Goal: Transaction & Acquisition: Purchase product/service

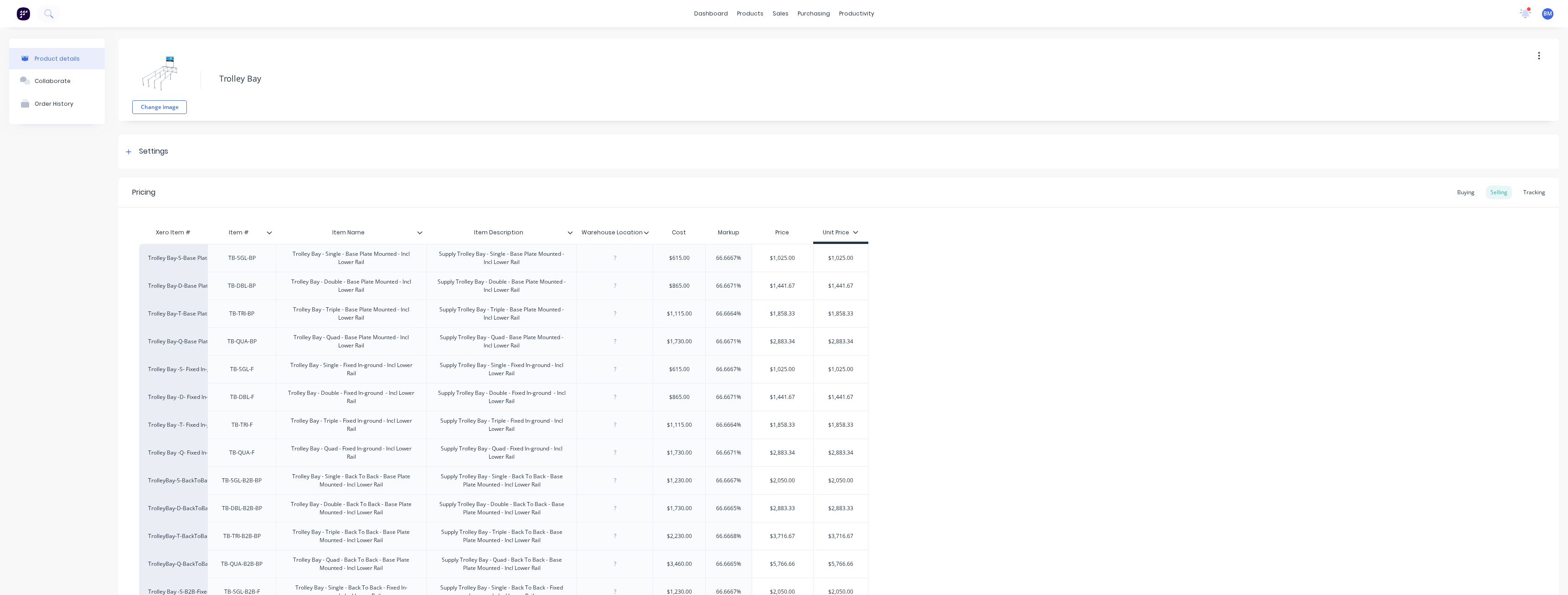
scroll to position [137, 0]
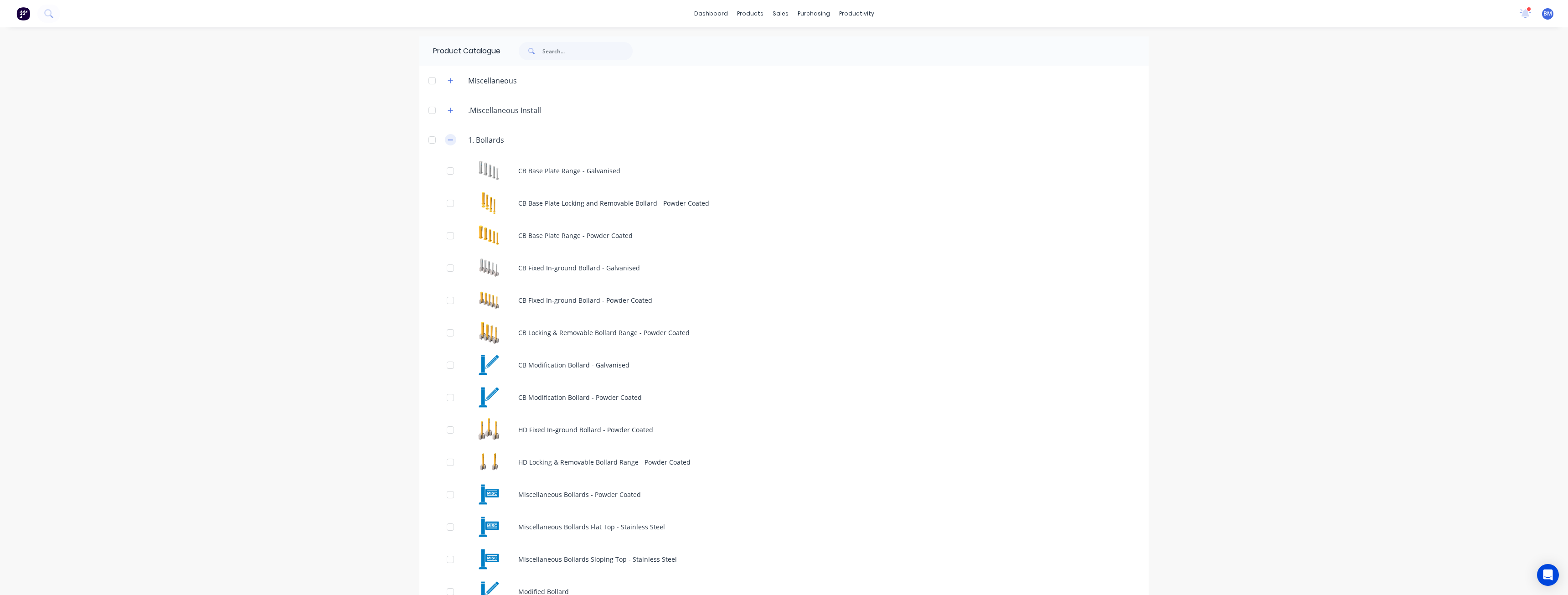
click at [452, 141] on button "button" at bounding box center [450, 139] width 12 height 12
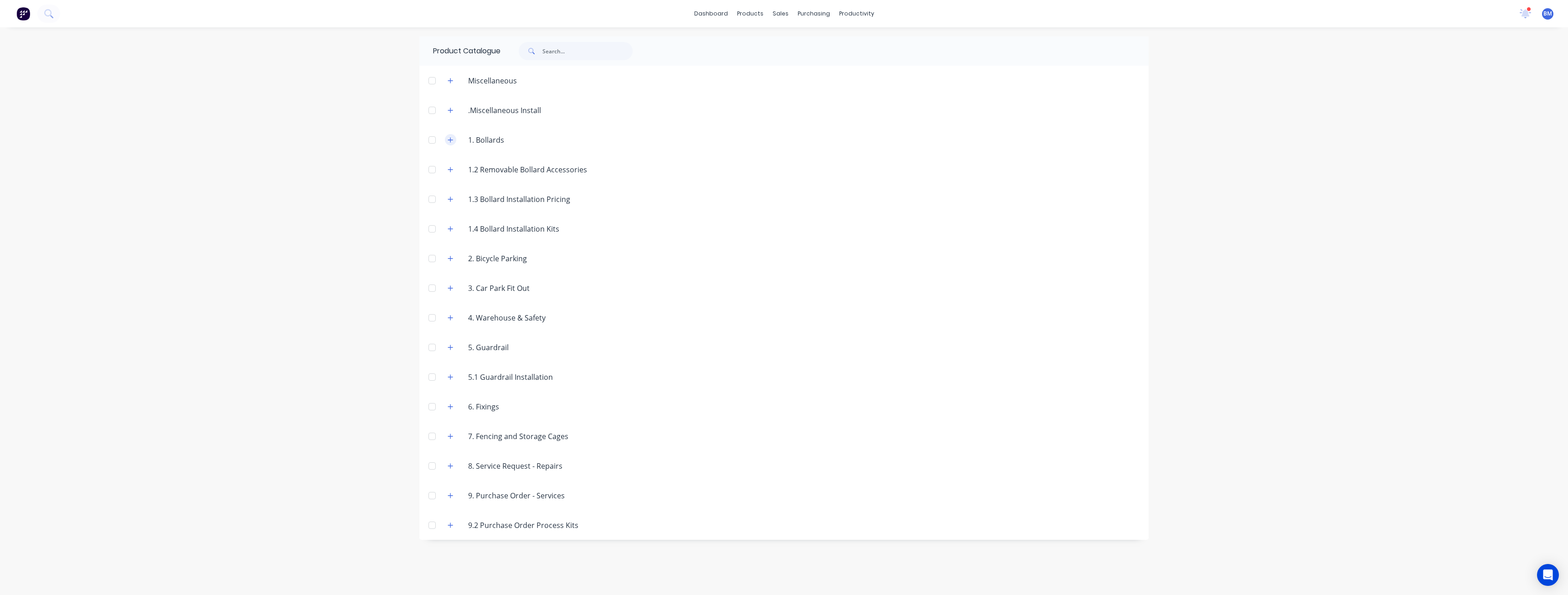
click at [448, 140] on icon "button" at bounding box center [451, 140] width 5 height 5
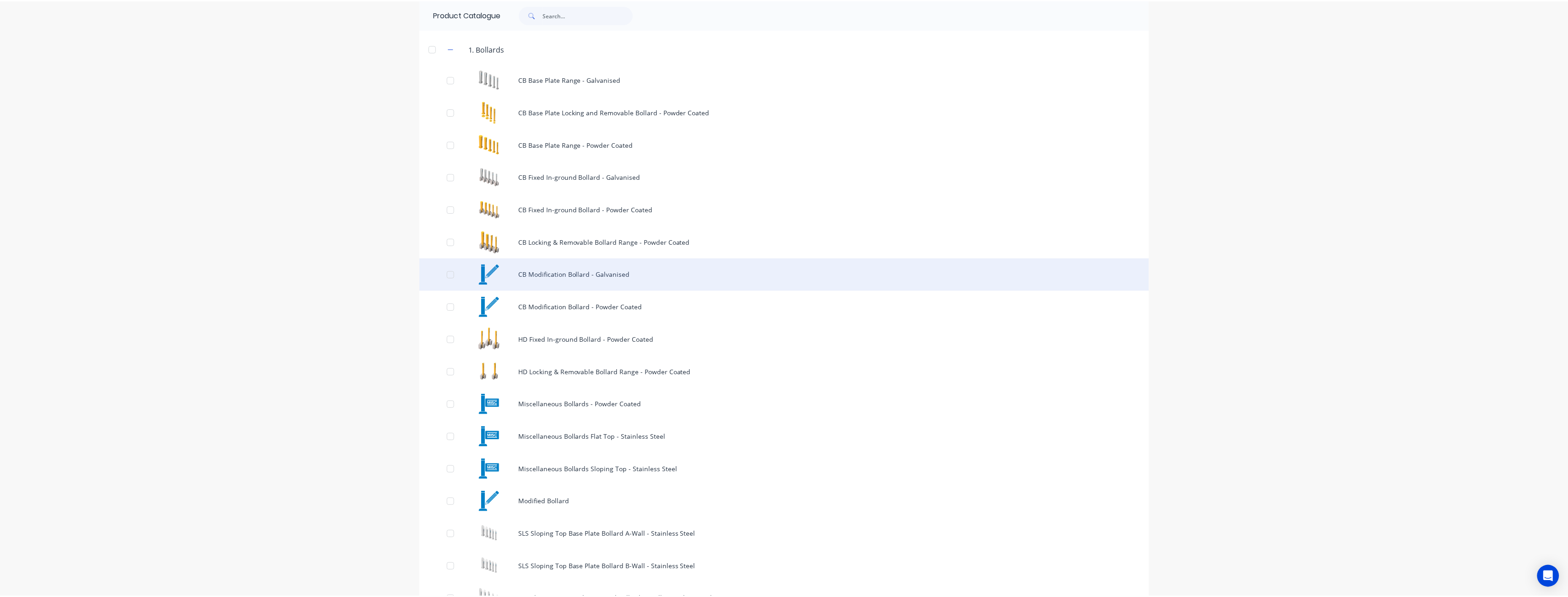
scroll to position [91, 0]
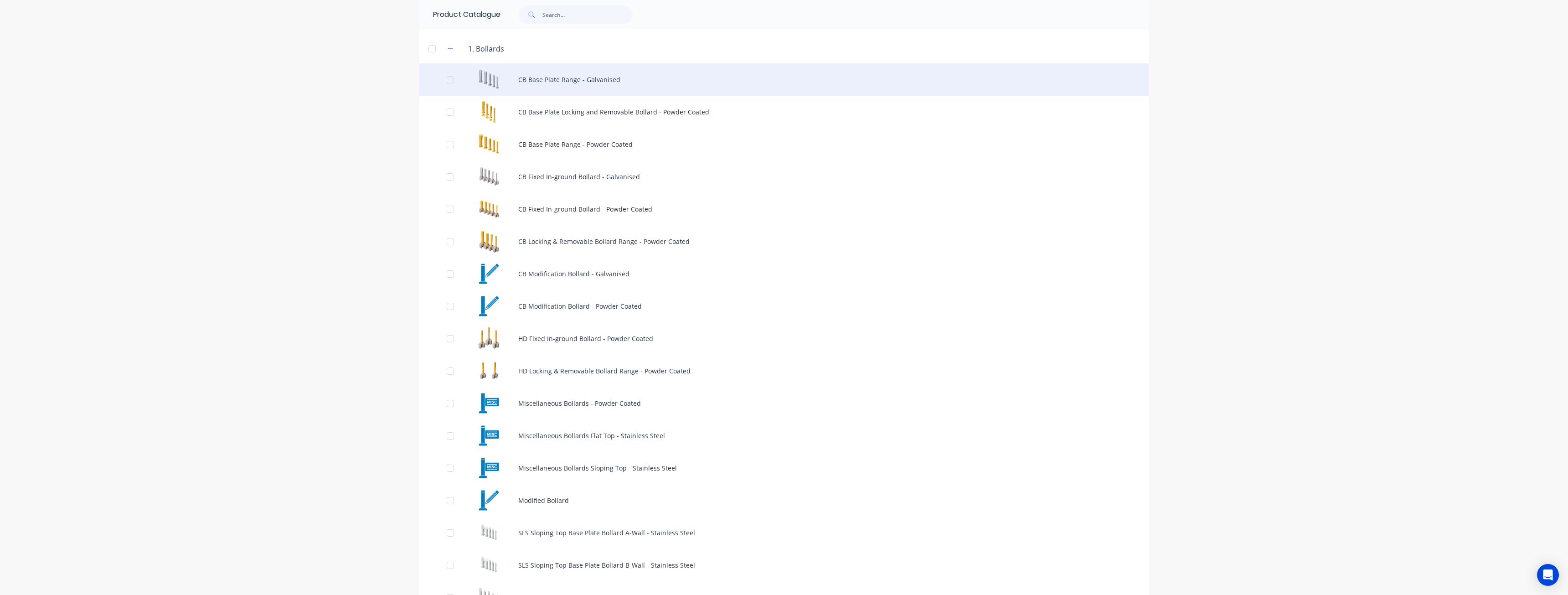
click at [598, 77] on div "CB Base Plate Range - Galvanised" at bounding box center [783, 80] width 729 height 33
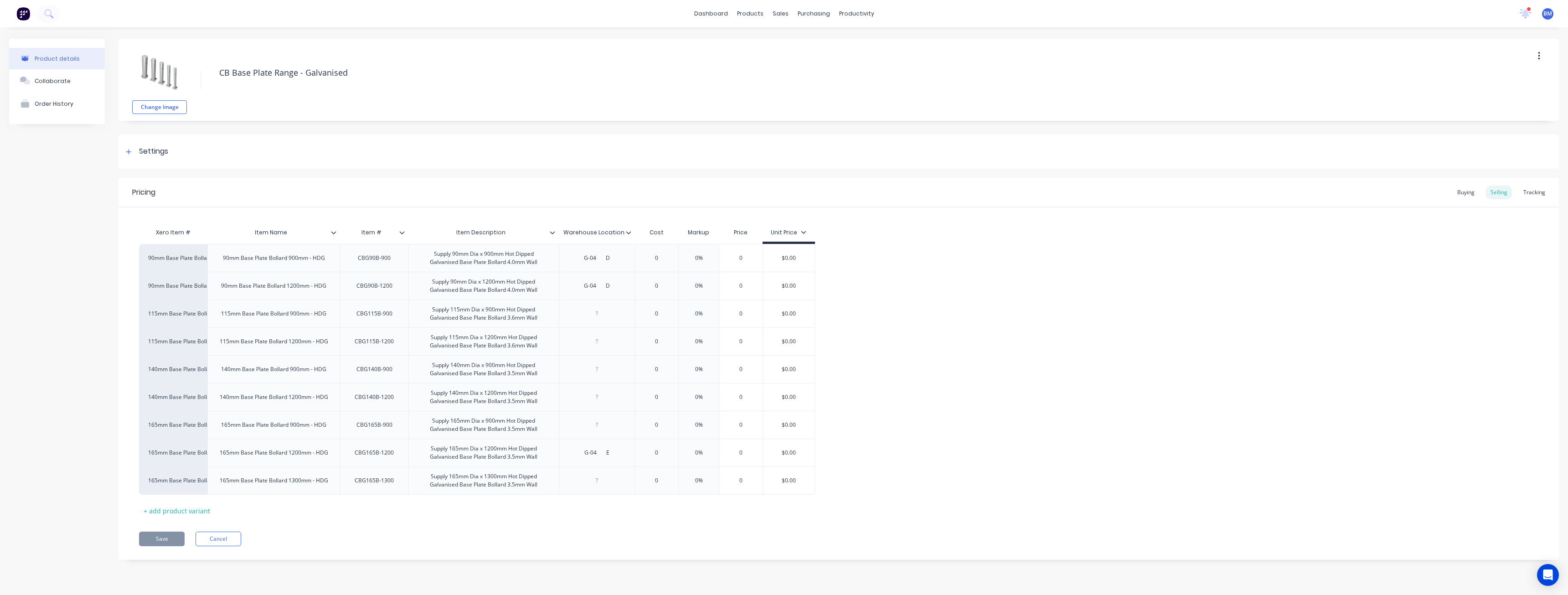
type textarea "x"
click at [340, 169] on div "Change image CB Base Plate Range - Galvanised Settings Product Options I buy th…" at bounding box center [839, 306] width 1441 height 535
click at [97, 160] on div "Product details Collaborate Order History" at bounding box center [56, 306] width 96 height 535
click at [584, 192] on div "Pricing Buying Selling Tracking" at bounding box center [839, 192] width 1441 height 30
click at [97, 173] on div "Product details Collaborate Order History" at bounding box center [56, 306] width 96 height 535
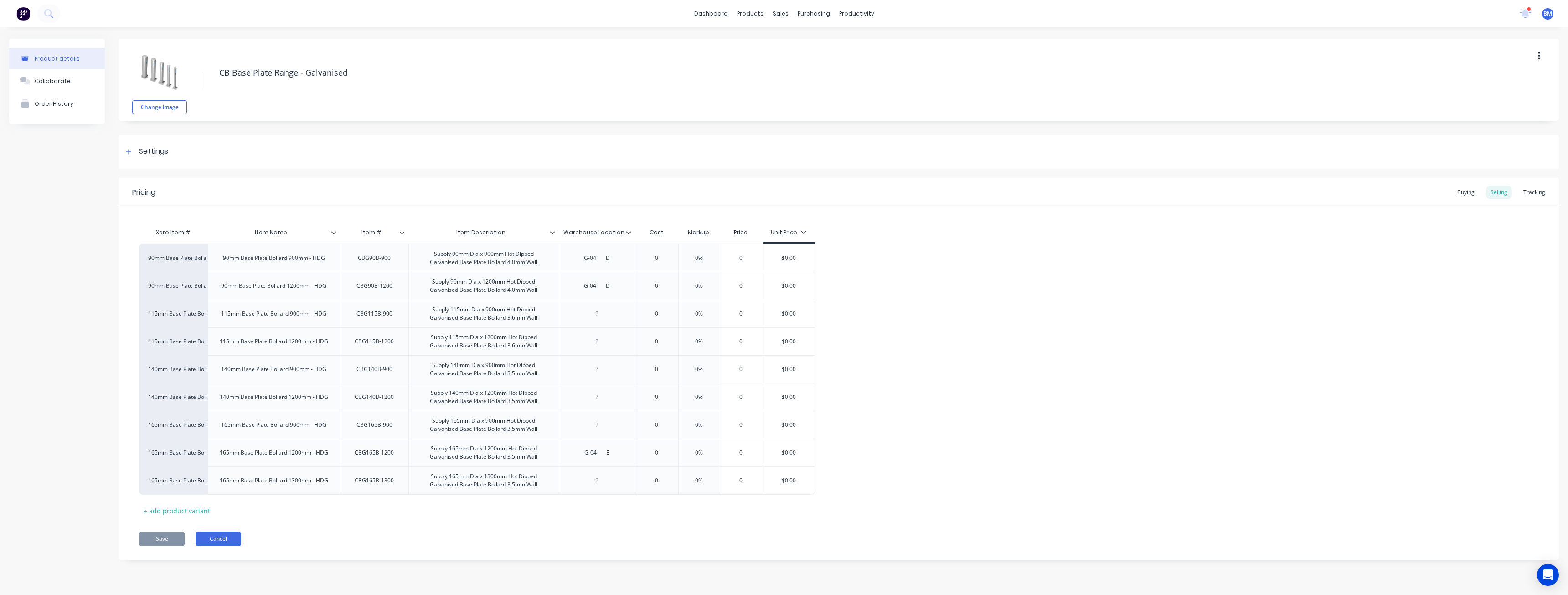
click at [218, 539] on button "Cancel" at bounding box center [219, 539] width 46 height 15
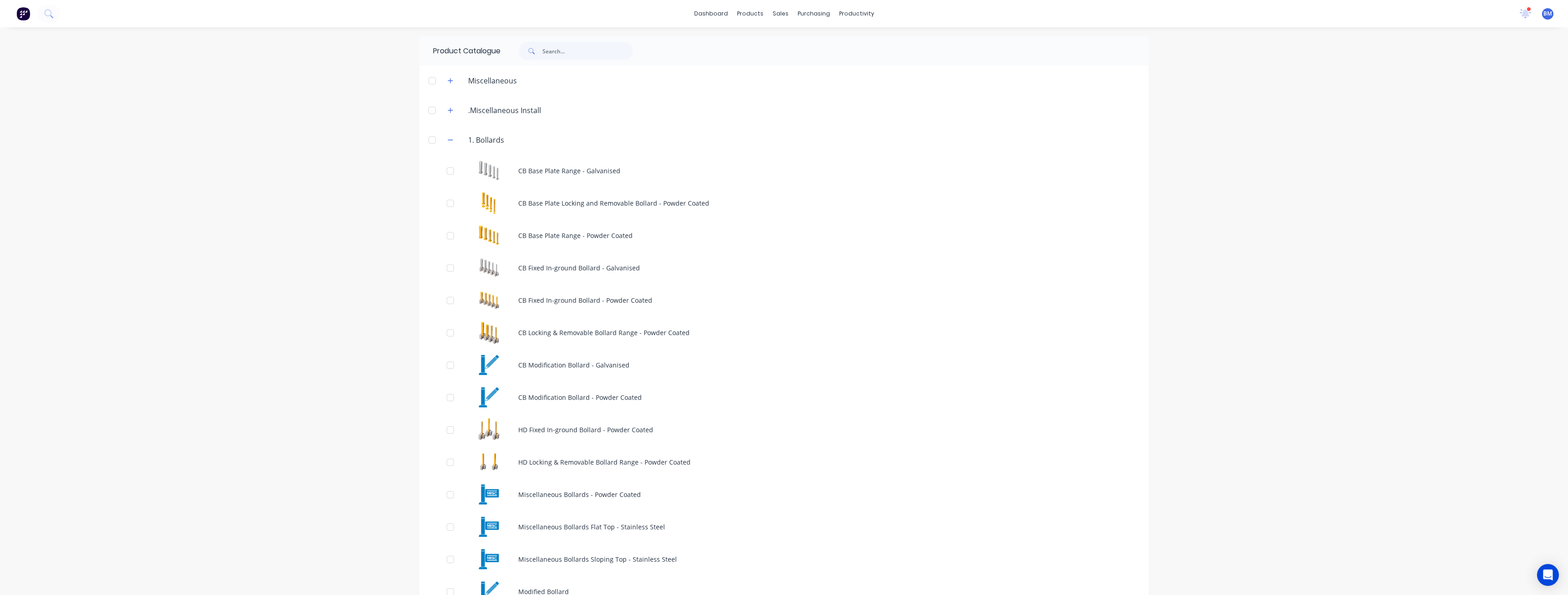
click at [155, 235] on div "dashboard products sales purchasing productivity dashboard products Product Cat…" at bounding box center [784, 297] width 1568 height 595
click at [447, 141] on icon "button" at bounding box center [450, 139] width 5 height 6
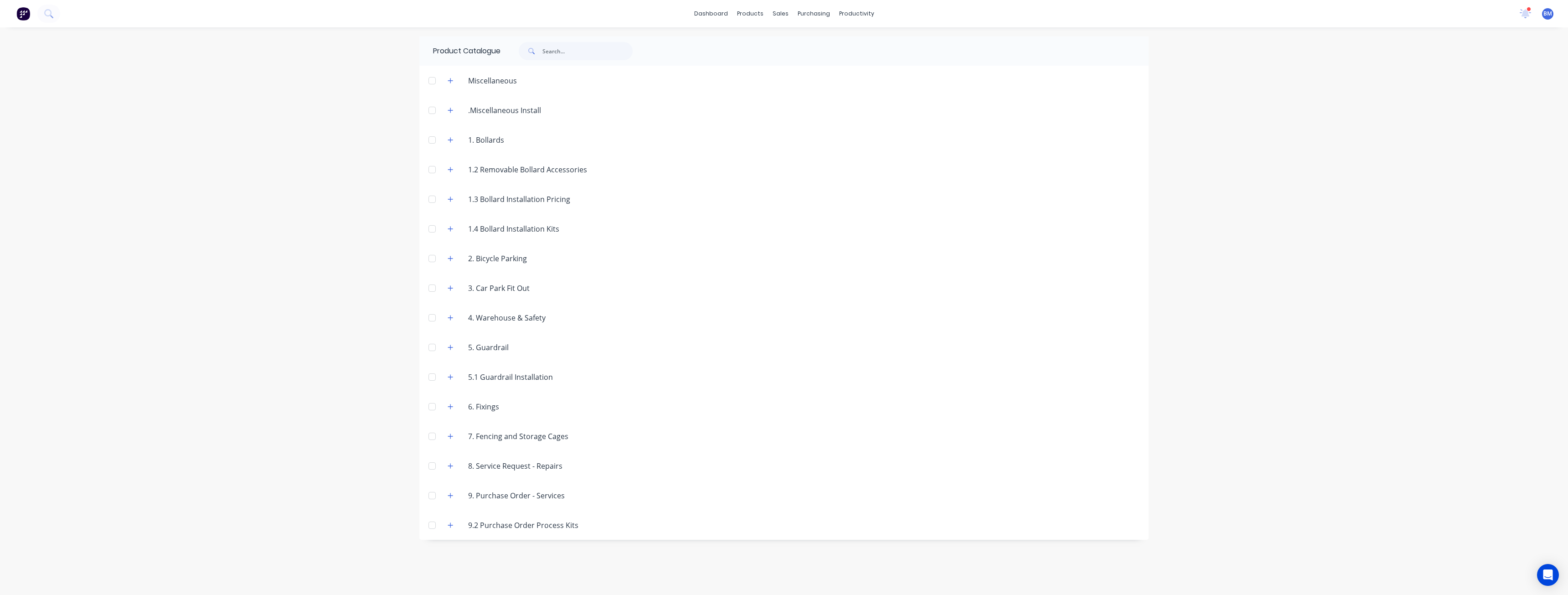
click at [295, 203] on div "dashboard products sales purchasing productivity dashboard products Product Cat…" at bounding box center [784, 297] width 1568 height 595
click at [806, 63] on div "Customers" at bounding box center [811, 62] width 33 height 8
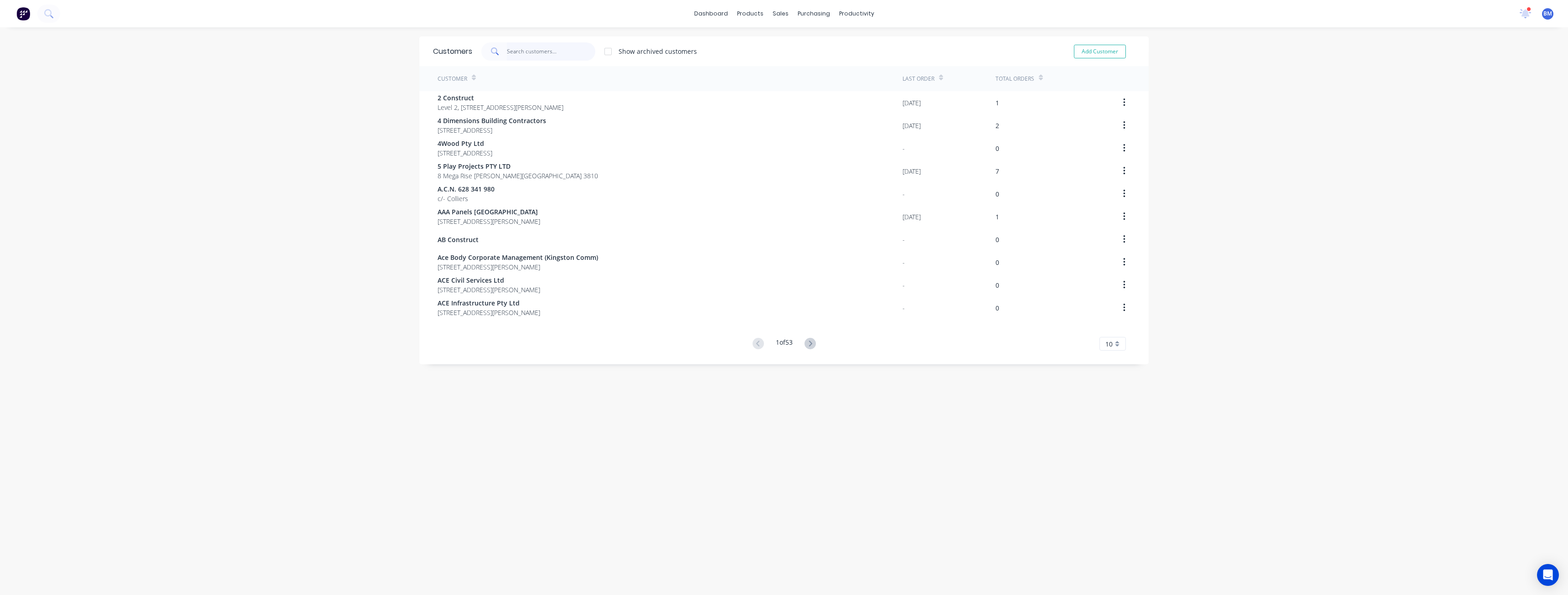
click at [534, 51] on input "text" at bounding box center [552, 52] width 89 height 18
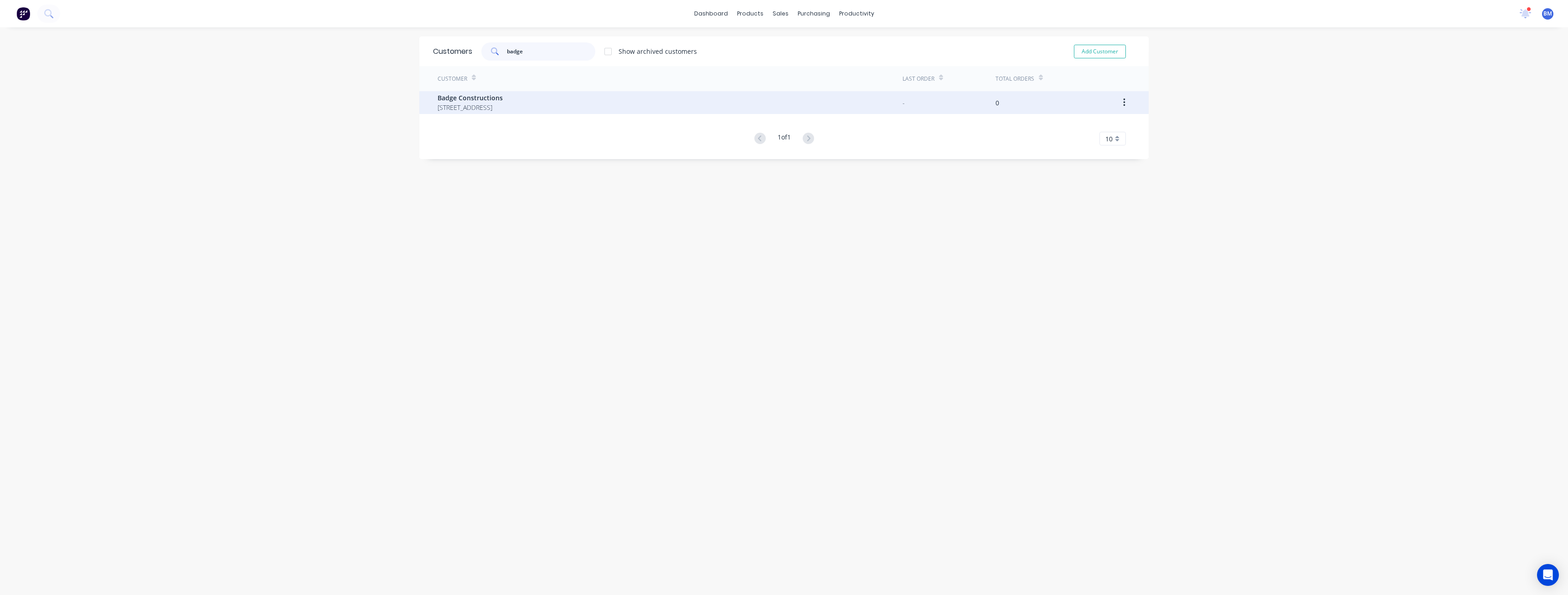
type input "badge"
click at [592, 102] on div "Badge Constructions 63 Oxford Street Bulimba Queensland Australia 4171" at bounding box center [669, 102] width 464 height 23
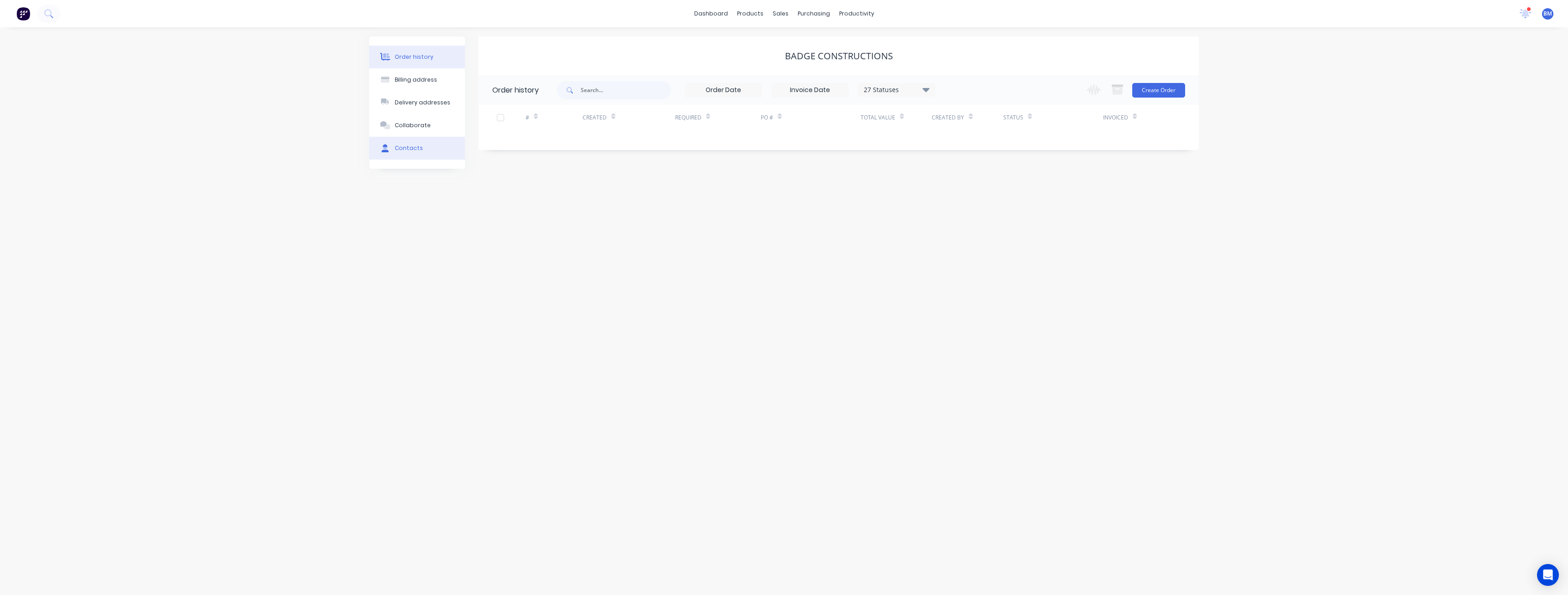
click at [399, 148] on div "Contacts" at bounding box center [408, 148] width 28 height 8
click at [1163, 91] on button "Add contact" at bounding box center [1170, 89] width 42 height 14
select select "AU"
click at [498, 156] on input "text" at bounding box center [567, 157] width 149 height 14
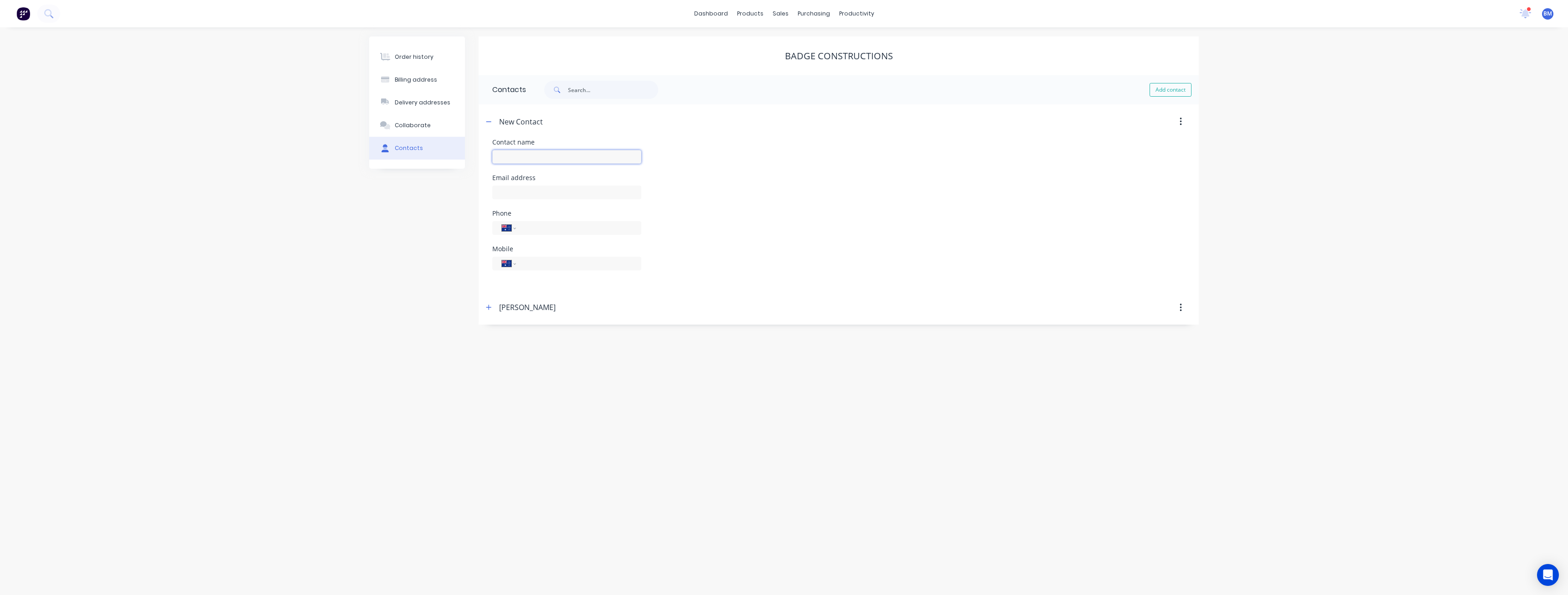
paste input "[PERSON_NAME]"
type input "[PERSON_NAME]"
select select "AU"
click at [526, 190] on input "text" at bounding box center [567, 192] width 149 height 14
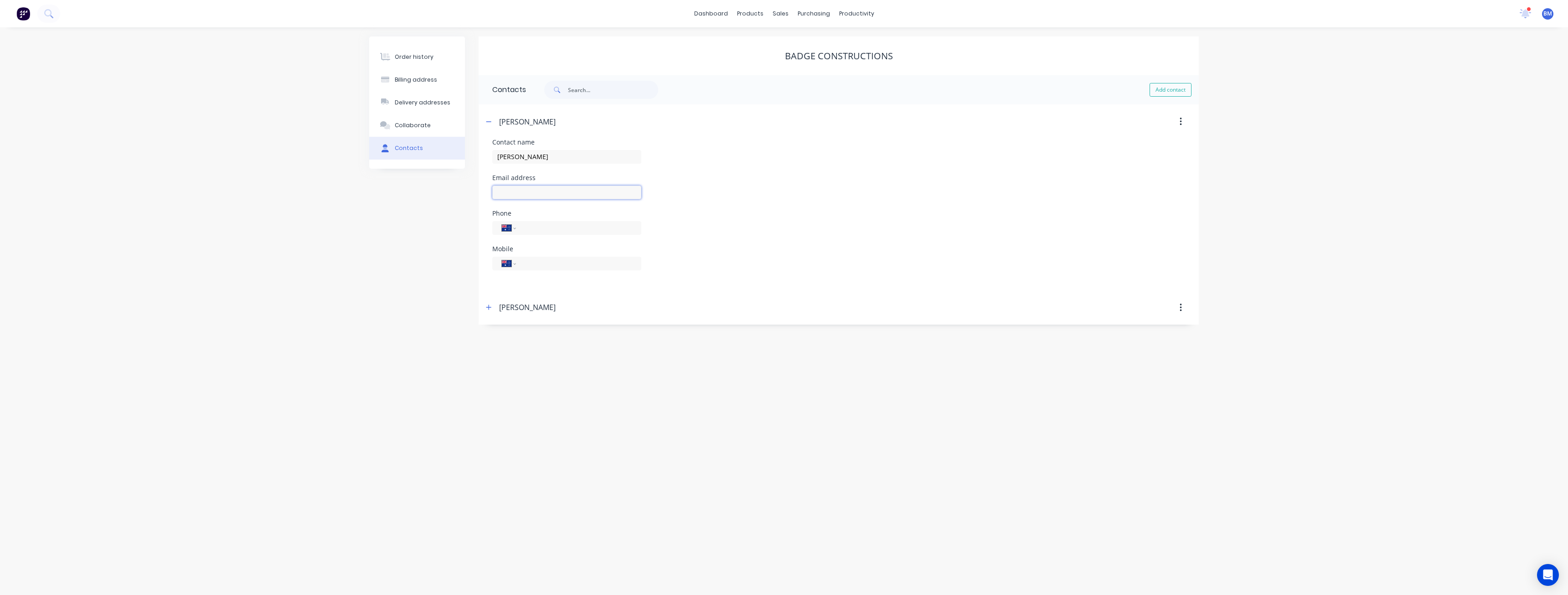
paste input "[EMAIL_ADDRESS][PERSON_NAME][DOMAIN_NAME]"
type input "[EMAIL_ADDRESS][PERSON_NAME][DOMAIN_NAME]"
drag, startPoint x: 796, startPoint y: 220, endPoint x: 808, endPoint y: 208, distance: 17.0
click at [798, 220] on div "Phone International Afghanistan Åland Islands Albania Algeria American Samoa An…" at bounding box center [839, 228] width 693 height 36
click at [535, 263] on input "tel" at bounding box center [577, 263] width 109 height 11
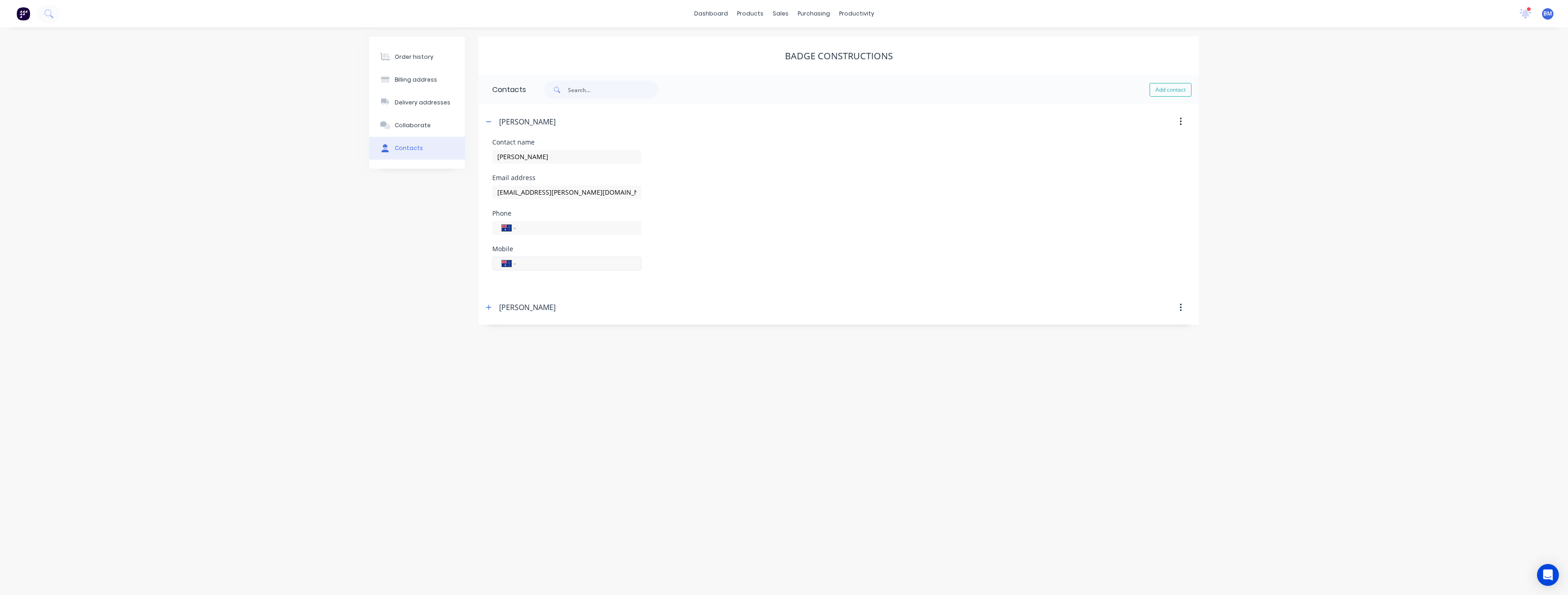
paste input "0400 598 578"
type input "0400 598 578"
click at [658, 291] on header "[PERSON_NAME]" at bounding box center [839, 308] width 720 height 35
click at [432, 145] on button "Contacts" at bounding box center [416, 148] width 96 height 23
click at [486, 308] on icon "button" at bounding box center [489, 307] width 5 height 6
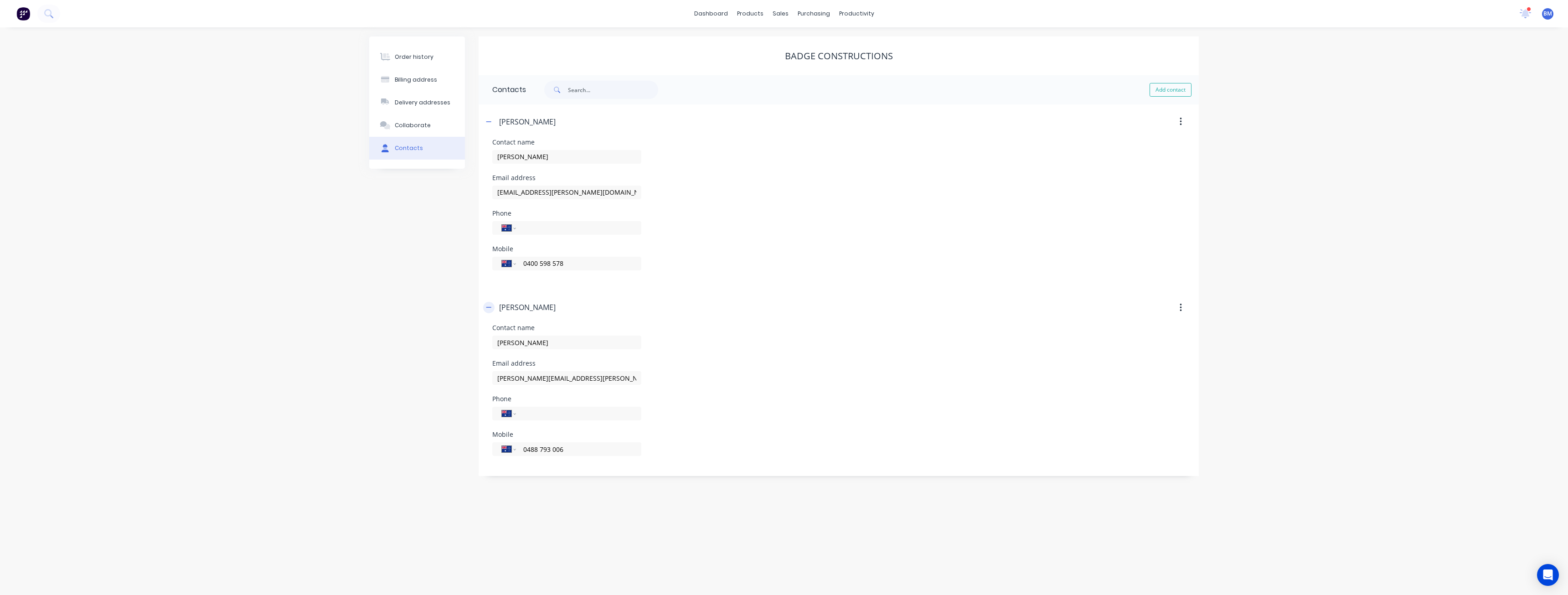
click at [486, 308] on icon "button" at bounding box center [489, 307] width 5 height 6
click at [488, 116] on button "button" at bounding box center [489, 121] width 12 height 12
click at [444, 222] on div "Order history Billing address Delivery addresses Collaborate Contacts Badge Con…" at bounding box center [784, 311] width 1568 height 568
click at [409, 56] on div "Order history" at bounding box center [413, 56] width 39 height 8
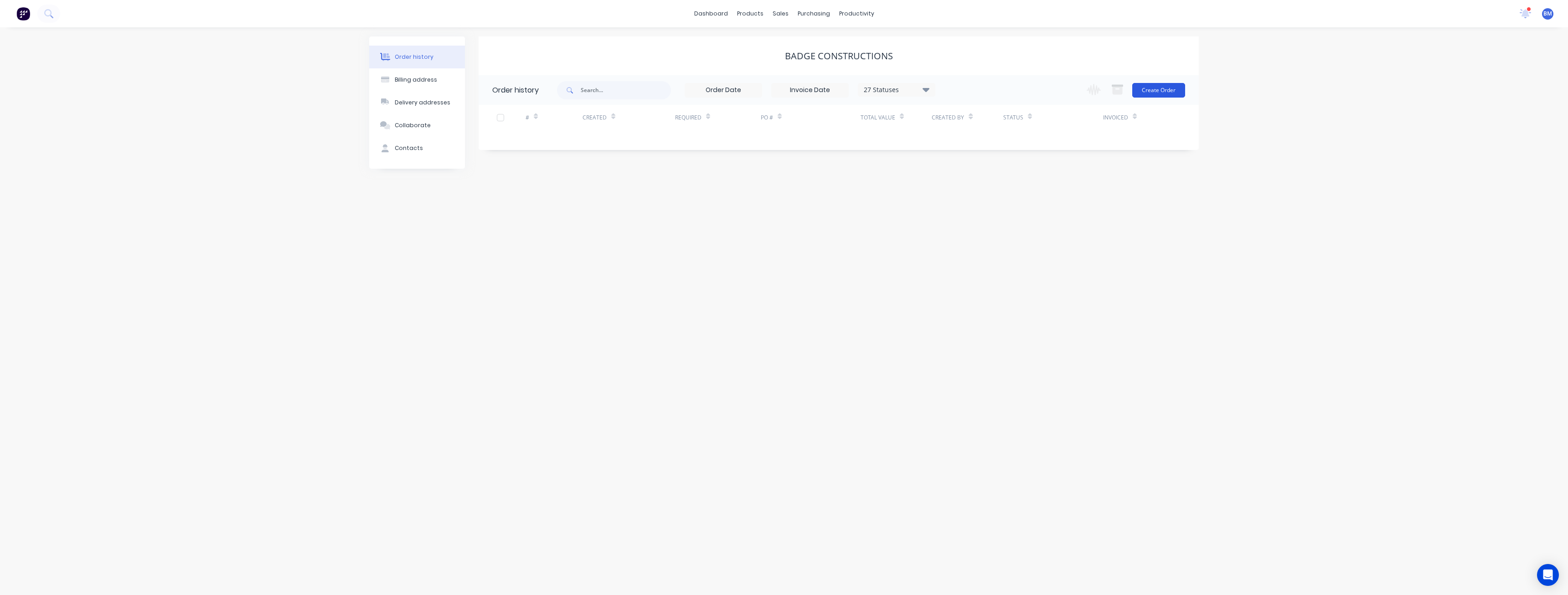
click at [1152, 87] on button "Create Order" at bounding box center [1158, 90] width 53 height 15
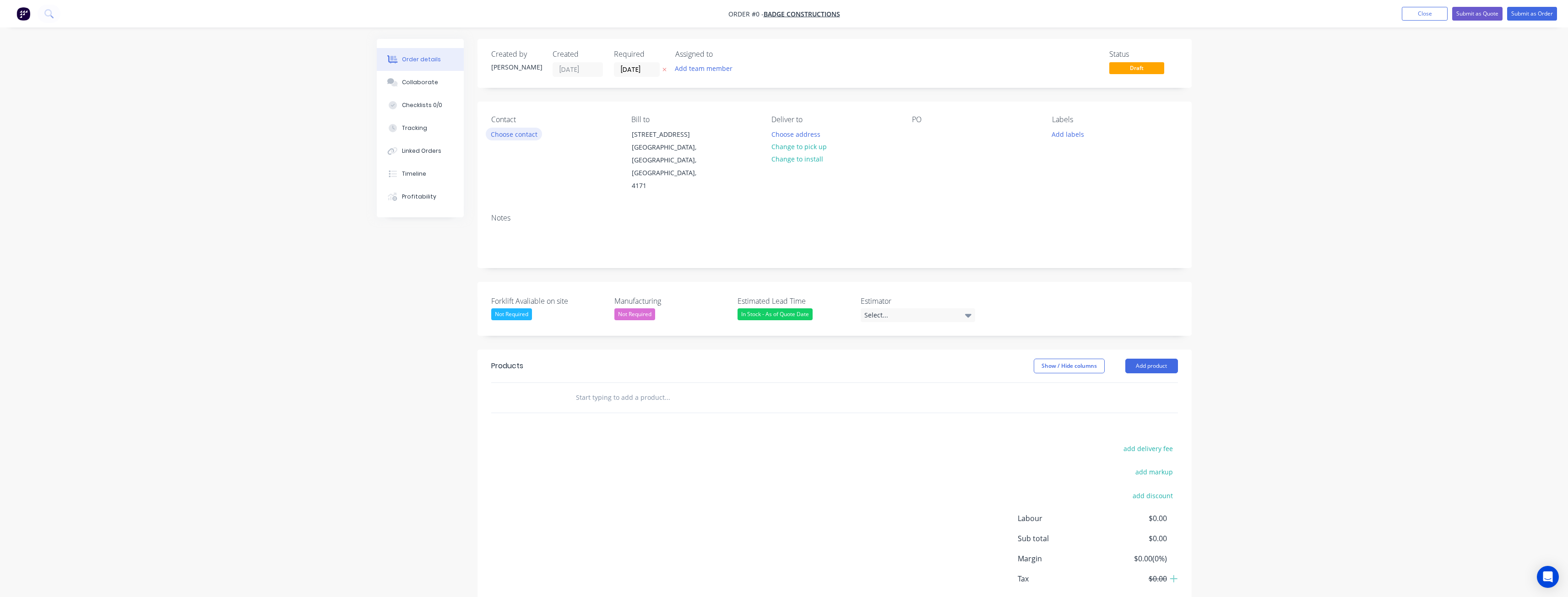
click at [510, 136] on button "Choose contact" at bounding box center [514, 134] width 57 height 13
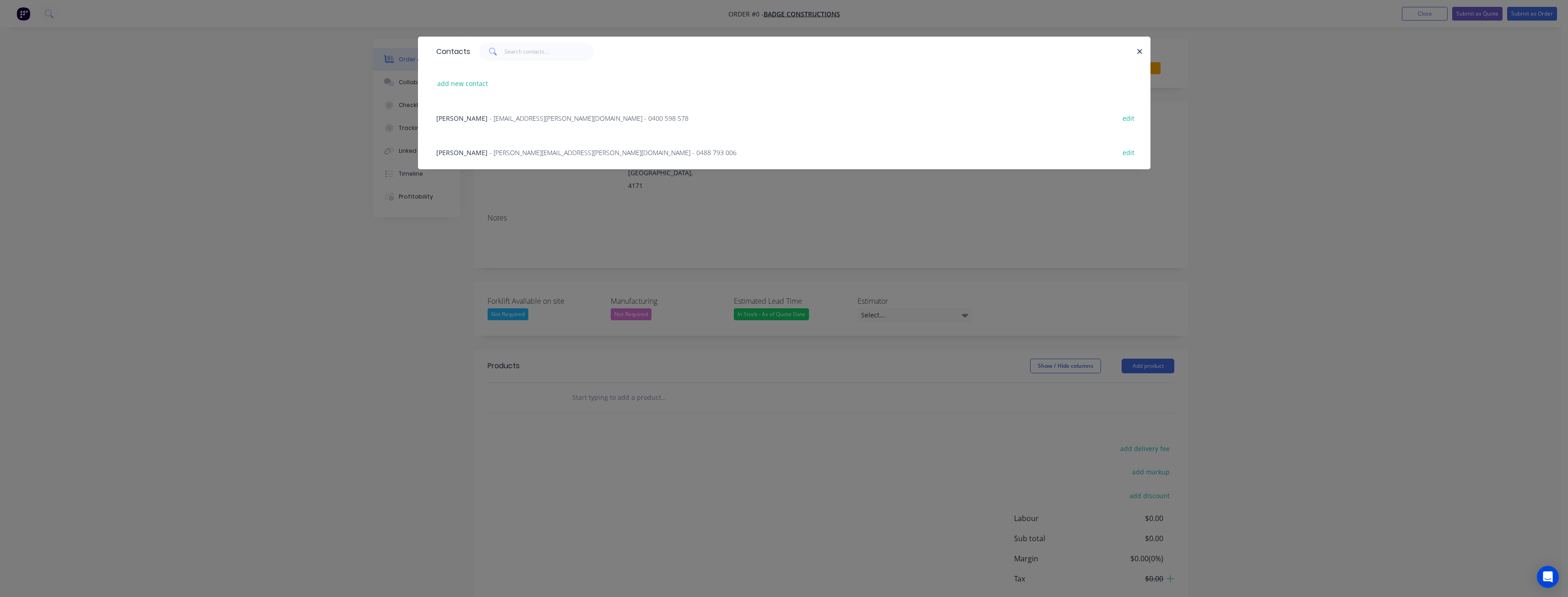
click at [507, 117] on span "- Mahesh.Ghodke@badge.net.au - 0400 598 578" at bounding box center [589, 119] width 199 height 9
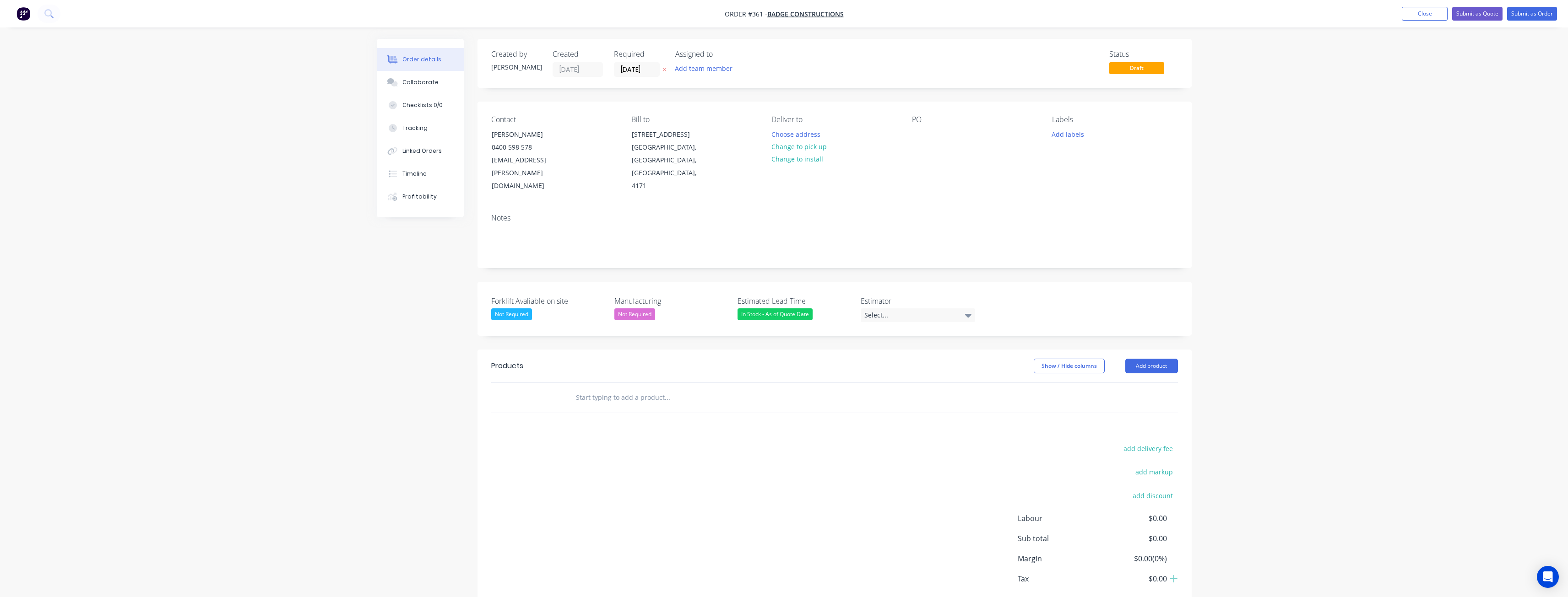
click at [210, 273] on div "Order details Collaborate Checklists 0/0 Tracking Linked Orders Timeline Profit…" at bounding box center [784, 323] width 1568 height 646
click at [703, 69] on button "Add team member" at bounding box center [703, 69] width 68 height 13
click at [690, 115] on div at bounding box center [691, 120] width 18 height 18
click at [626, 214] on div "Notes" at bounding box center [834, 219] width 687 height 9
click at [874, 308] on div "Select..." at bounding box center [918, 314] width 114 height 14
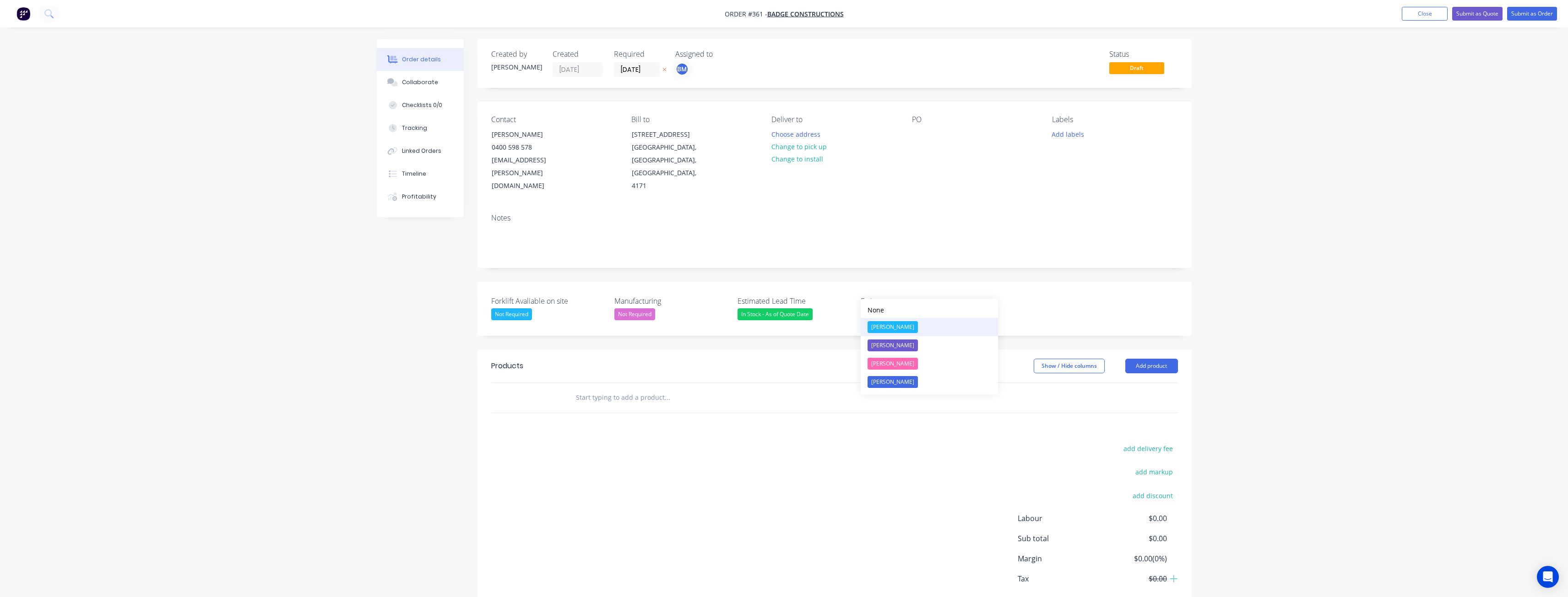
click at [884, 323] on div "[PERSON_NAME]" at bounding box center [892, 326] width 50 height 12
click at [498, 308] on div "Not Required" at bounding box center [511, 314] width 41 height 12
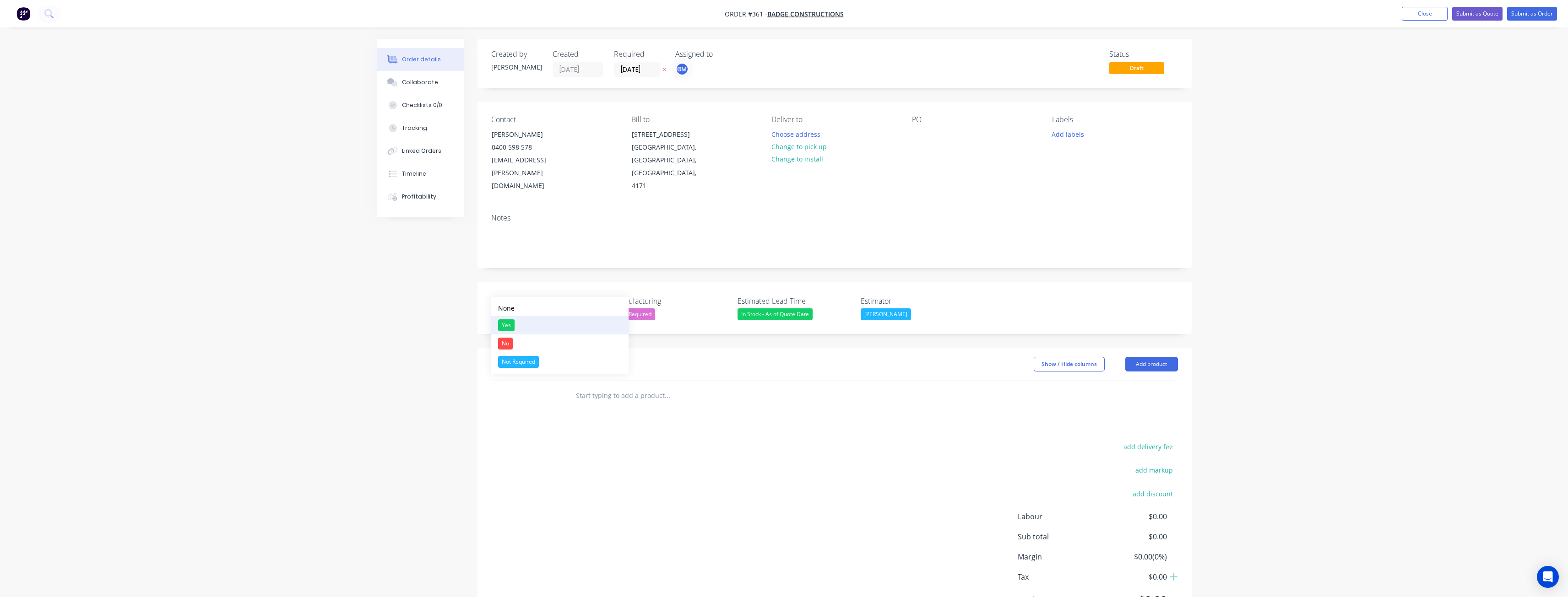
click at [506, 322] on div "Yes" at bounding box center [507, 325] width 16 height 12
click at [447, 295] on div "Created by Budd Created 10/09/25 Required 10/09/25 Assigned to BM Status Draft …" at bounding box center [784, 342] width 815 height 606
click at [802, 158] on button "Change to install" at bounding box center [797, 159] width 61 height 13
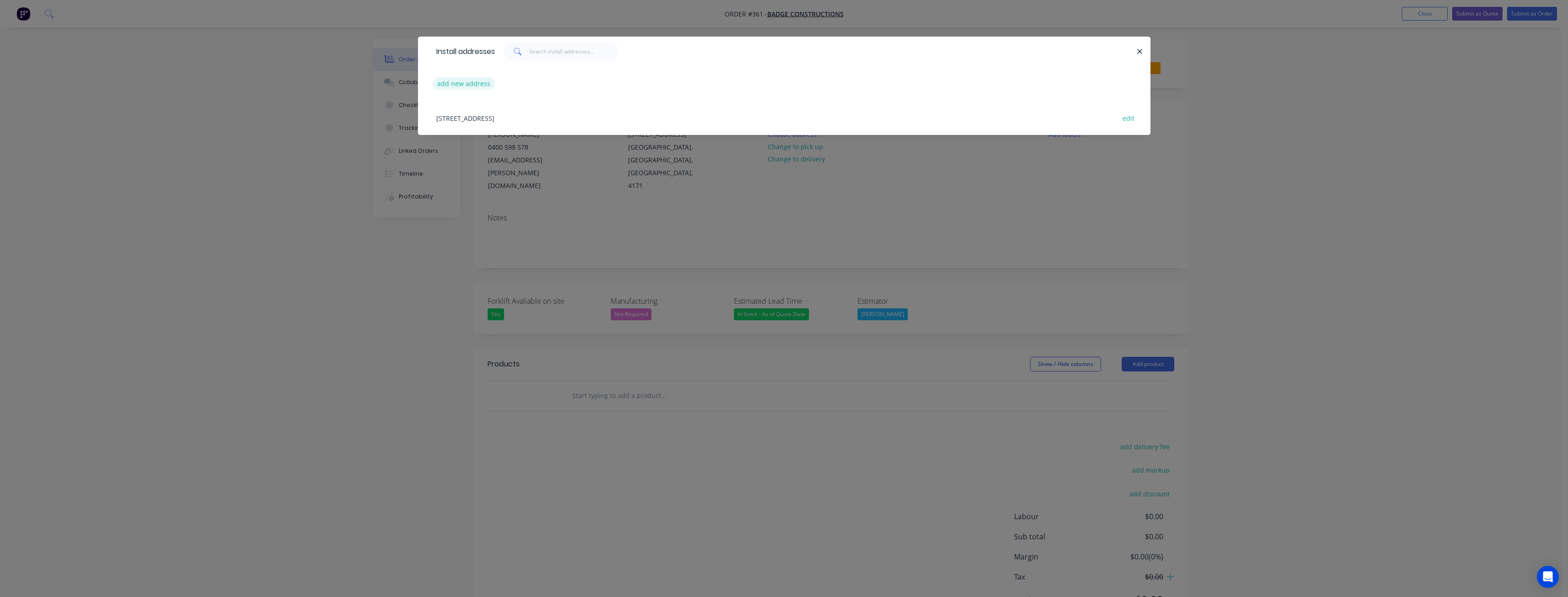
click at [471, 80] on button "add new address" at bounding box center [464, 84] width 63 height 13
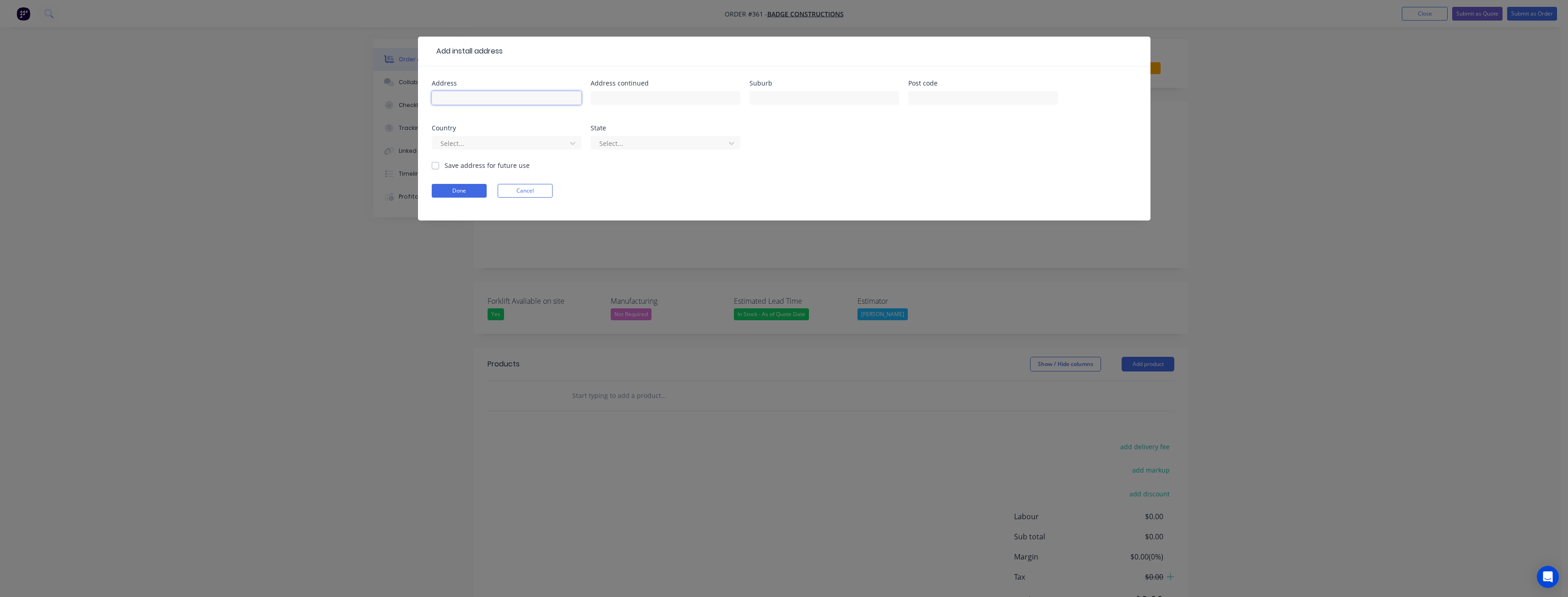
click at [460, 101] on input "text" at bounding box center [507, 98] width 150 height 14
type input "[STREET_ADDRESS]"
click at [763, 100] on input "text" at bounding box center [824, 98] width 150 height 14
type input "South Ripley"
click at [938, 96] on input "text" at bounding box center [983, 98] width 150 height 14
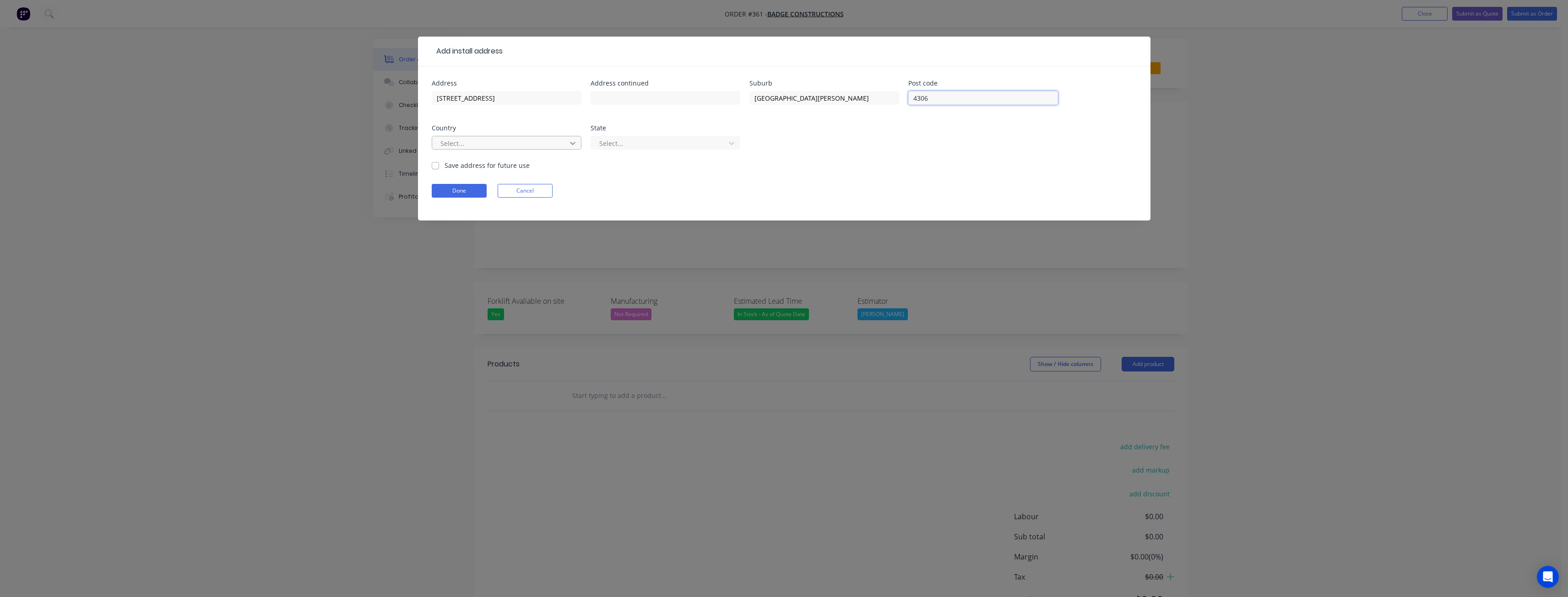
type input "4306"
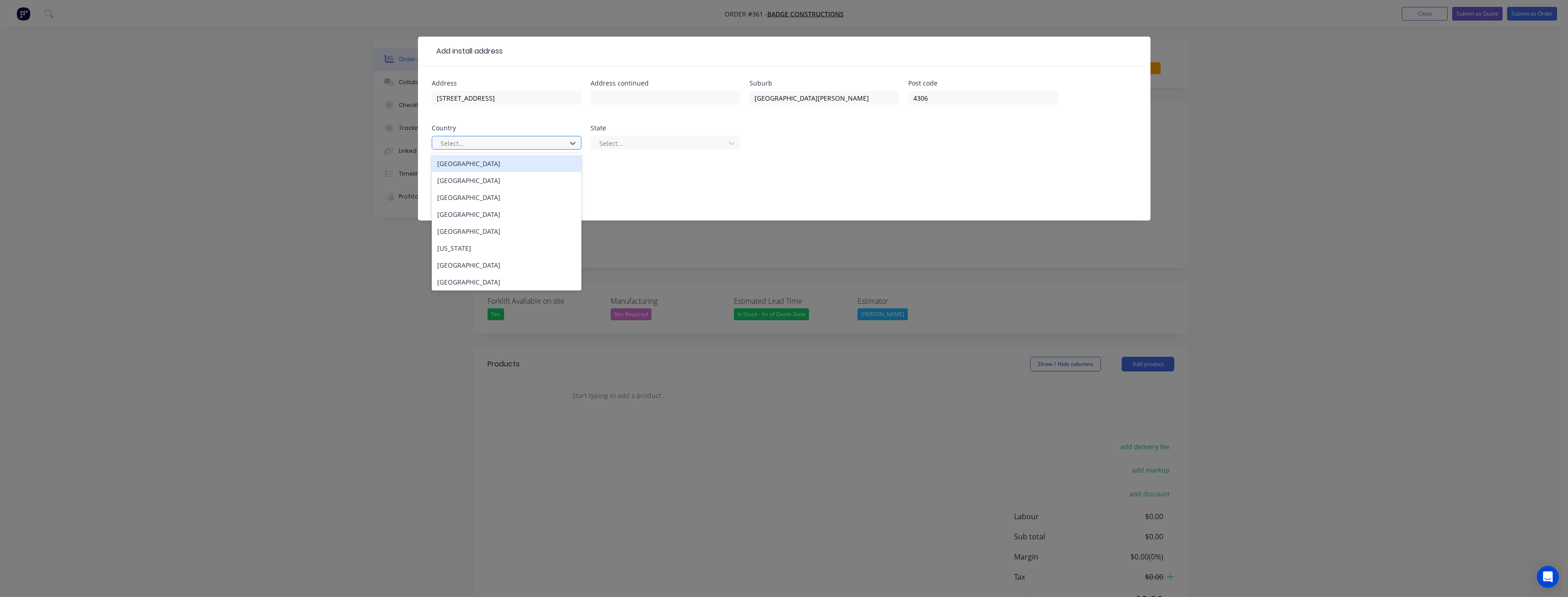
click at [544, 163] on div "Australia" at bounding box center [507, 164] width 150 height 17
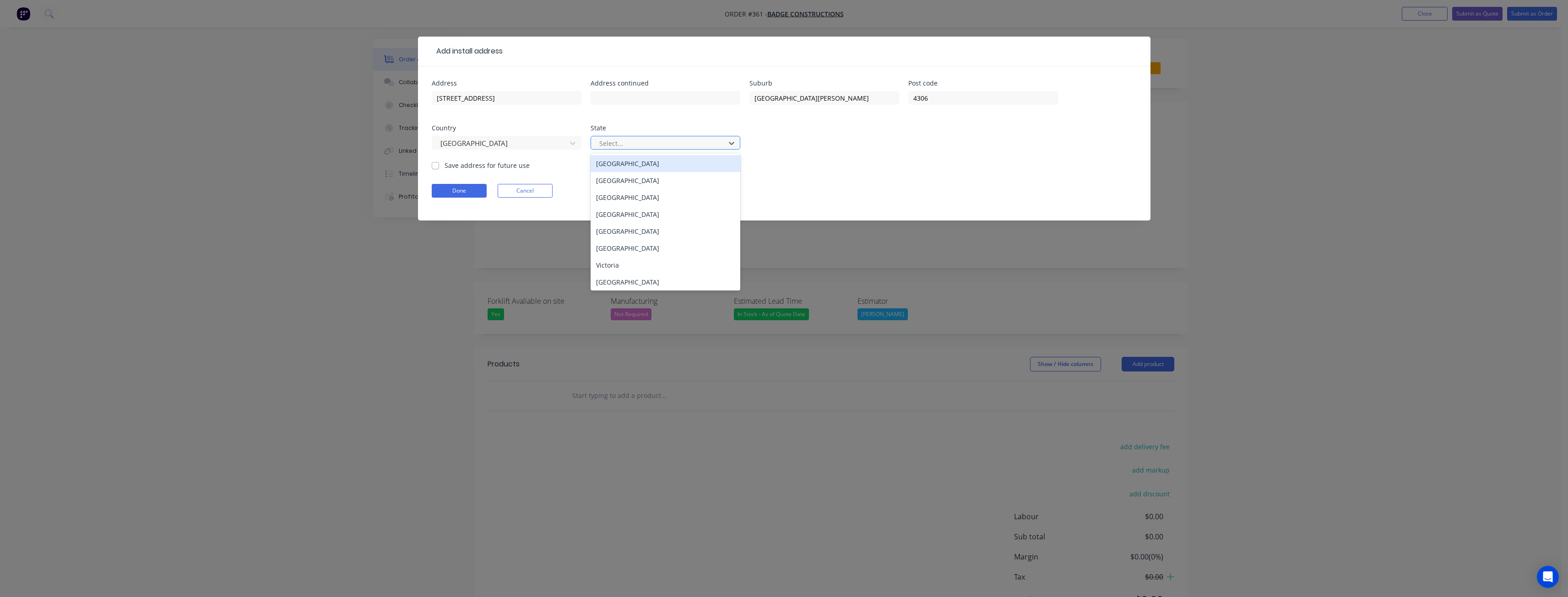
click at [626, 139] on div at bounding box center [660, 144] width 123 height 12
click at [614, 215] on div "Queensland" at bounding box center [666, 214] width 150 height 17
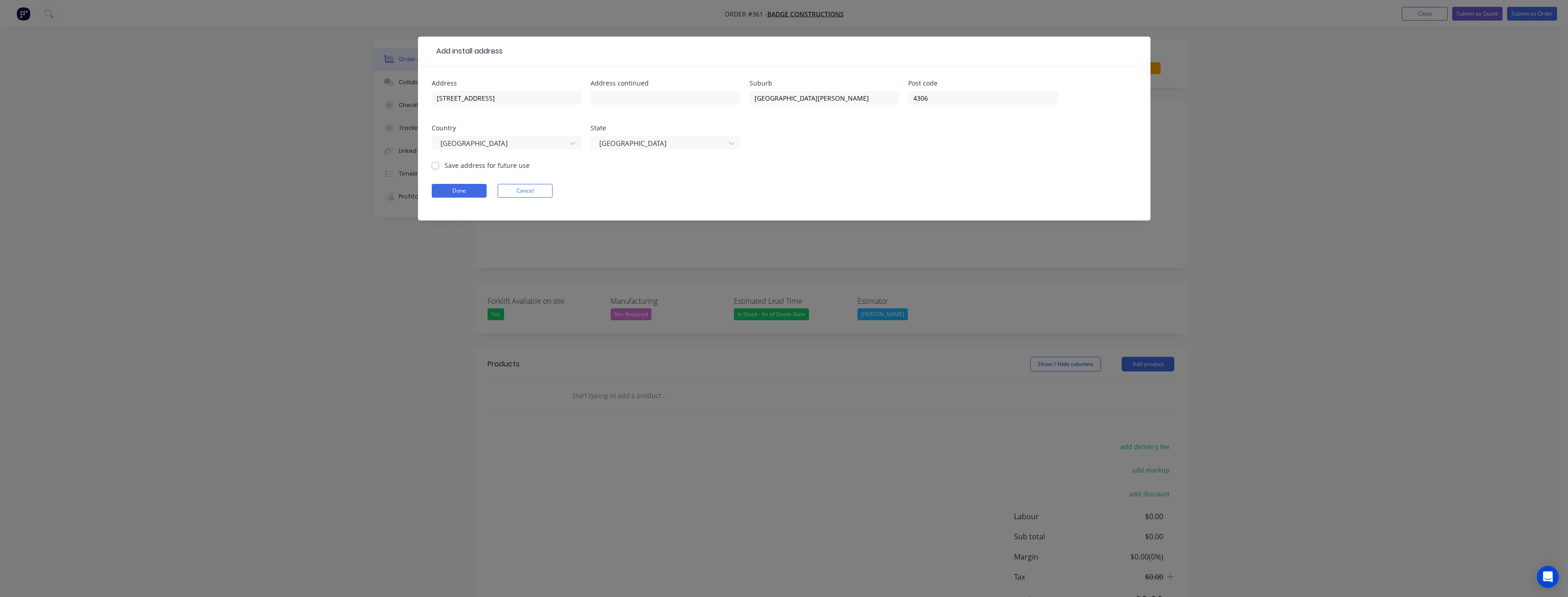
click at [615, 191] on div "Done Cancel" at bounding box center [784, 190] width 705 height 14
click at [436, 161] on input "Save address for future use" at bounding box center [435, 165] width 7 height 9
checkbox input "true"
click at [454, 188] on button "Done" at bounding box center [459, 190] width 55 height 14
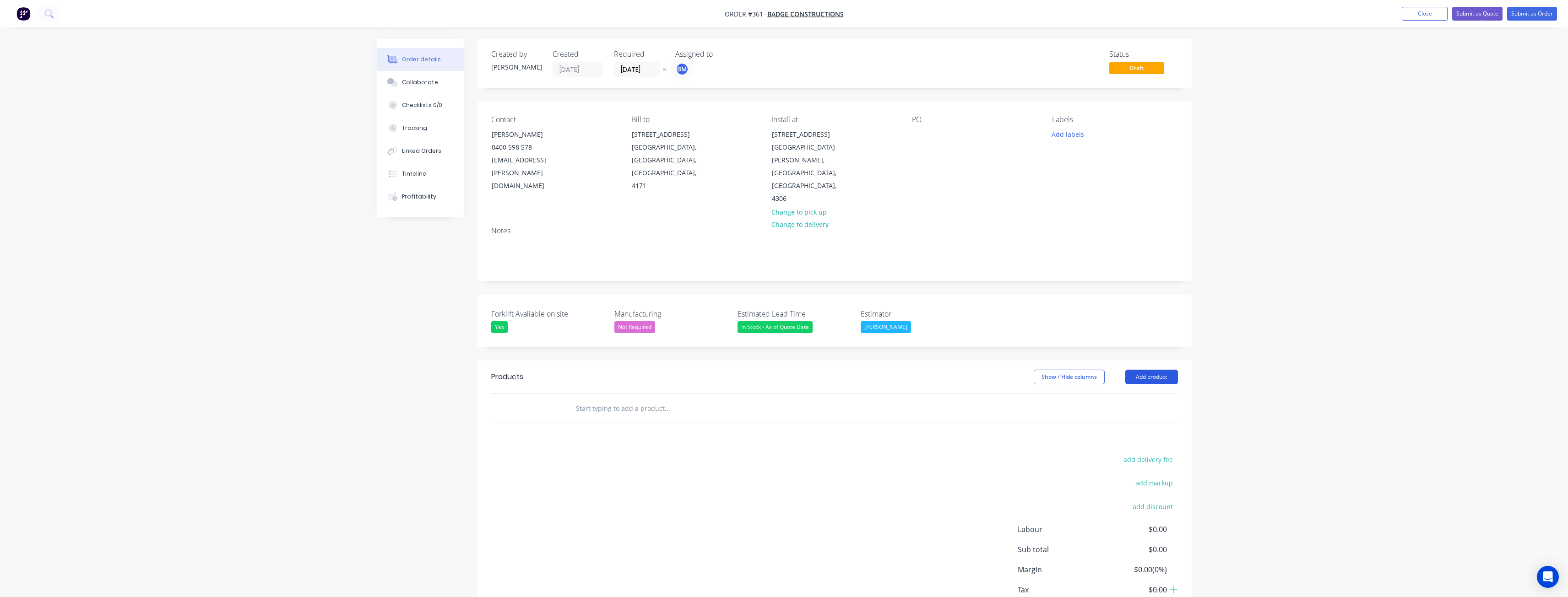
click at [1146, 369] on button "Add product" at bounding box center [1152, 377] width 53 height 15
click at [1130, 393] on div "Product catalogue" at bounding box center [1134, 400] width 70 height 14
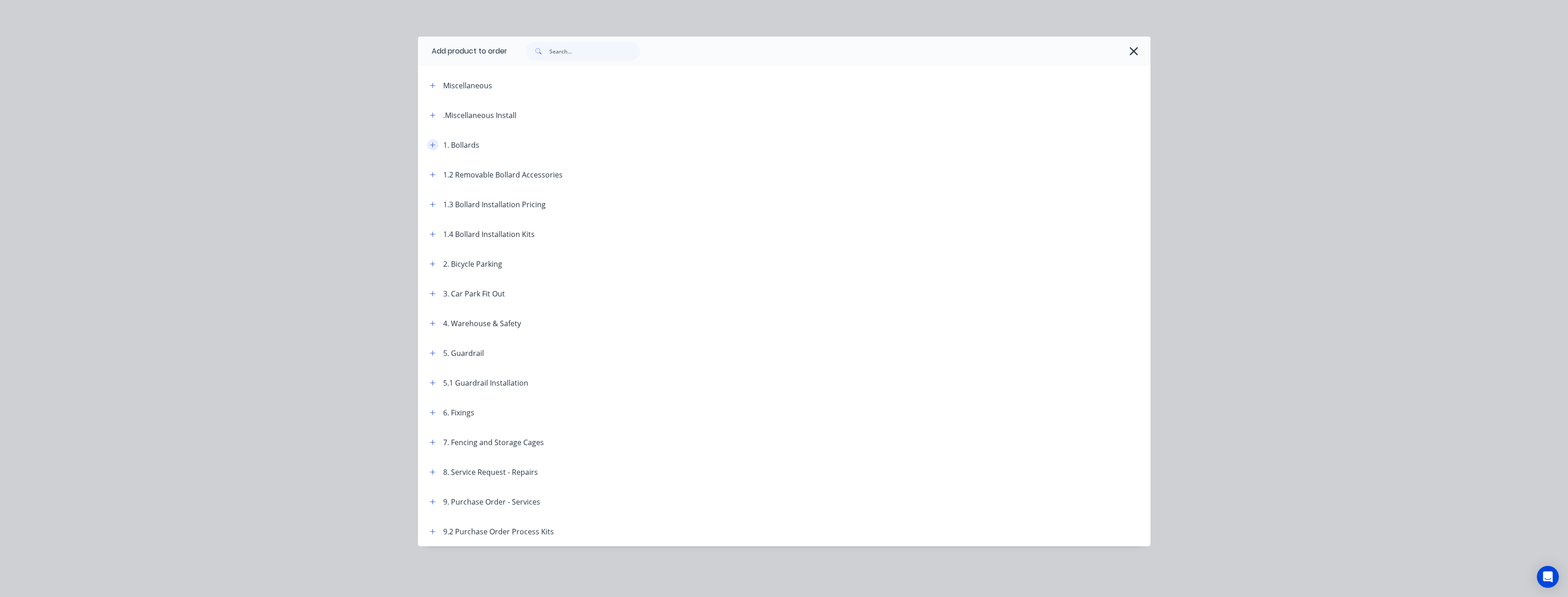
click at [436, 144] on button "button" at bounding box center [433, 144] width 12 height 12
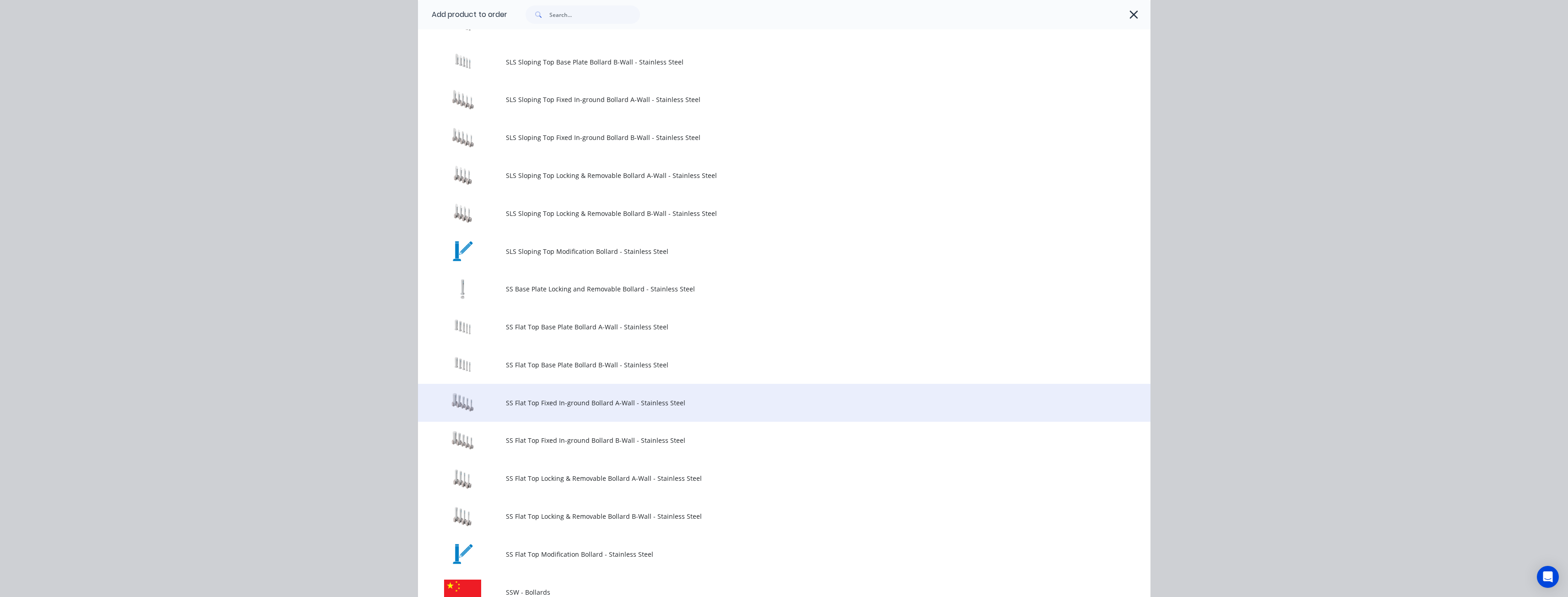
scroll to position [687, 0]
click at [528, 438] on span "SS Flat Top Fixed In-ground Bollard B-Wall - Stainless Steel" at bounding box center [764, 439] width 516 height 10
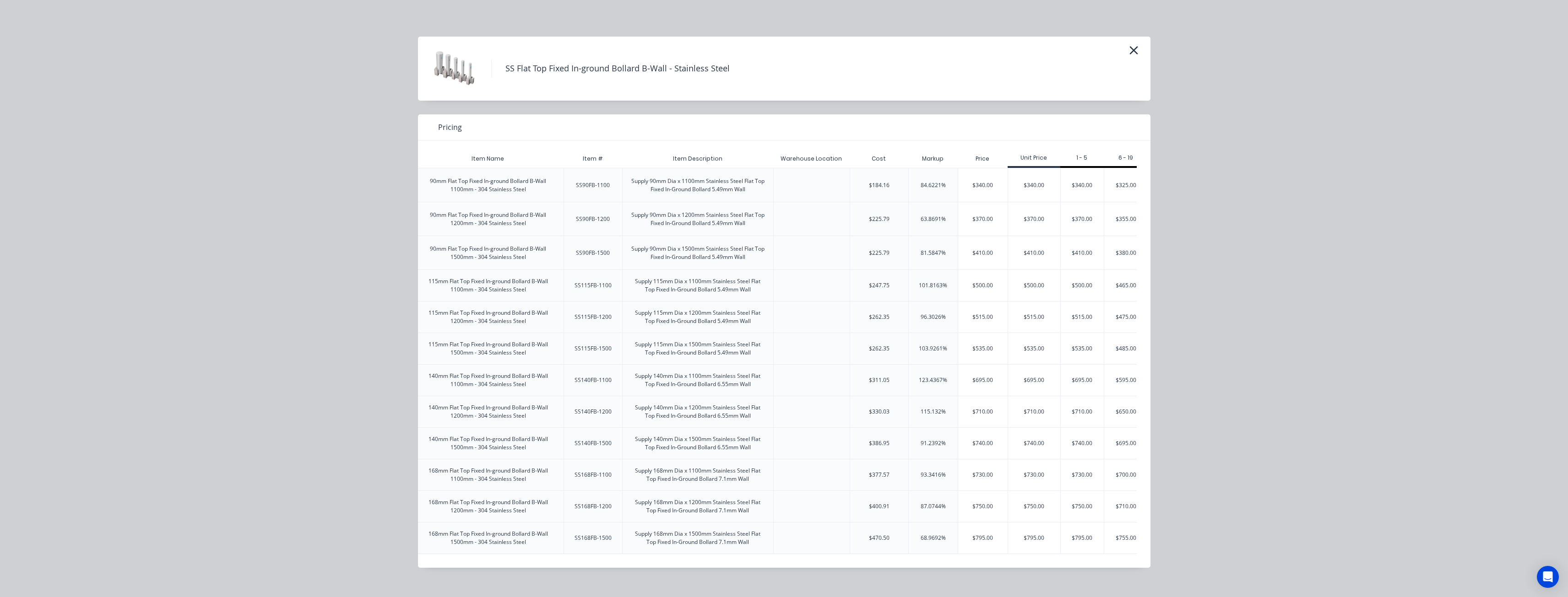
scroll to position [0, 82]
click at [1042, 471] on div "$730.00" at bounding box center [1033, 474] width 52 height 31
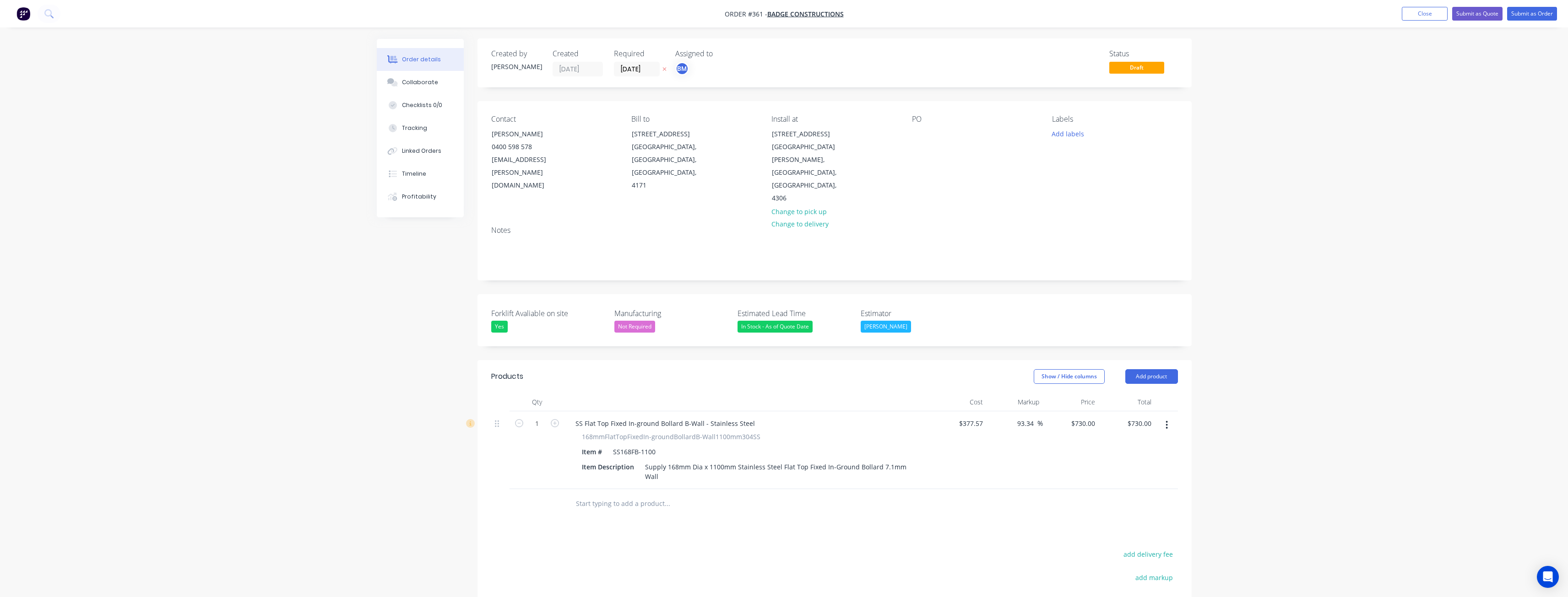
scroll to position [0, 0]
click at [1165, 417] on button "button" at bounding box center [1167, 425] width 22 height 16
click at [1112, 498] on div "Delete" at bounding box center [1134, 505] width 70 height 14
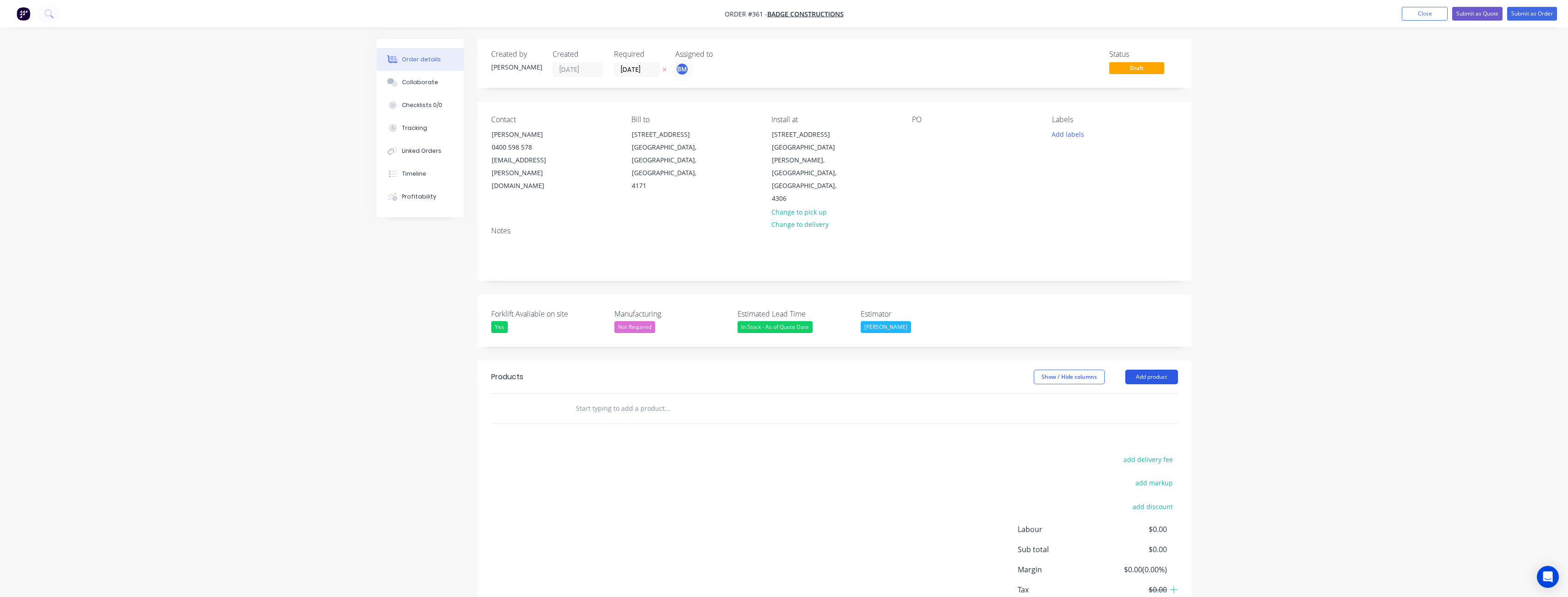
click at [1142, 369] on button "Add product" at bounding box center [1152, 377] width 53 height 15
click at [1130, 393] on div "Product catalogue" at bounding box center [1134, 400] width 70 height 14
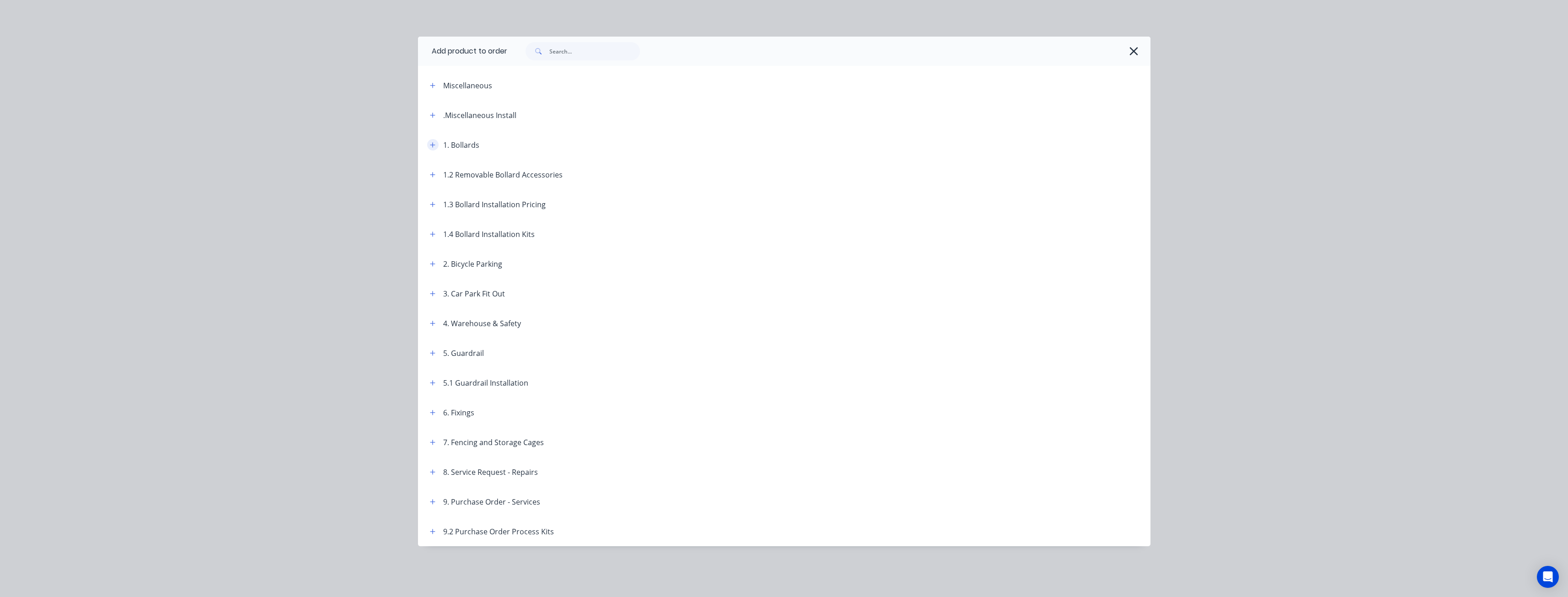
click at [431, 145] on icon "button" at bounding box center [433, 145] width 5 height 5
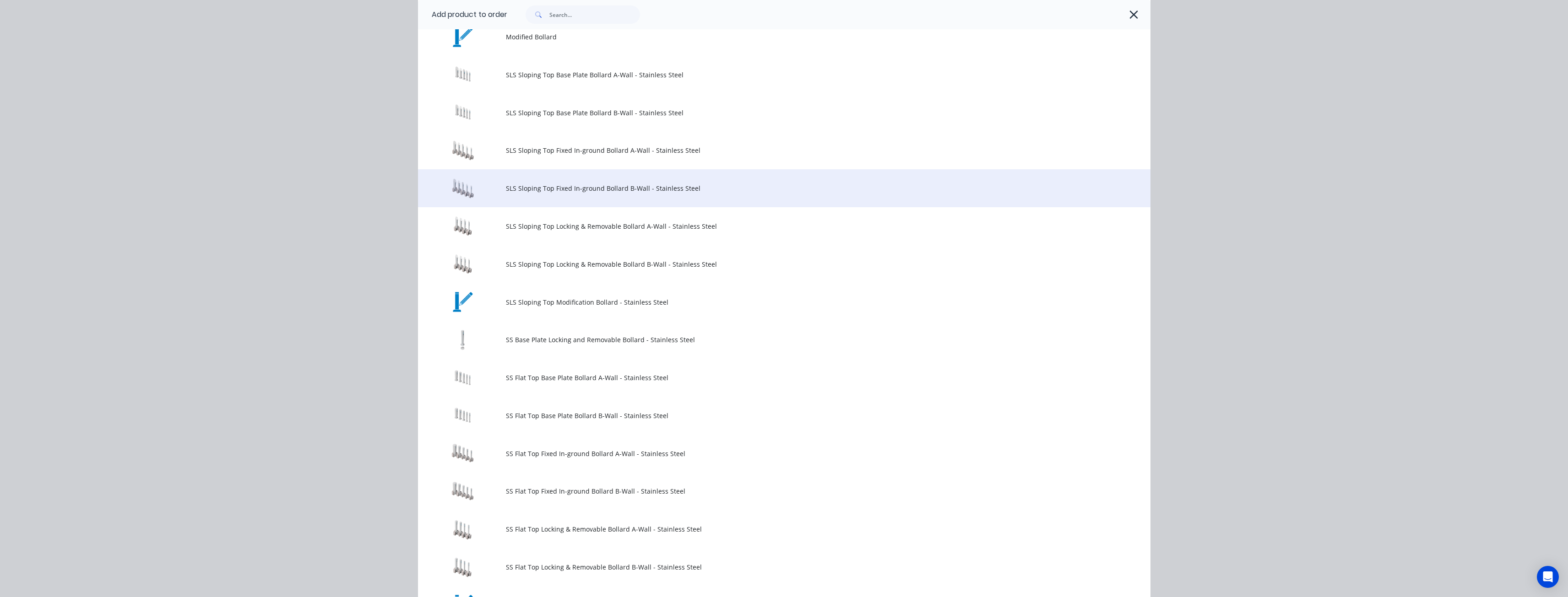
scroll to position [641, 0]
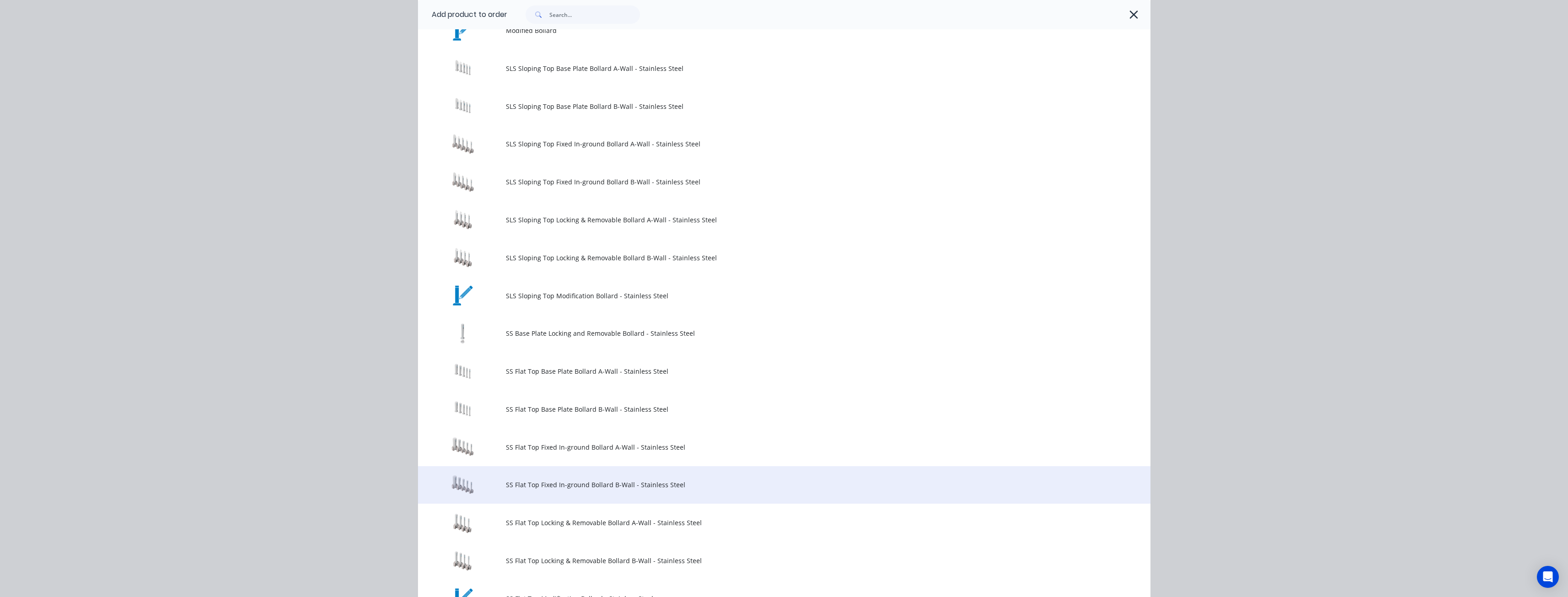
click at [572, 484] on span "SS Flat Top Fixed In-ground Bollard B-Wall - Stainless Steel" at bounding box center [764, 485] width 516 height 10
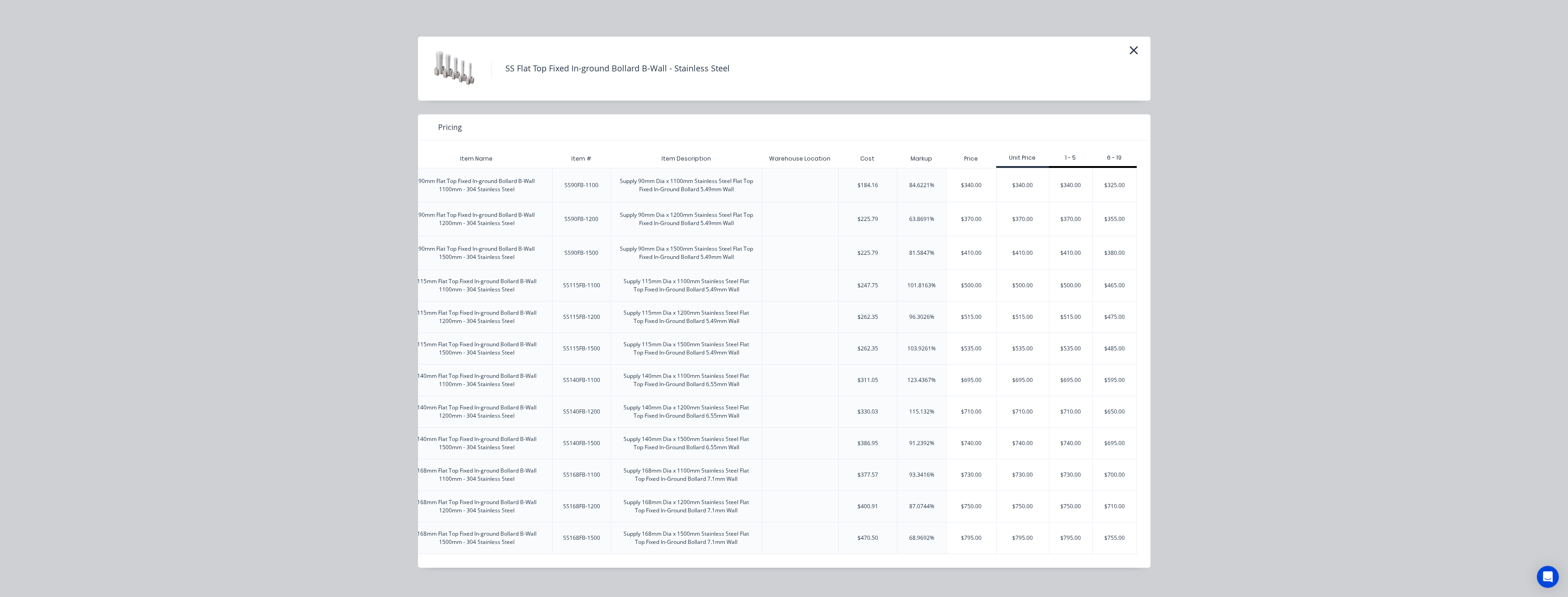
scroll to position [0, 145]
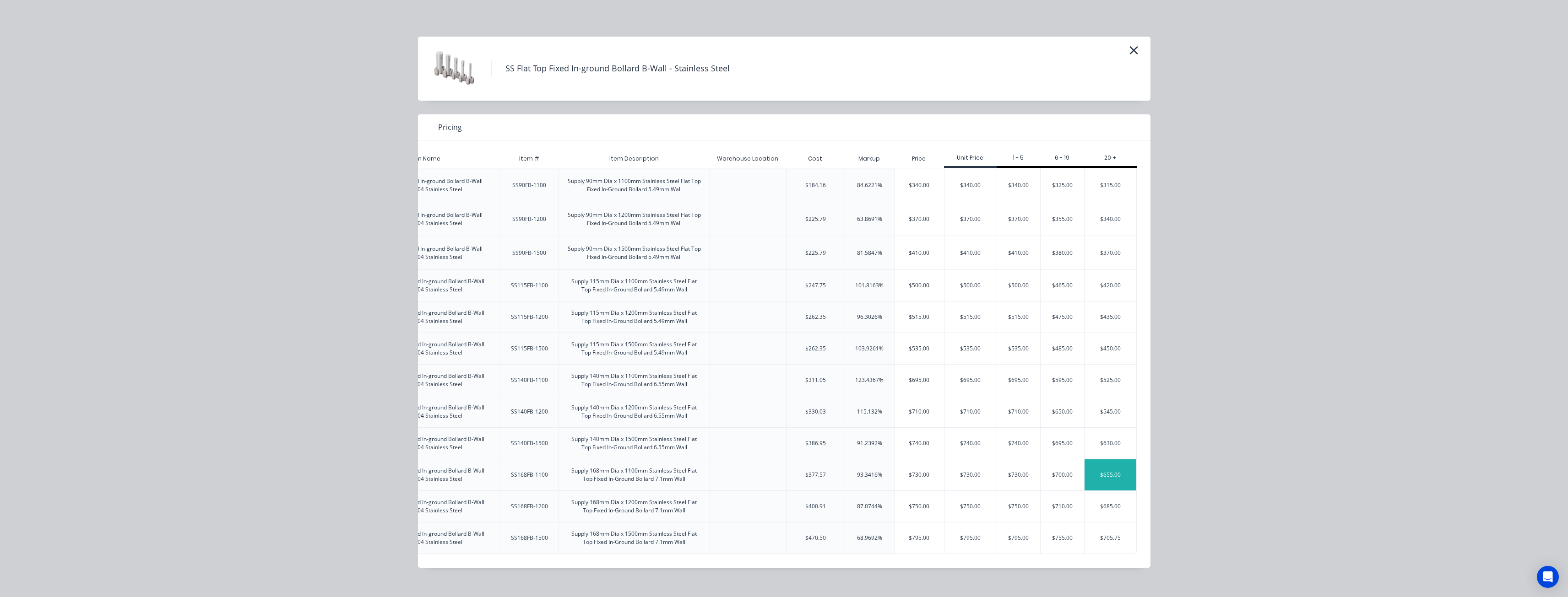
click at [1111, 467] on div "$655.00" at bounding box center [1111, 474] width 52 height 31
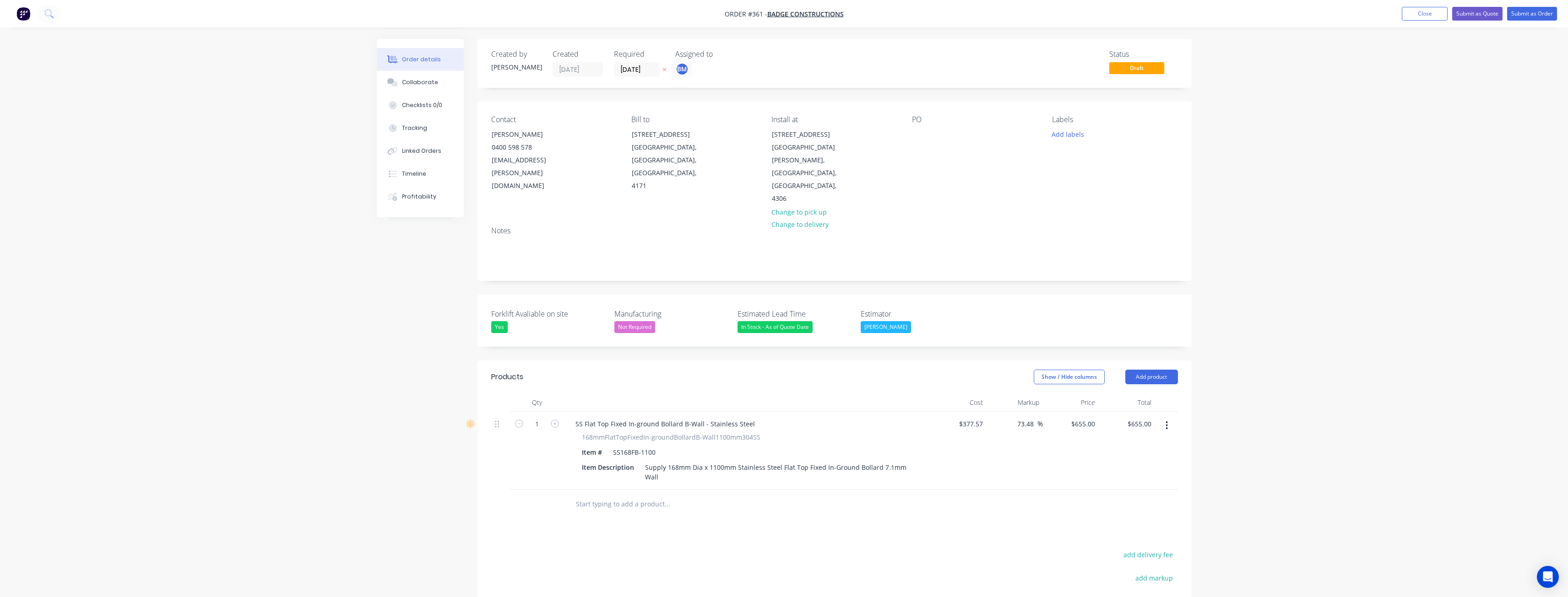
click at [304, 312] on div "Order details Collaborate Checklists 0/0 Tracking Linked Orders Timeline Profit…" at bounding box center [784, 376] width 1568 height 752
click at [539, 417] on input "1" at bounding box center [537, 423] width 24 height 14
type input "49"
type input "$32,095.00"
click at [426, 445] on div "Created by Budd Created 10/09/25 Required 10/09/25 Assigned to BM Status Draft …" at bounding box center [784, 396] width 815 height 714
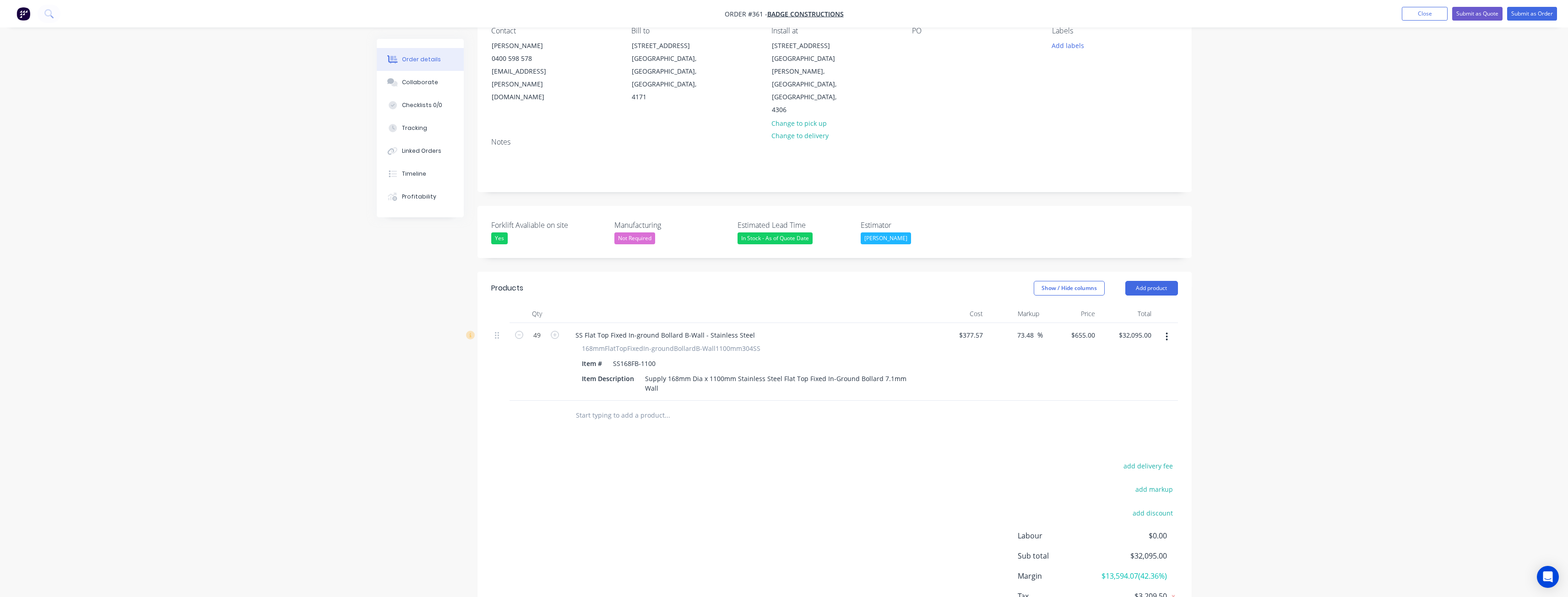
scroll to position [141, 0]
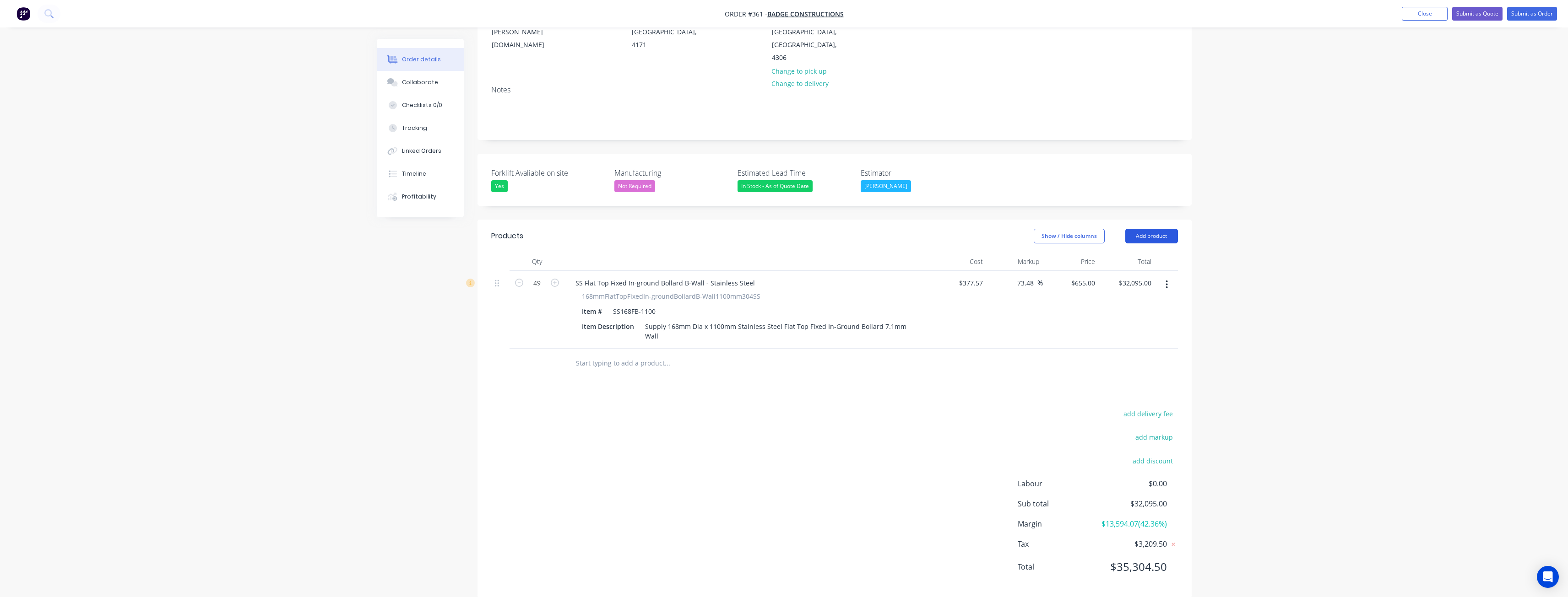
click at [1153, 229] on button "Add product" at bounding box center [1152, 236] width 53 height 15
click at [1119, 252] on div "Product catalogue" at bounding box center [1134, 259] width 70 height 14
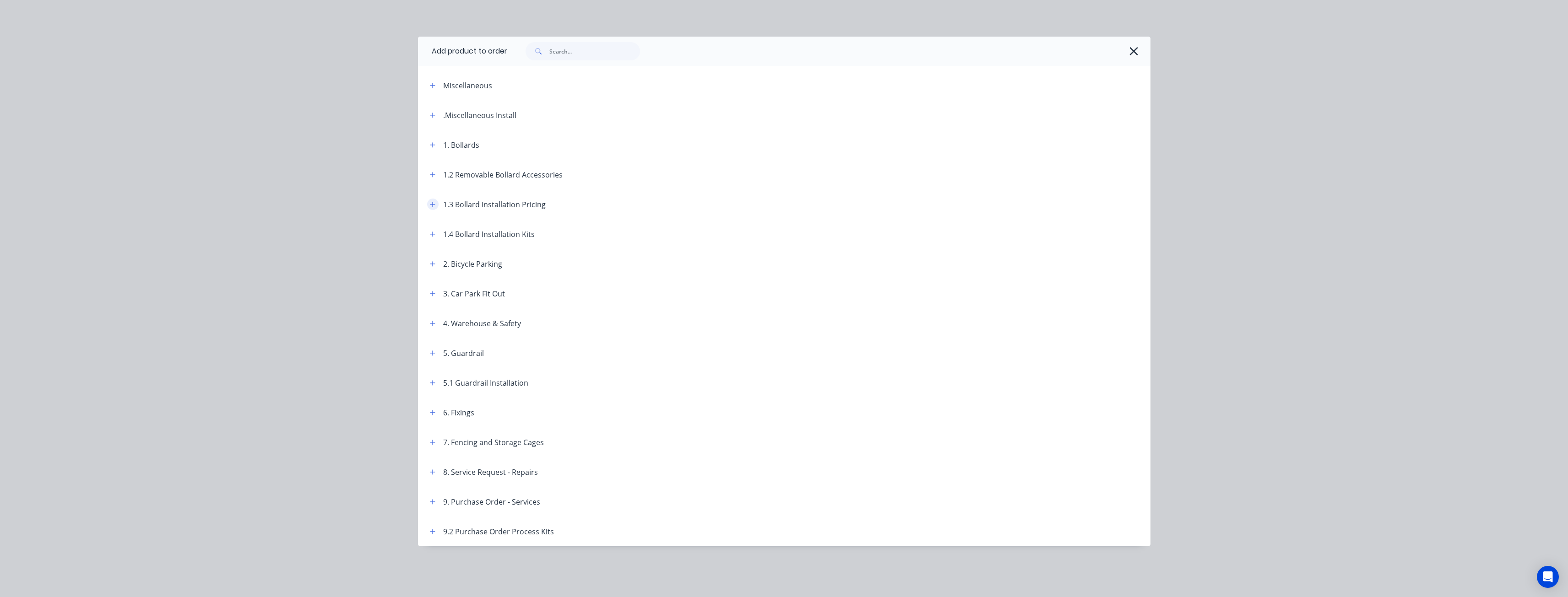
click at [431, 204] on icon "button" at bounding box center [433, 204] width 5 height 6
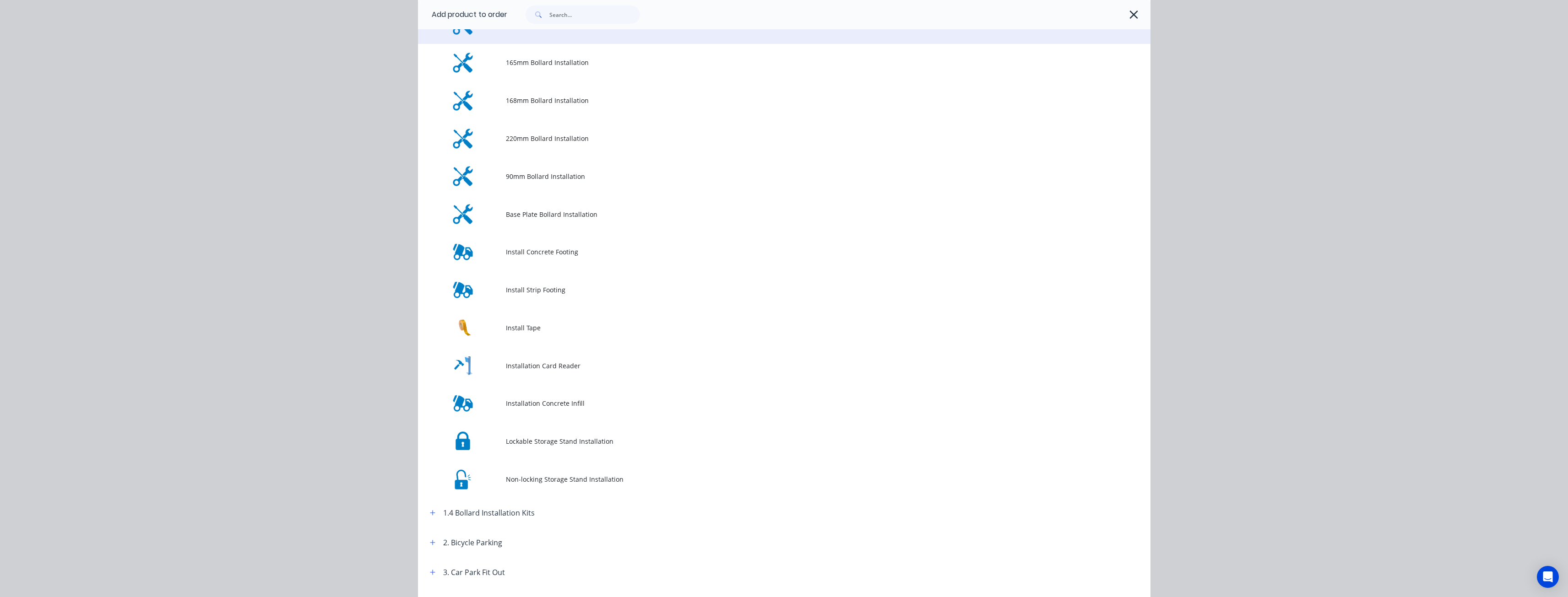
scroll to position [274, 0]
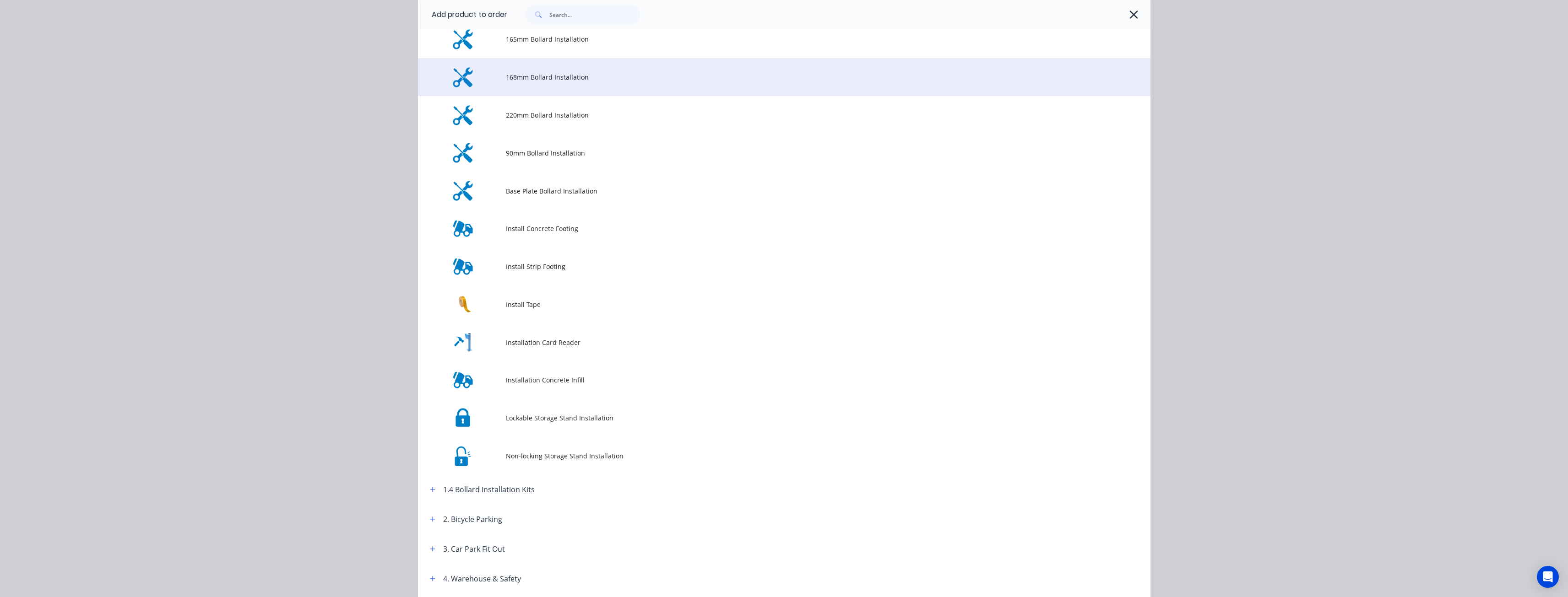
click at [544, 76] on span "168mm Bollard Installation" at bounding box center [764, 77] width 516 height 10
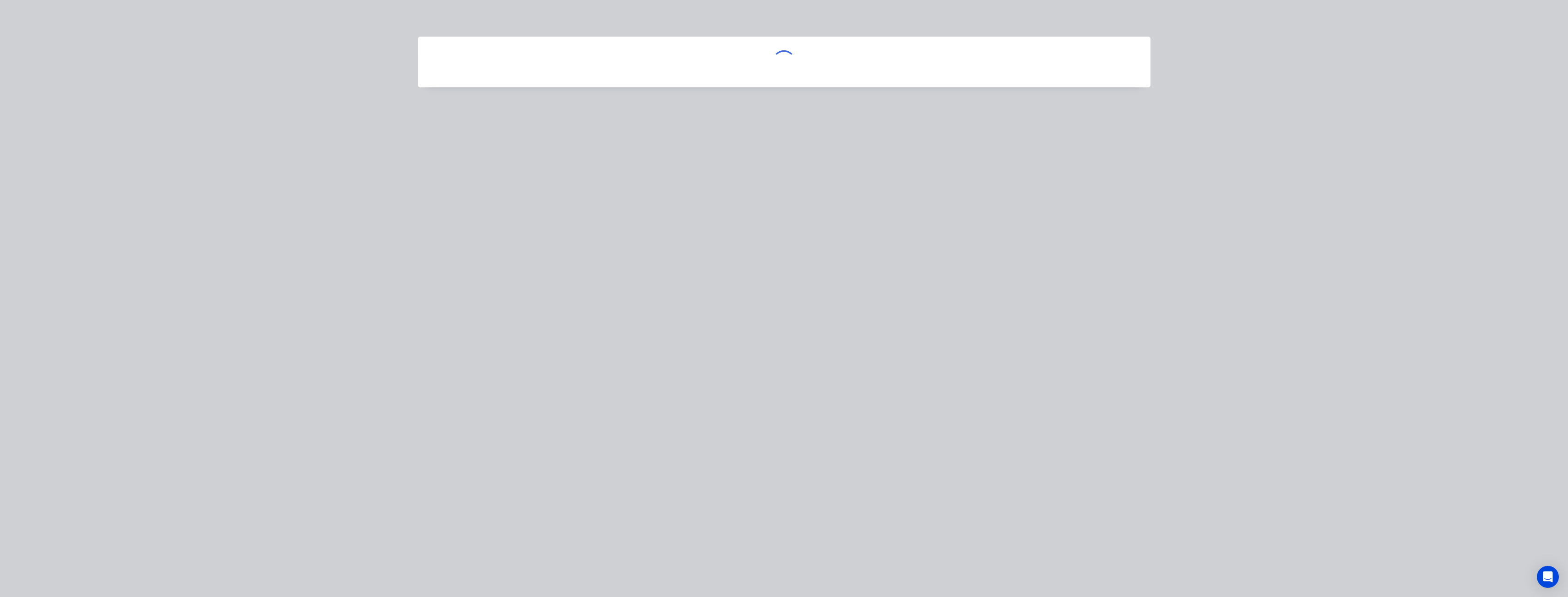
scroll to position [0, 0]
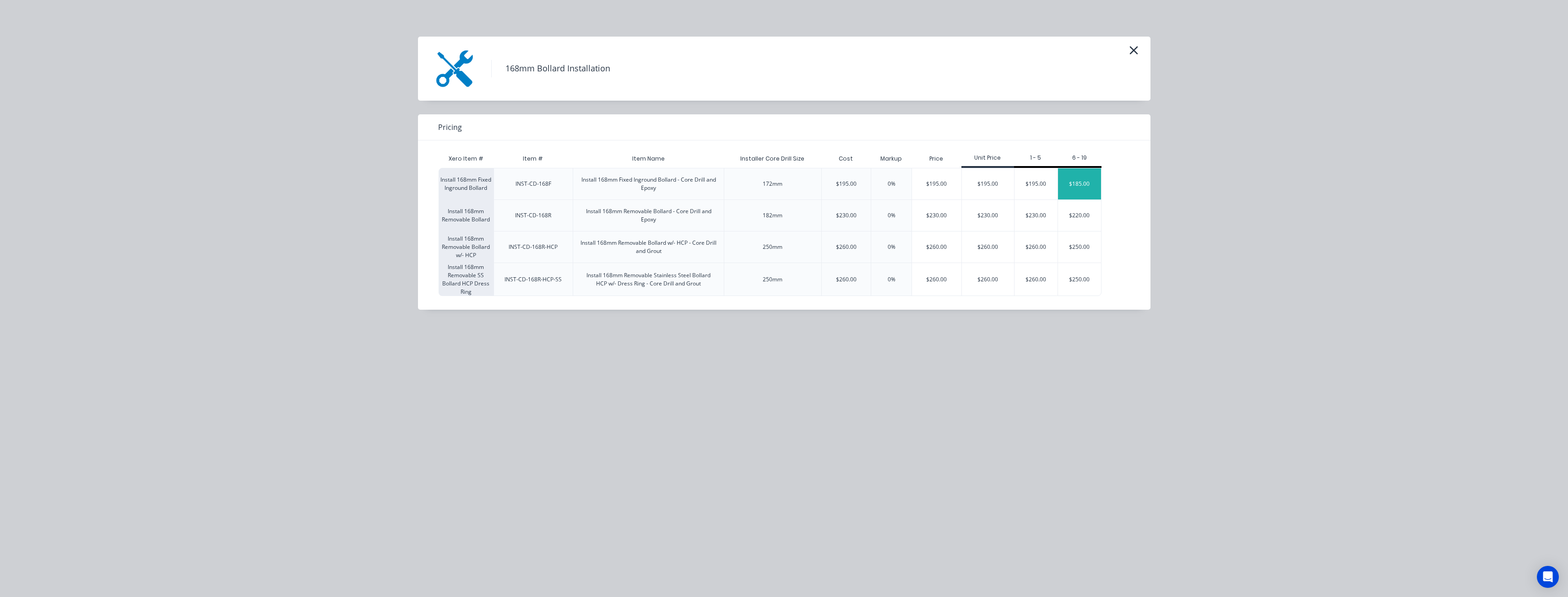
click at [1090, 176] on div "$185.00" at bounding box center [1079, 184] width 43 height 31
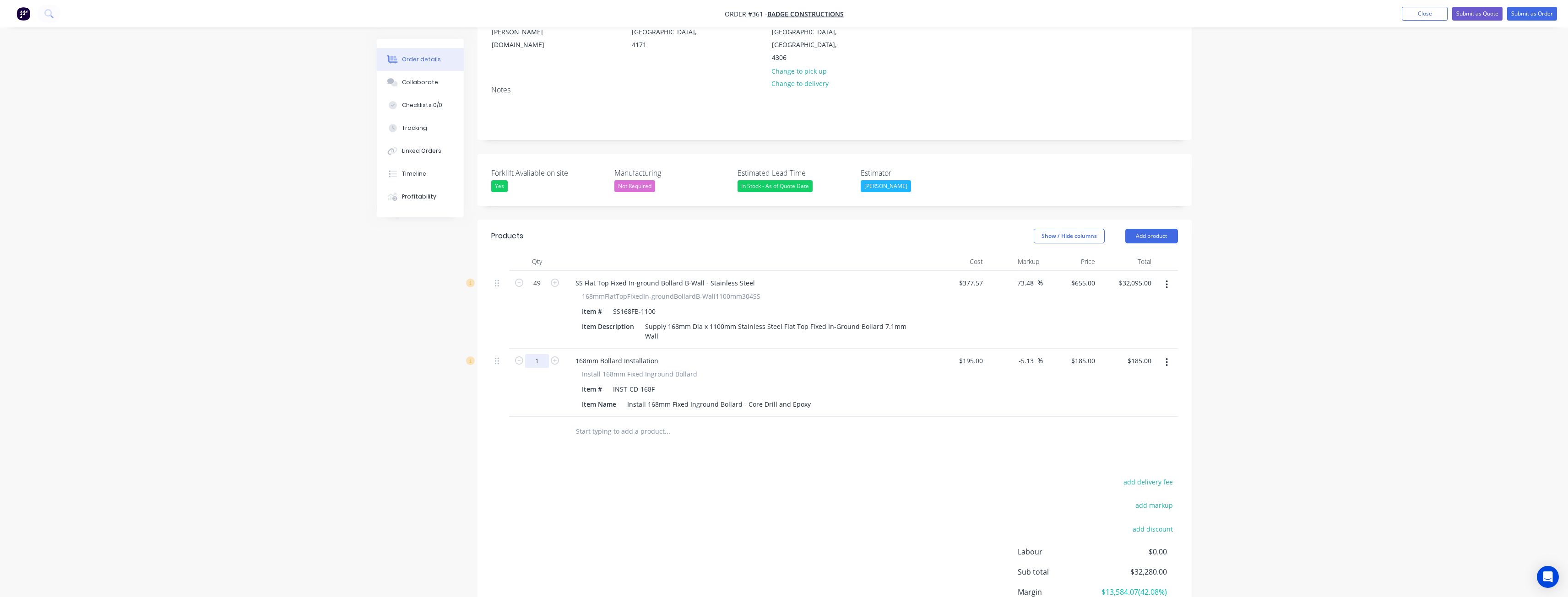
click at [542, 354] on input "1" at bounding box center [537, 360] width 24 height 14
type input "49"
type input "$9,065.00"
click at [411, 412] on div "Created by Budd Created 10/09/25 Required 10/09/25 Assigned to BM Status Draft …" at bounding box center [784, 288] width 815 height 782
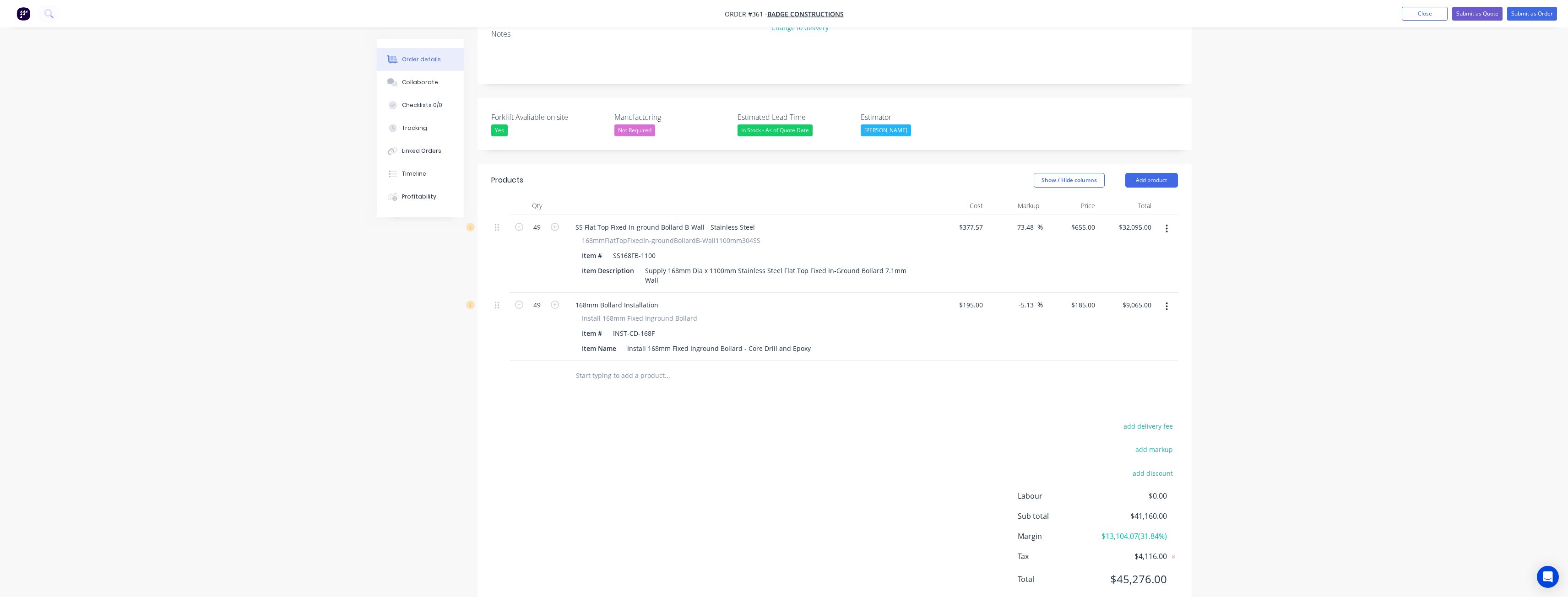
scroll to position [209, 0]
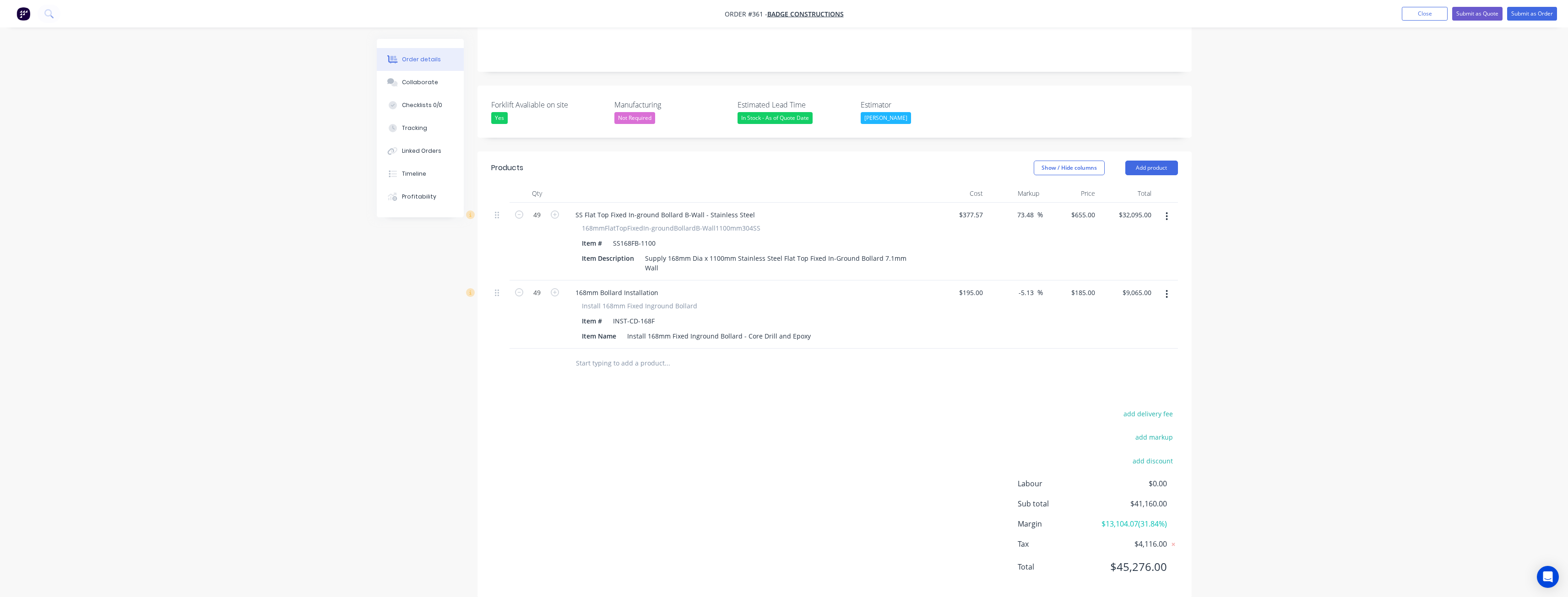
click at [317, 319] on div "Order details Collaborate Checklists 0/0 Tracking Linked Orders Timeline Profit…" at bounding box center [784, 201] width 1568 height 821
click at [1151, 161] on button "Add product" at bounding box center [1152, 168] width 53 height 15
click at [1121, 185] on div "Product catalogue" at bounding box center [1134, 191] width 70 height 14
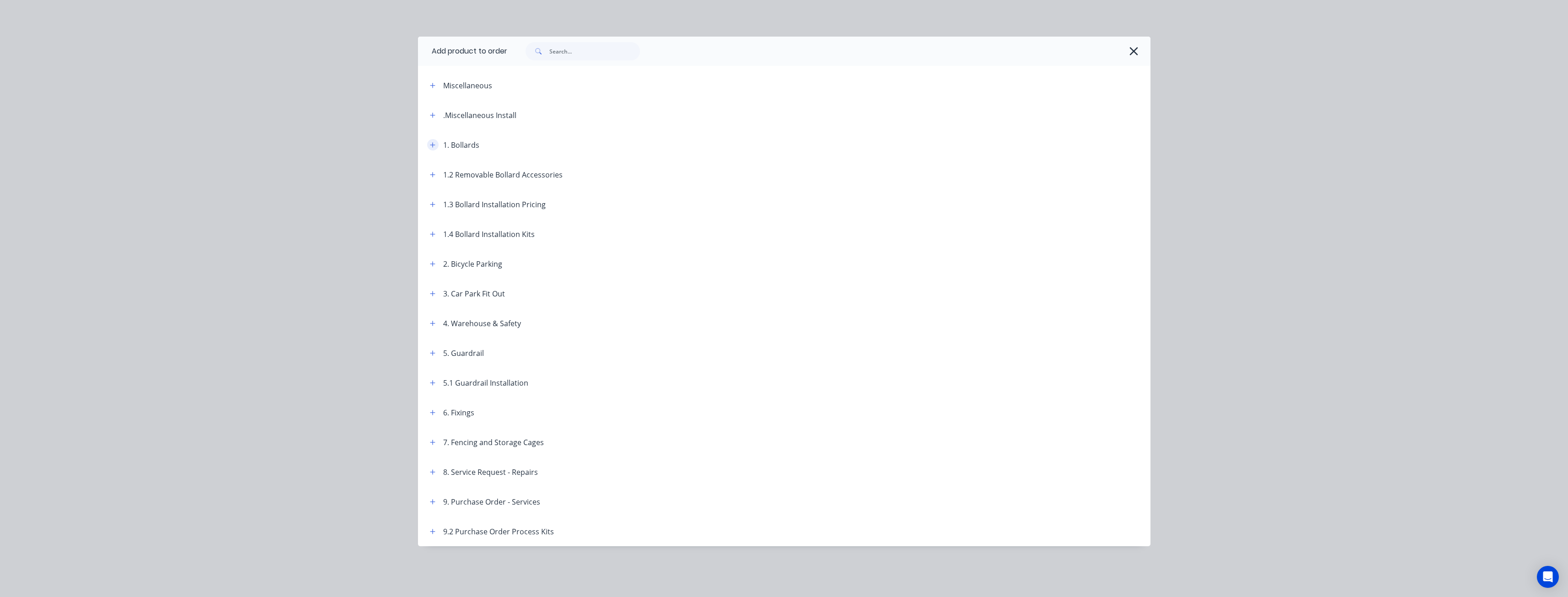
click at [430, 145] on icon "button" at bounding box center [433, 145] width 5 height 5
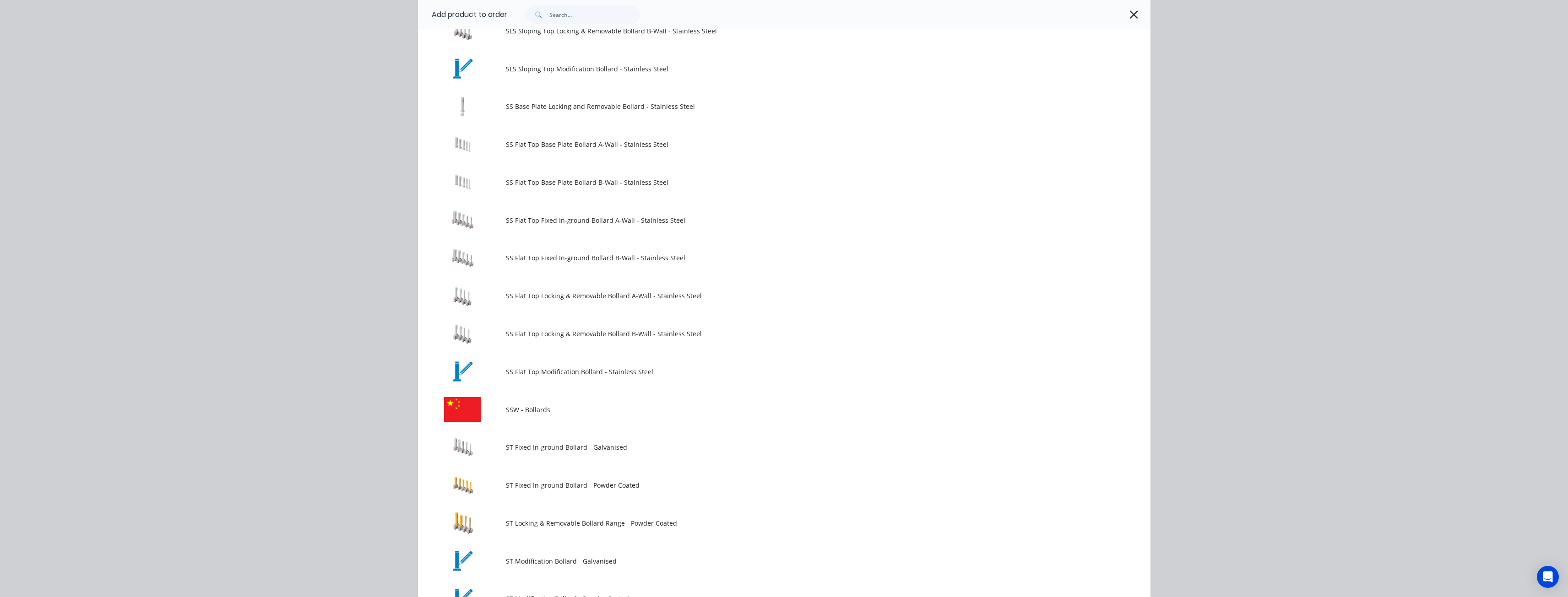
scroll to position [869, 0]
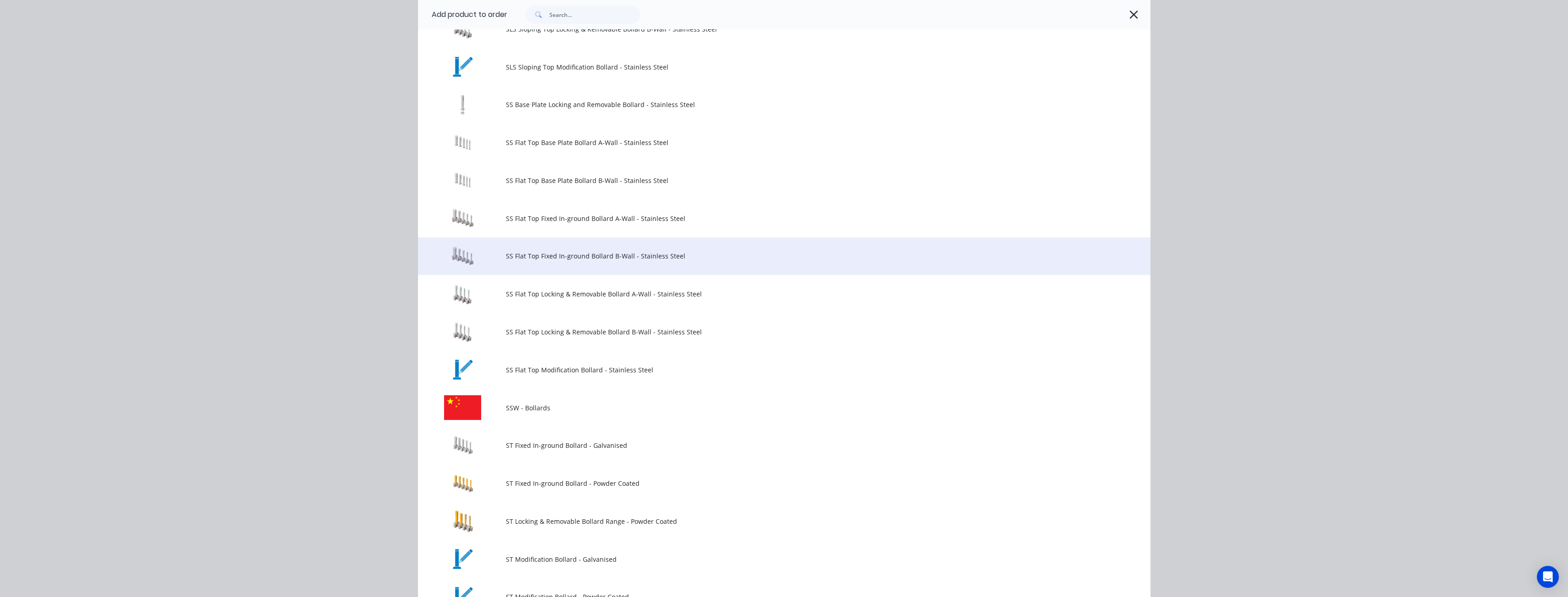
click at [548, 256] on span "SS Flat Top Fixed In-ground Bollard B-Wall - Stainless Steel" at bounding box center [764, 256] width 516 height 10
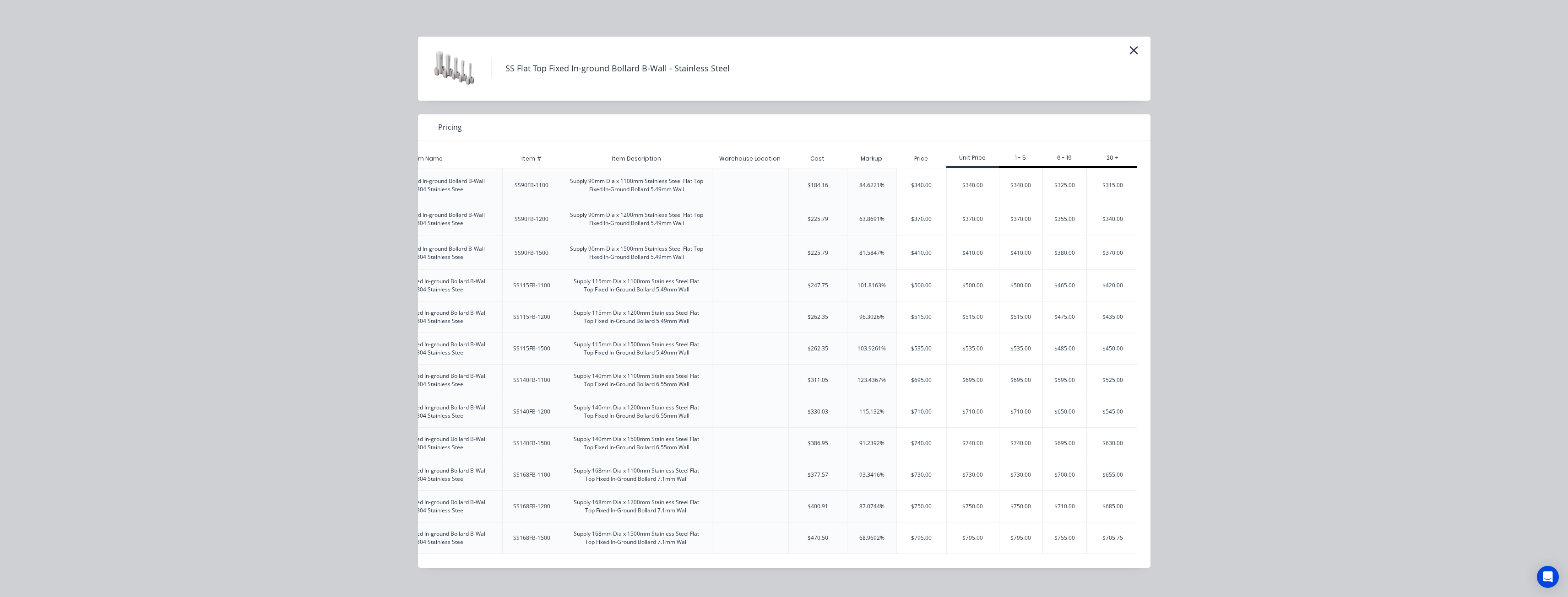
scroll to position [0, 145]
click at [1113, 538] on div "$705.75" at bounding box center [1111, 538] width 52 height 31
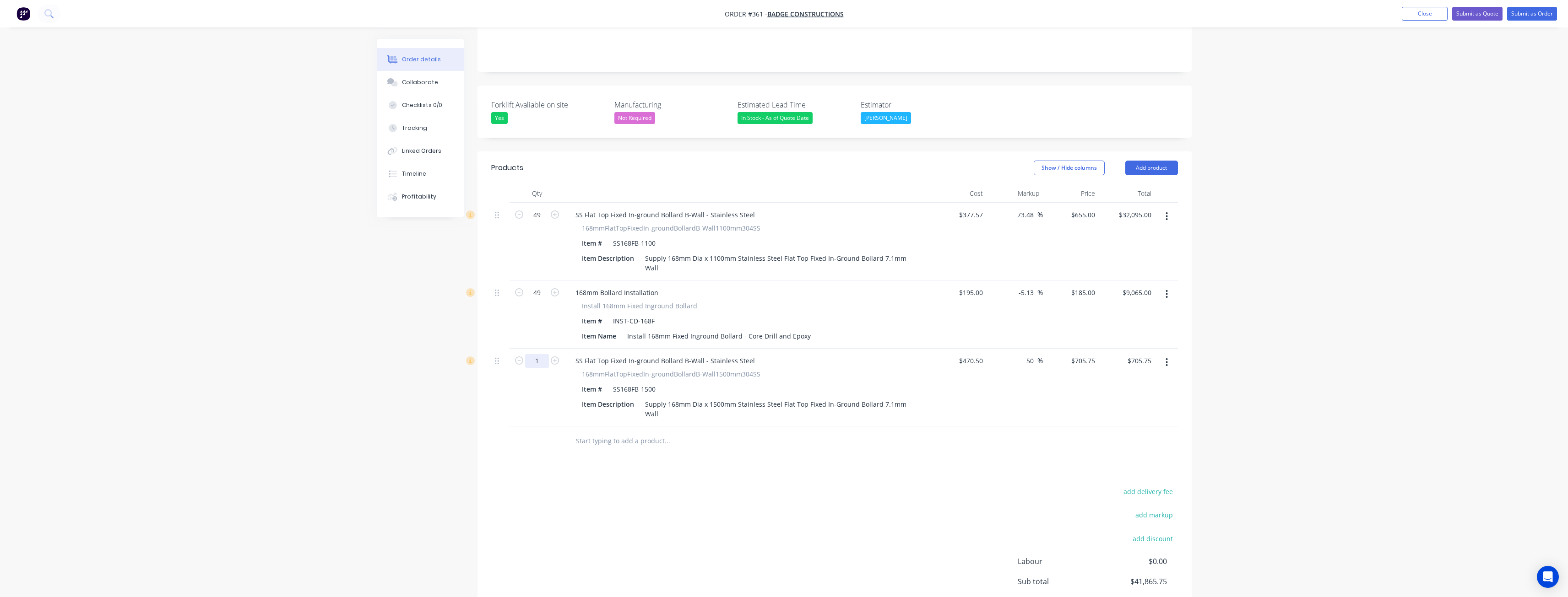
click at [546, 354] on input "1" at bounding box center [537, 360] width 24 height 14
type input "81"
type input "$57,165.75"
drag, startPoint x: 322, startPoint y: 488, endPoint x: 328, endPoint y: 456, distance: 32.6
click at [323, 488] on div "Order details Collaborate Checklists 0/0 Tracking Linked Orders Timeline Profit…" at bounding box center [784, 240] width 1568 height 899
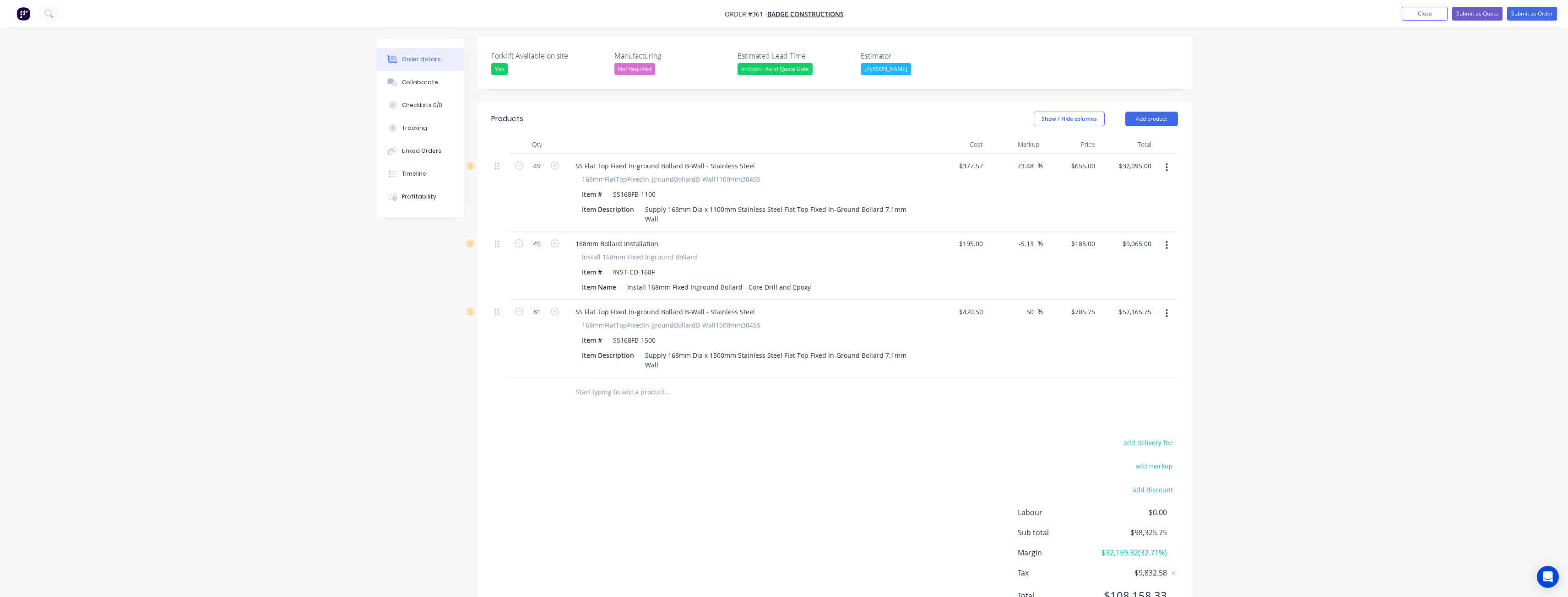
scroll to position [287, 0]
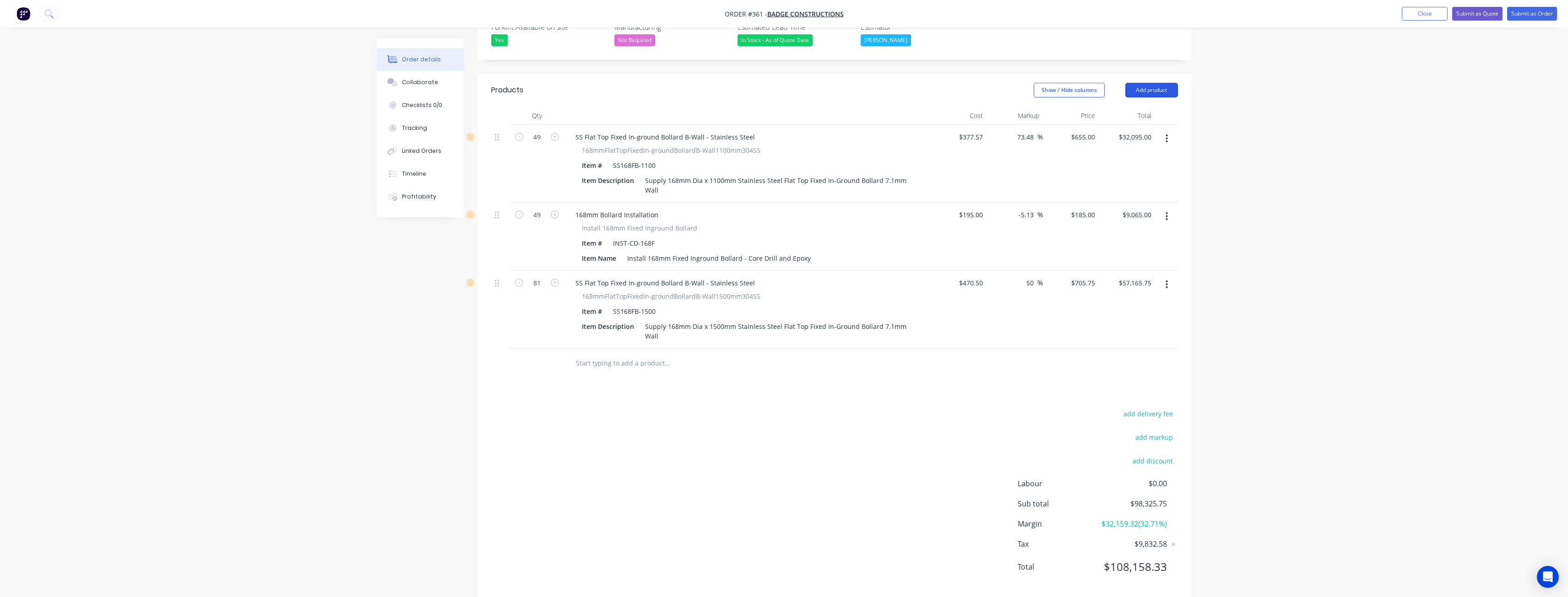
click at [1161, 83] on button "Add product" at bounding box center [1152, 91] width 53 height 15
click at [1117, 107] on div "Product catalogue" at bounding box center [1134, 113] width 70 height 14
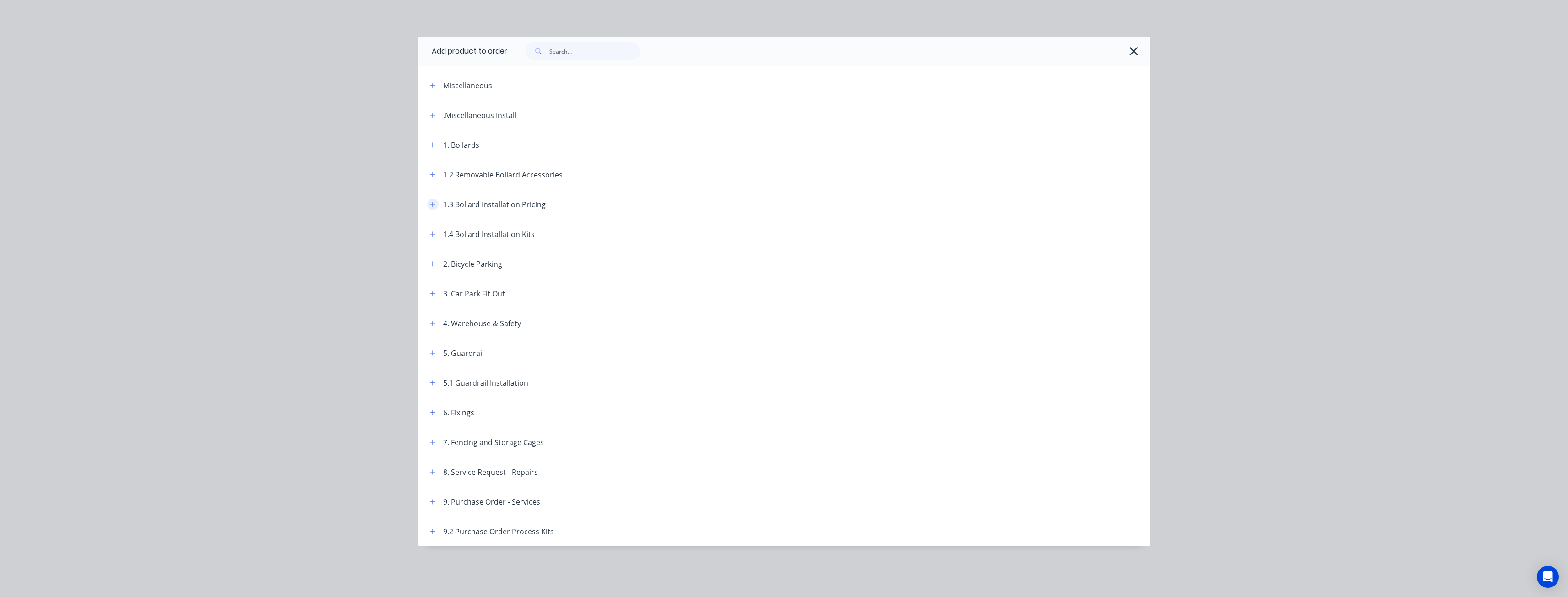
click at [431, 203] on icon "button" at bounding box center [433, 204] width 5 height 6
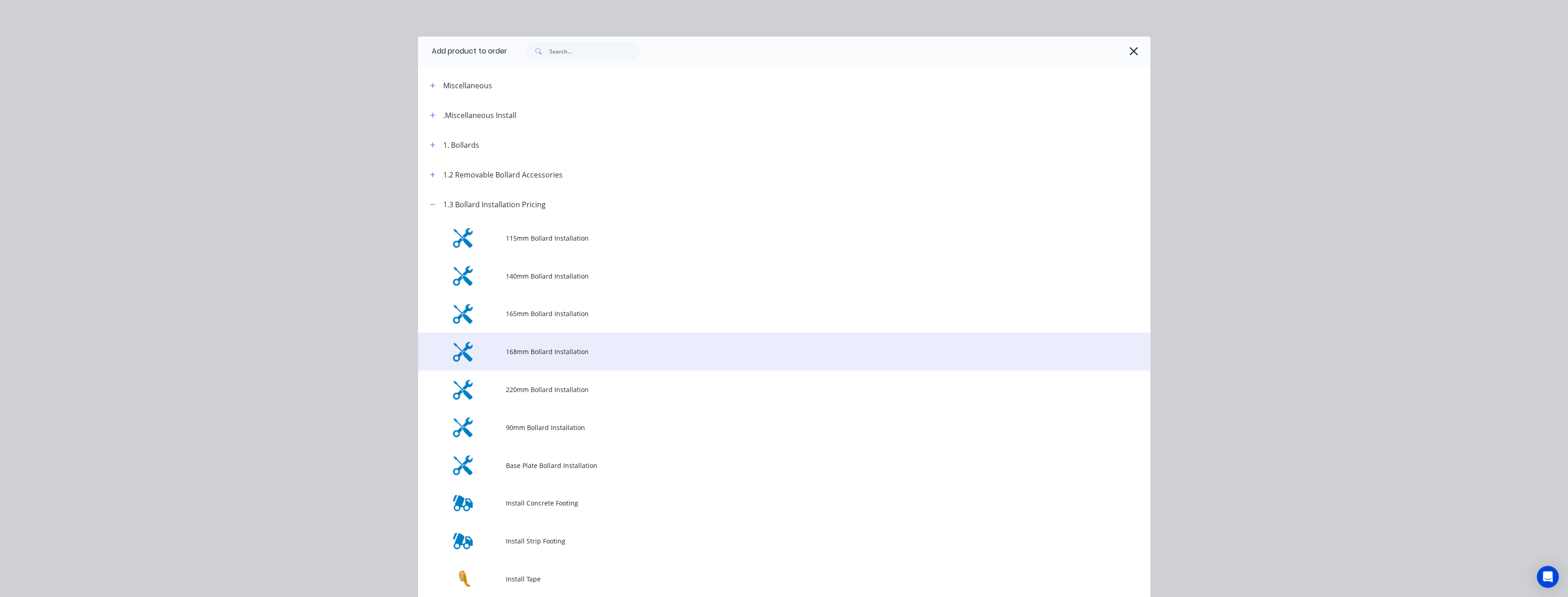
click at [537, 352] on span "168mm Bollard Installation" at bounding box center [764, 351] width 516 height 10
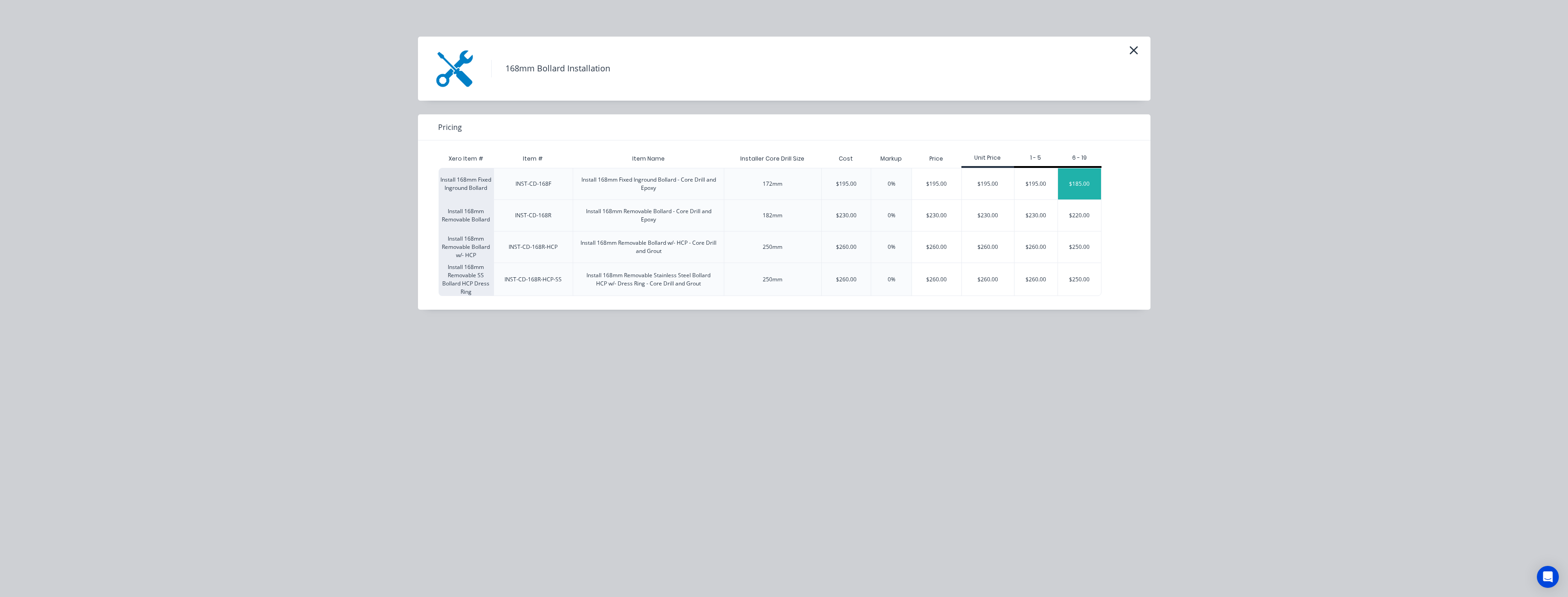
click at [1079, 180] on div "$185.00" at bounding box center [1079, 184] width 43 height 31
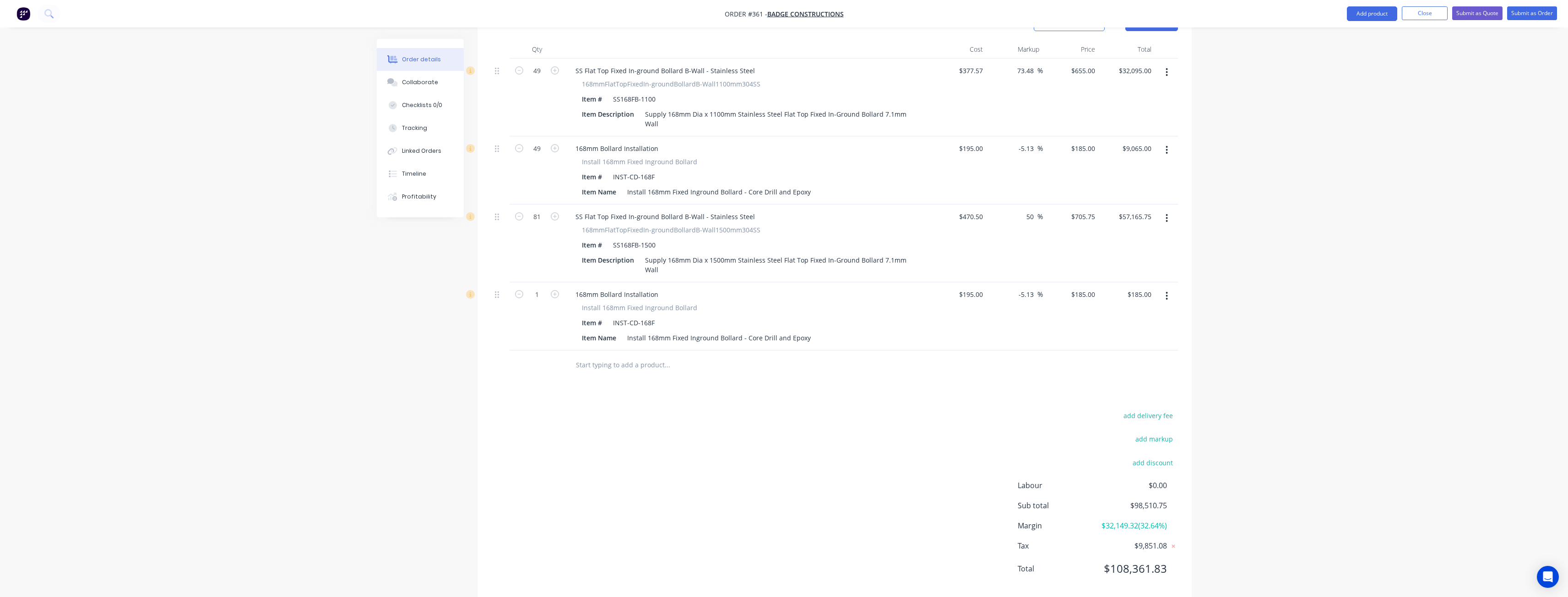
scroll to position [355, 0]
click at [542, 286] on input "1" at bounding box center [537, 293] width 24 height 14
type input "81"
type input "$14,985.00"
click at [345, 356] on div "Order details Collaborate Checklists 0/0 Tracking Linked Orders Timeline Profit…" at bounding box center [784, 129] width 1568 height 967
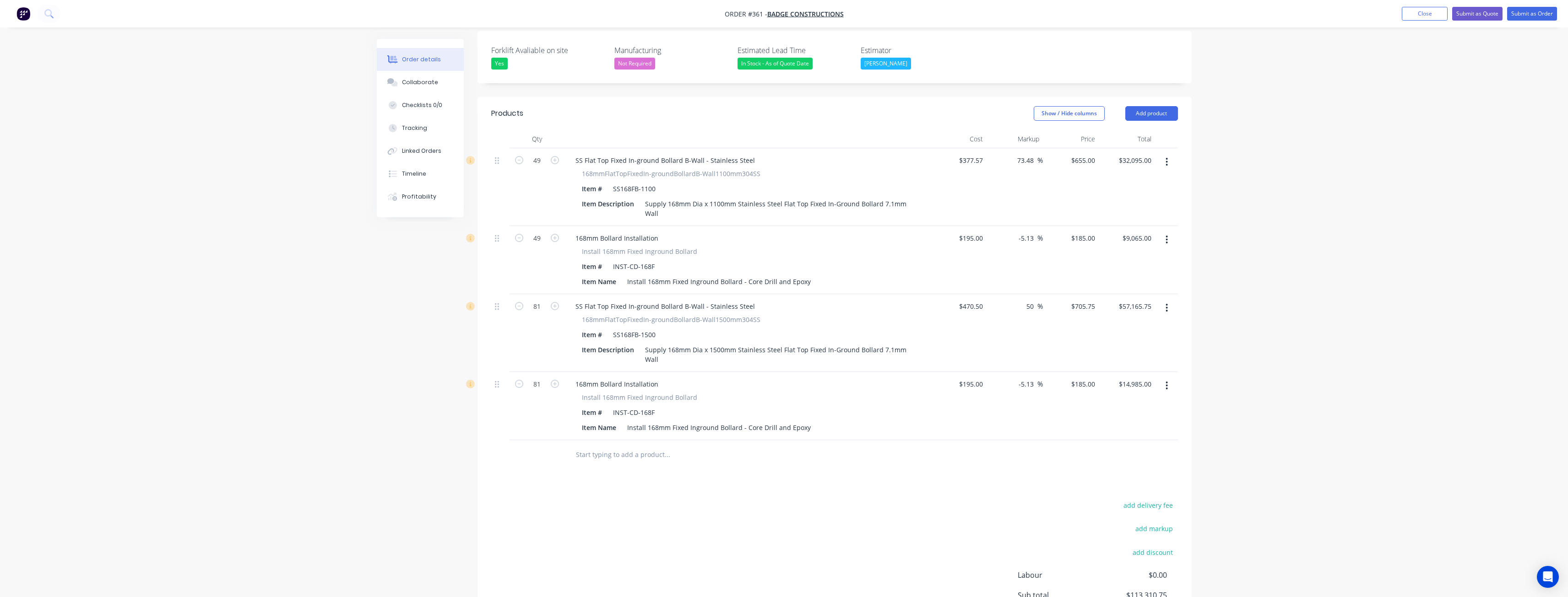
scroll to position [218, 0]
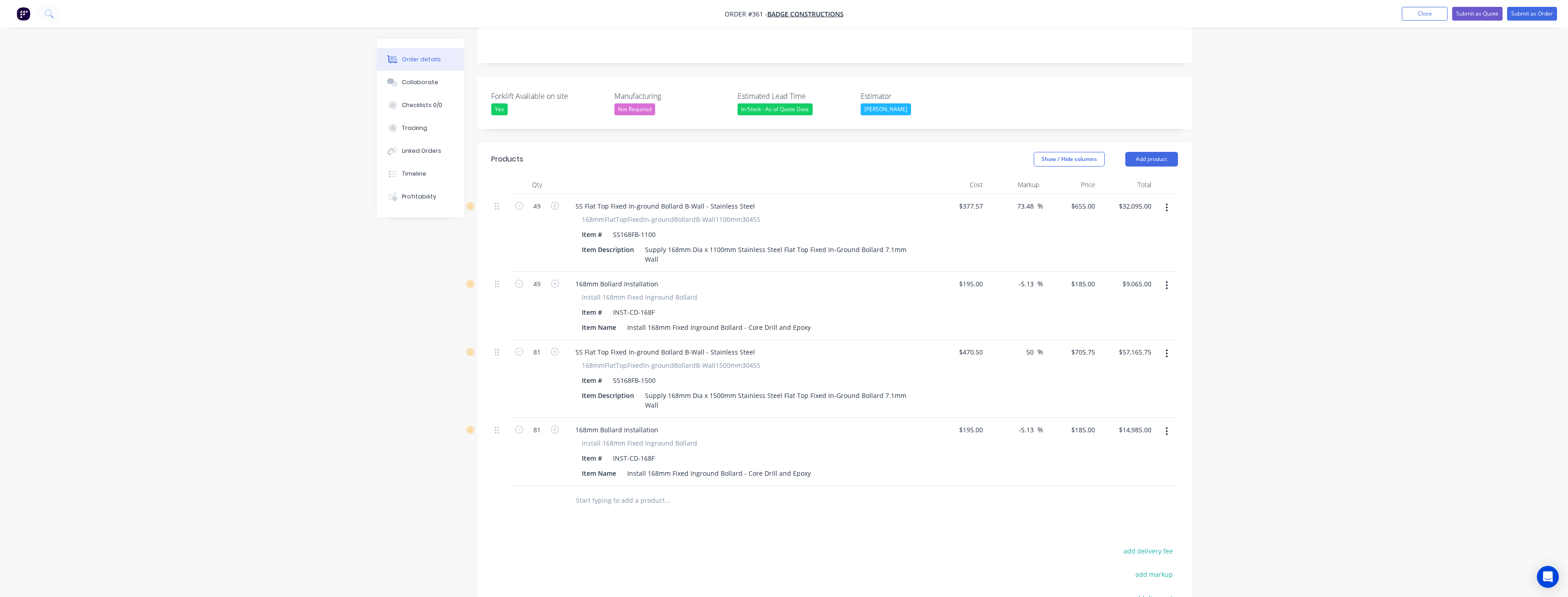
click at [1164, 346] on button "button" at bounding box center [1167, 354] width 22 height 16
click at [1116, 426] on div "Delete" at bounding box center [1134, 432] width 70 height 14
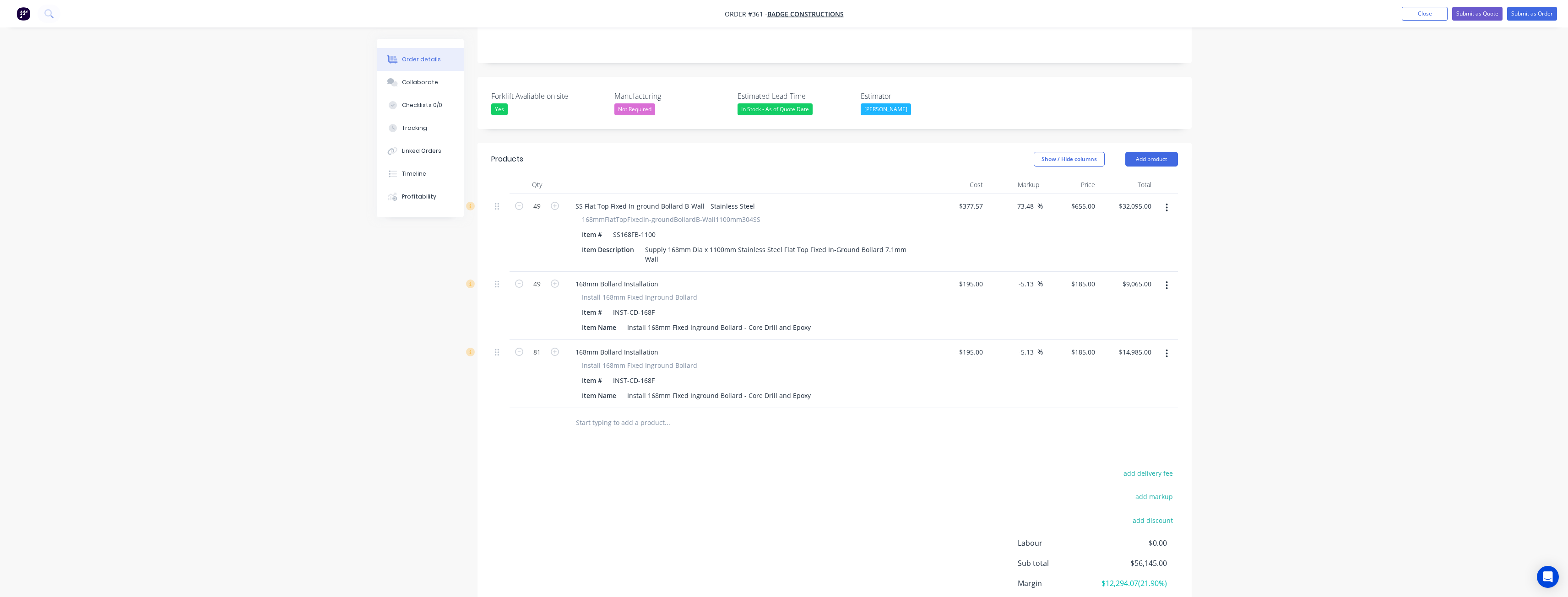
click at [1168, 348] on icon "button" at bounding box center [1166, 353] width 3 height 10
click at [1115, 426] on div "Delete" at bounding box center [1134, 432] width 70 height 14
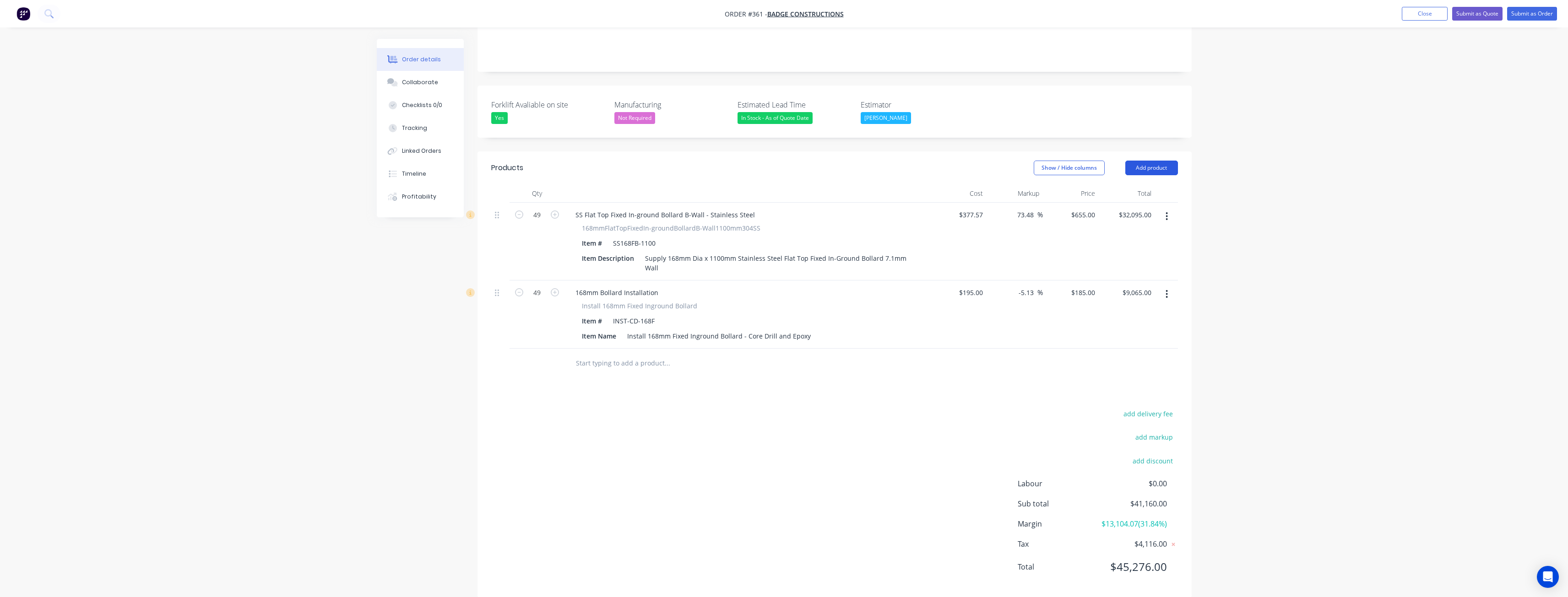
click at [1143, 161] on button "Add product" at bounding box center [1152, 168] width 53 height 15
click at [1131, 185] on div "Product catalogue" at bounding box center [1134, 191] width 70 height 14
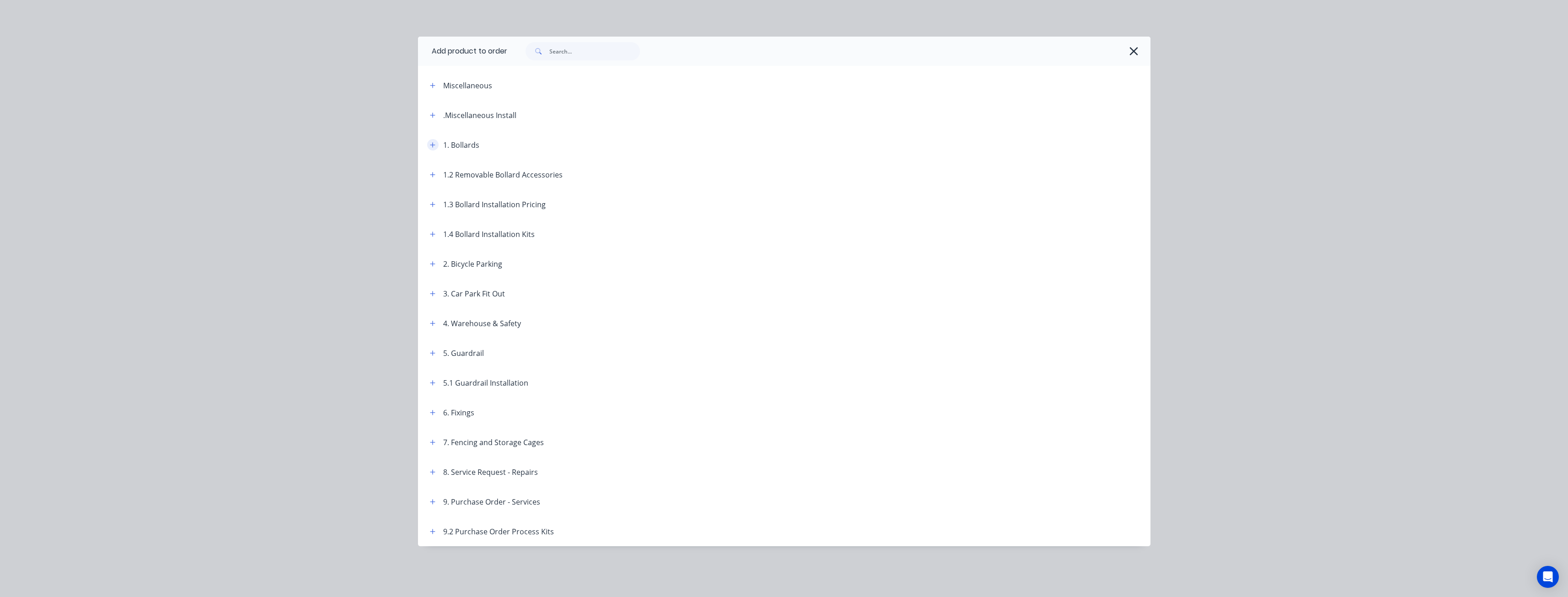
click at [431, 144] on icon "button" at bounding box center [433, 144] width 5 height 6
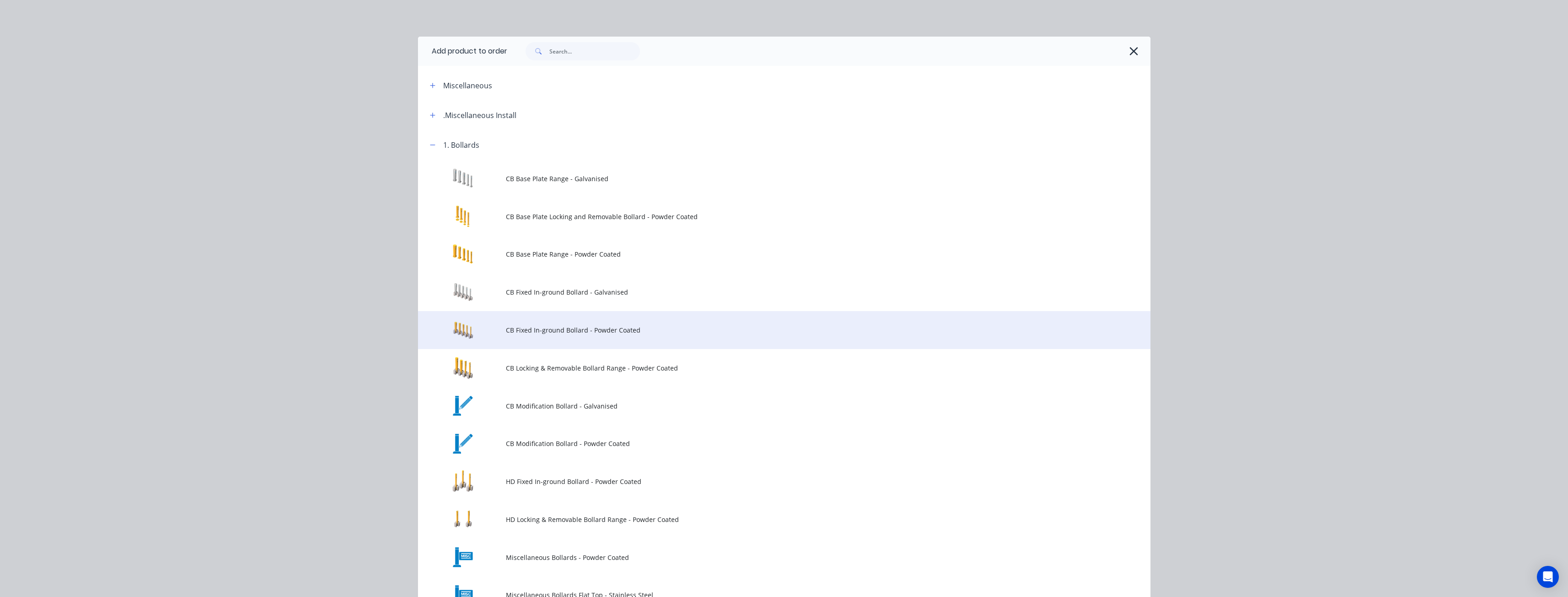
click at [546, 327] on span "CB Fixed In-ground Bollard - Powder Coated" at bounding box center [764, 330] width 516 height 10
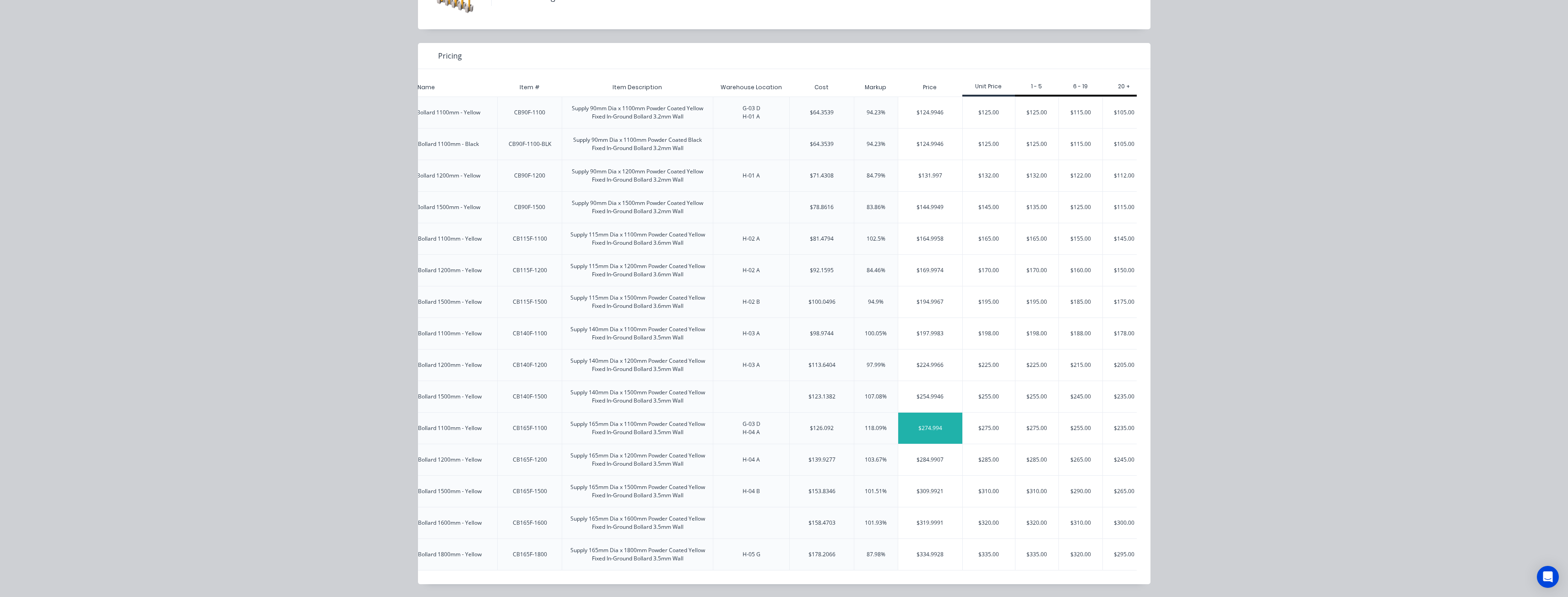
scroll to position [0, 163]
click at [1058, 421] on div "$255.00" at bounding box center [1071, 428] width 44 height 31
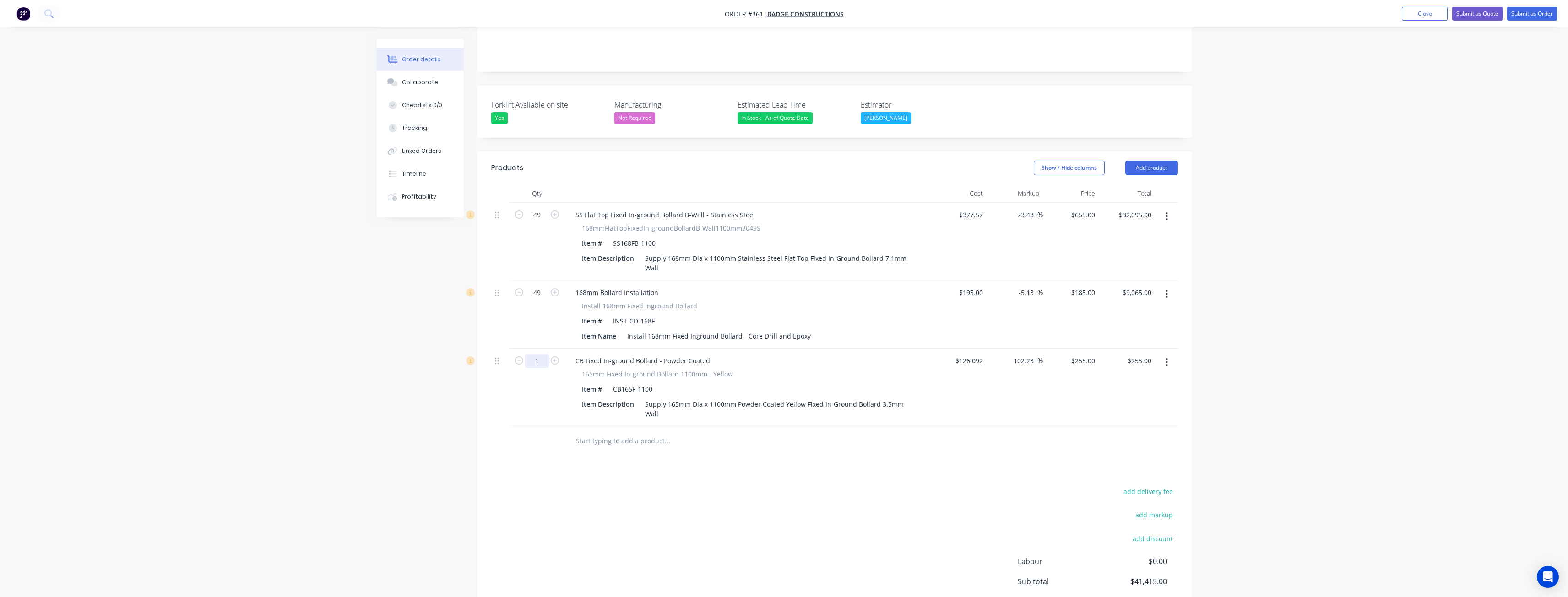
click at [540, 354] on input "1" at bounding box center [537, 360] width 24 height 14
type input "8"
type input "$2,040.00"
click at [406, 396] on div "Created by Budd Created 10/09/25 Required 10/09/25 Assigned to BM Status Draft …" at bounding box center [784, 260] width 815 height 859
click at [1153, 161] on button "Add product" at bounding box center [1152, 168] width 53 height 15
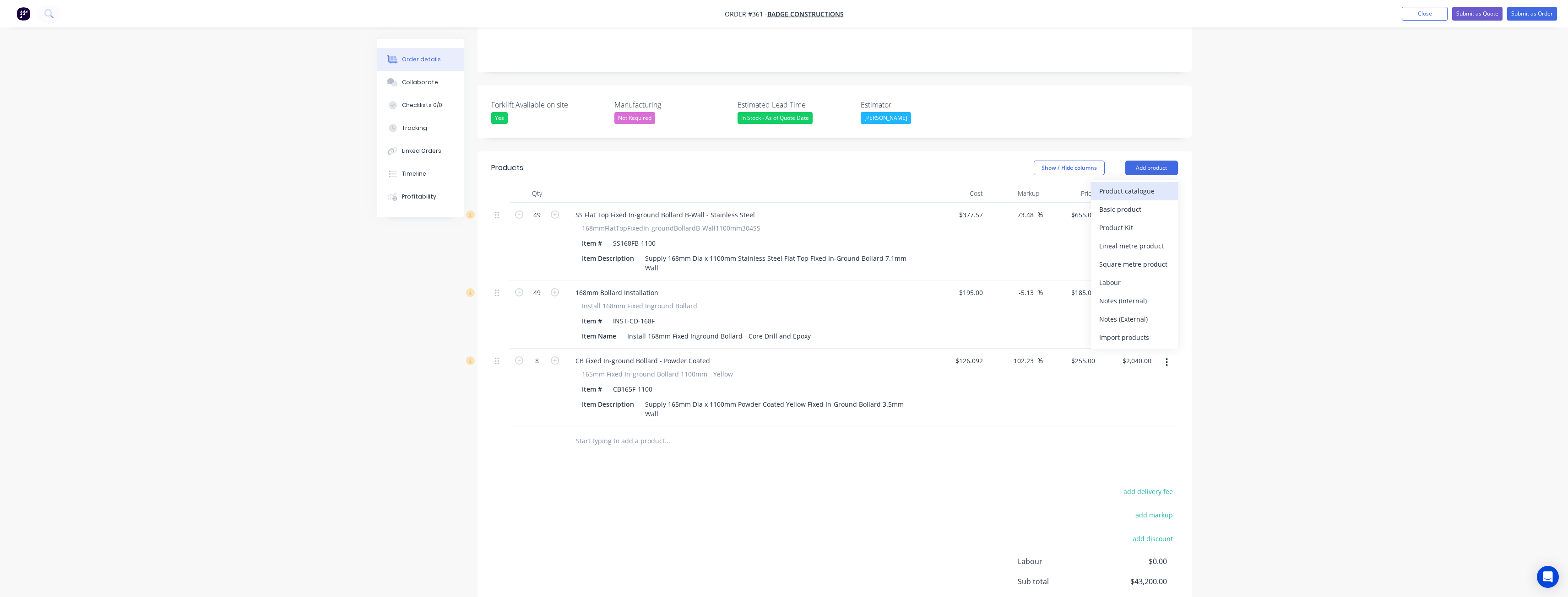
click at [1136, 185] on div "Product catalogue" at bounding box center [1134, 191] width 70 height 14
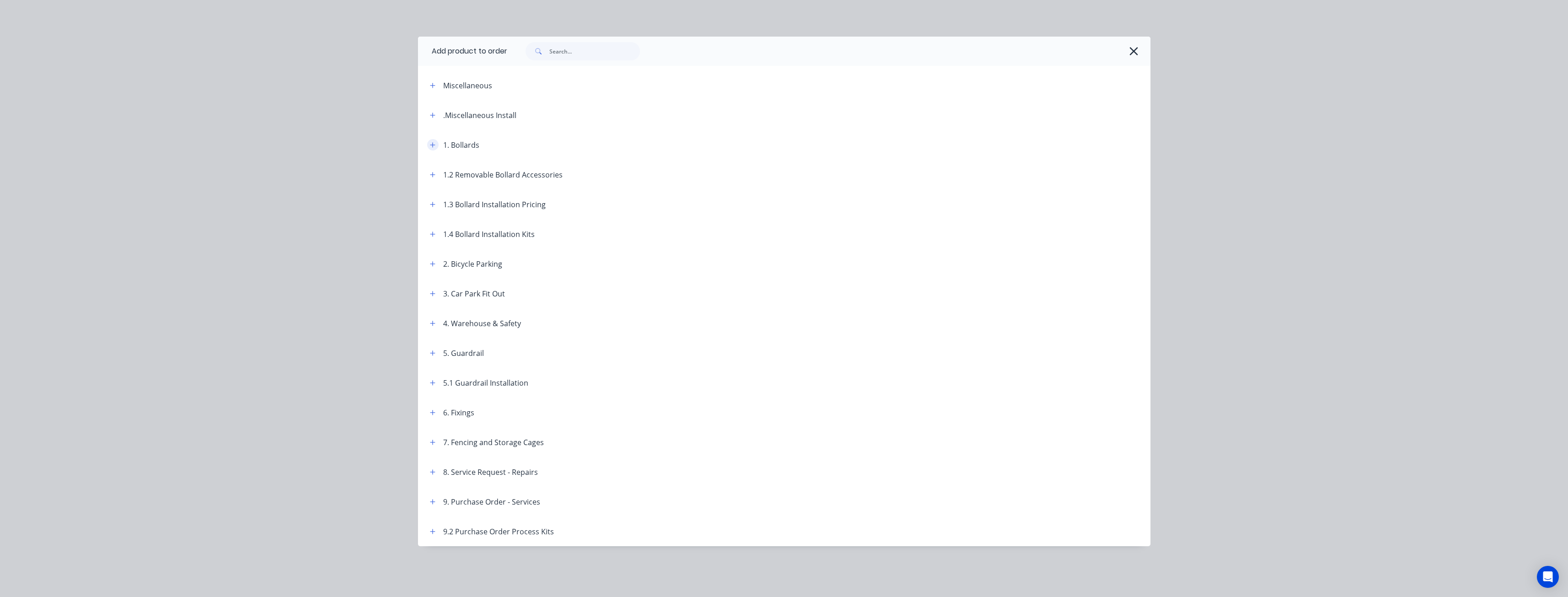
click at [433, 147] on icon "button" at bounding box center [433, 145] width 5 height 5
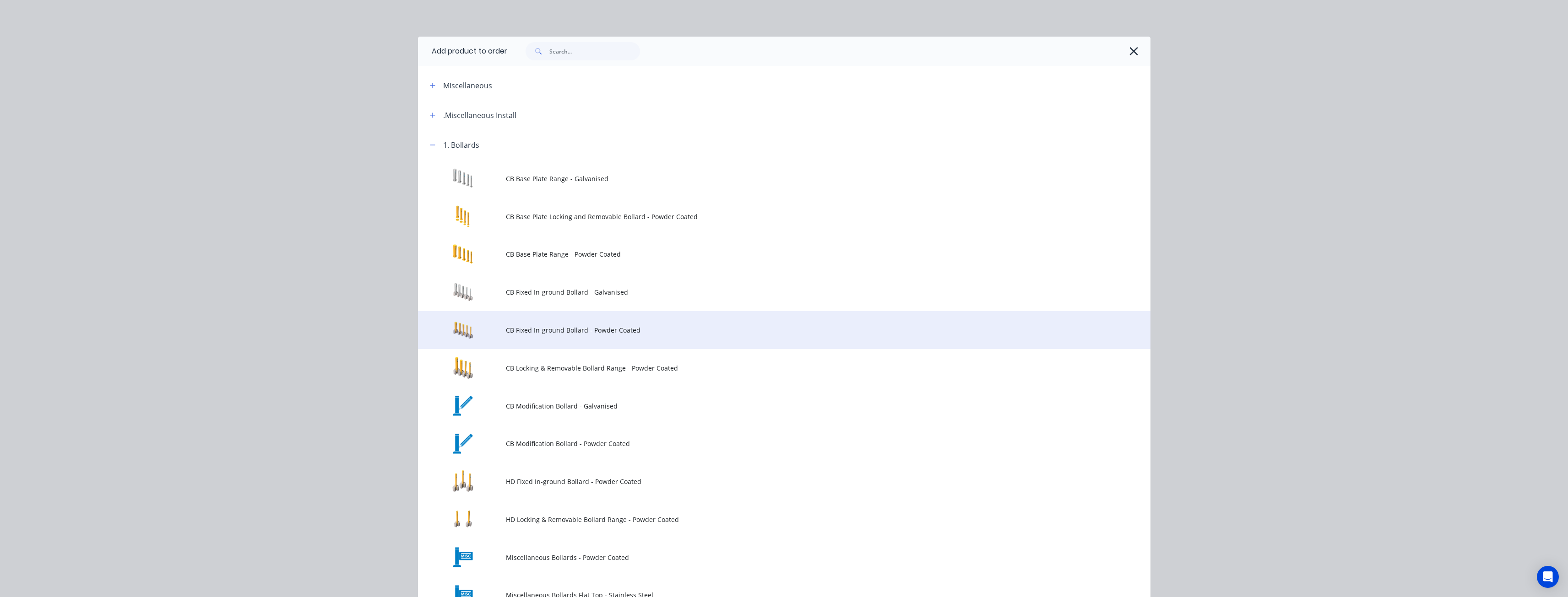
click at [537, 327] on span "CB Fixed In-ground Bollard - Powder Coated" at bounding box center [764, 330] width 516 height 10
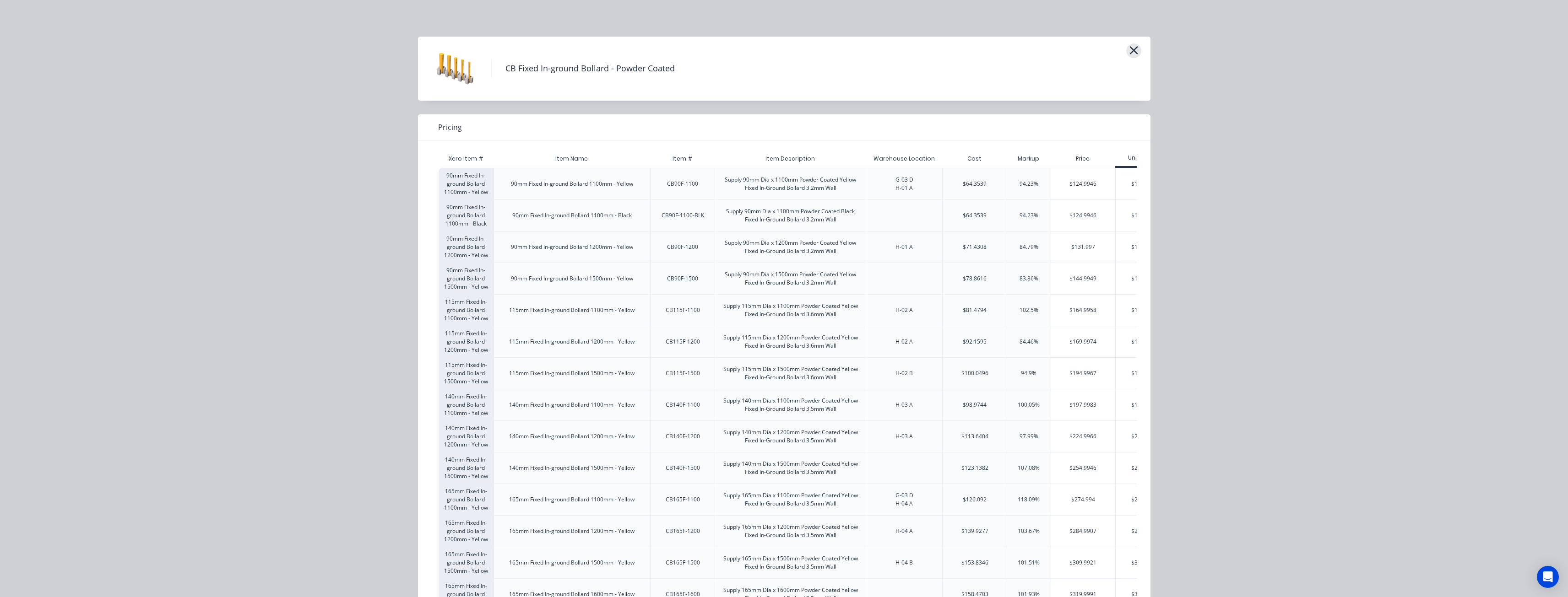
click at [1131, 48] on icon "button" at bounding box center [1133, 50] width 10 height 13
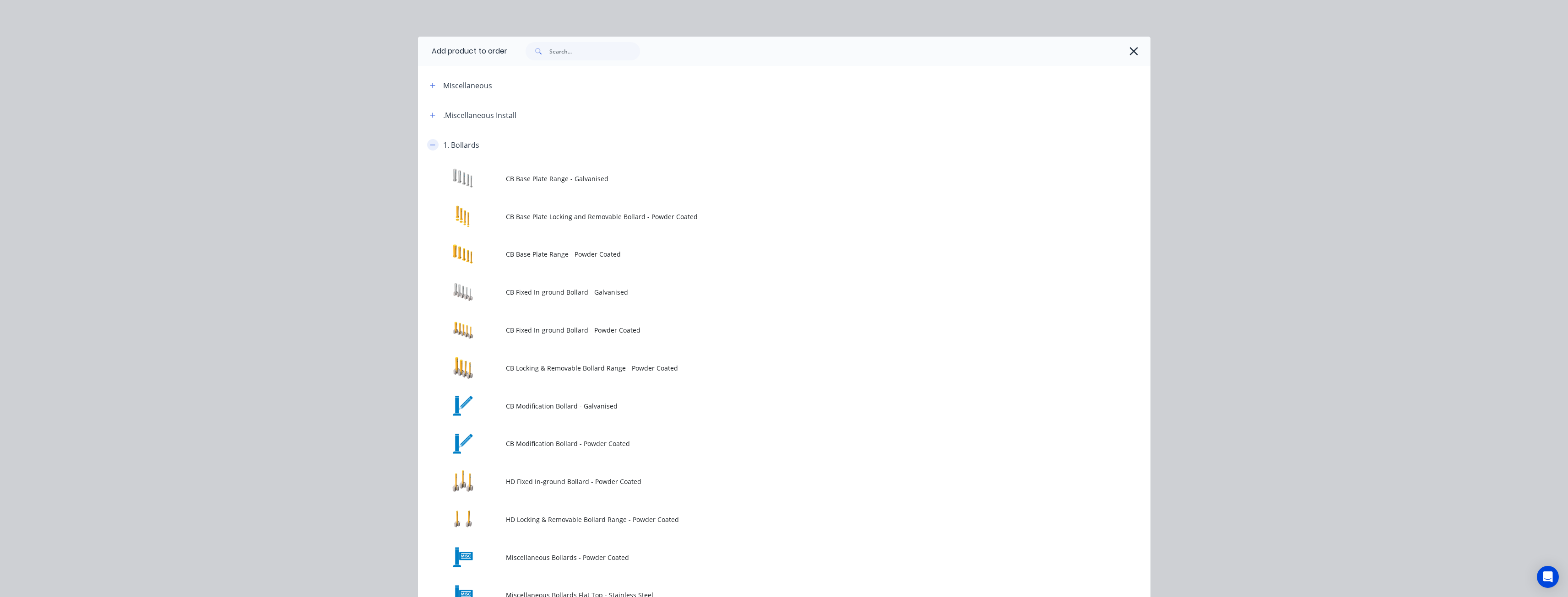
click at [430, 144] on icon "button" at bounding box center [433, 144] width 5 height 1
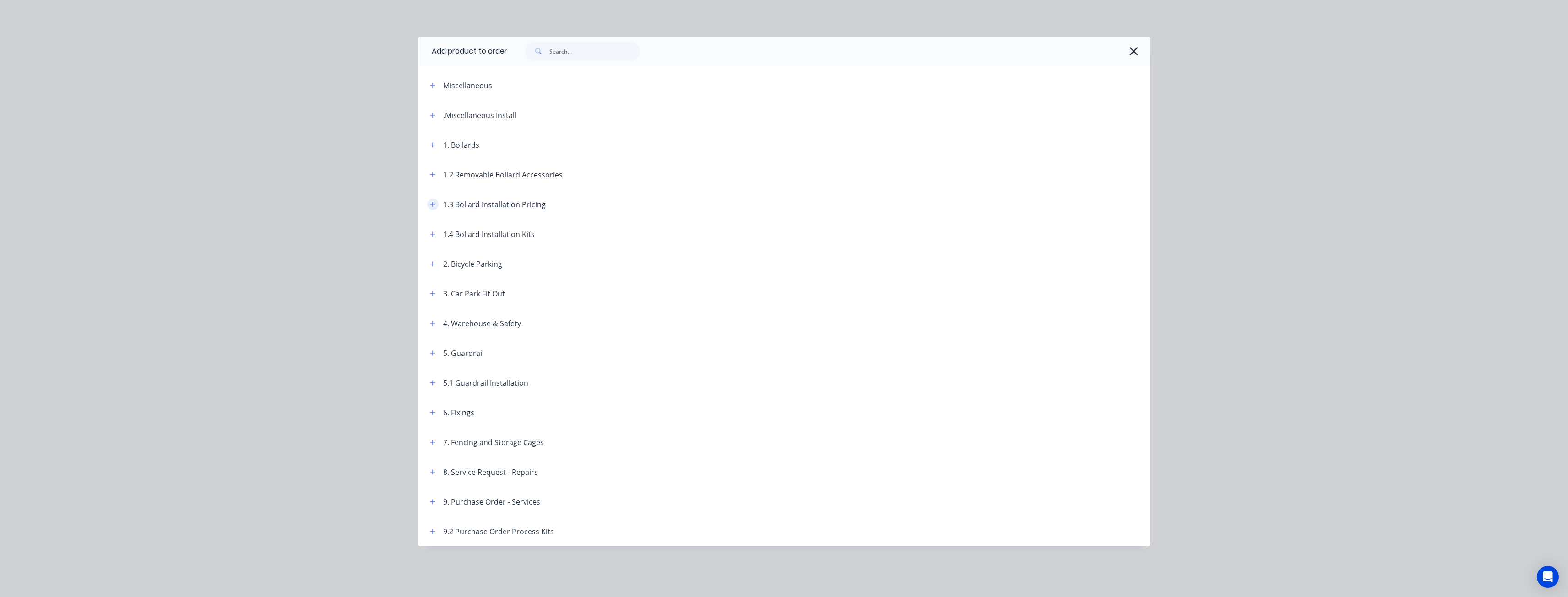
click at [434, 203] on icon "button" at bounding box center [433, 204] width 5 height 6
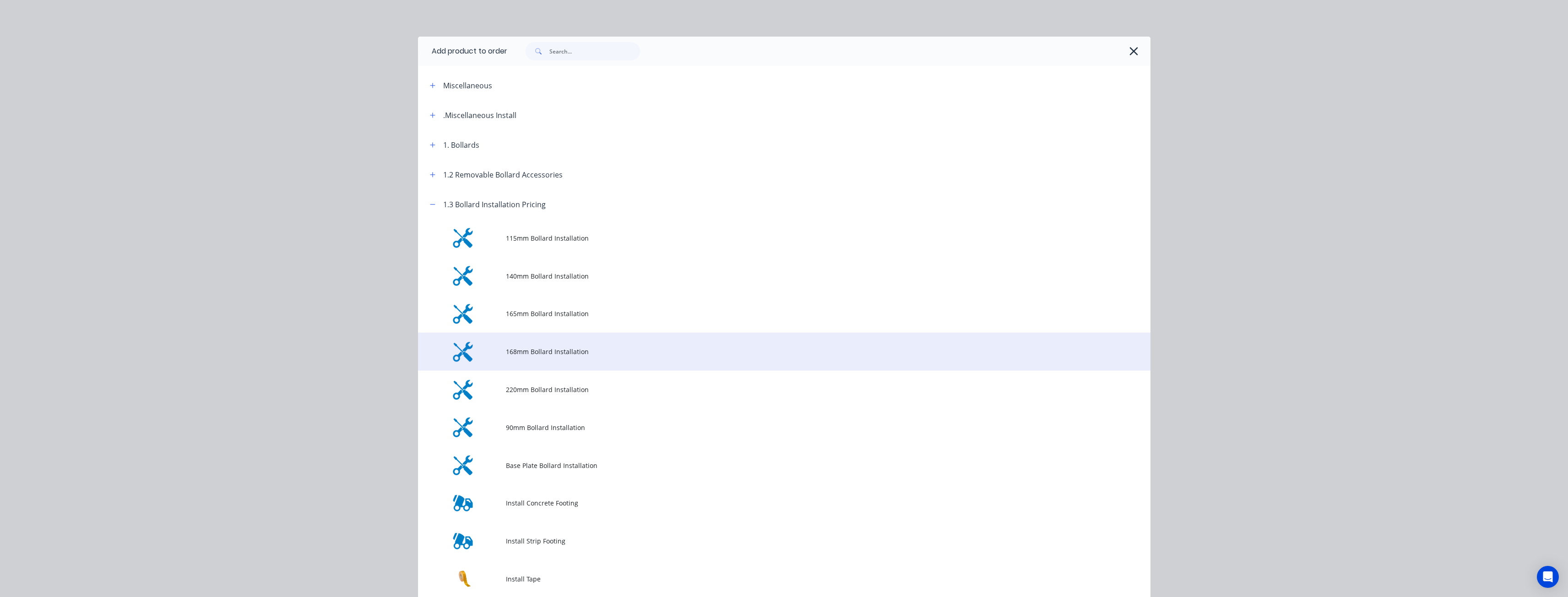
click at [552, 354] on span "168mm Bollard Installation" at bounding box center [764, 351] width 516 height 10
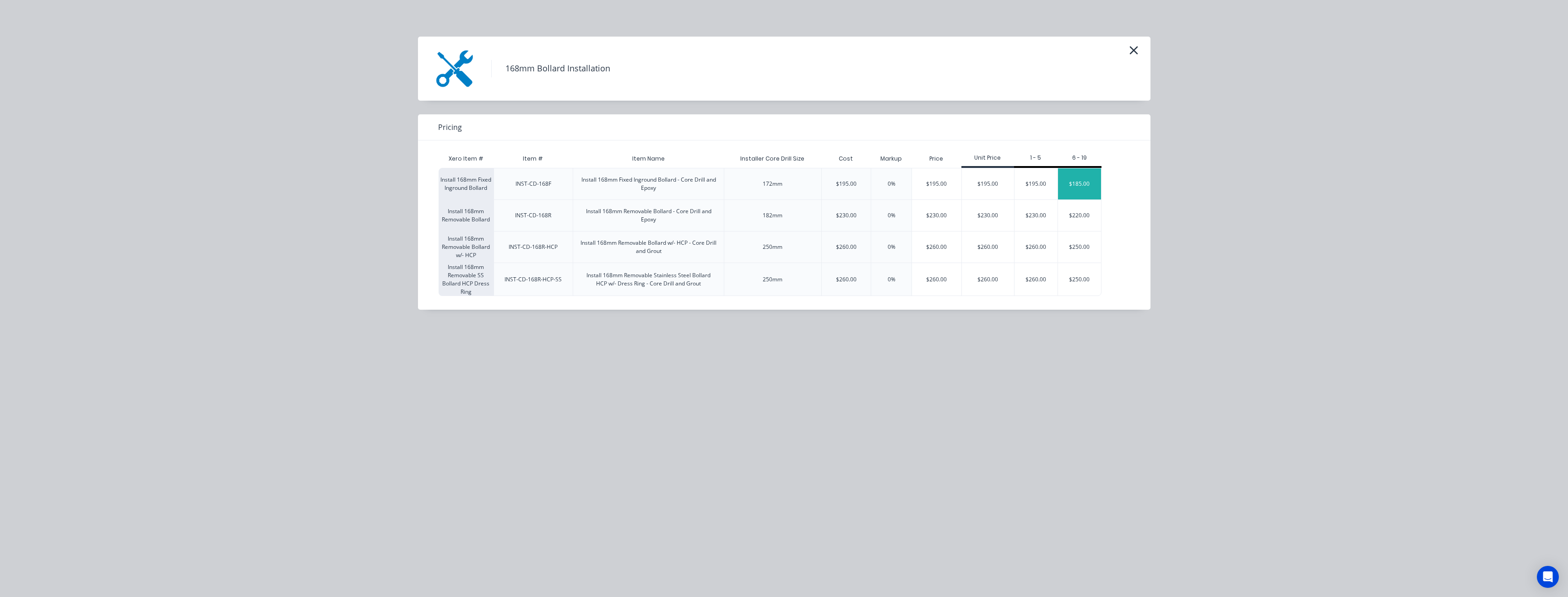
click at [1079, 178] on div "$185.00" at bounding box center [1079, 184] width 43 height 31
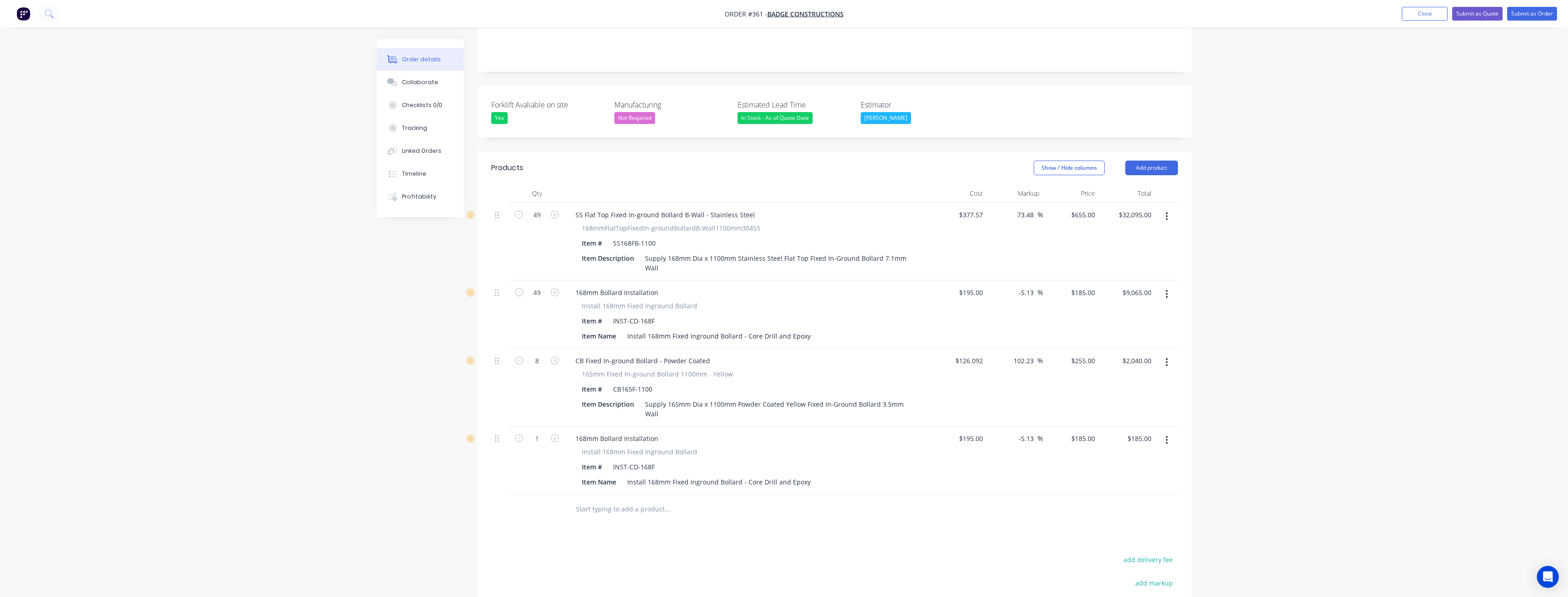
click at [308, 321] on div "Order details Collaborate Checklists 0/0 Tracking Linked Orders Timeline Profit…" at bounding box center [784, 274] width 1568 height 967
click at [542, 432] on input "1" at bounding box center [537, 438] width 24 height 14
type input "8"
type input "$1,480.00"
click at [402, 453] on div "Created by Budd Created 10/09/25 Required 10/09/25 Assigned to BM Status Draft …" at bounding box center [784, 293] width 815 height 928
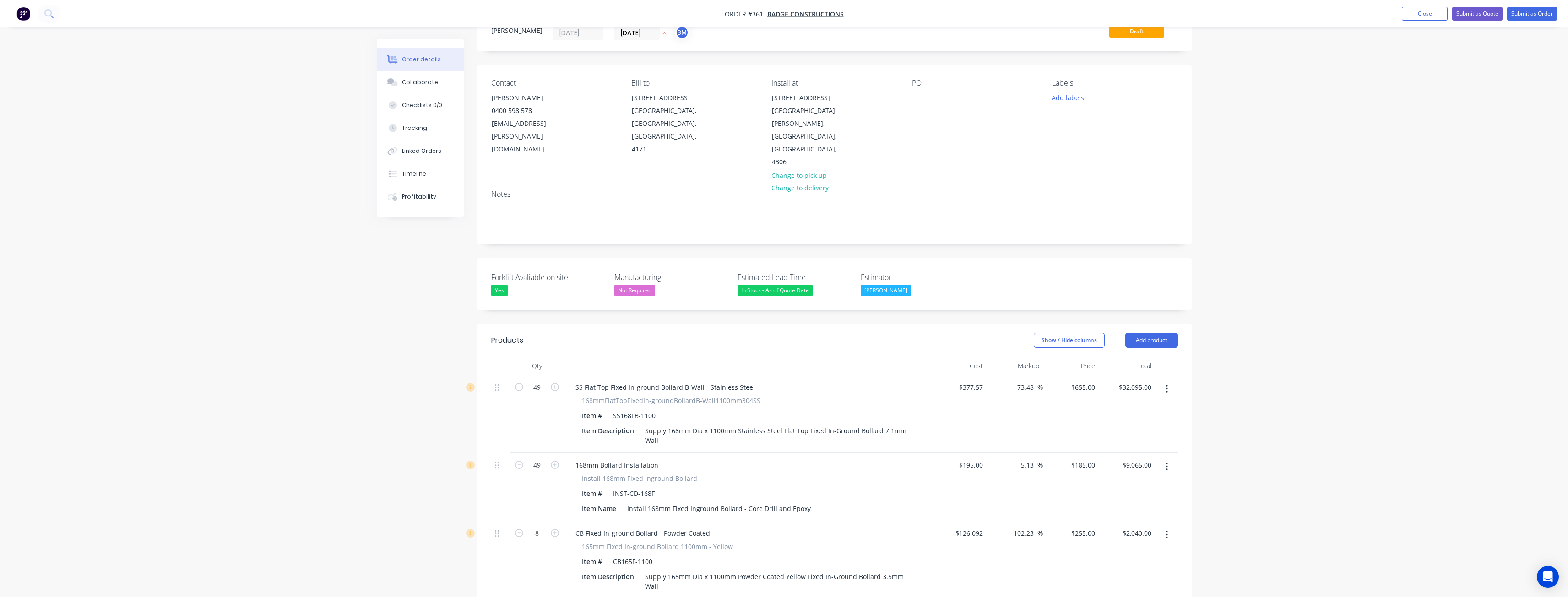
scroll to position [35, 0]
click at [1142, 335] on button "Add product" at bounding box center [1152, 342] width 53 height 15
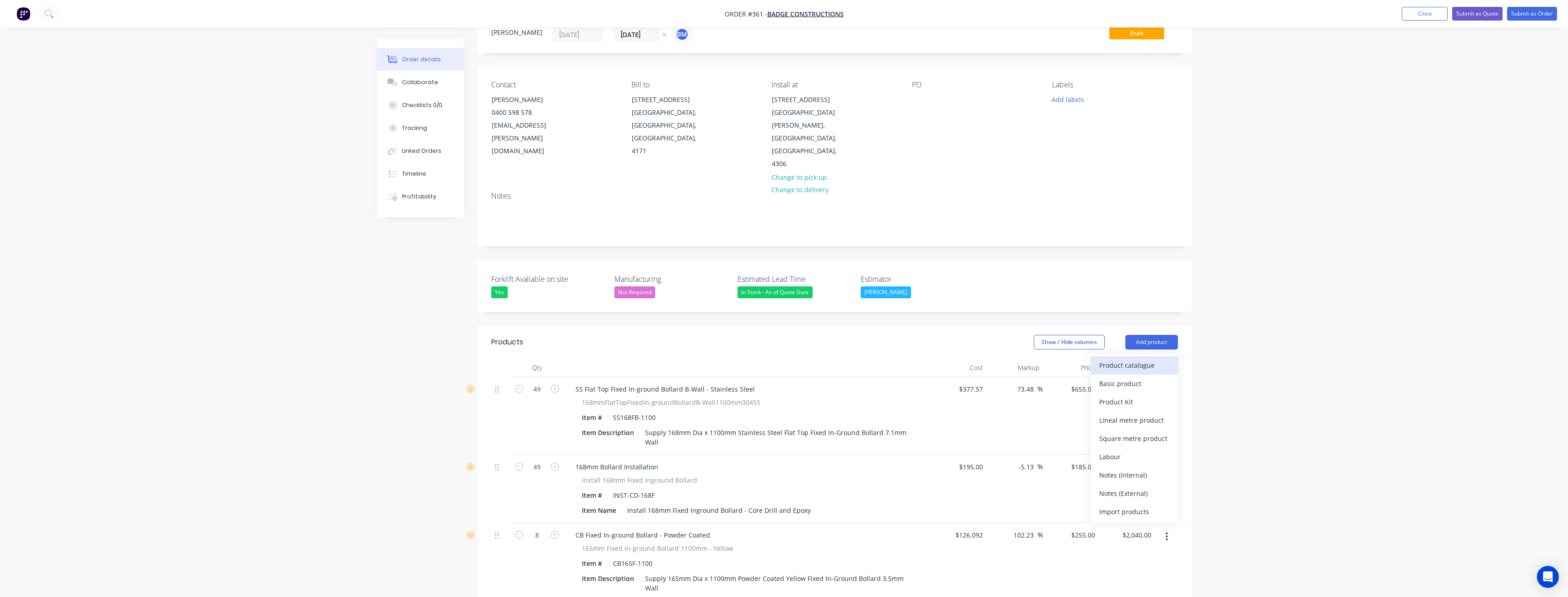
click at [1125, 358] on div "Product catalogue" at bounding box center [1134, 365] width 70 height 14
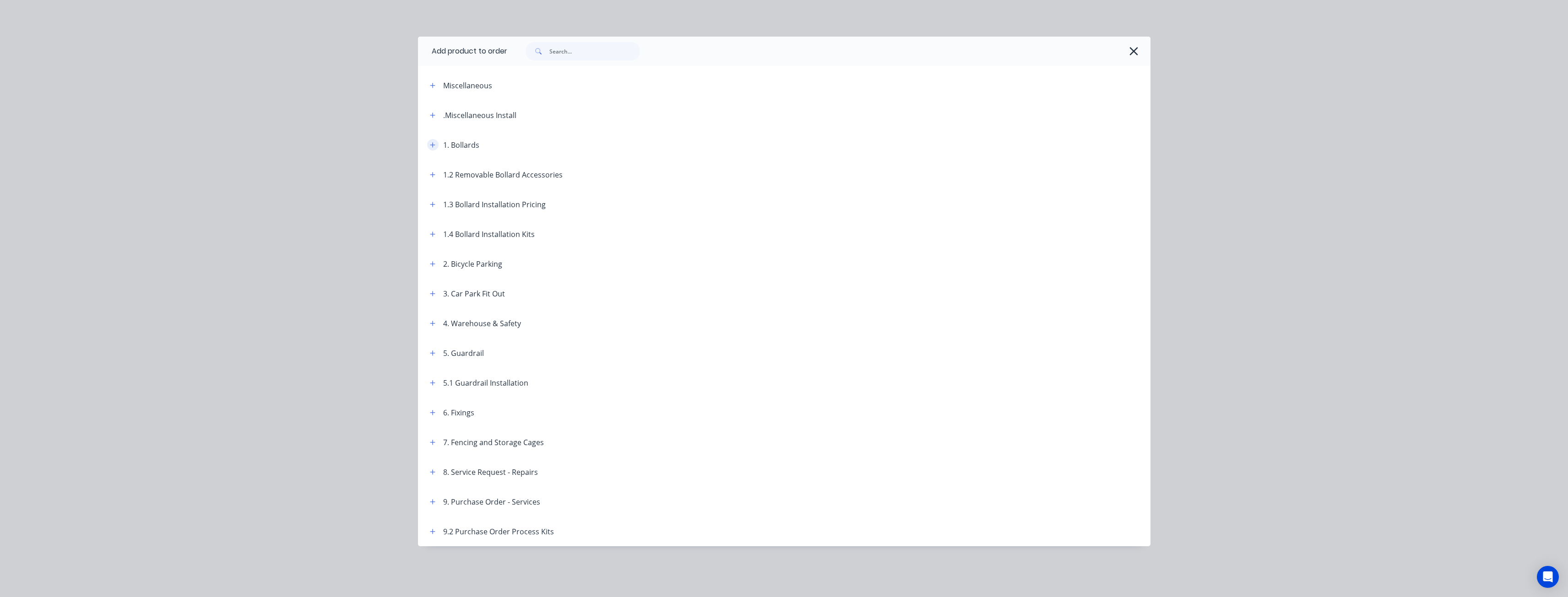
click at [430, 144] on icon "button" at bounding box center [433, 144] width 5 height 6
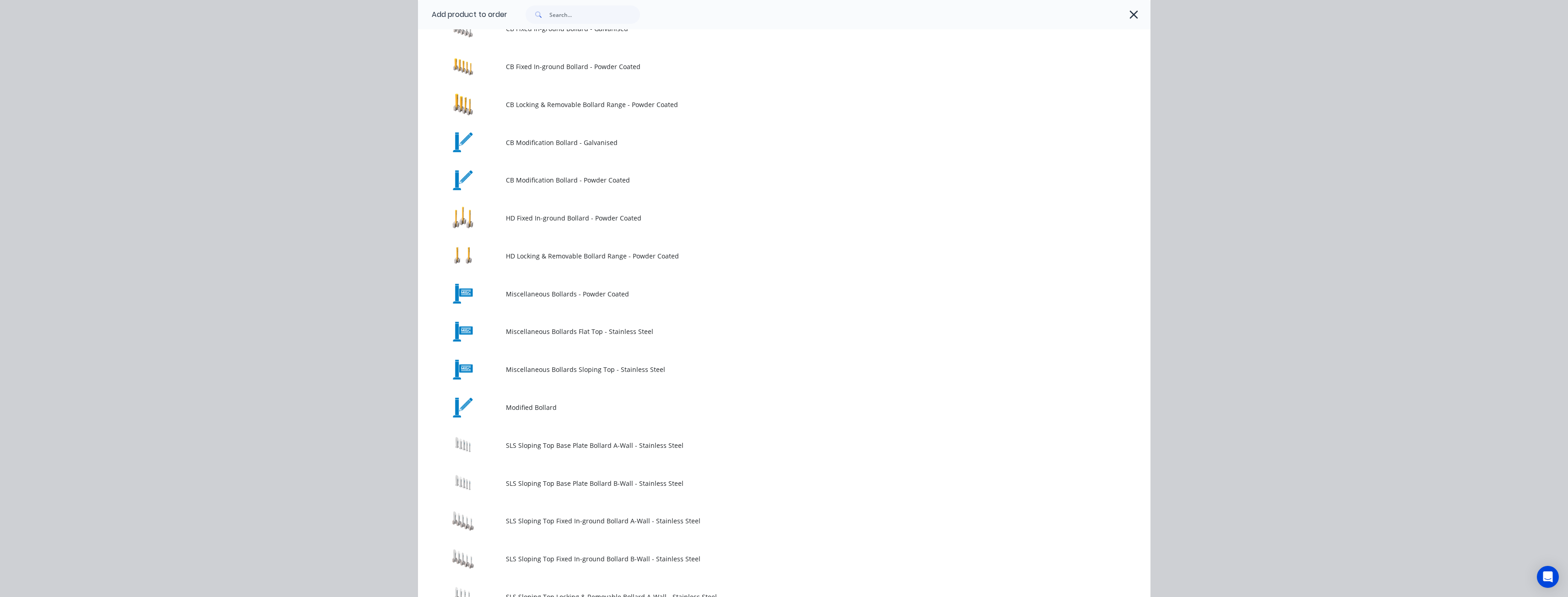
scroll to position [137, 0]
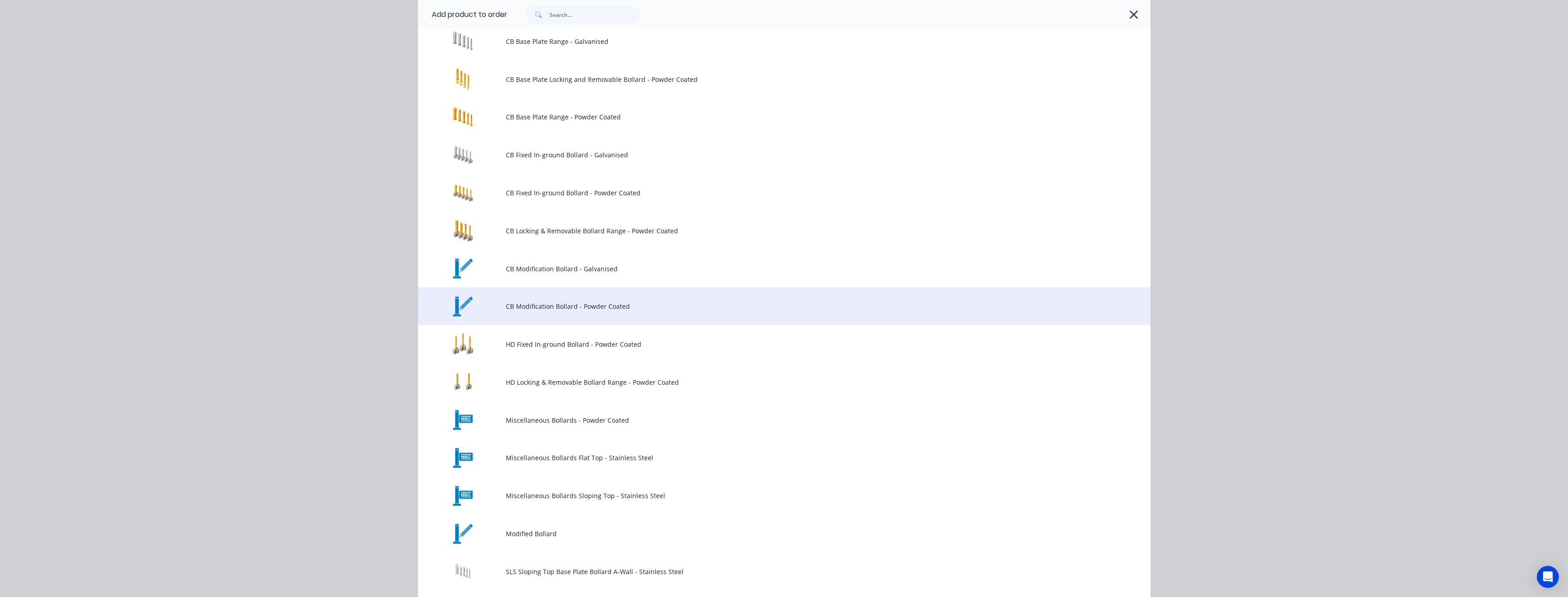
click at [545, 306] on span "CB Modification Bollard - Powder Coated" at bounding box center [764, 306] width 516 height 10
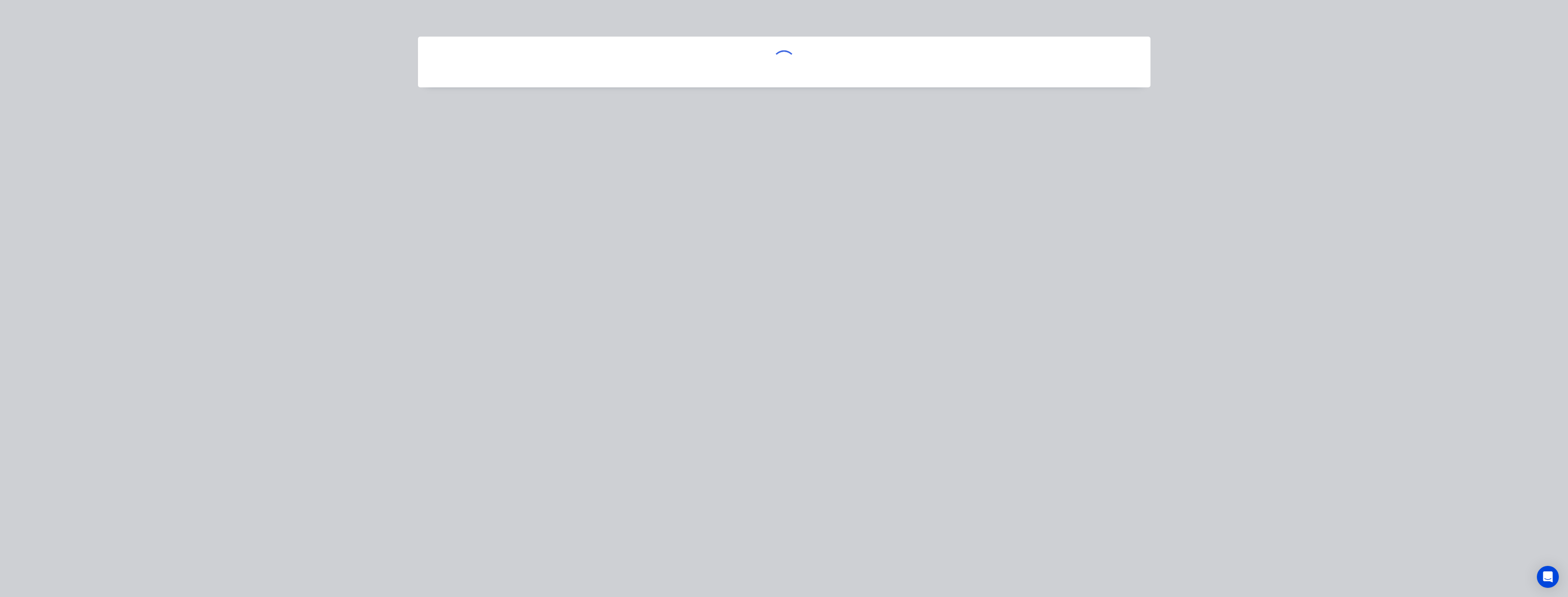
scroll to position [0, 0]
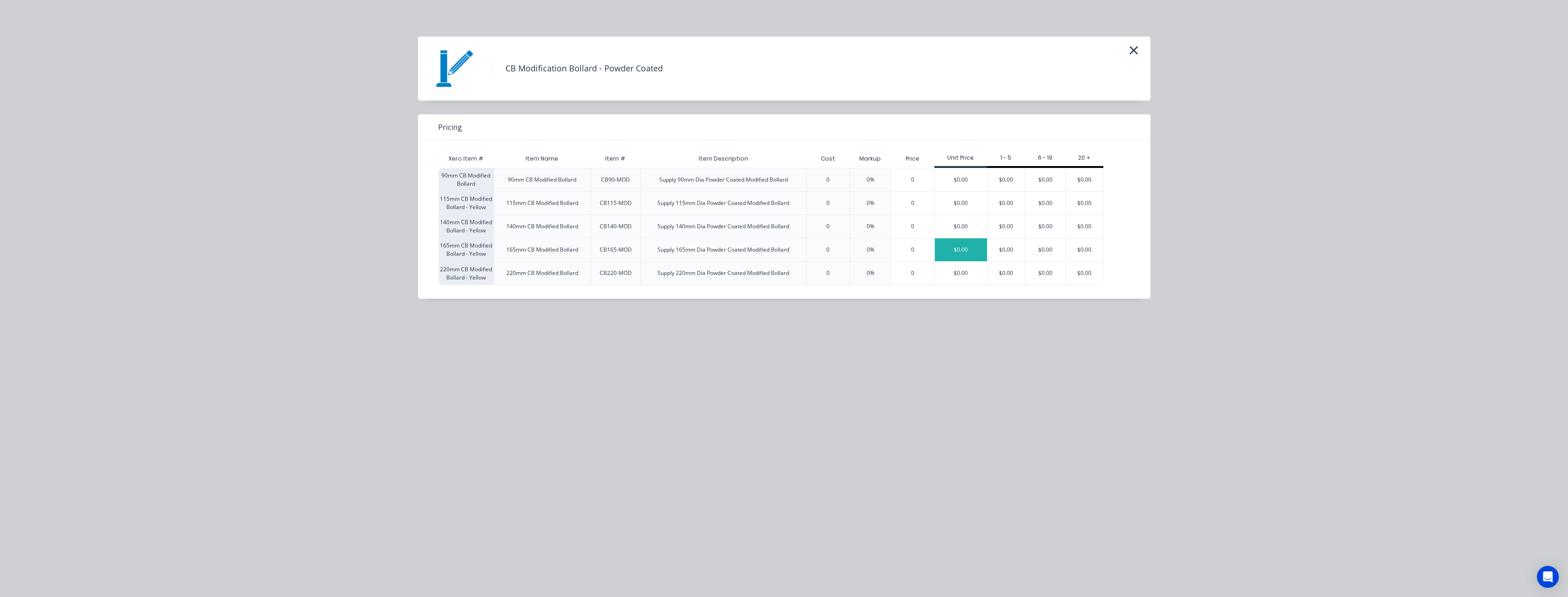
click at [950, 245] on div "$0.00" at bounding box center [961, 250] width 52 height 23
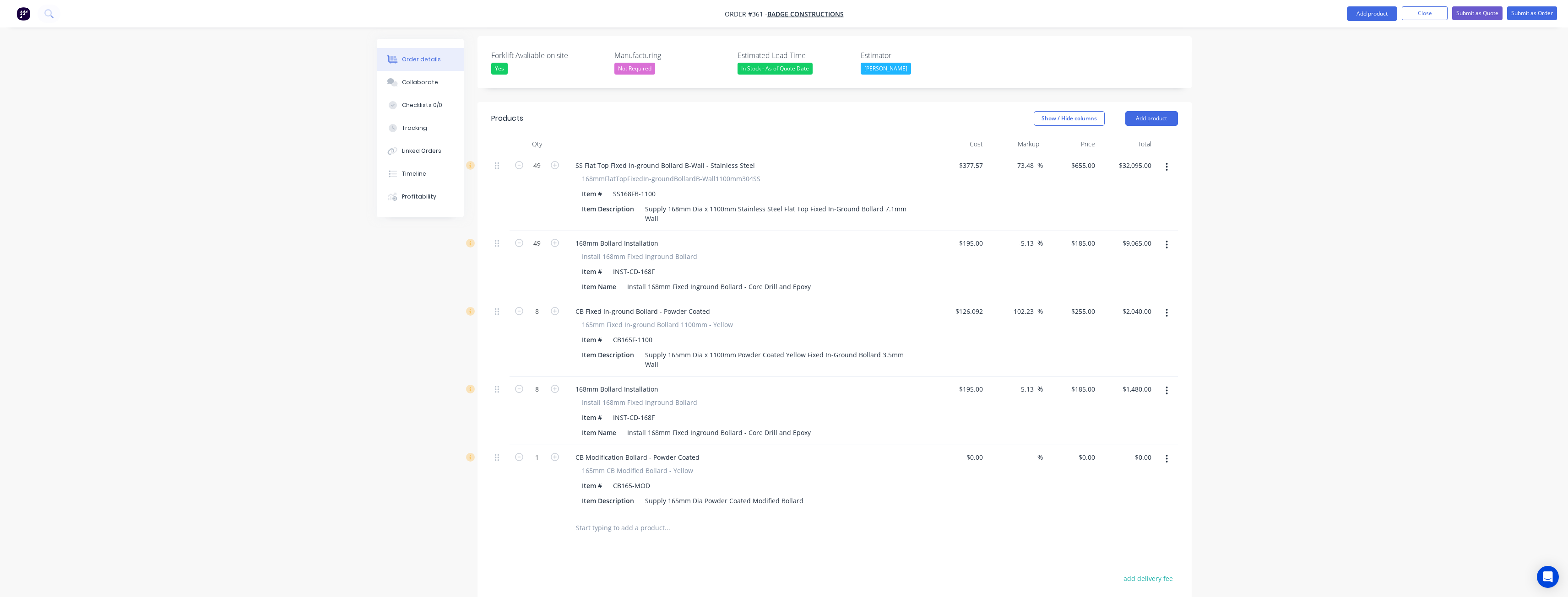
scroll to position [355, 0]
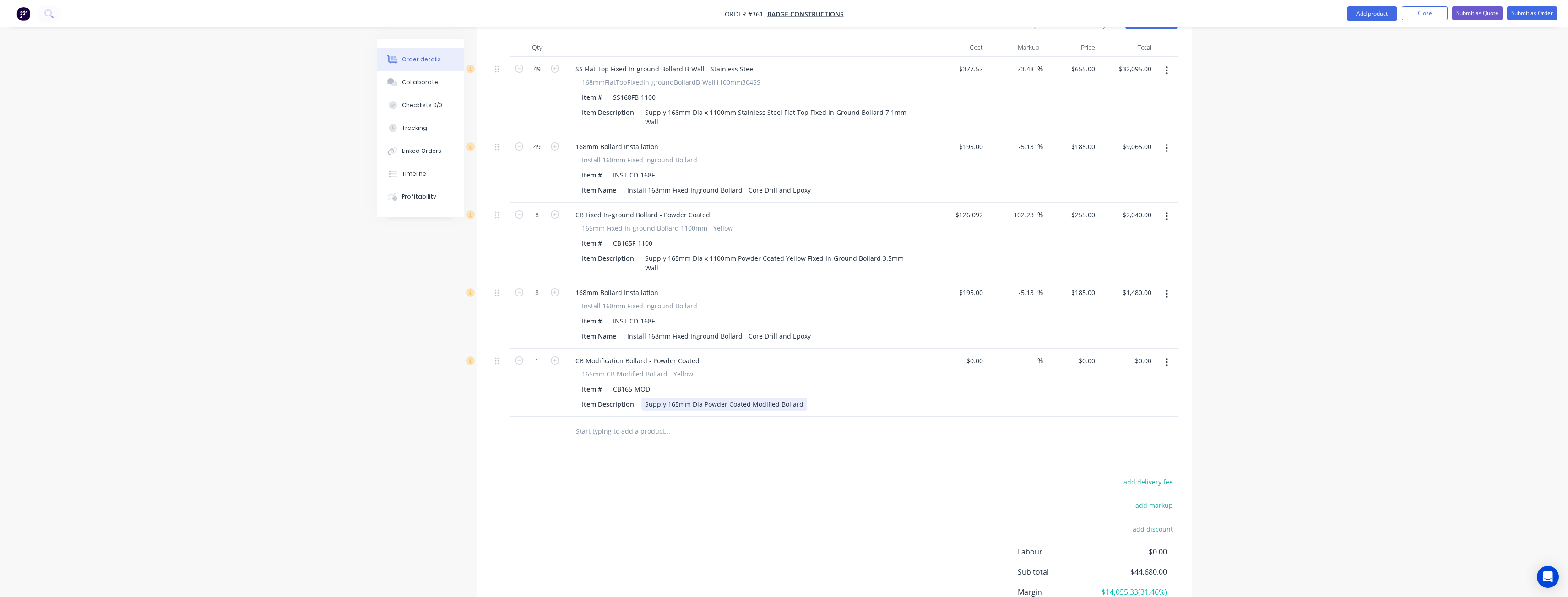
click at [801, 398] on div "Supply 165mm Dia Powder Coated Modified Bollard" at bounding box center [724, 404] width 166 height 14
click at [650, 382] on div "CB165-MOD" at bounding box center [631, 389] width 45 height 14
click at [703, 398] on div "Supply 165mm Dia Powder Coated Modified Bollard" at bounding box center [724, 404] width 166 height 14
click at [825, 398] on div "Supply 165mm Dia x 100mm High Powder Coated Modified Bollard" at bounding box center [746, 404] width 211 height 14
click at [834, 398] on div "Supply 165mm Dia x 100mm High Powder Coated Blue Bollard" at bounding box center [740, 404] width 199 height 14
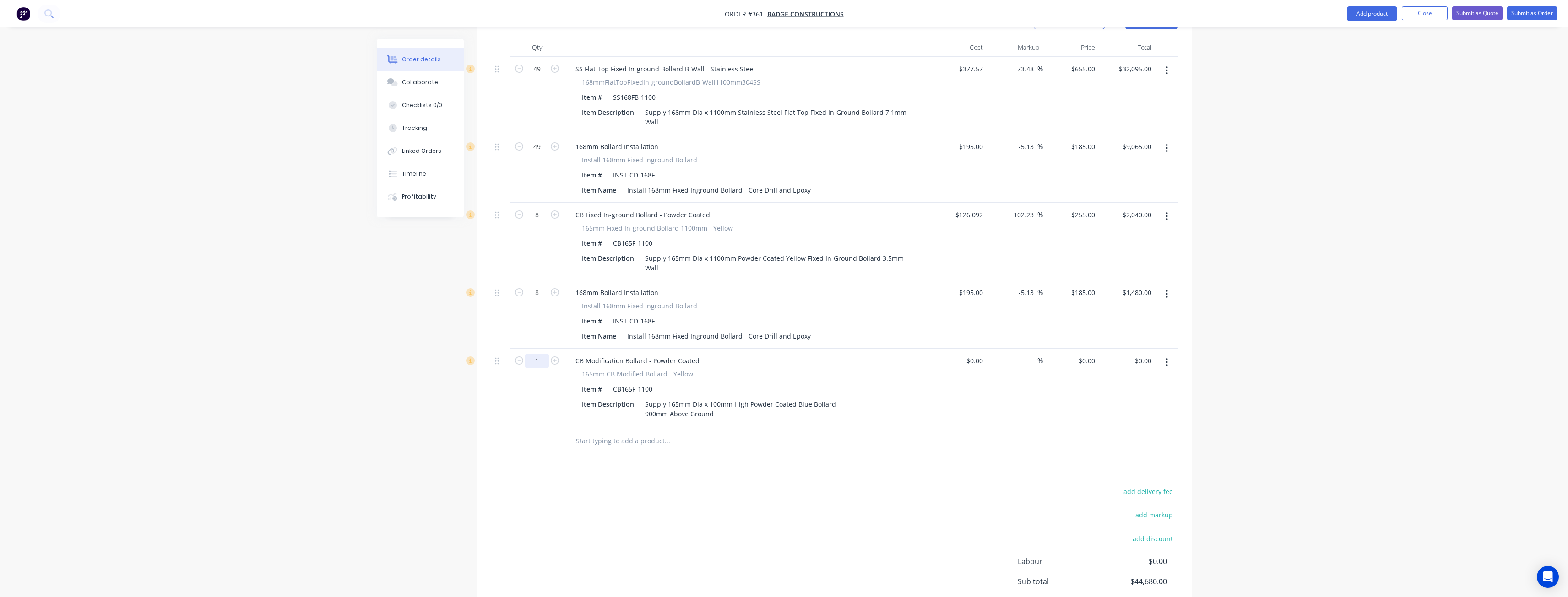
click at [545, 354] on input "1" at bounding box center [537, 360] width 24 height 14
click at [560, 485] on div "add delivery fee add markup add discount Labour $0.00 Sub total $44,680.00 Marg…" at bounding box center [834, 573] width 687 height 176
click at [805, 329] on div "Install 168mm Fixed Inground Bollard - Core Drill and Epoxy" at bounding box center [719, 336] width 191 height 14
click at [544, 354] on input "8" at bounding box center [537, 360] width 24 height 14
type input "5"
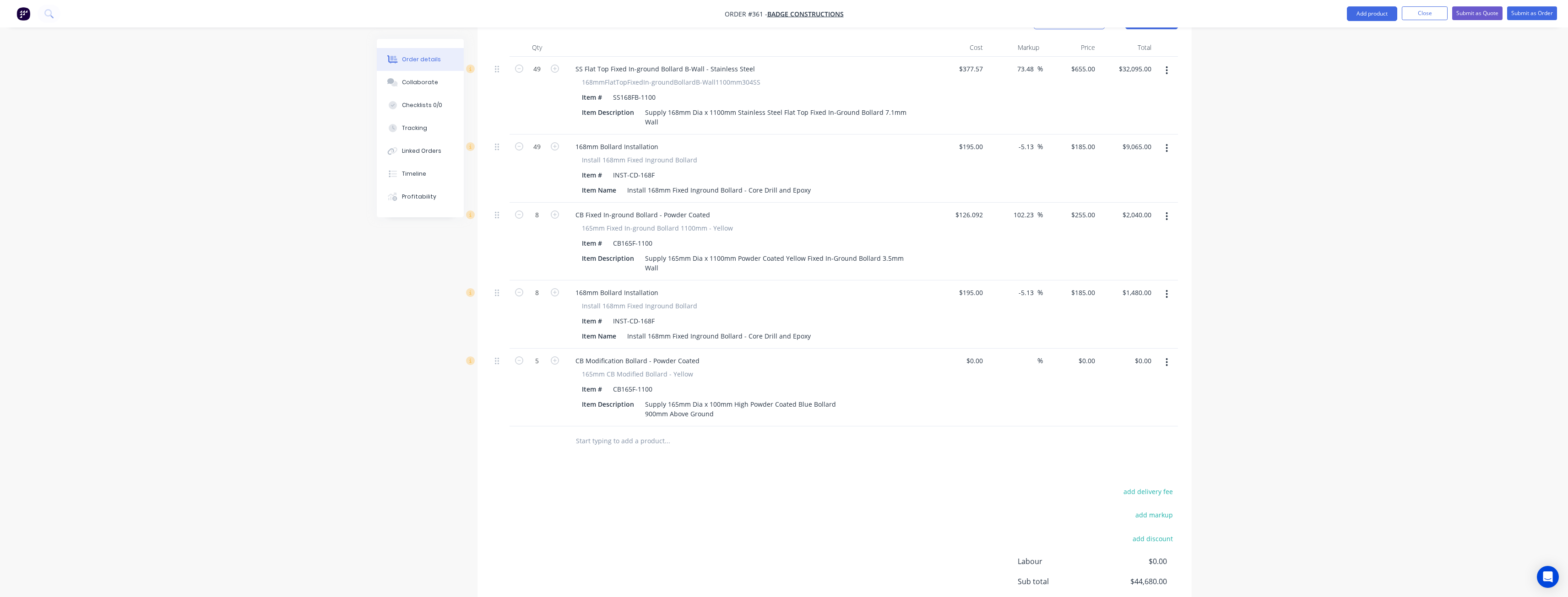
click at [446, 428] on div "Created by Budd Created 10/09/25 Required 10/09/25 Assigned to BM Status Draft …" at bounding box center [784, 187] width 815 height 1006
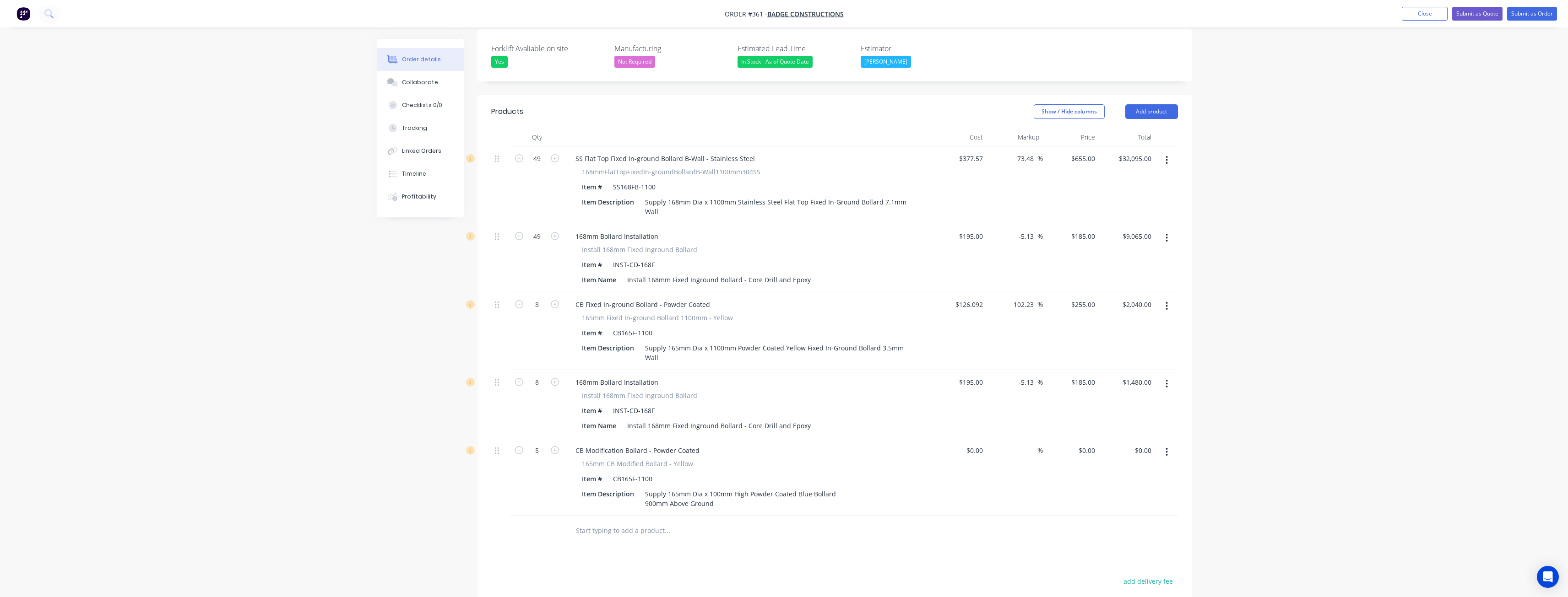
scroll to position [263, 0]
click at [667, 197] on div "Supply 168mm Dia x 1100mm Stainless Steel Flat Top Fixed In-Ground Bollard 7.1m…" at bounding box center [777, 208] width 272 height 23
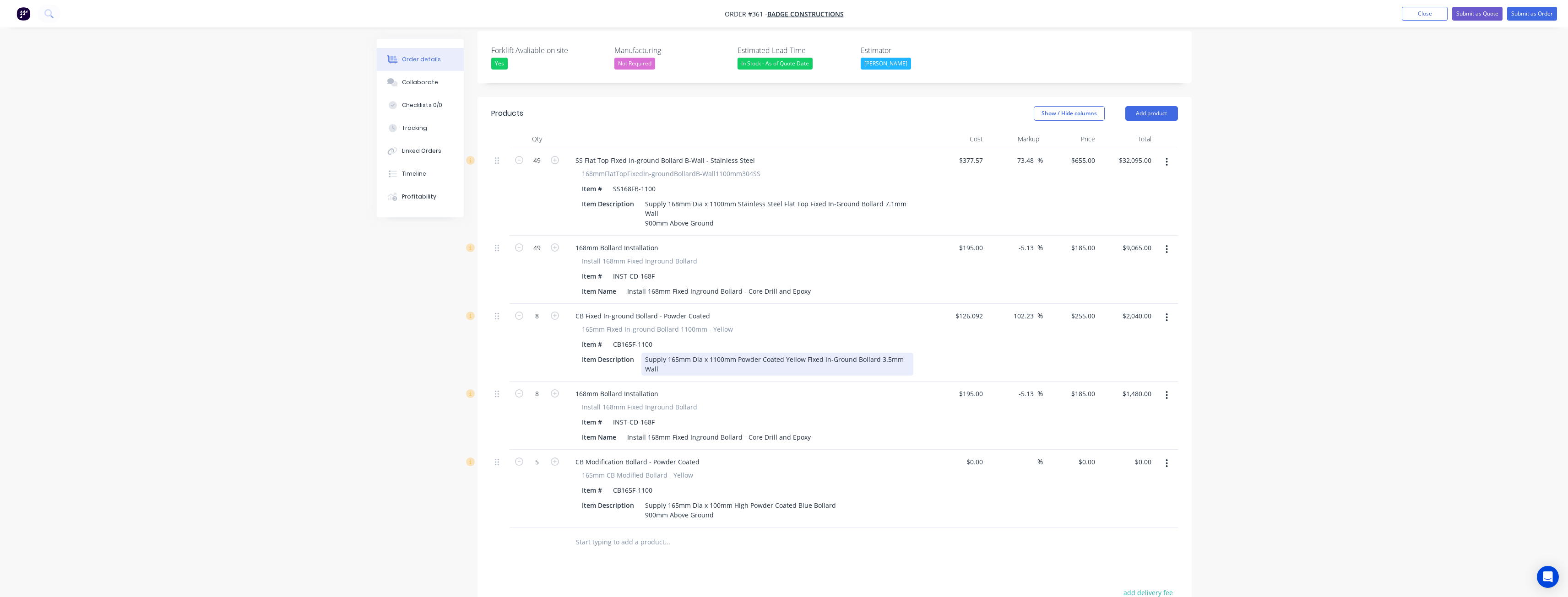
click at [693, 353] on div "Supply 165mm Dia x 1100mm Powder Coated Yellow Fixed In-Ground Bollard 3.5mm Wa…" at bounding box center [777, 364] width 272 height 23
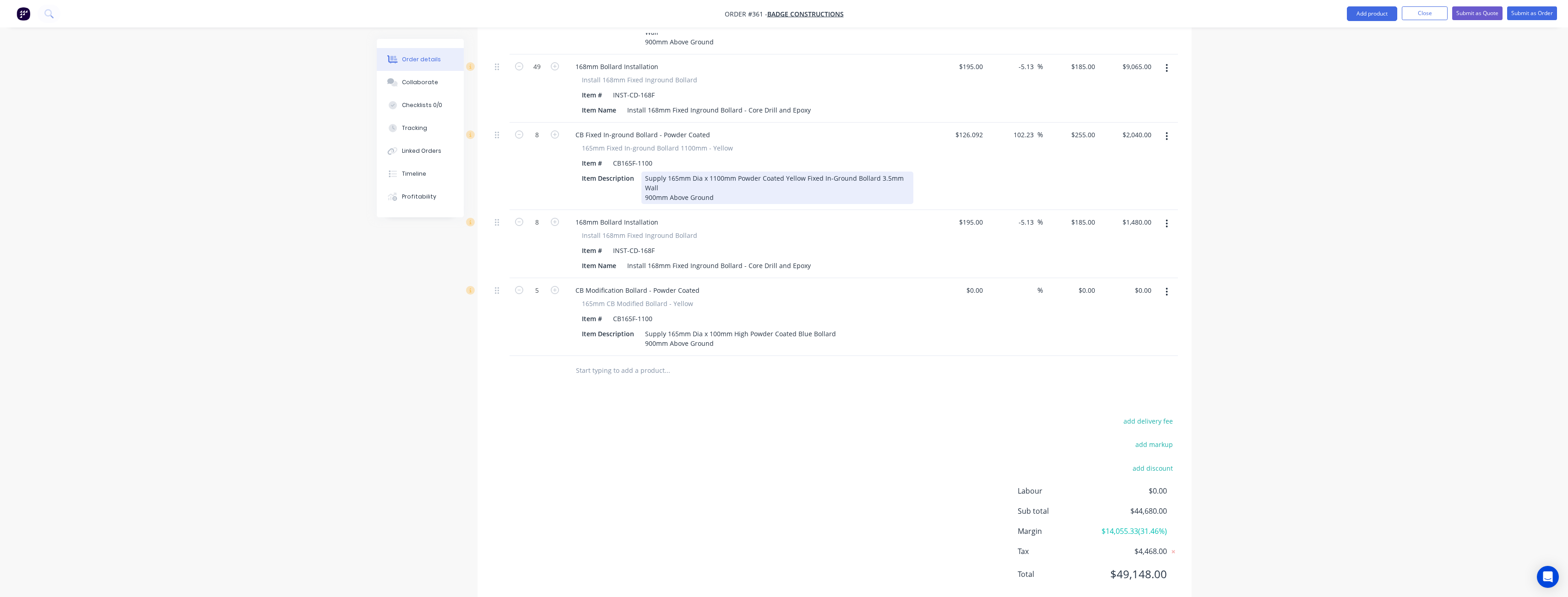
scroll to position [446, 0]
click at [731, 325] on div "Supply 165mm Dia x 100mm High Powder Coated Blue Bollard 900mm Above Ground" at bounding box center [740, 336] width 199 height 23
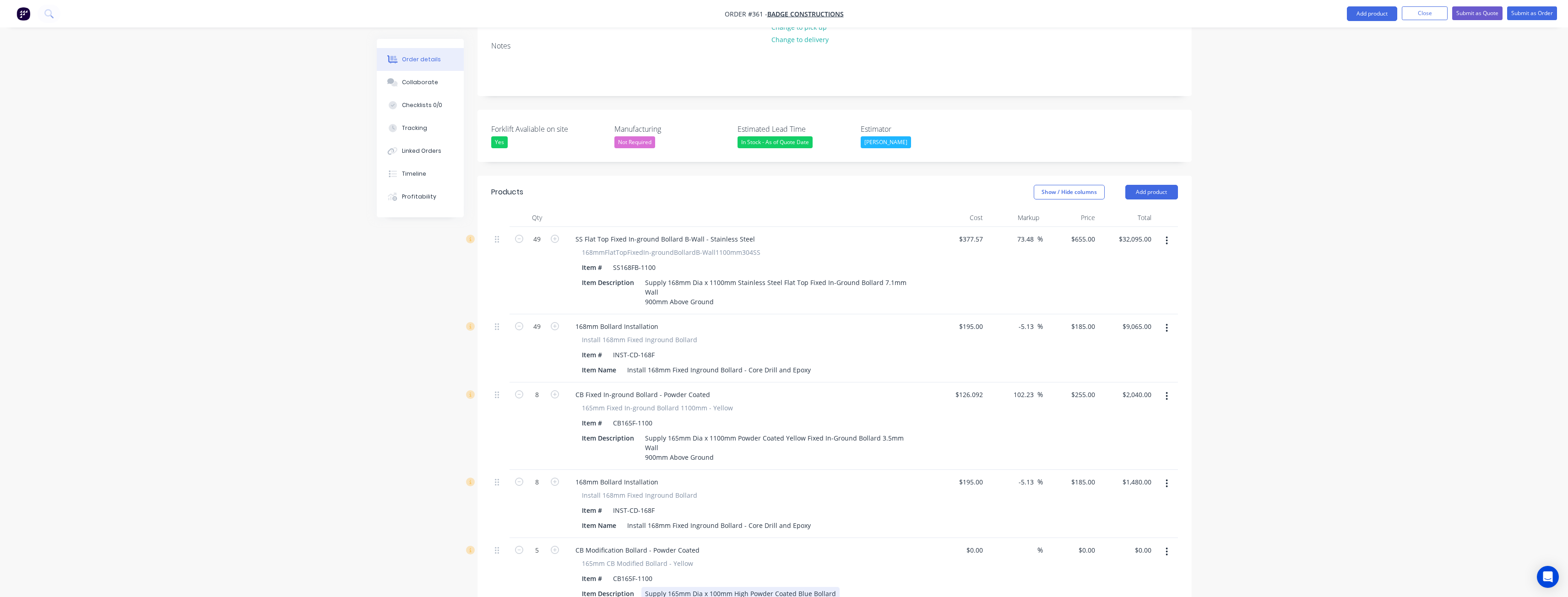
scroll to position [172, 0]
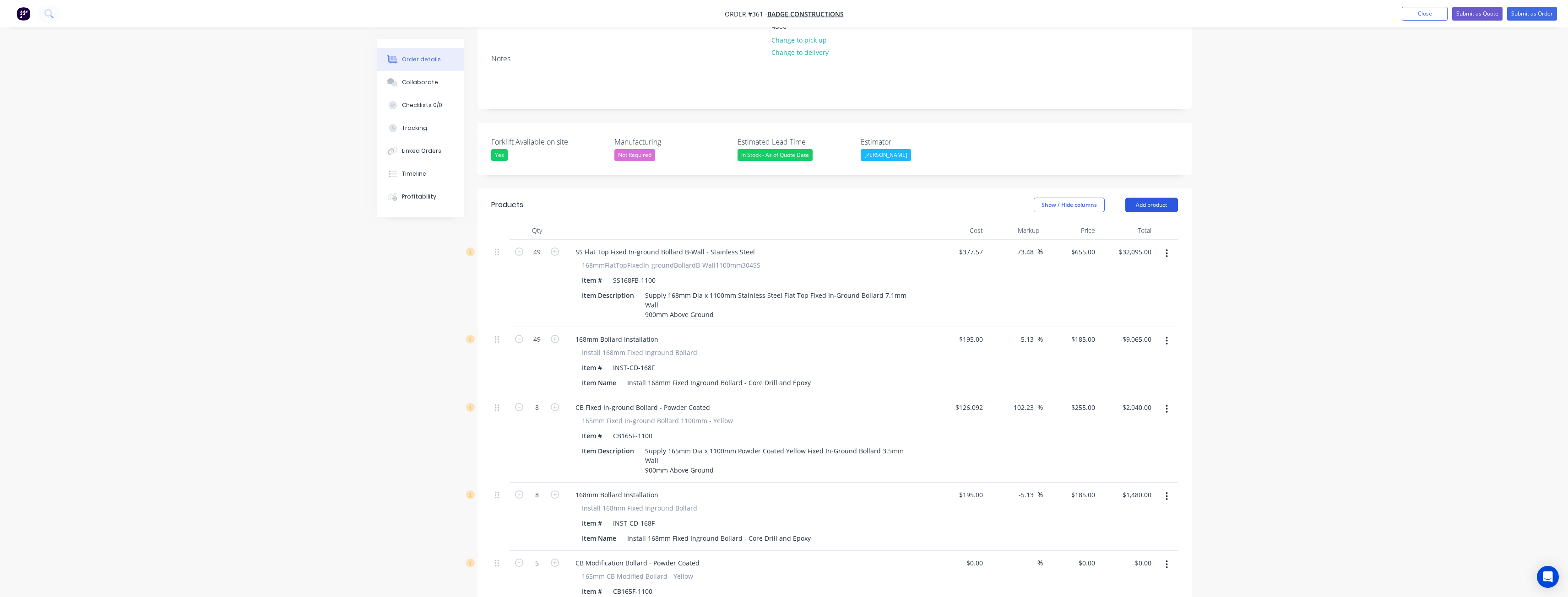
click at [1147, 197] on button "Add product" at bounding box center [1152, 205] width 53 height 15
click at [1131, 221] on div "Product catalogue" at bounding box center [1134, 228] width 70 height 14
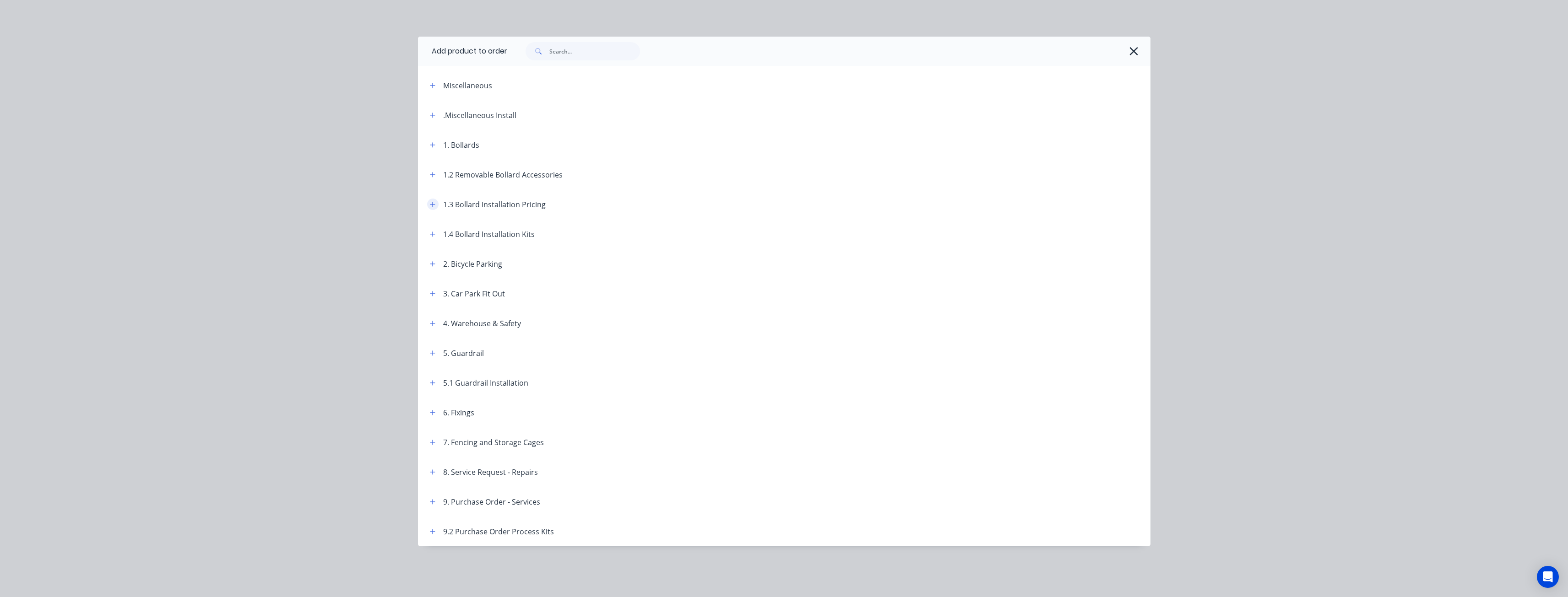
click at [434, 200] on button "button" at bounding box center [433, 204] width 12 height 12
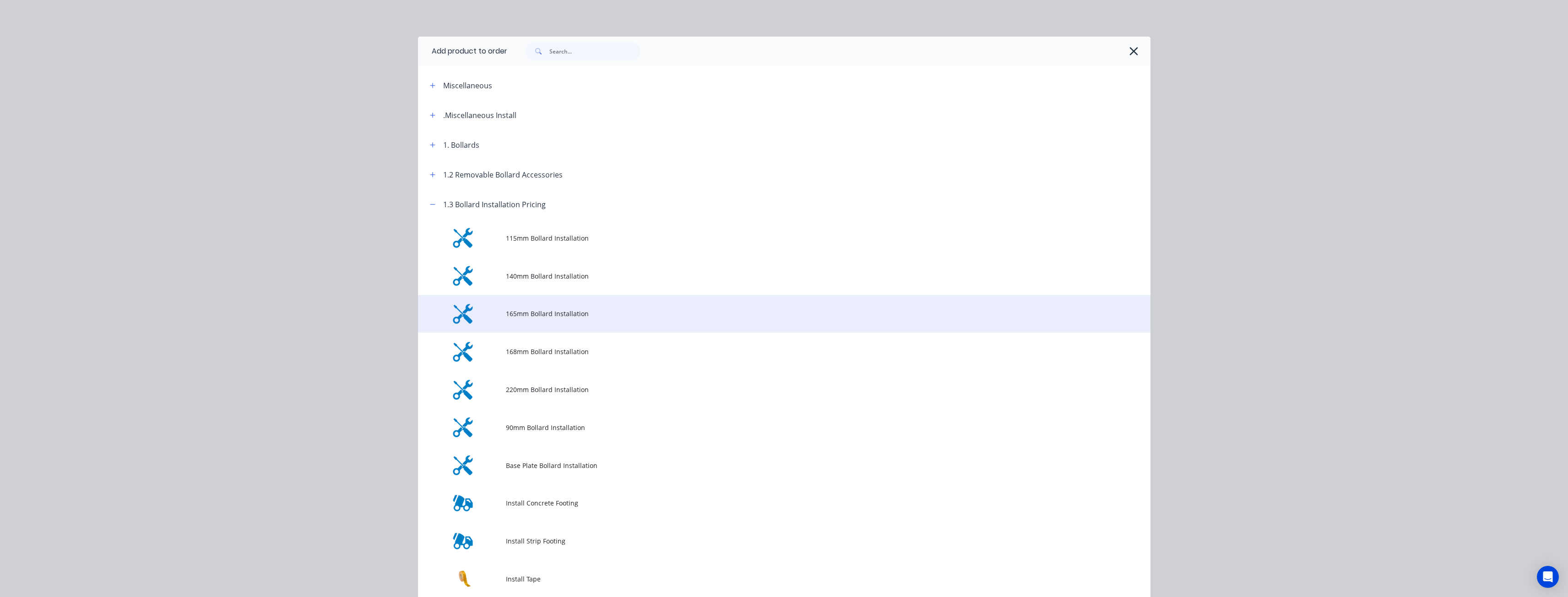
click at [543, 312] on span "165mm Bollard Installation" at bounding box center [764, 314] width 516 height 10
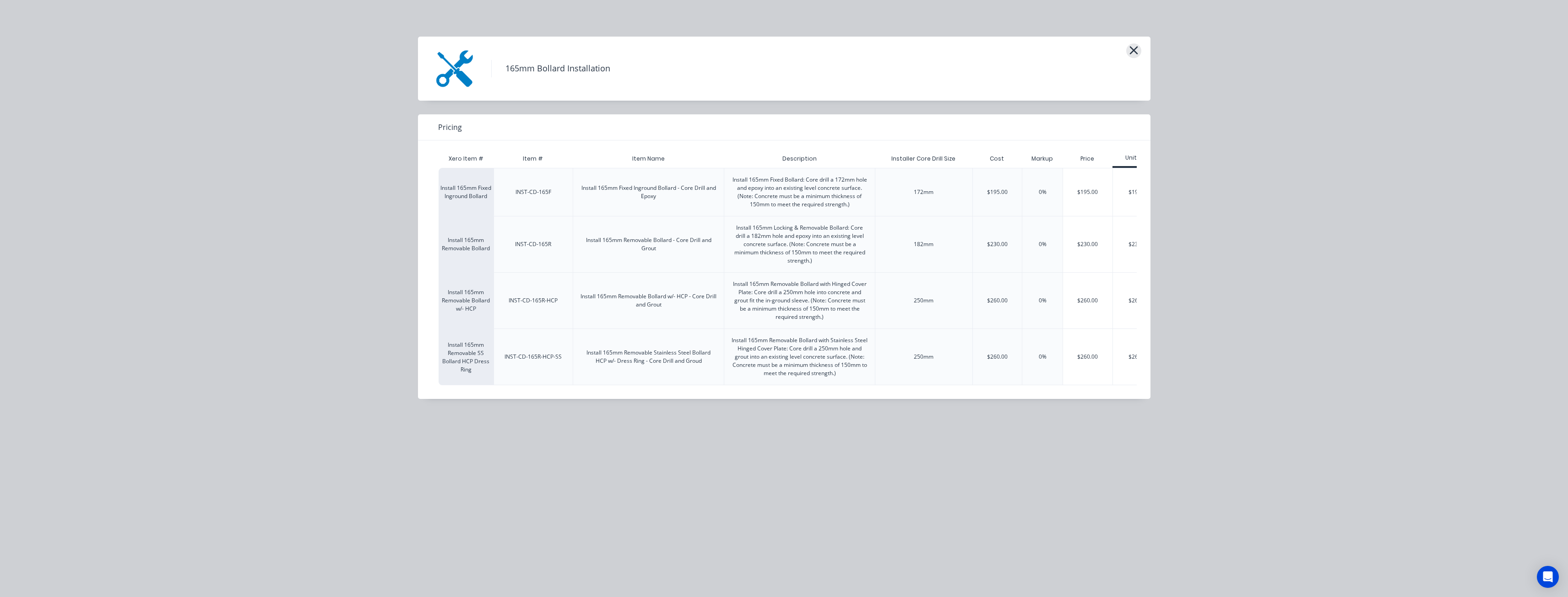
click at [1130, 48] on icon "button" at bounding box center [1133, 50] width 10 height 13
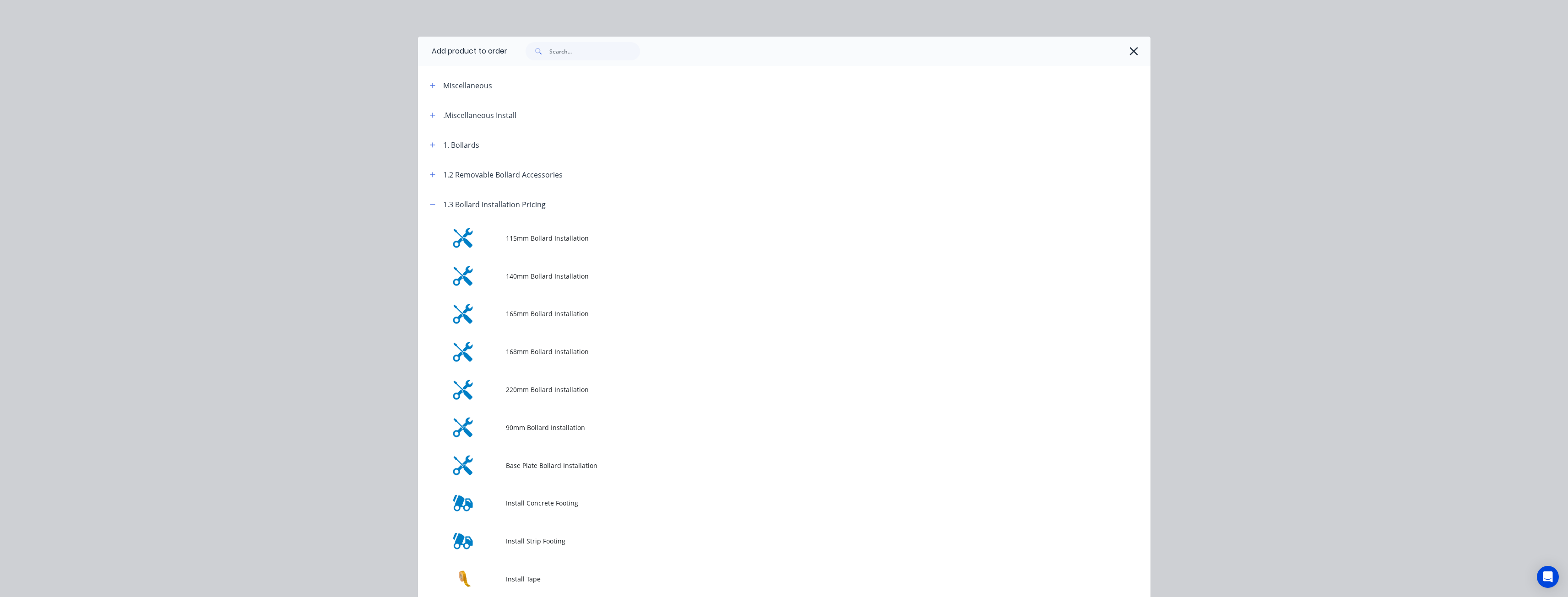
scroll to position [189, 0]
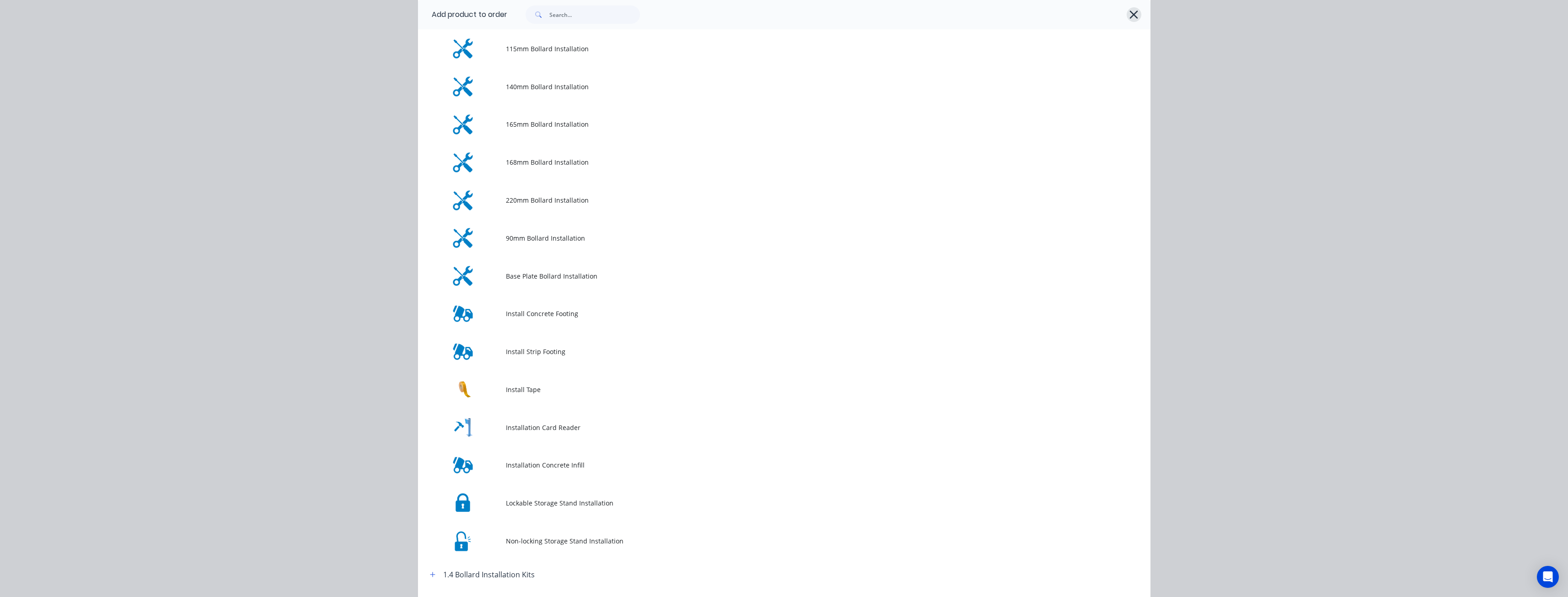
click at [1132, 11] on icon "button" at bounding box center [1133, 15] width 10 height 13
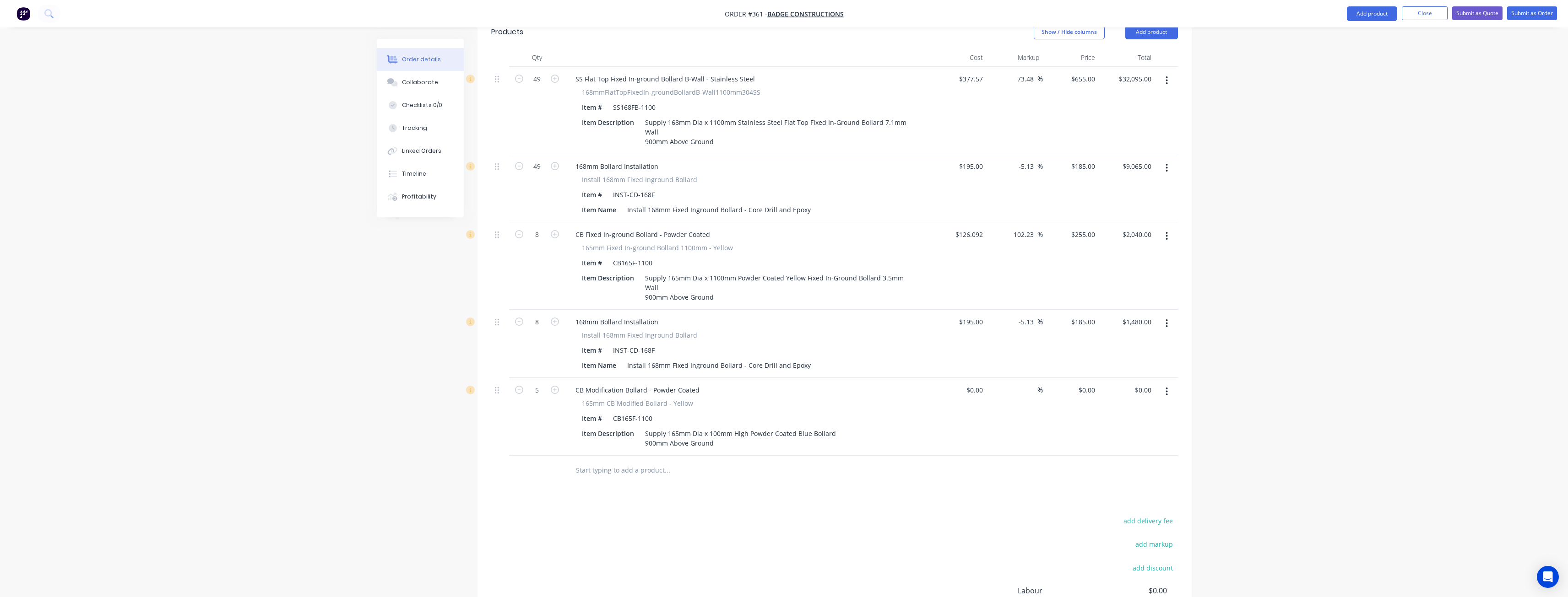
scroll to position [355, 0]
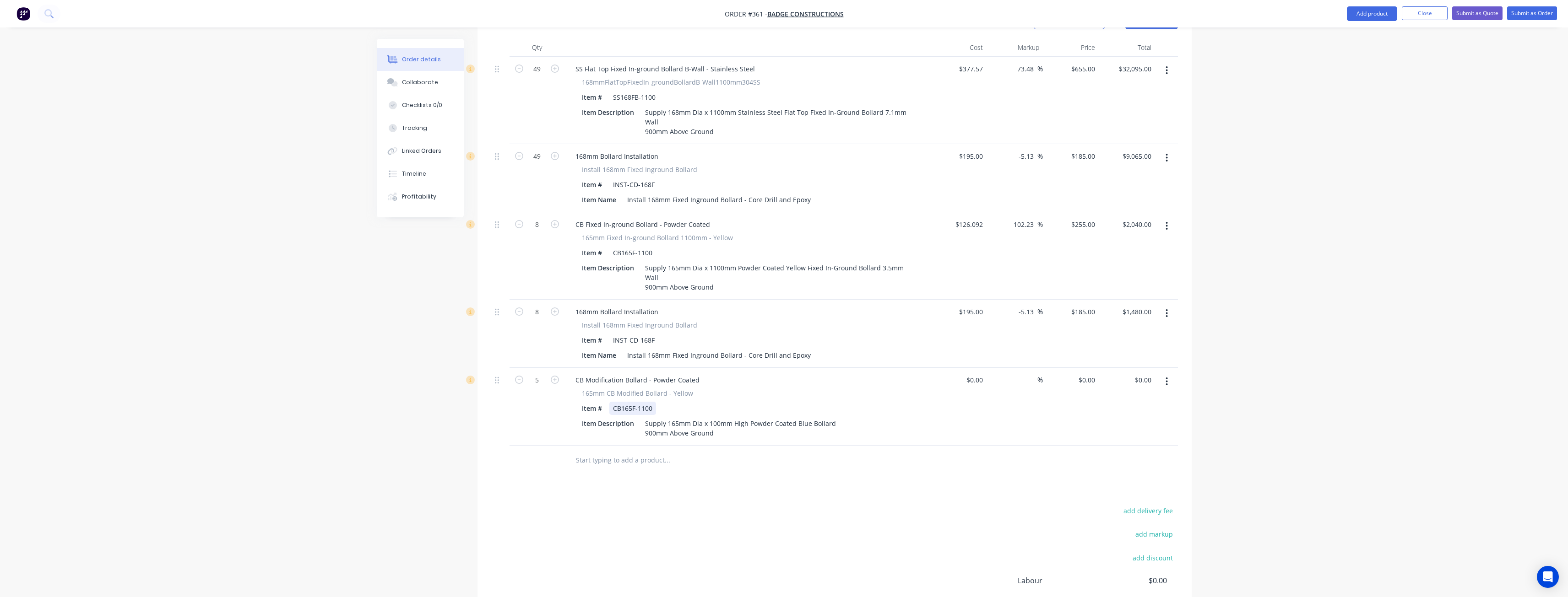
click at [646, 401] on div "CB165F-1100" at bounding box center [632, 408] width 47 height 14
click at [749, 505] on div "add delivery fee add markup add discount Labour $0.00 Sub total $44,680.00 Marg…" at bounding box center [834, 592] width 687 height 176
click at [713, 417] on div "Supply 165mm Dia x 100mm High Powder Coated Blue Bollard 900mm Above Ground" at bounding box center [740, 428] width 199 height 23
click at [616, 460] on div "Products Show / Hide columns Add product Qty Cost Markup Price Total 49 SS Flat…" at bounding box center [834, 350] width 714 height 689
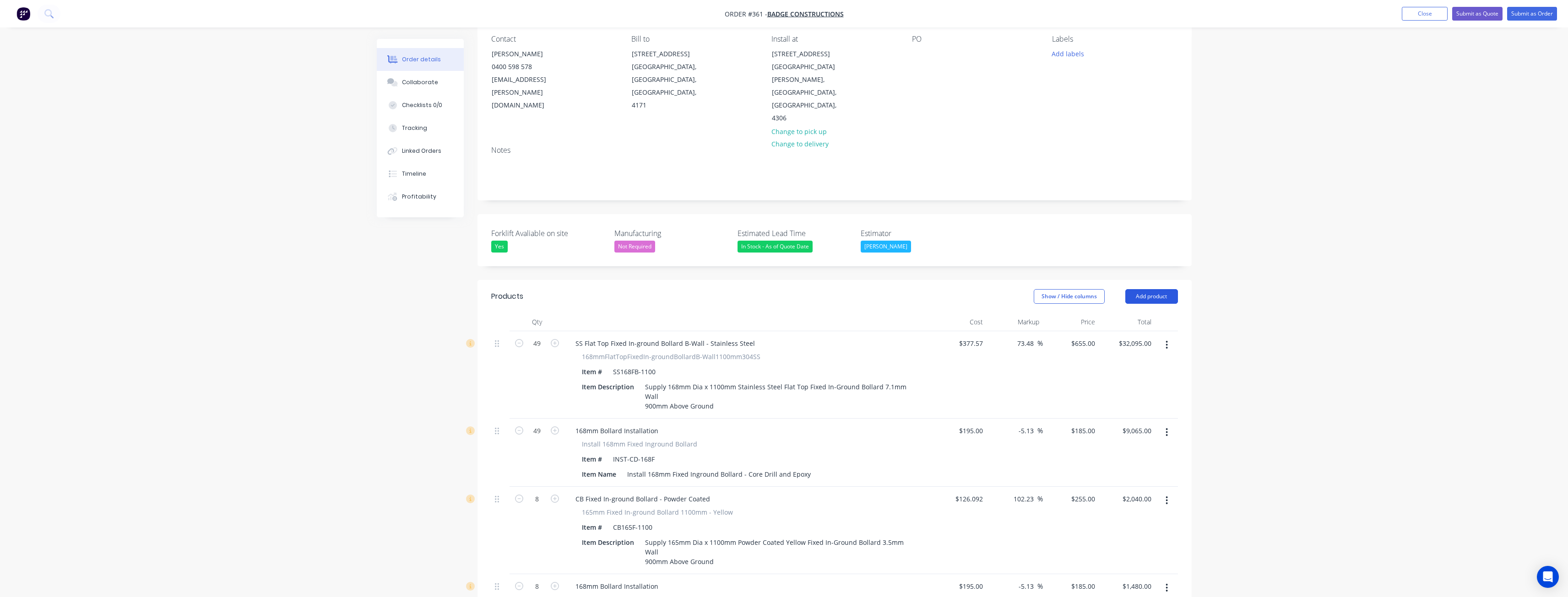
click at [1154, 289] on button "Add product" at bounding box center [1152, 296] width 53 height 15
click at [1138, 313] on div "Product catalogue" at bounding box center [1134, 319] width 70 height 14
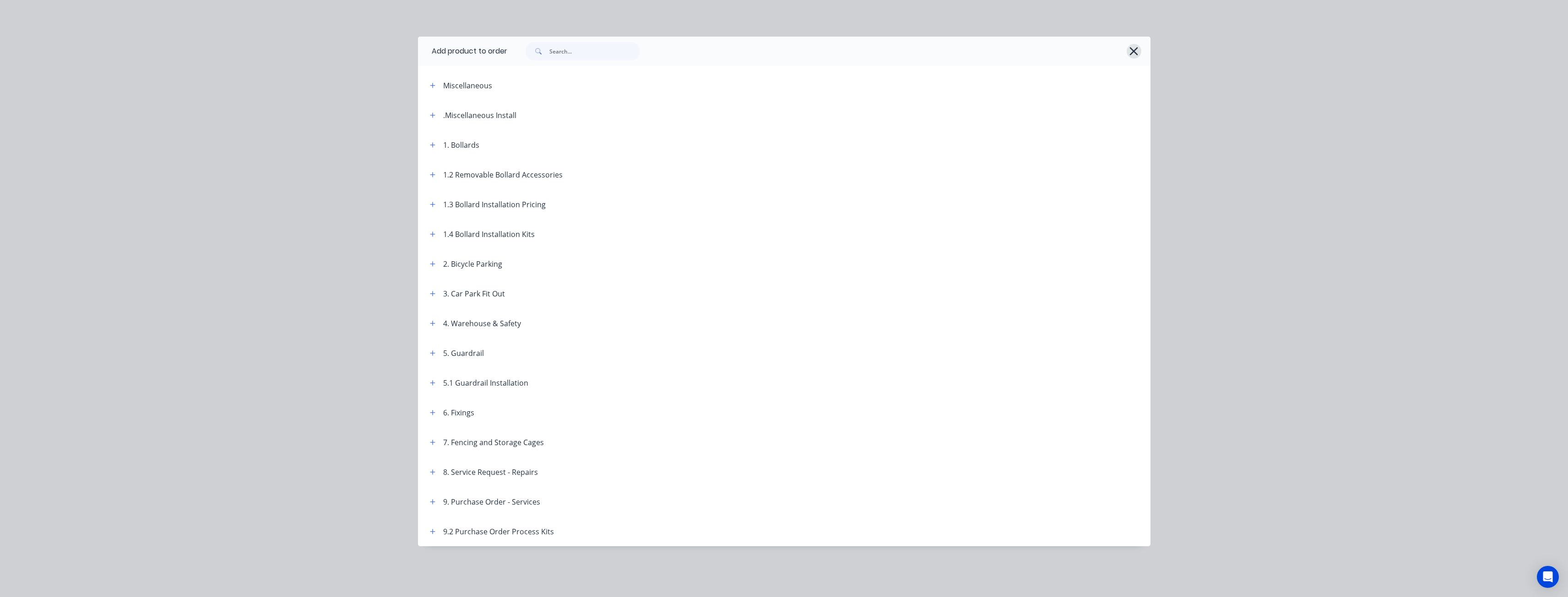
click at [1135, 49] on icon "button" at bounding box center [1133, 51] width 8 height 8
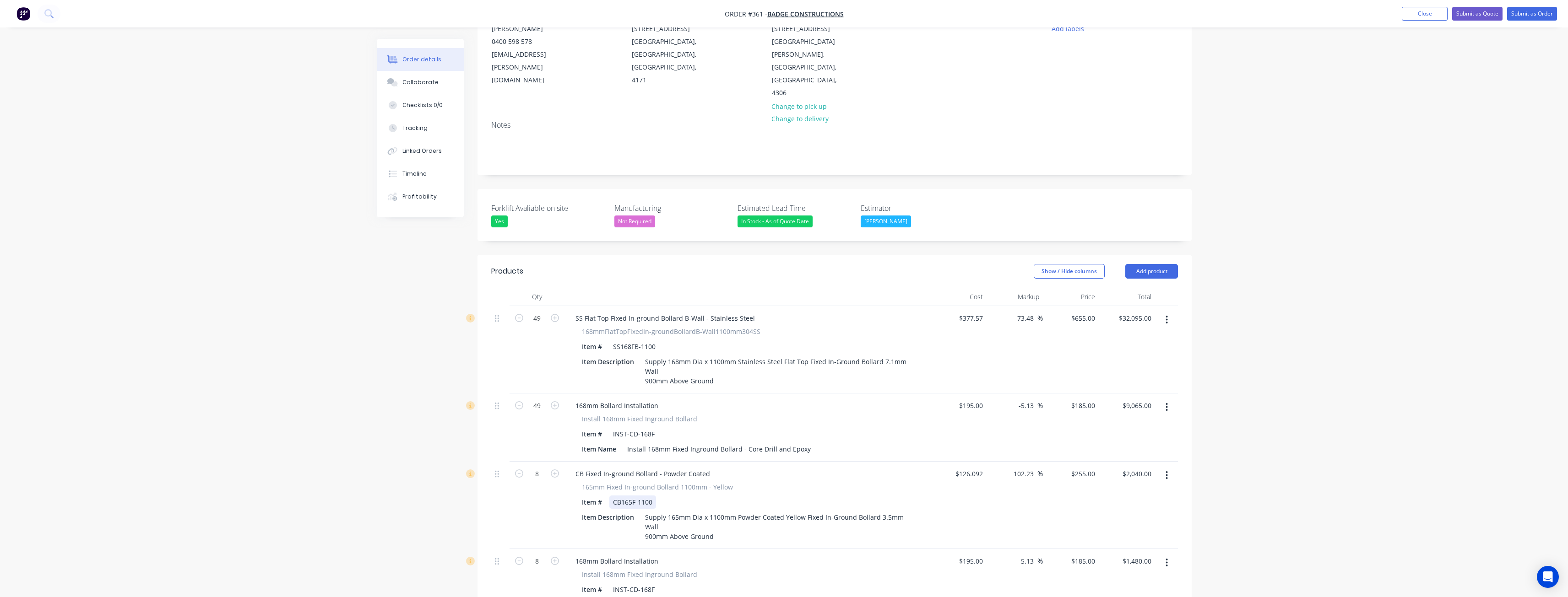
scroll to position [452, 0]
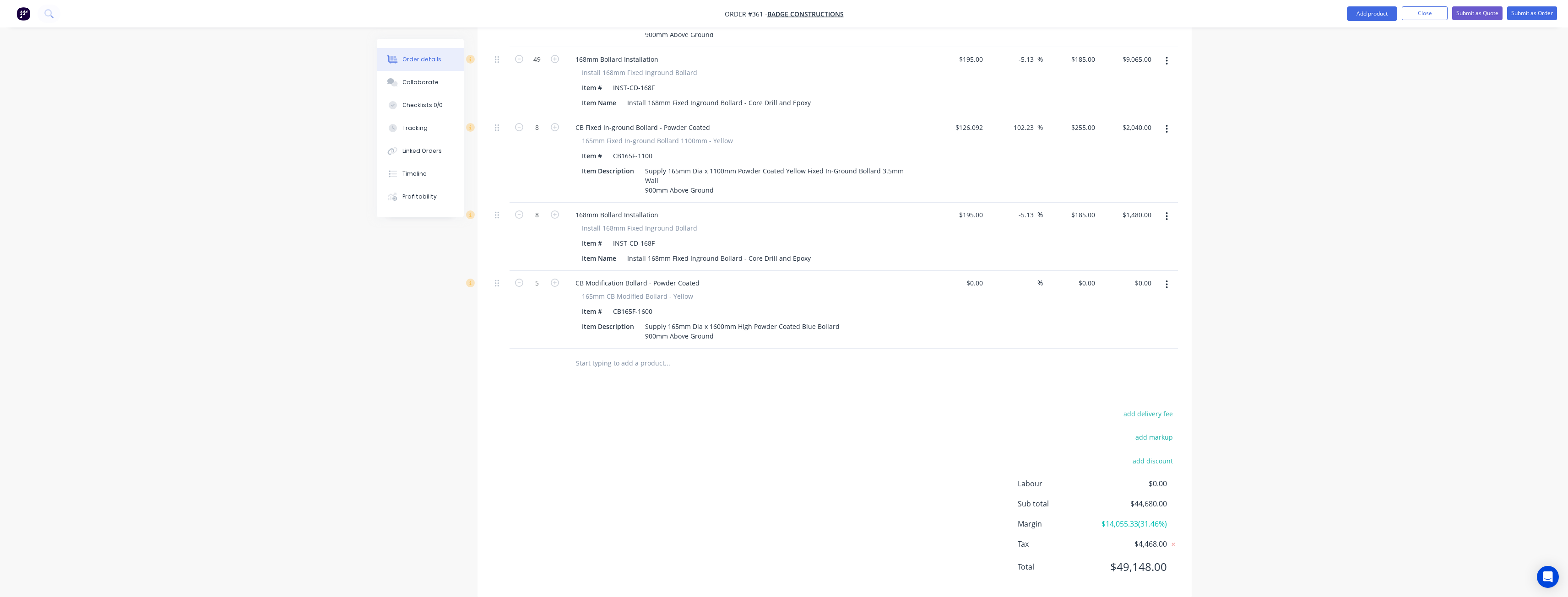
click at [617, 354] on input "text" at bounding box center [667, 363] width 183 height 18
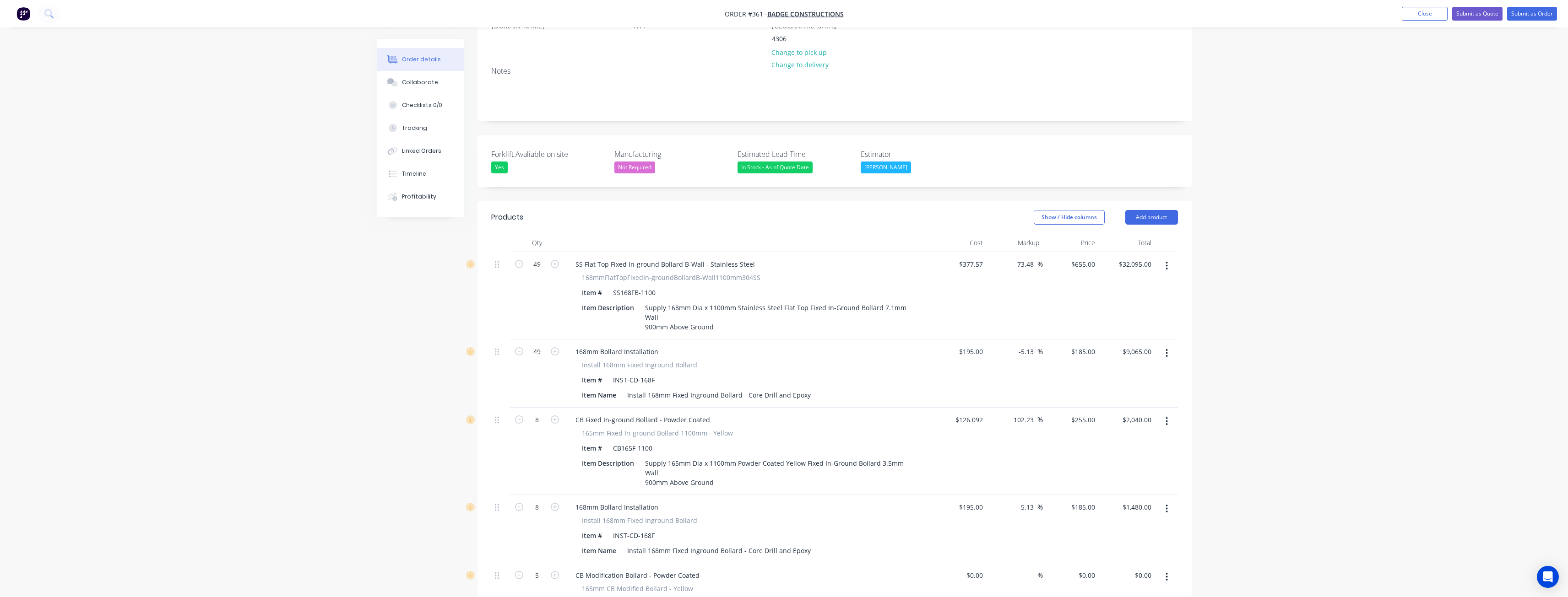
scroll to position [132, 0]
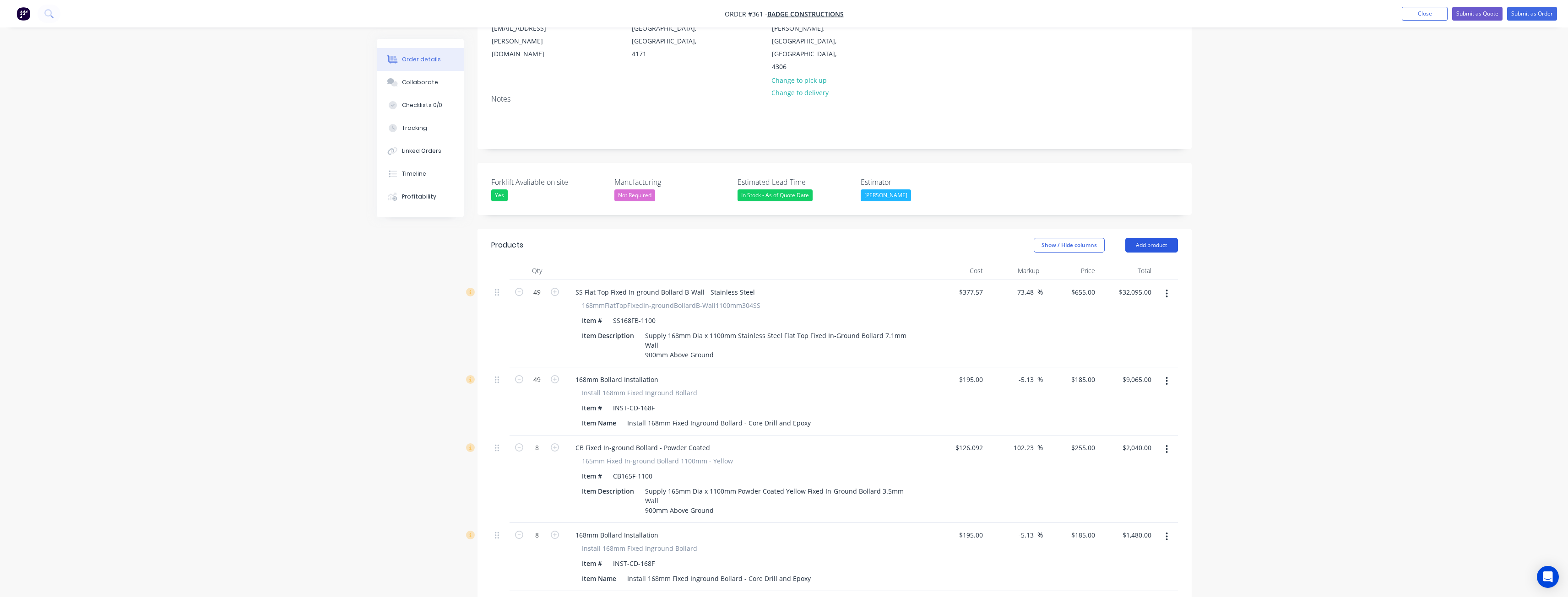
click at [1151, 238] on button "Add product" at bounding box center [1152, 245] width 53 height 15
click at [1134, 261] on div "Product catalogue" at bounding box center [1134, 268] width 70 height 14
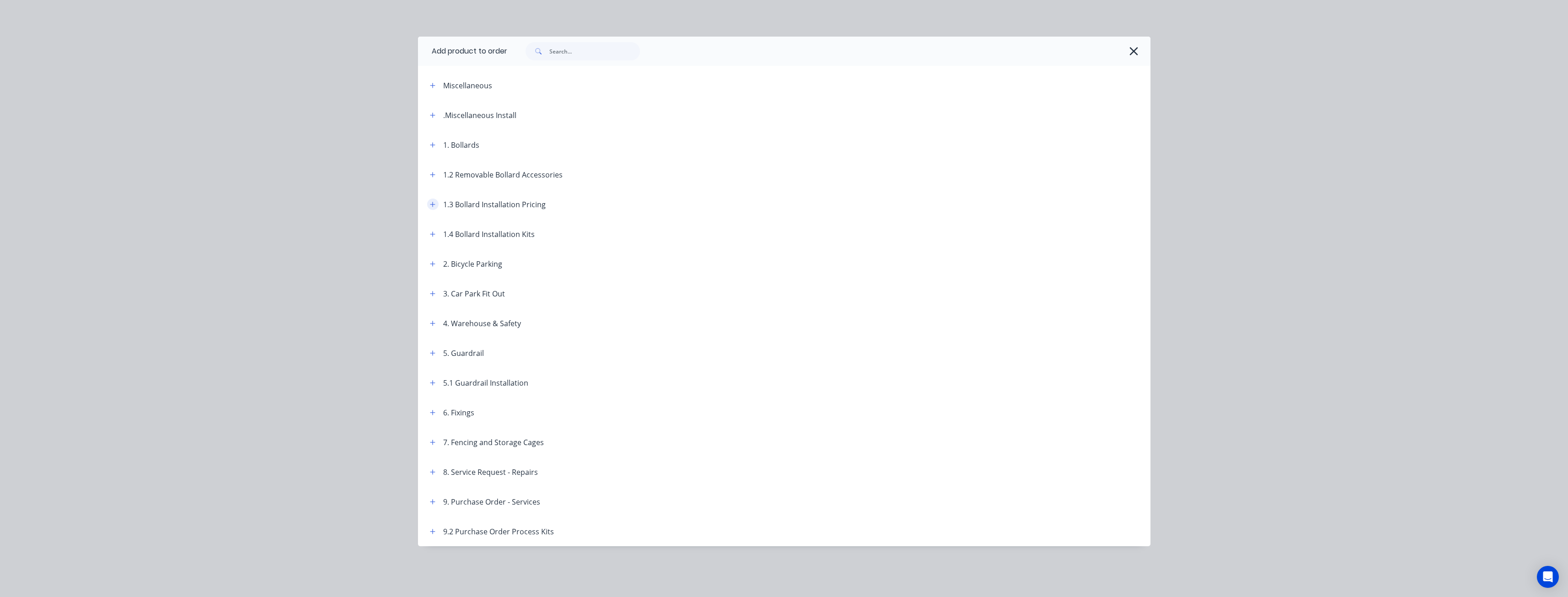
click at [433, 205] on icon "button" at bounding box center [433, 205] width 5 height 5
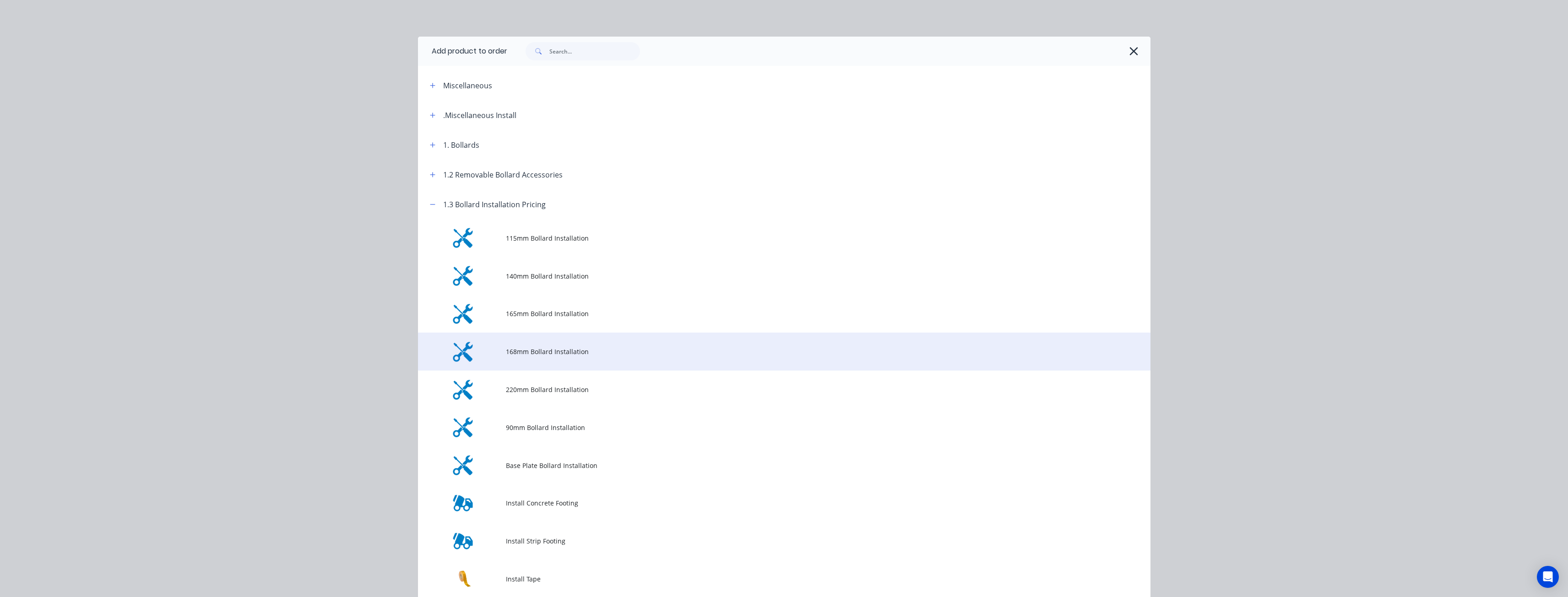
click at [538, 349] on span "168mm Bollard Installation" at bounding box center [764, 351] width 516 height 10
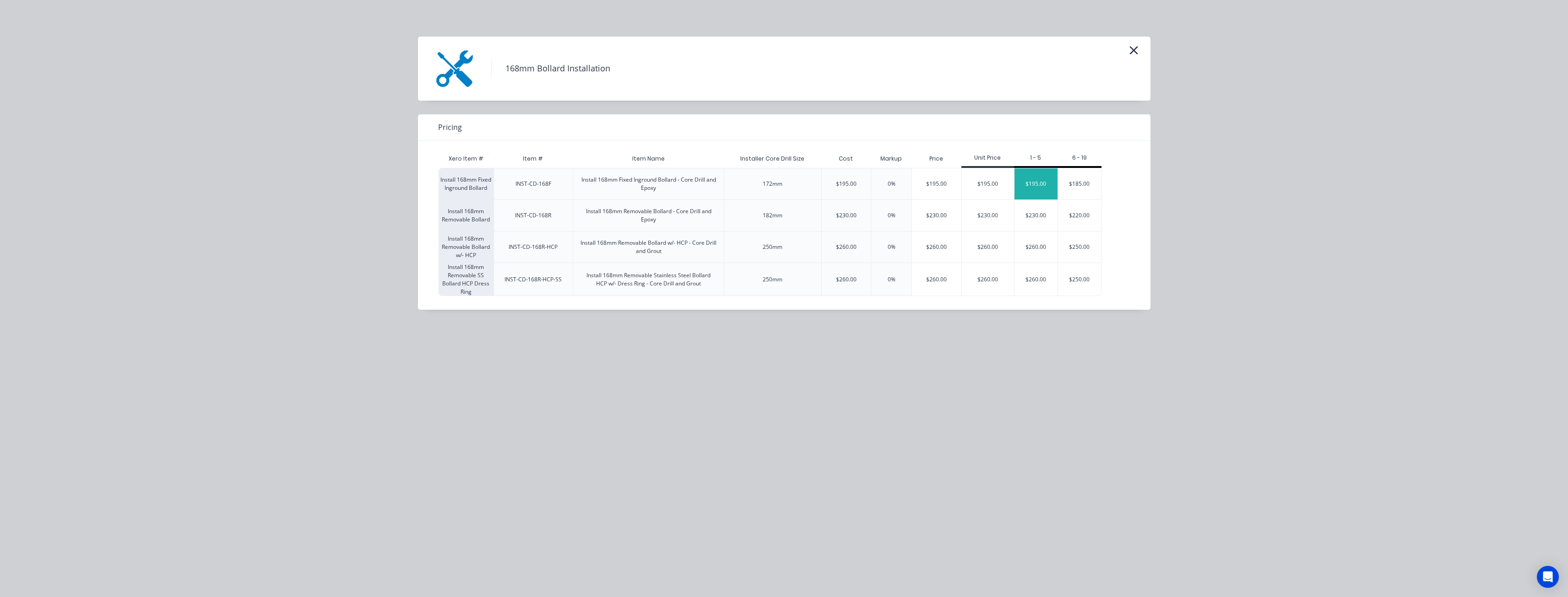
click at [1041, 178] on div "$195.00" at bounding box center [1036, 184] width 44 height 31
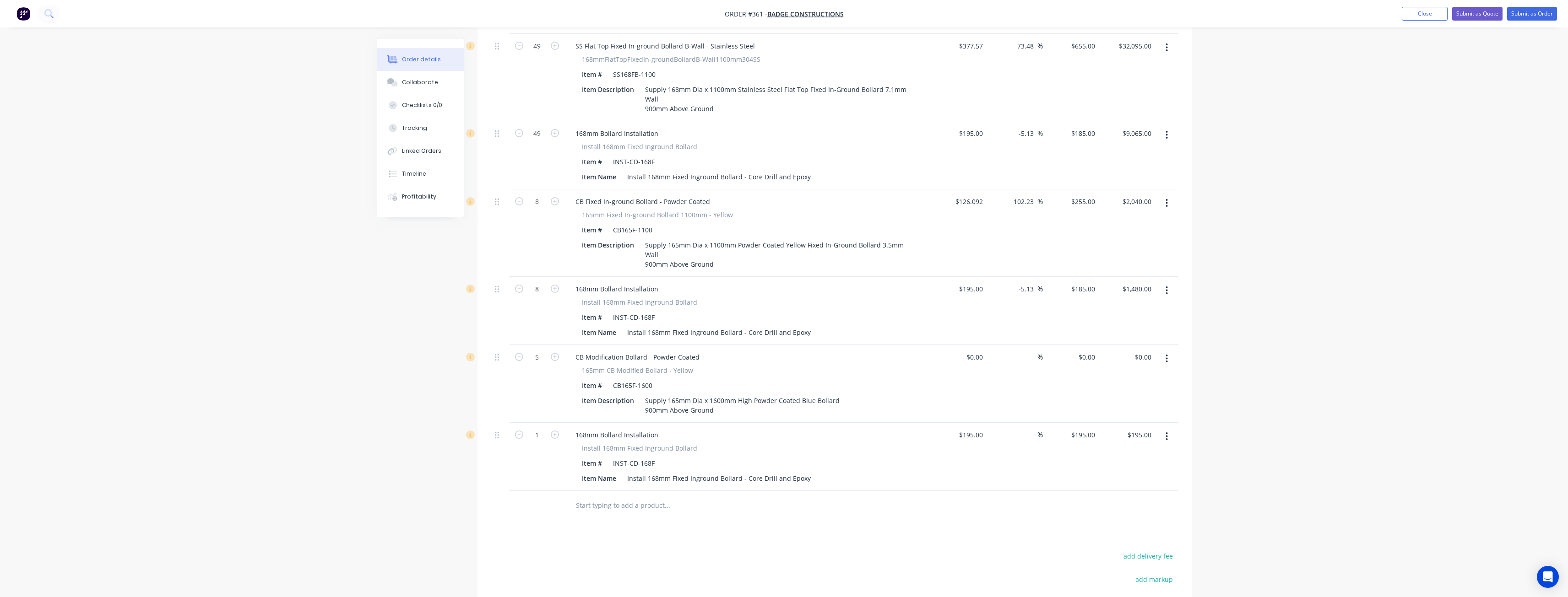
scroll to position [406, 0]
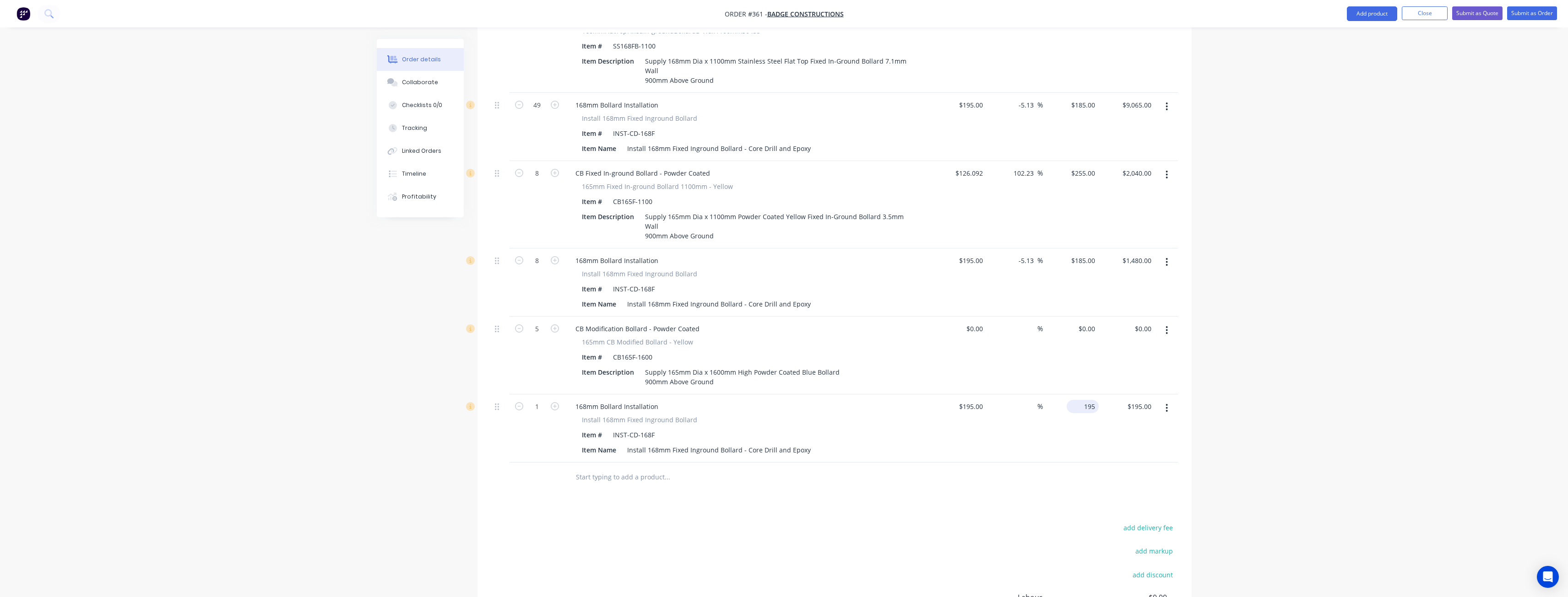
click at [1091, 400] on input "195" at bounding box center [1084, 406] width 28 height 14
type input "185"
type input "-5.13"
type input "$185.00"
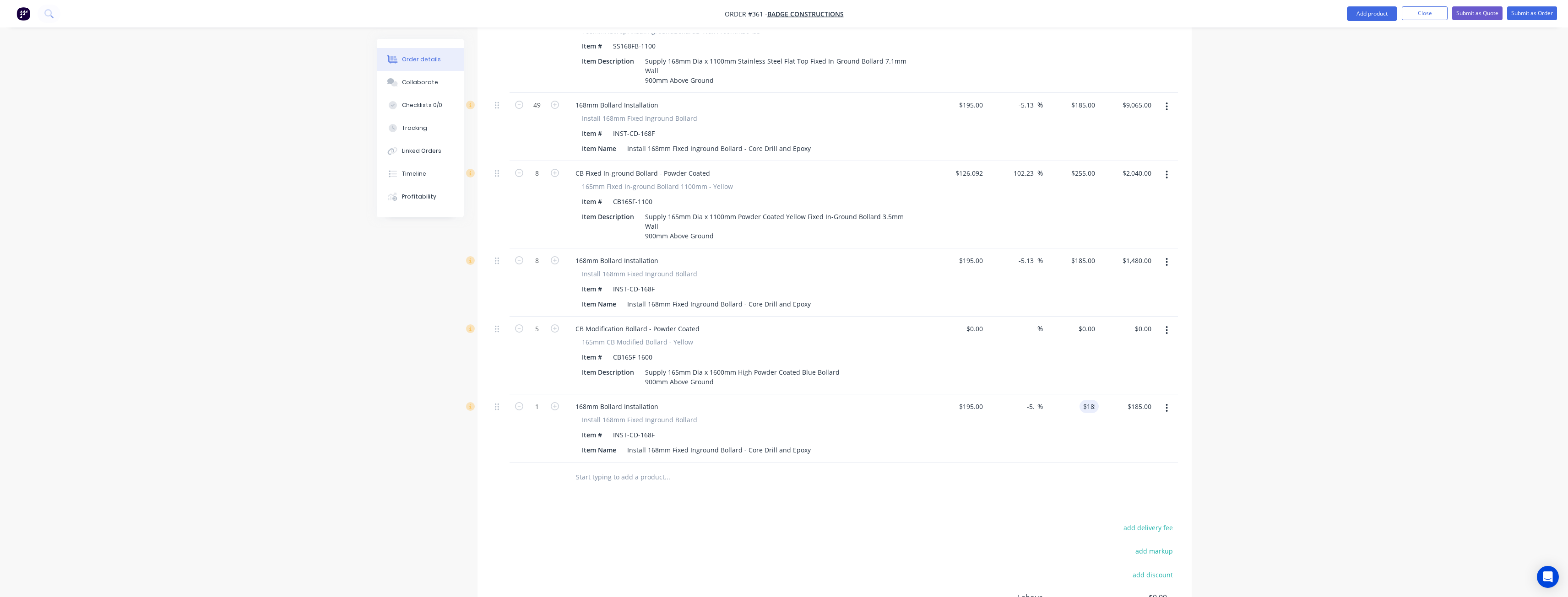
click at [542, 400] on input "1" at bounding box center [537, 406] width 24 height 14
type input "5"
type input "$925.00"
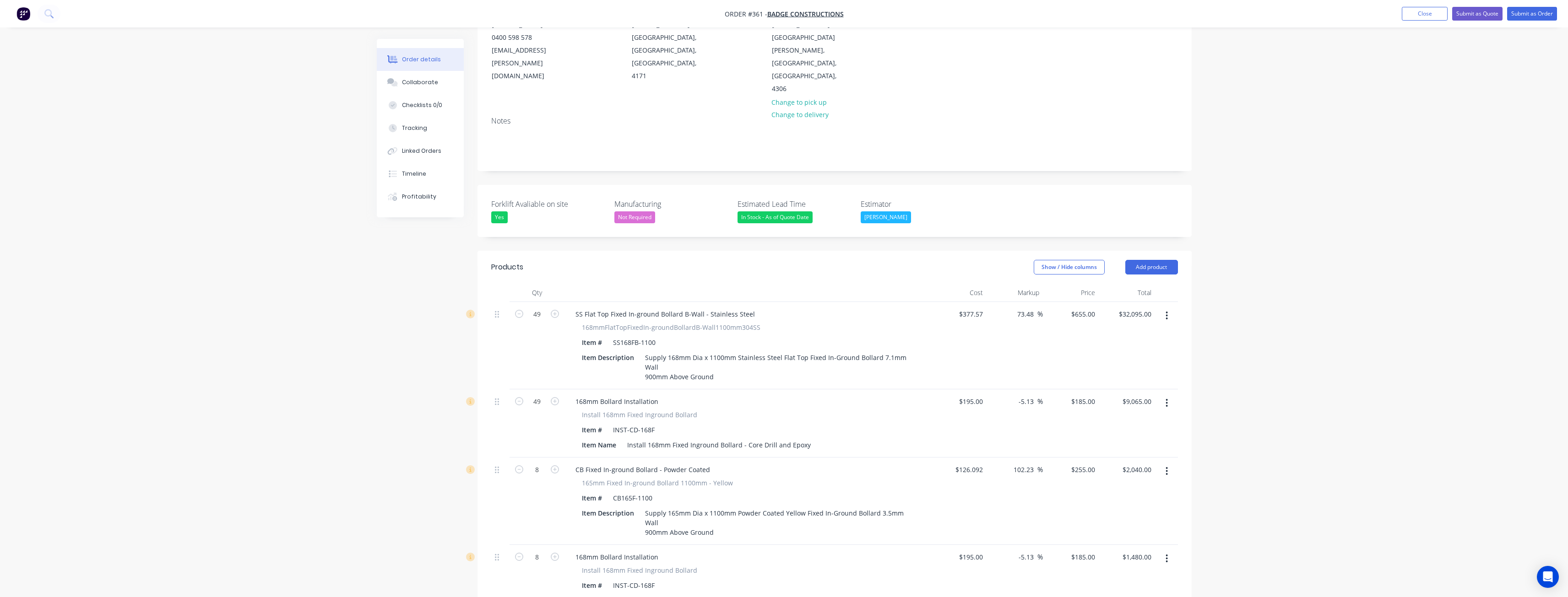
scroll to position [86, 0]
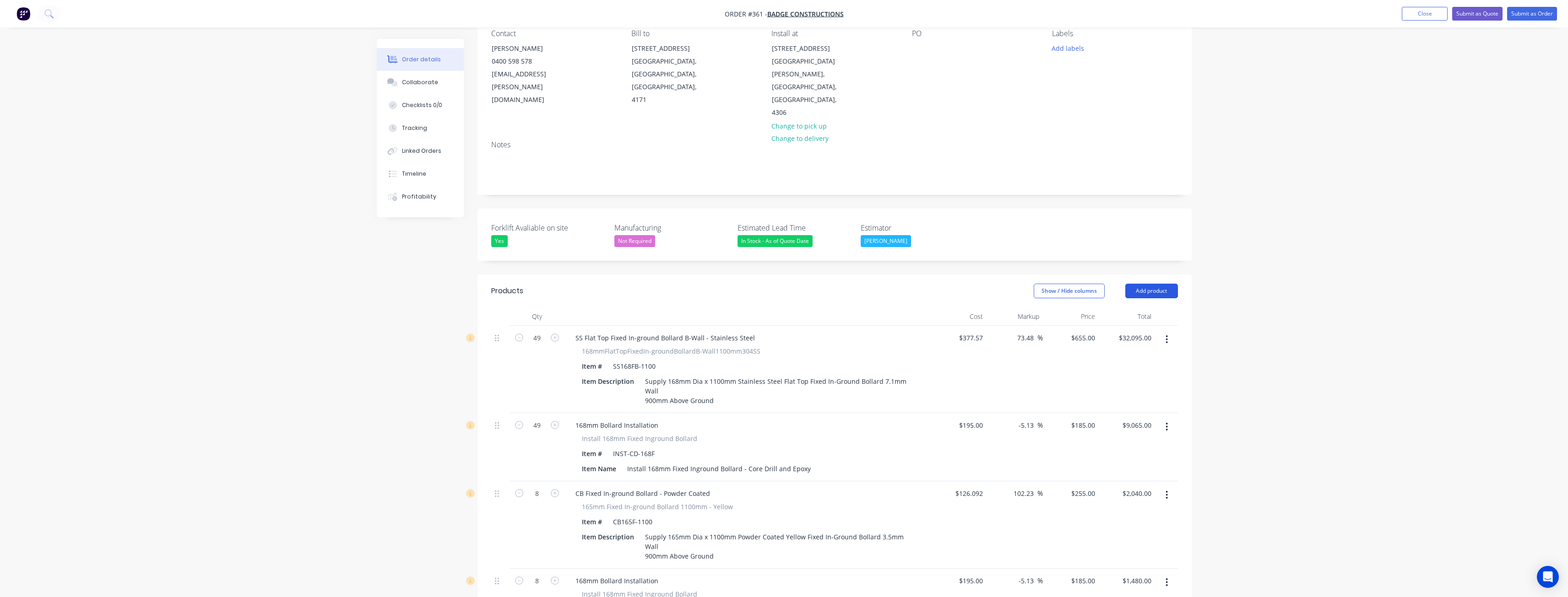
click at [1145, 283] on button "Add product" at bounding box center [1152, 291] width 53 height 15
click at [1131, 307] on div "Product catalogue" at bounding box center [1134, 314] width 70 height 14
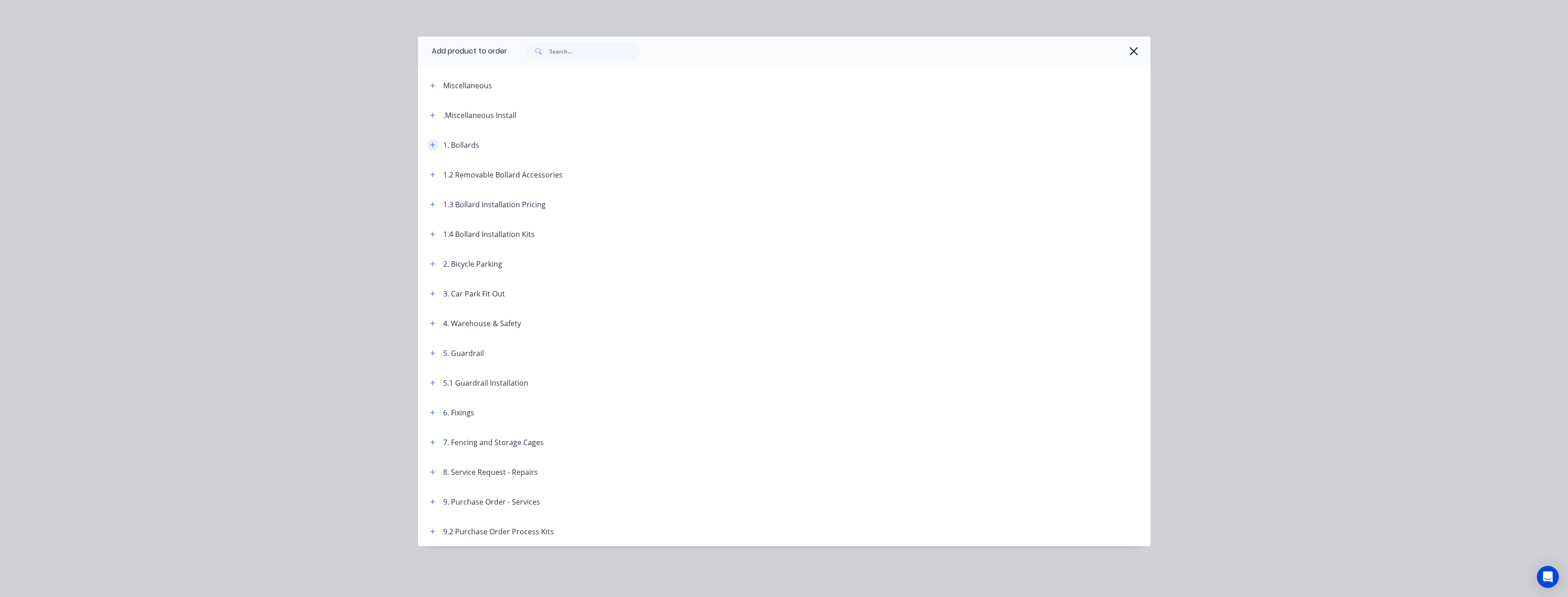
click at [432, 143] on icon "button" at bounding box center [433, 144] width 5 height 6
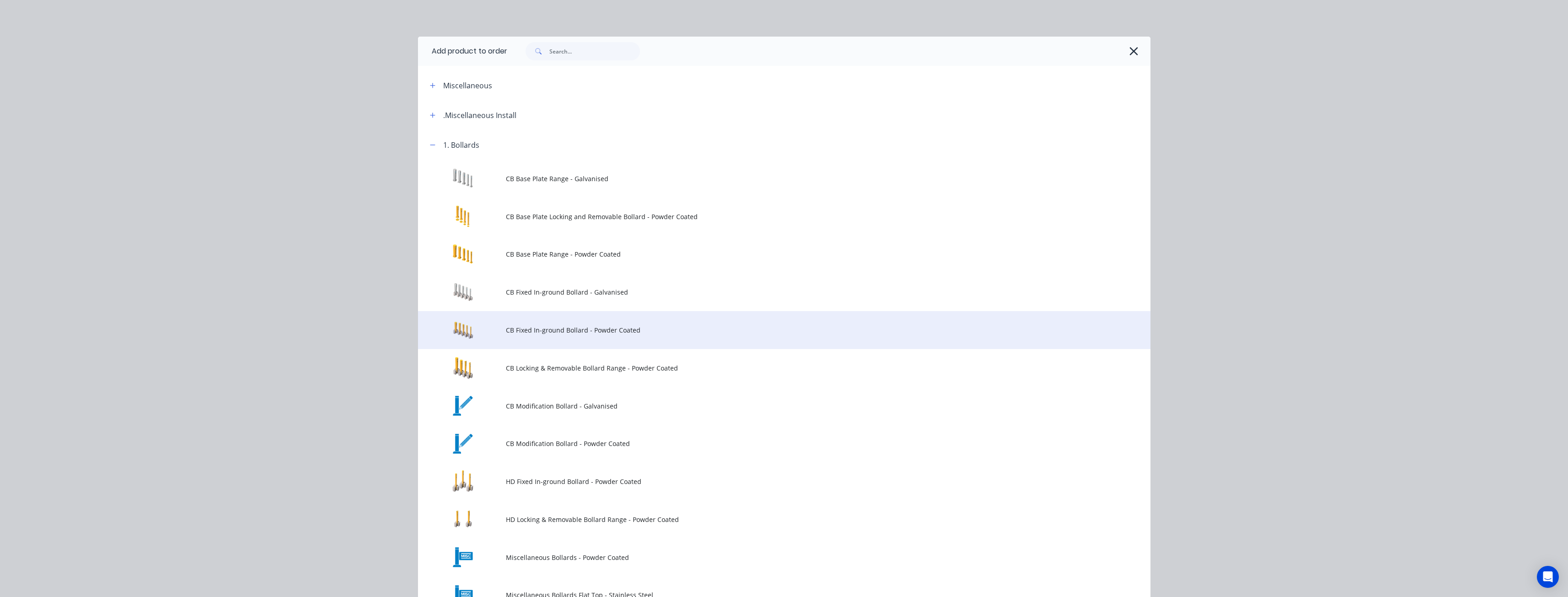
click at [588, 329] on span "CB Fixed In-ground Bollard - Powder Coated" at bounding box center [764, 330] width 516 height 10
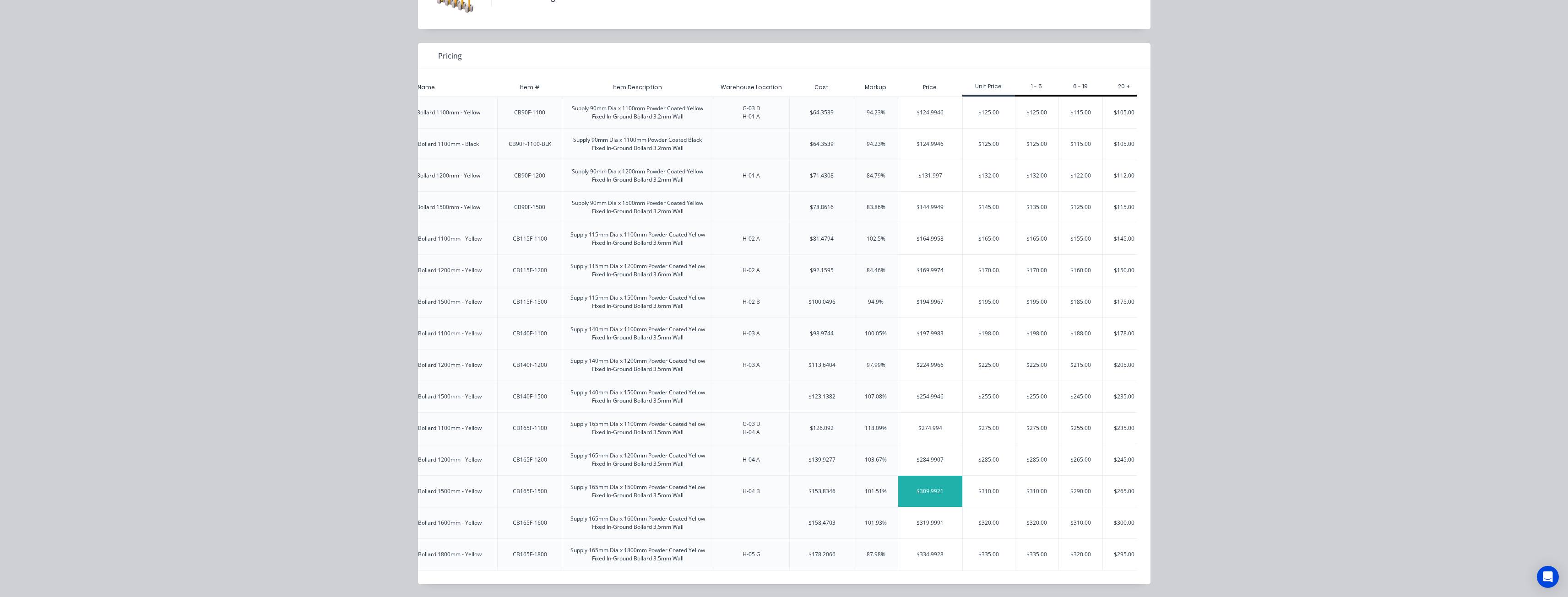
scroll to position [0, 163]
click at [1109, 480] on div "$265.00" at bounding box center [1114, 491] width 43 height 31
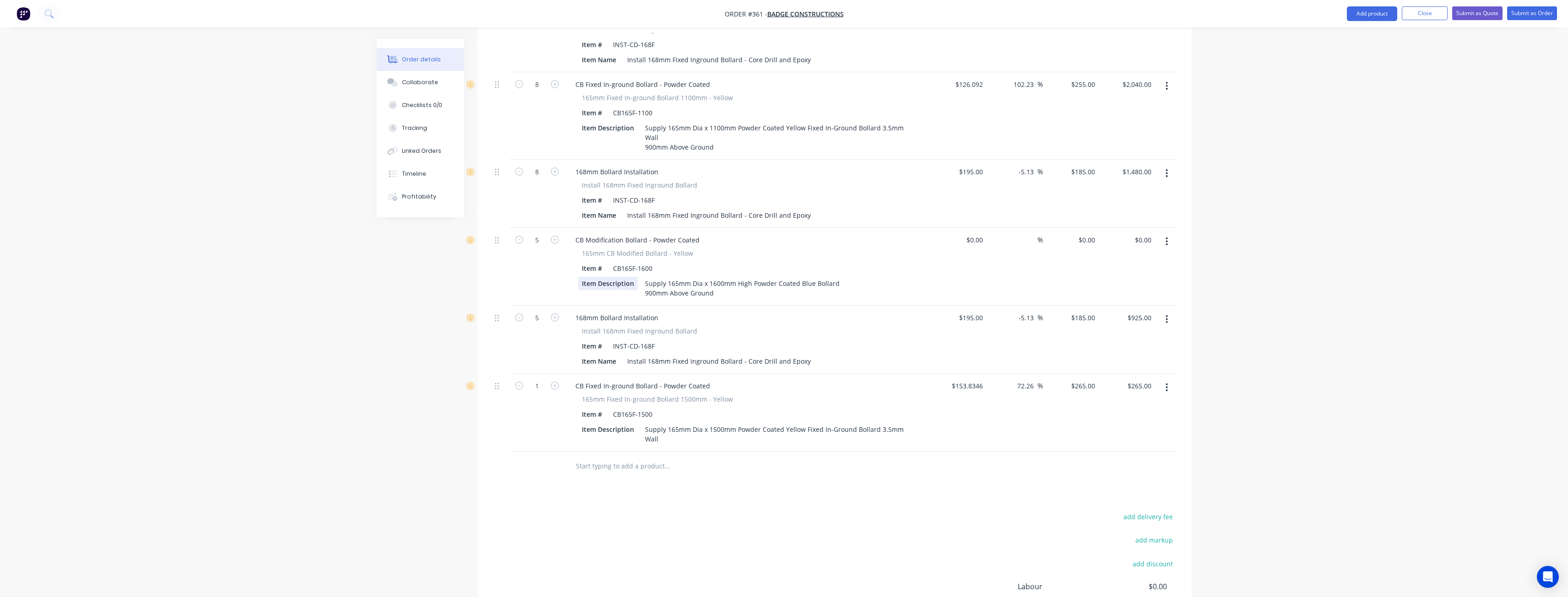
scroll to position [544, 0]
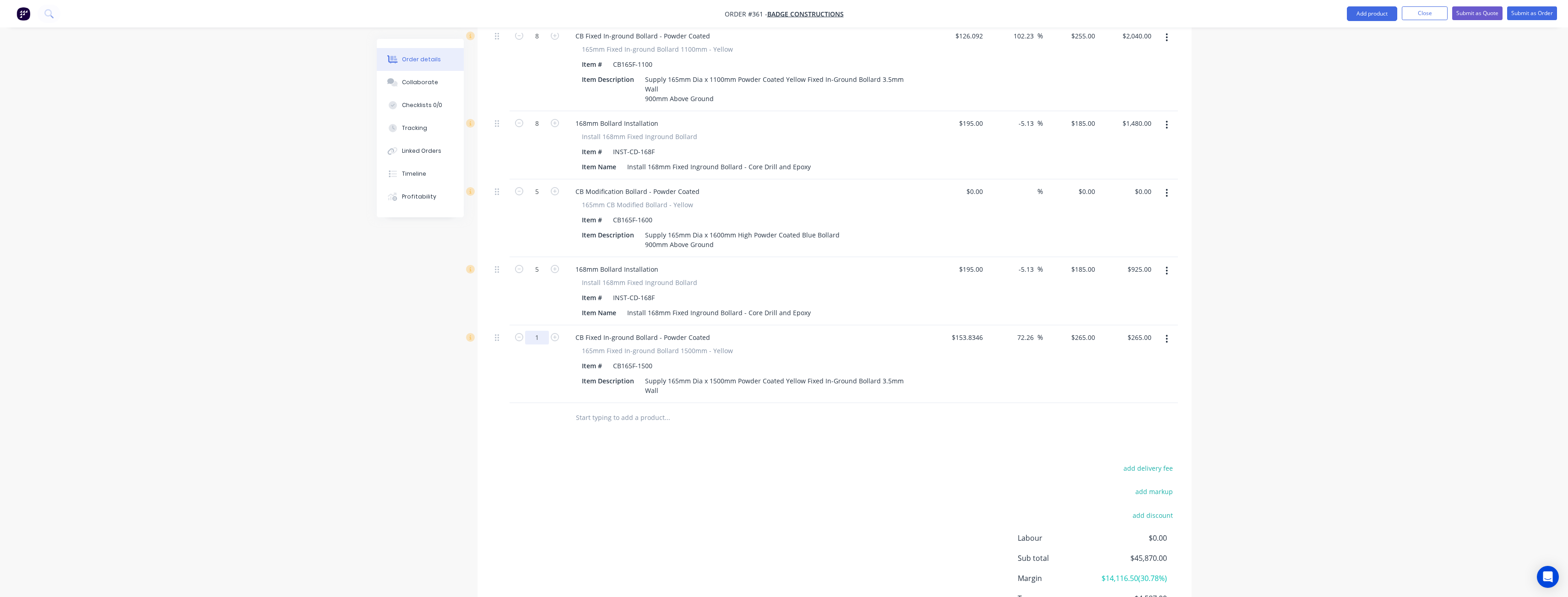
click at [541, 331] on input "1" at bounding box center [537, 337] width 24 height 14
type input "28"
type input "$7,420.00"
click at [529, 430] on div "Products Show / Hide columns Add product Qty Cost Markup Price Total 49 SS Flat…" at bounding box center [834, 235] width 714 height 836
click at [669, 374] on div "Supply 165mm Dia x 1500mm Powder Coated Yellow Fixed In-Ground Bollard 3.5mm Wa…" at bounding box center [777, 385] width 272 height 23
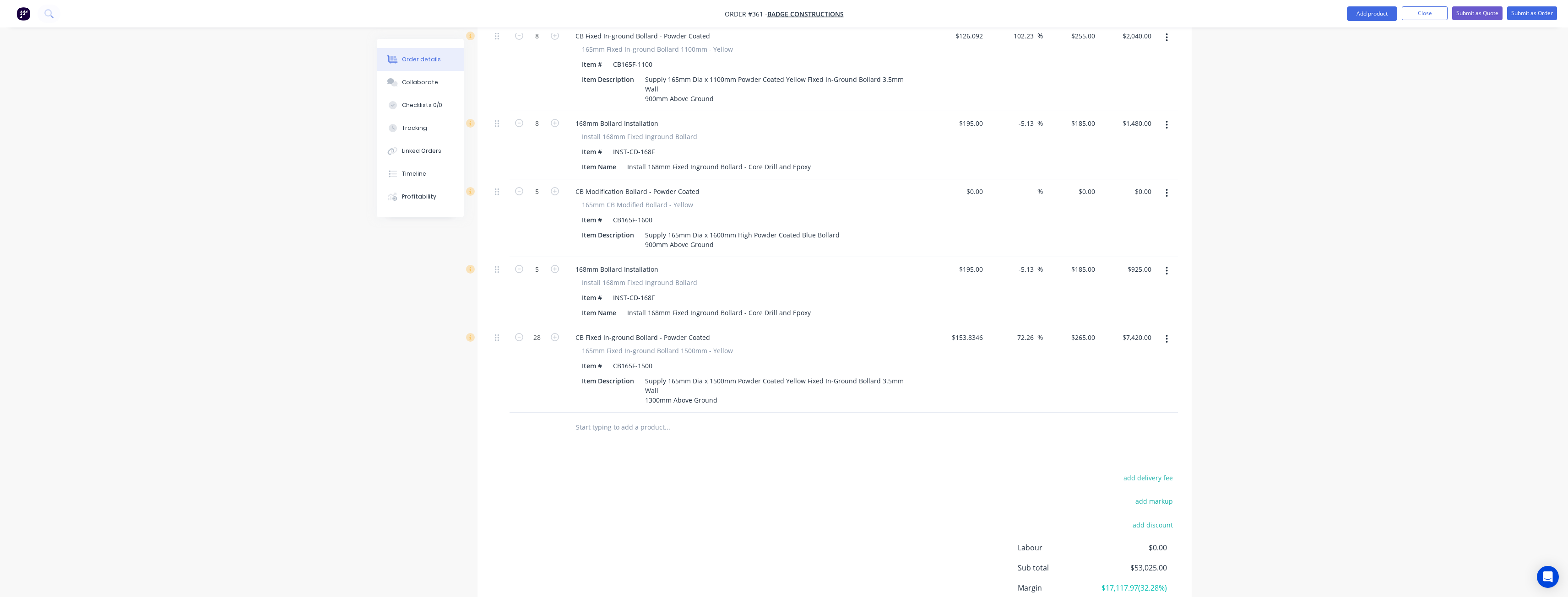
click at [567, 472] on div "add delivery fee add markup add discount Labour $0.00 Sub total $53,025.00 Marg…" at bounding box center [834, 560] width 687 height 176
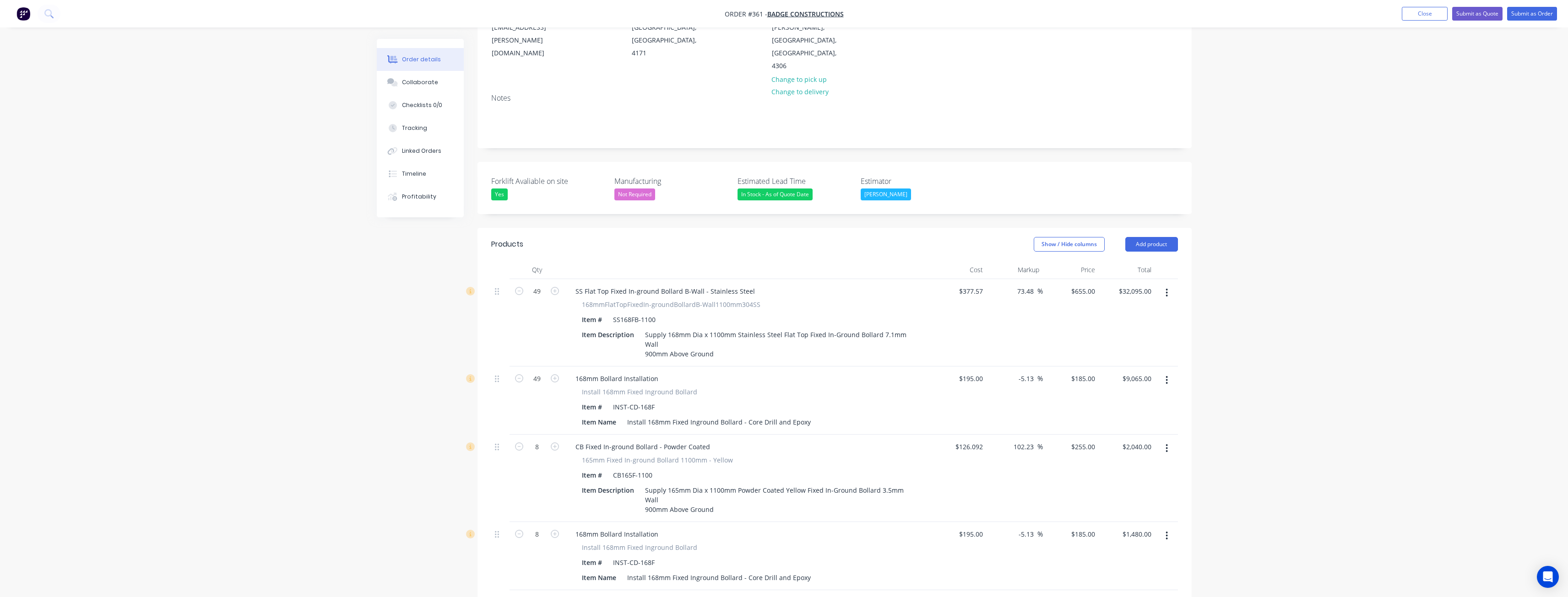
scroll to position [132, 0]
click at [1147, 238] on button "Add product" at bounding box center [1152, 245] width 53 height 15
click at [1126, 261] on div "Product catalogue" at bounding box center [1134, 268] width 70 height 14
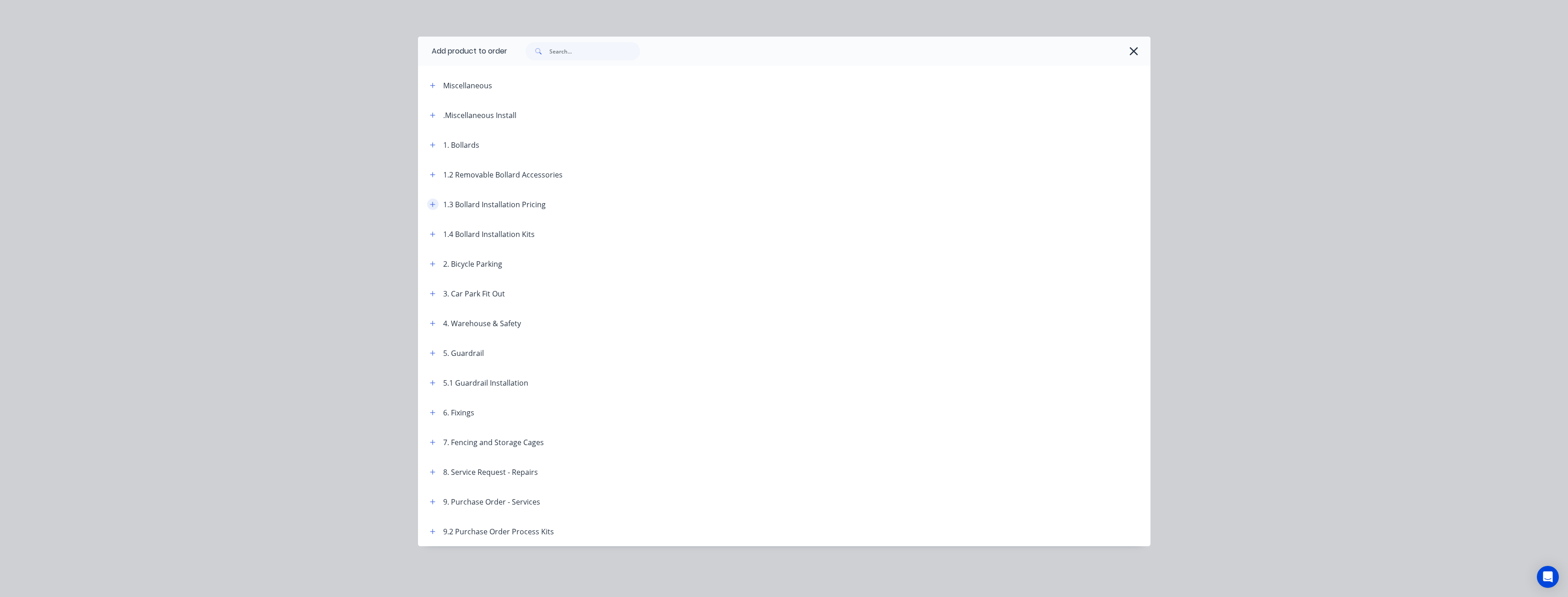
click at [432, 207] on icon "button" at bounding box center [433, 204] width 5 height 6
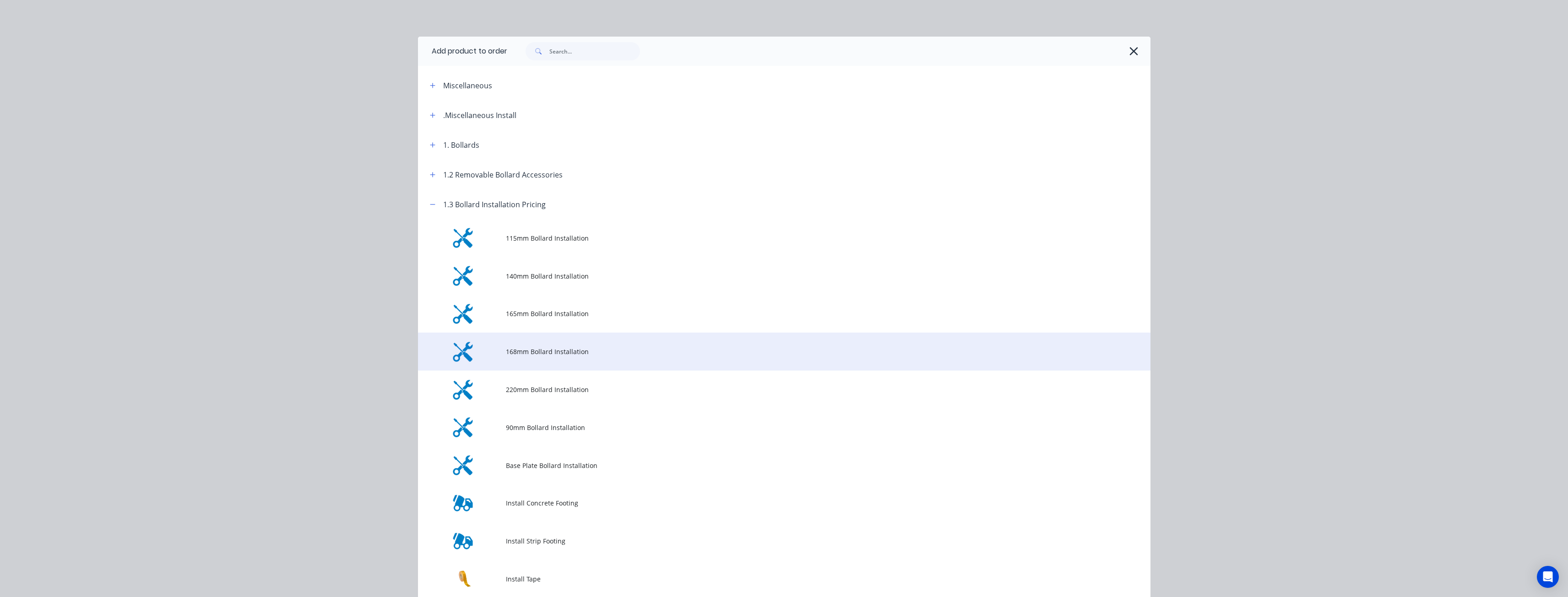
click at [535, 350] on span "168mm Bollard Installation" at bounding box center [764, 351] width 516 height 10
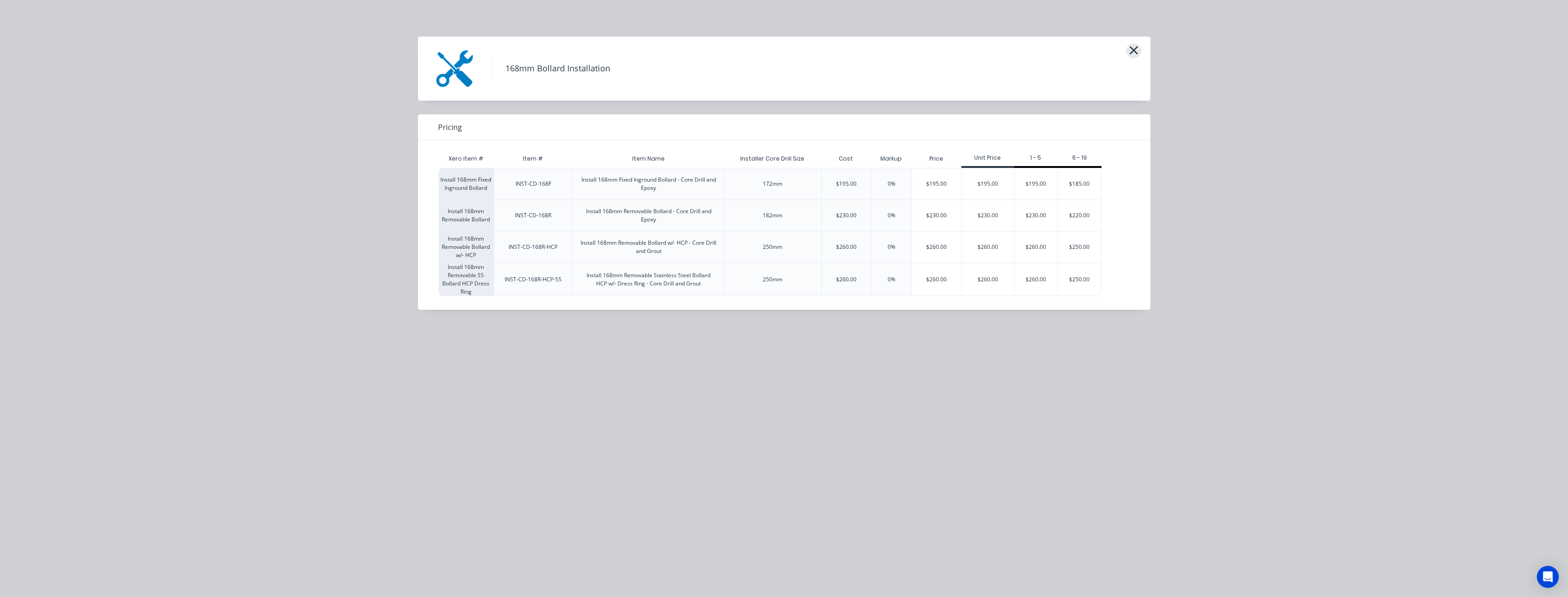
click at [1134, 49] on icon "button" at bounding box center [1133, 50] width 8 height 8
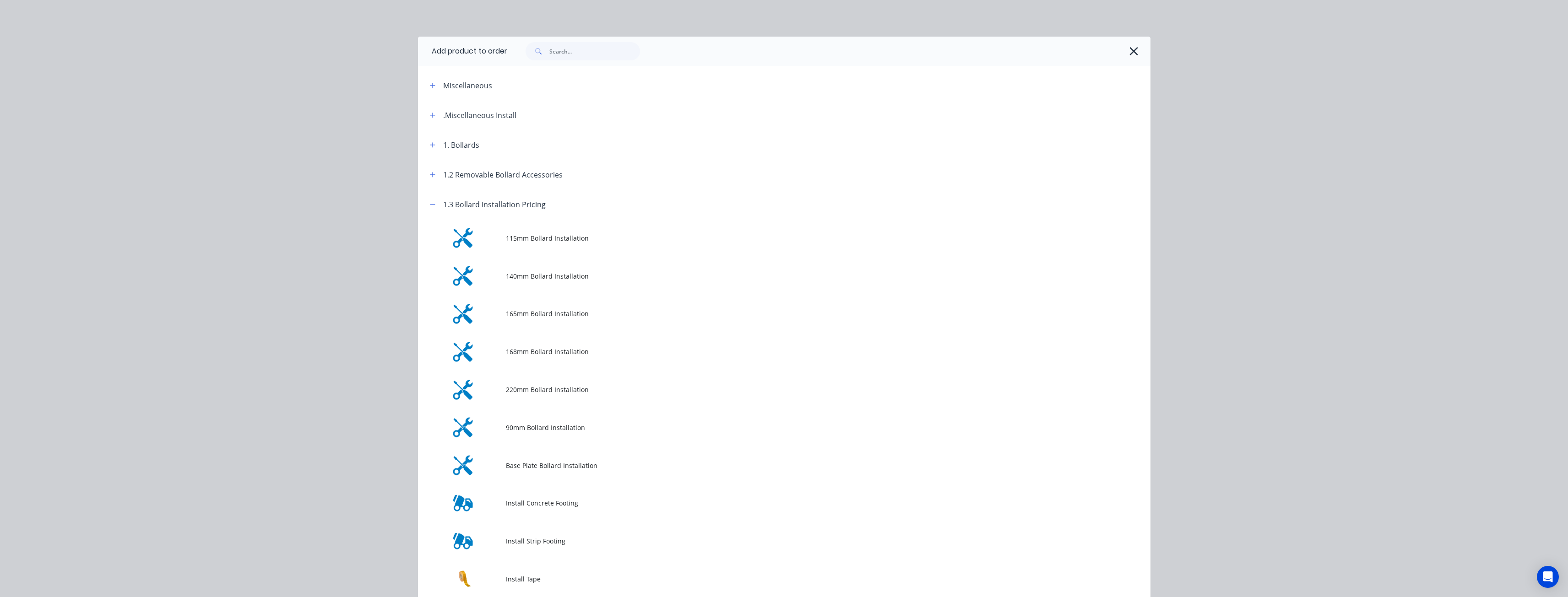
scroll to position [189, 0]
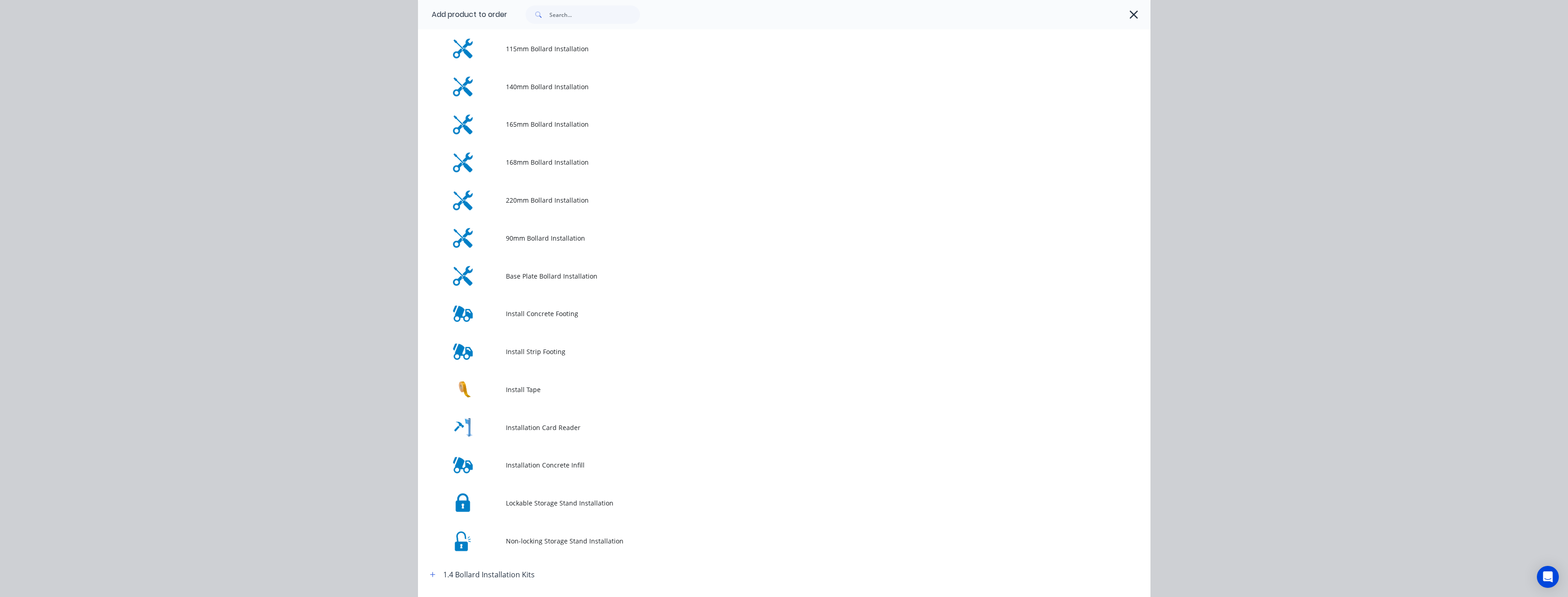
click at [1235, 52] on div "Add product to order Miscellaneous .Miscellaneous Install 1. Bollards CB Base P…" at bounding box center [784, 298] width 1568 height 597
click at [1130, 18] on icon "button" at bounding box center [1133, 15] width 10 height 13
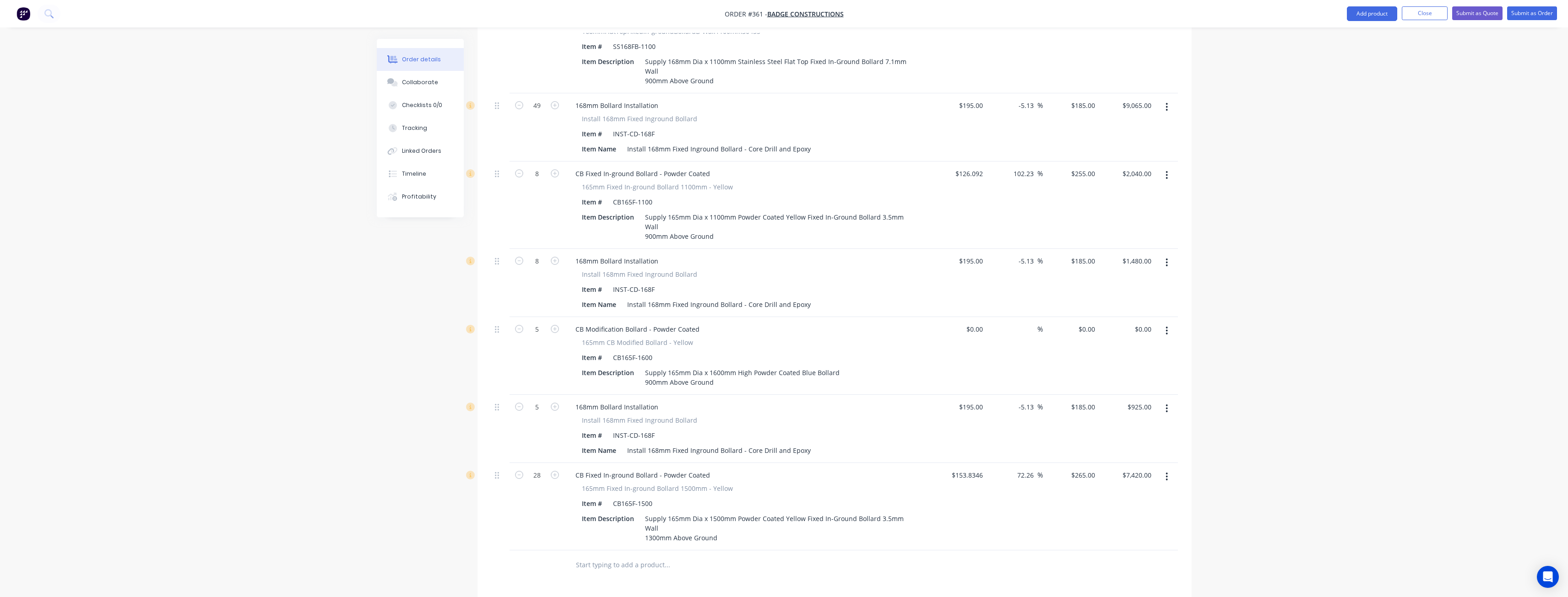
scroll to position [406, 0]
click at [1167, 257] on icon "button" at bounding box center [1166, 261] width 3 height 10
click at [1117, 335] on div "Delete" at bounding box center [1134, 341] width 70 height 14
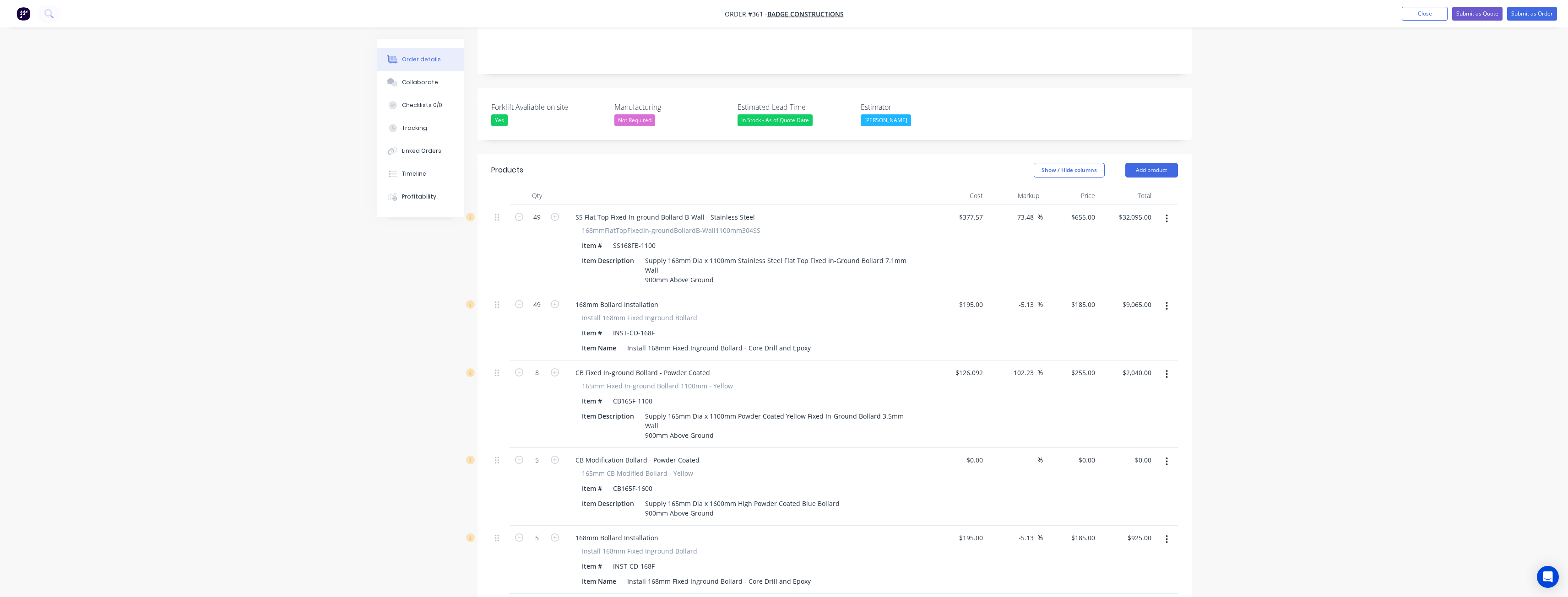
scroll to position [132, 0]
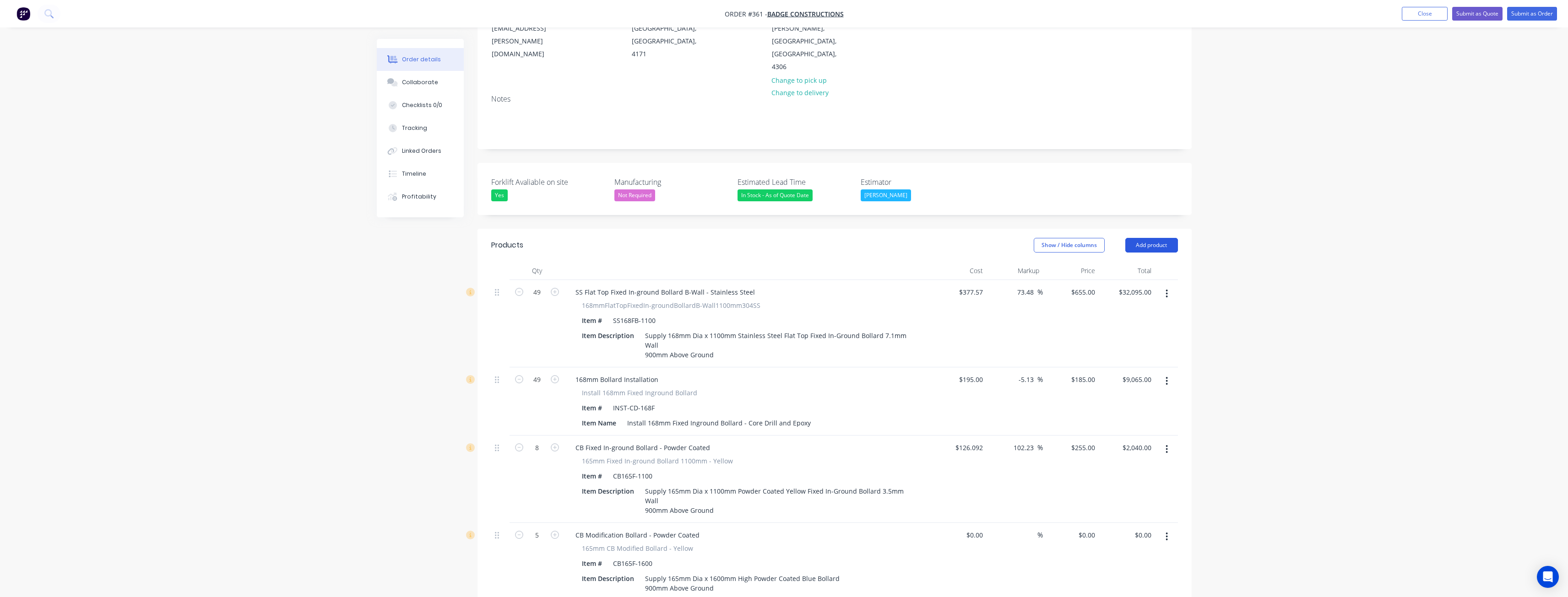
click at [1144, 238] on button "Add product" at bounding box center [1152, 245] width 53 height 15
click at [1124, 261] on div "Product catalogue" at bounding box center [1134, 268] width 70 height 14
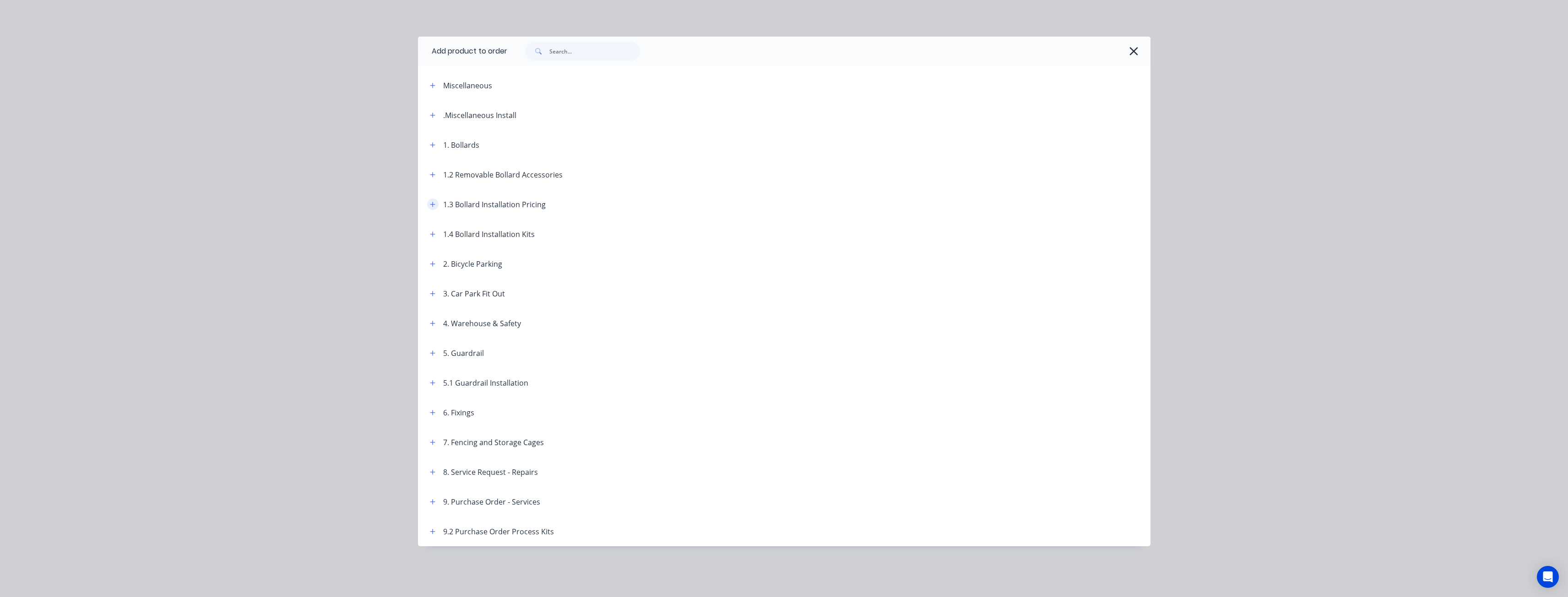
click at [431, 202] on icon "button" at bounding box center [433, 204] width 5 height 6
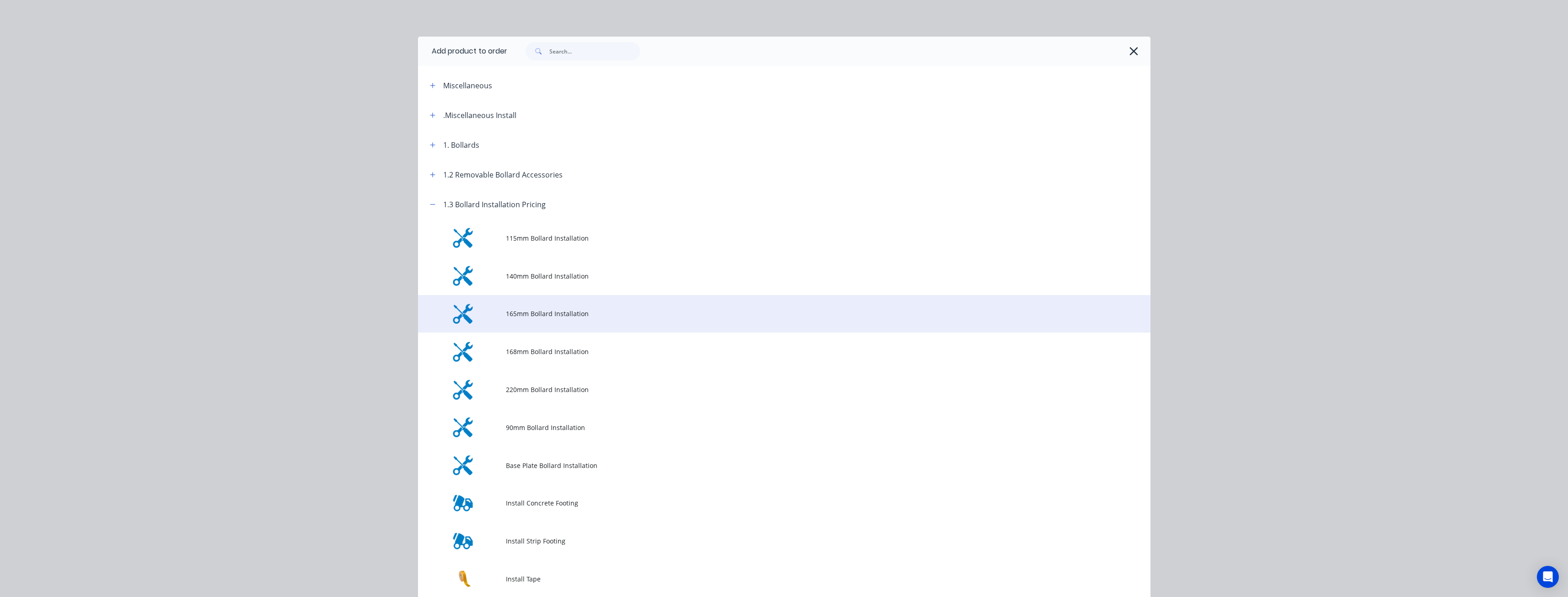
click at [523, 312] on span "165mm Bollard Installation" at bounding box center [764, 314] width 516 height 10
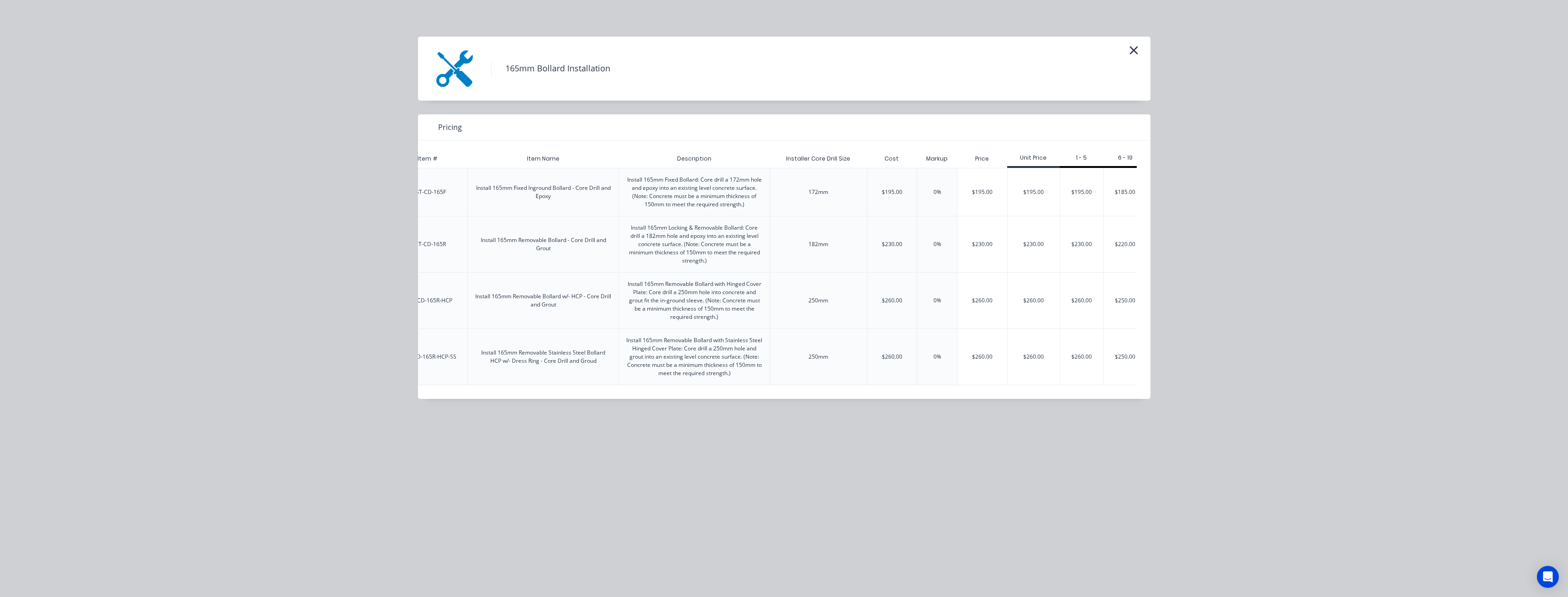
scroll to position [0, 116]
click at [1112, 188] on div "$185.00" at bounding box center [1114, 192] width 43 height 48
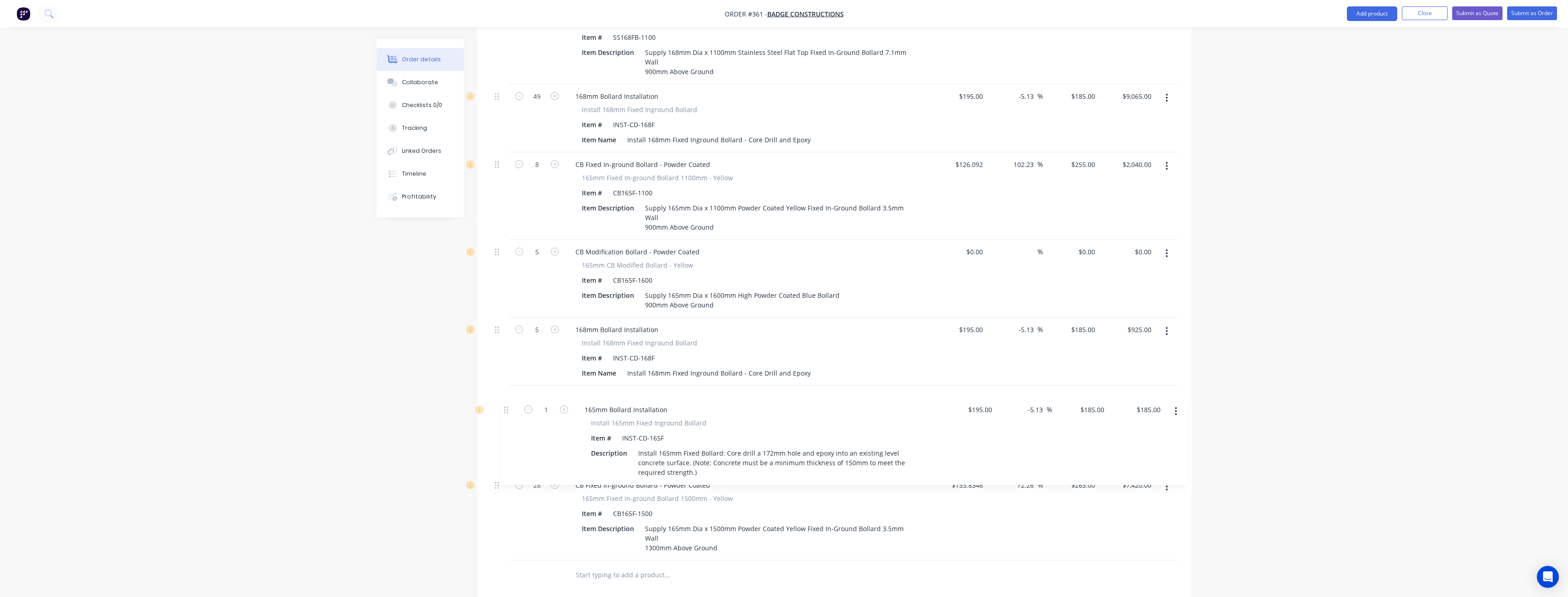
scroll to position [416, 0]
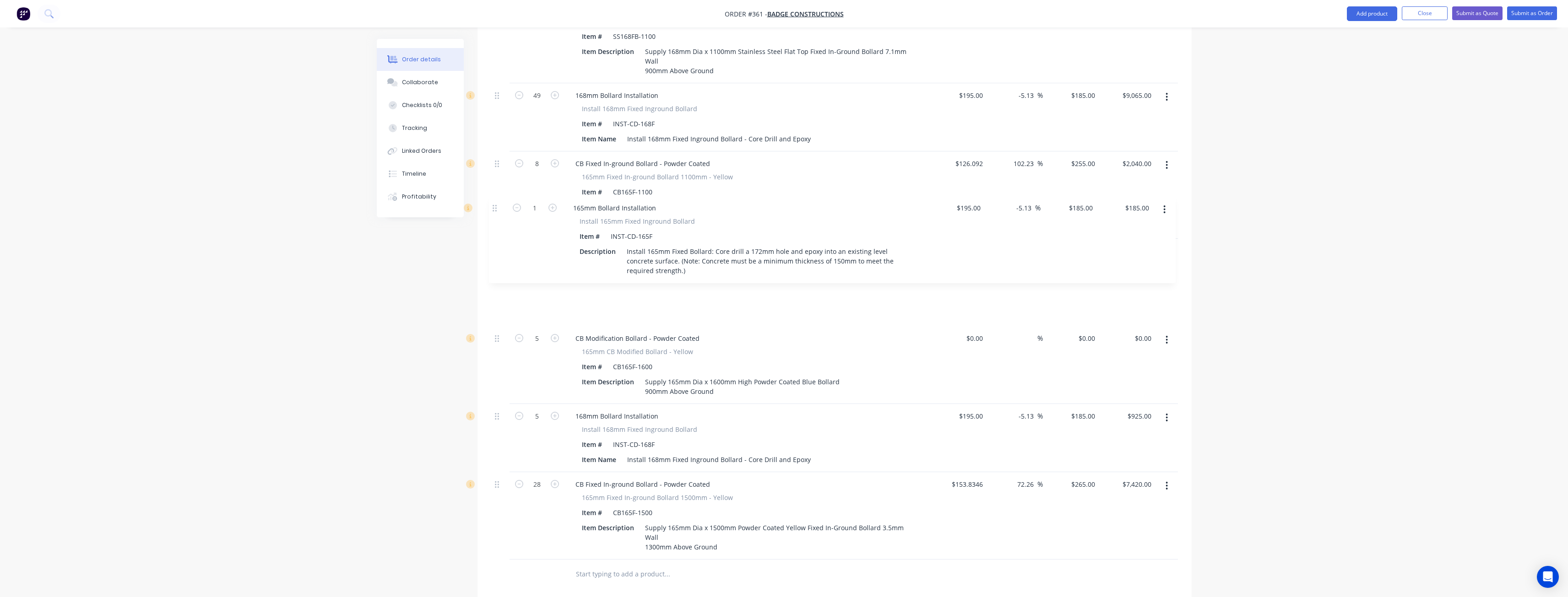
drag, startPoint x: 498, startPoint y: 469, endPoint x: 495, endPoint y: 207, distance: 262.0
click at [495, 207] on div "49 SS Flat Top Fixed In-ground Bollard B-Wall - Stainless Steel 168mmFlatTopFix…" at bounding box center [834, 277] width 687 height 564
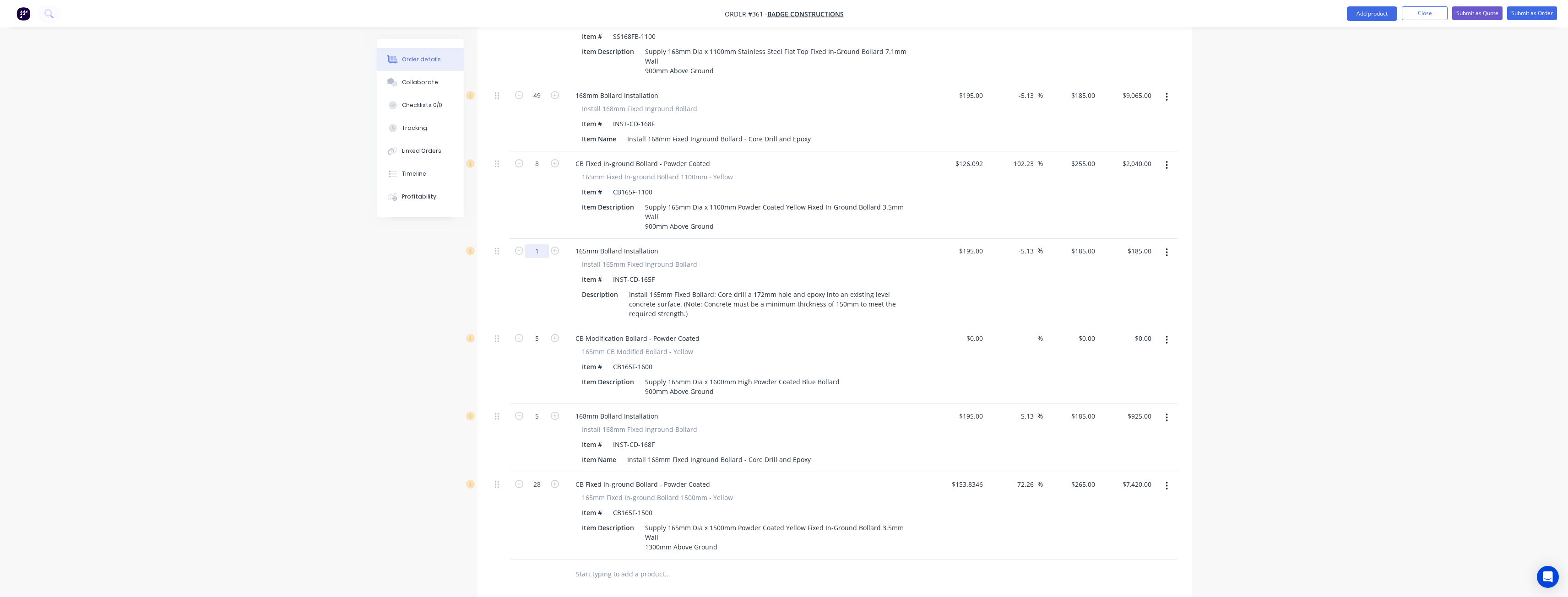
click at [539, 244] on input "1" at bounding box center [537, 251] width 24 height 14
type input "8"
type input "$1,480.00"
click at [371, 345] on div "Order details Collaborate Checklists 0/0 Tracking Linked Orders Timeline Profit…" at bounding box center [784, 223] width 833 height 1199
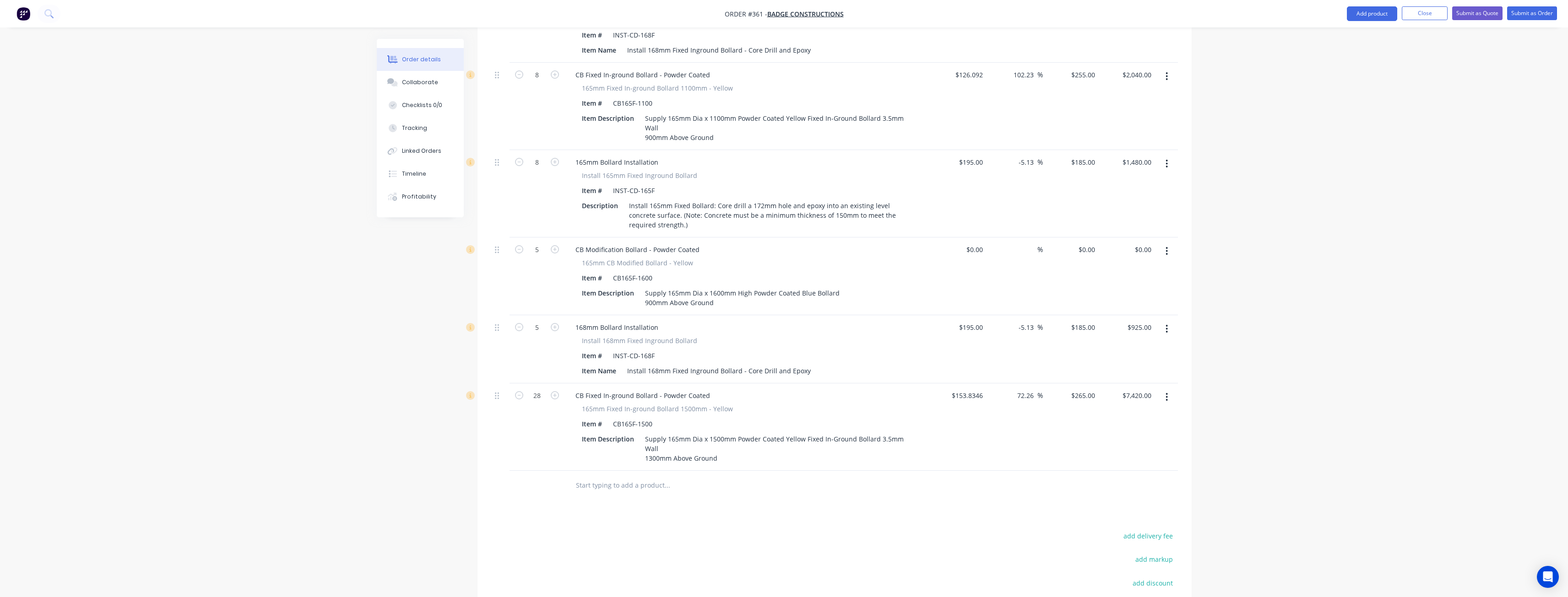
scroll to position [507, 0]
click at [1168, 318] on button "button" at bounding box center [1167, 326] width 22 height 16
click at [1112, 399] on div "Delete" at bounding box center [1134, 405] width 70 height 14
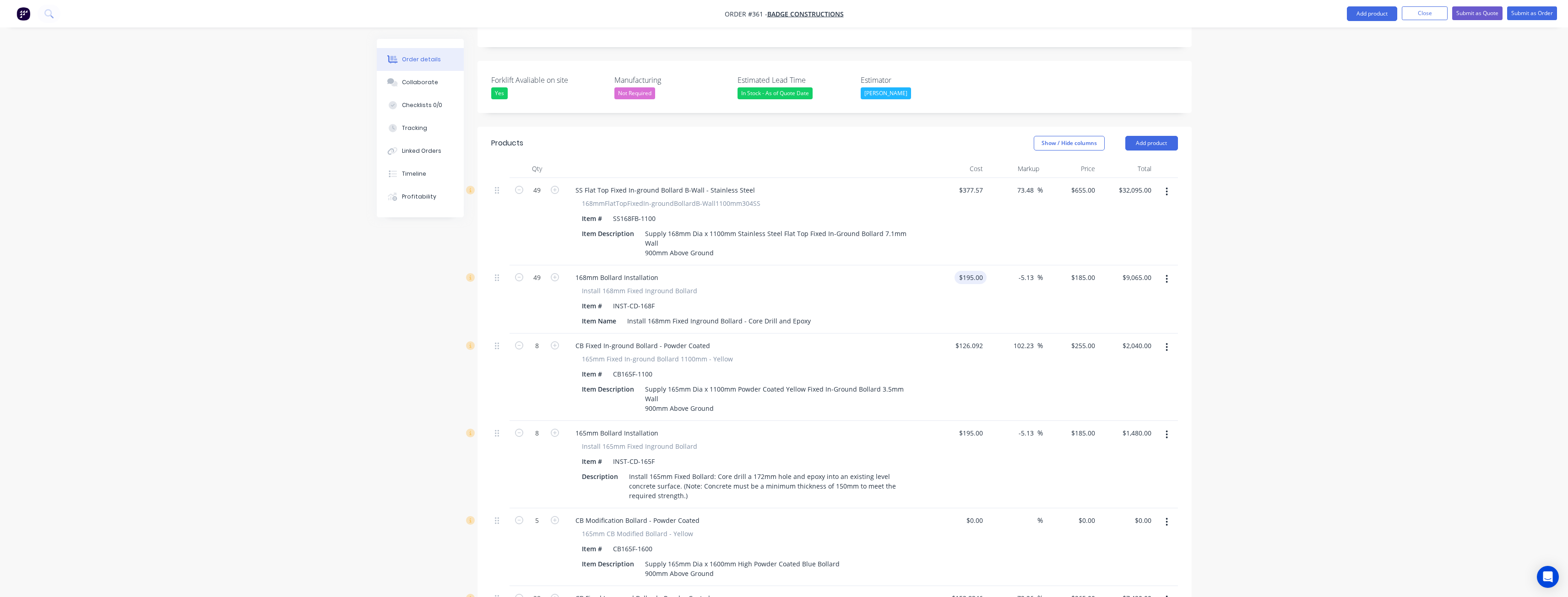
scroll to position [233, 0]
click at [1140, 137] on button "Add product" at bounding box center [1152, 144] width 53 height 15
click at [1137, 161] on div "Product catalogue" at bounding box center [1134, 167] width 70 height 14
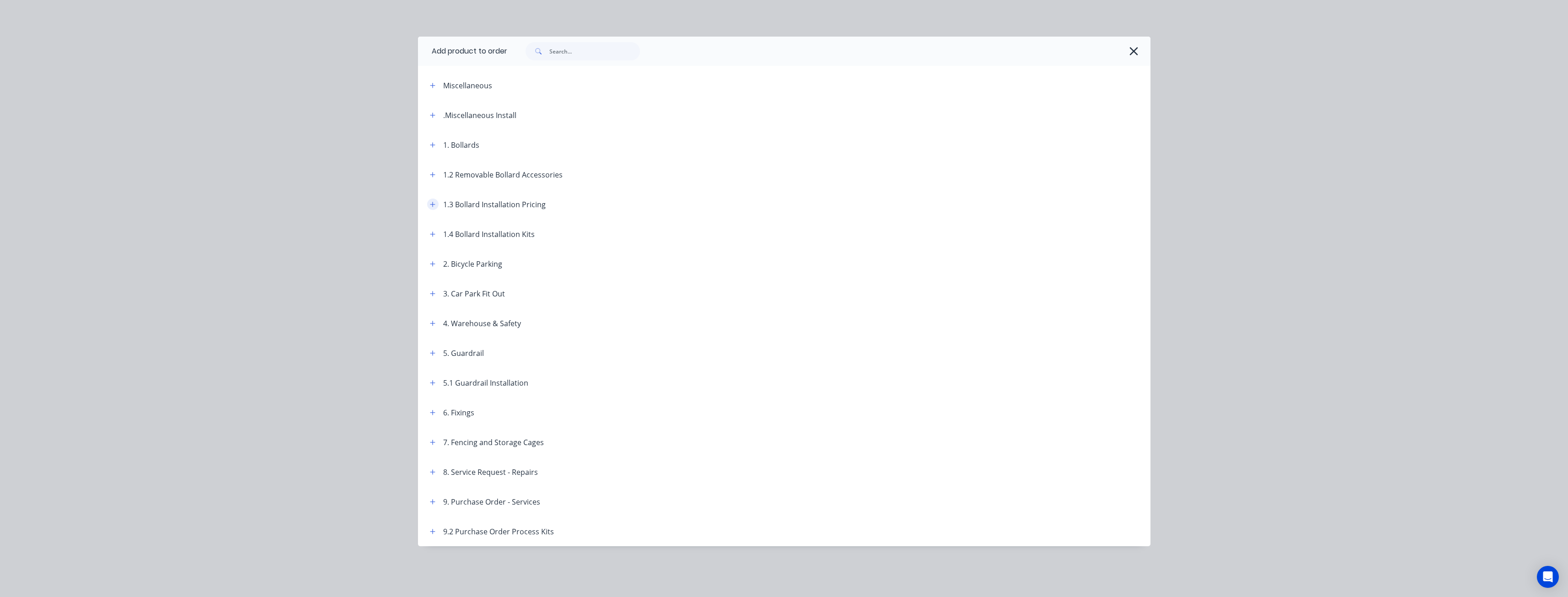
click at [431, 205] on icon "button" at bounding box center [433, 204] width 5 height 6
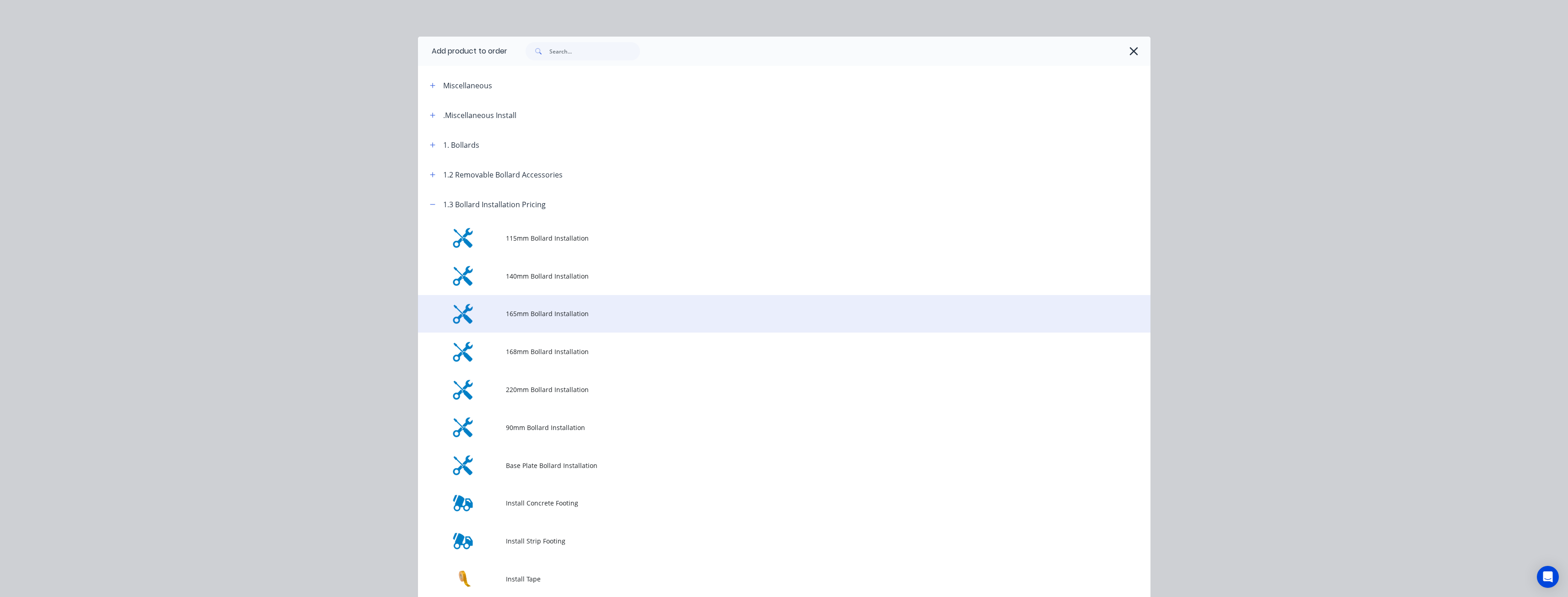
click at [527, 314] on span "165mm Bollard Installation" at bounding box center [764, 314] width 516 height 10
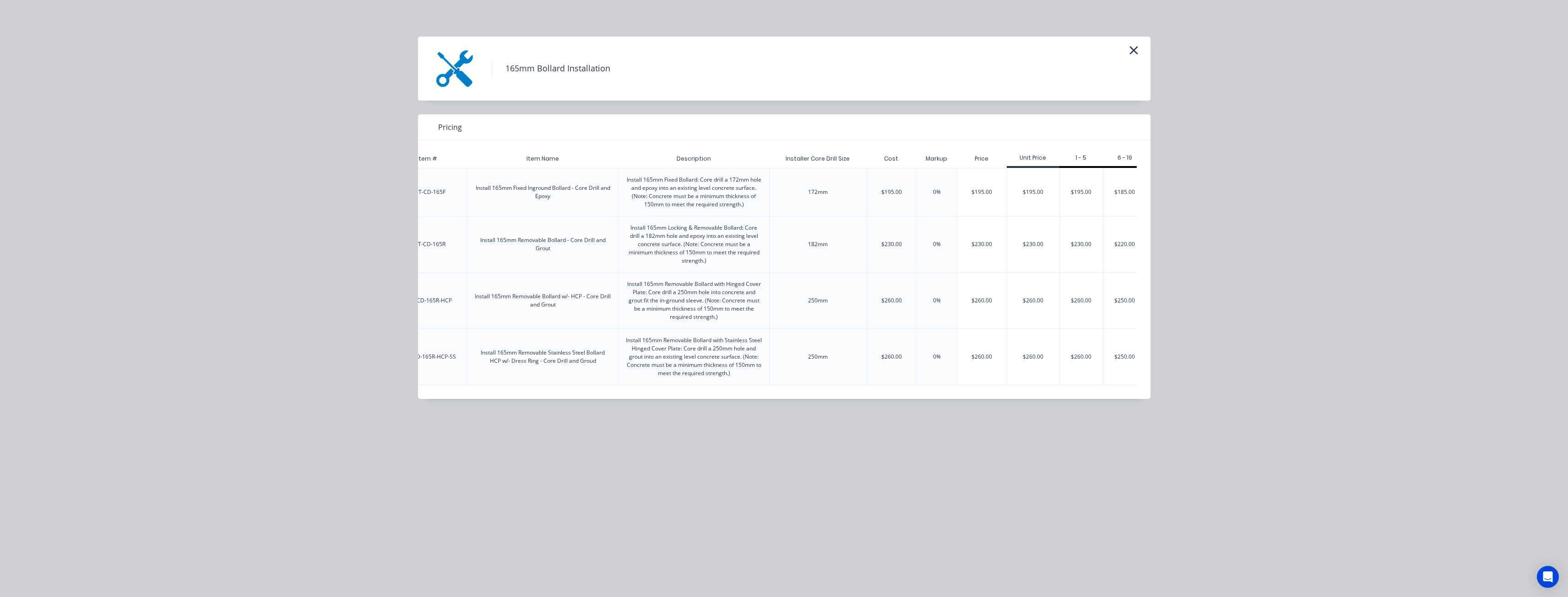
scroll to position [0, 116]
click at [1108, 189] on div "$185.00" at bounding box center [1114, 192] width 43 height 48
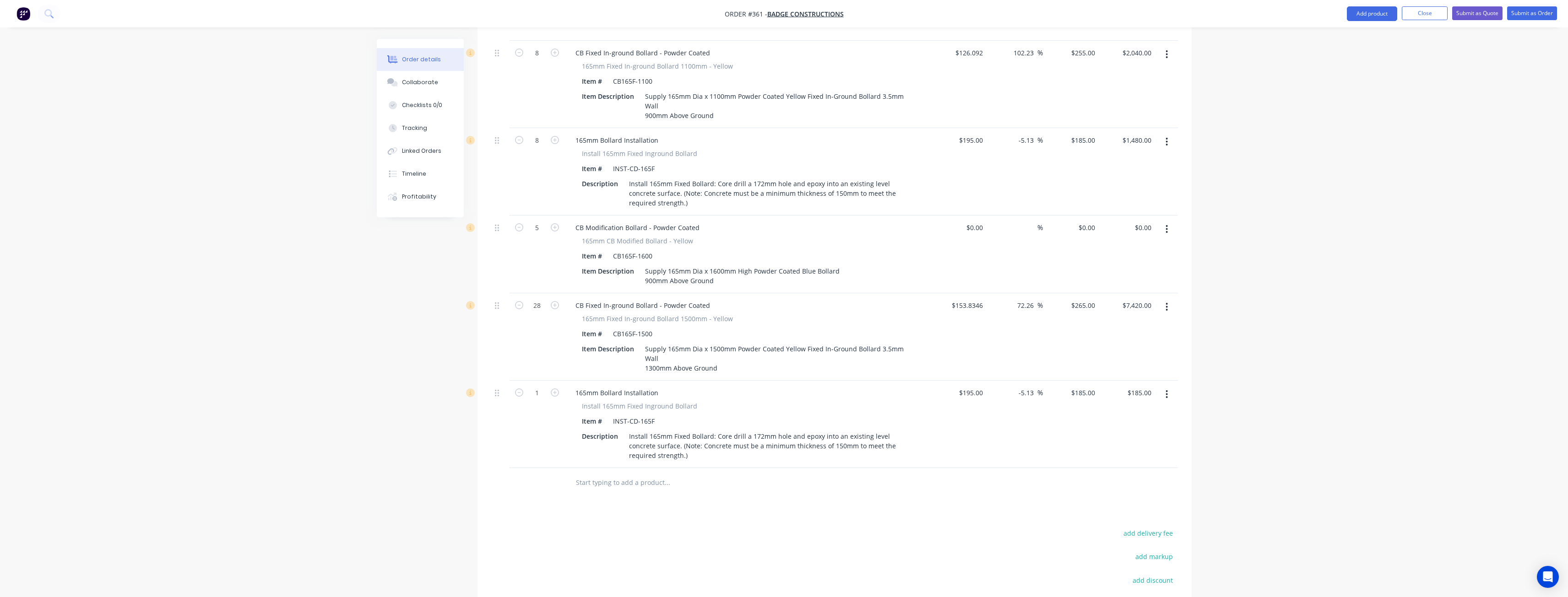
scroll to position [553, 0]
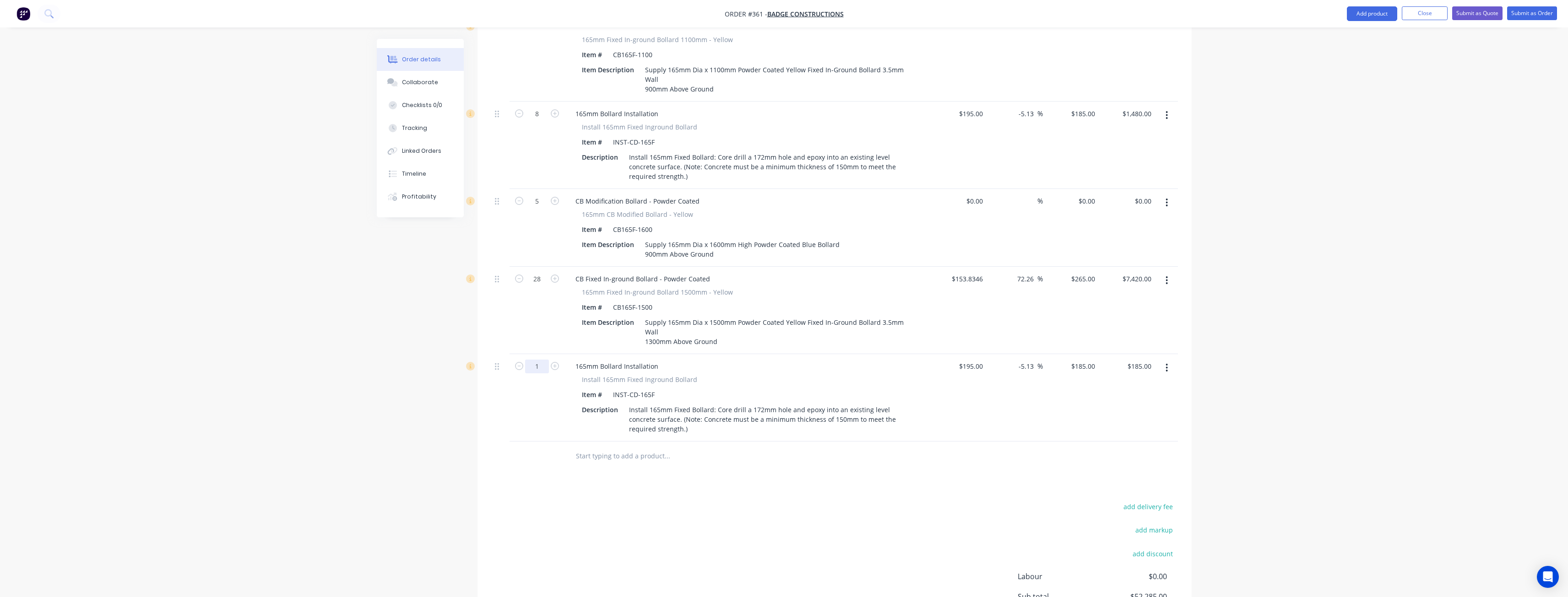
click at [541, 359] on input "1" at bounding box center [537, 366] width 24 height 14
type input "5"
type input "$925.00"
drag, startPoint x: 410, startPoint y: 395, endPoint x: 435, endPoint y: 384, distance: 27.3
click at [410, 395] on div "Created by Budd Created 10/09/25 Required 10/09/25 Assigned to BM Status Draft …" at bounding box center [784, 94] width 815 height 1219
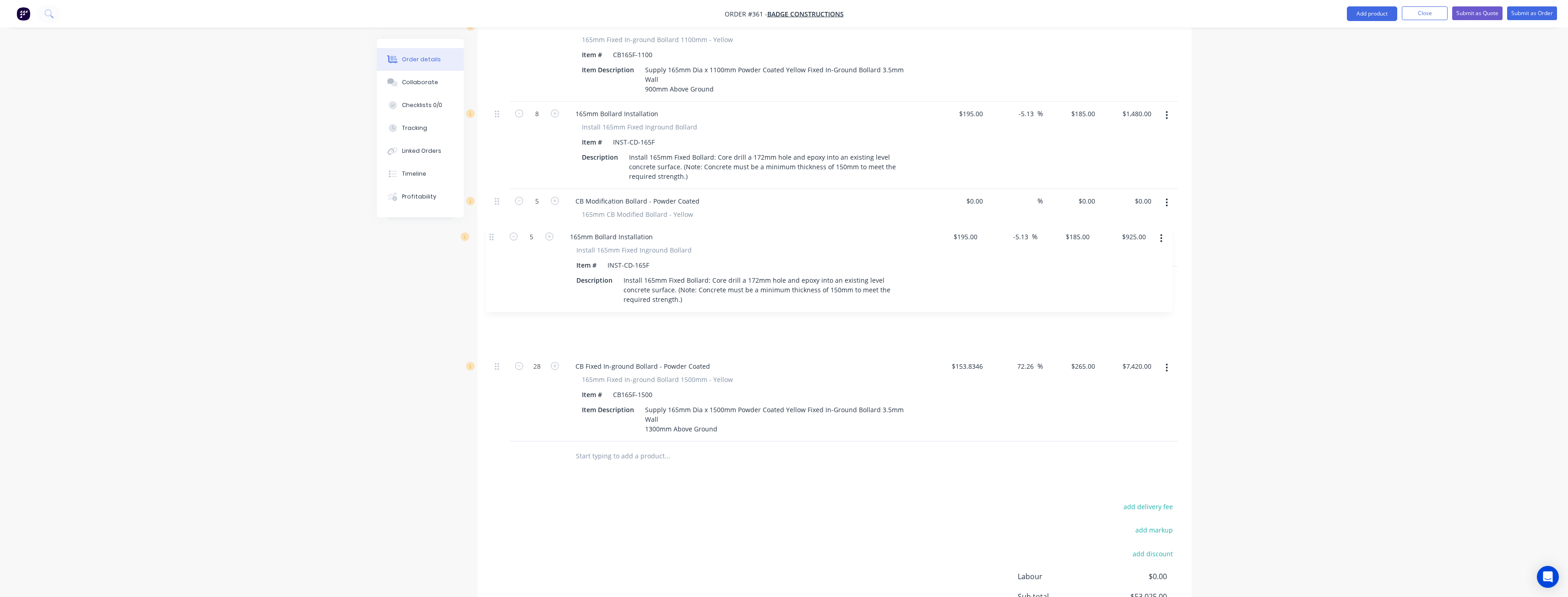
drag, startPoint x: 496, startPoint y: 339, endPoint x: 490, endPoint y: 232, distance: 107.2
click at [490, 232] on div "Qty Cost Markup Price Total 49 SS Flat Top Fixed In-ground Bollard B-Wall - Sta…" at bounding box center [834, 155] width 714 height 631
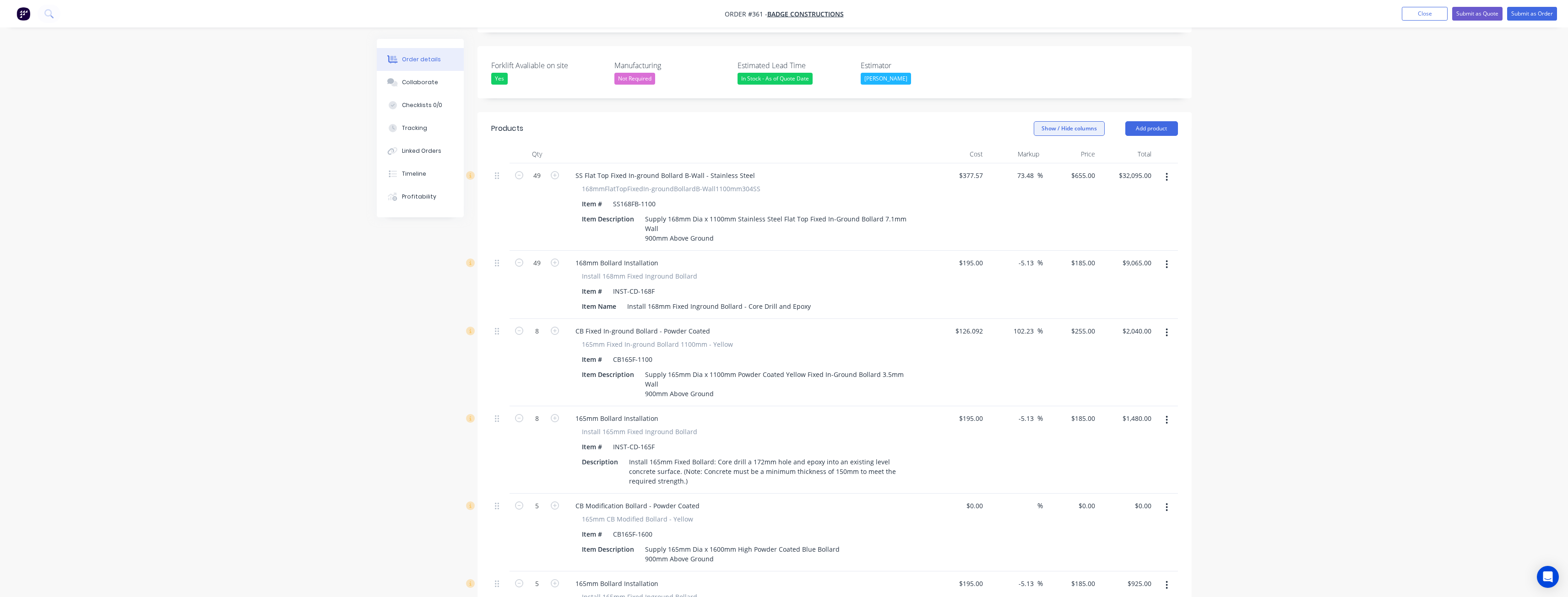
scroll to position [234, 0]
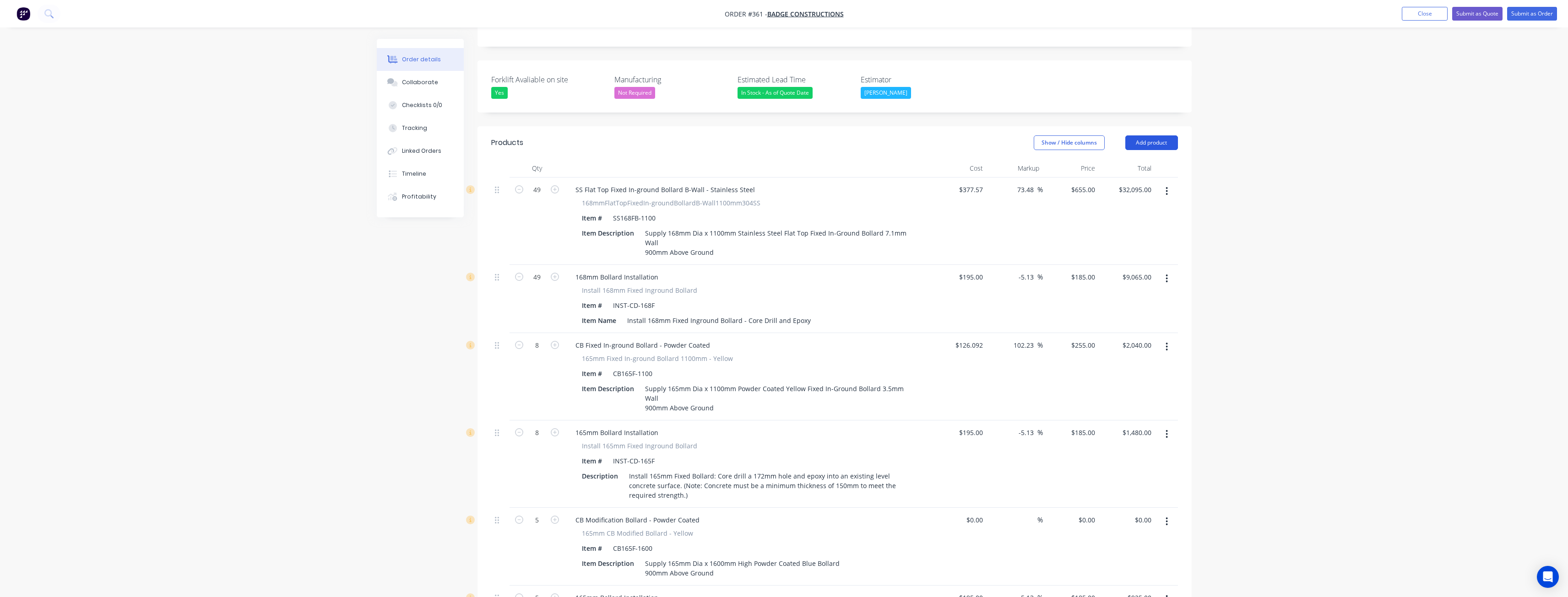
click at [1147, 135] on button "Add product" at bounding box center [1152, 143] width 53 height 15
click at [1132, 159] on div "Product catalogue" at bounding box center [1134, 165] width 70 height 14
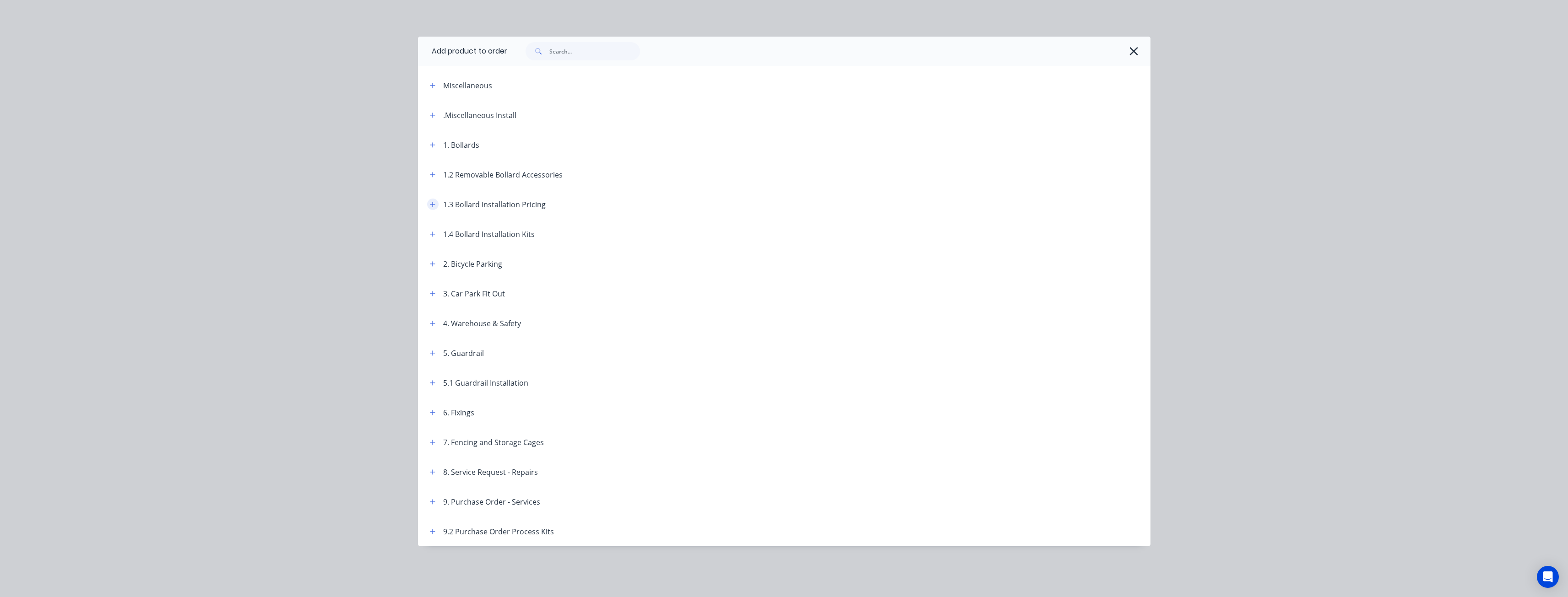
click at [428, 206] on button "button" at bounding box center [433, 204] width 12 height 12
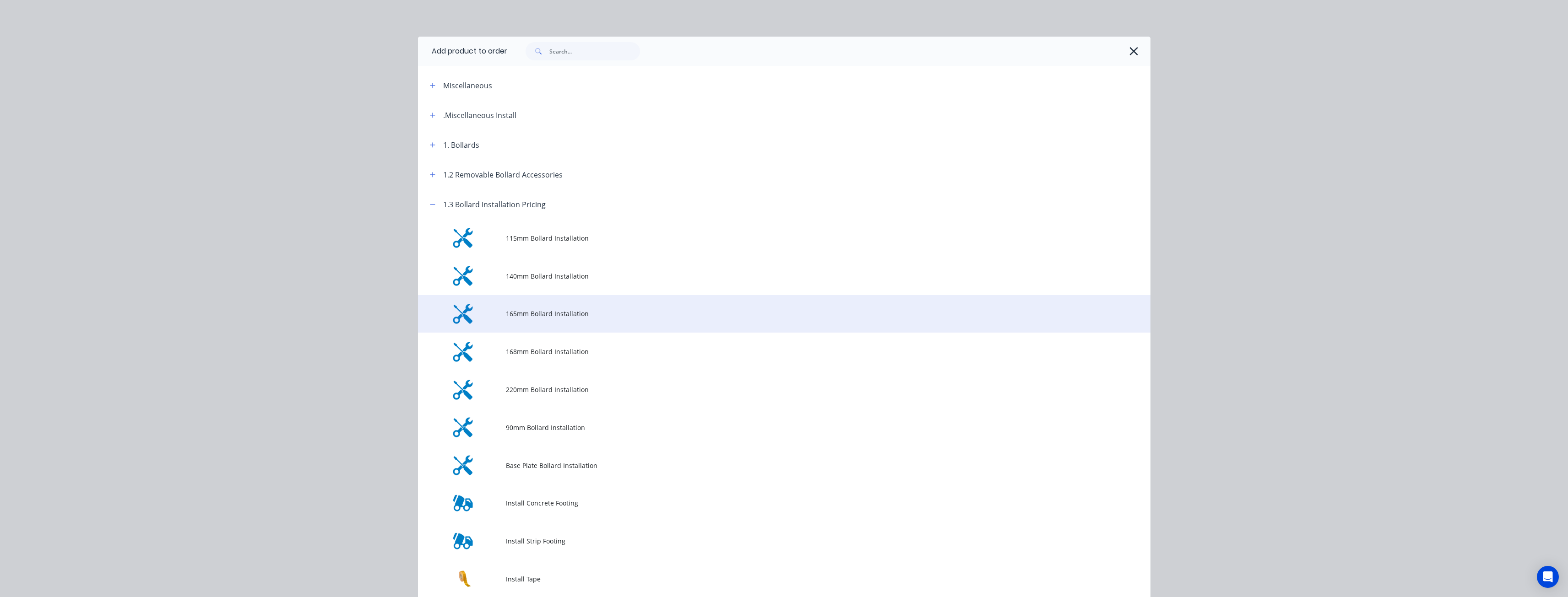
click at [518, 314] on span "165mm Bollard Installation" at bounding box center [764, 314] width 516 height 10
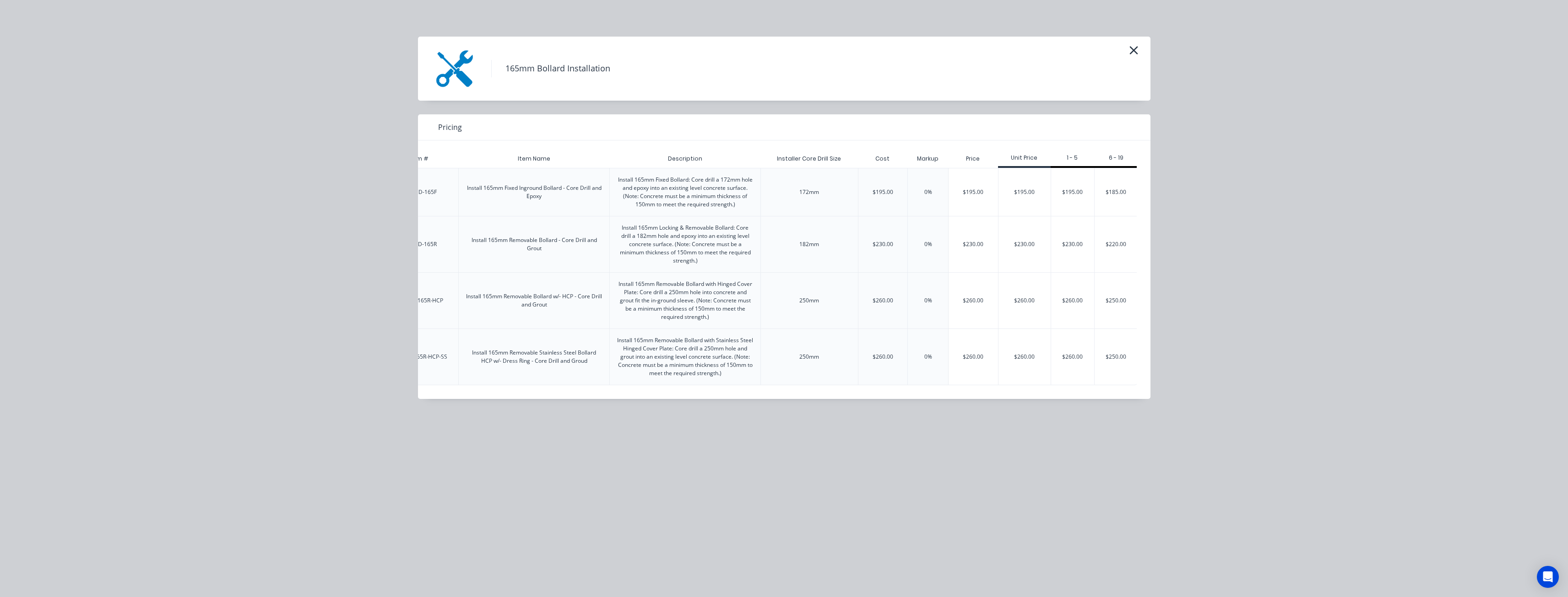
scroll to position [0, 116]
click at [1113, 189] on div "$185.00" at bounding box center [1114, 192] width 43 height 48
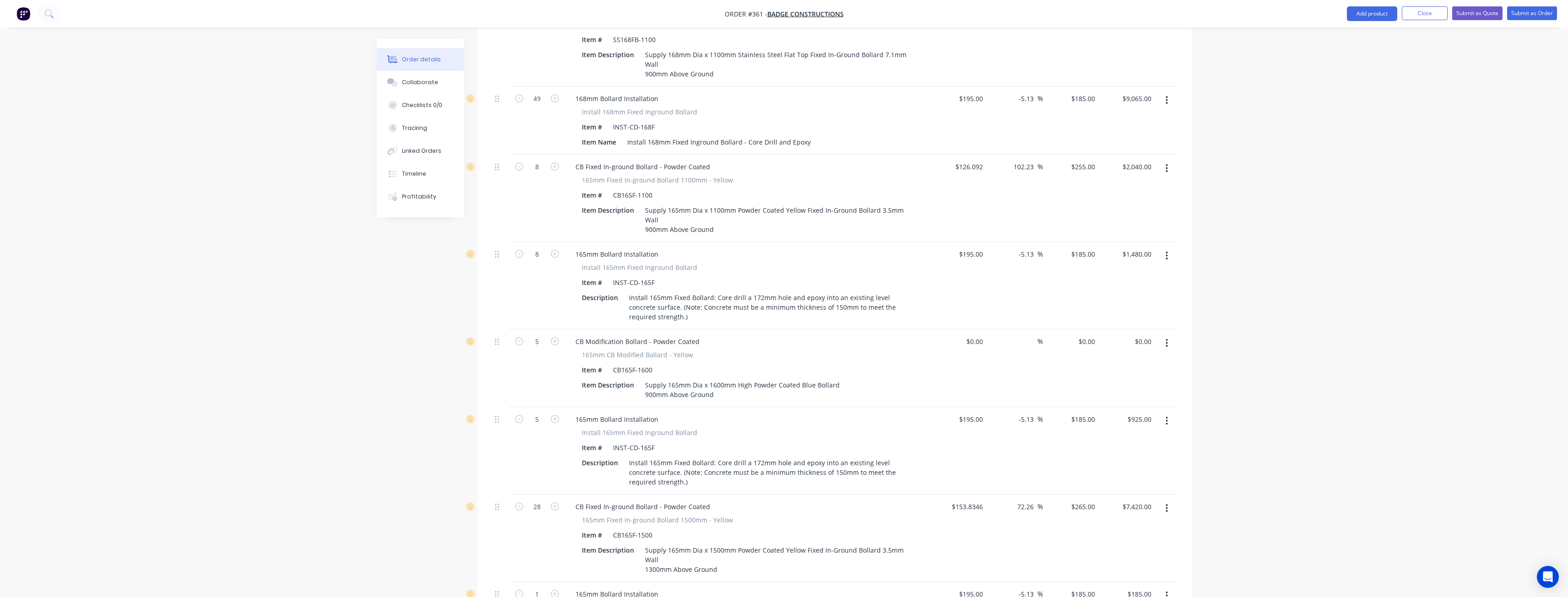
scroll to position [555, 0]
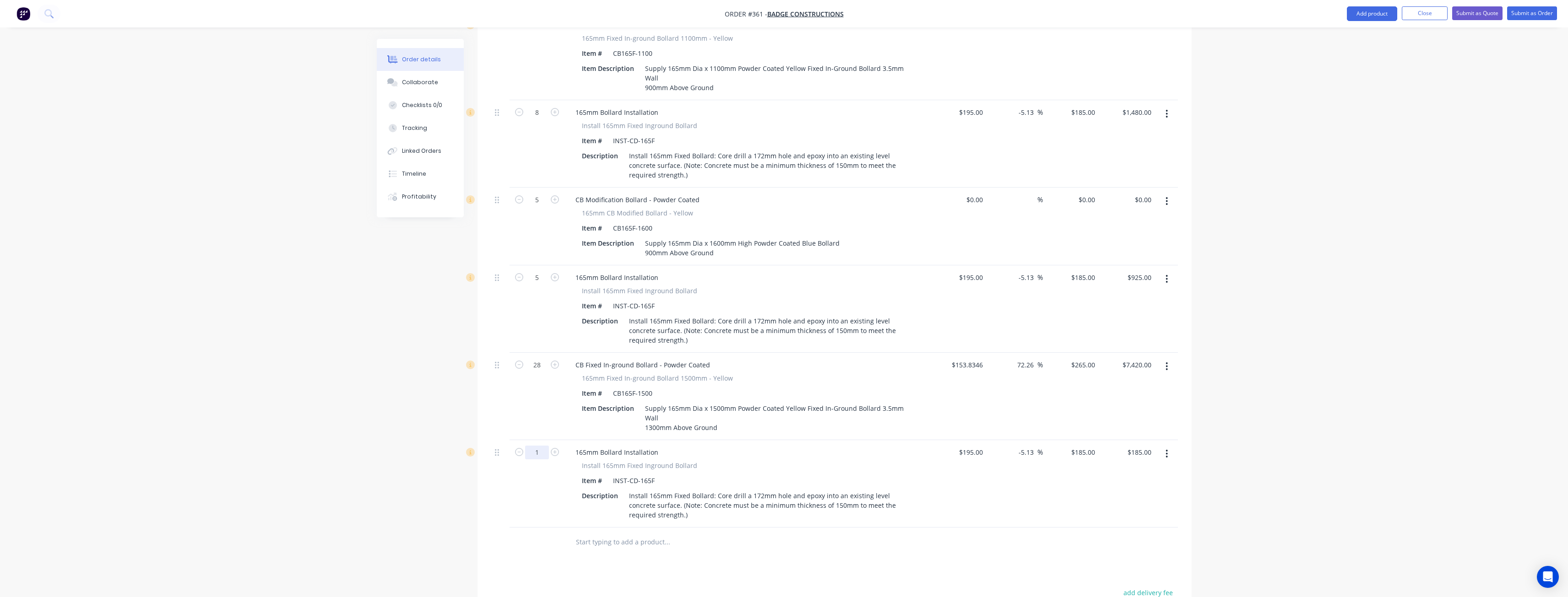
click at [548, 445] on input "1" at bounding box center [537, 452] width 24 height 14
type input "28"
type input "$5,180.00"
drag, startPoint x: 381, startPoint y: 408, endPoint x: 356, endPoint y: 402, distance: 25.7
click at [381, 409] on div "Created by Budd Created 10/09/25 Required 10/09/25 Assigned to BM Status Draft …" at bounding box center [784, 137] width 815 height 1306
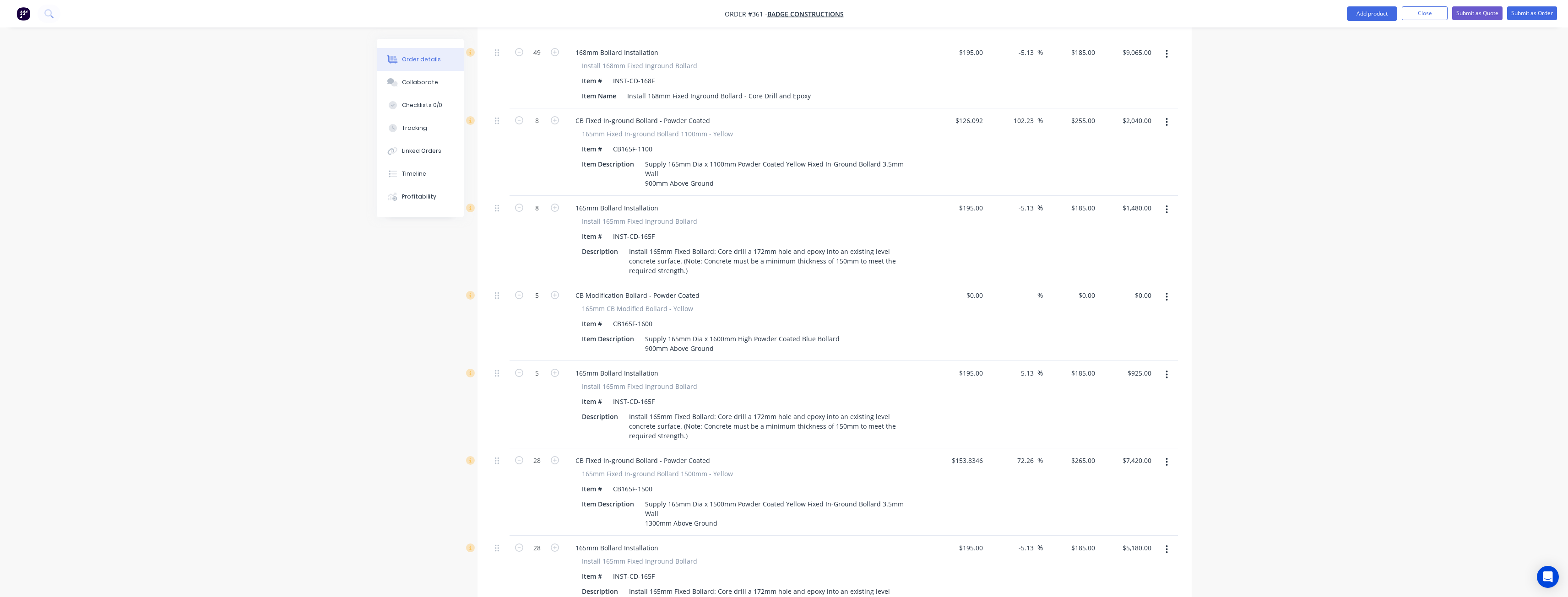
scroll to position [185, 0]
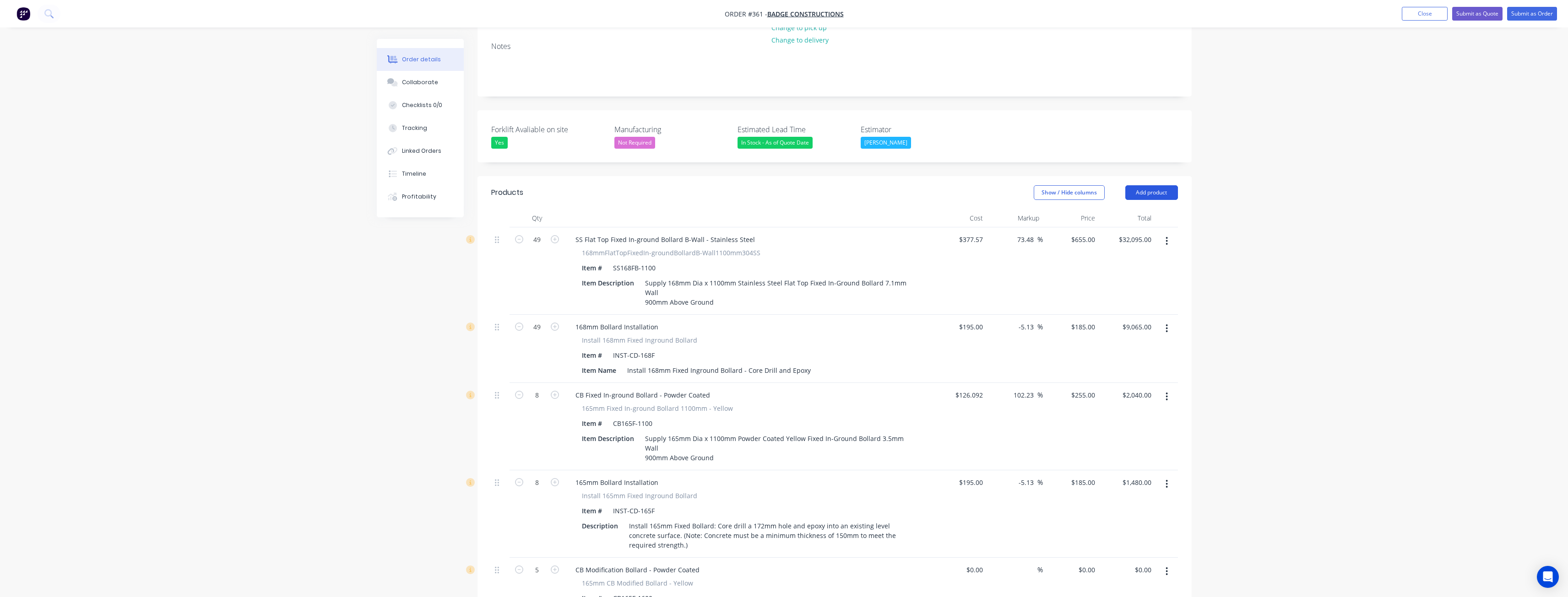
click at [1157, 186] on button "Add product" at bounding box center [1152, 193] width 53 height 15
click at [1113, 209] on div "Product catalogue" at bounding box center [1134, 216] width 70 height 14
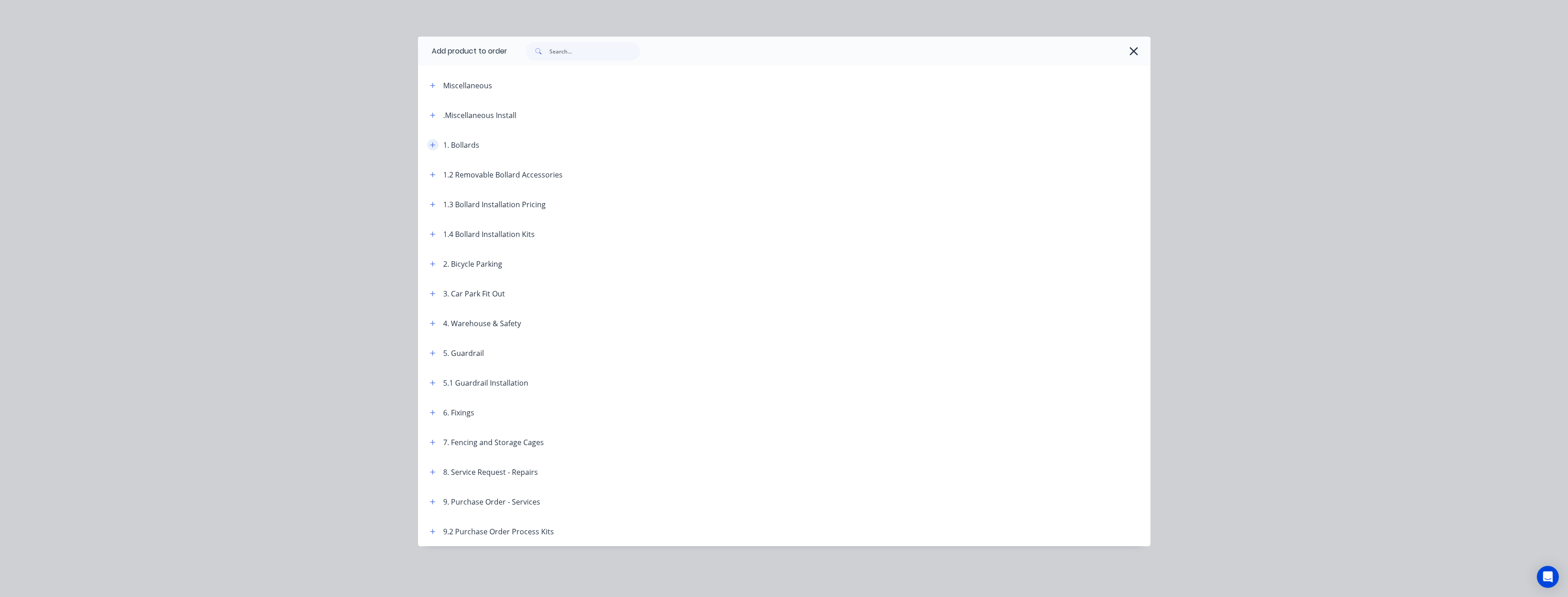
click at [432, 144] on icon "button" at bounding box center [433, 144] width 5 height 6
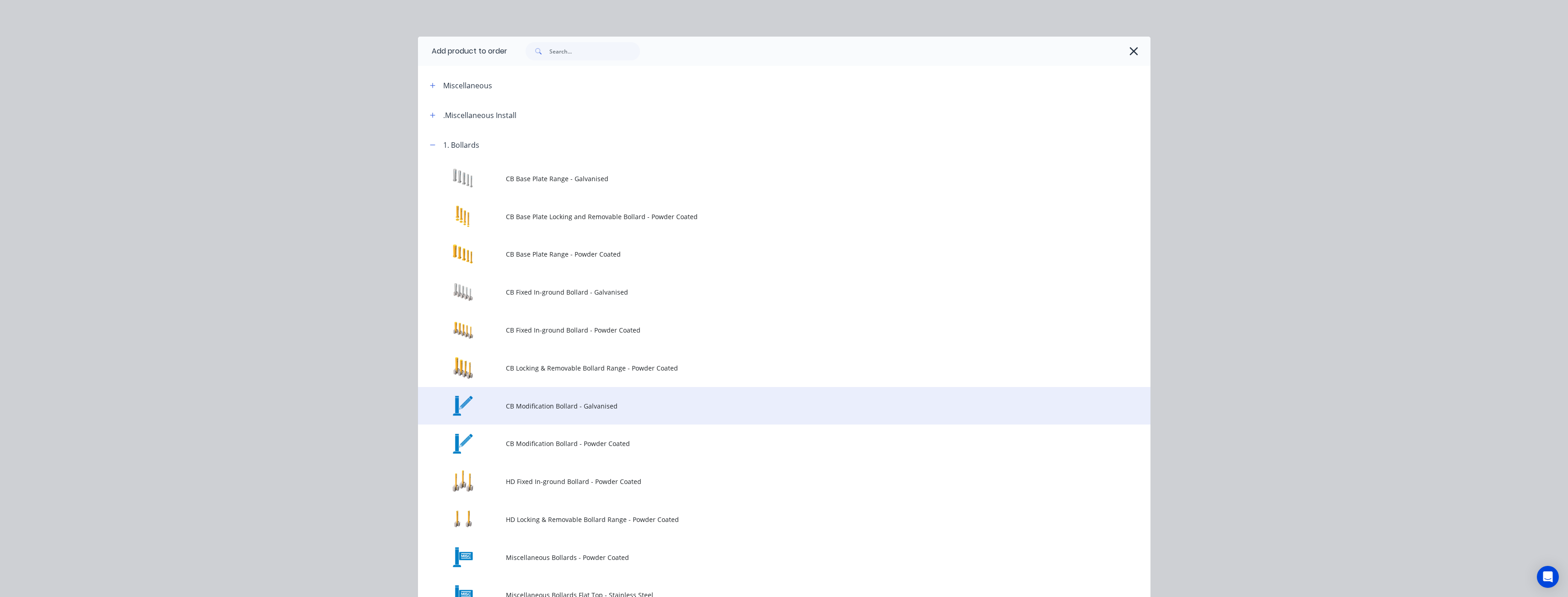
click at [548, 410] on span "CB Modification Bollard - Galvanised" at bounding box center [764, 406] width 516 height 10
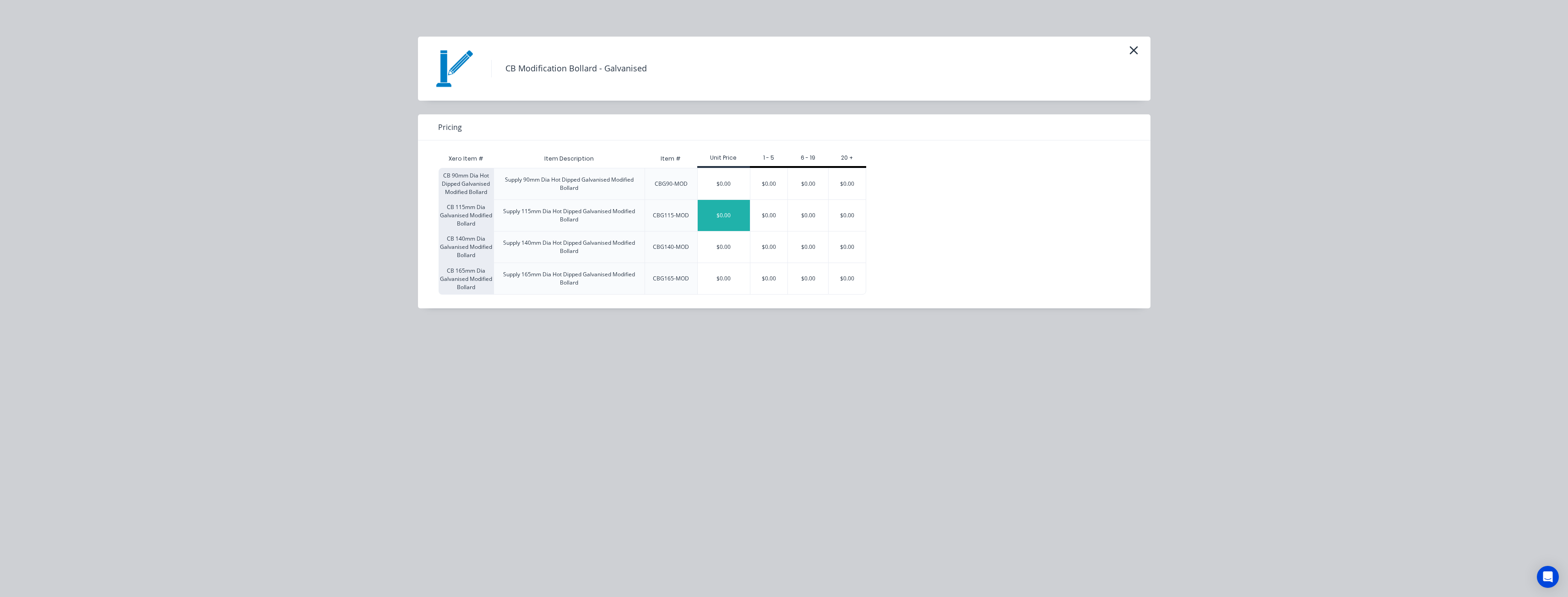
click at [717, 215] on div "$0.00" at bounding box center [724, 216] width 52 height 31
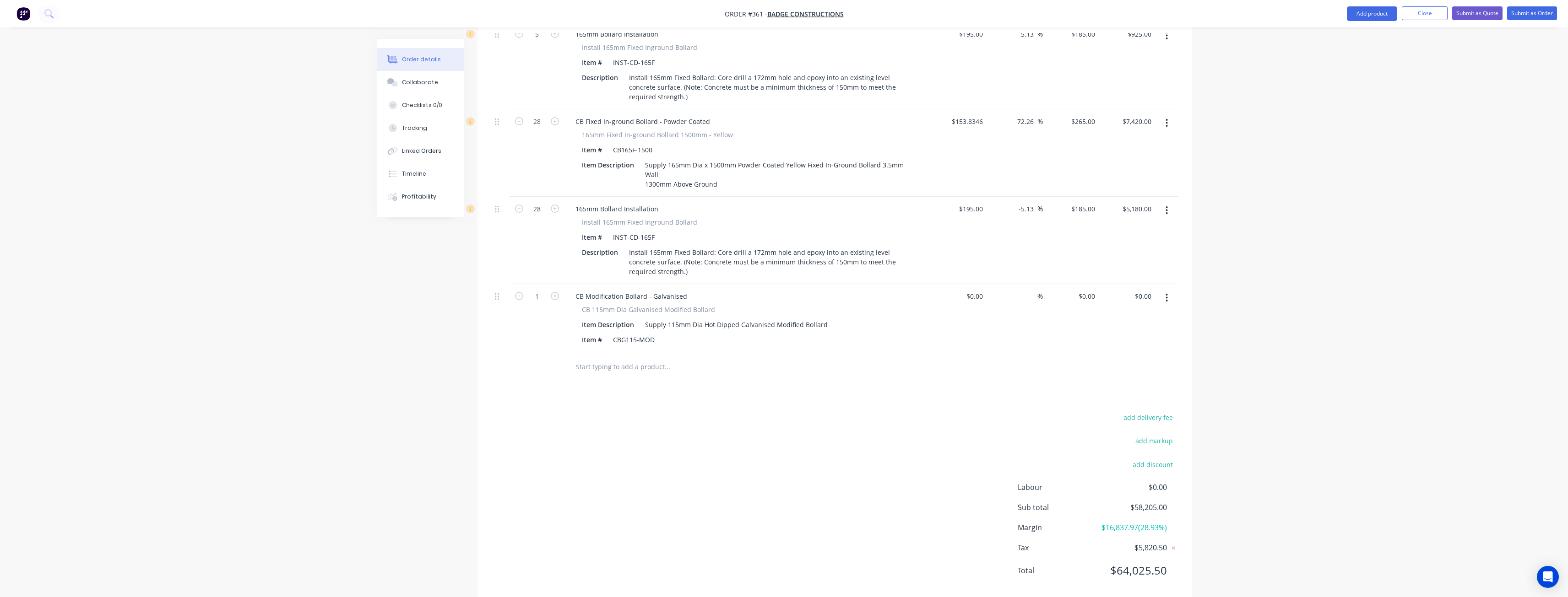
scroll to position [802, 0]
click at [658, 329] on div "CBG115-MOD" at bounding box center [634, 336] width 49 height 14
click at [1167, 289] on icon "button" at bounding box center [1166, 293] width 3 height 10
click at [1110, 367] on div "Delete" at bounding box center [1134, 373] width 70 height 14
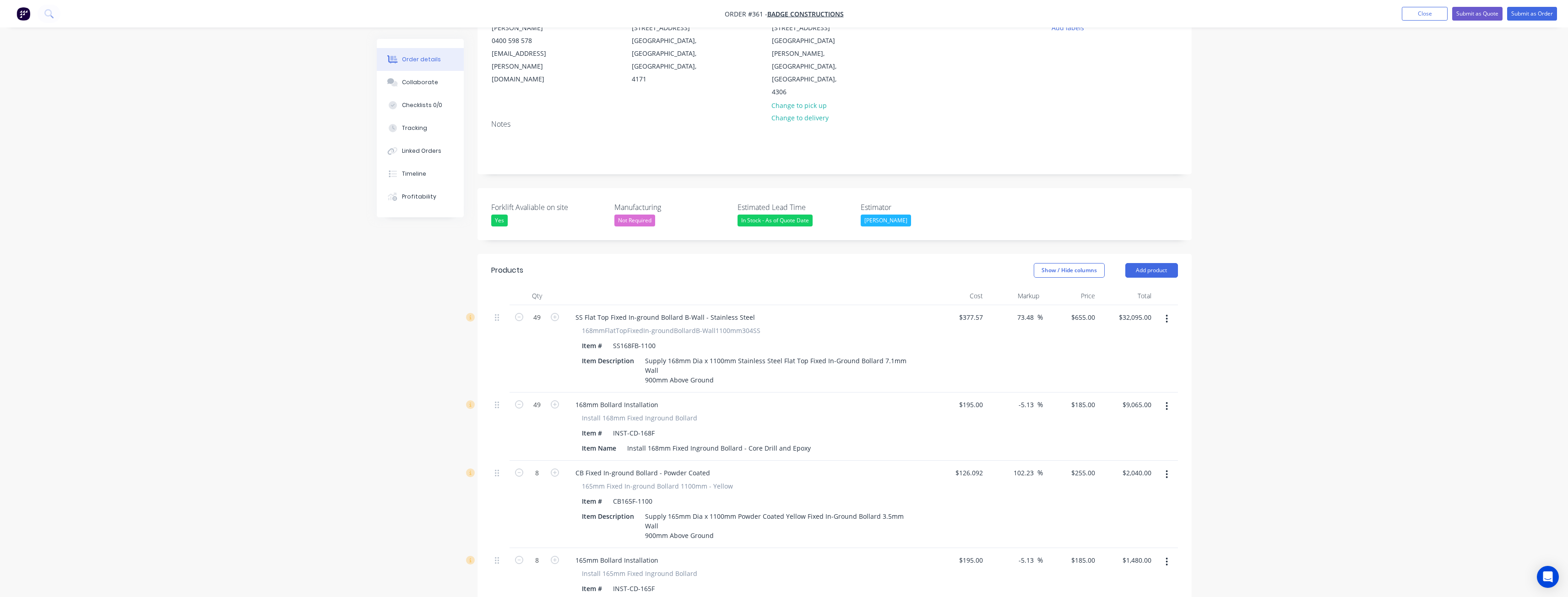
scroll to position [93, 0]
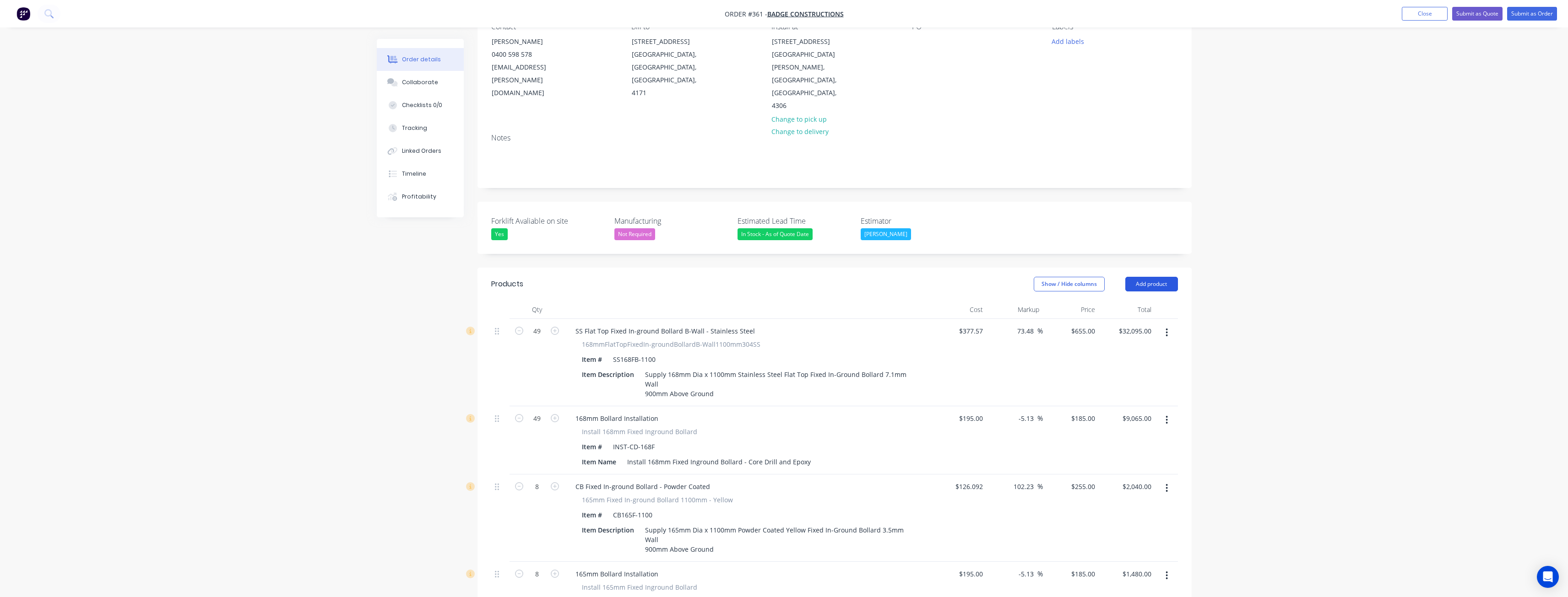
click at [1147, 277] on button "Add product" at bounding box center [1152, 284] width 53 height 15
click at [1137, 301] on div "Product catalogue" at bounding box center [1134, 307] width 70 height 14
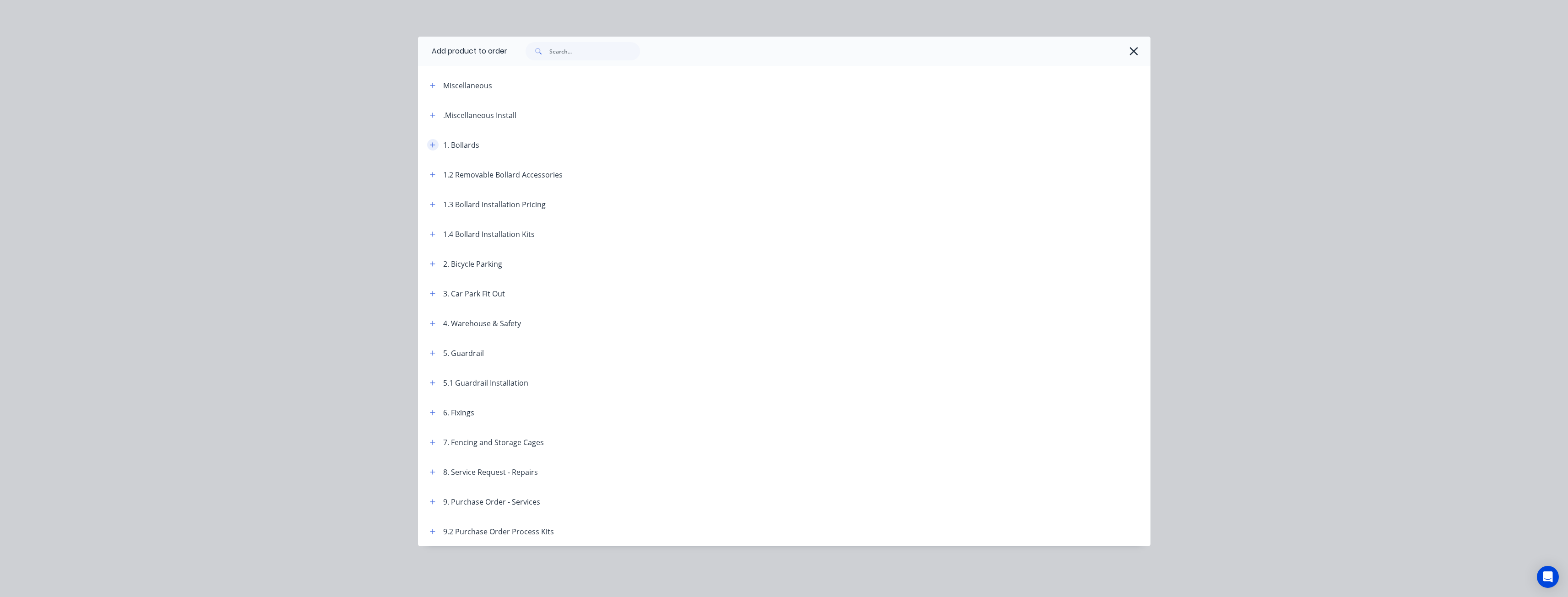
click at [428, 144] on button "button" at bounding box center [433, 144] width 12 height 12
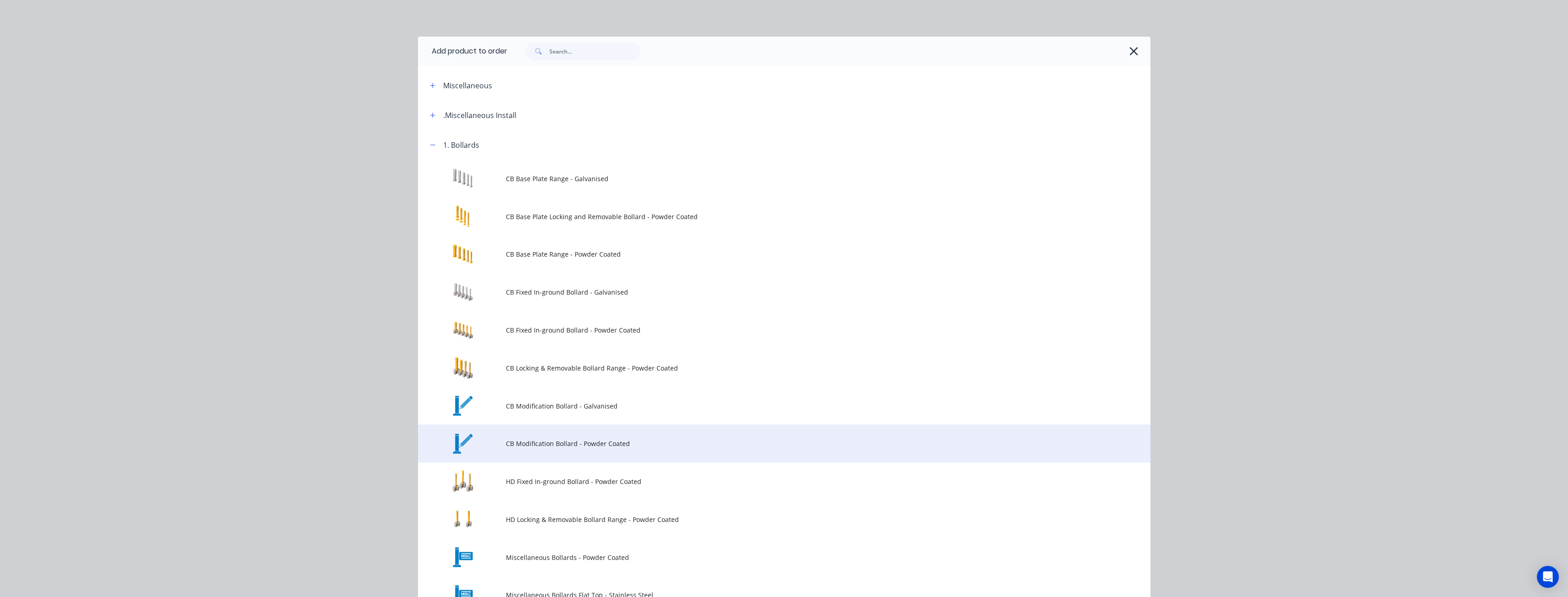
click at [585, 442] on span "CB Modification Bollard - Powder Coated" at bounding box center [764, 443] width 516 height 10
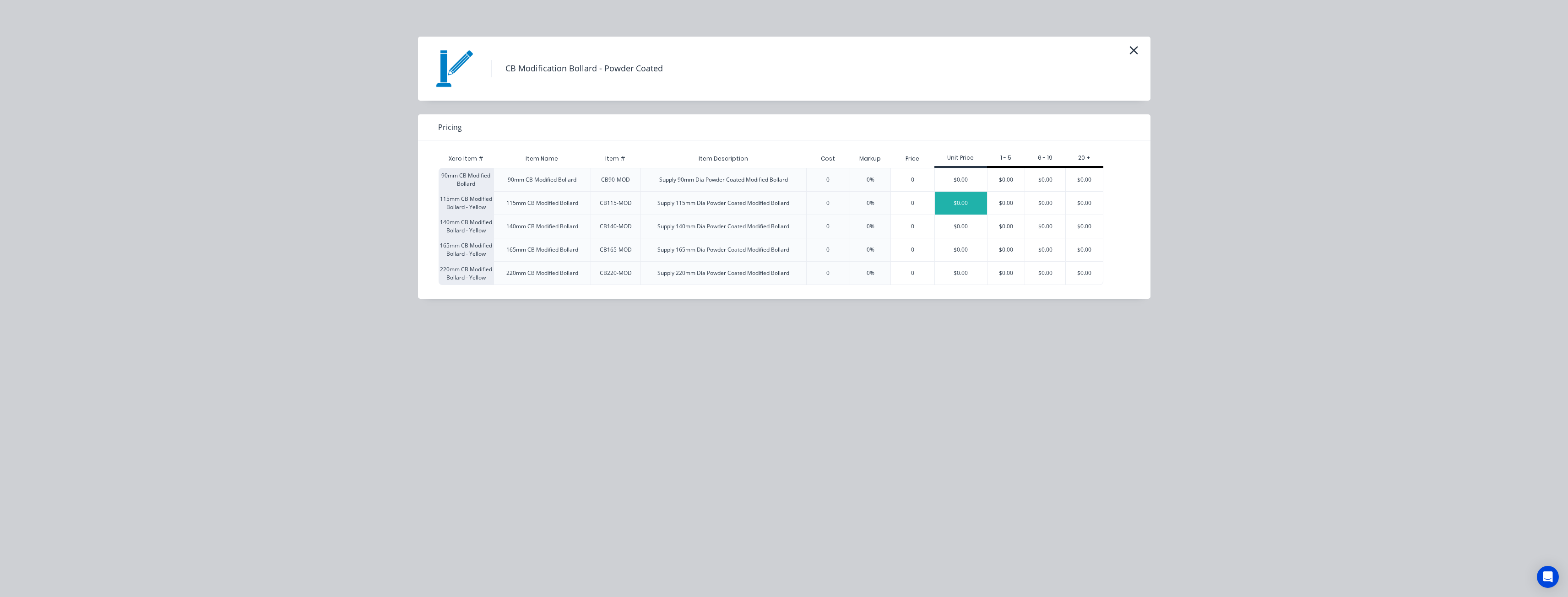
click at [957, 204] on div "$0.00" at bounding box center [961, 203] width 52 height 23
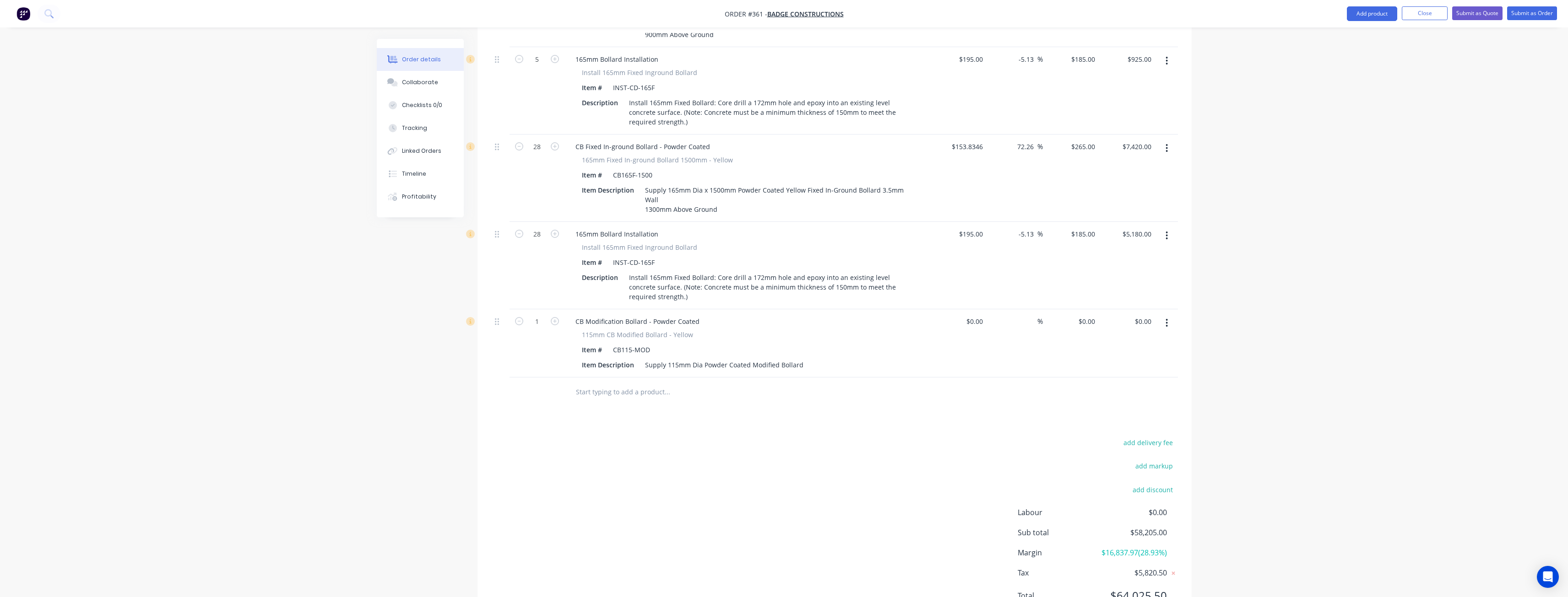
scroll to position [779, 0]
click at [651, 336] on div "CB115-MOD" at bounding box center [631, 343] width 45 height 14
click at [632, 336] on div "CB115-MOD" at bounding box center [631, 343] width 45 height 14
click at [655, 336] on div "CB115B-MOD" at bounding box center [633, 343] width 48 height 14
click at [703, 352] on div "Supply 115mm Dia Powder Coated Modified Bollard" at bounding box center [724, 358] width 166 height 14
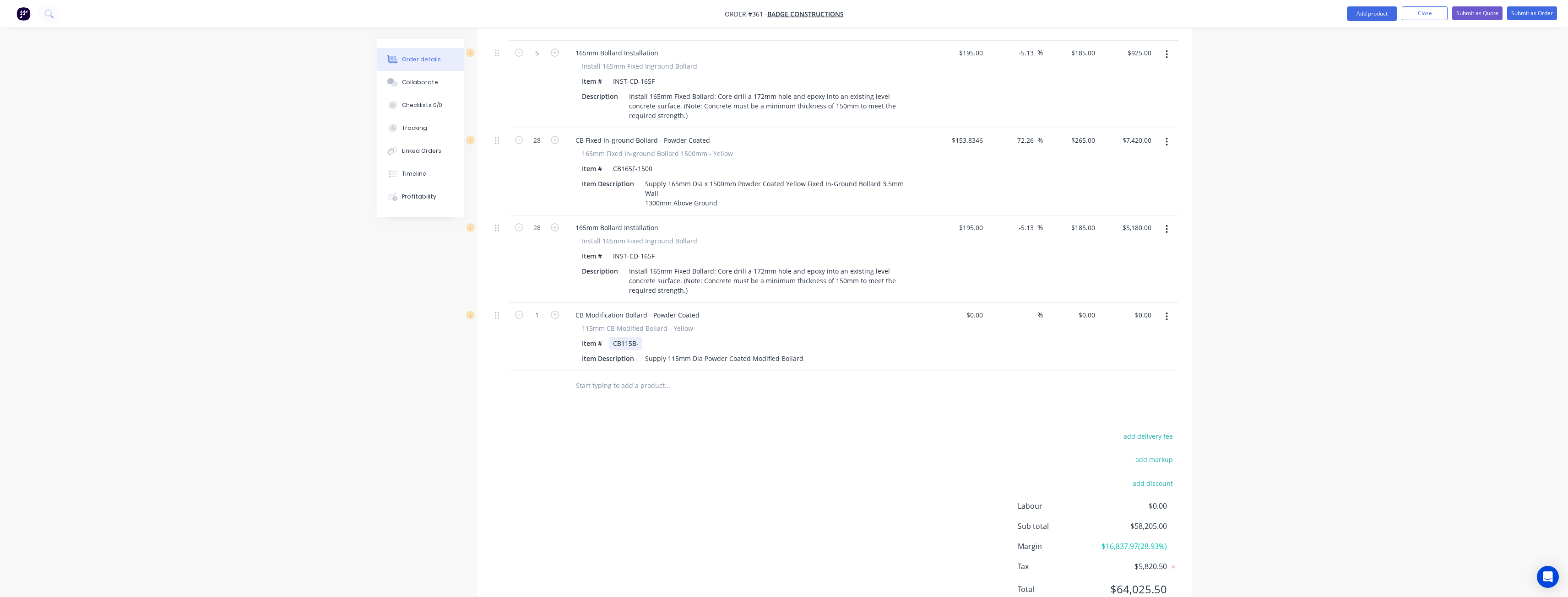
click at [640, 336] on div "CB115B-" at bounding box center [626, 343] width 33 height 14
click at [704, 352] on div "Supply 115mm Dia Powder Coated Modified Bollard" at bounding box center [724, 358] width 166 height 14
click at [817, 352] on div "Supply 115mm Dia x 1000 High Powder Coated Modified Bollard" at bounding box center [743, 358] width 203 height 14
click at [823, 352] on div "Supply 115mm Dia x 1000 High Powder Coated Red Bollard" at bounding box center [736, 358] width 188 height 14
click at [731, 430] on div "add delivery fee add markup add discount Labour $0.00 Sub total $58,205.00 Marg…" at bounding box center [834, 517] width 687 height 176
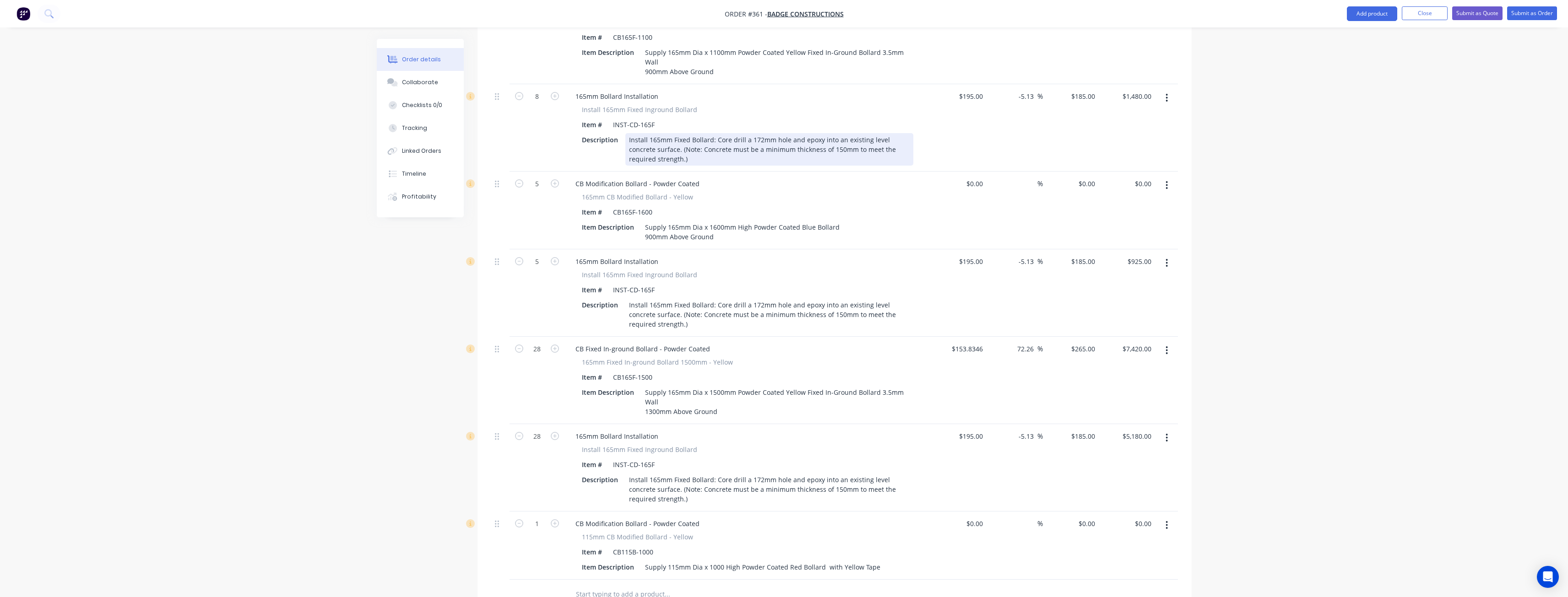
scroll to position [596, 0]
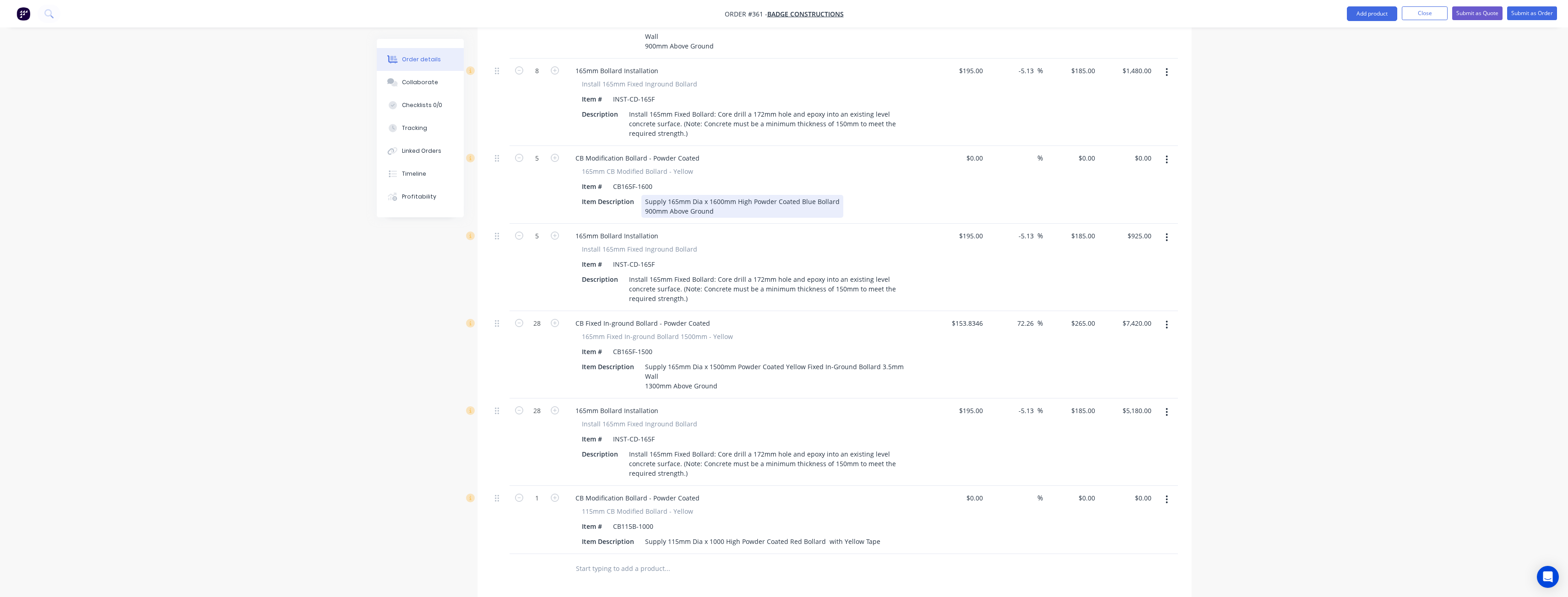
click at [724, 195] on div "Supply 165mm Dia x 1600mm High Powder Coated Blue Bollard 900mm Above Ground" at bounding box center [742, 206] width 202 height 23
click at [837, 195] on div "Supply 165mm Dia x 1600mm High Powder Coated Blue Bollard 900mm Above Ground" at bounding box center [742, 206] width 202 height 23
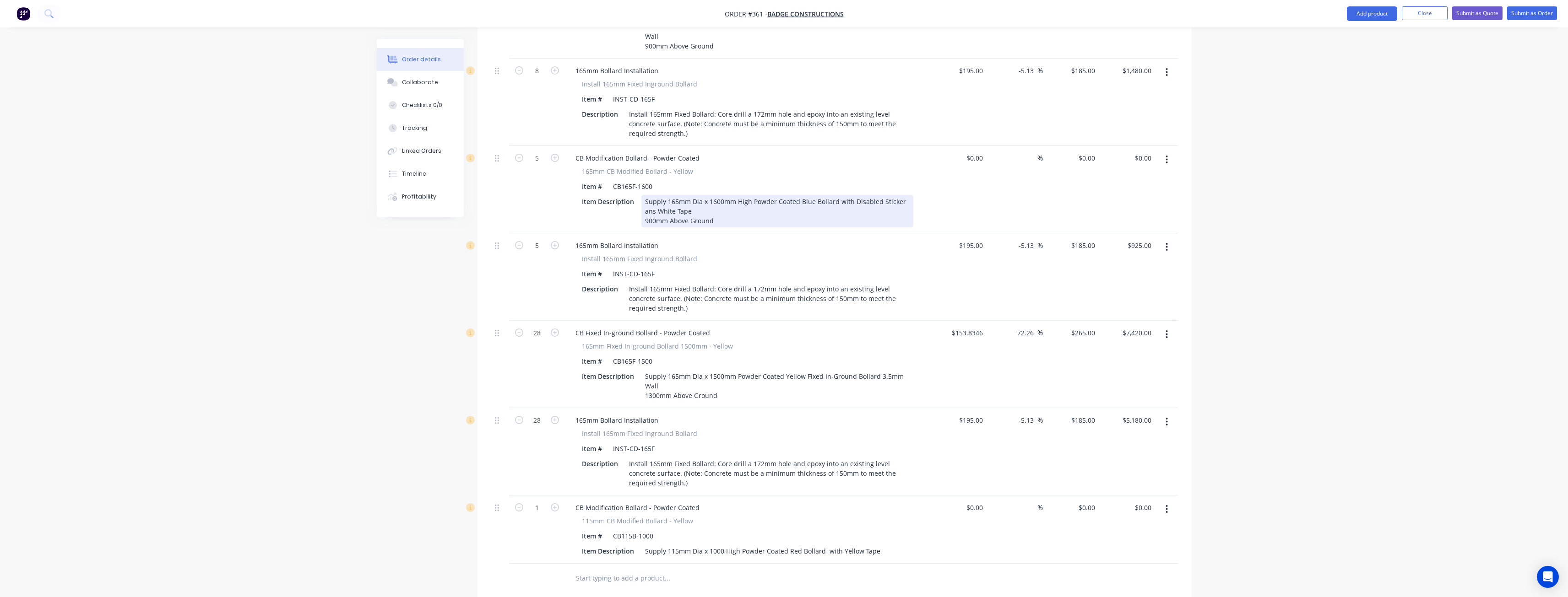
click at [651, 195] on div "Supply 165mm Dia x 1600mm High Powder Coated Blue Bollard with Disabled Sticker…" at bounding box center [777, 211] width 272 height 33
click at [652, 195] on div "Supply 165mm Dia x 1600mm High Powder Coated Blue Bollard with Disabled Sticker…" at bounding box center [777, 211] width 272 height 33
click at [657, 195] on div "Supply 165mm Dia x 1600mm High Powder Coated Blue Bollard with Disabled Sticker…" at bounding box center [777, 211] width 272 height 33
click at [731, 197] on div "Supply 165mm Dia x 1600mm High Powder Coated Blue Bollard with Disabled Sticker…" at bounding box center [777, 211] width 272 height 33
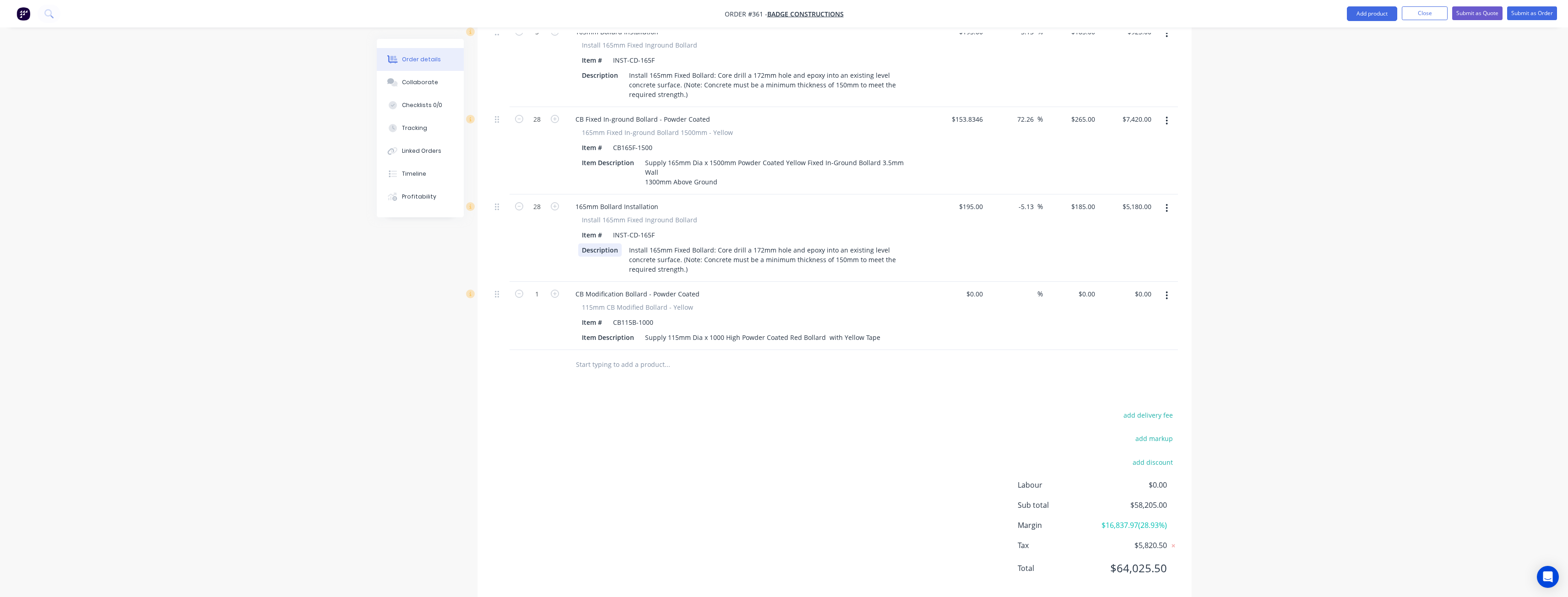
scroll to position [811, 0]
click at [545, 286] on input "1" at bounding box center [537, 293] width 24 height 14
type input "3"
click at [826, 329] on div "Supply 115mm Dia x 1000 High Powder Coated Red Bollard with Yellow Tape" at bounding box center [762, 336] width 242 height 14
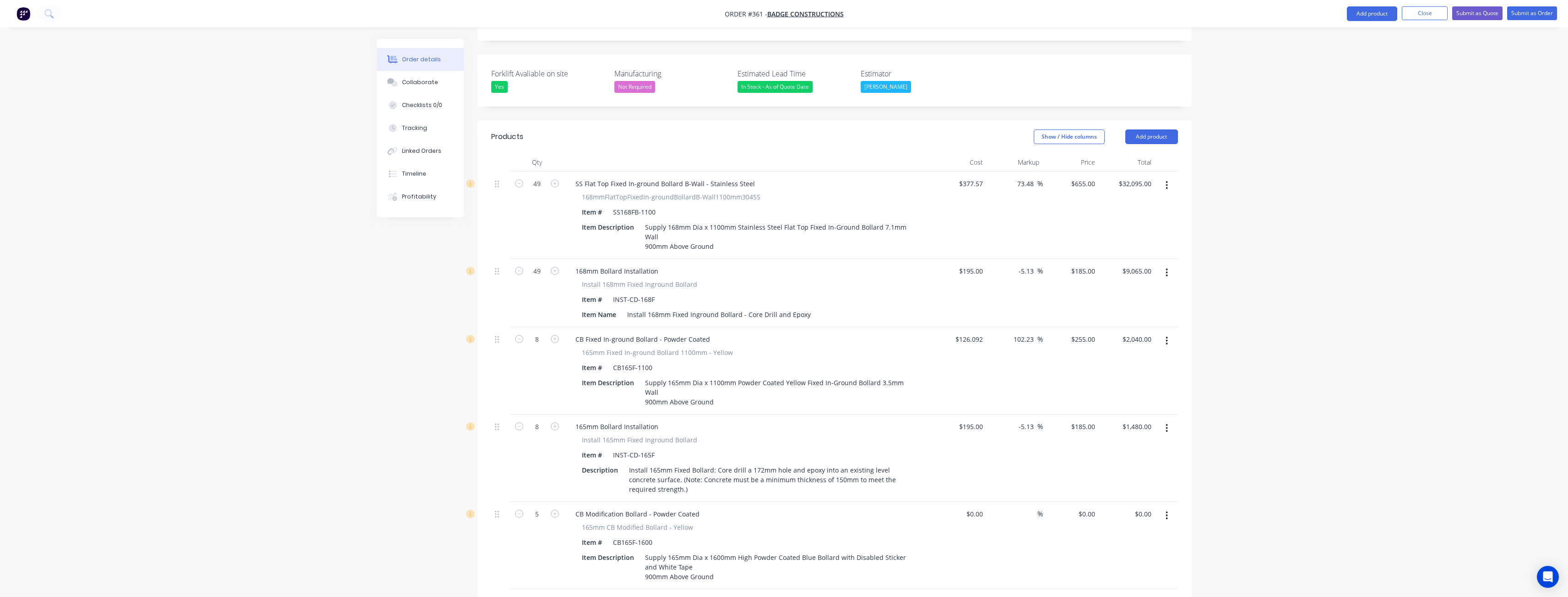
scroll to position [34, 0]
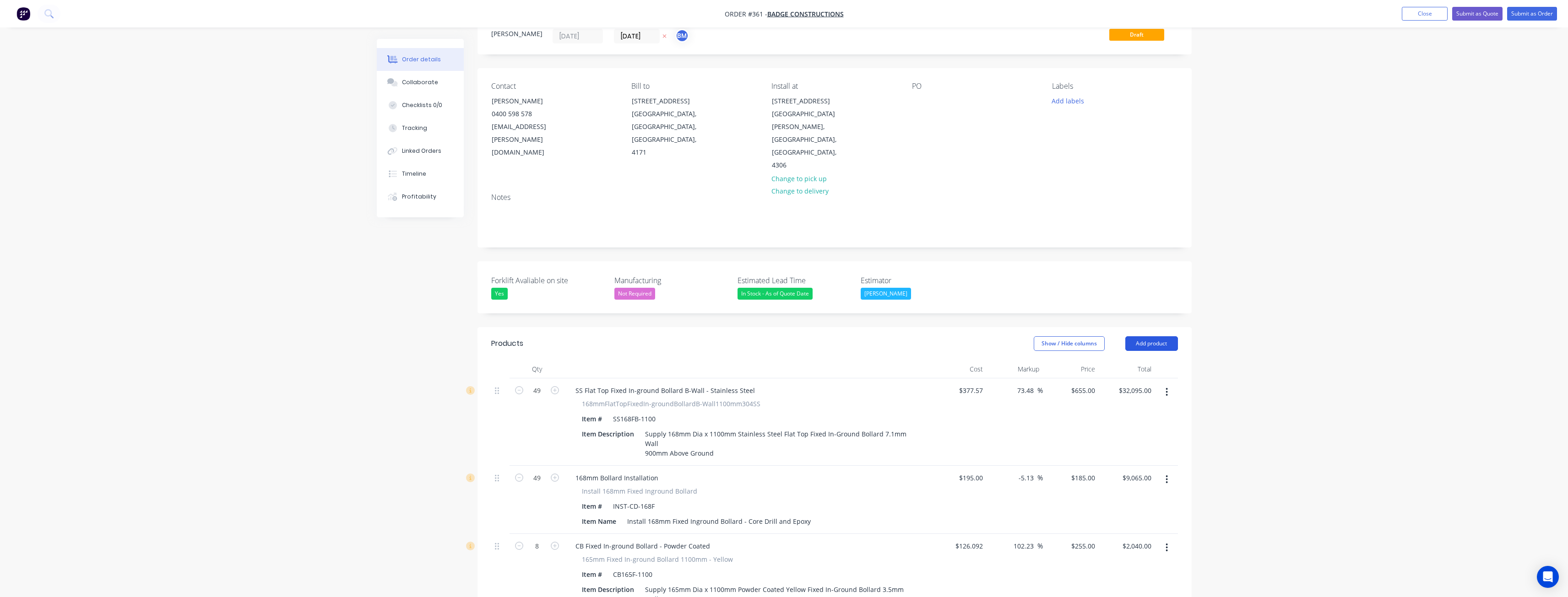
click at [1161, 336] on button "Add product" at bounding box center [1152, 344] width 53 height 15
click at [1123, 360] on div "Product catalogue" at bounding box center [1134, 367] width 70 height 14
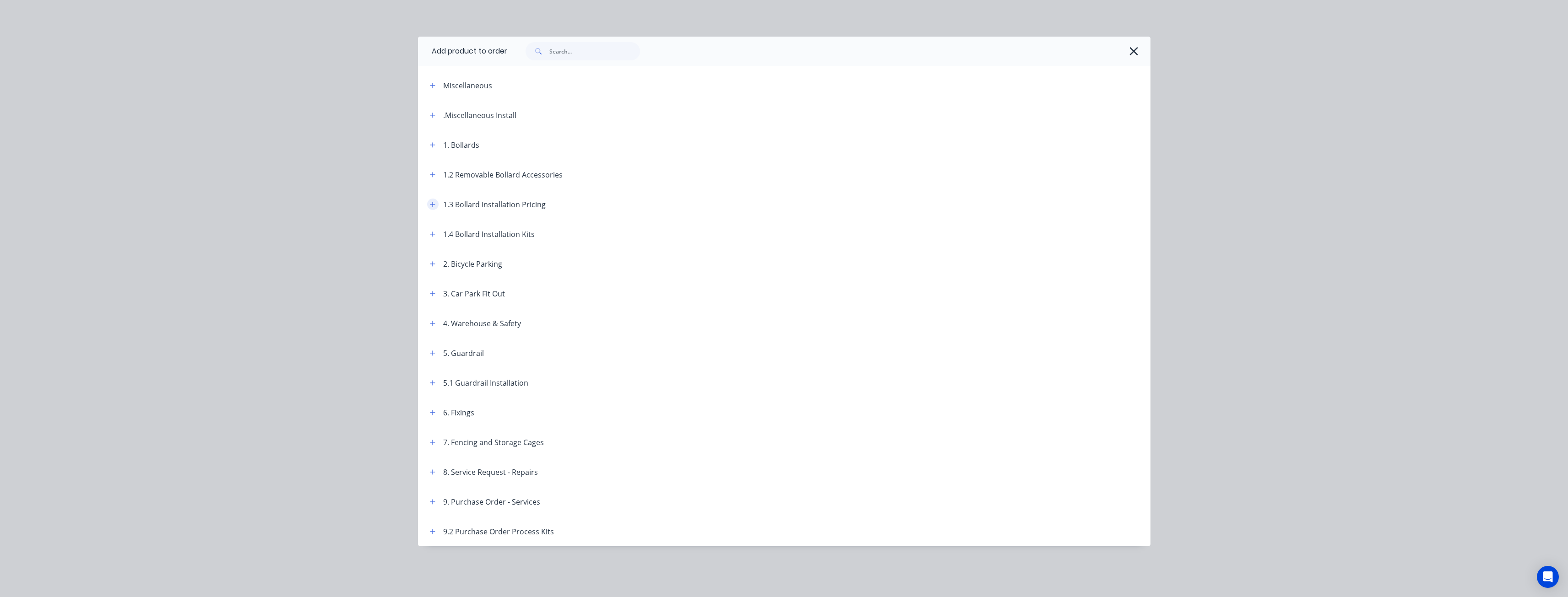
click at [434, 206] on icon "button" at bounding box center [433, 204] width 5 height 6
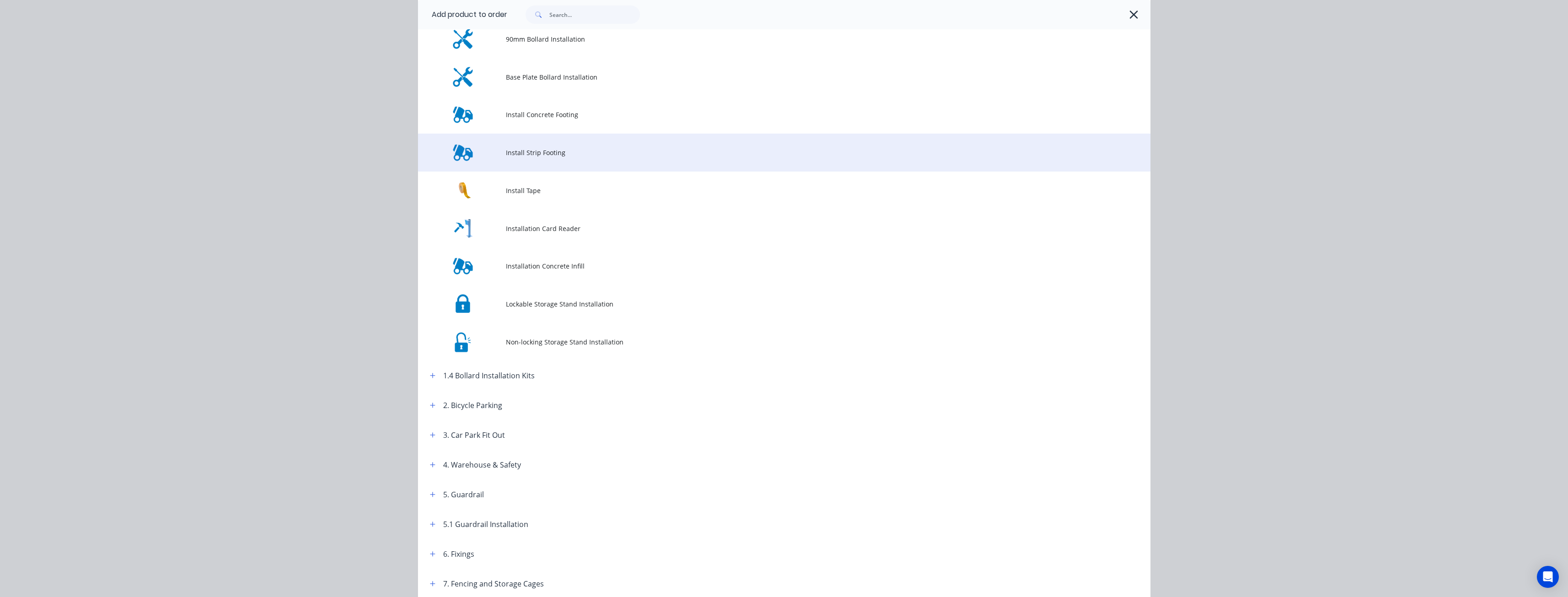
scroll to position [366, 0]
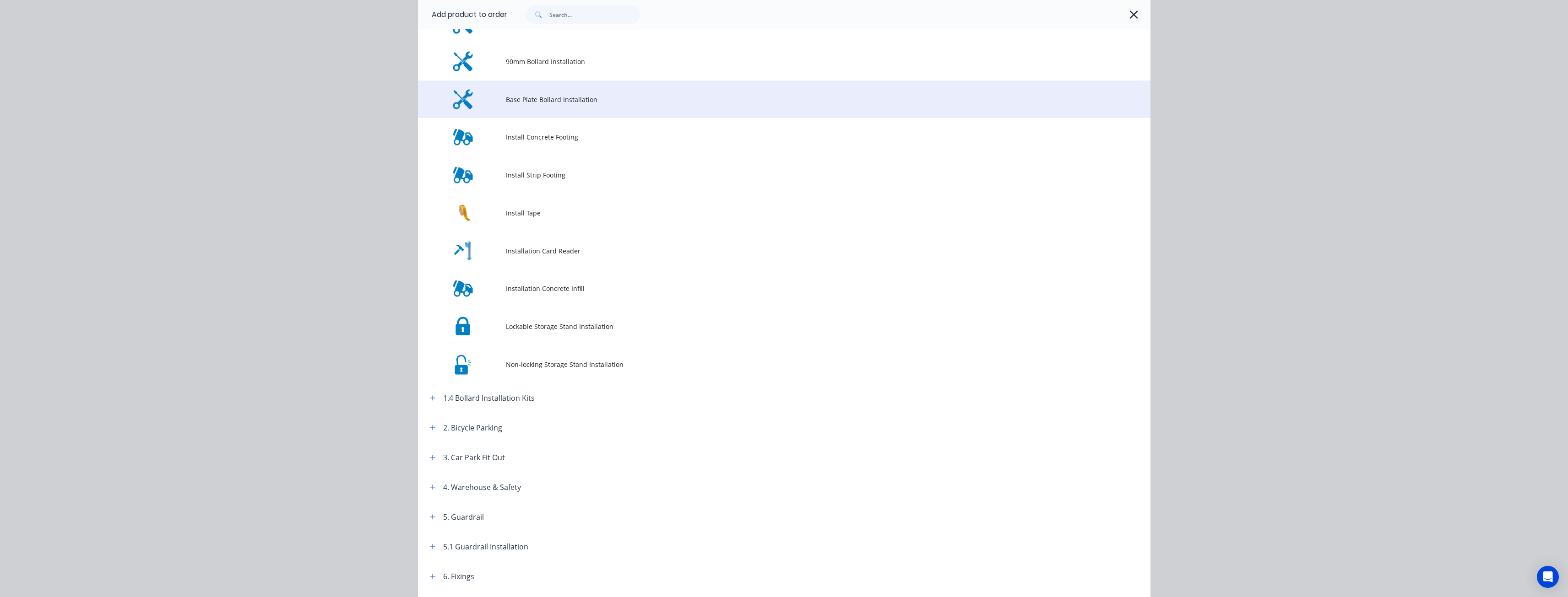
click at [521, 103] on span "Base Plate Bollard Installation" at bounding box center [764, 100] width 516 height 10
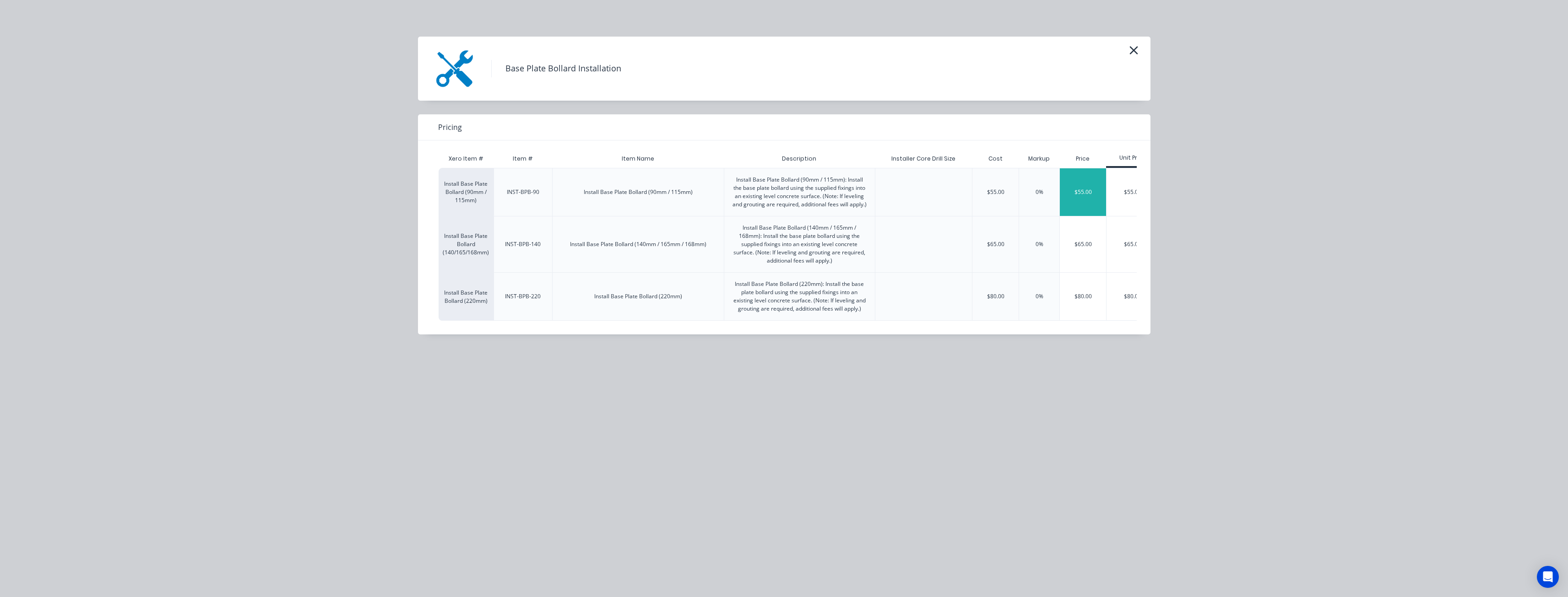
click at [1086, 188] on div "$55.00" at bounding box center [1083, 192] width 47 height 48
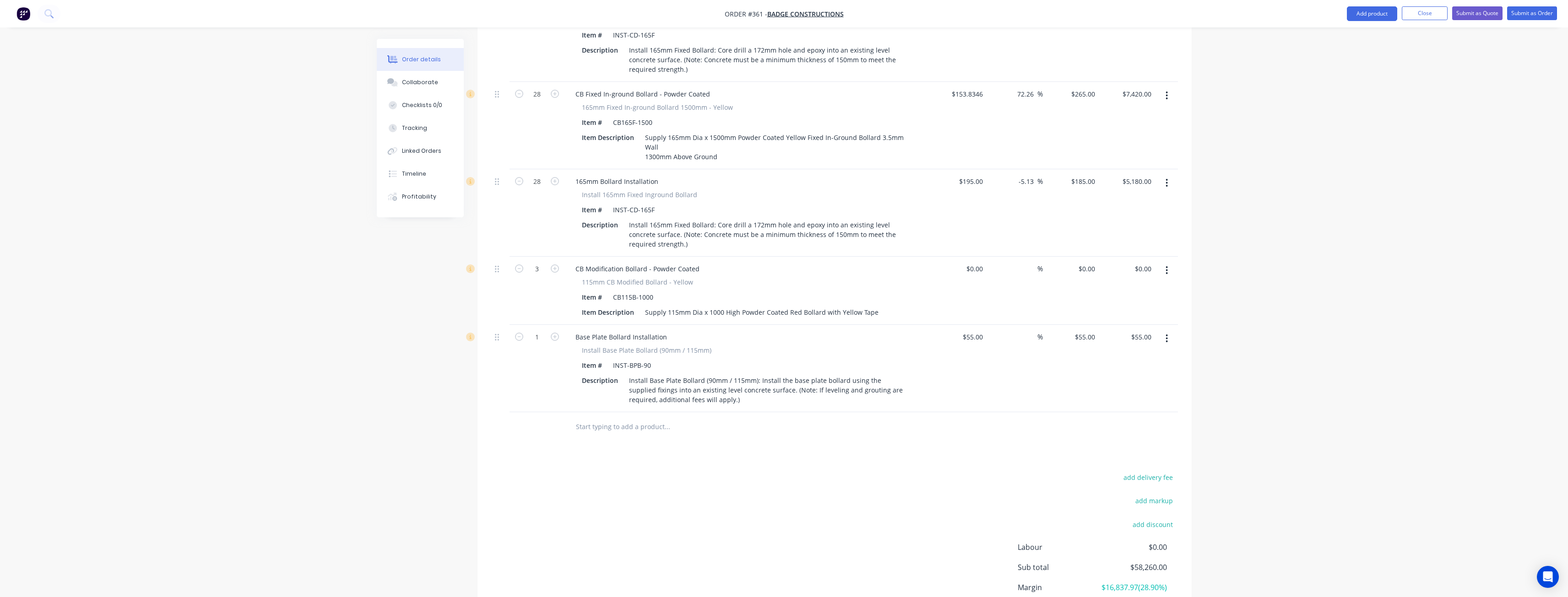
scroll to position [857, 0]
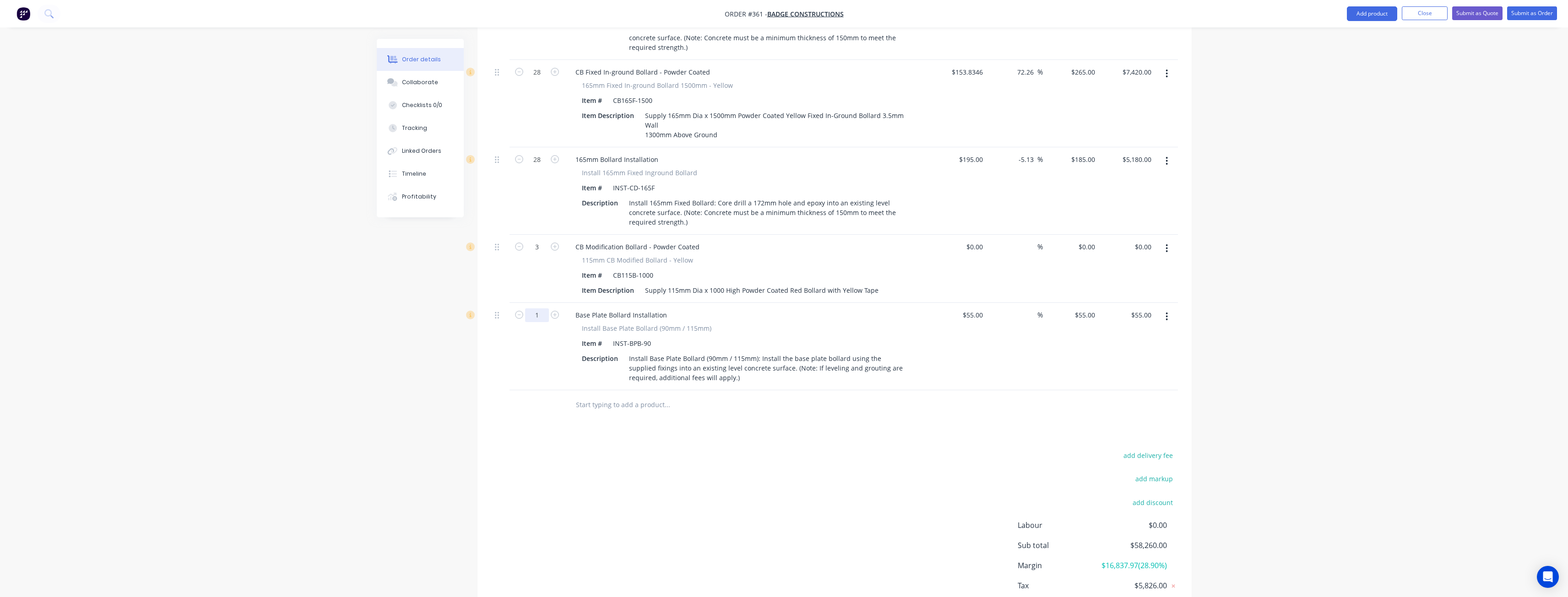
click at [546, 308] on input "1" at bounding box center [537, 314] width 24 height 14
type input "3"
type input "$165.00"
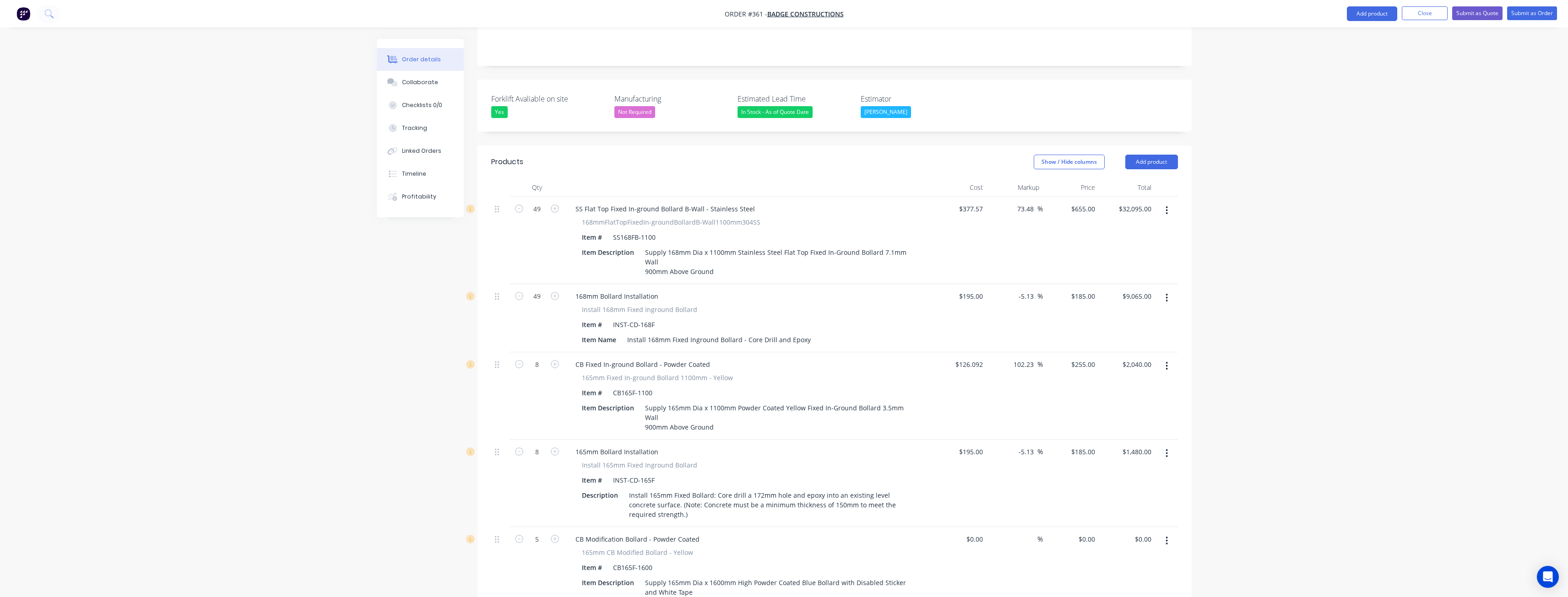
scroll to position [29, 0]
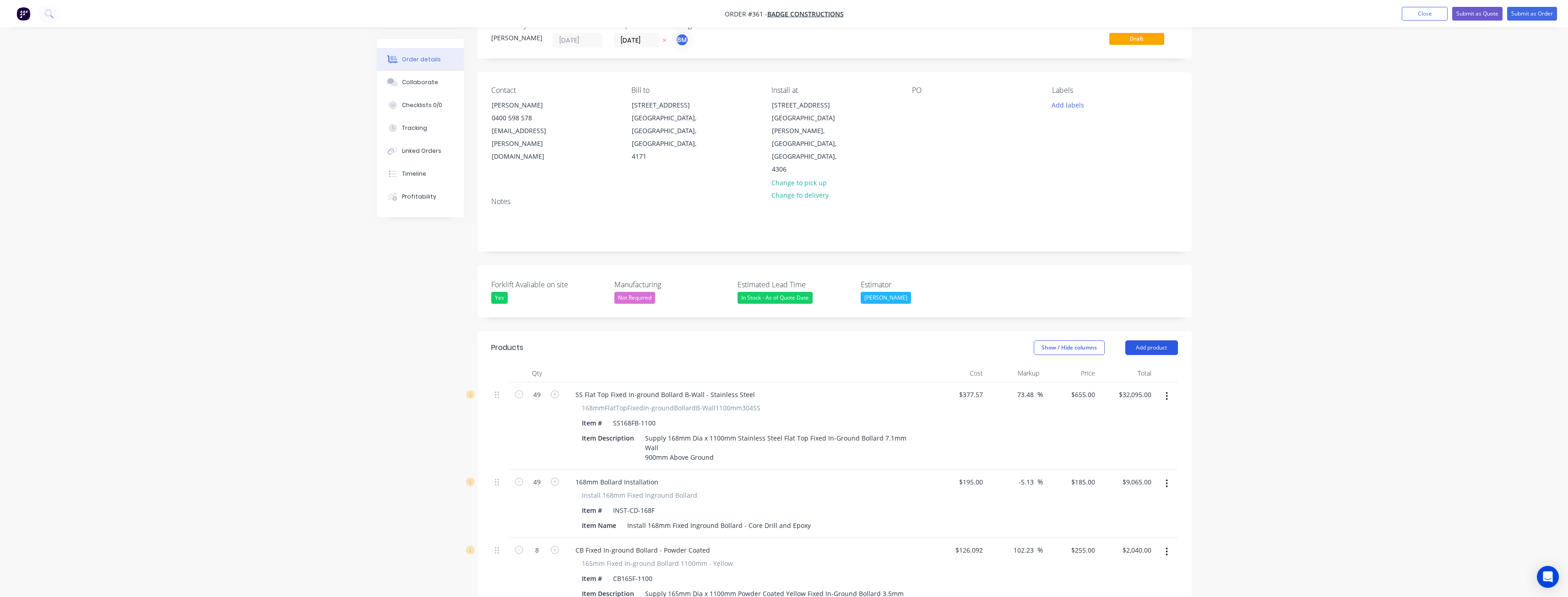
click at [1155, 340] on button "Add product" at bounding box center [1152, 347] width 53 height 15
click at [1127, 364] on div "Product catalogue" at bounding box center [1134, 370] width 70 height 14
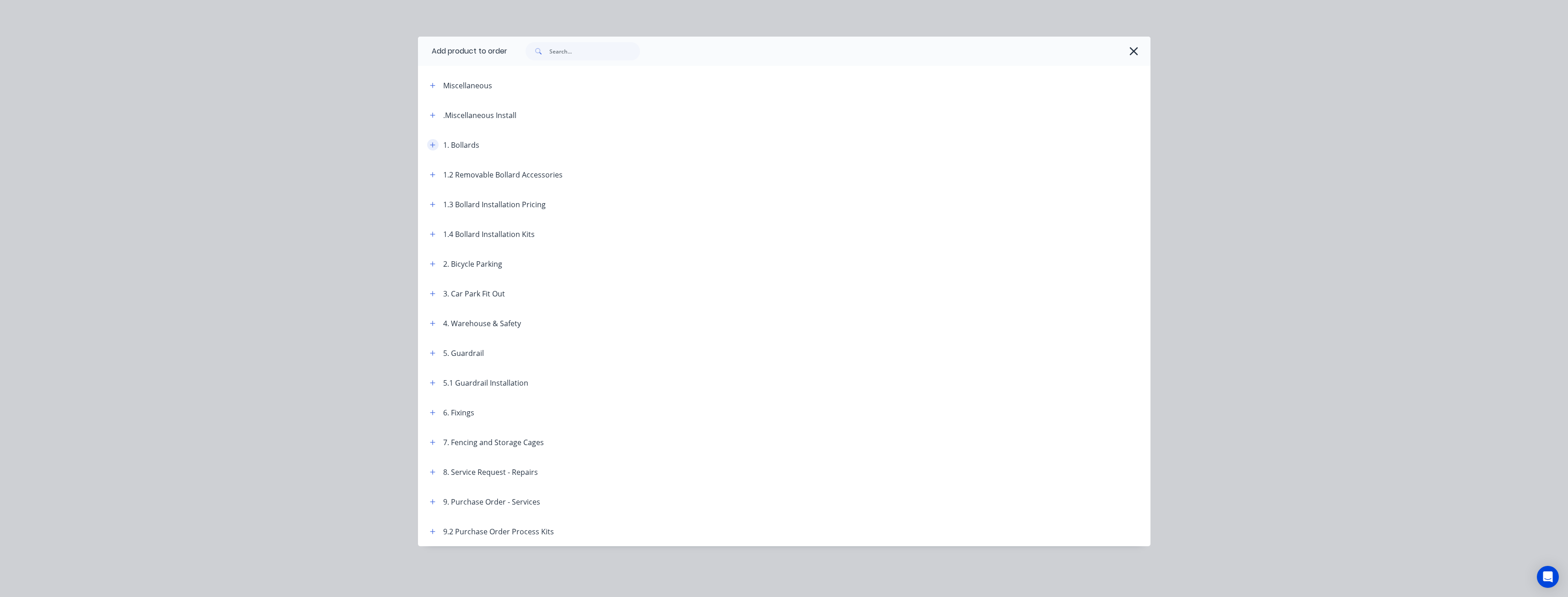
click at [432, 143] on icon "button" at bounding box center [433, 144] width 5 height 6
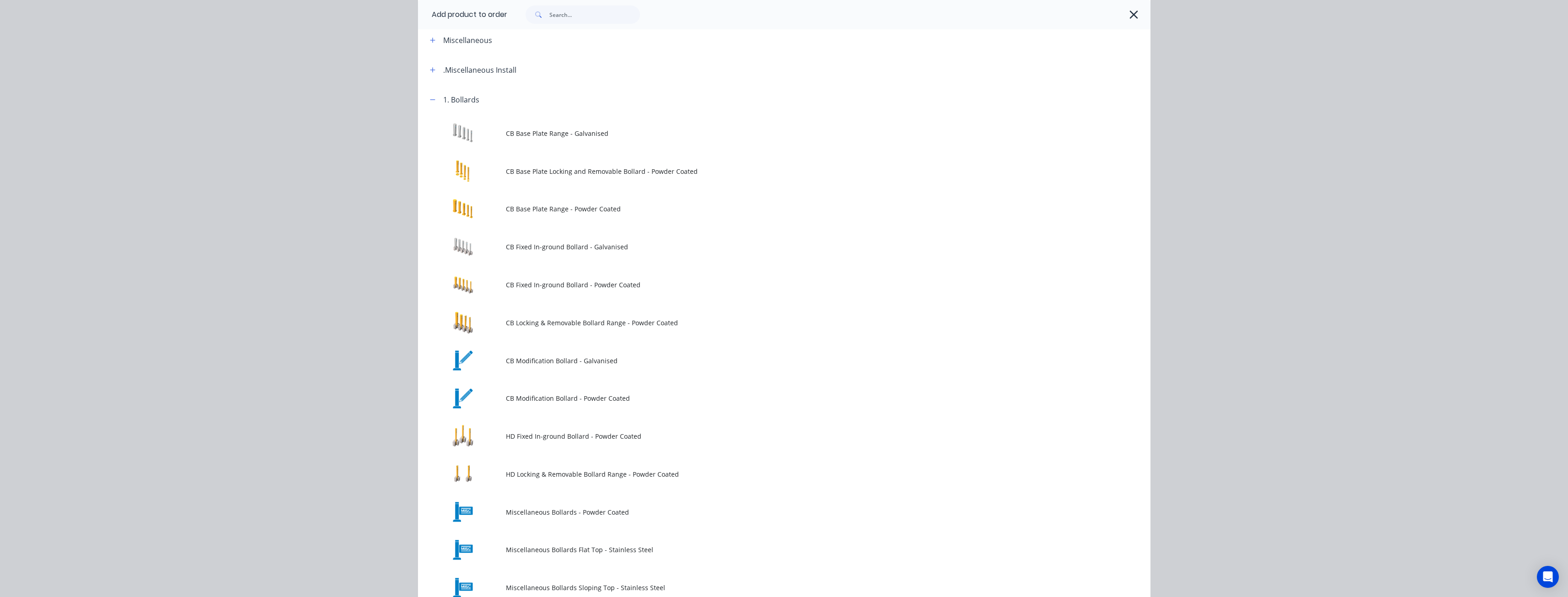
scroll to position [46, 0]
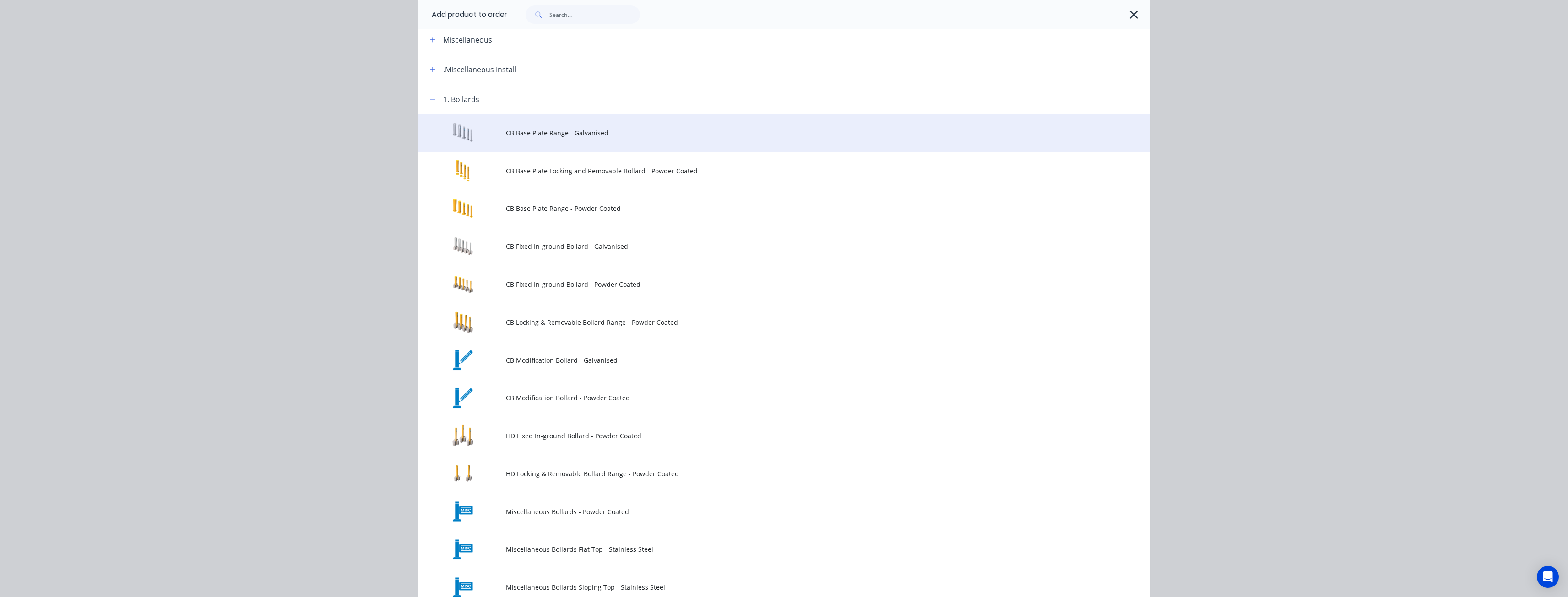
click at [529, 131] on span "CB Base Plate Range - Galvanised" at bounding box center [764, 133] width 516 height 10
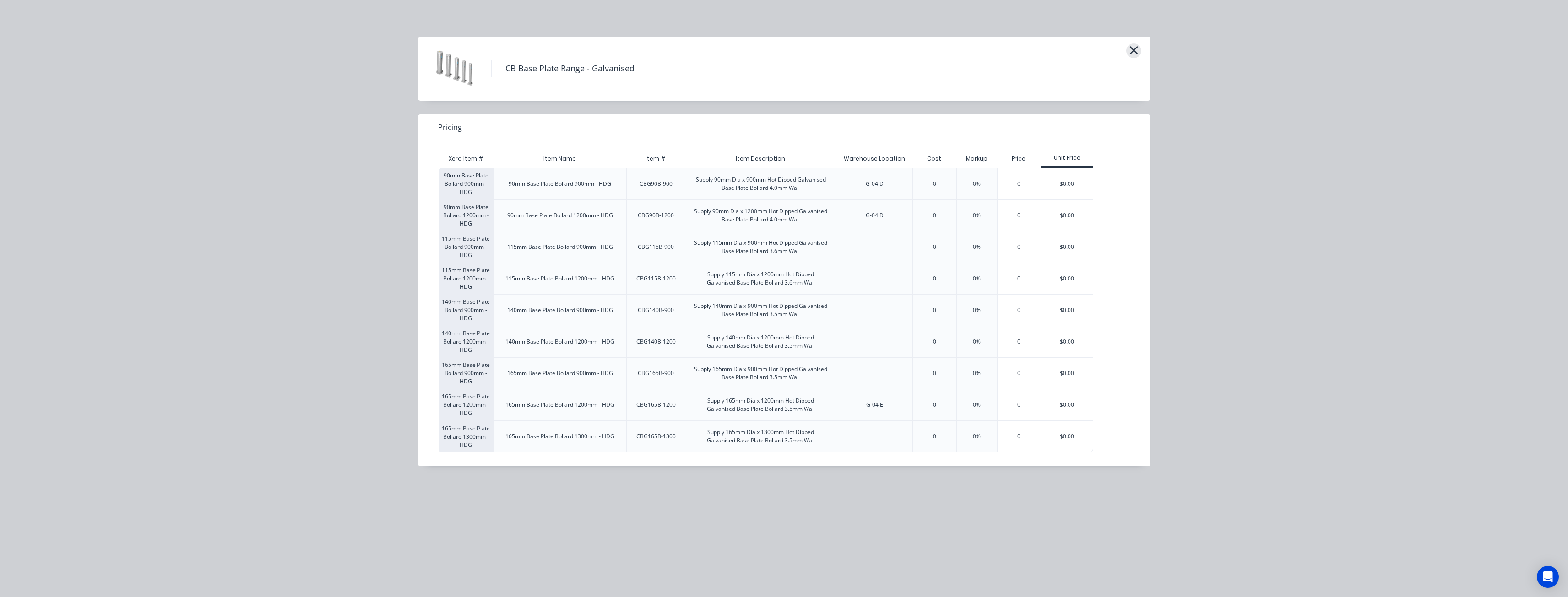
click at [1135, 49] on icon "button" at bounding box center [1133, 50] width 8 height 8
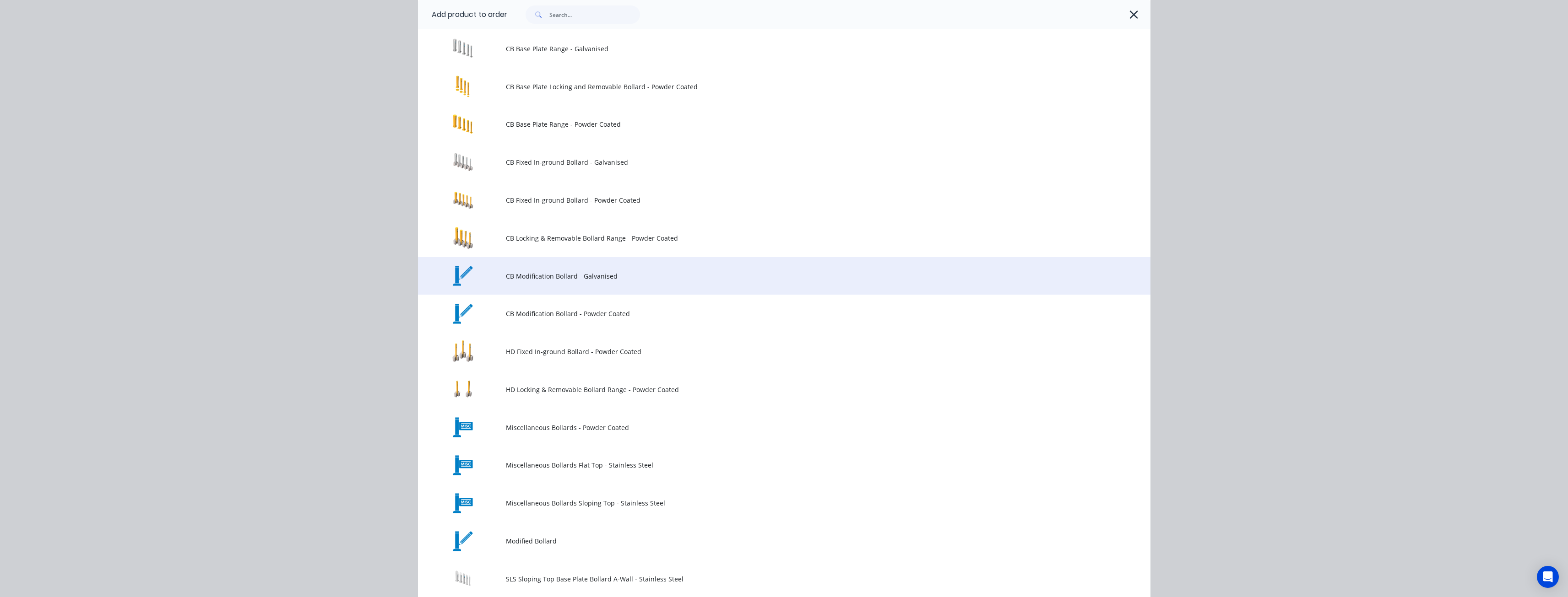
click at [556, 275] on span "CB Modification Bollard - Galvanised" at bounding box center [764, 276] width 516 height 10
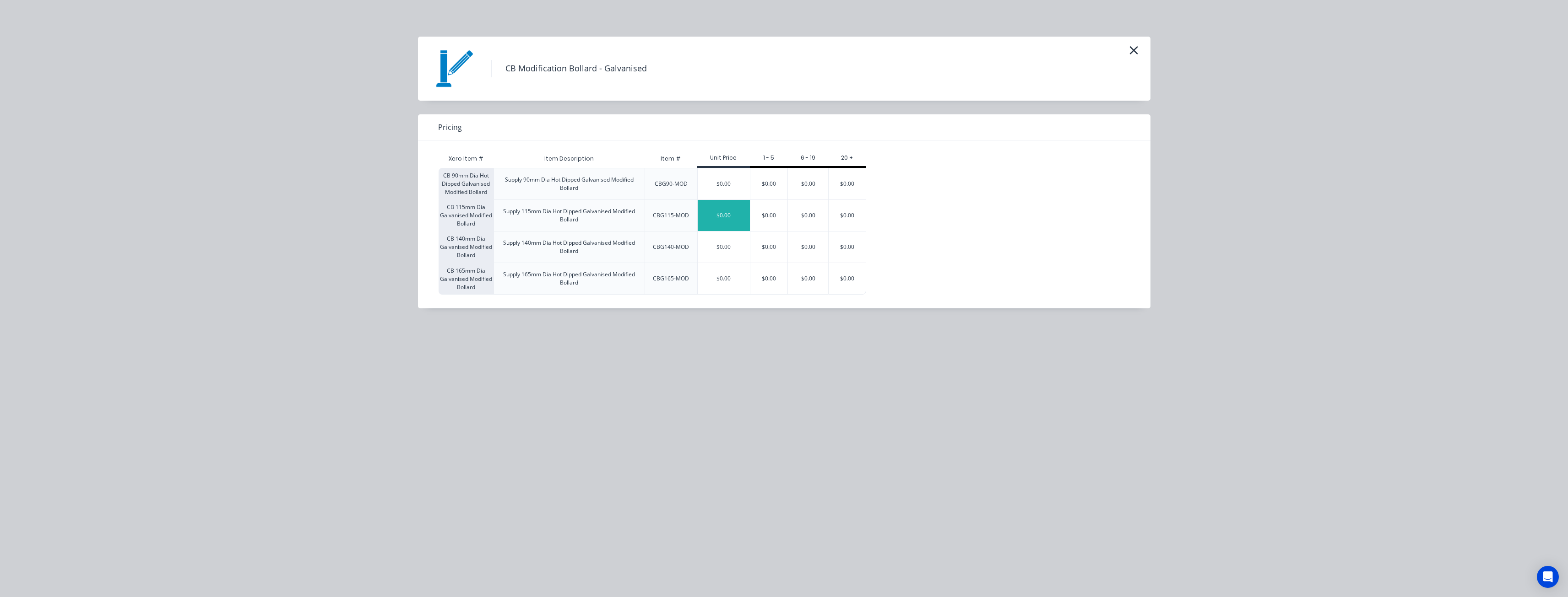
click at [730, 217] on div "$0.00" at bounding box center [724, 216] width 52 height 31
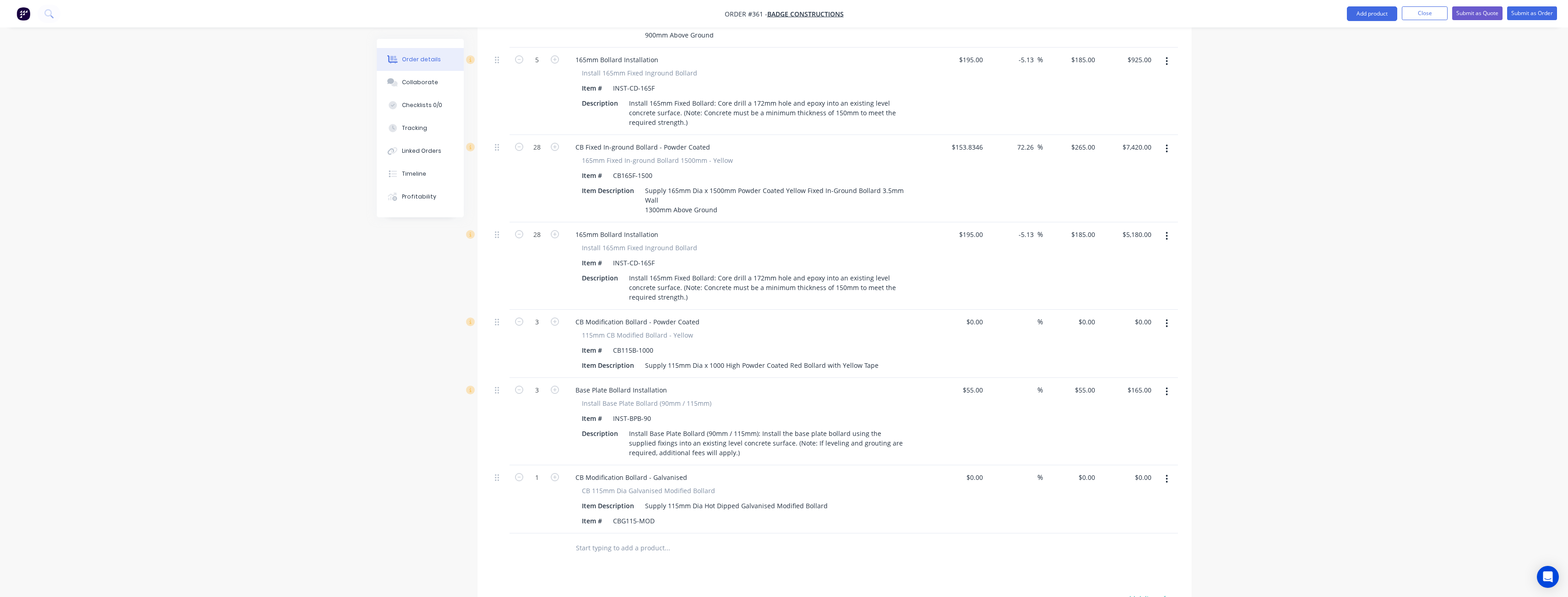
scroll to position [944, 0]
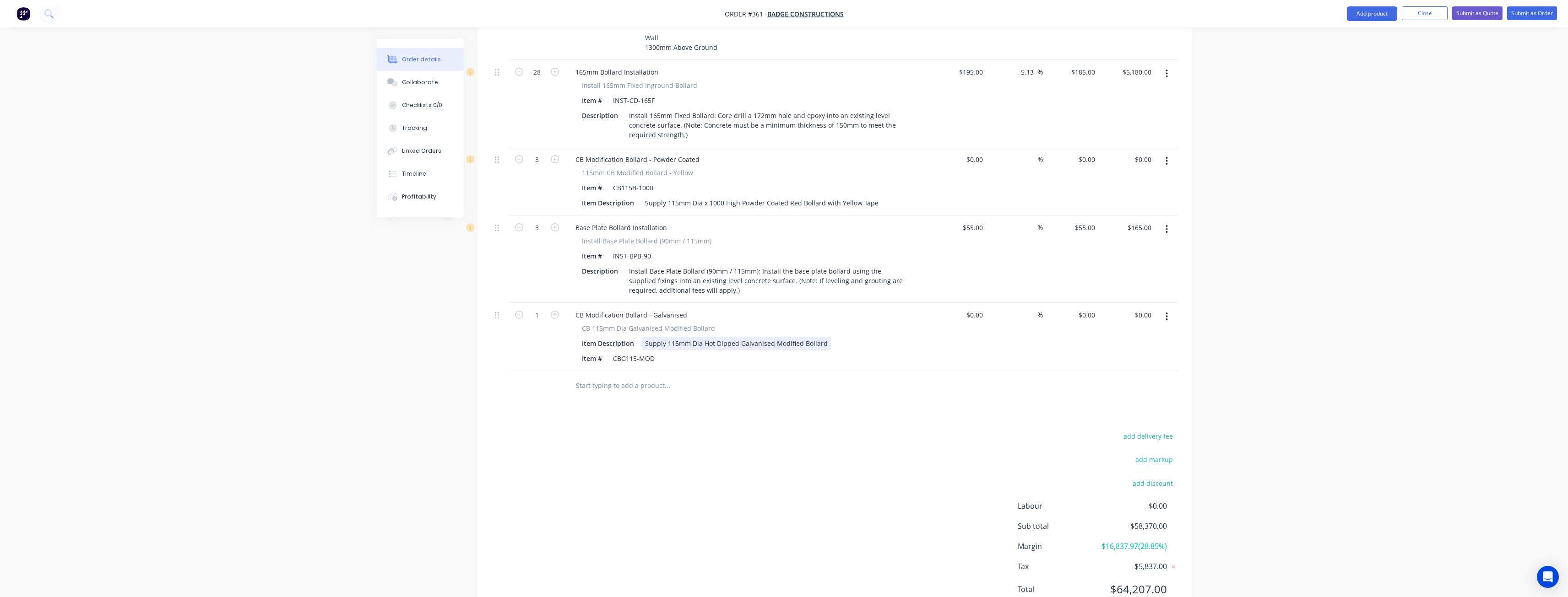
click at [703, 336] on div "Supply 115mm Dia Hot Dipped Galvanised Modified Bollard" at bounding box center [736, 343] width 190 height 14
click at [637, 352] on div "CBG115-MOD" at bounding box center [634, 358] width 49 height 14
click at [564, 452] on div "add delivery fee add markup add discount Labour $0.00 Sub total $58,370.00 Marg…" at bounding box center [834, 517] width 687 height 176
click at [542, 308] on input "1" at bounding box center [537, 314] width 24 height 14
type input "10"
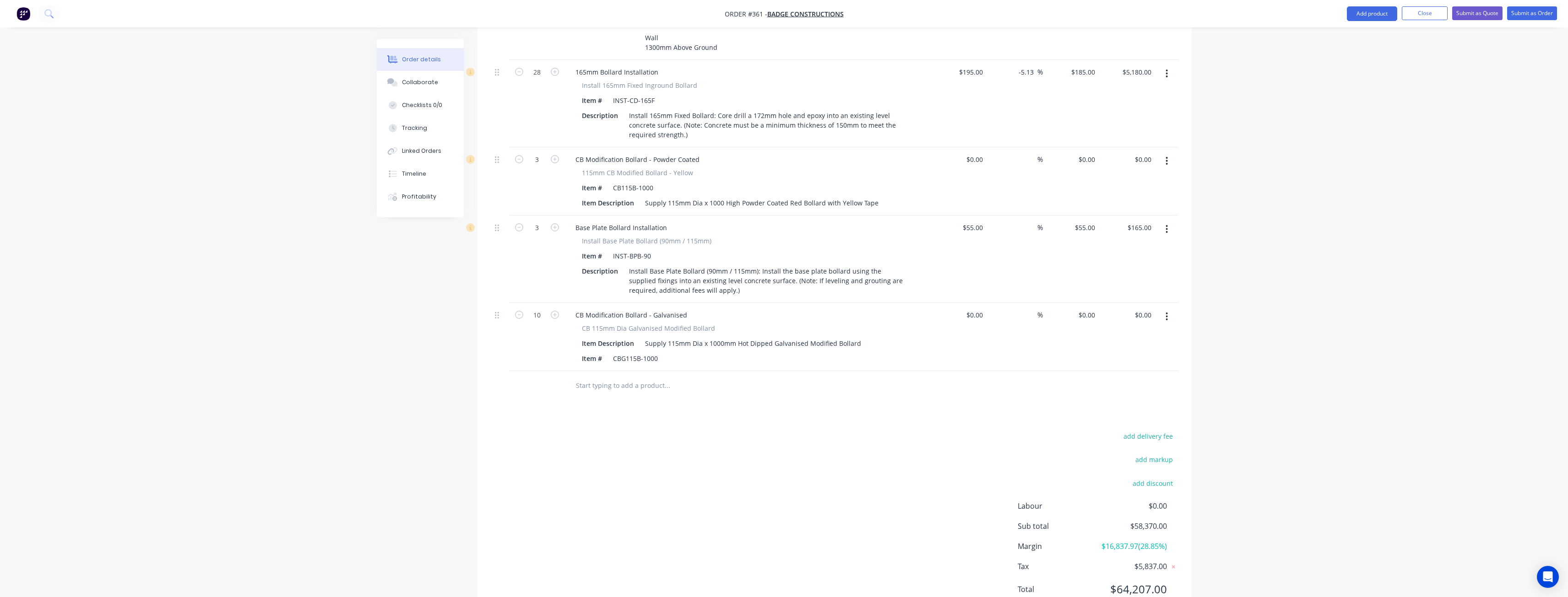
click at [548, 430] on div "add delivery fee add markup add discount Labour $0.00 Sub total $58,370.00 Marg…" at bounding box center [834, 517] width 687 height 176
click at [856, 336] on div "Supply 115mm Dia x 1000mm Hot Dipped Galvanised Modified Bollard" at bounding box center [753, 343] width 223 height 14
click at [637, 386] on input "text" at bounding box center [667, 395] width 183 height 18
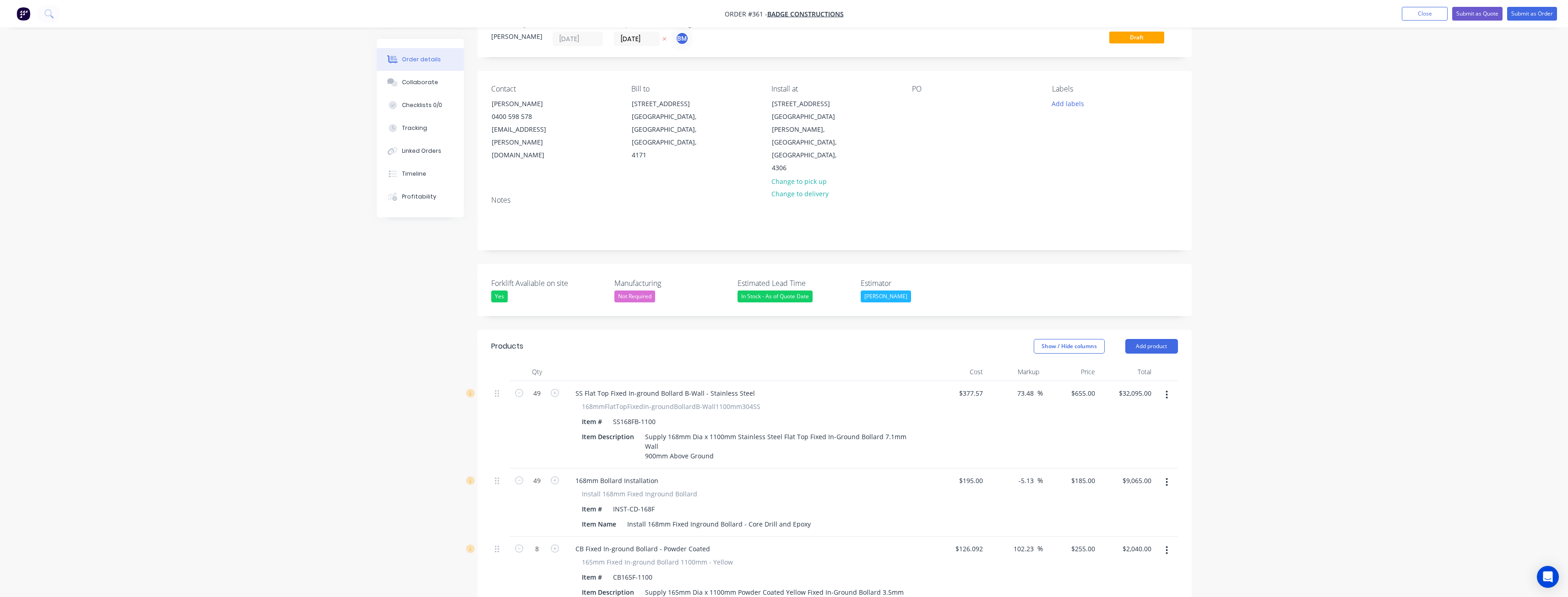
scroll to position [29, 0]
click at [1148, 340] on button "Add product" at bounding box center [1152, 347] width 53 height 15
click at [1123, 364] on div "Product catalogue" at bounding box center [1134, 370] width 70 height 14
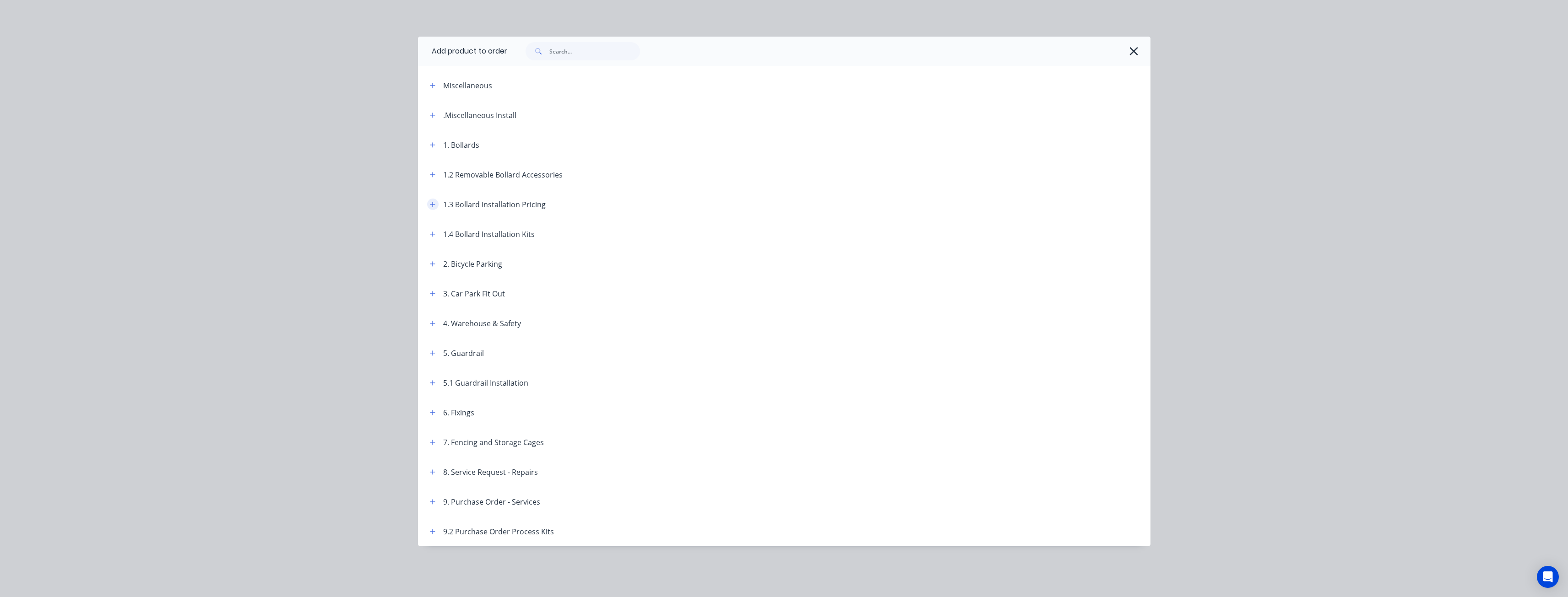
click at [432, 203] on icon "button" at bounding box center [433, 204] width 5 height 6
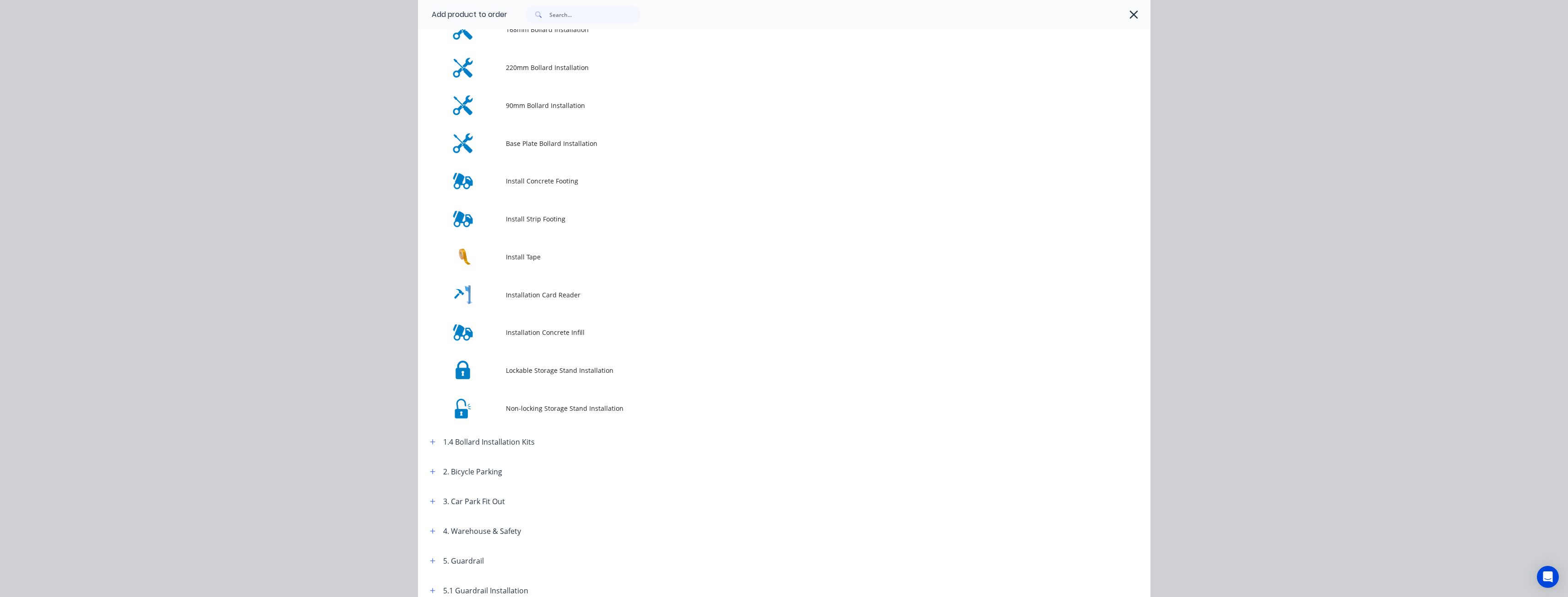
scroll to position [366, 0]
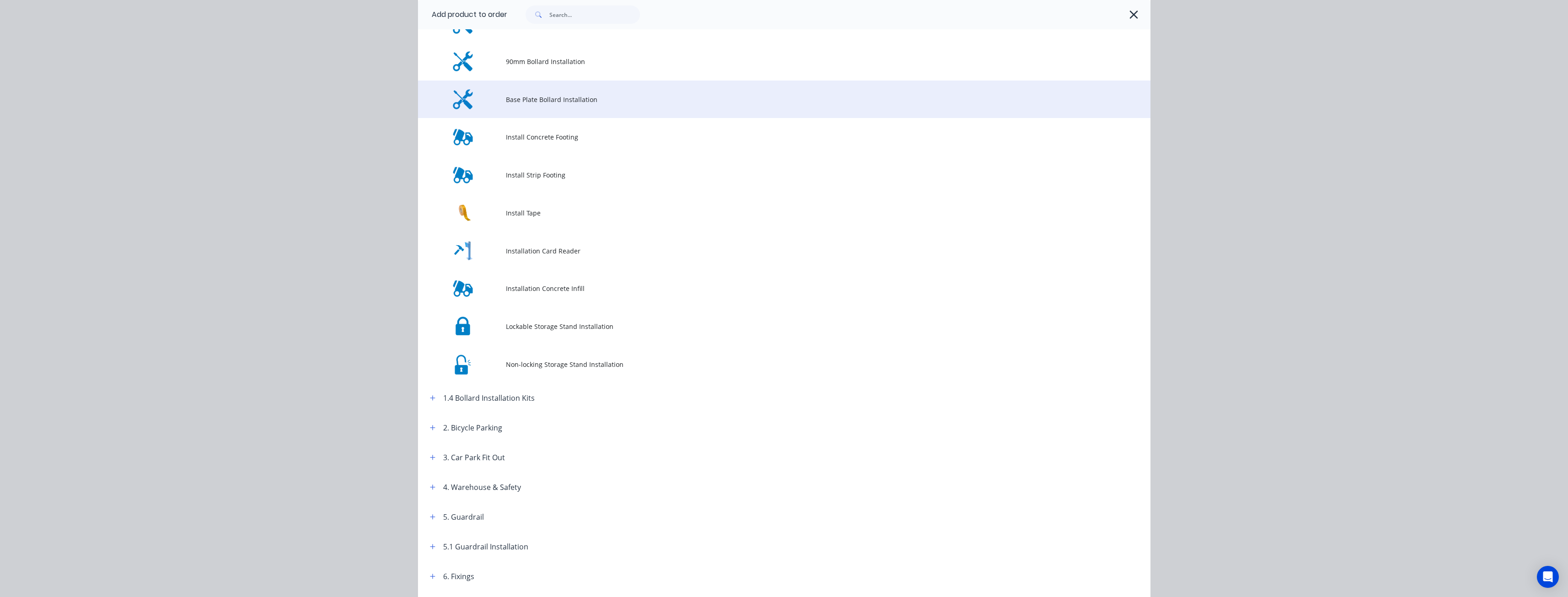
click at [542, 95] on span "Base Plate Bollard Installation" at bounding box center [764, 100] width 516 height 10
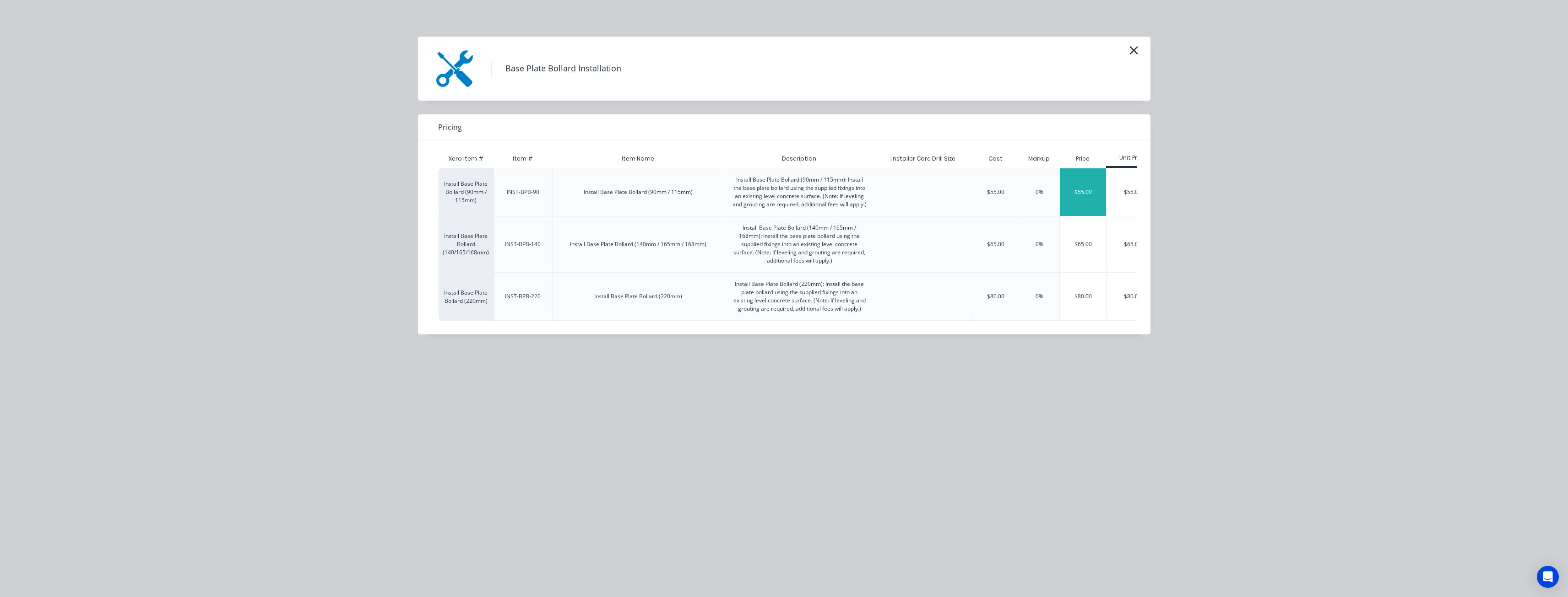
click at [1078, 192] on div "$55.00" at bounding box center [1083, 192] width 47 height 48
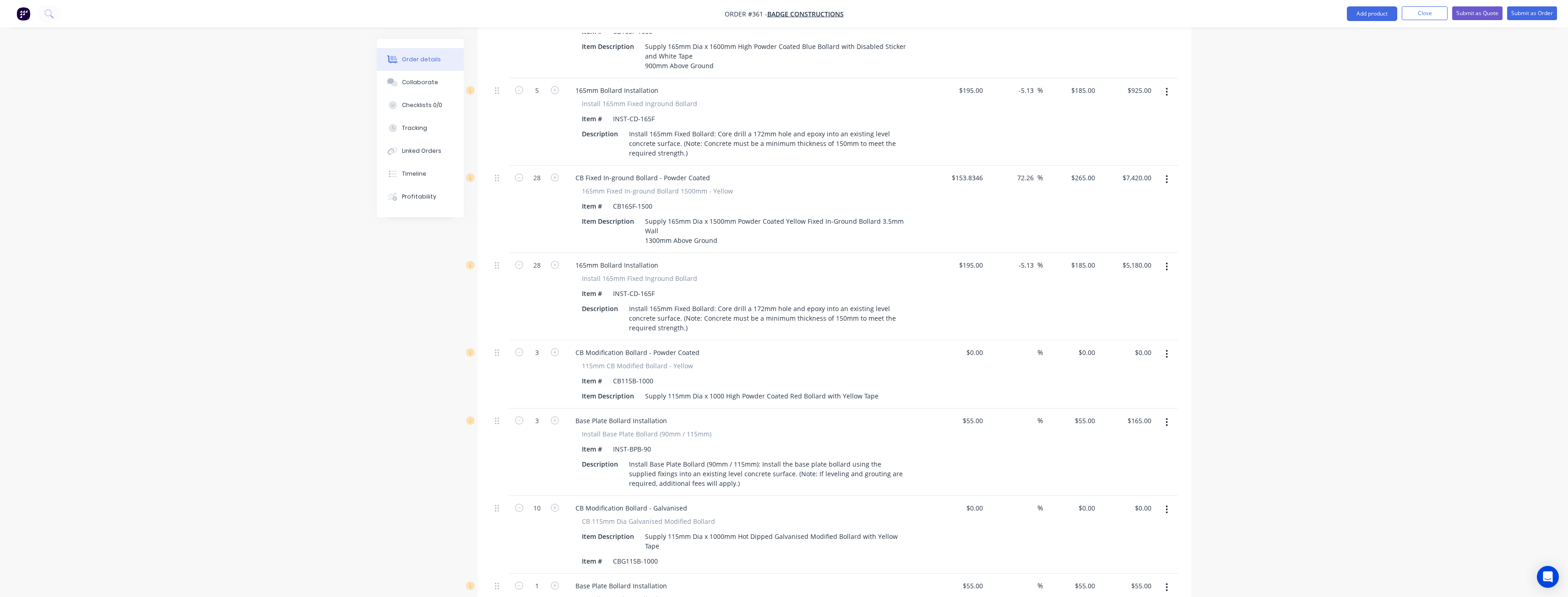
scroll to position [853, 0]
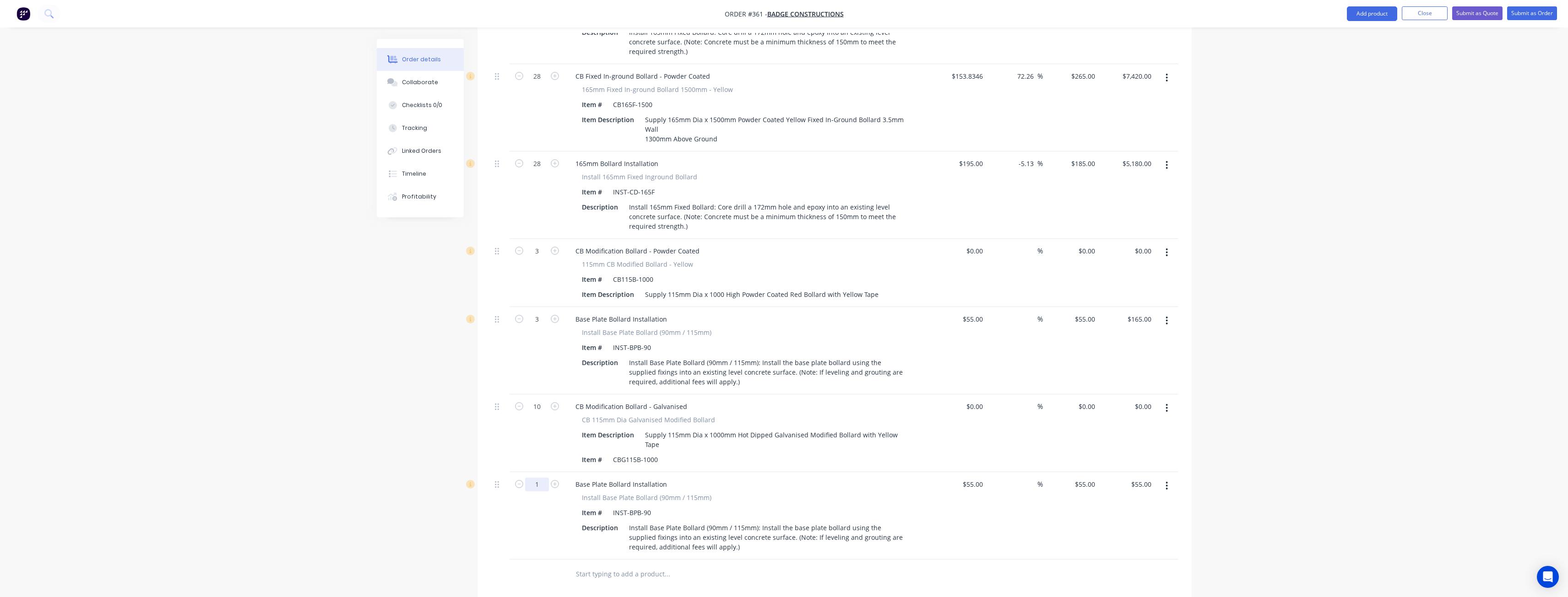
click at [542, 477] on input "1" at bounding box center [537, 484] width 24 height 14
type input "10"
type input "$550.00"
click at [493, 560] on div at bounding box center [500, 574] width 18 height 30
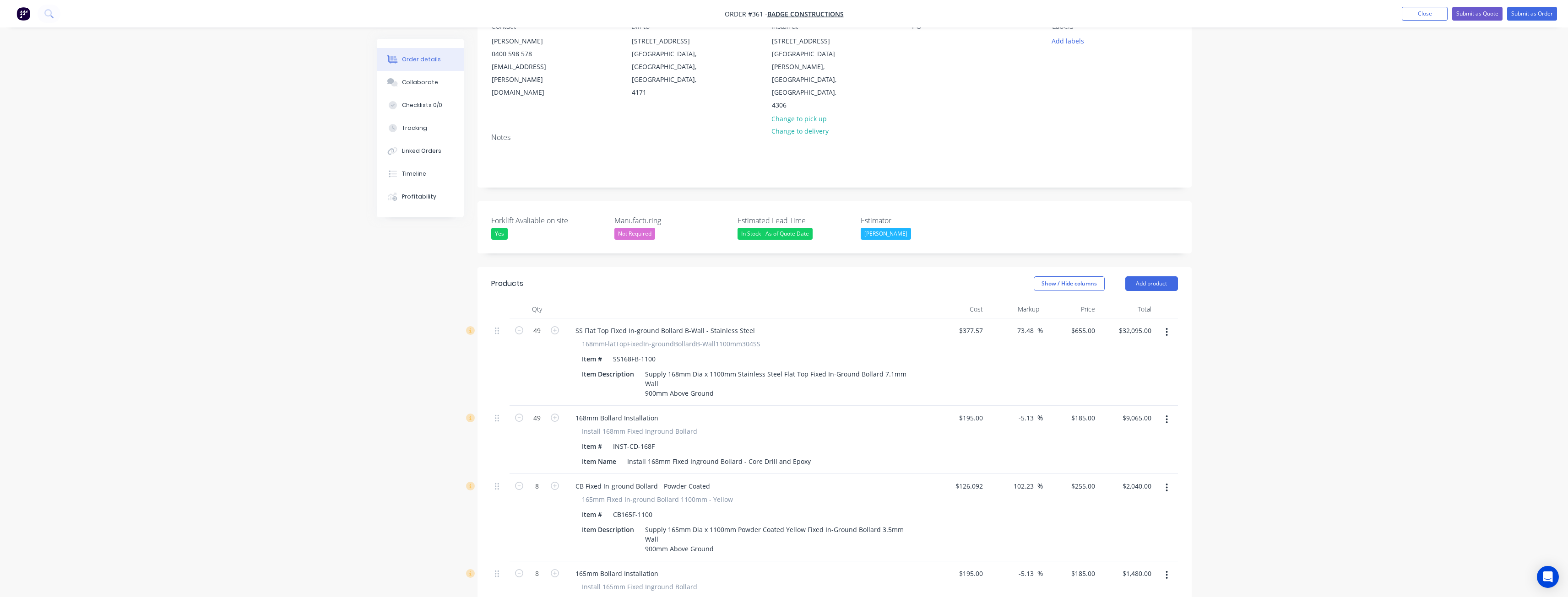
scroll to position [139, 0]
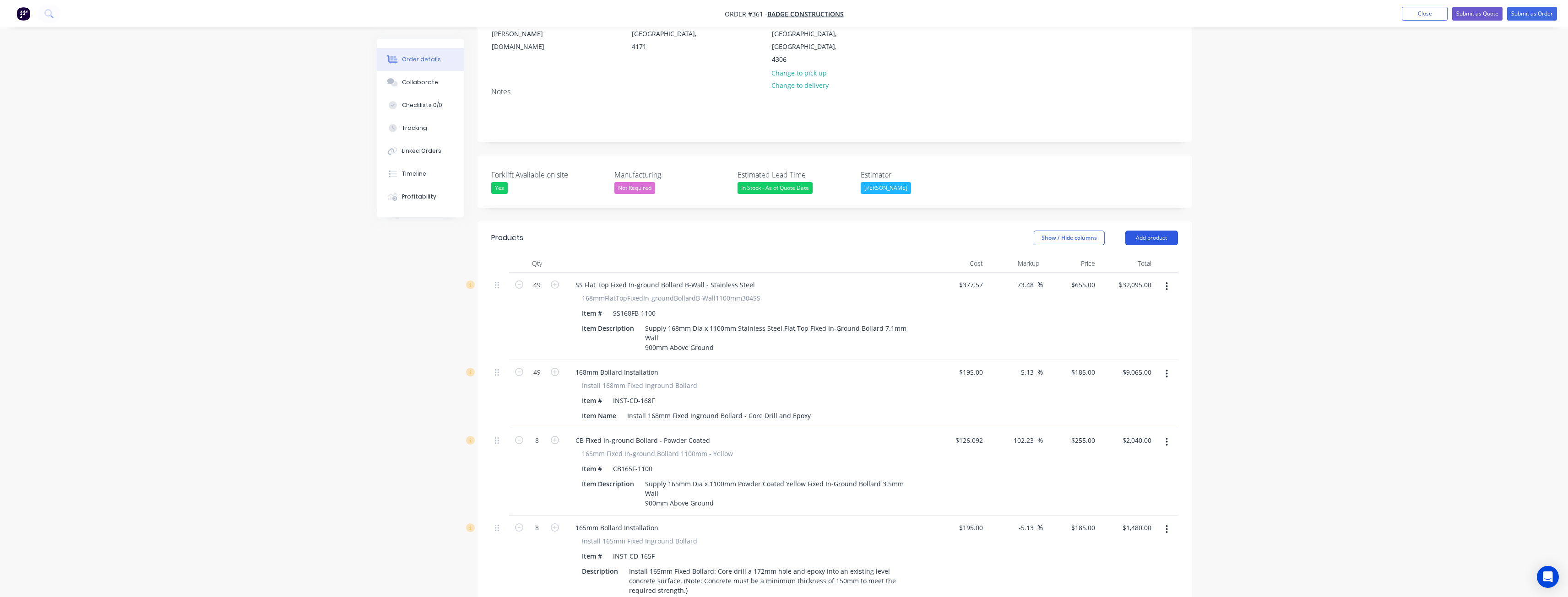
click at [1142, 230] on button "Add product" at bounding box center [1152, 238] width 53 height 15
click at [1130, 254] on div "Product catalogue" at bounding box center [1134, 261] width 70 height 14
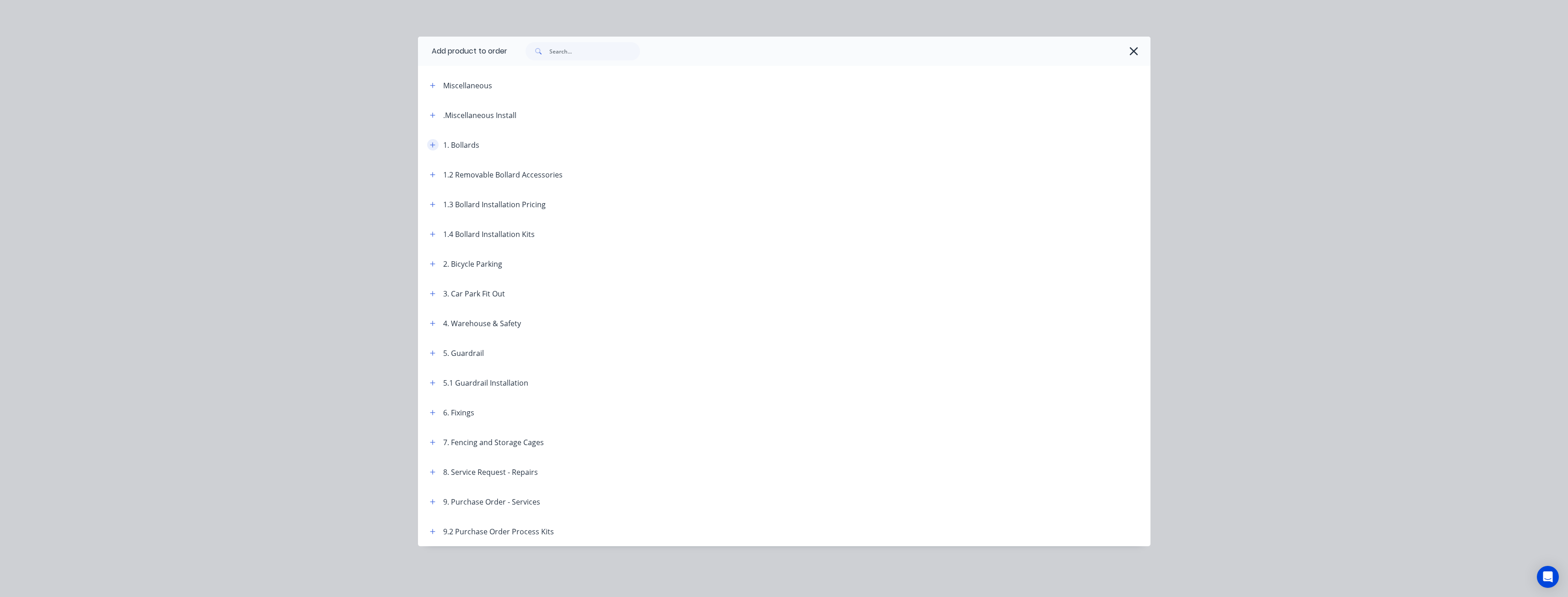
click at [432, 144] on icon "button" at bounding box center [433, 145] width 5 height 5
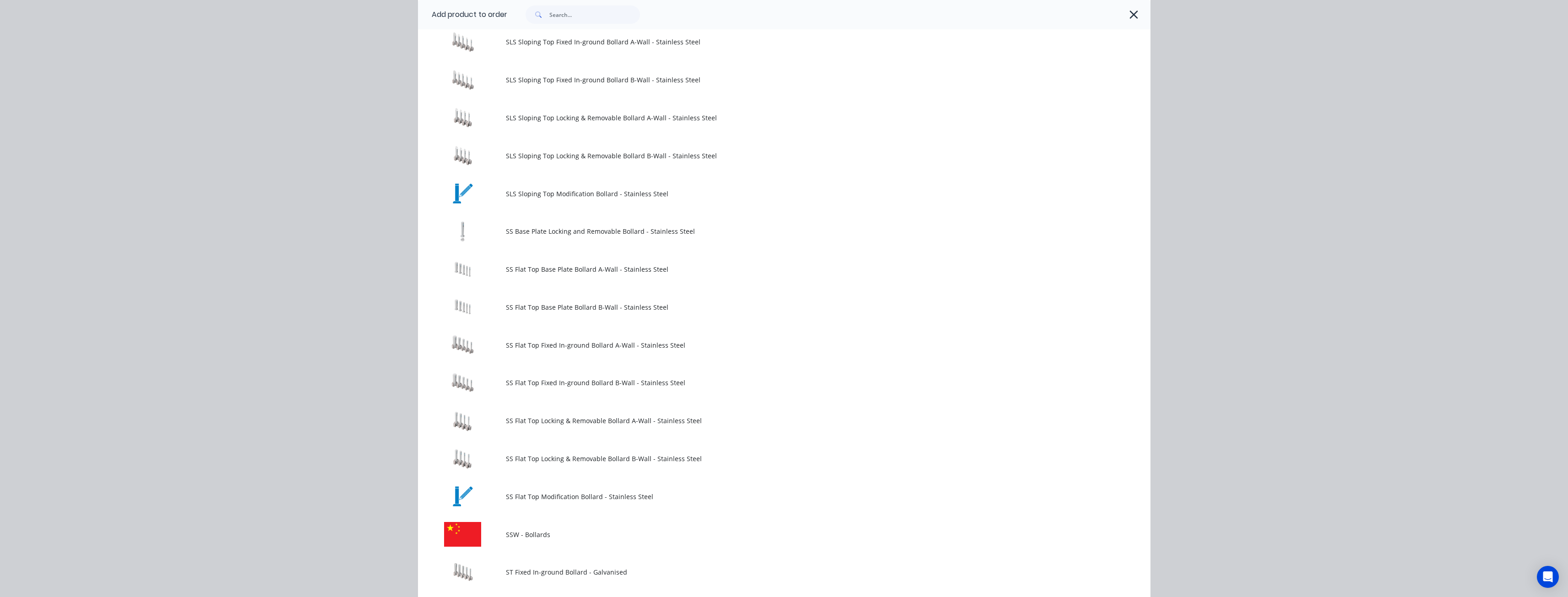
scroll to position [824, 0]
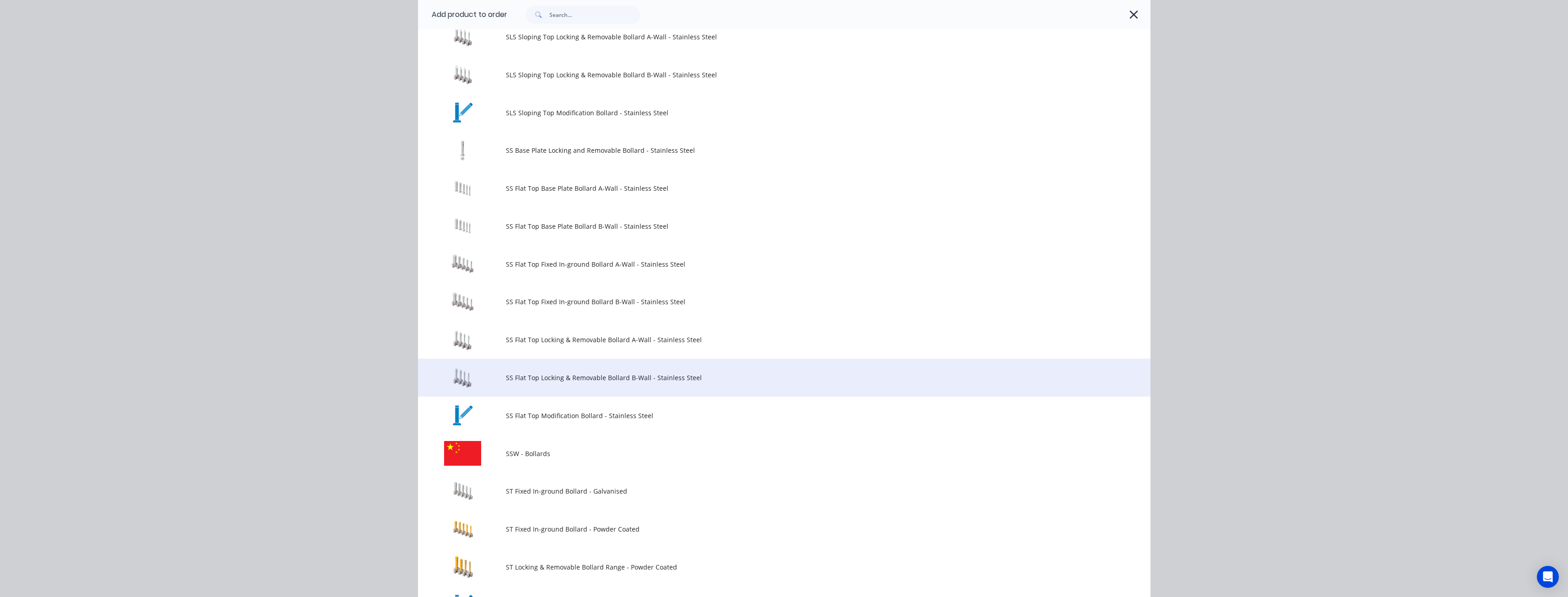
click at [572, 373] on span "SS Flat Top Locking & Removable Bollard B-Wall - Stainless Steel" at bounding box center [764, 378] width 516 height 10
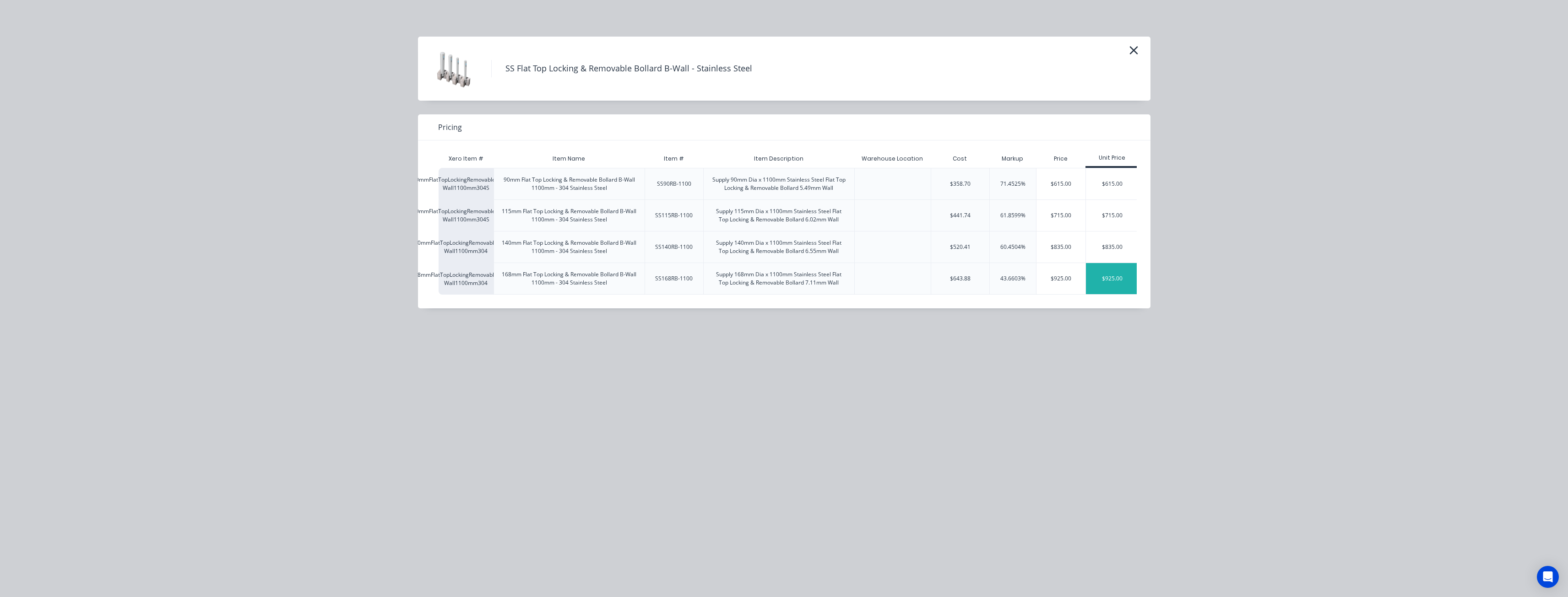
click at [1107, 280] on div "$925.00" at bounding box center [1112, 279] width 52 height 31
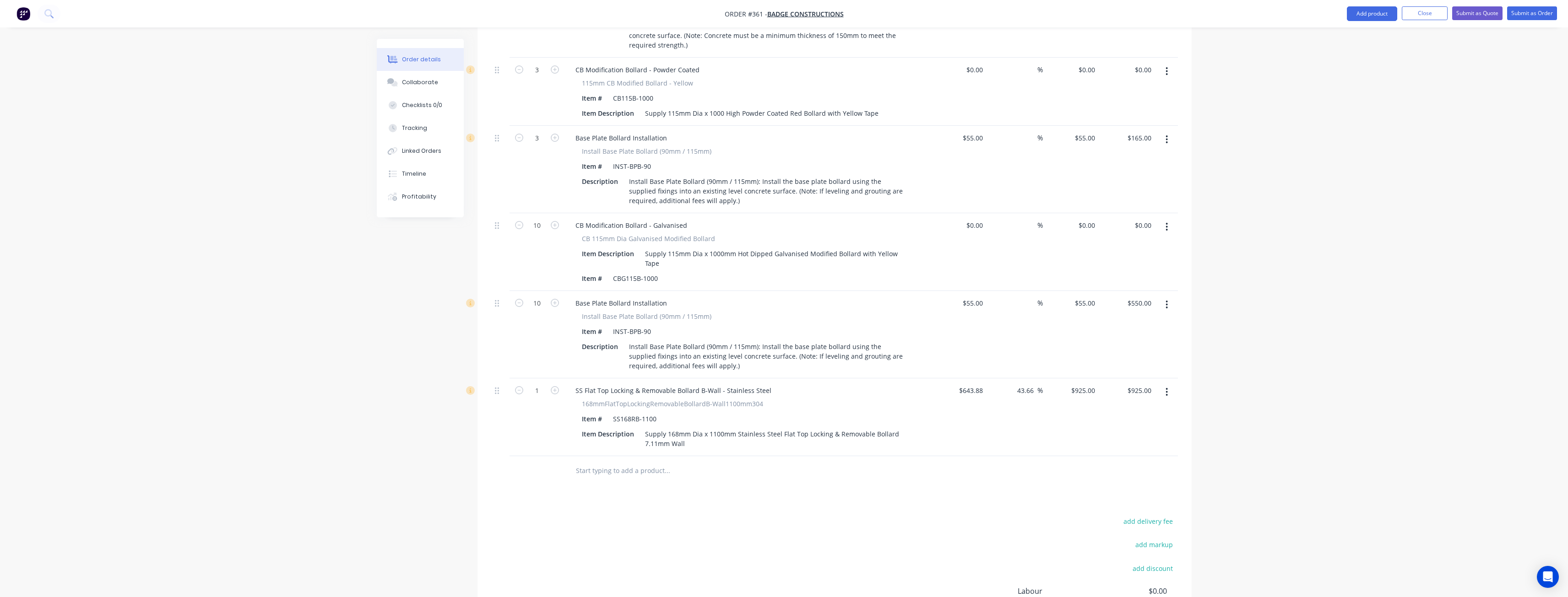
scroll to position [1132, 0]
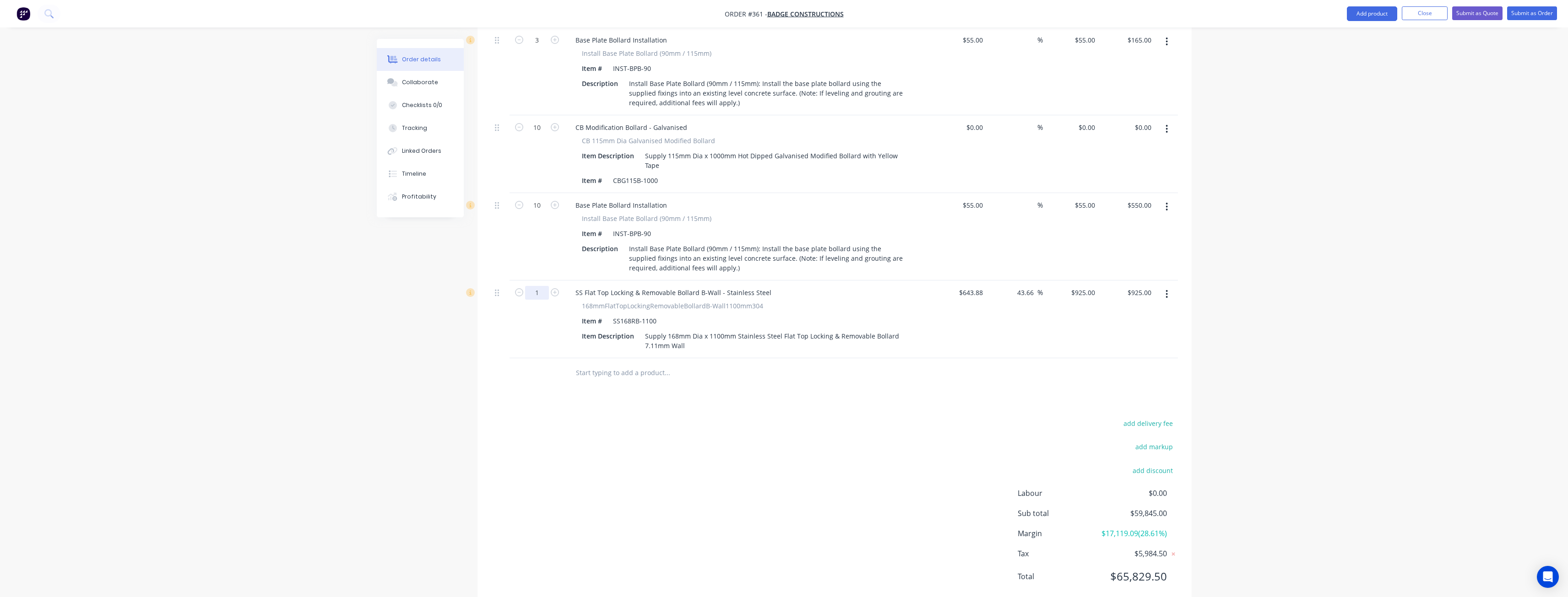
click at [542, 286] on input "1" at bounding box center [537, 293] width 24 height 14
type input "20"
type input "$18,500.00"
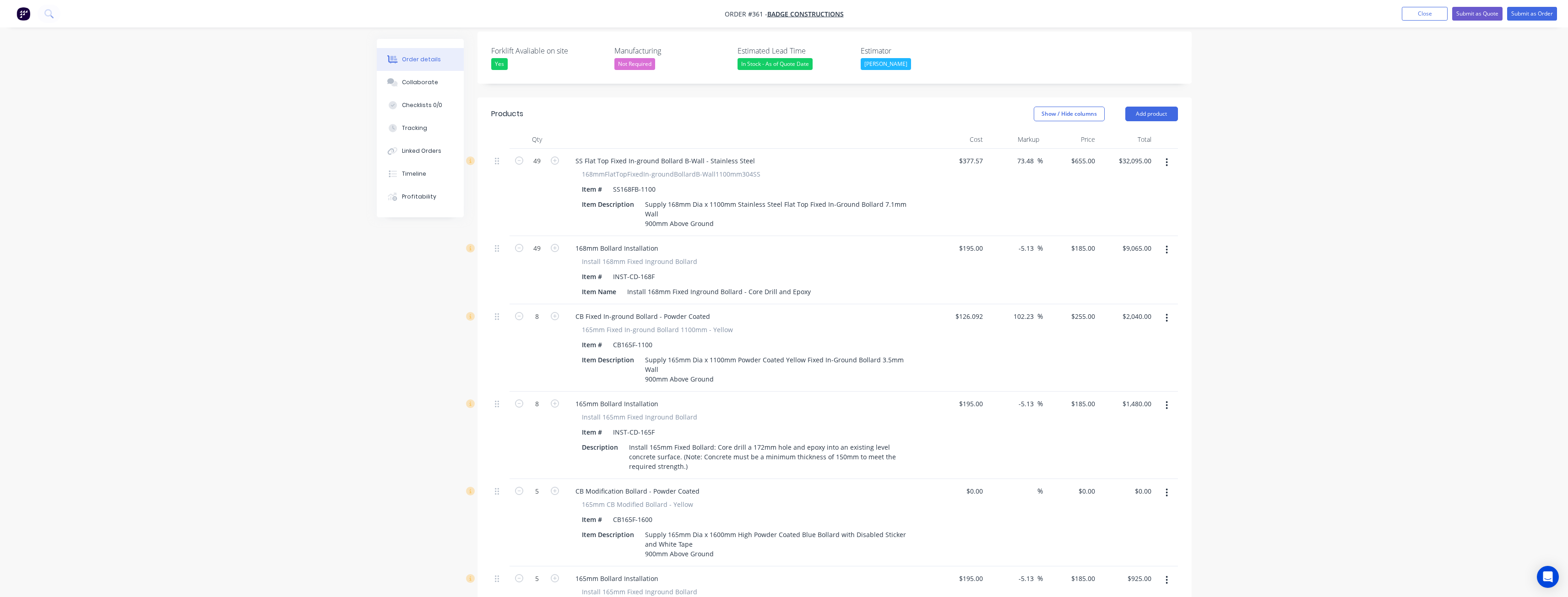
scroll to position [262, 0]
click at [1159, 107] on button "Add product" at bounding box center [1152, 114] width 53 height 15
click at [1129, 131] on div "Product catalogue" at bounding box center [1134, 137] width 70 height 14
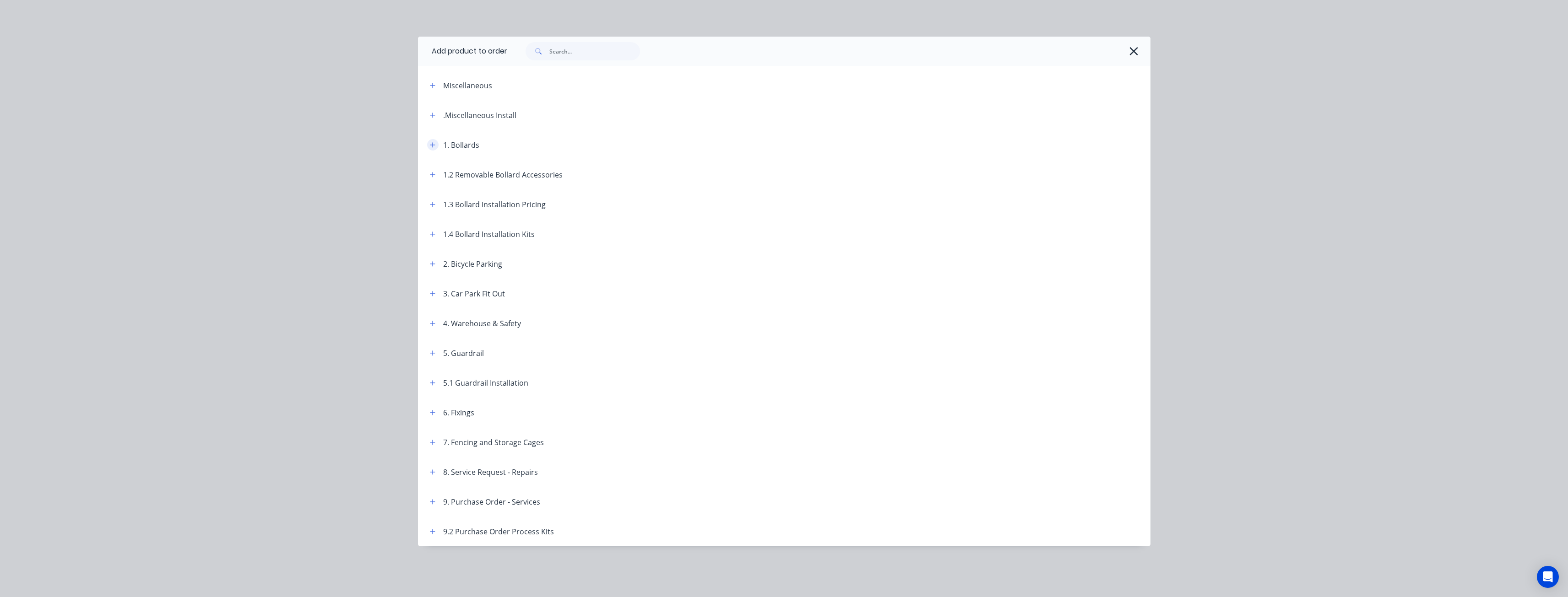
click at [430, 142] on icon "button" at bounding box center [433, 144] width 5 height 6
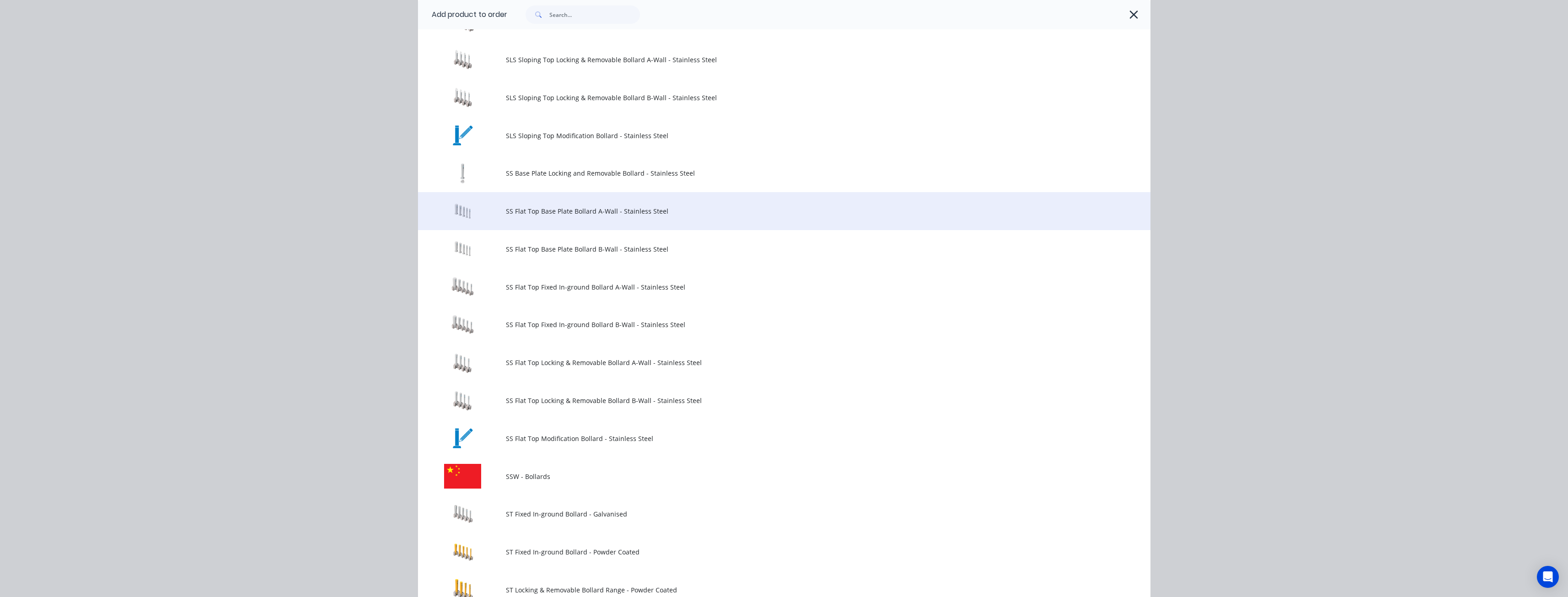
scroll to position [824, 0]
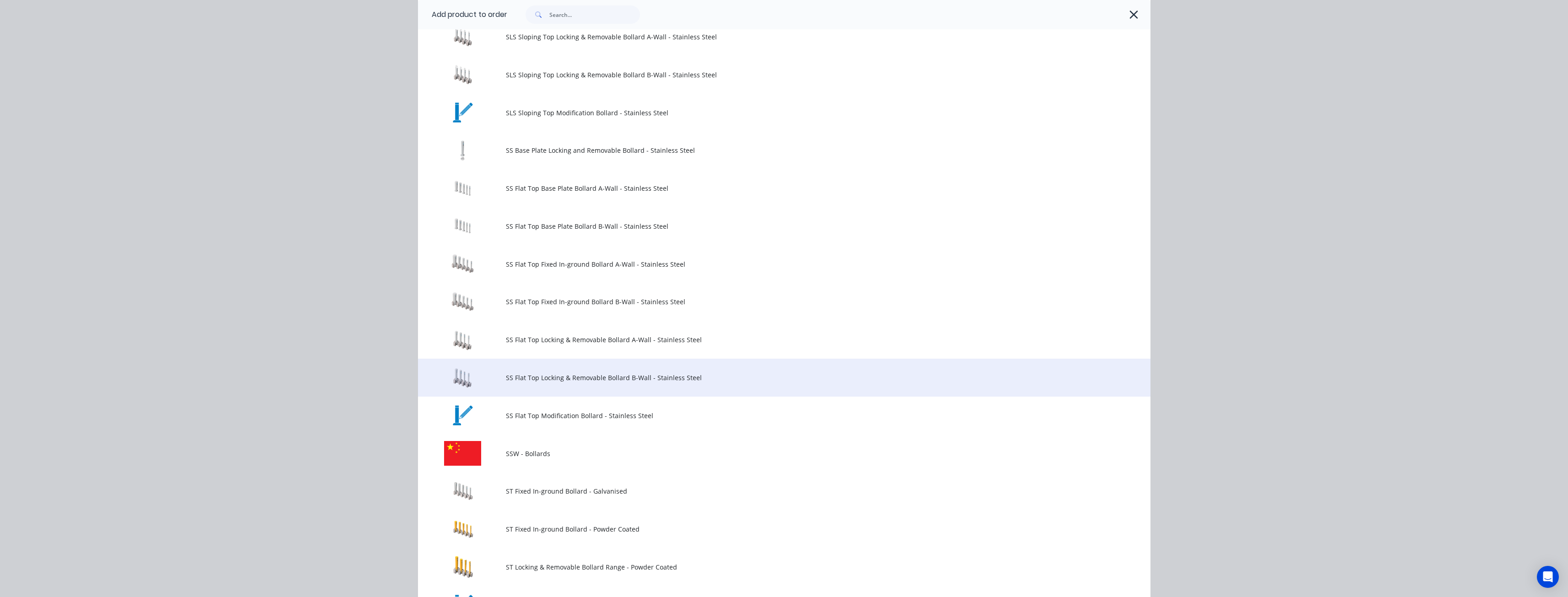
click at [619, 376] on span "SS Flat Top Locking & Removable Bollard B-Wall - Stainless Steel" at bounding box center [764, 378] width 516 height 10
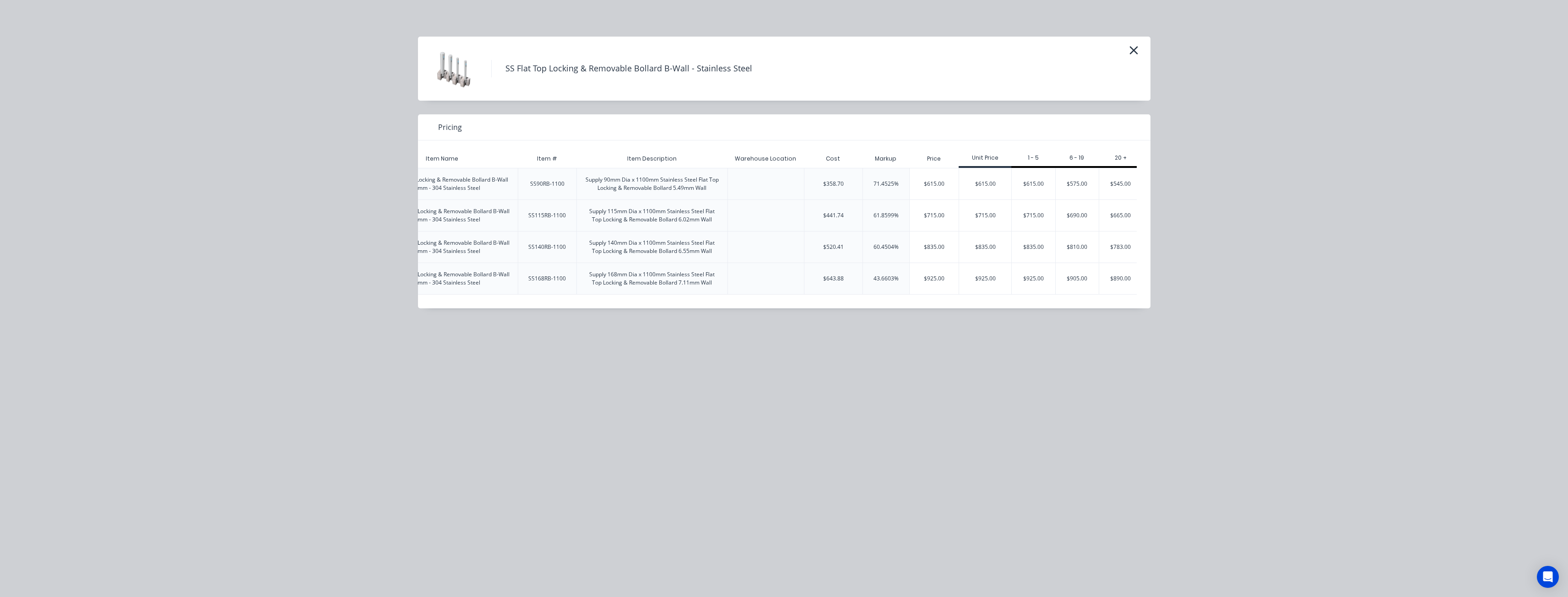
scroll to position [0, 133]
click at [1135, 48] on icon "button" at bounding box center [1133, 50] width 10 height 13
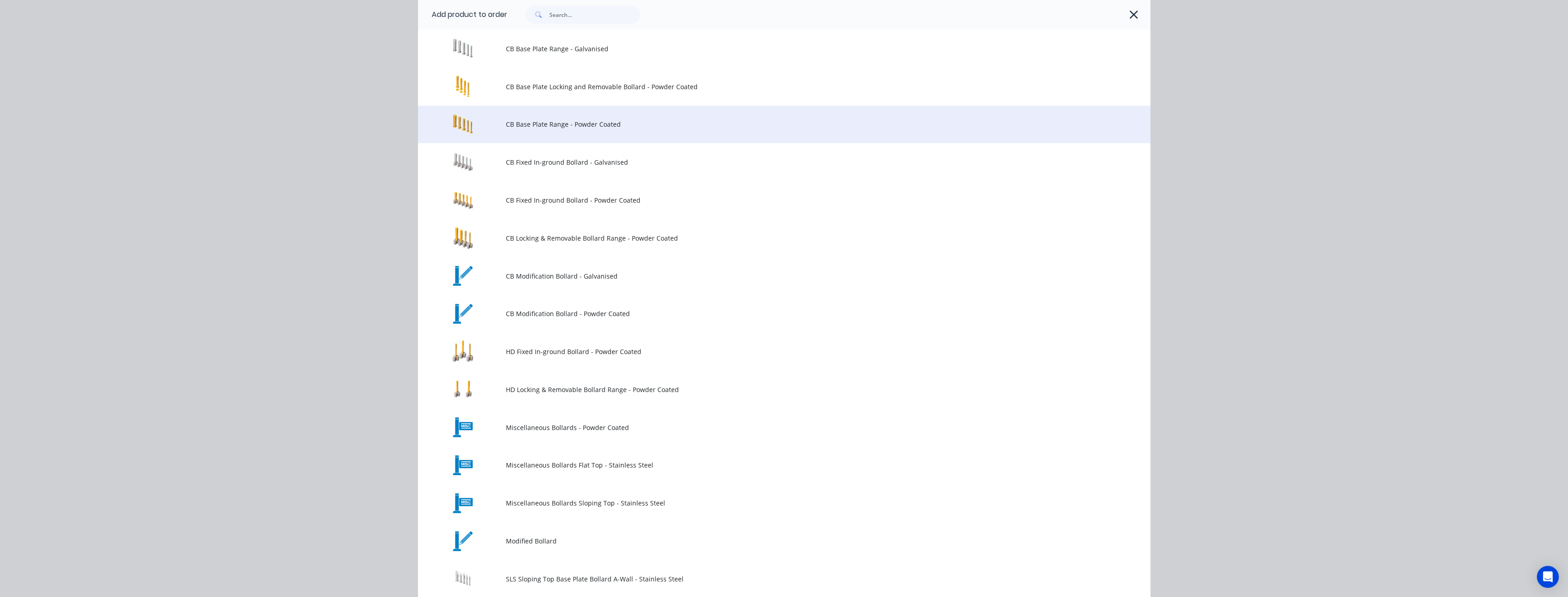
scroll to position [0, 0]
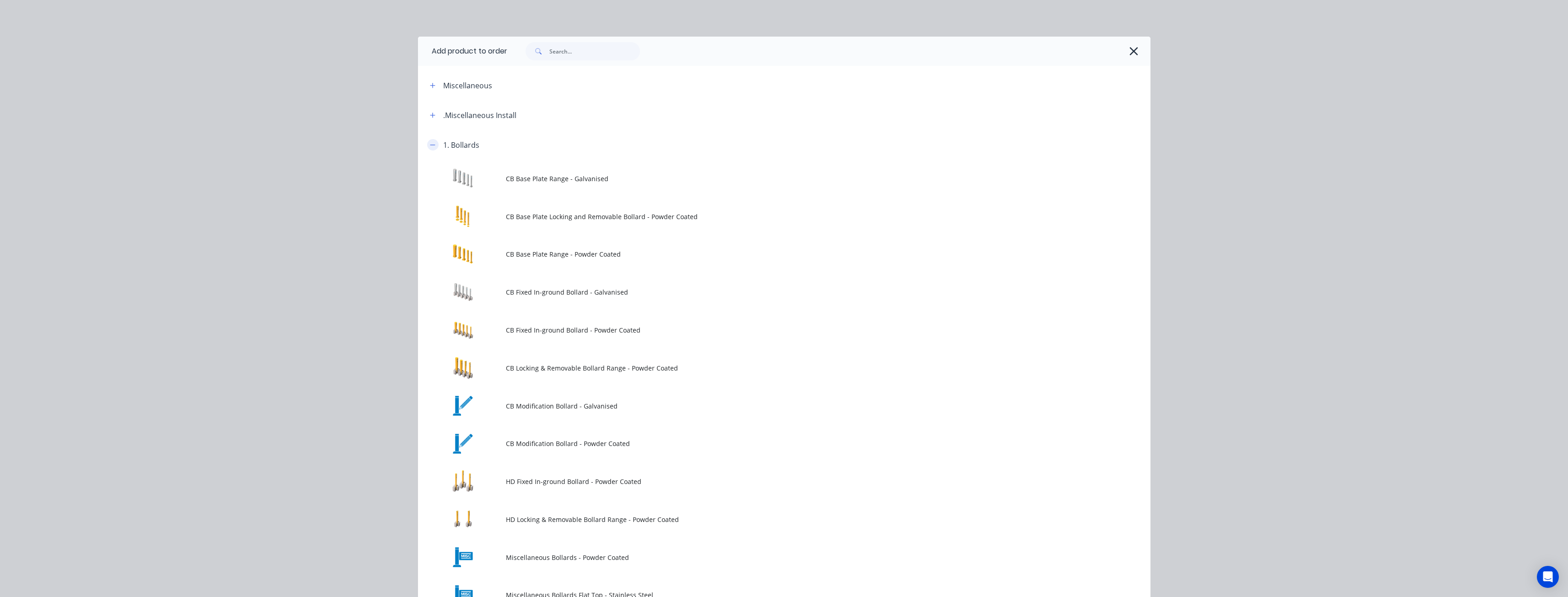
click at [430, 145] on icon "button" at bounding box center [433, 144] width 5 height 6
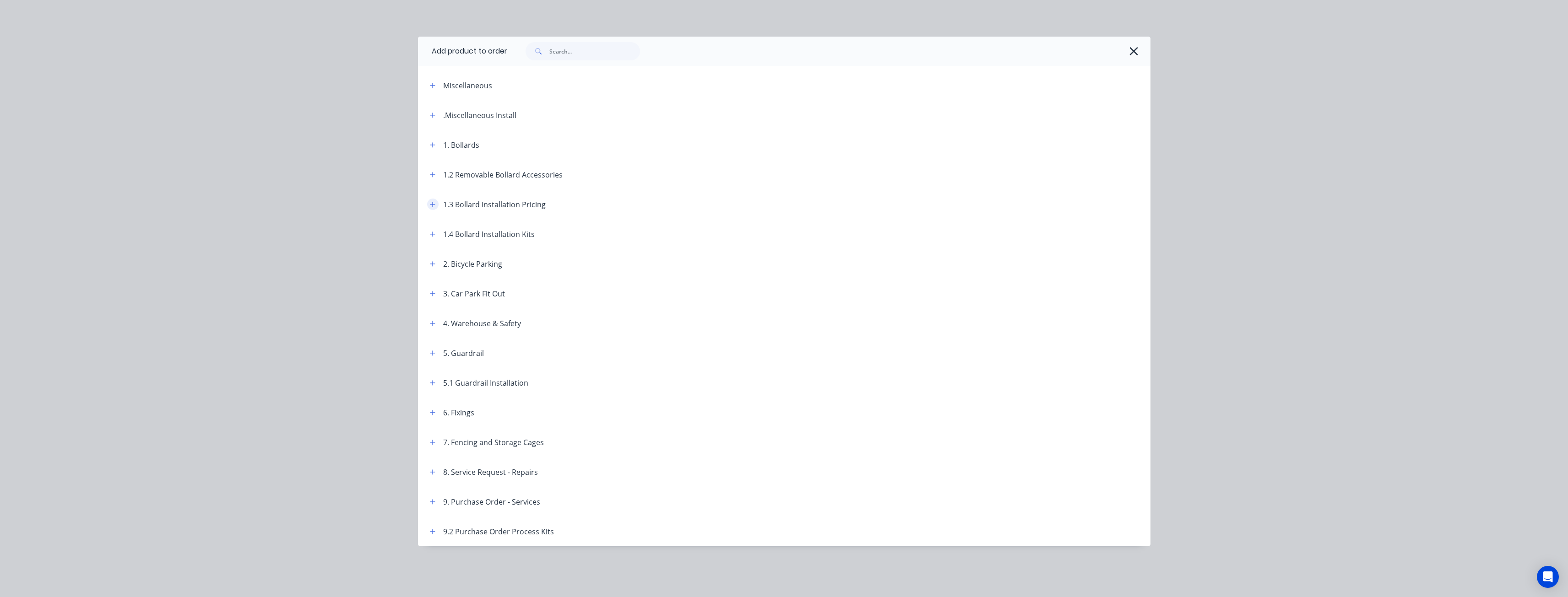
click at [431, 204] on icon "button" at bounding box center [433, 204] width 5 height 6
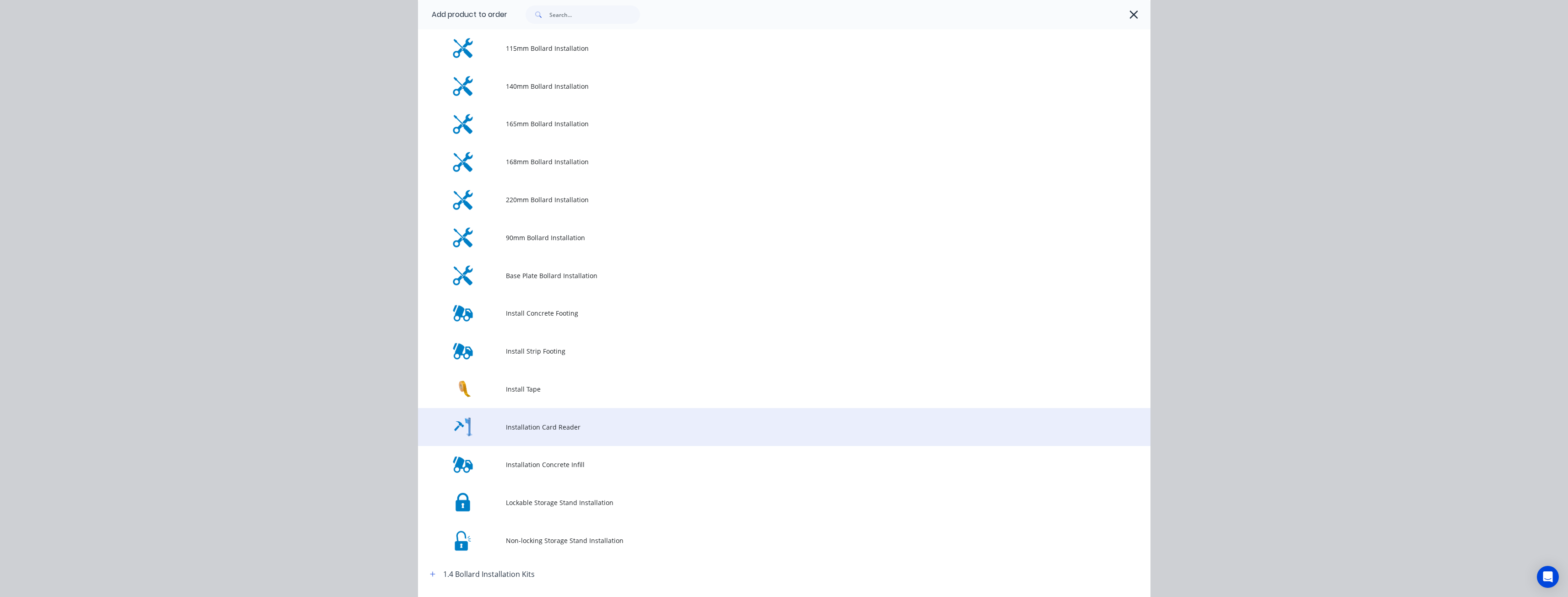
scroll to position [183, 0]
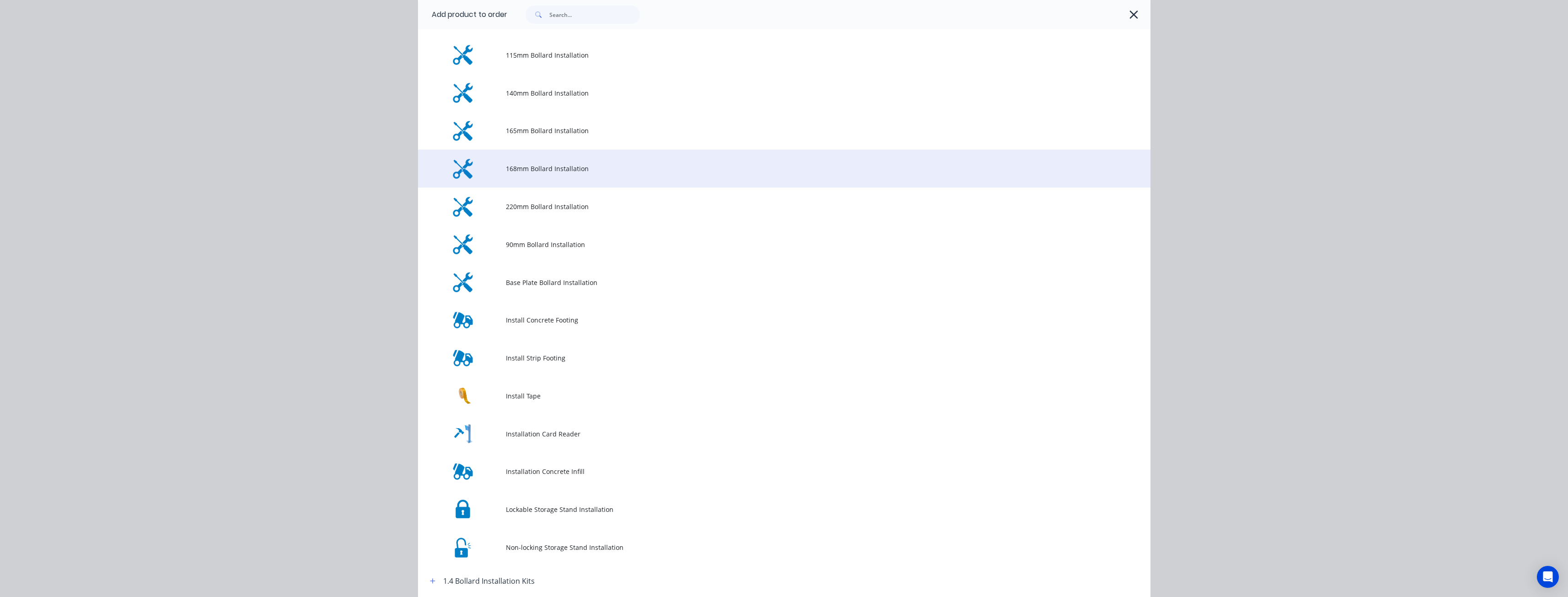
click at [542, 167] on span "168mm Bollard Installation" at bounding box center [764, 168] width 516 height 10
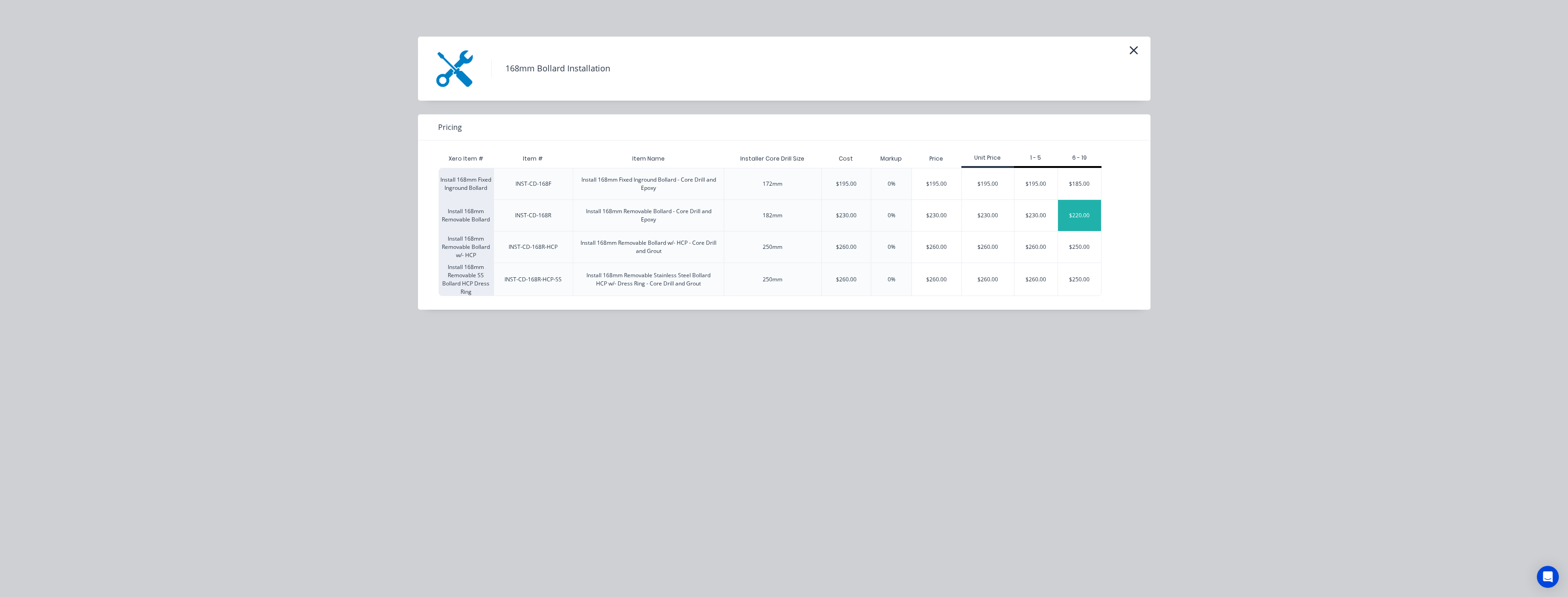
click at [1084, 212] on div "$220.00" at bounding box center [1079, 216] width 43 height 31
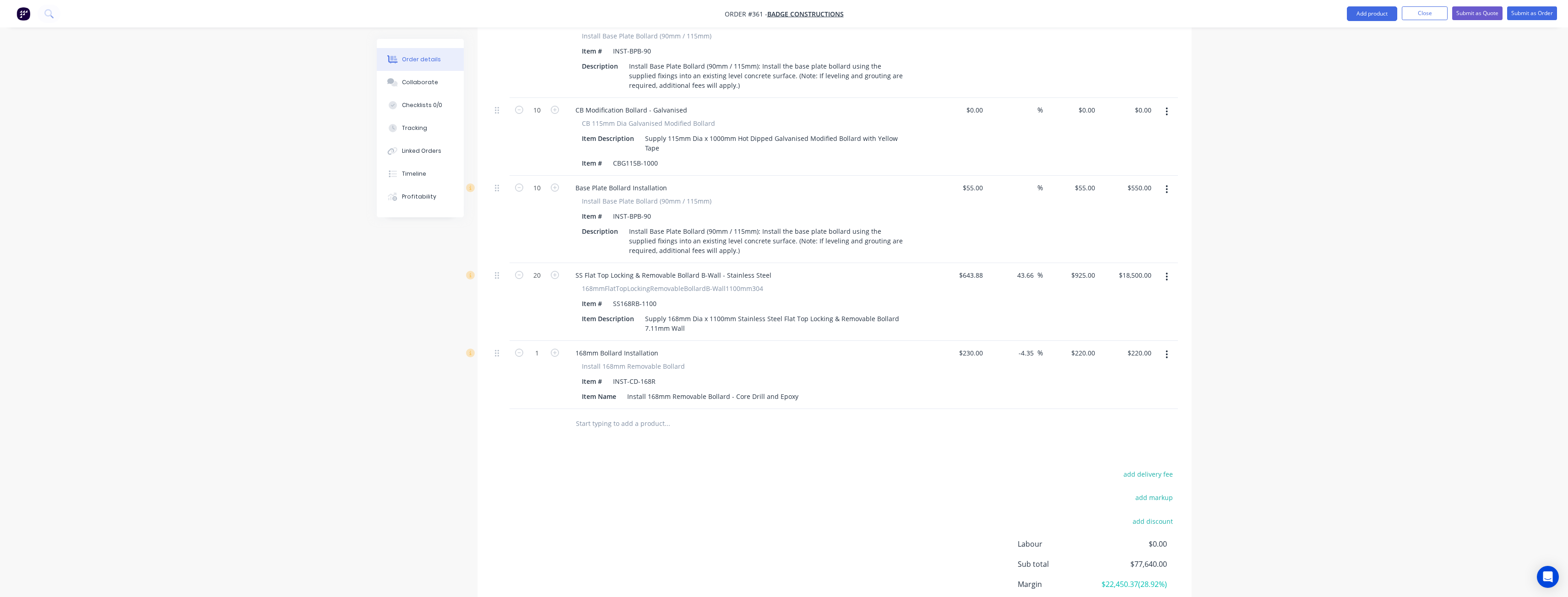
scroll to position [1200, 0]
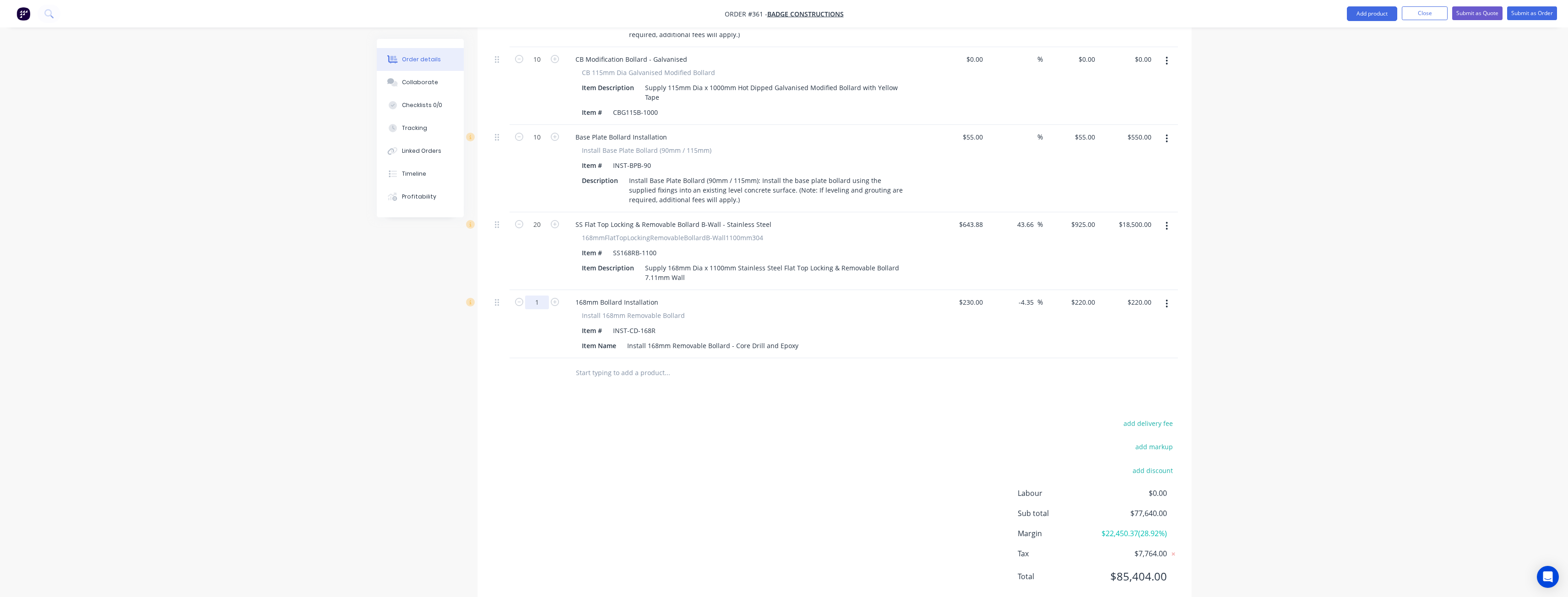
click at [546, 295] on input "1" at bounding box center [537, 302] width 24 height 14
type input "20"
type input "$4,400.00"
click at [484, 417] on div "add delivery fee add markup add discount Labour $0.00 Sub total $81,820.00 Marg…" at bounding box center [834, 505] width 714 height 176
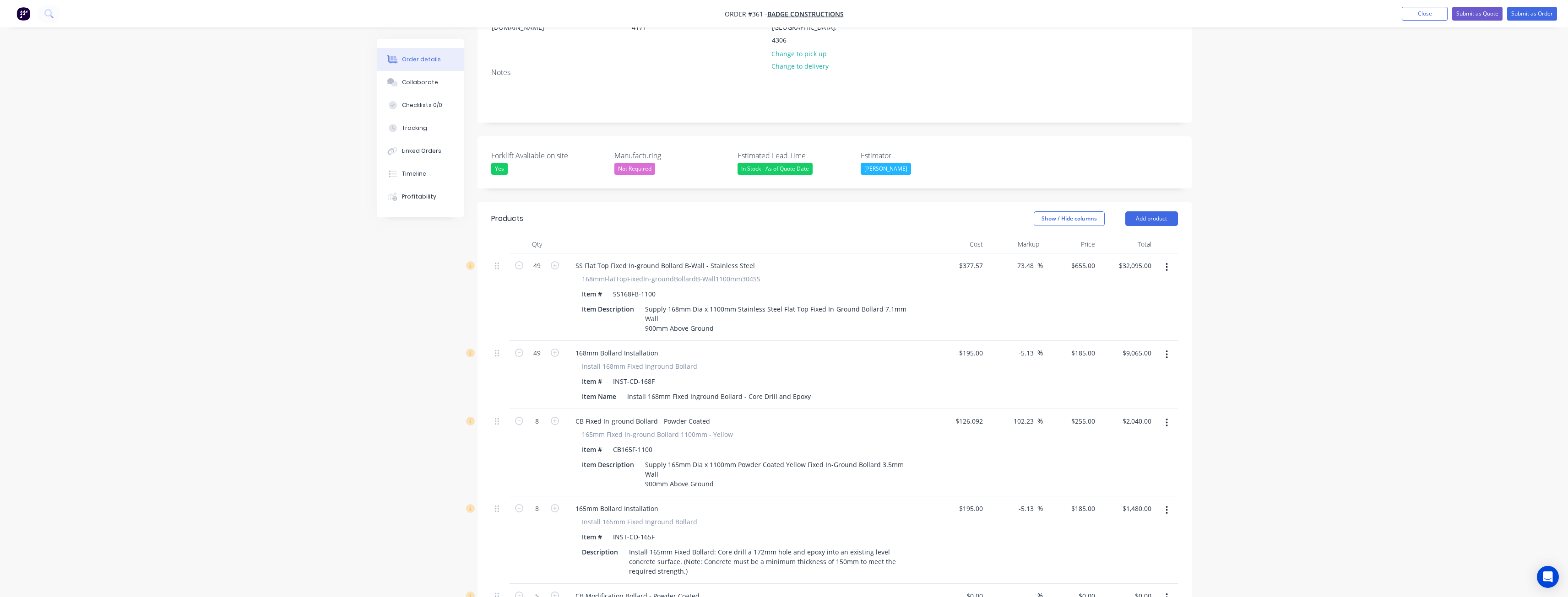
scroll to position [148, 0]
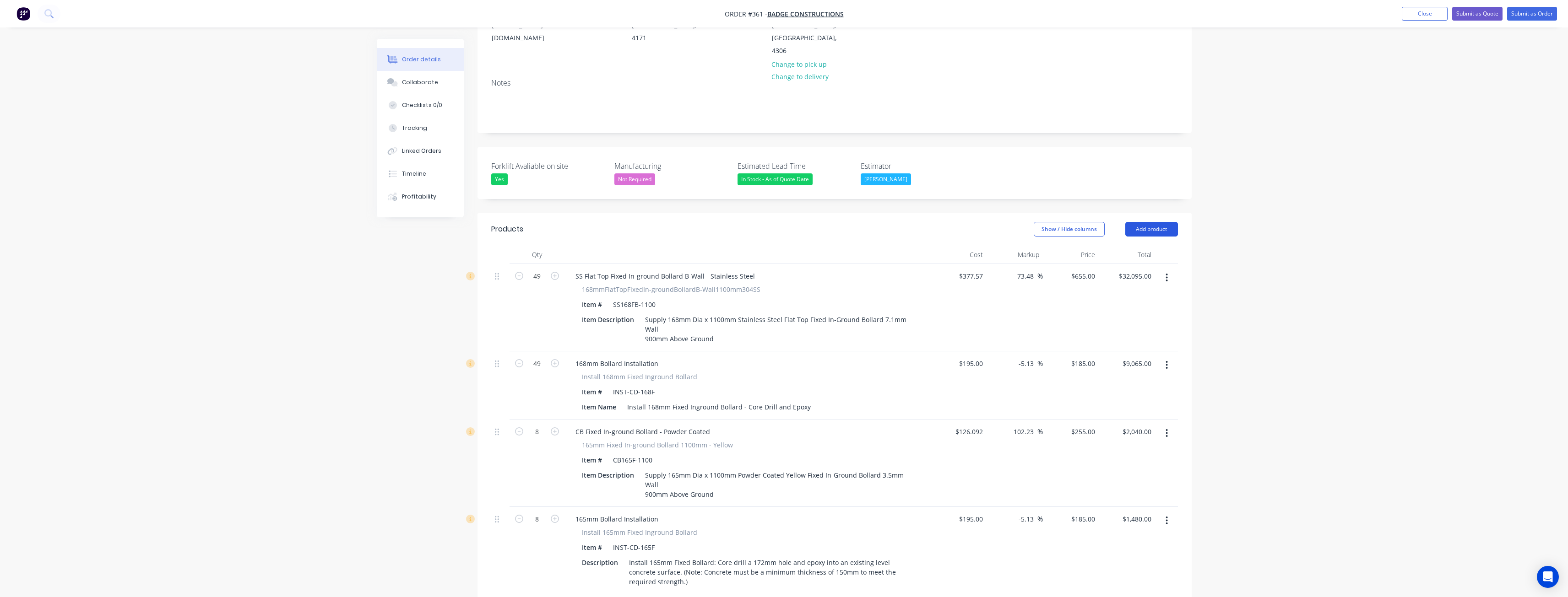
click at [1146, 222] on button "Add product" at bounding box center [1152, 229] width 53 height 15
click at [1131, 246] on div "Product catalogue" at bounding box center [1134, 252] width 70 height 14
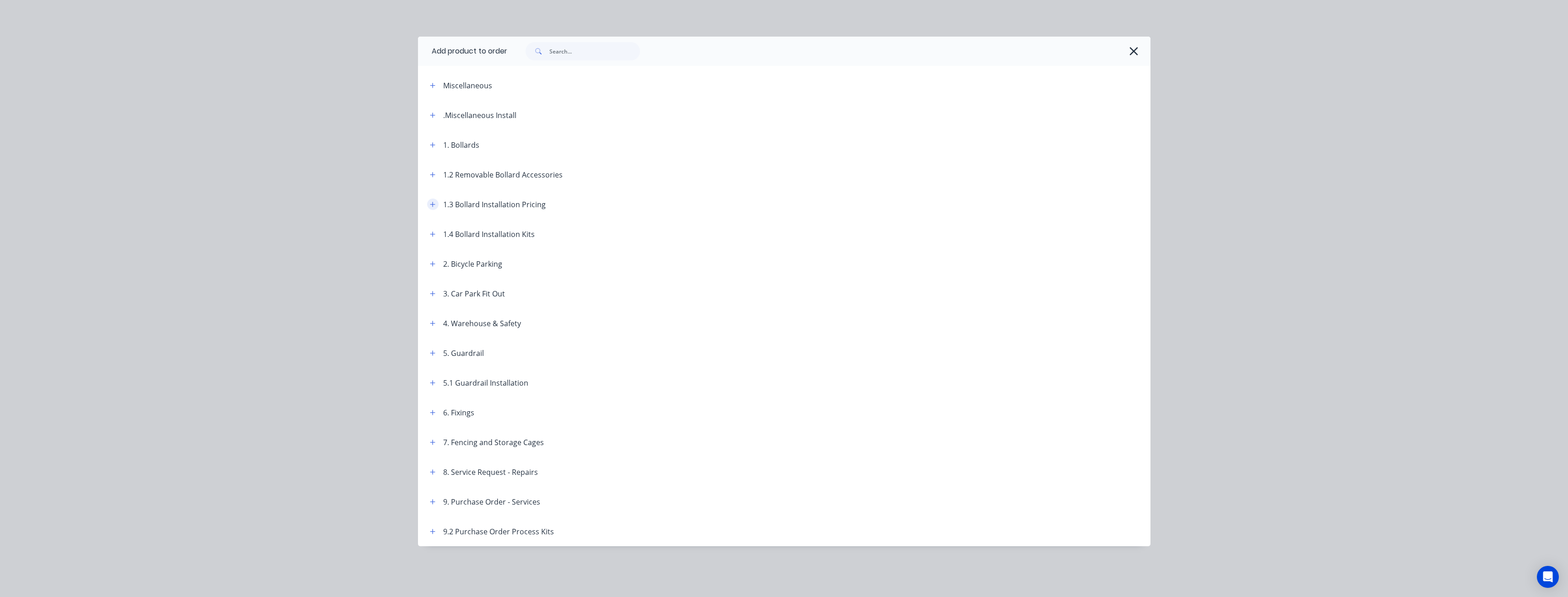
click at [433, 204] on icon "button" at bounding box center [433, 204] width 5 height 6
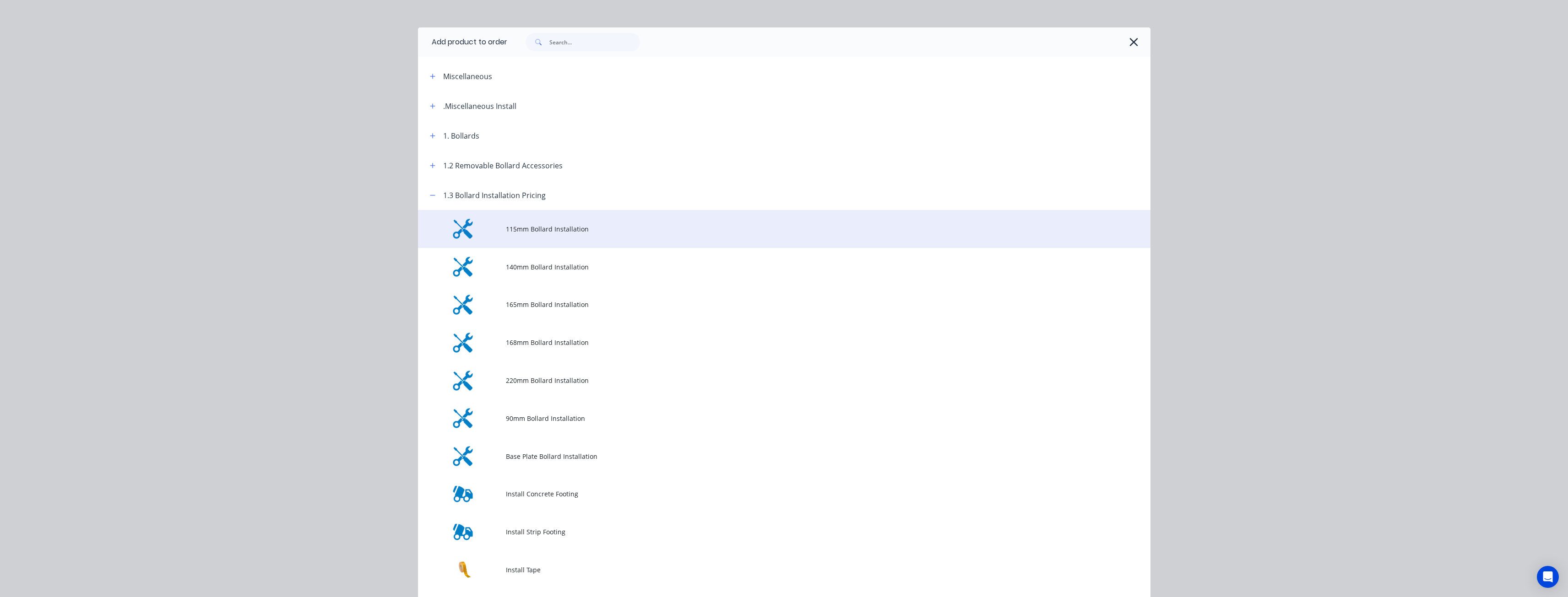
scroll to position [0, 0]
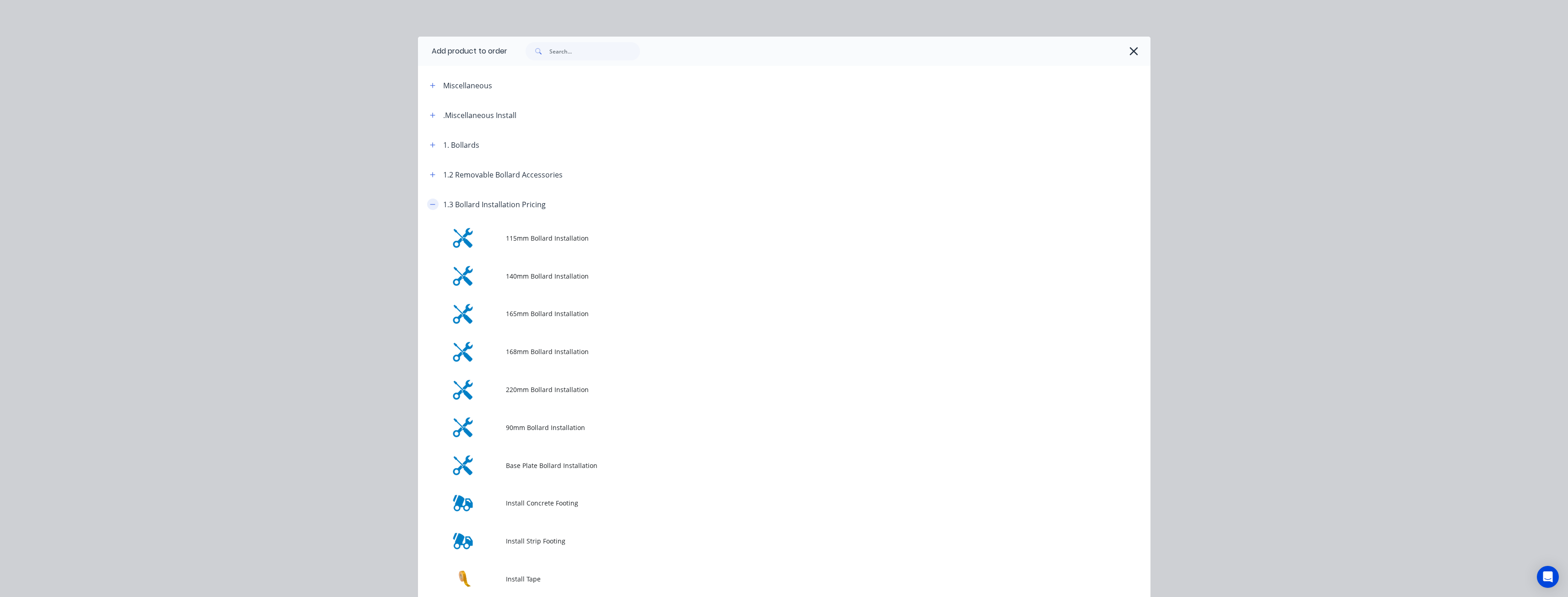
click at [430, 206] on icon "button" at bounding box center [433, 204] width 5 height 6
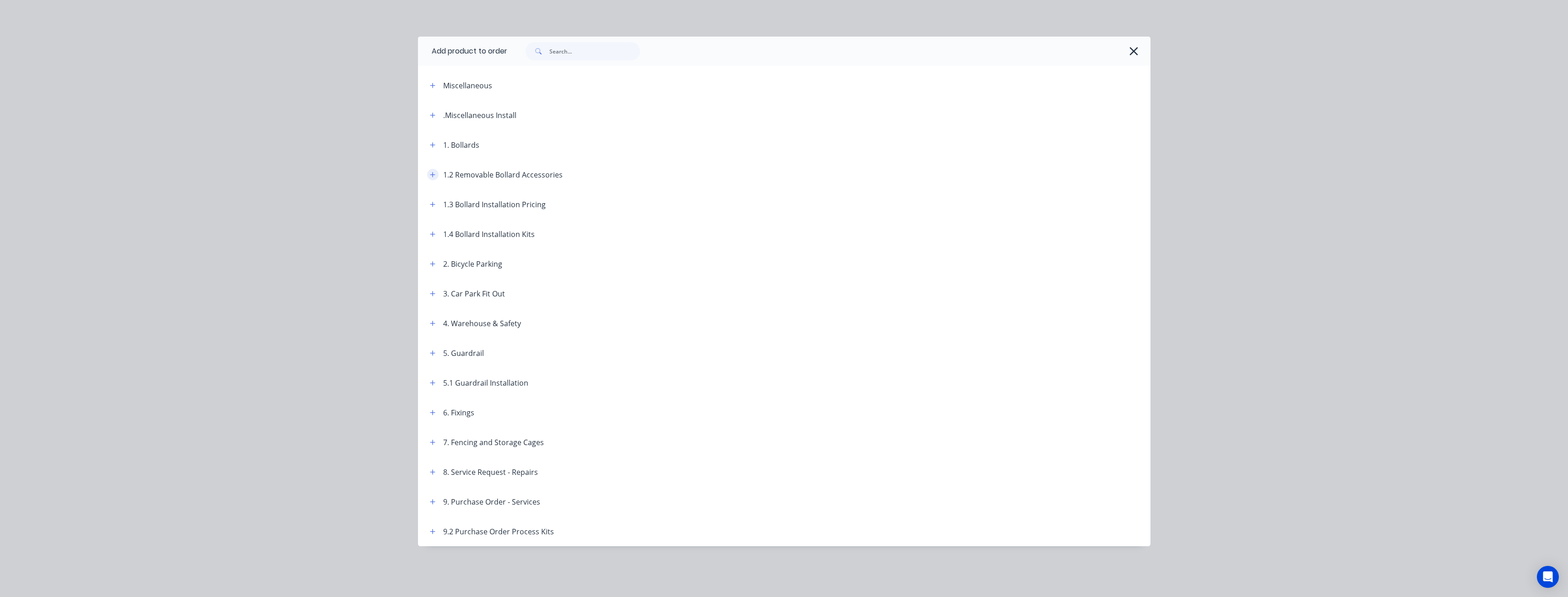
click at [435, 176] on icon "button" at bounding box center [433, 175] width 5 height 6
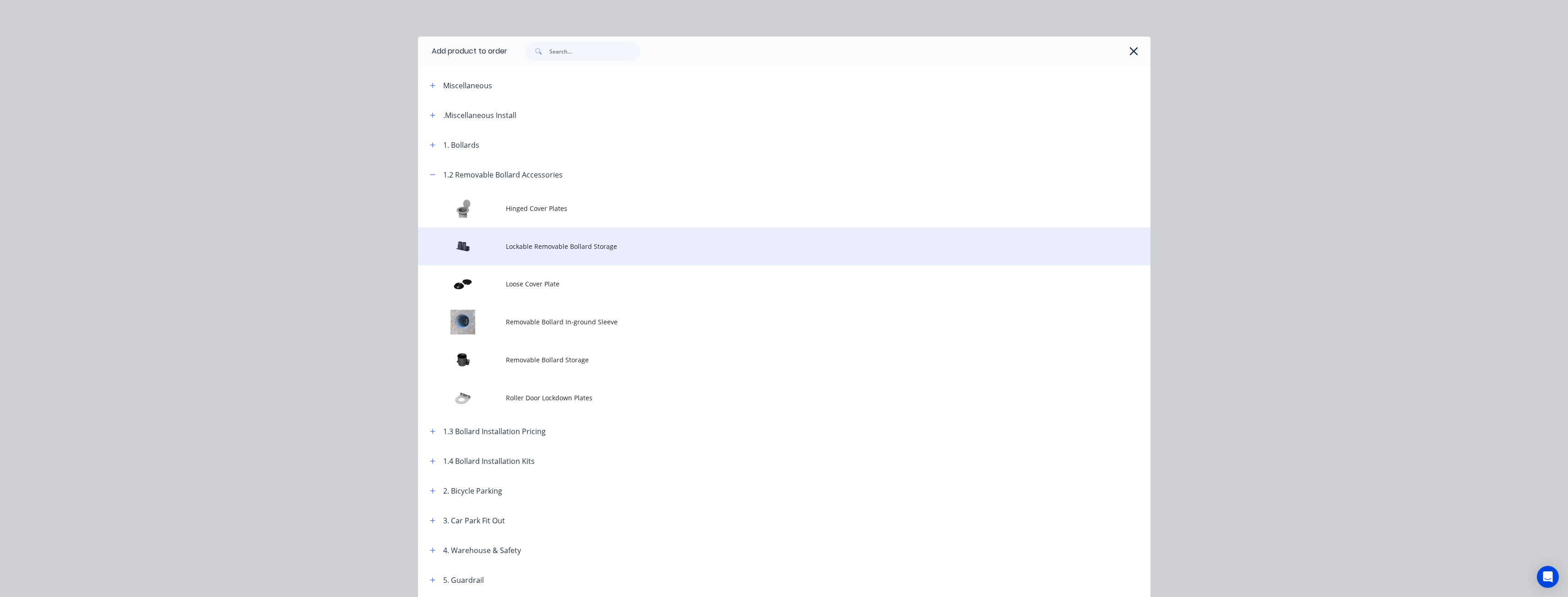
click at [528, 244] on span "Lockable Removable Bollard Storage" at bounding box center [764, 246] width 516 height 10
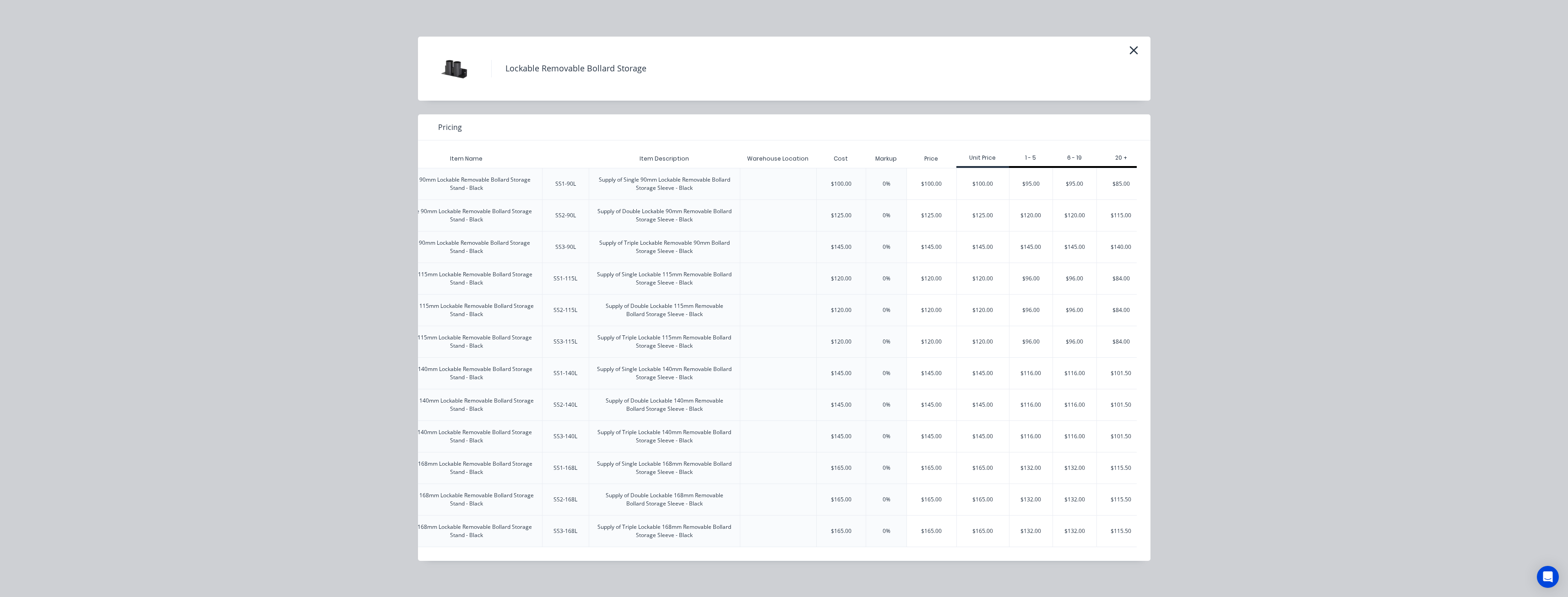
scroll to position [0, 112]
click at [1063, 502] on div "$132.00" at bounding box center [1066, 500] width 44 height 31
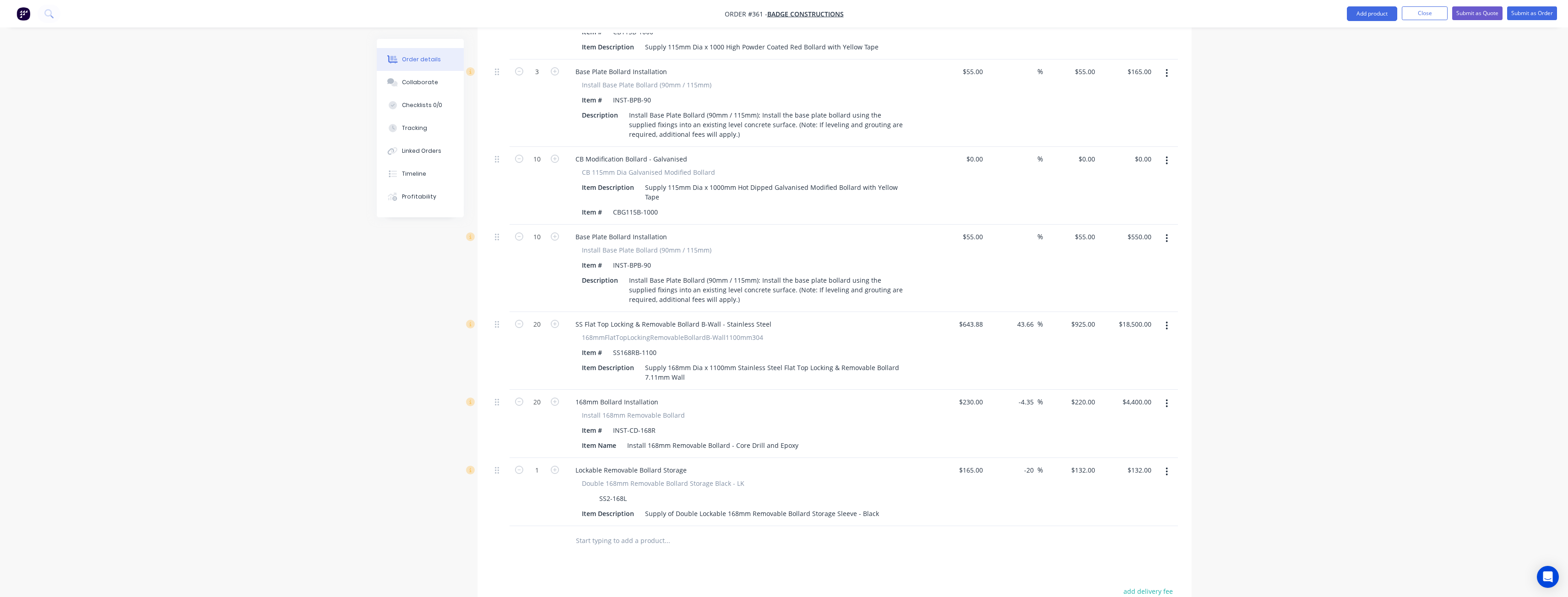
scroll to position [1109, 0]
click at [544, 455] on input "1" at bounding box center [537, 462] width 24 height 14
type input "10"
type input "$1,320.00"
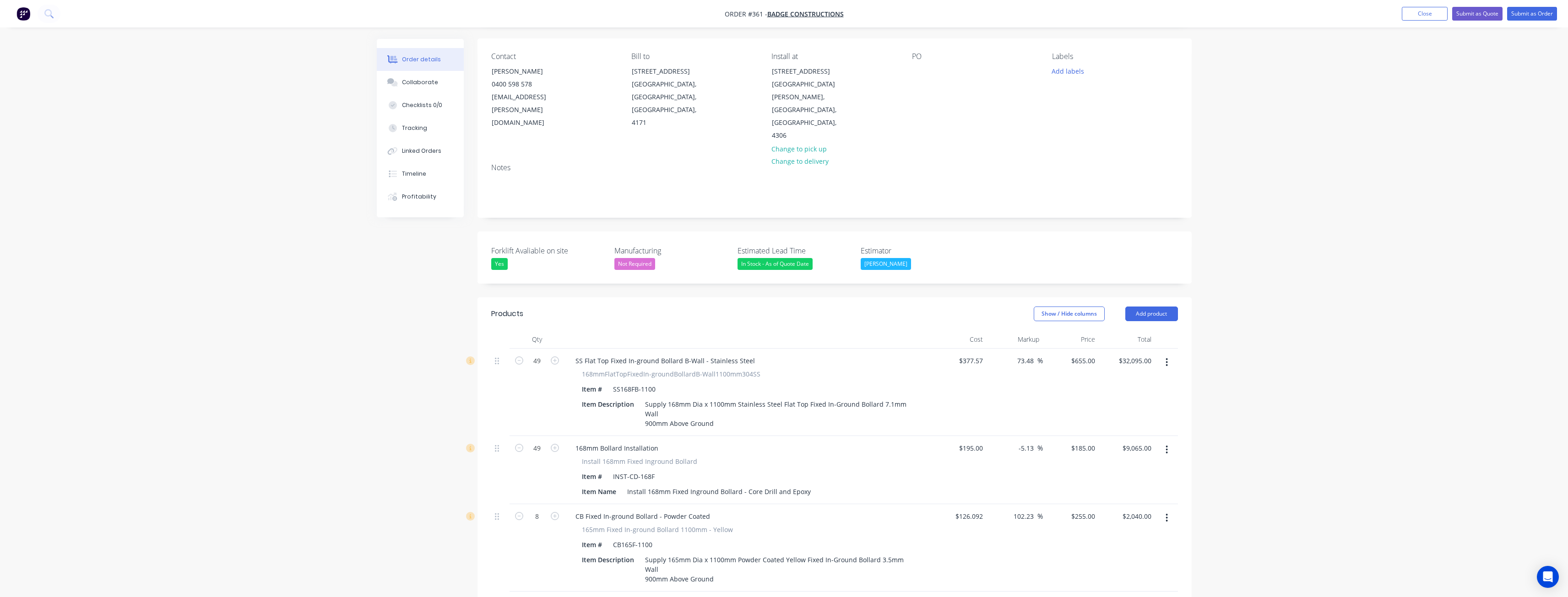
scroll to position [57, 0]
click at [1140, 314] on button "Add product" at bounding box center [1152, 321] width 53 height 15
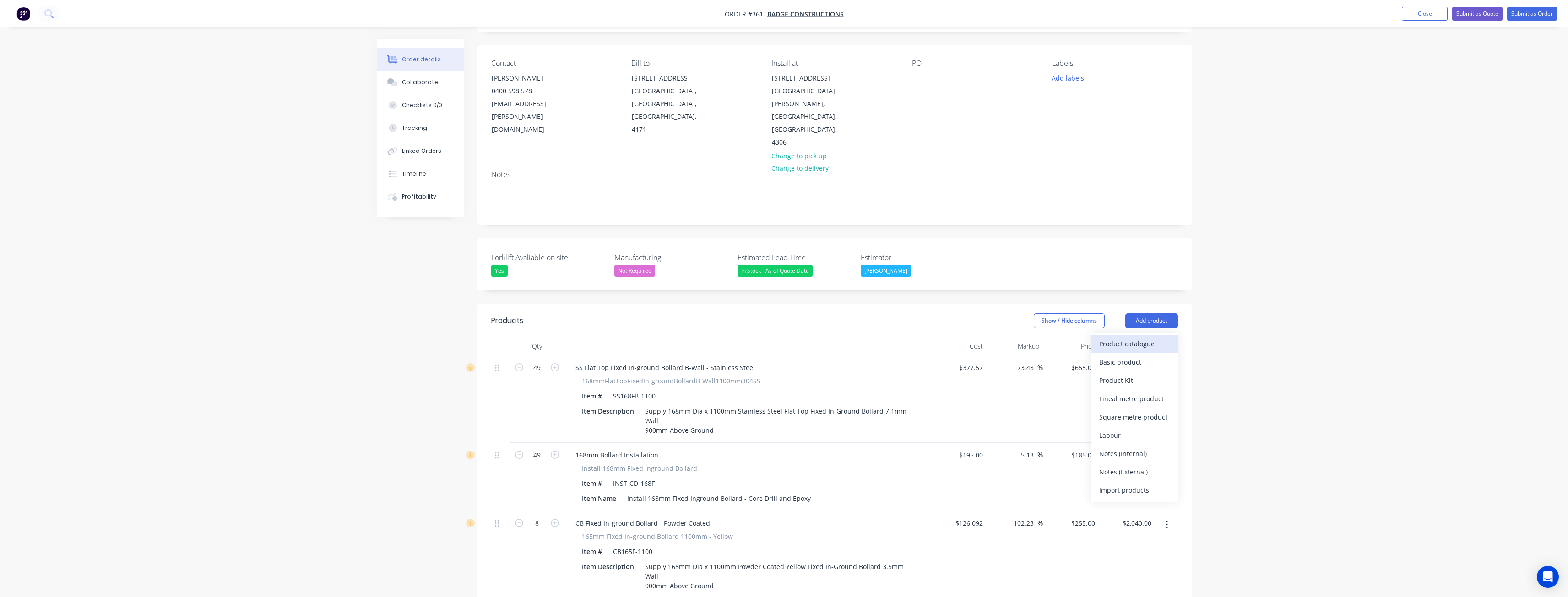
click at [1132, 337] on div "Product catalogue" at bounding box center [1134, 344] width 70 height 14
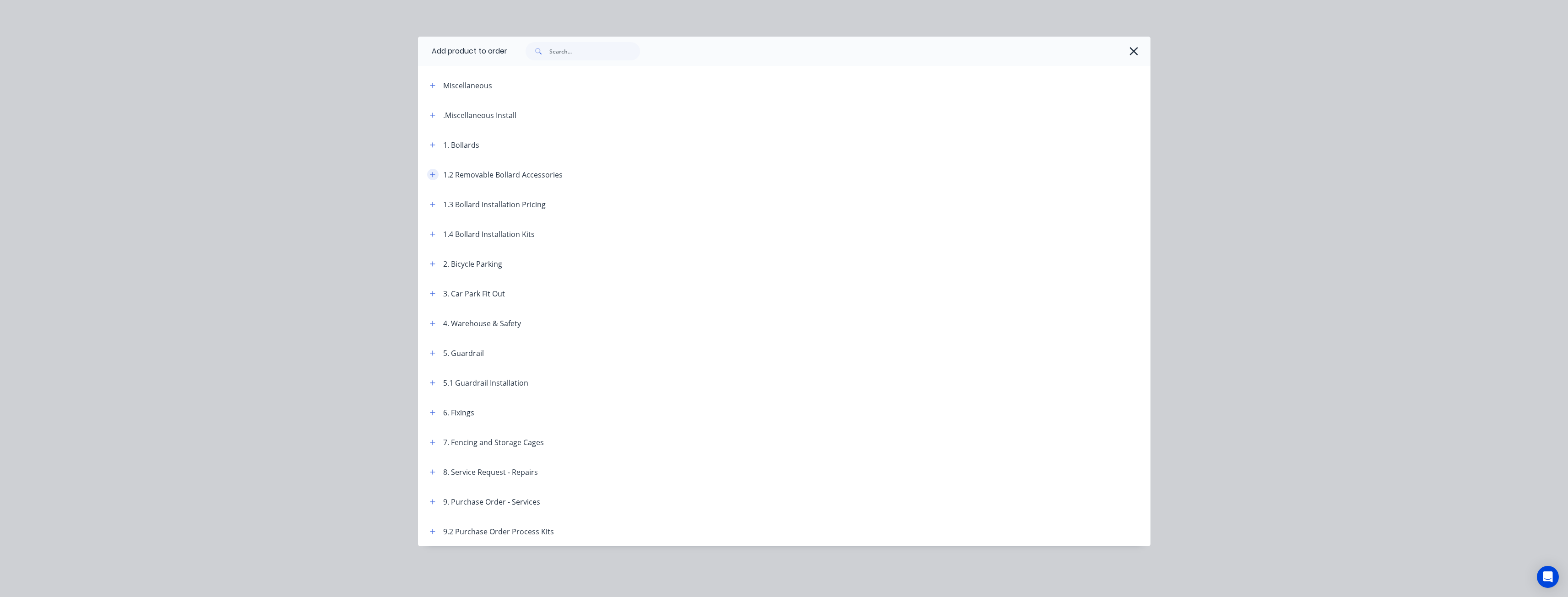
click at [433, 176] on icon "button" at bounding box center [433, 175] width 5 height 6
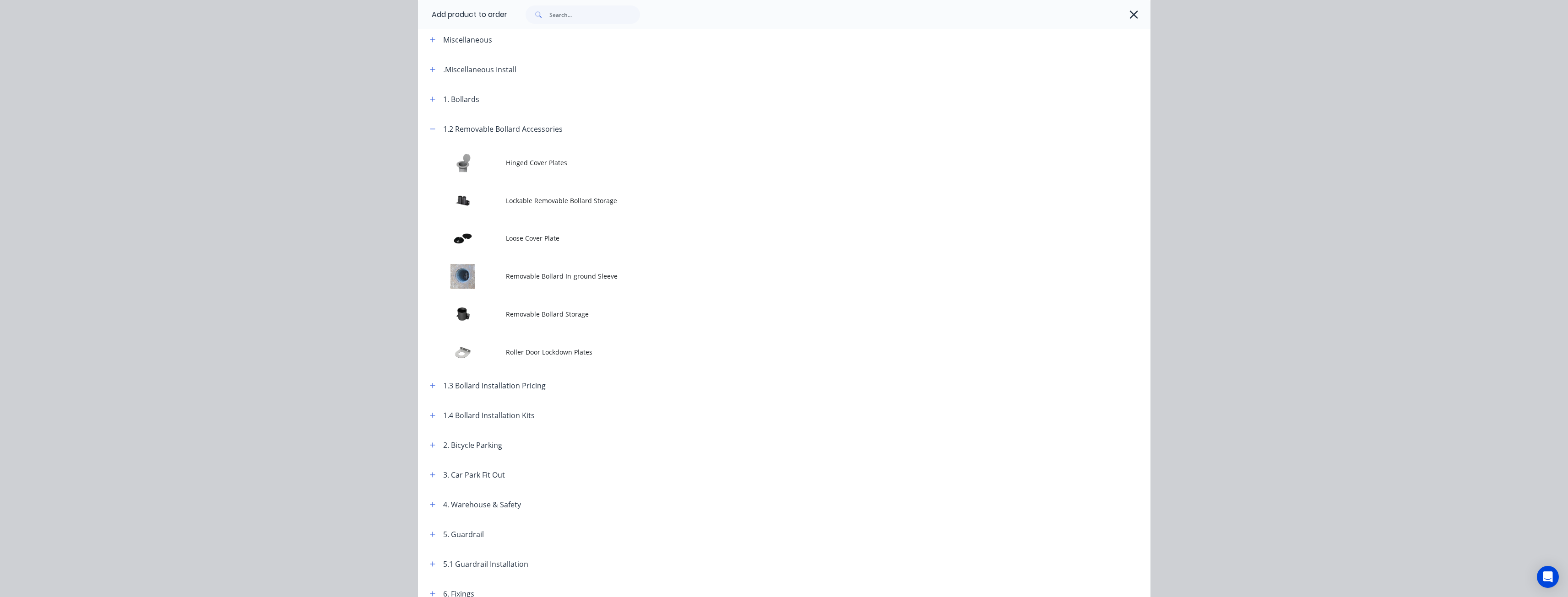
scroll to position [91, 0]
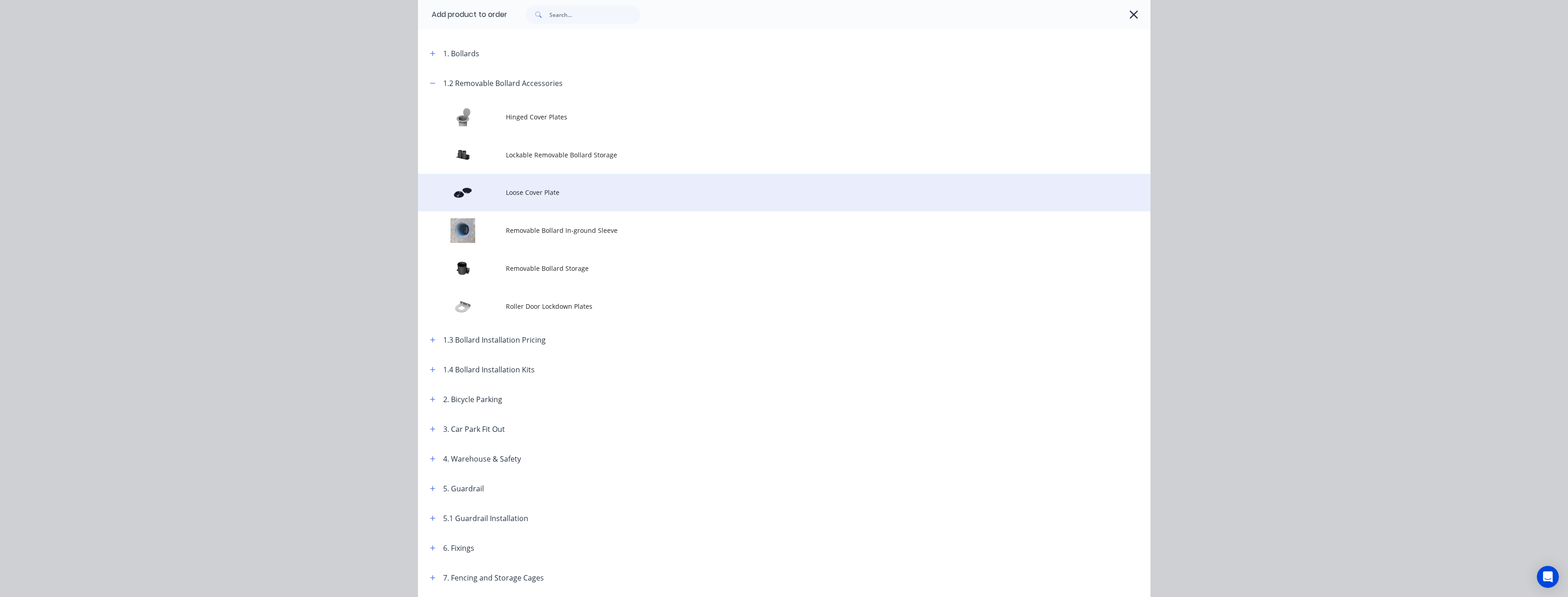
click at [540, 189] on span "Loose Cover Plate" at bounding box center [764, 192] width 516 height 10
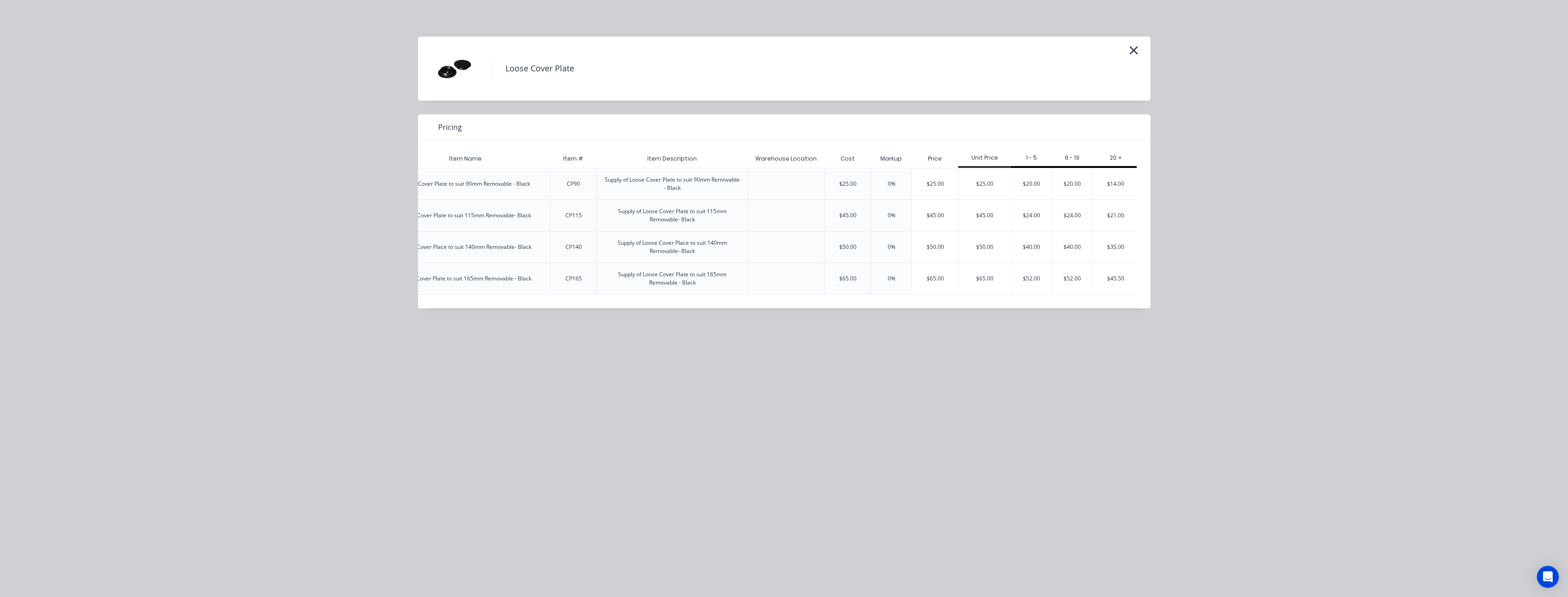
scroll to position [0, 114]
click at [1071, 275] on div "$52.00" at bounding box center [1070, 279] width 40 height 31
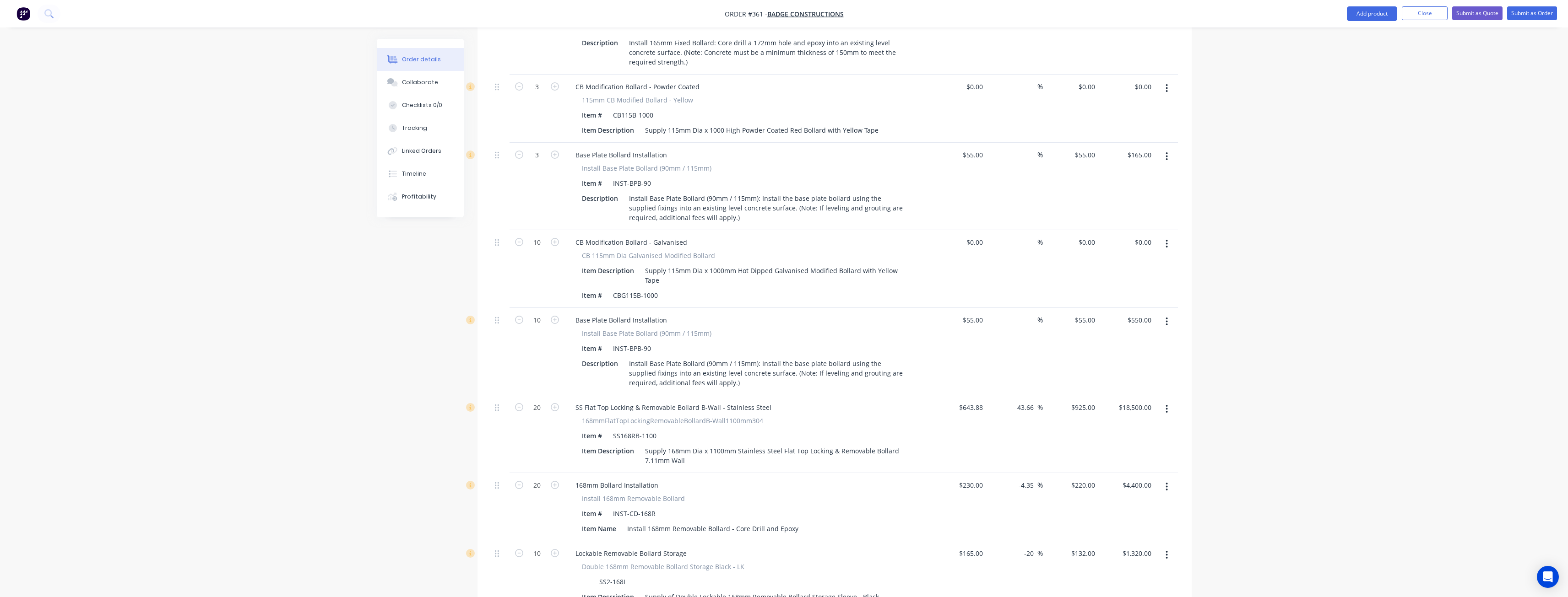
scroll to position [1337, 0]
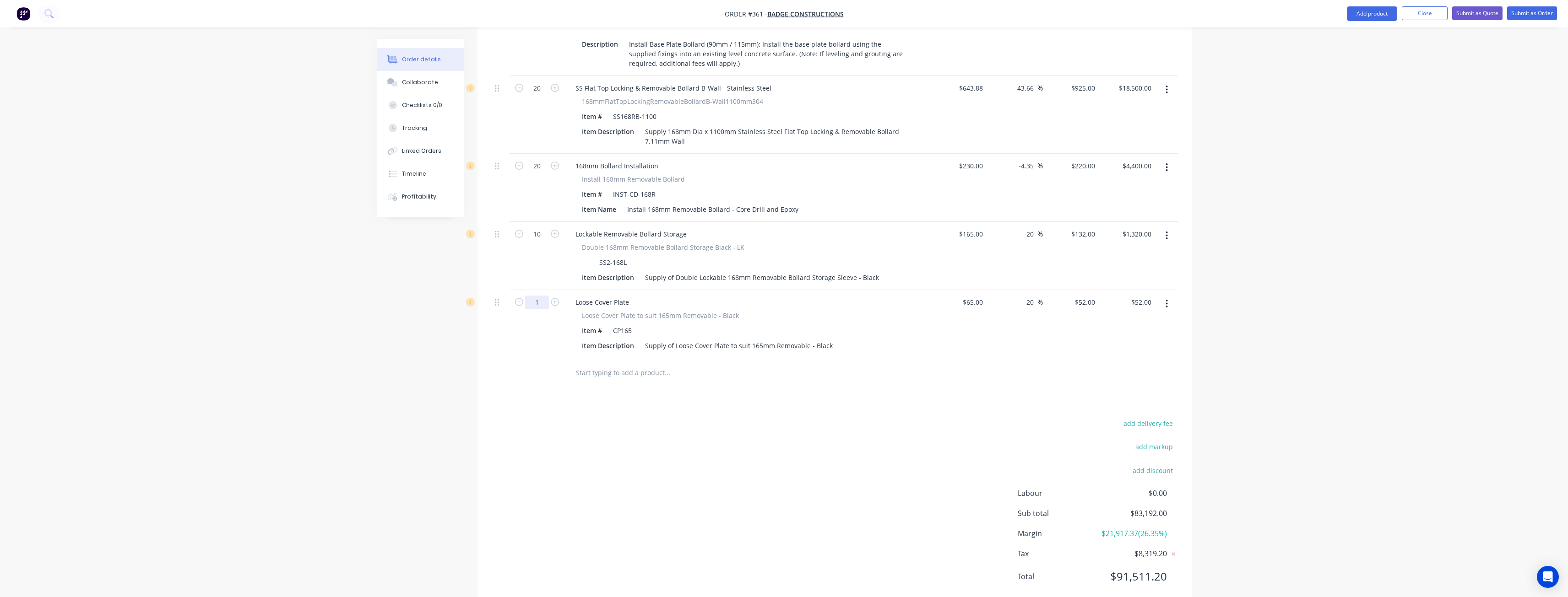
click at [548, 295] on input "1" at bounding box center [537, 302] width 24 height 14
type input "20"
type input "$1,040.00"
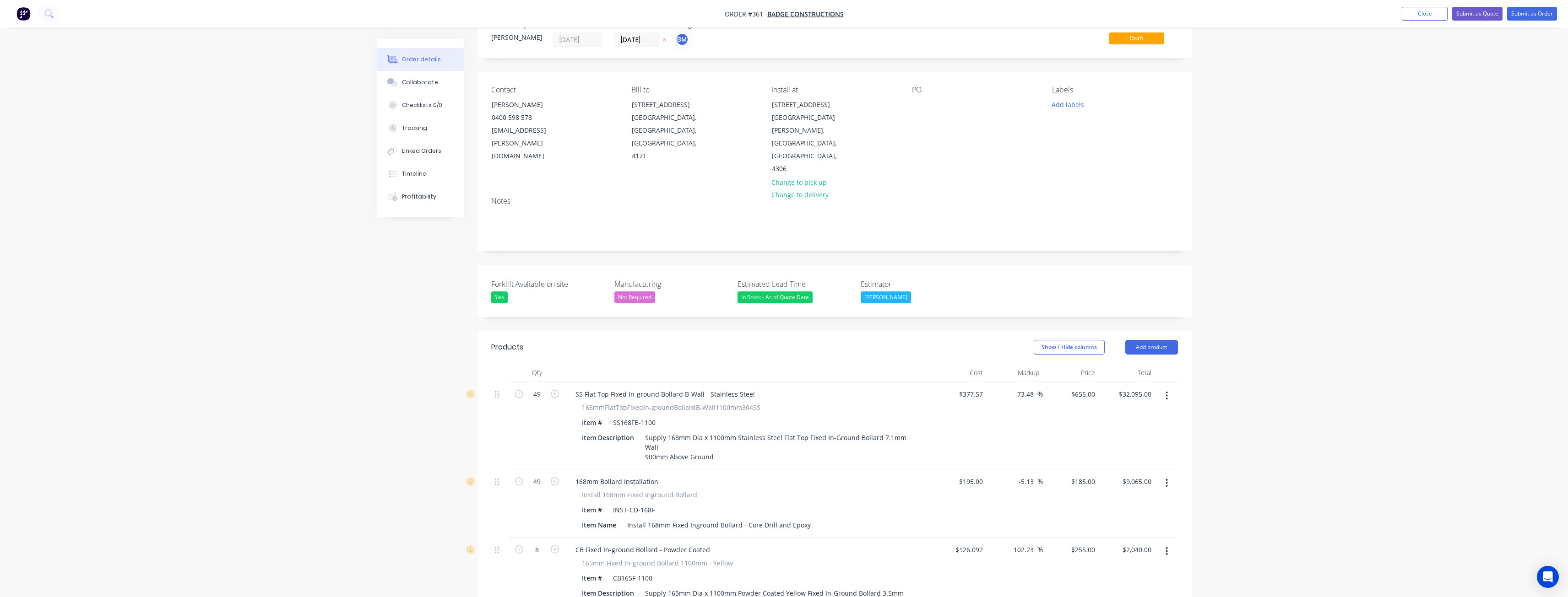
scroll to position [0, 0]
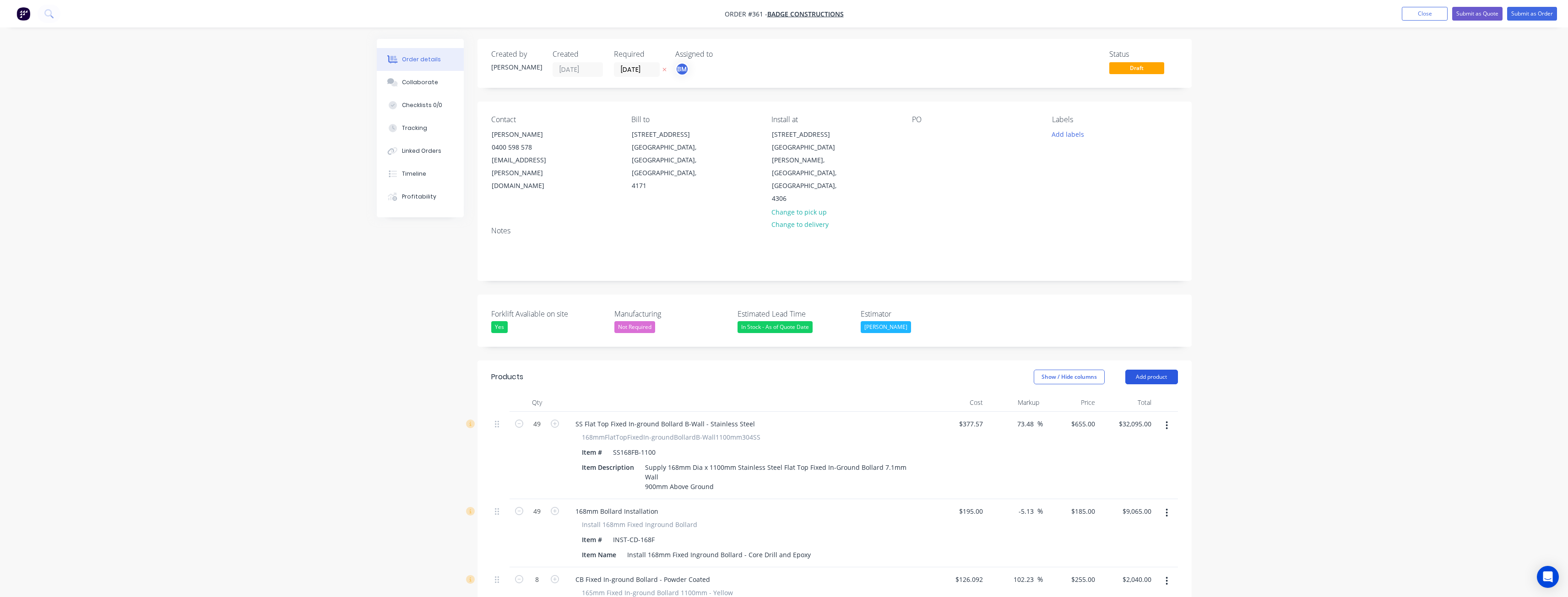
click at [1141, 369] on button "Add product" at bounding box center [1152, 377] width 53 height 15
click at [1123, 393] on div "Product catalogue" at bounding box center [1134, 400] width 70 height 14
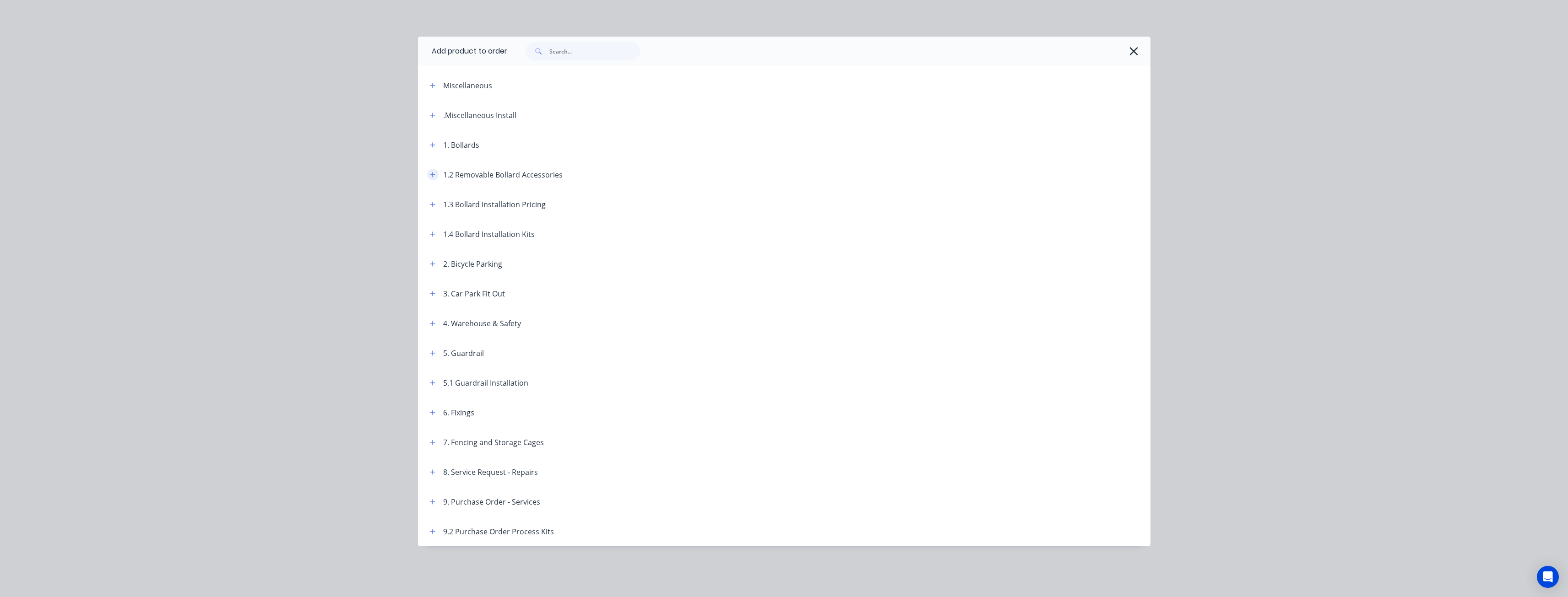
click at [433, 176] on icon "button" at bounding box center [433, 175] width 5 height 5
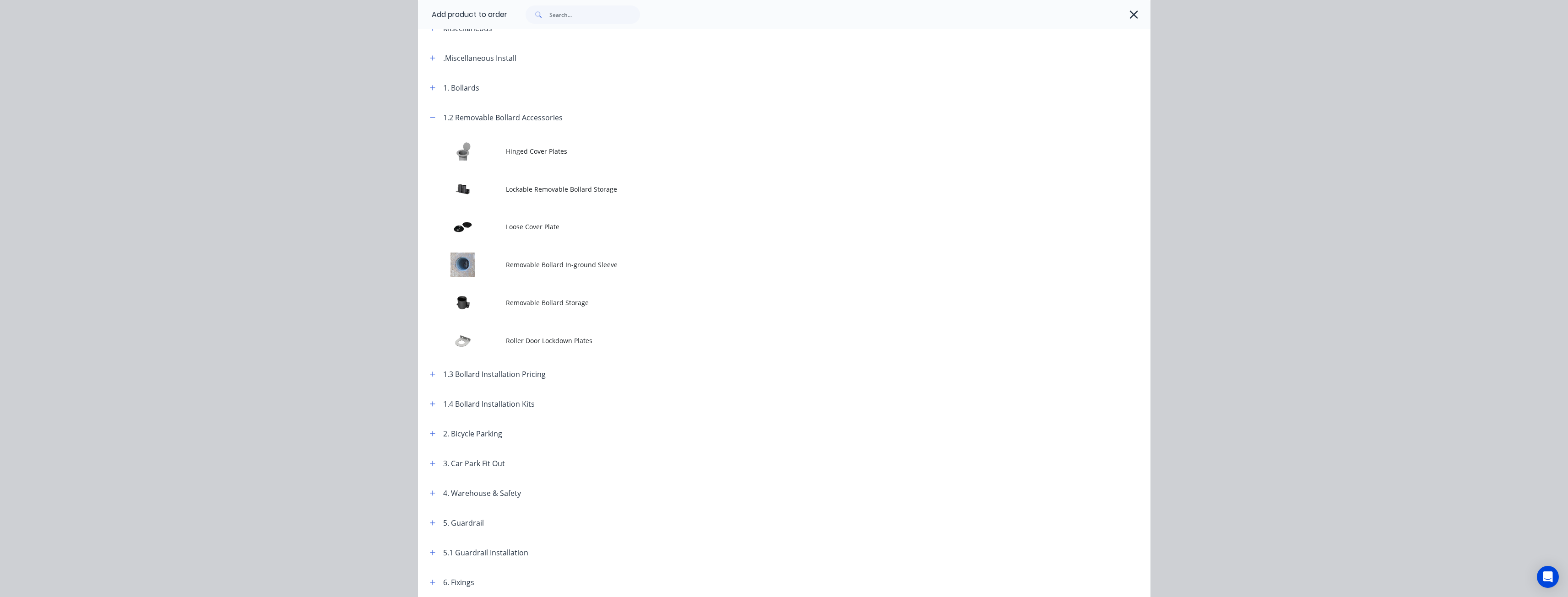
scroll to position [91, 0]
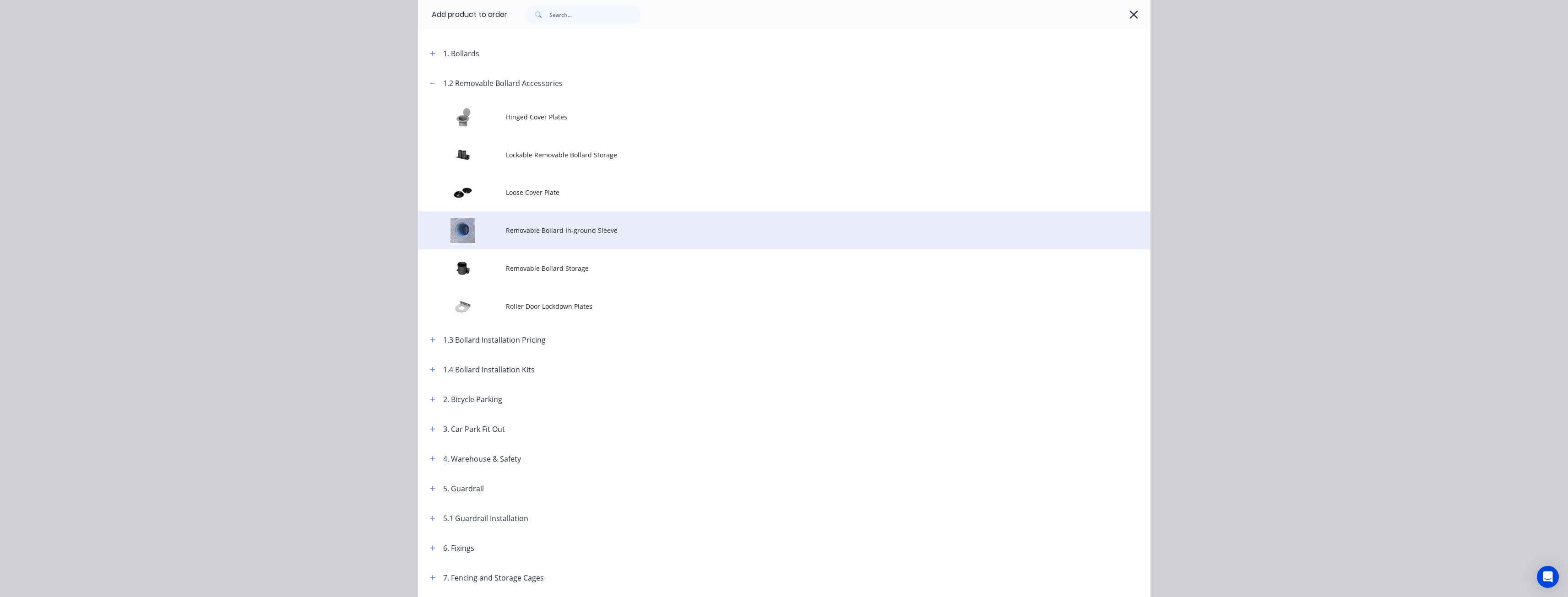
click at [532, 225] on td "Removable Bollard In-ground Sleeve" at bounding box center [828, 230] width 645 height 38
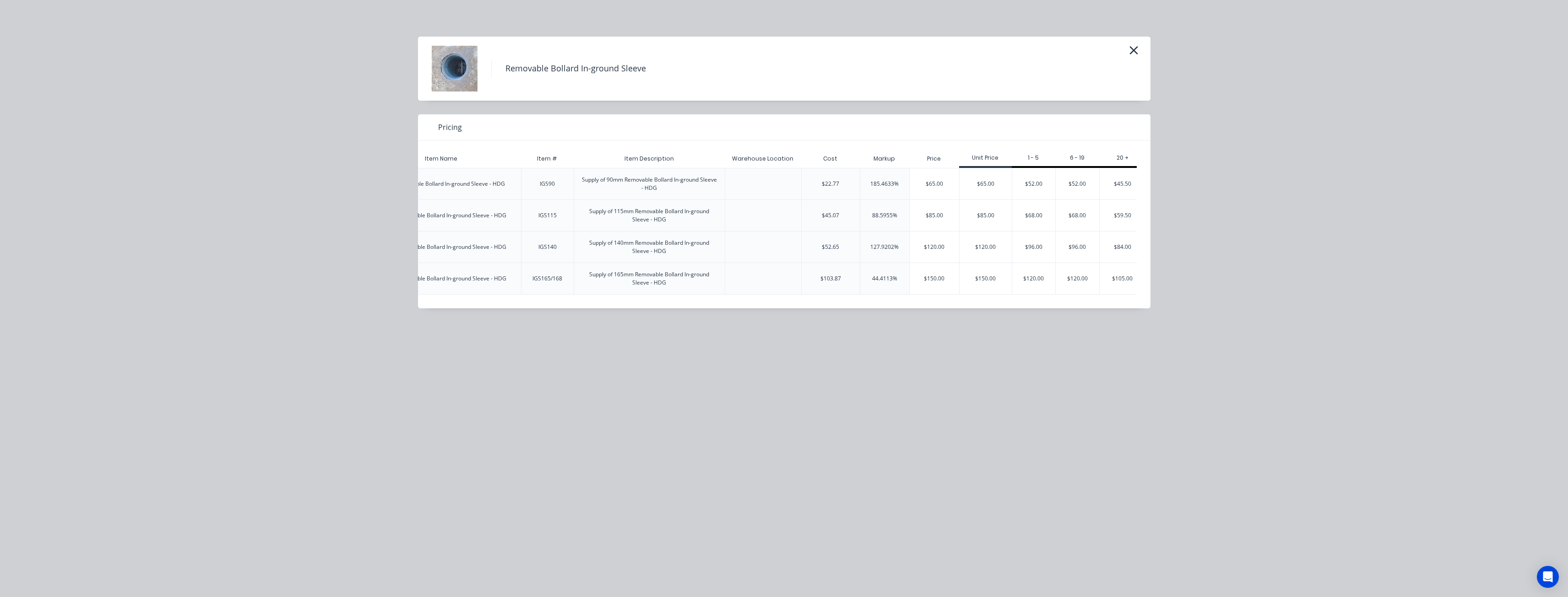
scroll to position [0, 142]
click at [1072, 274] on div "$120.00" at bounding box center [1069, 279] width 44 height 31
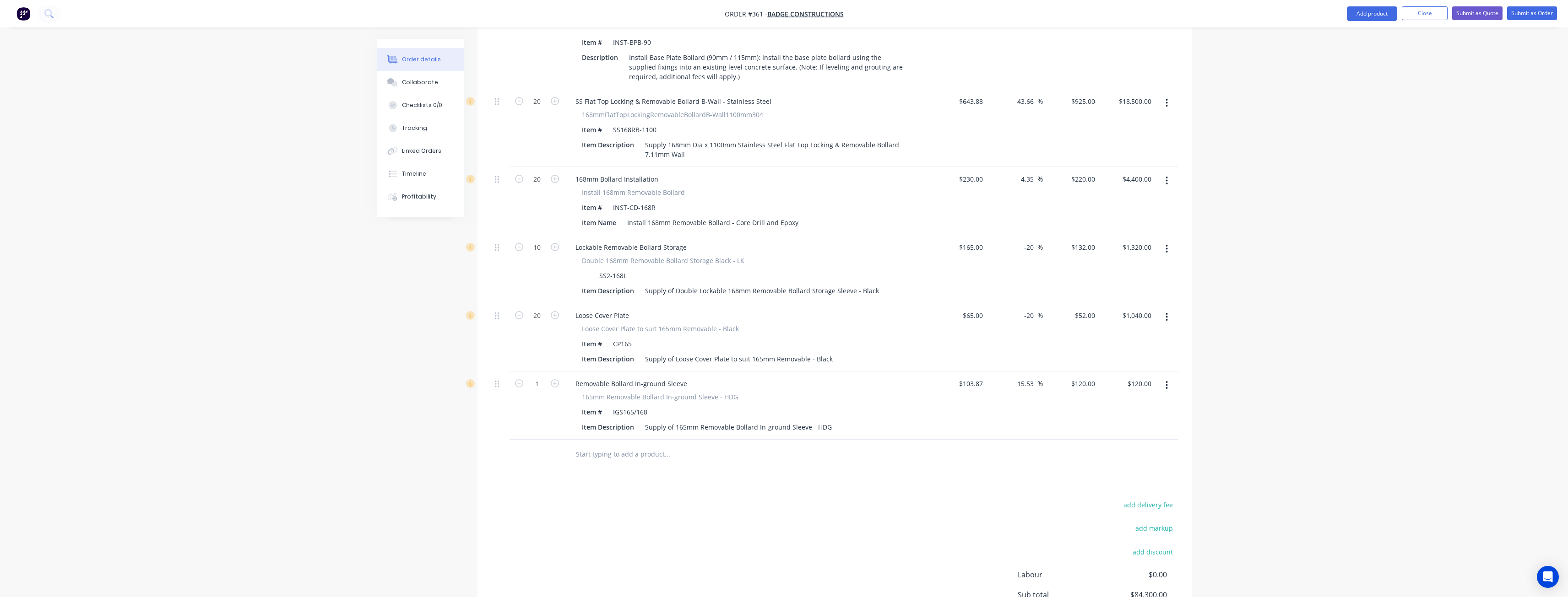
scroll to position [1372, 0]
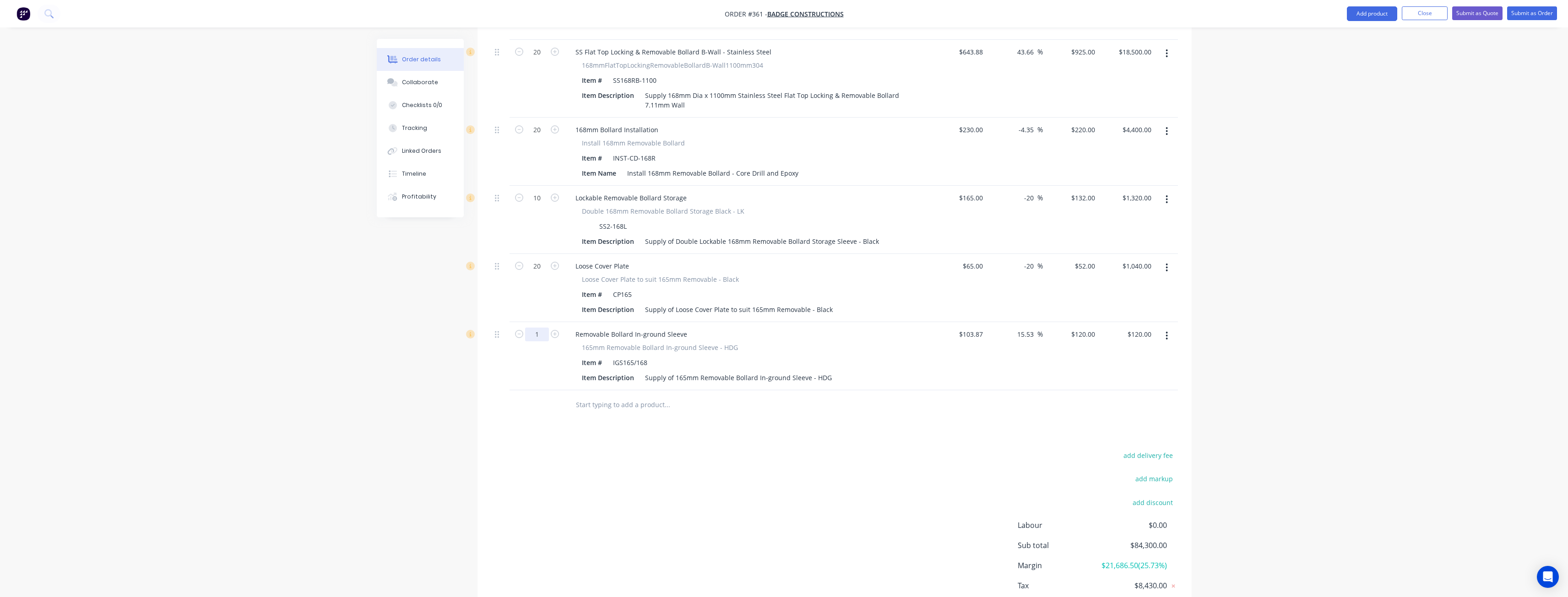
click at [542, 327] on input "1" at bounding box center [537, 334] width 24 height 14
type input "20"
type input "$2,400.00"
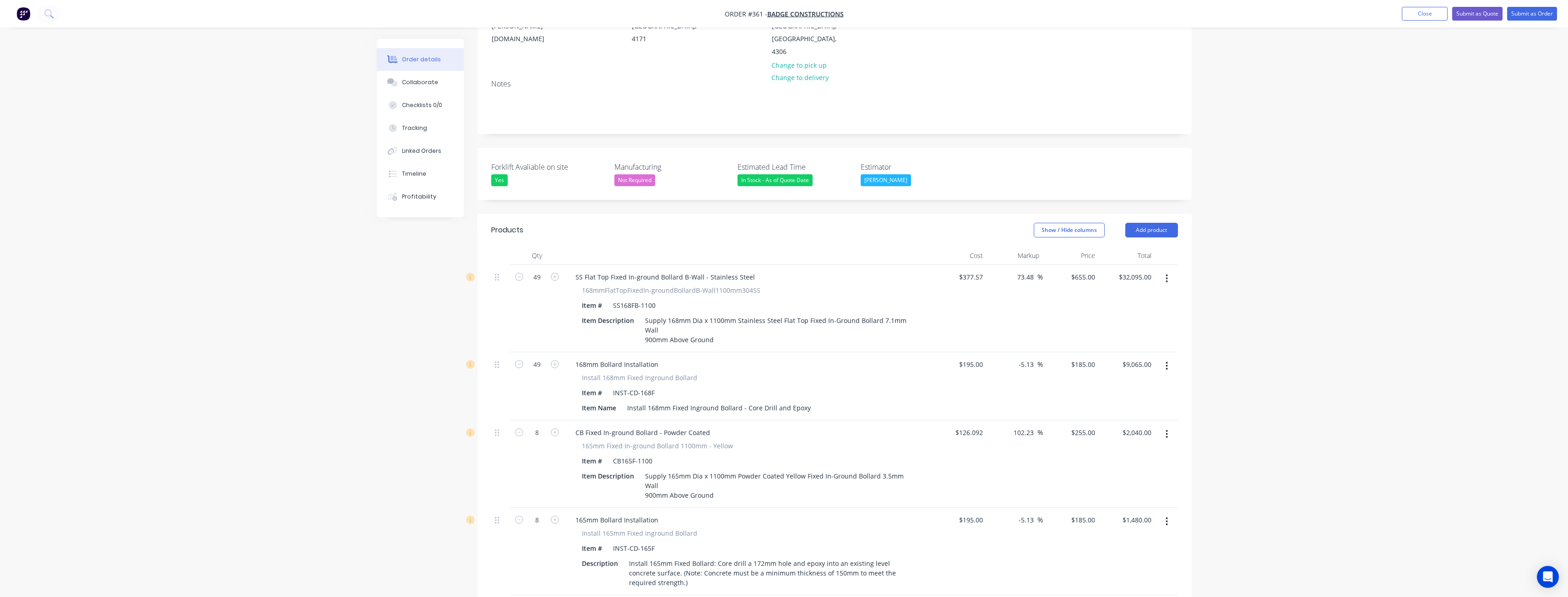
scroll to position [0, 0]
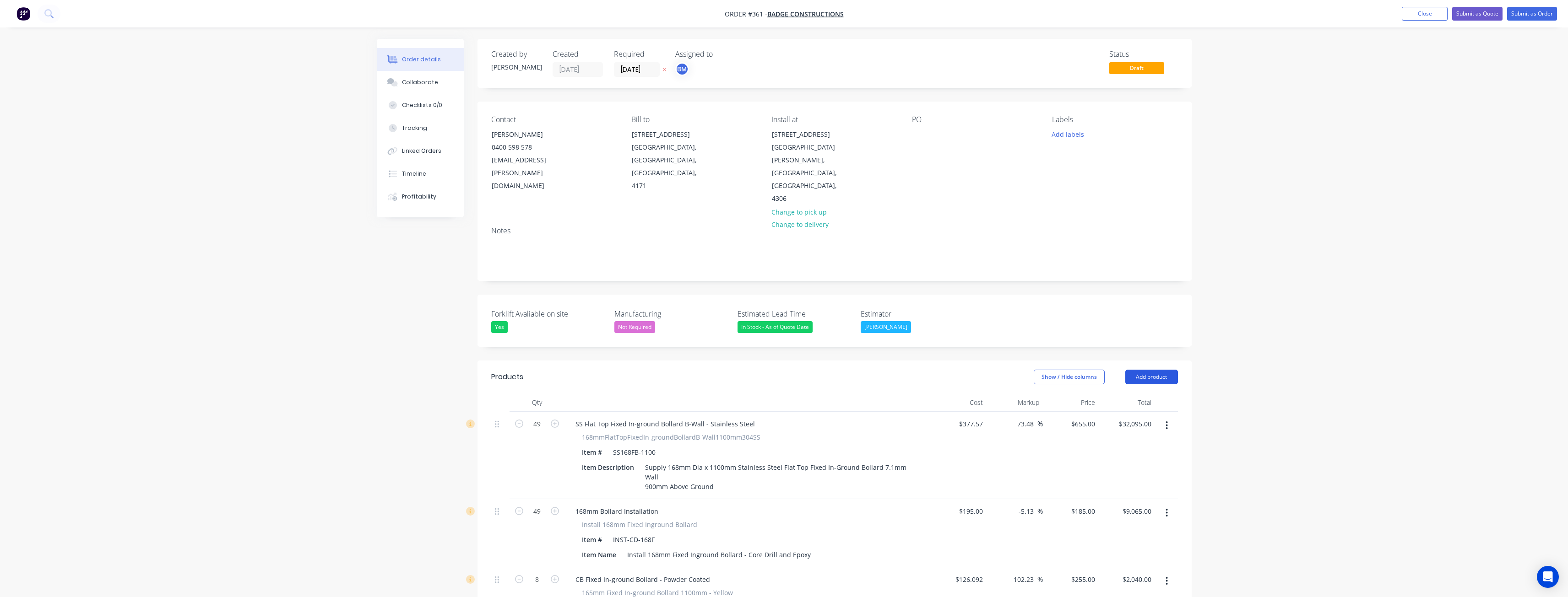
click at [1146, 369] on button "Add product" at bounding box center [1152, 377] width 53 height 15
click at [1130, 393] on div "Product catalogue" at bounding box center [1134, 400] width 70 height 14
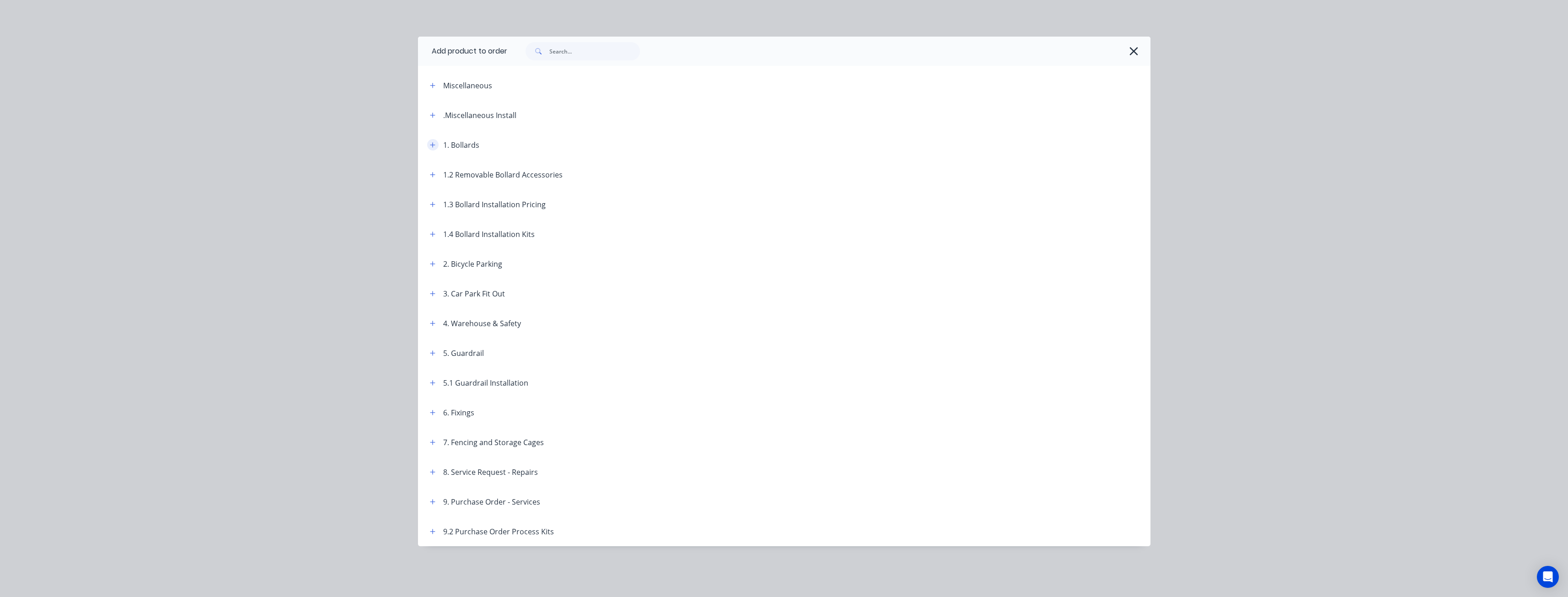
click at [429, 141] on button "button" at bounding box center [433, 144] width 12 height 12
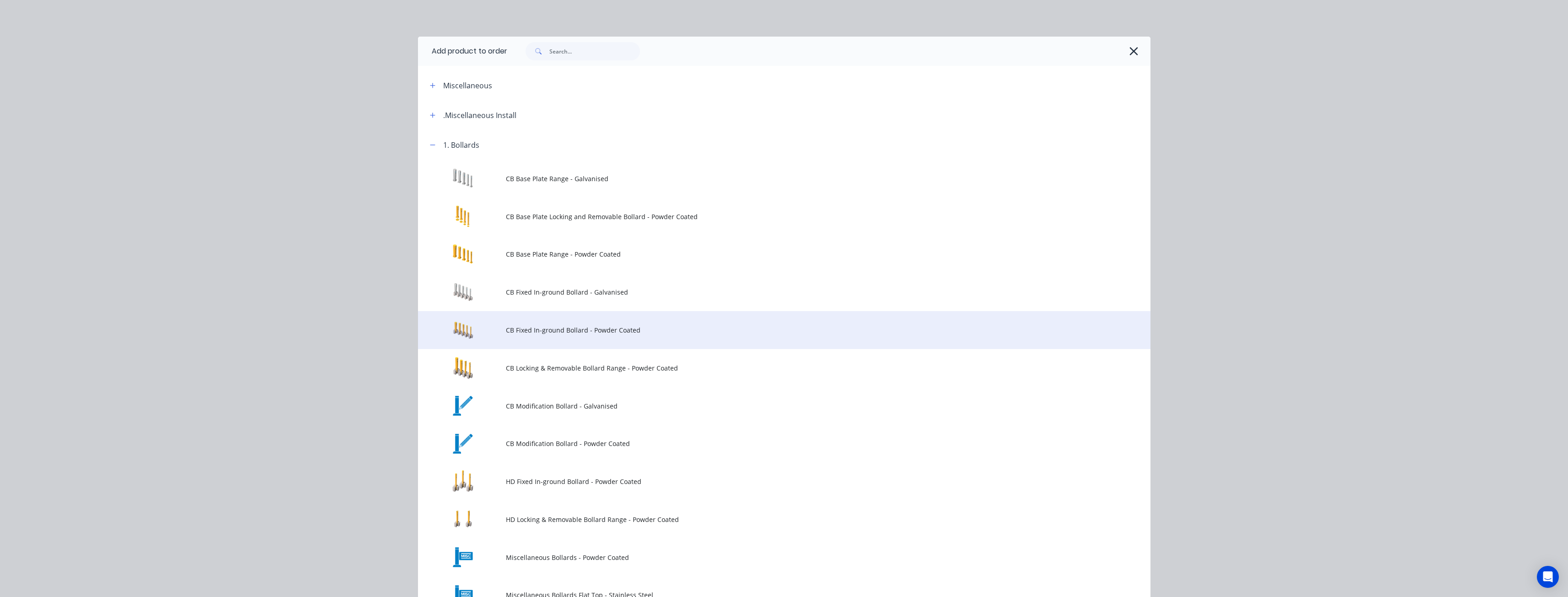
click at [585, 331] on span "CB Fixed In-ground Bollard - Powder Coated" at bounding box center [764, 330] width 516 height 10
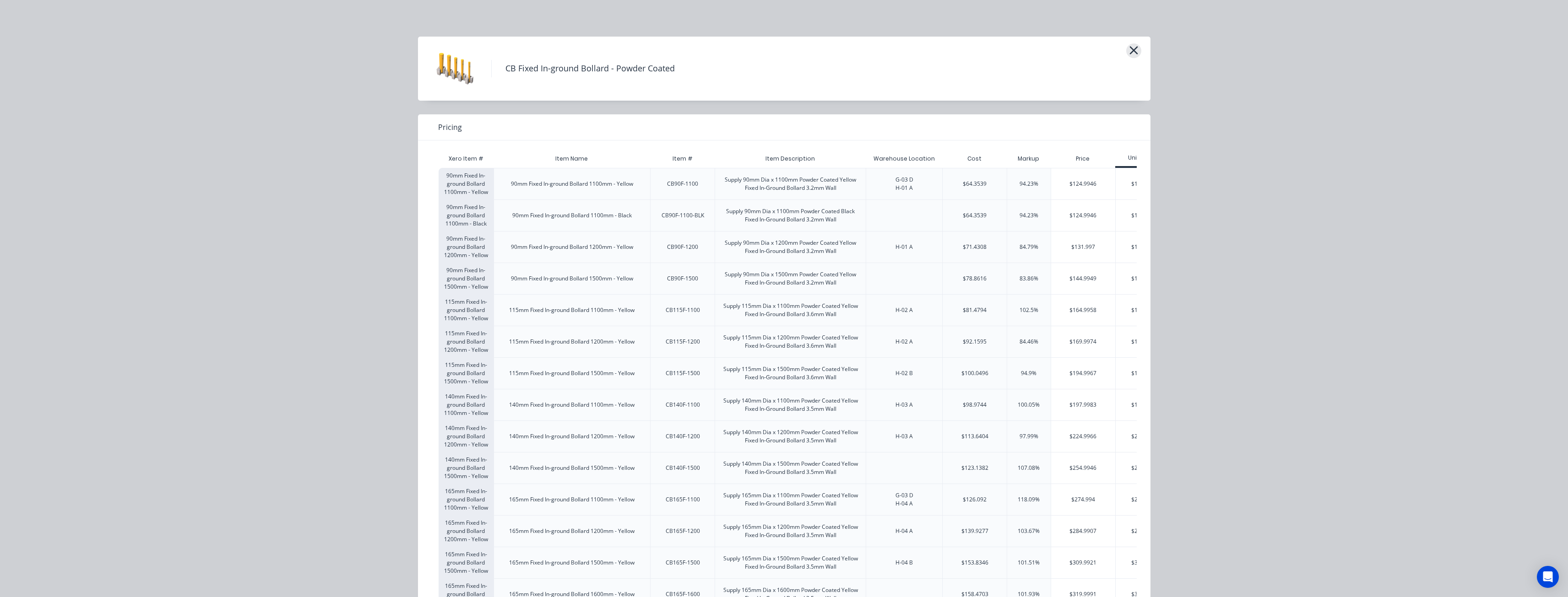
click at [1132, 48] on icon "button" at bounding box center [1133, 50] width 10 height 13
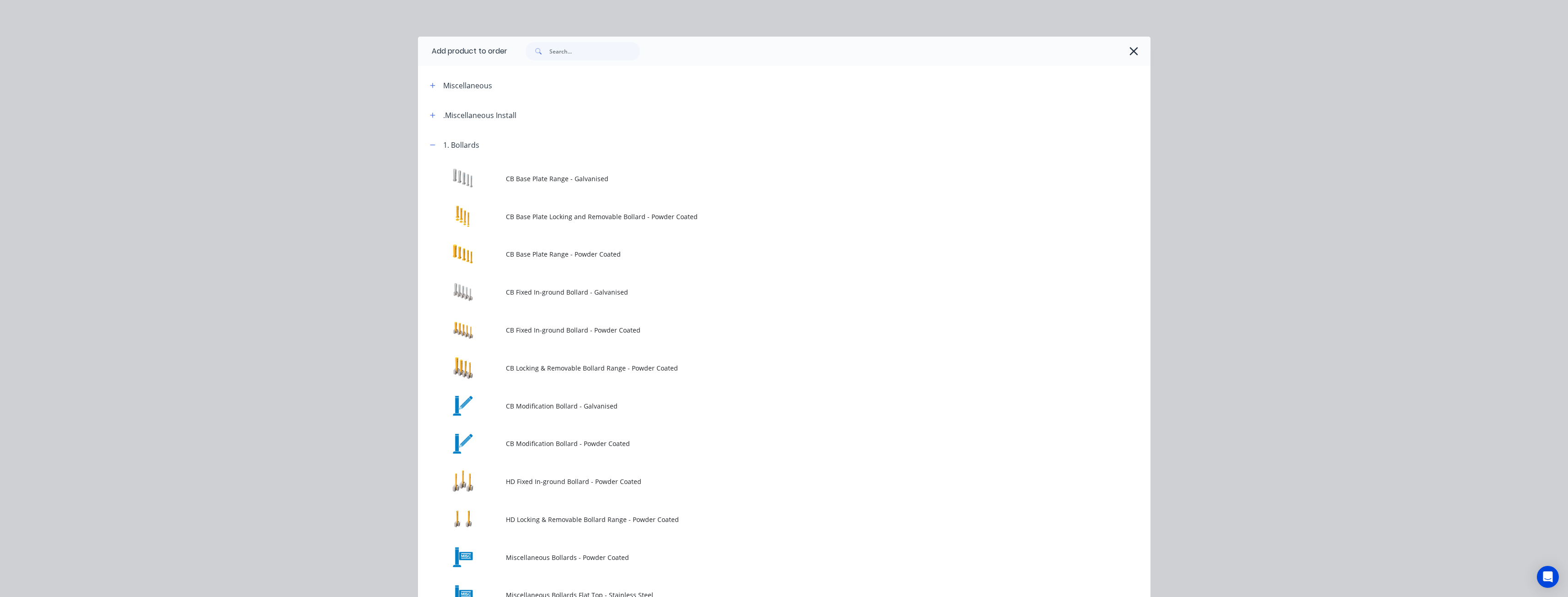
scroll to position [130, 0]
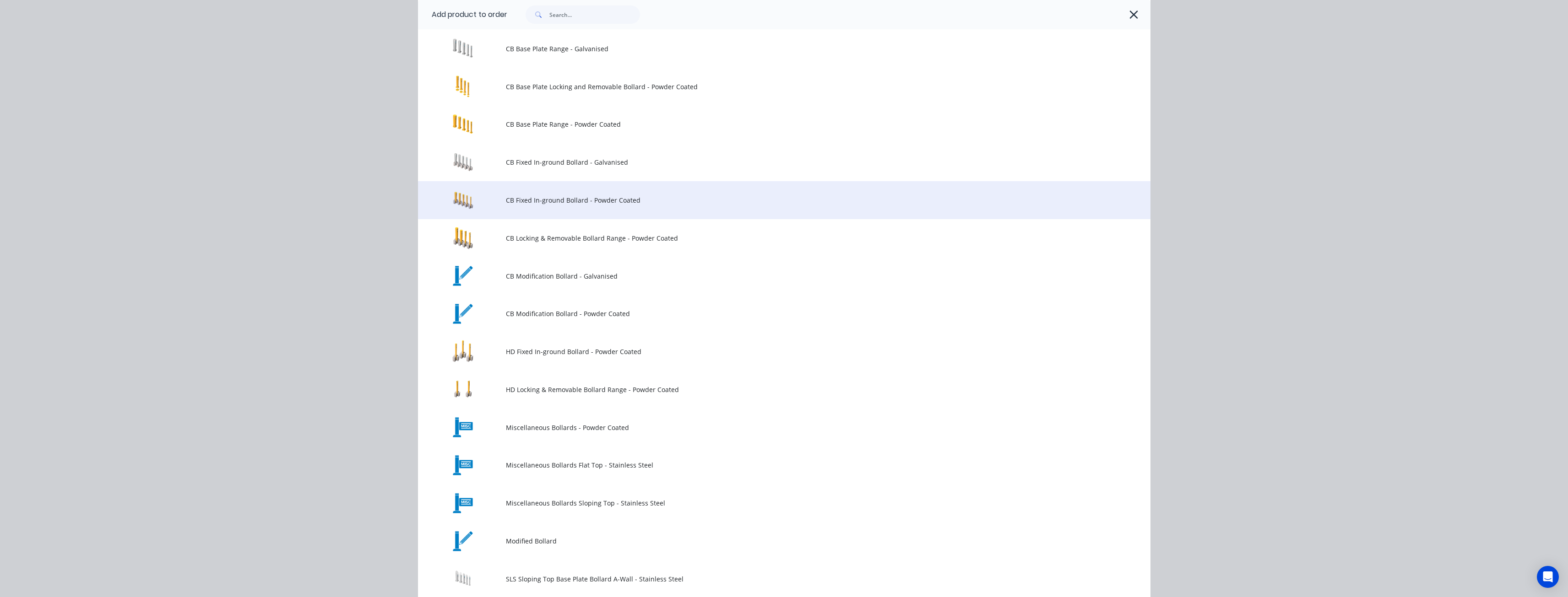
click at [526, 197] on span "CB Fixed In-ground Bollard - Powder Coated" at bounding box center [764, 200] width 516 height 10
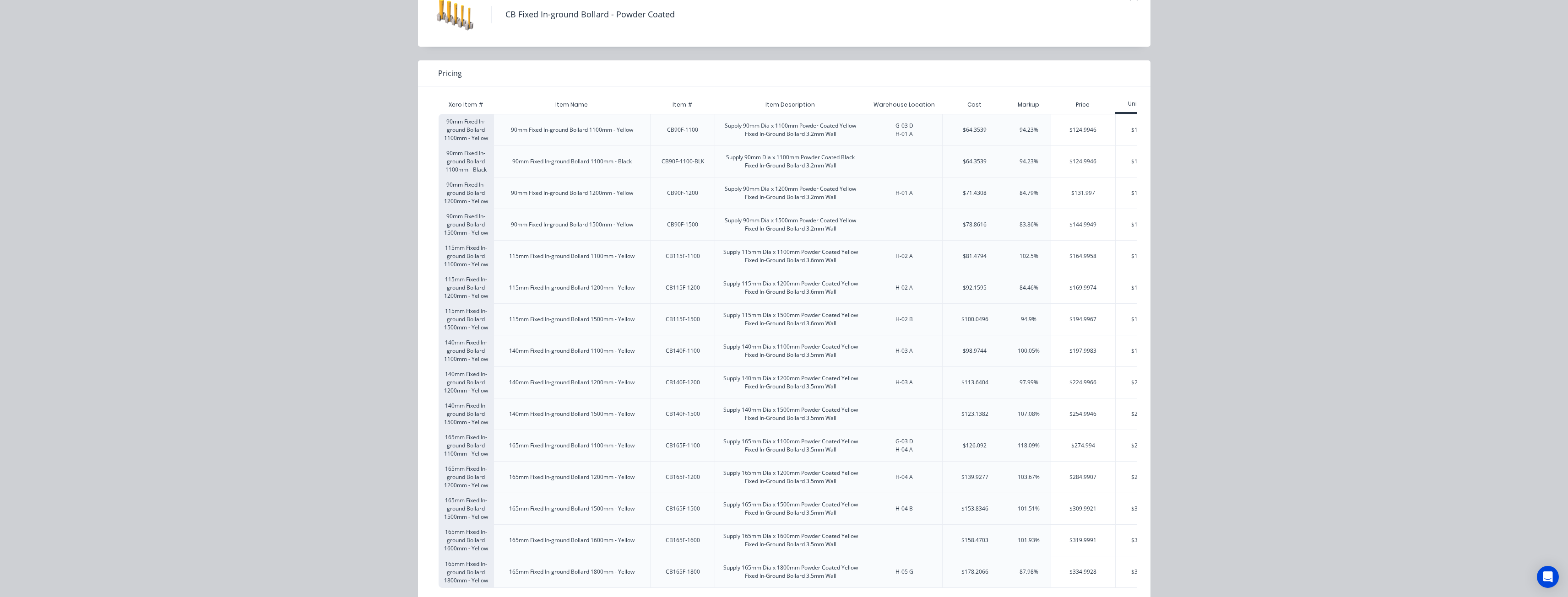
scroll to position [0, 0]
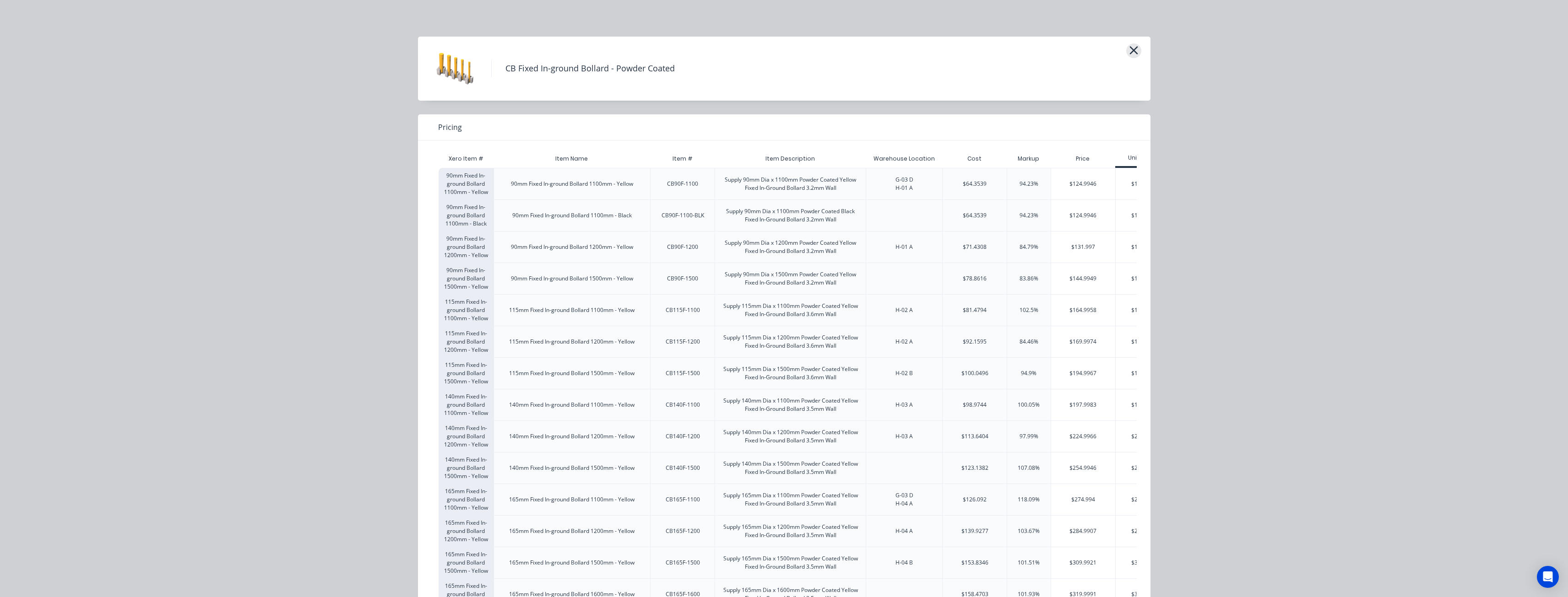
click at [1129, 52] on icon "button" at bounding box center [1133, 50] width 10 height 13
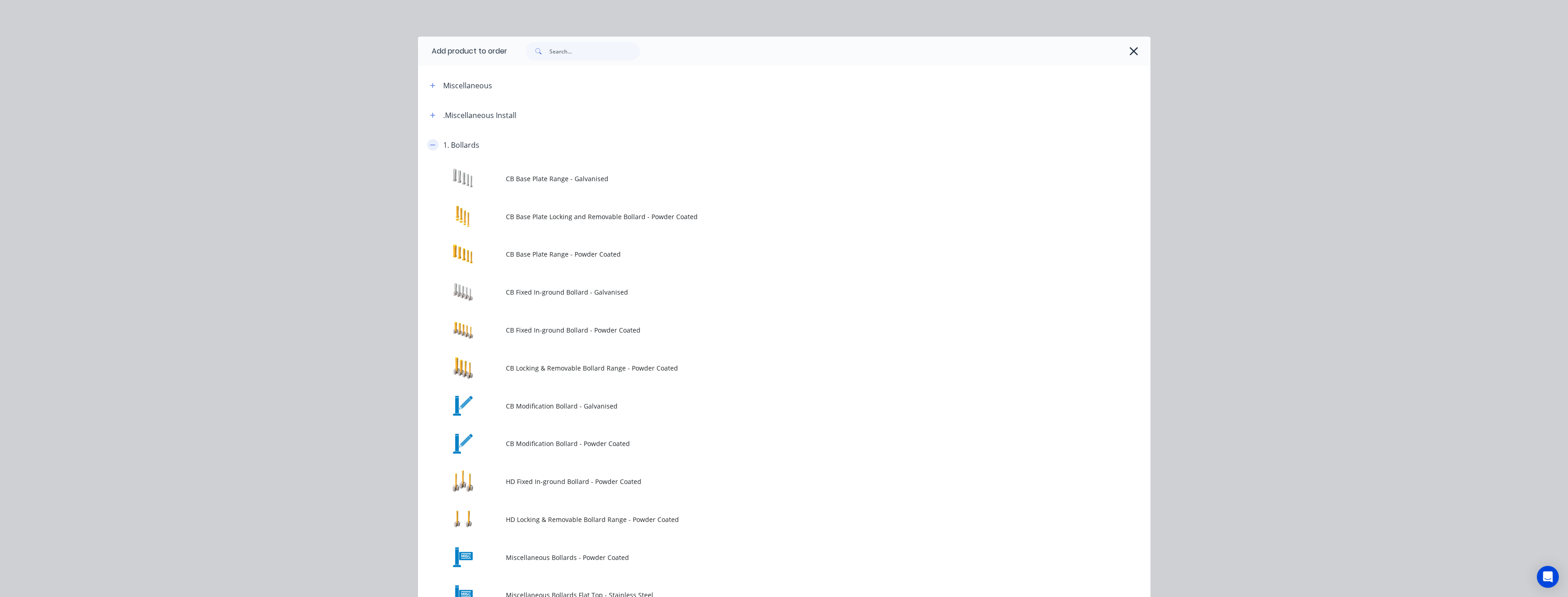
click at [430, 145] on icon "button" at bounding box center [433, 144] width 5 height 6
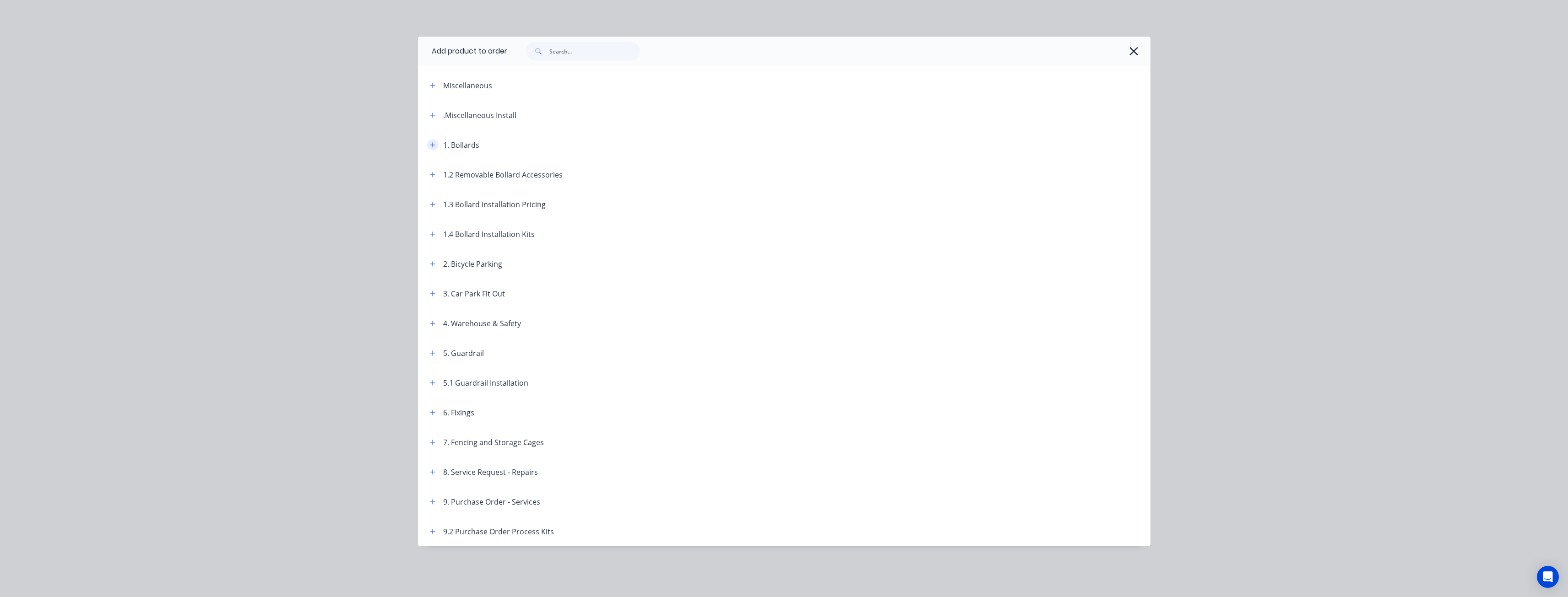
click at [435, 143] on icon "button" at bounding box center [433, 144] width 5 height 6
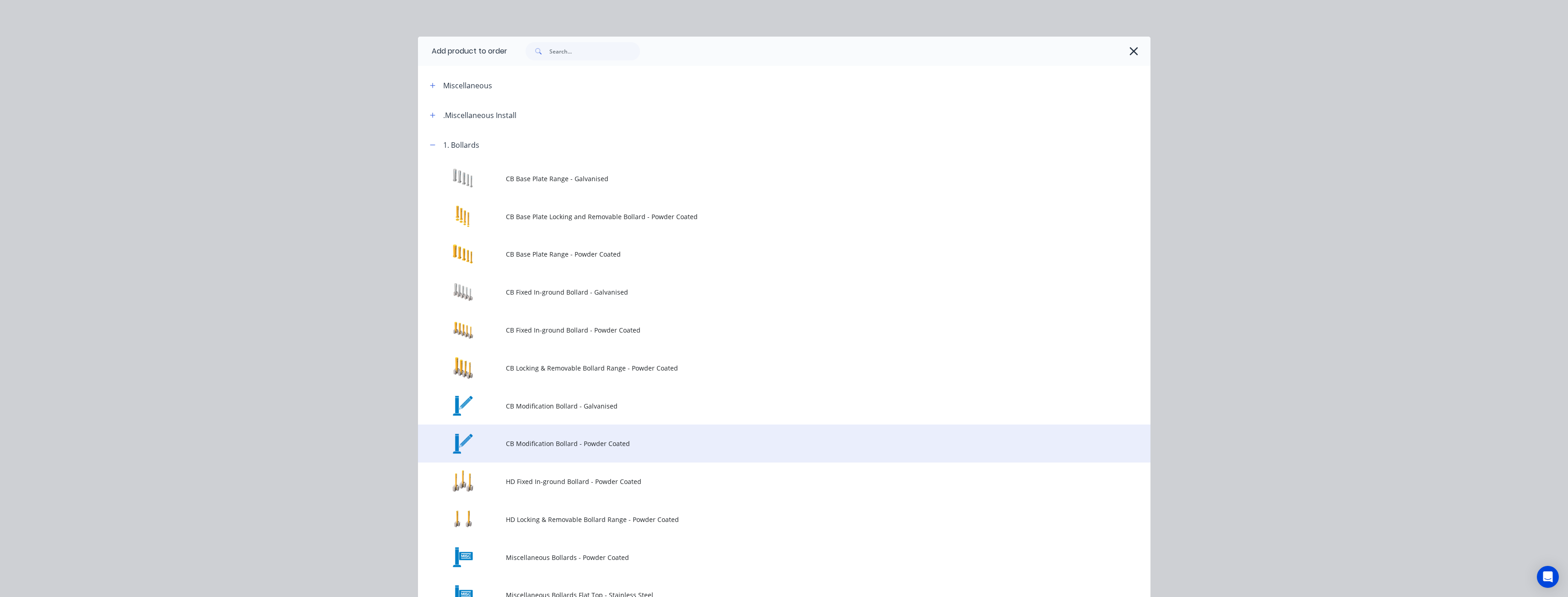
click at [602, 440] on span "CB Modification Bollard - Powder Coated" at bounding box center [764, 443] width 516 height 10
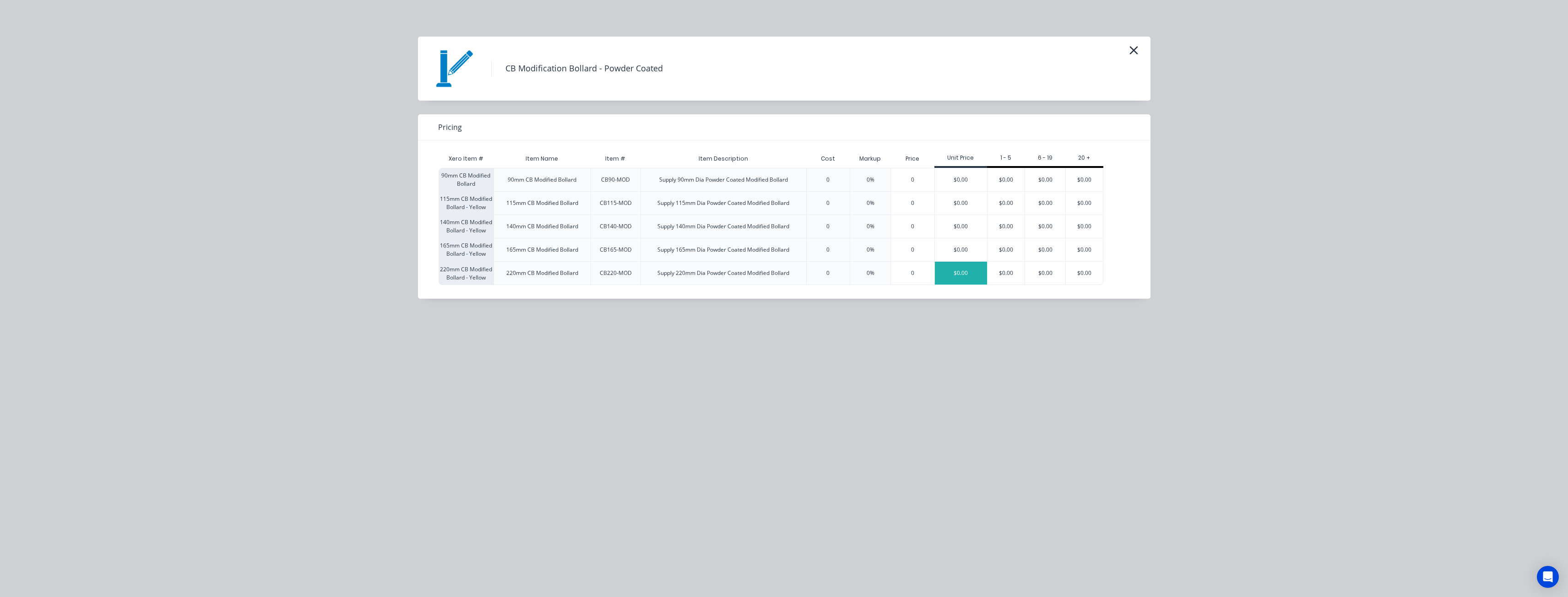
click at [961, 270] on div "$0.00" at bounding box center [961, 272] width 52 height 23
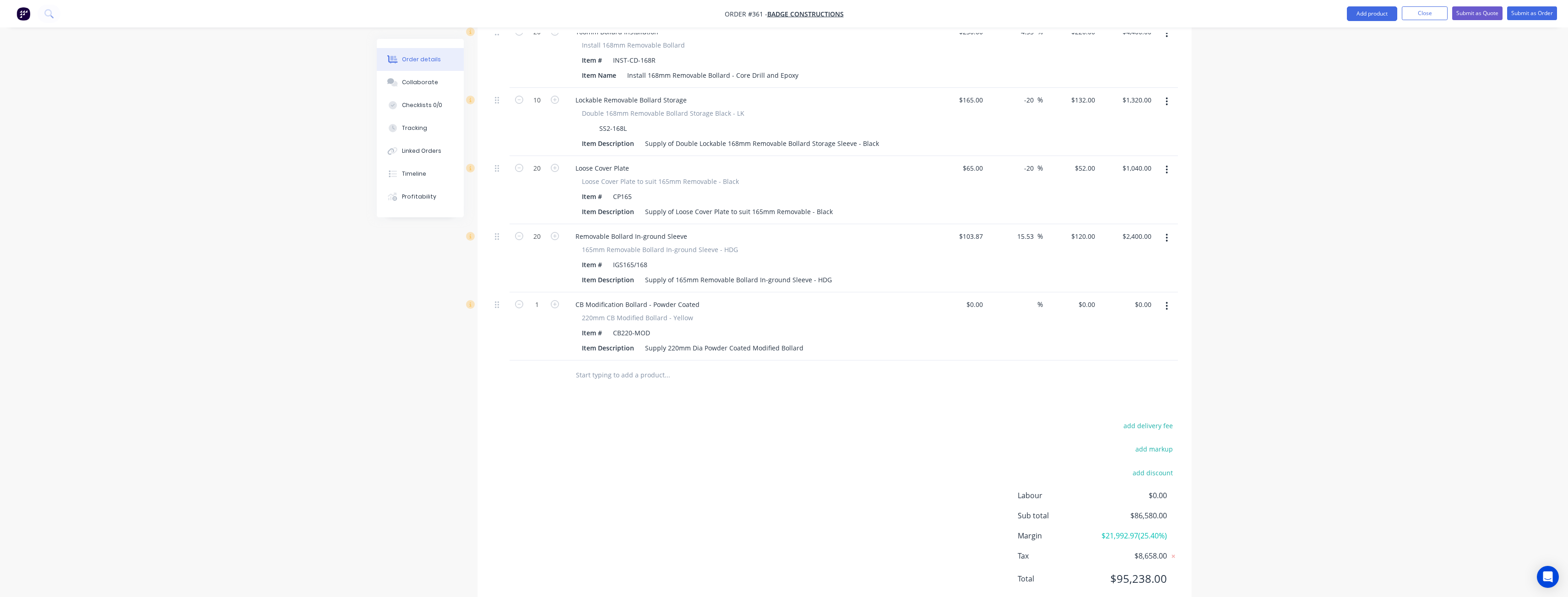
scroll to position [1473, 0]
click at [632, 324] on div "CB220-MOD" at bounding box center [631, 330] width 45 height 14
click at [704, 339] on div "Supply 220mm Dia Powder Coated Modified Bollard" at bounding box center [724, 346] width 166 height 14
click at [828, 339] on div "Supply 220mm Dia x 1400mm High Powder Coated Modified Bollard" at bounding box center [748, 346] width 215 height 14
click at [822, 339] on div "Supply 220mm Dia x 1400mm High Powder Coated Bollard" at bounding box center [735, 346] width 187 height 14
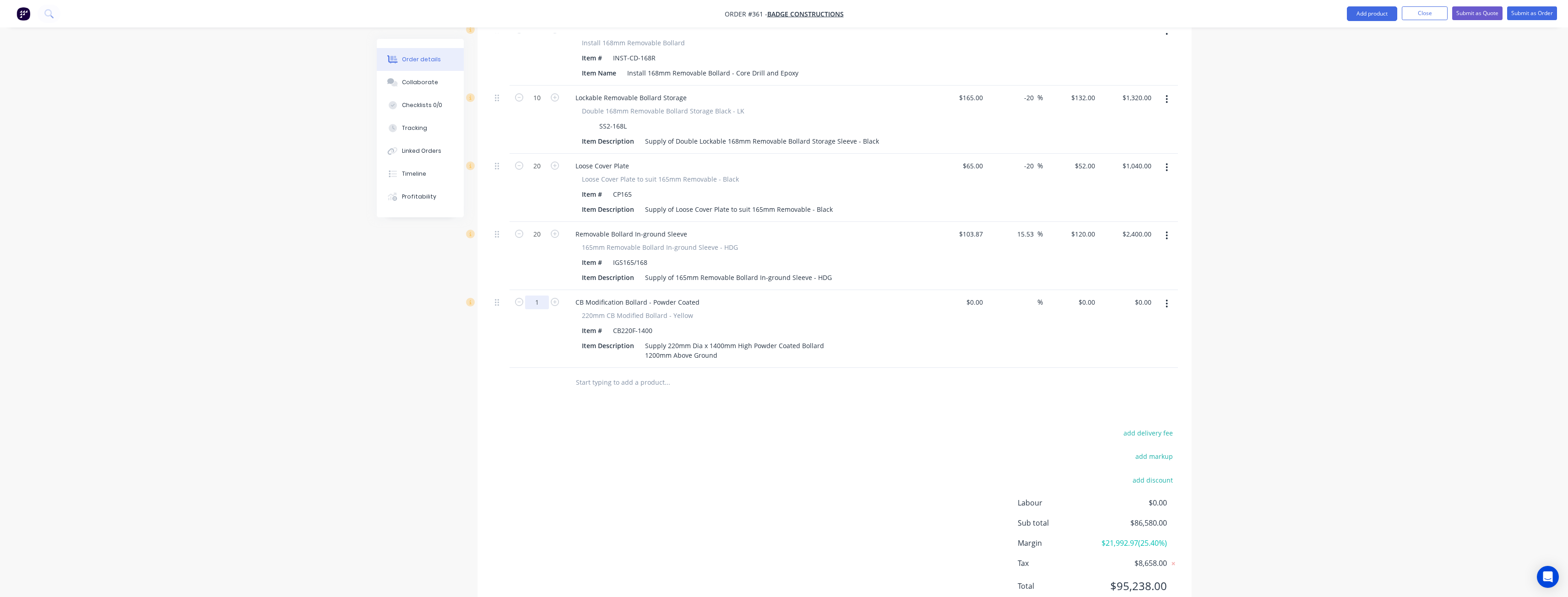
click at [538, 295] on input "1" at bounding box center [537, 302] width 24 height 14
type input "11"
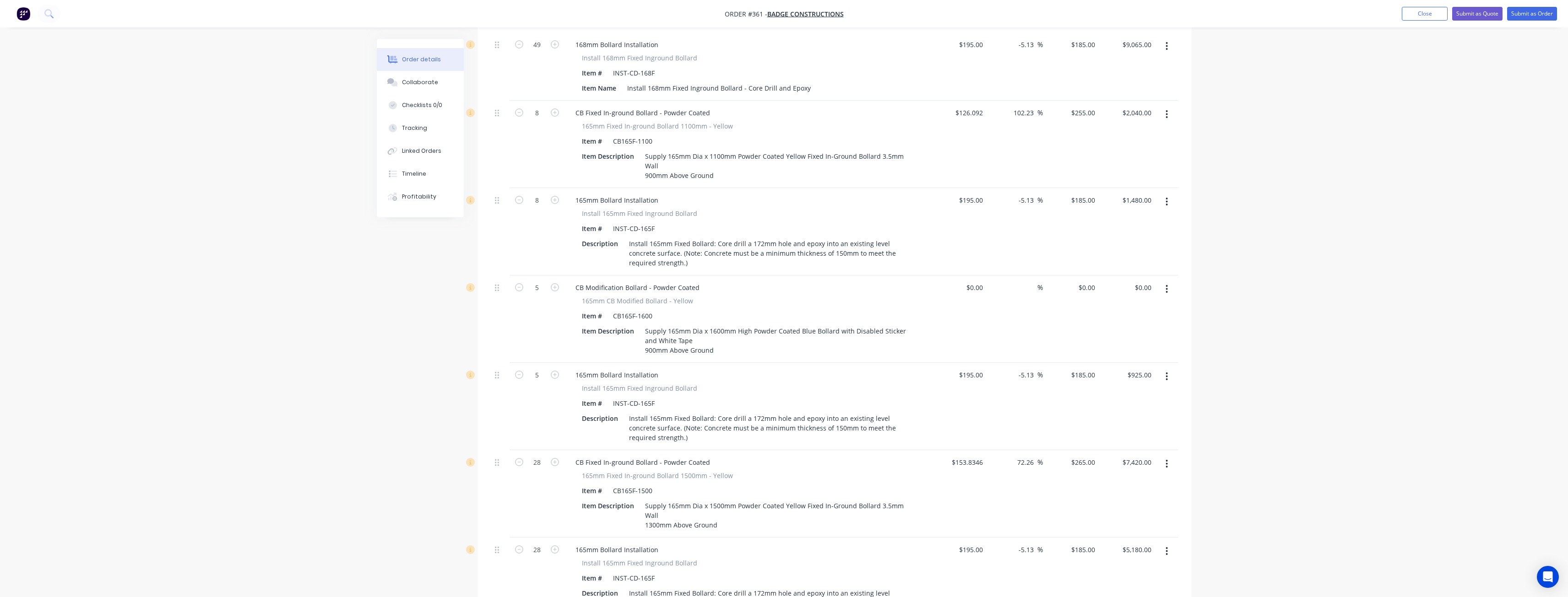
scroll to position [283, 0]
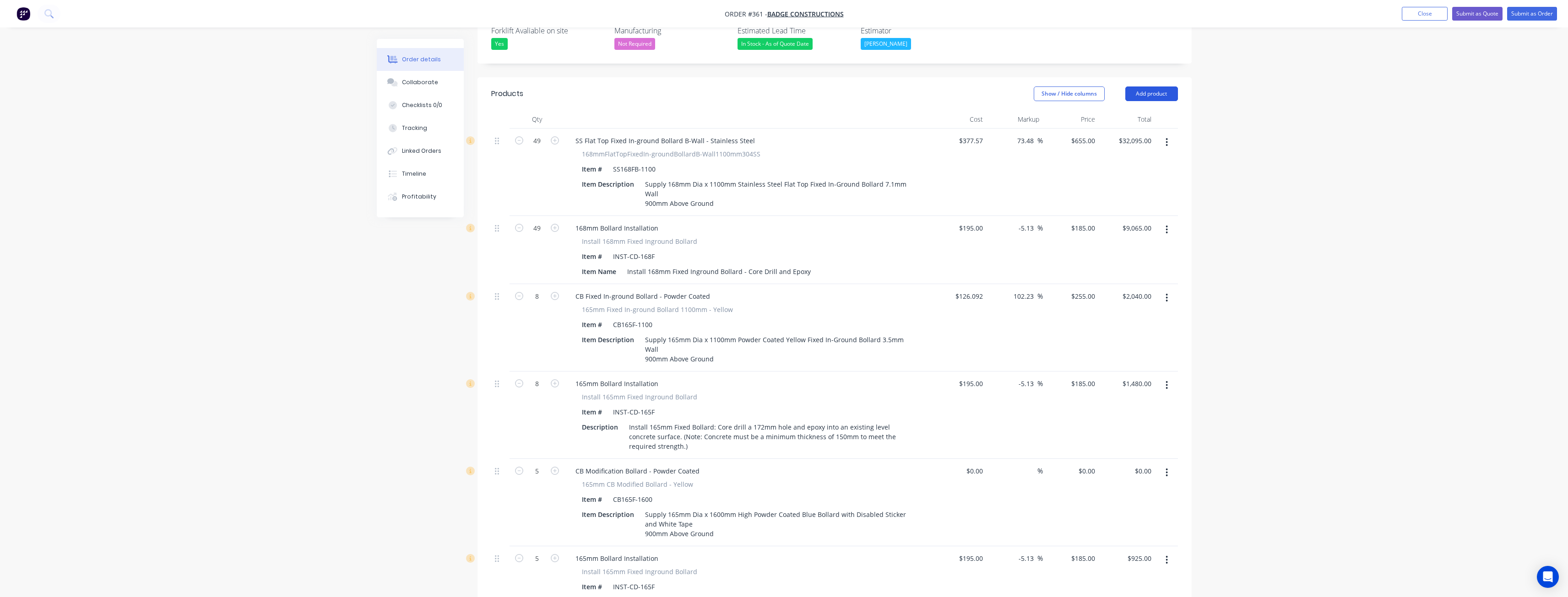
click at [1141, 87] on button "Add product" at bounding box center [1152, 94] width 53 height 15
click at [1123, 111] on div "Product catalogue" at bounding box center [1134, 117] width 70 height 14
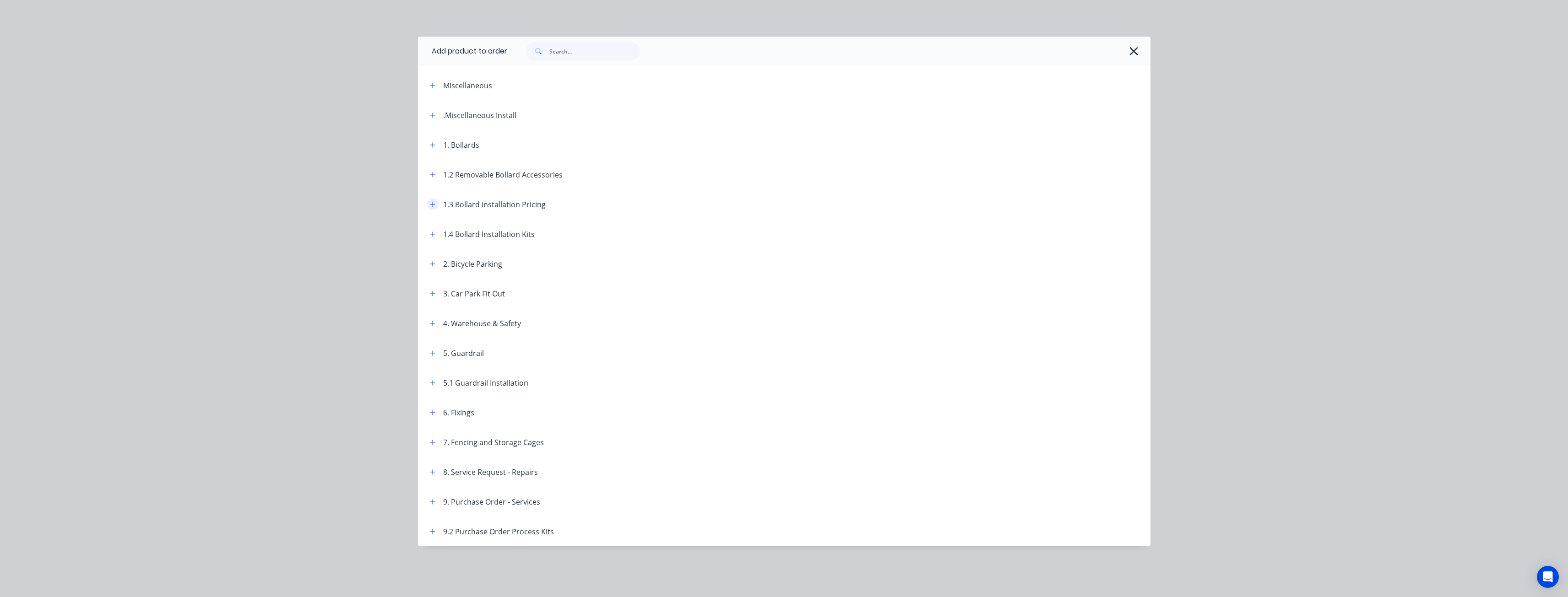
click at [432, 202] on icon "button" at bounding box center [433, 204] width 5 height 6
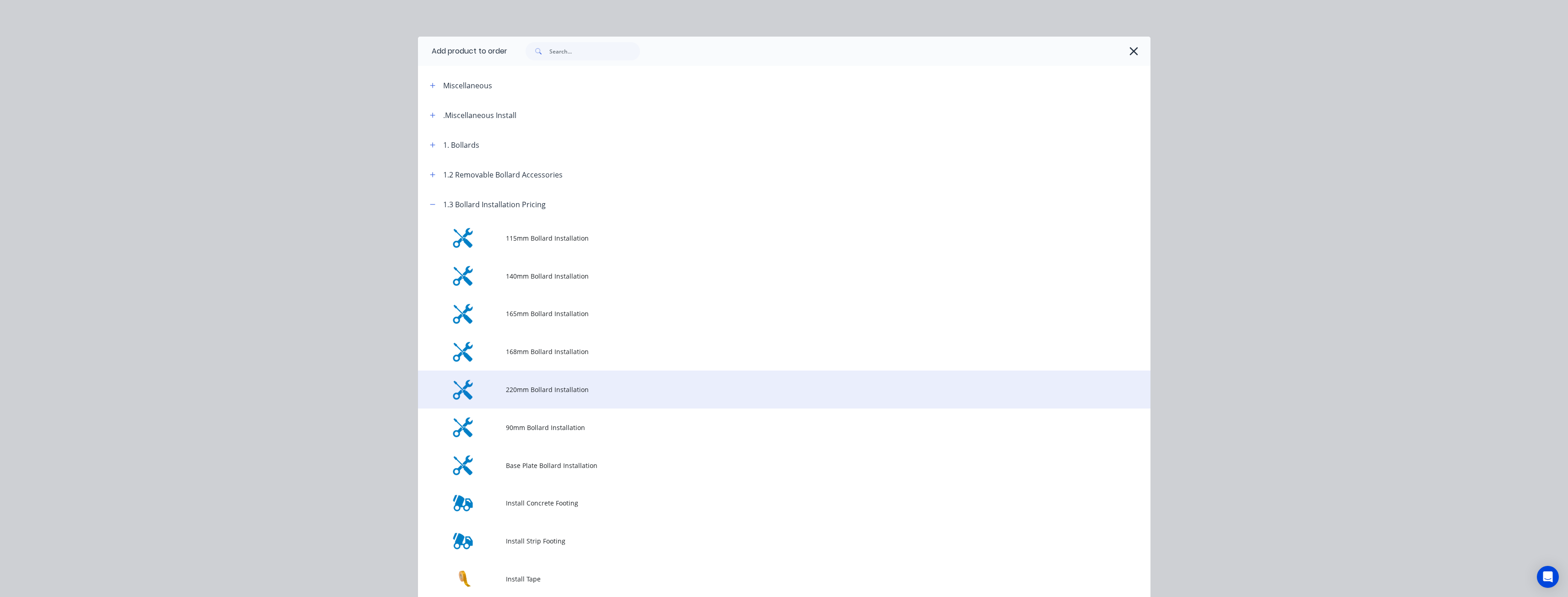
click at [558, 385] on span "220mm Bollard Installation" at bounding box center [764, 389] width 516 height 10
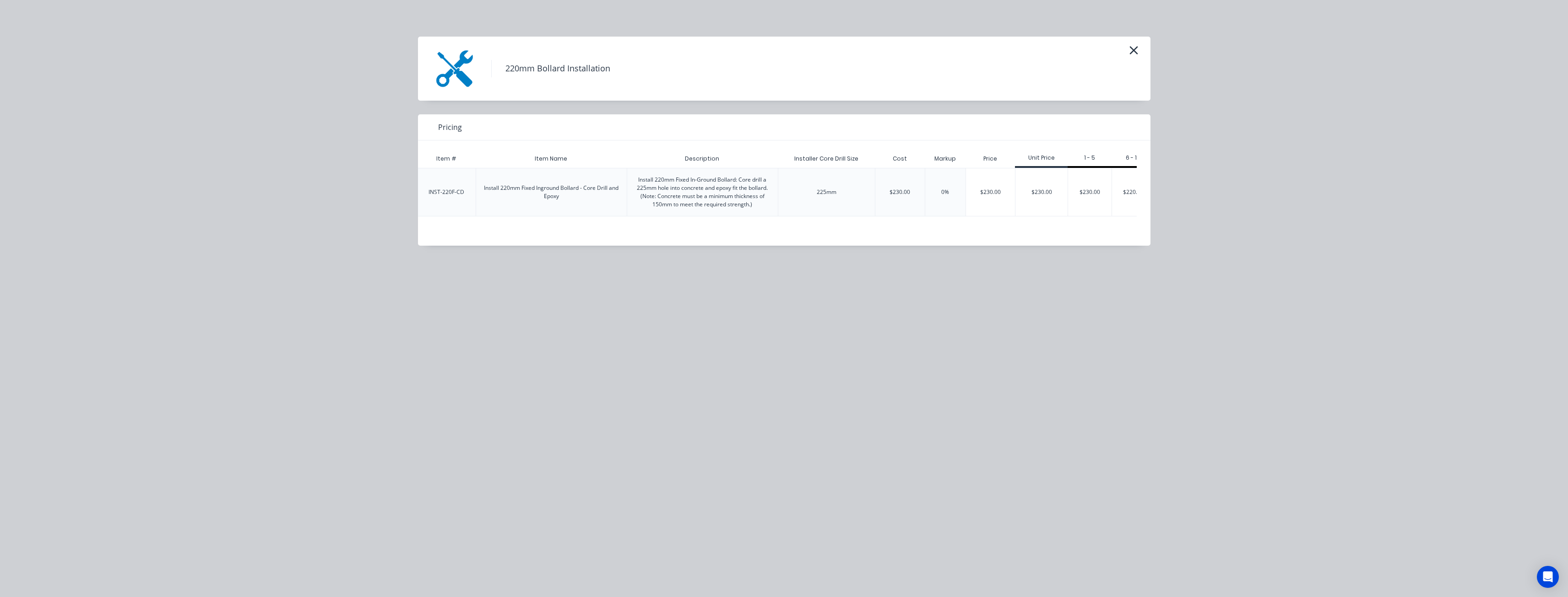
scroll to position [0, 95]
click at [1122, 187] on div "$220.00" at bounding box center [1115, 192] width 43 height 48
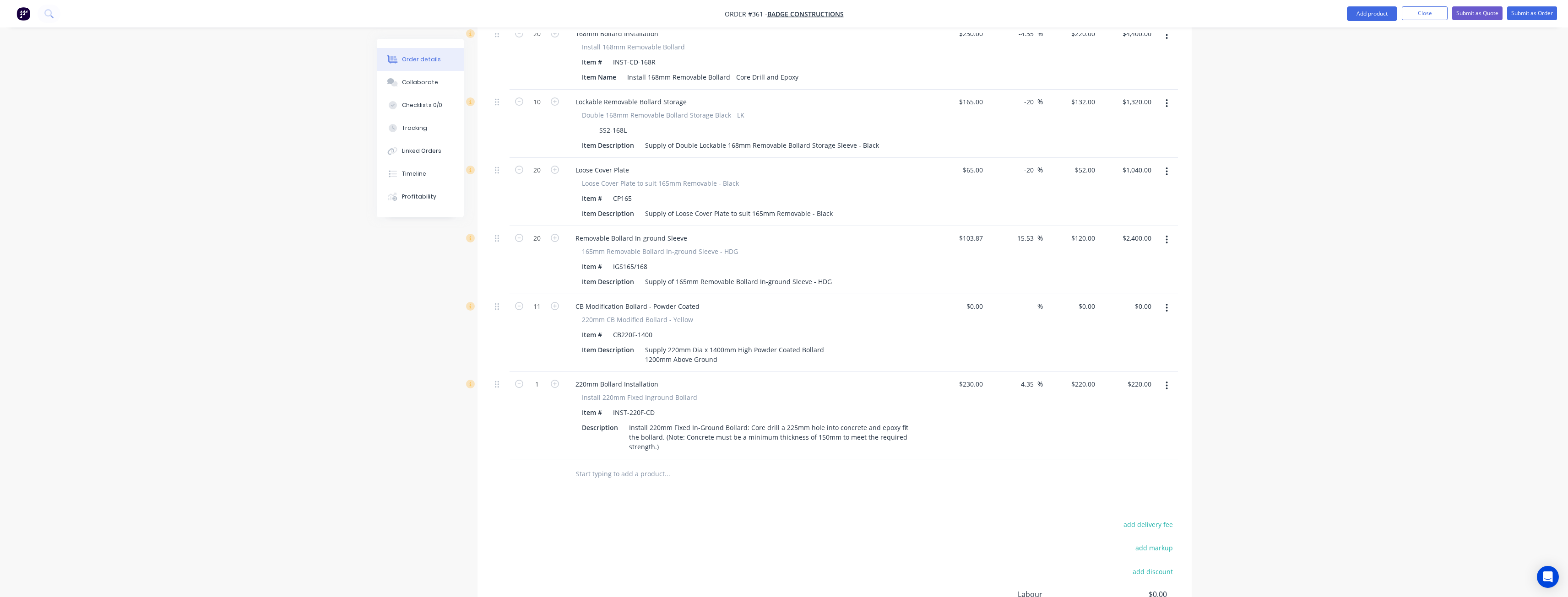
scroll to position [1570, 0]
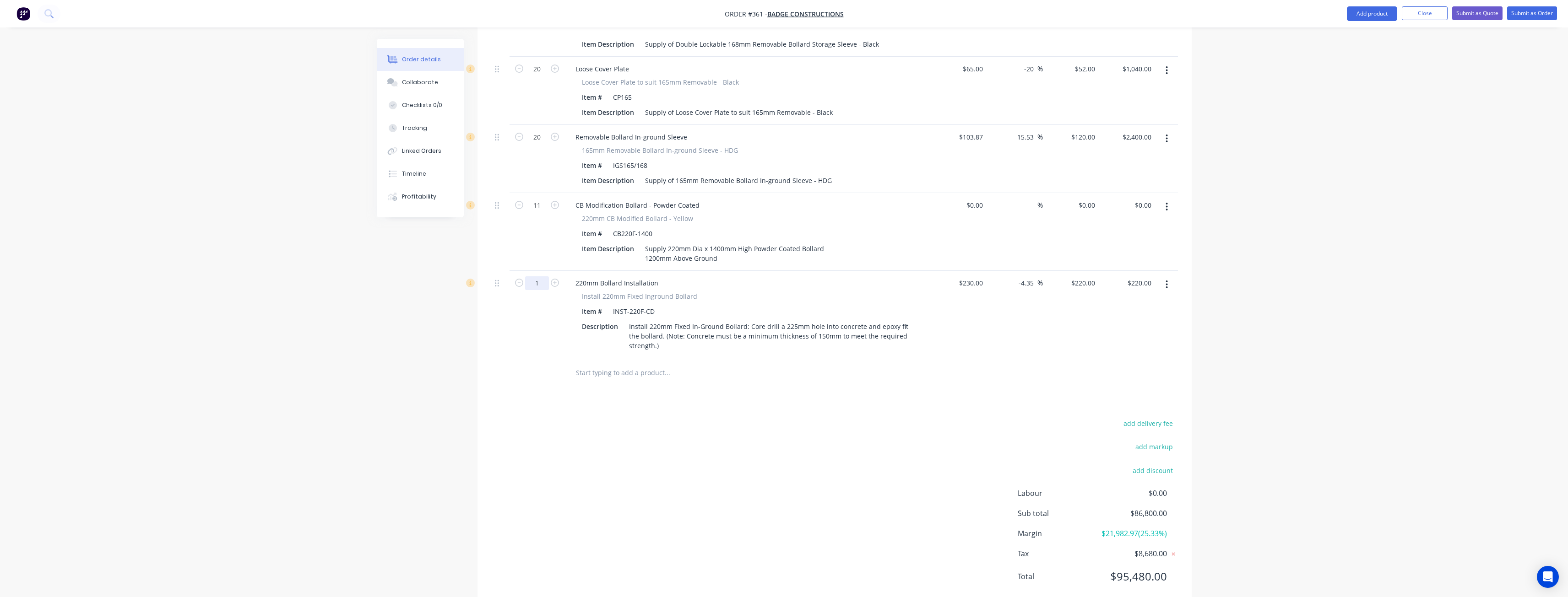
click at [542, 276] on input "1" at bounding box center [537, 283] width 24 height 14
type input "11"
type input "$2,420.00"
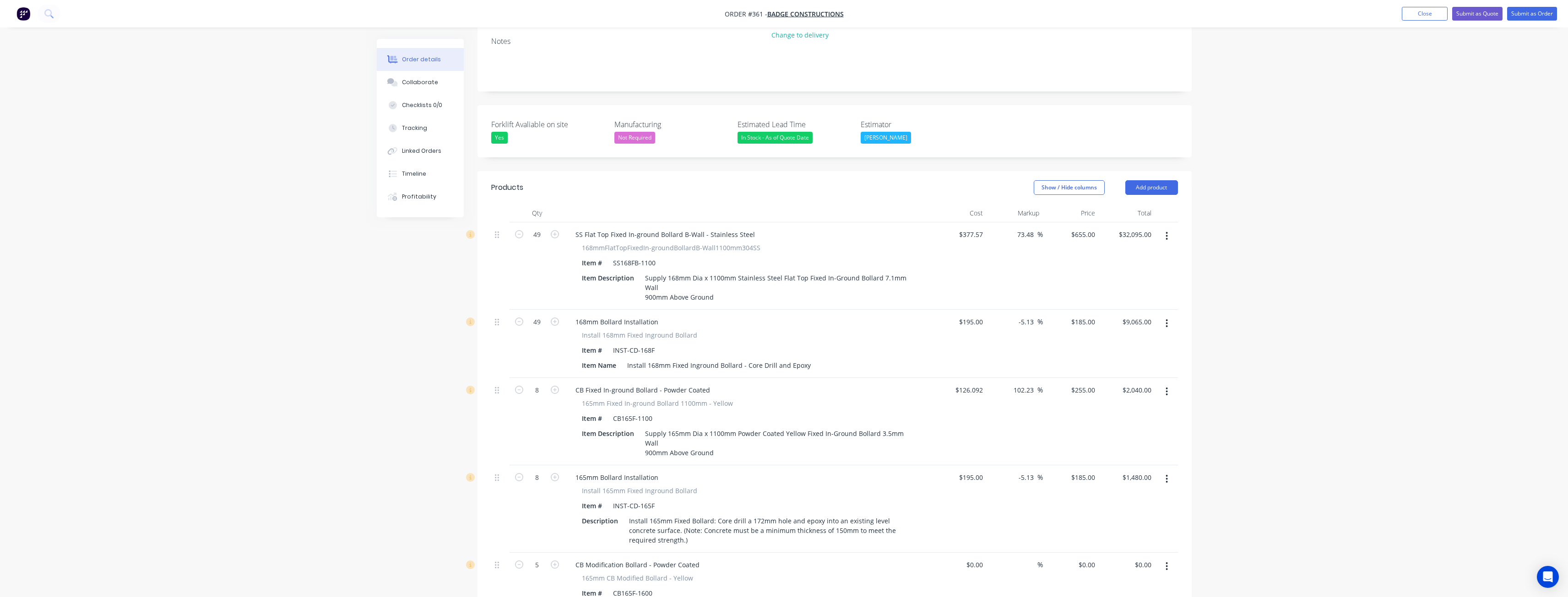
scroll to position [0, 0]
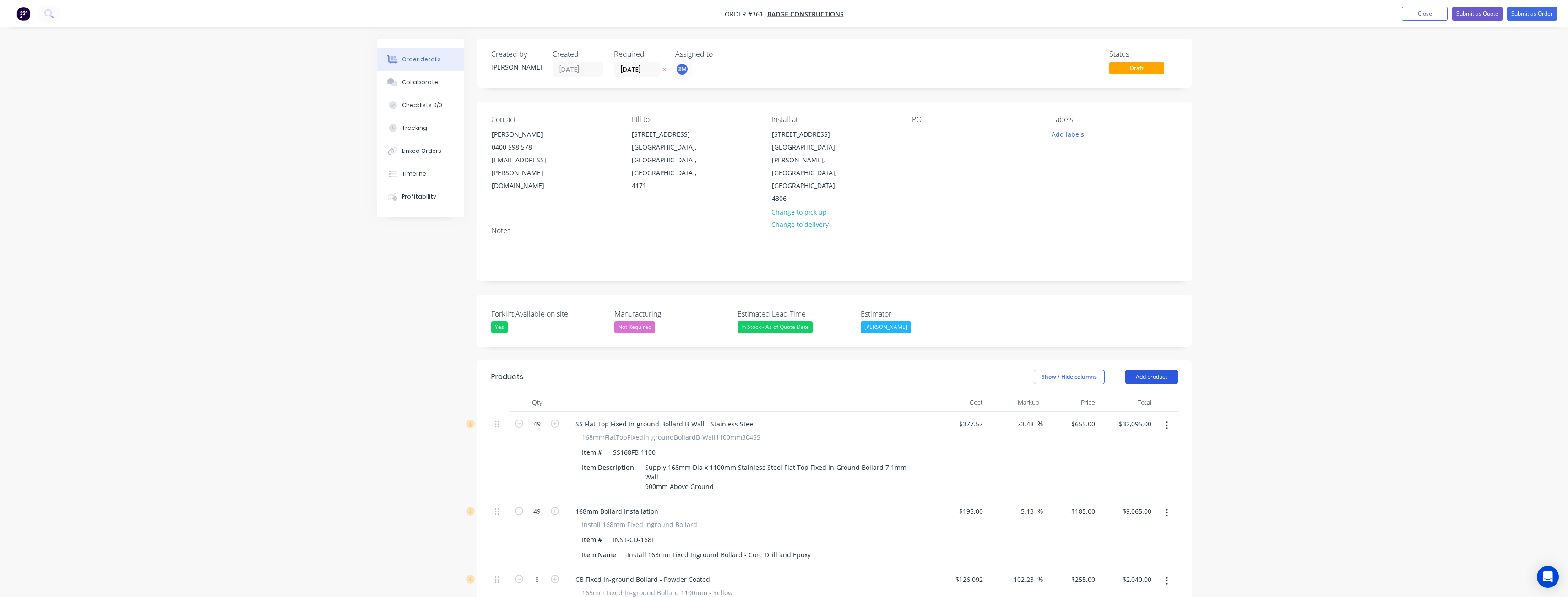
click at [1158, 369] on button "Add product" at bounding box center [1152, 377] width 53 height 15
click at [1125, 393] on div "Product catalogue" at bounding box center [1134, 400] width 70 height 14
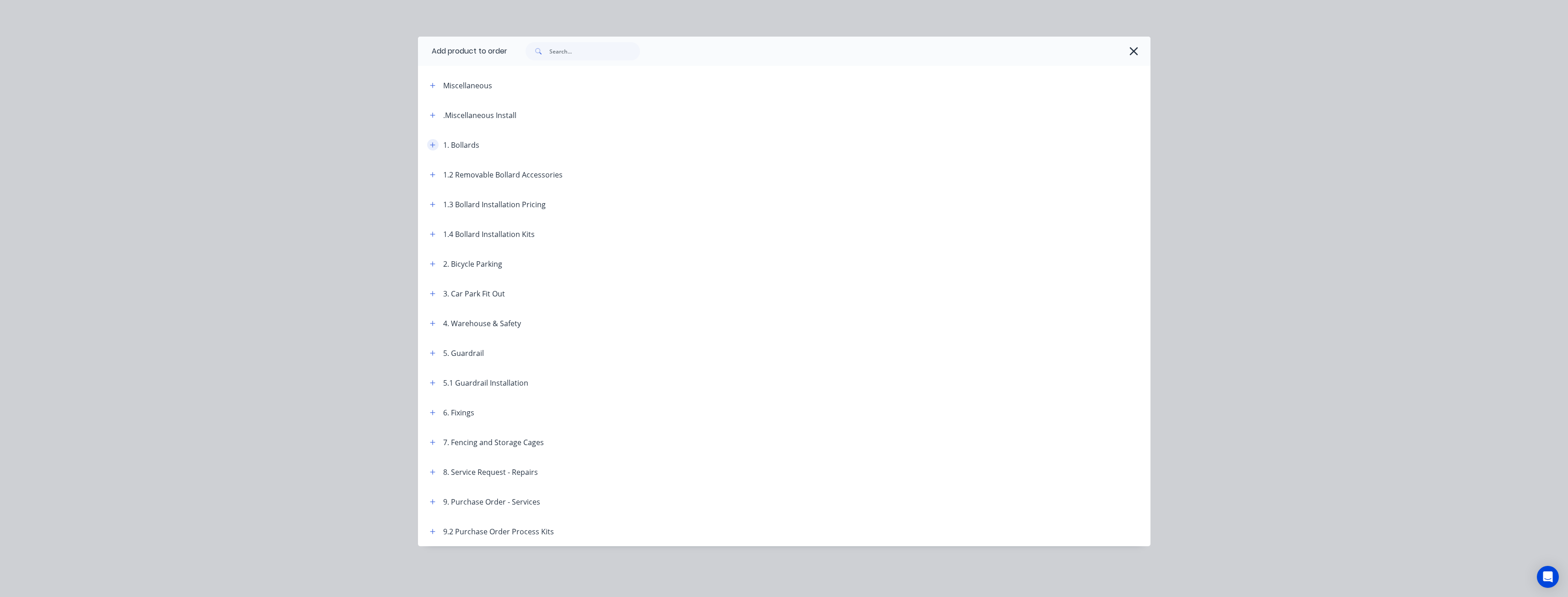
click at [433, 142] on icon "button" at bounding box center [433, 144] width 5 height 6
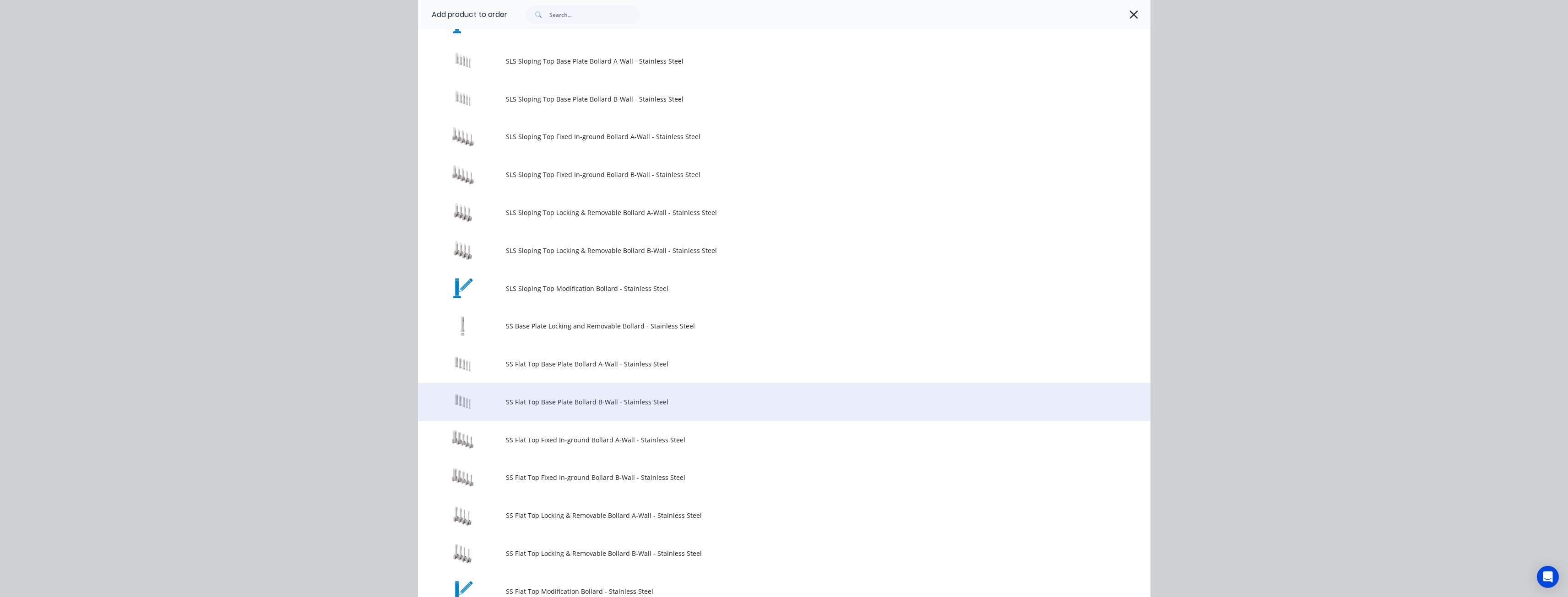
scroll to position [732, 0]
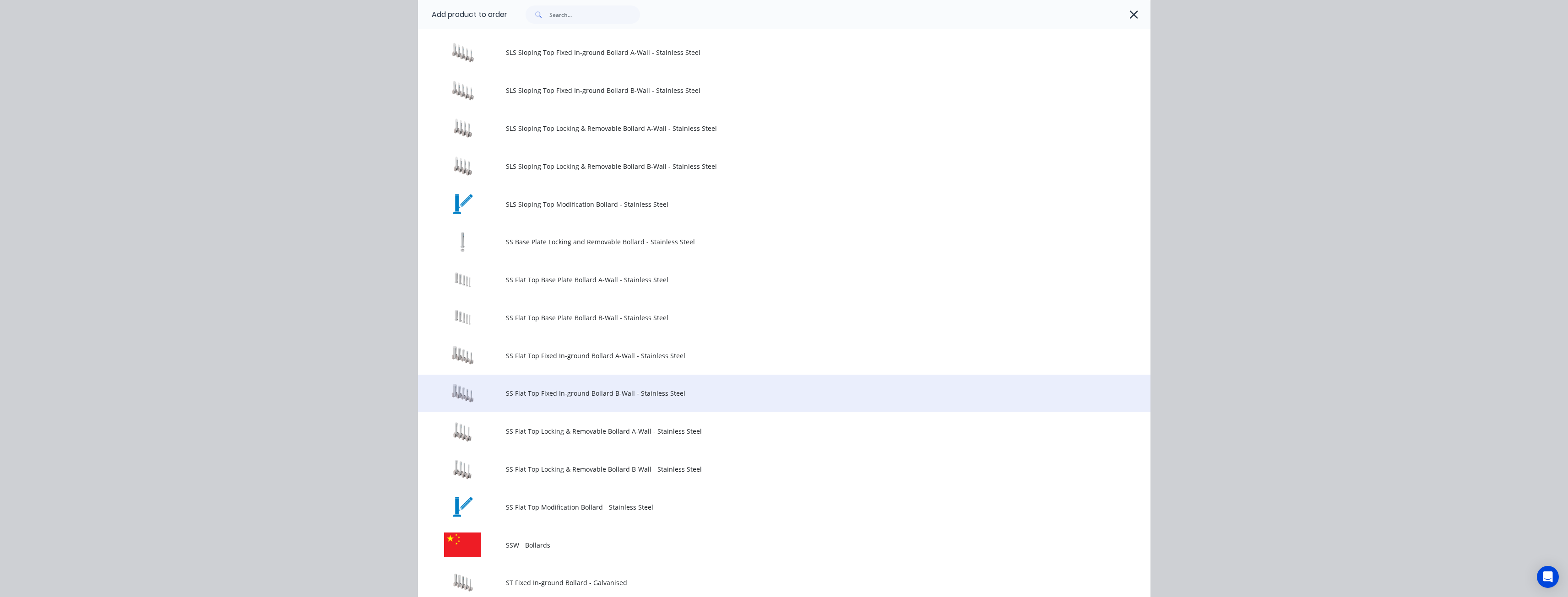
click at [545, 393] on span "SS Flat Top Fixed In-ground Bollard B-Wall - Stainless Steel" at bounding box center [764, 393] width 516 height 10
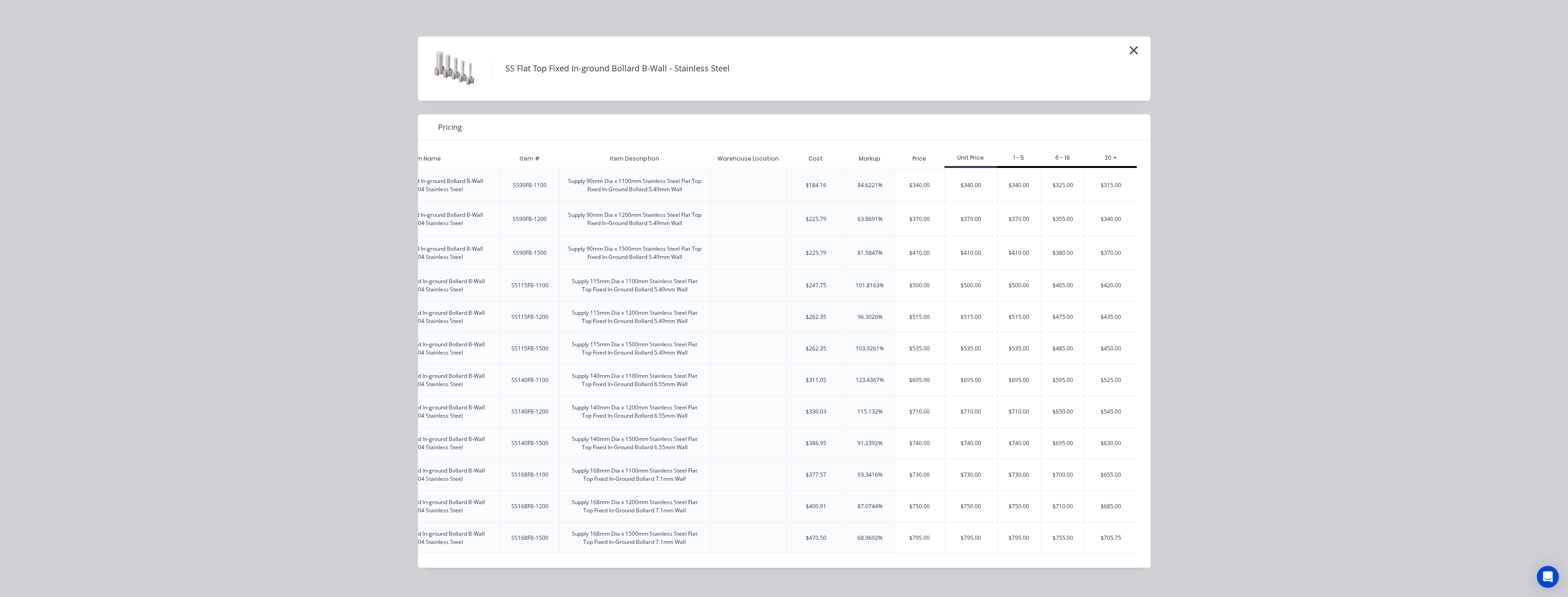
scroll to position [0, 145]
click at [1101, 535] on div "$705.75" at bounding box center [1111, 538] width 52 height 31
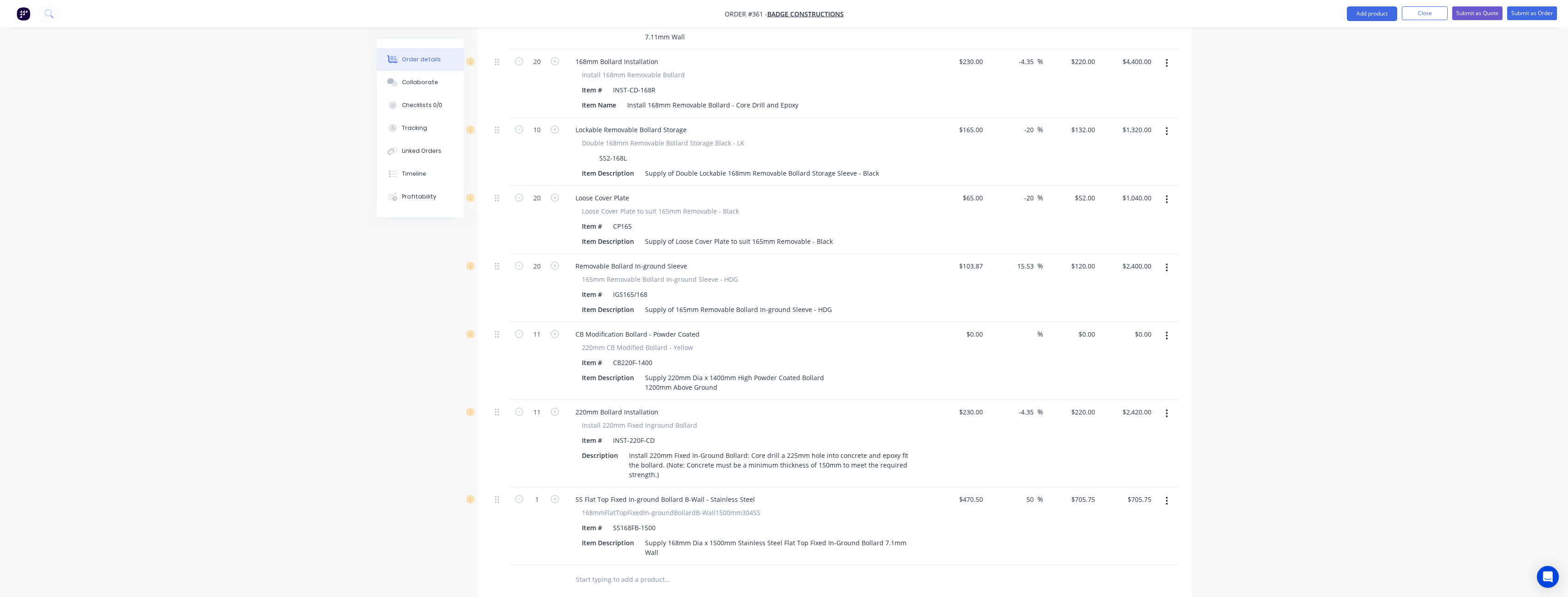
scroll to position [1465, 0]
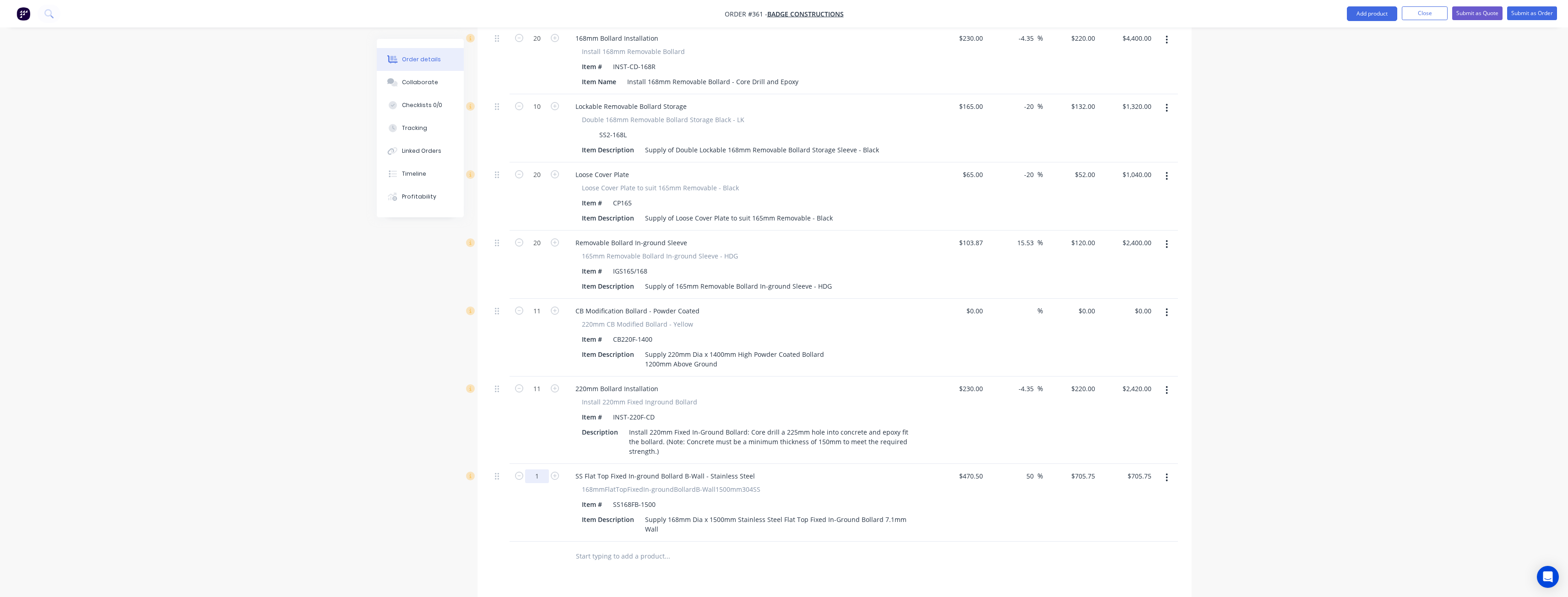
click at [539, 469] on input "1" at bounding box center [537, 475] width 24 height 14
type input "81"
type input "$57,165.75"
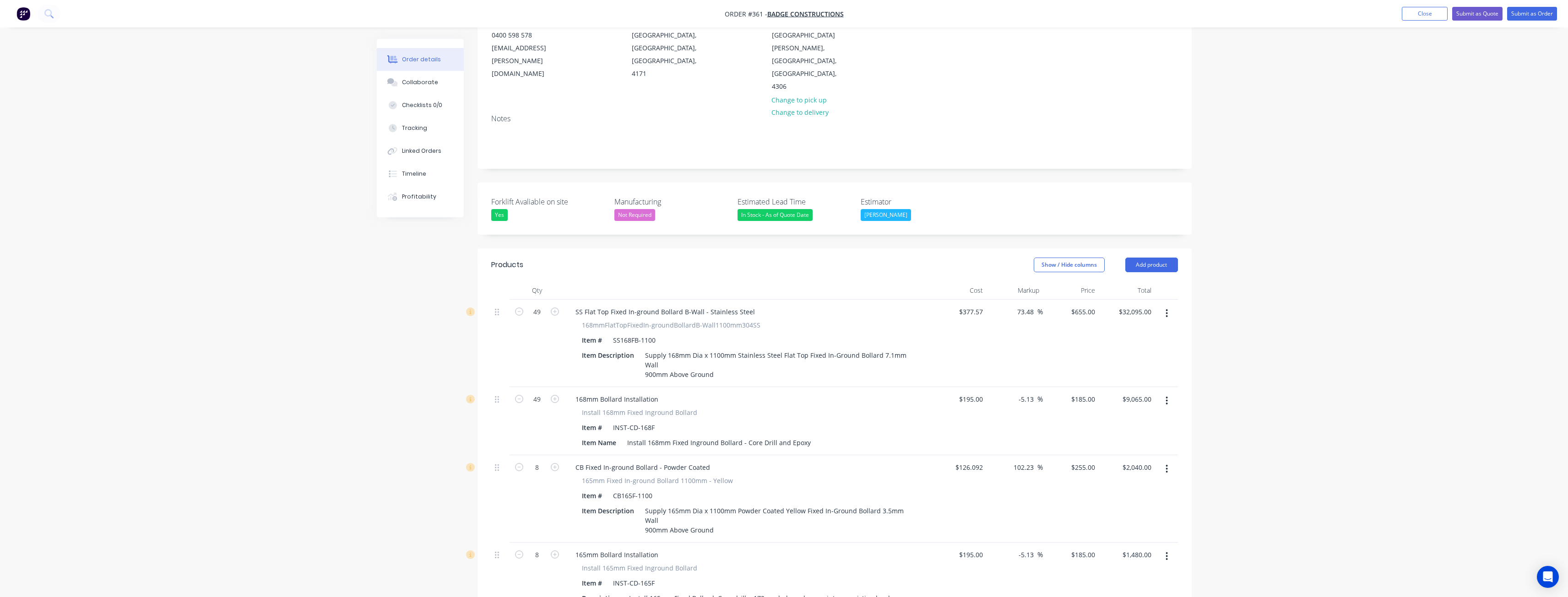
scroll to position [0, 0]
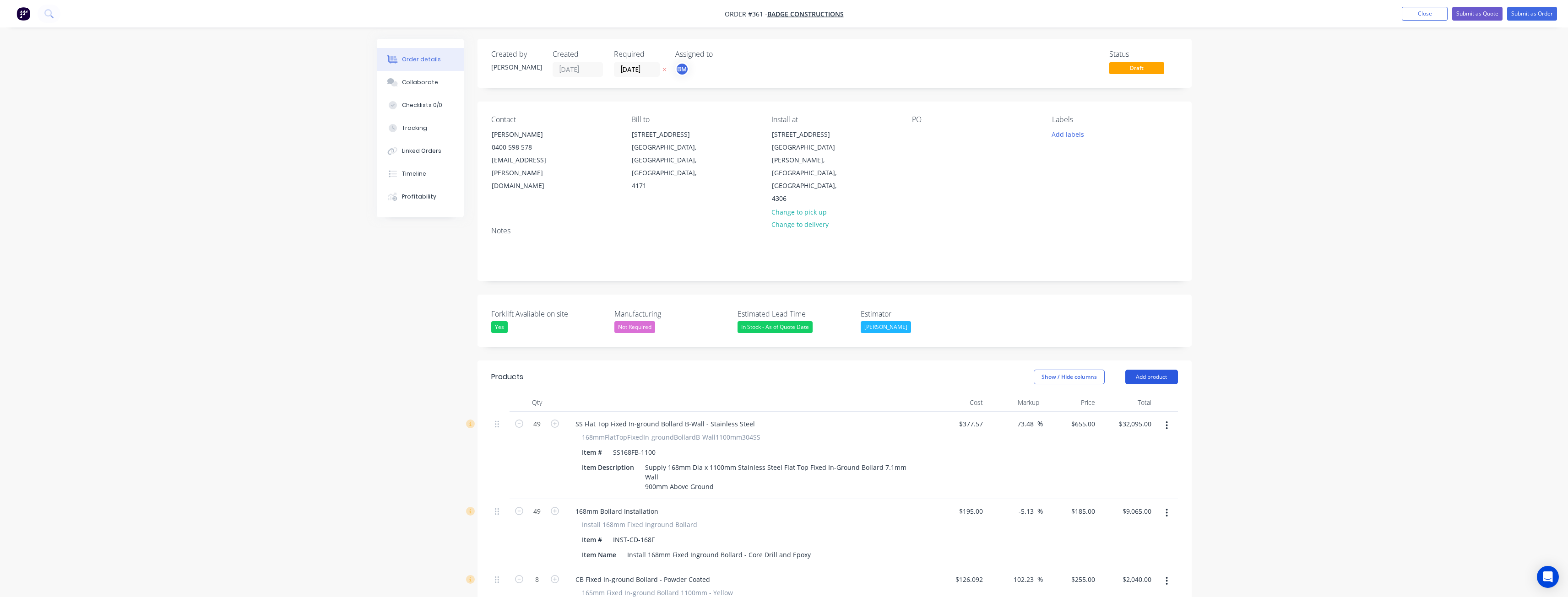
click at [1141, 369] on button "Add product" at bounding box center [1152, 377] width 53 height 15
click at [1125, 393] on div "Product catalogue" at bounding box center [1134, 400] width 70 height 14
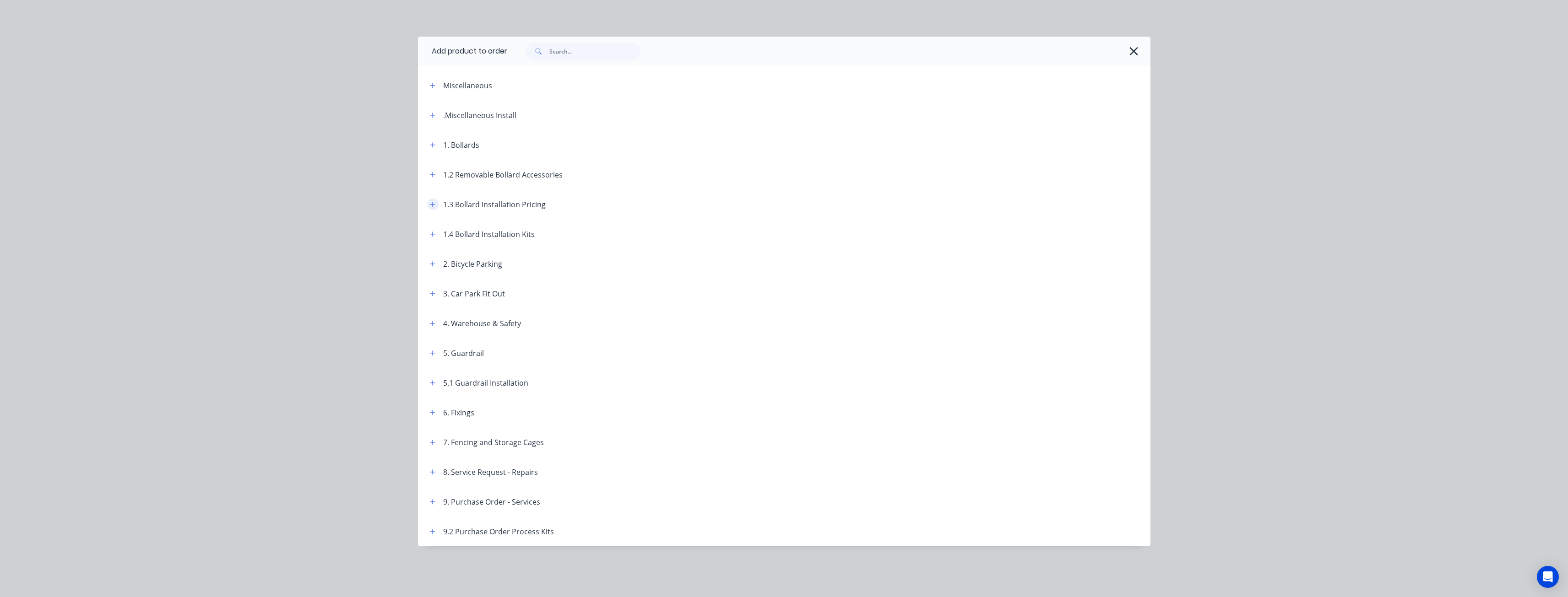
click at [433, 202] on icon "button" at bounding box center [433, 205] width 5 height 5
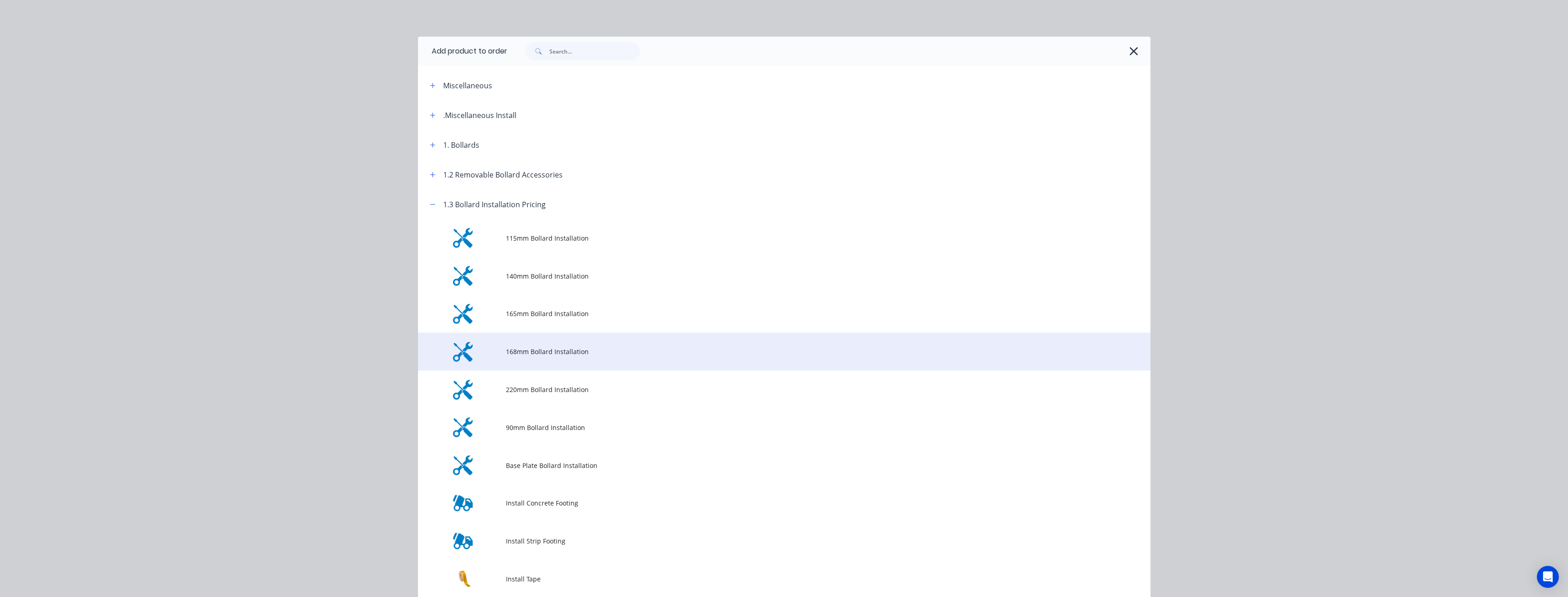
click at [547, 353] on span "168mm Bollard Installation" at bounding box center [764, 351] width 516 height 10
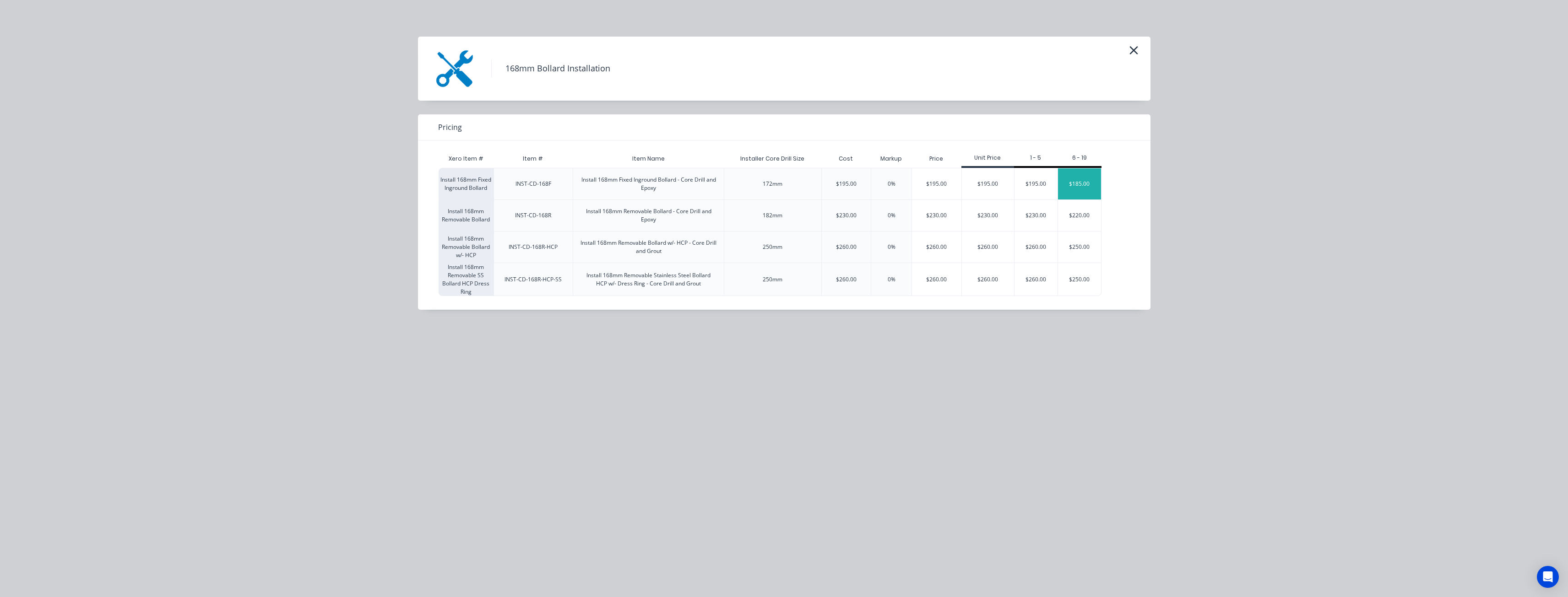
click at [1075, 181] on div "$185.00" at bounding box center [1079, 184] width 43 height 31
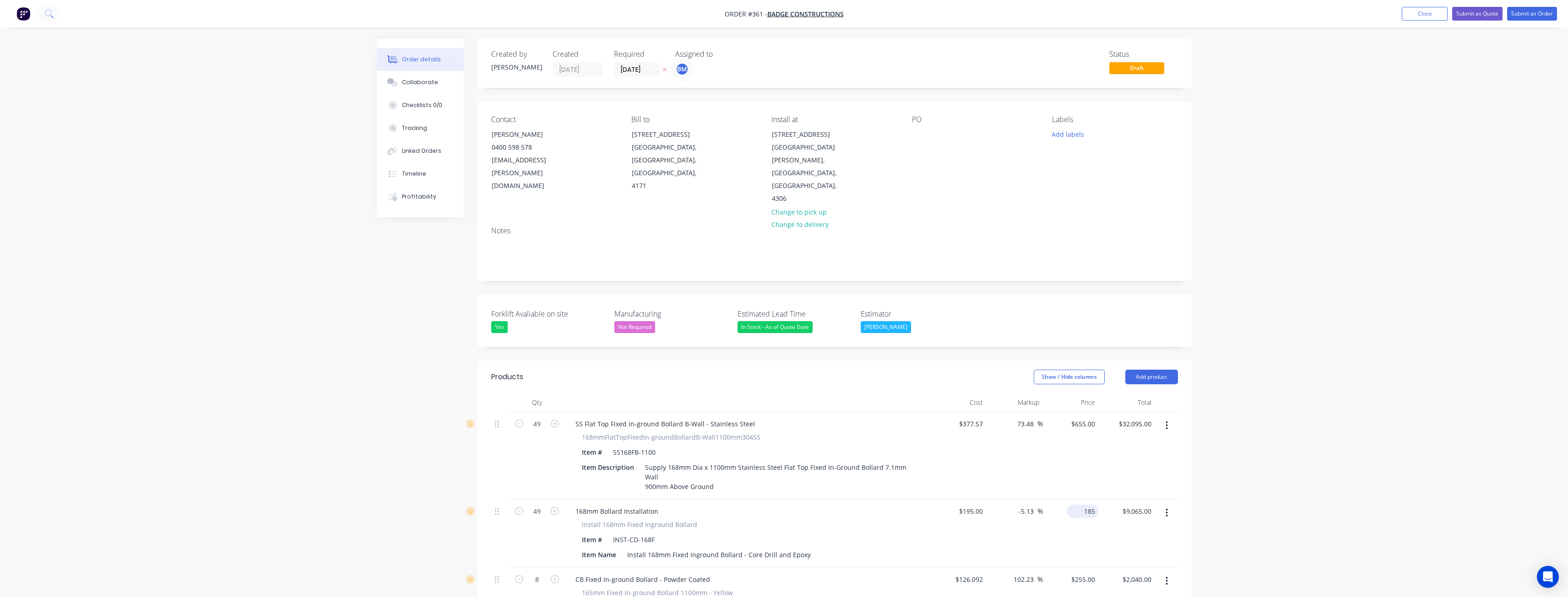
click at [1091, 505] on input "185" at bounding box center [1084, 511] width 28 height 14
type input "175"
type input "-10.26"
type input "$175.00"
type input "$8,575.00"
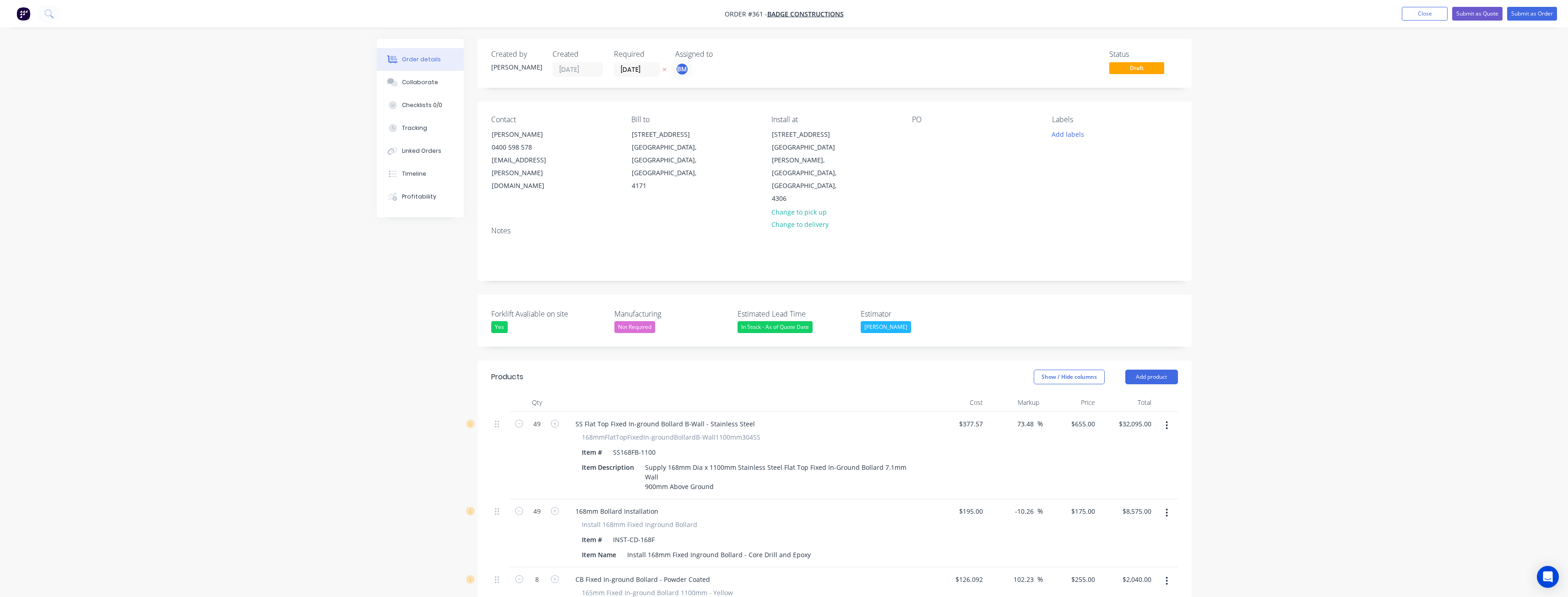
click at [1027, 512] on div "-10.26 -10.26 %" at bounding box center [1015, 533] width 57 height 69
click at [1087, 505] on input "175" at bounding box center [1090, 511] width 16 height 14
type input "180"
click at [914, 538] on div "168mm Bollard Installation Install 168mm Fixed Inground Bollard Item # INST-CD-…" at bounding box center [747, 533] width 366 height 69
type input "-7.69"
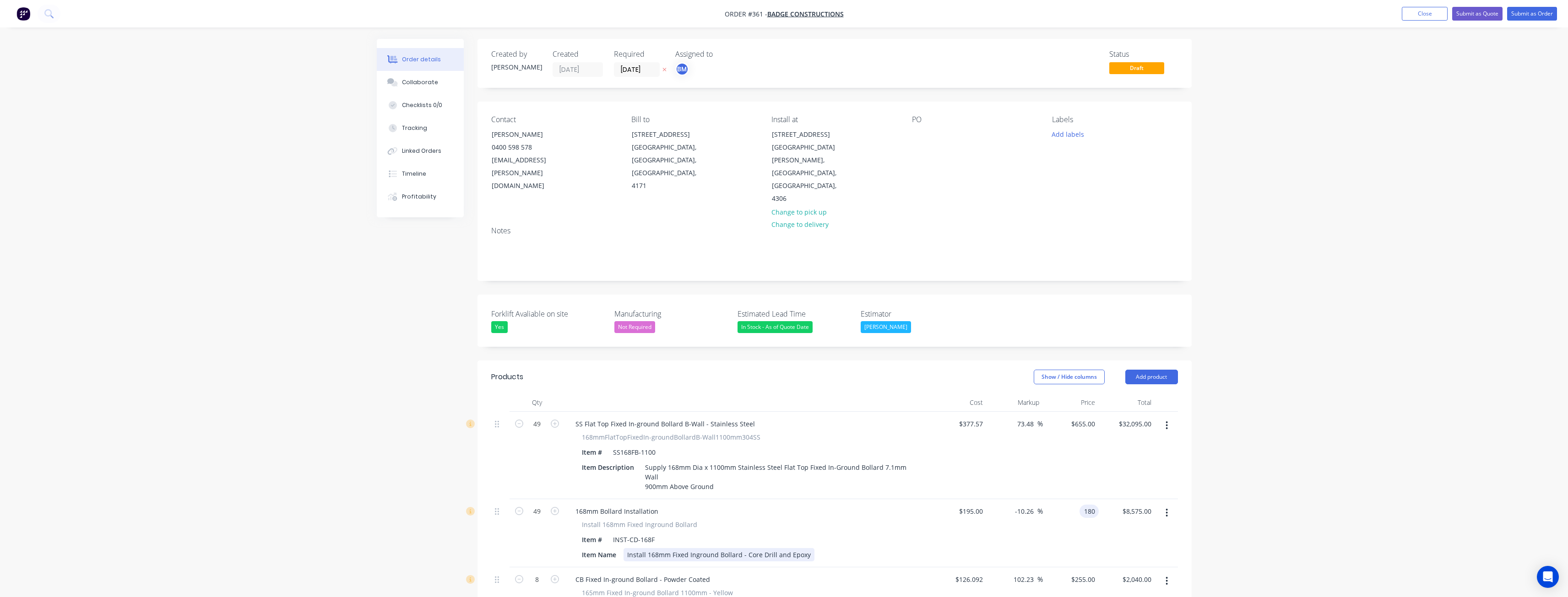
type input "$180.00"
type input "$8,820.00"
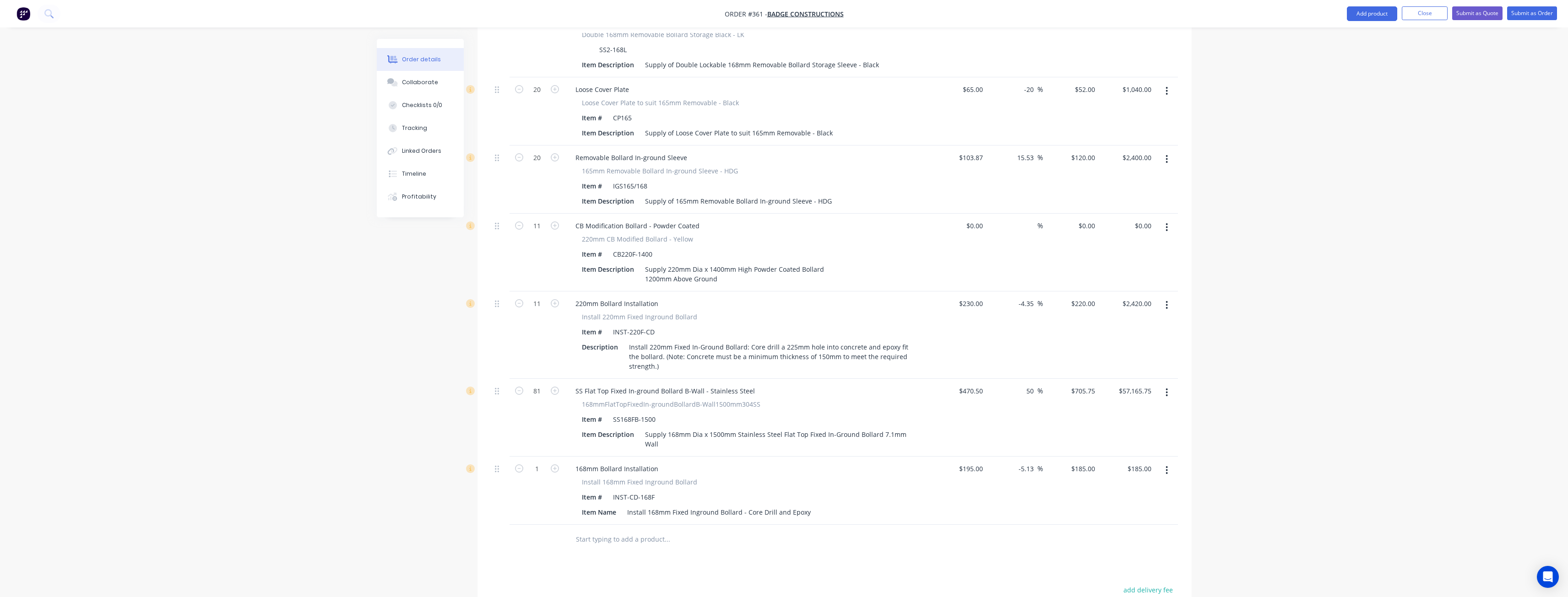
scroll to position [1602, 0]
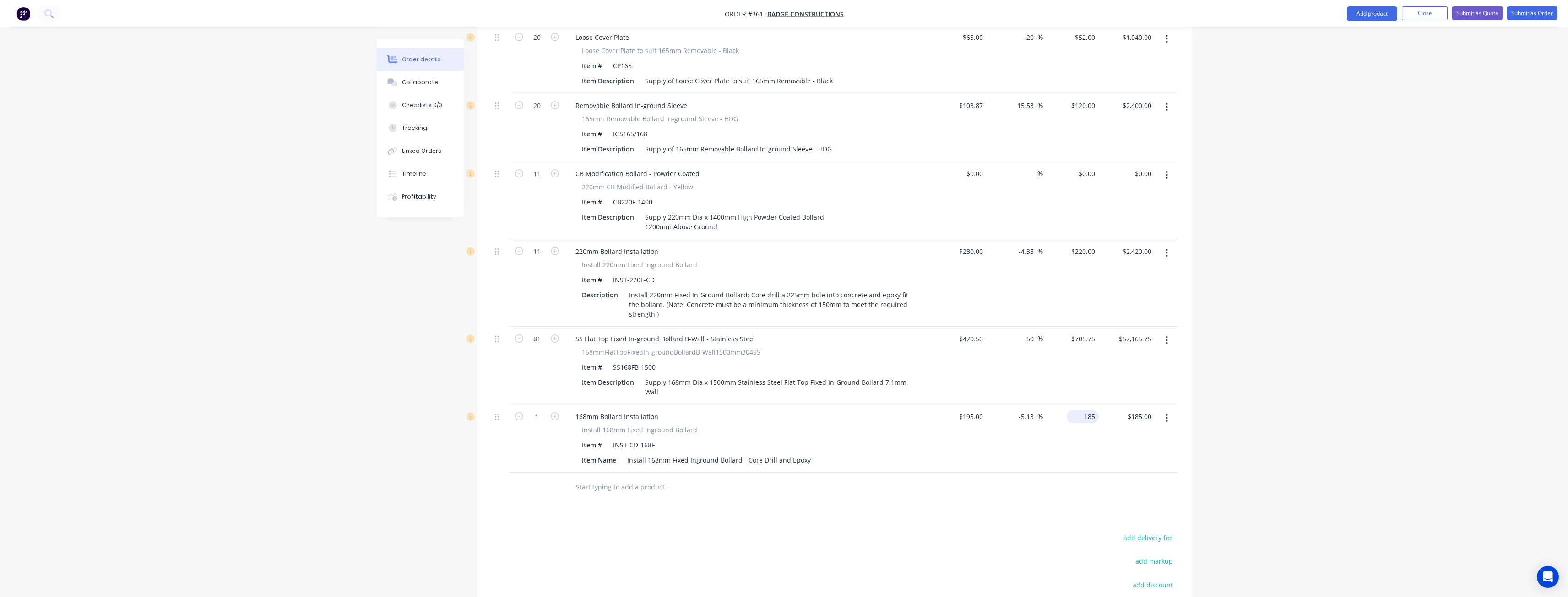
click at [1095, 410] on input "185" at bounding box center [1084, 416] width 28 height 14
type input "180"
type input "-7.69"
type input "$180.00"
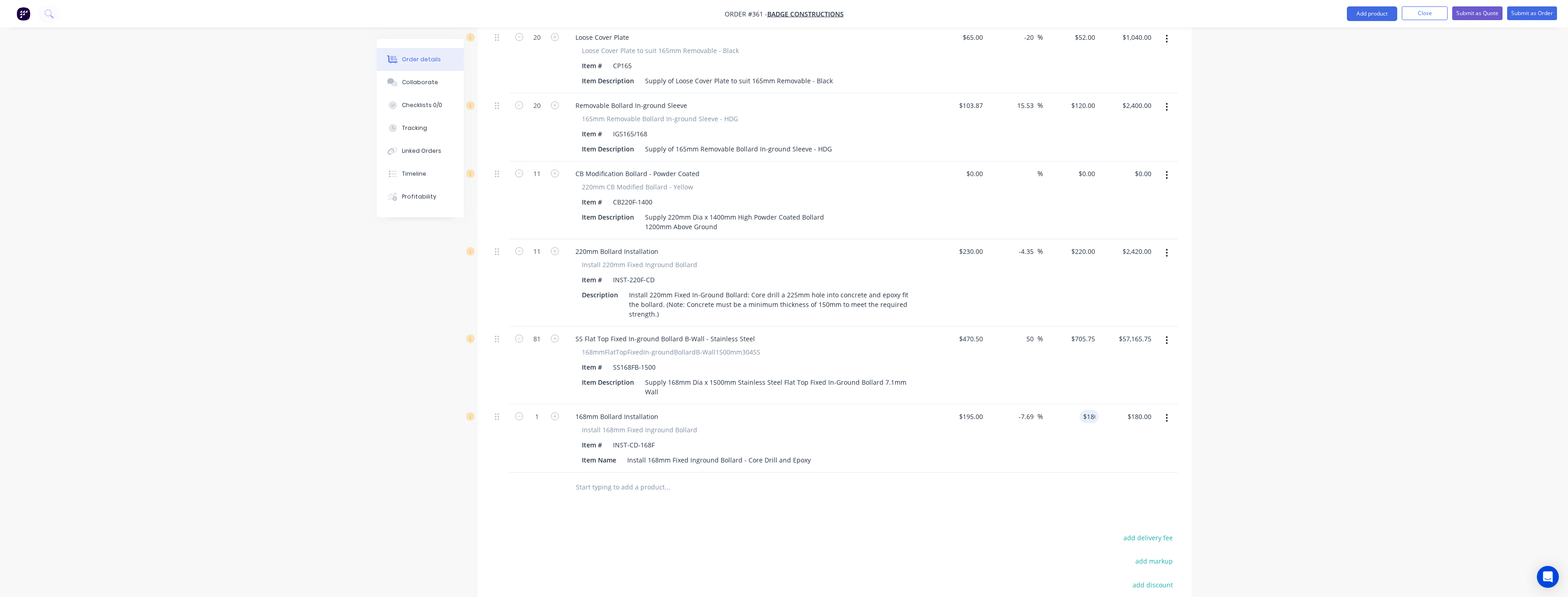
click at [814, 478] on div at bounding box center [705, 487] width 274 height 18
click at [546, 410] on input "1" at bounding box center [537, 416] width 24 height 14
type input "81"
type input "$14,580.00"
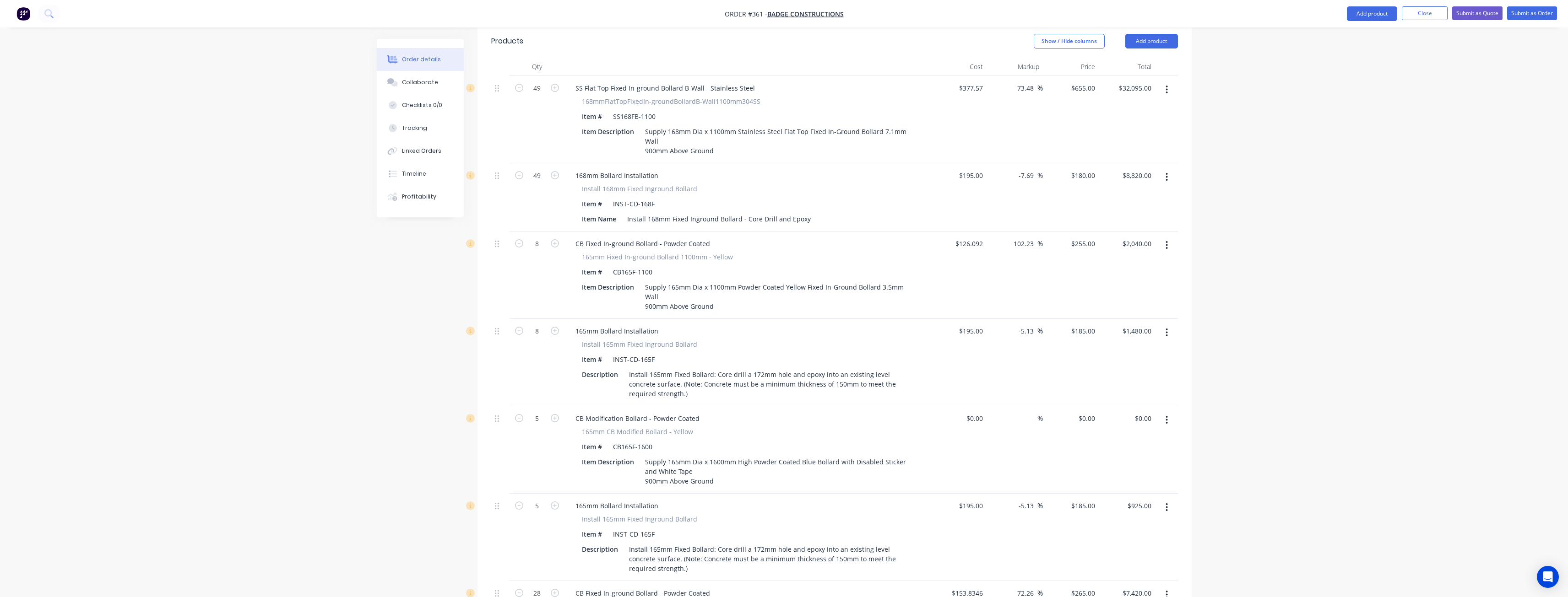
scroll to position [251, 0]
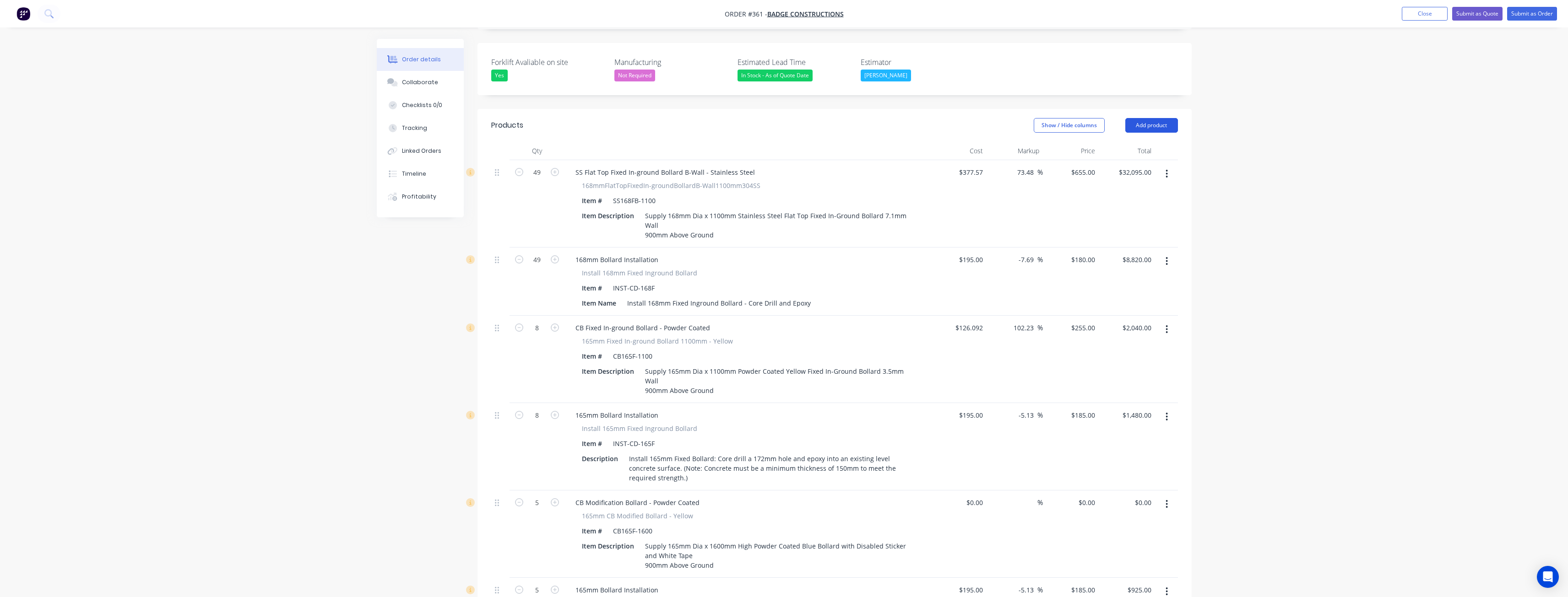
click at [1150, 118] on button "Add product" at bounding box center [1152, 125] width 53 height 15
click at [1120, 142] on div "Product catalogue" at bounding box center [1134, 148] width 70 height 14
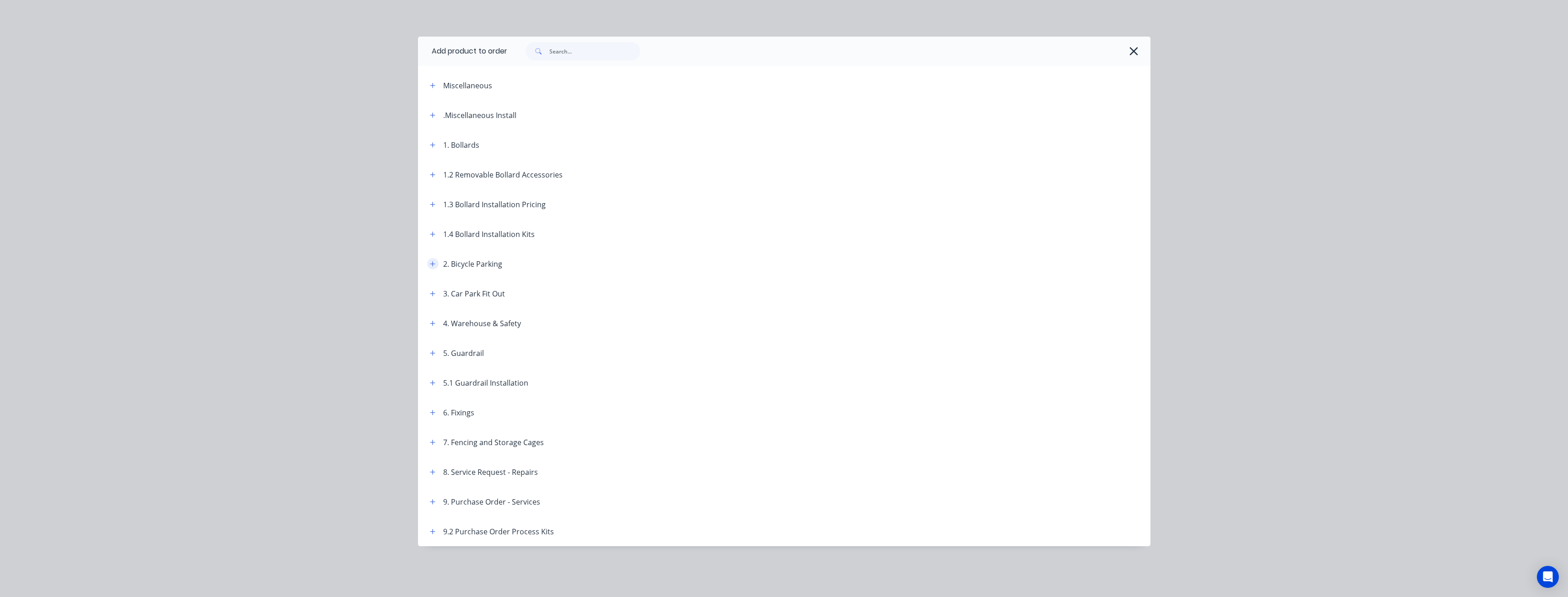
click at [430, 265] on icon "button" at bounding box center [433, 263] width 5 height 6
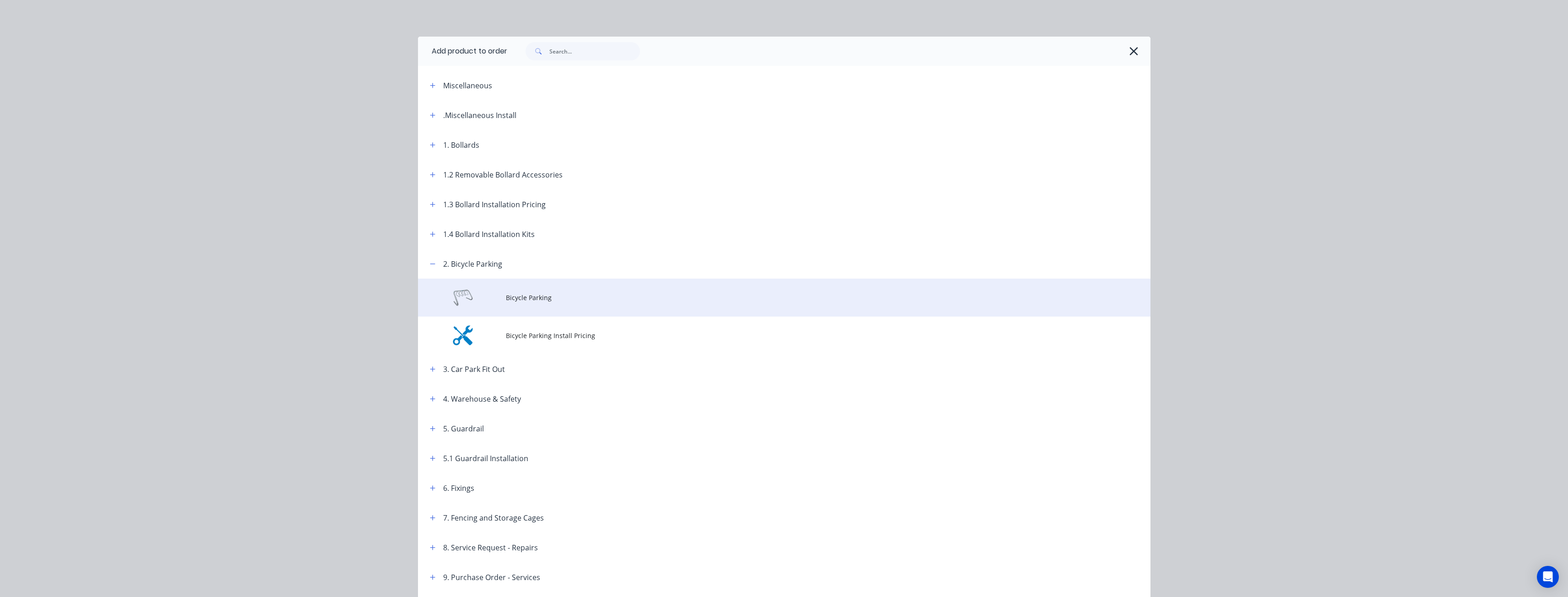
click at [521, 297] on span "Bicycle Parking" at bounding box center [764, 297] width 516 height 10
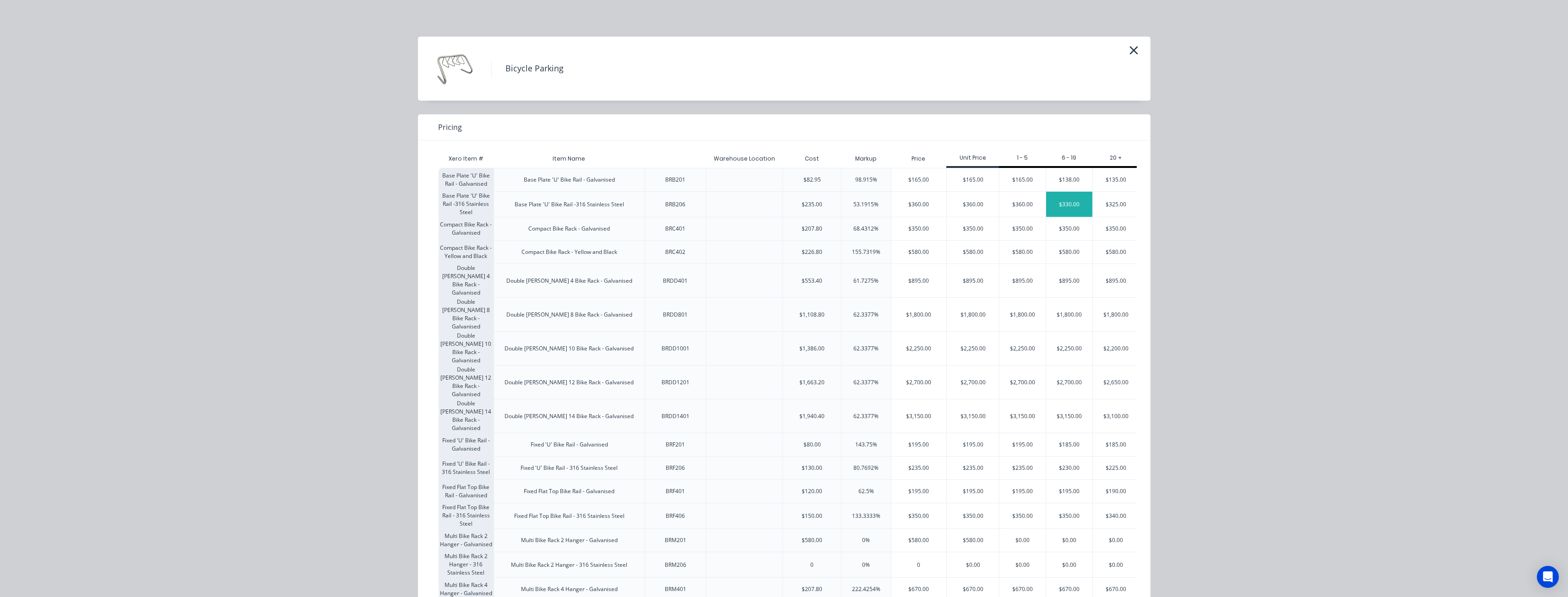
click at [1062, 203] on div "$330.00" at bounding box center [1069, 205] width 47 height 26
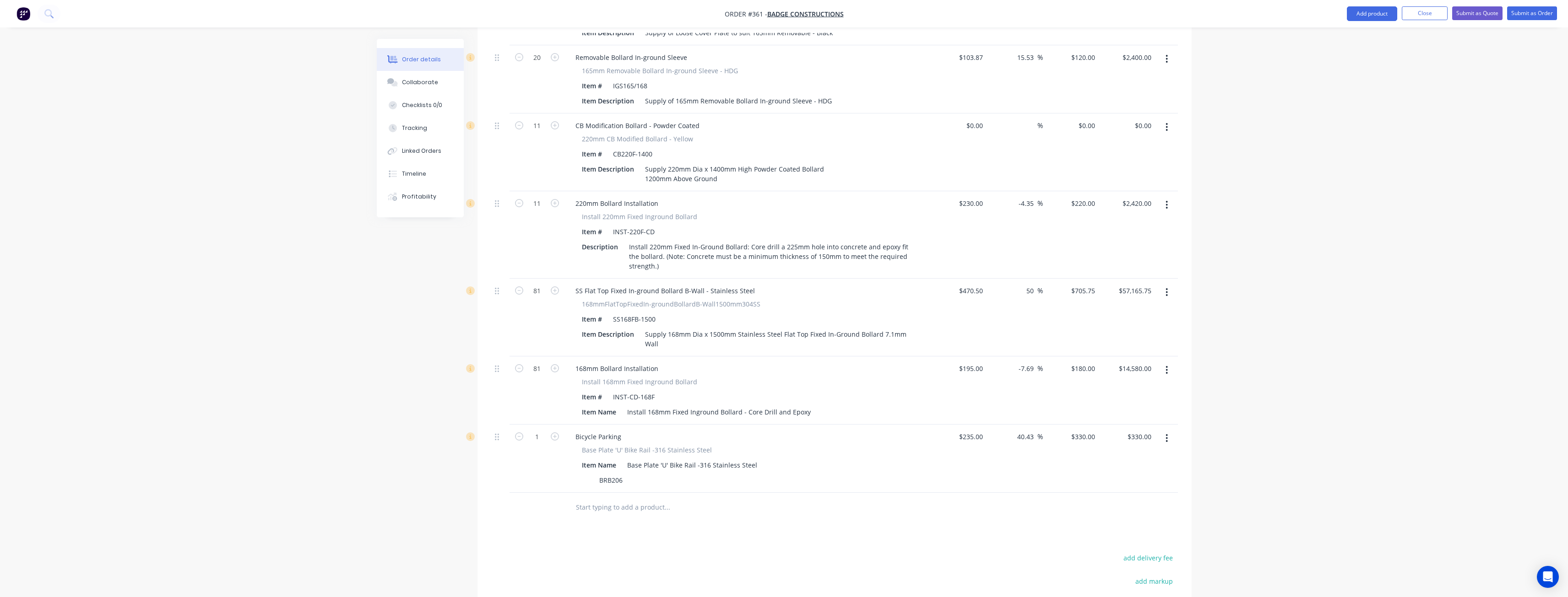
scroll to position [1716, 0]
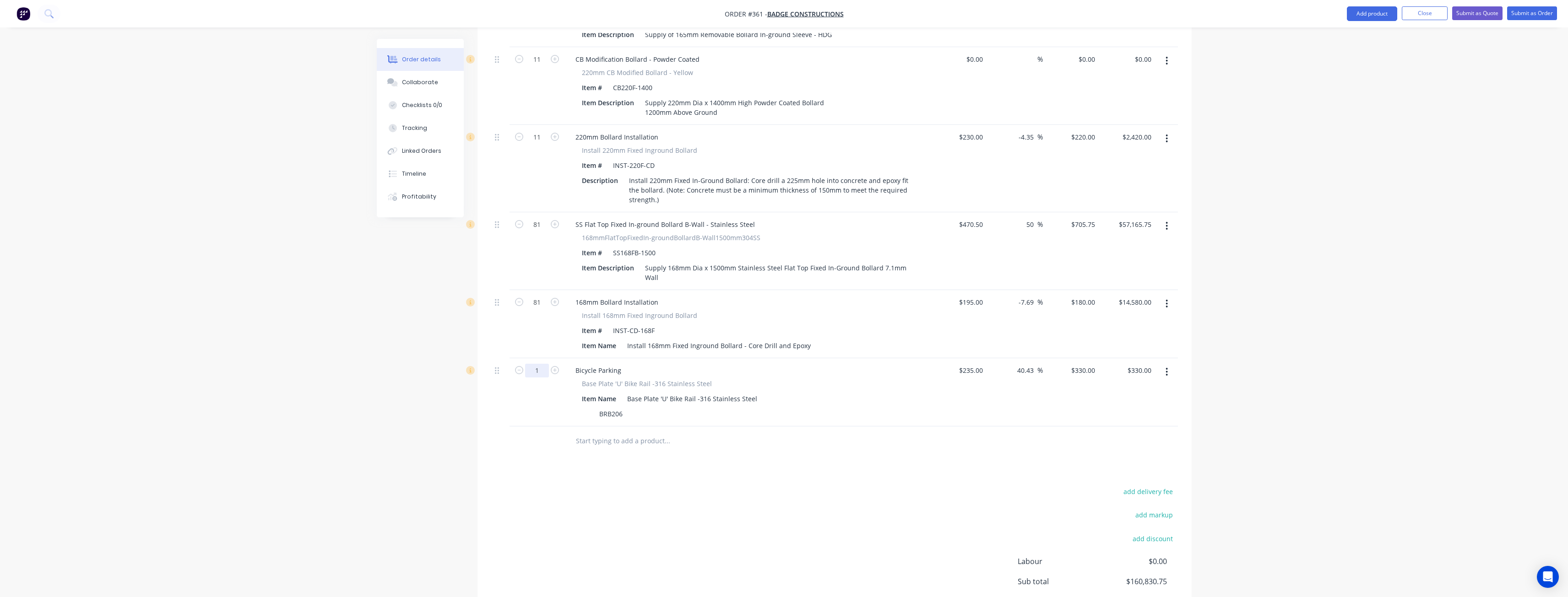
click at [544, 364] on input "1" at bounding box center [537, 370] width 24 height 14
type input "13"
type input "$4,290.00"
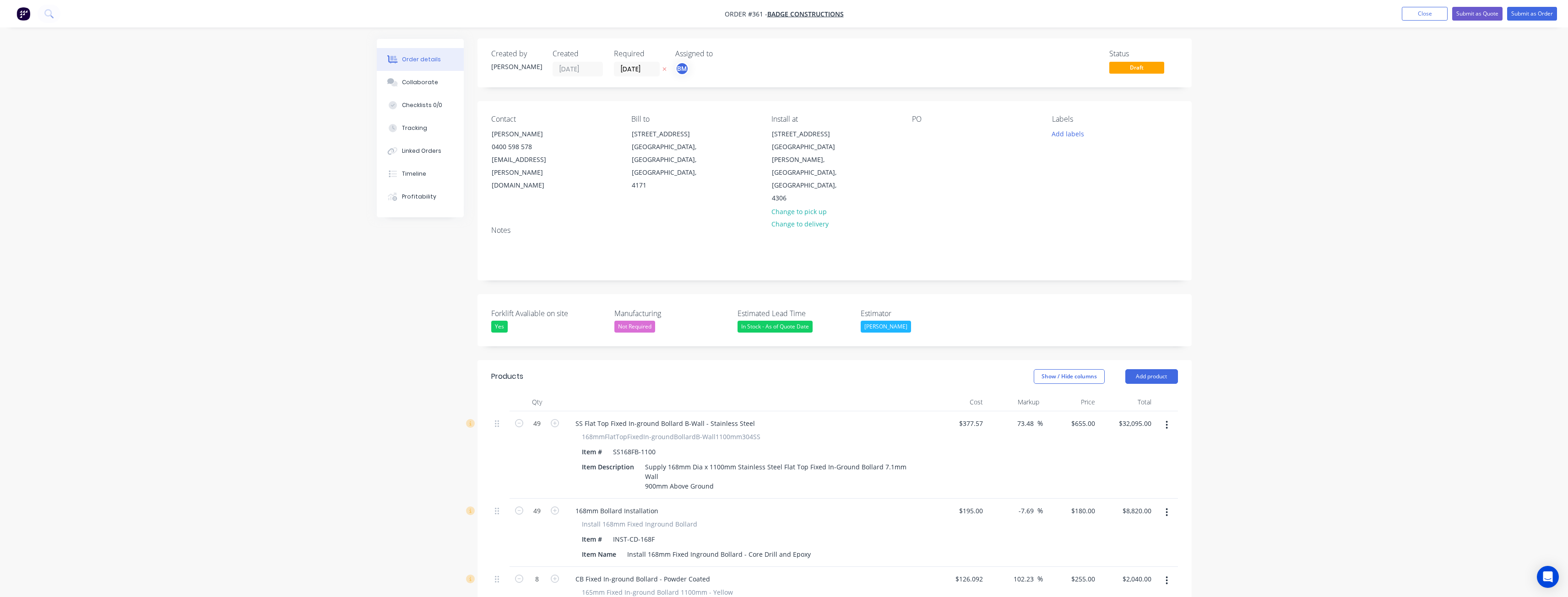
scroll to position [0, 0]
click at [1153, 369] on button "Add product" at bounding box center [1152, 377] width 53 height 15
click at [1134, 393] on div "Product catalogue" at bounding box center [1134, 400] width 70 height 14
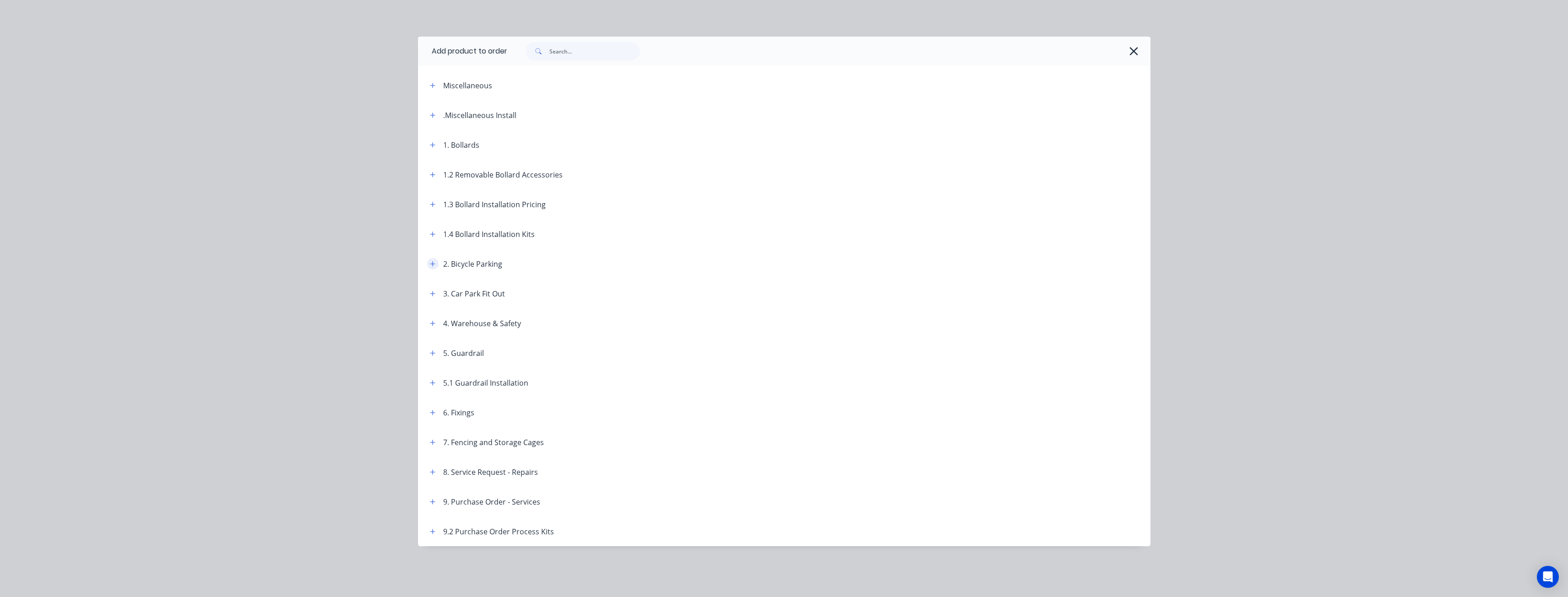
click at [435, 259] on button "button" at bounding box center [433, 263] width 12 height 12
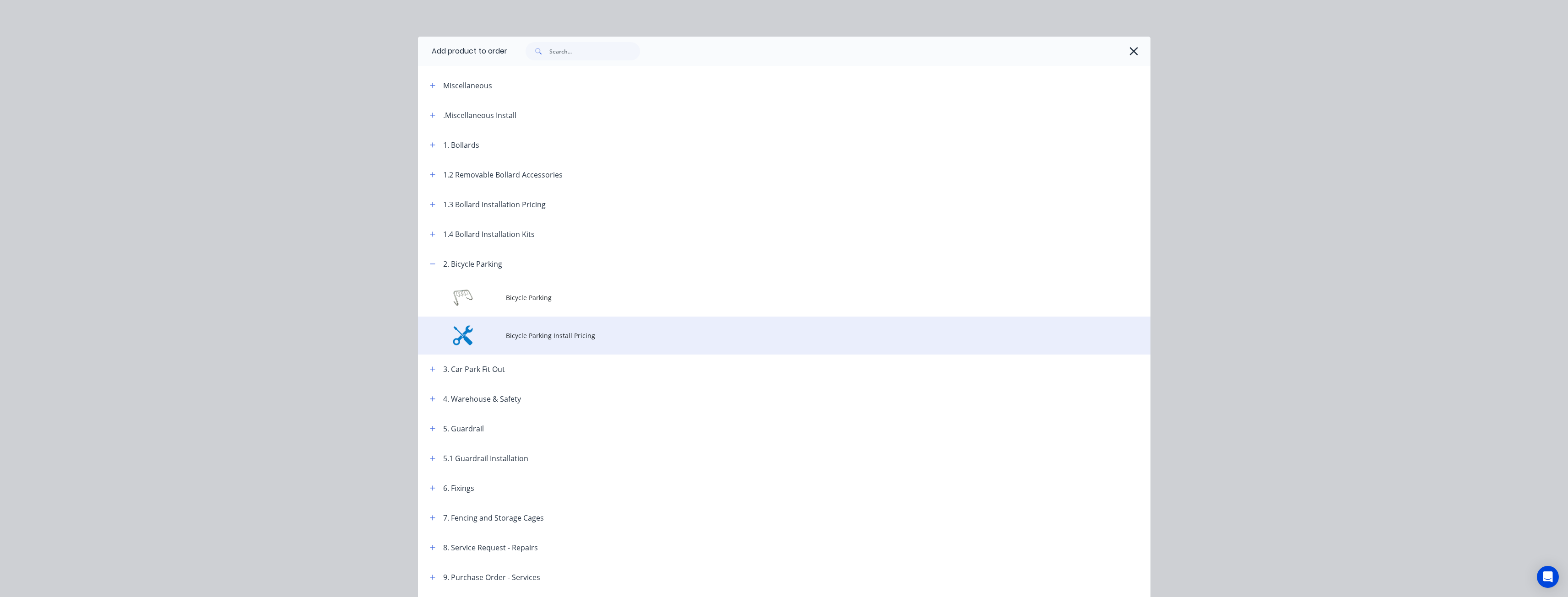
click at [560, 335] on span "Bicycle Parking Install Pricing" at bounding box center [764, 336] width 516 height 10
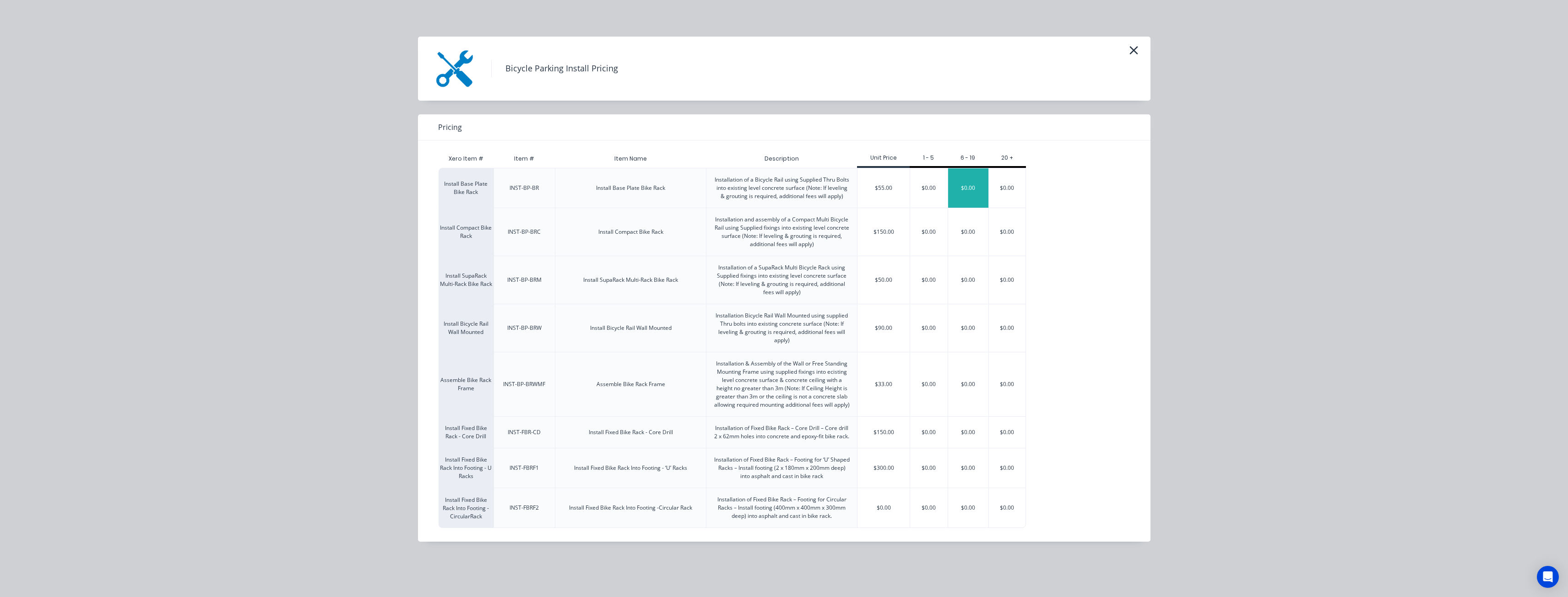
click at [964, 188] on div "$0.00" at bounding box center [968, 187] width 40 height 39
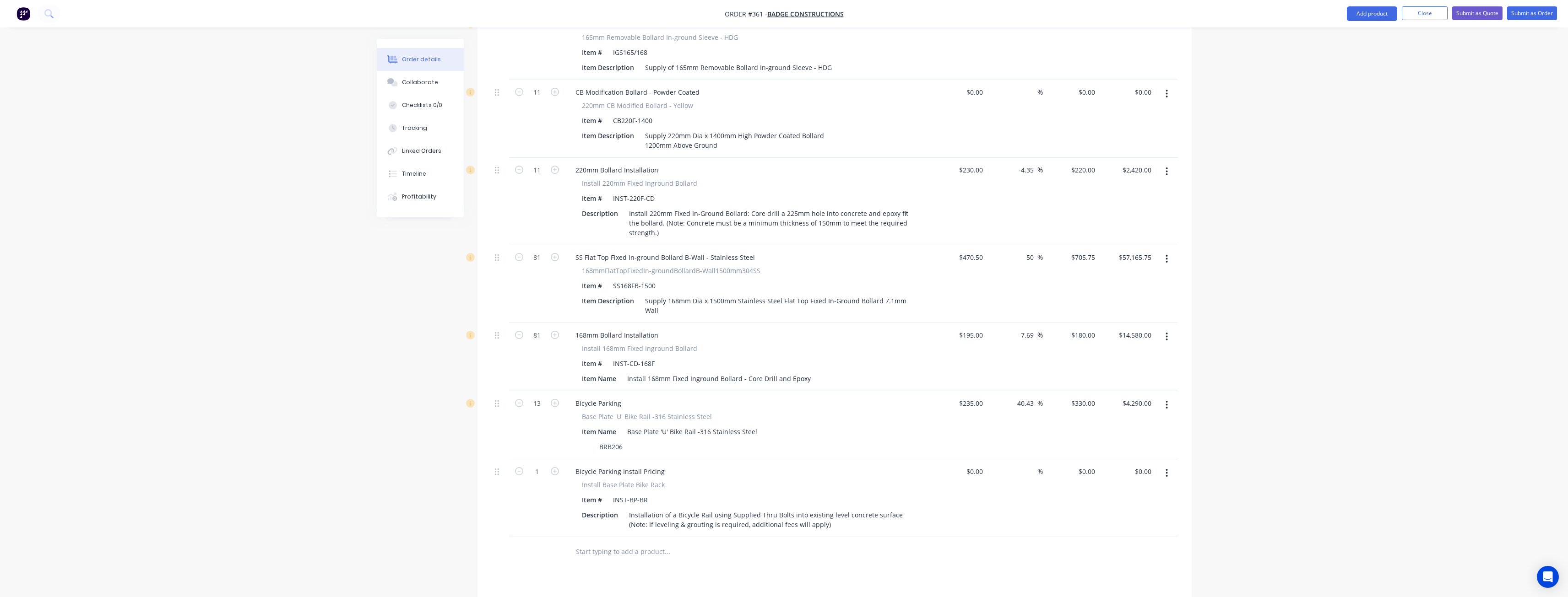
scroll to position [1830, 0]
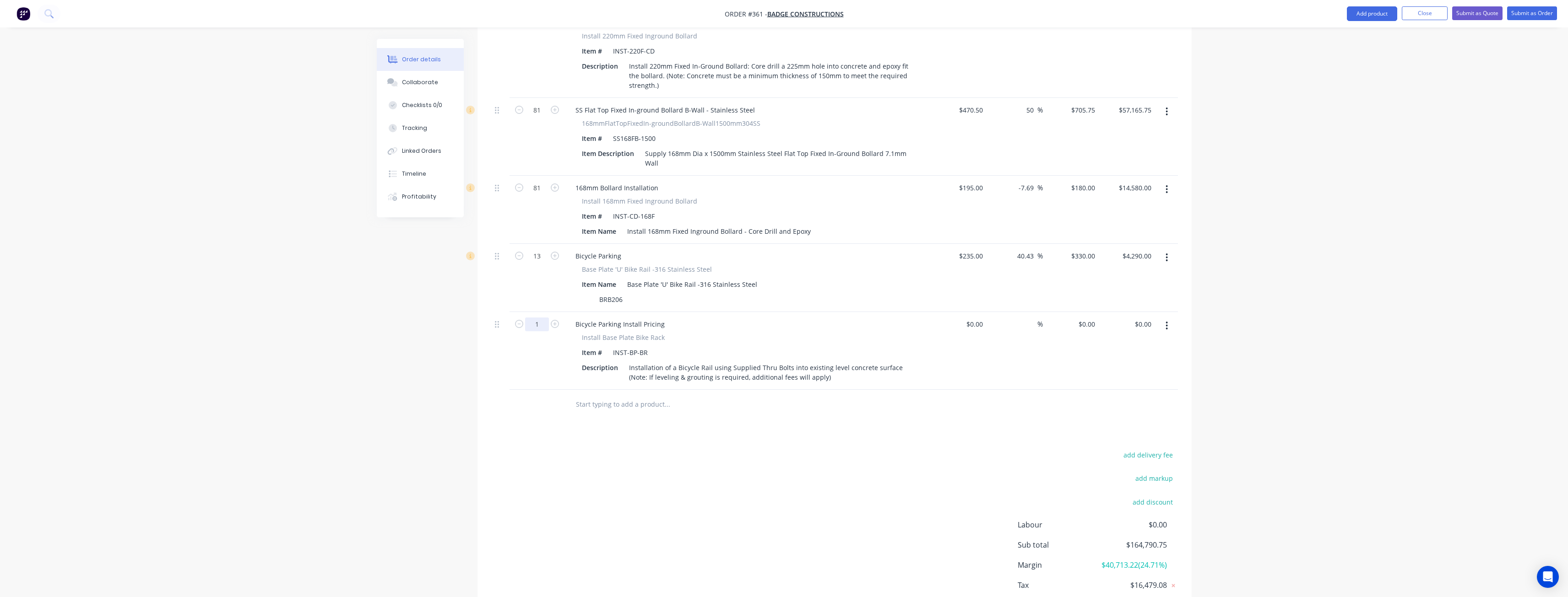
click at [541, 317] on input "1" at bounding box center [537, 324] width 24 height 14
type input "13"
click at [1090, 317] on input "0" at bounding box center [1088, 324] width 21 height 14
type input "$55.00"
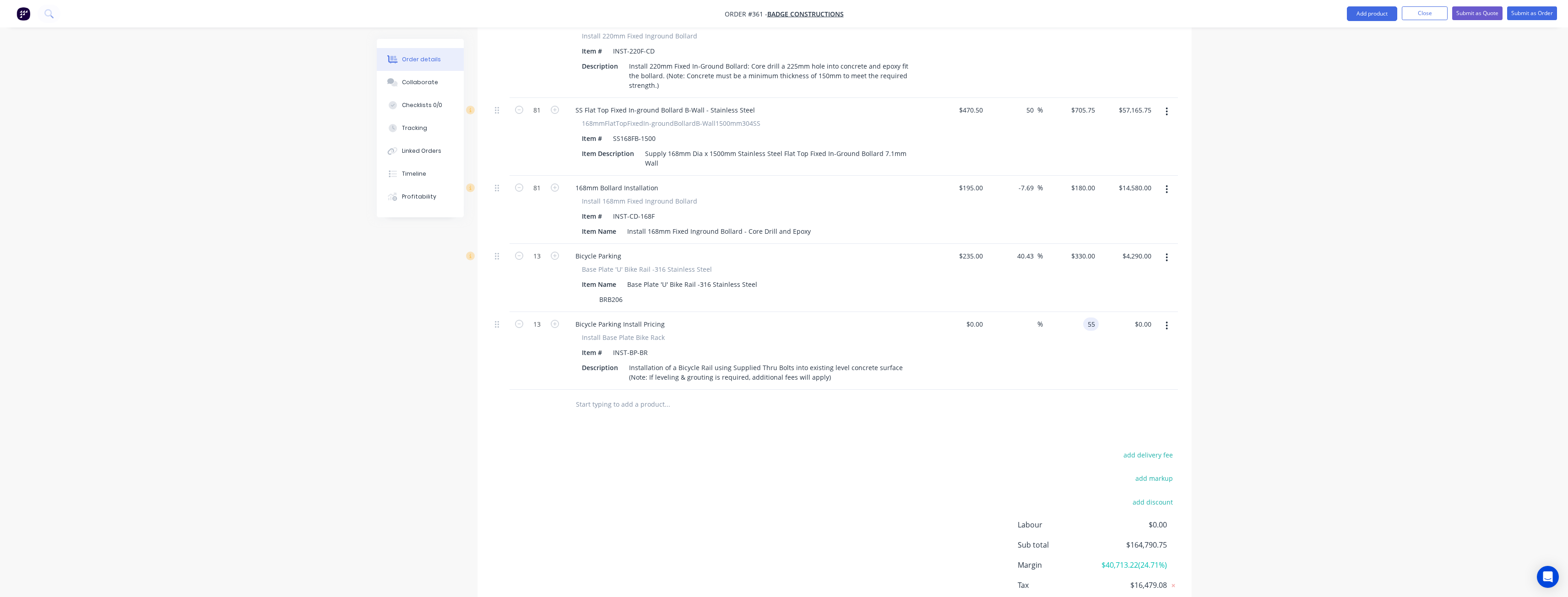
type input "$715.00"
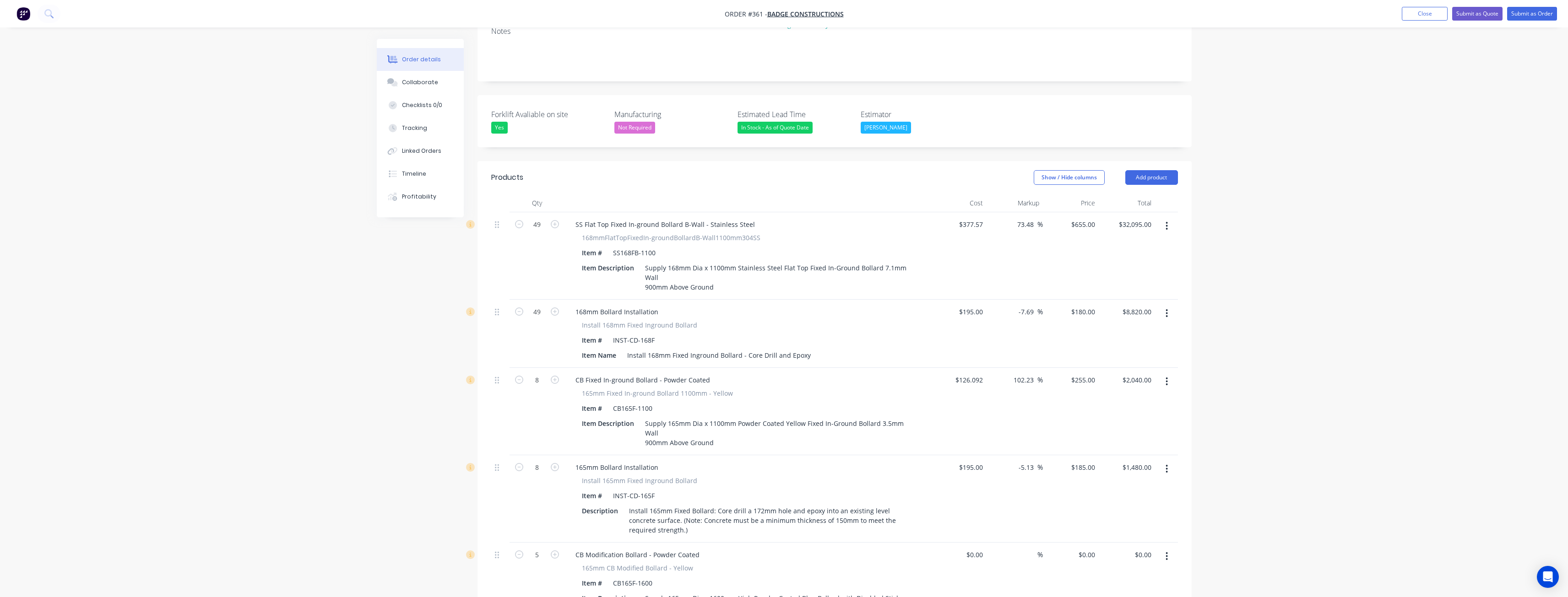
scroll to position [0, 0]
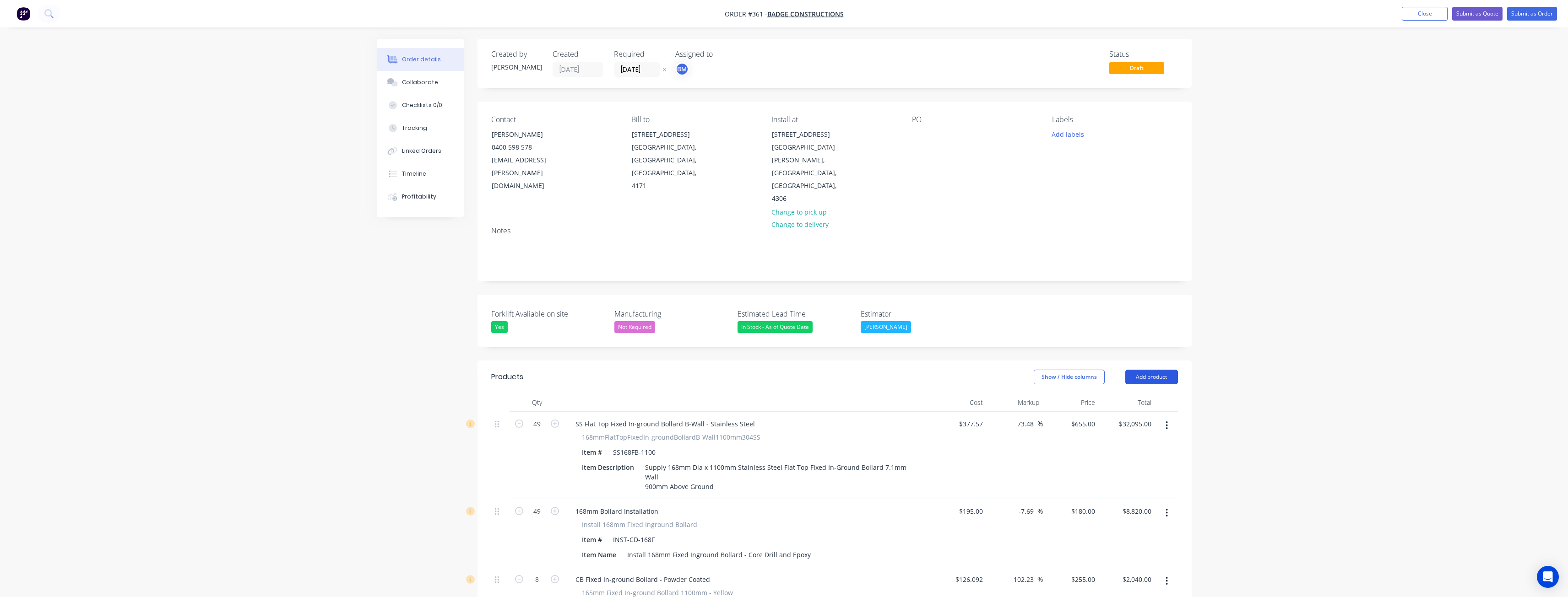
click at [1145, 369] on button "Add product" at bounding box center [1152, 377] width 53 height 15
click at [1123, 393] on div "Product catalogue" at bounding box center [1134, 400] width 70 height 14
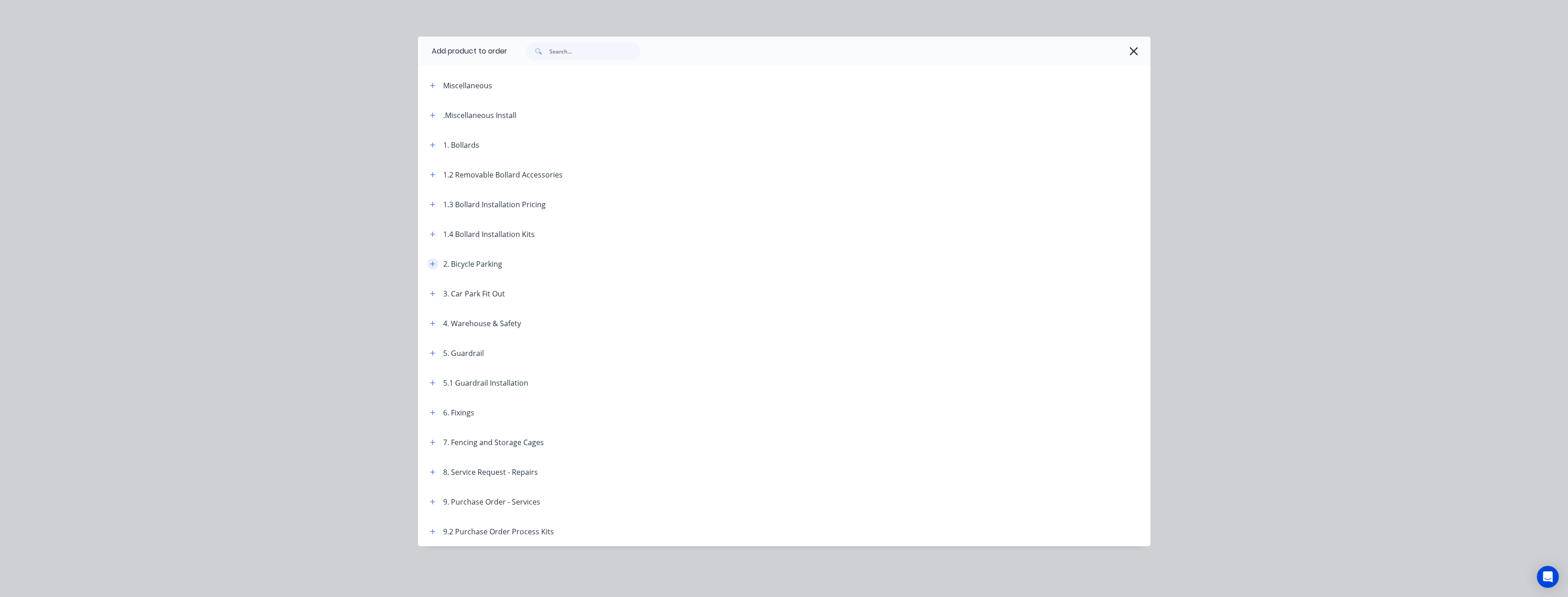
click at [430, 260] on button "button" at bounding box center [433, 263] width 12 height 12
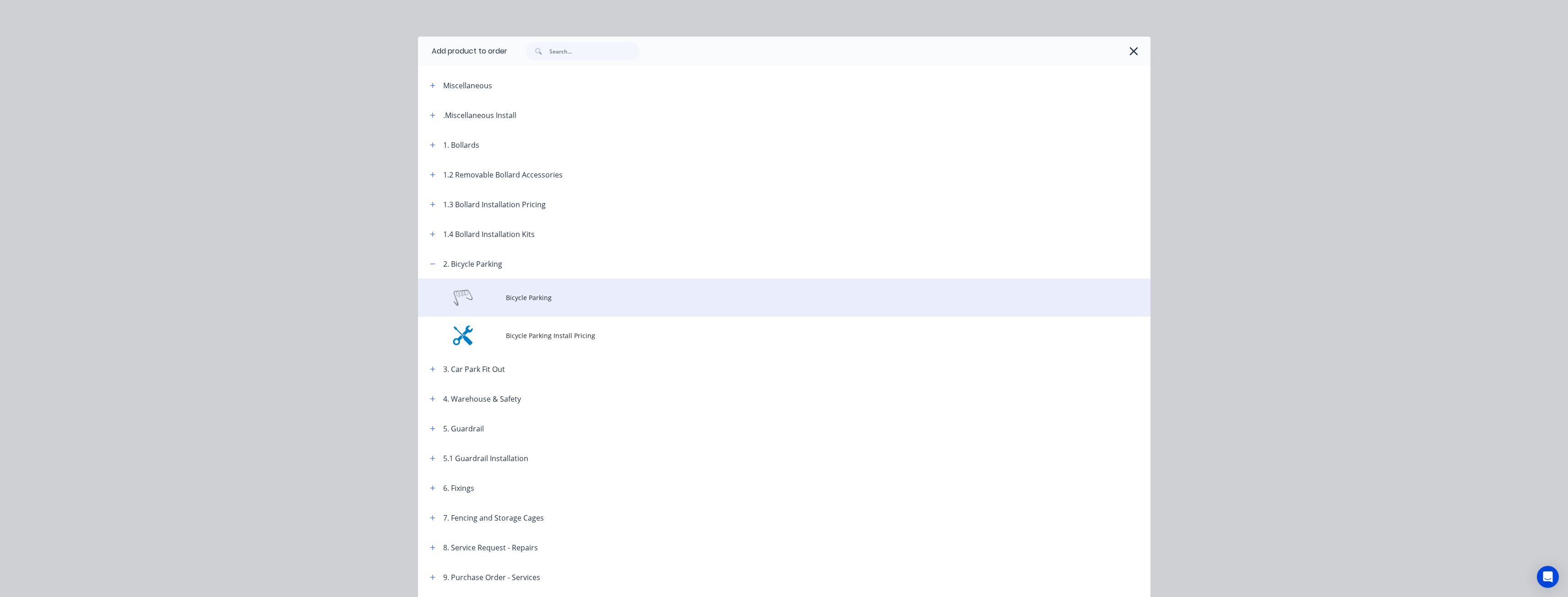
click at [546, 295] on span "Bicycle Parking" at bounding box center [764, 297] width 516 height 10
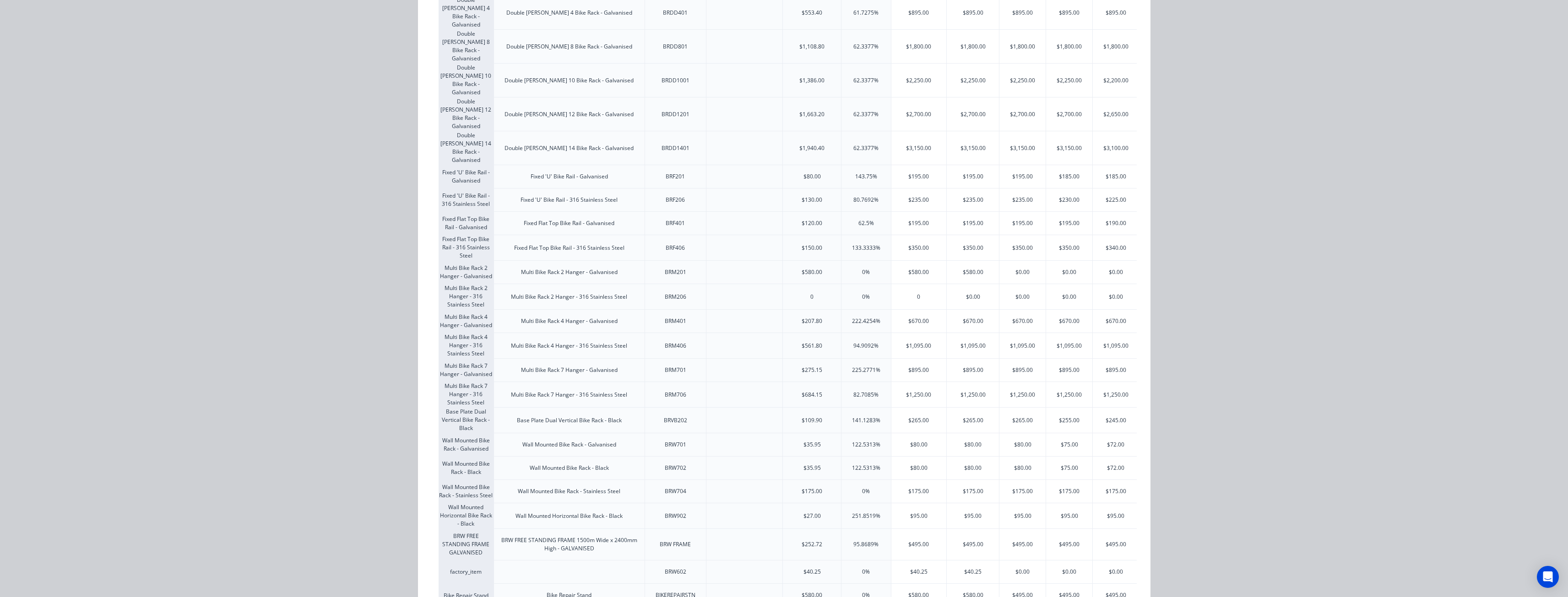
scroll to position [271, 0]
click at [1007, 307] on div "$670.00" at bounding box center [1023, 318] width 47 height 23
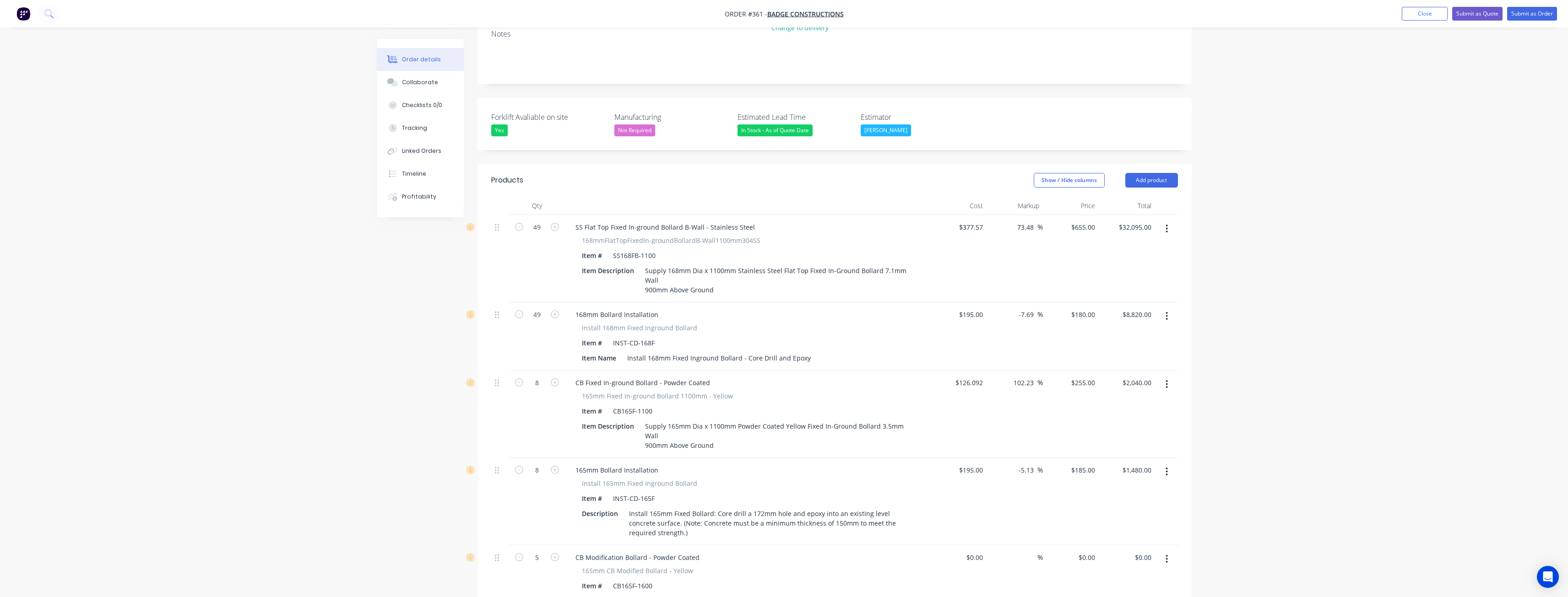
scroll to position [0, 0]
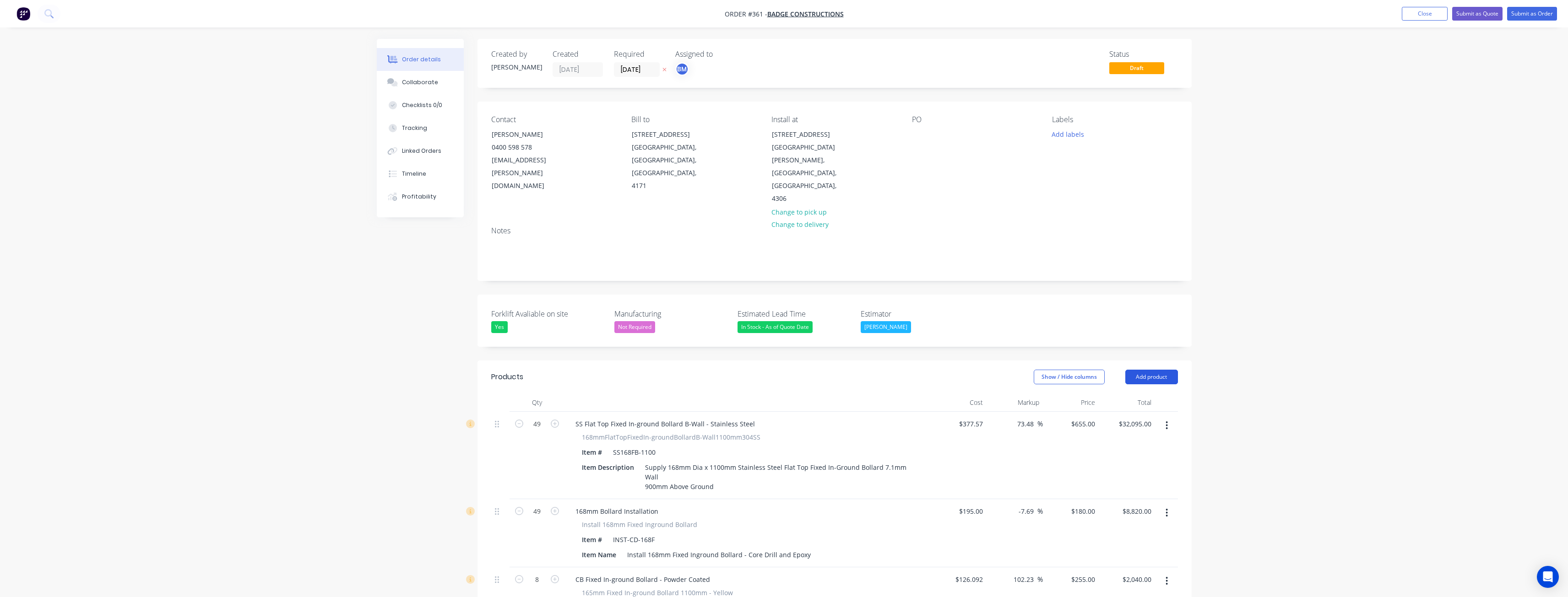
click at [1155, 369] on button "Add product" at bounding box center [1152, 377] width 53 height 15
click at [1125, 393] on div "Product catalogue" at bounding box center [1134, 400] width 70 height 14
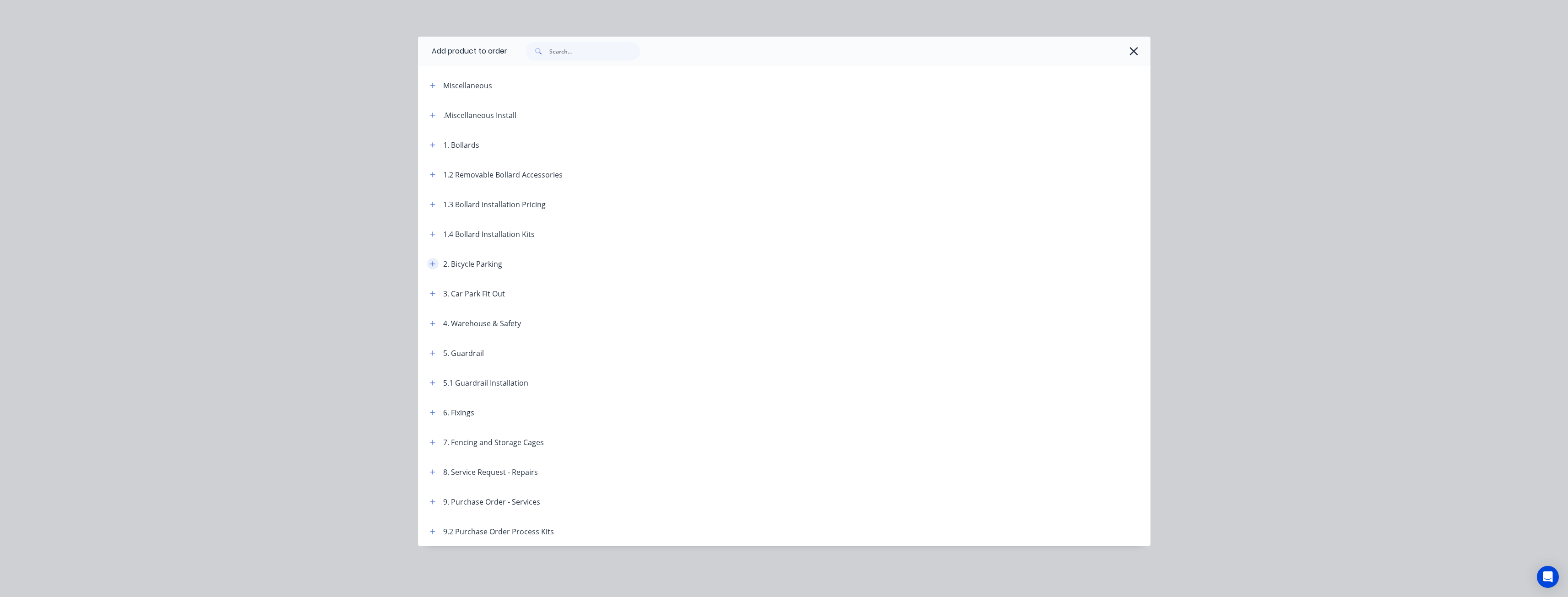
click at [433, 262] on icon "button" at bounding box center [433, 263] width 5 height 6
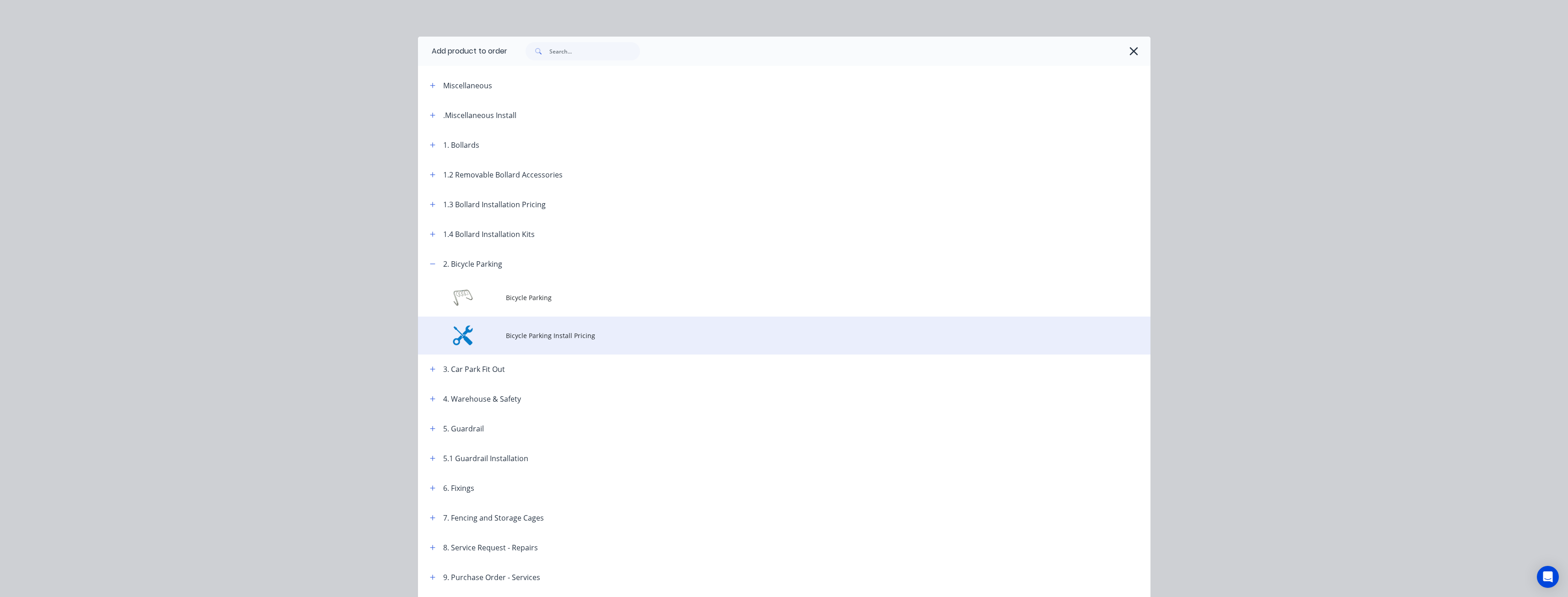
click at [583, 341] on td "Bicycle Parking Install Pricing" at bounding box center [828, 336] width 645 height 38
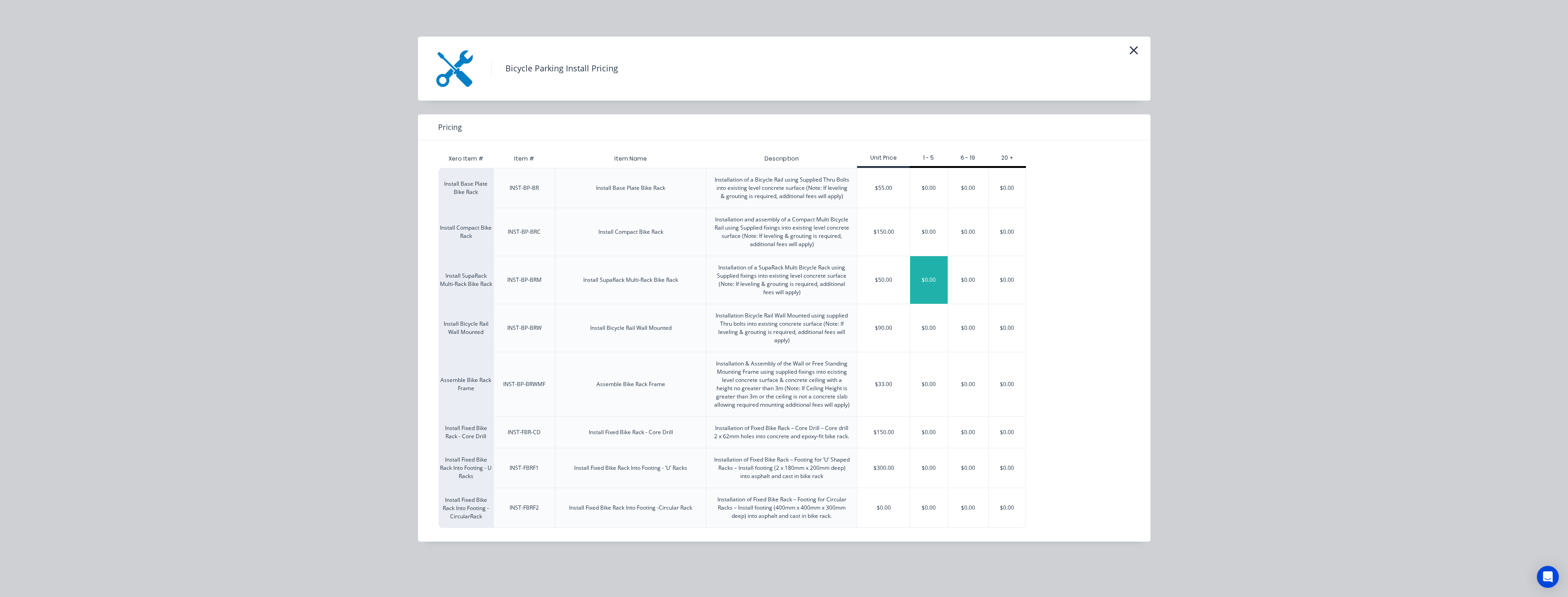
click at [927, 278] on div "$0.00" at bounding box center [929, 280] width 38 height 48
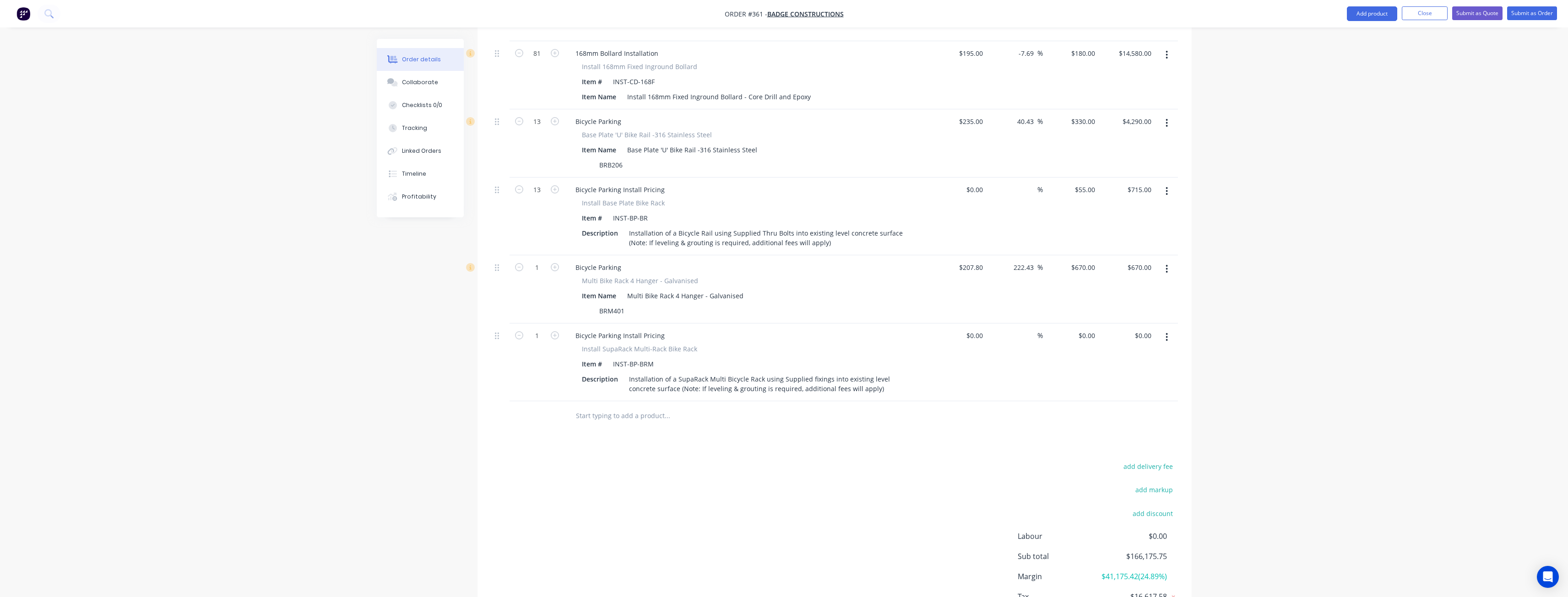
scroll to position [1967, 0]
click at [1096, 326] on input "0" at bounding box center [1088, 333] width 21 height 14
type input "$85.00"
click at [743, 462] on div "add delivery fee add markup add discount Labour $0.00 Sub total $166,175.75 Mar…" at bounding box center [834, 545] width 687 height 176
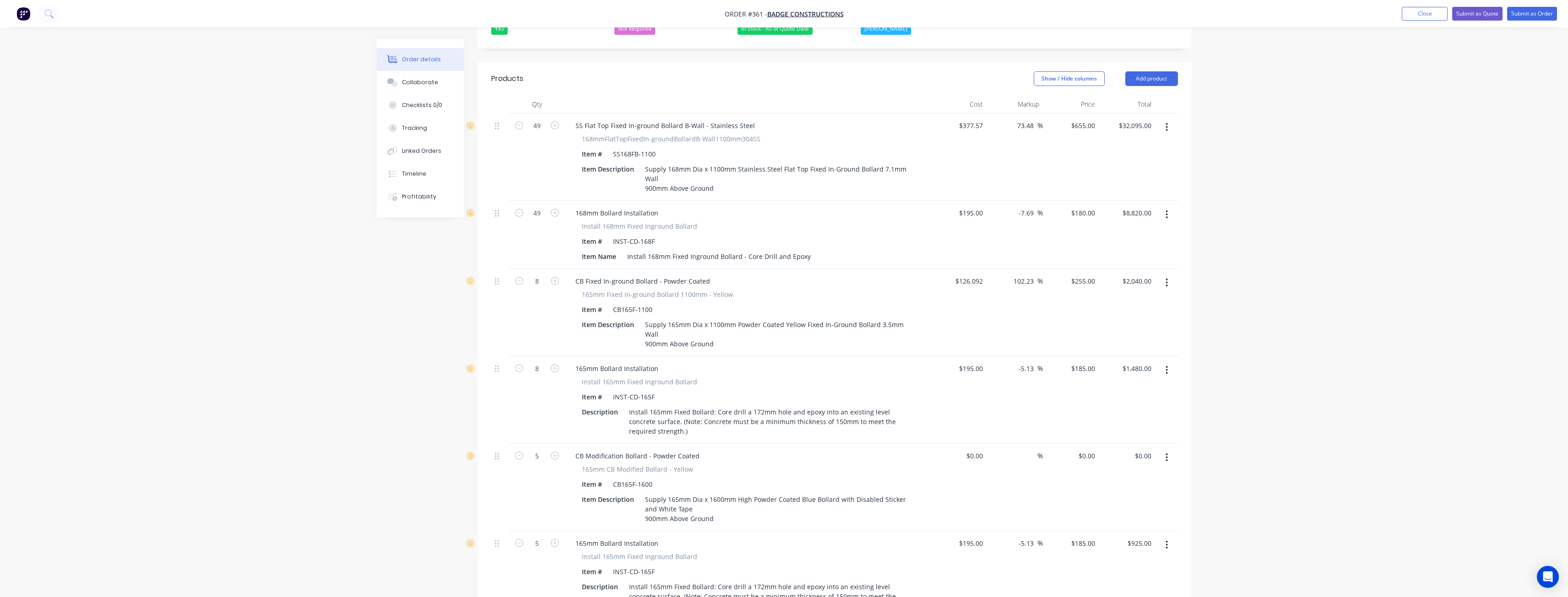
scroll to position [0, 0]
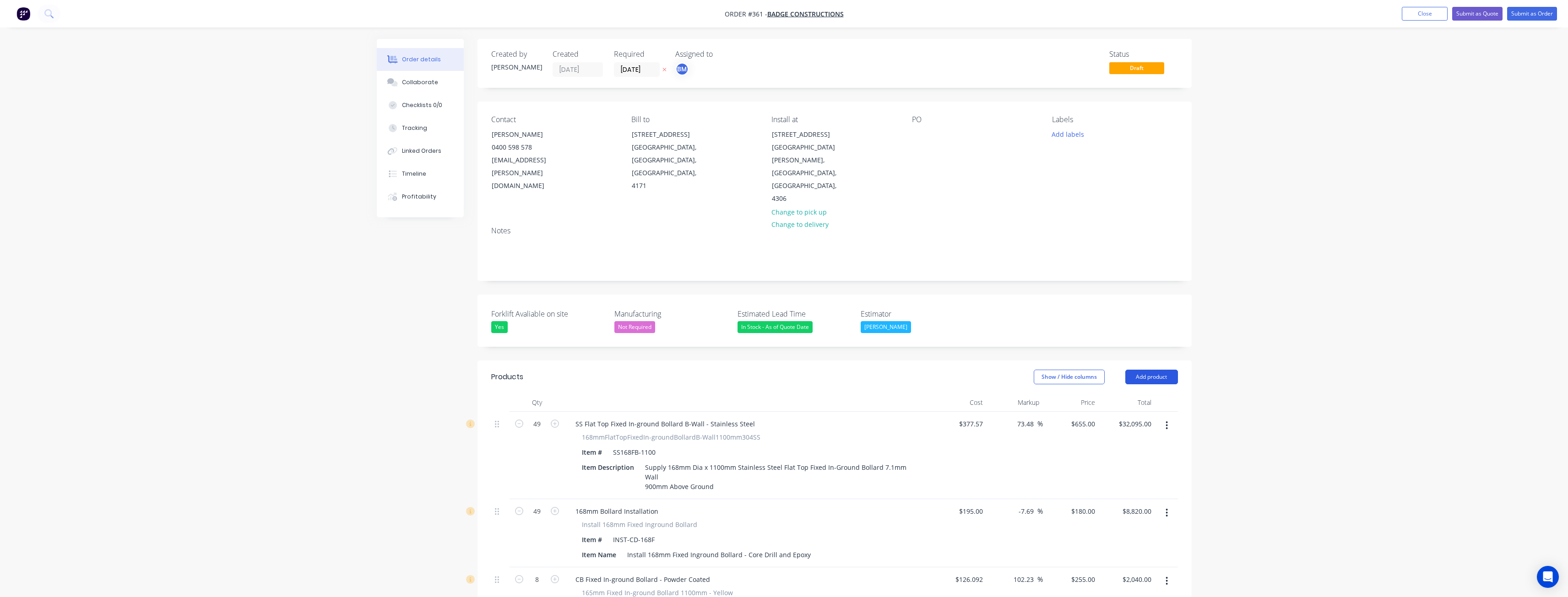
click at [1138, 369] on button "Add product" at bounding box center [1152, 377] width 53 height 15
click at [1122, 393] on div "Product catalogue" at bounding box center [1134, 400] width 70 height 14
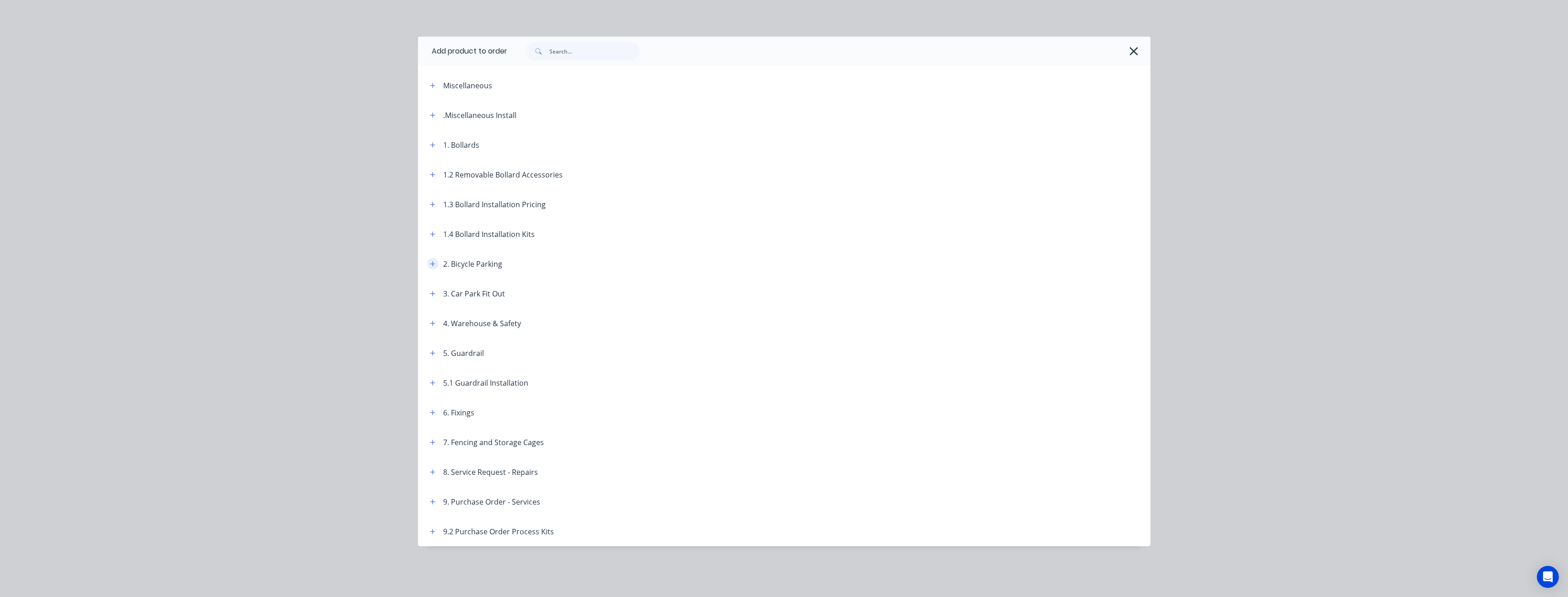
click at [431, 265] on icon "button" at bounding box center [433, 263] width 5 height 6
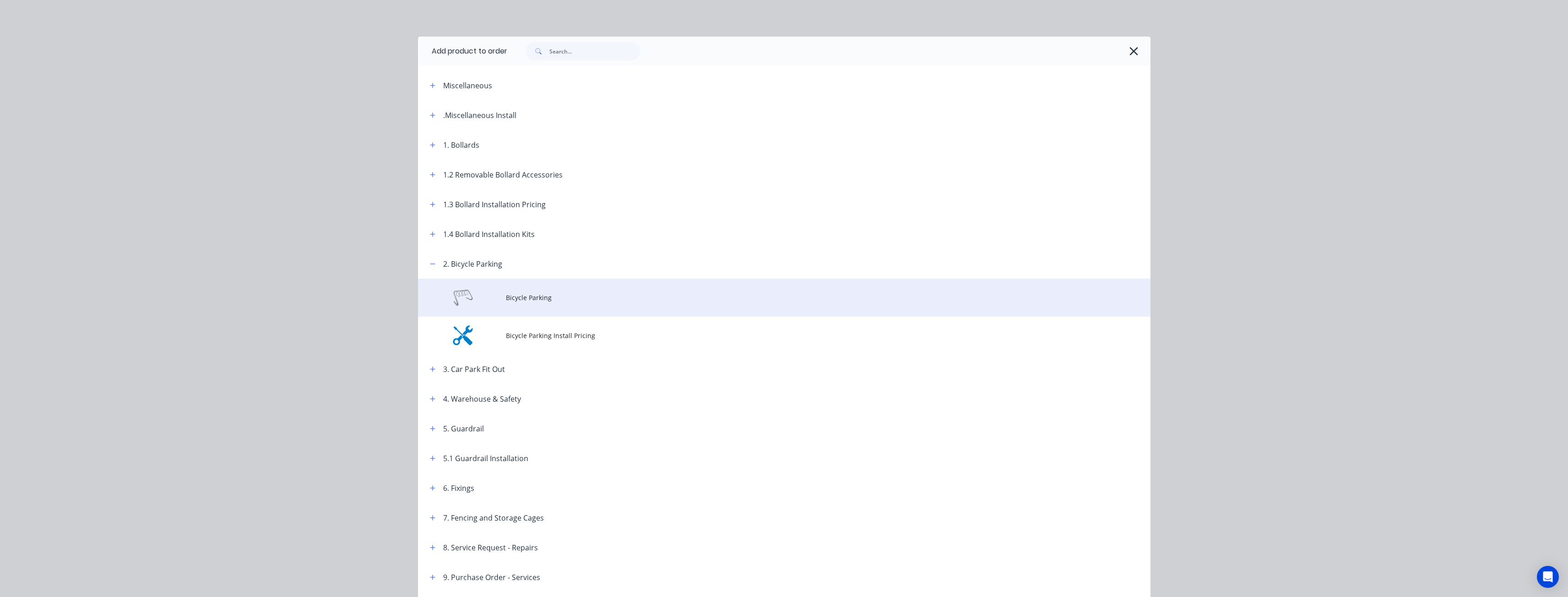
click at [517, 302] on span "Bicycle Parking" at bounding box center [764, 297] width 516 height 10
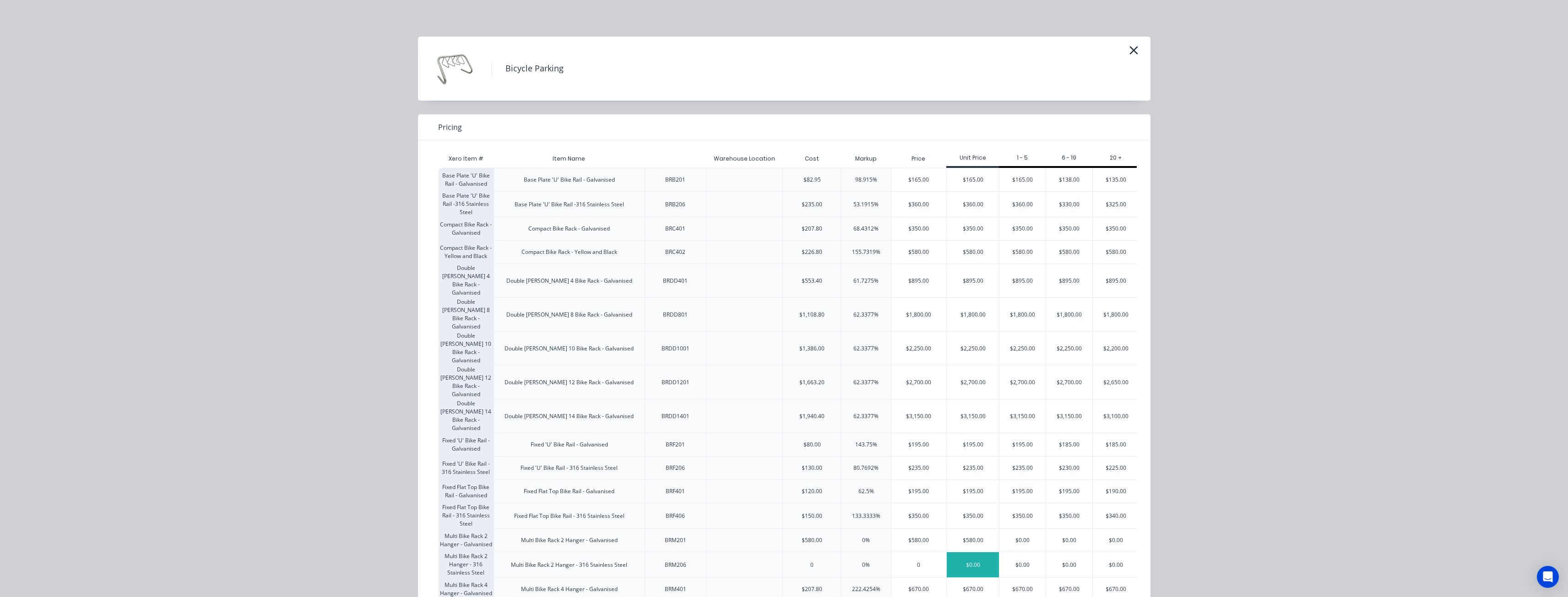
click at [973, 552] on div "$0.00" at bounding box center [972, 565] width 52 height 26
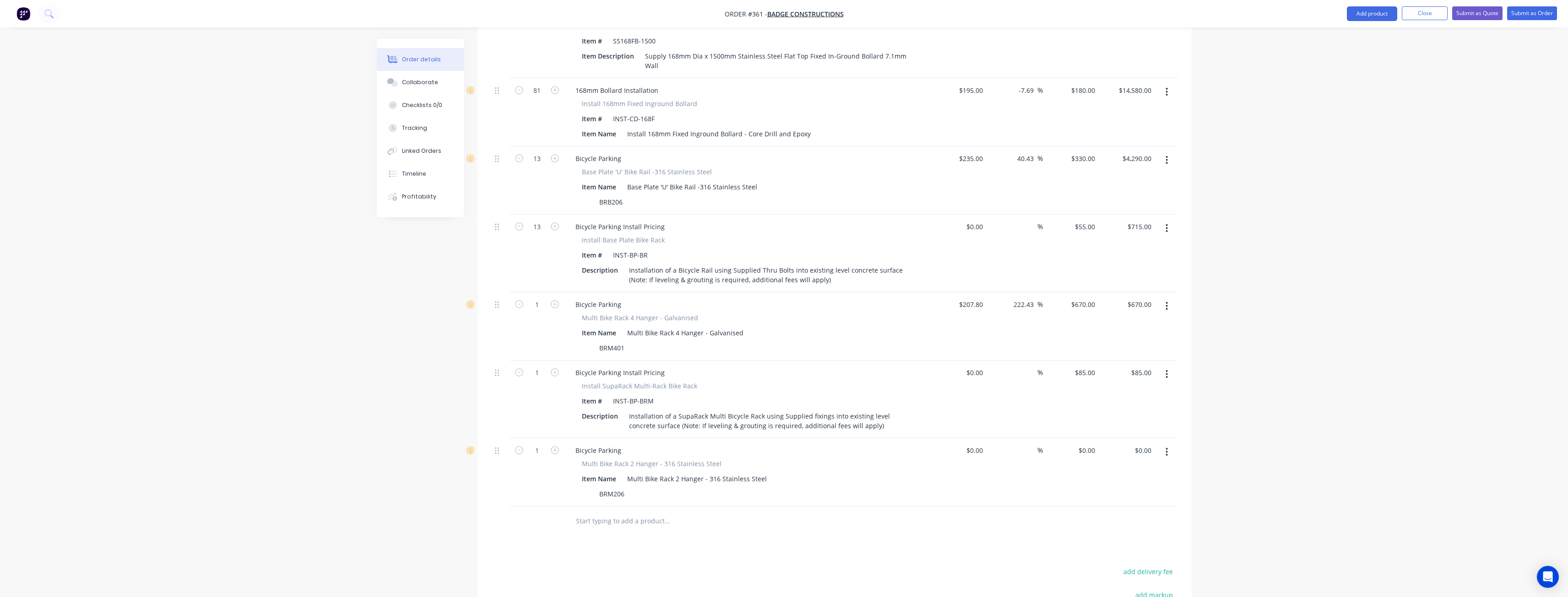
scroll to position [1967, 0]
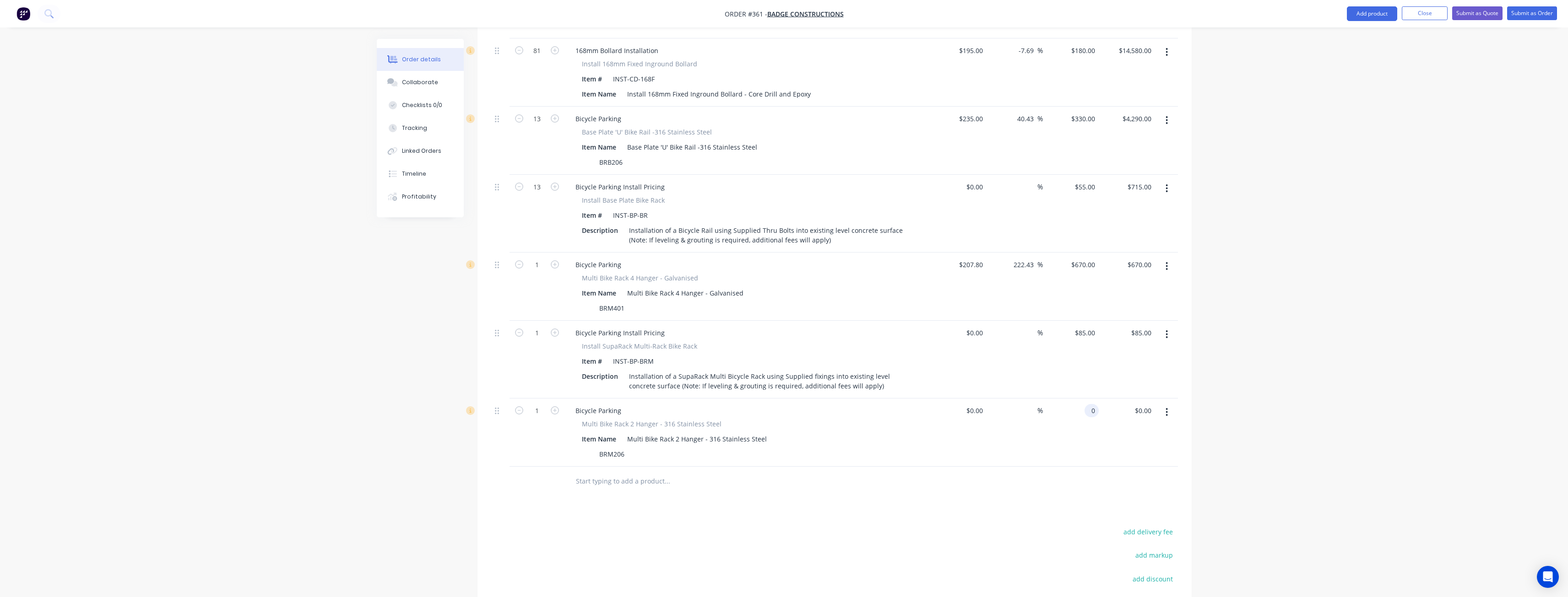
click at [1090, 404] on input "0" at bounding box center [1094, 410] width 11 height 14
type input "$950.00"
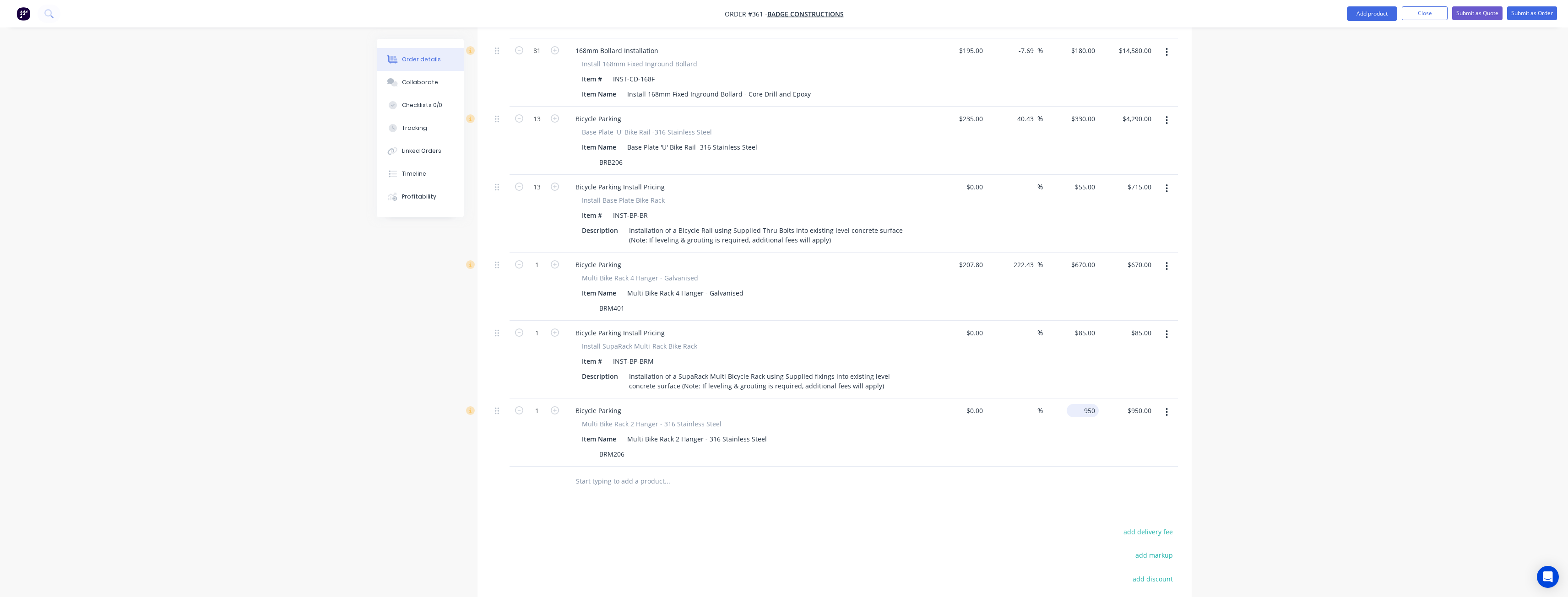
click at [1093, 404] on input "950" at bounding box center [1084, 410] width 28 height 14
type input "$520.00"
click at [1165, 258] on button "button" at bounding box center [1167, 266] width 22 height 16
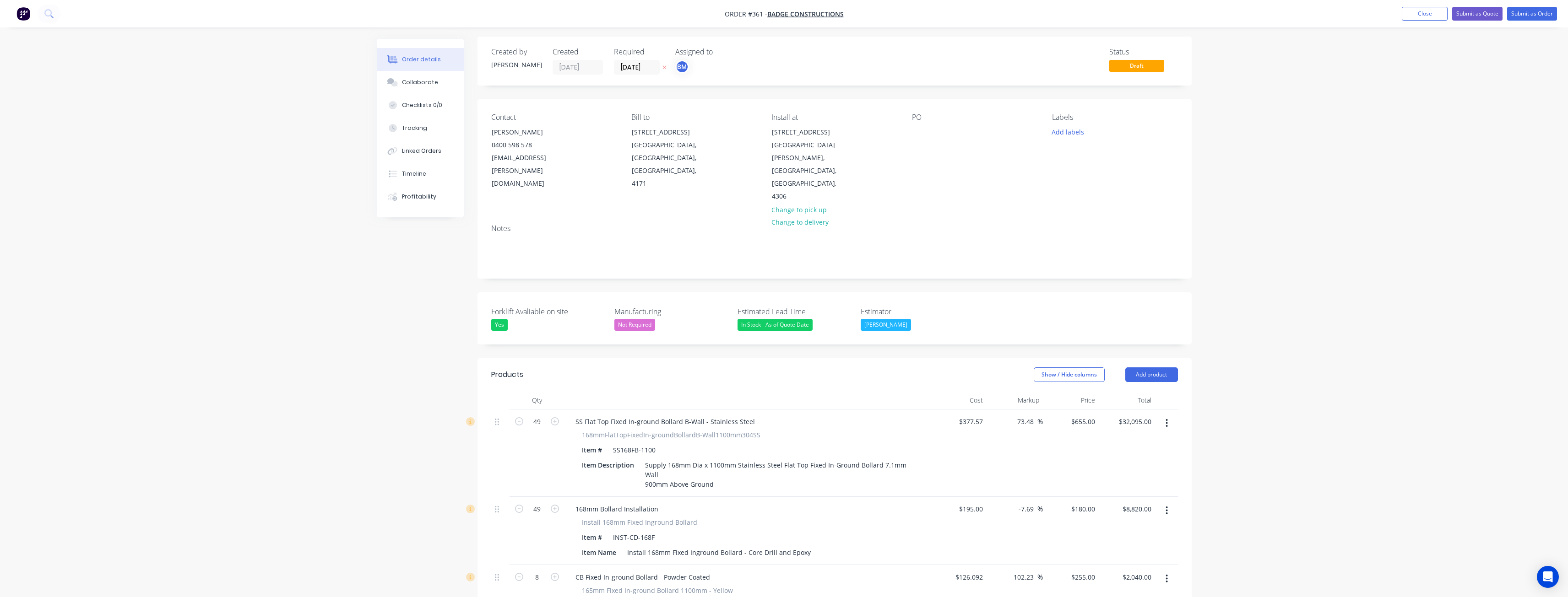
scroll to position [0, 0]
click at [1156, 369] on button "Add product" at bounding box center [1152, 377] width 53 height 15
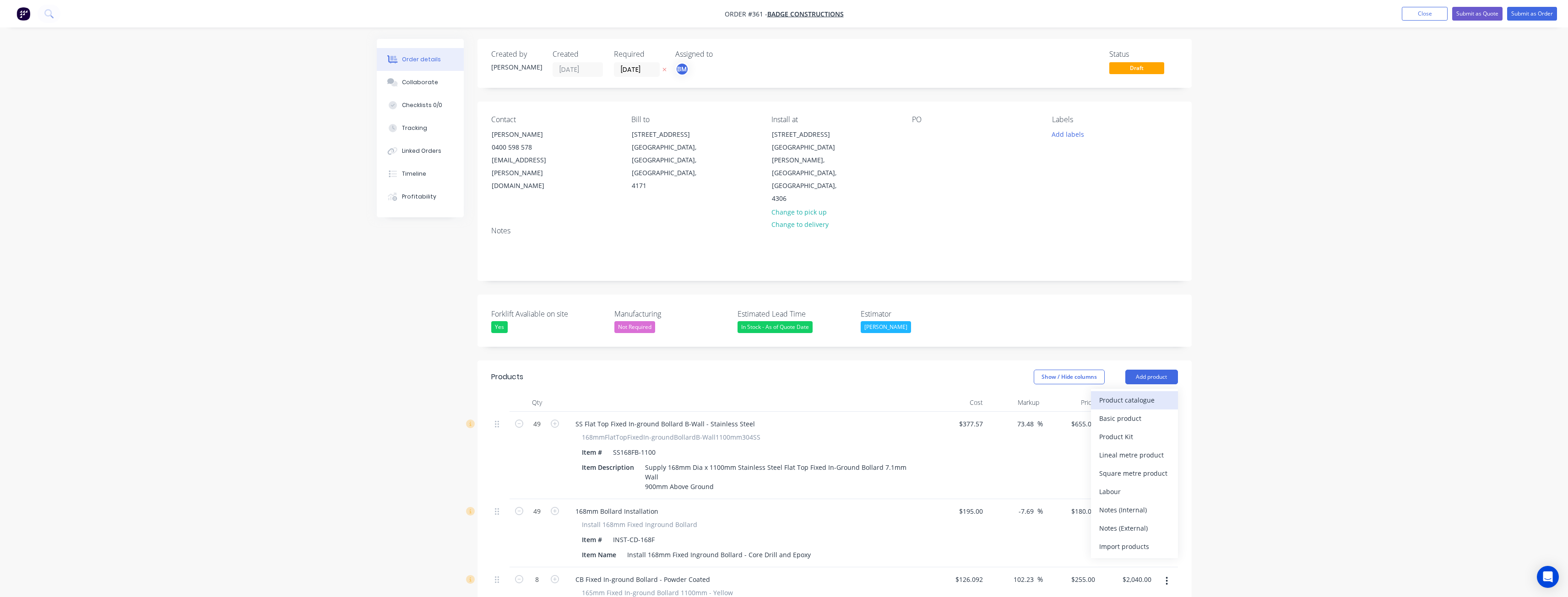
click at [1122, 393] on div "Product catalogue" at bounding box center [1134, 400] width 70 height 14
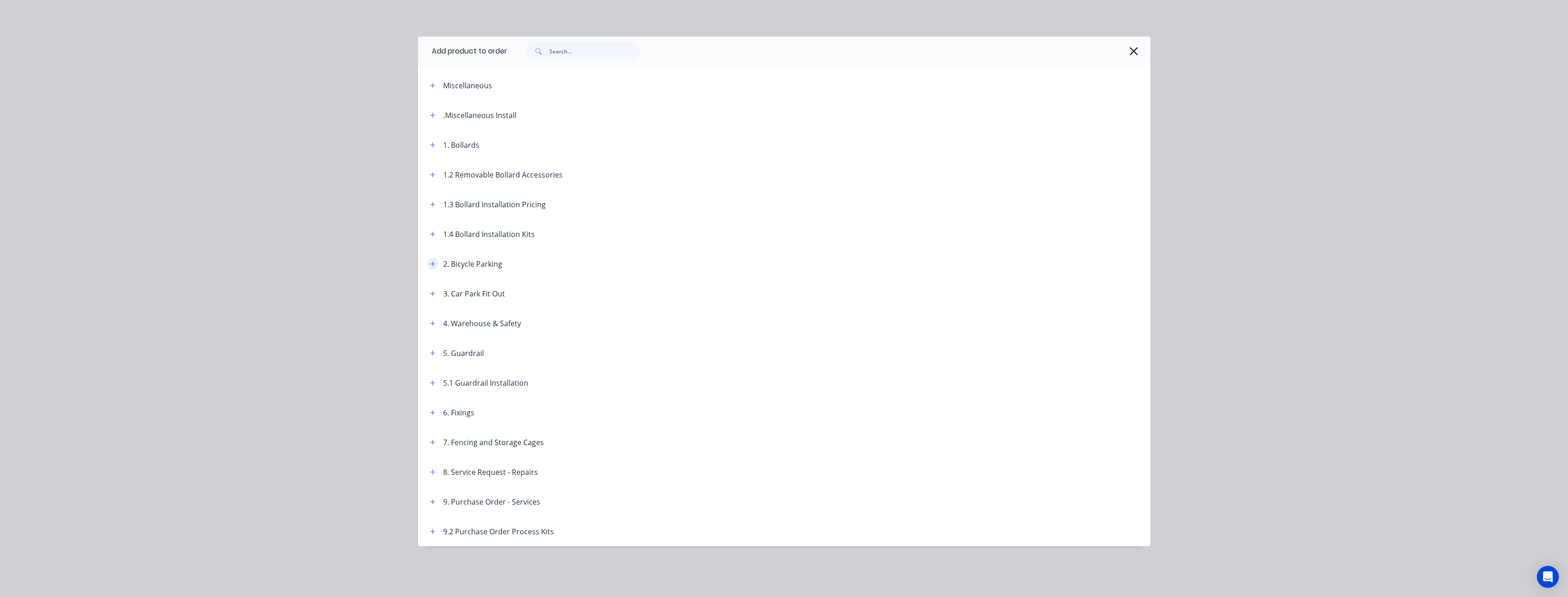
click at [433, 261] on icon "button" at bounding box center [433, 263] width 5 height 6
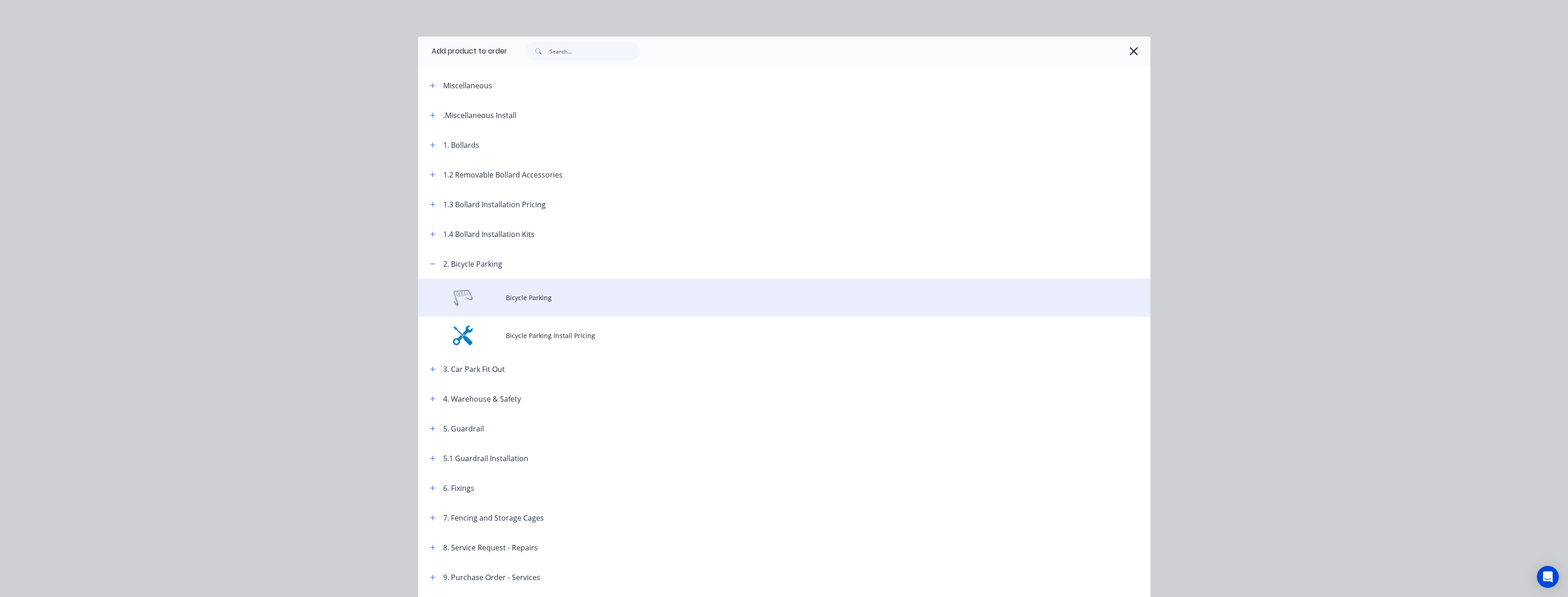
click at [521, 296] on span "Bicycle Parking" at bounding box center [764, 297] width 516 height 10
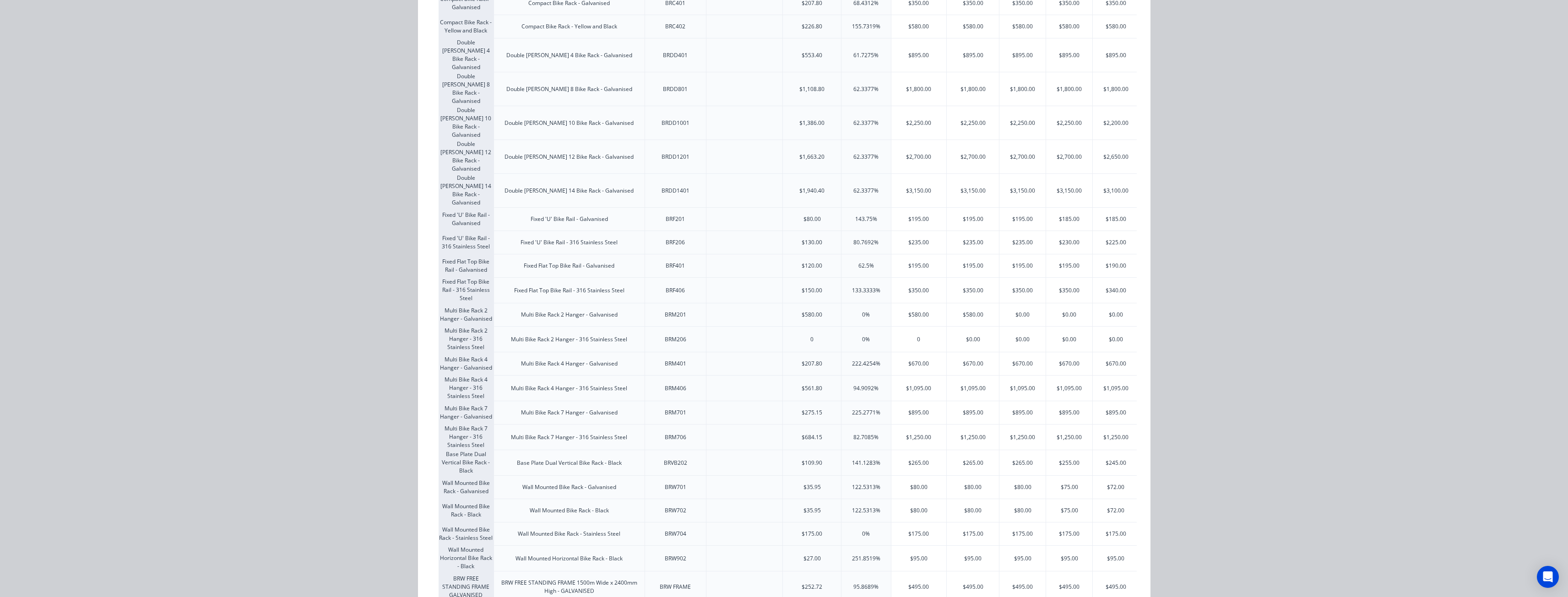
scroll to position [229, 0]
click at [1019, 372] on div "$1,095.00" at bounding box center [1023, 385] width 47 height 26
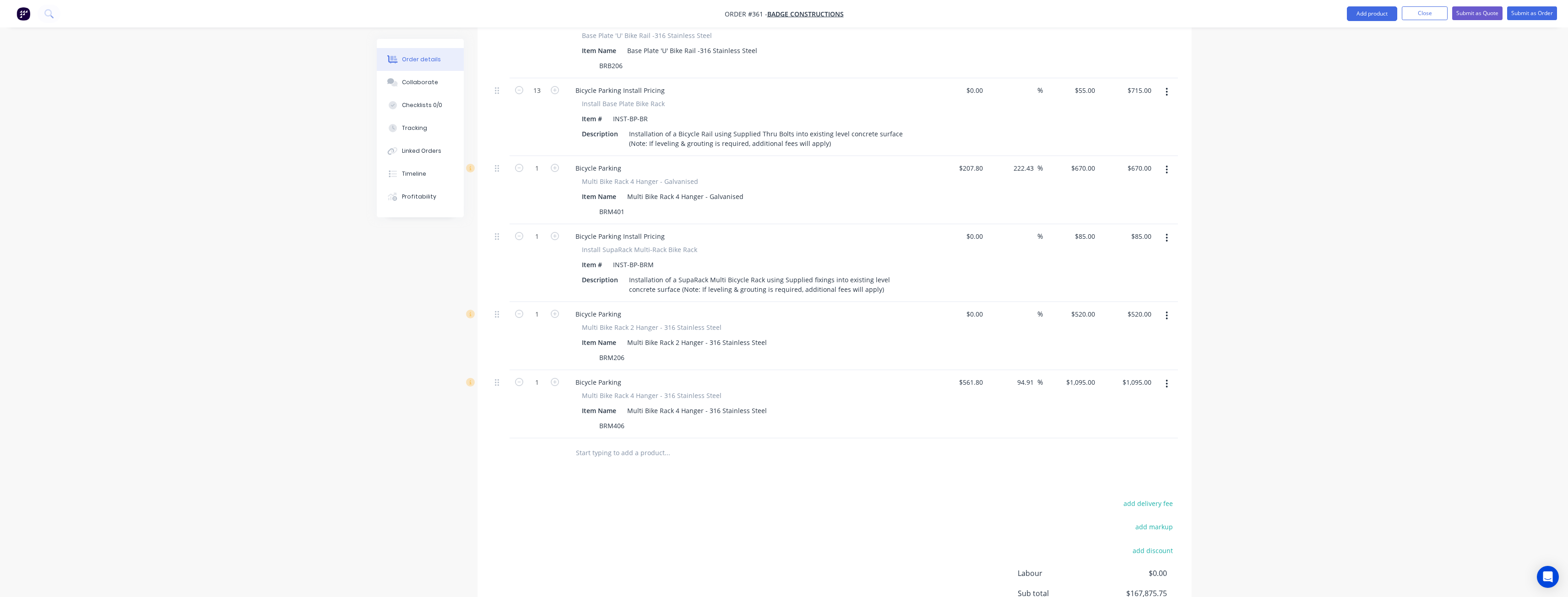
scroll to position [1915, 0]
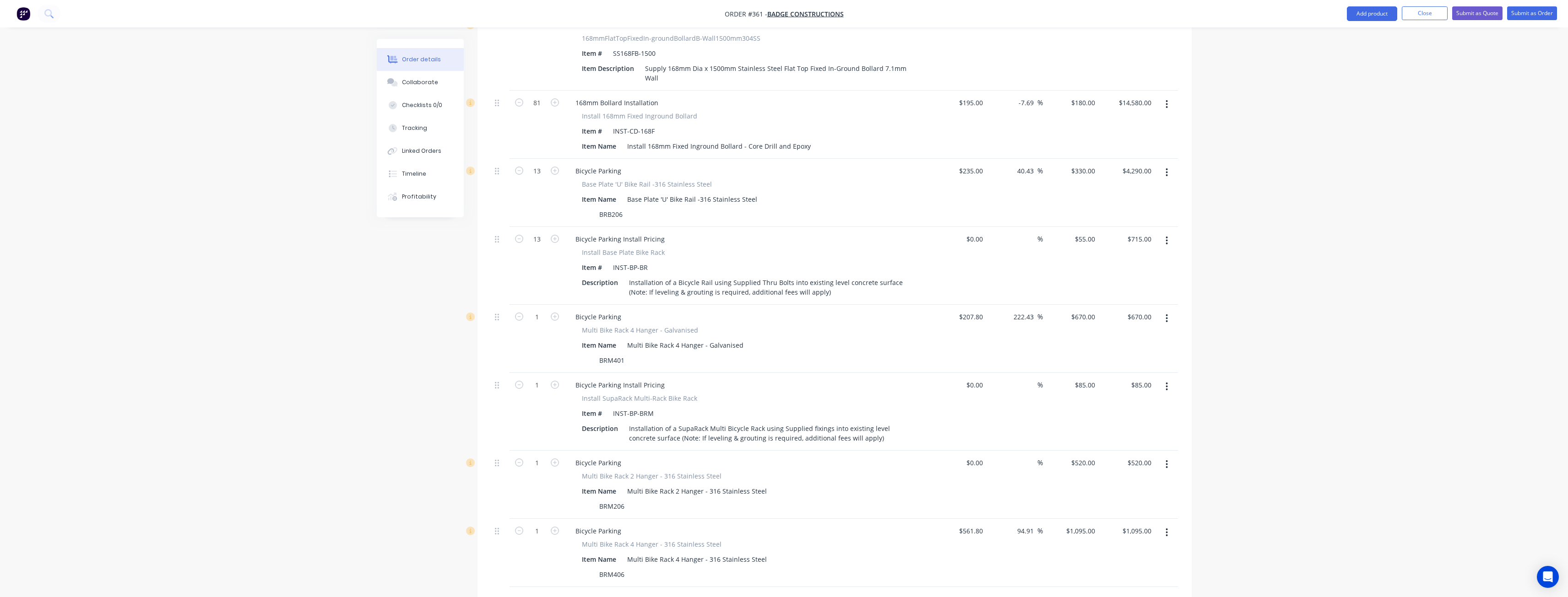
click at [1166, 314] on icon "button" at bounding box center [1166, 318] width 3 height 10
click at [1107, 390] on div "Delete" at bounding box center [1134, 397] width 70 height 14
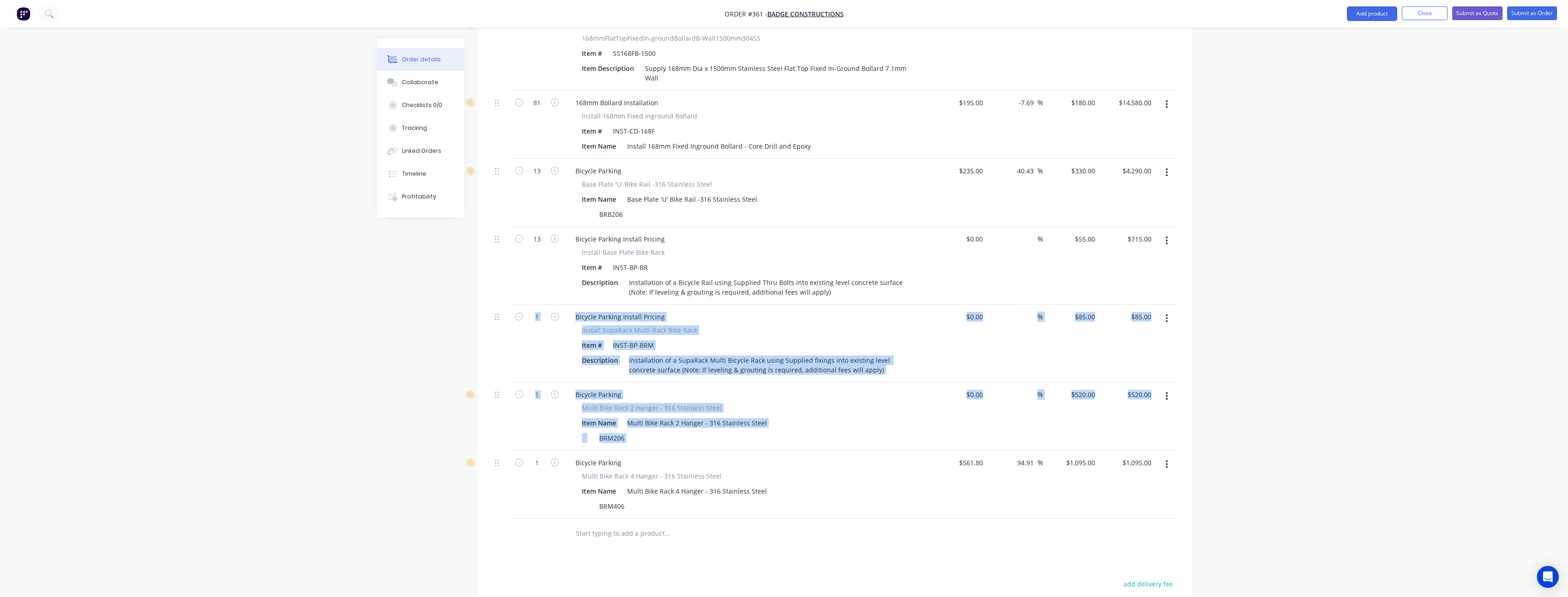
drag, startPoint x: 494, startPoint y: 431, endPoint x: 489, endPoint y: 314, distance: 117.1
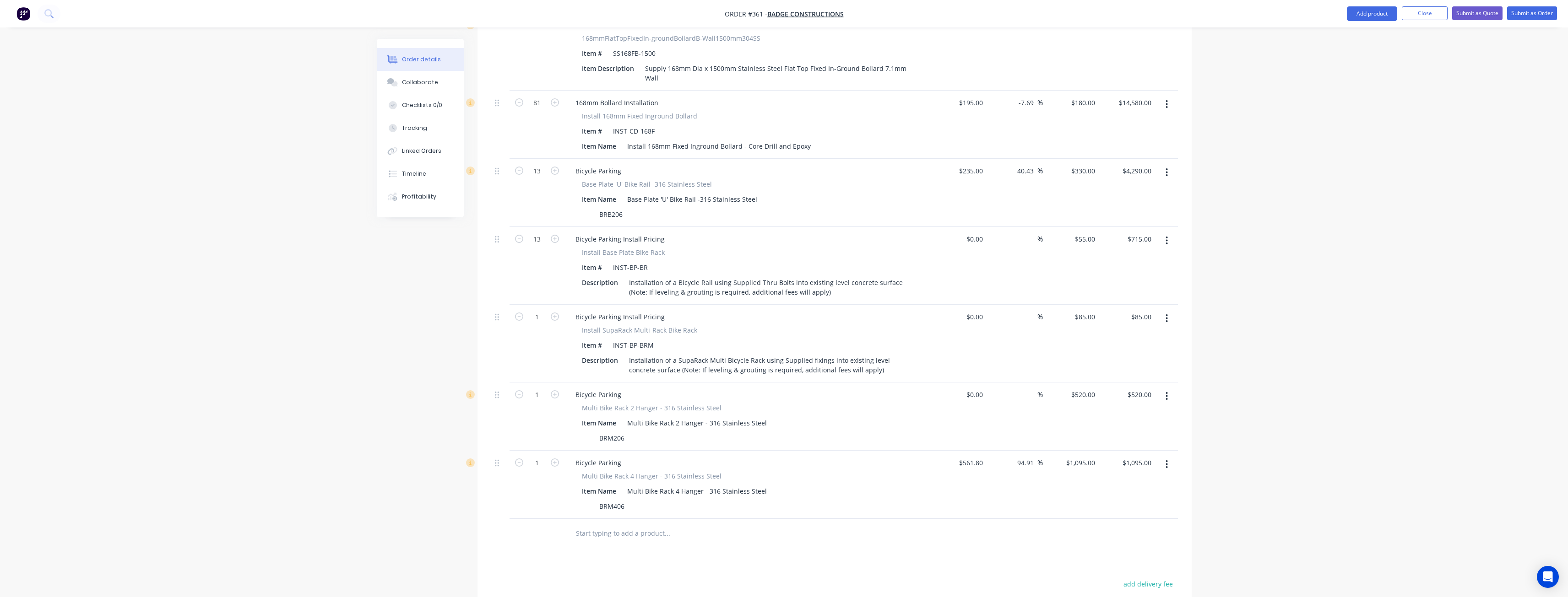
click at [531, 519] on div at bounding box center [537, 534] width 55 height 30
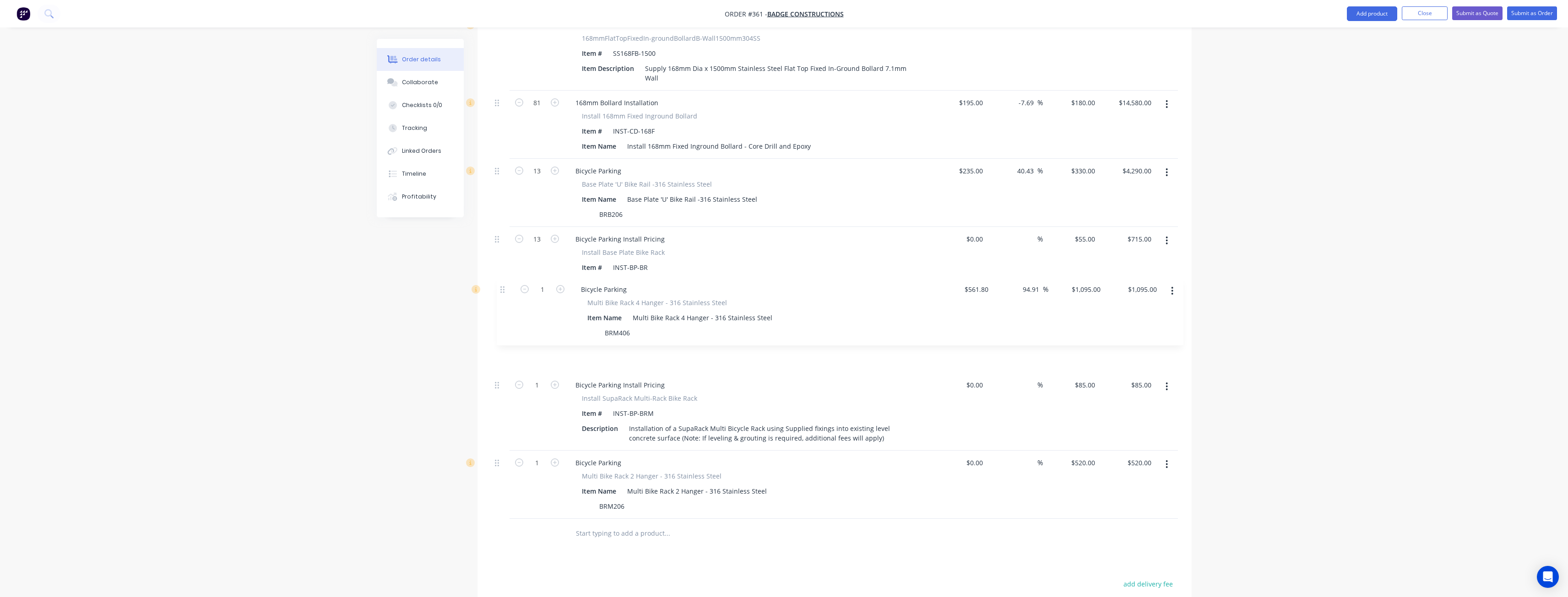
drag, startPoint x: 497, startPoint y: 432, endPoint x: 503, endPoint y: 292, distance: 140.1
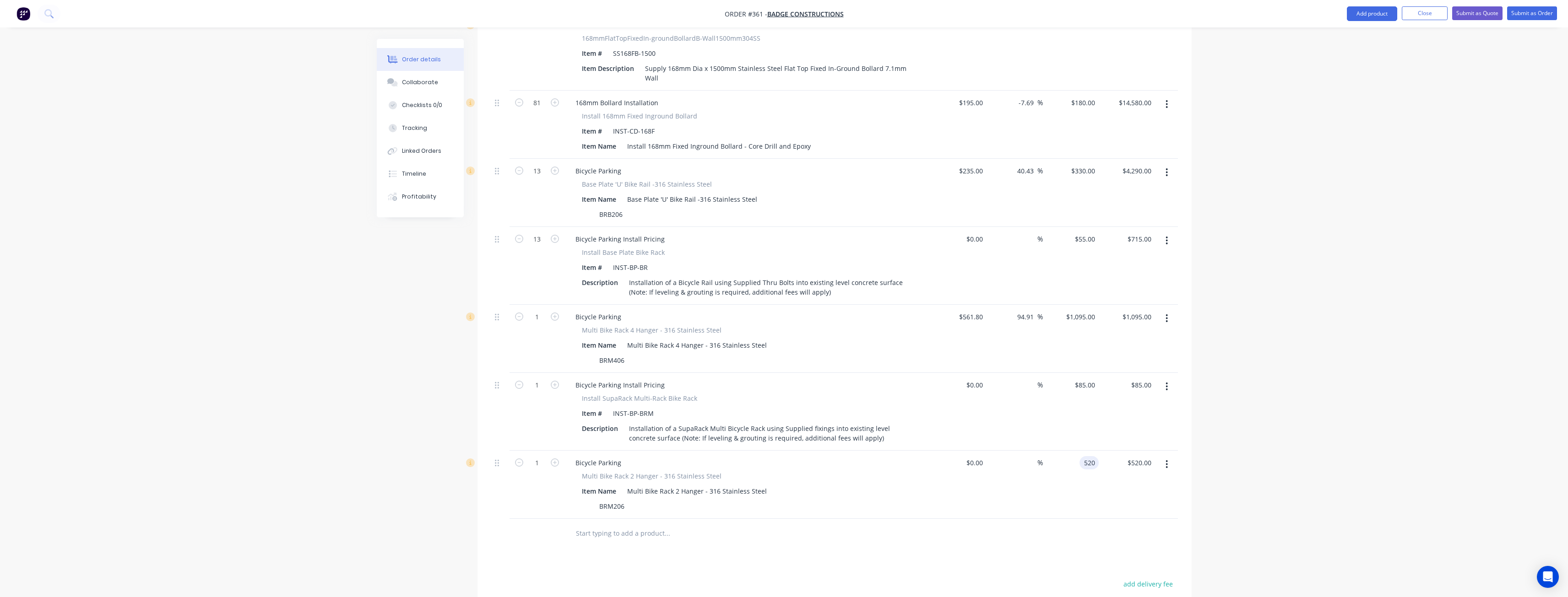
click at [1090, 456] on input "520" at bounding box center [1090, 463] width 16 height 14
type input "$720.00"
click at [852, 525] on div at bounding box center [729, 534] width 322 height 18
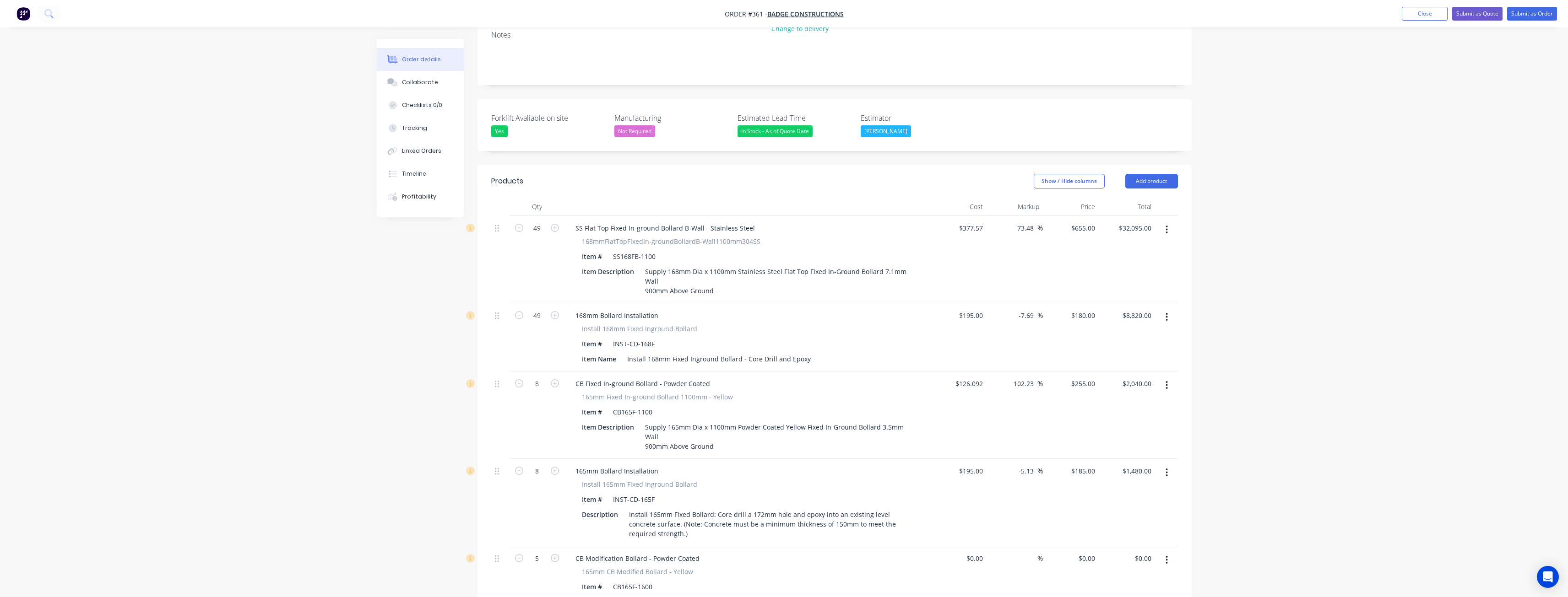
scroll to position [39, 0]
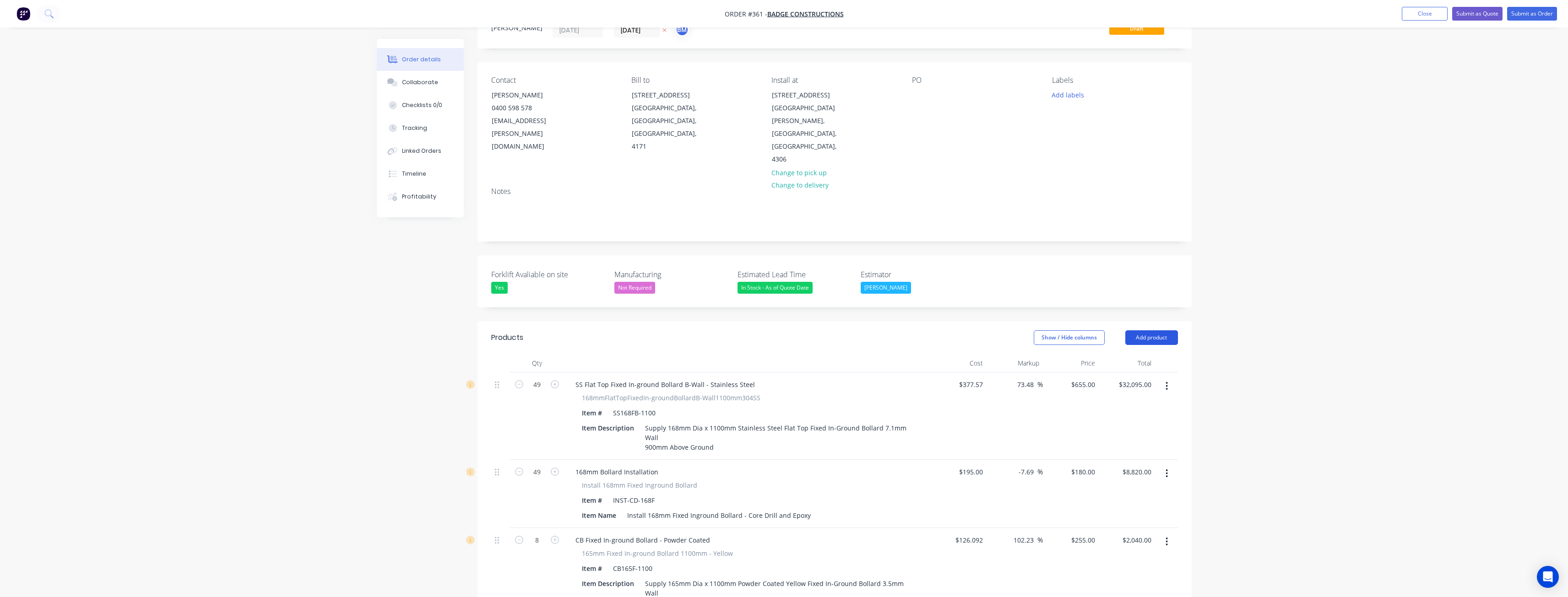
click at [1149, 330] on button "Add product" at bounding box center [1152, 337] width 53 height 15
click at [1127, 354] on div "Product catalogue" at bounding box center [1134, 360] width 70 height 14
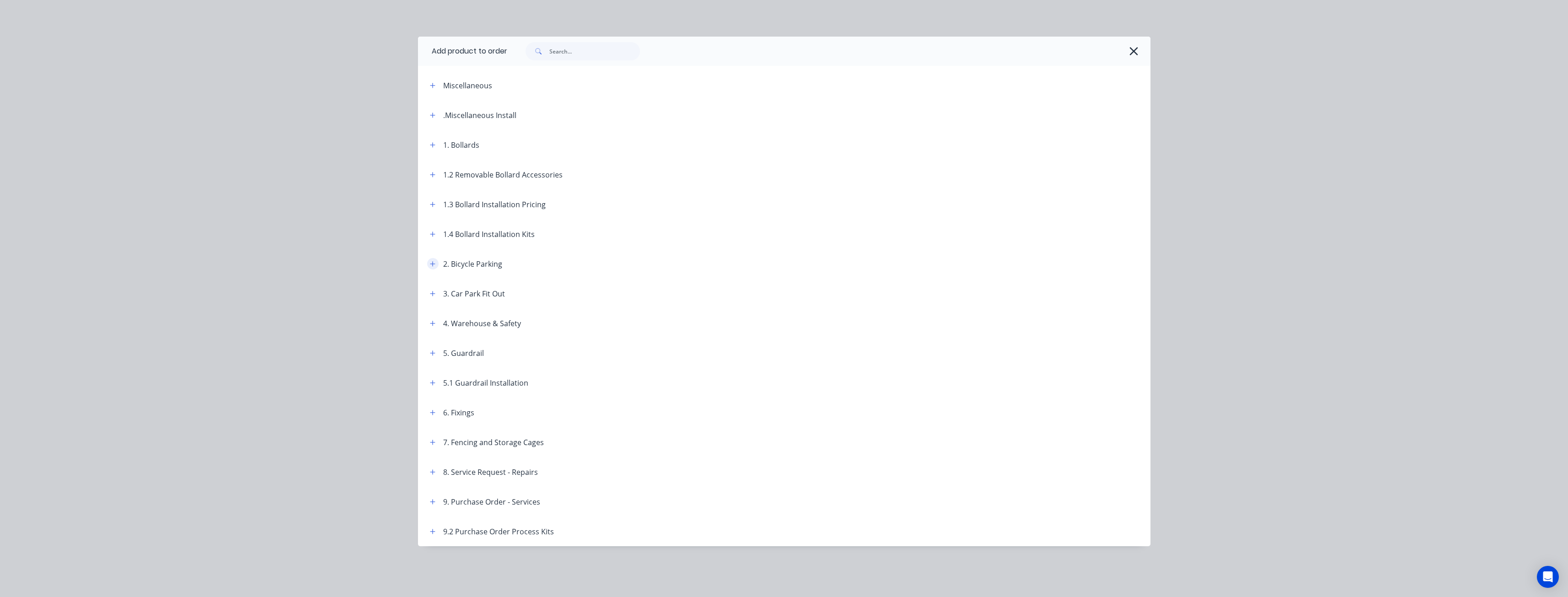
click at [432, 261] on icon "button" at bounding box center [433, 263] width 5 height 6
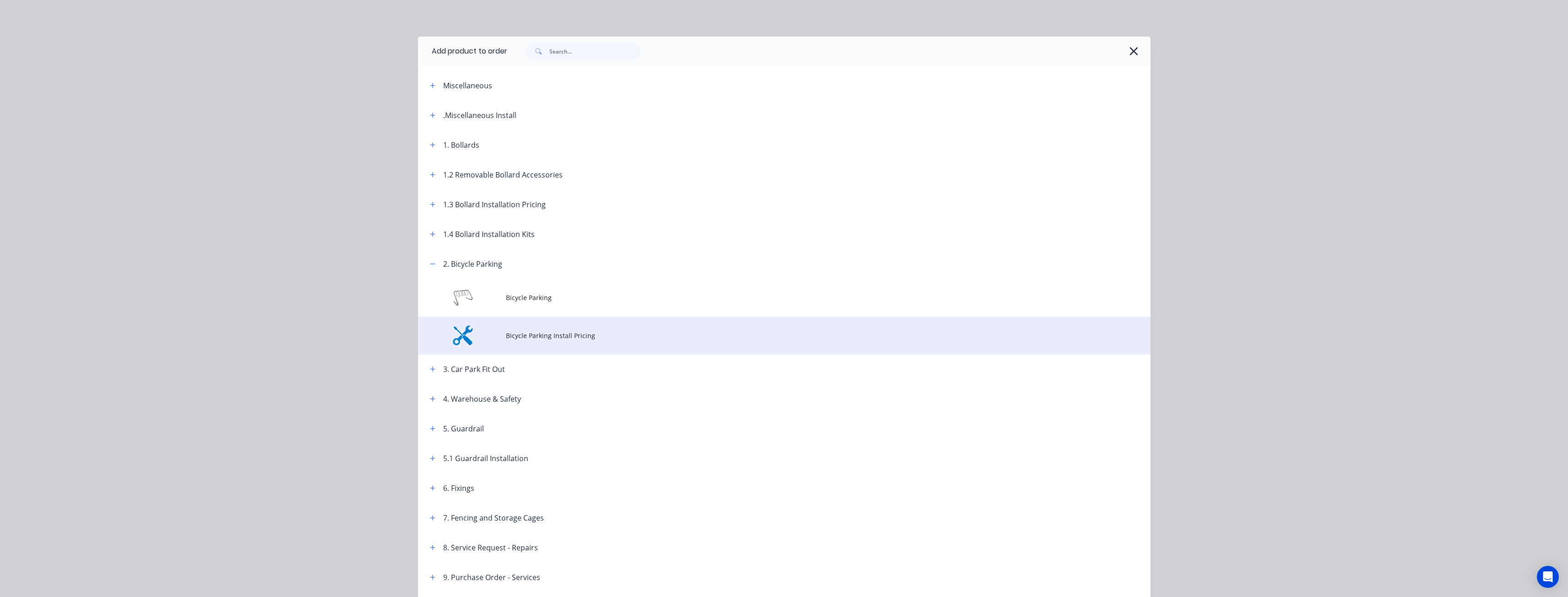
click at [535, 333] on span "Bicycle Parking Install Pricing" at bounding box center [764, 336] width 516 height 10
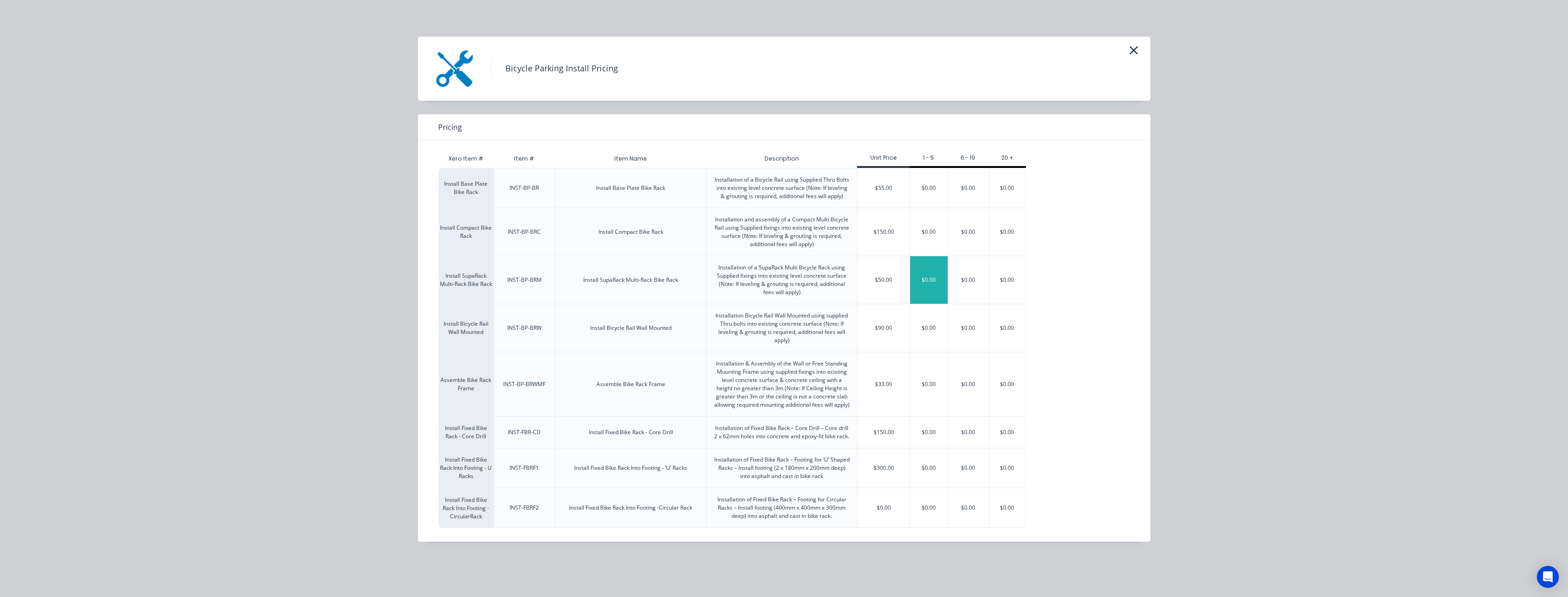
click at [915, 283] on div "$0.00" at bounding box center [929, 280] width 38 height 48
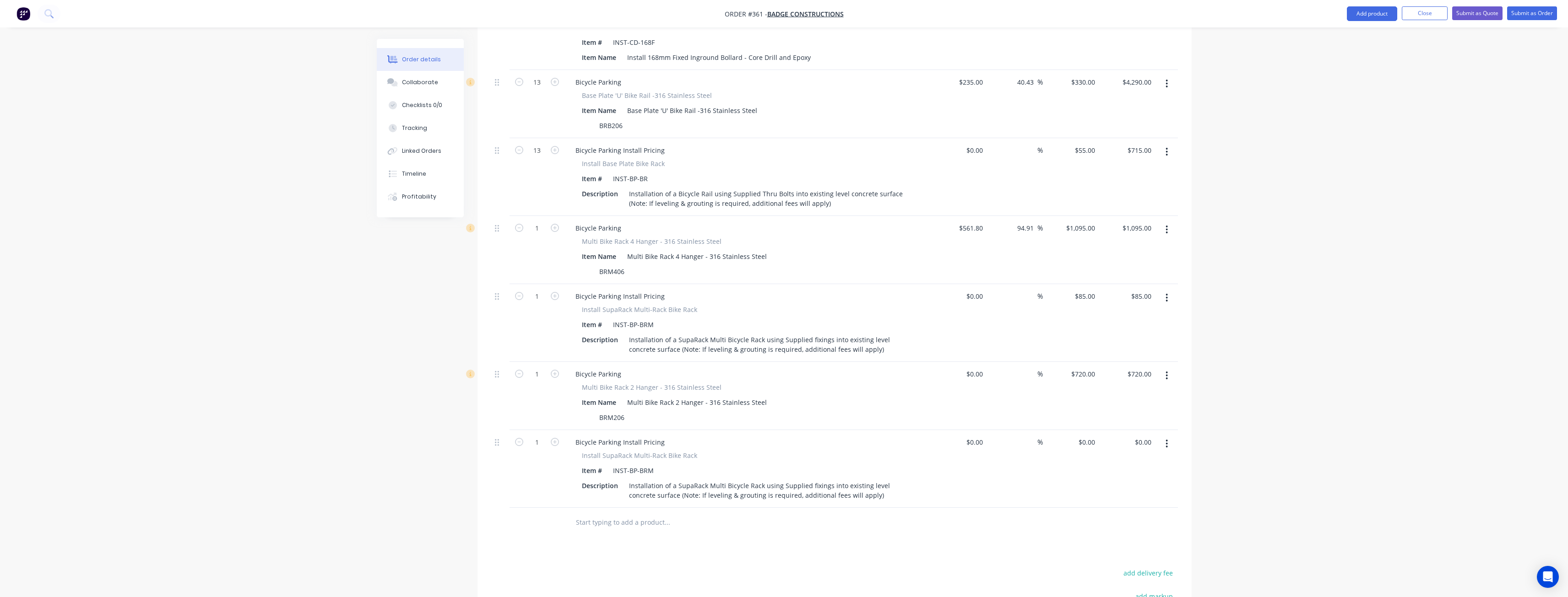
scroll to position [2007, 0]
click at [1090, 432] on input "0" at bounding box center [1094, 439] width 11 height 14
click at [706, 506] on div at bounding box center [729, 520] width 329 height 30
type input "$65.00"
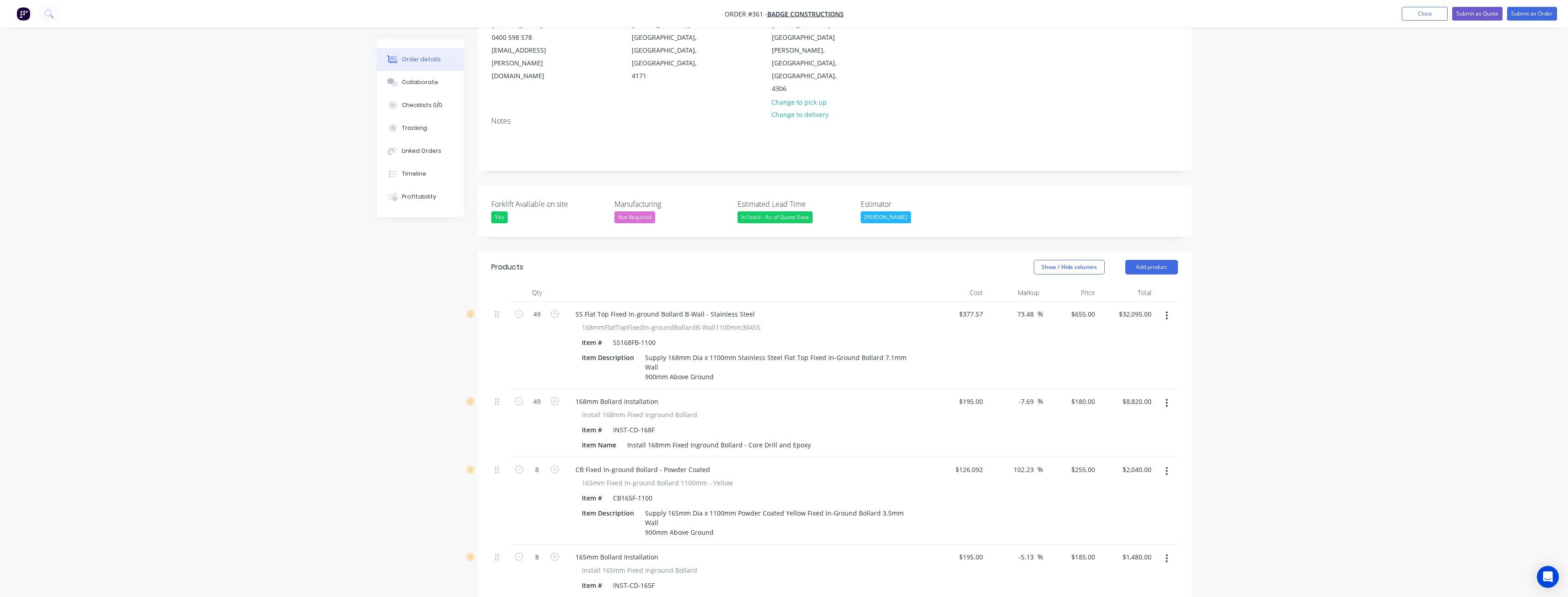
scroll to position [95, 0]
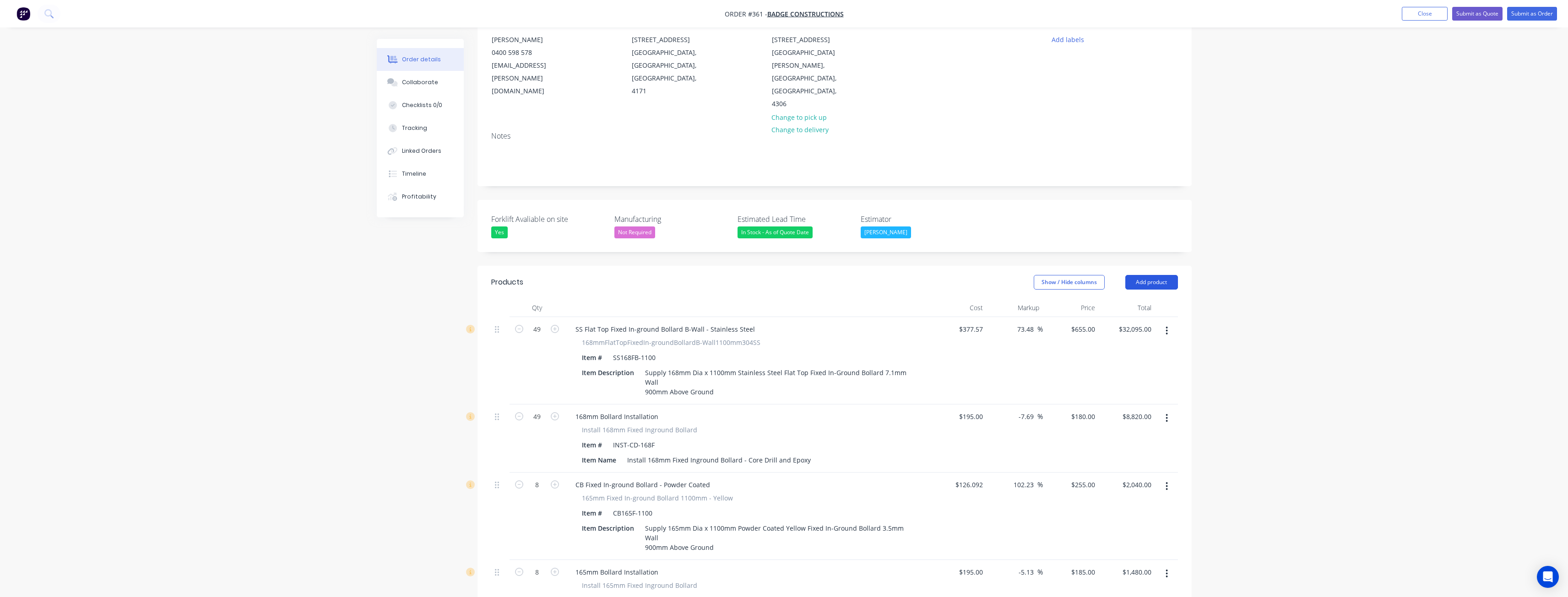
click at [1147, 275] on button "Add product" at bounding box center [1152, 283] width 53 height 15
click at [1122, 299] on div "Product catalogue" at bounding box center [1134, 305] width 70 height 14
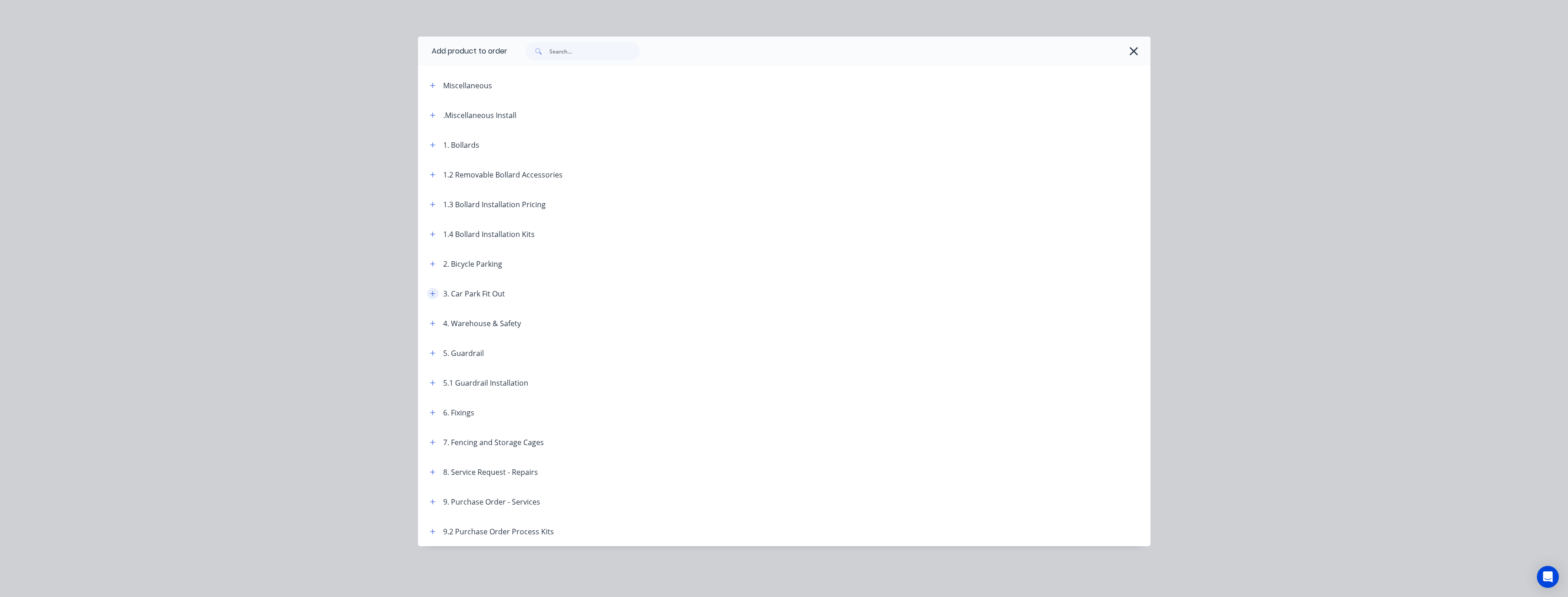
click at [430, 295] on icon "button" at bounding box center [433, 293] width 5 height 6
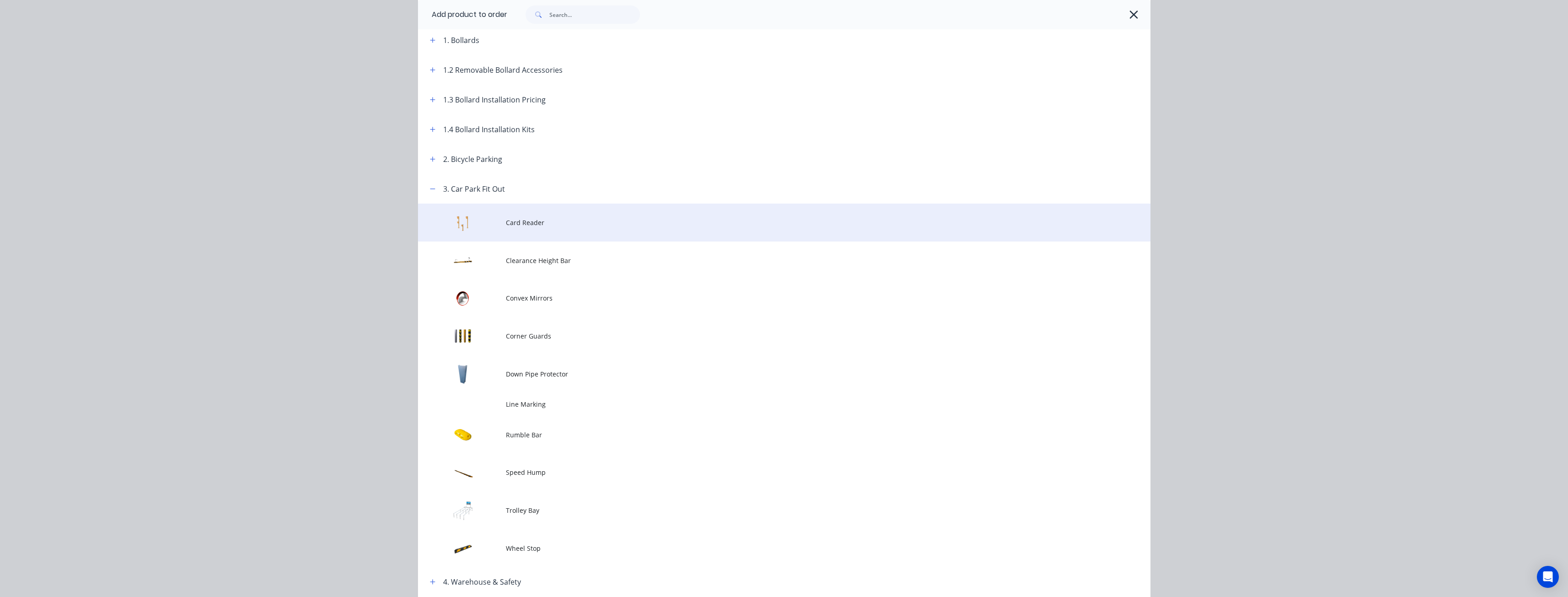
scroll to position [183, 0]
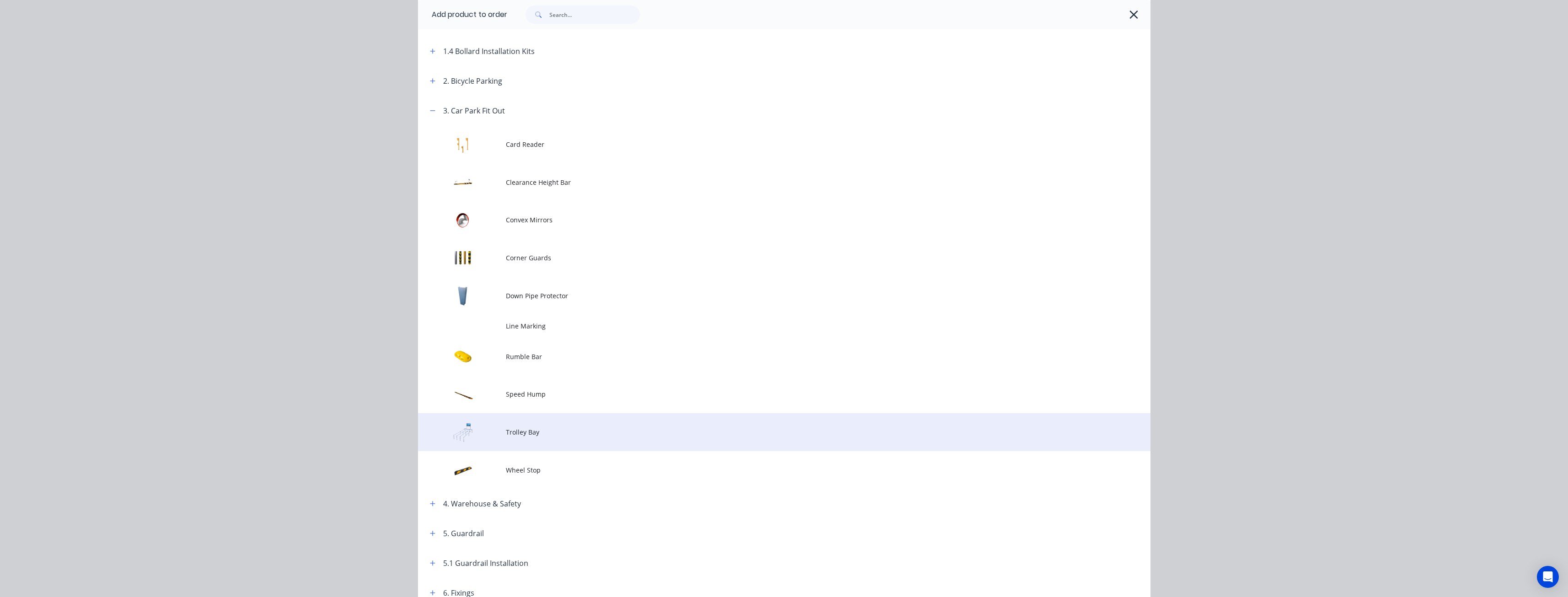
click at [526, 432] on span "Trolley Bay" at bounding box center [764, 432] width 516 height 10
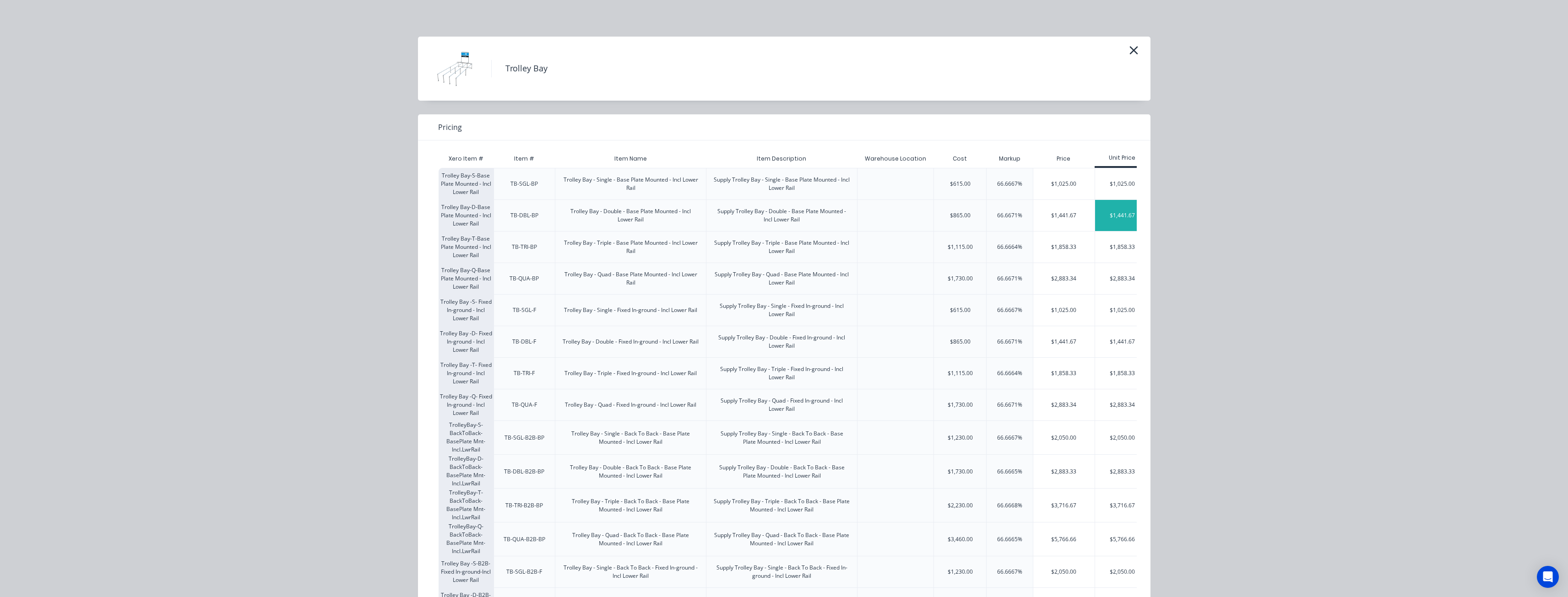
scroll to position [0, 14]
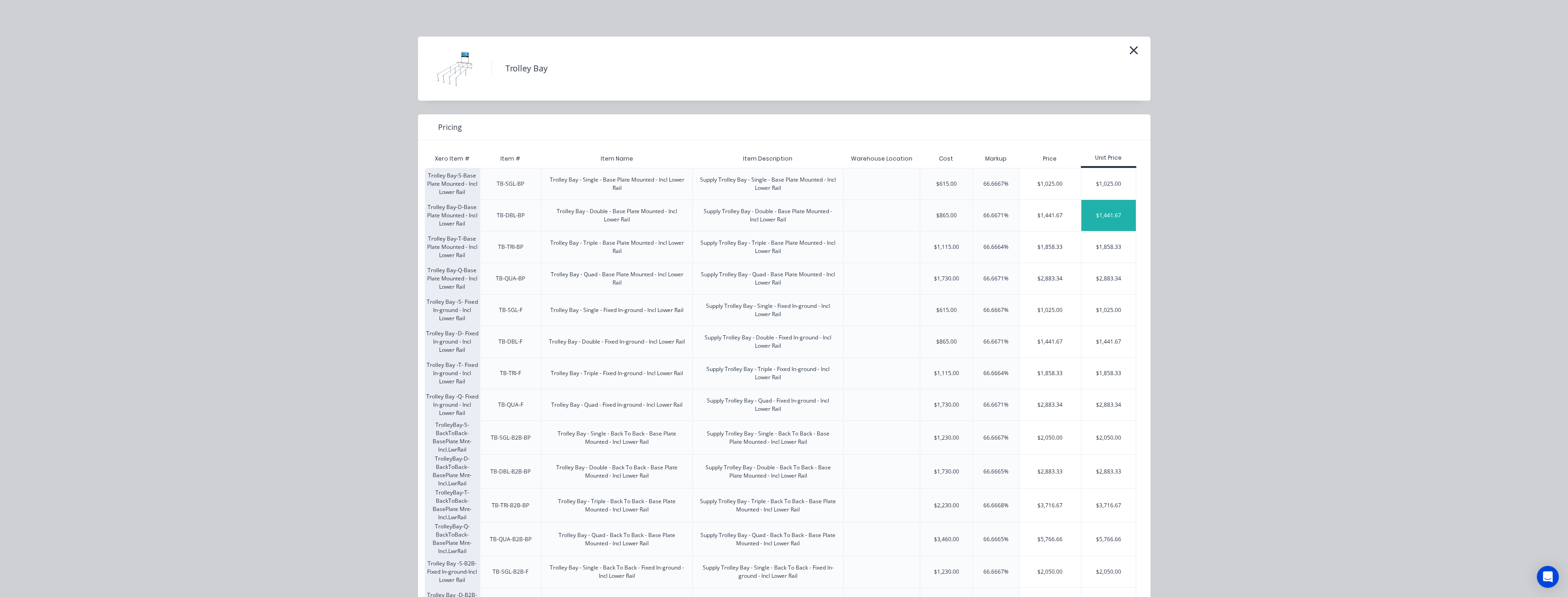
click at [1095, 211] on div "$1,441.67" at bounding box center [1109, 216] width 55 height 31
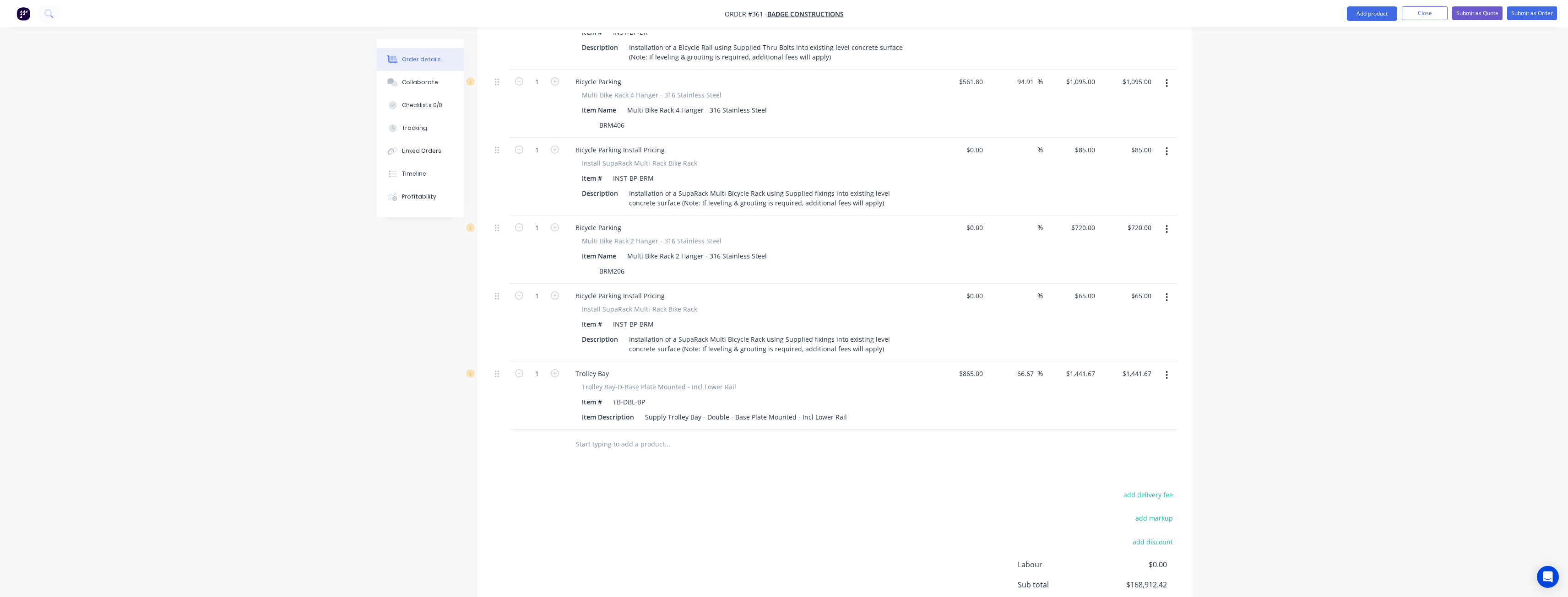
scroll to position [2222, 0]
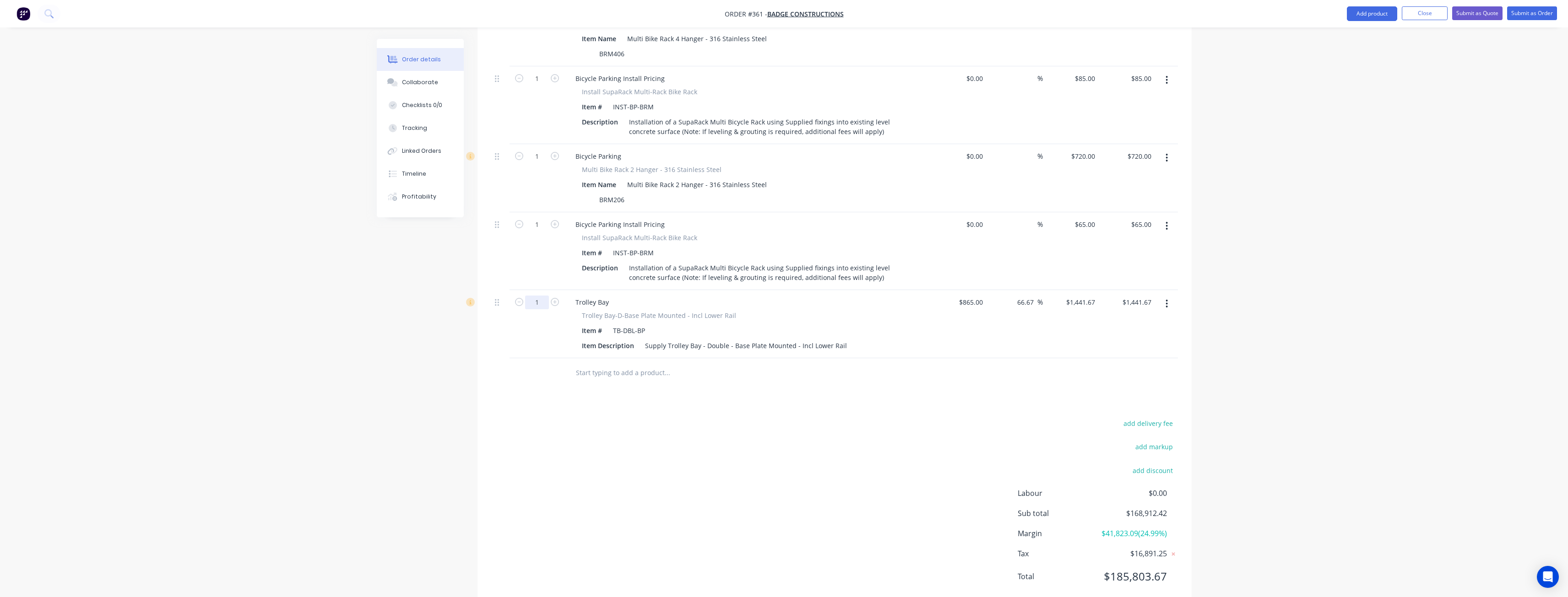
click at [547, 295] on input "1" at bounding box center [537, 302] width 24 height 14
type input "6"
type input "$8,650.02"
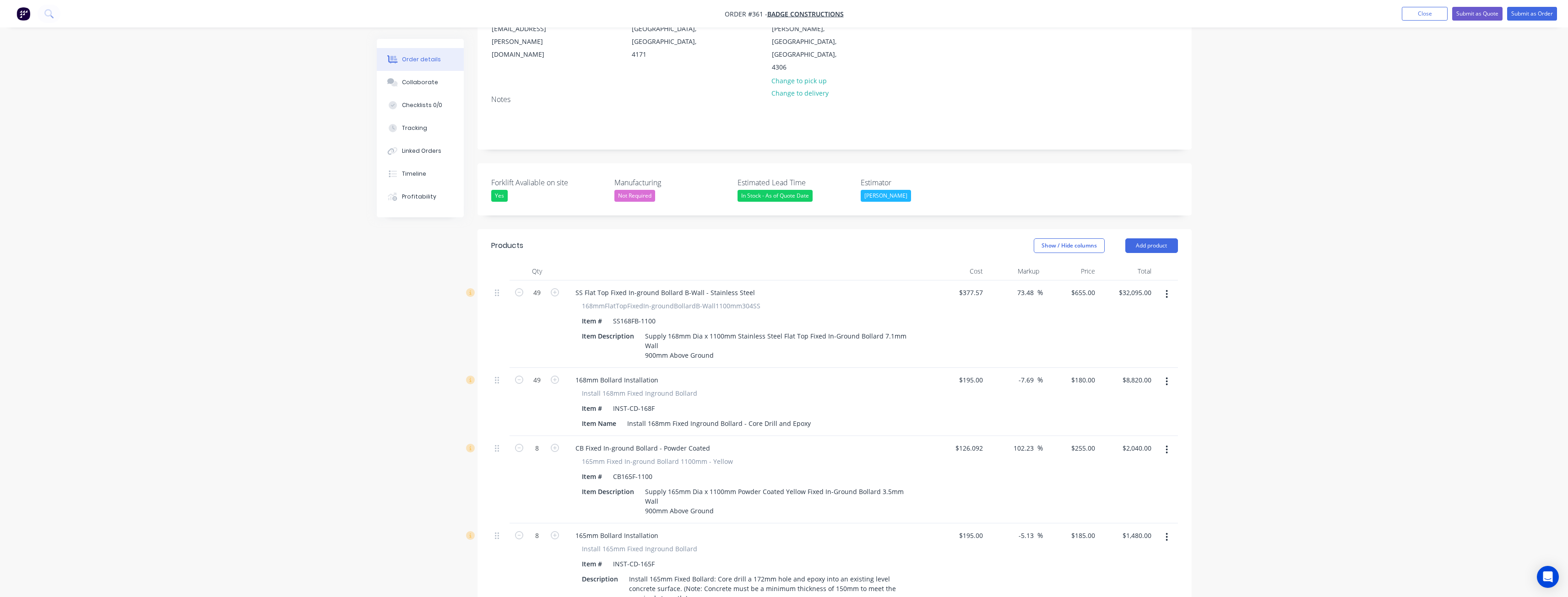
scroll to position [117, 0]
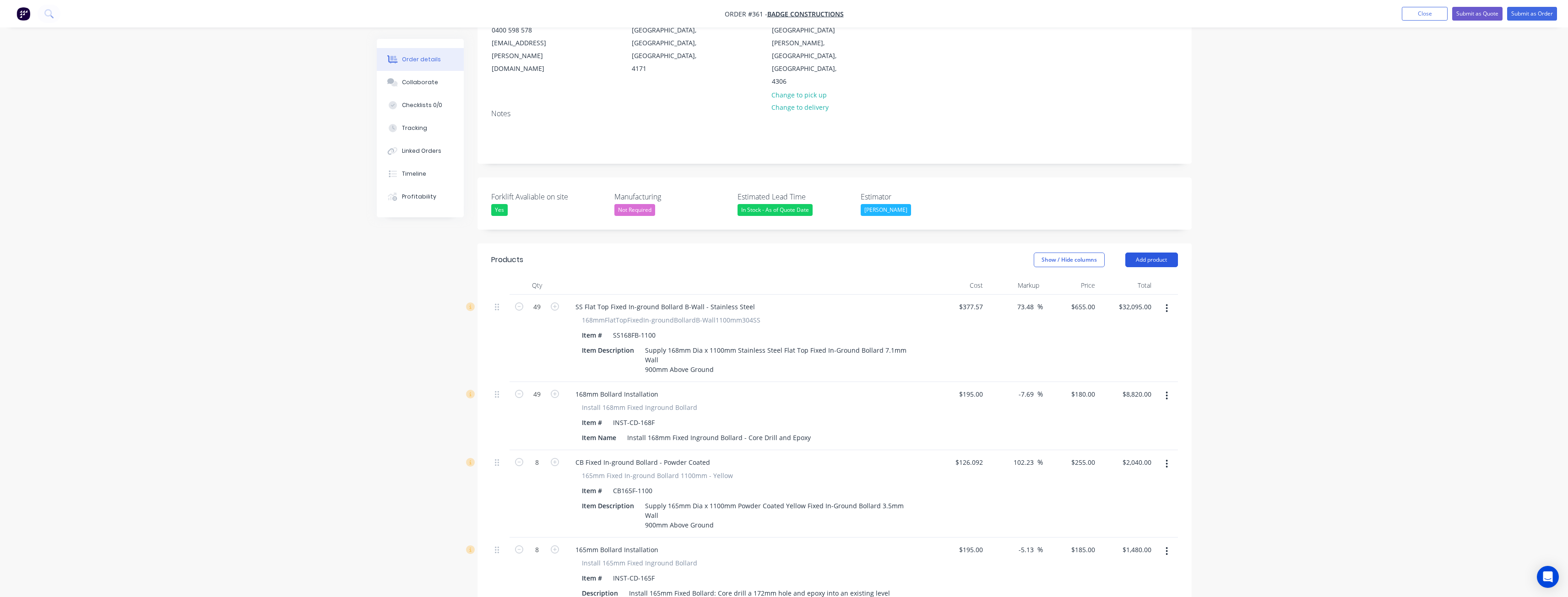
click at [1150, 252] on button "Add product" at bounding box center [1152, 260] width 53 height 15
click at [1130, 276] on div "Product catalogue" at bounding box center [1134, 283] width 70 height 14
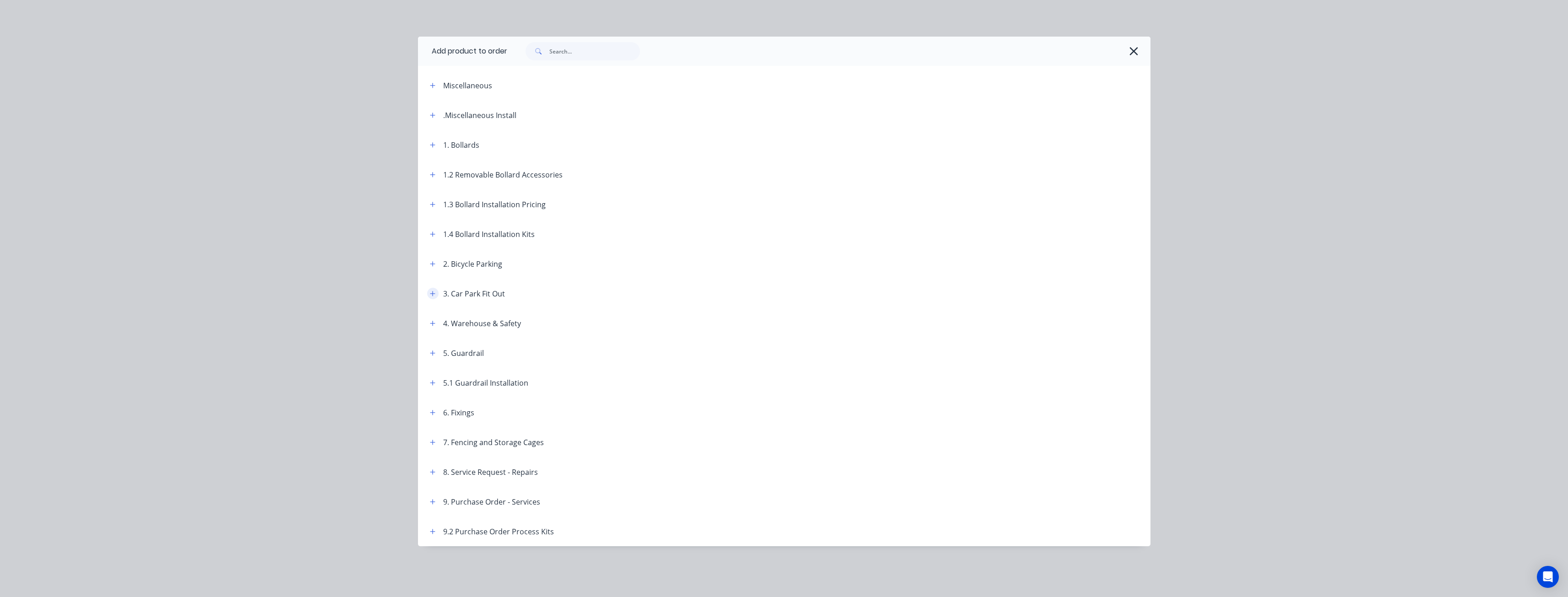
click at [430, 293] on icon "button" at bounding box center [433, 293] width 5 height 5
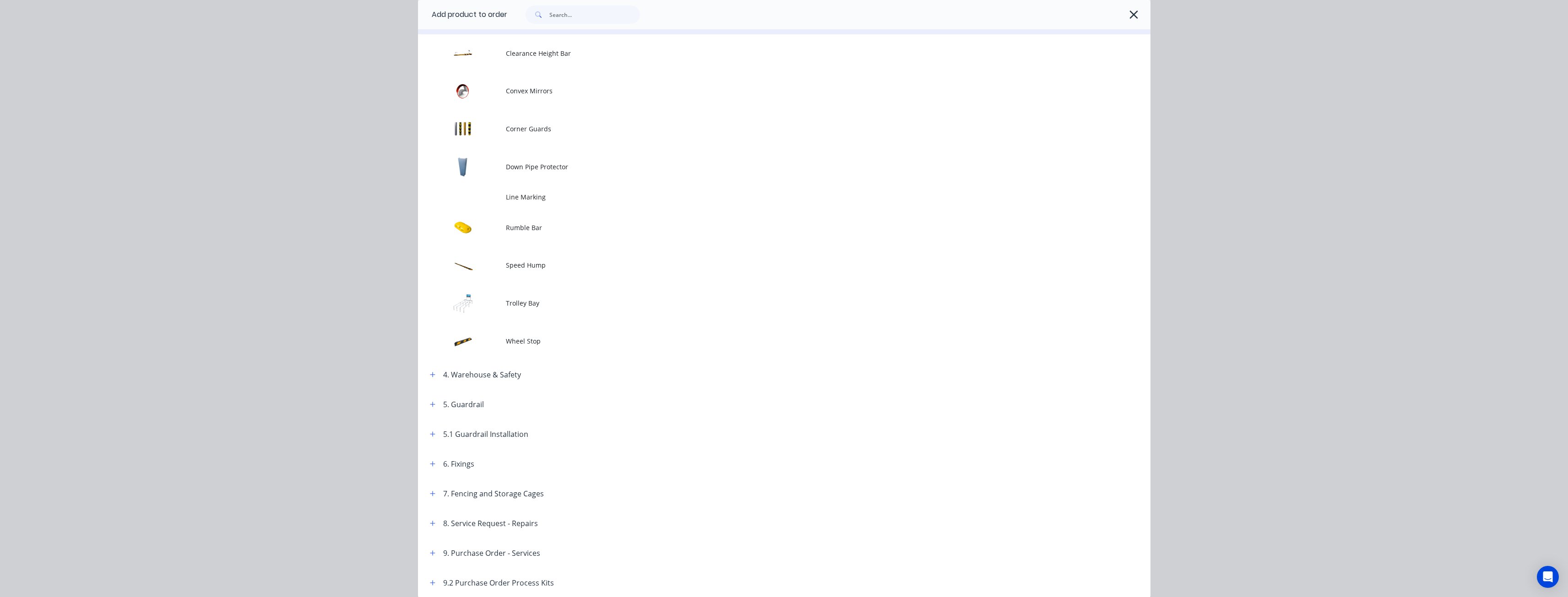
scroll to position [320, 0]
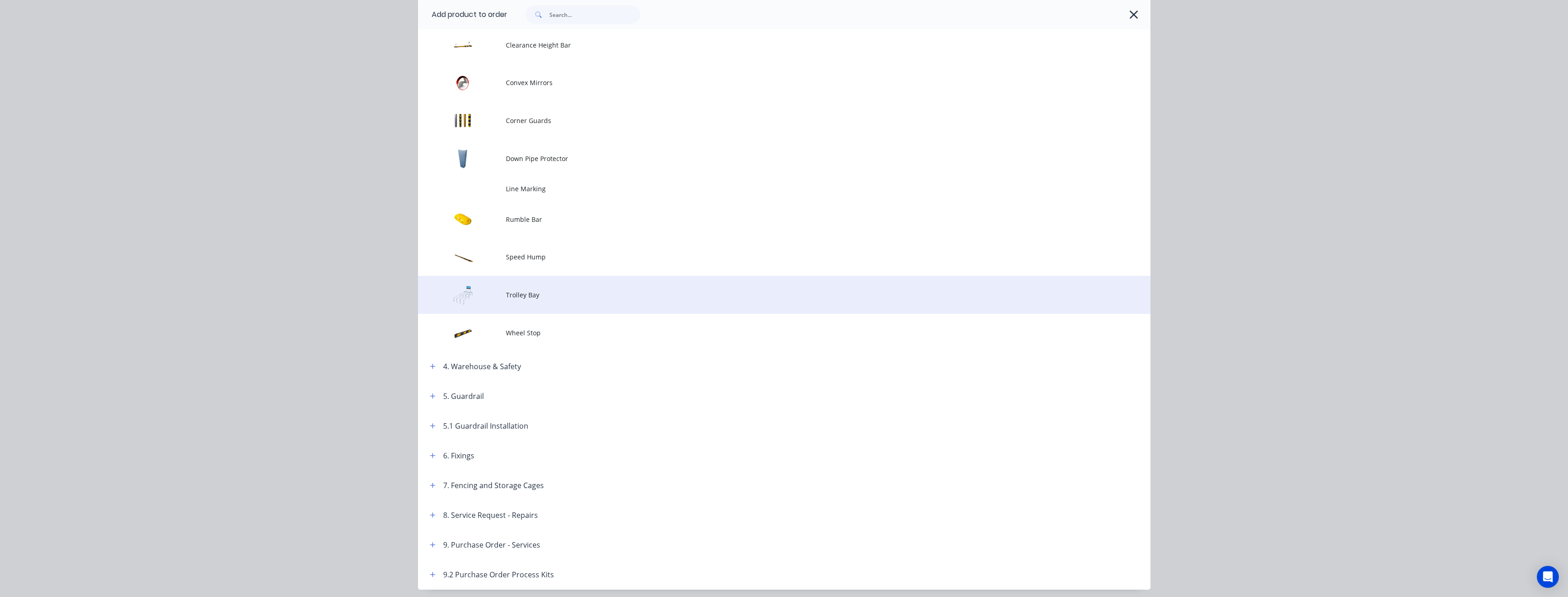
click at [524, 288] on td "Trolley Bay" at bounding box center [828, 295] width 645 height 38
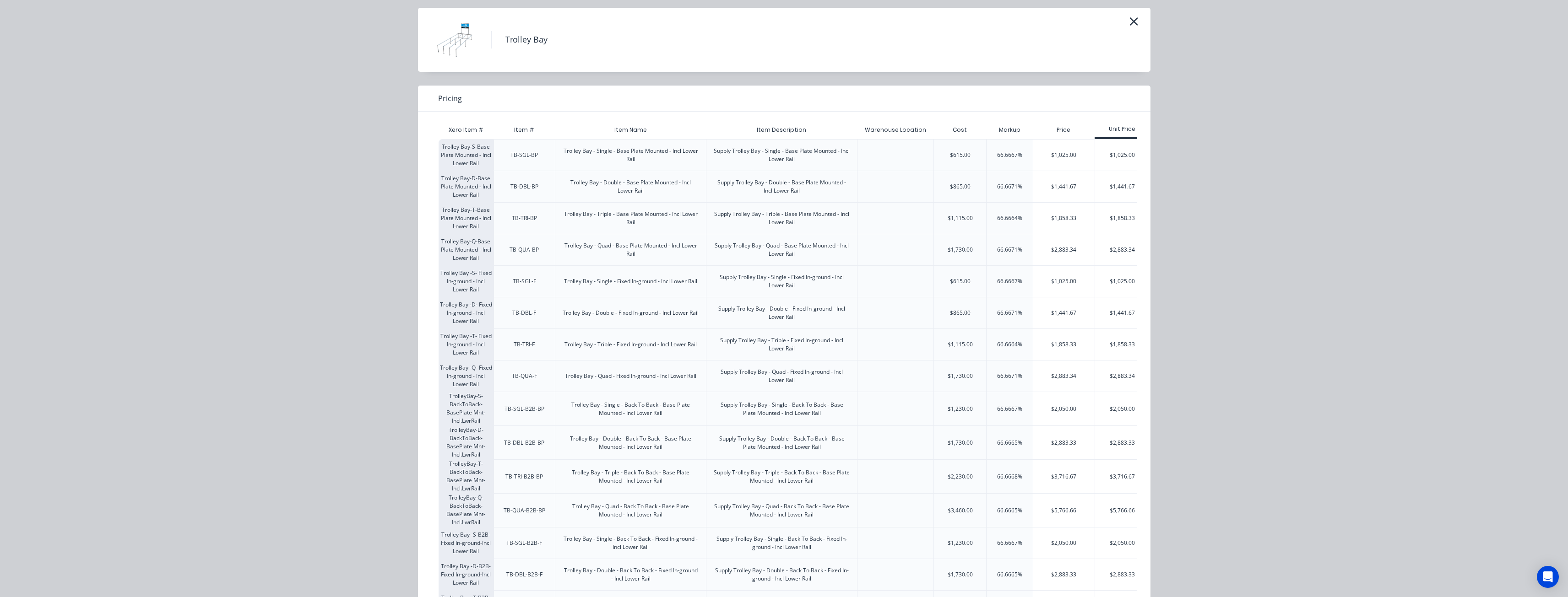
scroll to position [46, 0]
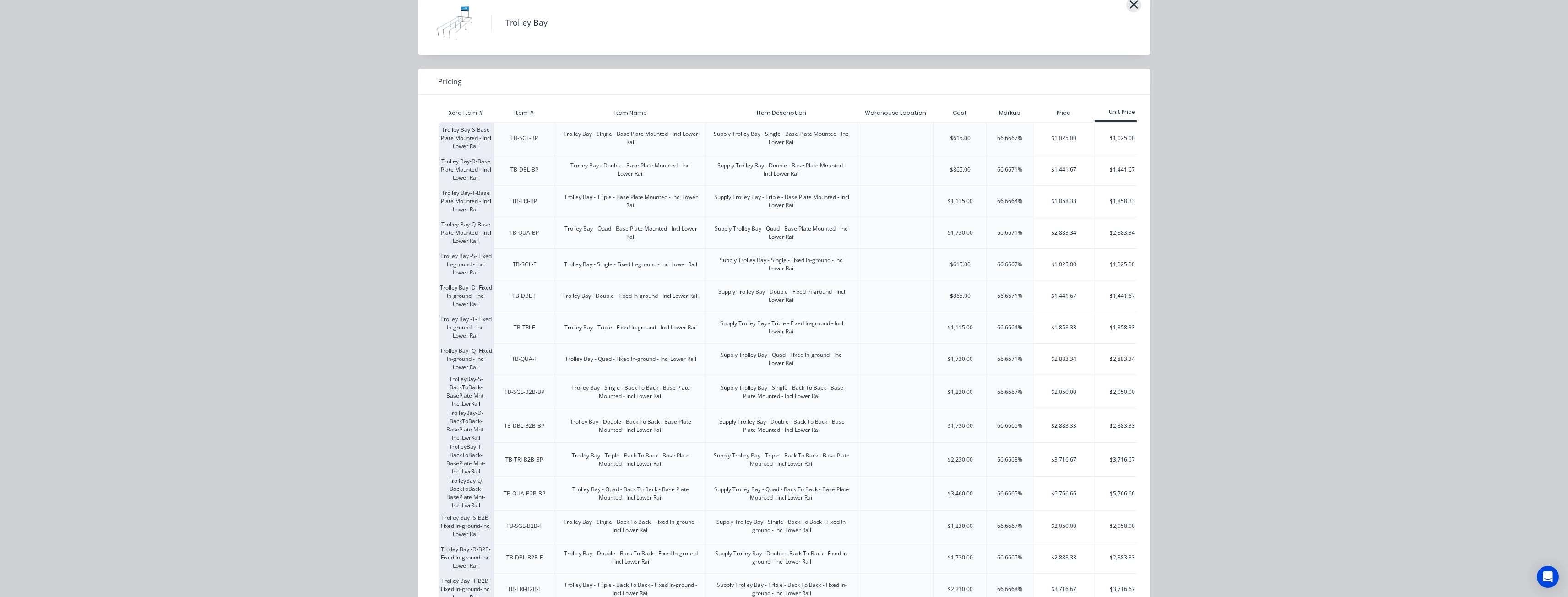
click at [1131, 5] on icon "button" at bounding box center [1133, 5] width 8 height 8
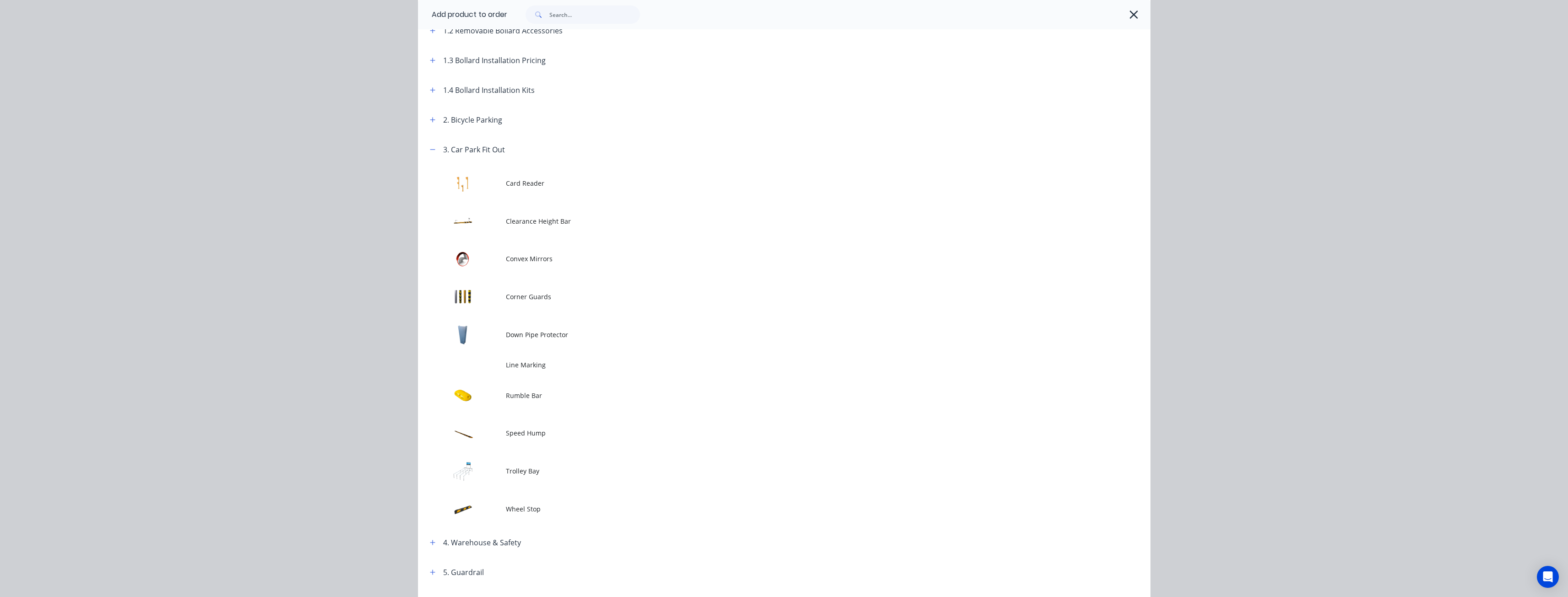
scroll to position [183, 0]
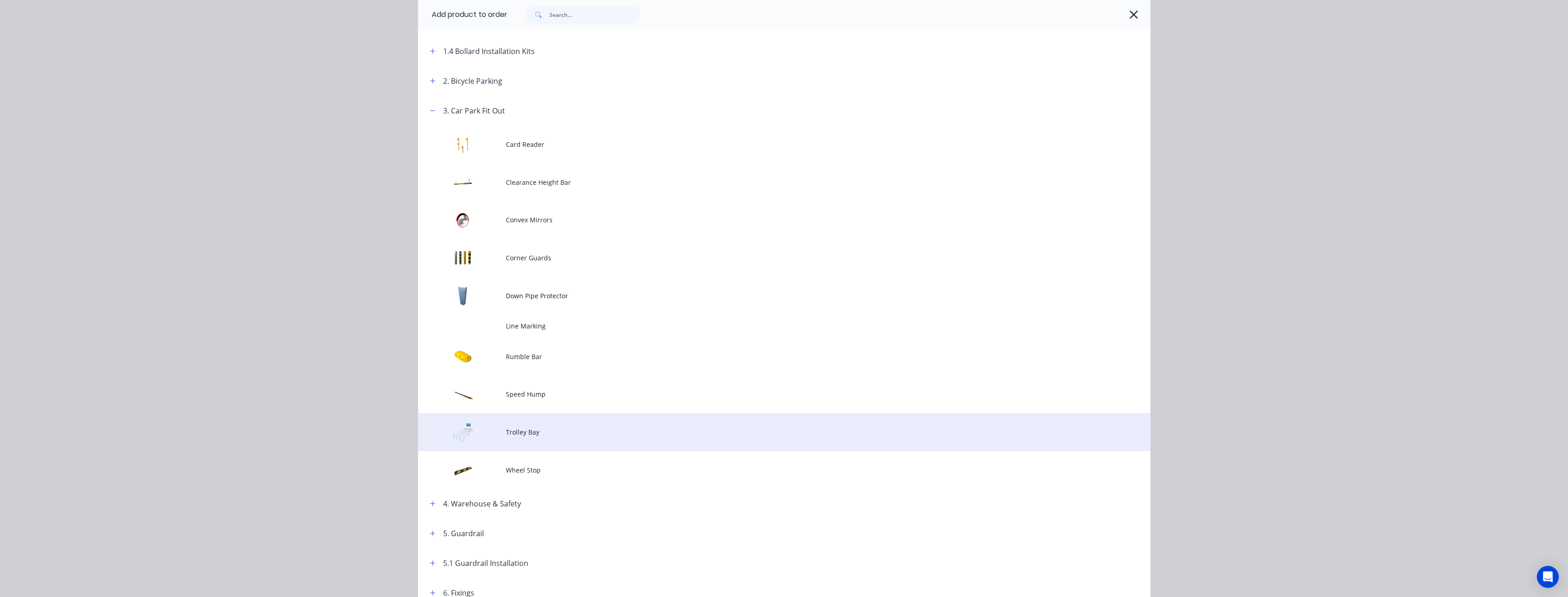
click at [519, 427] on span "Trolley Bay" at bounding box center [764, 432] width 516 height 10
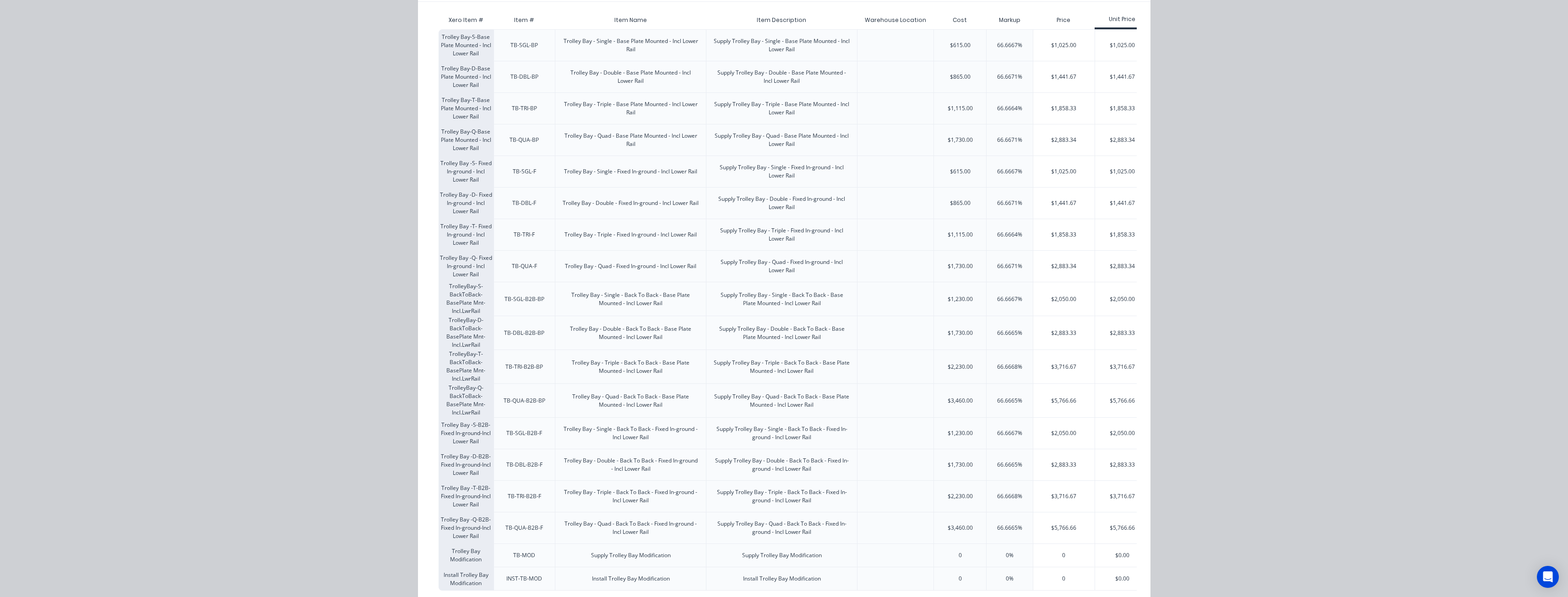
scroll to position [165, 0]
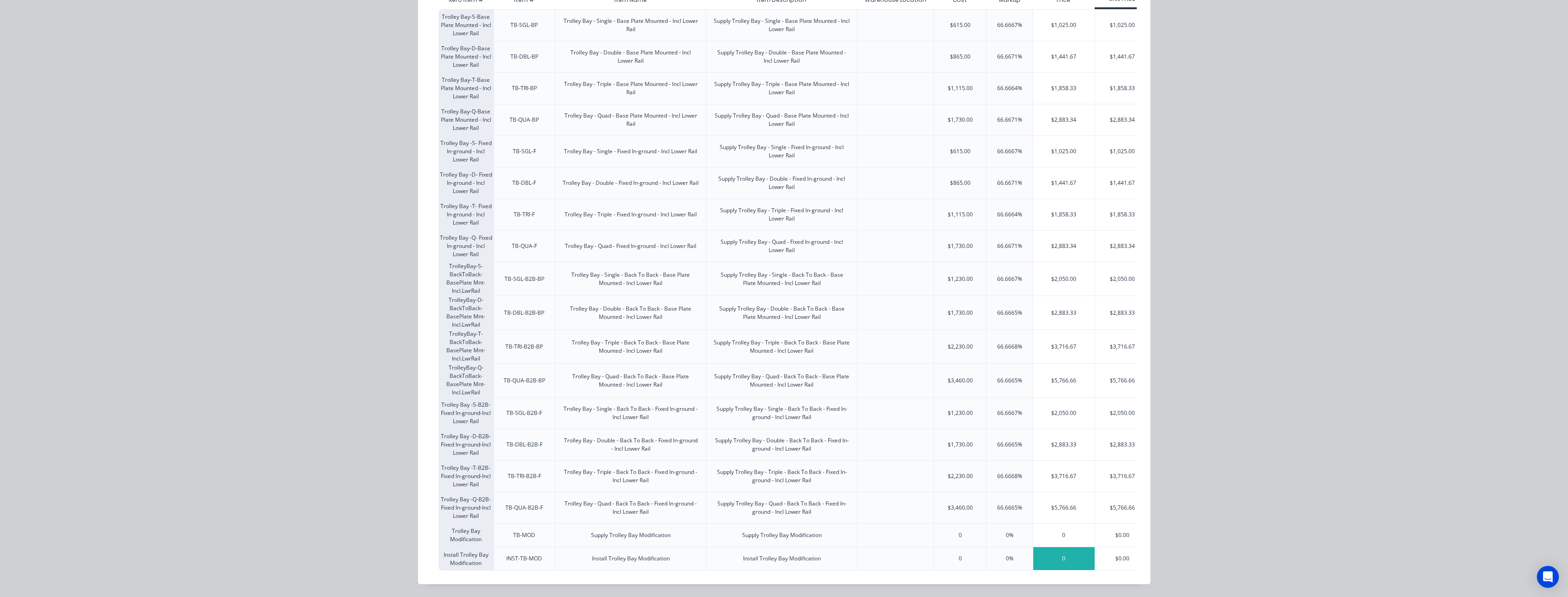
click at [1054, 550] on div "0" at bounding box center [1064, 559] width 61 height 23
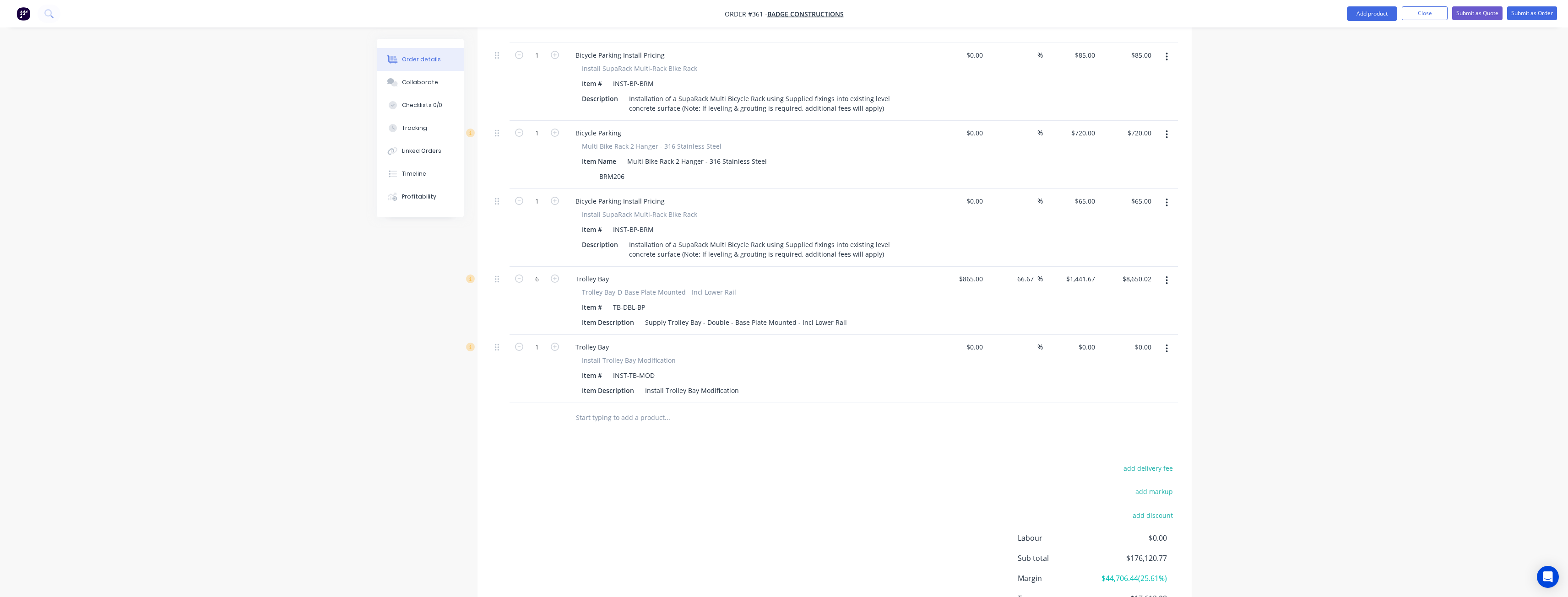
scroll to position [2244, 0]
click at [545, 341] on input "1" at bounding box center [537, 347] width 24 height 14
type input "6"
click at [1088, 341] on div "0 $0.00" at bounding box center [1086, 347] width 25 height 14
type input "$545.00"
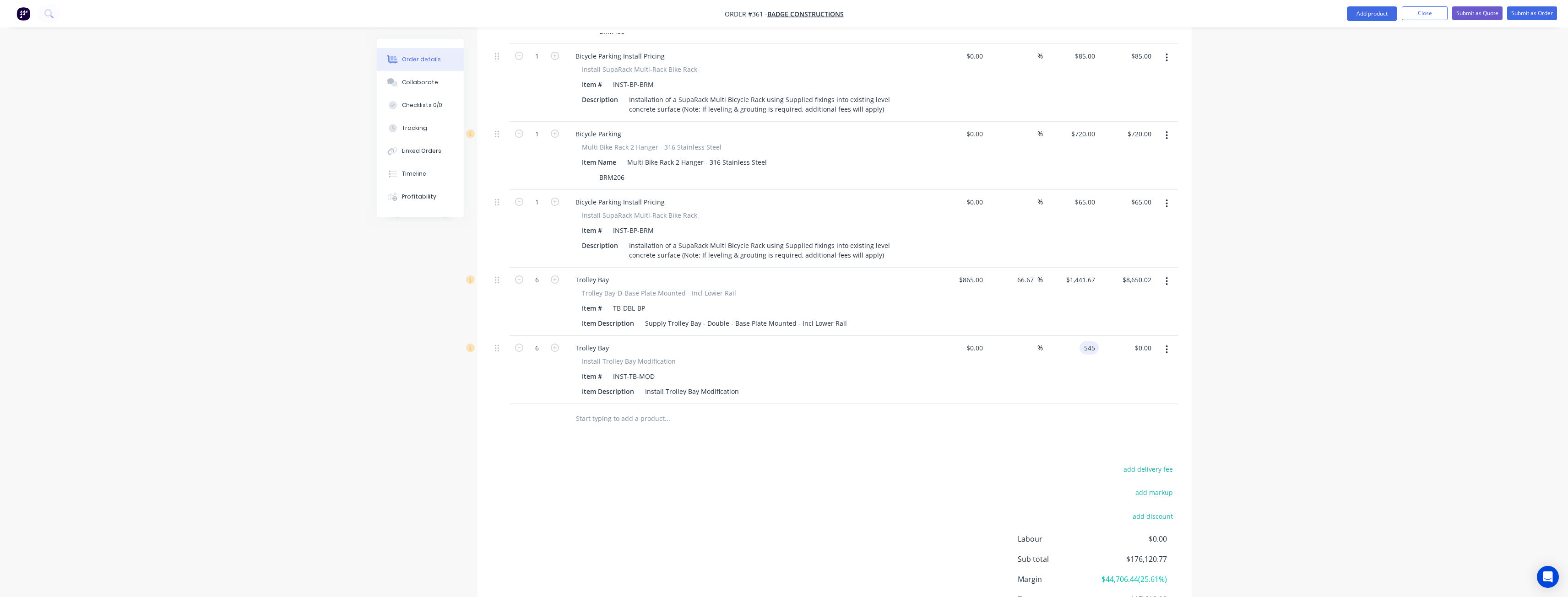
type input "$3,270.00"
click at [580, 463] on div "add delivery fee add markup add discount Labour $0.00 Sub total $176,120.77 Mar…" at bounding box center [834, 550] width 687 height 176
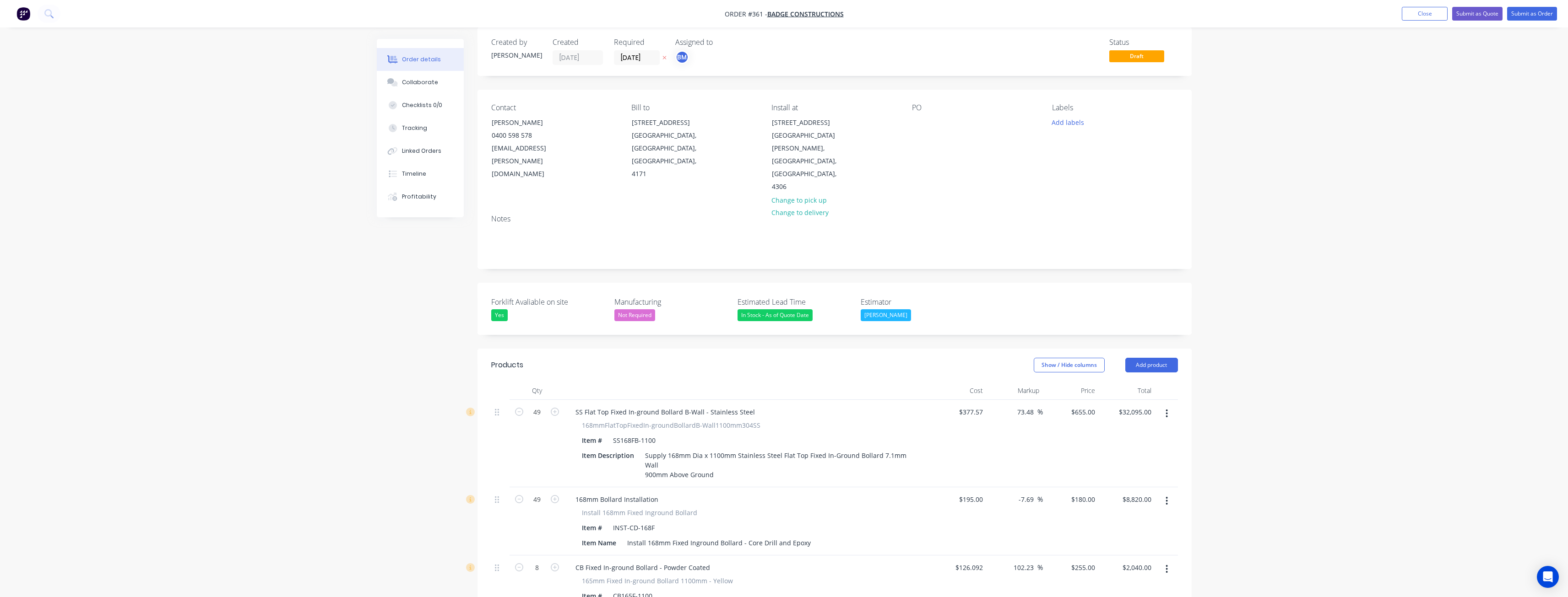
scroll to position [0, 0]
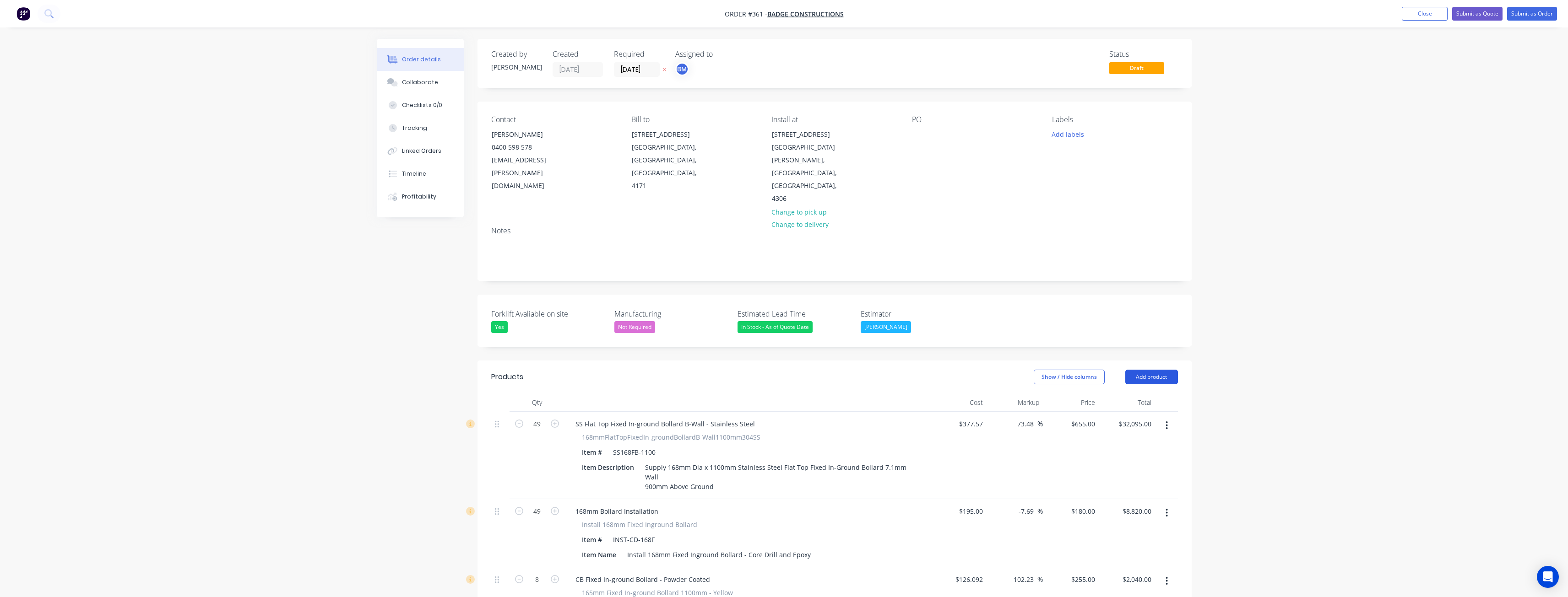
click at [1147, 369] on button "Add product" at bounding box center [1152, 377] width 53 height 15
click at [1131, 393] on div "Product catalogue" at bounding box center [1134, 400] width 70 height 14
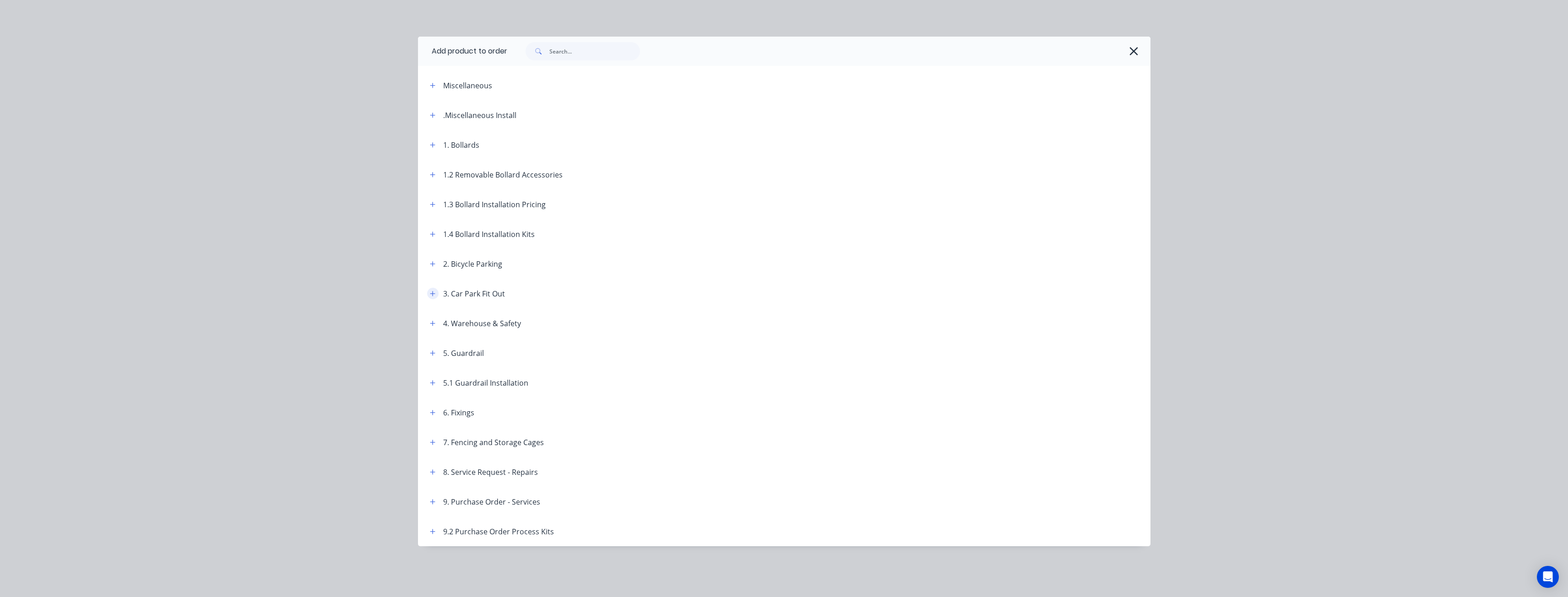
click at [434, 294] on icon "button" at bounding box center [433, 293] width 5 height 6
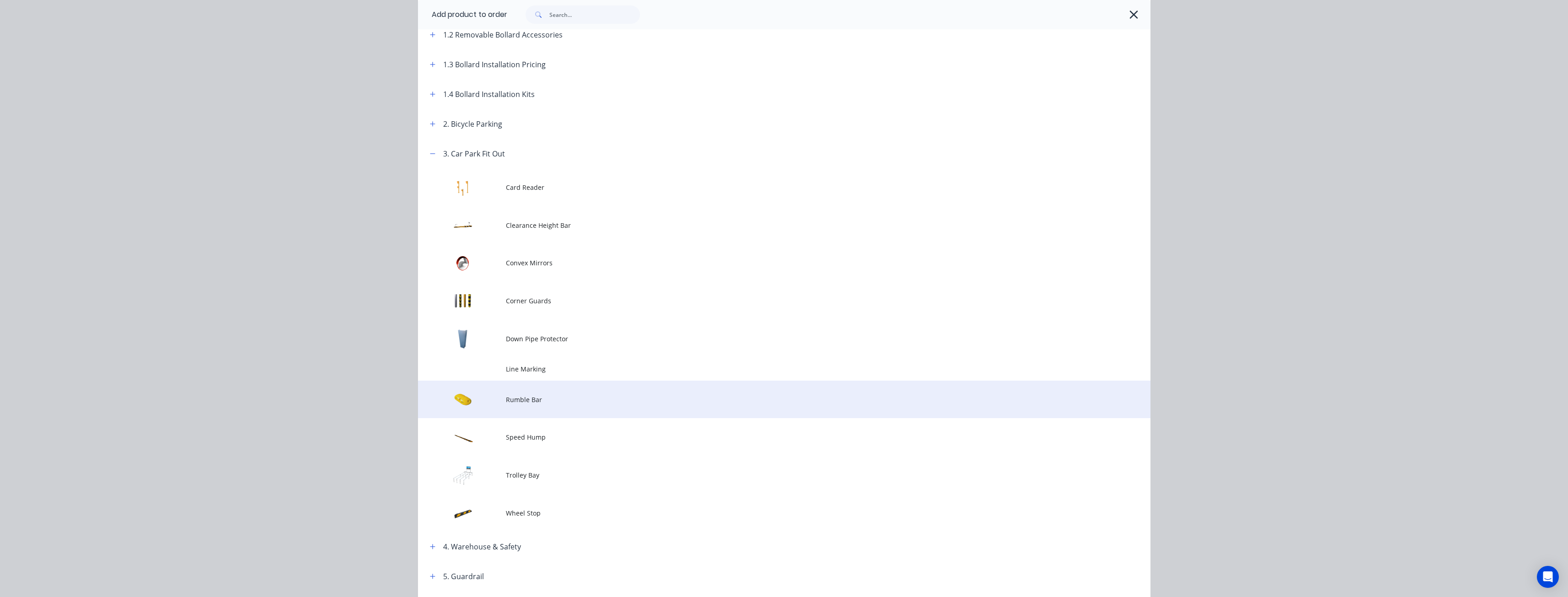
scroll to position [229, 0]
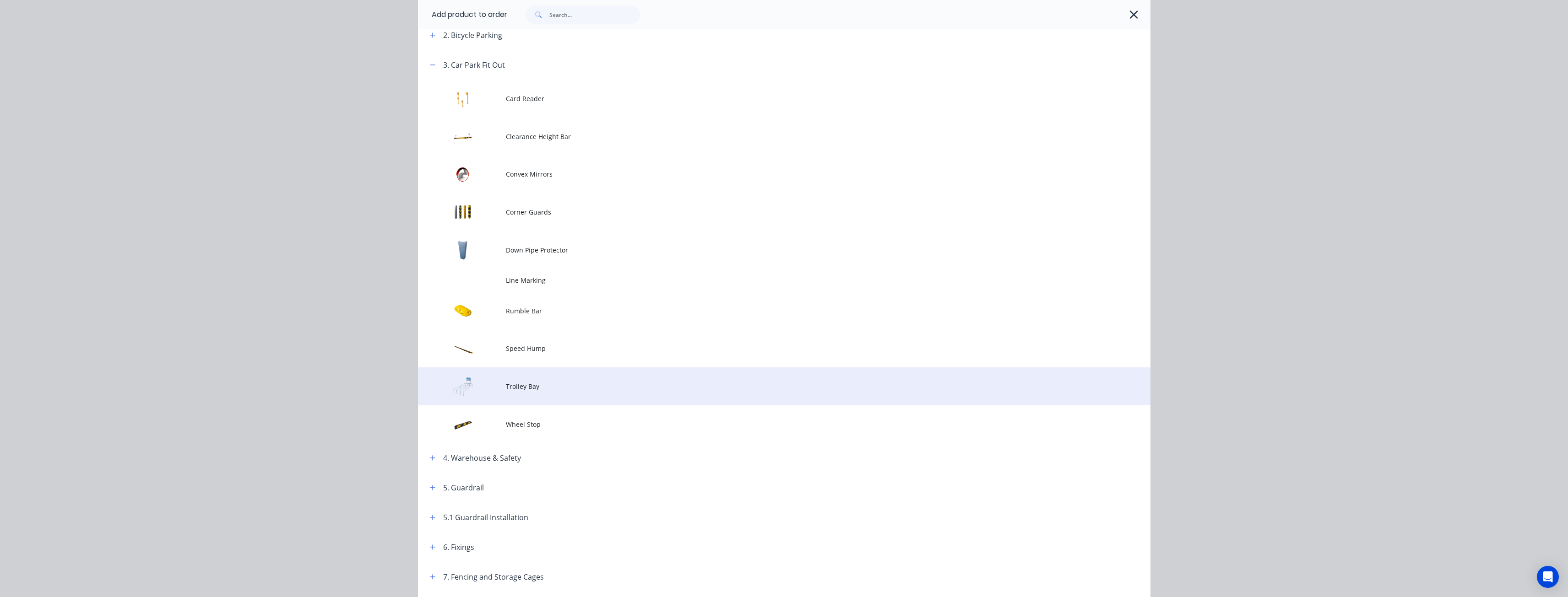
click at [524, 384] on span "Trolley Bay" at bounding box center [764, 386] width 516 height 10
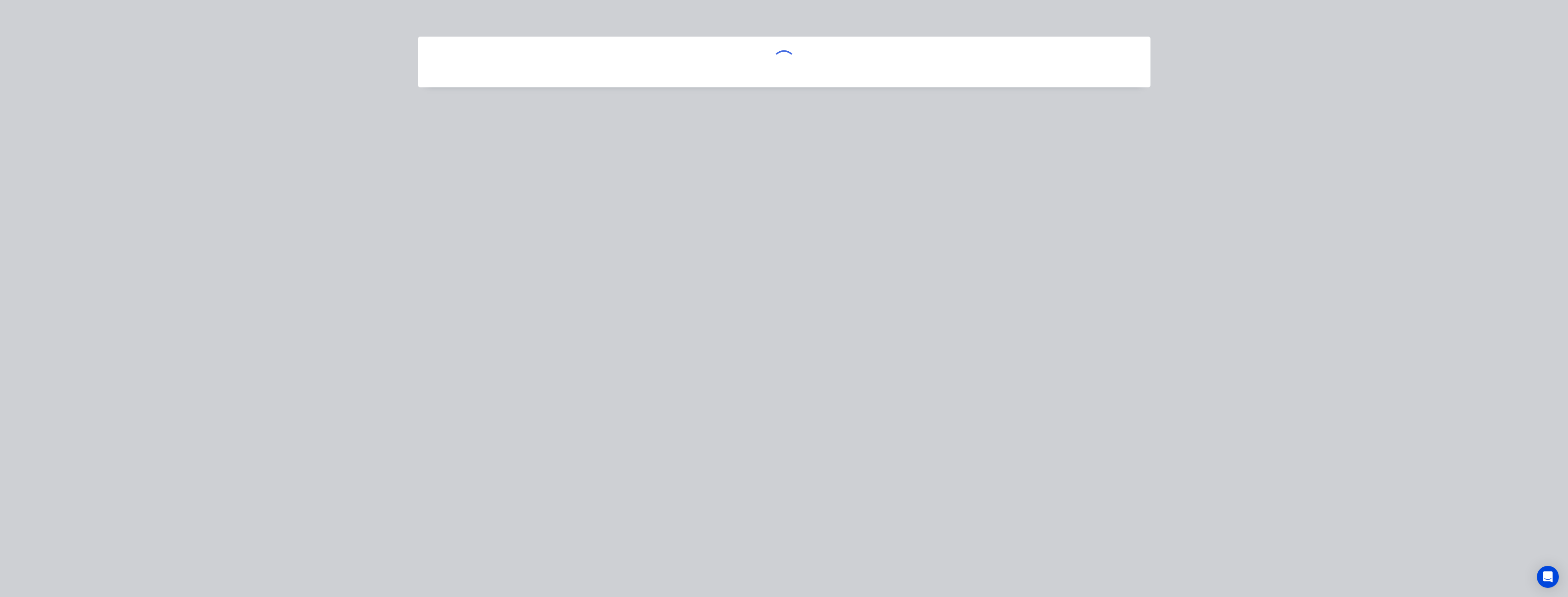
scroll to position [0, 0]
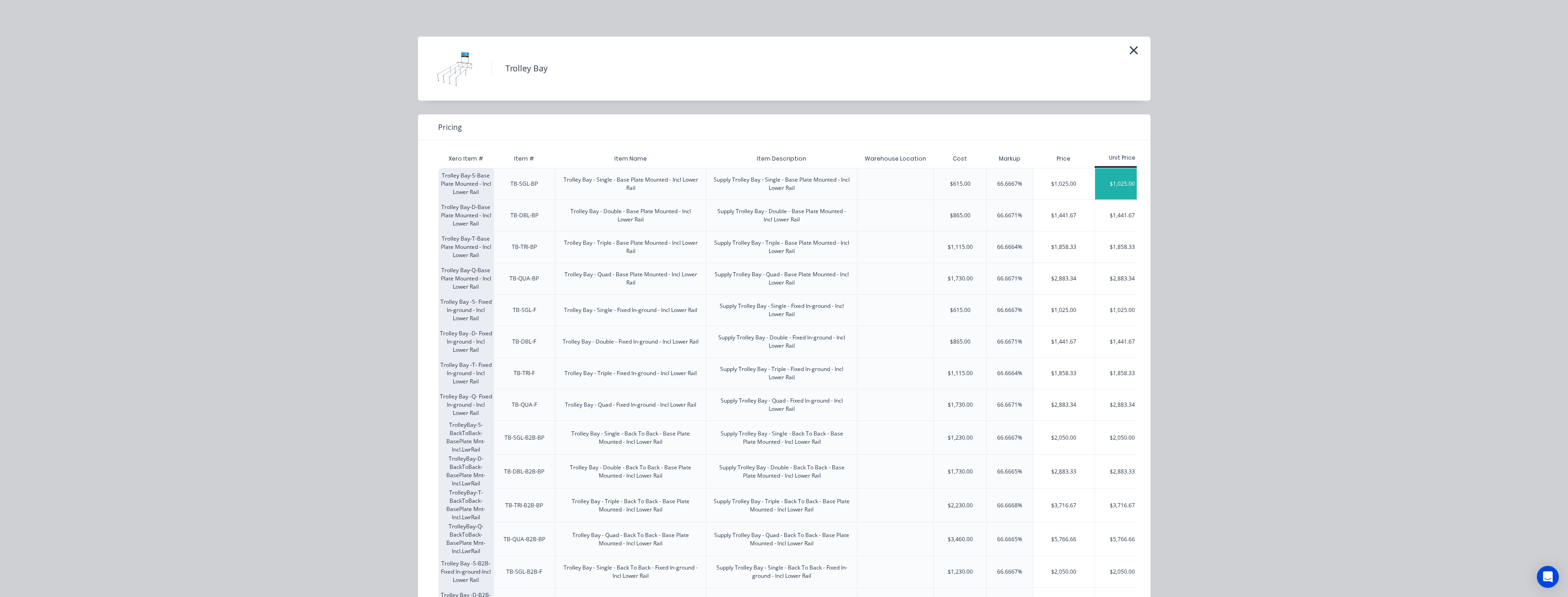
click at [1108, 173] on div "$1,025.00" at bounding box center [1122, 184] width 55 height 31
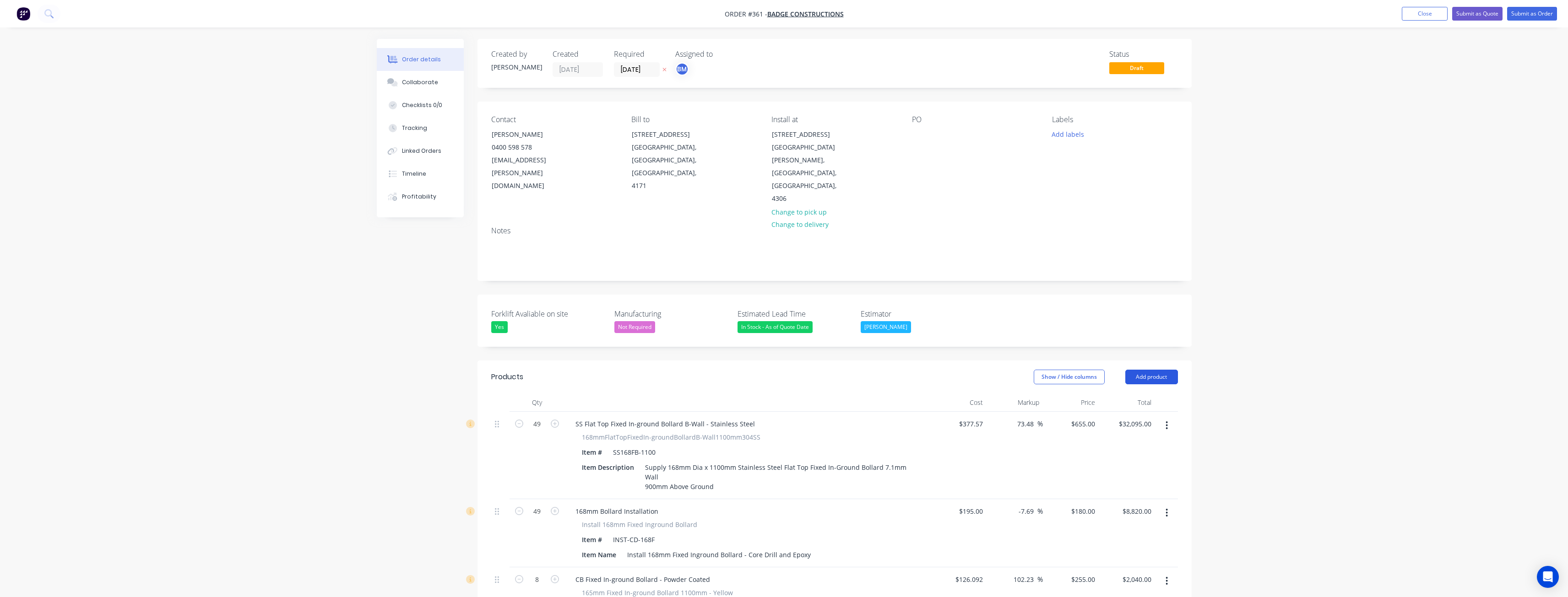
click at [1149, 369] on button "Add product" at bounding box center [1152, 377] width 53 height 15
click at [1134, 393] on div "Product catalogue" at bounding box center [1134, 400] width 70 height 14
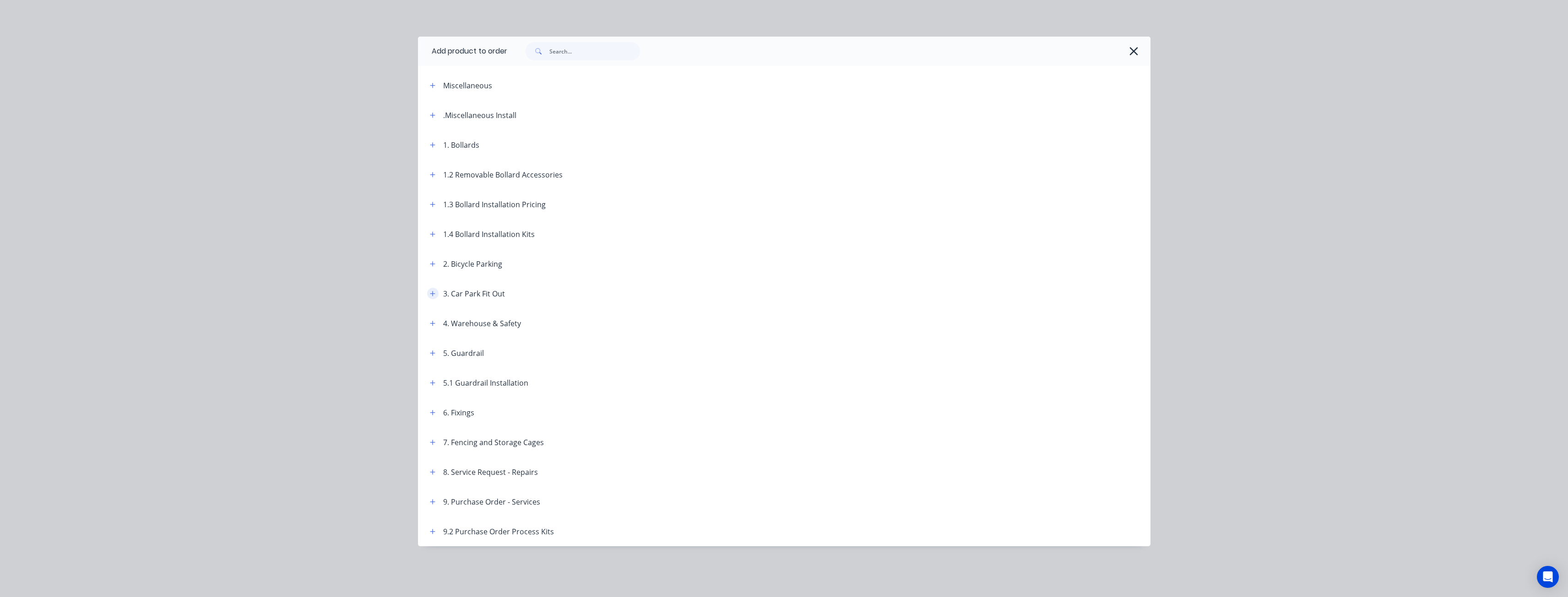
click at [429, 296] on button "button" at bounding box center [433, 293] width 12 height 12
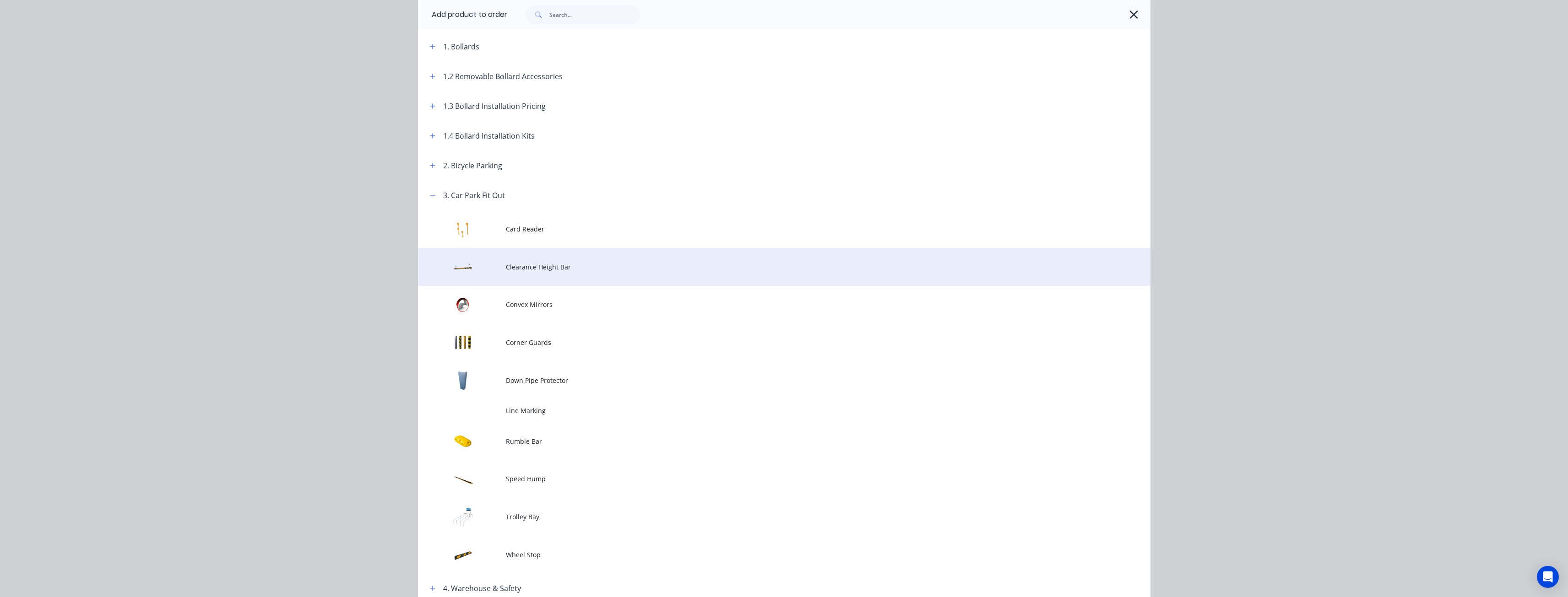
scroll to position [183, 0]
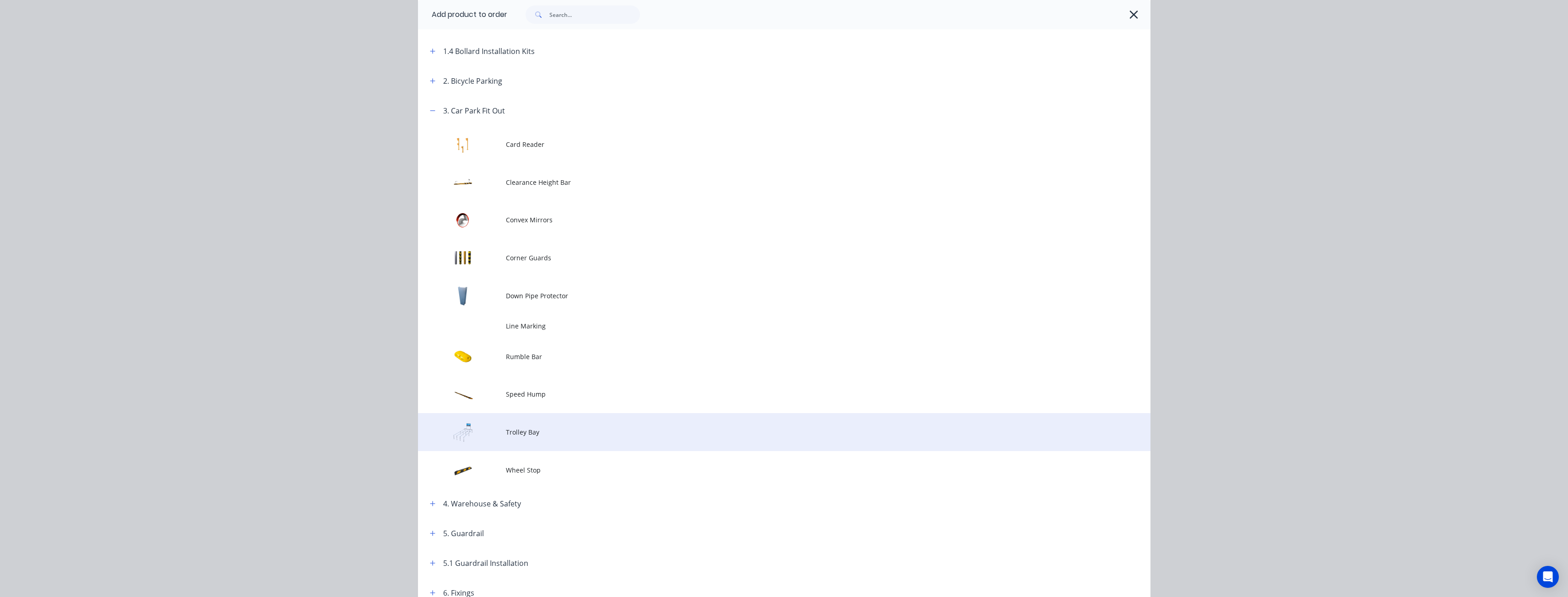
click at [527, 425] on td "Trolley Bay" at bounding box center [828, 432] width 645 height 38
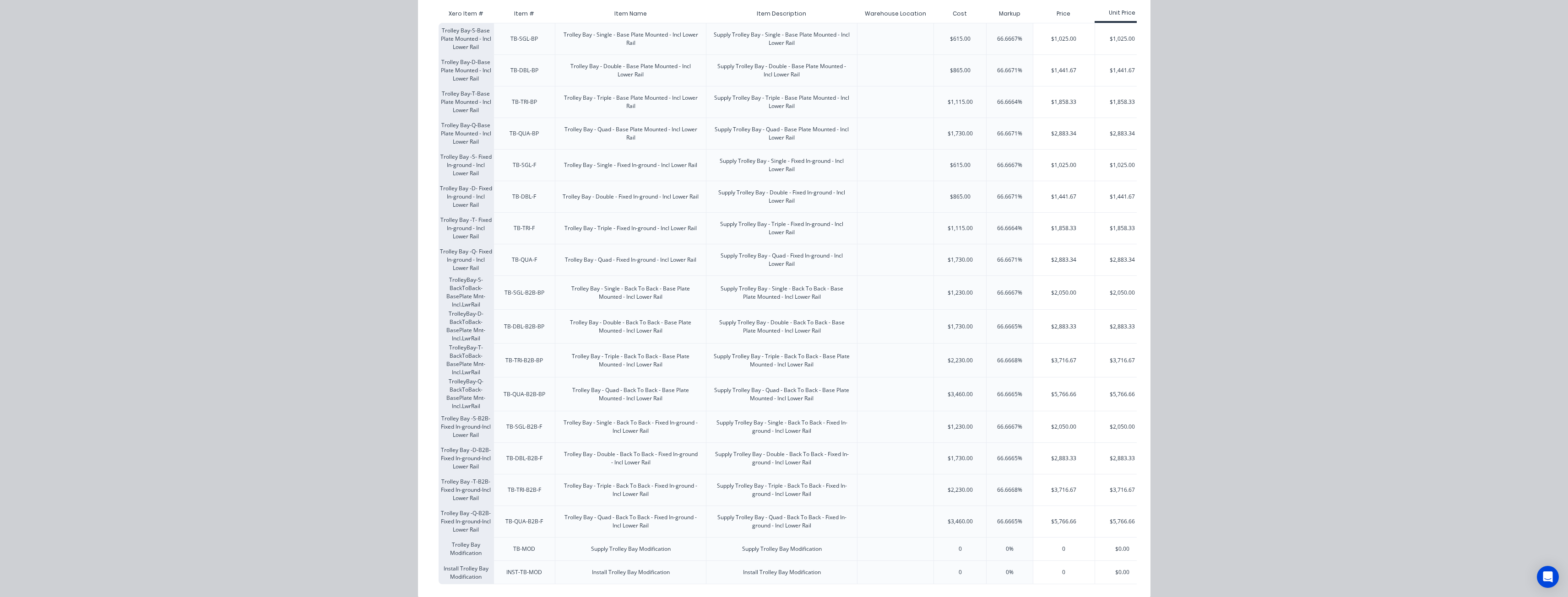
scroll to position [165, 0]
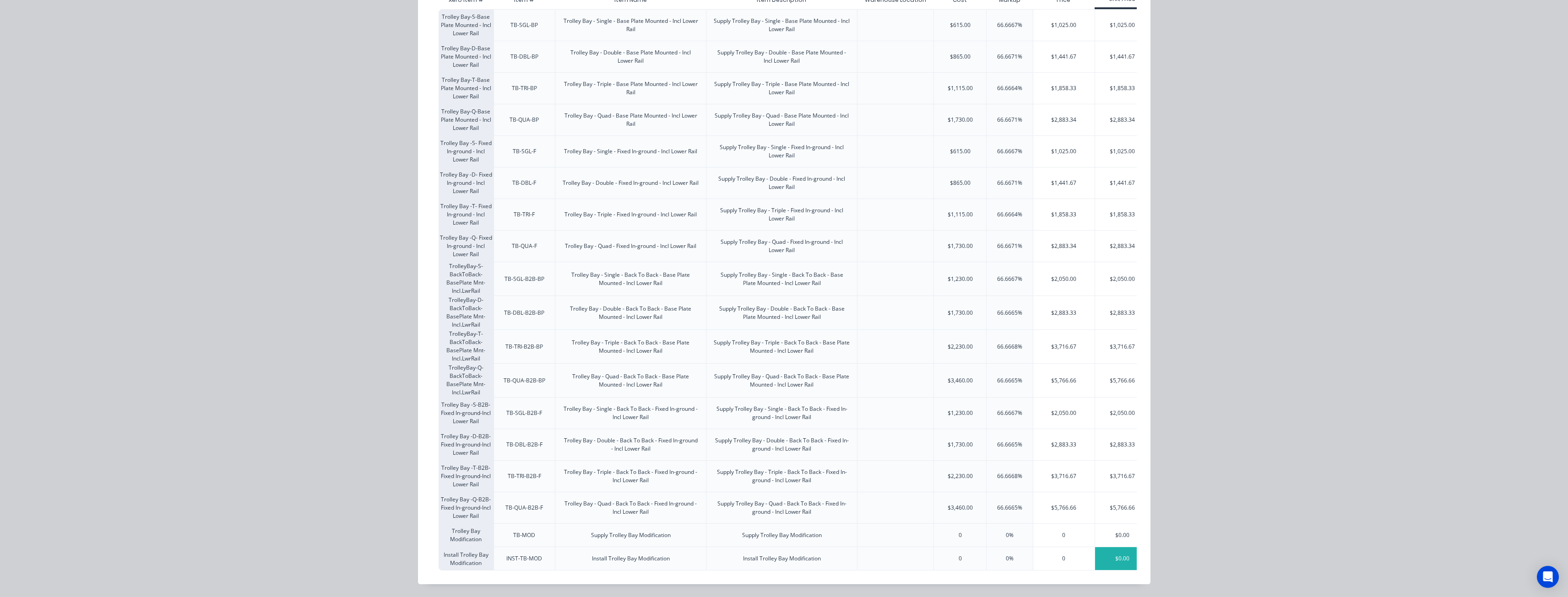
click at [1121, 552] on div "$0.00" at bounding box center [1122, 559] width 55 height 23
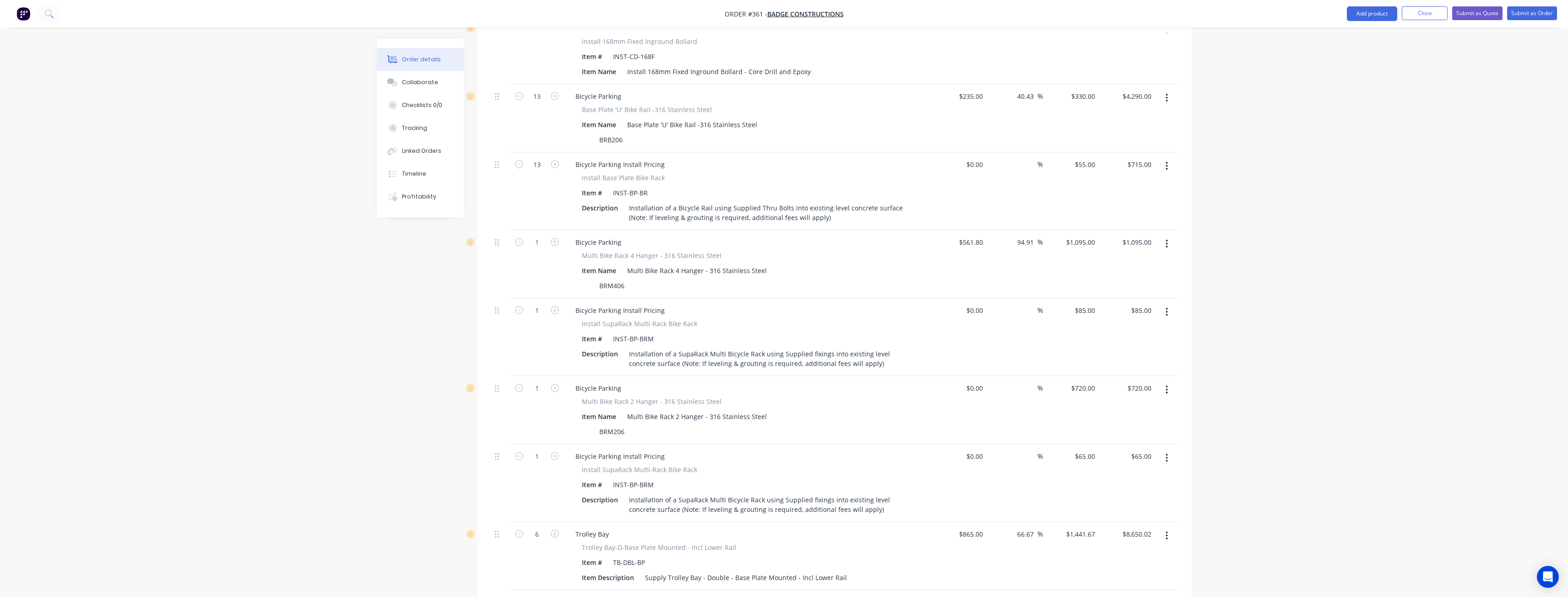
scroll to position [2150, 0]
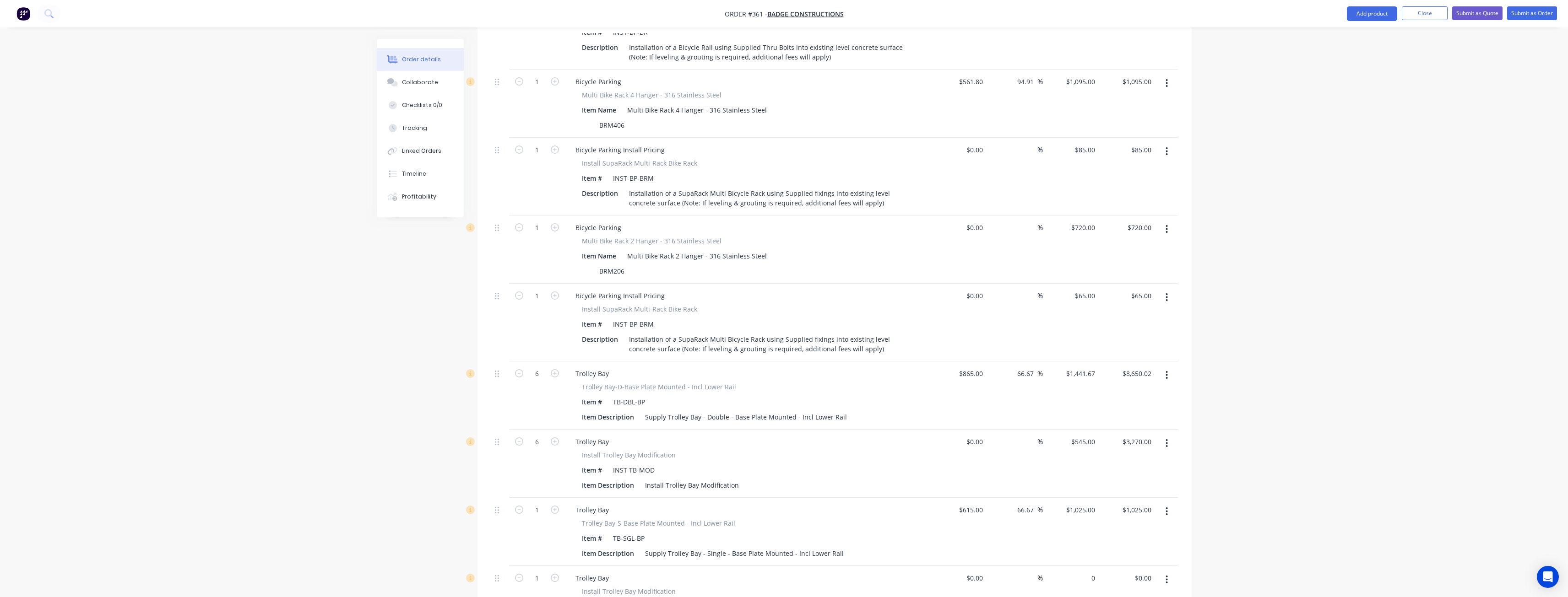
click at [1083, 566] on div "0 $0.00" at bounding box center [1071, 600] width 57 height 69
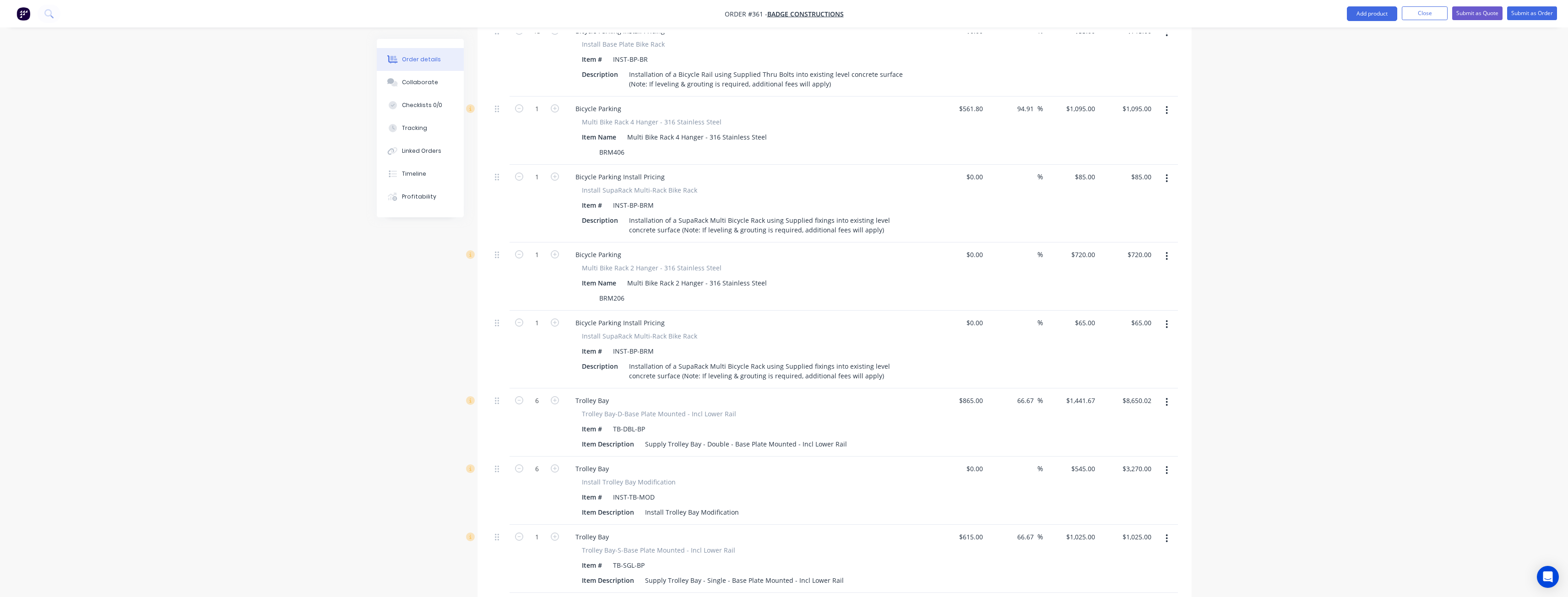
scroll to position [2105, 0]
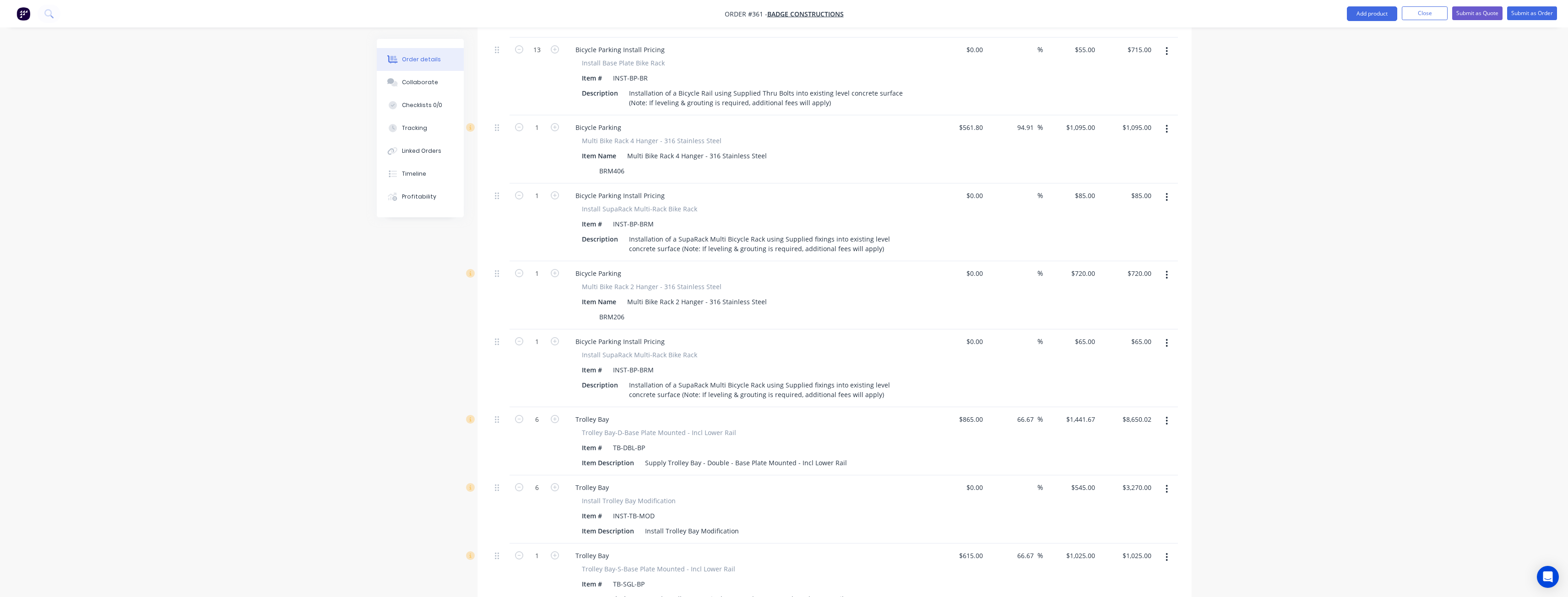
type input "$4,200.00"
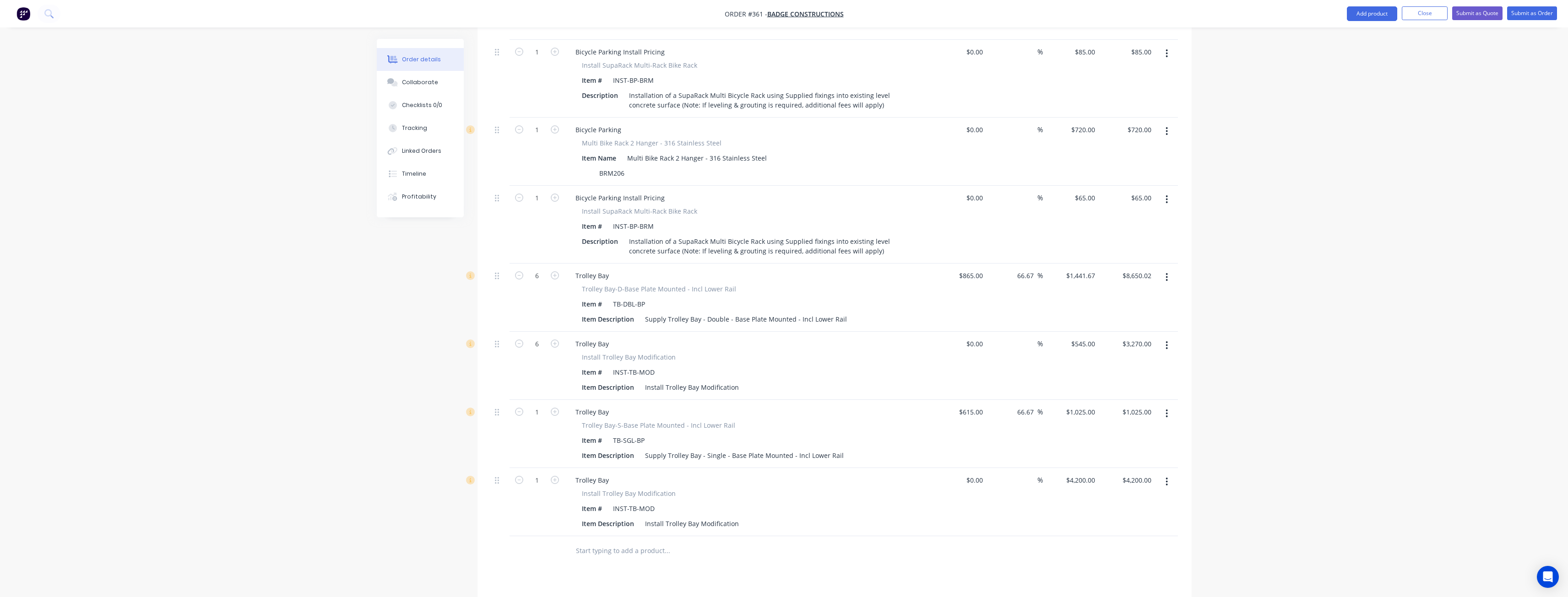
scroll to position [2287, 0]
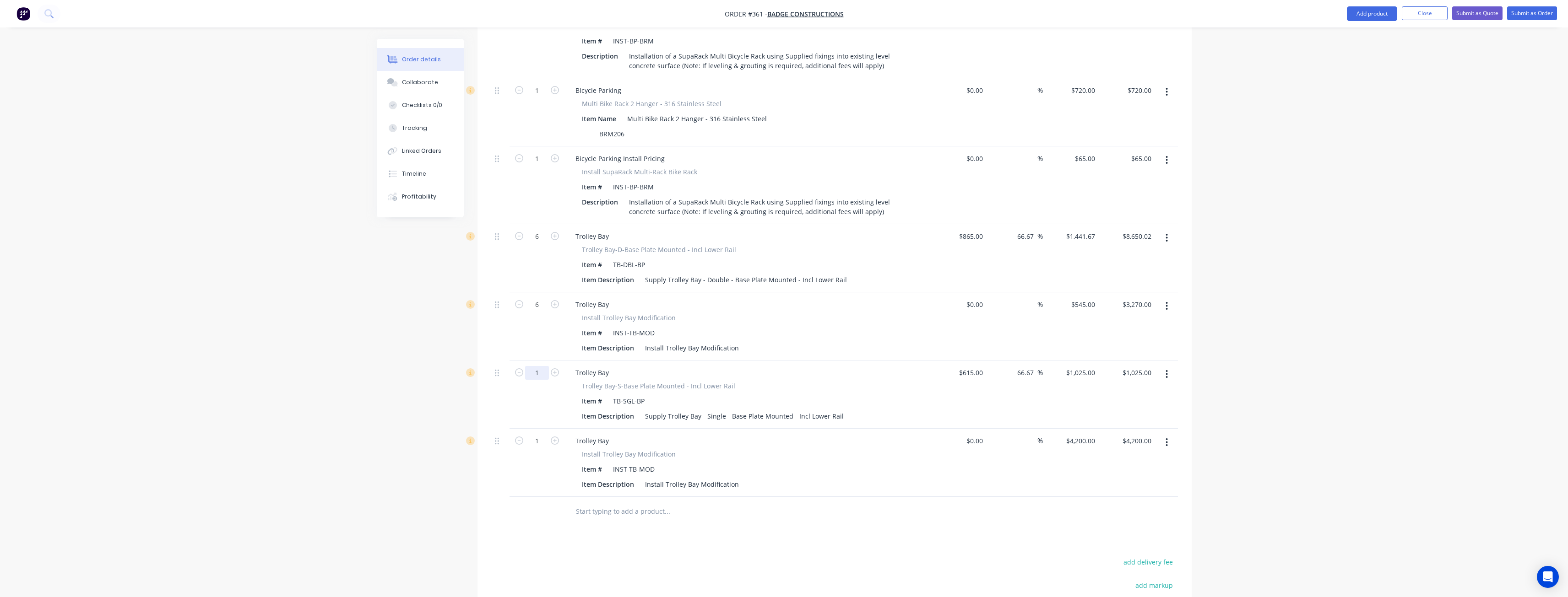
click at [544, 366] on input "1" at bounding box center [537, 372] width 24 height 14
type input "4"
click at [529, 497] on div at bounding box center [537, 512] width 55 height 30
type input "$4,100.00"
click at [543, 434] on input "1" at bounding box center [537, 441] width 24 height 14
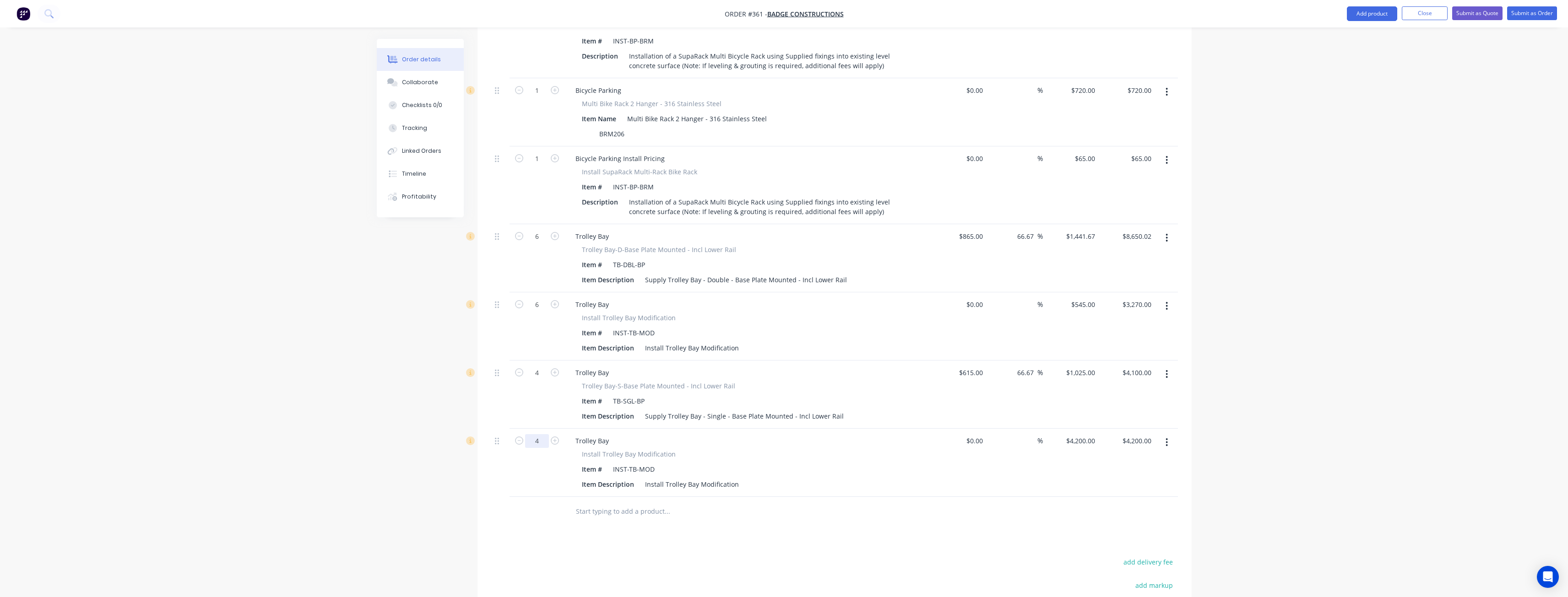
type input "4"
type input "$16,800.00"
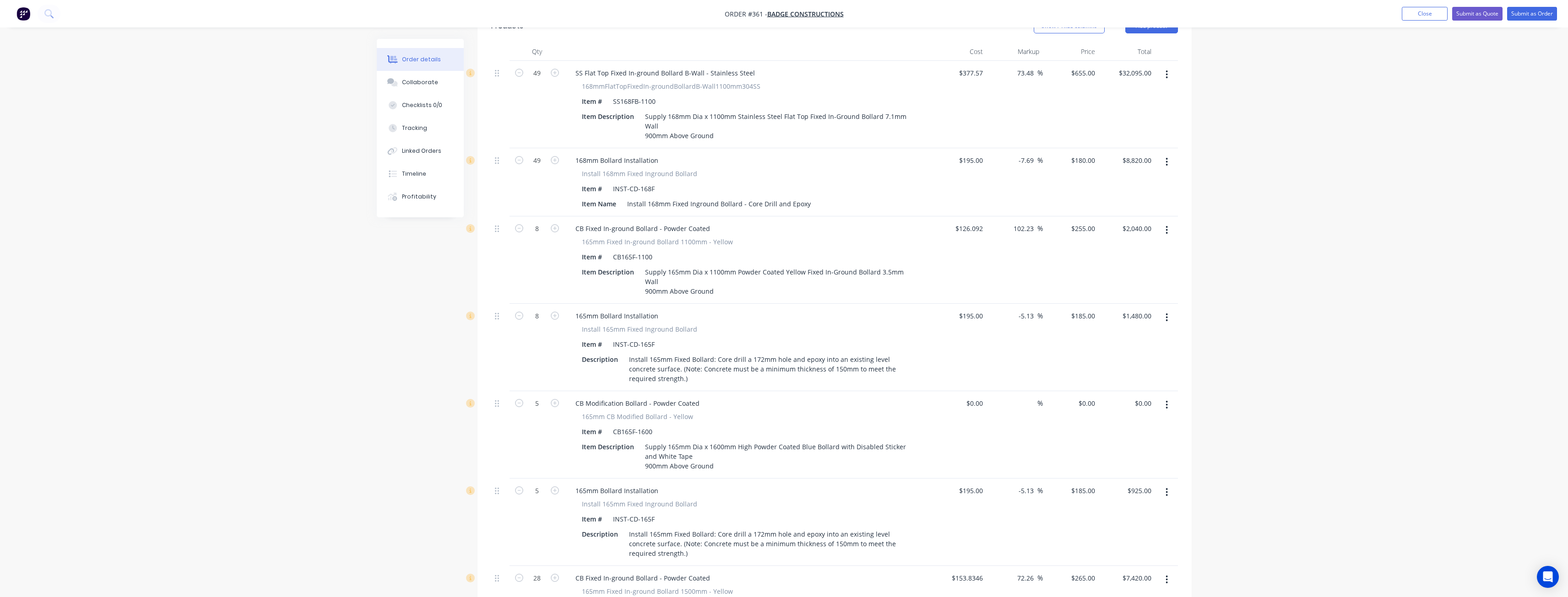
scroll to position [185, 0]
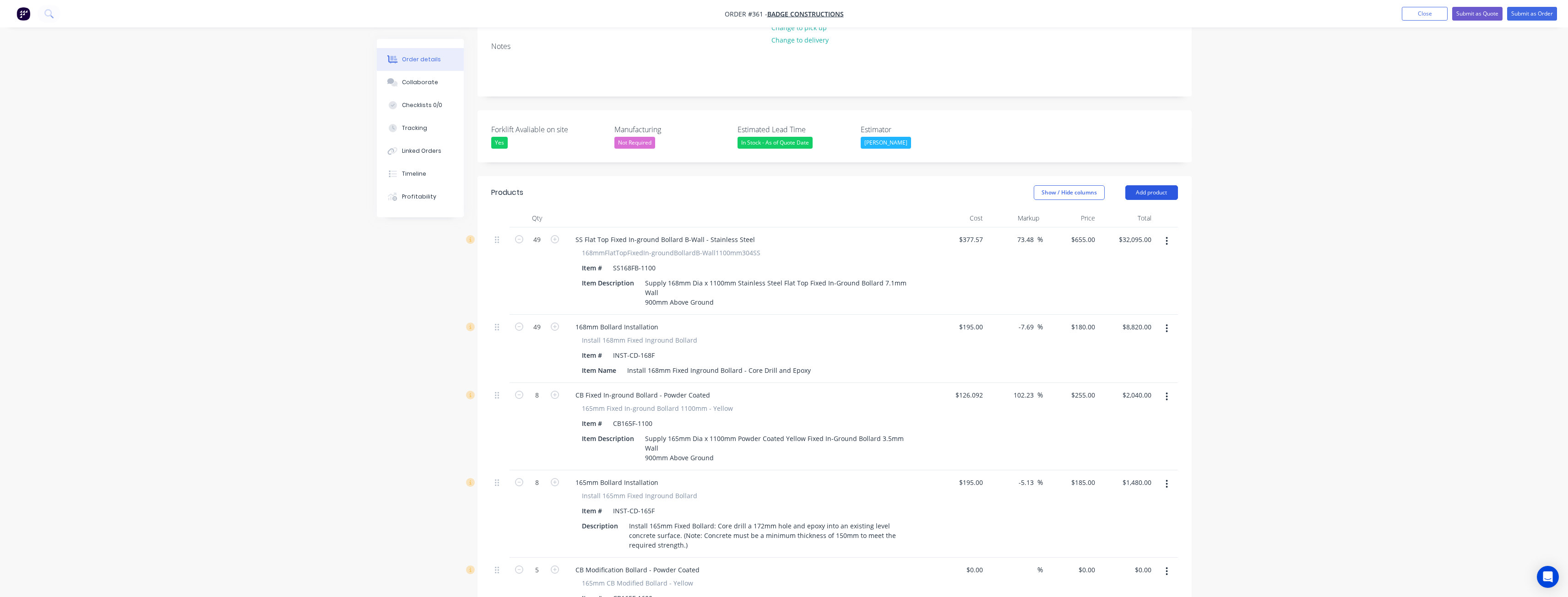
click at [1148, 186] on button "Add product" at bounding box center [1152, 193] width 53 height 15
click at [1124, 209] on div "Product catalogue" at bounding box center [1134, 216] width 70 height 14
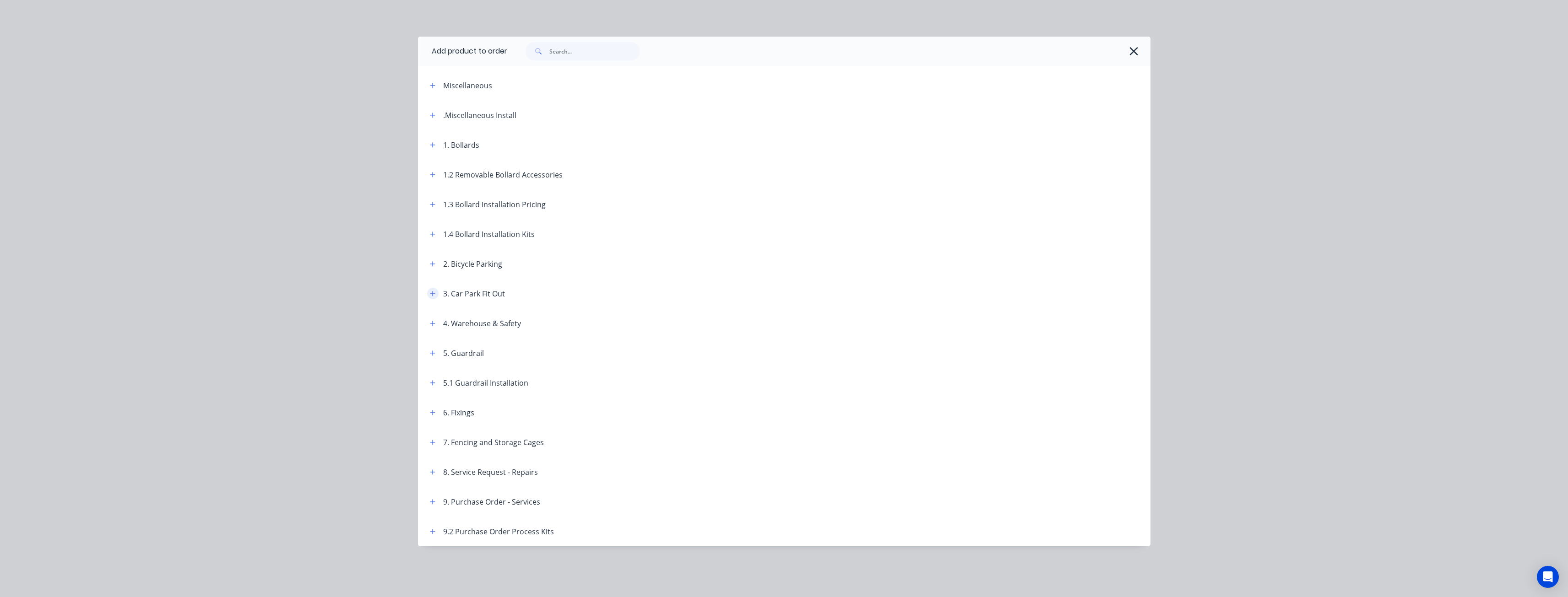
click at [435, 290] on button "button" at bounding box center [433, 293] width 12 height 12
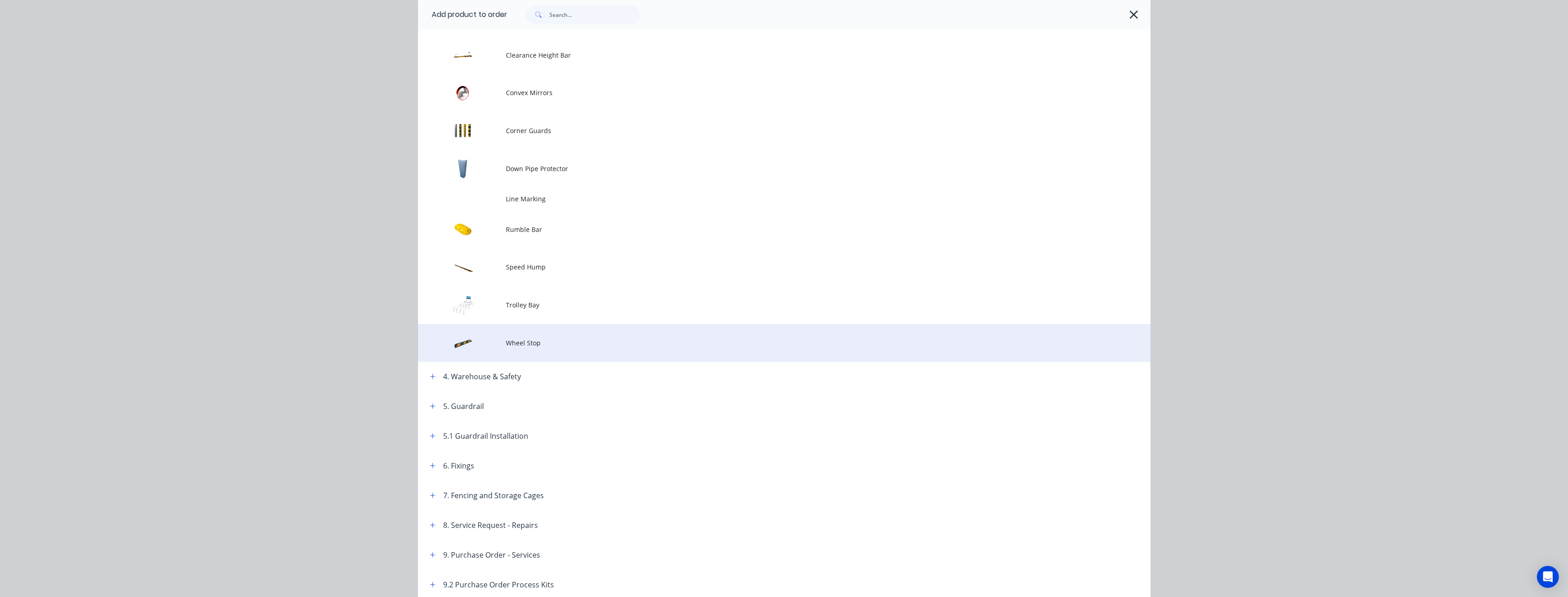
scroll to position [320, 0]
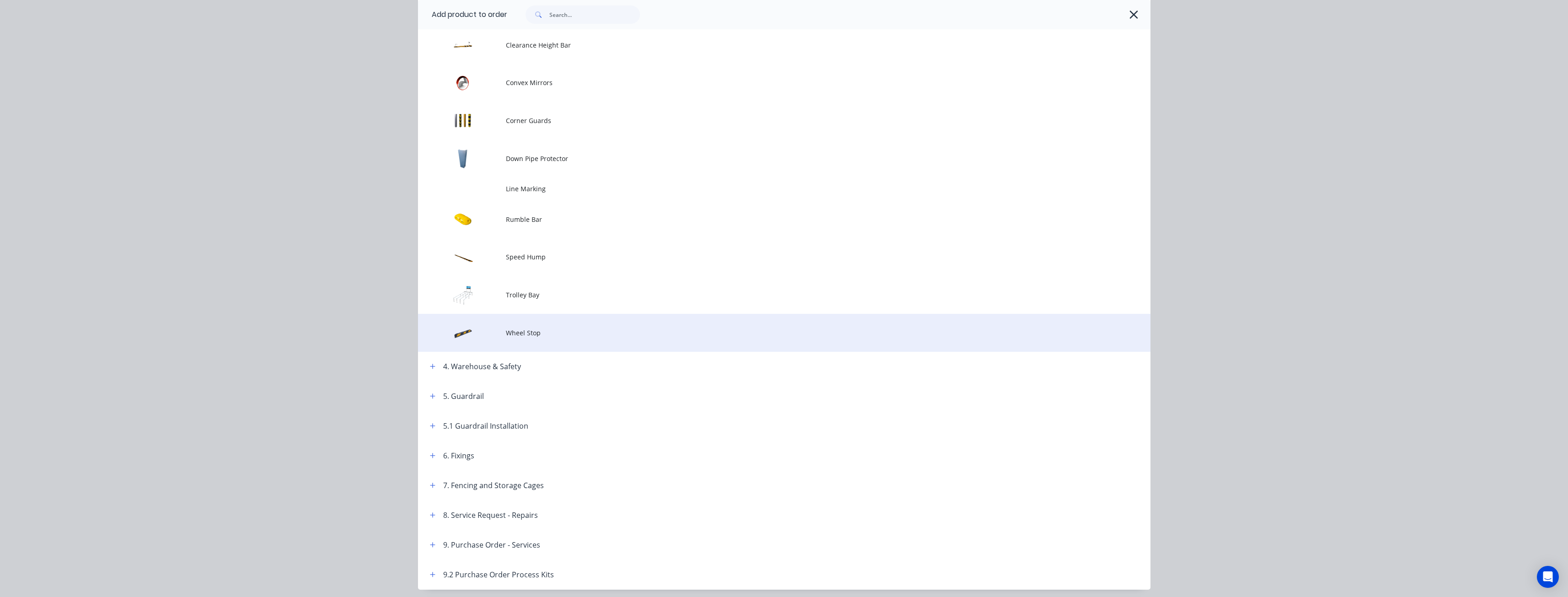
click at [533, 331] on span "Wheel Stop" at bounding box center [764, 333] width 516 height 10
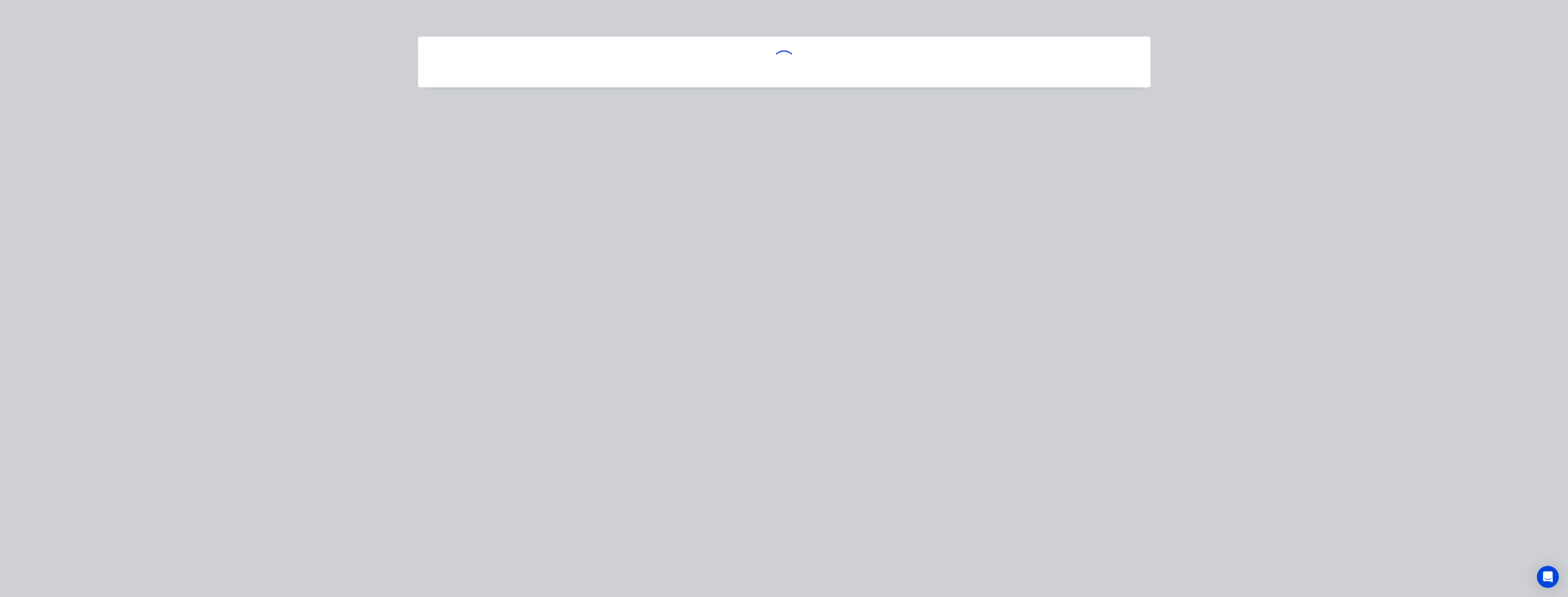
scroll to position [0, 0]
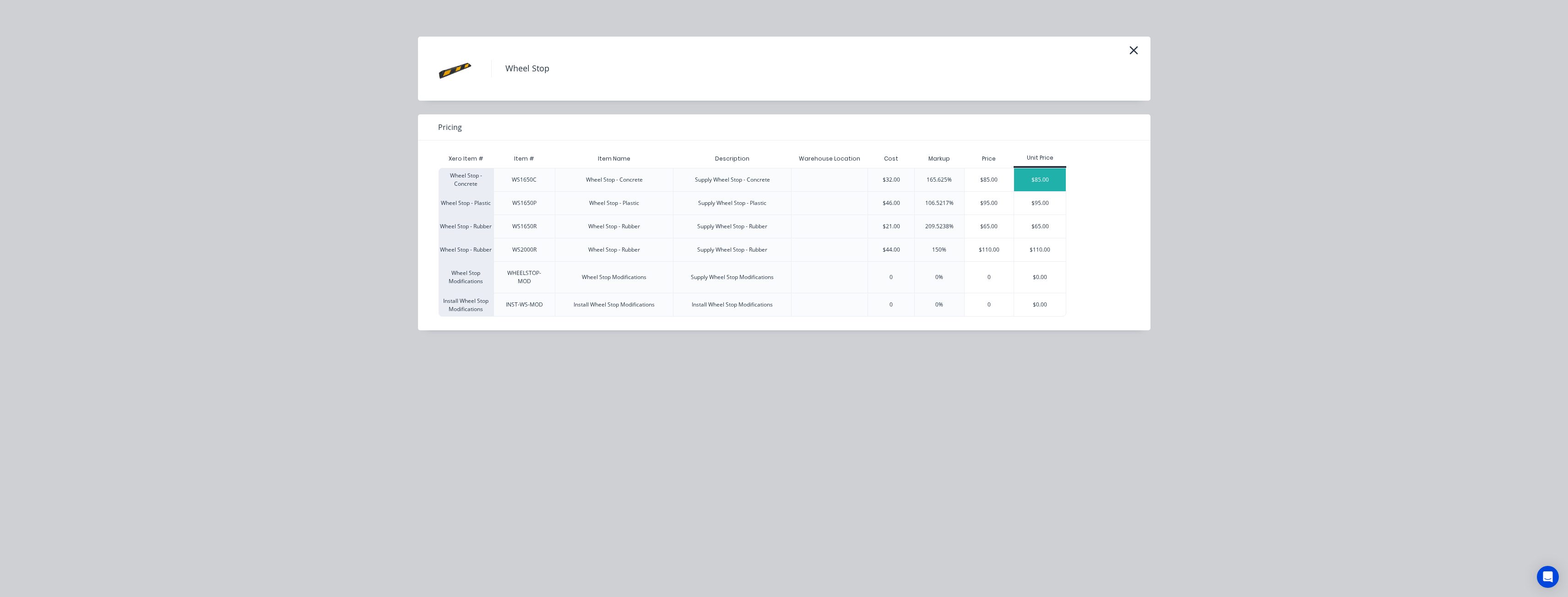
click at [1036, 175] on div "$85.00" at bounding box center [1040, 179] width 52 height 23
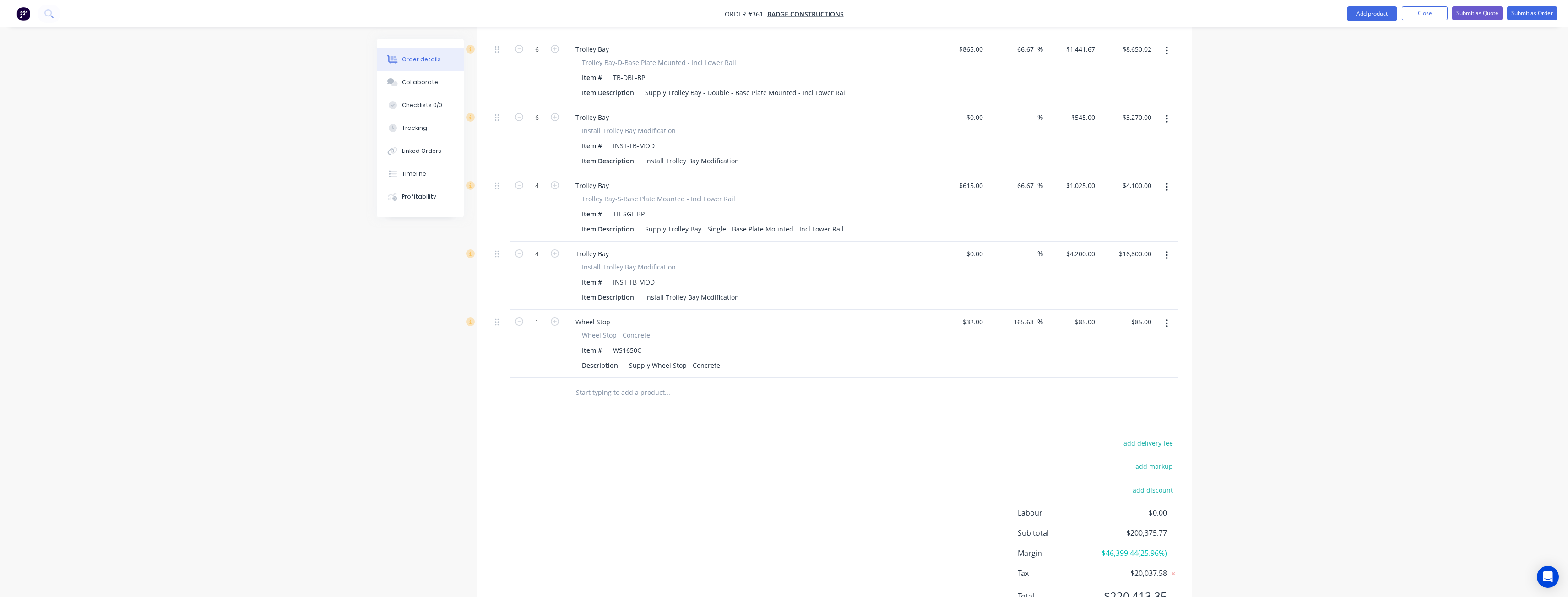
scroll to position [2495, 0]
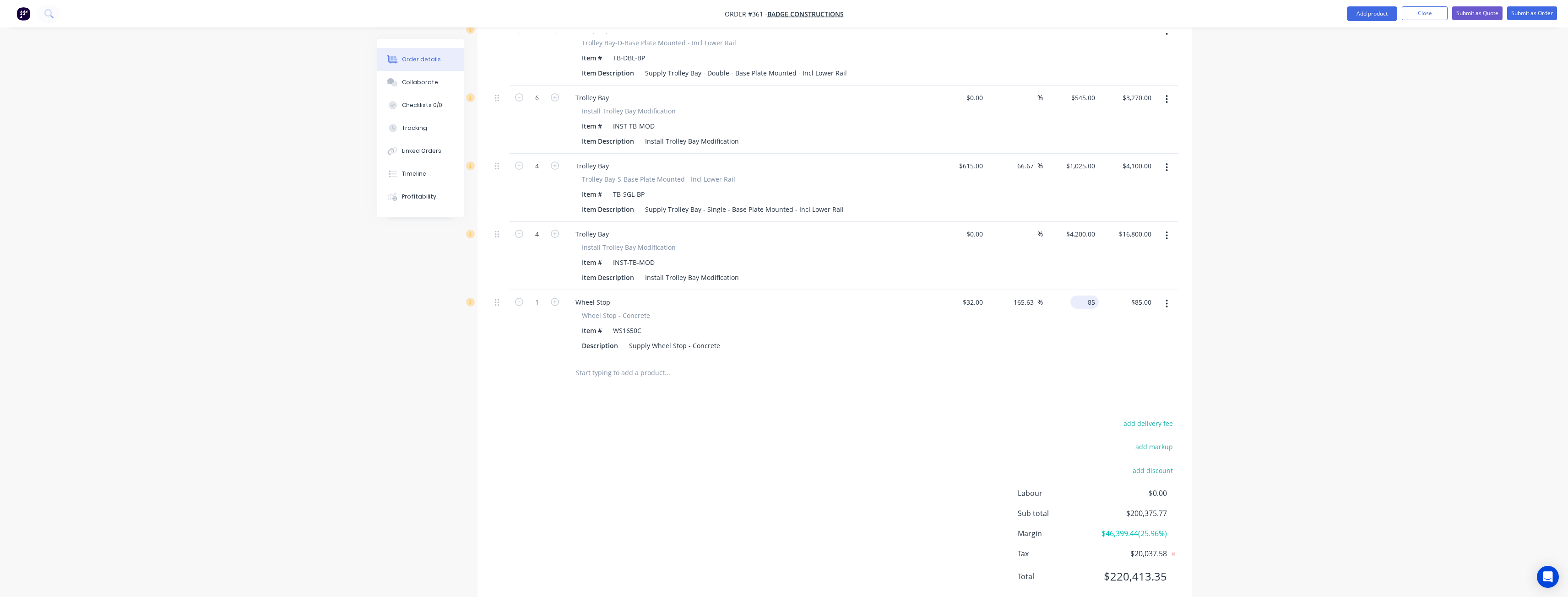
click at [1090, 295] on input "85" at bounding box center [1086, 302] width 25 height 14
type input "$85.00"
click at [1169, 295] on button "button" at bounding box center [1167, 304] width 22 height 16
click at [1104, 376] on div "Delete" at bounding box center [1134, 382] width 70 height 14
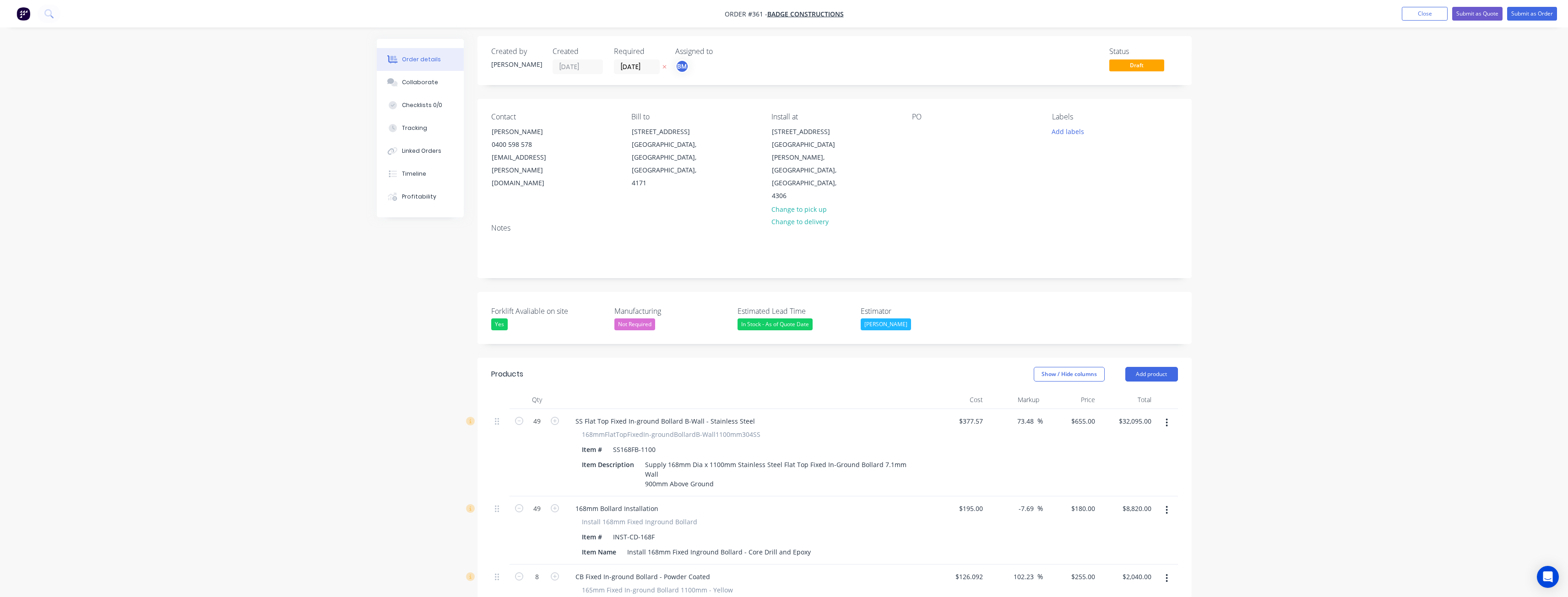
scroll to position [0, 0]
click at [1136, 369] on button "Add product" at bounding box center [1152, 377] width 53 height 15
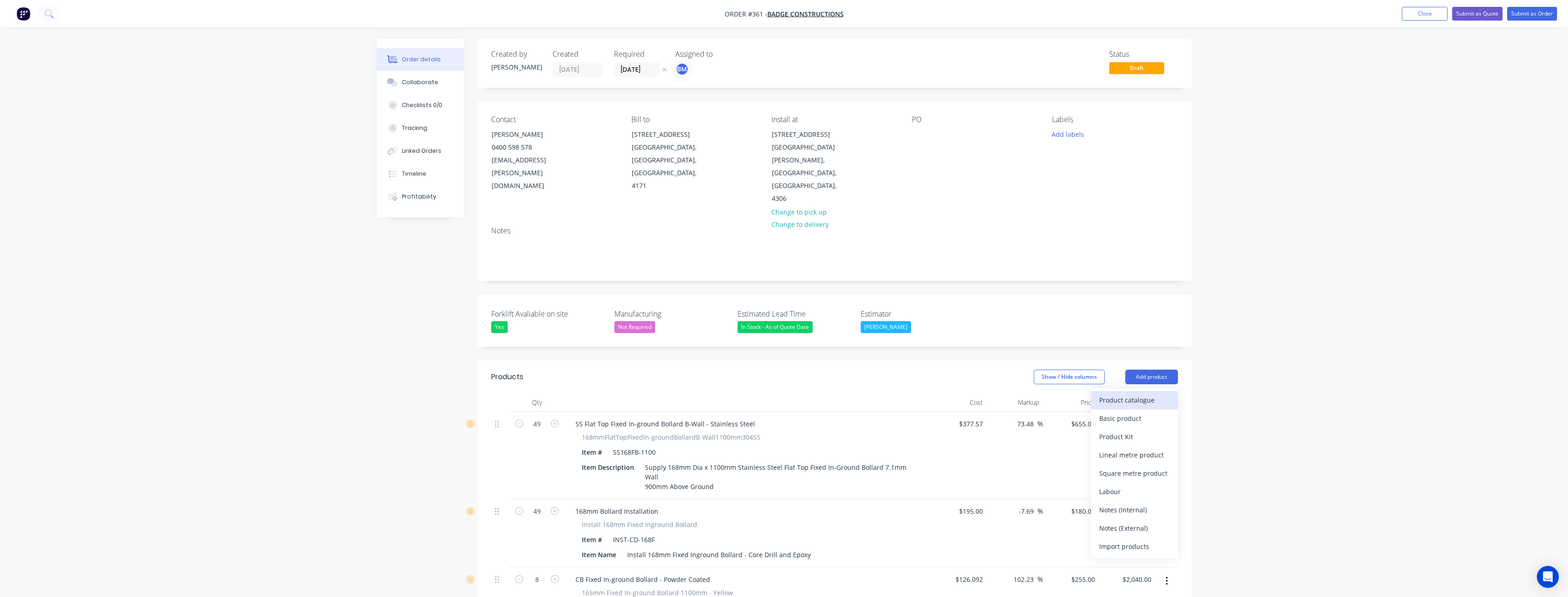
click at [1127, 393] on div "Product catalogue" at bounding box center [1134, 400] width 70 height 14
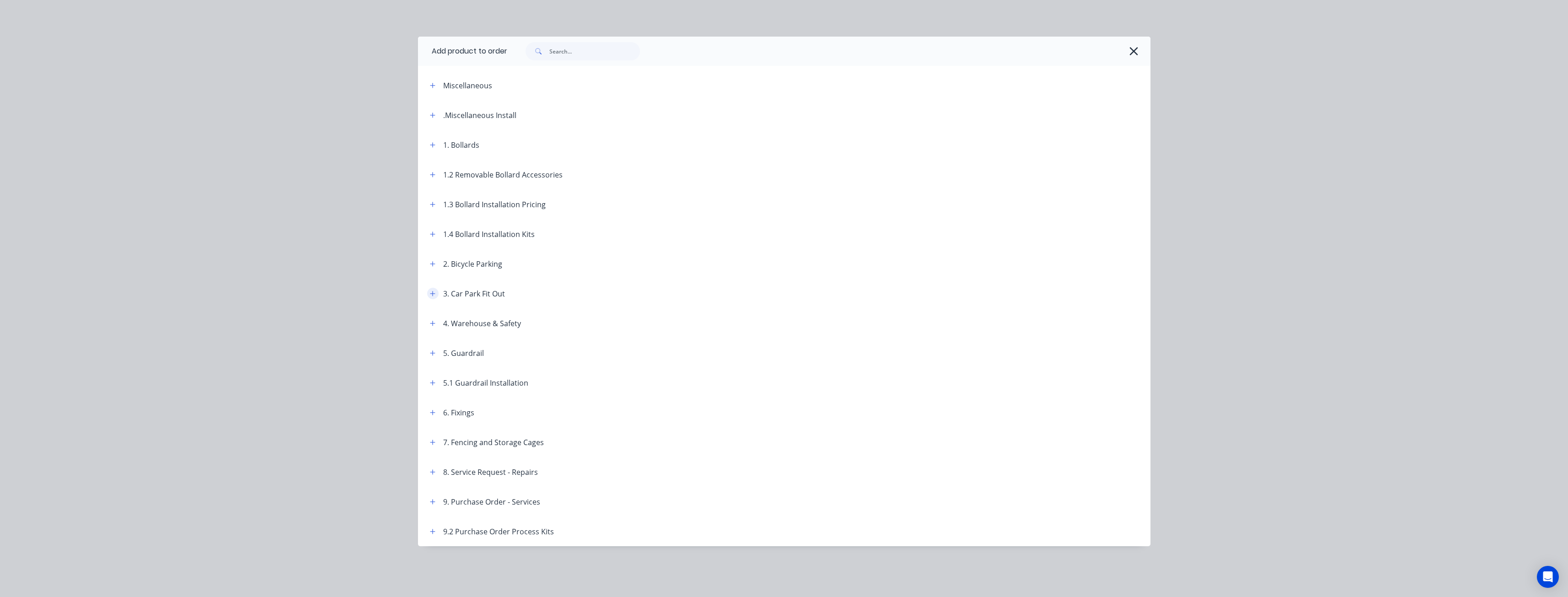
click at [430, 292] on icon "button" at bounding box center [433, 293] width 5 height 6
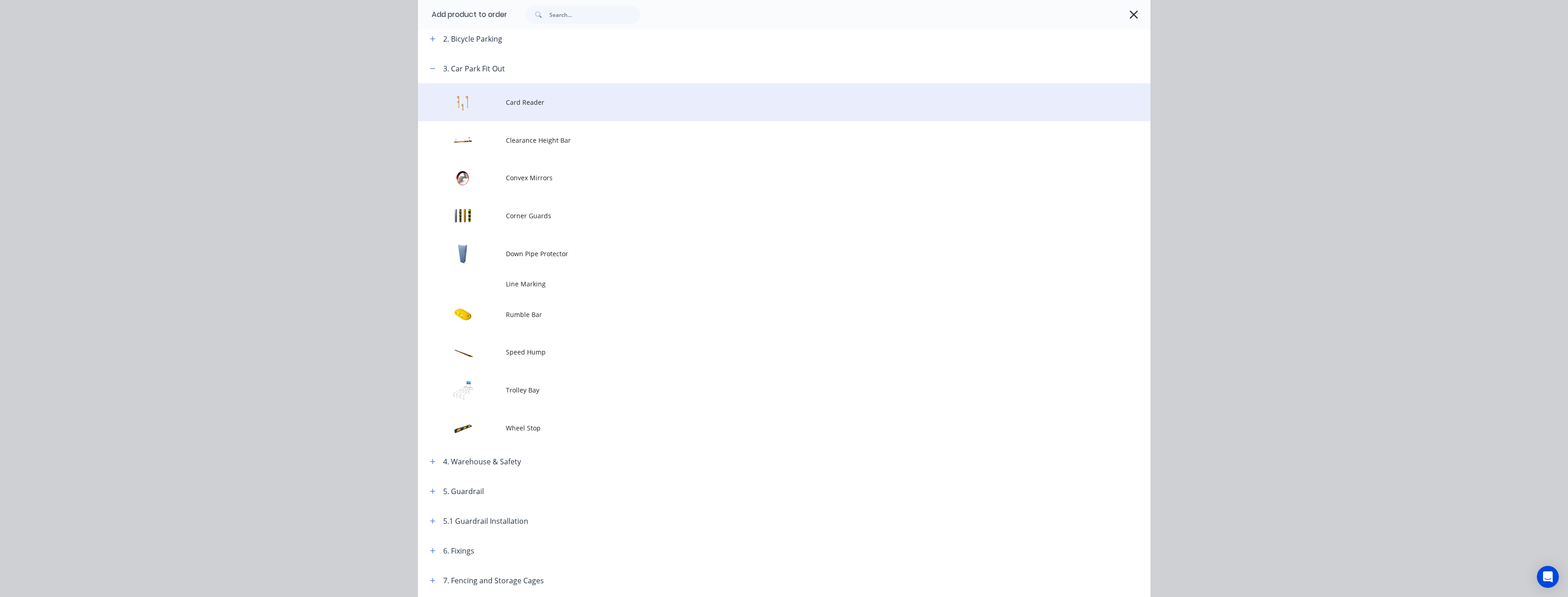
scroll to position [274, 0]
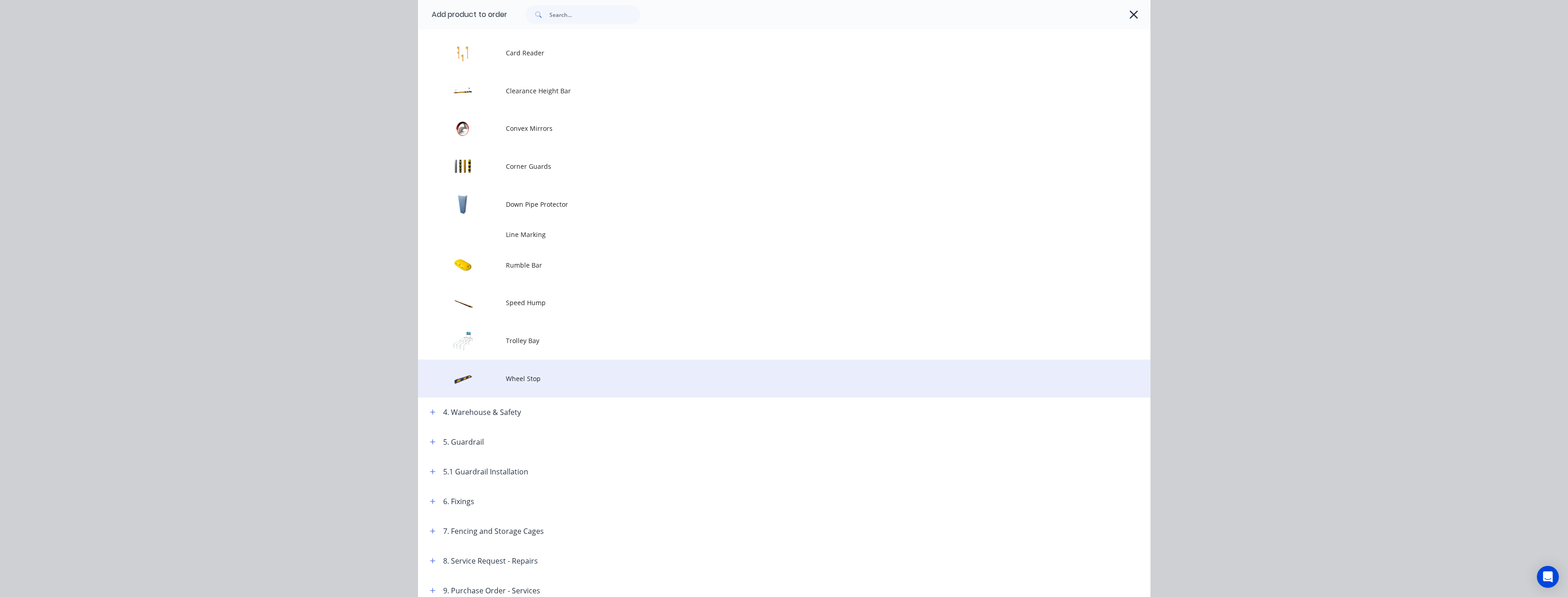
click at [521, 378] on span "Wheel Stop" at bounding box center [764, 378] width 516 height 10
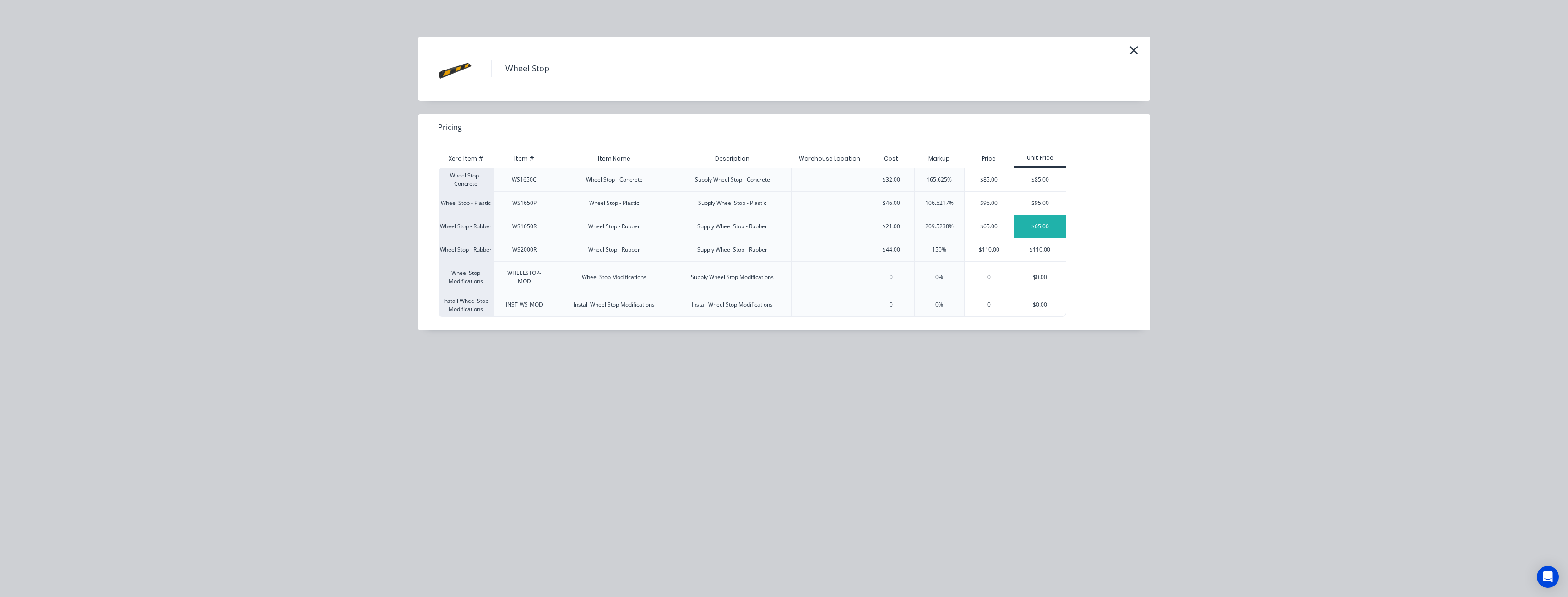
click at [1044, 221] on div "$65.00" at bounding box center [1040, 226] width 52 height 23
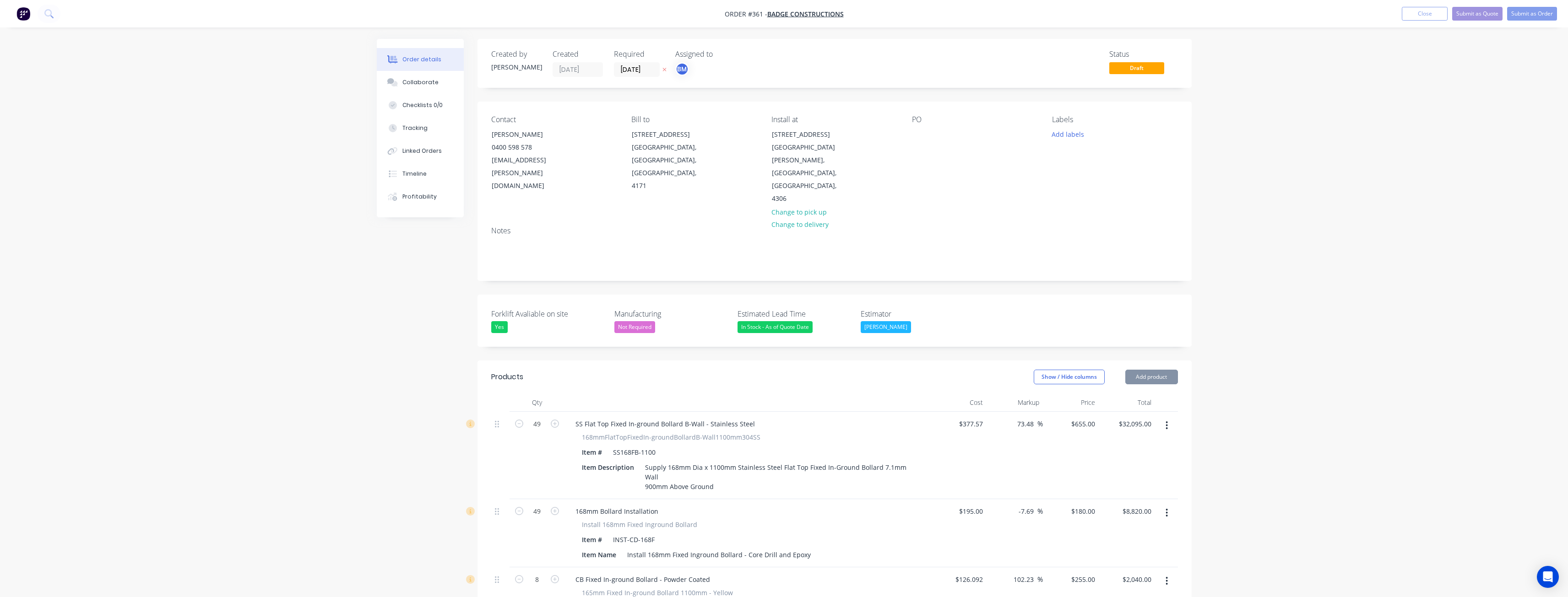
type input "$21.00"
type input "209.52"
type input "$65.00"
click at [1152, 369] on button "Add product" at bounding box center [1152, 377] width 53 height 15
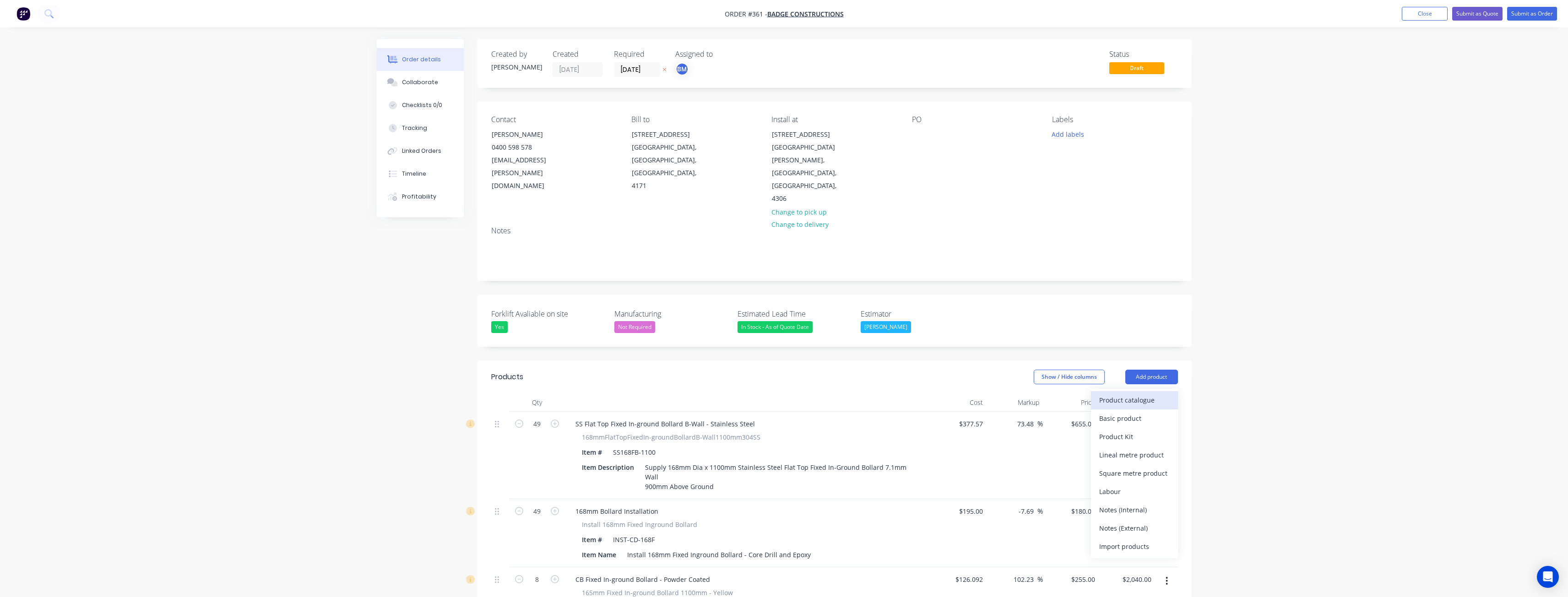
click at [1134, 393] on div "Product catalogue" at bounding box center [1134, 400] width 70 height 14
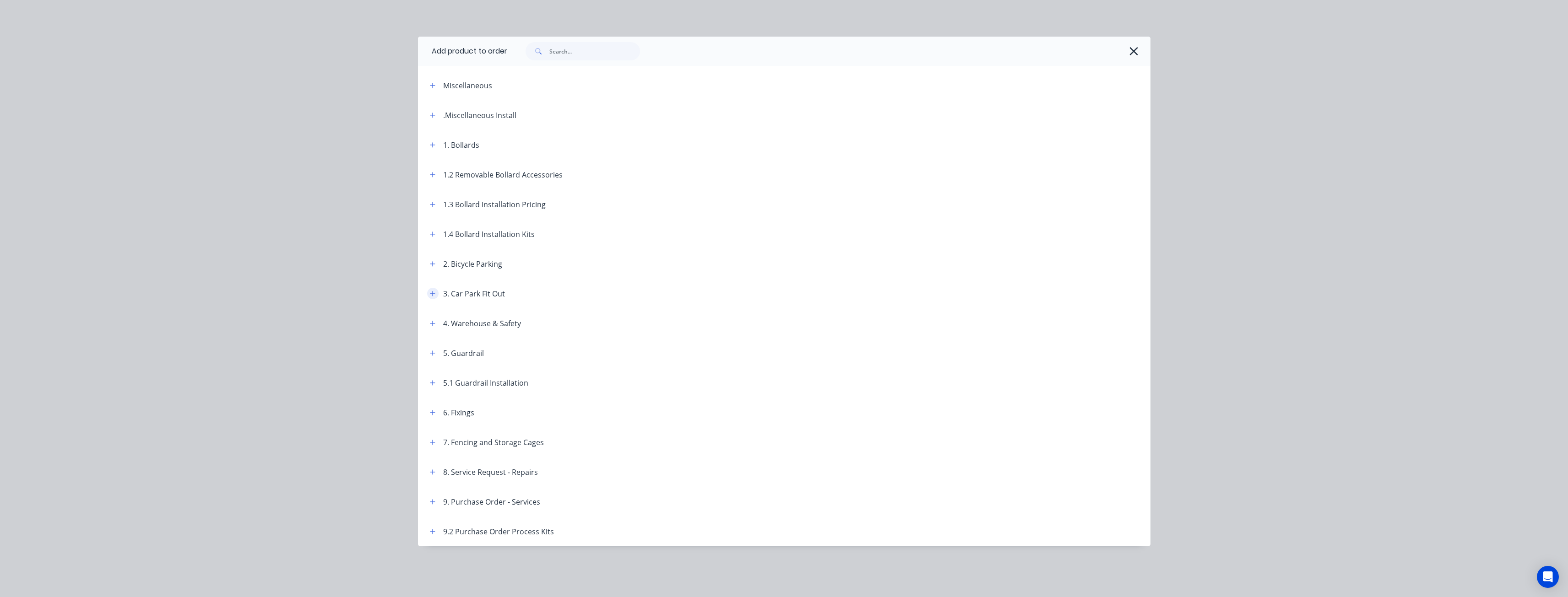
click at [435, 293] on icon "button" at bounding box center [433, 293] width 5 height 6
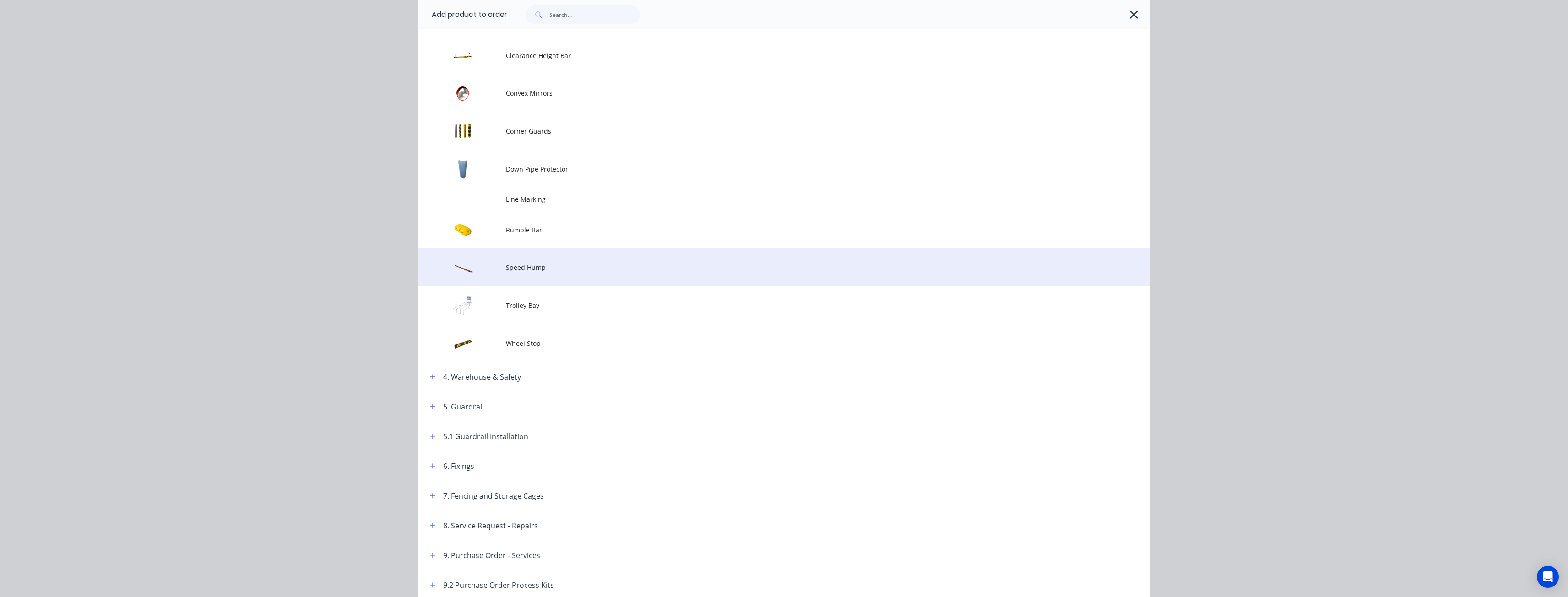
scroll to position [320, 0]
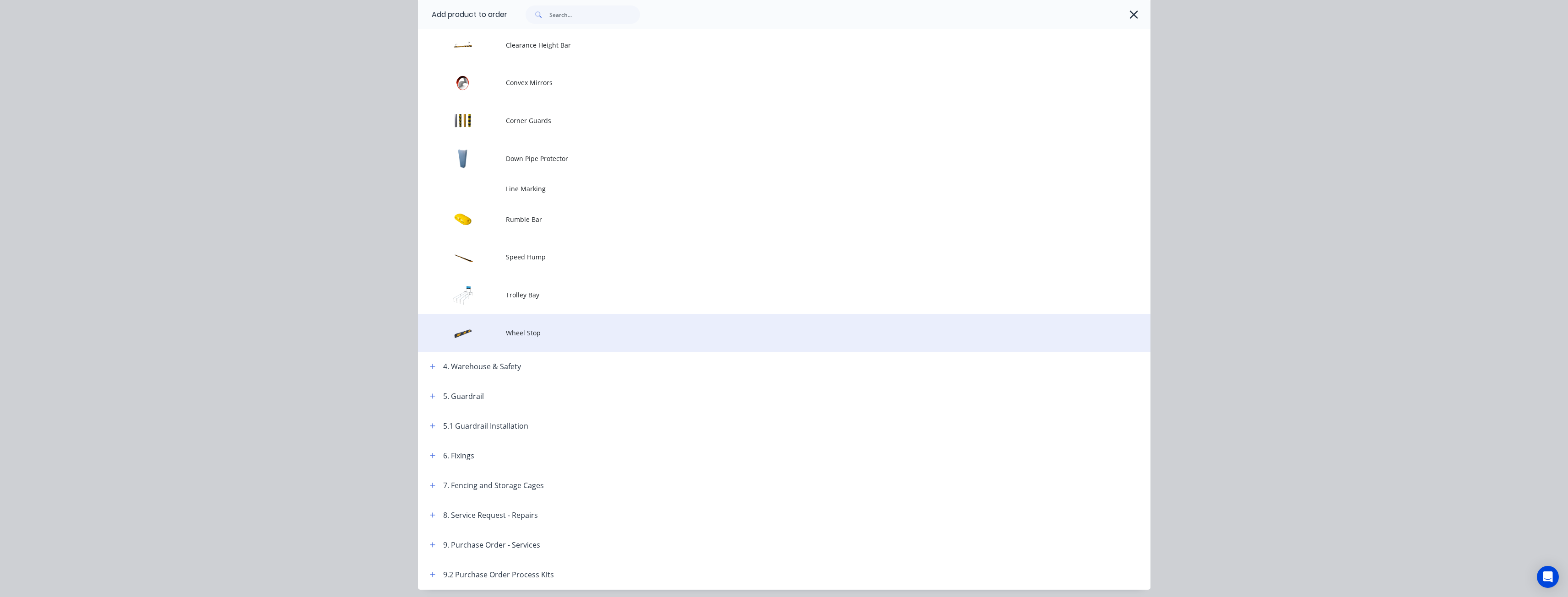
click at [517, 336] on span "Wheel Stop" at bounding box center [764, 333] width 516 height 10
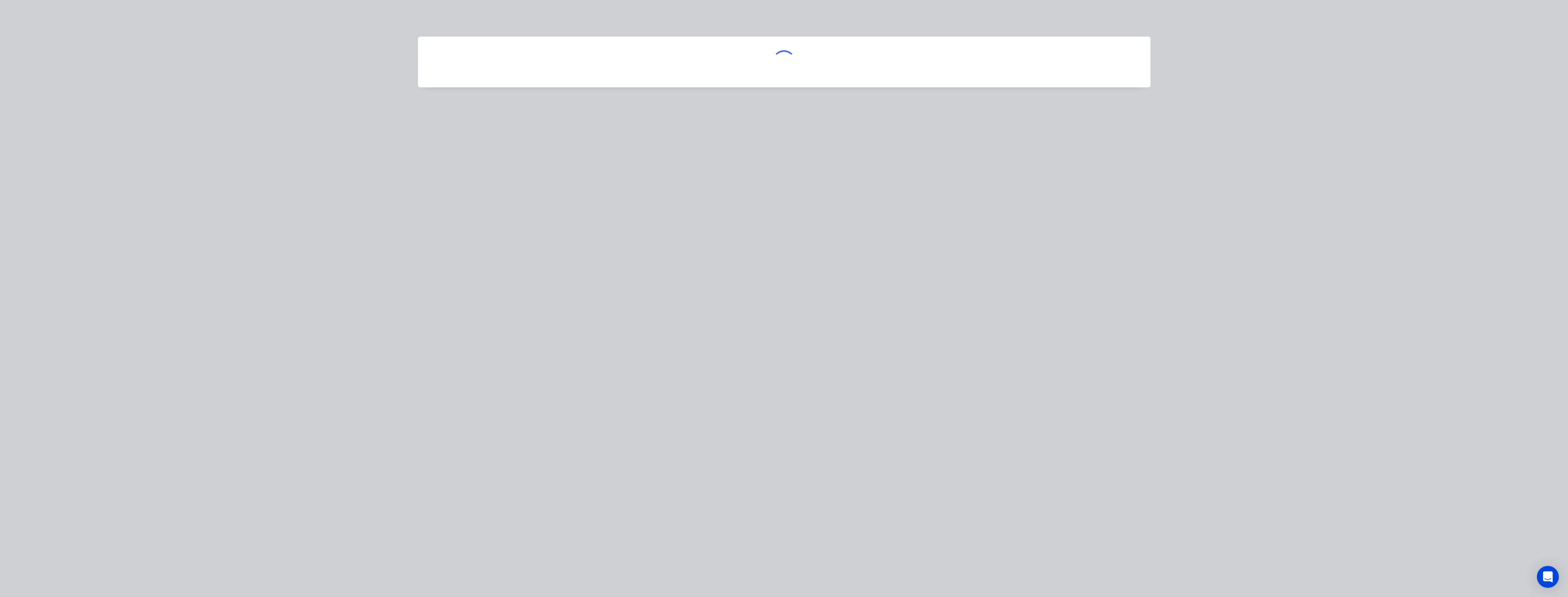
scroll to position [0, 0]
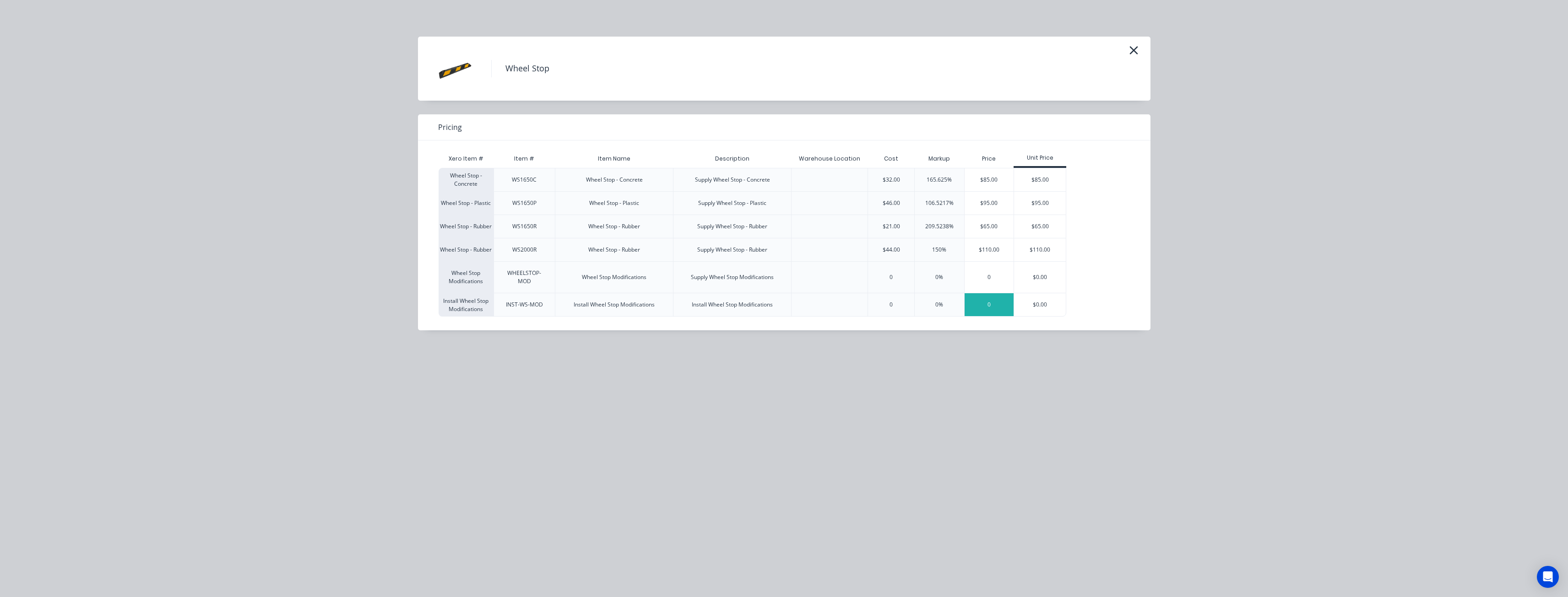
click at [986, 303] on div "0" at bounding box center [990, 304] width 49 height 23
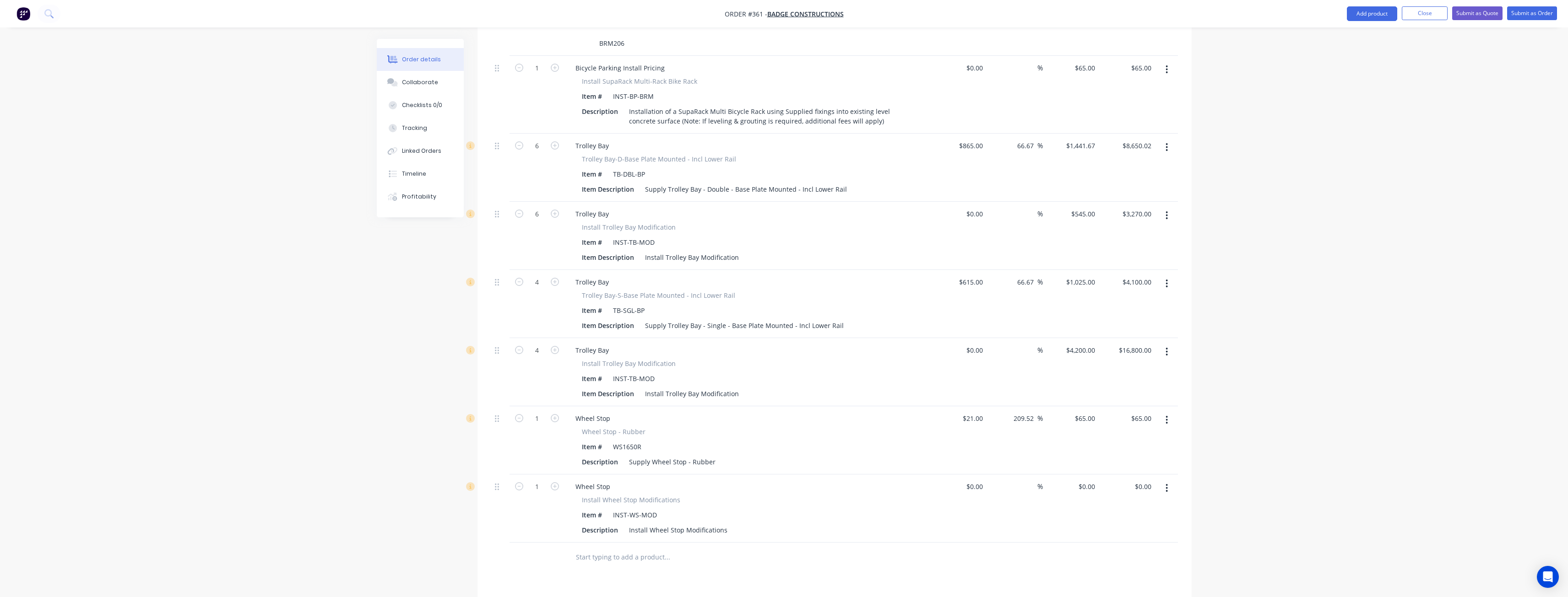
scroll to position [2517, 0]
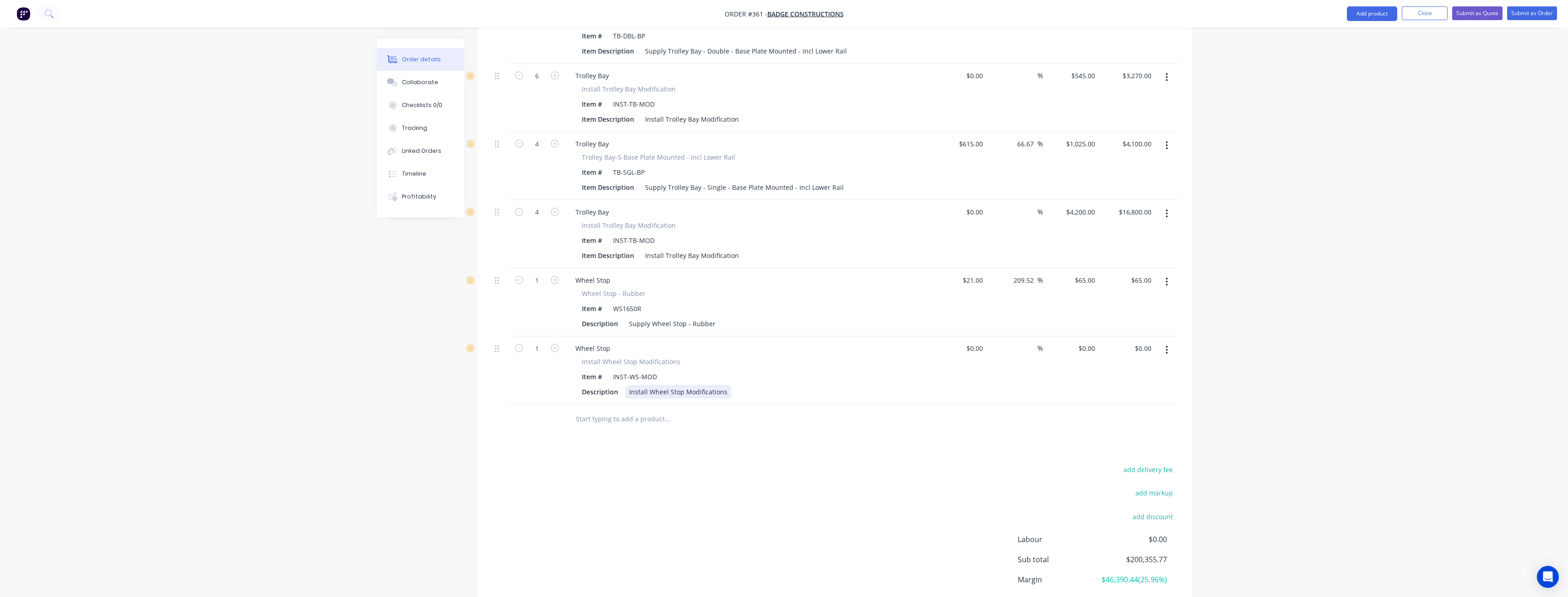
click at [725, 385] on div "Install Wheel Stop Modifications" at bounding box center [679, 391] width 106 height 14
click at [542, 273] on input "1" at bounding box center [537, 280] width 24 height 14
type input "68"
type input "$4,420.00"
click at [539, 342] on input "1" at bounding box center [537, 348] width 24 height 14
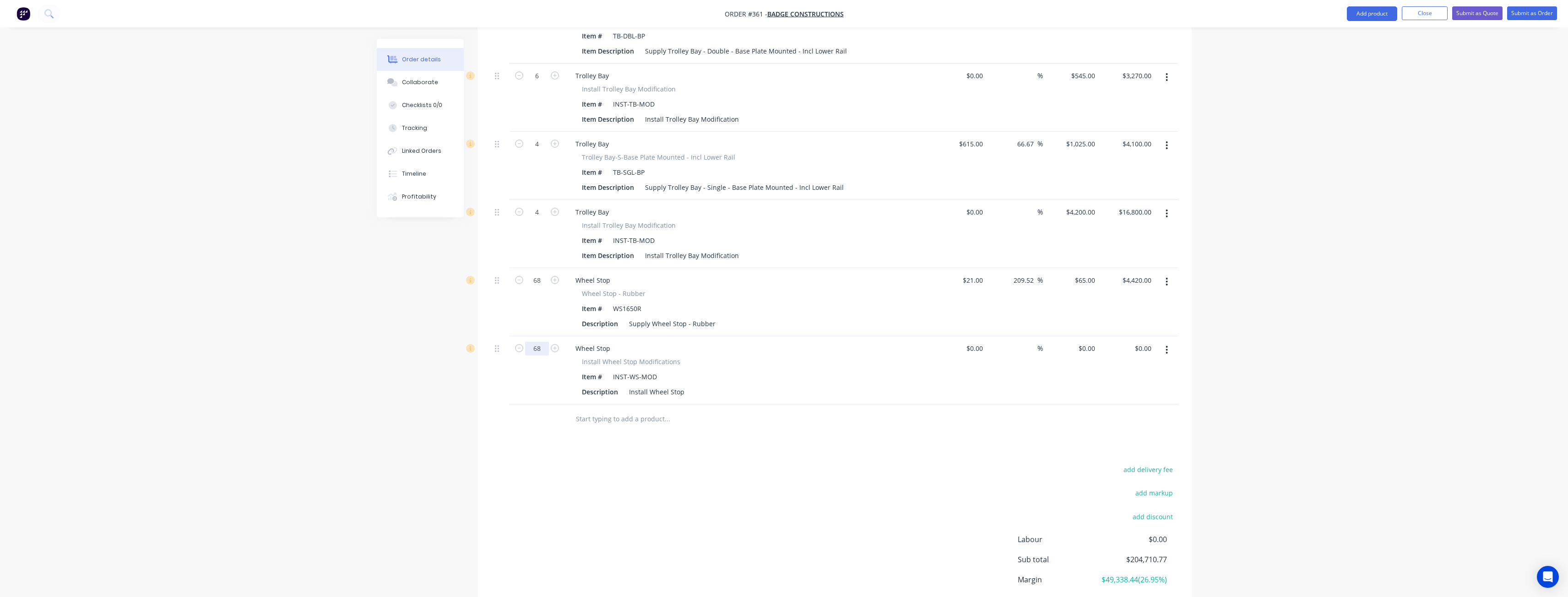
type input "68"
click at [618, 464] on div "add delivery fee add markup add discount Labour $0.00 Sub total $204,710.77 Mar…" at bounding box center [834, 551] width 687 height 176
click at [1094, 342] on input "0" at bounding box center [1094, 348] width 11 height 14
type input "$30.00"
type input "$2,040.00"
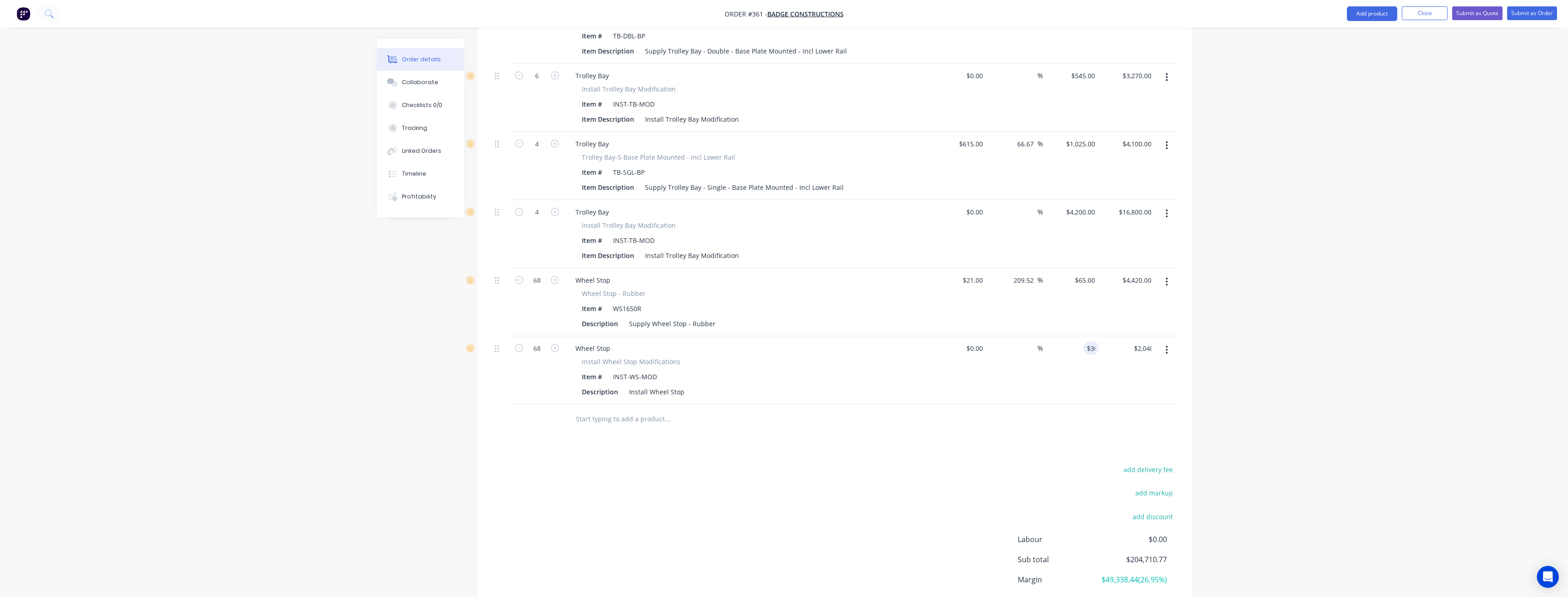
click at [695, 464] on div "add delivery fee add markup add discount Labour $0.00 Sub total $204,710.77 Mar…" at bounding box center [834, 551] width 687 height 176
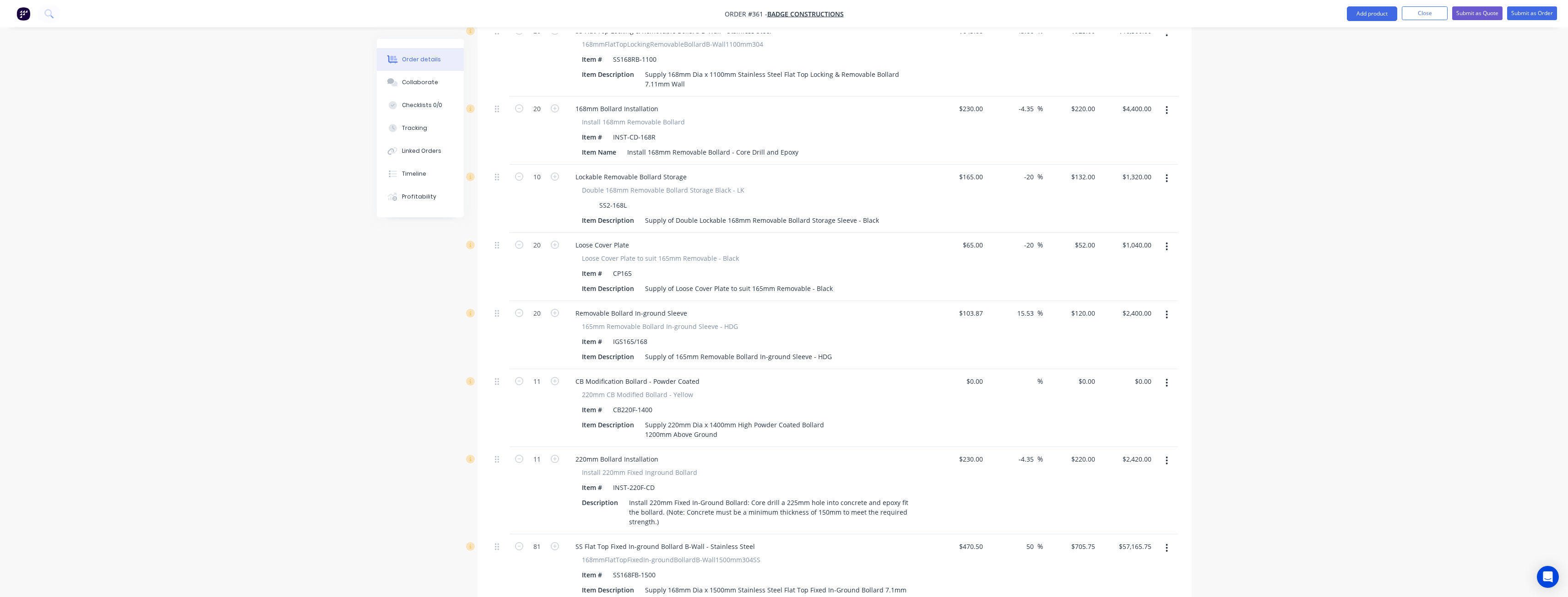
scroll to position [1373, 0]
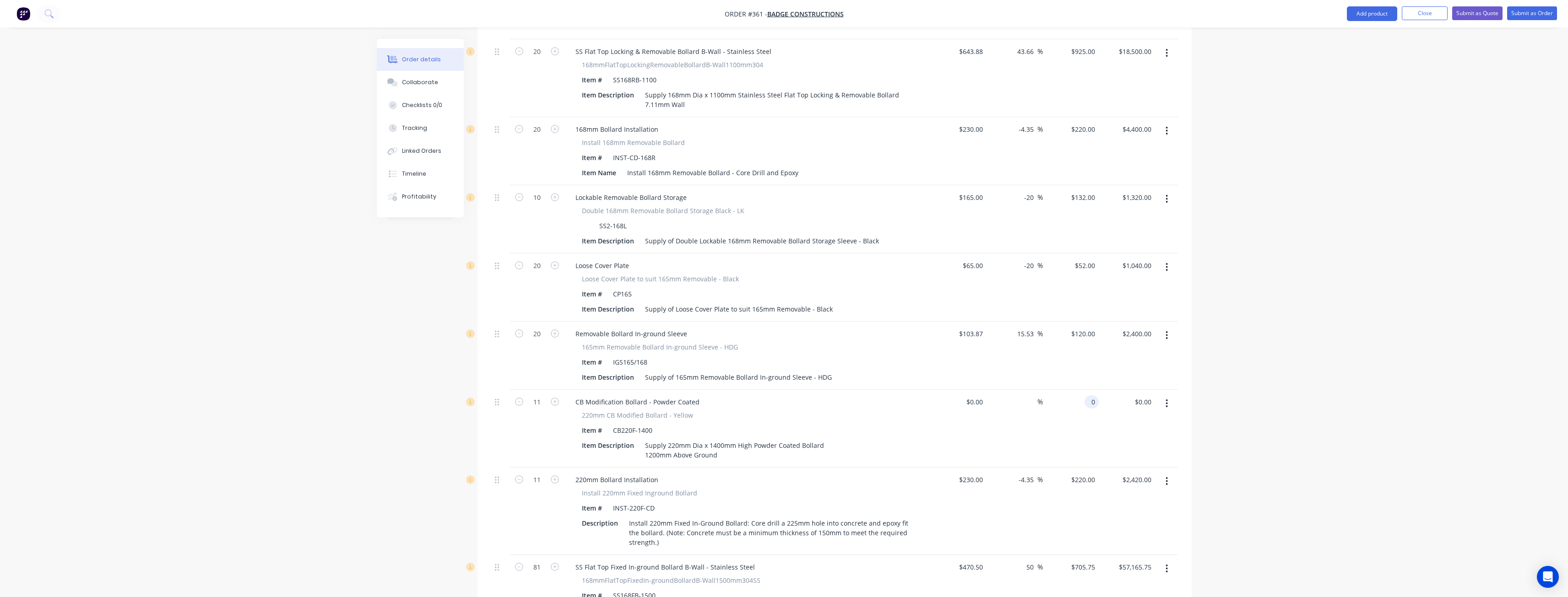
click at [1088, 395] on div "0 0" at bounding box center [1092, 401] width 15 height 14
type input "$555.00"
type input "$6,105.00"
click at [234, 473] on div "Order details Collaborate Checklists 0/0 Tracking Linked Orders Timeline Profit…" at bounding box center [784, 219] width 1568 height 3184
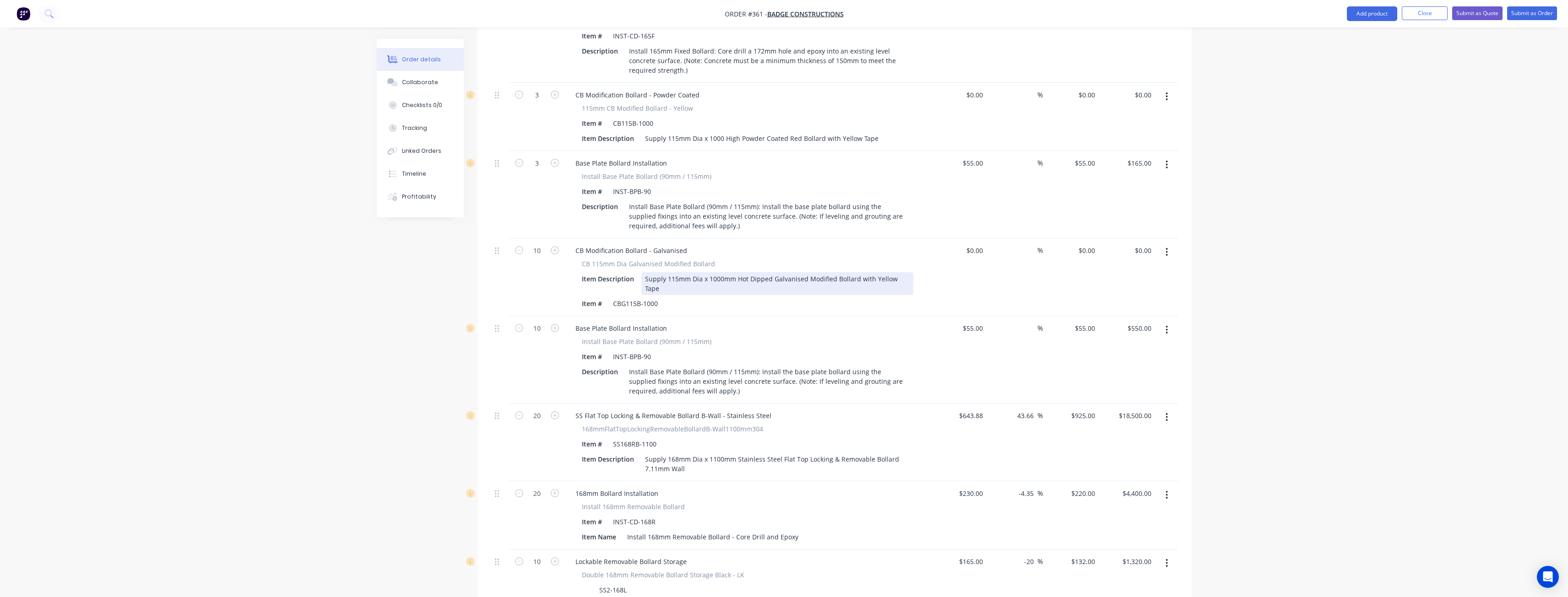
scroll to position [1007, 0]
click at [835, 274] on div "Supply 115mm Dia x 1000mm Hot Dipped Galvanised Modified Bollard with Yellow Ta…" at bounding box center [777, 285] width 272 height 23
click at [338, 299] on div "Order details Collaborate Checklists 0/0 Tracking Linked Orders Timeline Profit…" at bounding box center [784, 580] width 1568 height 3174
click at [1094, 246] on input "0" at bounding box center [1094, 252] width 11 height 14
type input "$175.00"
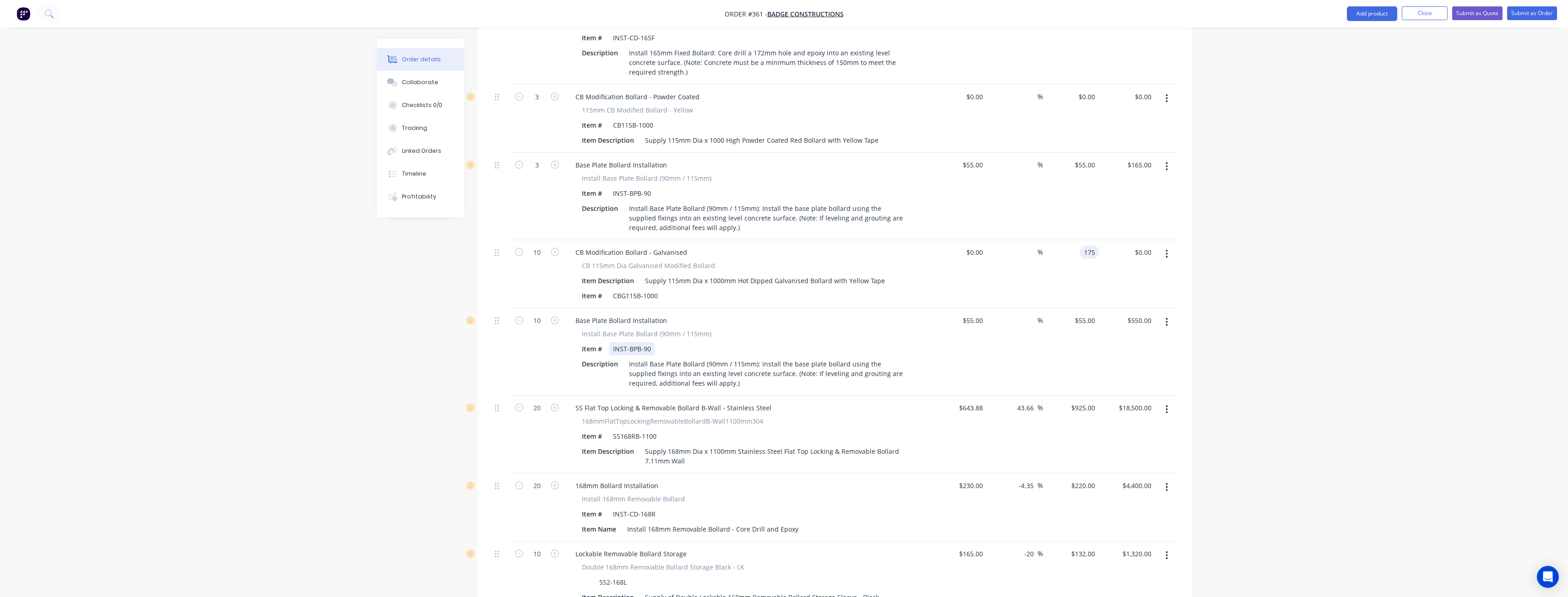
type input "$1,750.00"
click at [886, 342] on div "Item # INST-BPB-90" at bounding box center [746, 348] width 335 height 14
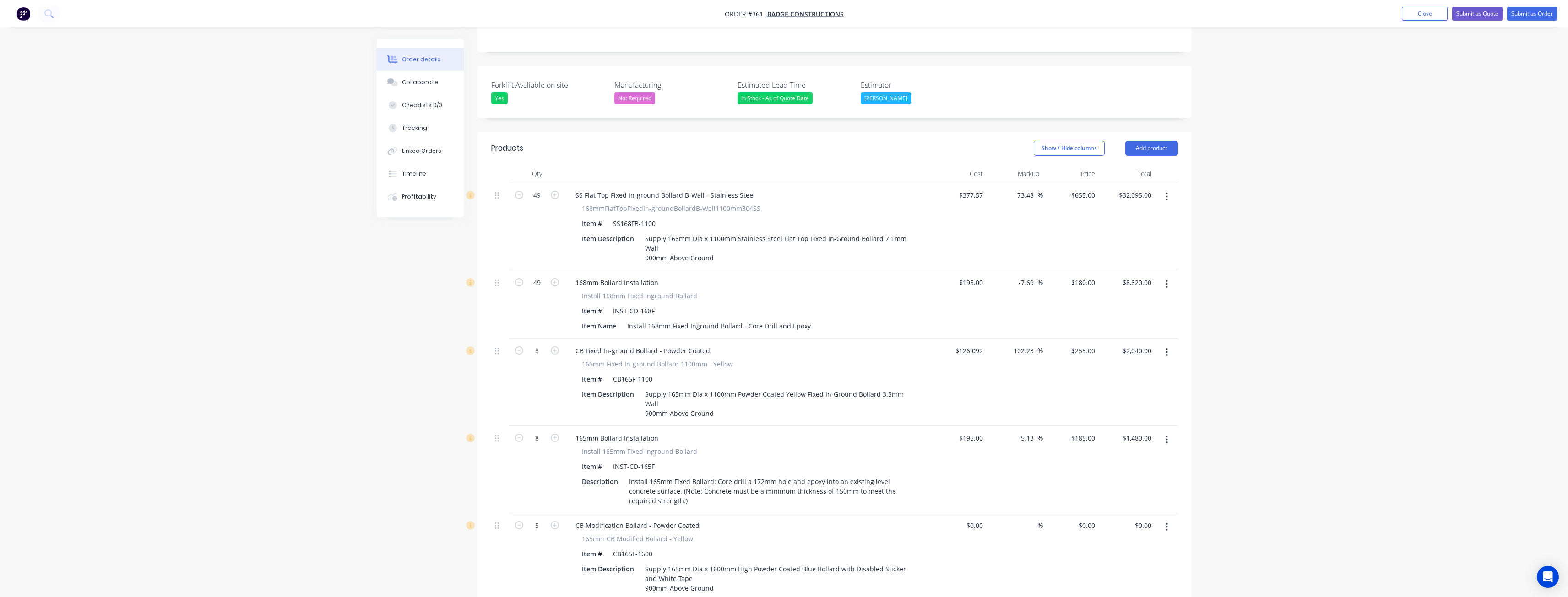
scroll to position [0, 0]
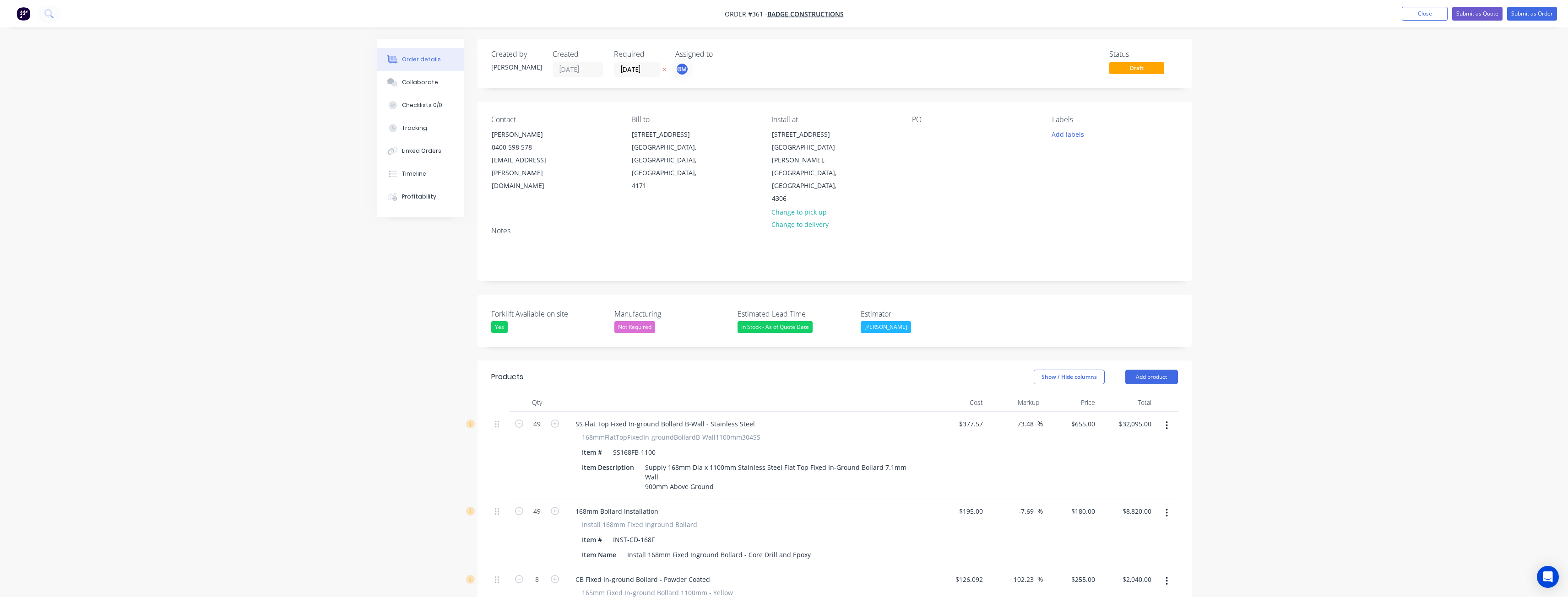
click at [414, 75] on button "Collaborate" at bounding box center [420, 82] width 87 height 23
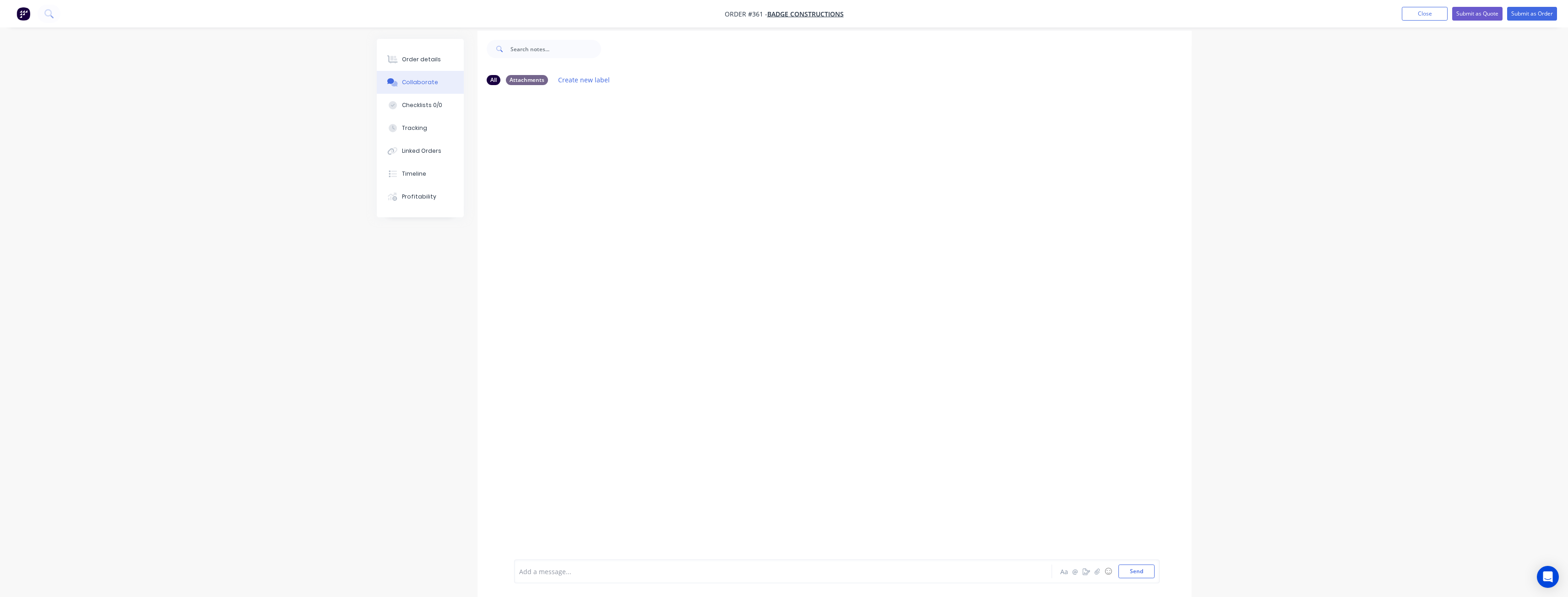
scroll to position [14, 0]
click at [559, 569] on div at bounding box center [757, 571] width 476 height 10
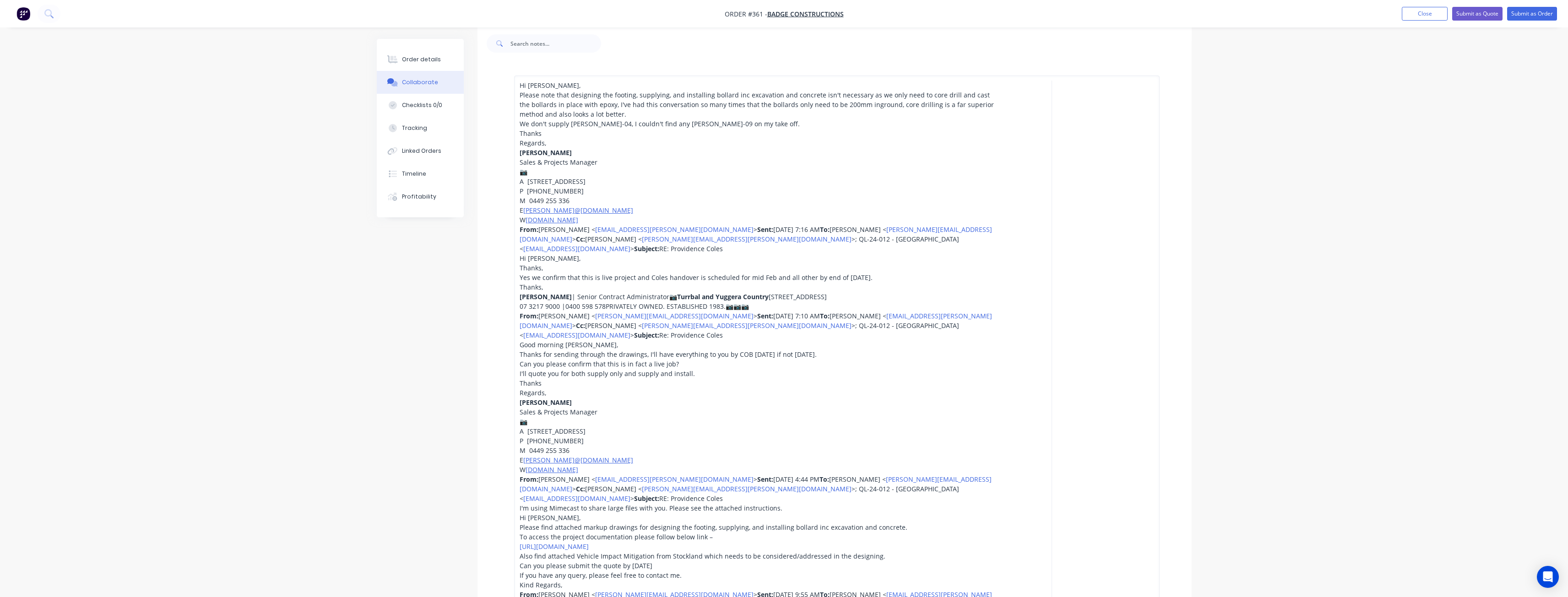
scroll to position [252, 0]
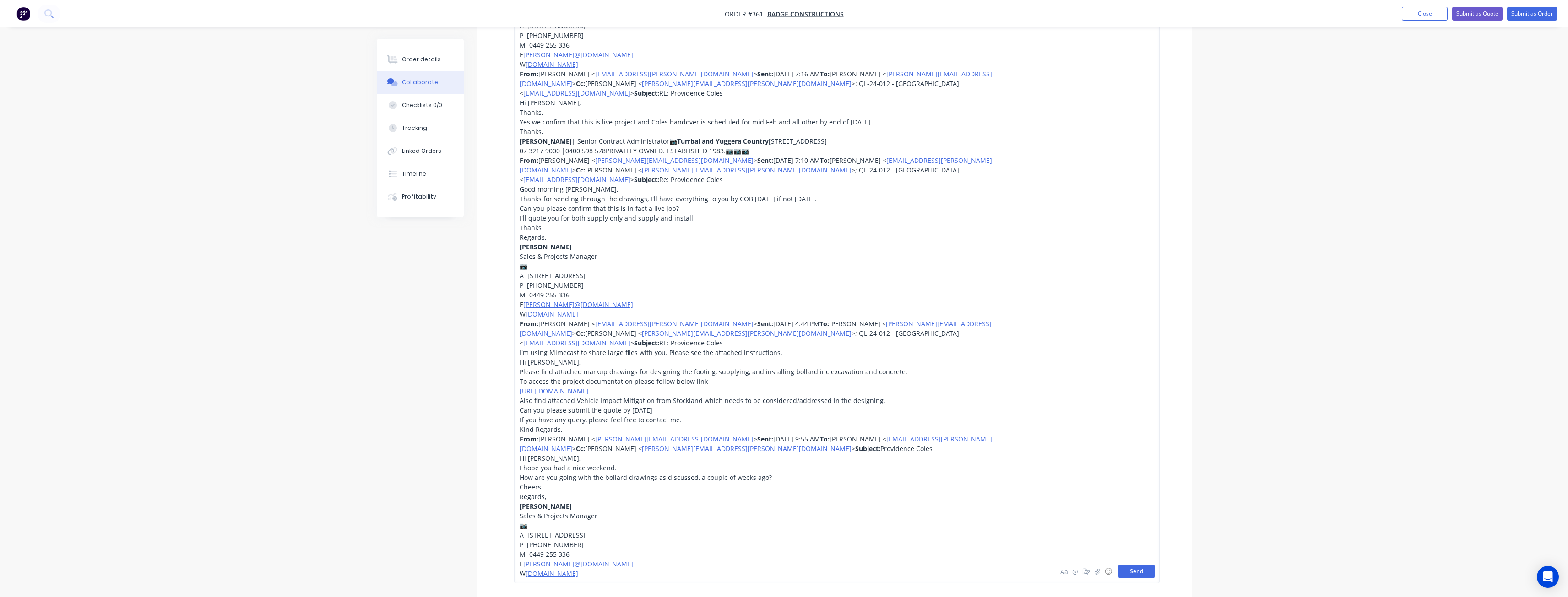
click at [1129, 571] on button "Send" at bounding box center [1137, 571] width 37 height 14
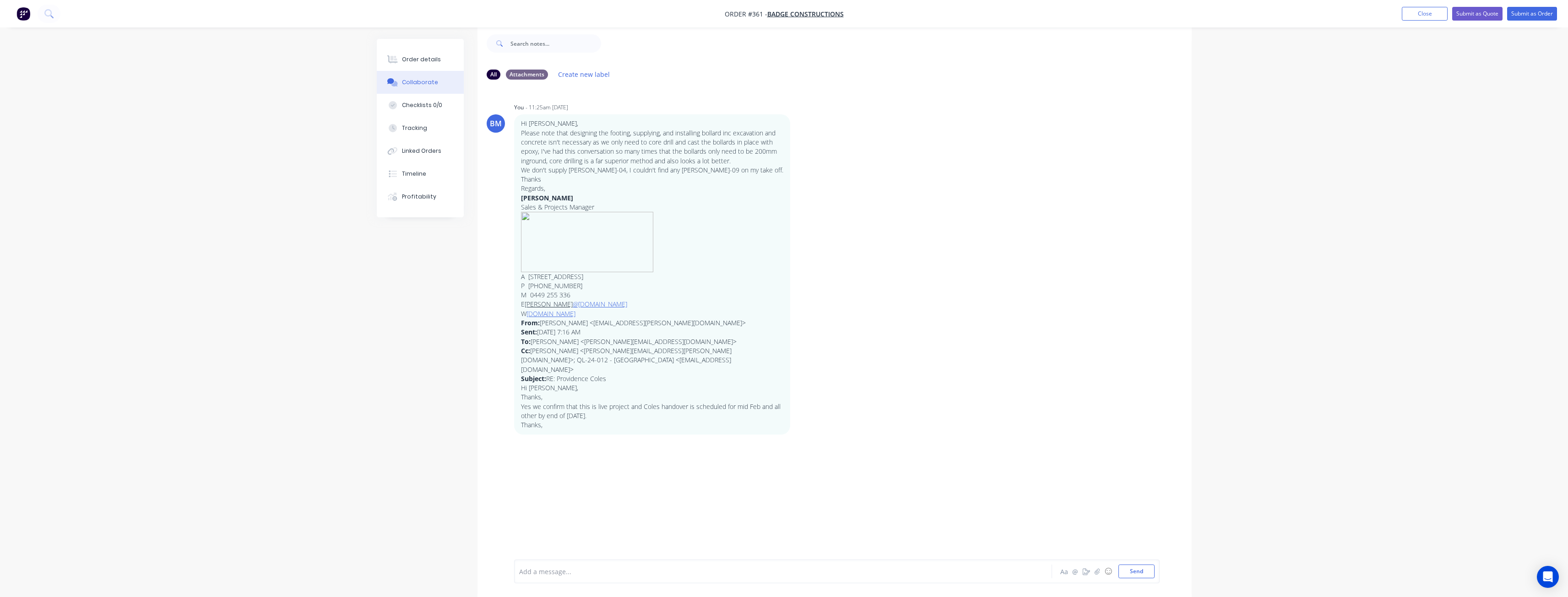
click at [299, 384] on div "Order details Collaborate Checklists 0/0 Tracking Linked Orders Timeline Profit…" at bounding box center [784, 292] width 1568 height 611
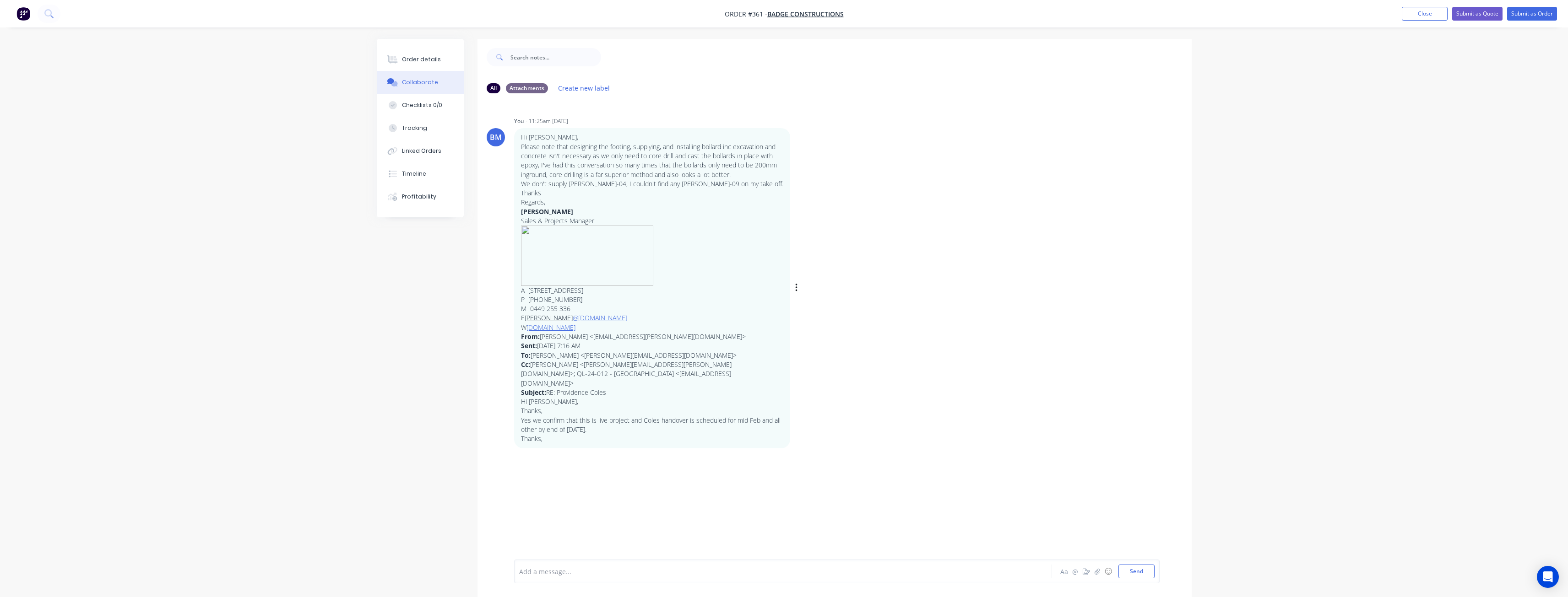
click at [699, 314] on p "E budd @supamaxx.com.au" at bounding box center [652, 318] width 263 height 9
click at [798, 283] on icon "button" at bounding box center [796, 288] width 3 height 11
click at [812, 312] on button "Delete" at bounding box center [829, 319] width 58 height 16
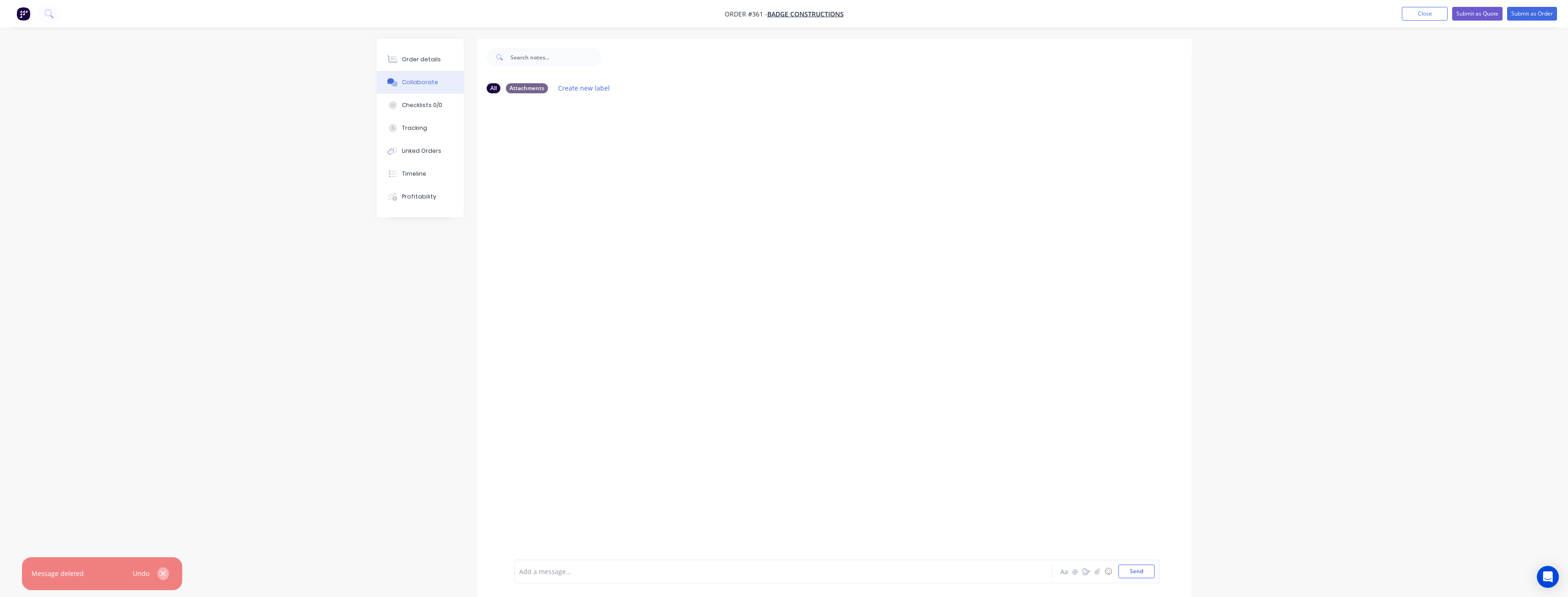
click at [165, 574] on icon "button" at bounding box center [163, 573] width 6 height 8
click at [553, 572] on div at bounding box center [757, 571] width 476 height 10
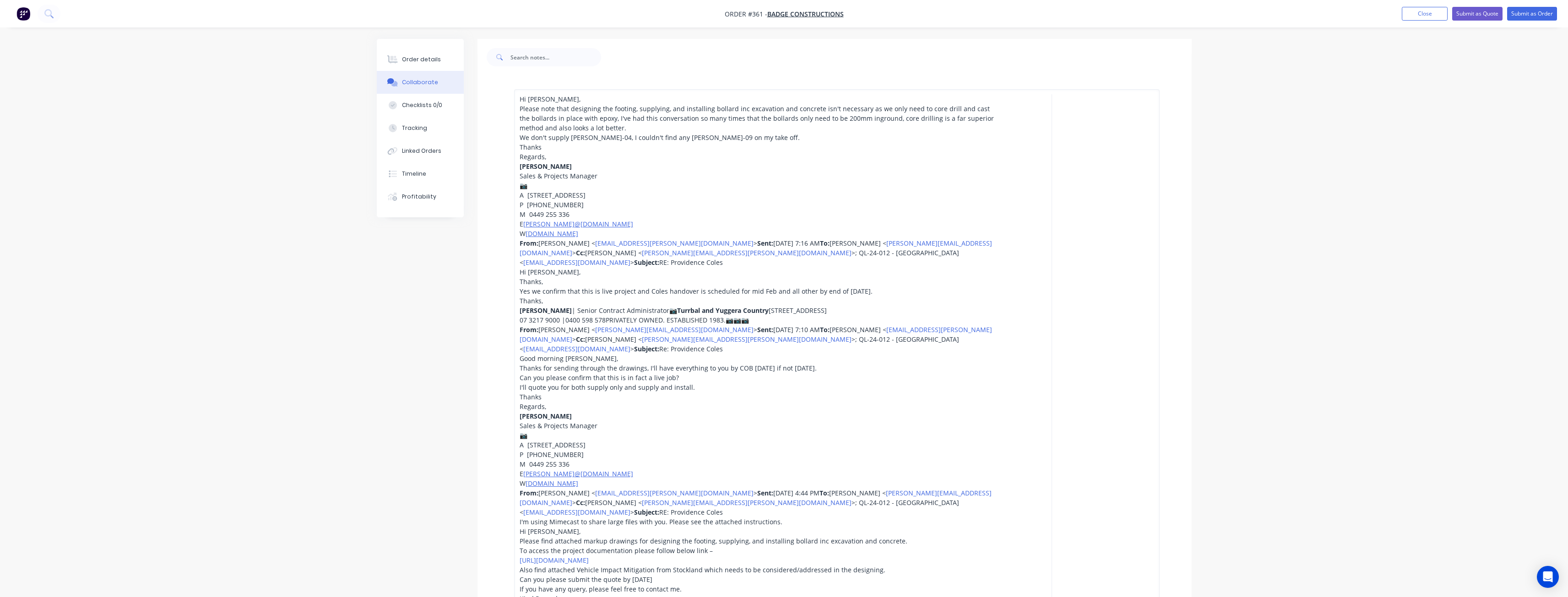
scroll to position [241, 0]
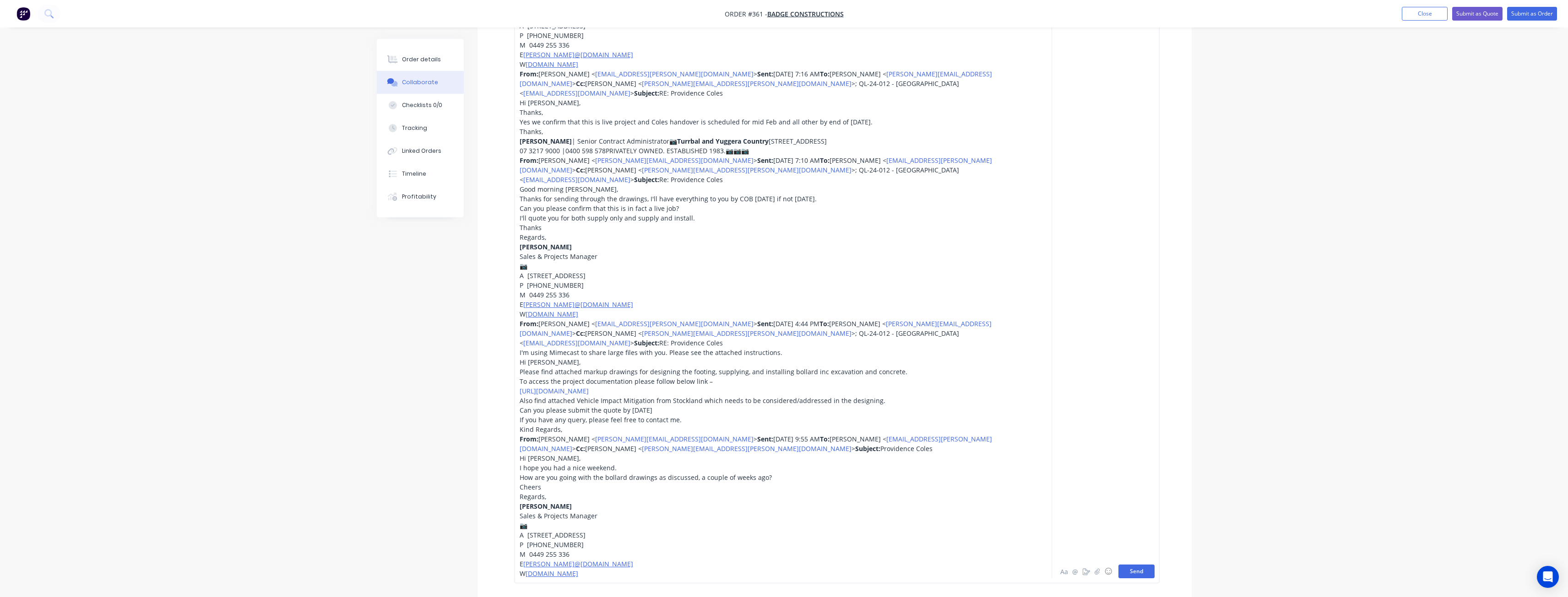
click at [1138, 579] on button "Send" at bounding box center [1137, 571] width 37 height 14
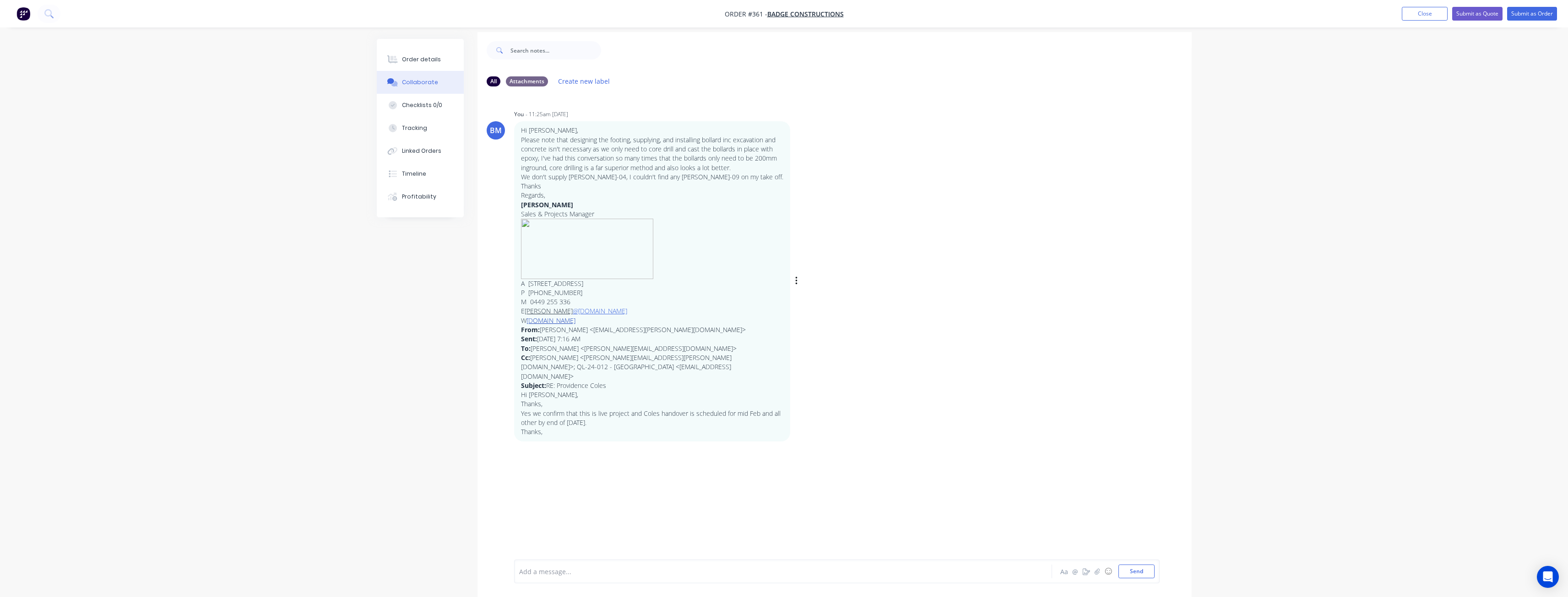
scroll to position [0, 0]
click at [686, 284] on p at bounding box center [652, 256] width 263 height 60
click at [306, 256] on div "Order details Collaborate Checklists 0/0 Tracking Linked Orders Timeline Profit…" at bounding box center [784, 305] width 1568 height 611
click at [329, 238] on div "Order details Collaborate Checklists 0/0 Tracking Linked Orders Timeline Profit…" at bounding box center [784, 305] width 1568 height 611
click at [424, 54] on button "Order details" at bounding box center [420, 59] width 87 height 23
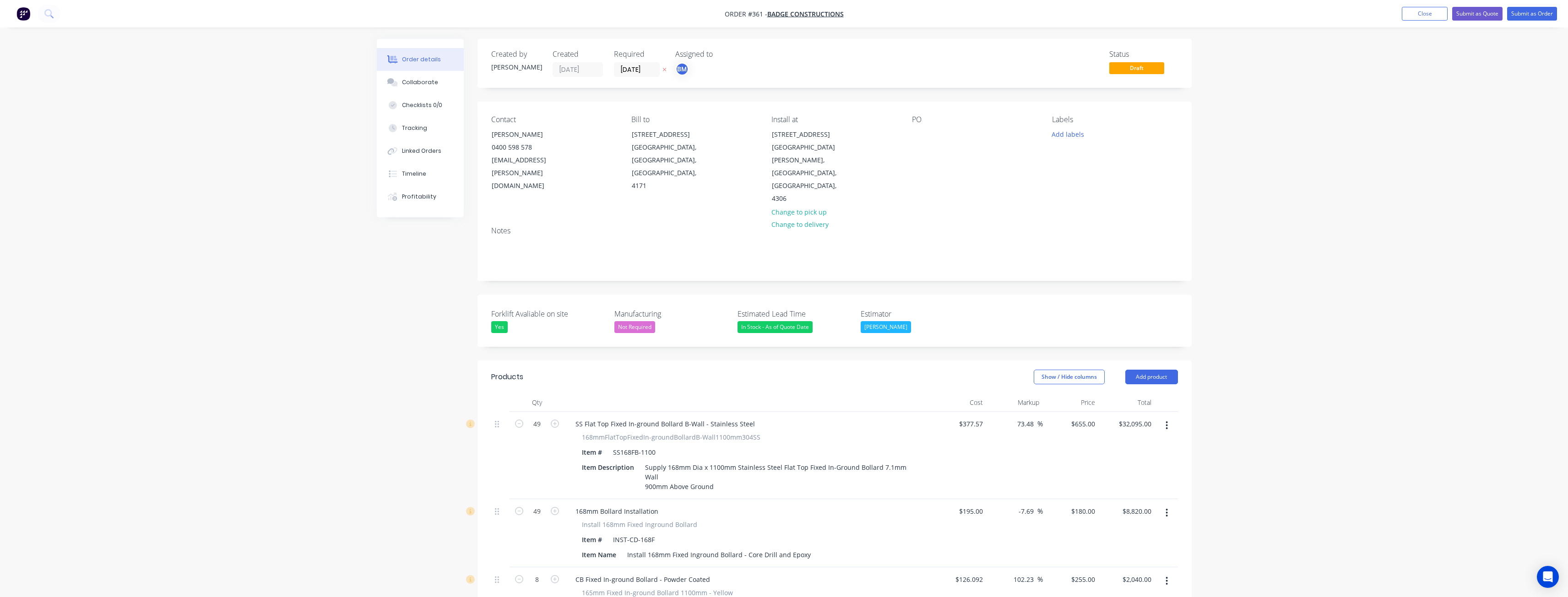
click at [1471, 11] on button "Submit as Quote" at bounding box center [1477, 14] width 50 height 14
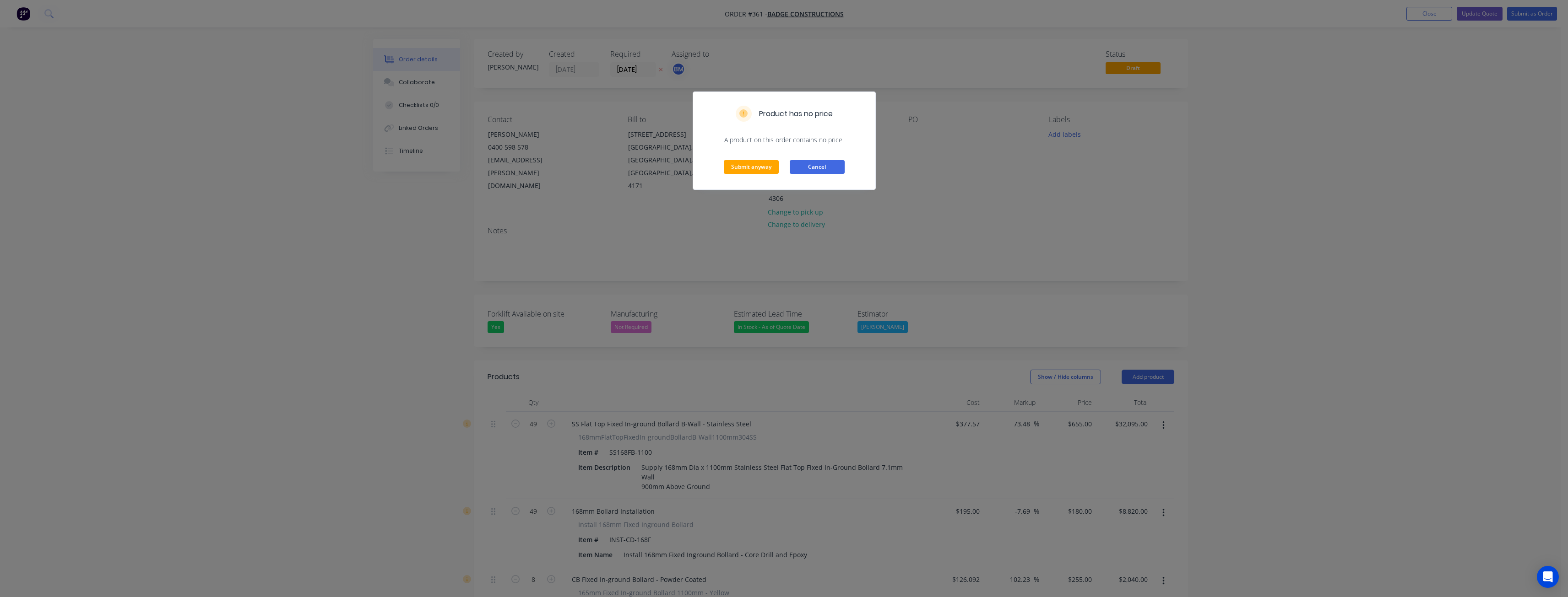
click at [803, 167] on button "Cancel" at bounding box center [817, 166] width 55 height 14
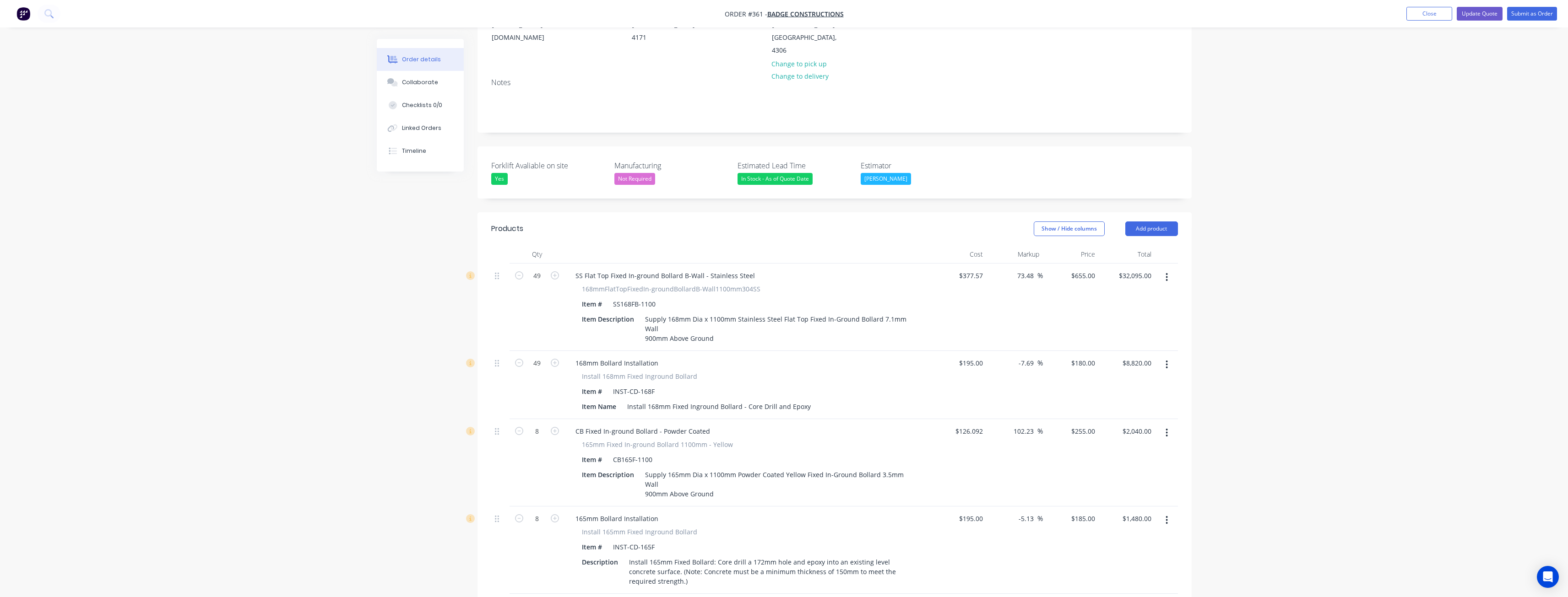
scroll to position [137, 0]
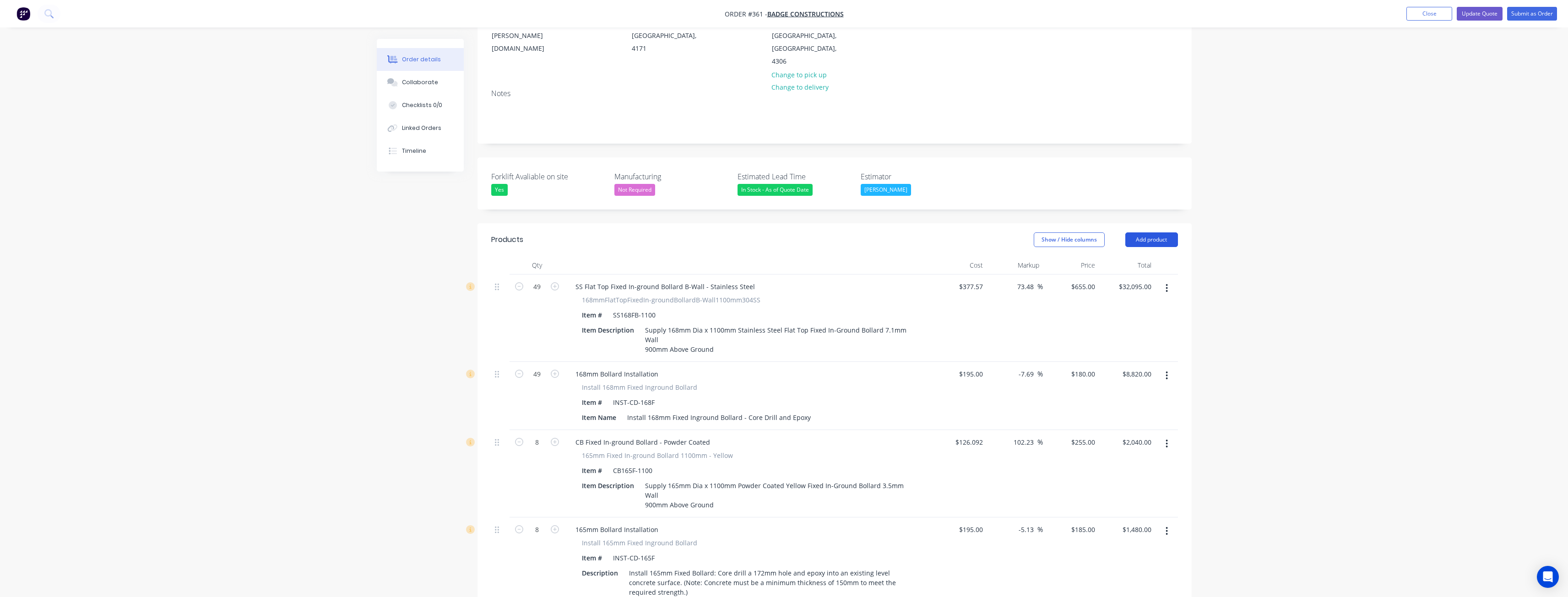
click at [1135, 232] on button "Add product" at bounding box center [1152, 240] width 53 height 15
click at [1124, 256] on div "Product catalogue" at bounding box center [1134, 262] width 70 height 14
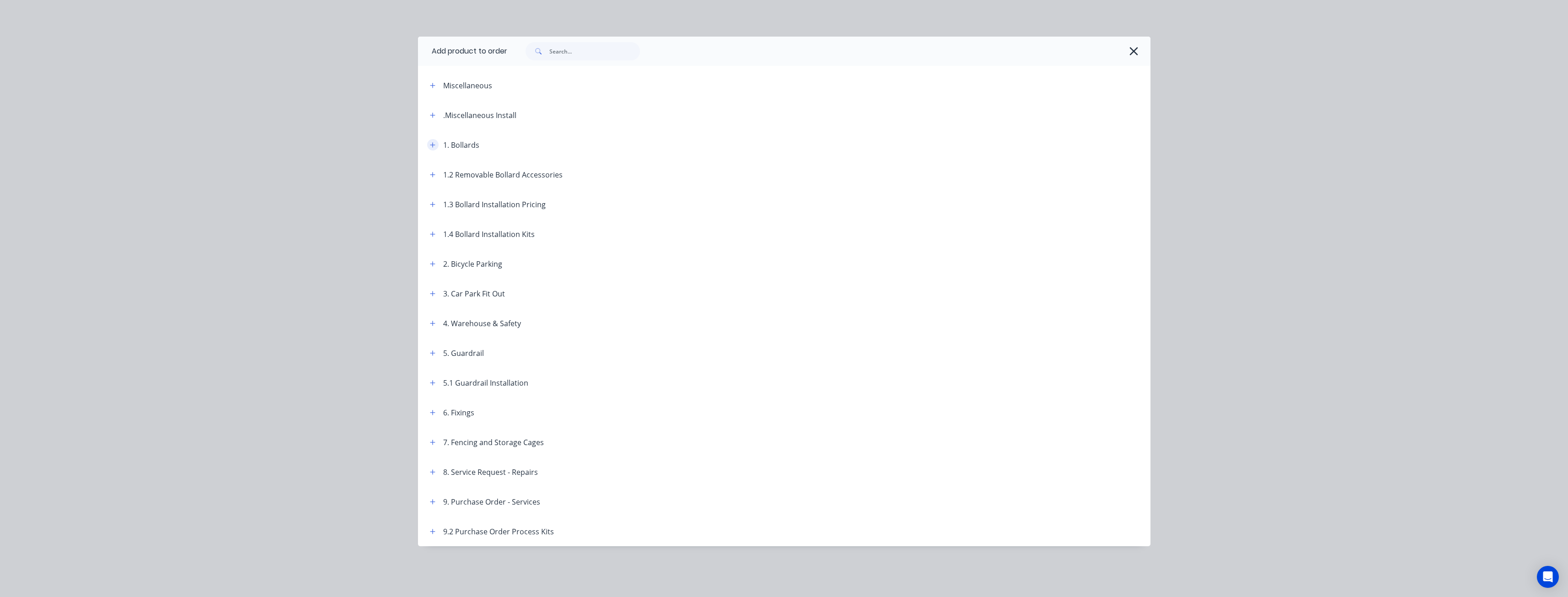
click at [432, 143] on icon "button" at bounding box center [433, 144] width 5 height 6
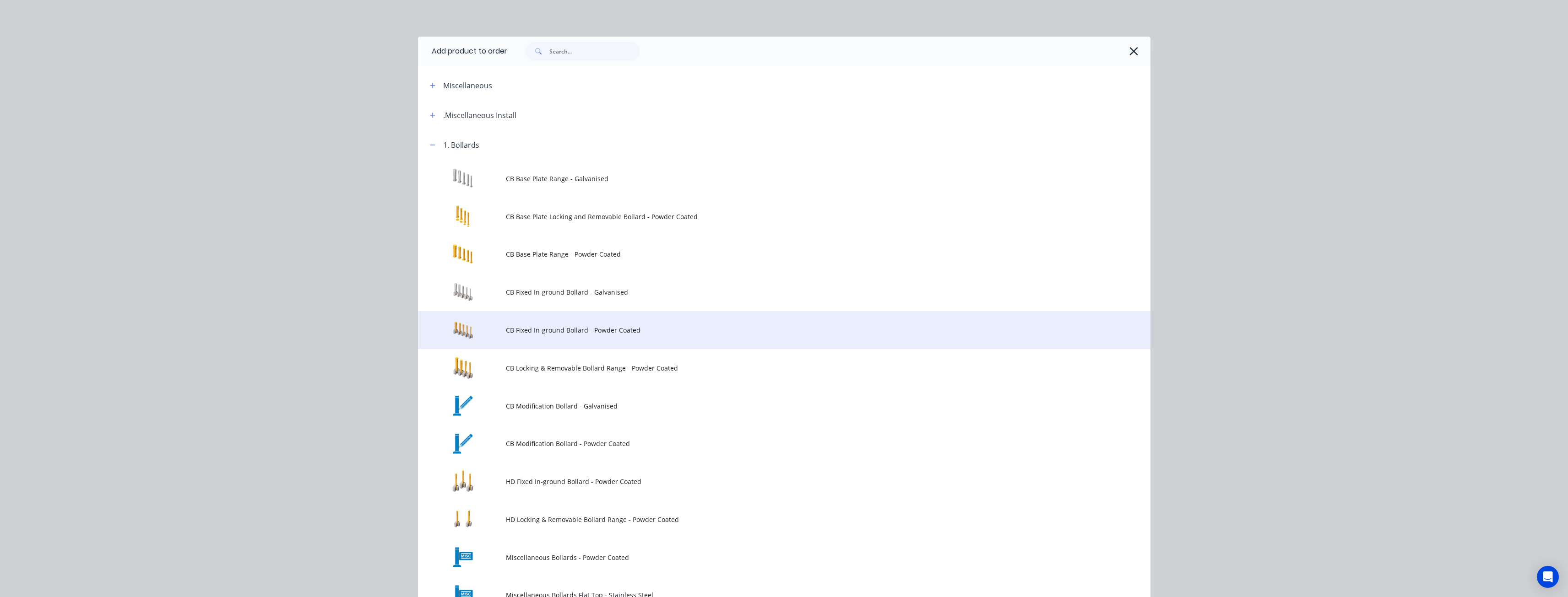
click at [527, 325] on span "CB Fixed In-ground Bollard - Powder Coated" at bounding box center [764, 330] width 516 height 10
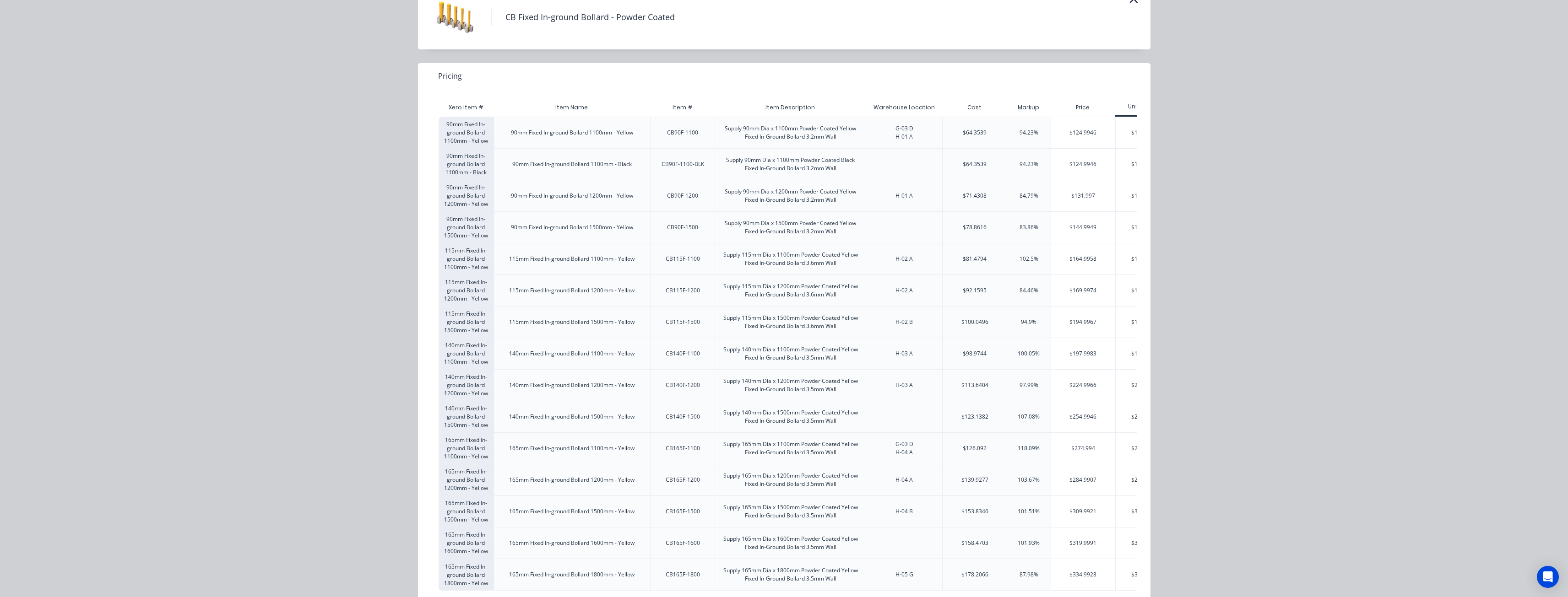
scroll to position [79, 0]
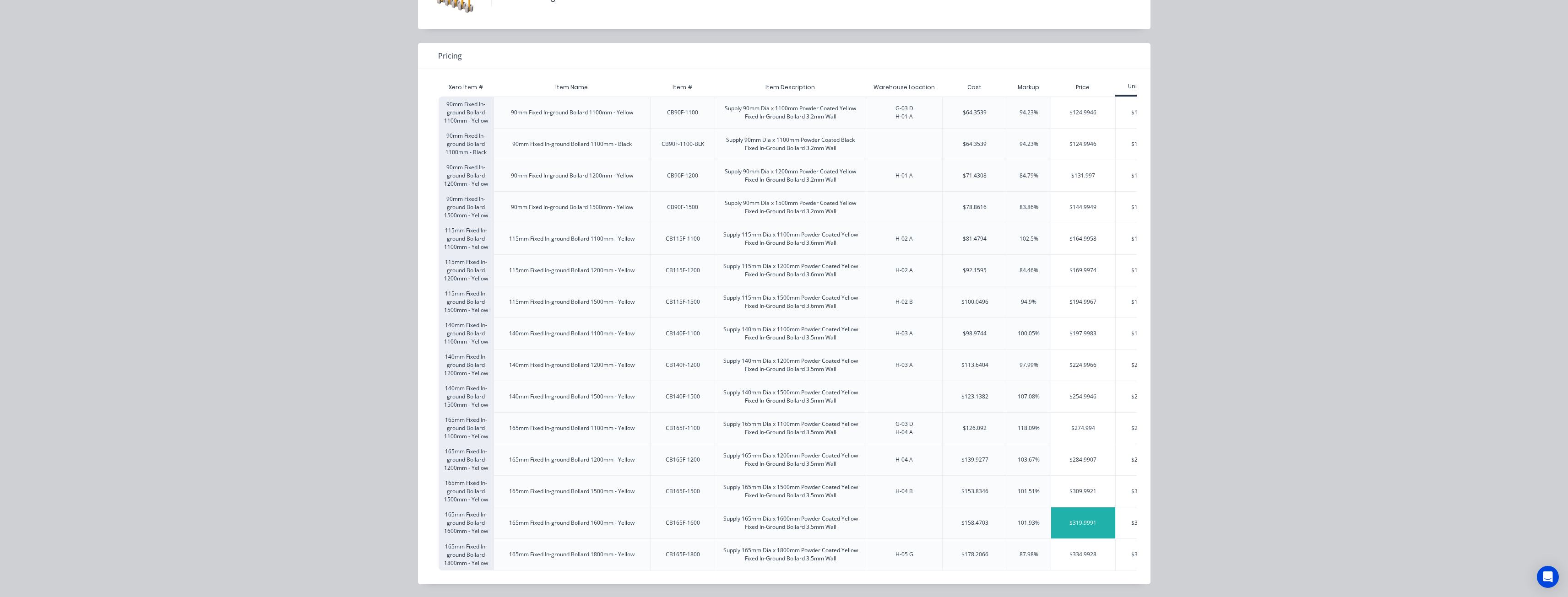
click at [1069, 517] on div "$319.9991" at bounding box center [1083, 523] width 64 height 31
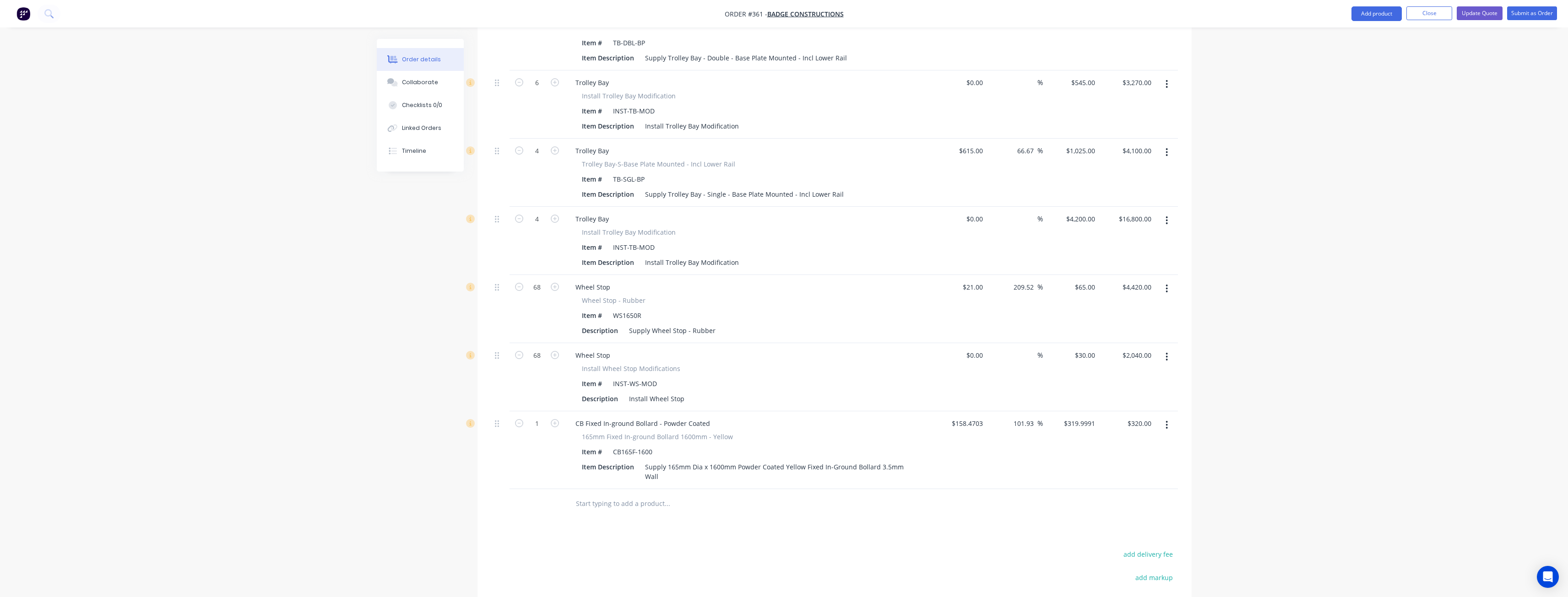
scroll to position [2640, 0]
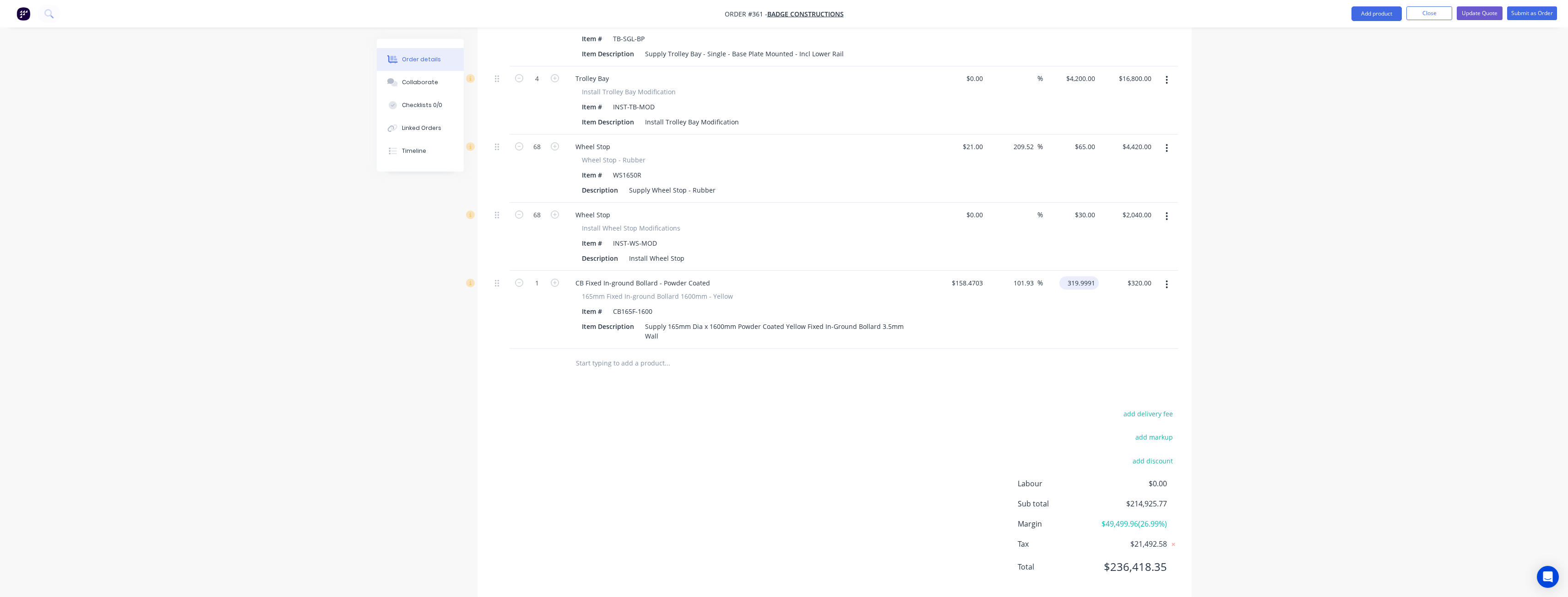
click at [1081, 276] on input "319.9991" at bounding box center [1080, 283] width 36 height 14
type input "$320.00"
click at [539, 276] on input "1" at bounding box center [537, 283] width 24 height 14
click at [1165, 280] on icon "button" at bounding box center [1166, 284] width 3 height 10
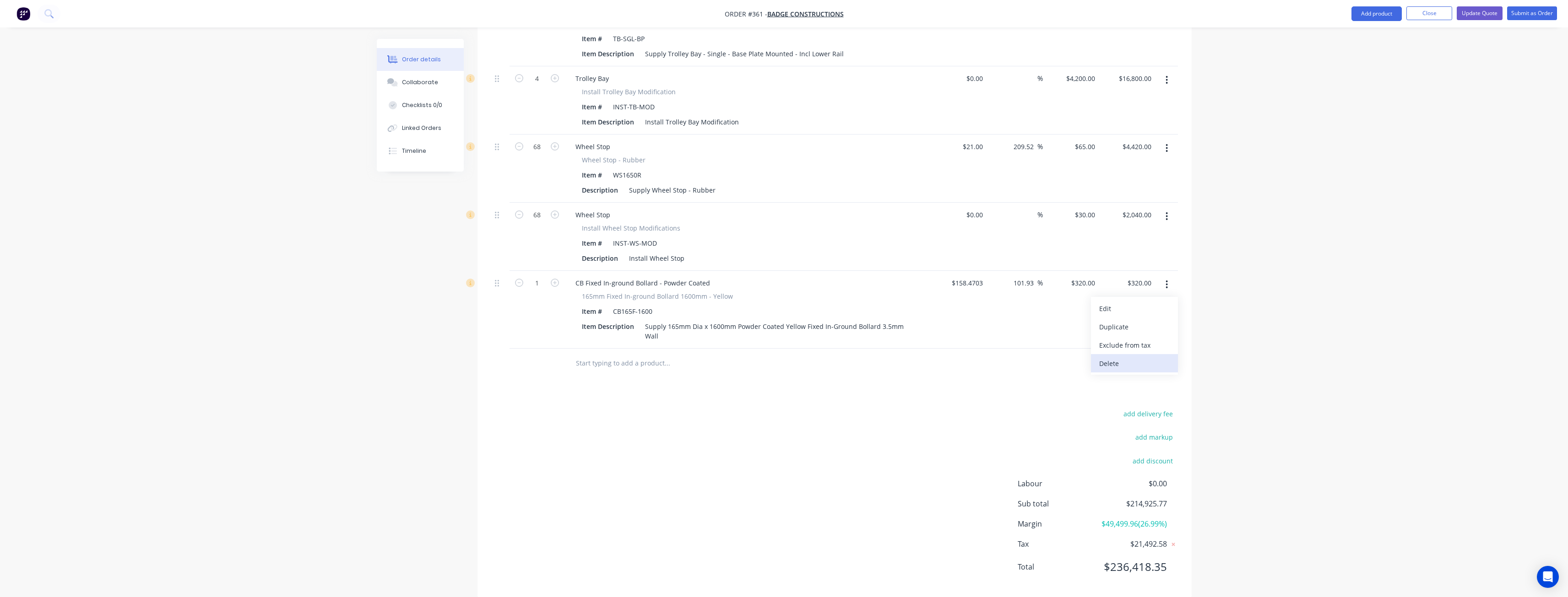
click at [1112, 357] on div "Delete" at bounding box center [1134, 363] width 70 height 14
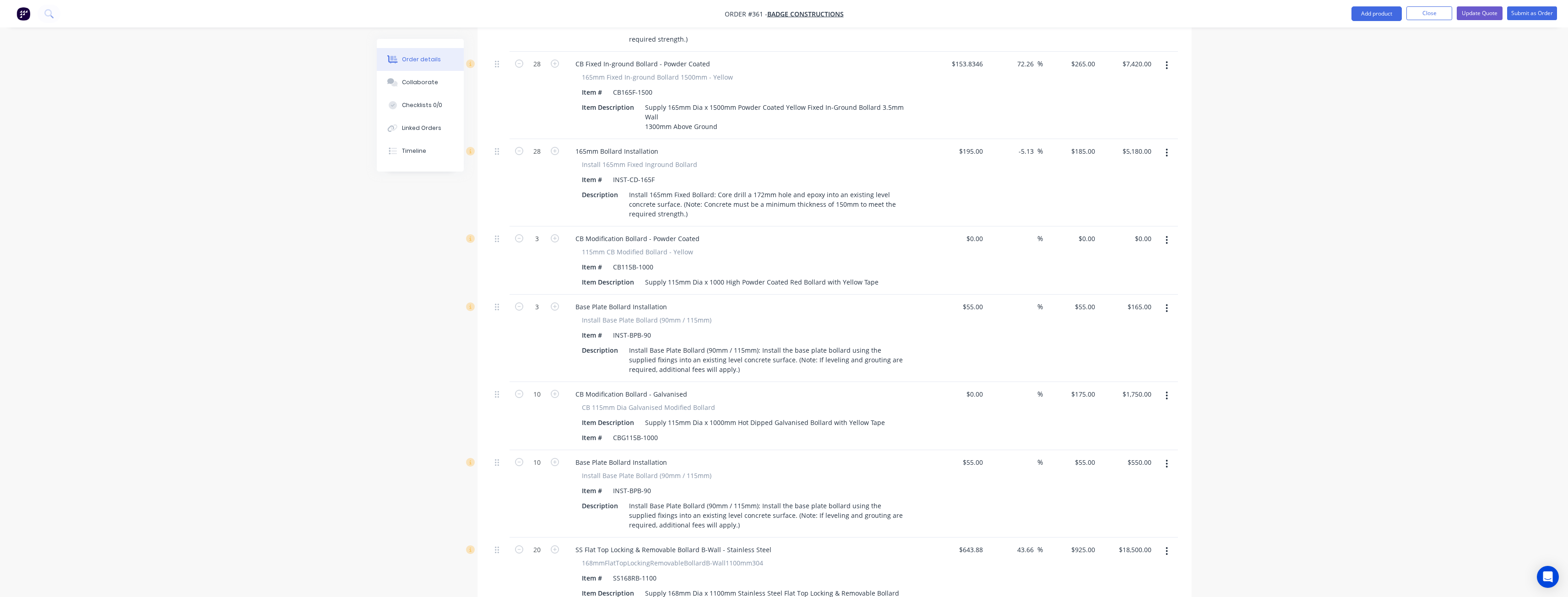
scroll to position [824, 0]
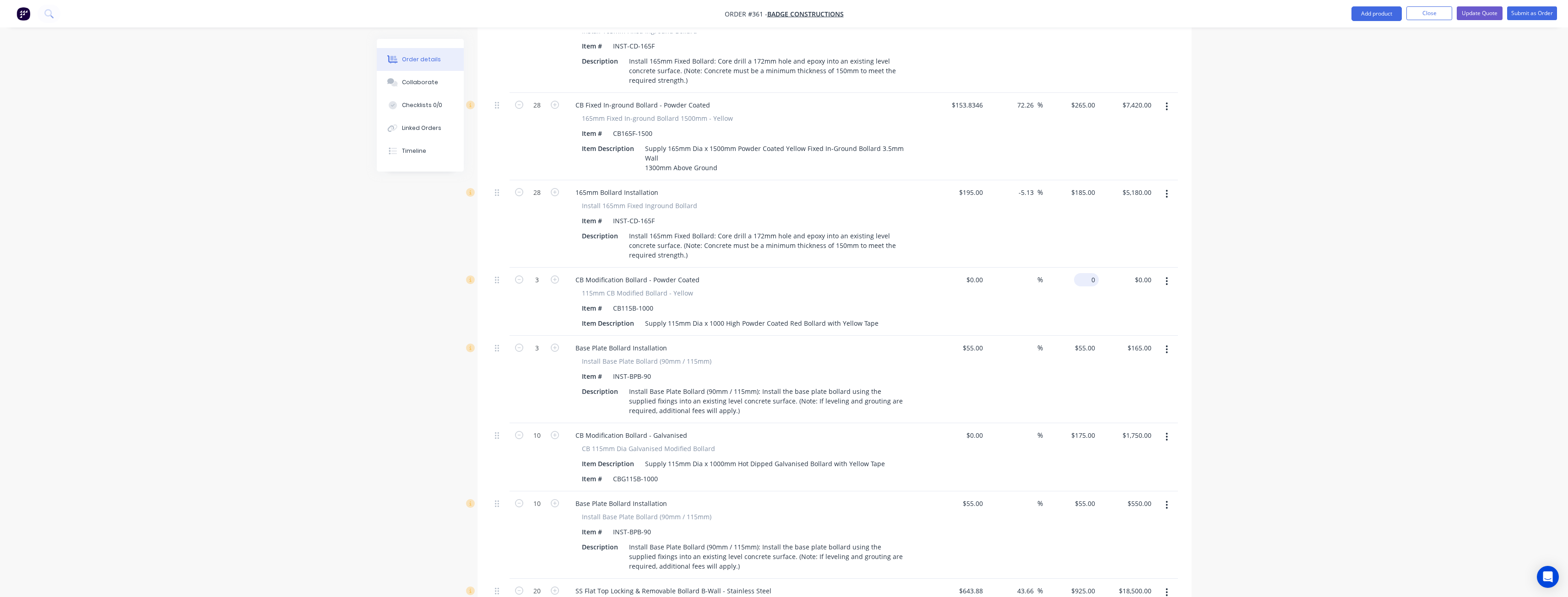
click at [1088, 273] on div "0 $0.00" at bounding box center [1086, 280] width 25 height 14
type input "$345.00"
type input "$1,035.00"
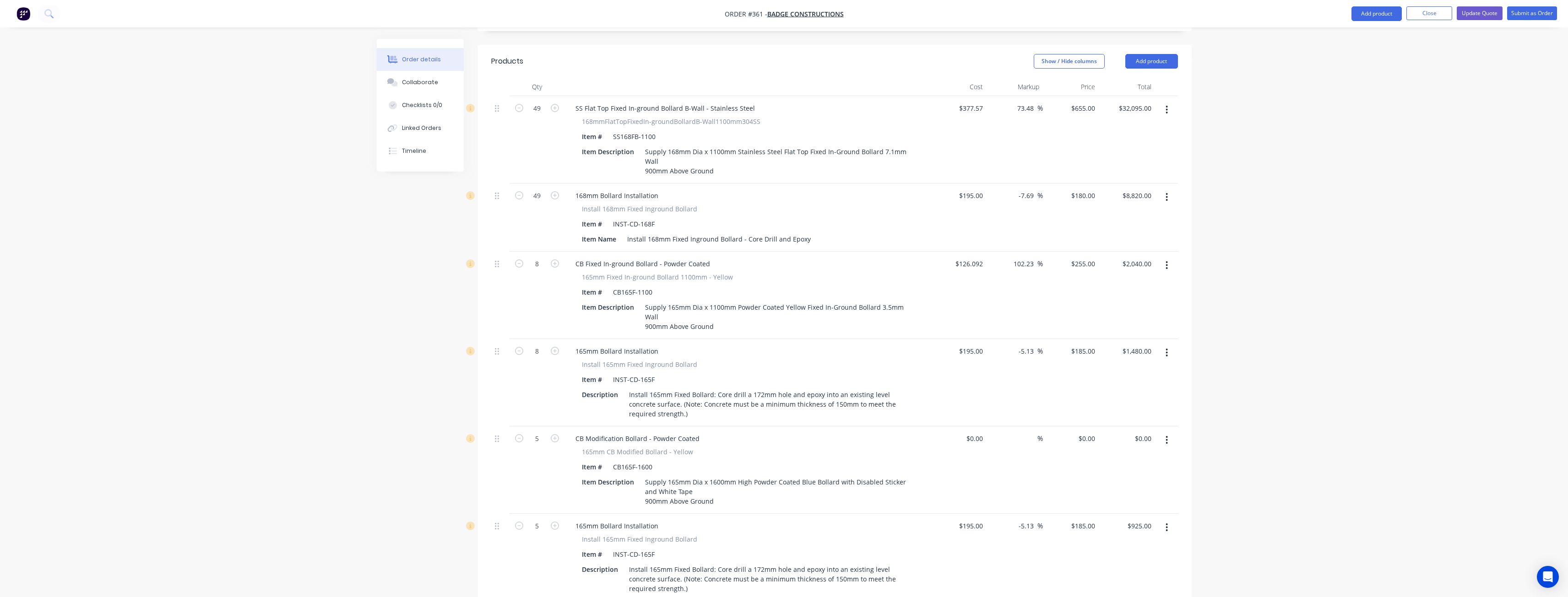
scroll to position [184, 0]
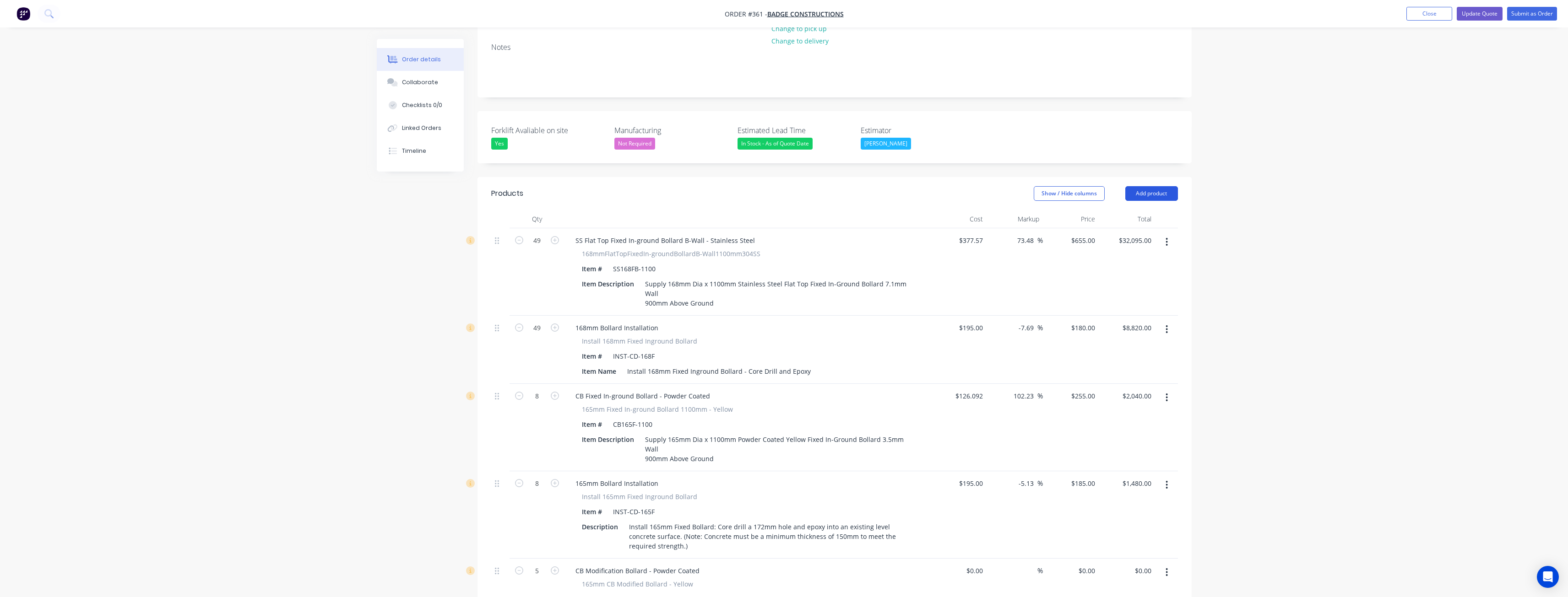
click at [1146, 187] on button "Add product" at bounding box center [1152, 194] width 53 height 15
click at [1121, 210] on div "Product catalogue" at bounding box center [1134, 217] width 70 height 14
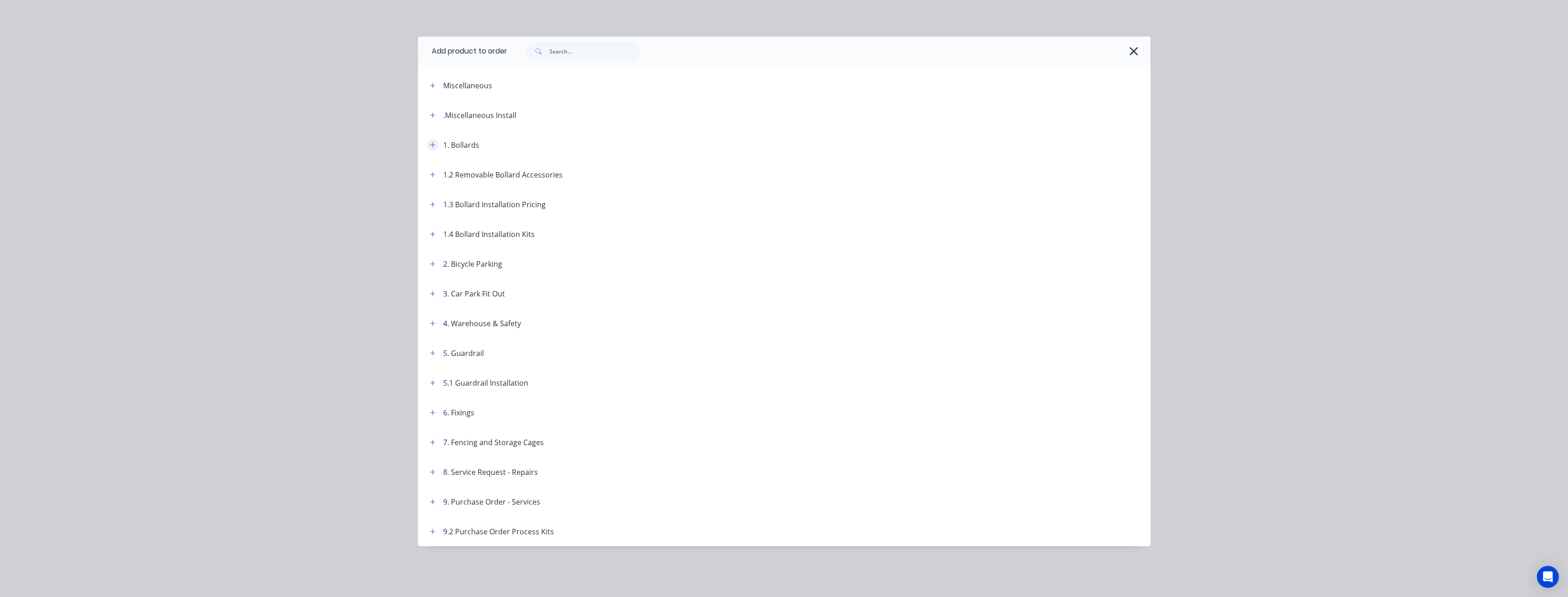
click at [432, 145] on icon "button" at bounding box center [433, 145] width 5 height 5
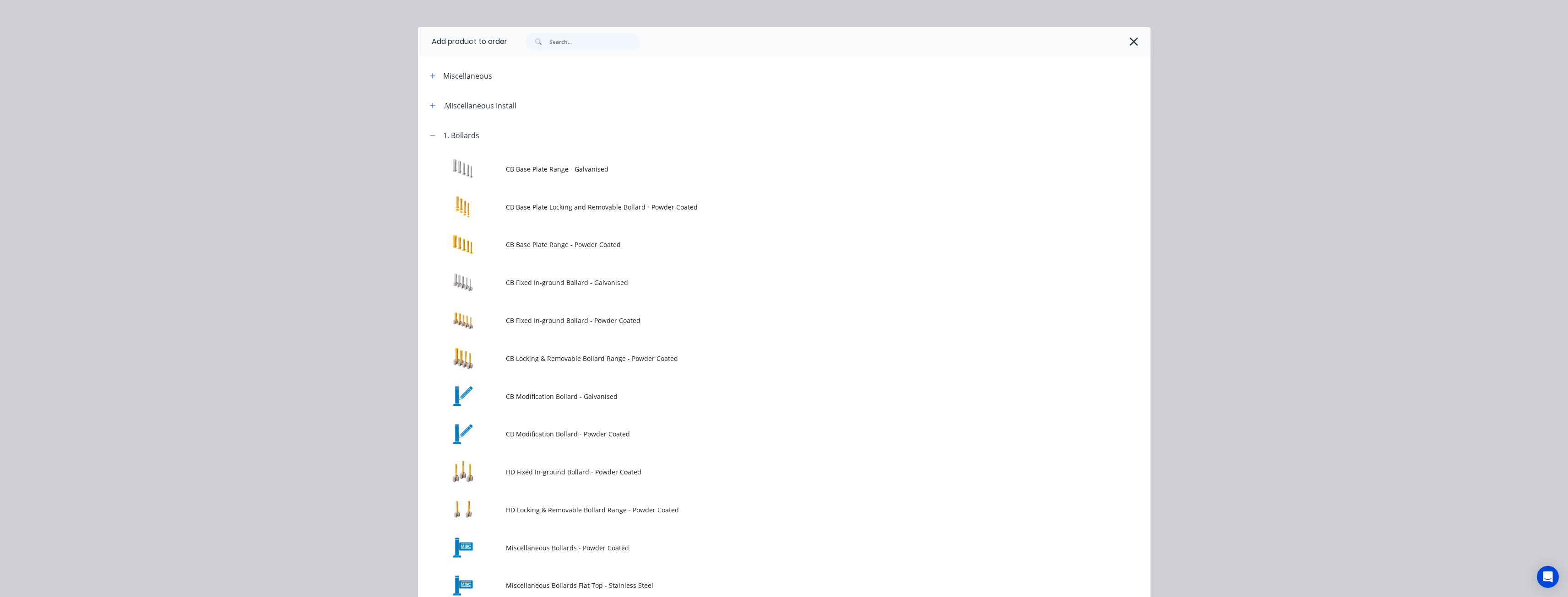
scroll to position [0, 0]
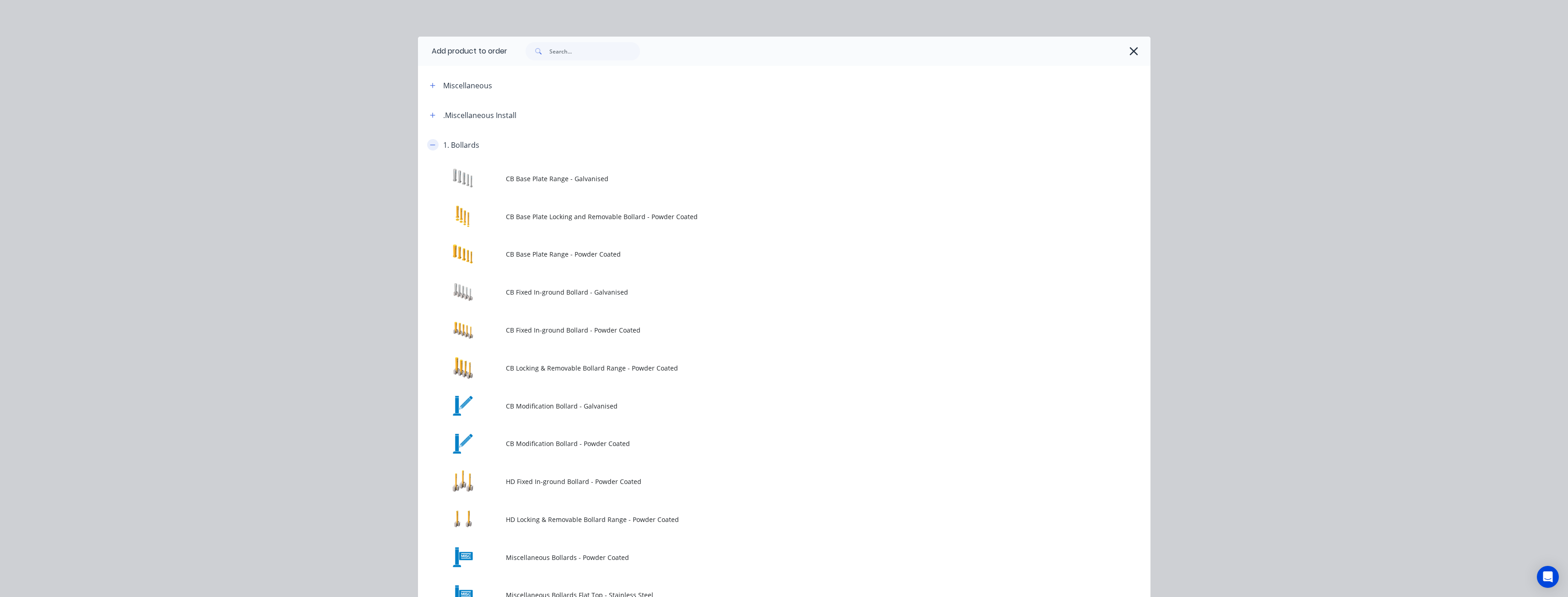
click at [430, 144] on icon "button" at bounding box center [433, 144] width 5 height 6
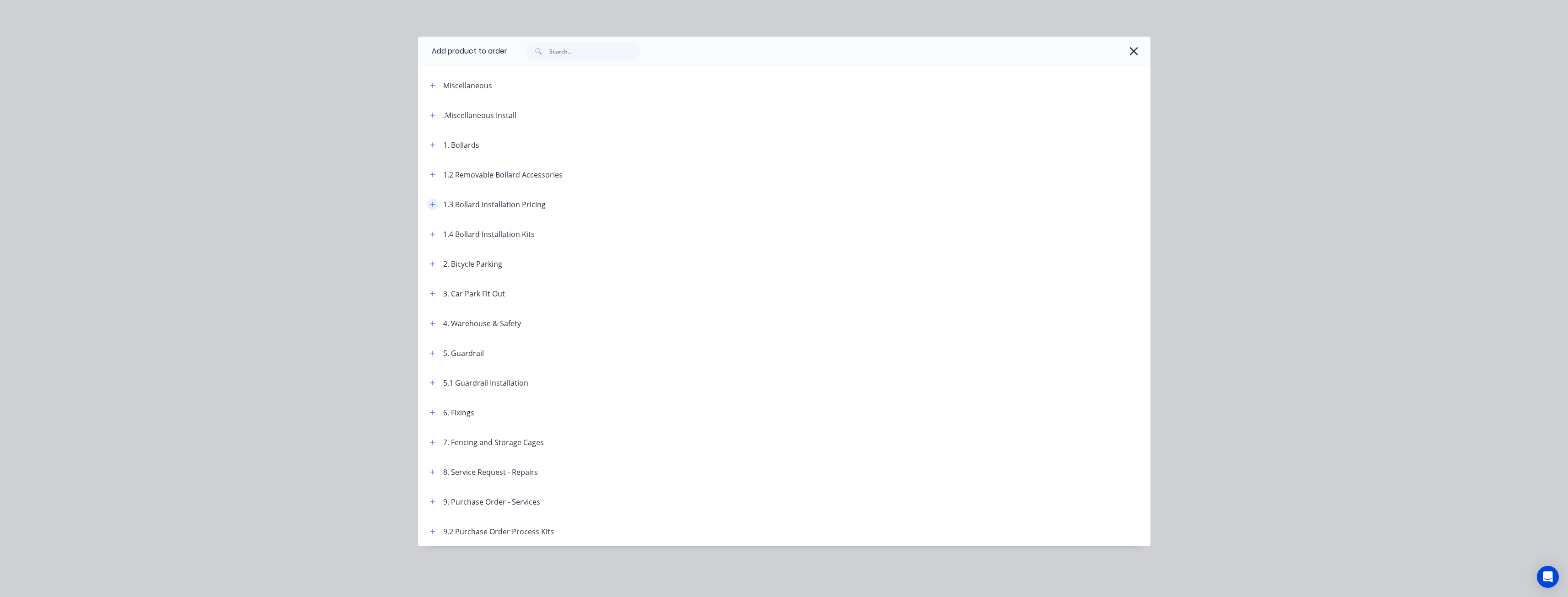
click at [435, 203] on icon "button" at bounding box center [433, 204] width 5 height 6
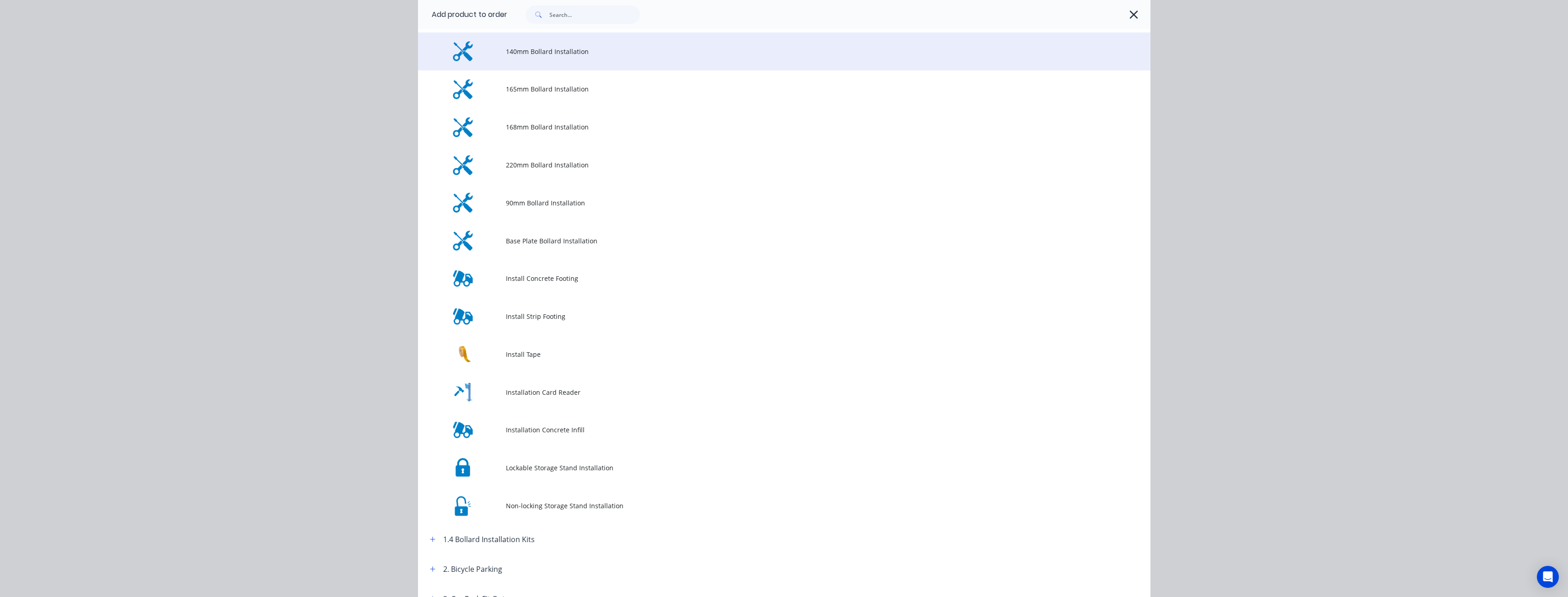
scroll to position [229, 0]
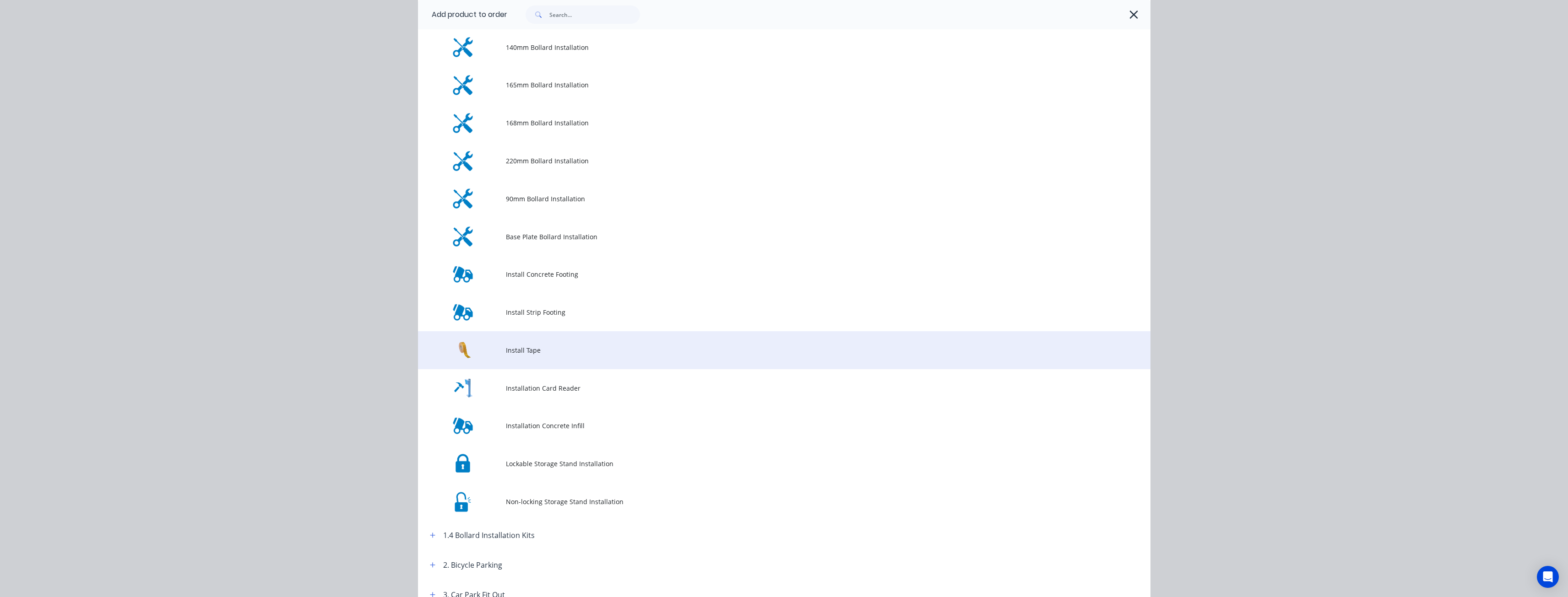
click at [520, 344] on td "Install Tape" at bounding box center [828, 350] width 645 height 38
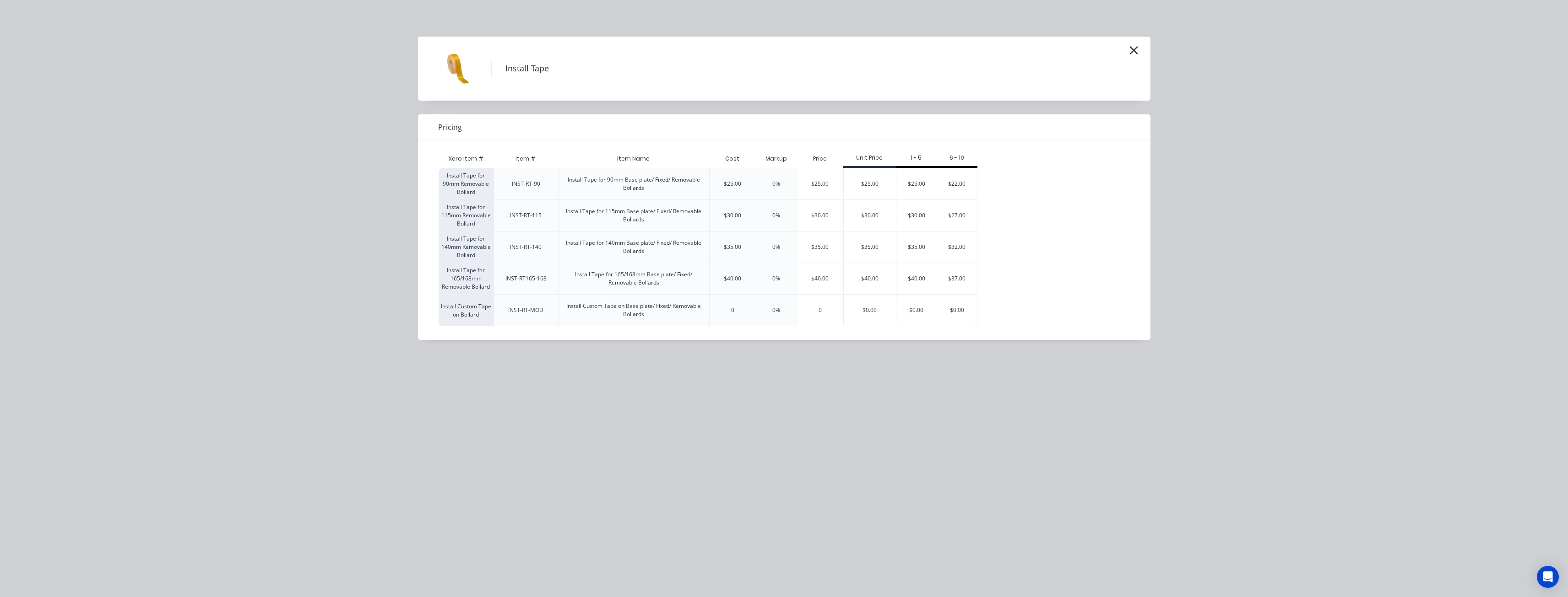
click at [437, 374] on div "Install Tape Pricing Xero Item # Item # Item Name Cost Markup Price Unit Price …" at bounding box center [784, 298] width 1568 height 597
click at [872, 312] on div "$0.00" at bounding box center [869, 310] width 52 height 31
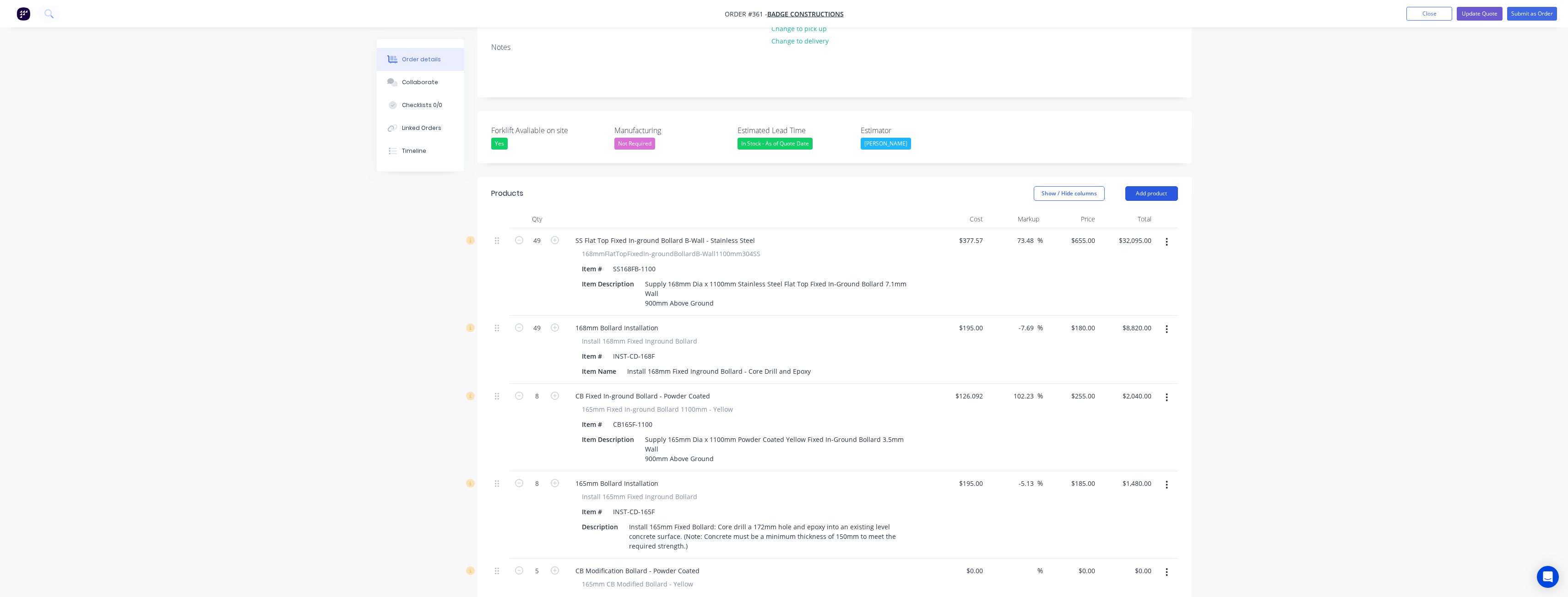
click at [1164, 187] on button "Add product" at bounding box center [1152, 194] width 53 height 15
click at [1141, 210] on div "Product catalogue" at bounding box center [1134, 217] width 70 height 14
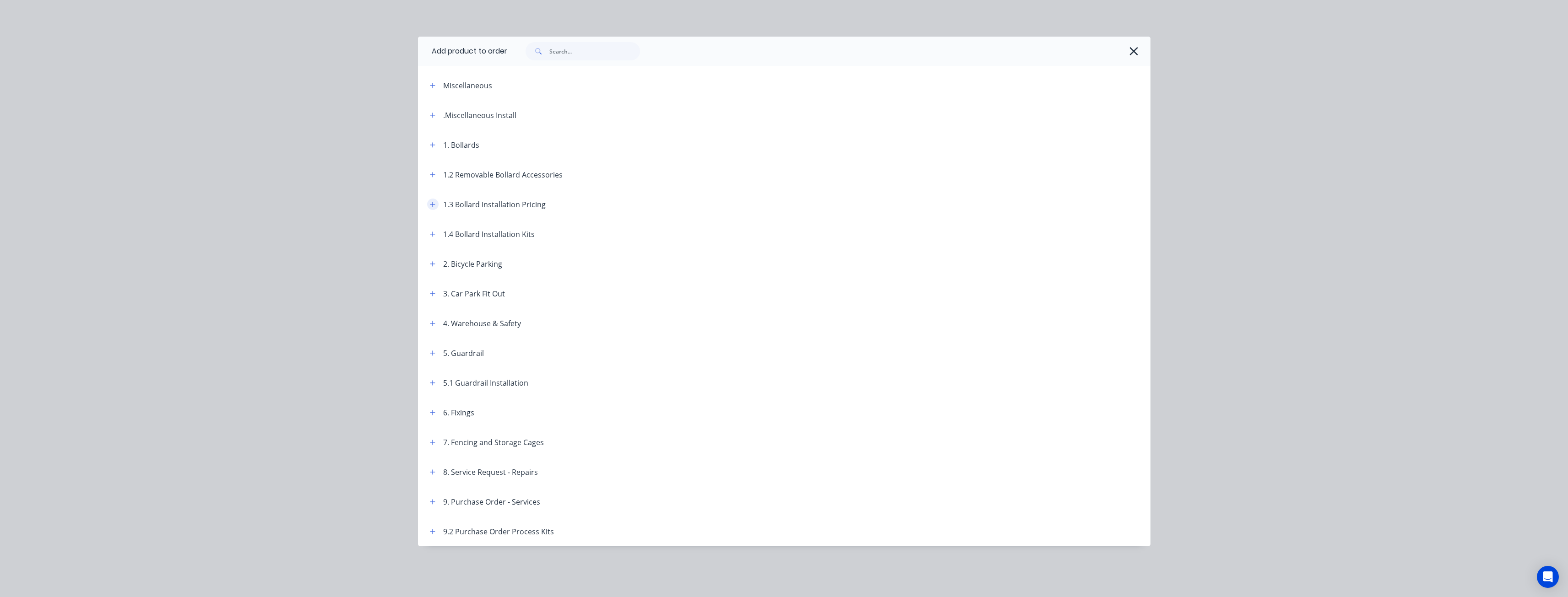
click at [432, 204] on icon "button" at bounding box center [433, 205] width 5 height 5
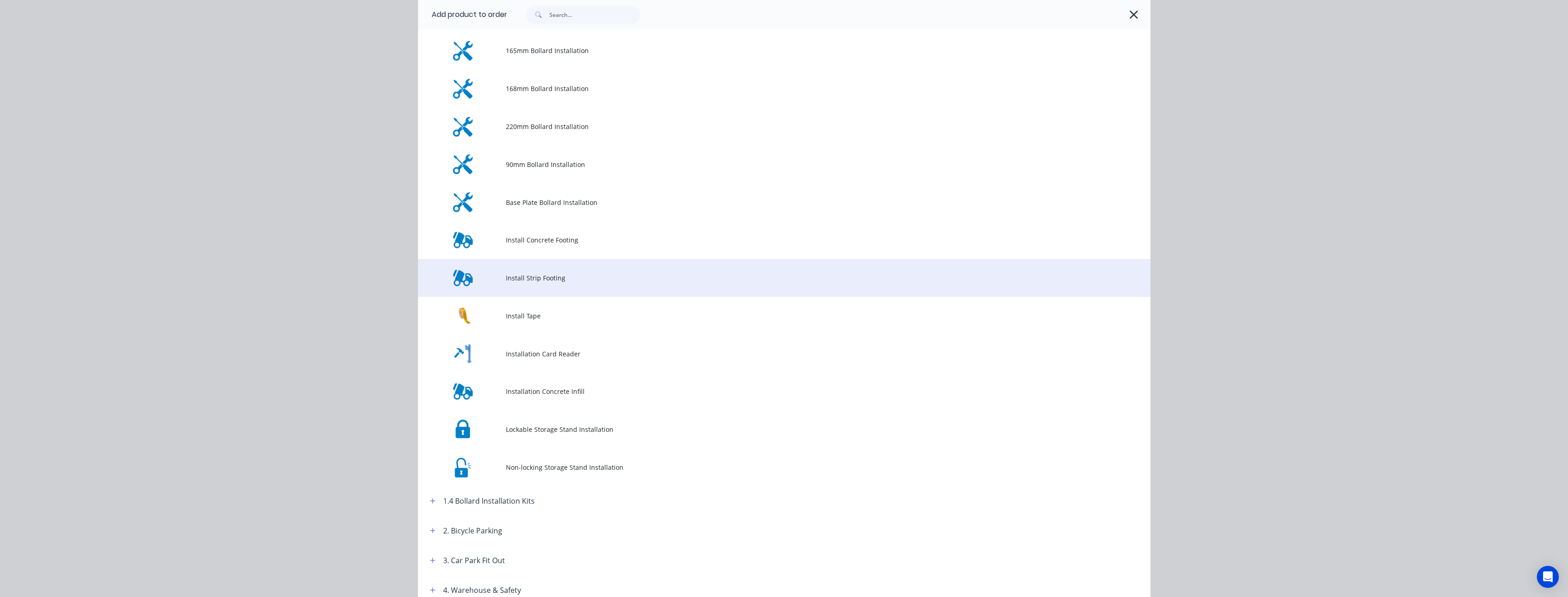
scroll to position [274, 0]
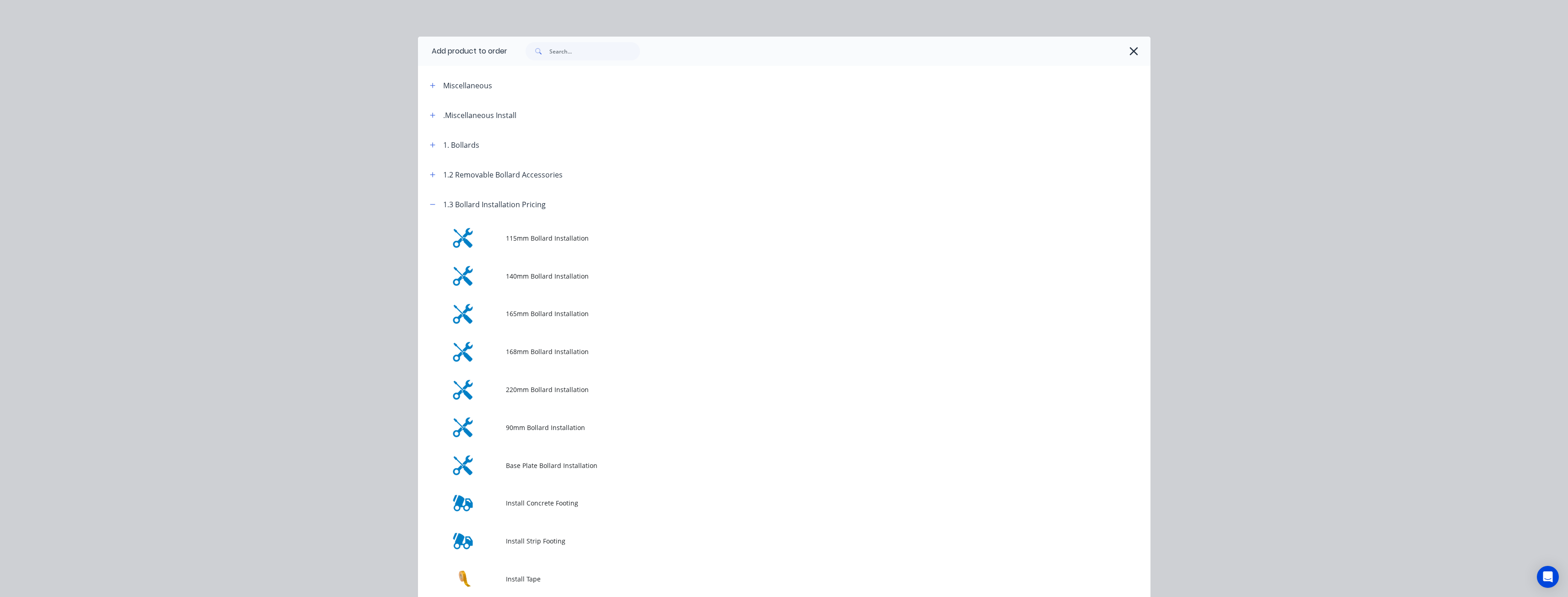
scroll to position [274, 0]
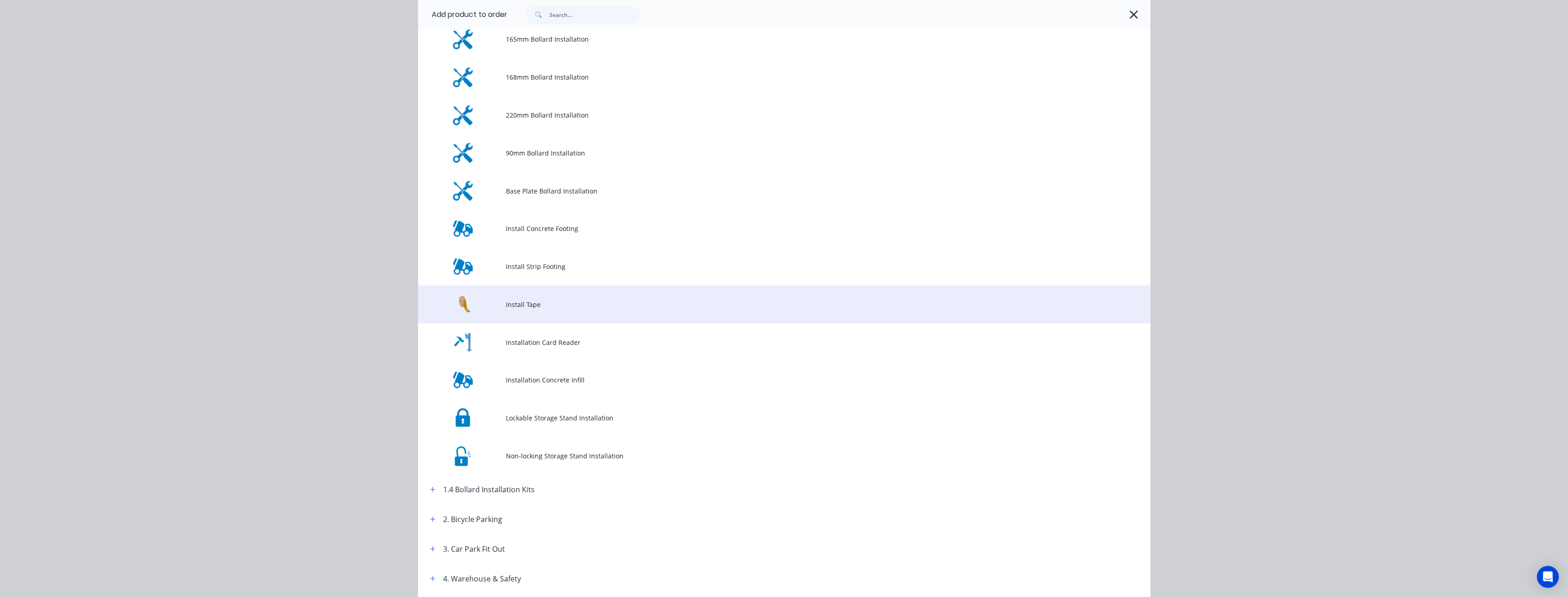
click at [551, 301] on span "Install Tape" at bounding box center [764, 304] width 516 height 10
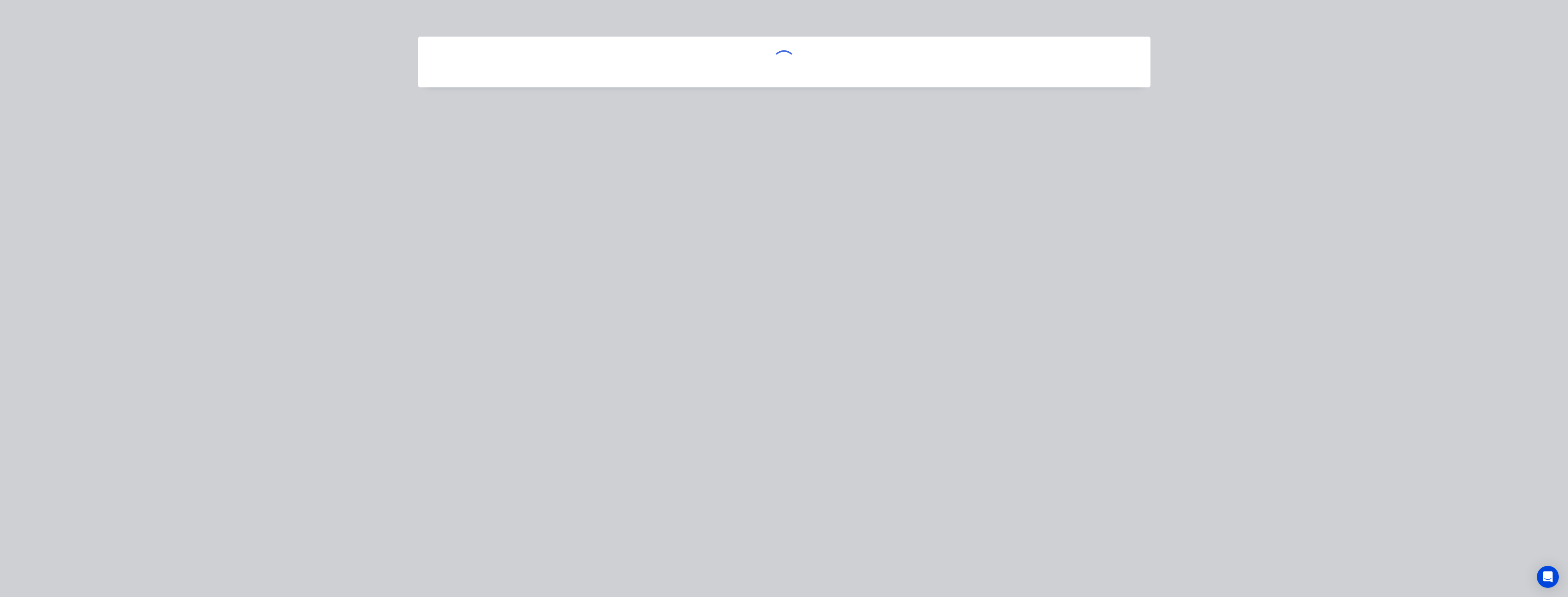
scroll to position [0, 0]
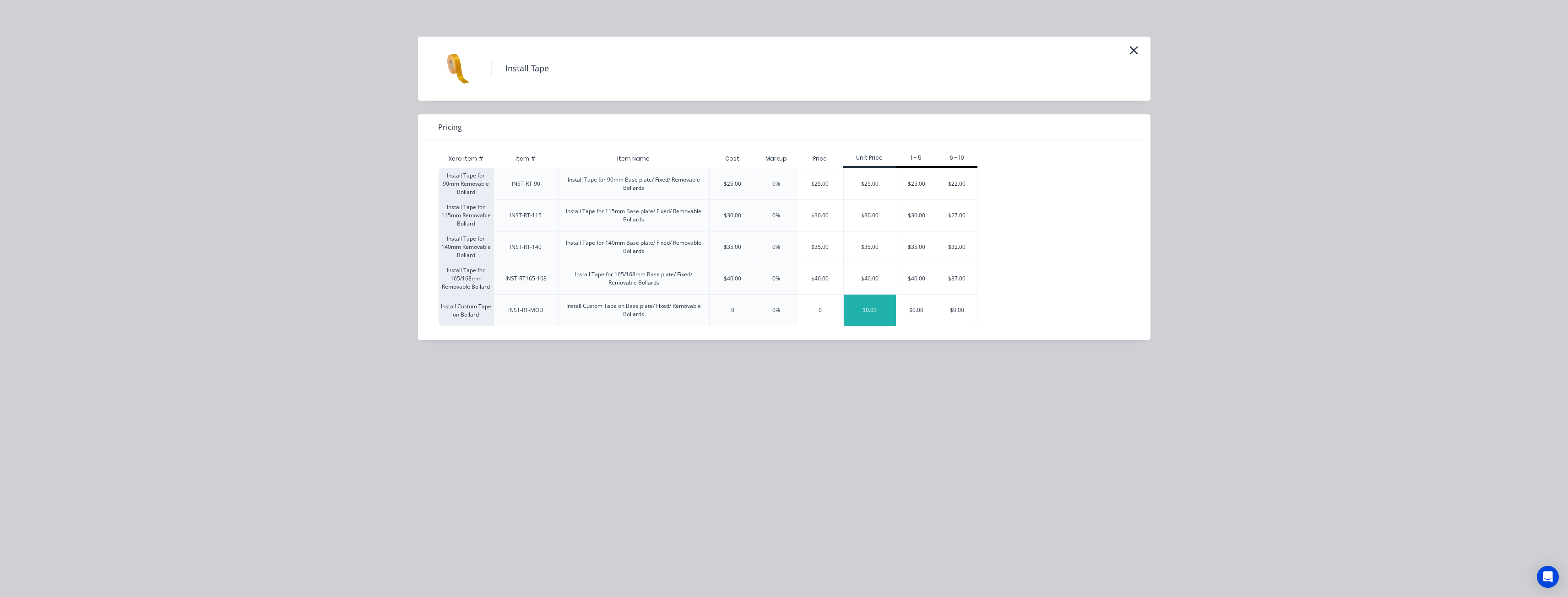
click at [878, 306] on div "$0.00" at bounding box center [869, 310] width 52 height 31
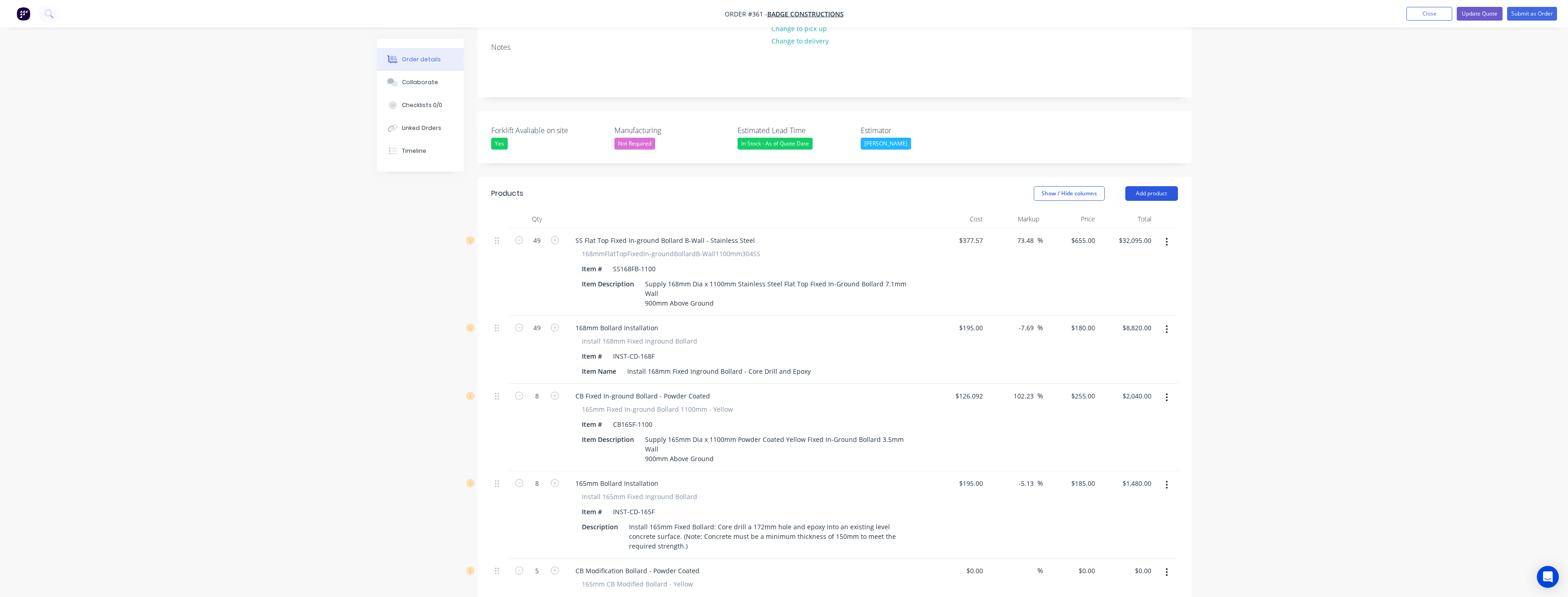
click at [1147, 187] on button "Add product" at bounding box center [1152, 194] width 53 height 15
click at [1143, 210] on div "Product catalogue" at bounding box center [1134, 217] width 70 height 14
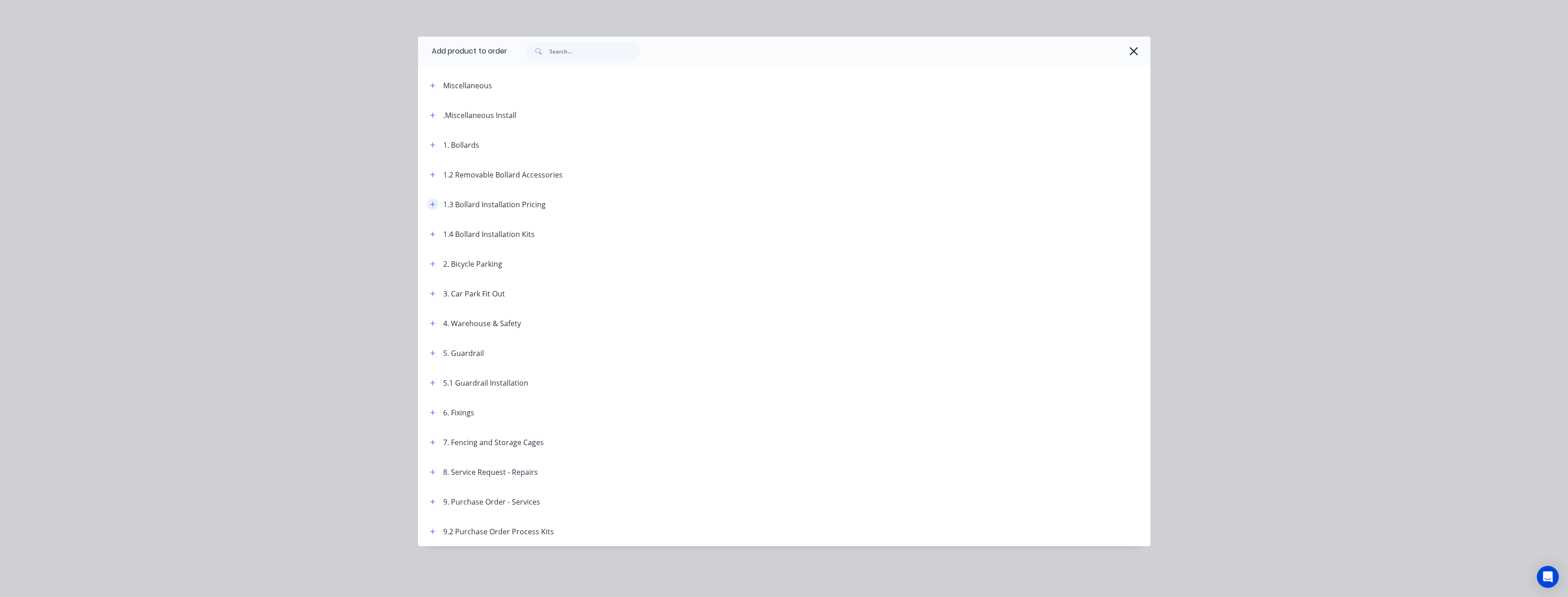
click at [434, 204] on icon "button" at bounding box center [433, 205] width 5 height 5
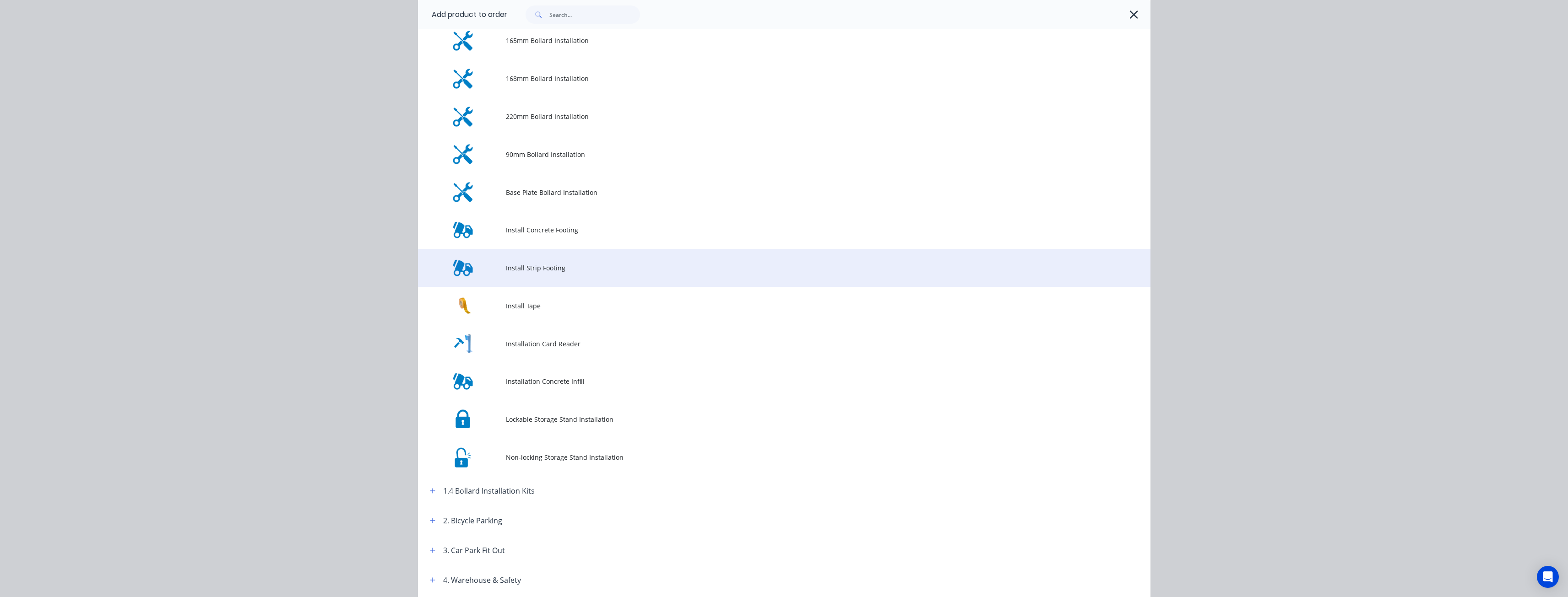
scroll to position [274, 0]
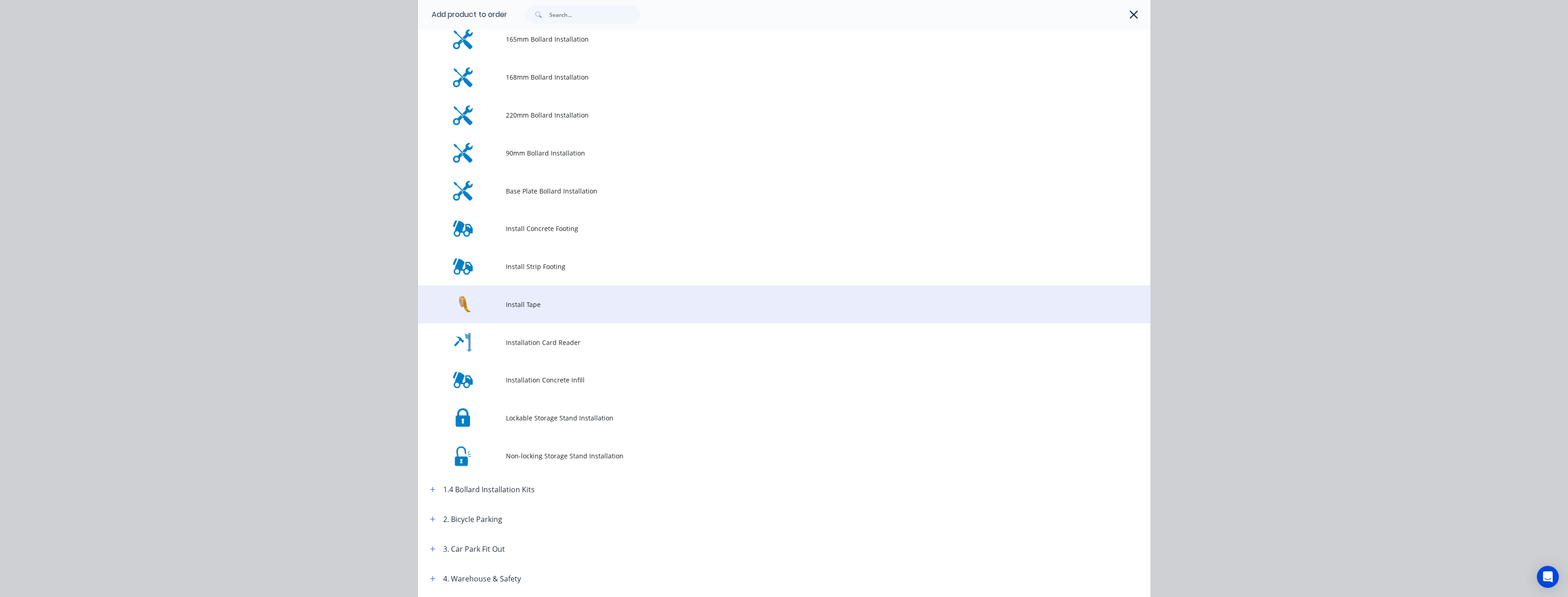
click at [514, 300] on span "Install Tape" at bounding box center [764, 304] width 516 height 10
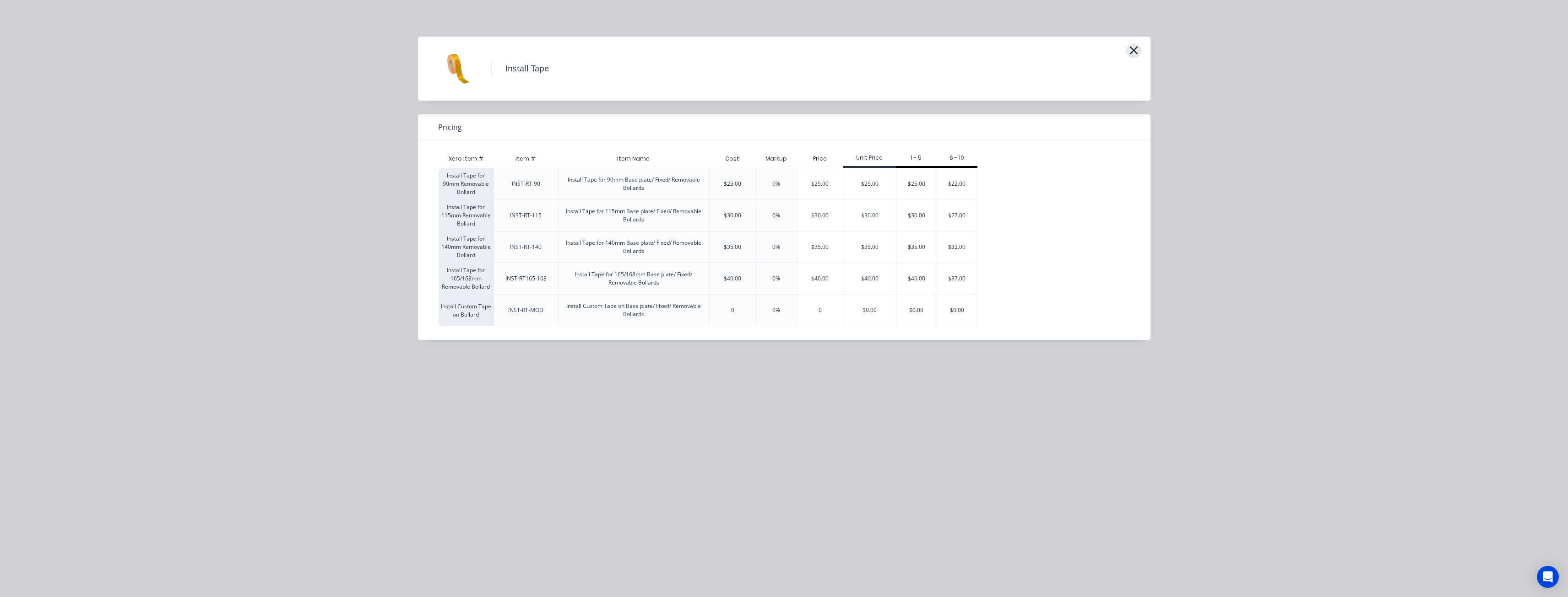
click at [1133, 55] on icon "button" at bounding box center [1133, 50] width 10 height 13
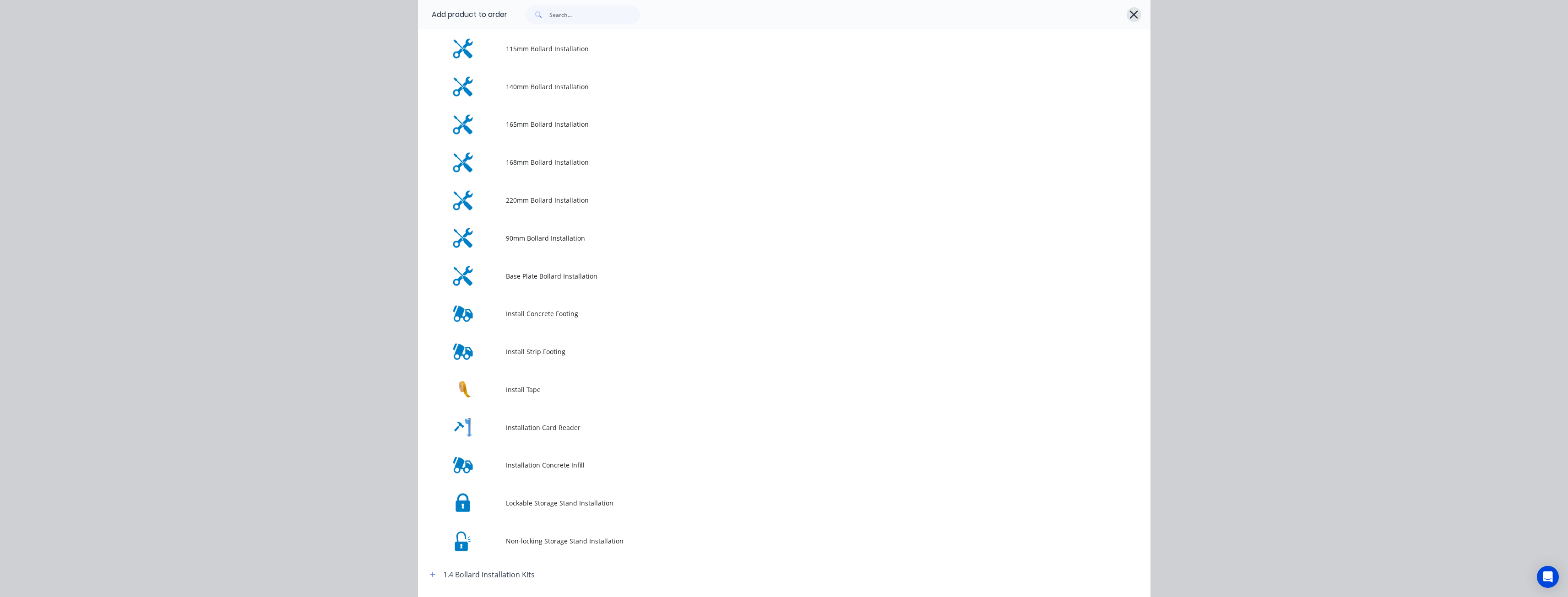
click at [1129, 13] on icon "button" at bounding box center [1133, 15] width 10 height 13
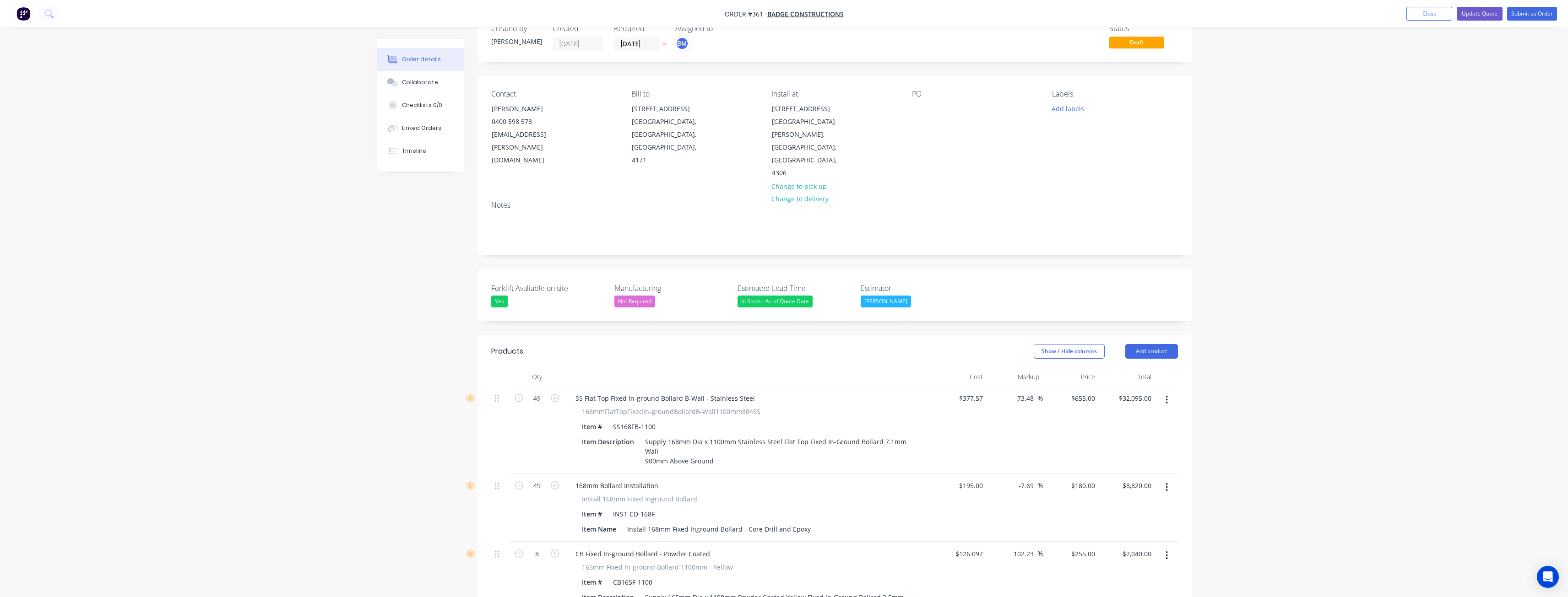
scroll to position [0, 0]
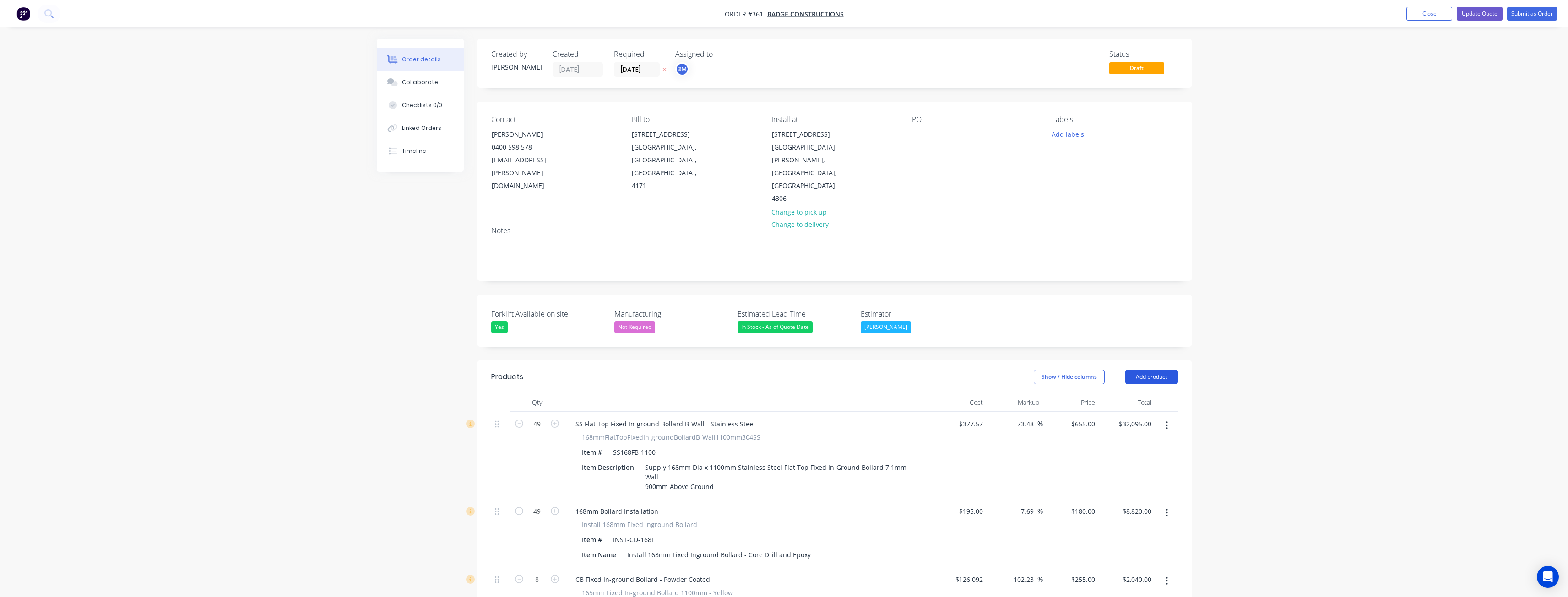
click at [1161, 369] on button "Add product" at bounding box center [1152, 377] width 53 height 15
click at [1131, 393] on div "Product catalogue" at bounding box center [1134, 400] width 70 height 14
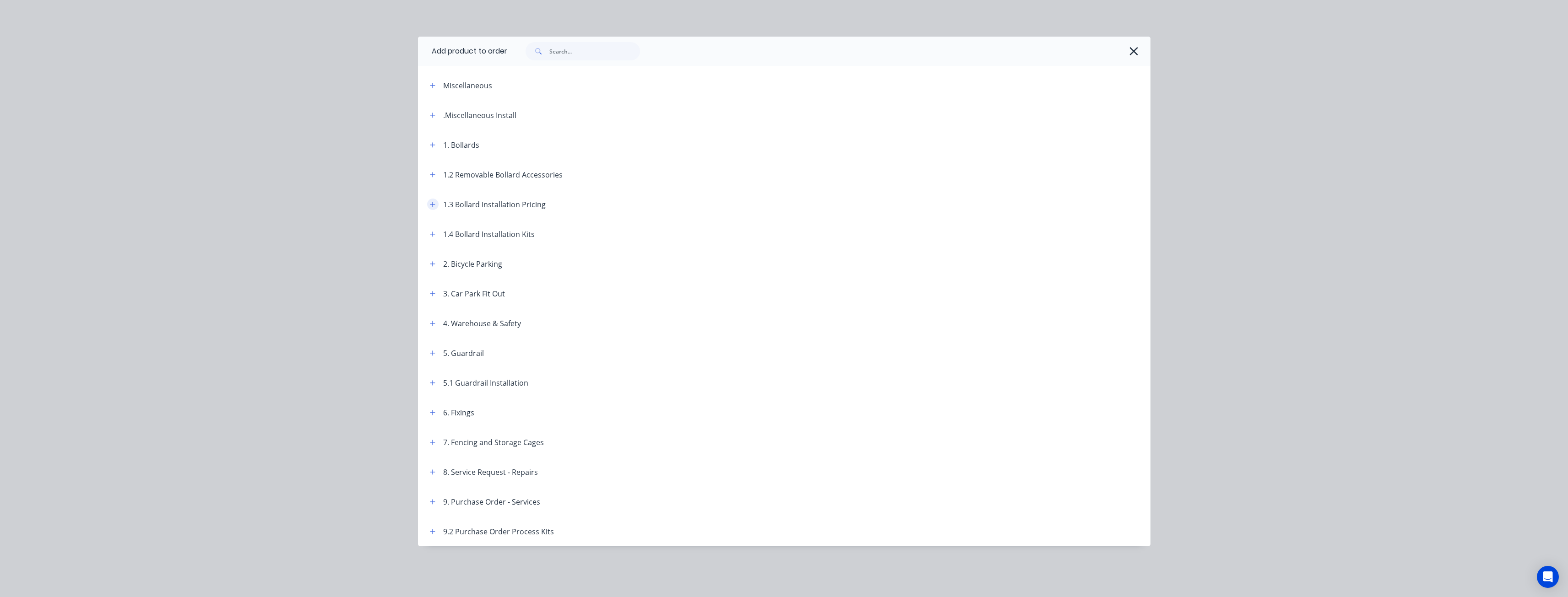
click at [431, 203] on icon "button" at bounding box center [433, 204] width 5 height 6
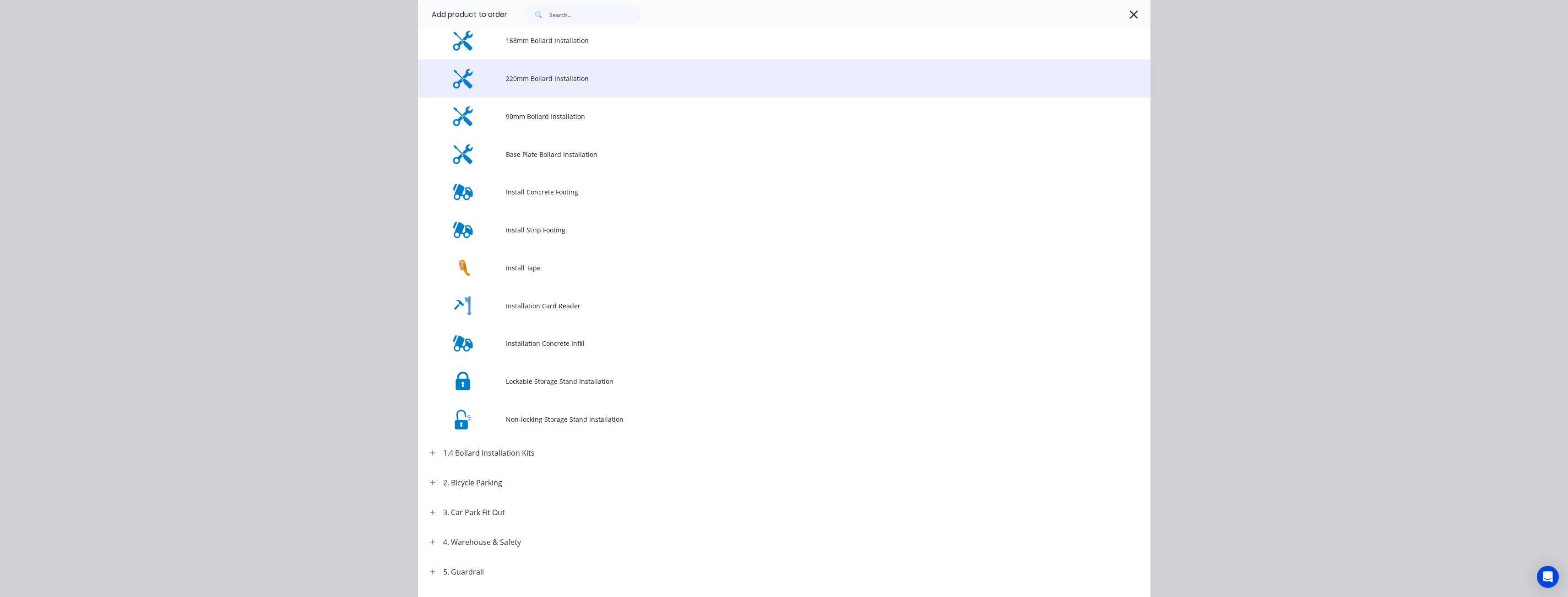
scroll to position [320, 0]
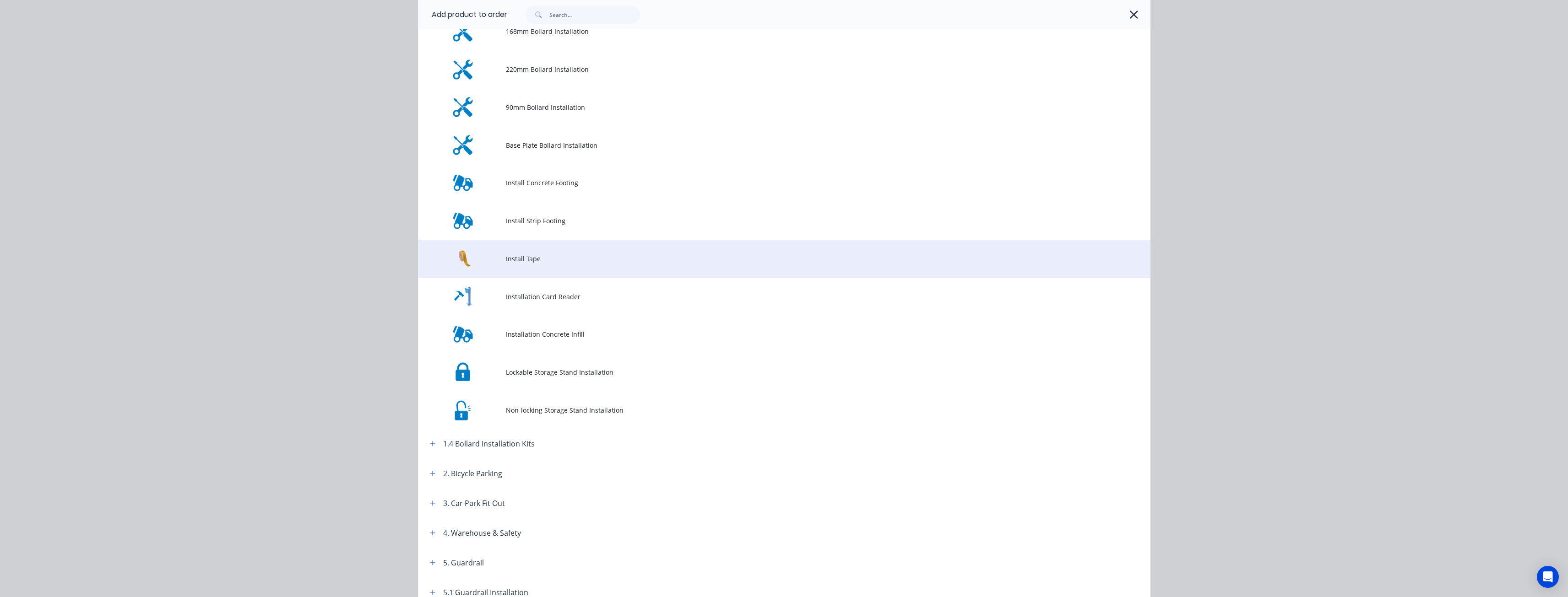
click at [523, 255] on span "Install Tape" at bounding box center [764, 259] width 516 height 10
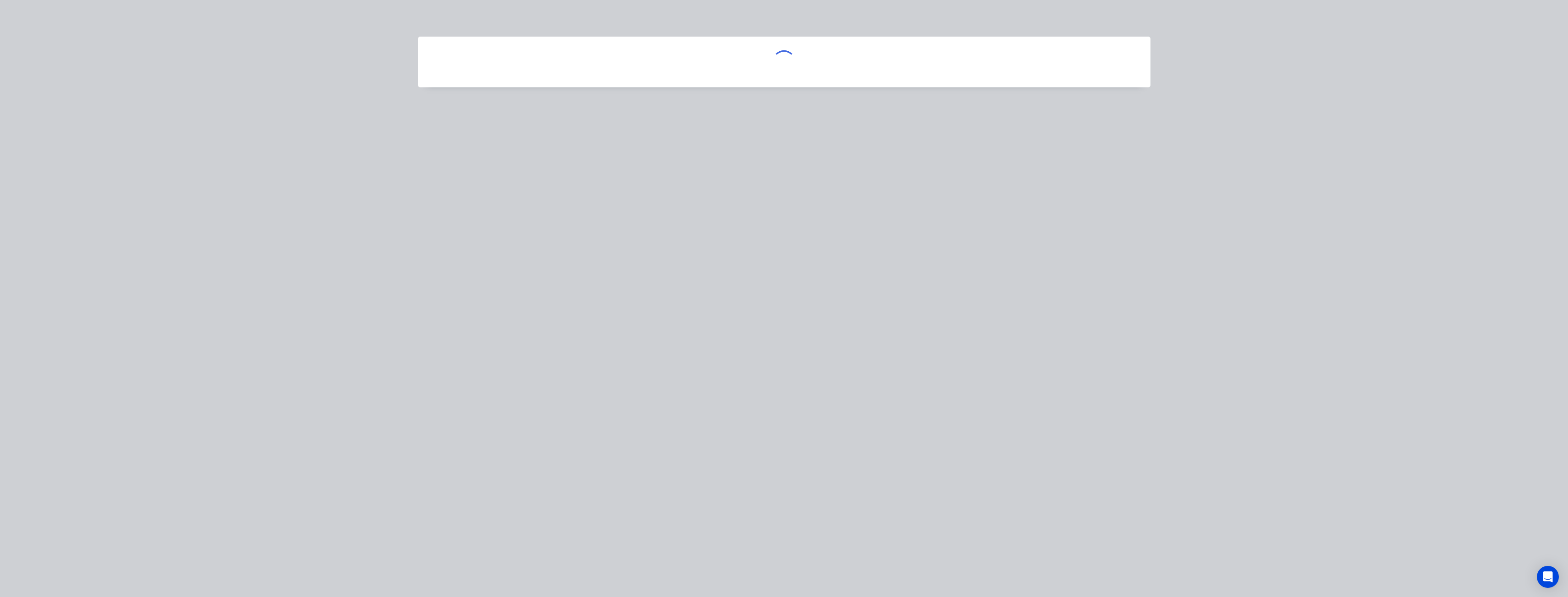
scroll to position [0, 0]
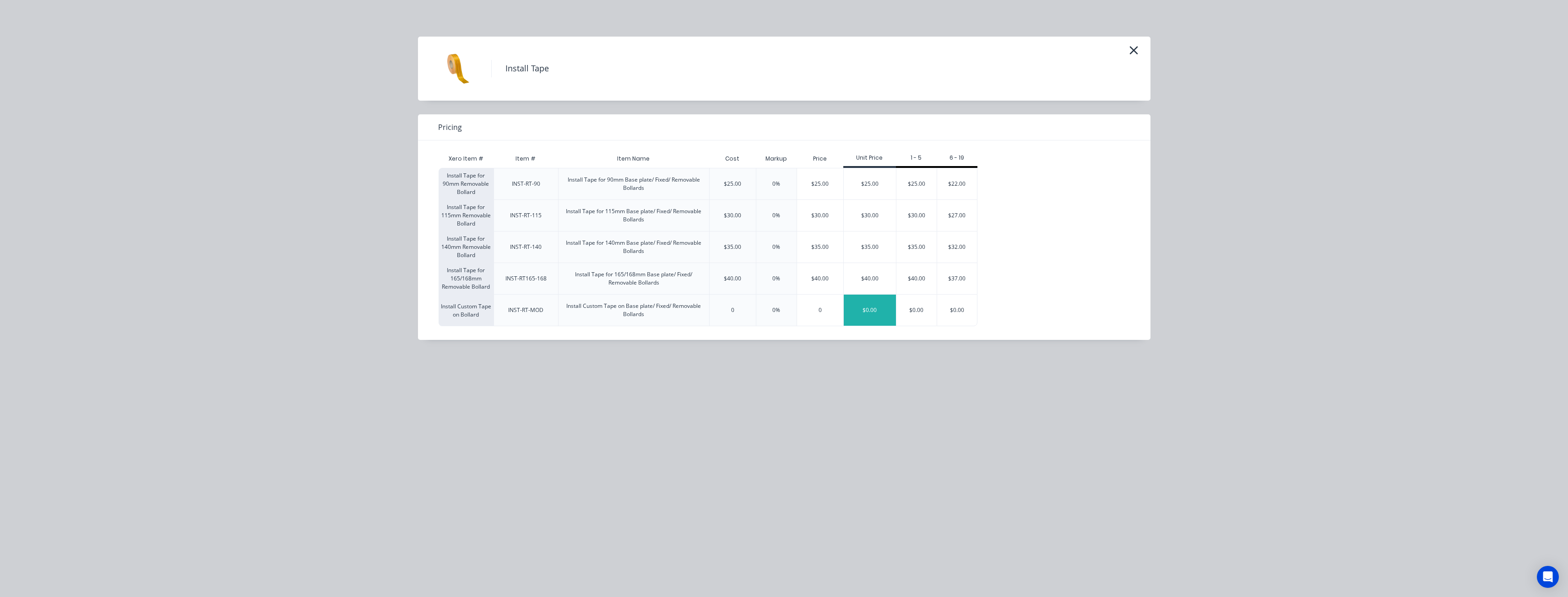
click at [875, 313] on div "$0.00" at bounding box center [869, 310] width 52 height 31
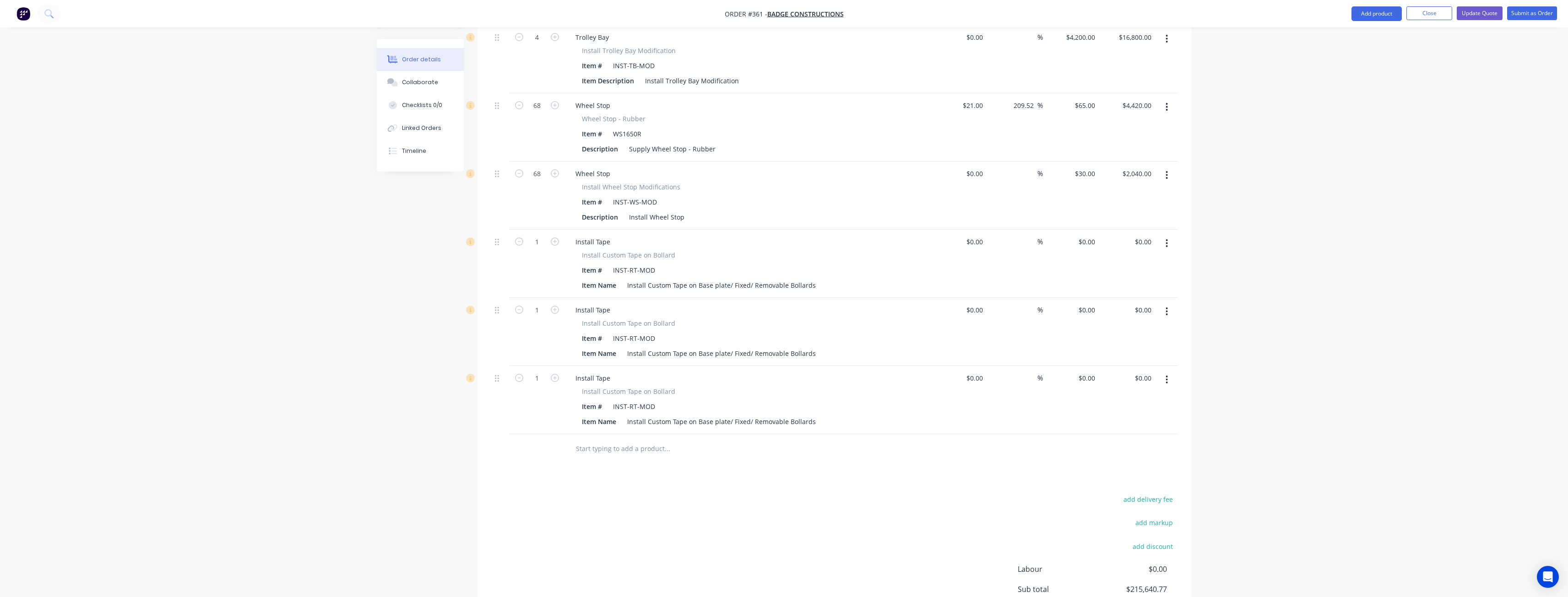
scroll to position [2676, 0]
click at [811, 284] on div "Install Custom Tape on Base plate/ Fixed/ Removable Bollards" at bounding box center [722, 291] width 196 height 14
click at [751, 284] on div "Install Custom Ted Tape on 165mm Diam,eter Bollard" at bounding box center [721, 291] width 194 height 14
click at [643, 499] on div "add delivery fee add markup add discount Labour $0.00 Sub total $215,640.77 Mar…" at bounding box center [834, 587] width 687 height 176
click at [1090, 241] on input "0" at bounding box center [1088, 248] width 21 height 14
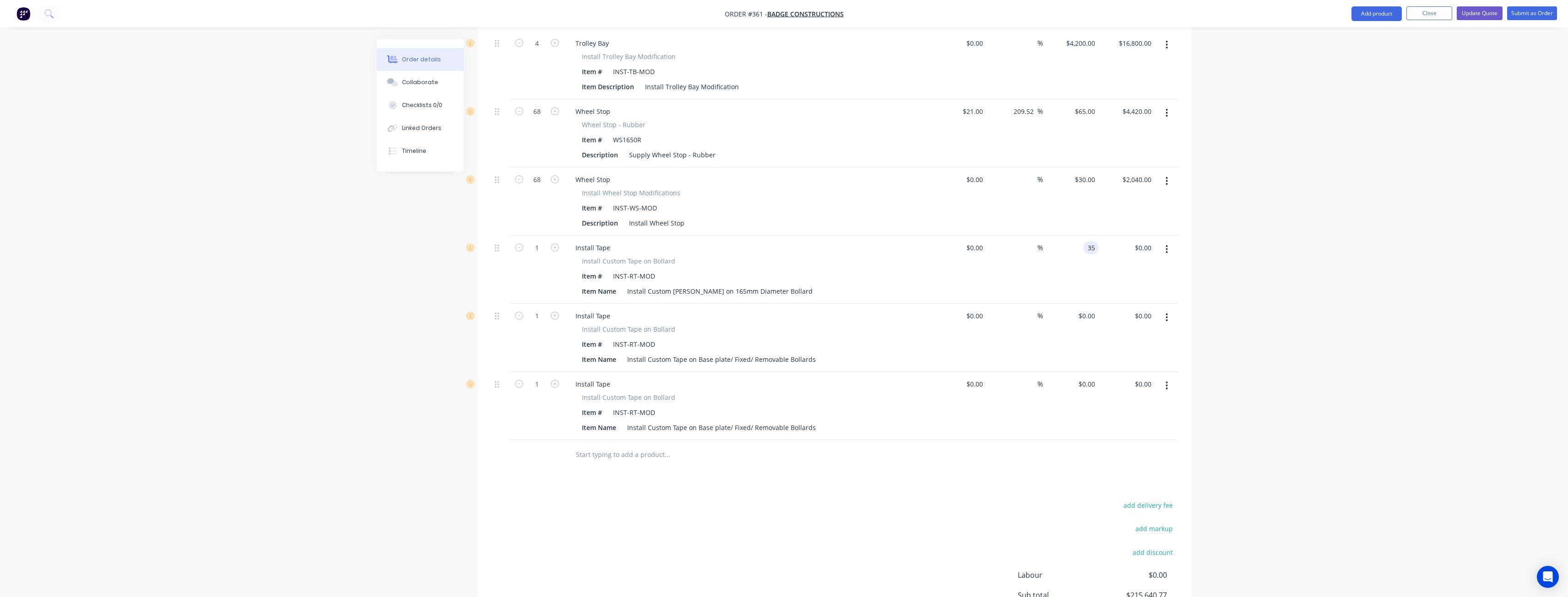
type input "$35.00"
click at [746, 499] on div "add delivery fee add markup add discount Labour $0.00 Sub total $215,675.77 Mar…" at bounding box center [834, 587] width 687 height 176
click at [539, 241] on input "1" at bounding box center [537, 248] width 24 height 14
type input "28"
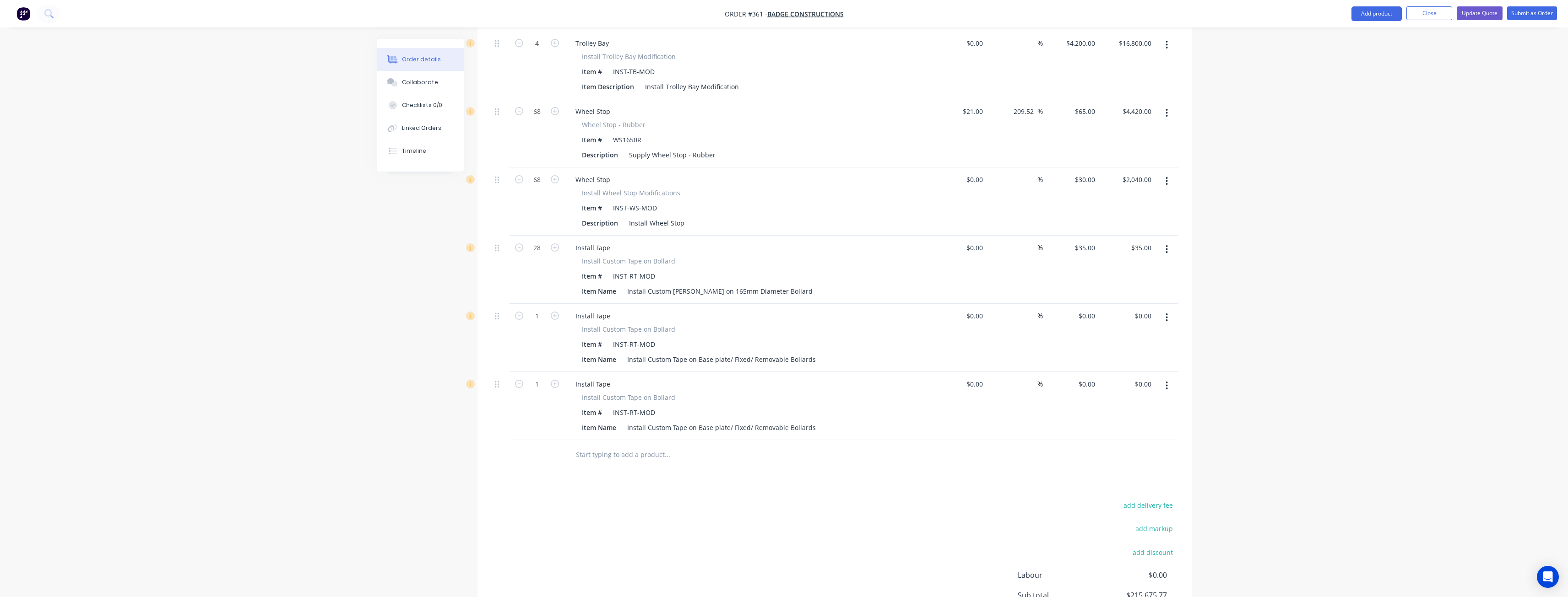
type input "$980.00"
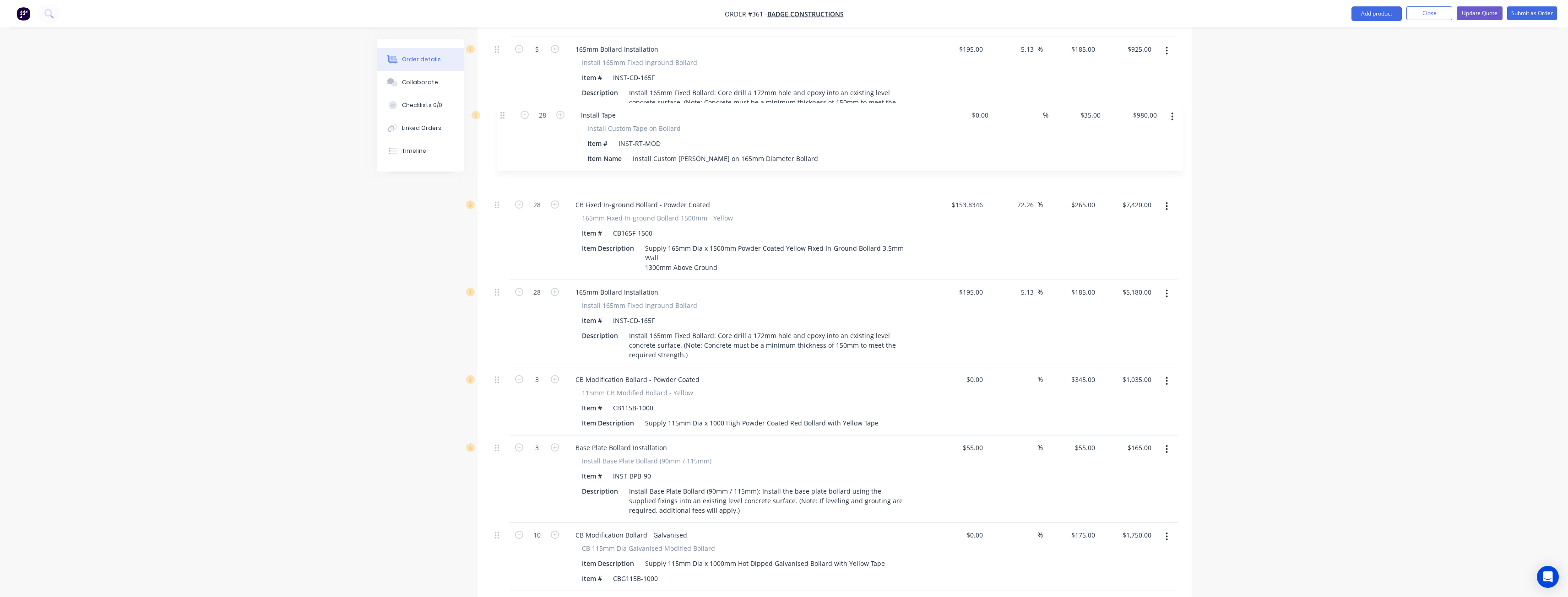
scroll to position [787, 0]
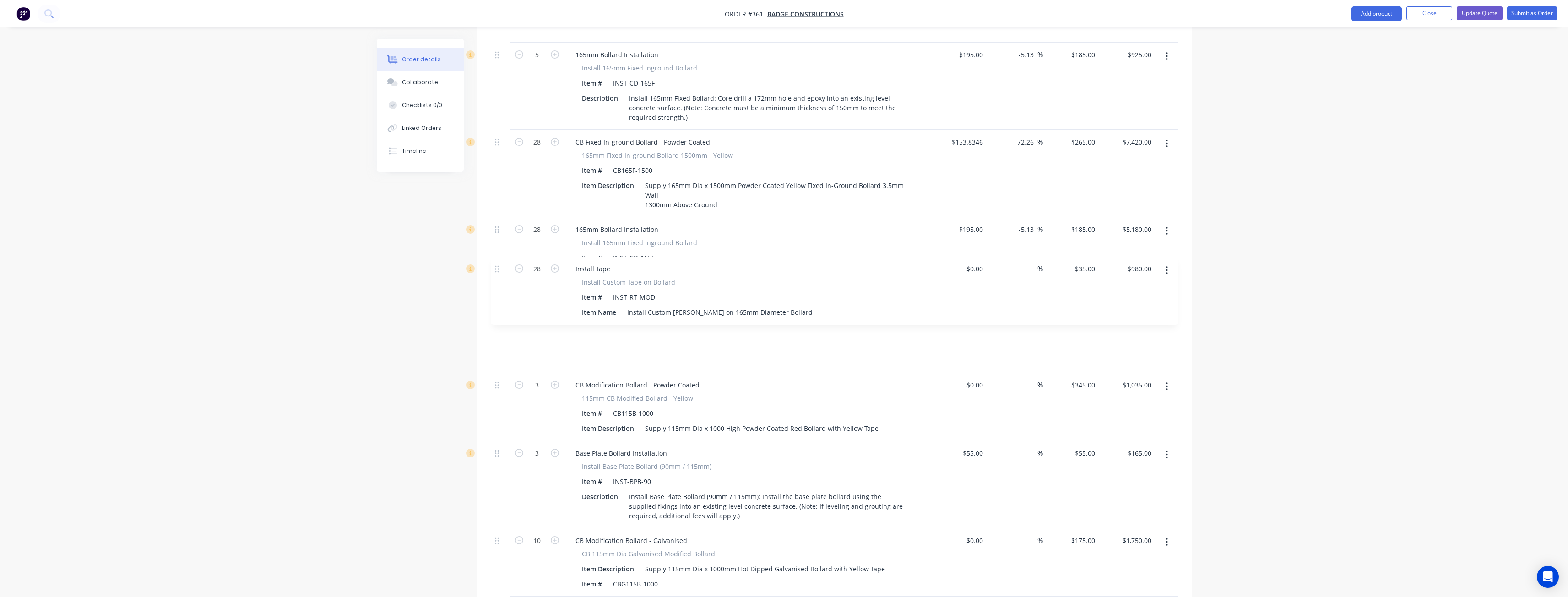
drag, startPoint x: 497, startPoint y: 224, endPoint x: 497, endPoint y: 267, distance: 43.0
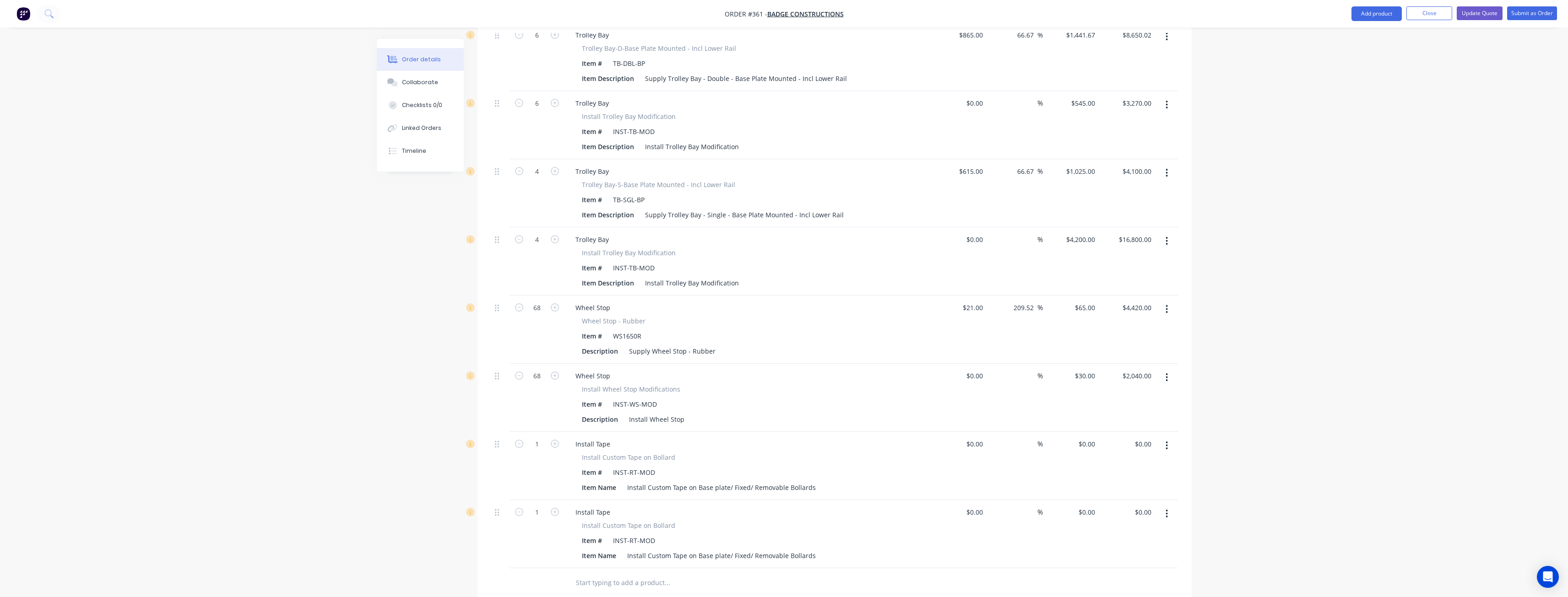
scroll to position [2767, 0]
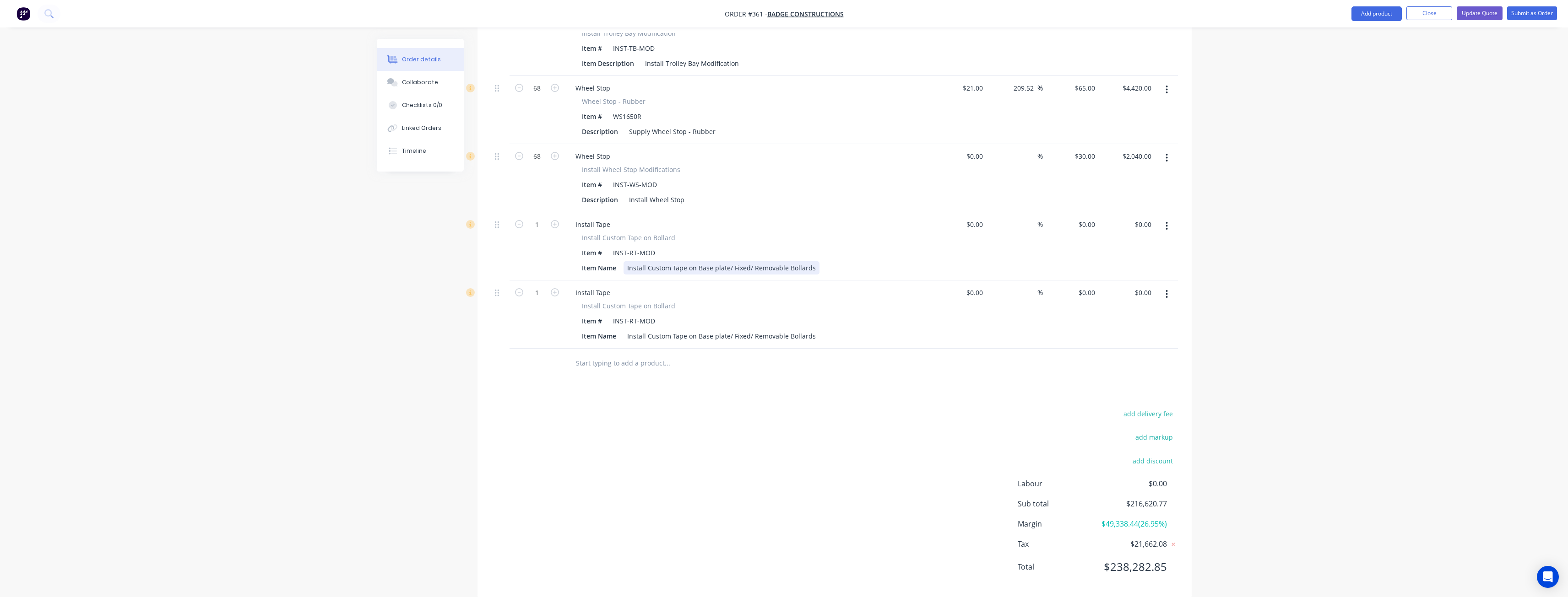
click at [813, 261] on div "Install Custom Tape on Base plate/ Fixed/ Removable Bollards" at bounding box center [722, 268] width 196 height 14
click at [667, 408] on div "add delivery fee add markup add discount Labour $0.00 Sub total $216,620.77 Mar…" at bounding box center [834, 496] width 687 height 176
click at [544, 218] on input "1" at bounding box center [537, 224] width 24 height 14
type input "10"
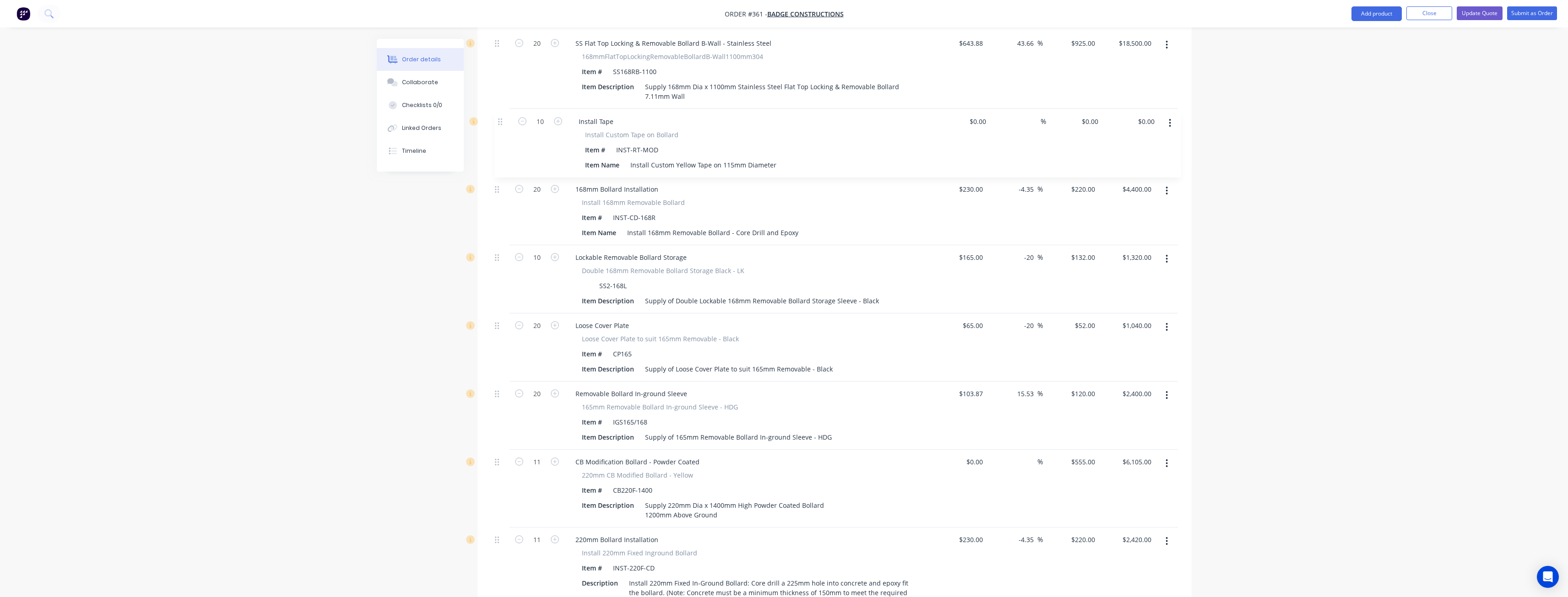
scroll to position [1439, 0]
drag, startPoint x: 495, startPoint y: 201, endPoint x: 504, endPoint y: 216, distance: 17.5
click at [504, 216] on div "49 SS Flat Top Fixed In-ground Bollard B-Wall - Stainless Steel 168mmFlatTopFix…" at bounding box center [834, 325] width 687 height 2704
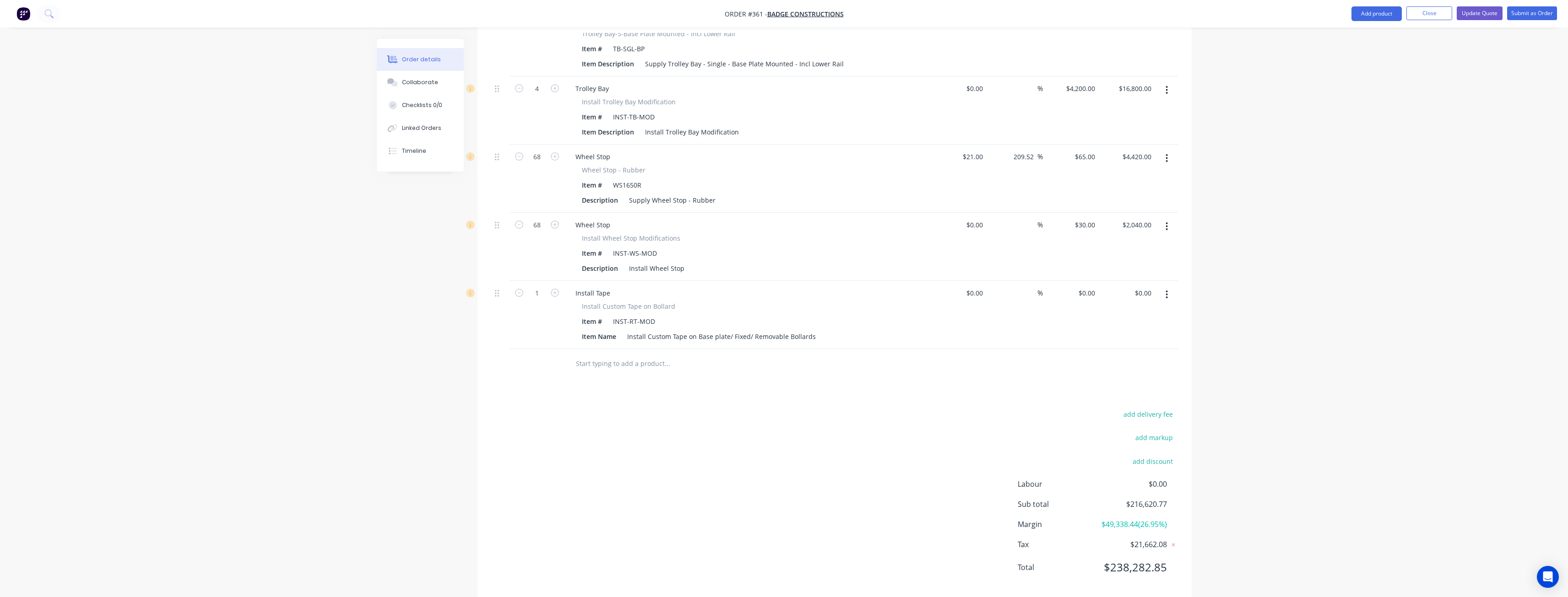
scroll to position [2767, 0]
click at [811, 329] on div "Install Custom Tape on Base plate/ Fixed/ Removable Bollards" at bounding box center [722, 336] width 196 height 14
click at [702, 329] on div "Install Custom White Taoe on 165mm Bollard" at bounding box center [696, 336] width 145 height 14
click at [539, 286] on input "1" at bounding box center [537, 293] width 24 height 14
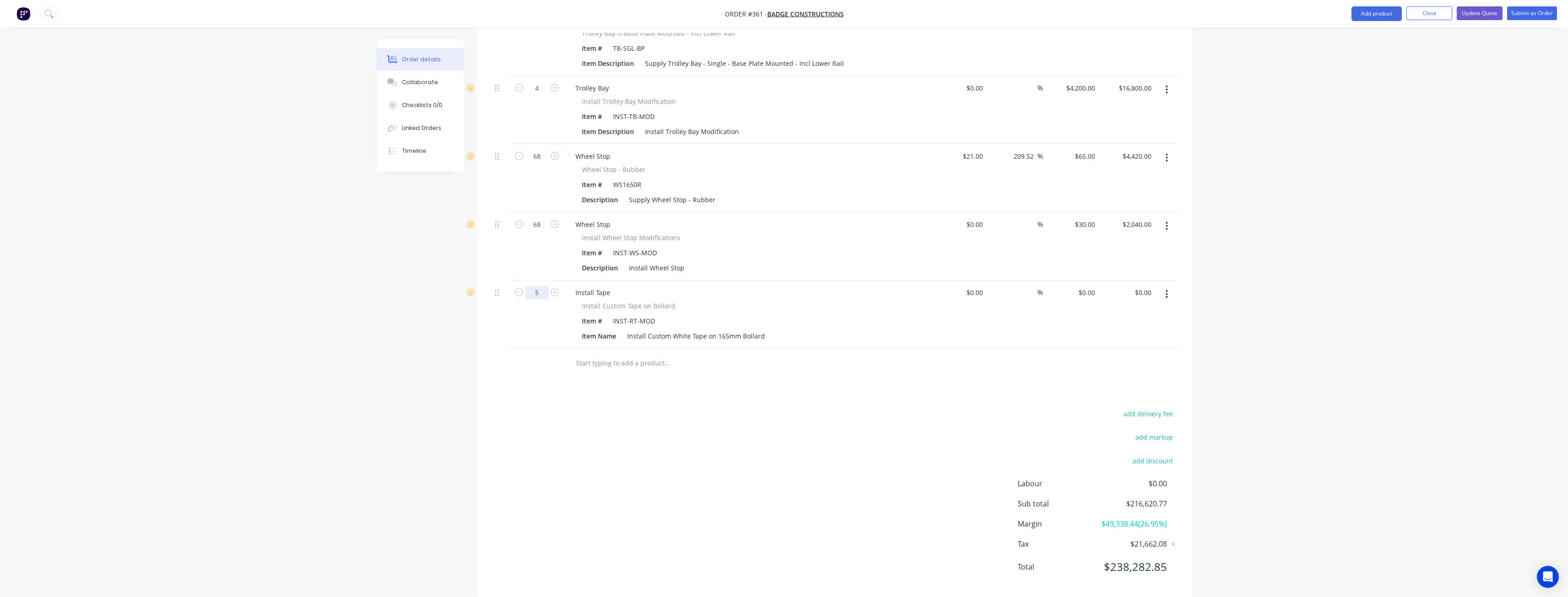
type input "5"
click at [546, 408] on div "add delivery fee add markup add discount Labour $0.00 Sub total $216,620.77 Mar…" at bounding box center [834, 496] width 687 height 176
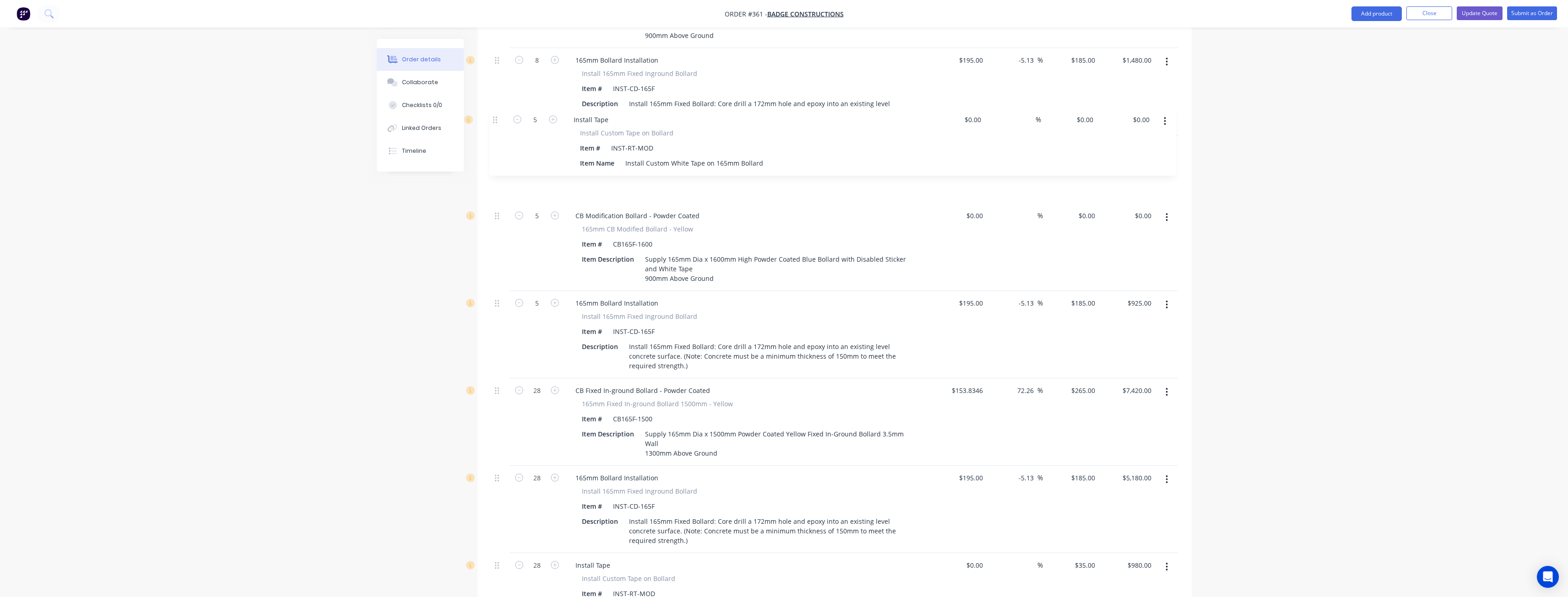
scroll to position [602, 0]
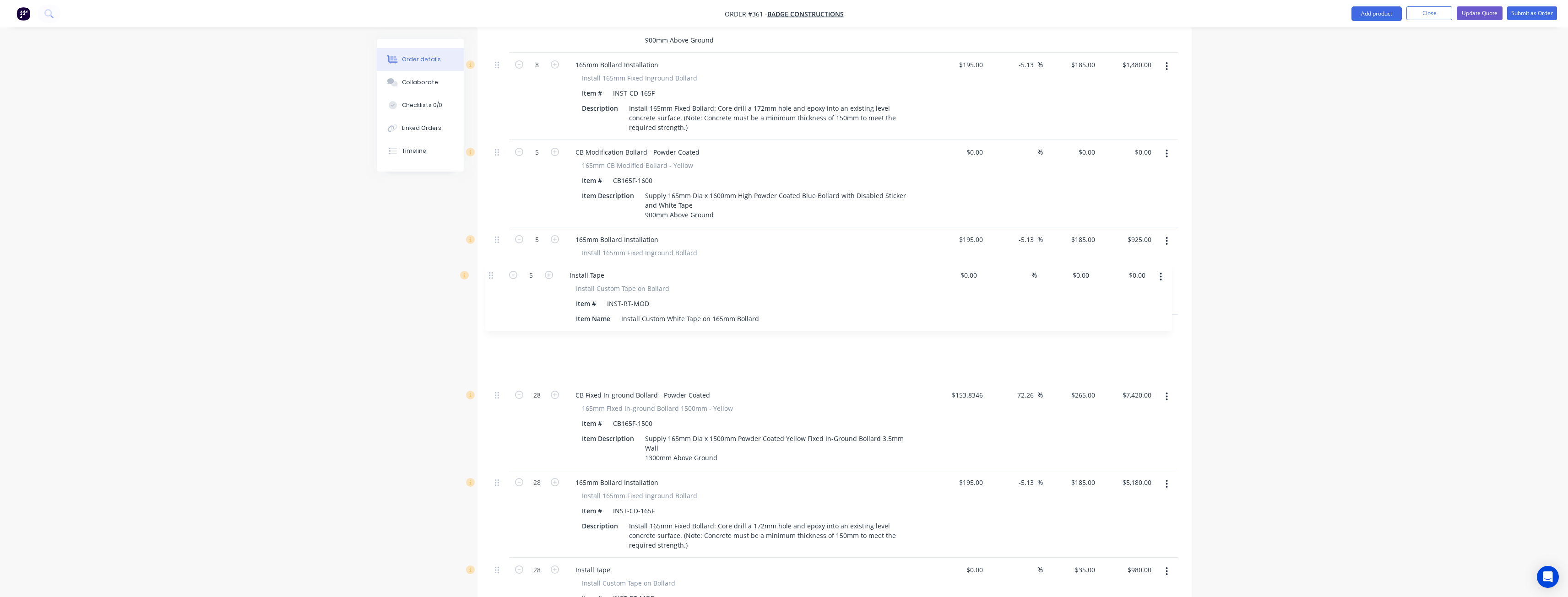
drag, startPoint x: 499, startPoint y: 270, endPoint x: 493, endPoint y: 273, distance: 6.7
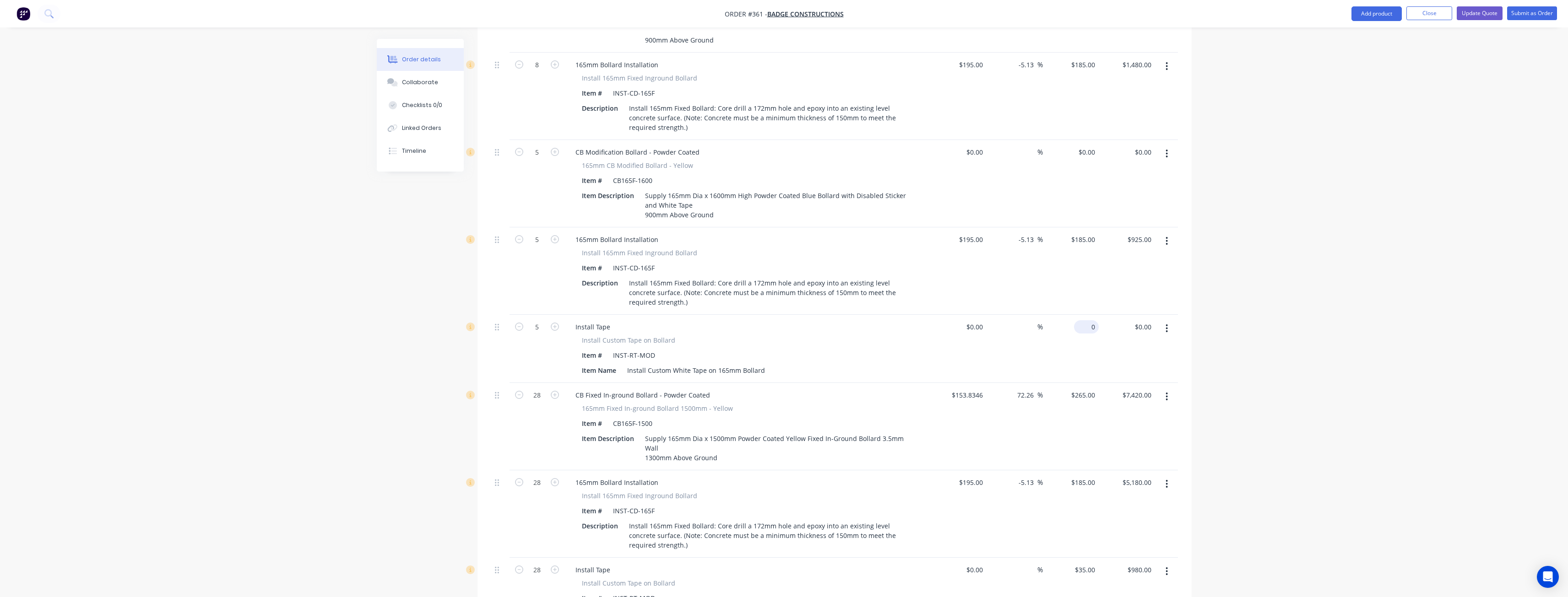
click at [1086, 314] on div "0 $0.00" at bounding box center [1071, 348] width 57 height 69
type input "$25.00"
type input "$125.00"
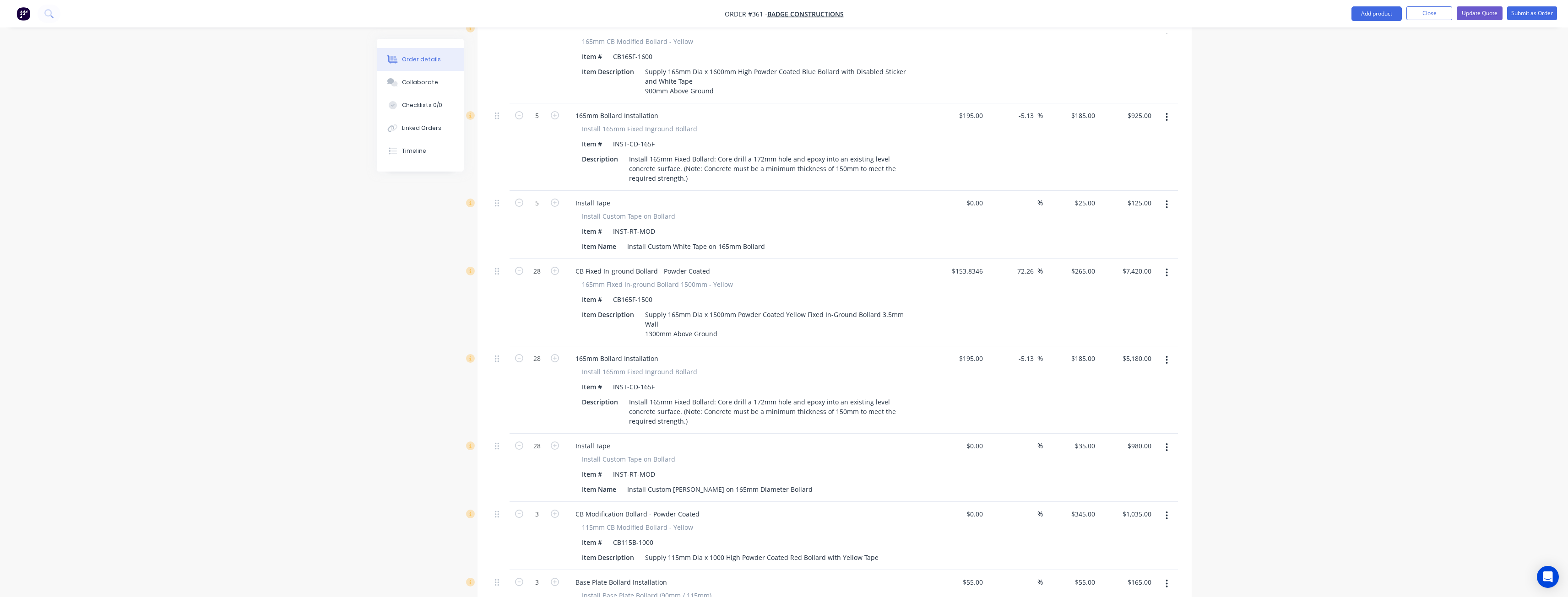
scroll to position [740, 0]
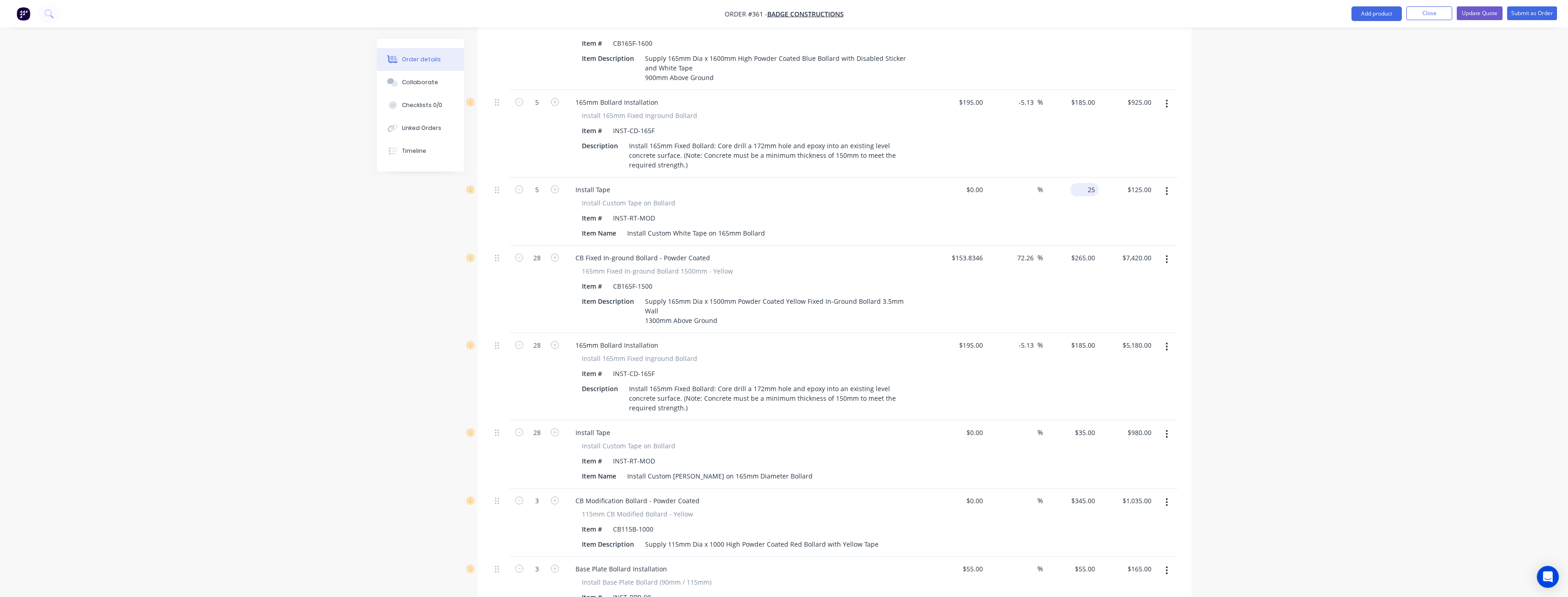
click at [1089, 183] on input "25" at bounding box center [1086, 189] width 25 height 14
type input "$35.00"
type input "$175.00"
click at [502, 284] on div at bounding box center [500, 290] width 18 height 88
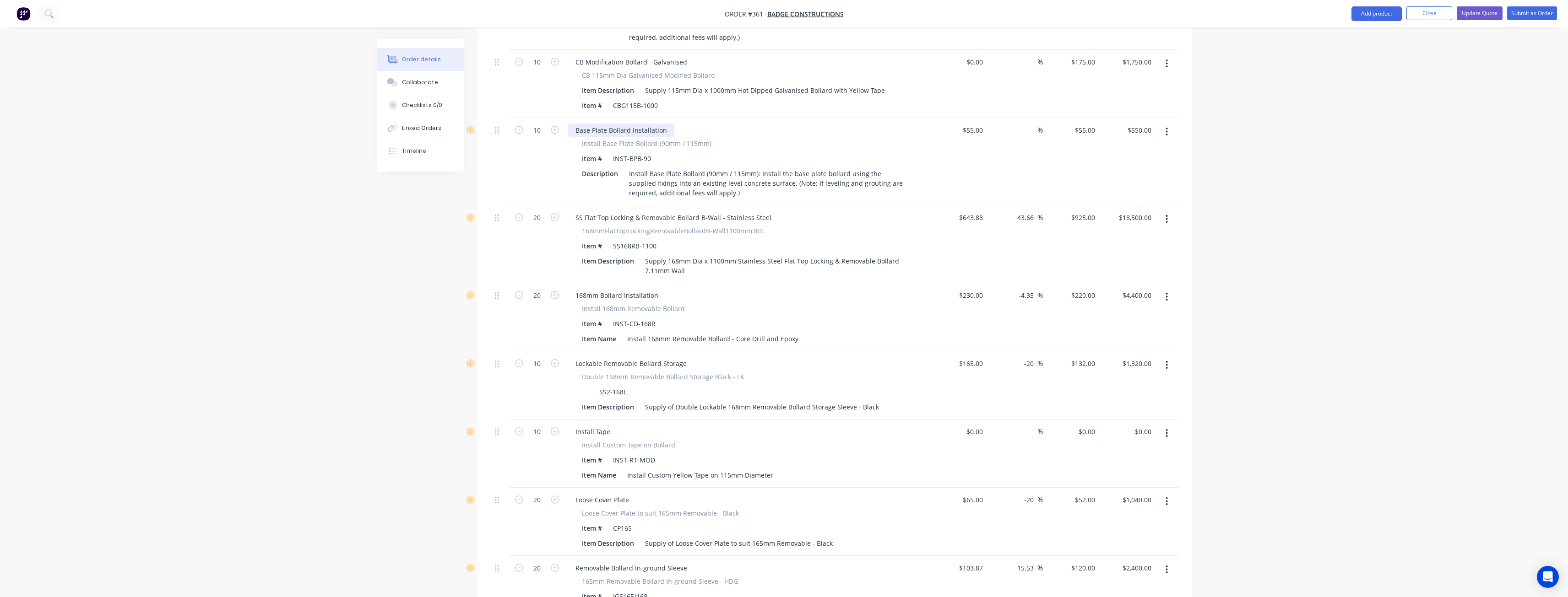
scroll to position [1334, 0]
click at [1091, 424] on input "0" at bounding box center [1094, 431] width 11 height 14
type input "$25.00"
type input "$250.00"
click at [886, 468] on div "Item Name Install Custom Yellow Tape on 115mm Diameter" at bounding box center [746, 474] width 335 height 14
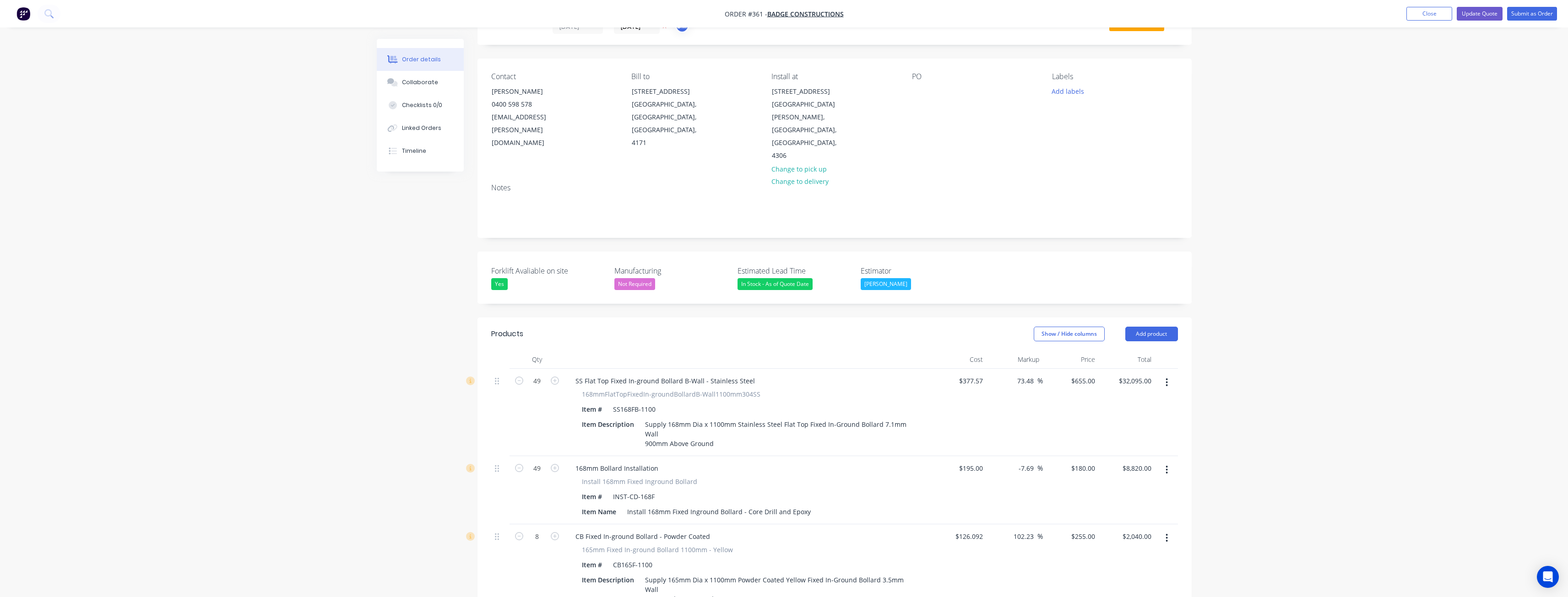
scroll to position [0, 0]
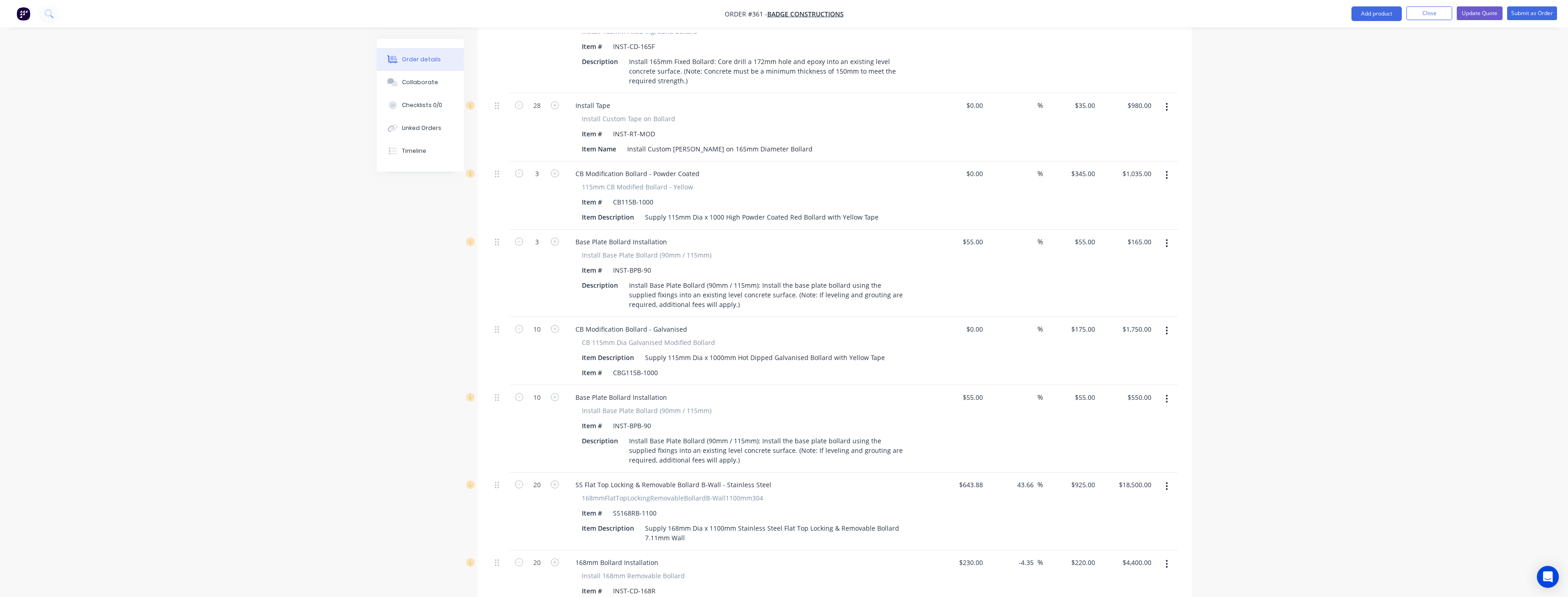
scroll to position [1098, 0]
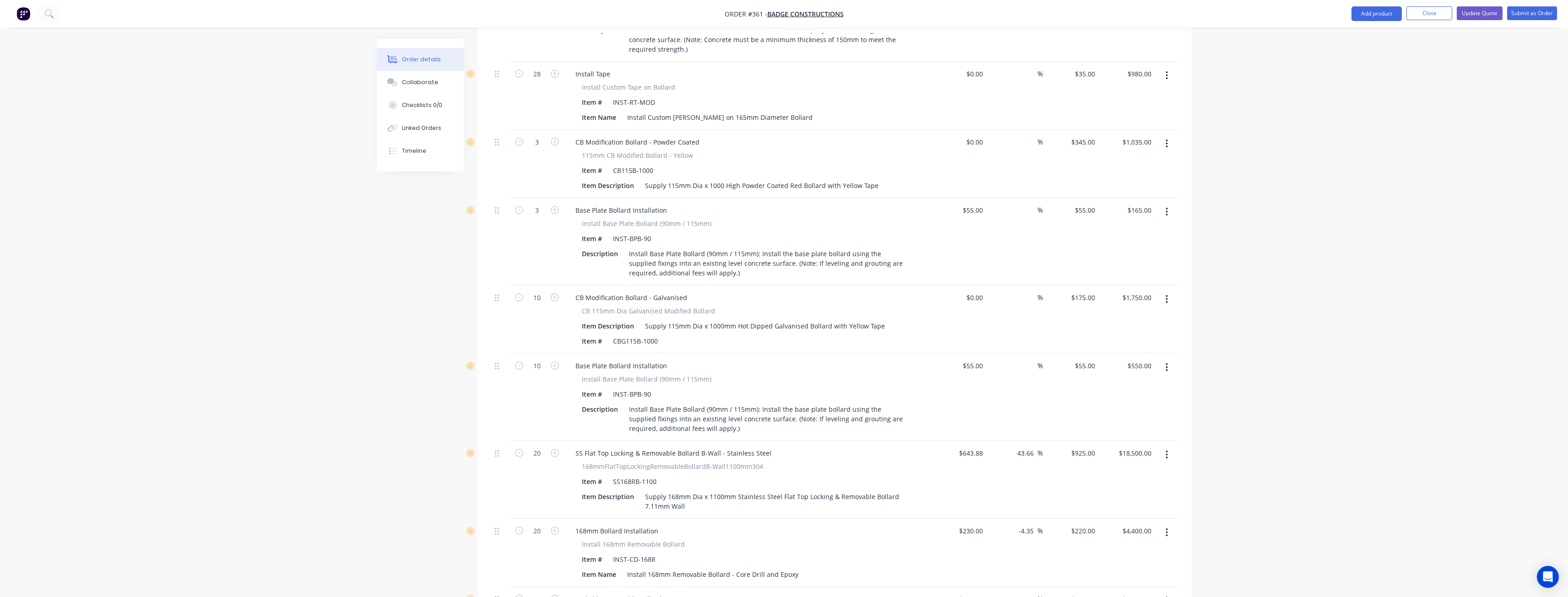
click at [506, 382] on div at bounding box center [500, 398] width 18 height 88
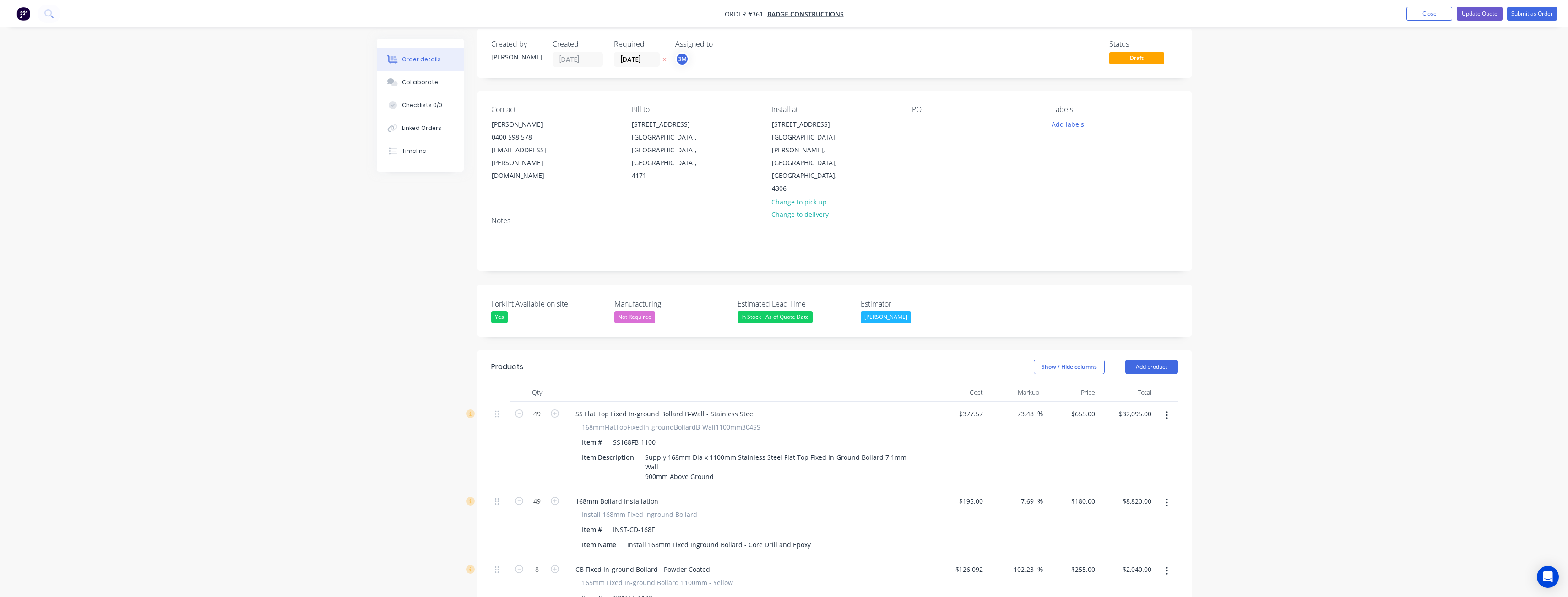
scroll to position [0, 0]
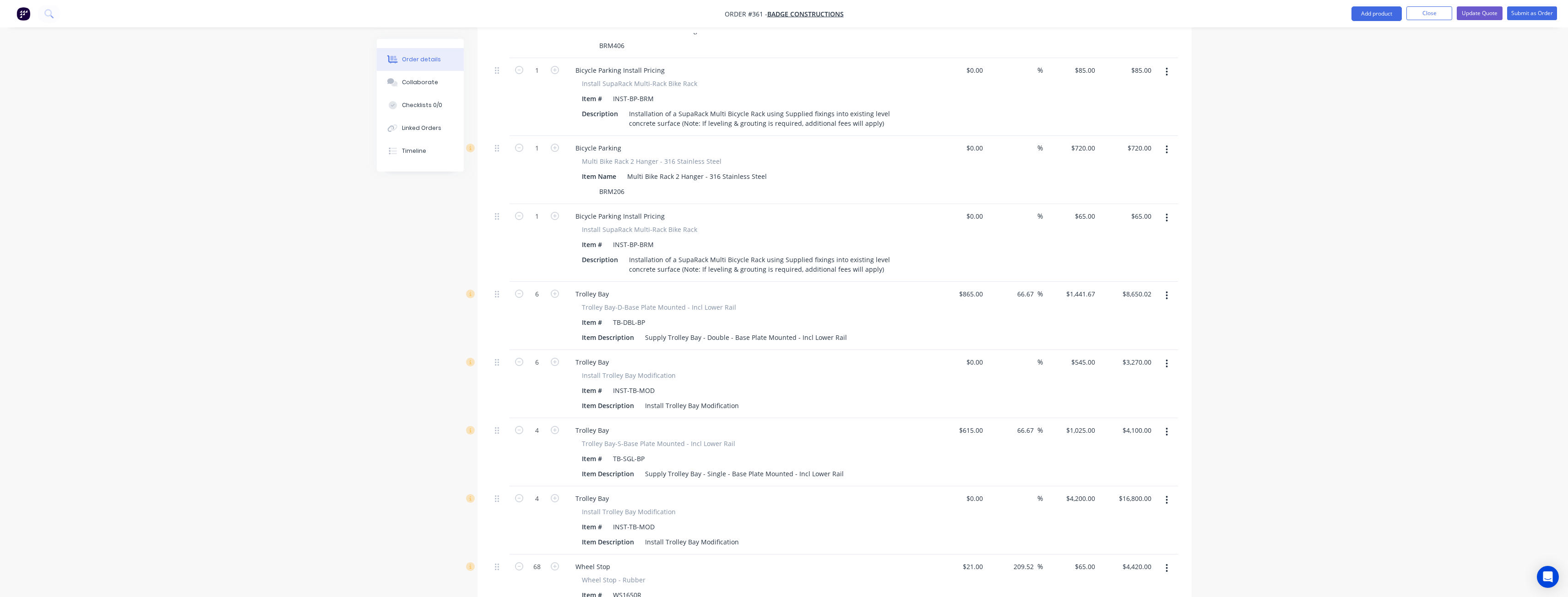
scroll to position [2700, 0]
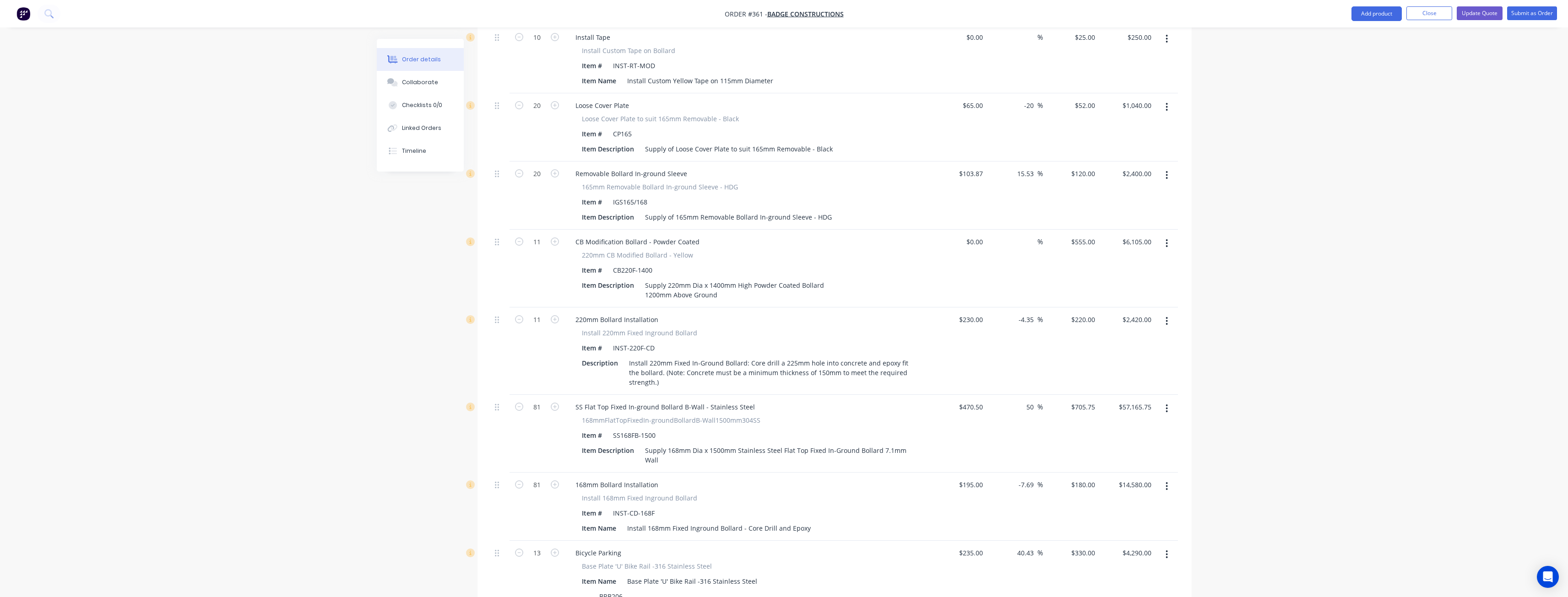
scroll to position [1693, 0]
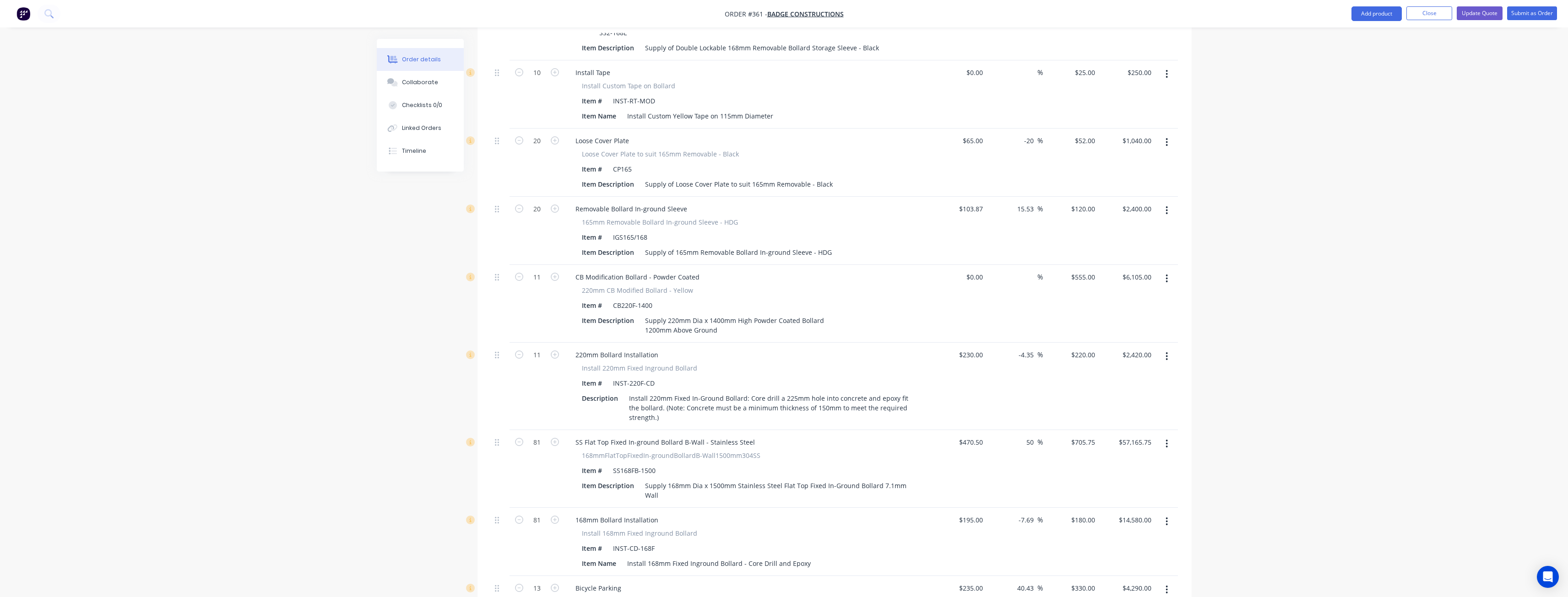
drag, startPoint x: 201, startPoint y: 201, endPoint x: 192, endPoint y: 189, distance: 15.0
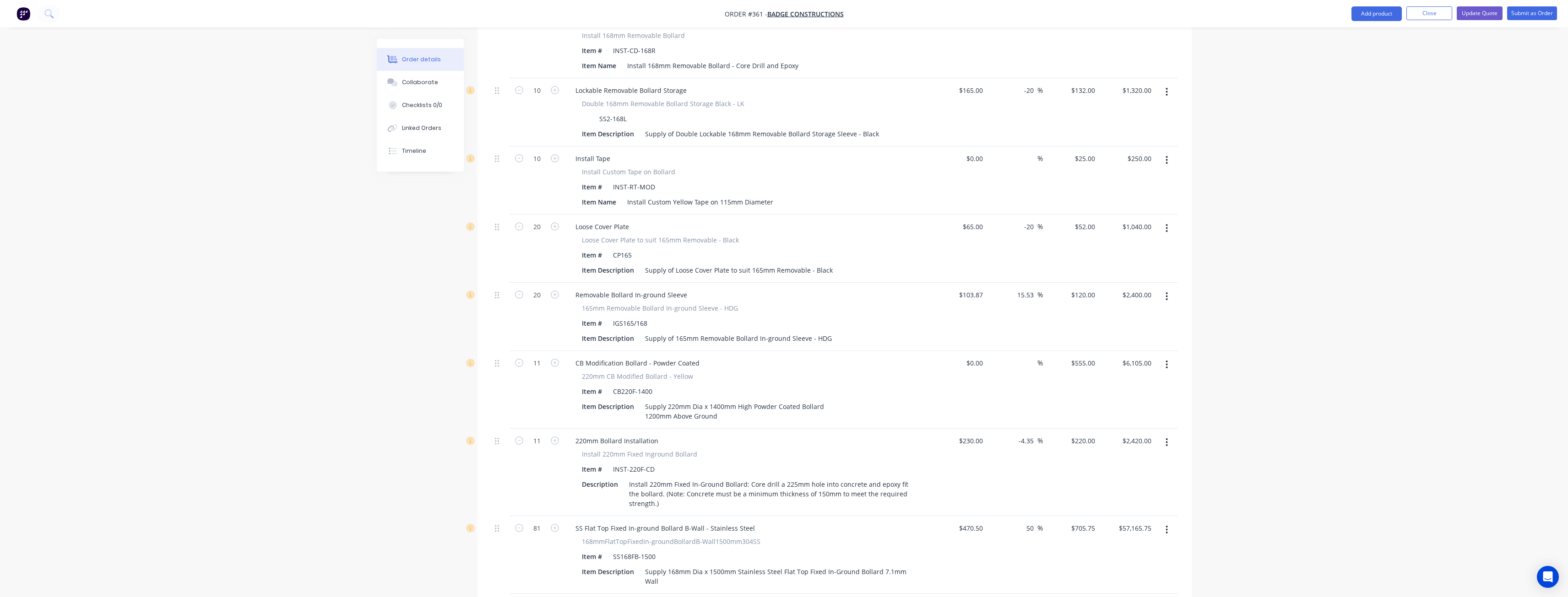
scroll to position [1578, 0]
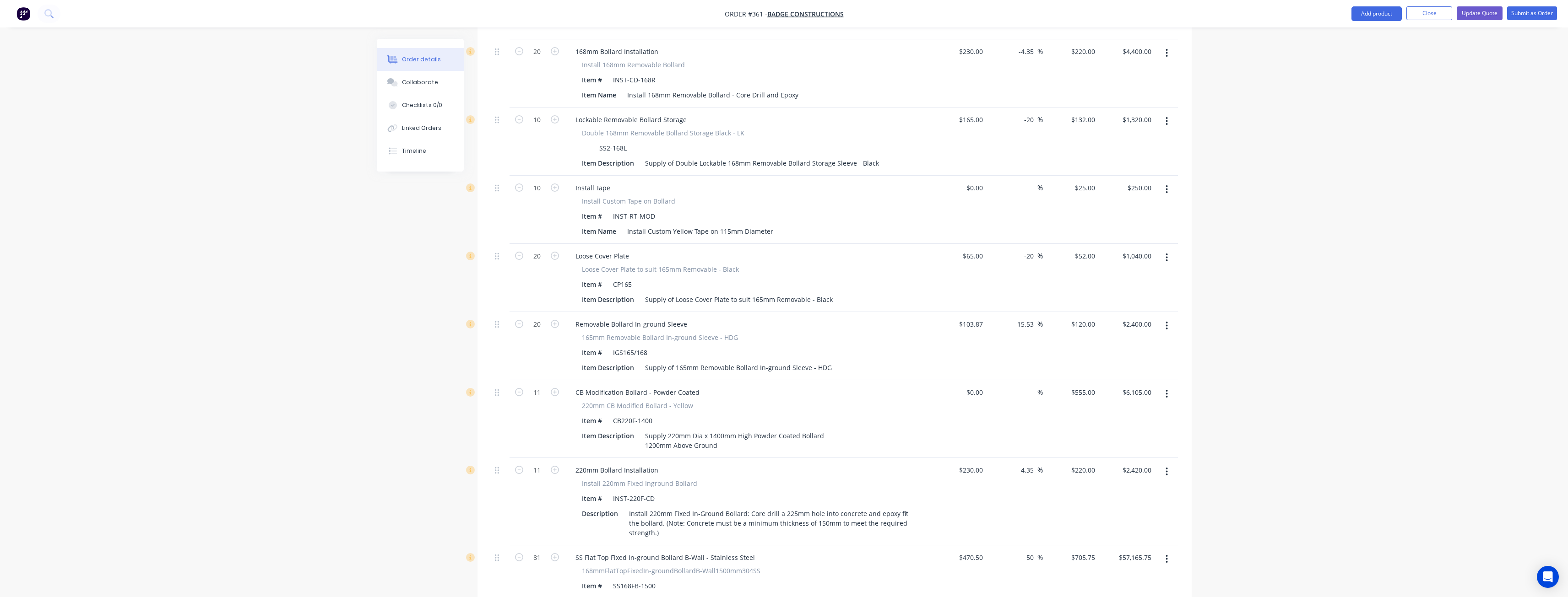
click at [170, 139] on div "Order details Collaborate Checklists 0/0 Linked Orders Timeline Order details C…" at bounding box center [784, 112] width 1568 height 3379
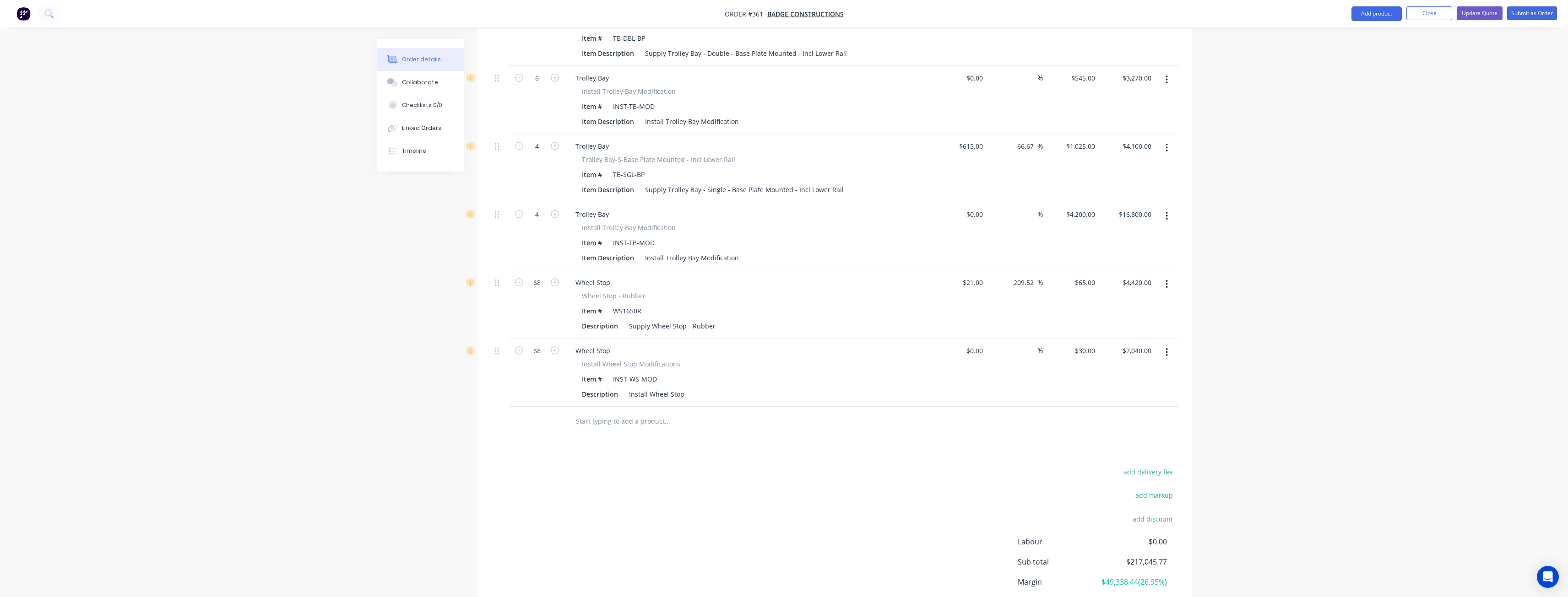
scroll to position [2767, 0]
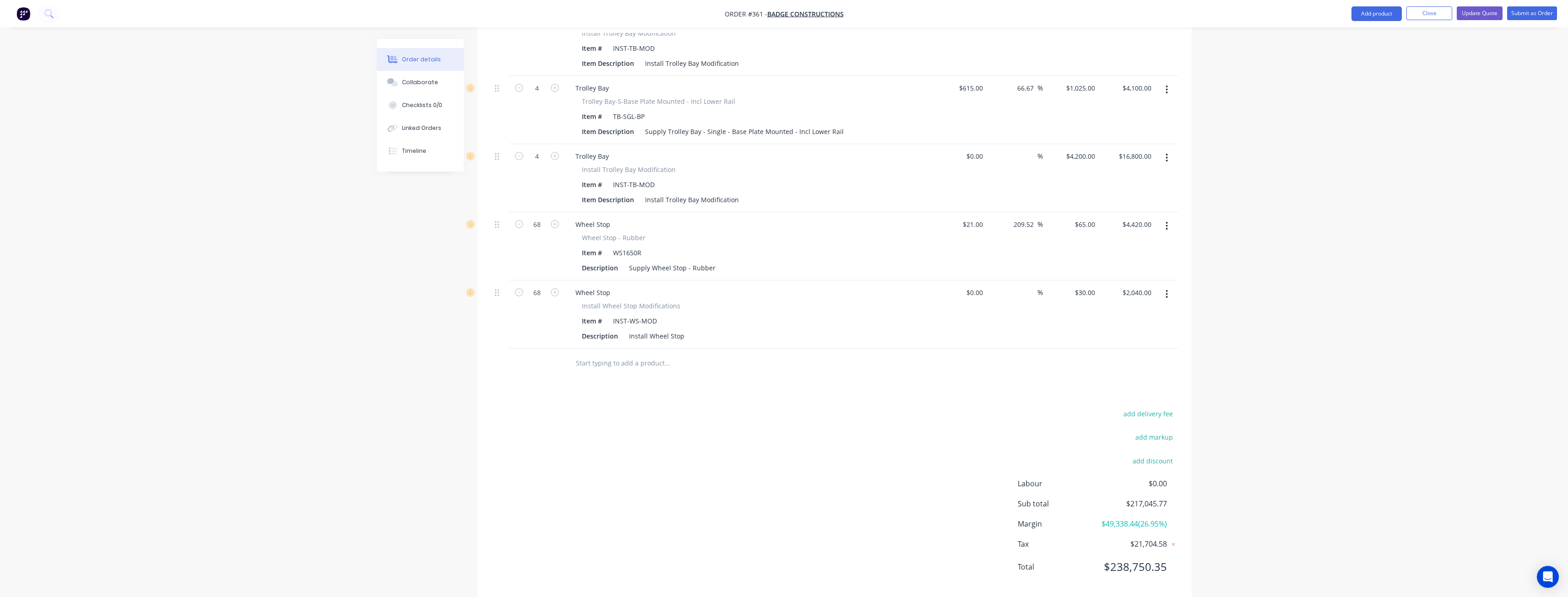
click at [1152, 408] on button "add delivery fee" at bounding box center [1148, 414] width 59 height 13
type input "9120"
click at [807, 438] on div "Delivery fee Delivery fee Delivery fee name (Optional) 9120 9120 $0 add markup …" at bounding box center [834, 497] width 687 height 175
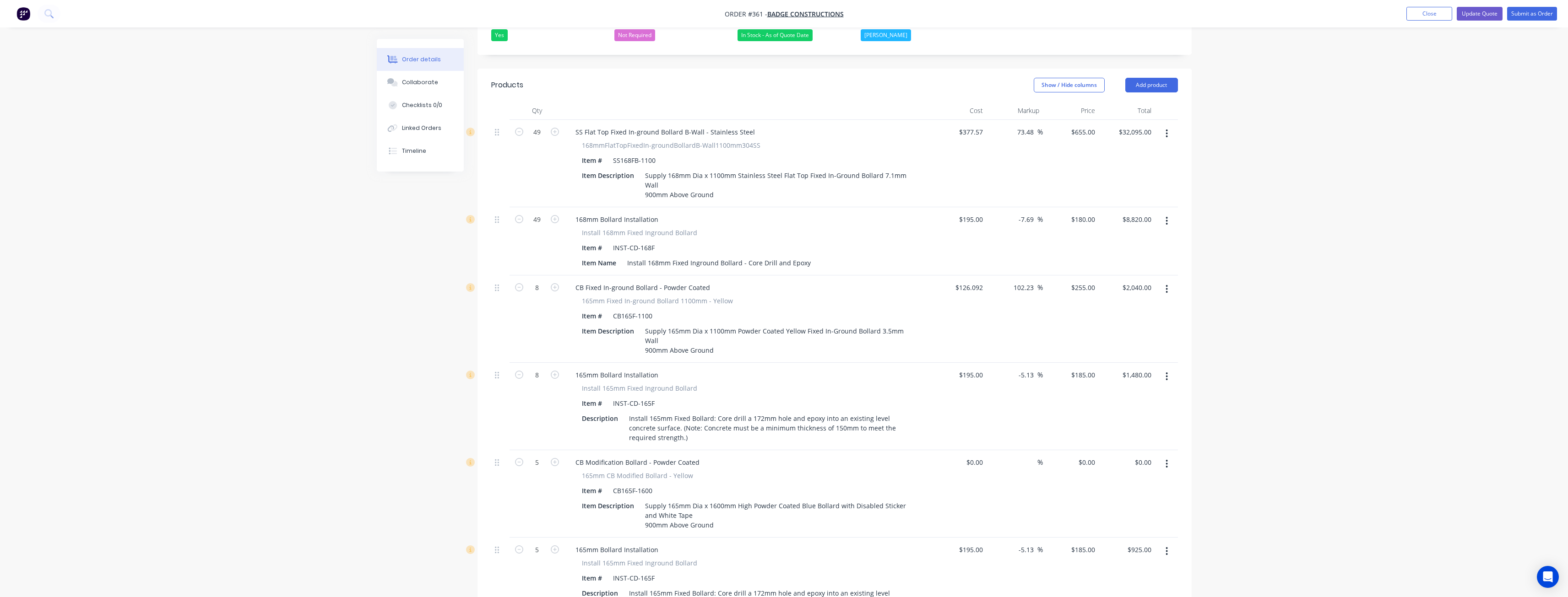
scroll to position [0, 0]
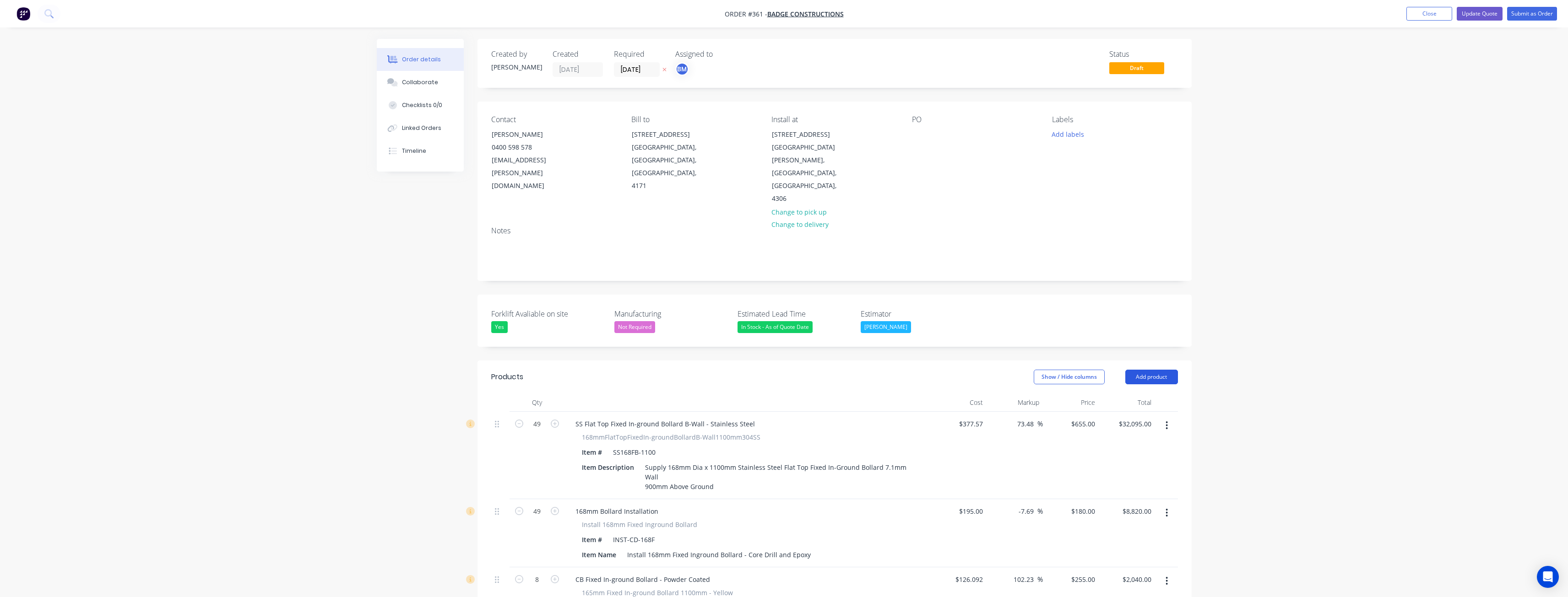
click at [1144, 369] on button "Add product" at bounding box center [1152, 377] width 53 height 15
click at [1124, 522] on div "Notes (External)" at bounding box center [1134, 528] width 70 height 14
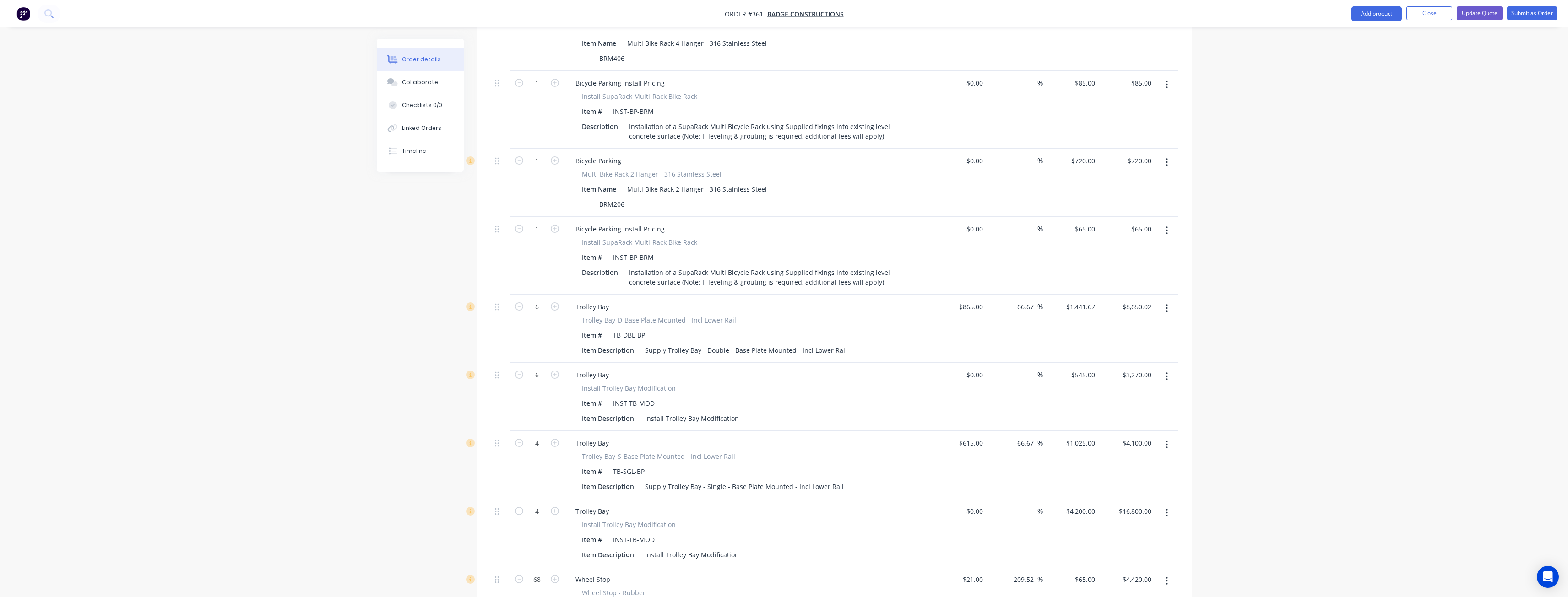
scroll to position [2791, 0]
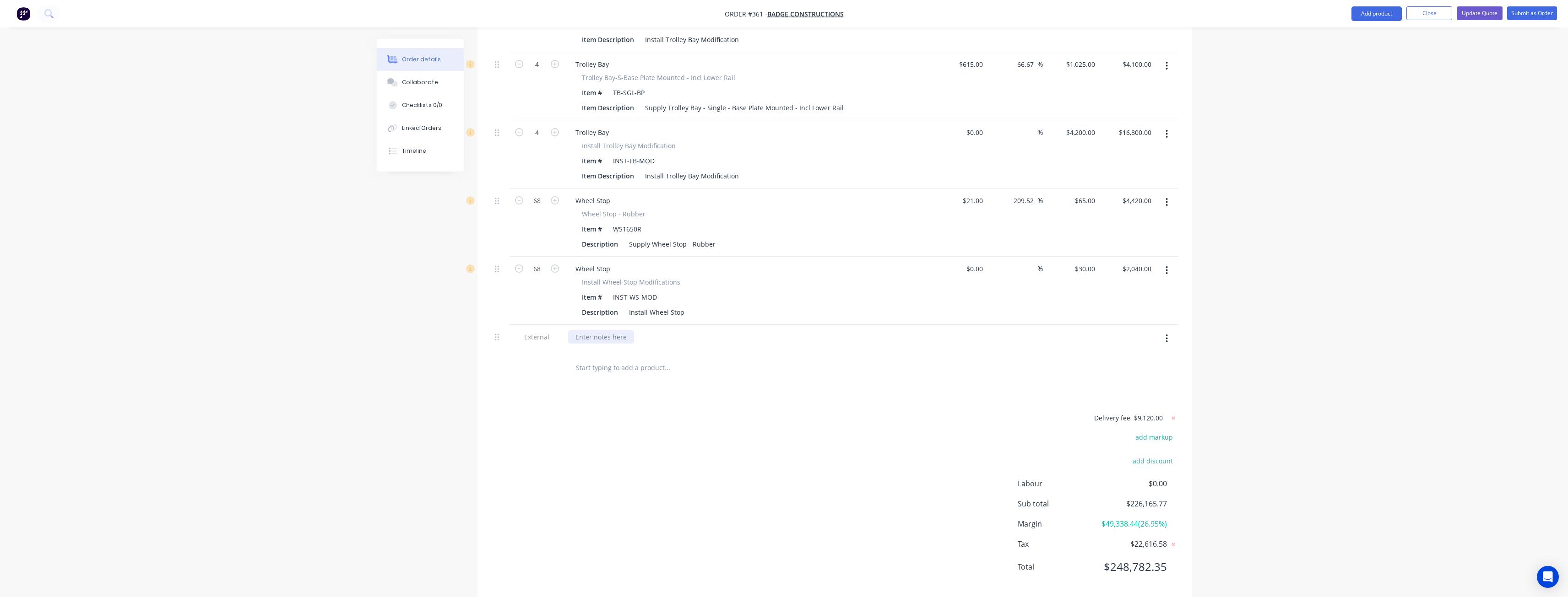
click at [610, 330] on div at bounding box center [601, 336] width 66 height 14
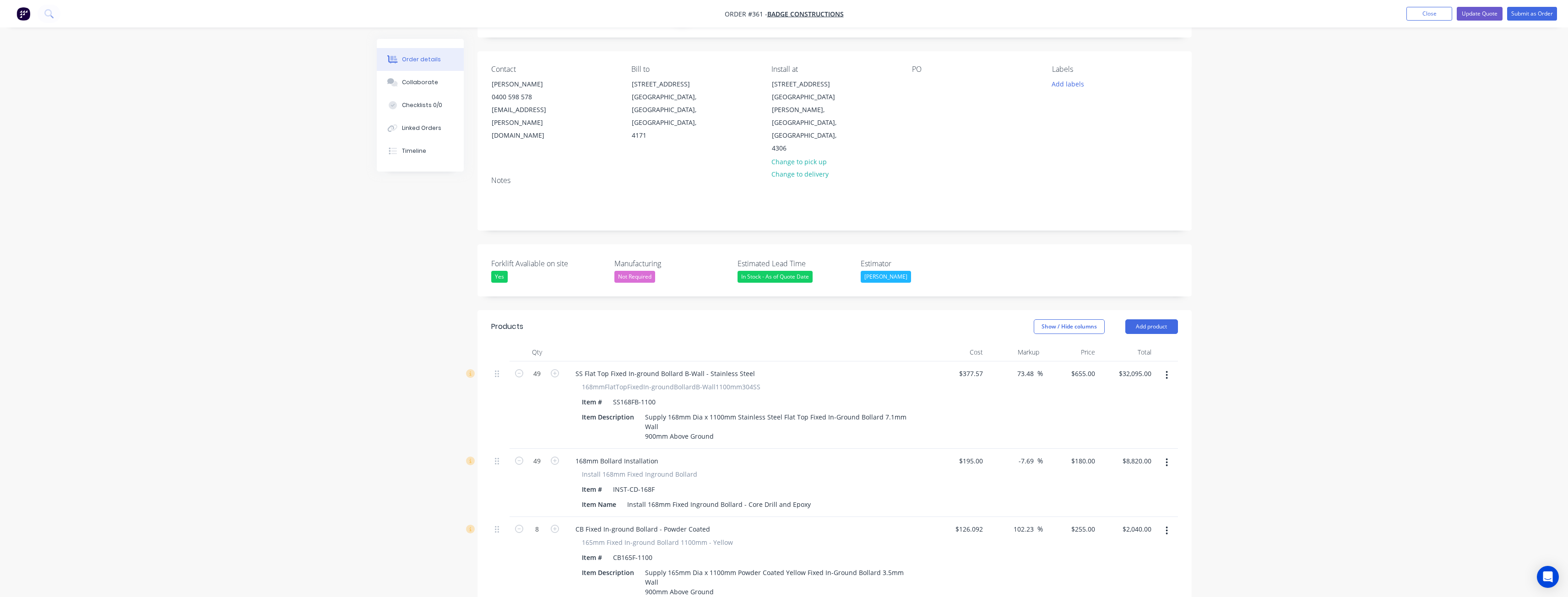
scroll to position [0, 0]
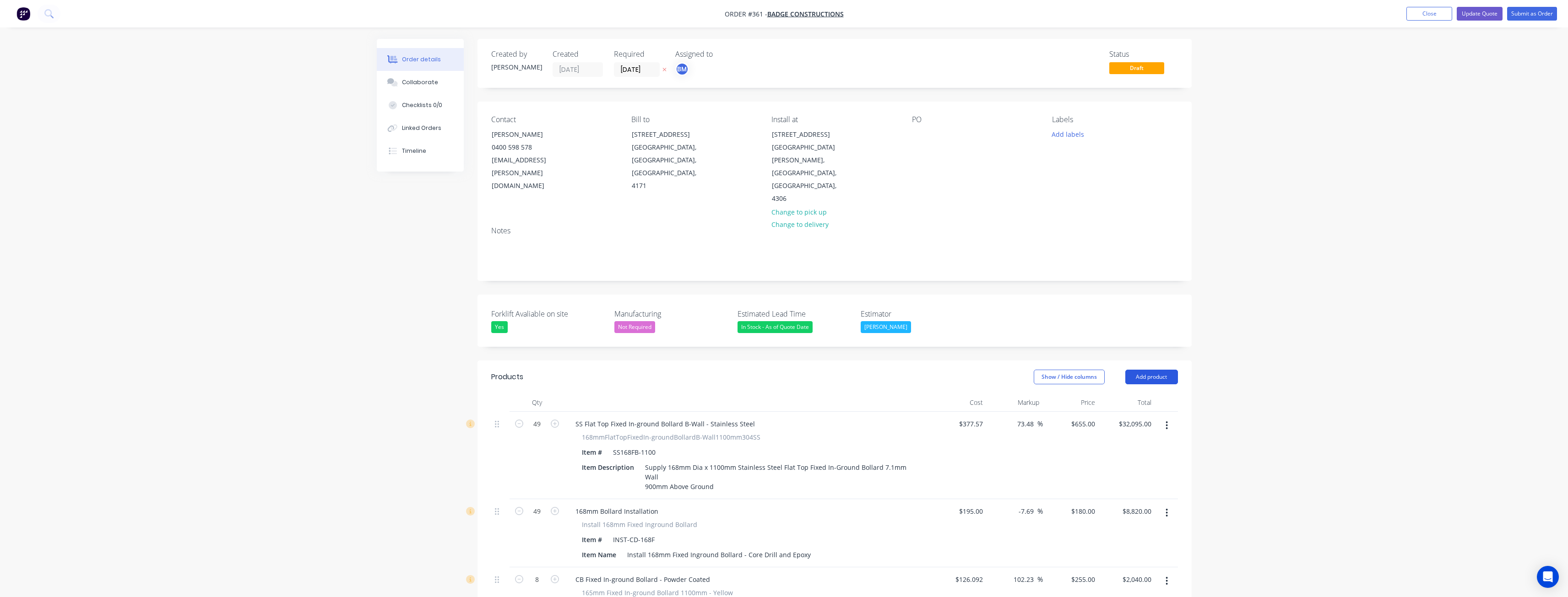
click at [1155, 369] on button "Add product" at bounding box center [1152, 377] width 53 height 15
click at [1122, 522] on div "Notes (External)" at bounding box center [1134, 528] width 70 height 14
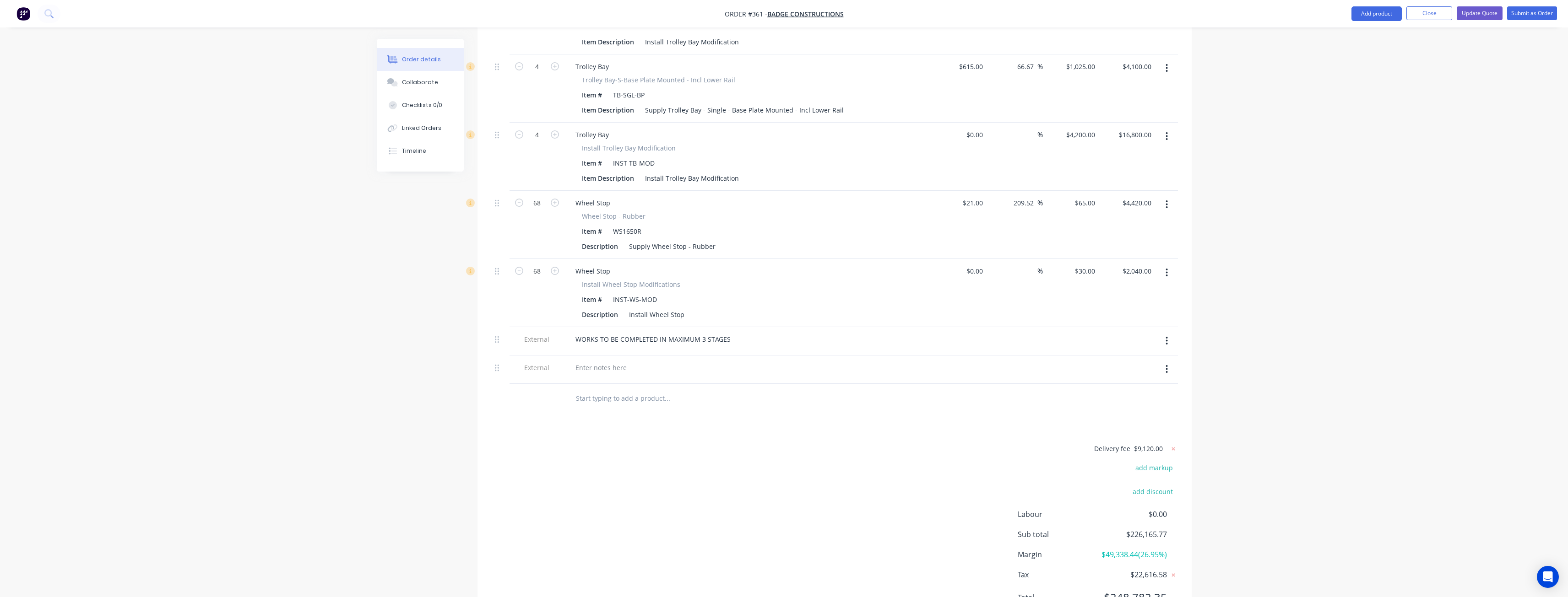
scroll to position [2820, 0]
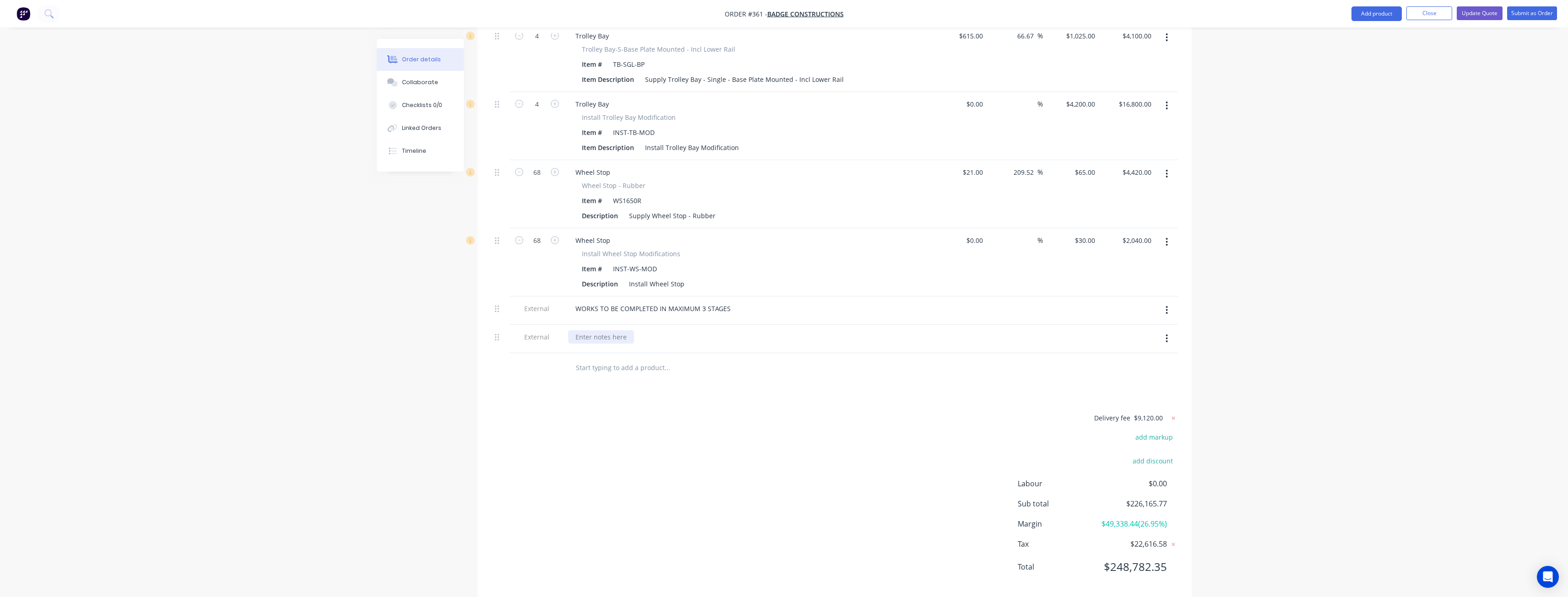
click at [610, 330] on div at bounding box center [601, 336] width 66 height 14
click at [691, 358] on input "text" at bounding box center [667, 368] width 183 height 18
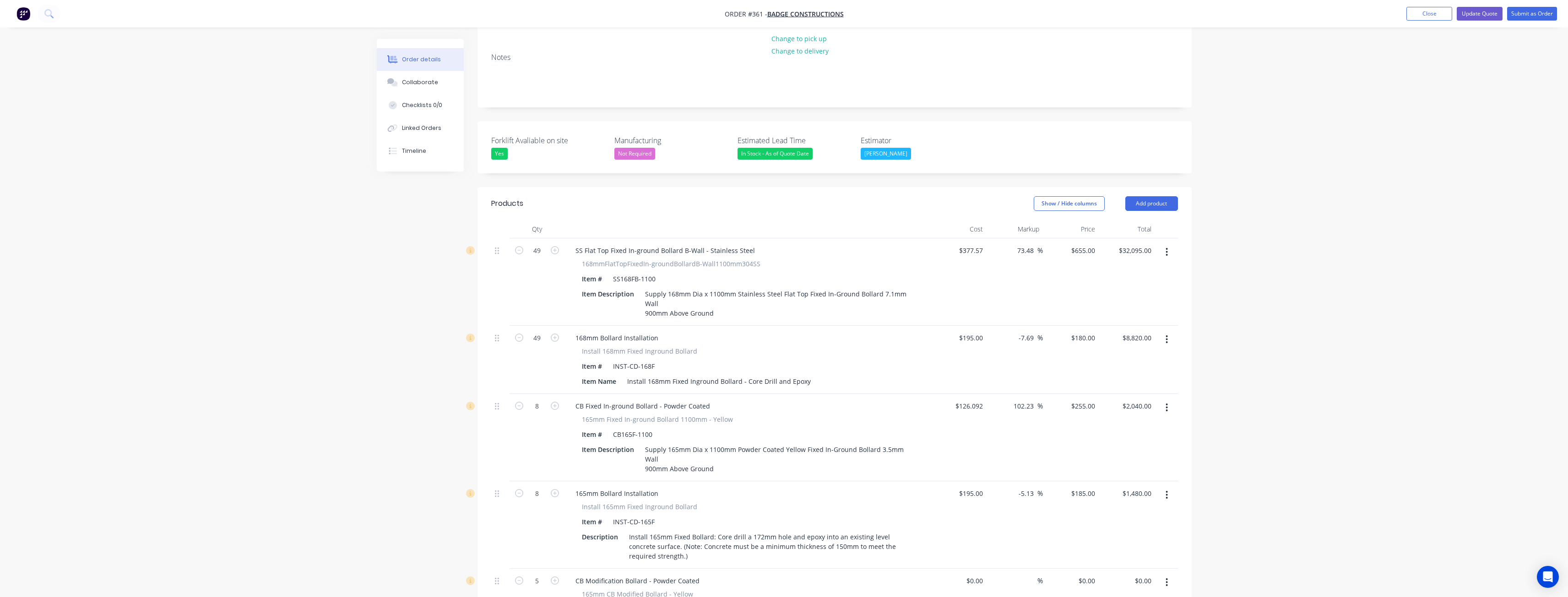
scroll to position [0, 0]
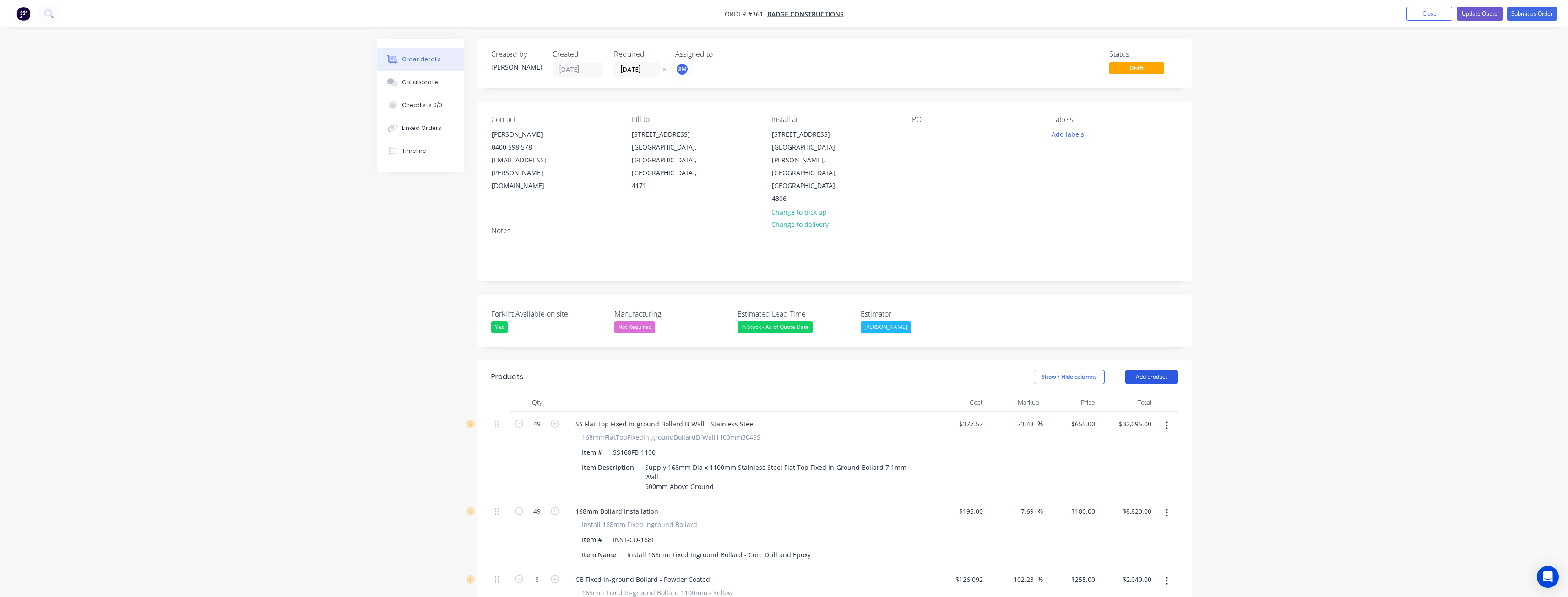
click at [1154, 369] on button "Add product" at bounding box center [1152, 377] width 53 height 15
click at [1125, 522] on div "Notes (External)" at bounding box center [1134, 528] width 70 height 14
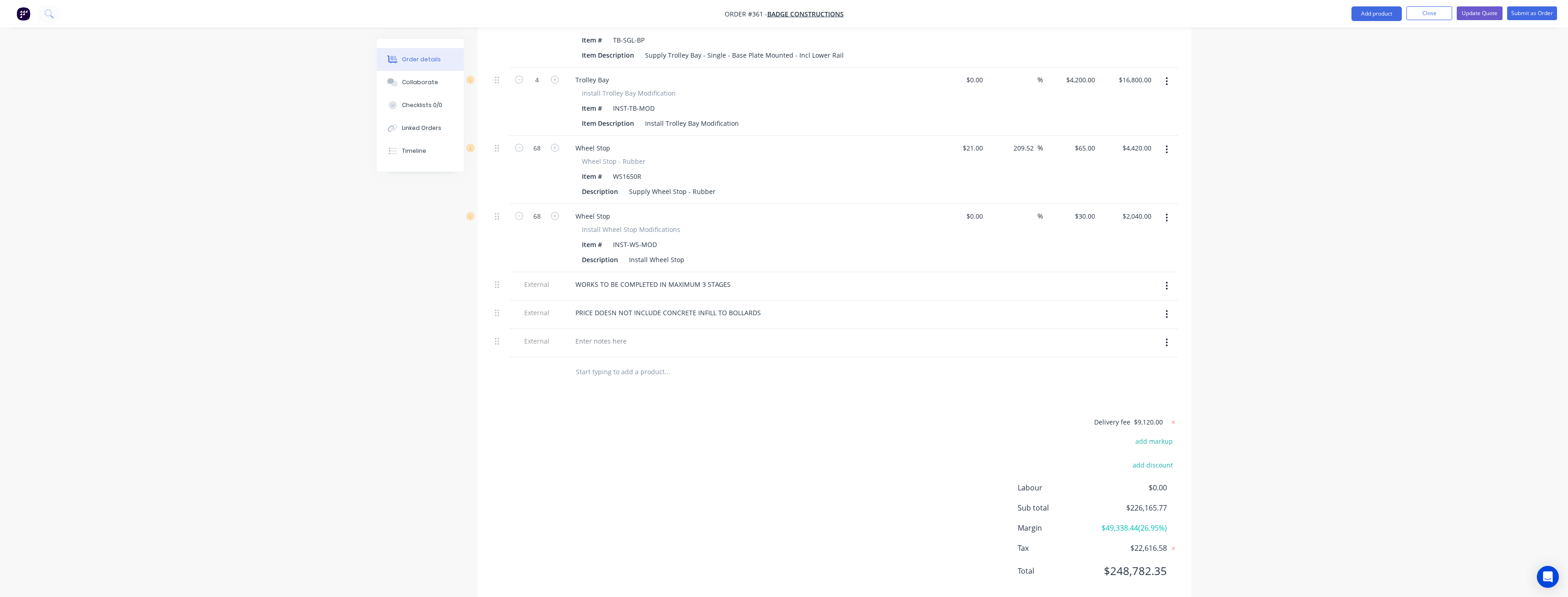
scroll to position [2848, 0]
click at [607, 330] on div at bounding box center [601, 336] width 66 height 14
click at [1166, 335] on icon "button" at bounding box center [1167, 338] width 2 height 8
click at [1107, 374] on div "Delete" at bounding box center [1134, 380] width 70 height 14
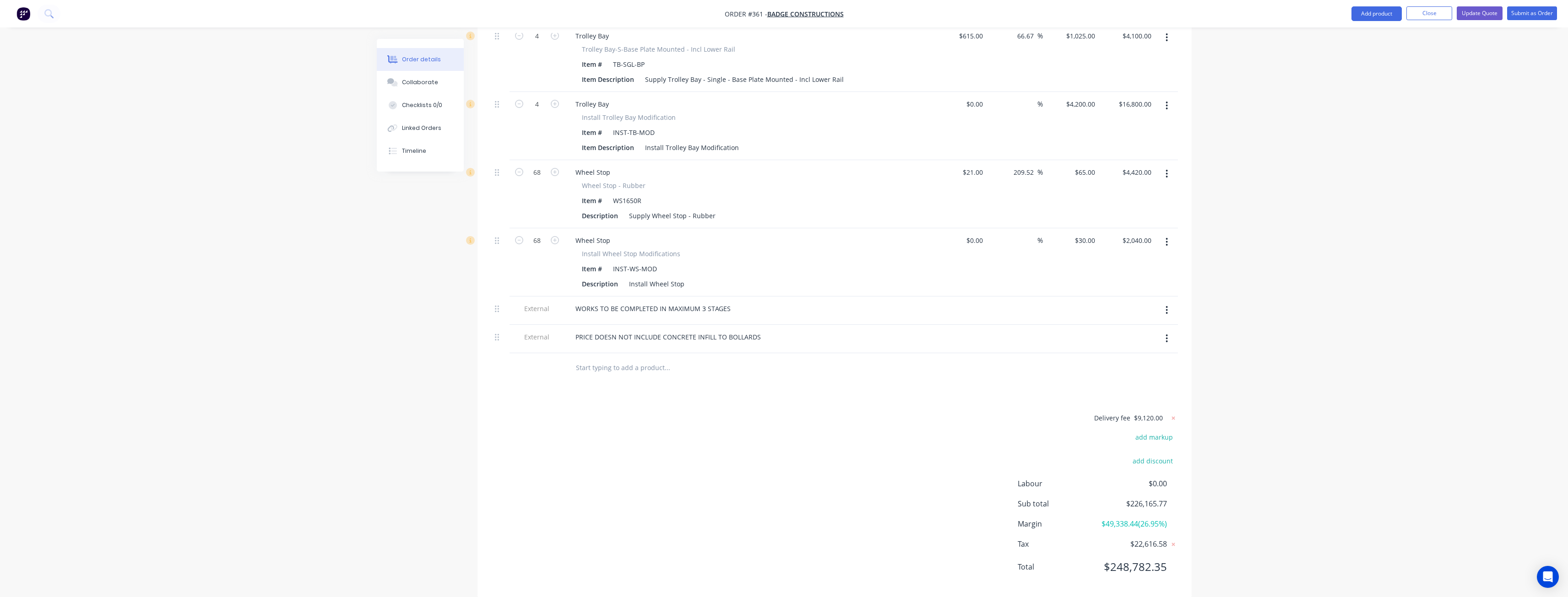
click at [754, 358] on input "text" at bounding box center [667, 368] width 183 height 18
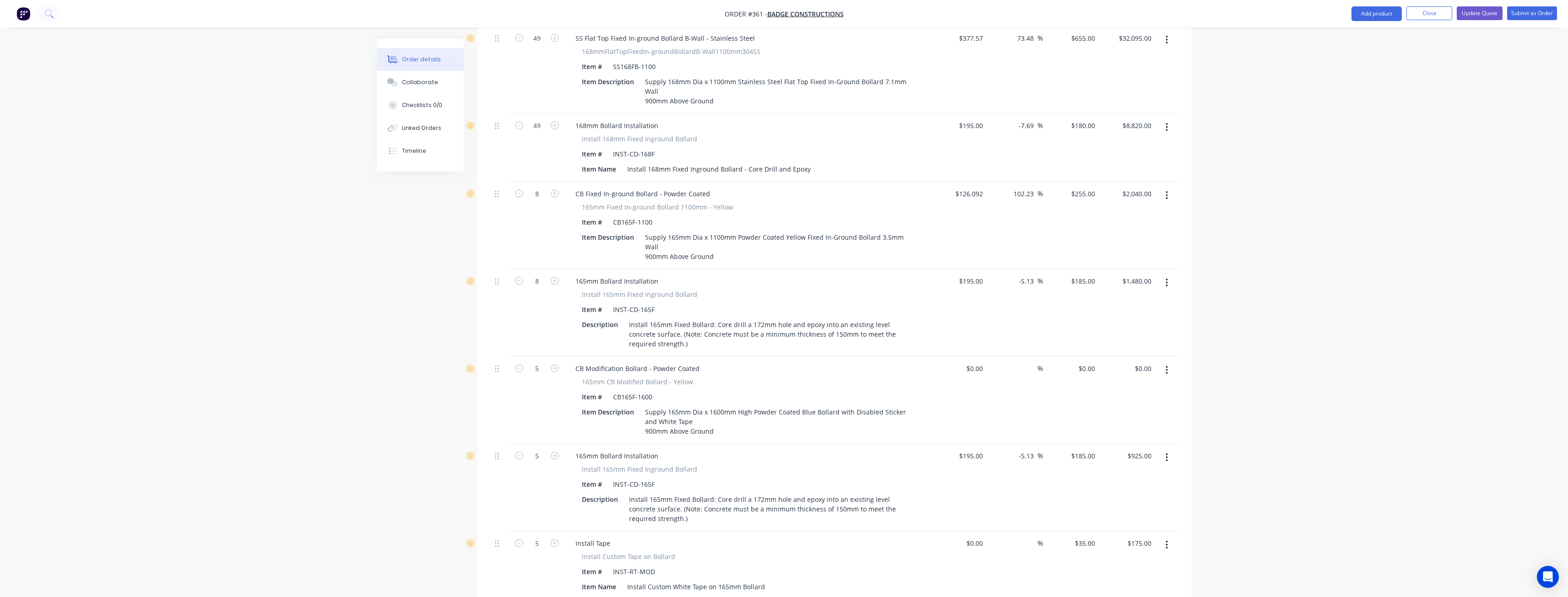
scroll to position [0, 0]
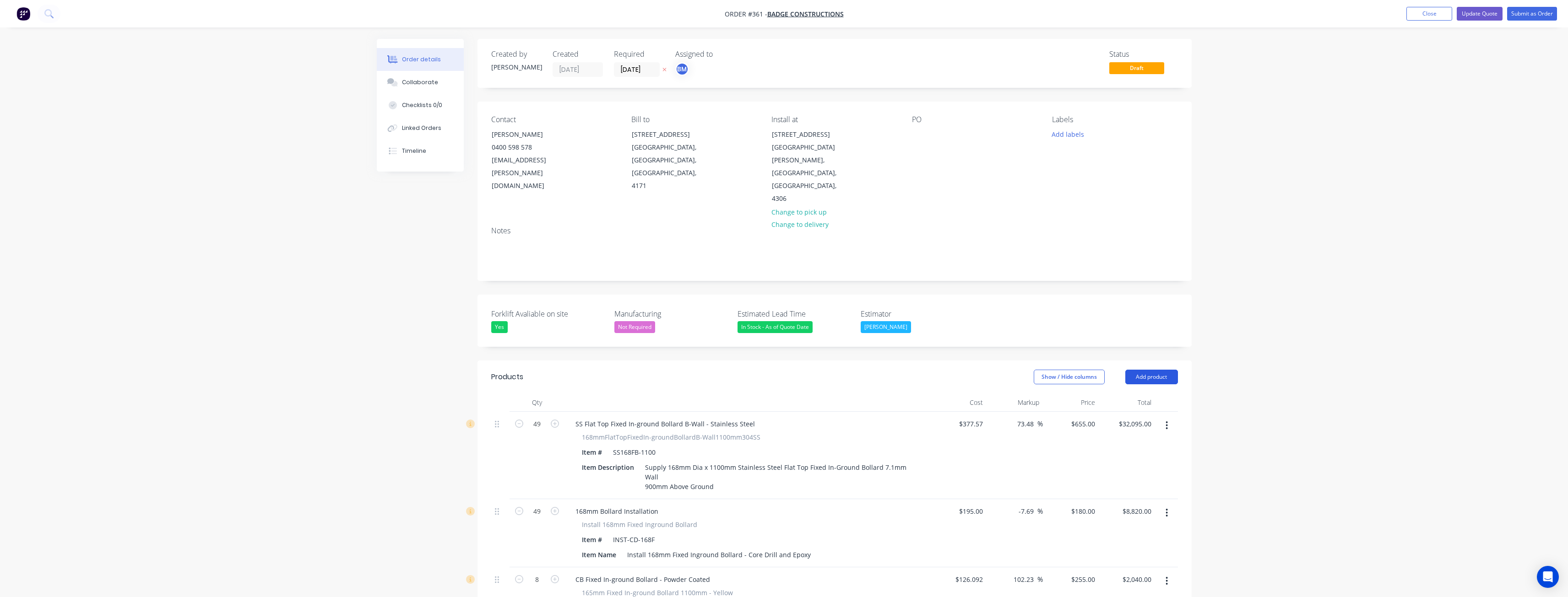
click at [1149, 369] on button "Add product" at bounding box center [1152, 377] width 53 height 15
click at [1121, 393] on div "Product catalogue" at bounding box center [1134, 400] width 70 height 14
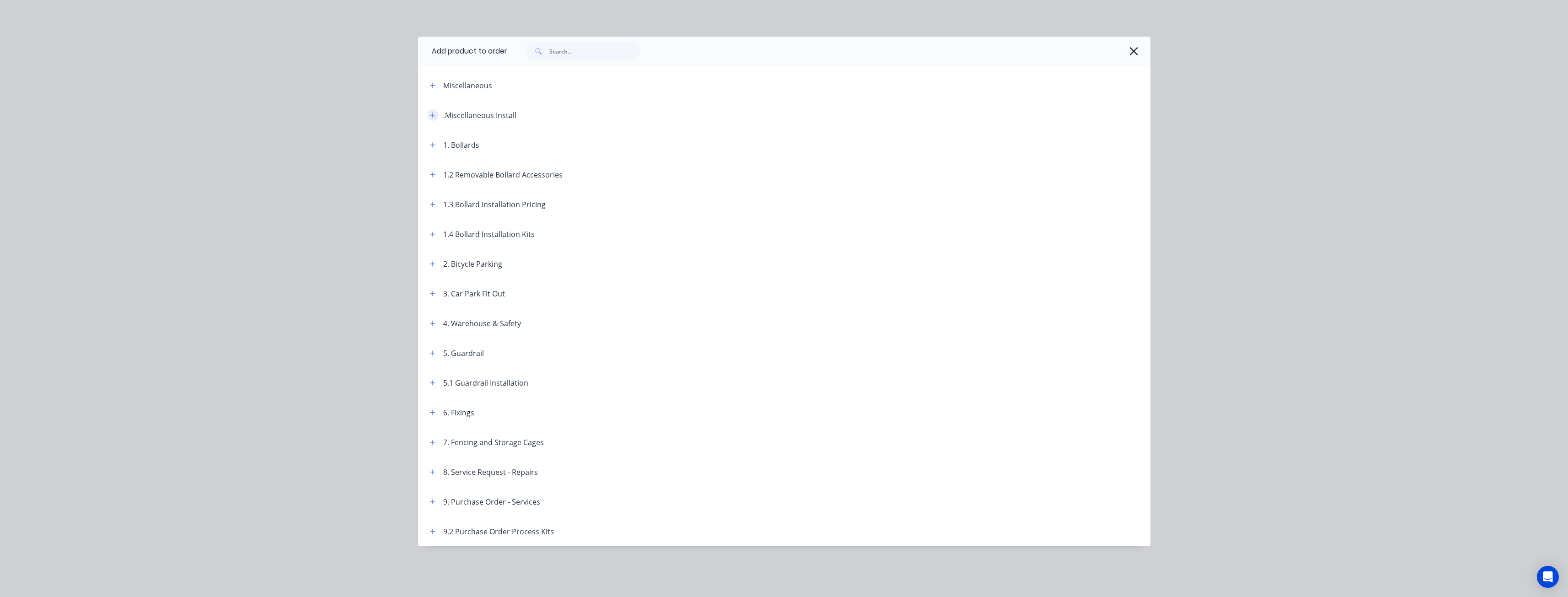
click at [431, 112] on icon "button" at bounding box center [433, 115] width 5 height 6
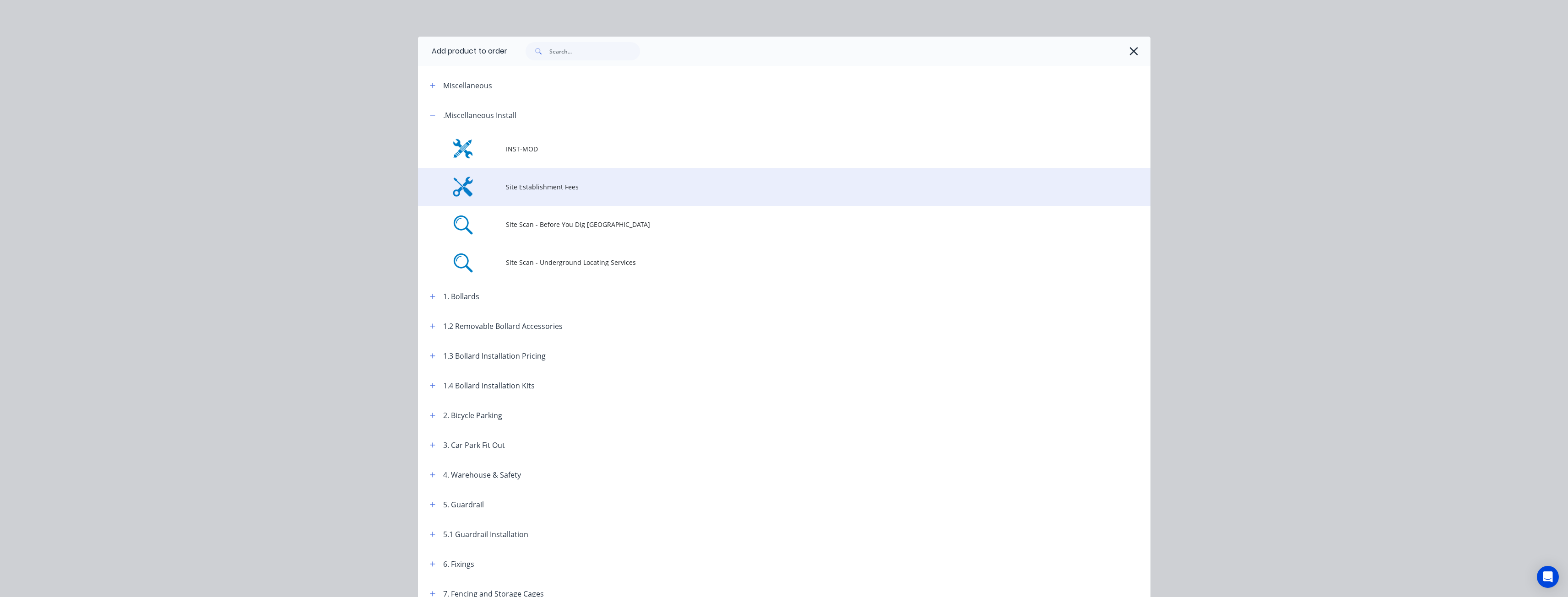
click at [545, 182] on span "Site Establishment Fees" at bounding box center [764, 187] width 516 height 10
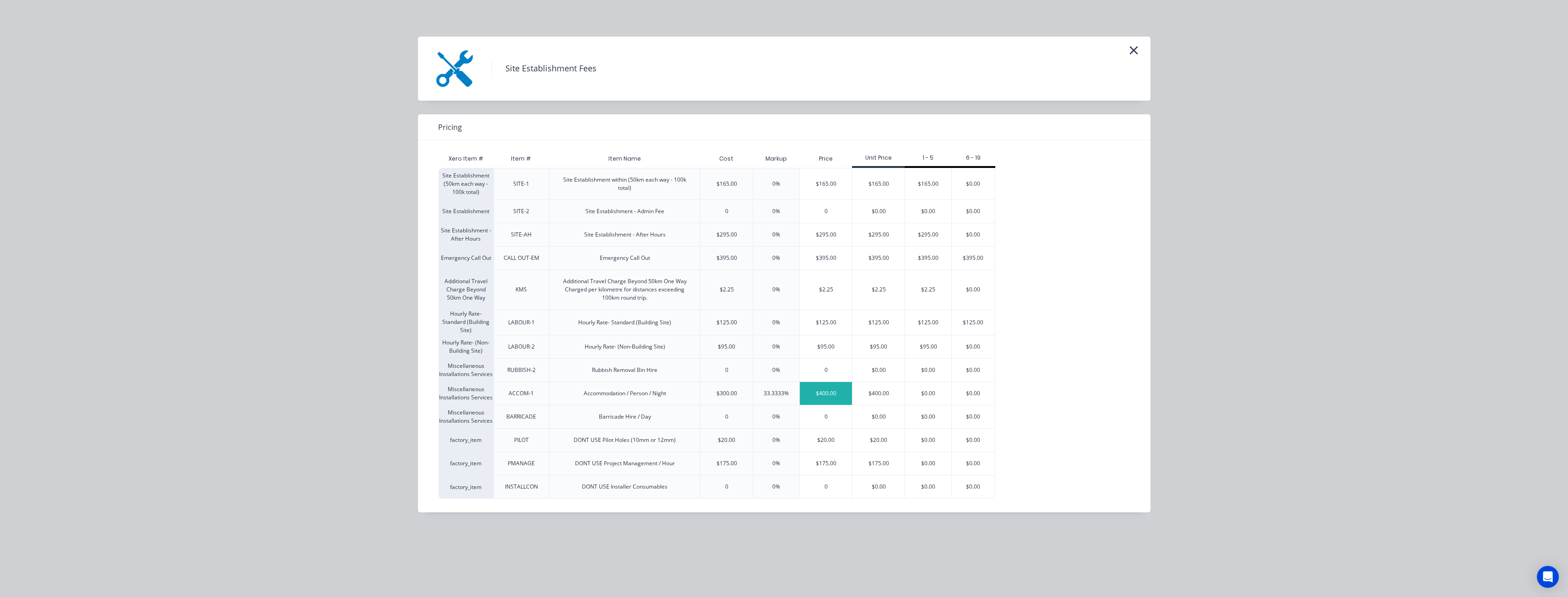
click at [834, 389] on div "$400.00" at bounding box center [825, 393] width 52 height 23
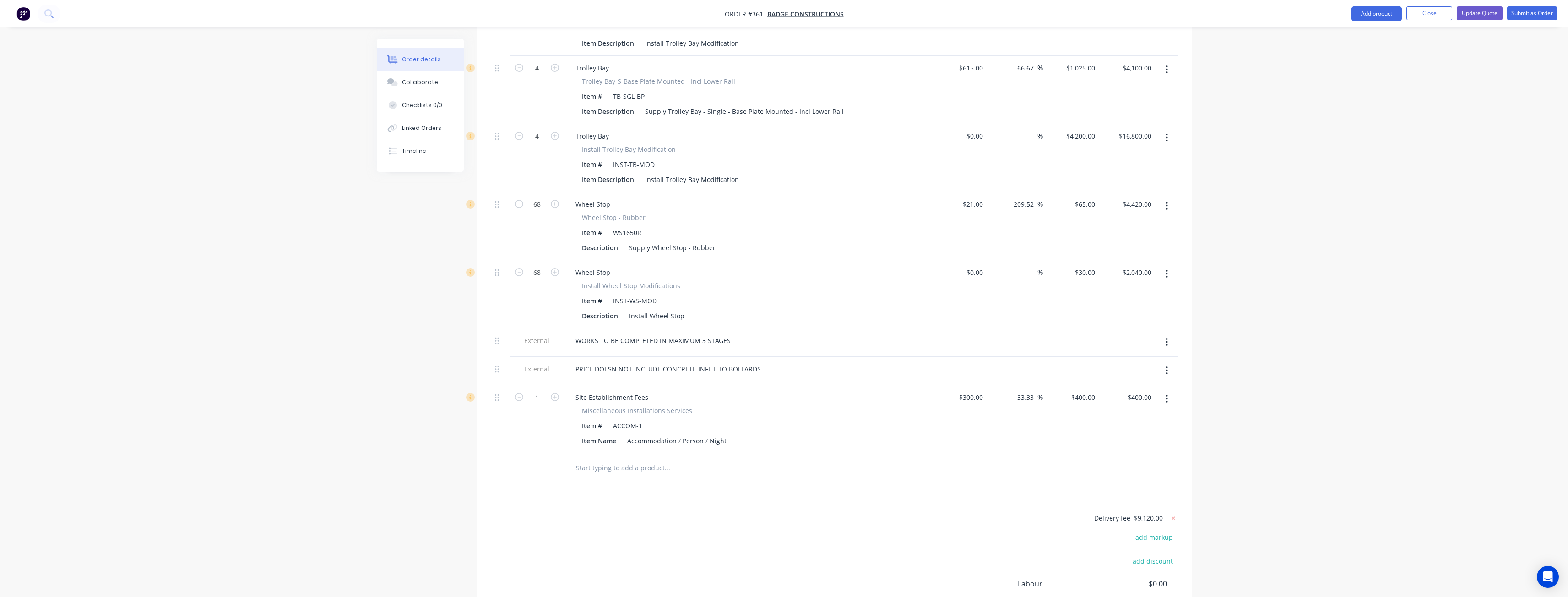
scroll to position [2888, 0]
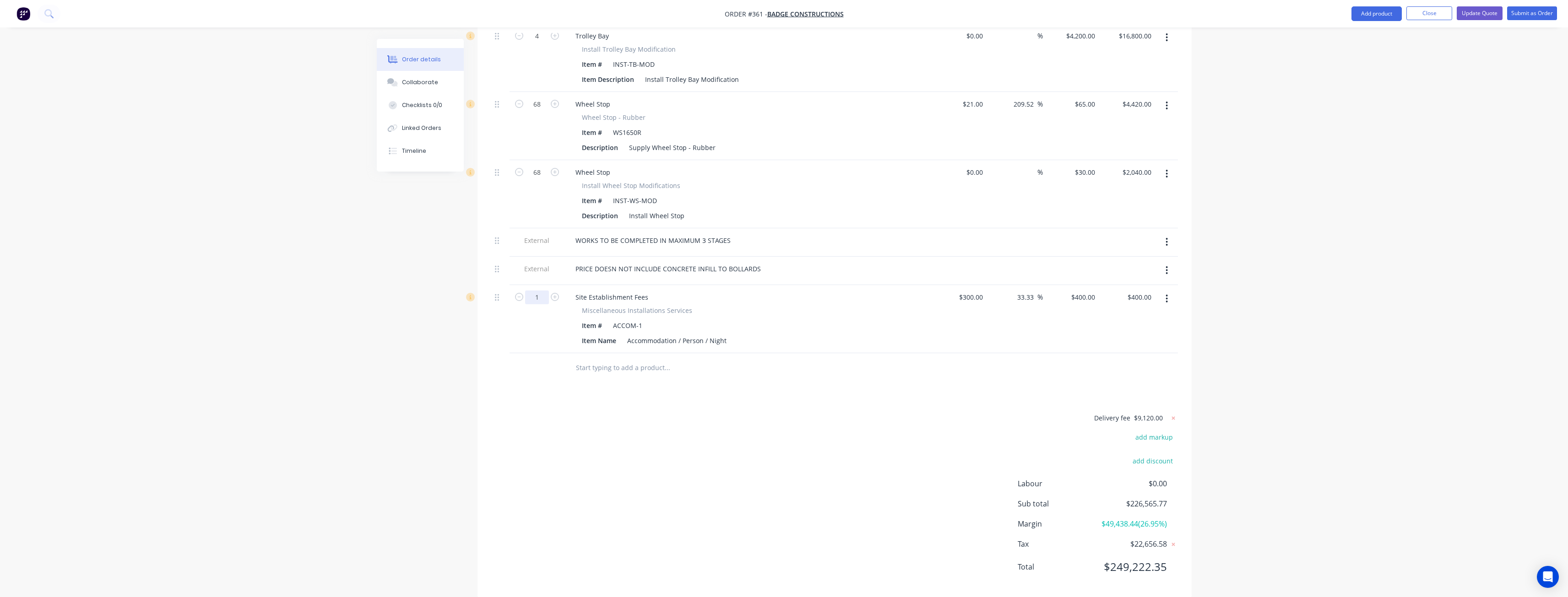
click at [544, 291] on input "1" at bounding box center [537, 297] width 24 height 14
type input "46"
type input "$18,400.00"
click at [528, 412] on div "Delivery fee $9,120.00 add markup add discount Labour $0.00 Sub total $244,565.…" at bounding box center [834, 498] width 687 height 172
drag, startPoint x: 498, startPoint y: 273, endPoint x: 492, endPoint y: 200, distance: 73.2
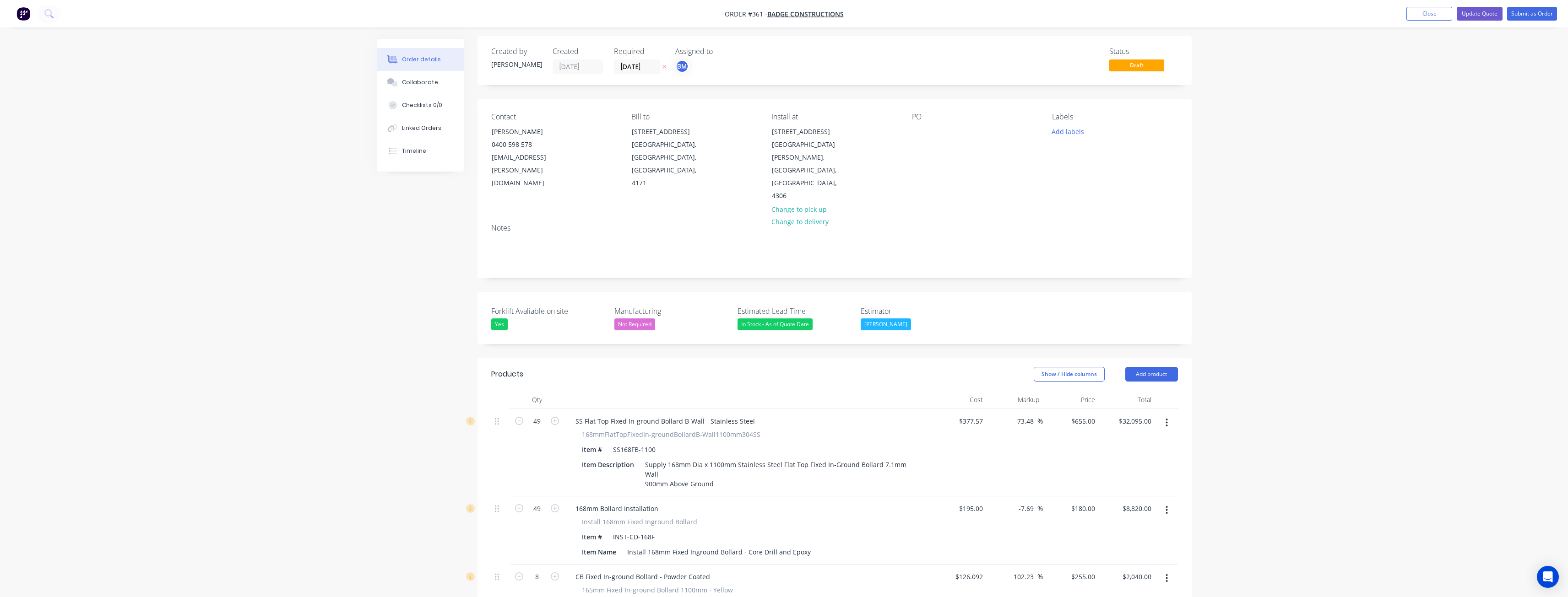
scroll to position [0, 0]
click at [1155, 369] on button "Add product" at bounding box center [1152, 377] width 53 height 15
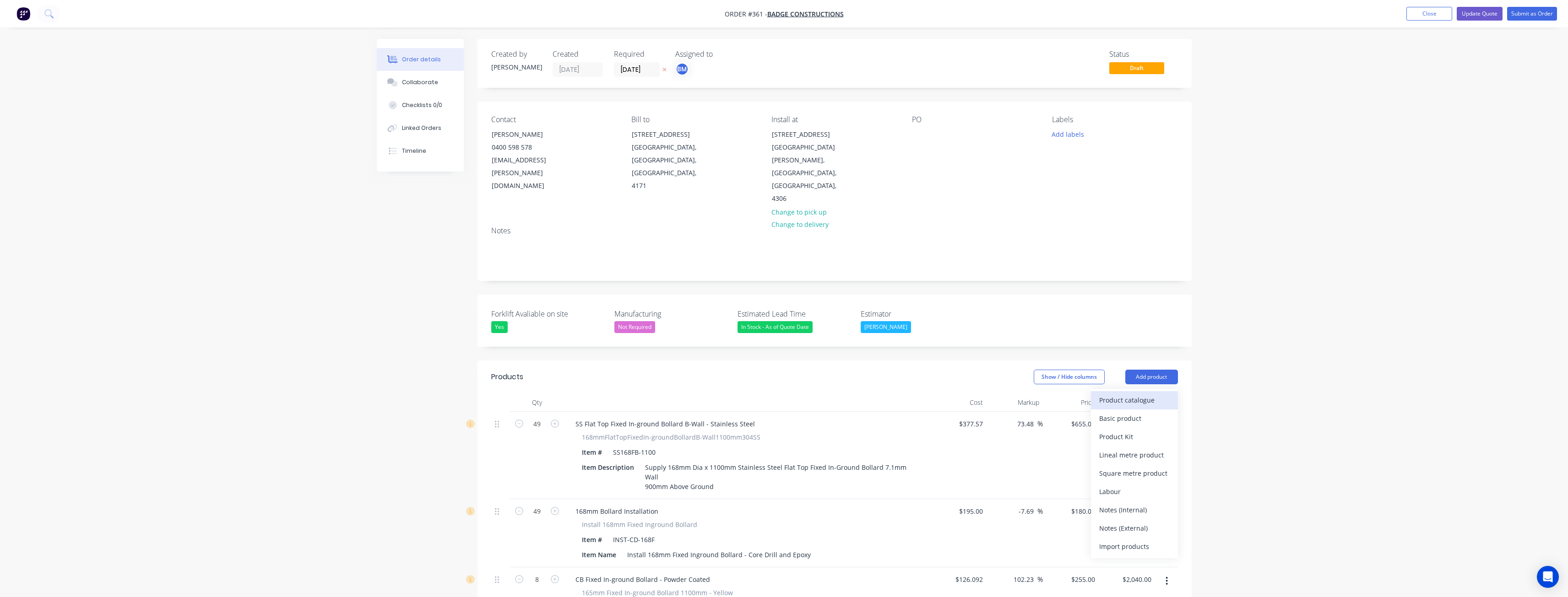
click at [1120, 393] on div "Product catalogue" at bounding box center [1134, 400] width 70 height 14
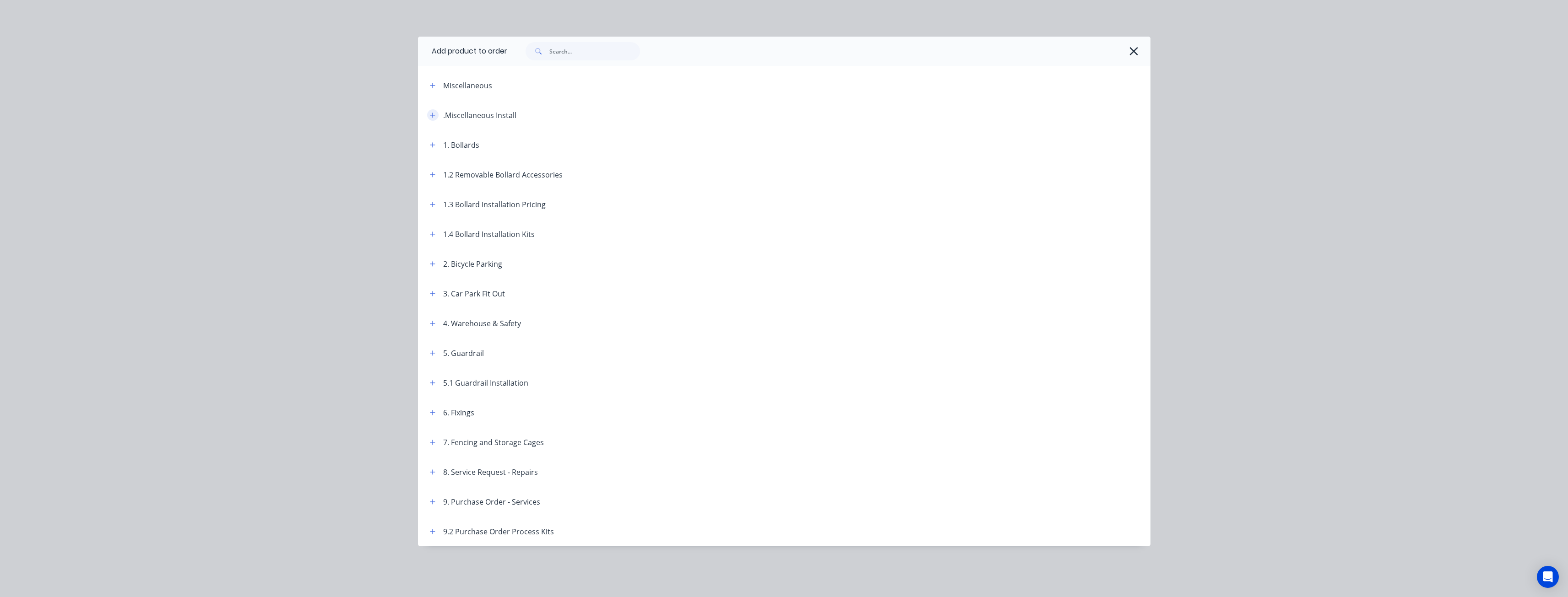
click at [428, 112] on button "button" at bounding box center [433, 115] width 12 height 12
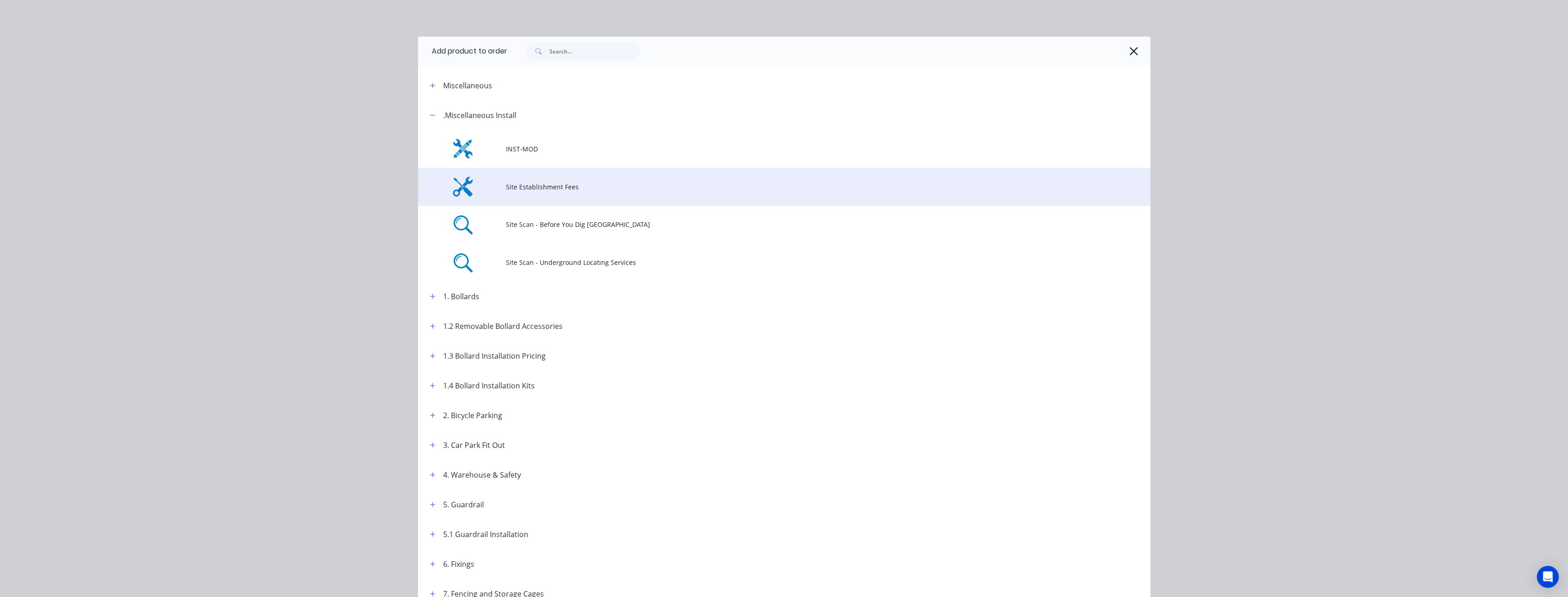
click at [525, 180] on td "Site Establishment Fees" at bounding box center [828, 187] width 645 height 38
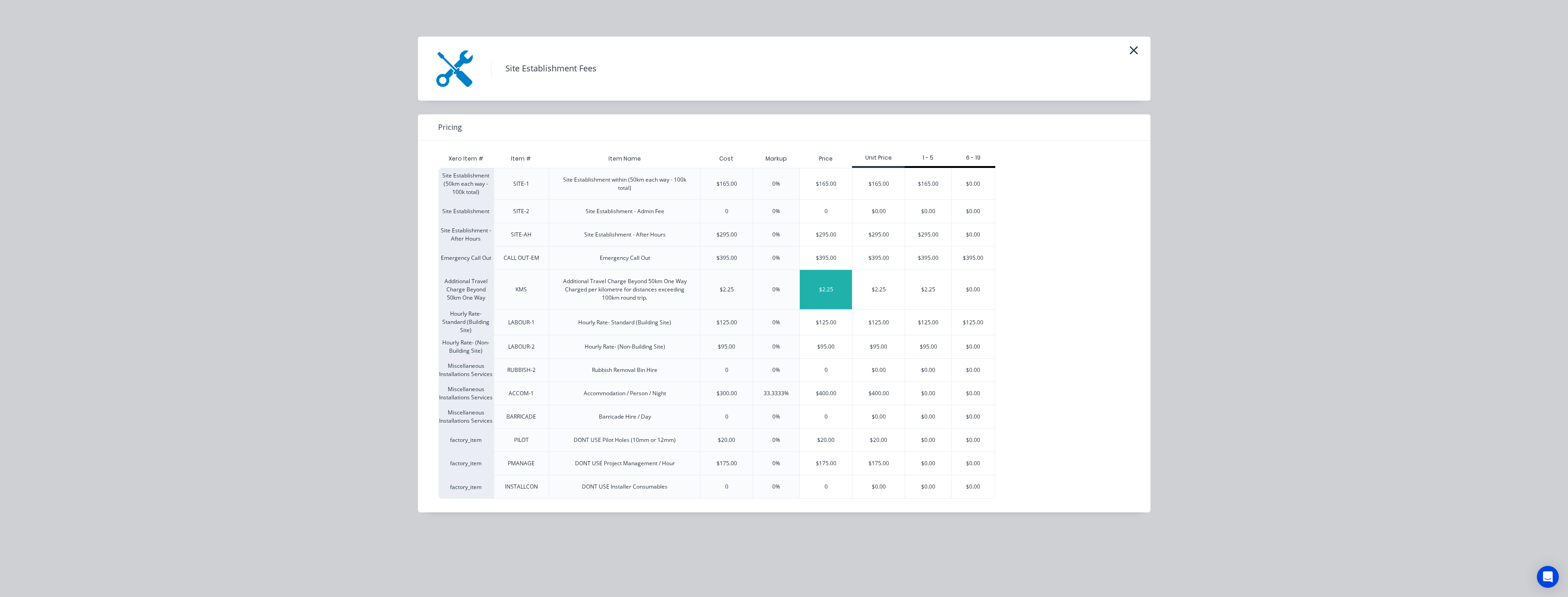
click at [816, 291] on div "$2.25" at bounding box center [825, 289] width 52 height 39
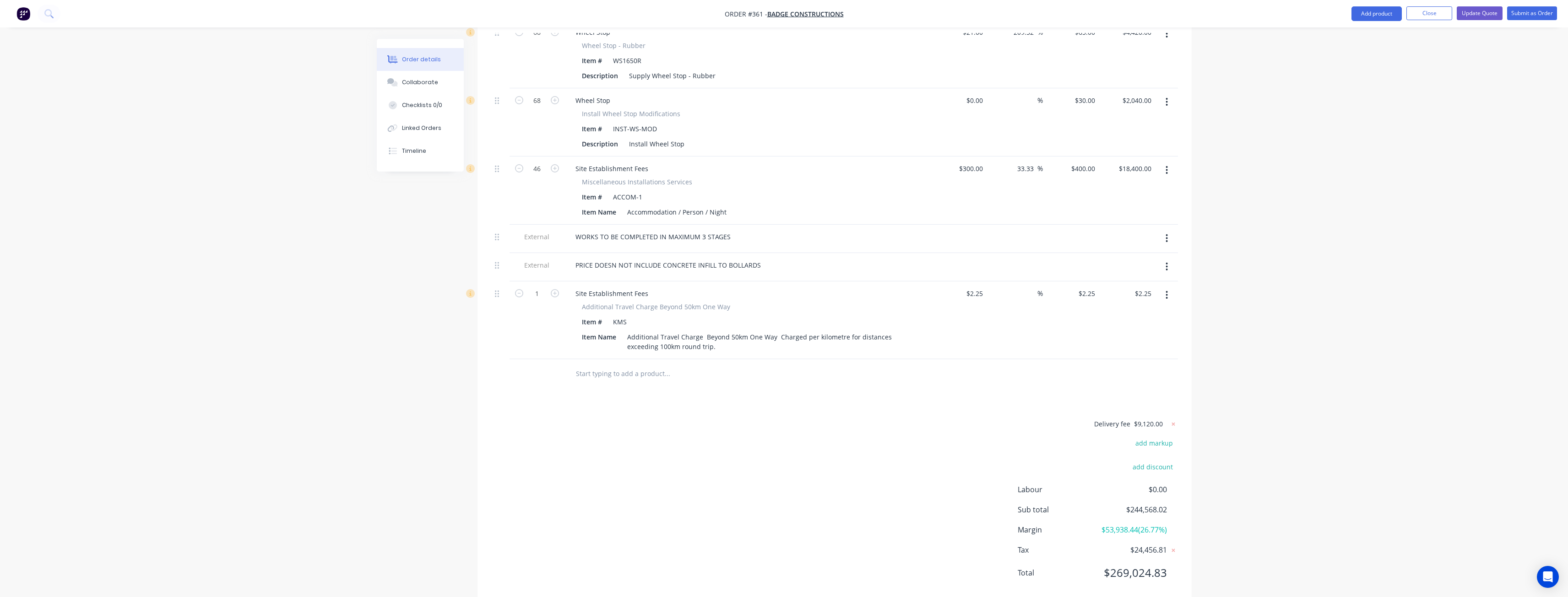
scroll to position [2966, 0]
click at [539, 281] on input "1" at bounding box center [537, 287] width 24 height 14
type input "3386"
type input "$7,618.50"
click at [532, 353] on div at bounding box center [537, 368] width 55 height 30
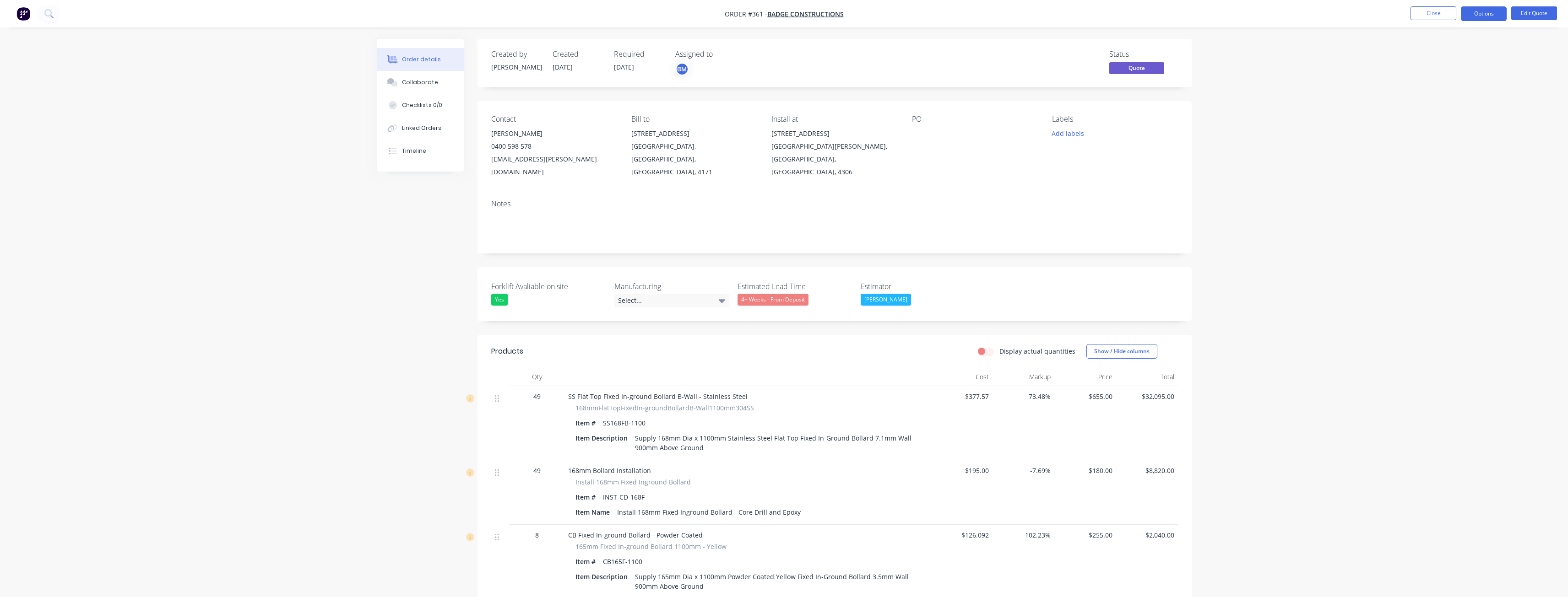
click at [23, 8] on img "button" at bounding box center [23, 14] width 14 height 14
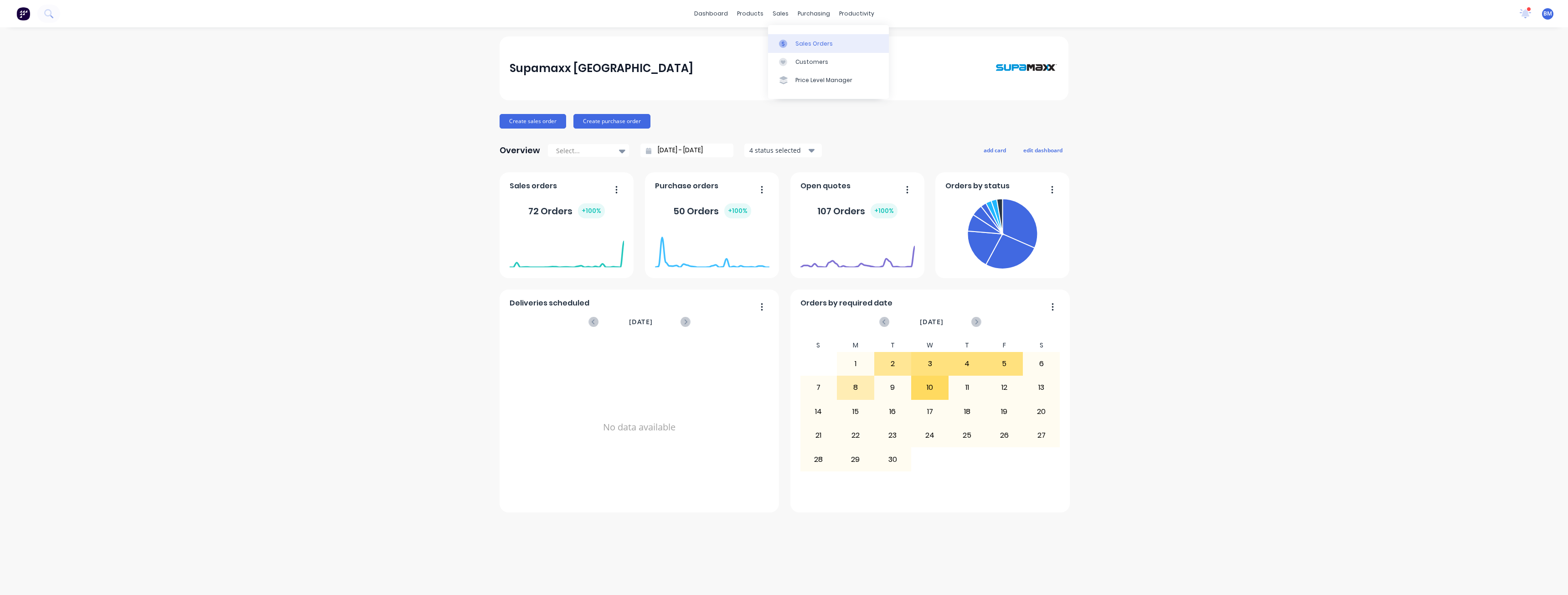
click at [800, 41] on div "Sales Orders" at bounding box center [813, 44] width 37 height 8
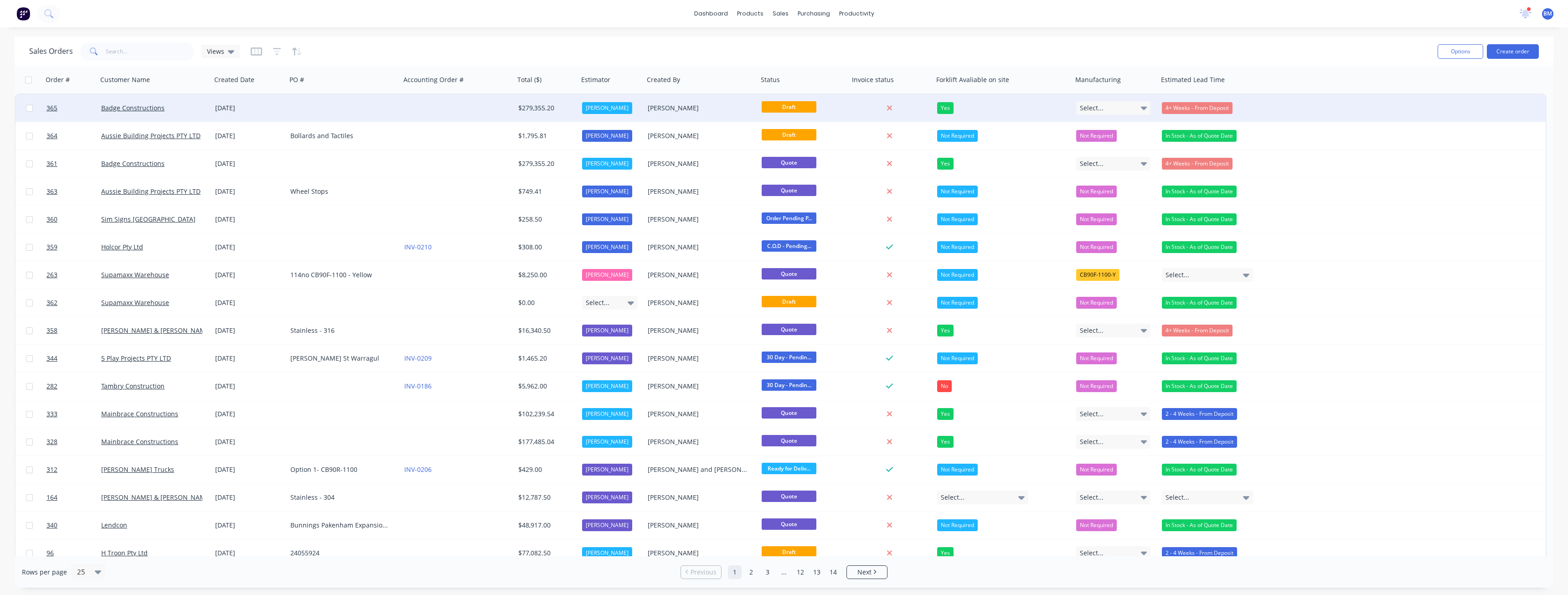
click at [383, 105] on div at bounding box center [343, 108] width 114 height 27
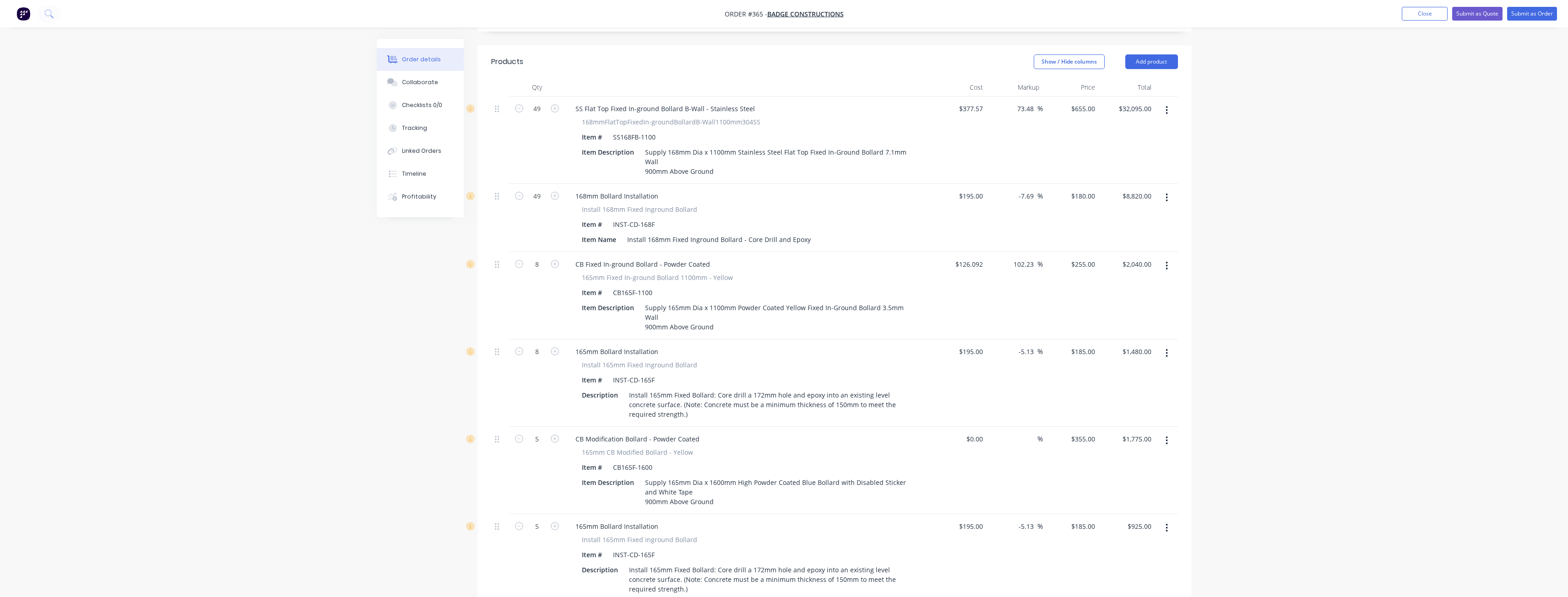
scroll to position [320, 0]
click at [1166, 189] on icon "button" at bounding box center [1166, 194] width 3 height 10
click at [1109, 267] on div "Delete" at bounding box center [1134, 273] width 70 height 14
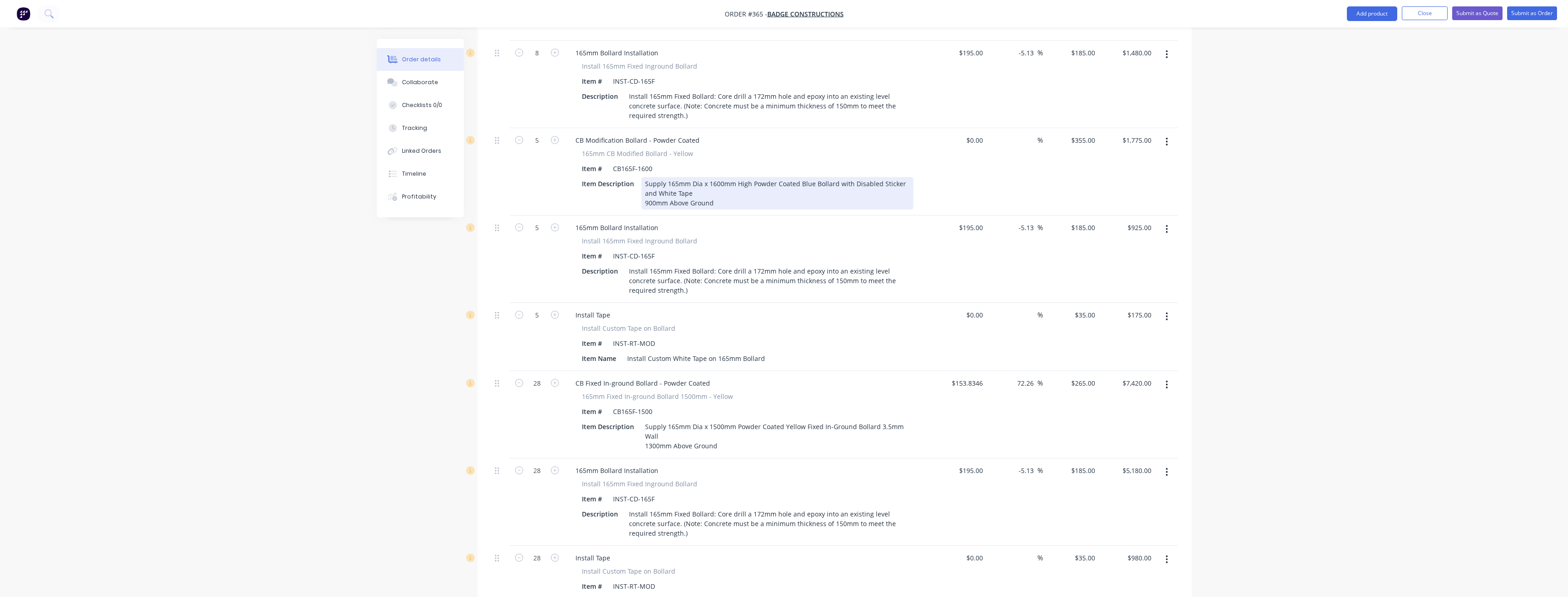
scroll to position [549, 0]
click at [1165, 223] on icon "button" at bounding box center [1166, 228] width 3 height 10
click at [1113, 300] on div "Delete" at bounding box center [1134, 306] width 70 height 14
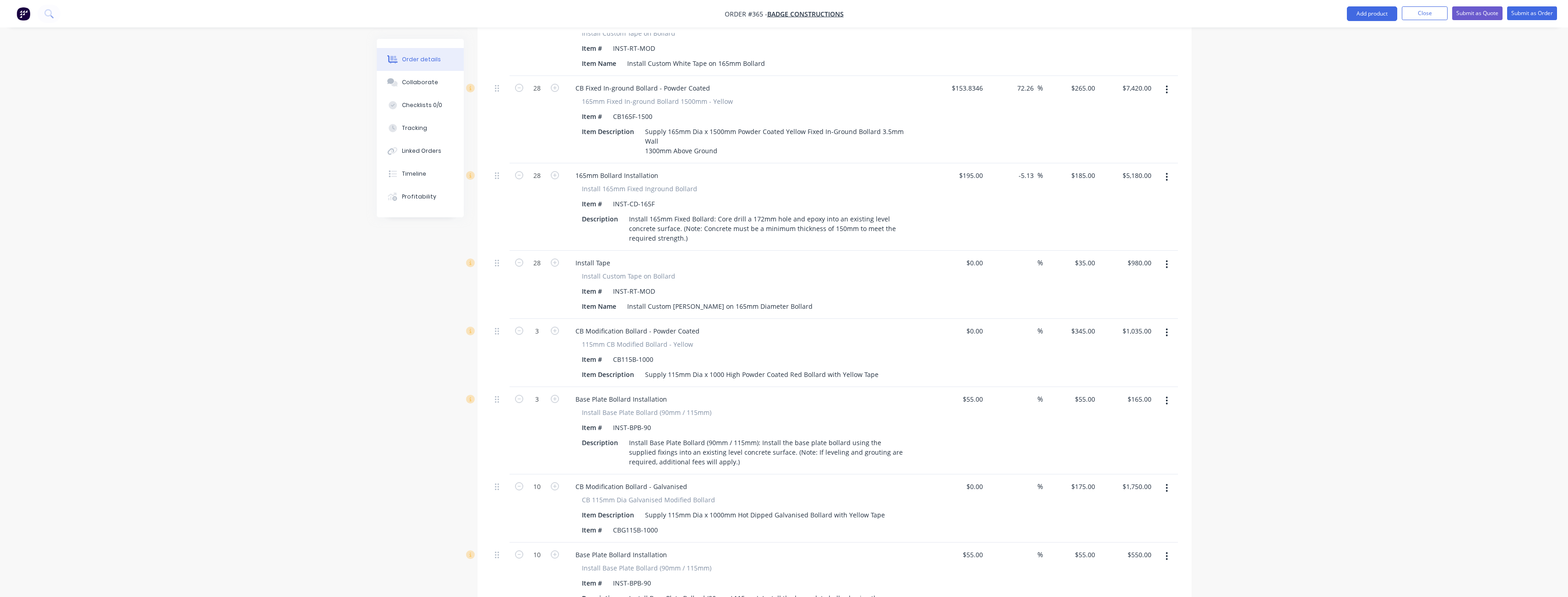
scroll to position [778, 0]
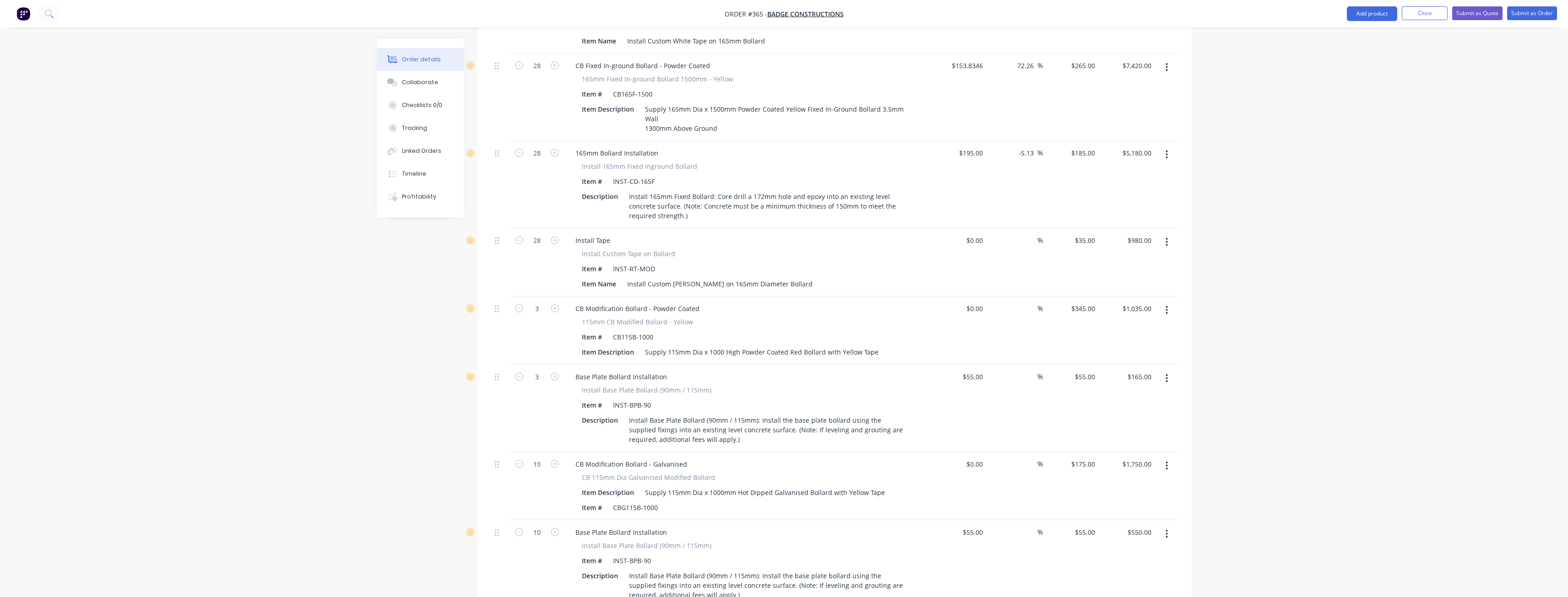
click at [1165, 146] on button "button" at bounding box center [1167, 155] width 22 height 16
click at [1112, 227] on div "Delete" at bounding box center [1134, 233] width 70 height 14
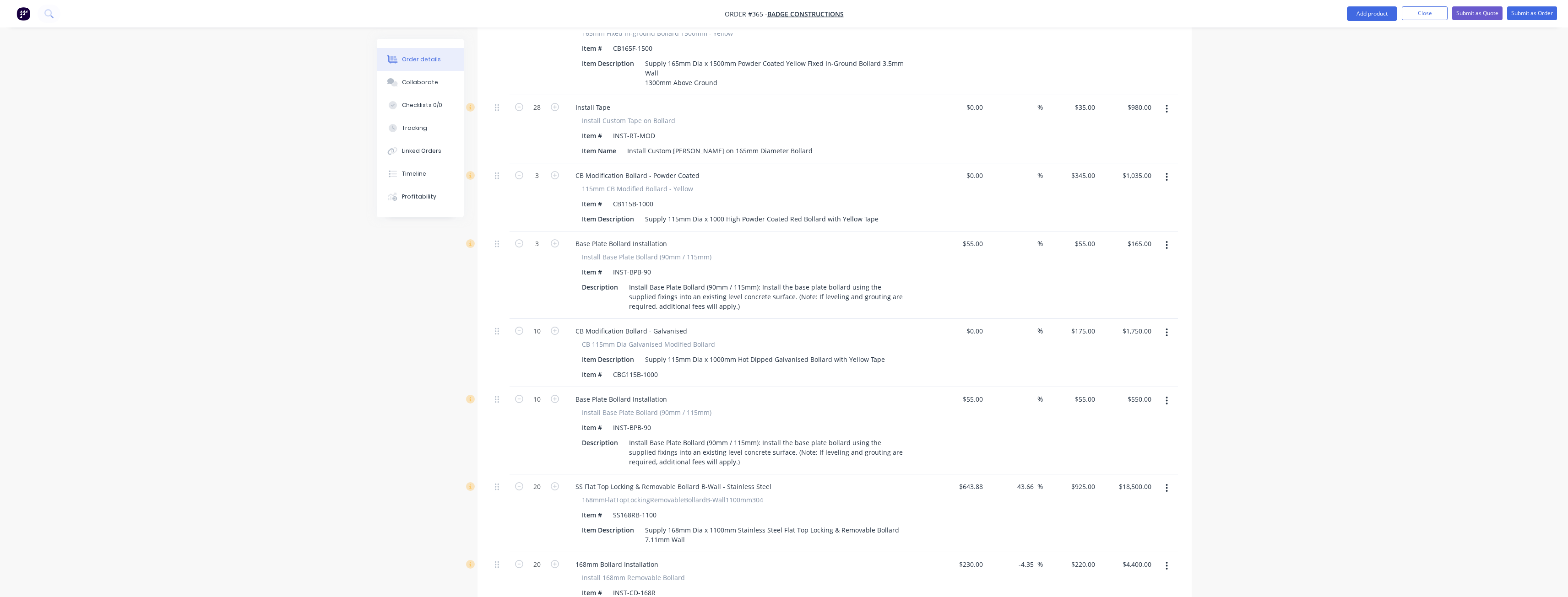
scroll to position [869, 0]
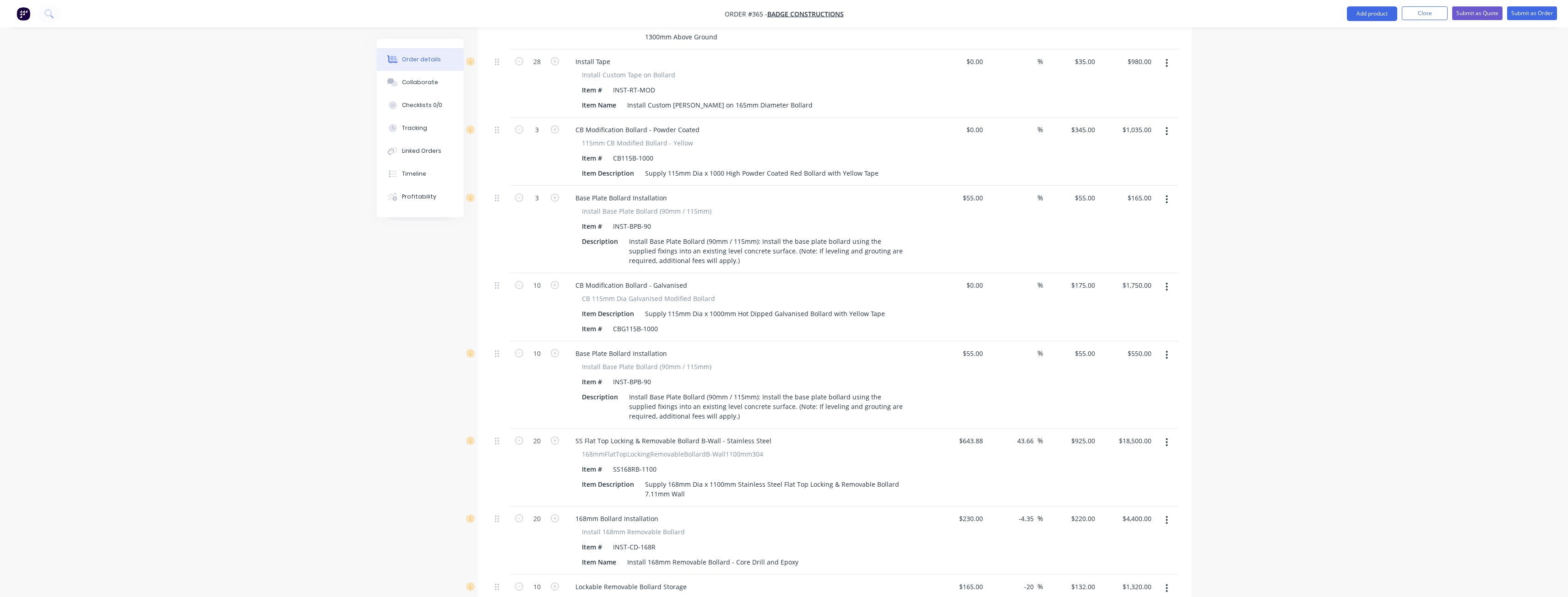
click at [1165, 191] on button "button" at bounding box center [1167, 199] width 22 height 16
click at [1114, 272] on div "Delete" at bounding box center [1134, 278] width 70 height 14
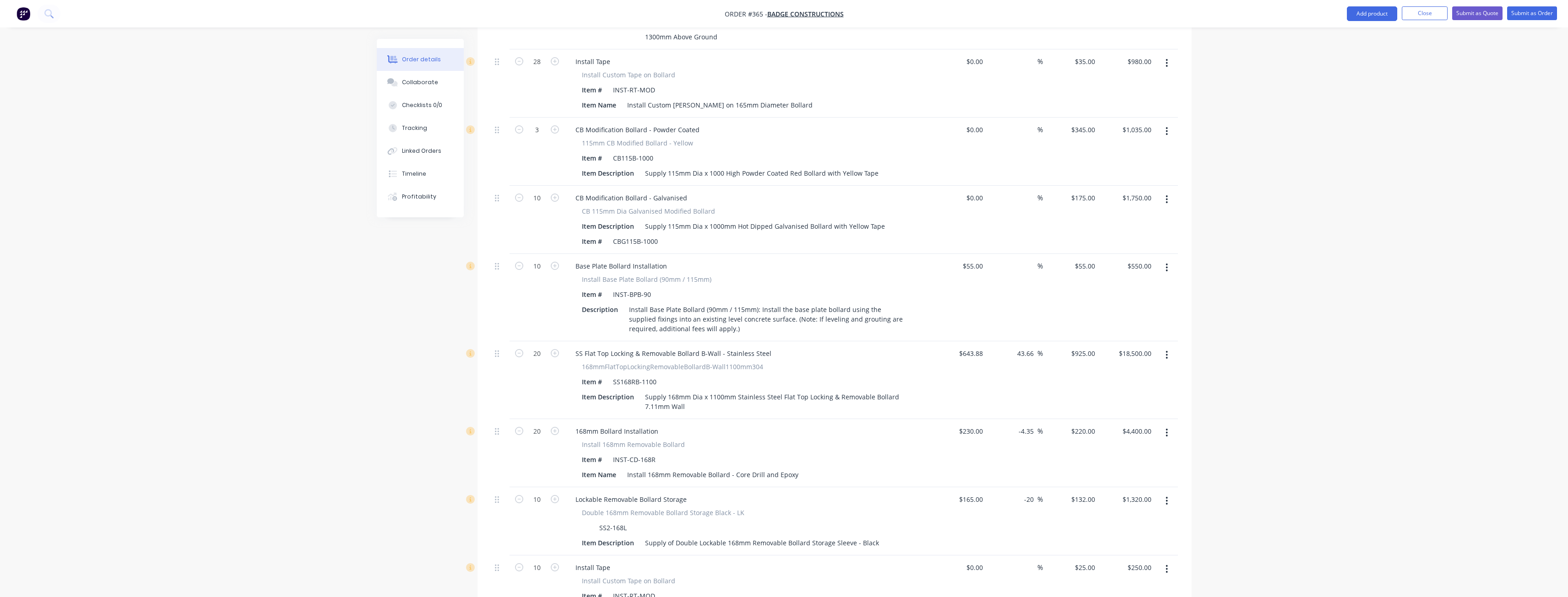
click at [1165, 262] on icon "button" at bounding box center [1166, 267] width 3 height 10
click at [1113, 340] on div "Delete" at bounding box center [1134, 346] width 70 height 14
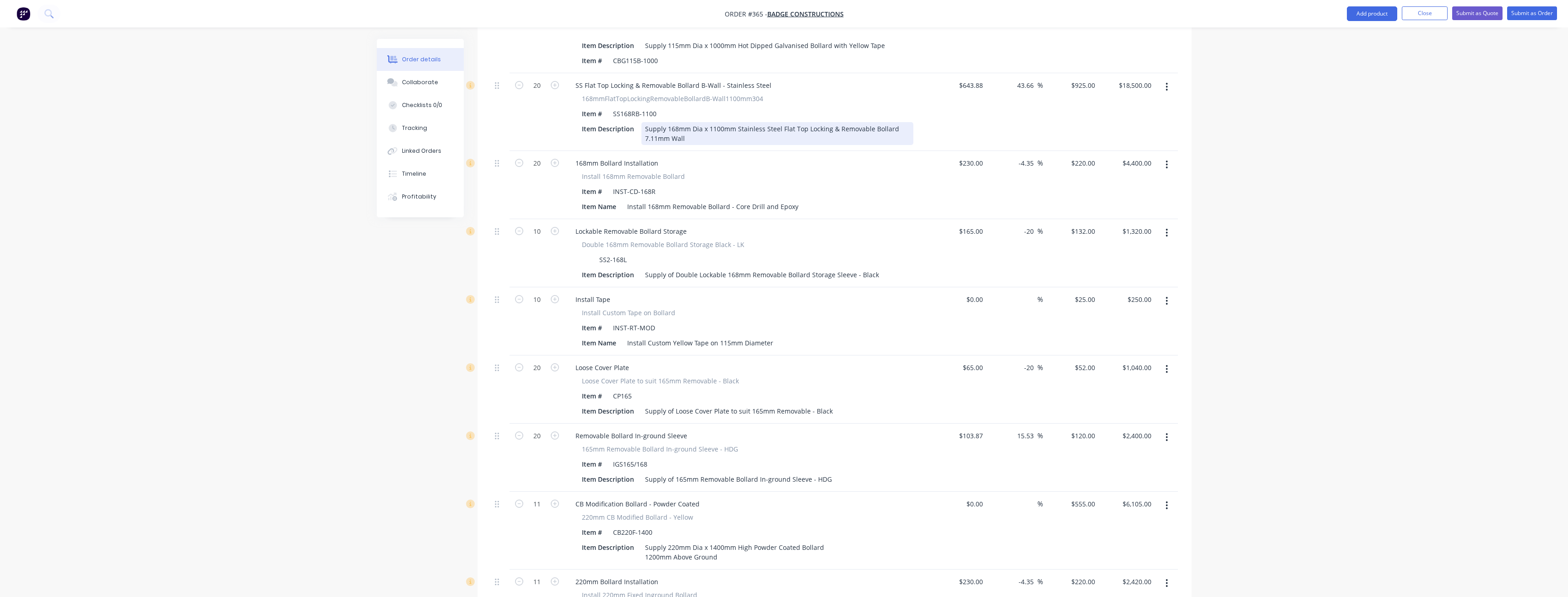
scroll to position [1052, 0]
click at [1165, 157] on icon "button" at bounding box center [1166, 162] width 3 height 10
click at [1120, 235] on div "Delete" at bounding box center [1134, 241] width 70 height 14
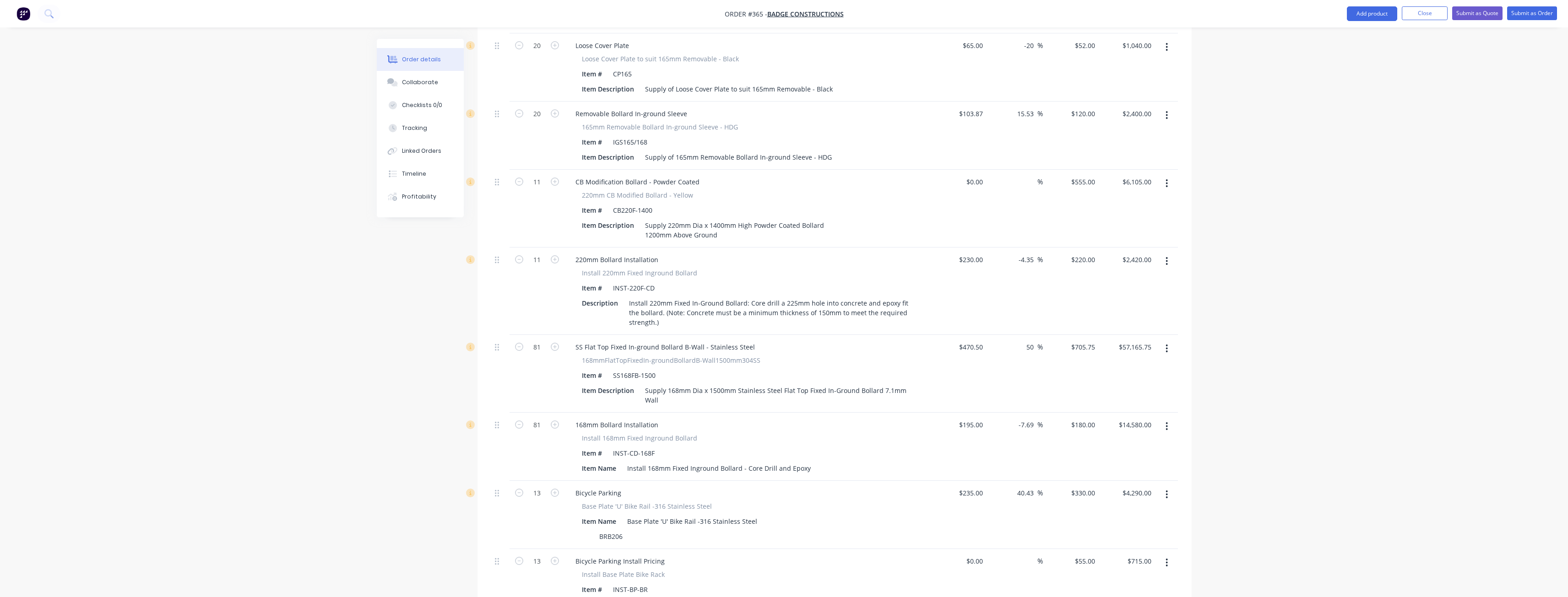
scroll to position [1327, 0]
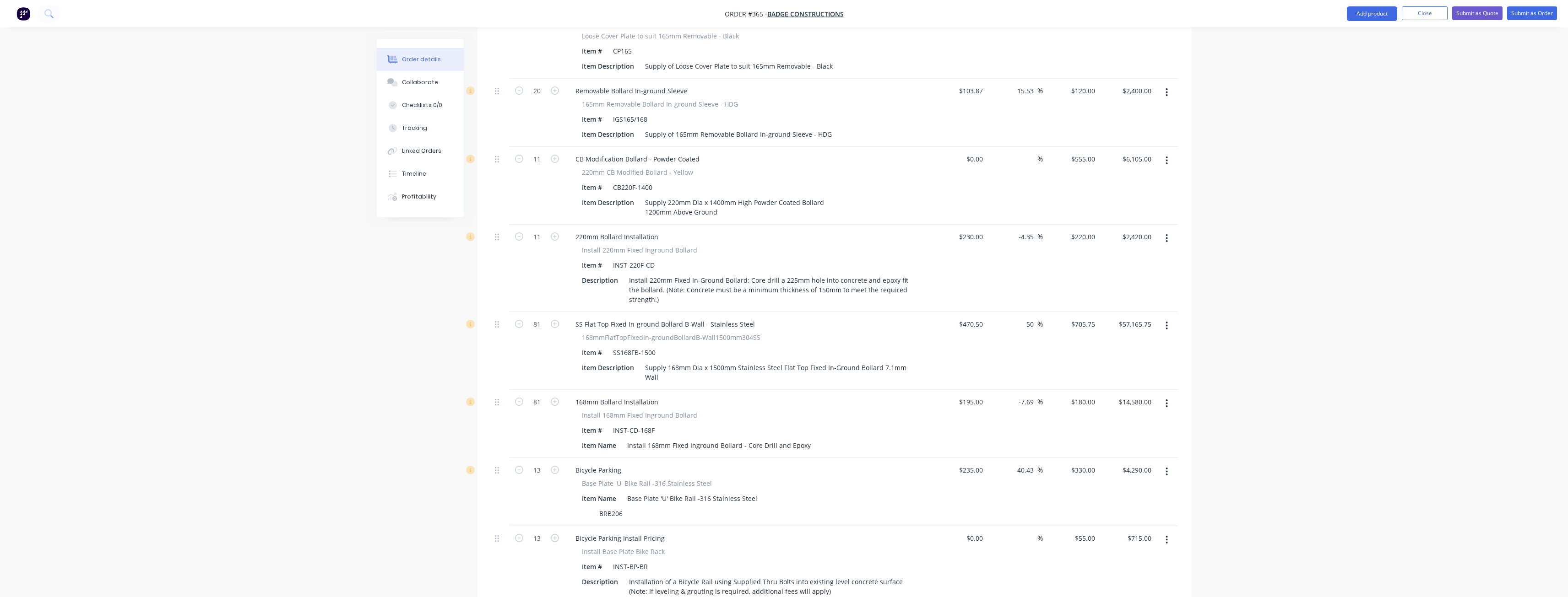
click at [1165, 233] on icon "button" at bounding box center [1166, 238] width 3 height 10
click at [1111, 311] on div "Delete" at bounding box center [1134, 317] width 70 height 14
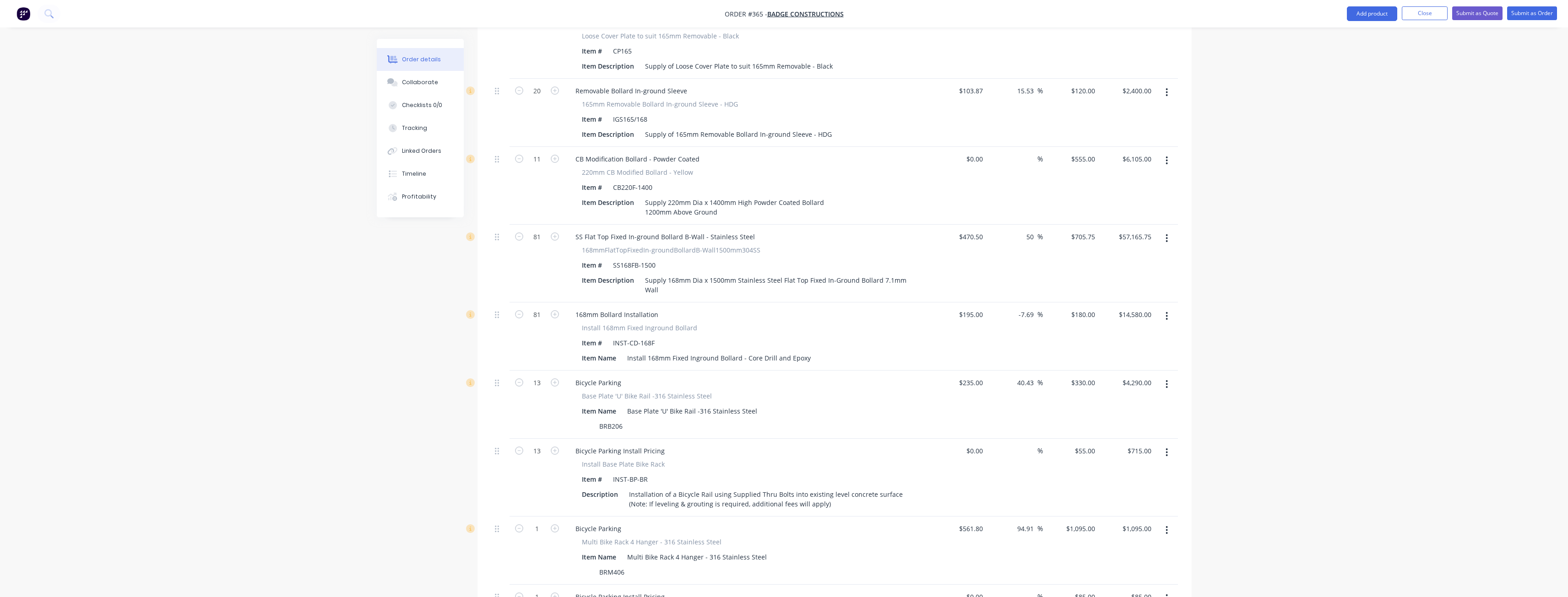
click at [1167, 312] on icon "button" at bounding box center [1167, 315] width 2 height 8
click at [1108, 389] on div "Delete" at bounding box center [1134, 395] width 70 height 14
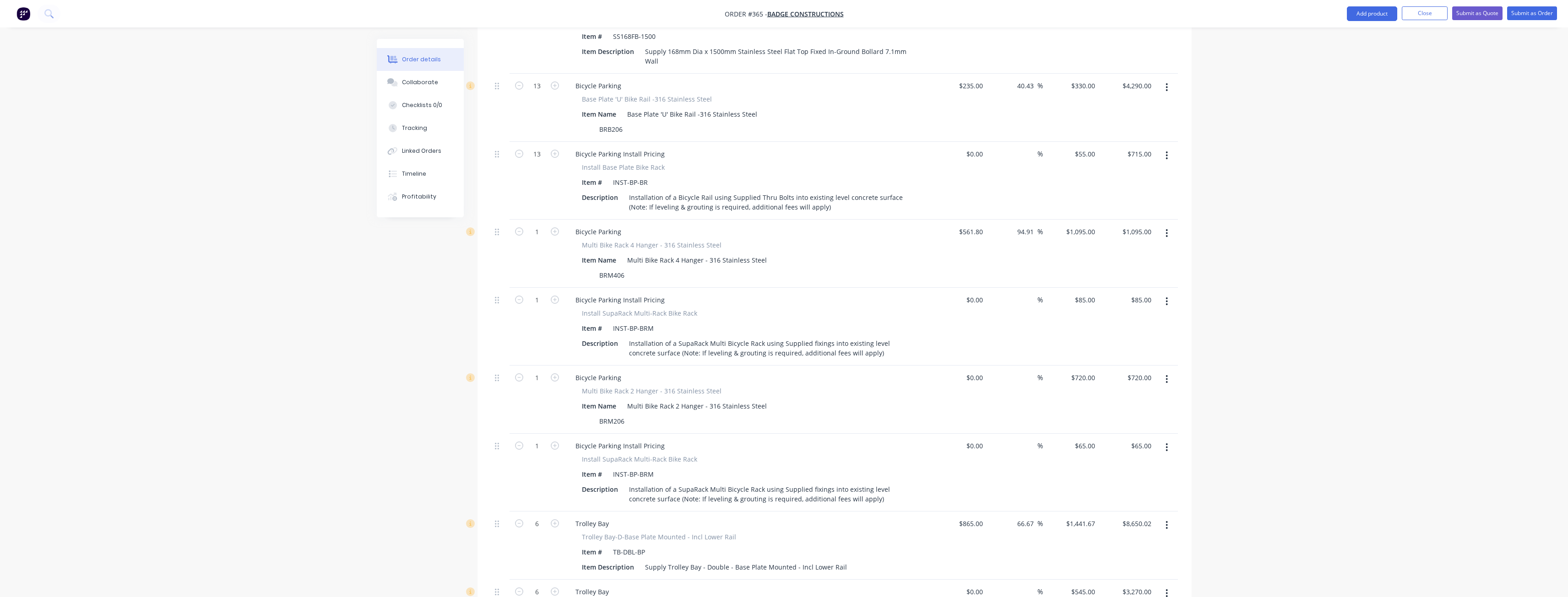
scroll to position [1602, 0]
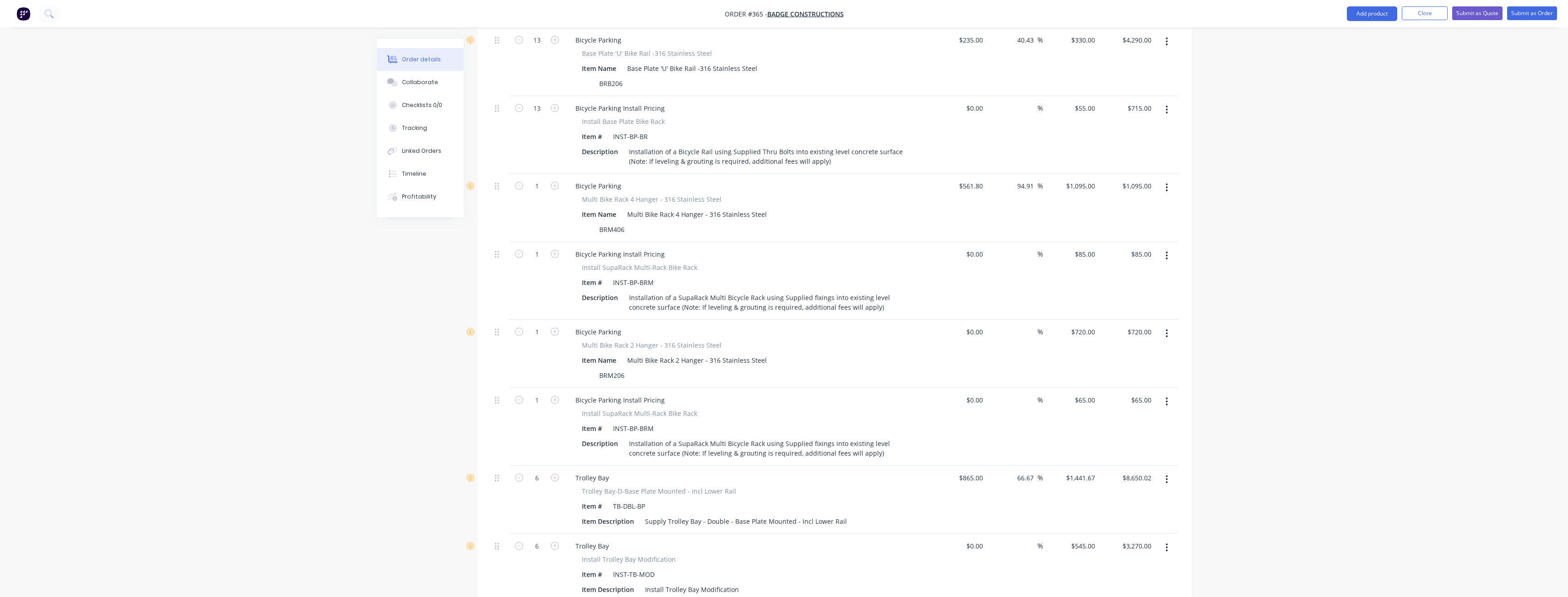
click at [1165, 101] on button "button" at bounding box center [1167, 110] width 22 height 16
click at [1112, 182] on div "Delete" at bounding box center [1134, 188] width 70 height 14
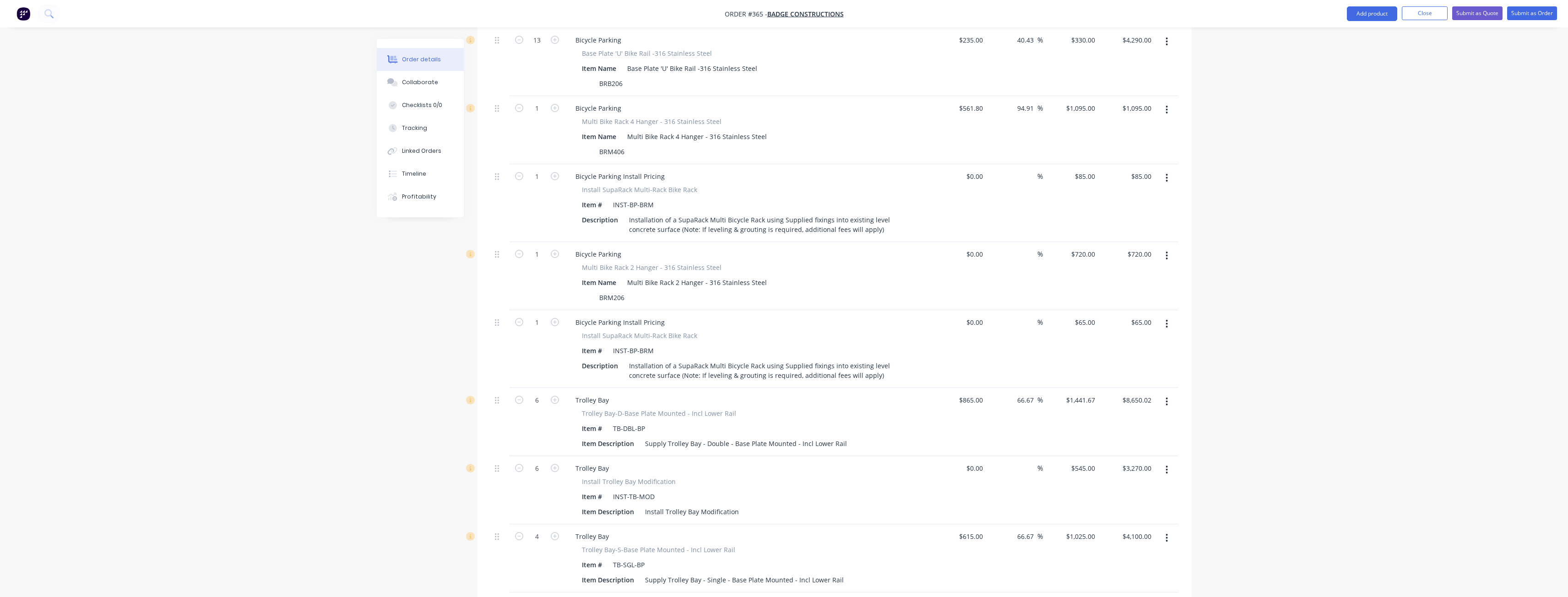
click at [1165, 170] on button "button" at bounding box center [1167, 178] width 22 height 16
click at [1112, 251] on div "Delete" at bounding box center [1134, 257] width 70 height 14
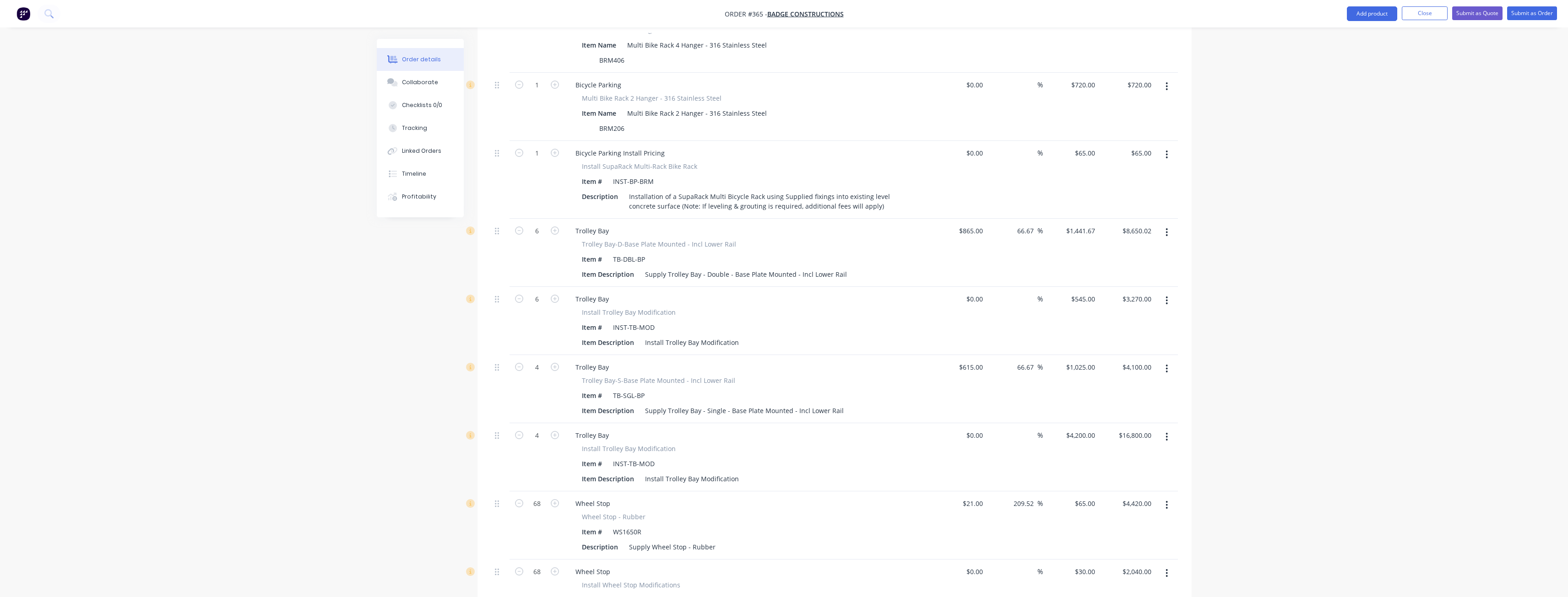
click at [1167, 150] on icon "button" at bounding box center [1166, 155] width 3 height 10
click at [1111, 227] on div "Delete" at bounding box center [1134, 233] width 70 height 14
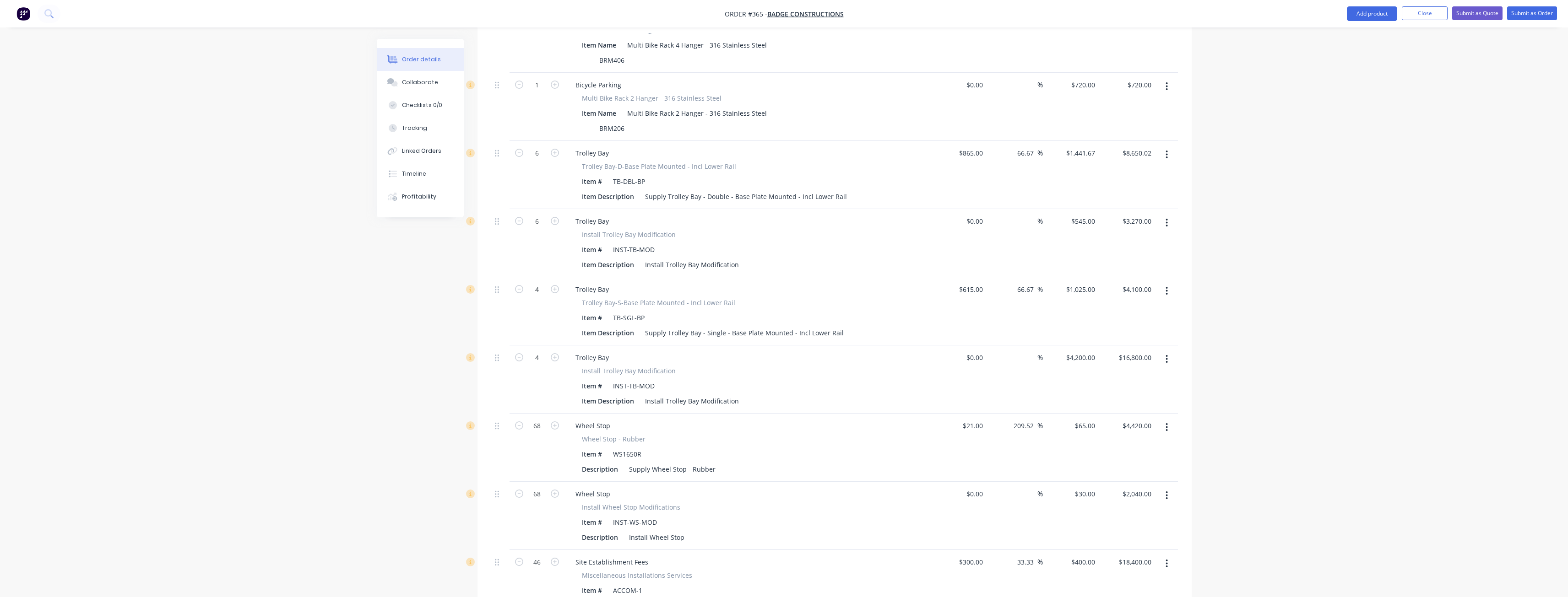
click at [1165, 215] on button "button" at bounding box center [1167, 223] width 22 height 16
click at [1124, 295] on div "Delete" at bounding box center [1134, 302] width 70 height 14
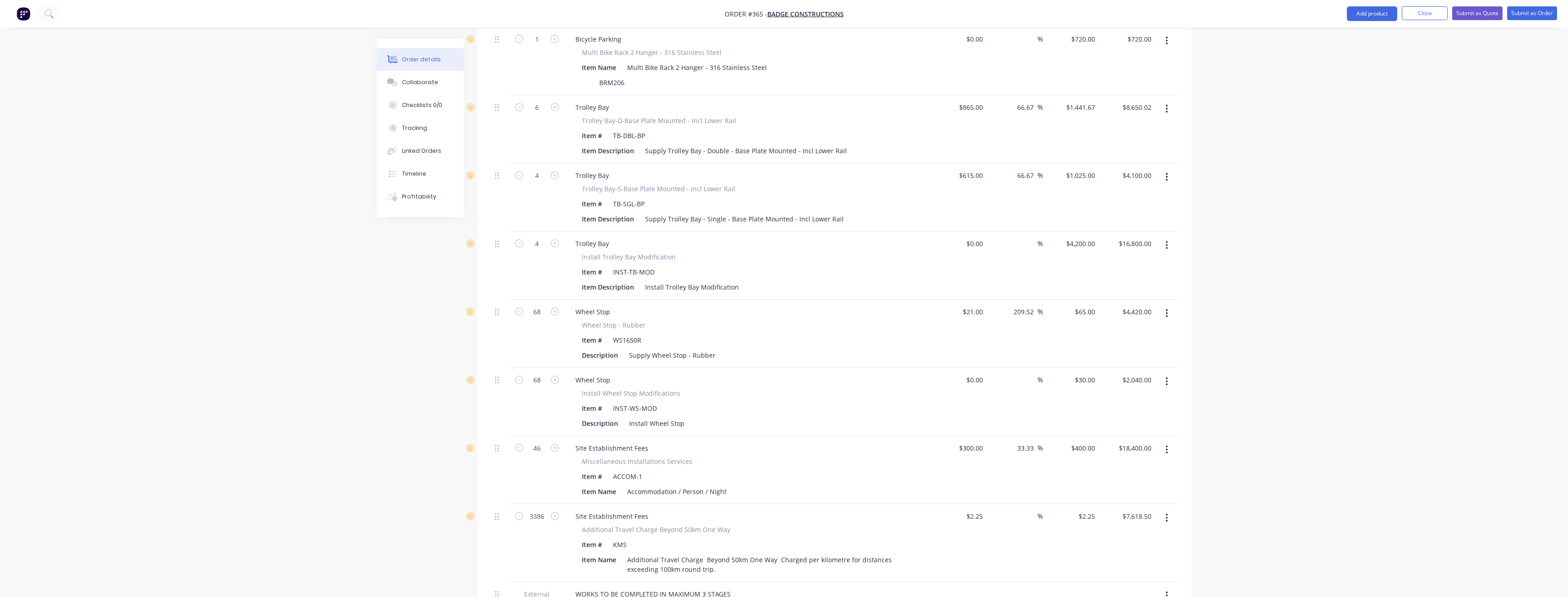
click at [1167, 240] on icon "button" at bounding box center [1166, 245] width 3 height 10
click at [1116, 317] on div "Delete" at bounding box center [1134, 324] width 70 height 14
click at [1164, 305] on button "button" at bounding box center [1167, 314] width 22 height 16
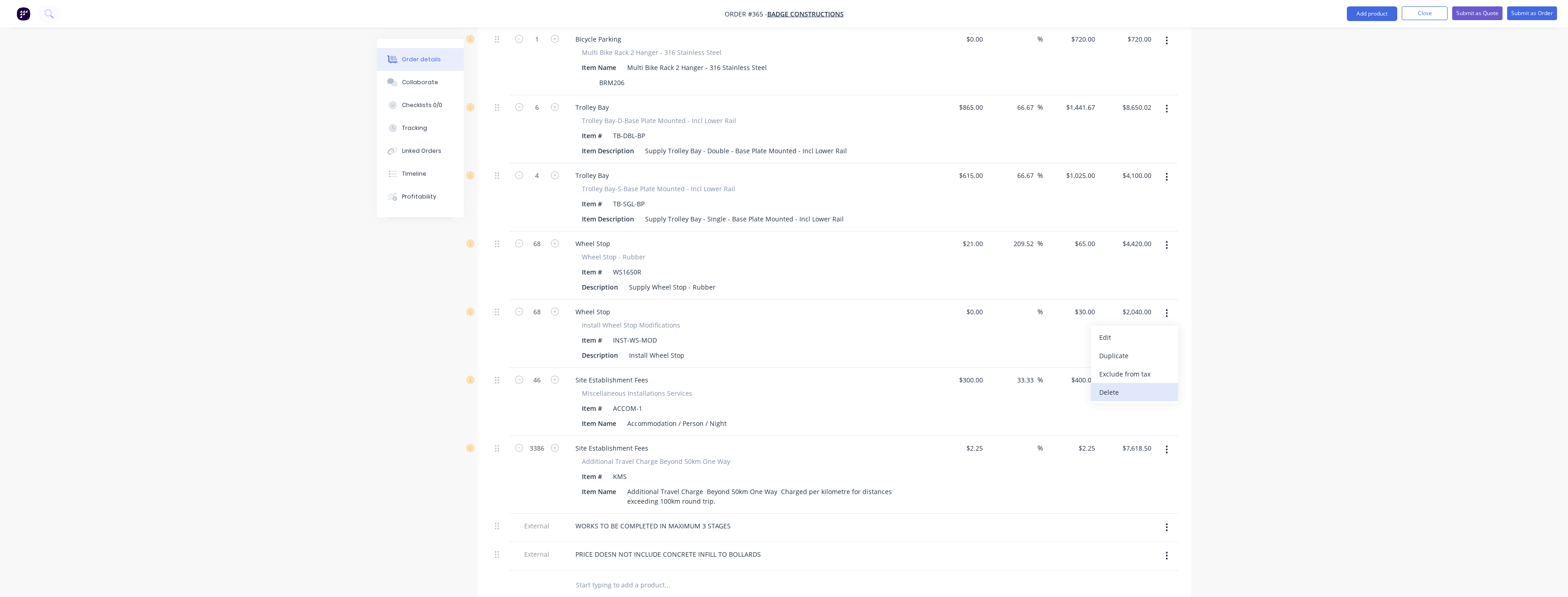
click at [1121, 386] on div "Delete" at bounding box center [1134, 392] width 70 height 14
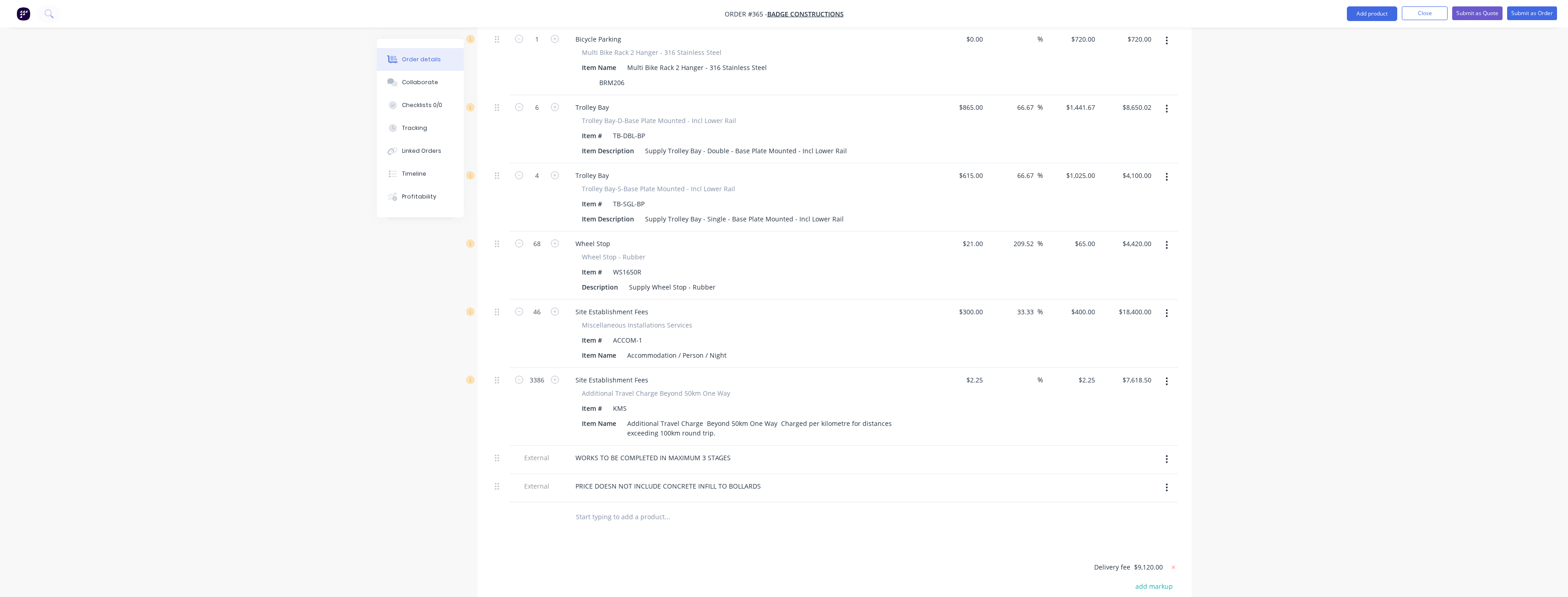
click at [1168, 308] on icon "button" at bounding box center [1166, 313] width 3 height 10
click at [1112, 386] on div "Delete" at bounding box center [1134, 392] width 70 height 14
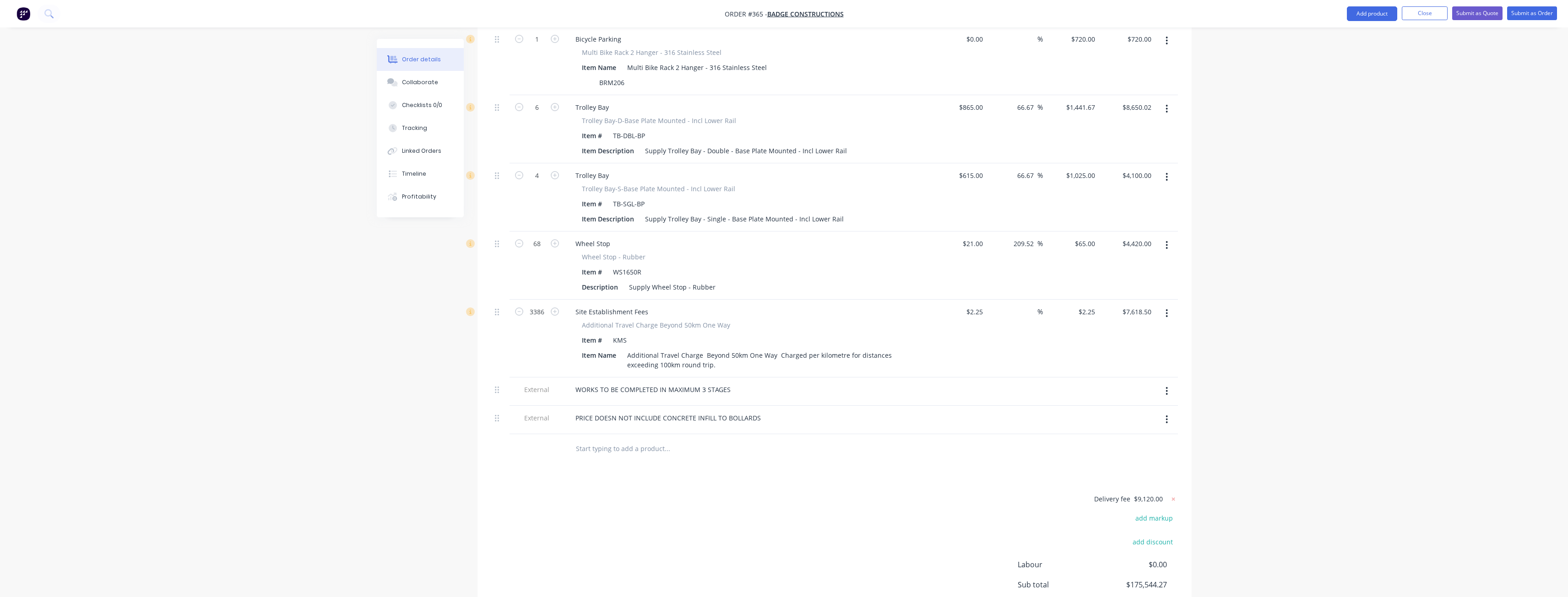
click at [1167, 309] on icon "button" at bounding box center [1167, 313] width 2 height 8
click at [1119, 386] on div "Delete" at bounding box center [1134, 392] width 70 height 14
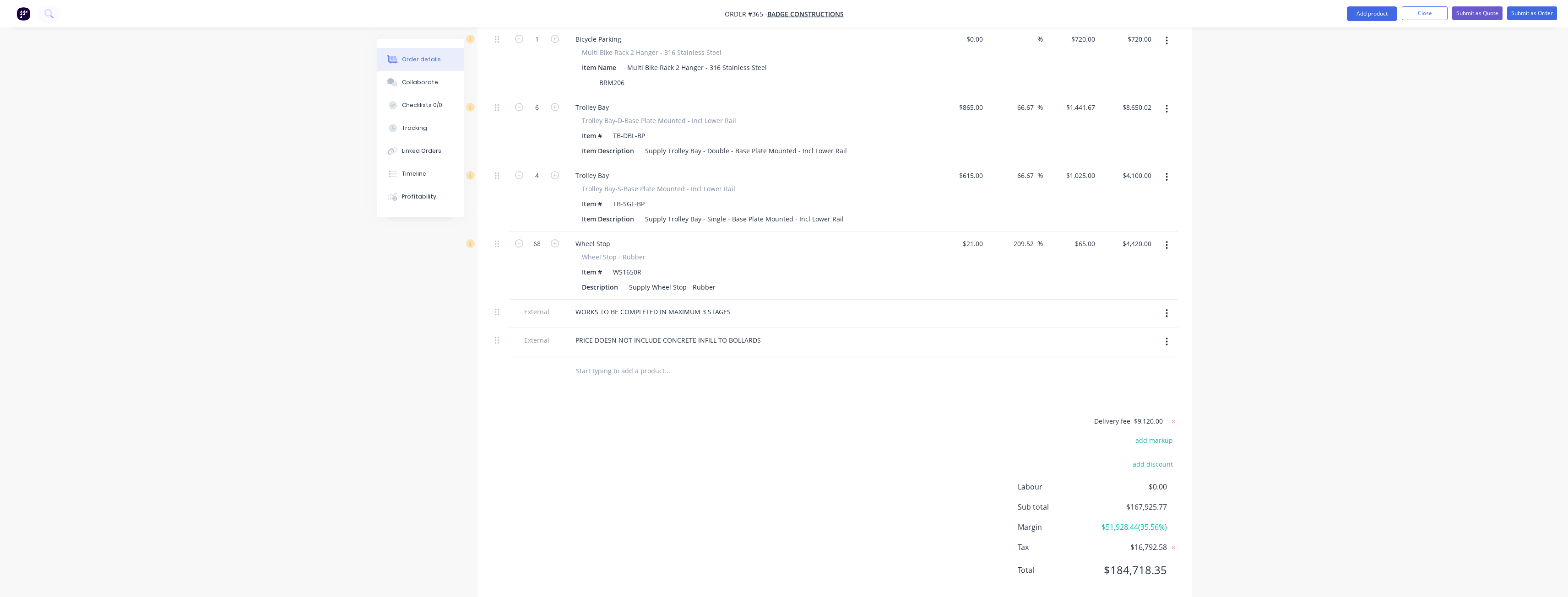
click at [1167, 309] on icon "button" at bounding box center [1167, 313] width 2 height 8
click at [1122, 349] on div "Delete" at bounding box center [1134, 356] width 70 height 14
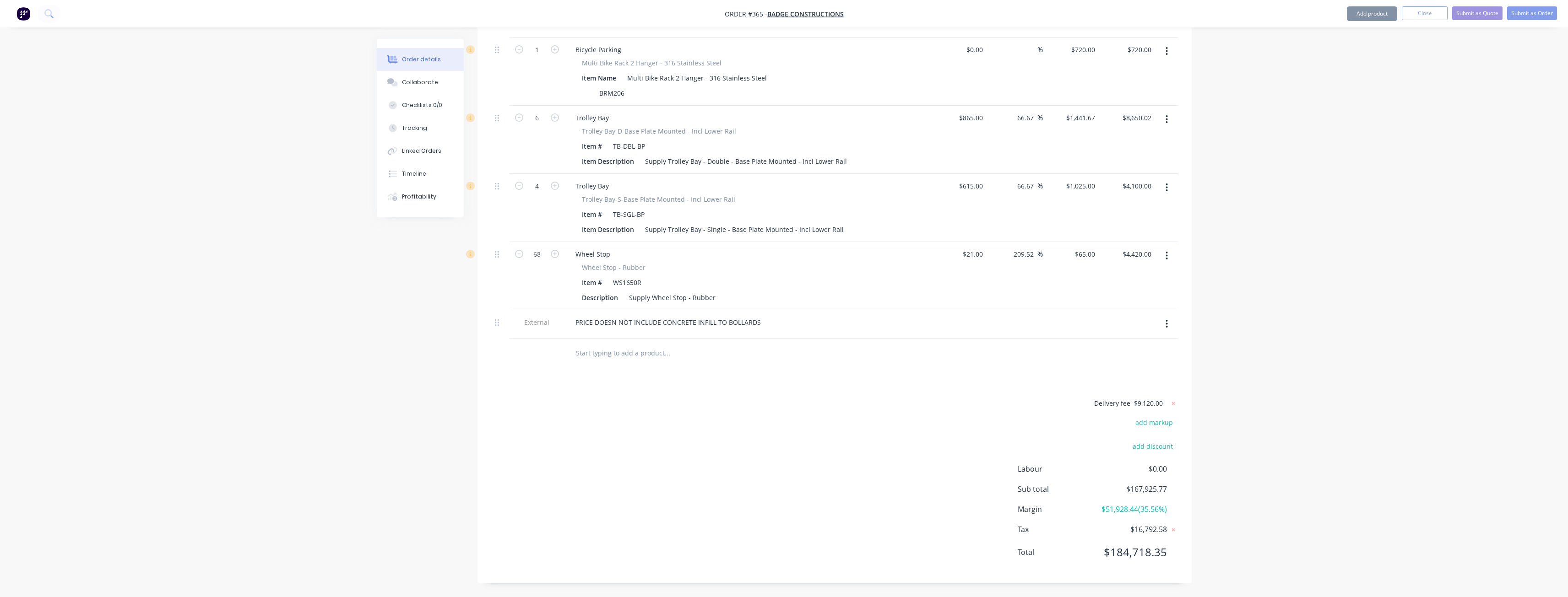
scroll to position [1713, 0]
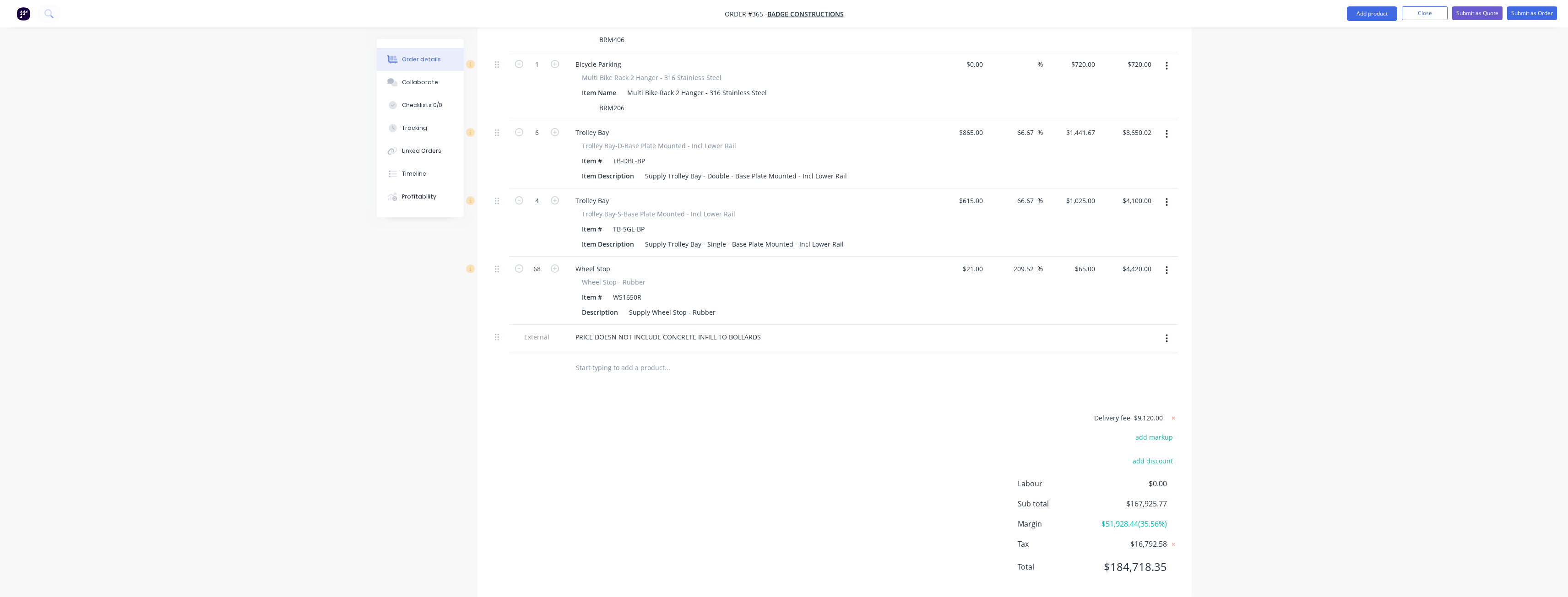
click at [894, 353] on div at bounding box center [729, 368] width 329 height 30
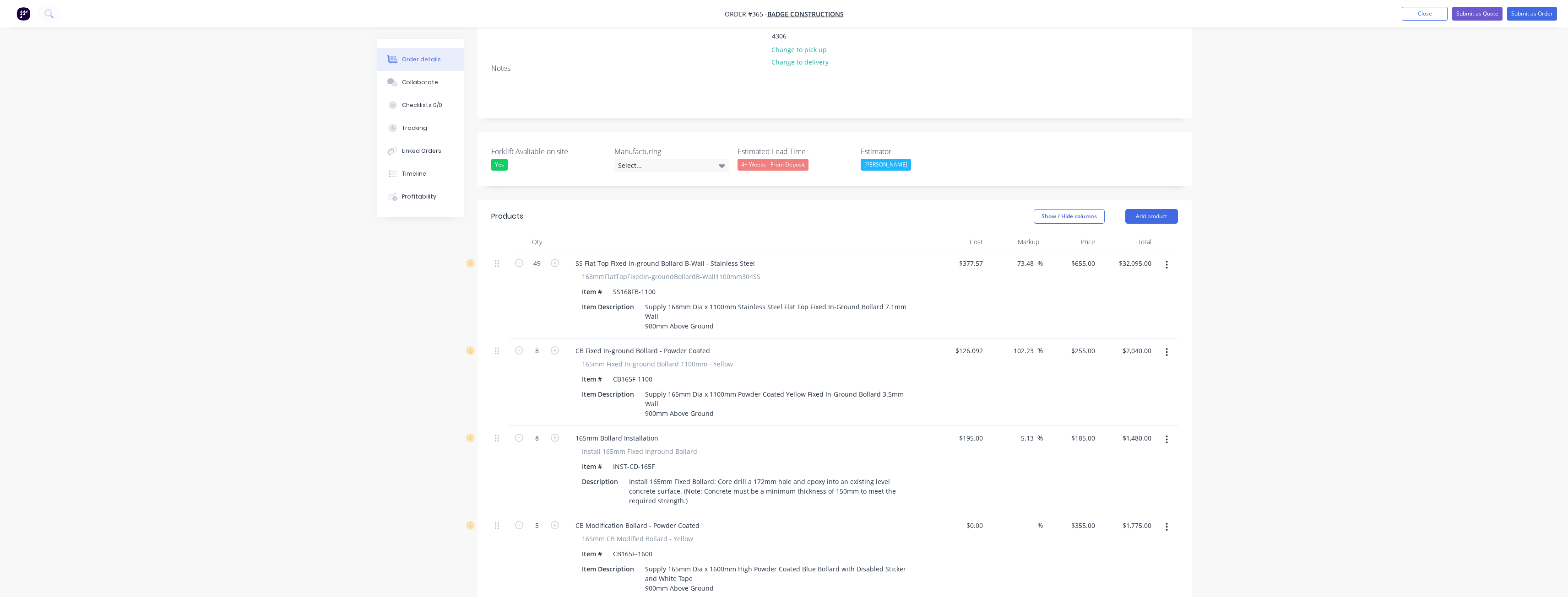
scroll to position [158, 0]
click at [1475, 13] on button "Submit as Quote" at bounding box center [1477, 14] width 50 height 14
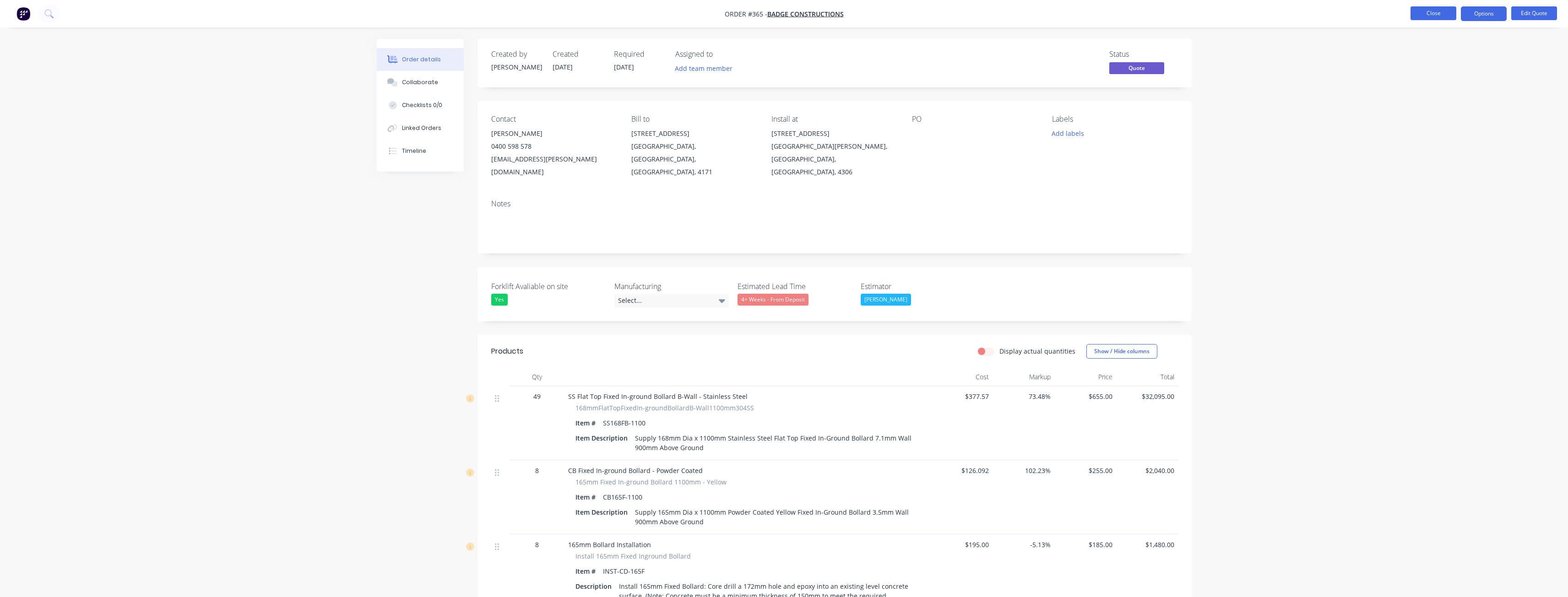
click at [1434, 14] on button "Close" at bounding box center [1434, 13] width 46 height 14
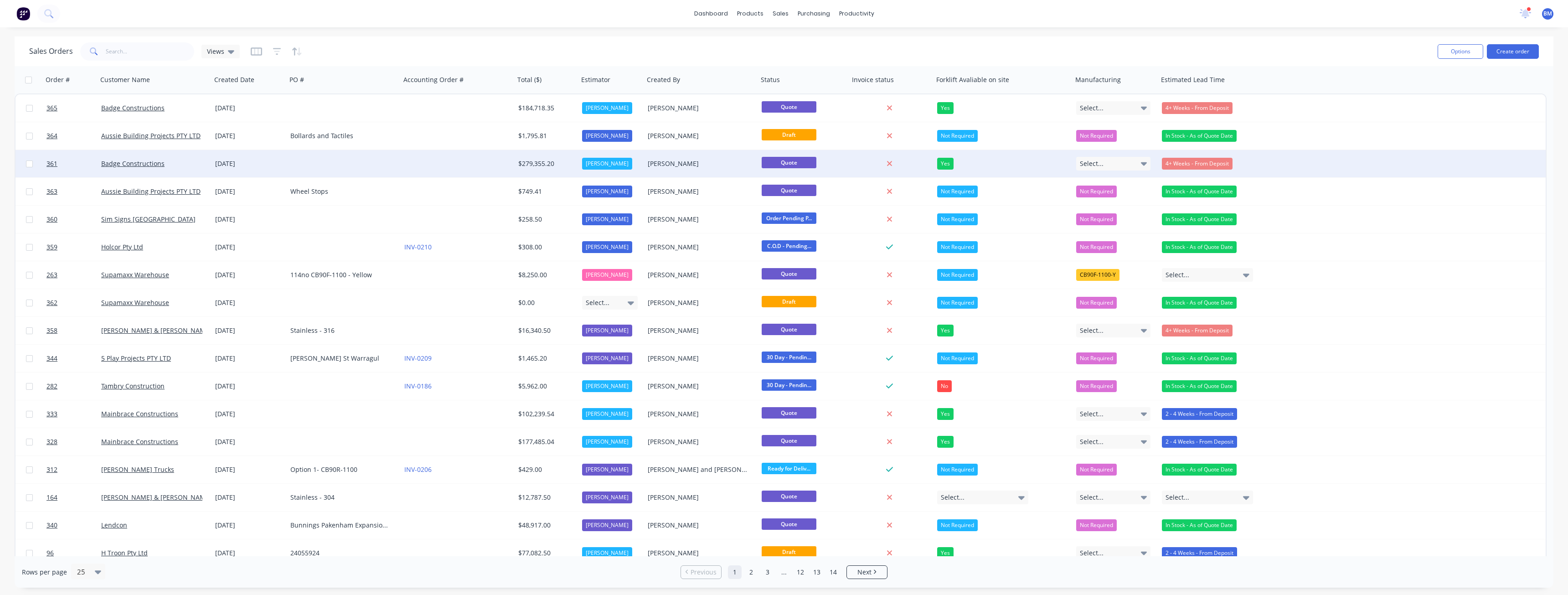
click at [426, 164] on div at bounding box center [457, 164] width 114 height 27
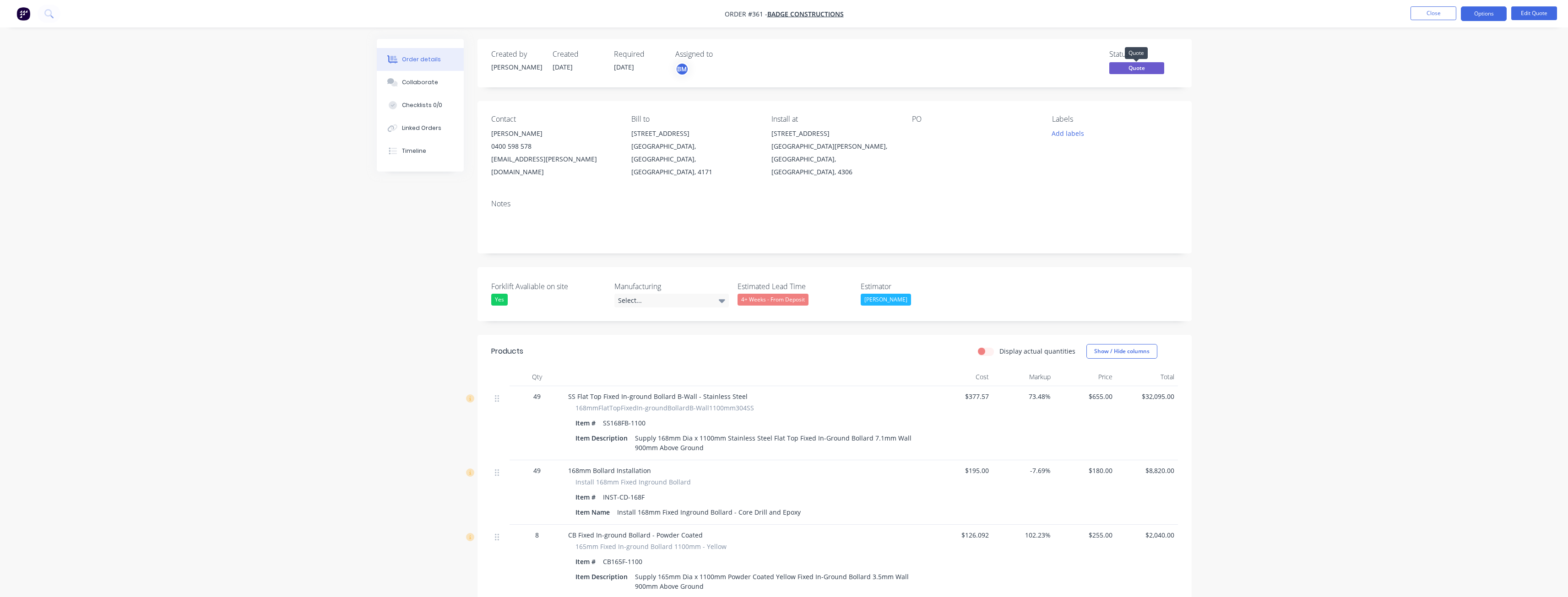
click at [1133, 69] on span "Quote" at bounding box center [1137, 68] width 55 height 12
click at [1535, 13] on button "Edit Quote" at bounding box center [1534, 13] width 46 height 14
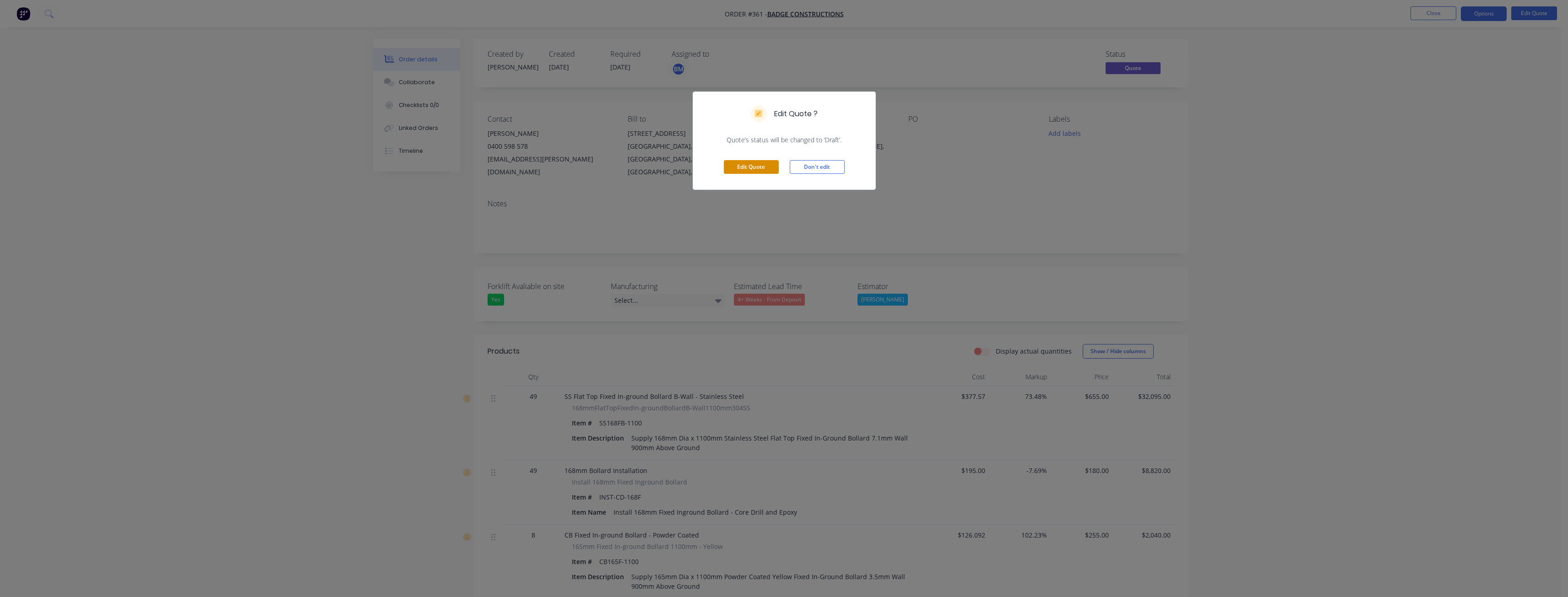
click at [755, 161] on button "Edit Quote" at bounding box center [751, 166] width 55 height 14
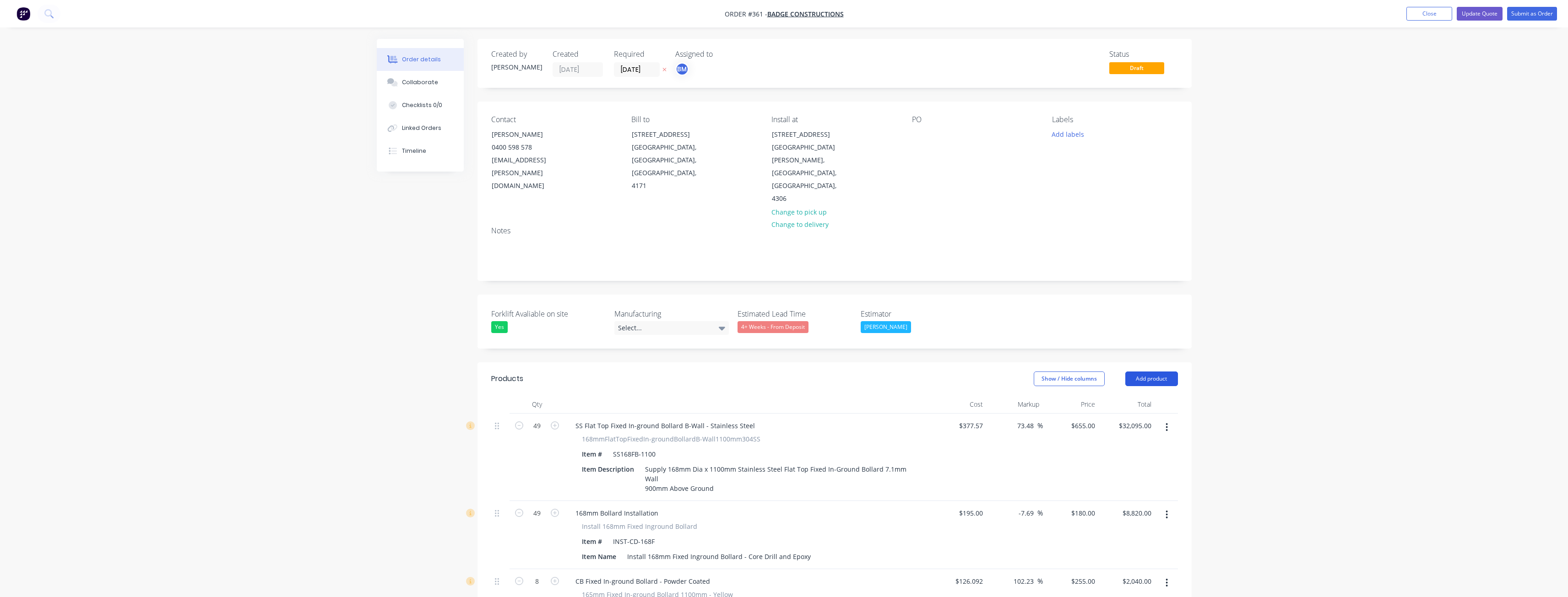
click at [1141, 371] on button "Add product" at bounding box center [1152, 378] width 53 height 15
click at [1130, 395] on div "Product catalogue" at bounding box center [1134, 401] width 70 height 14
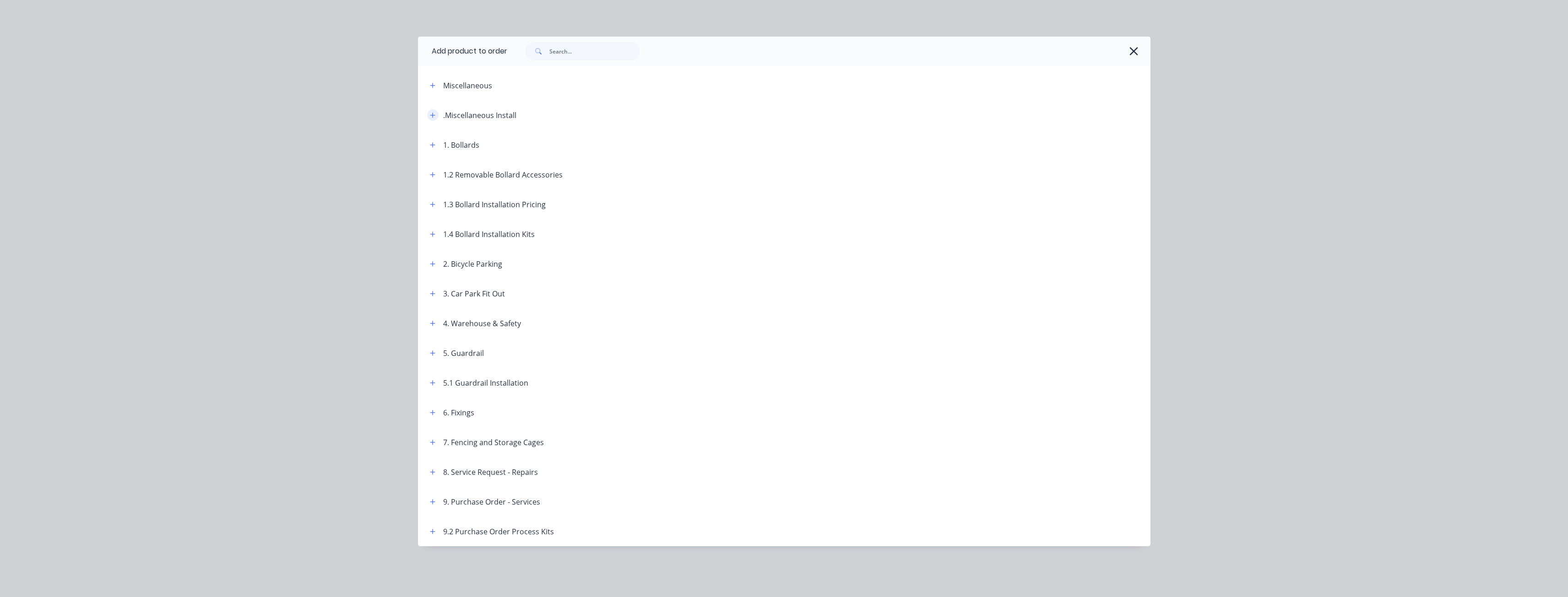
click at [433, 114] on icon "button" at bounding box center [433, 115] width 5 height 6
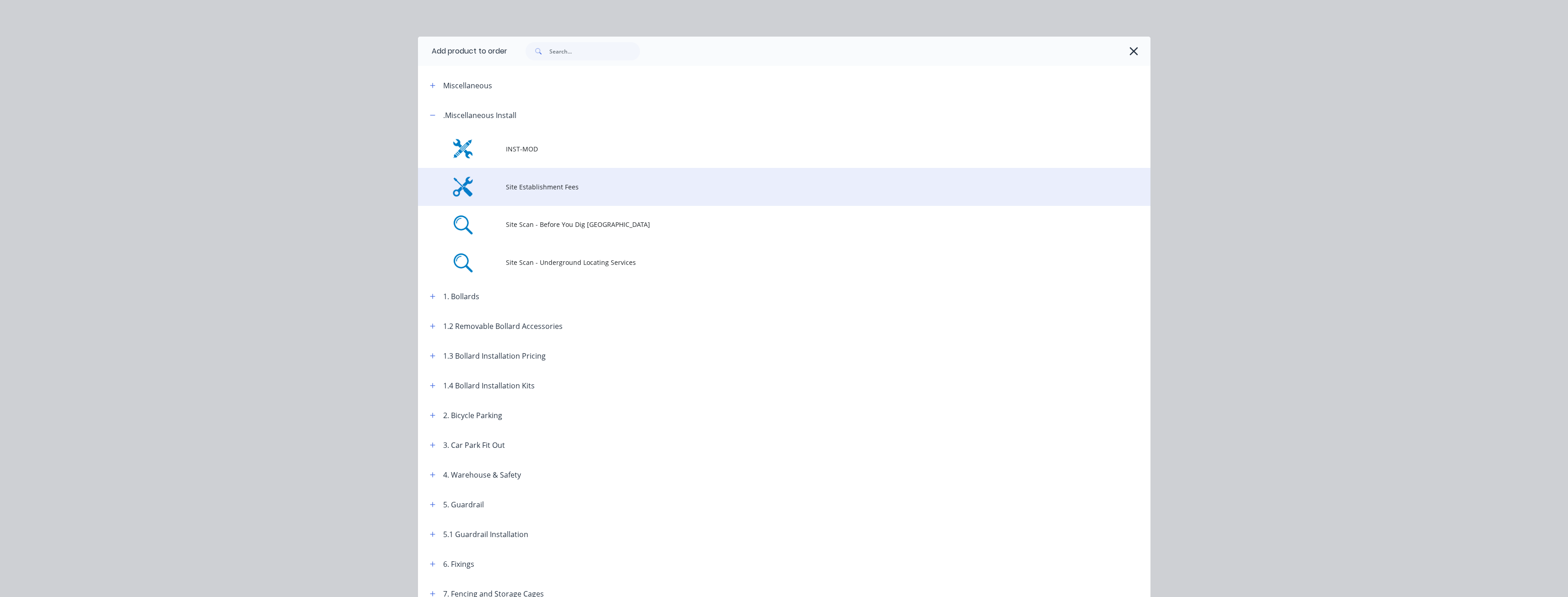
click at [525, 190] on span "Site Establishment Fees" at bounding box center [764, 187] width 516 height 10
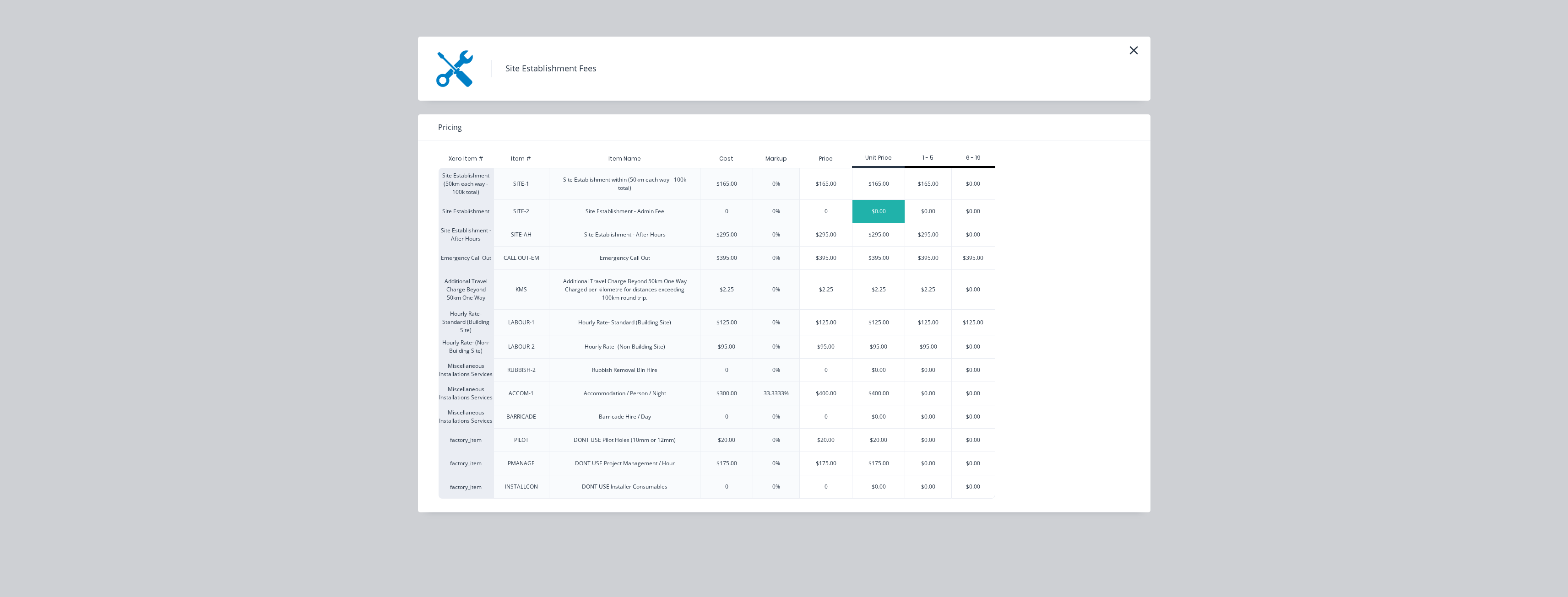
click at [877, 206] on div "$0.00" at bounding box center [878, 211] width 52 height 23
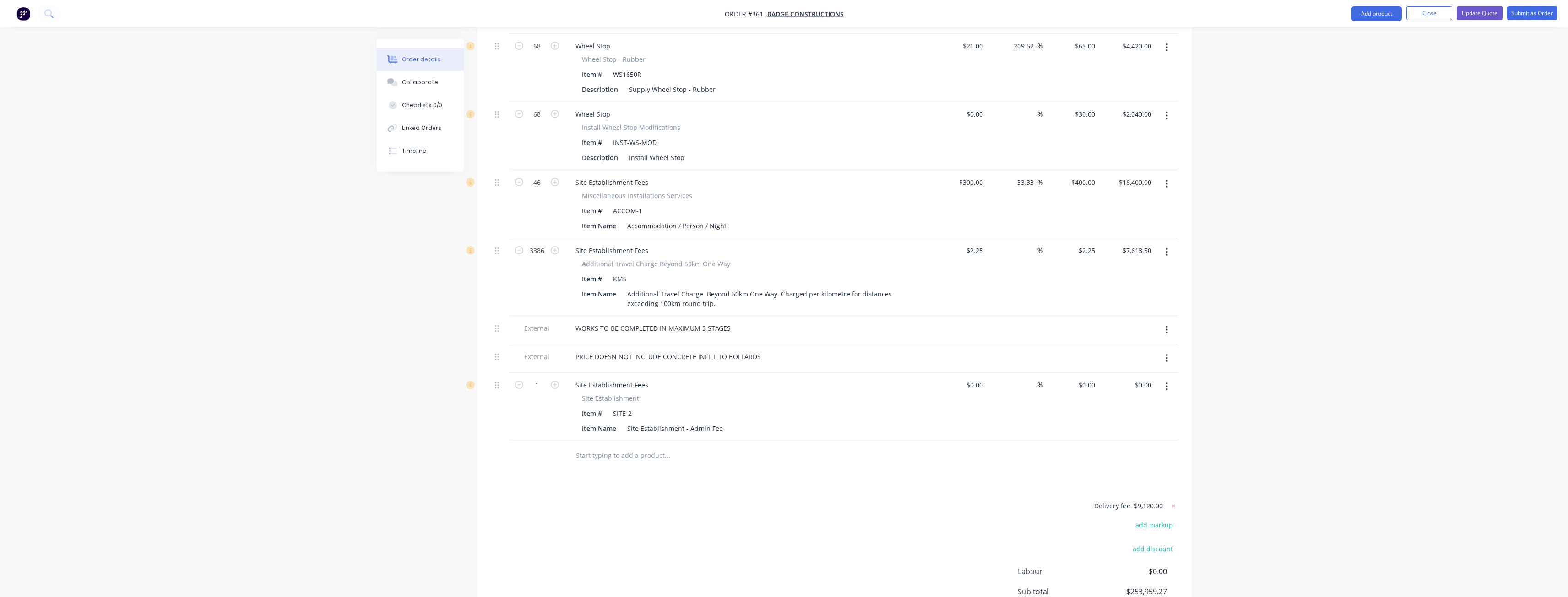
scroll to position [2974, 0]
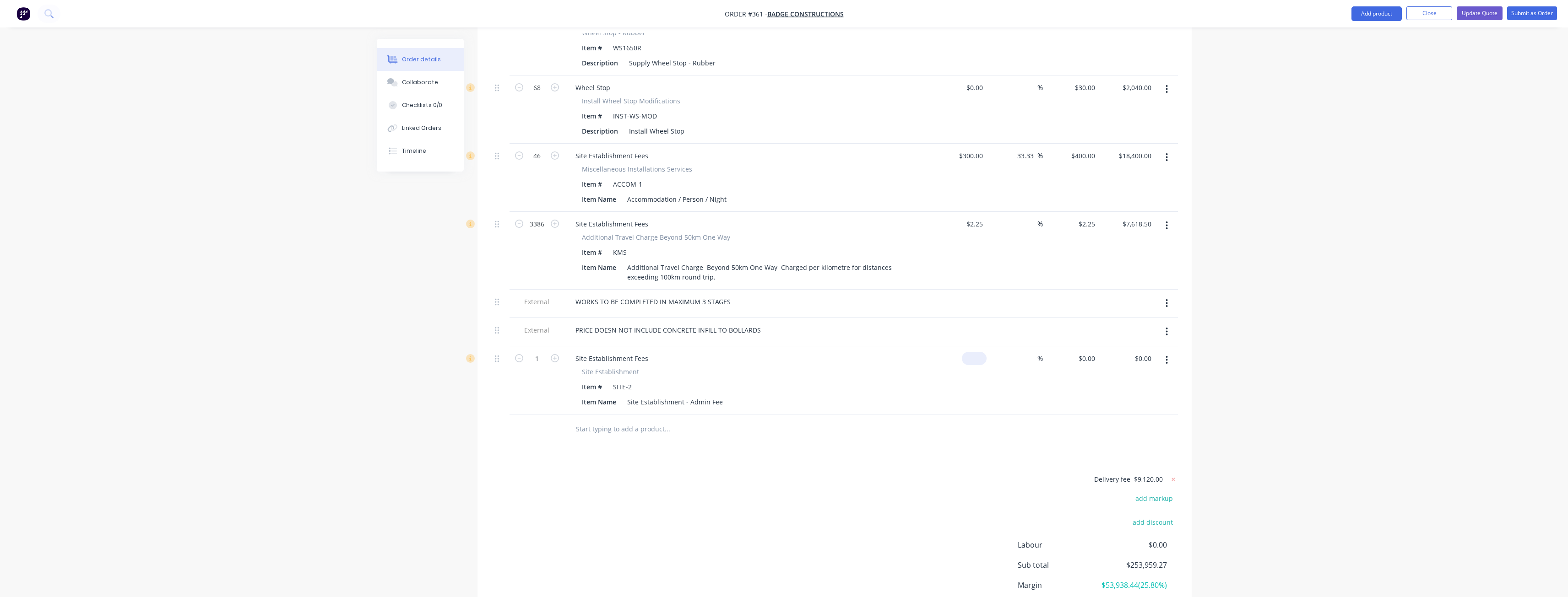
click at [976, 352] on div "$0.00" at bounding box center [974, 358] width 25 height 14
type input "4"
type input "$4,200.00"
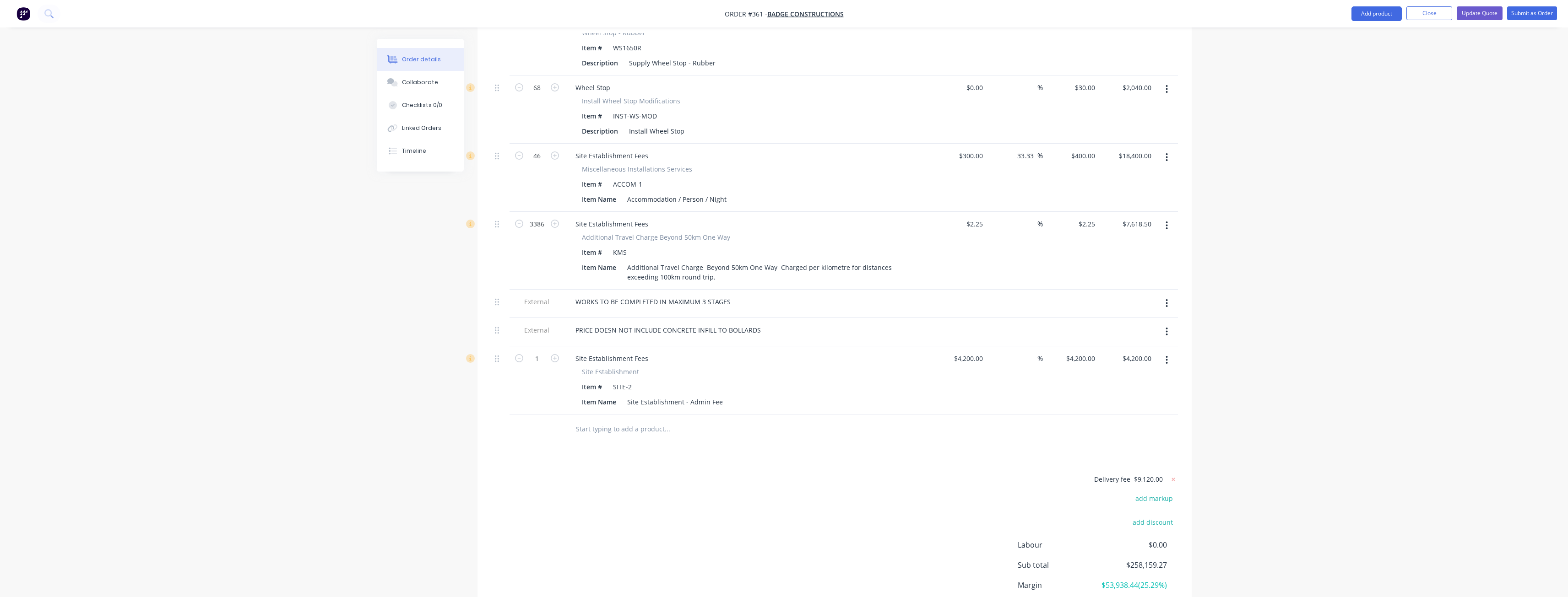
drag, startPoint x: 497, startPoint y: 337, endPoint x: 502, endPoint y: 232, distance: 105.1
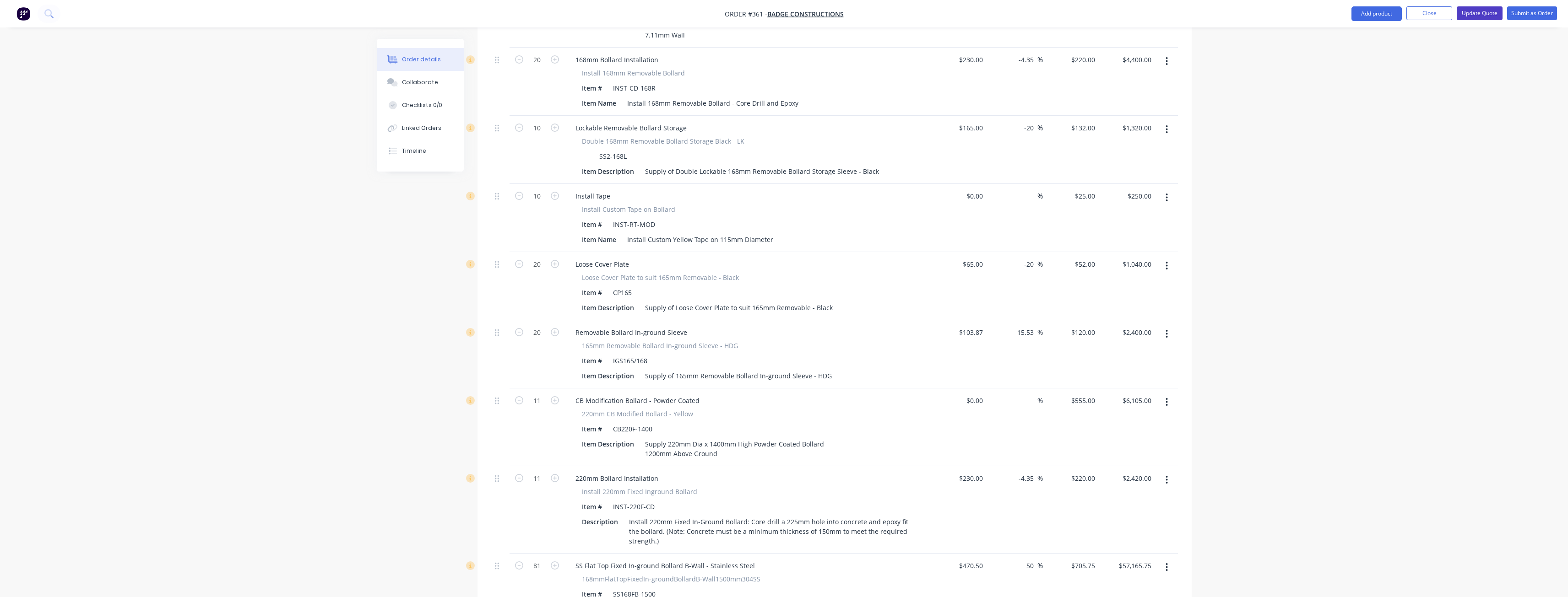
scroll to position [1526, 0]
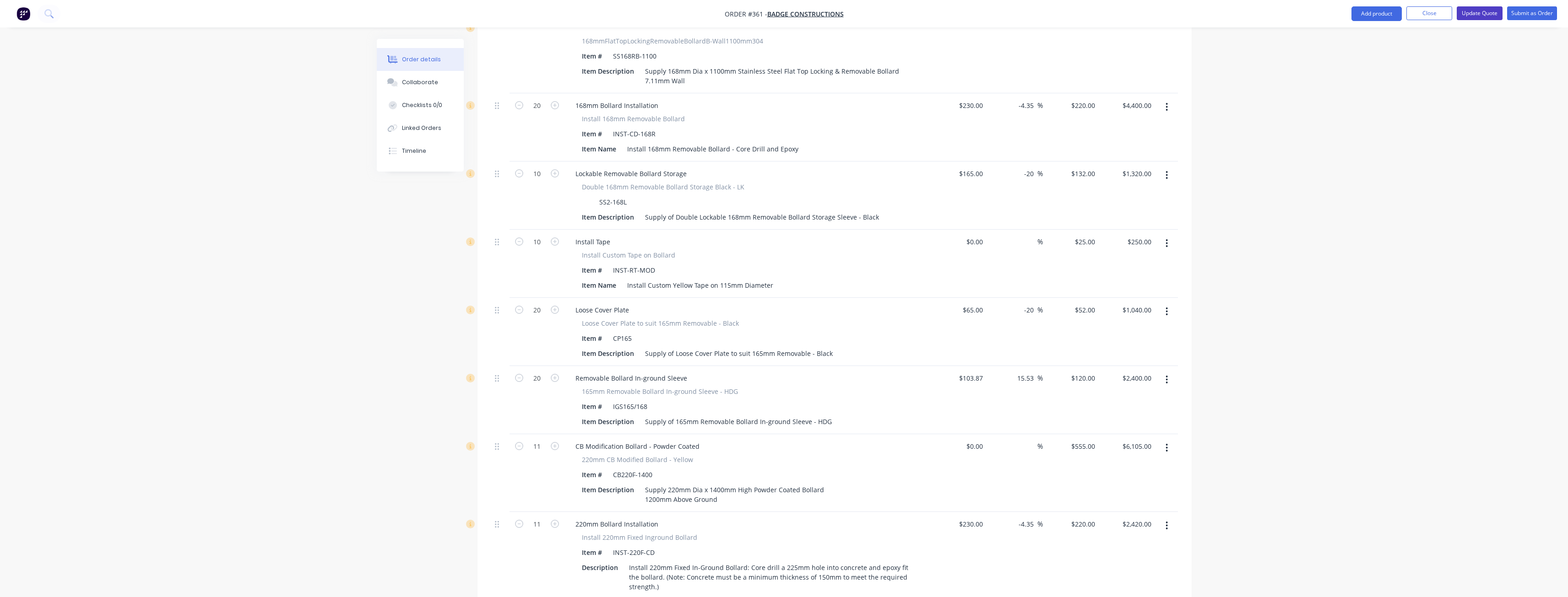
click at [1481, 11] on button "Update Quote" at bounding box center [1480, 13] width 46 height 14
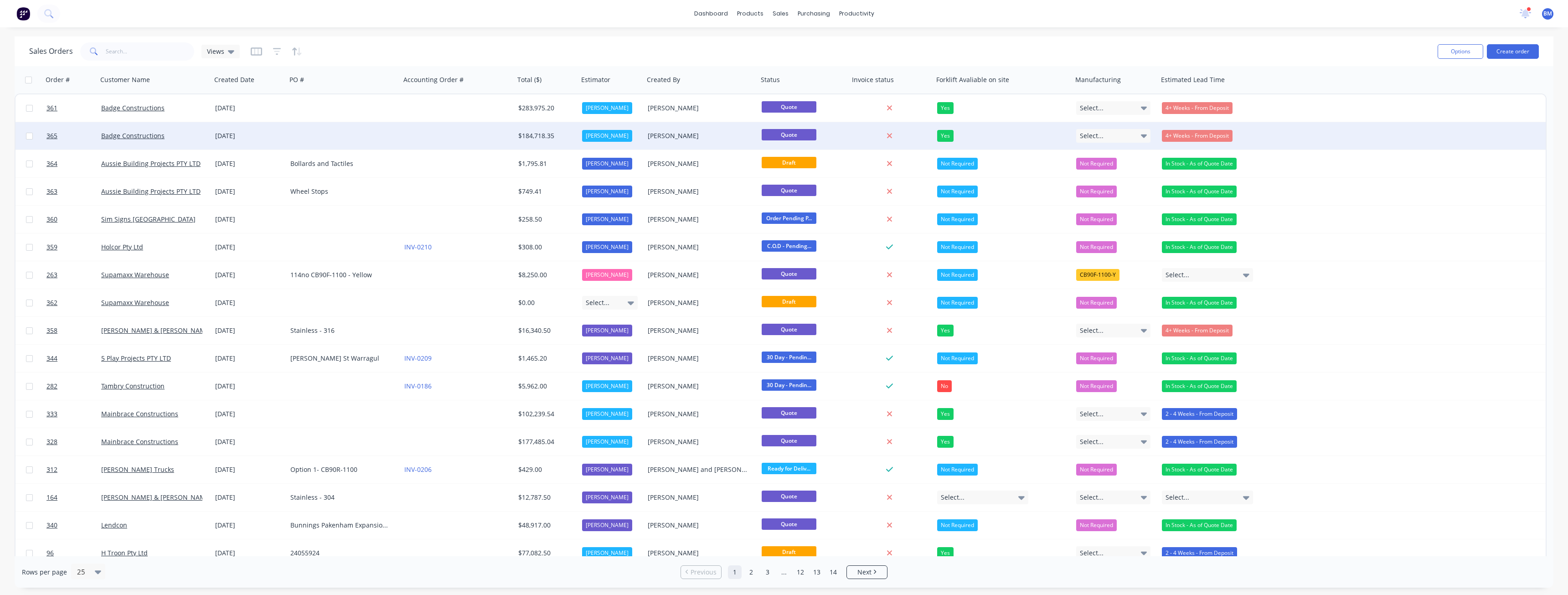
click at [330, 133] on div at bounding box center [343, 136] width 114 height 27
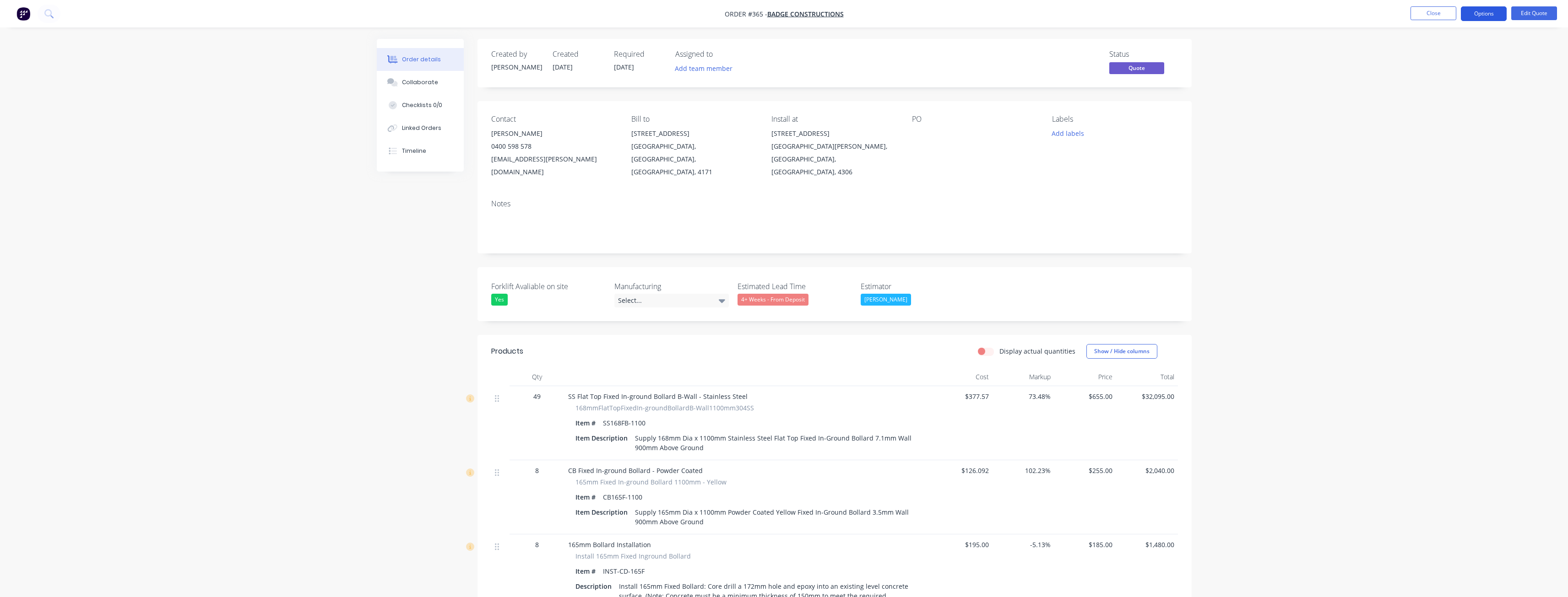
click at [1485, 13] on button "Options" at bounding box center [1484, 14] width 46 height 15
click at [1436, 57] on div "Quote" at bounding box center [1456, 56] width 84 height 14
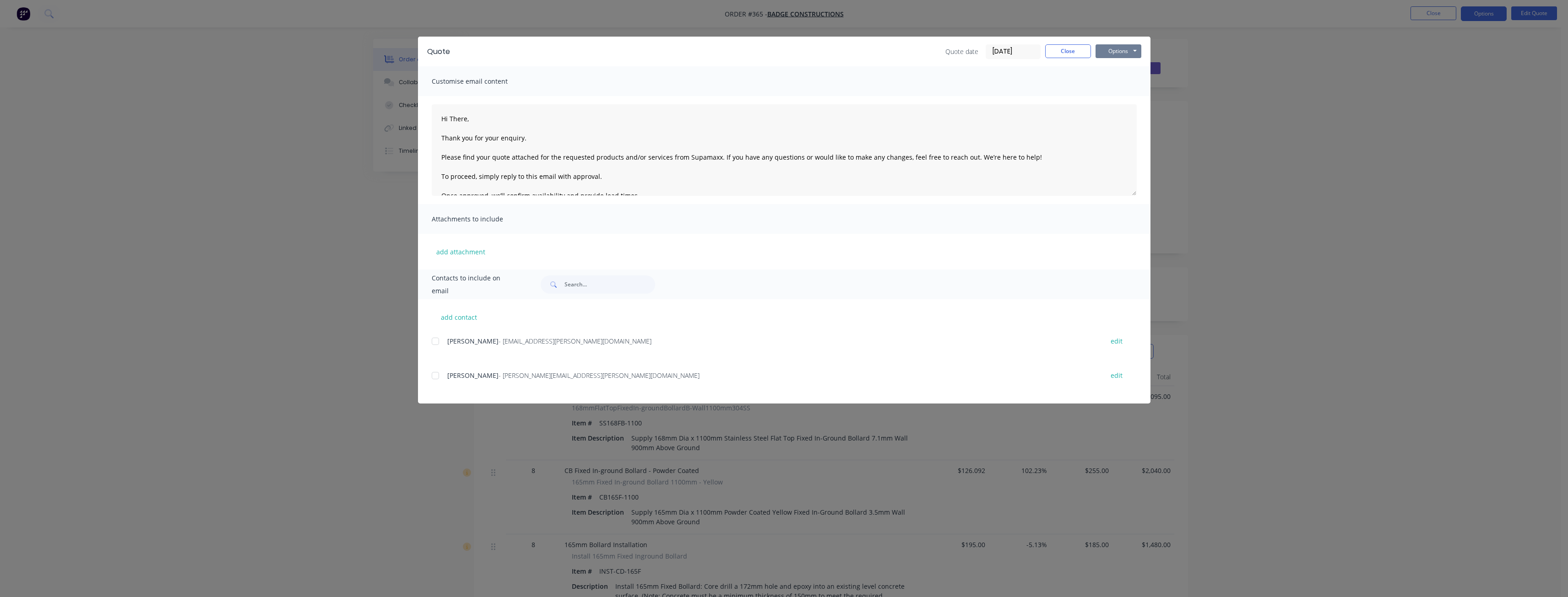
click at [1121, 48] on button "Options" at bounding box center [1119, 51] width 46 height 14
click at [1120, 65] on button "Preview" at bounding box center [1125, 68] width 59 height 16
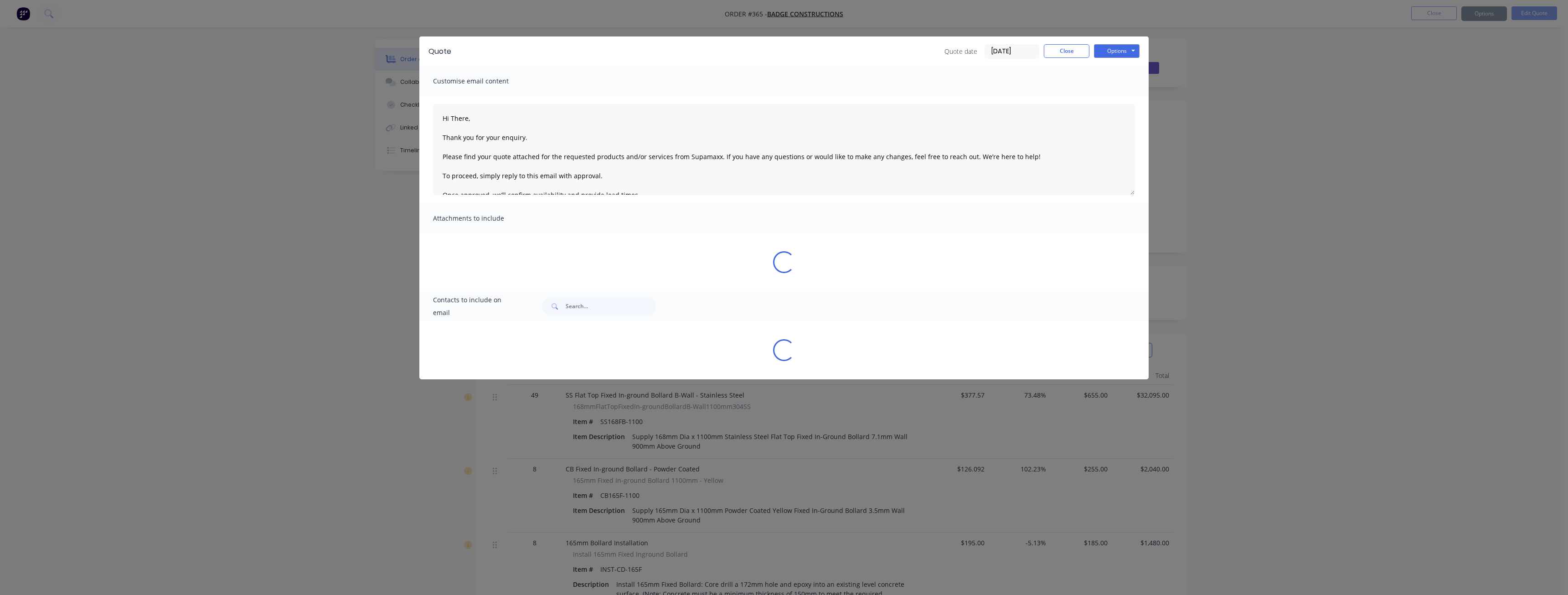
type textarea "Hi There, Thank you for your enquiry. Please find your quote attached for the r…"
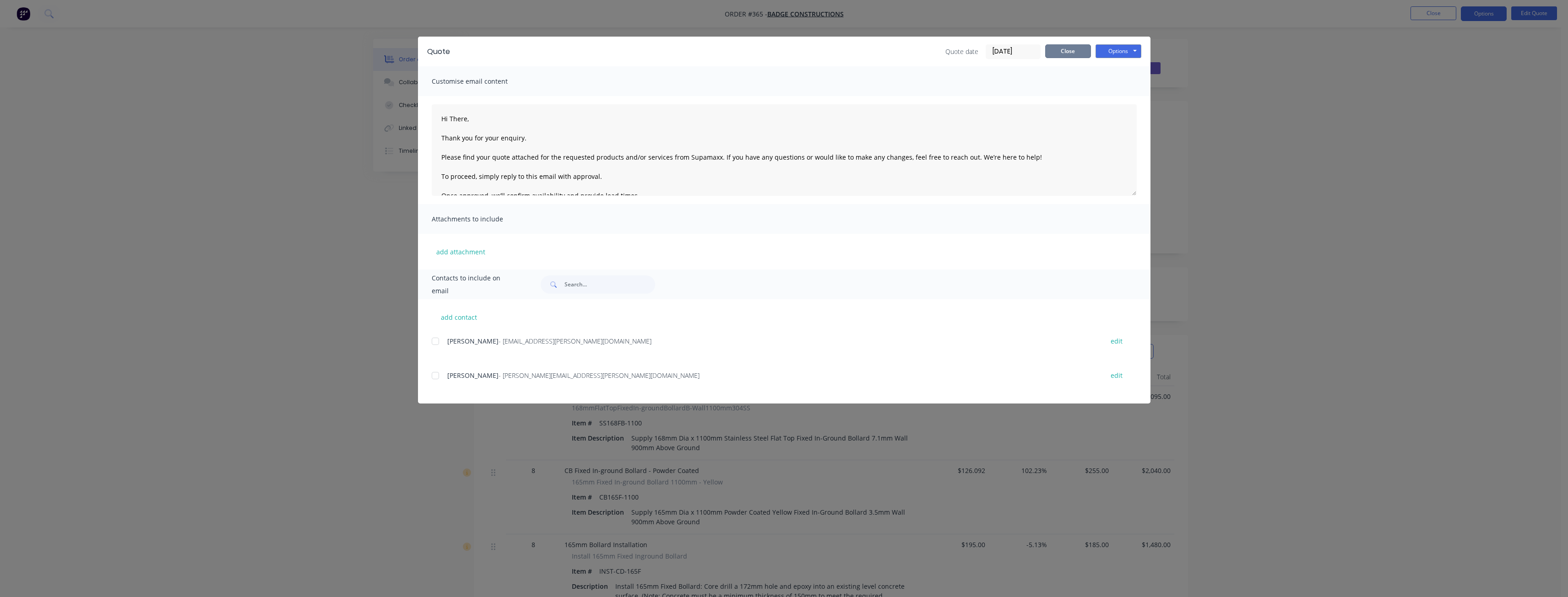
click at [1065, 48] on button "Close" at bounding box center [1069, 51] width 46 height 14
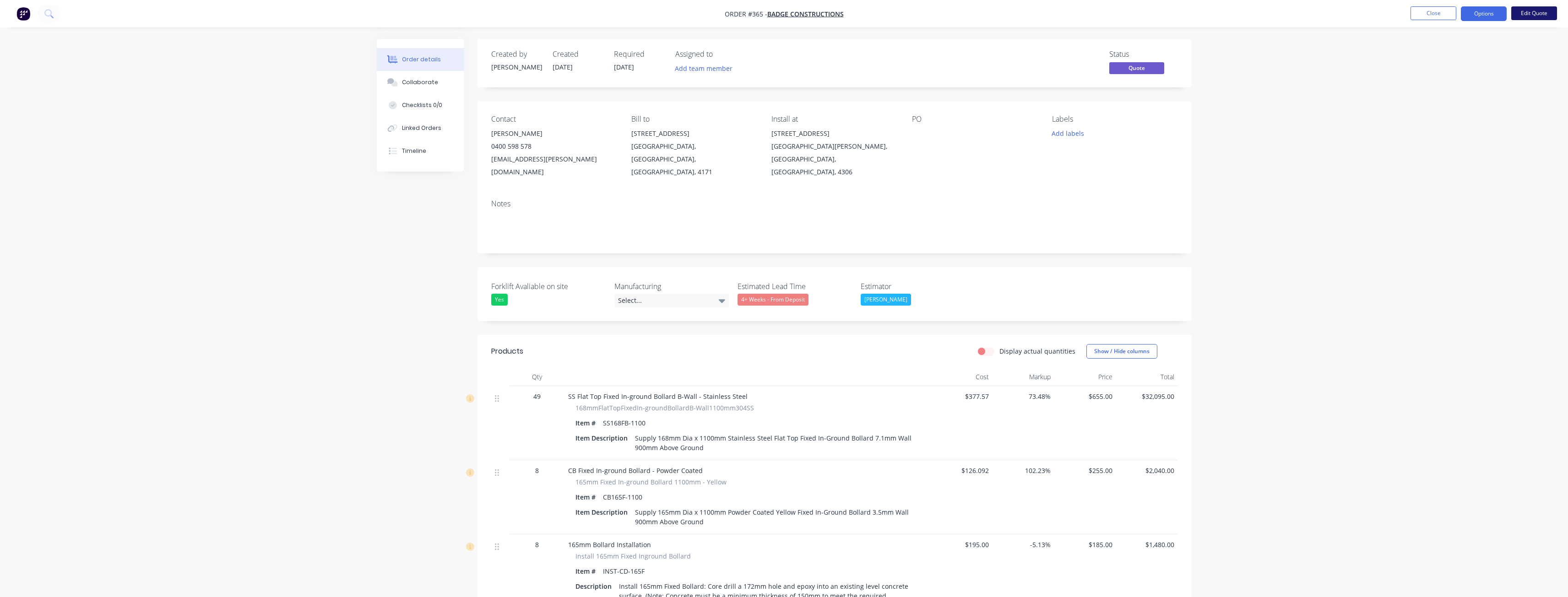
click at [1531, 13] on button "Edit Quote" at bounding box center [1534, 13] width 46 height 14
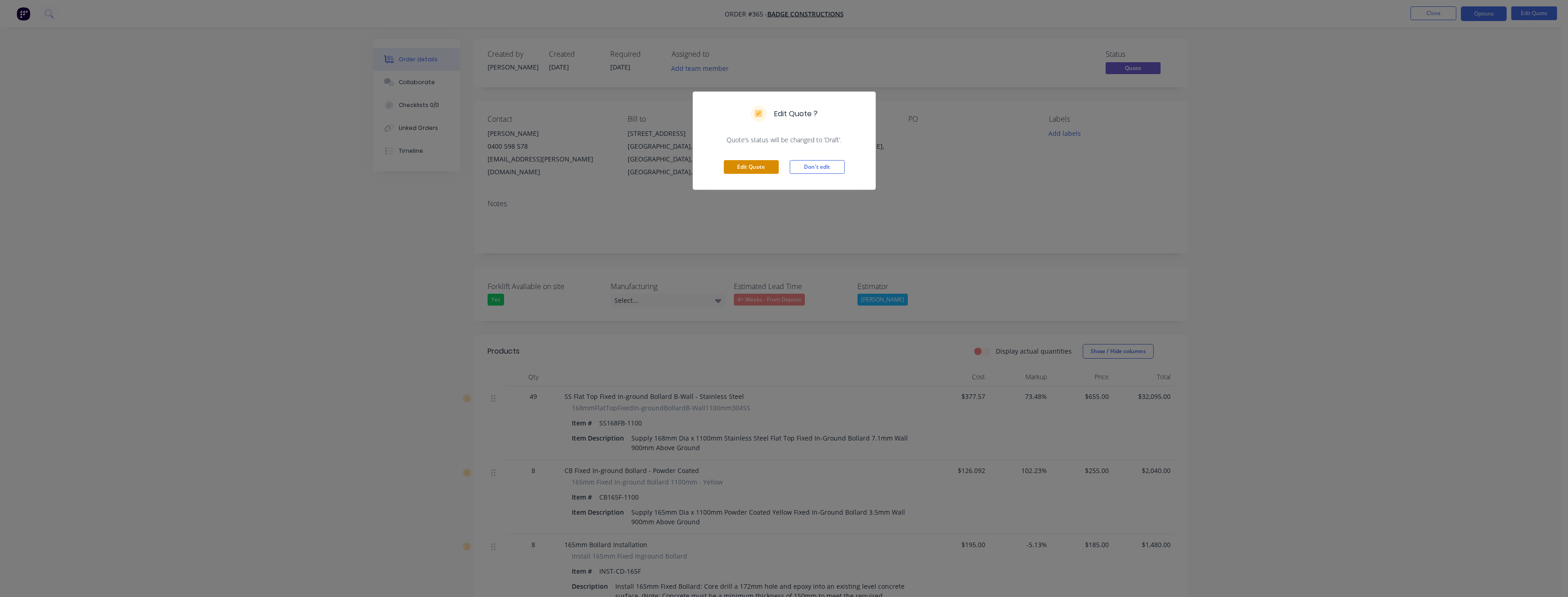
click at [739, 167] on button "Edit Quote" at bounding box center [751, 166] width 55 height 14
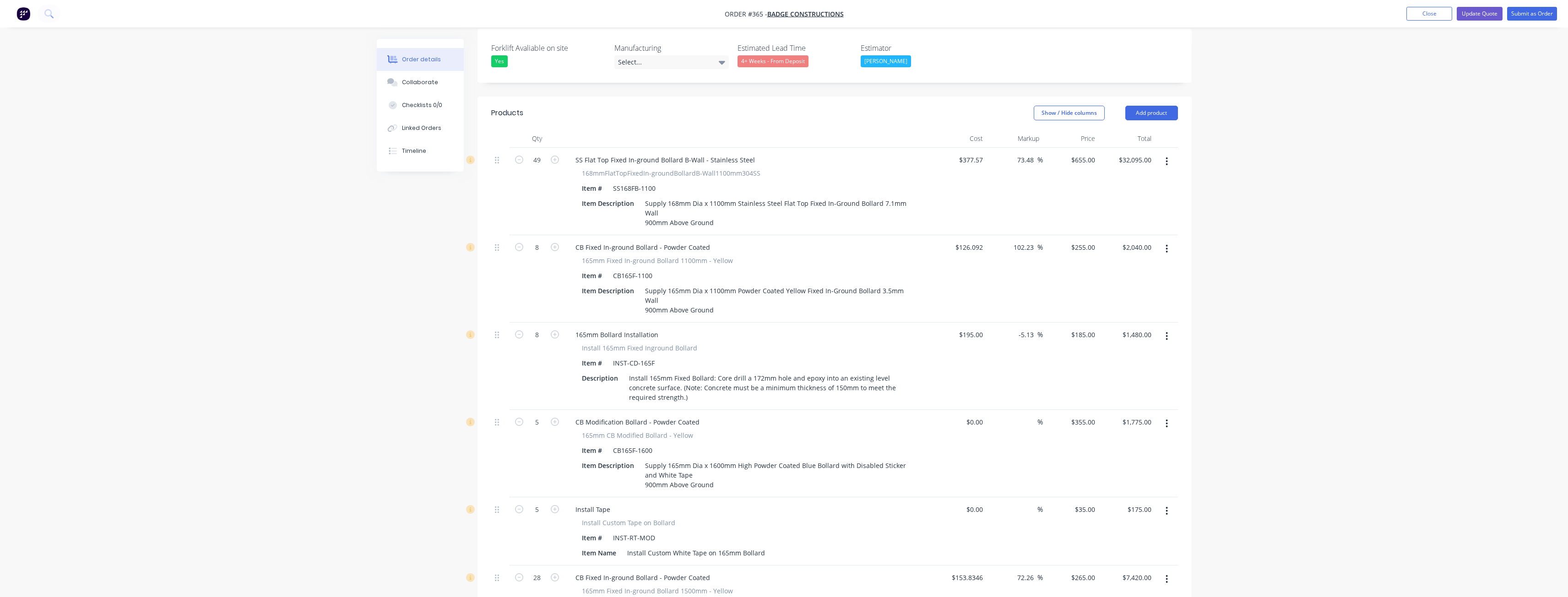
scroll to position [274, 0]
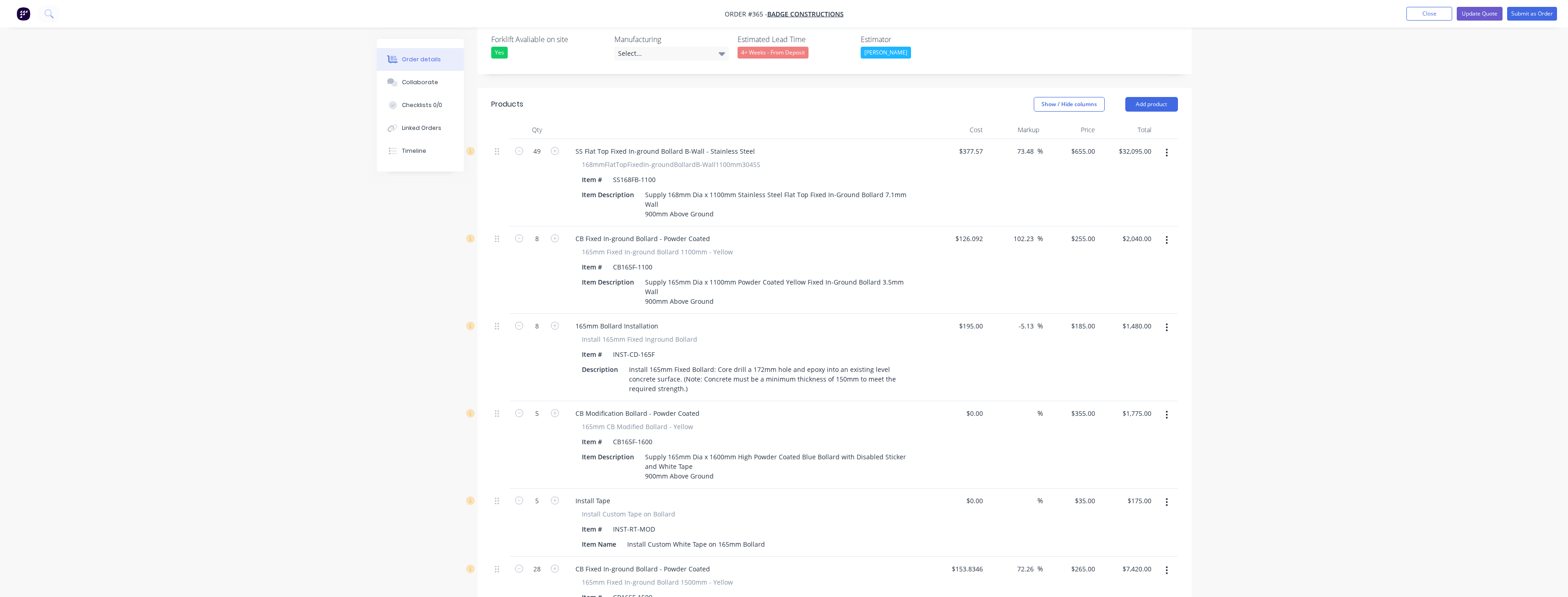
click at [1167, 324] on icon "button" at bounding box center [1167, 327] width 2 height 8
click at [1109, 400] on div "Delete" at bounding box center [1134, 406] width 70 height 14
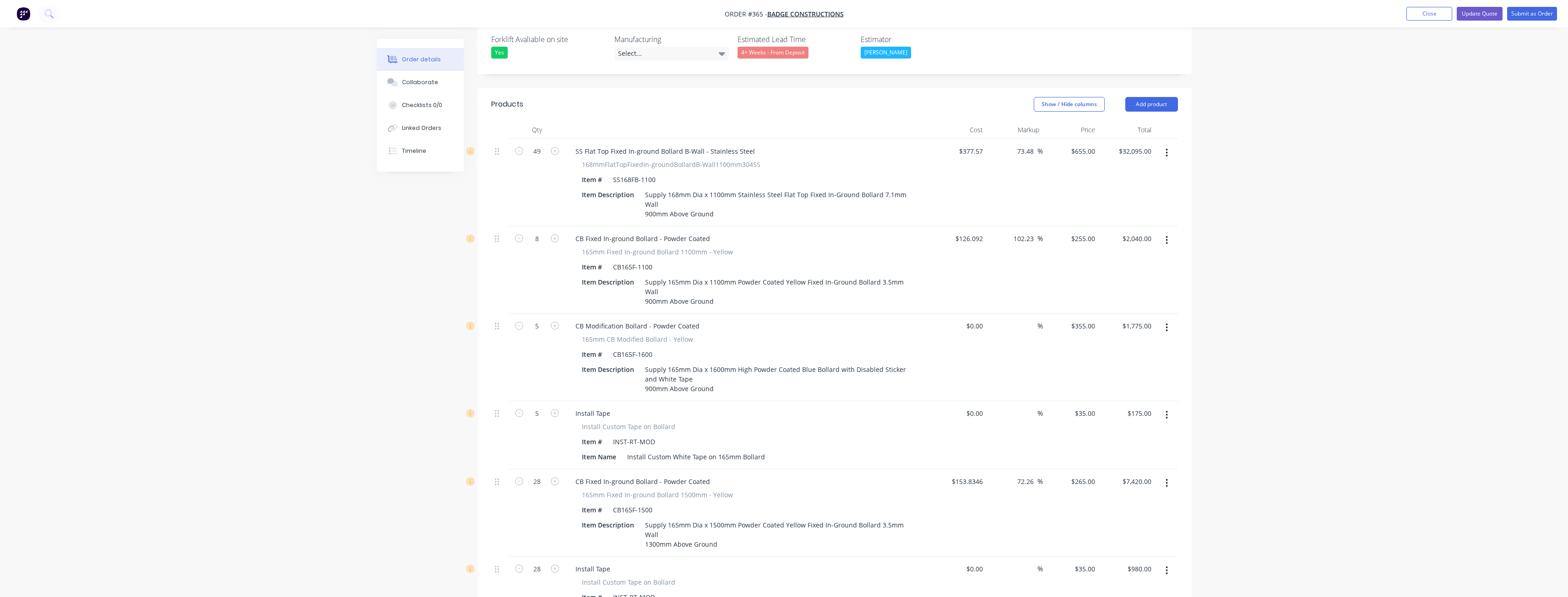
click at [1473, 15] on button "Update Quote" at bounding box center [1480, 14] width 46 height 14
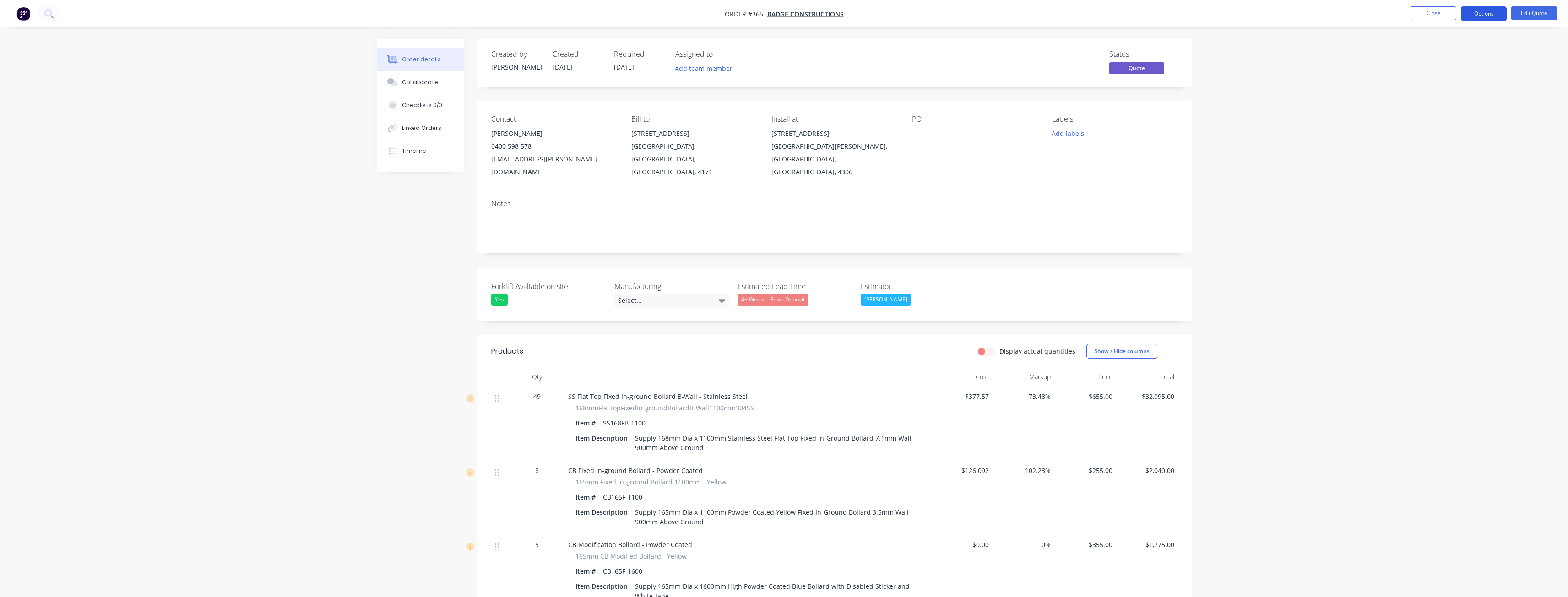
click at [1478, 10] on button "Options" at bounding box center [1484, 14] width 46 height 15
click at [1431, 54] on div "Quote" at bounding box center [1456, 56] width 84 height 14
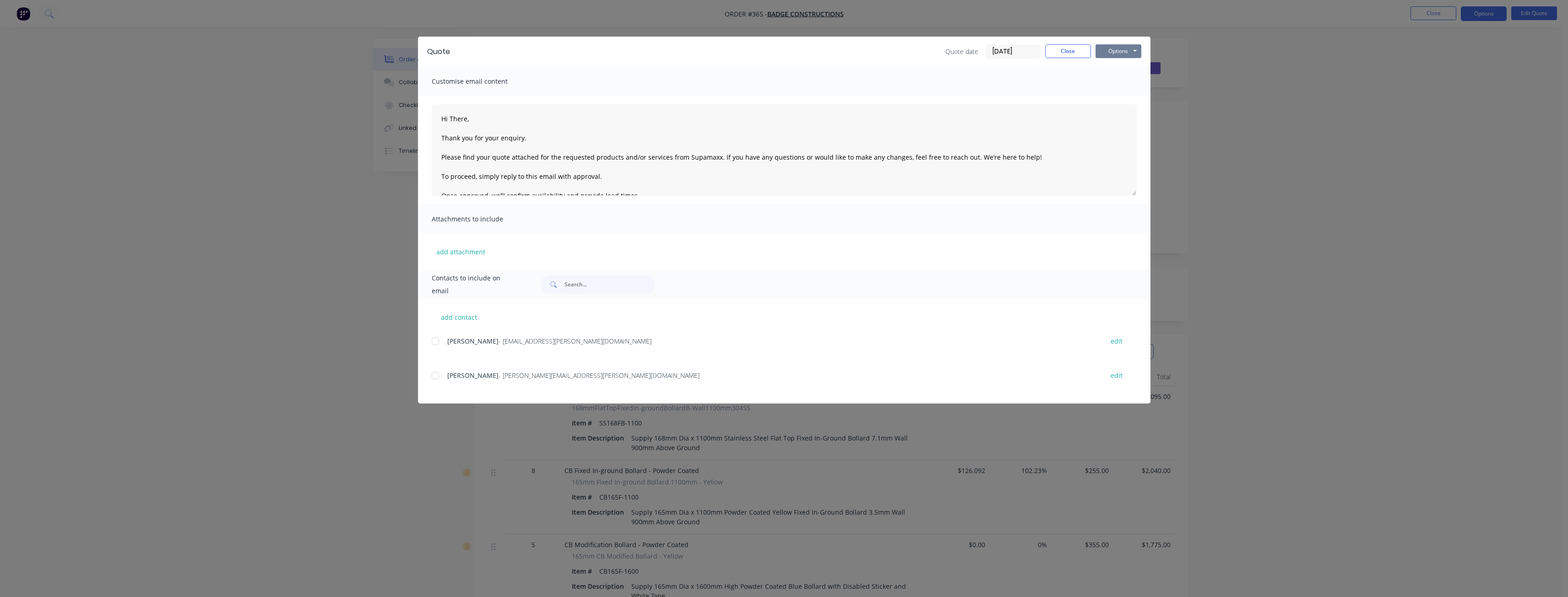
click at [1125, 51] on button "Options" at bounding box center [1119, 51] width 46 height 14
click at [1122, 67] on button "Preview" at bounding box center [1125, 68] width 59 height 16
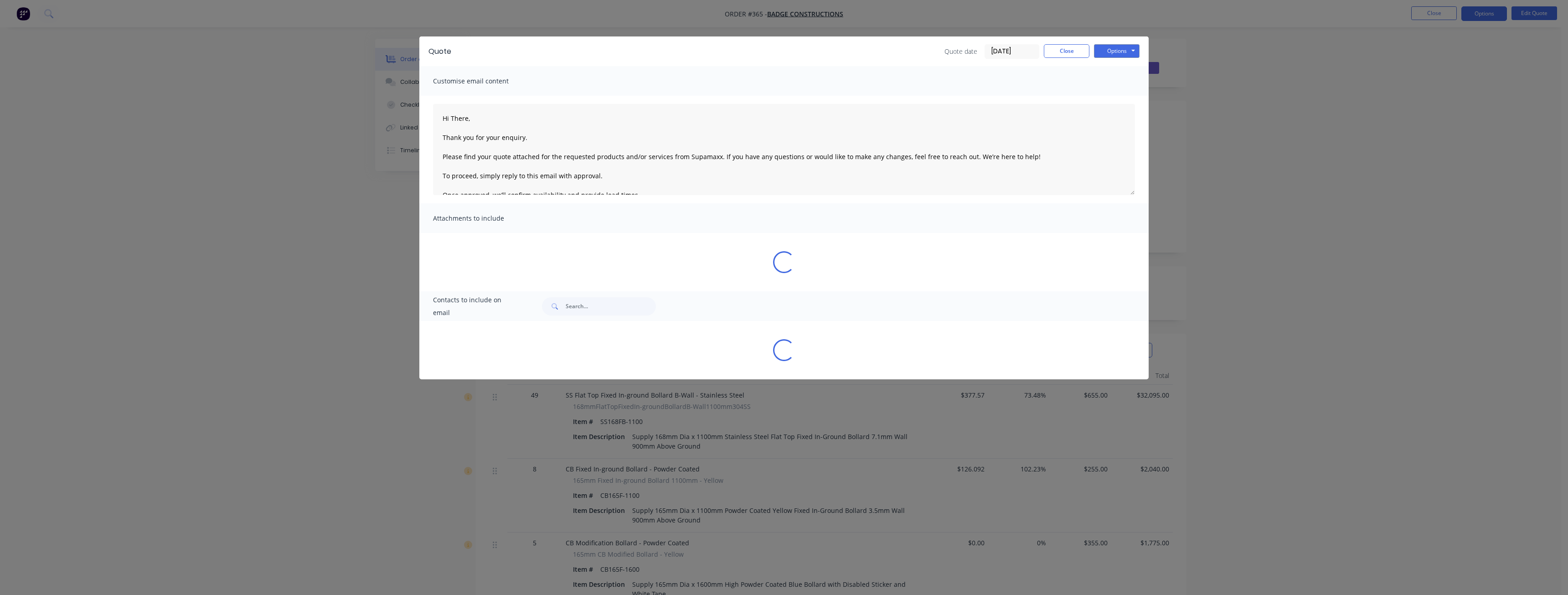
type textarea "Hi There, Thank you for your enquiry. Please find your quote attached for the r…"
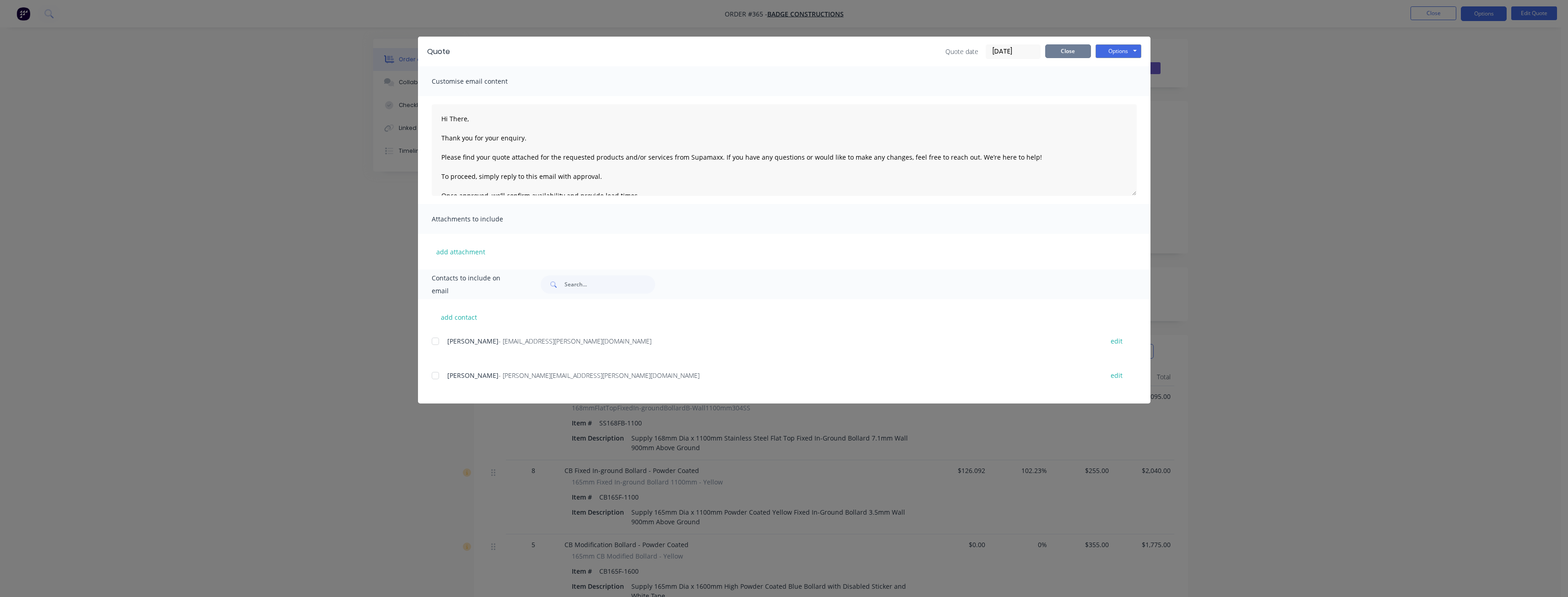
click at [1069, 48] on button "Close" at bounding box center [1069, 51] width 46 height 14
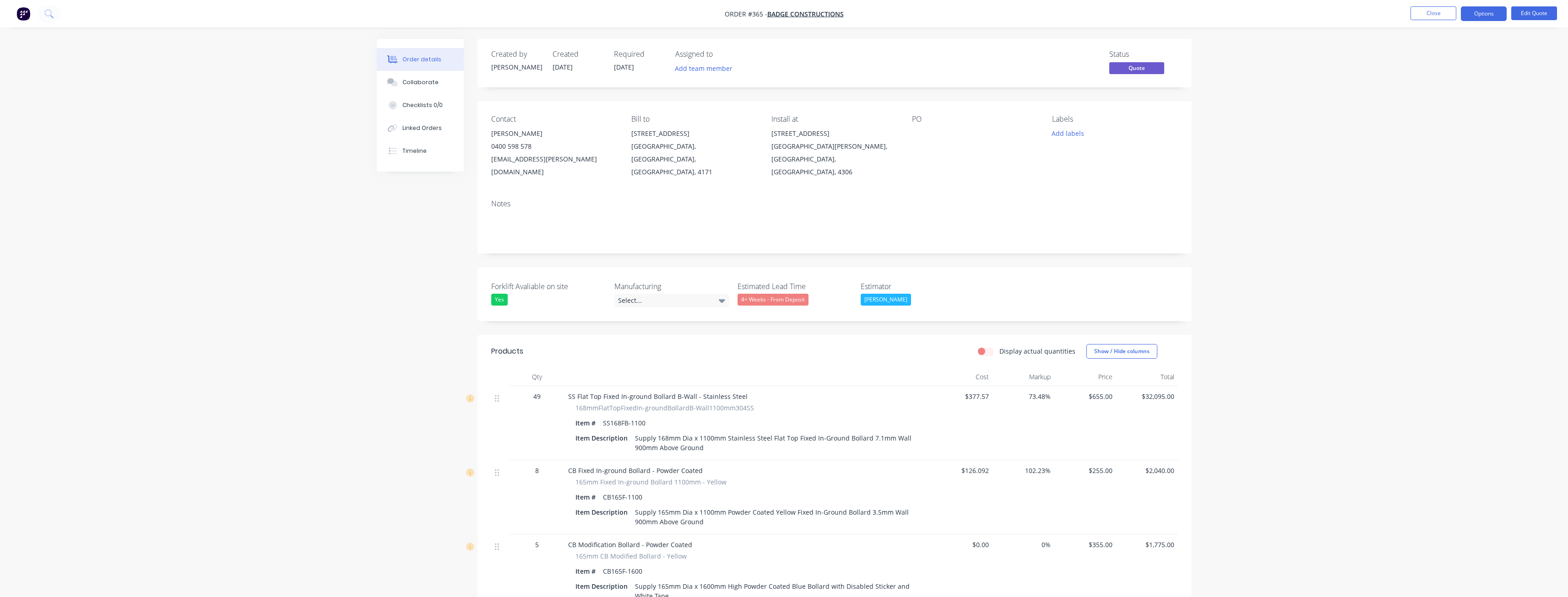
click at [1484, 14] on button "Options" at bounding box center [1484, 14] width 46 height 15
click at [1428, 52] on div "Quote" at bounding box center [1456, 56] width 84 height 14
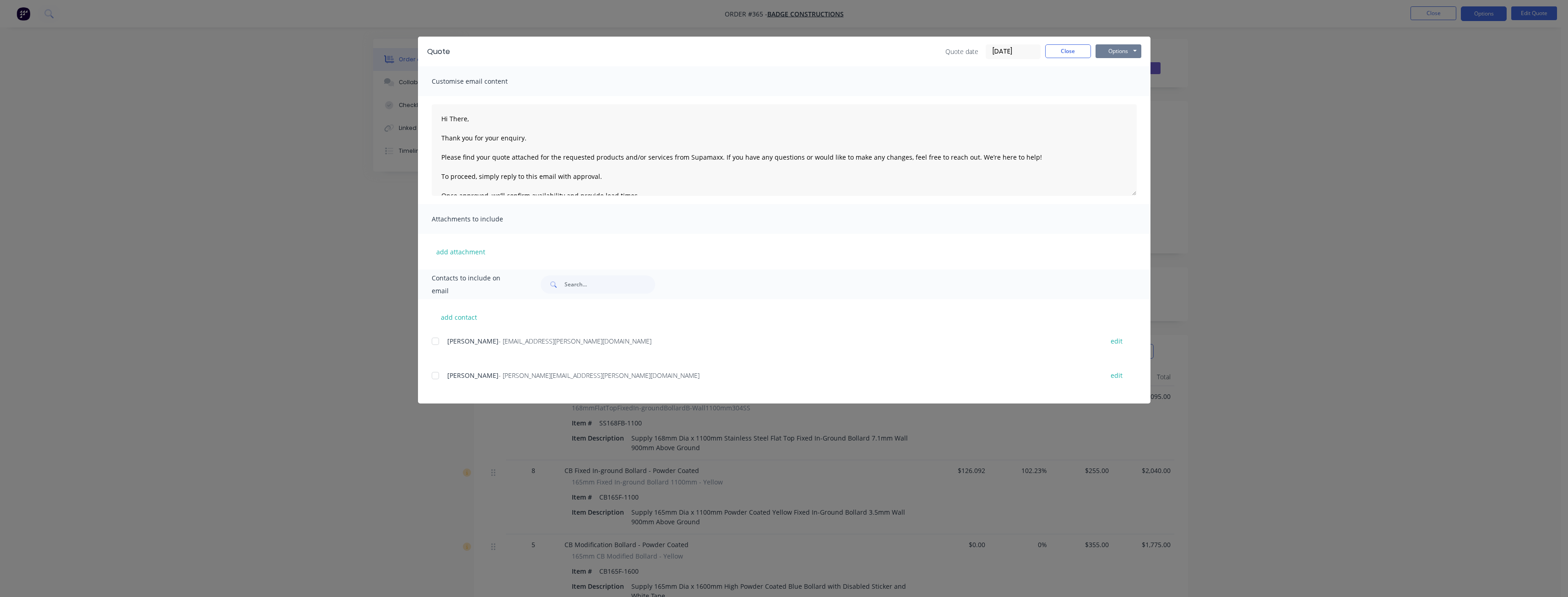
click at [1101, 51] on button "Options" at bounding box center [1119, 51] width 46 height 14
click at [1121, 65] on button "Preview" at bounding box center [1125, 68] width 59 height 16
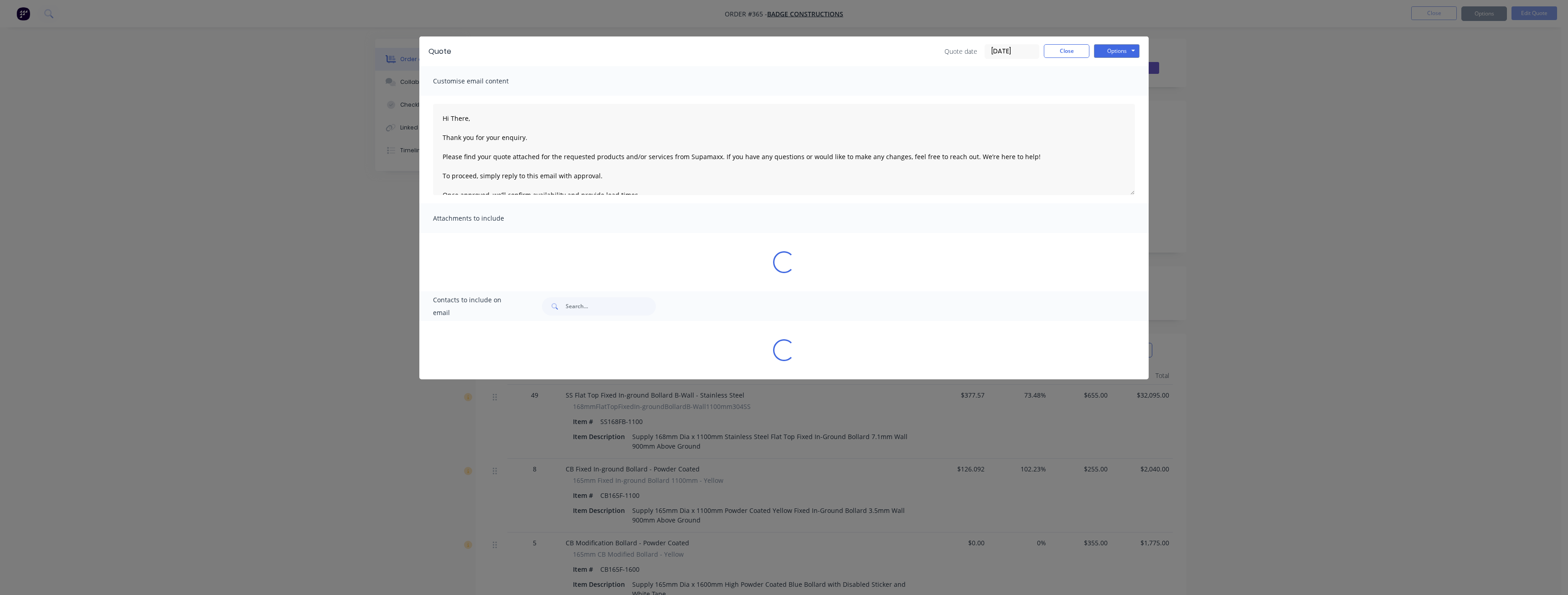
type textarea "Hi There, Thank you for your enquiry. Please find your quote attached for the r…"
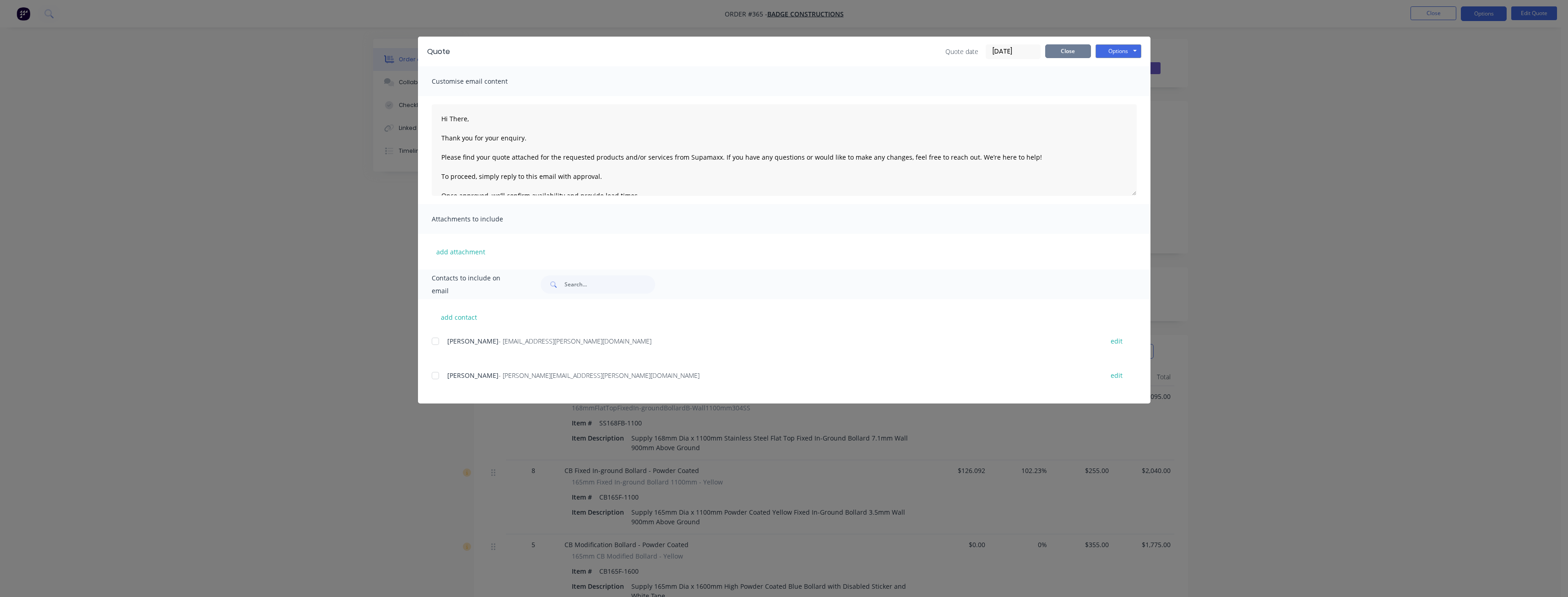
click at [1058, 50] on button "Close" at bounding box center [1069, 51] width 46 height 14
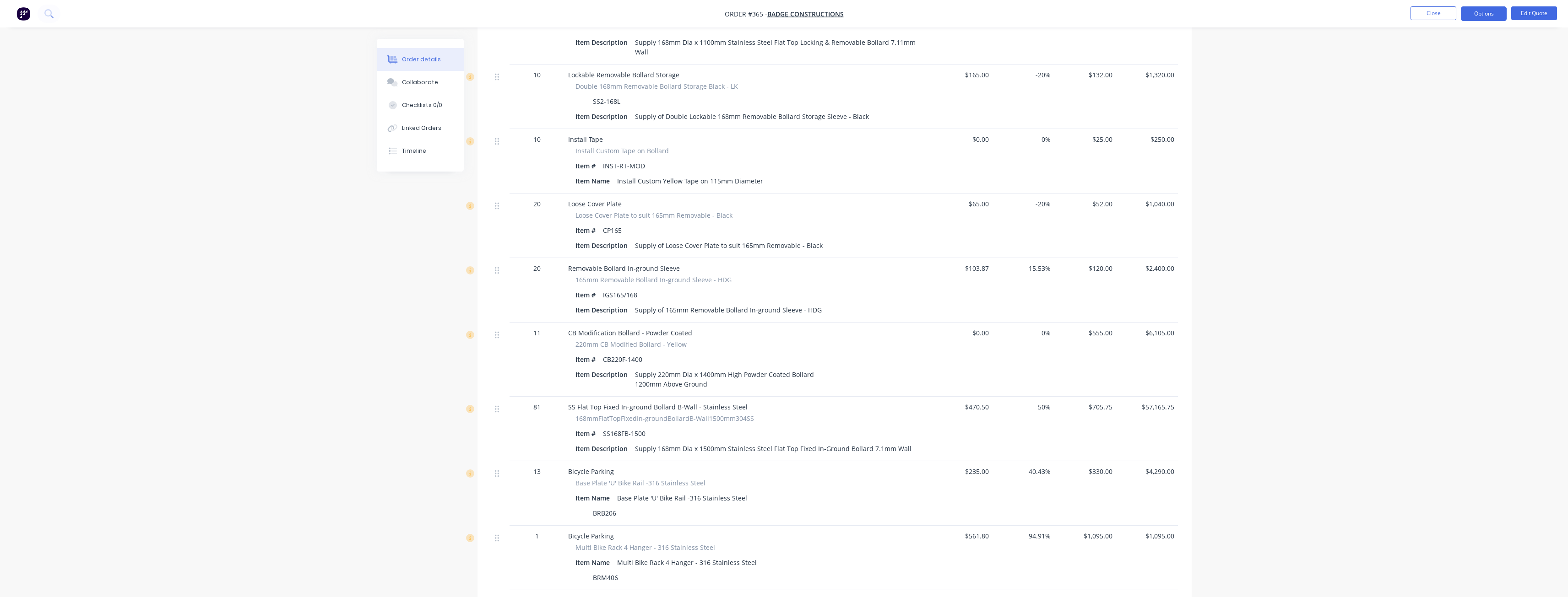
scroll to position [960, 0]
click at [395, 316] on div "Created by Budd Created 10/09/25 Required 10/09/25 Assigned to Add team member …" at bounding box center [784, 68] width 815 height 1978
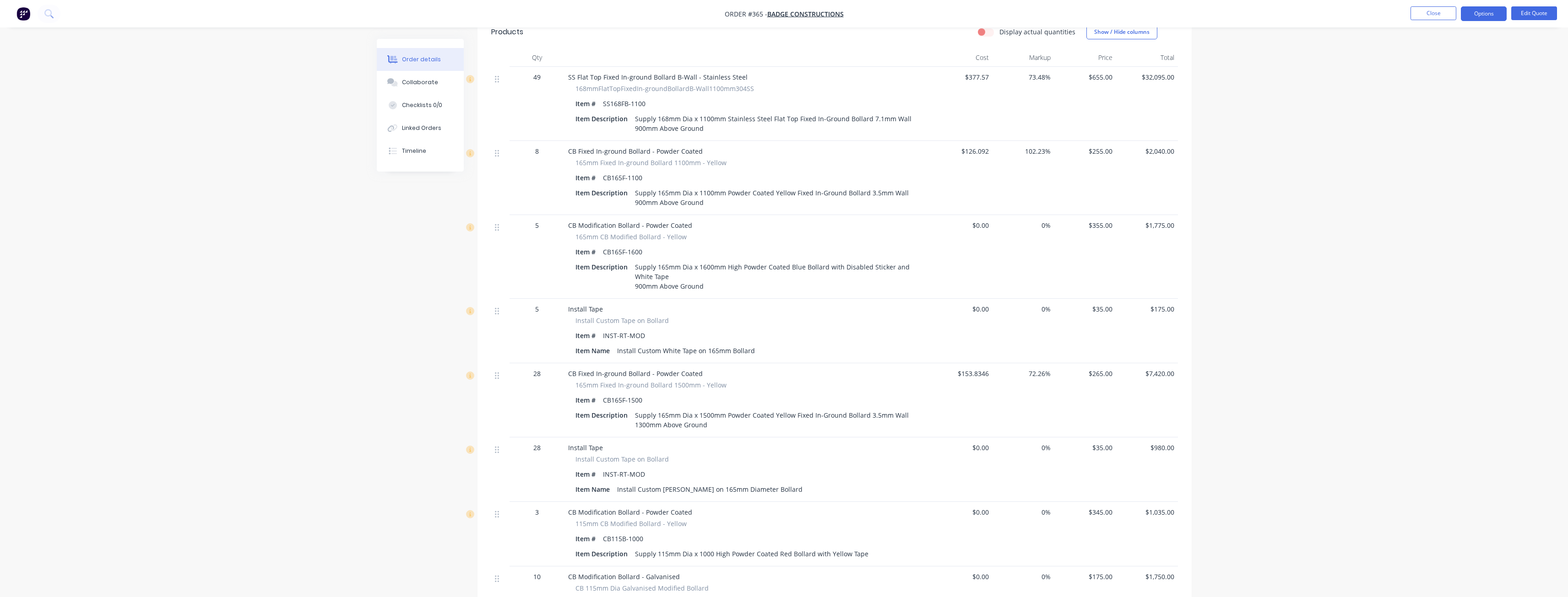
scroll to position [319, 0]
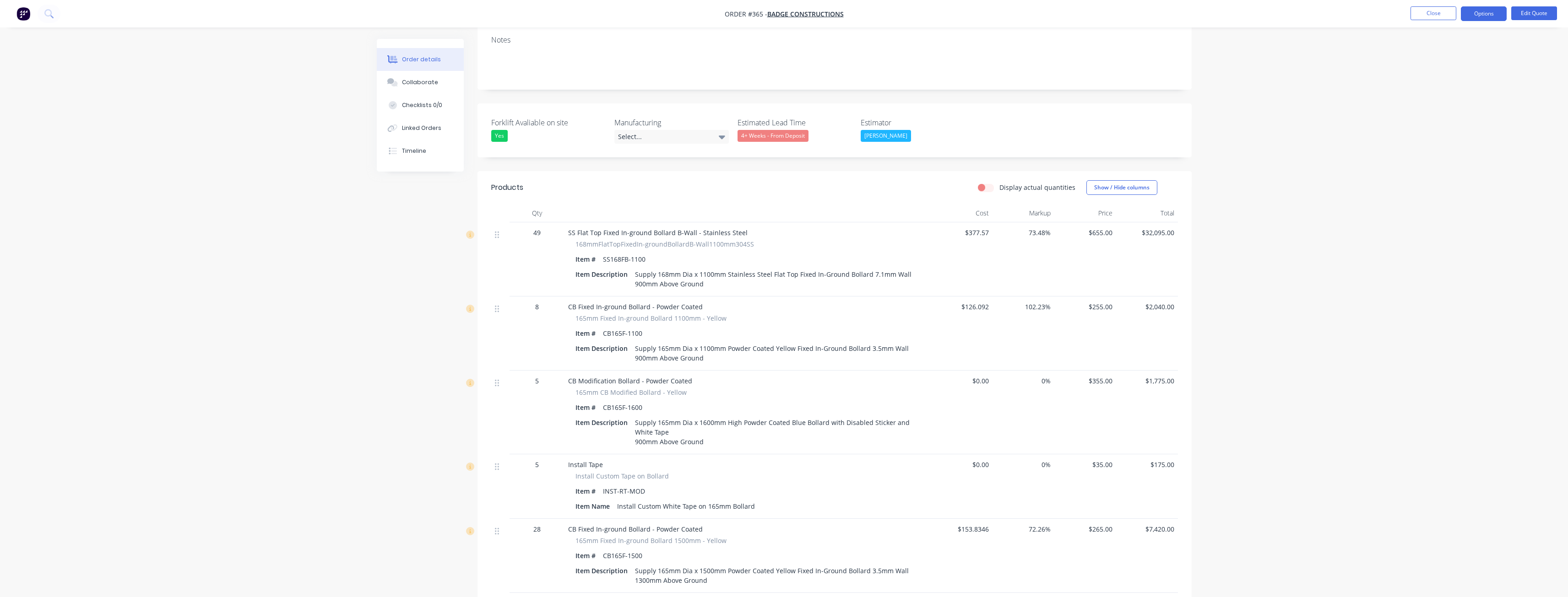
scroll to position [228, 0]
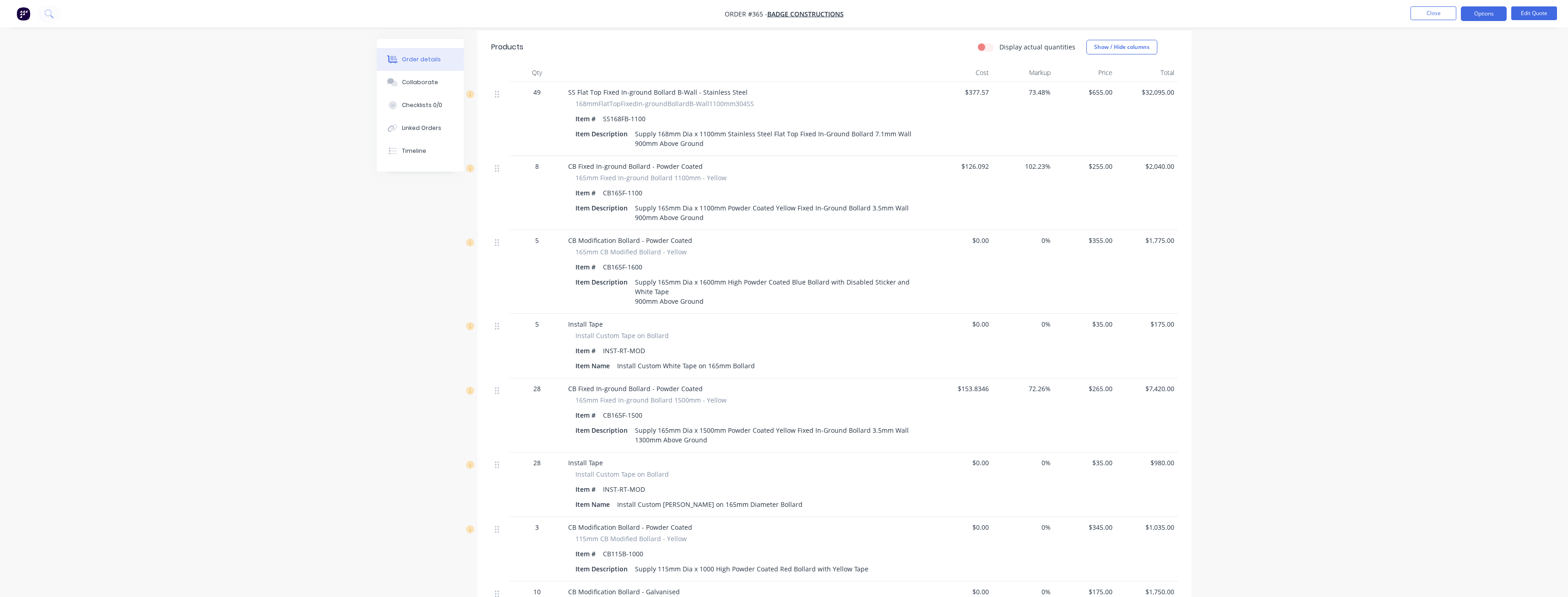
scroll to position [365, 0]
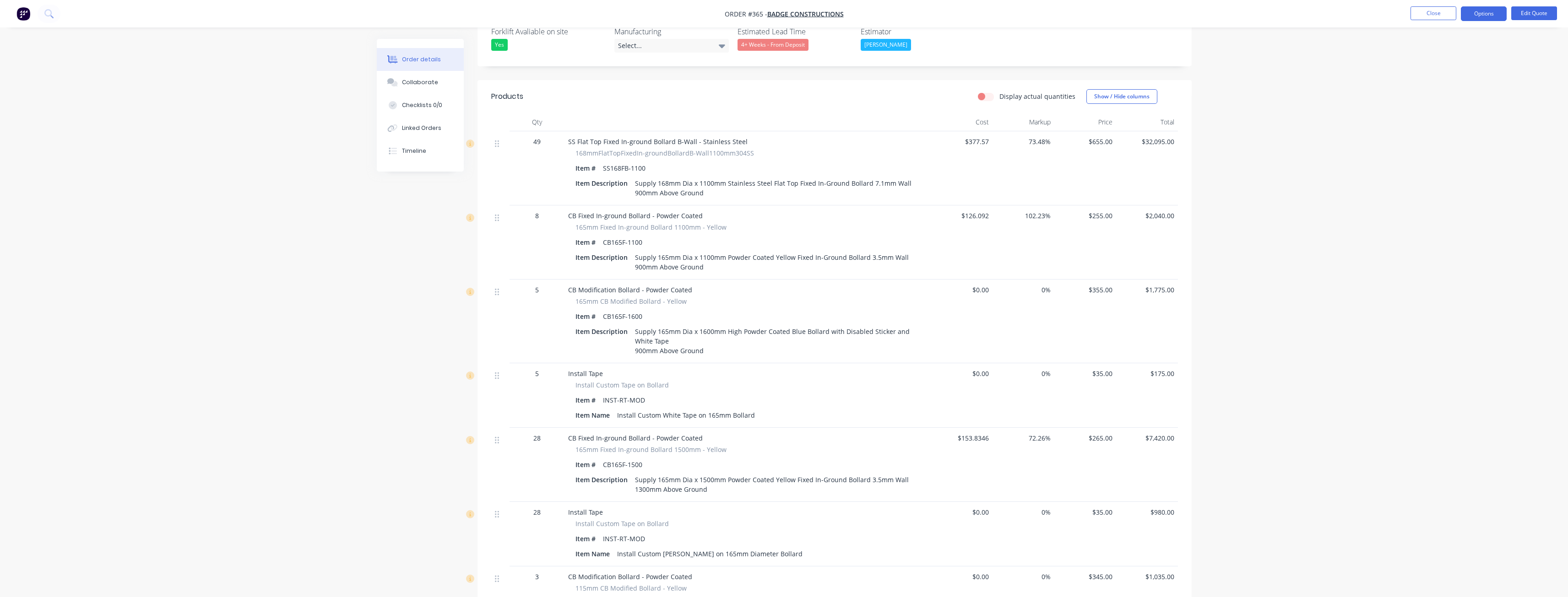
scroll to position [273, 0]
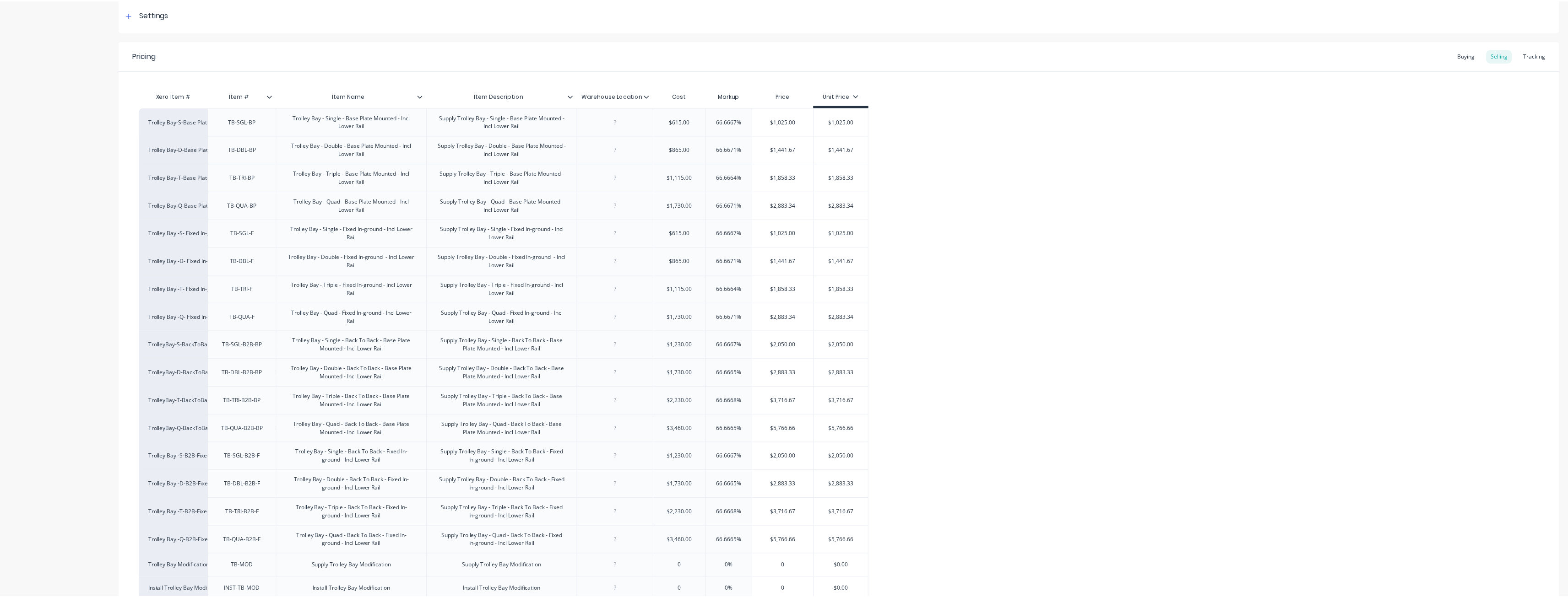
scroll to position [232, 0]
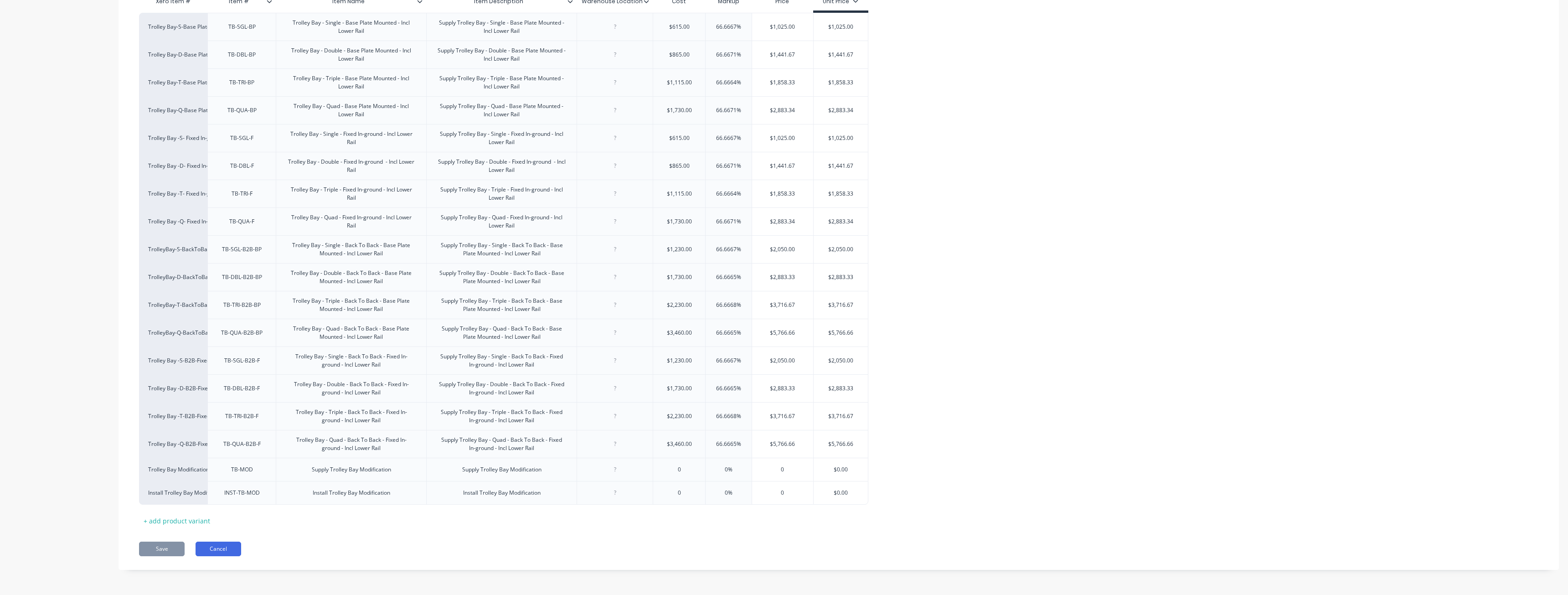
click at [215, 549] on button "Cancel" at bounding box center [219, 549] width 46 height 15
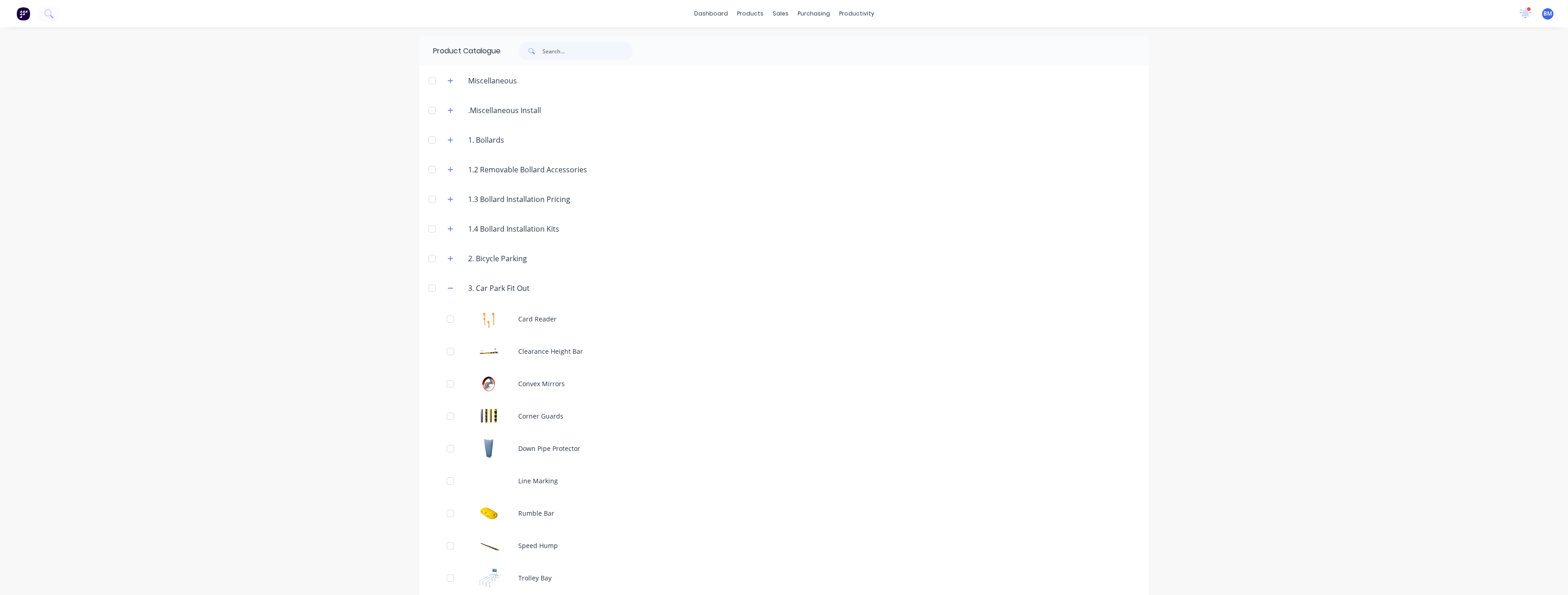
click at [235, 302] on div "dashboard products sales purchasing productivity dashboard products Product Cat…" at bounding box center [784, 297] width 1568 height 595
click at [447, 285] on icon "button" at bounding box center [450, 288] width 5 height 6
click at [792, 40] on div at bounding box center [785, 44] width 14 height 8
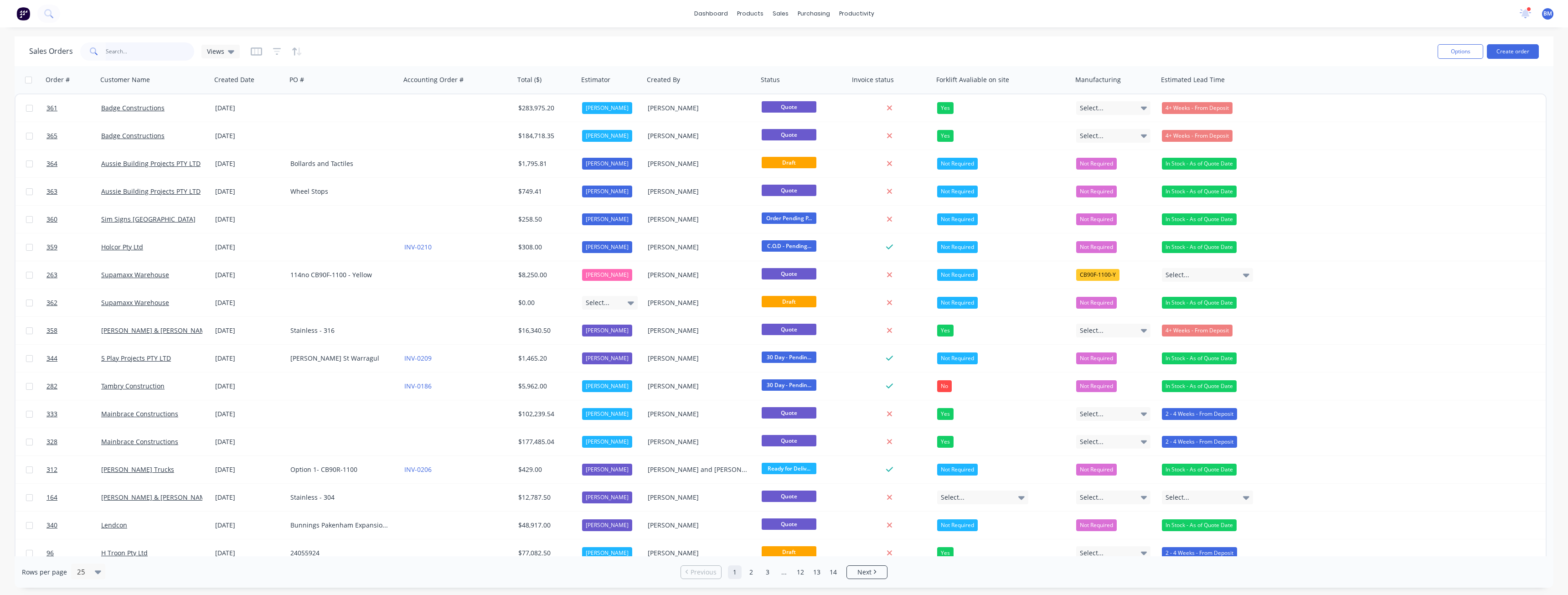
click at [154, 54] on input "text" at bounding box center [150, 52] width 89 height 18
type input "bemax"
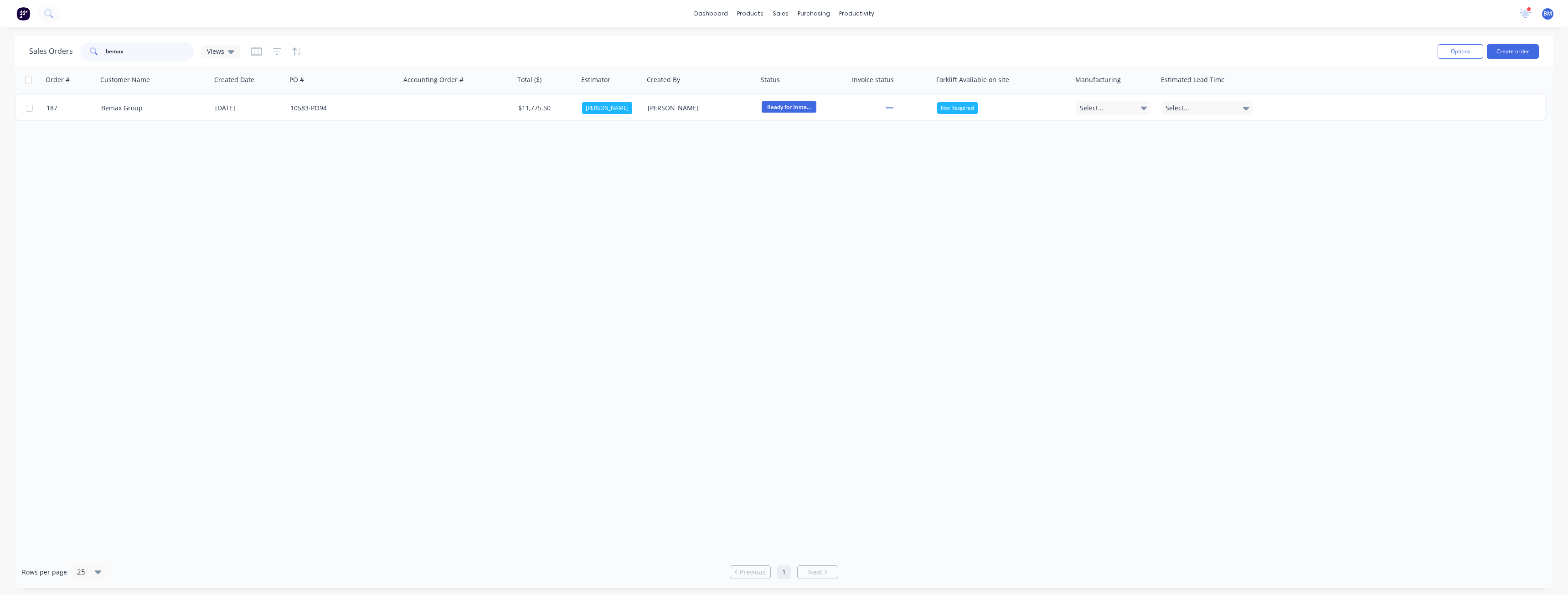
drag, startPoint x: 152, startPoint y: 55, endPoint x: 77, endPoint y: 52, distance: 75.1
click at [77, 52] on div "Sales Orders bemax Views" at bounding box center [134, 52] width 210 height 18
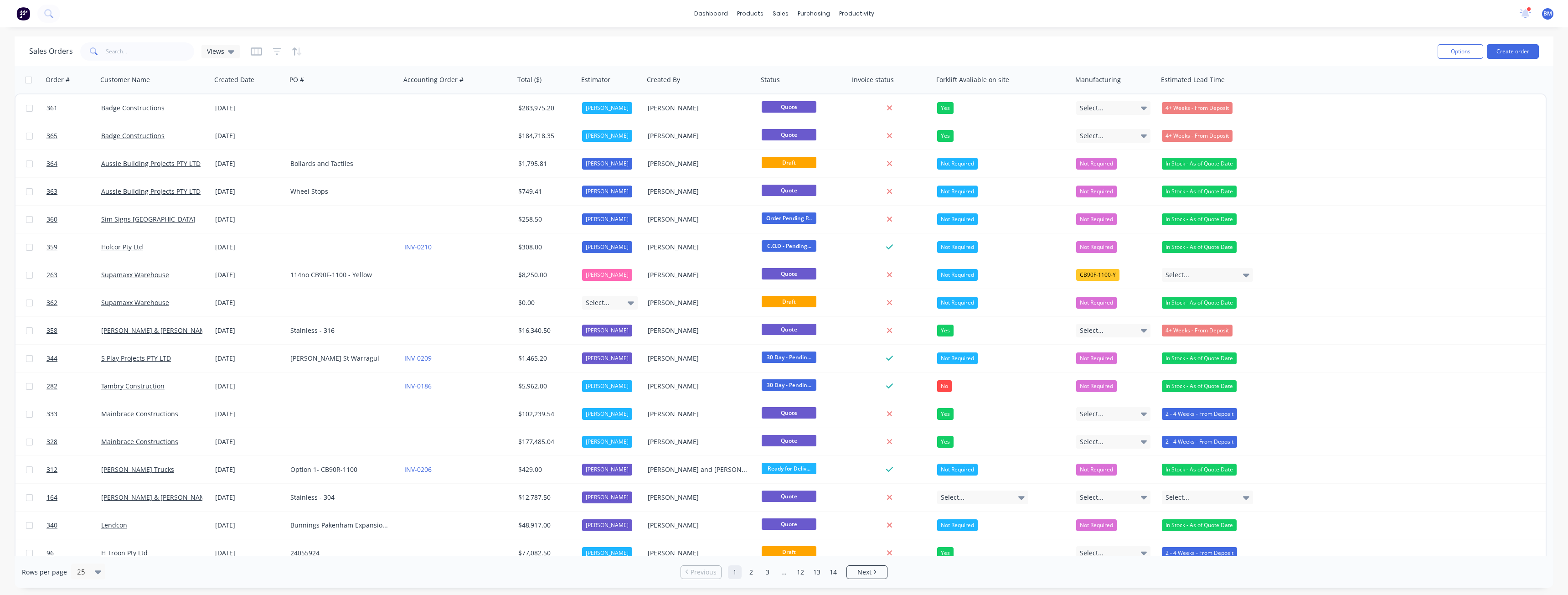
click at [143, 222] on link "Sim Signs [GEOGRAPHIC_DATA]" at bounding box center [148, 220] width 95 height 9
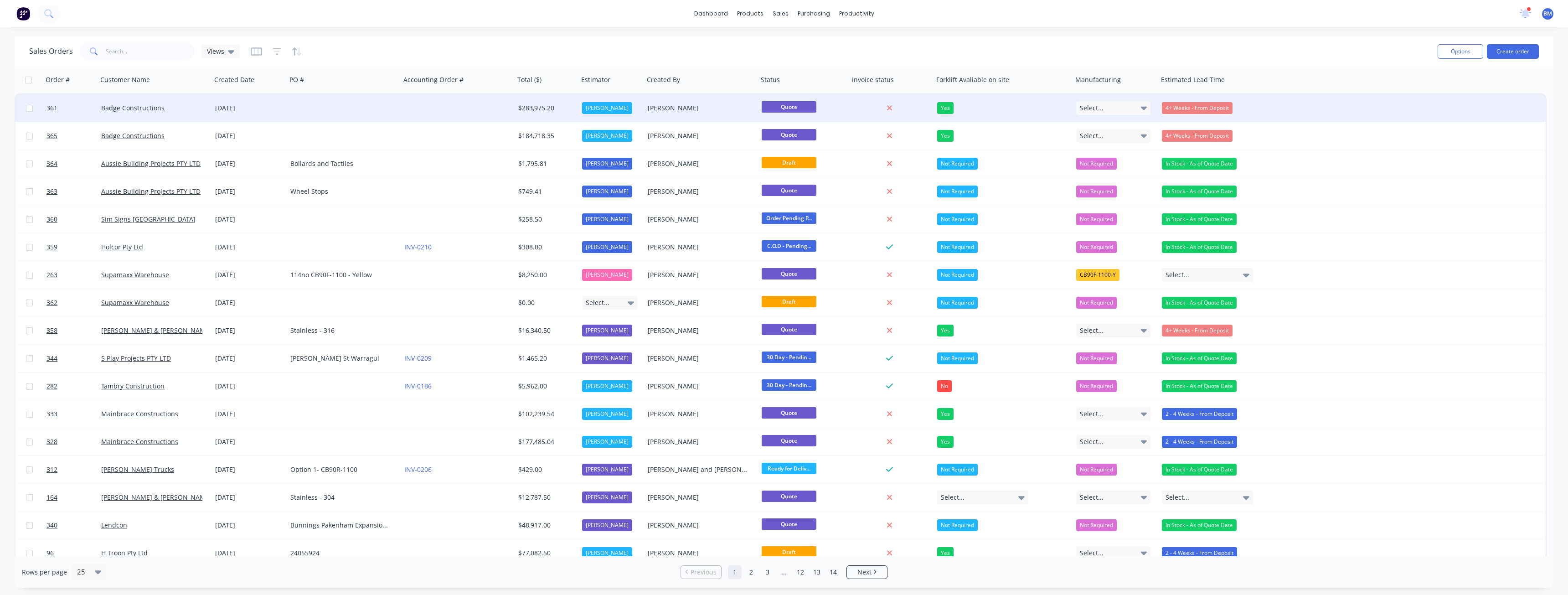
click at [457, 104] on div at bounding box center [457, 108] width 114 height 27
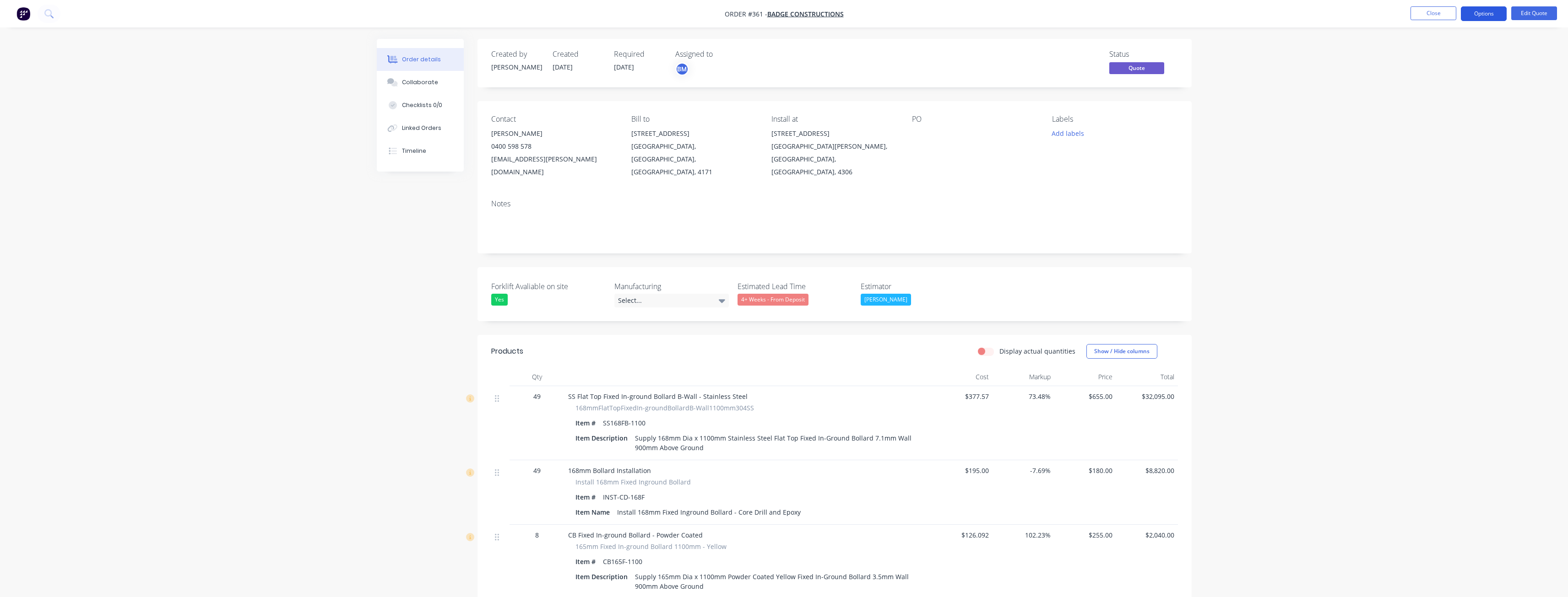
click at [1480, 14] on button "Options" at bounding box center [1484, 14] width 46 height 15
click at [1417, 54] on div "Quote" at bounding box center [1456, 56] width 84 height 14
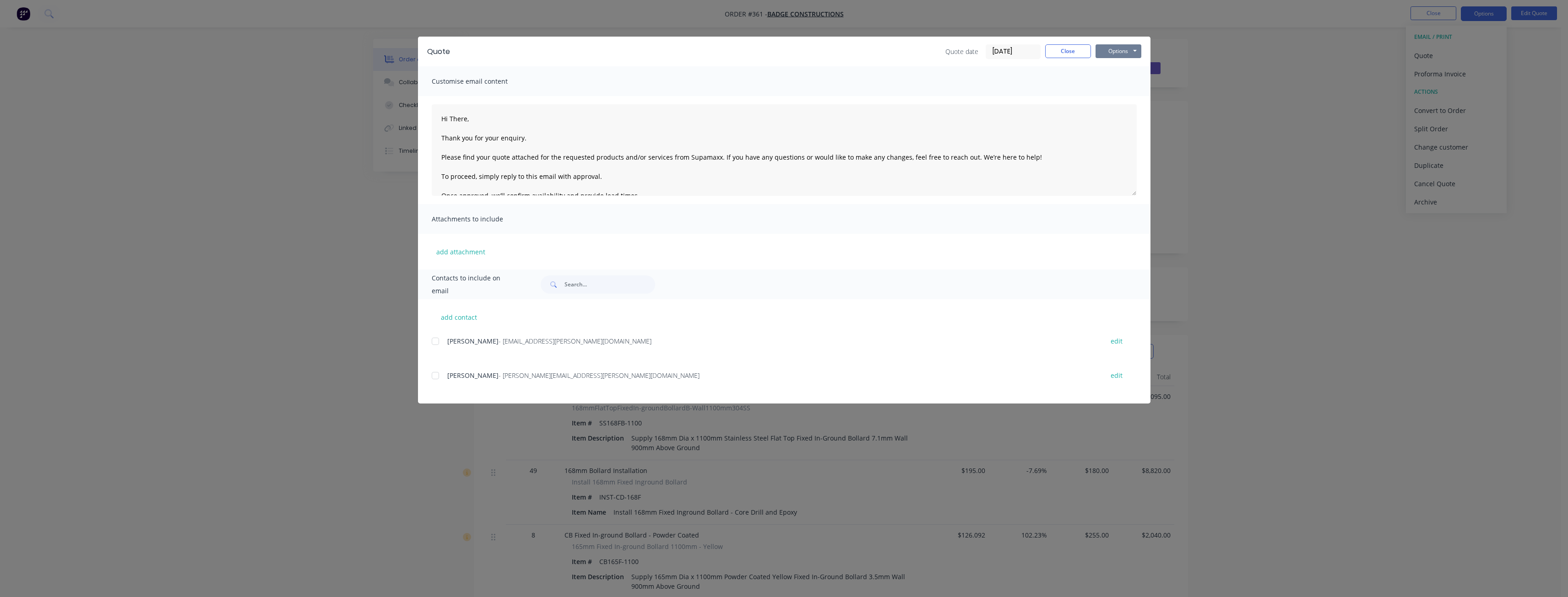
click at [1115, 49] on button "Options" at bounding box center [1119, 51] width 46 height 14
click at [1114, 67] on button "Preview" at bounding box center [1125, 68] width 59 height 16
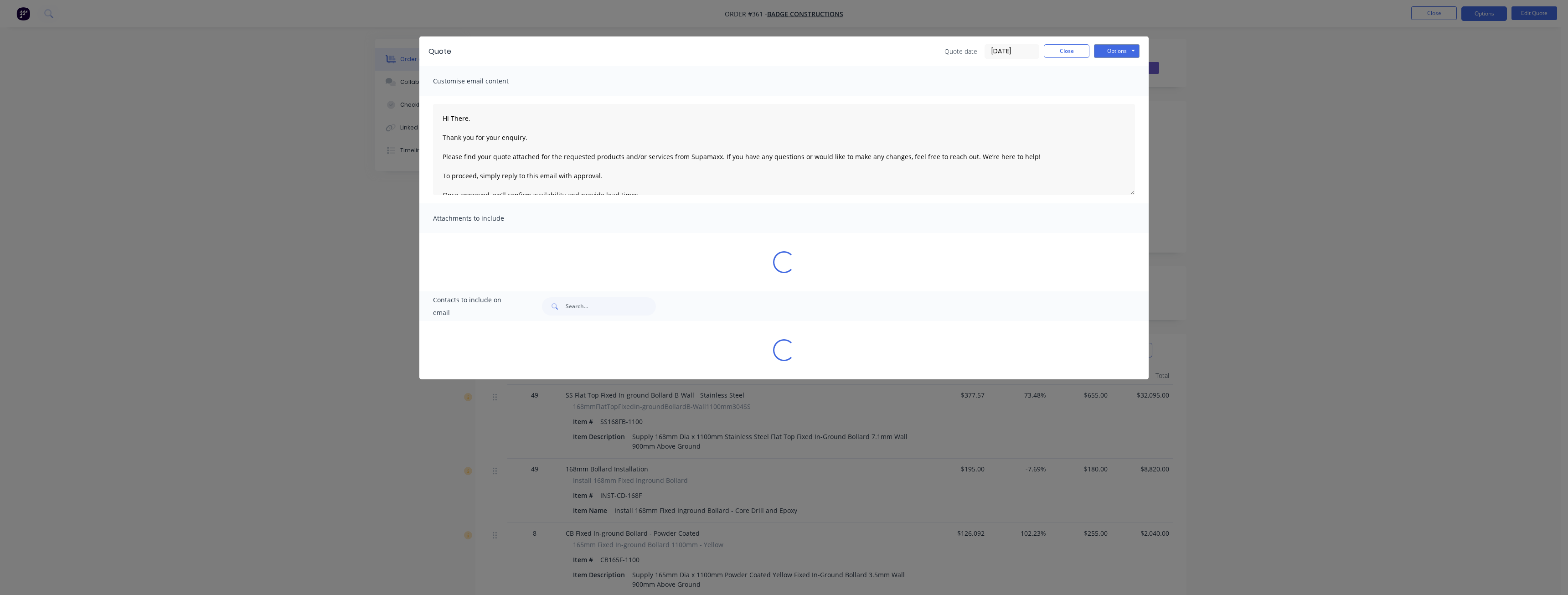
type textarea "Hi There, Thank you for your enquiry. Please find your quote attached for the r…"
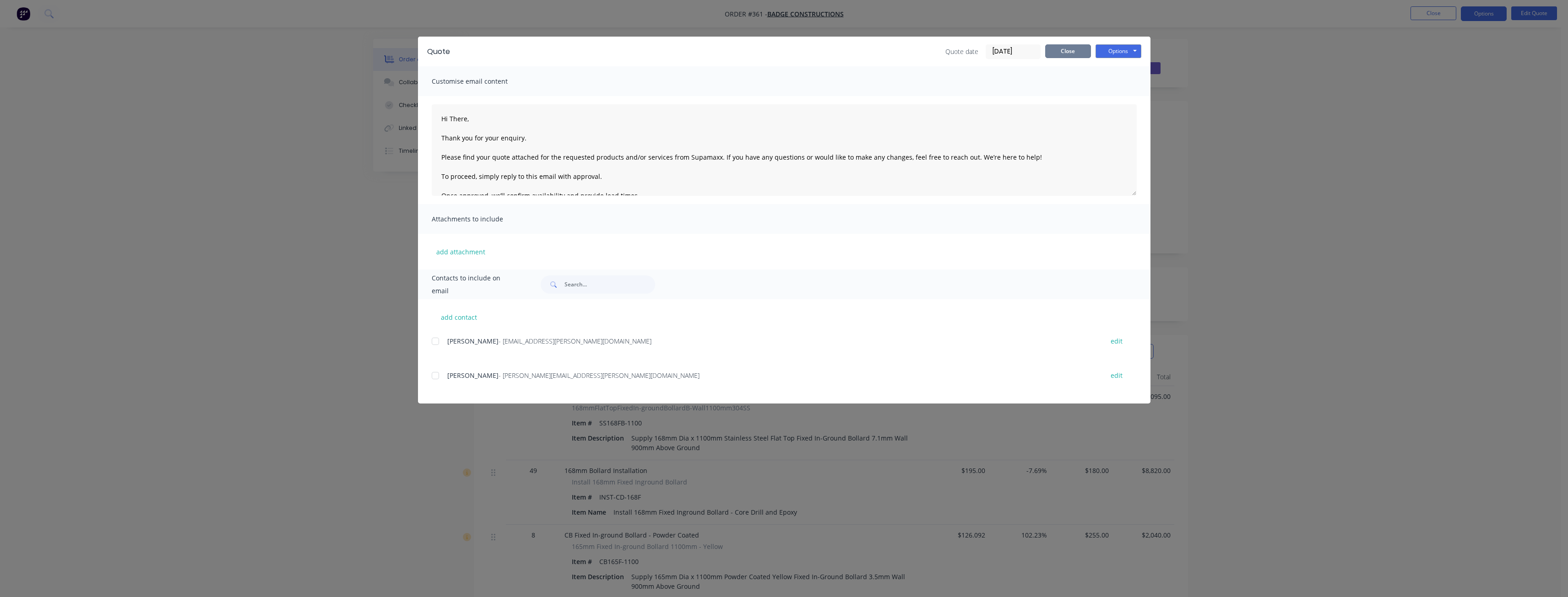
click at [1072, 52] on button "Close" at bounding box center [1069, 51] width 46 height 14
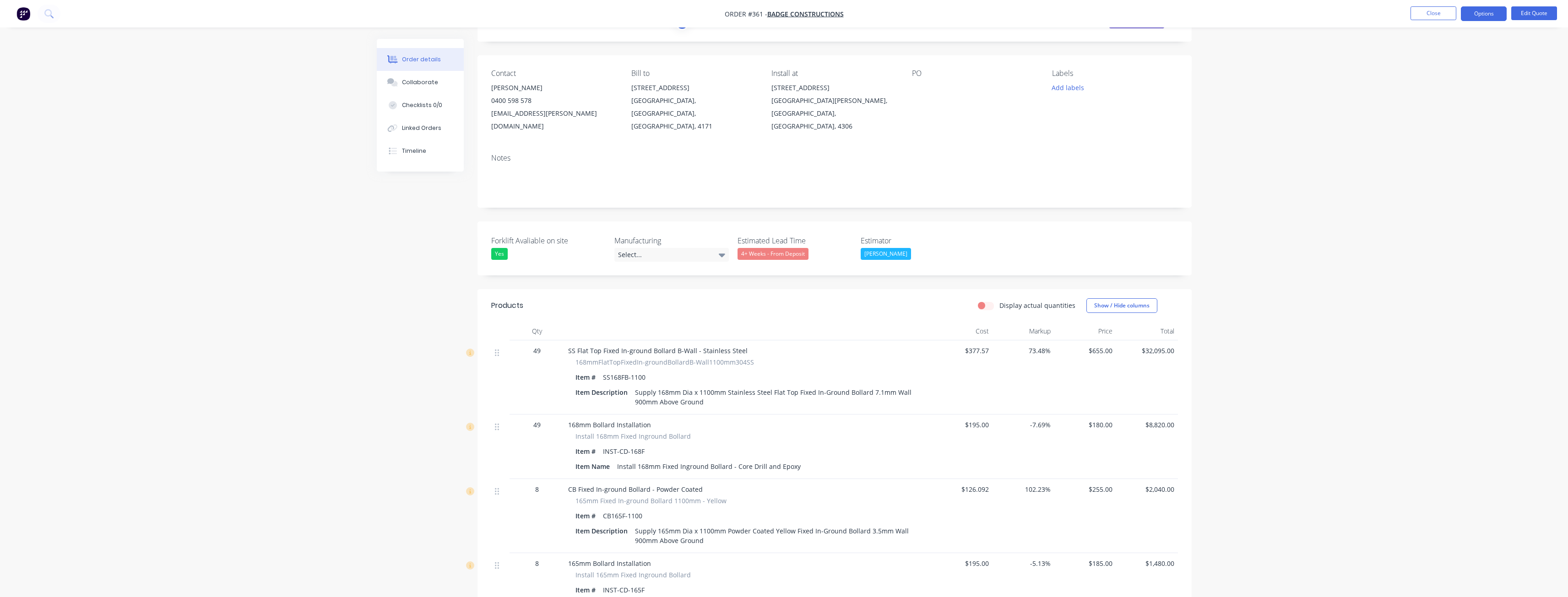
click at [921, 323] on div at bounding box center [747, 331] width 366 height 18
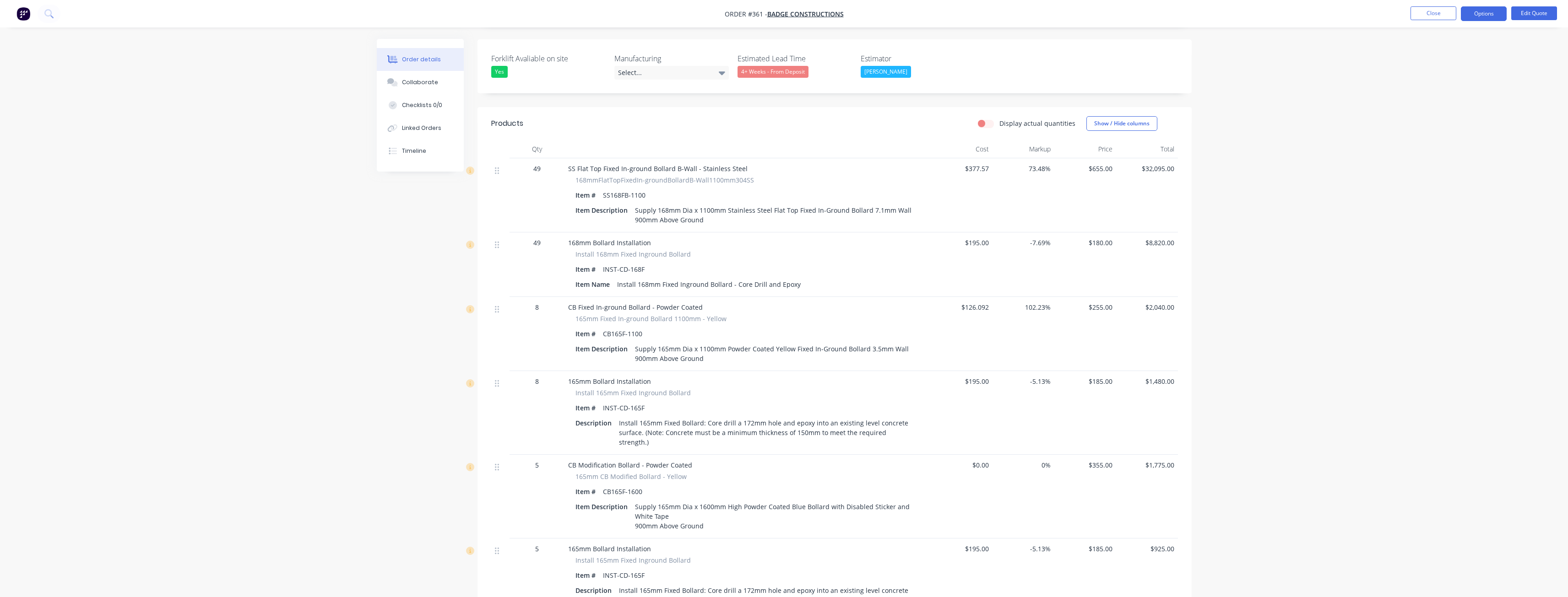
scroll to position [229, 0]
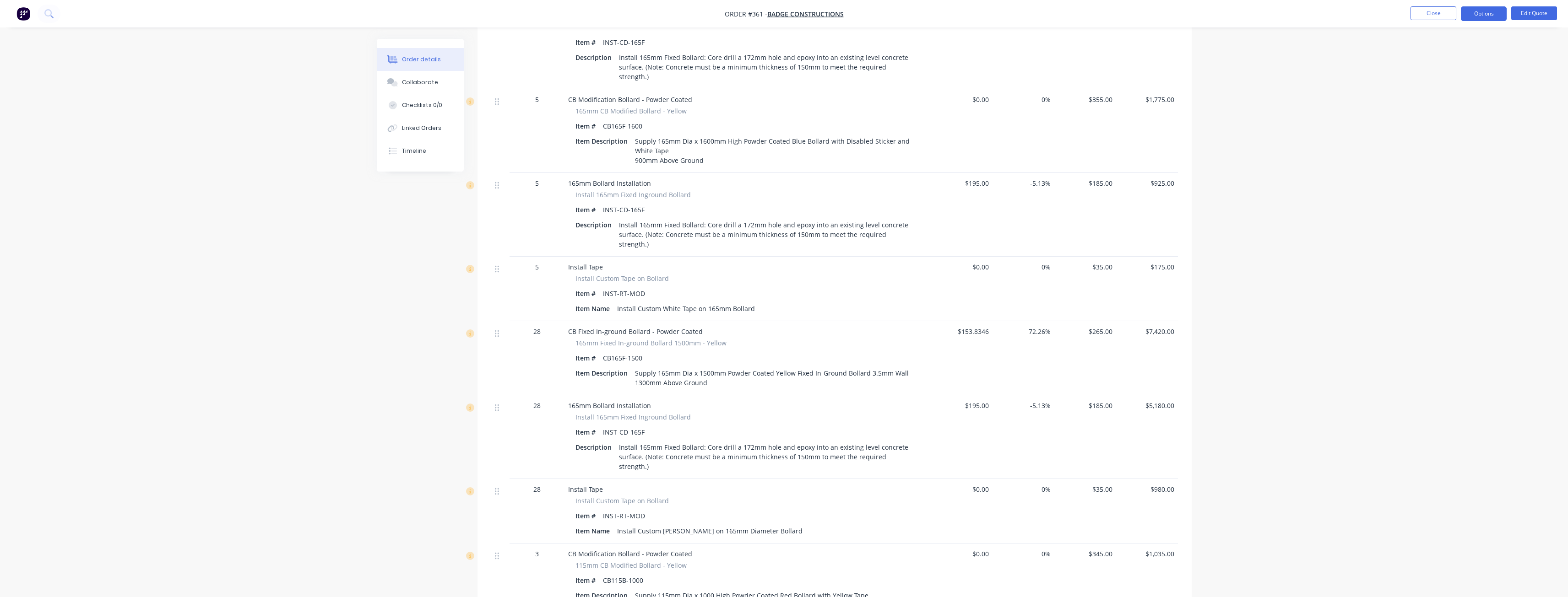
scroll to position [595, 0]
